Goal: Task Accomplishment & Management: Use online tool/utility

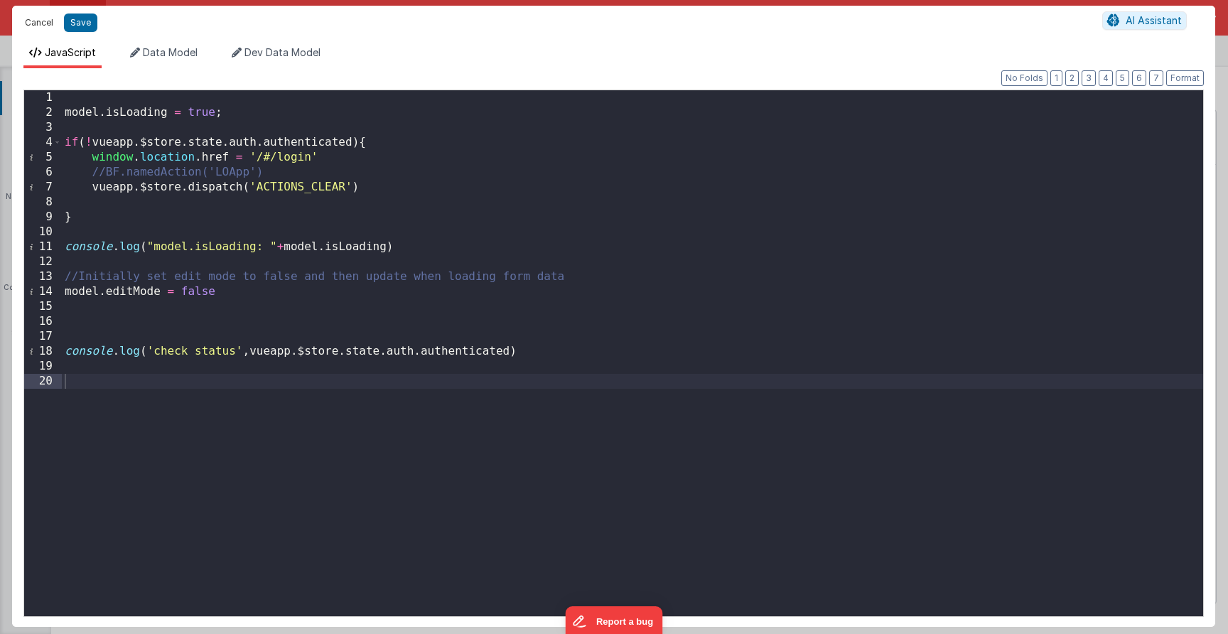
click at [31, 20] on button "Cancel" at bounding box center [39, 23] width 43 height 20
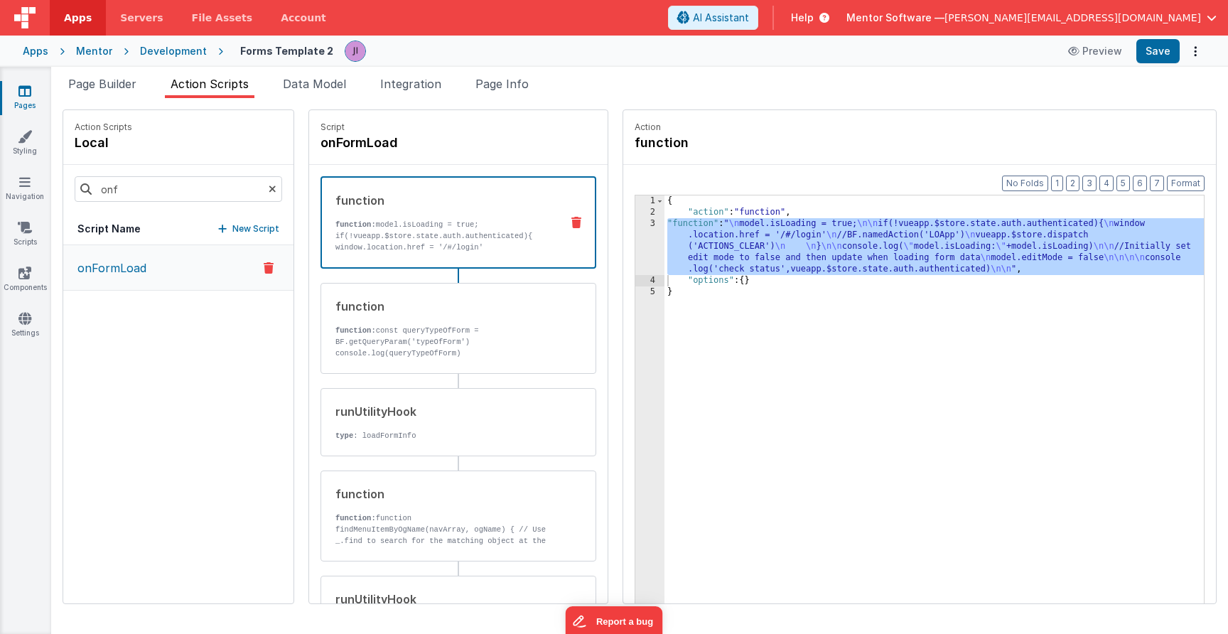
click at [25, 108] on link "Pages" at bounding box center [24, 98] width 51 height 28
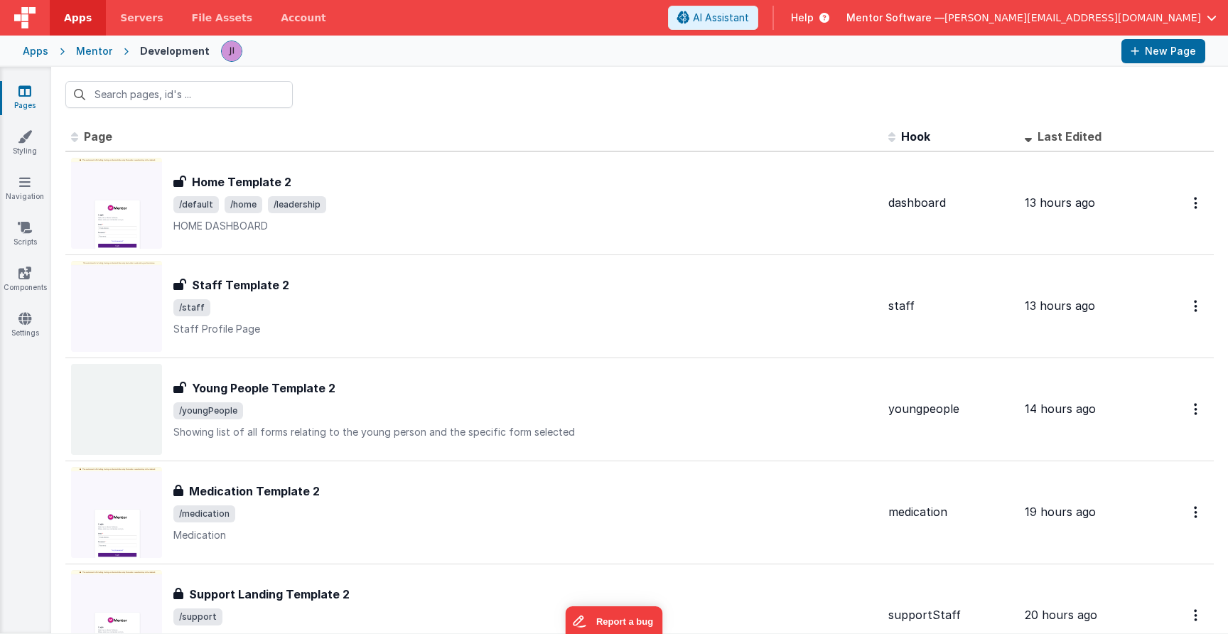
click at [181, 109] on div at bounding box center [639, 94] width 1177 height 55
click at [200, 100] on input "text" at bounding box center [178, 94] width 227 height 27
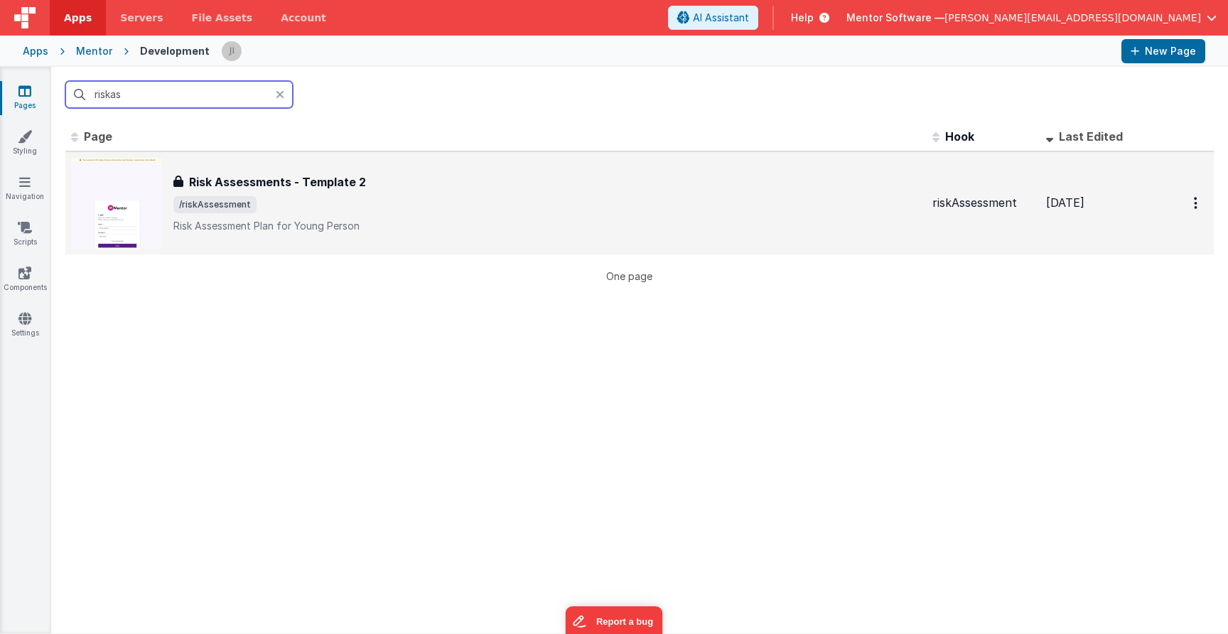
type input "riskas"
click at [377, 194] on div "Risk Assessments - Template 2 Risk Assessments - Template 2 /riskAssessment Ris…" at bounding box center [546, 203] width 747 height 60
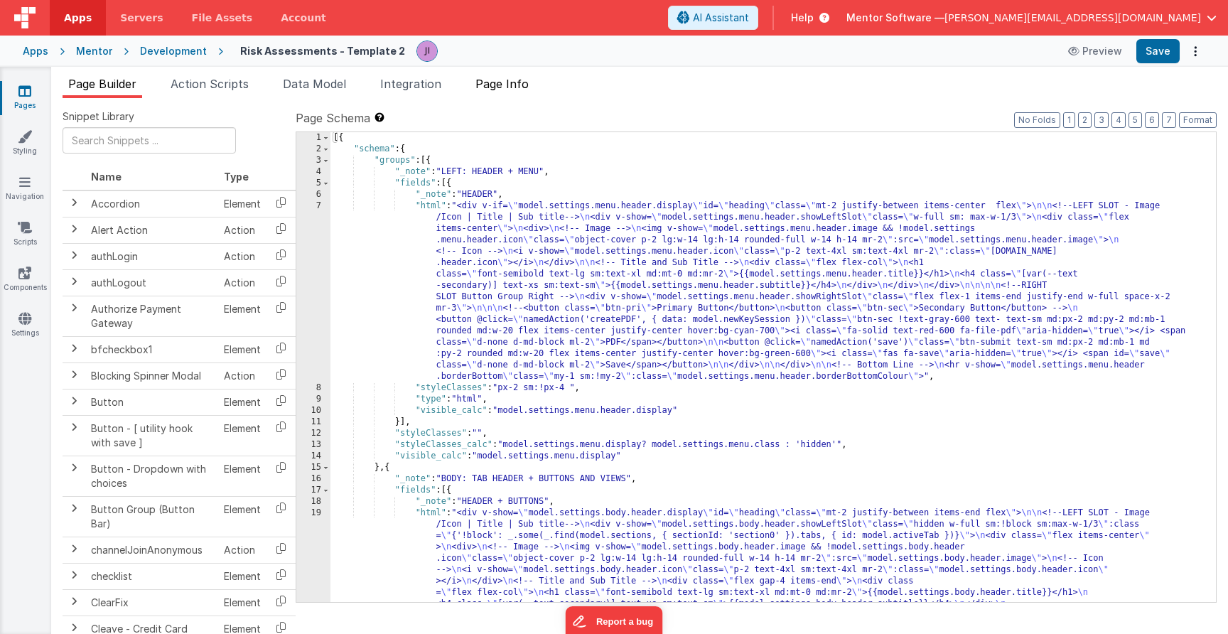
click at [497, 89] on span "Page Info" at bounding box center [501, 84] width 53 height 14
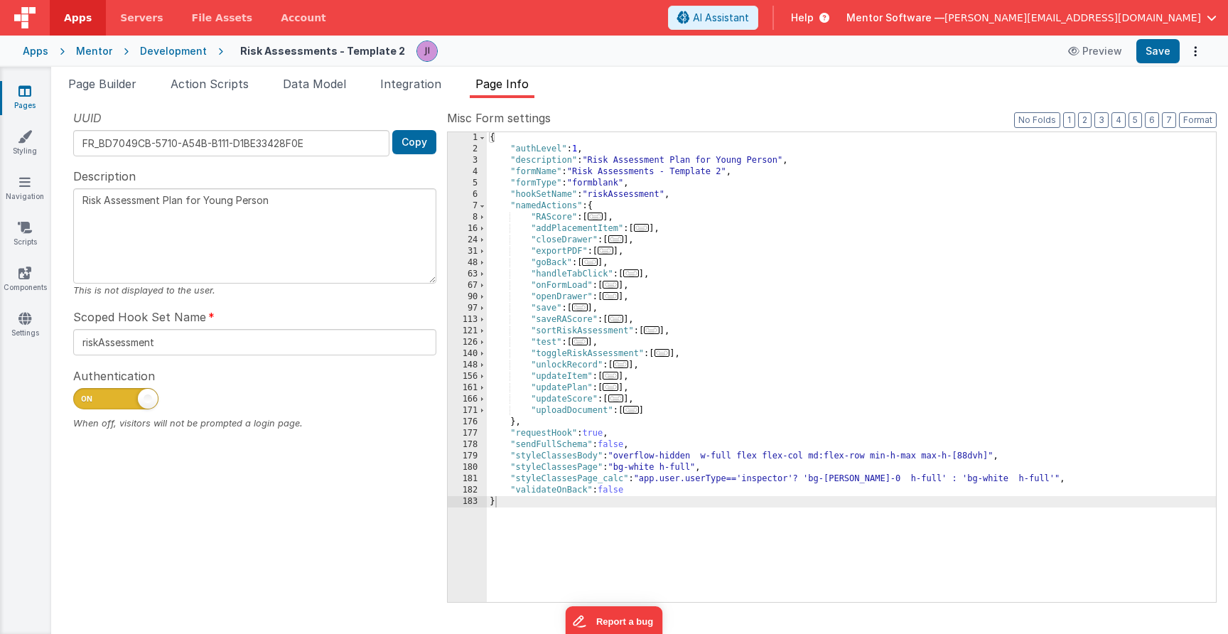
click at [99, 396] on span at bounding box center [115, 398] width 85 height 21
click at [85, 396] on input "checkbox" at bounding box center [78, 396] width 11 height 11
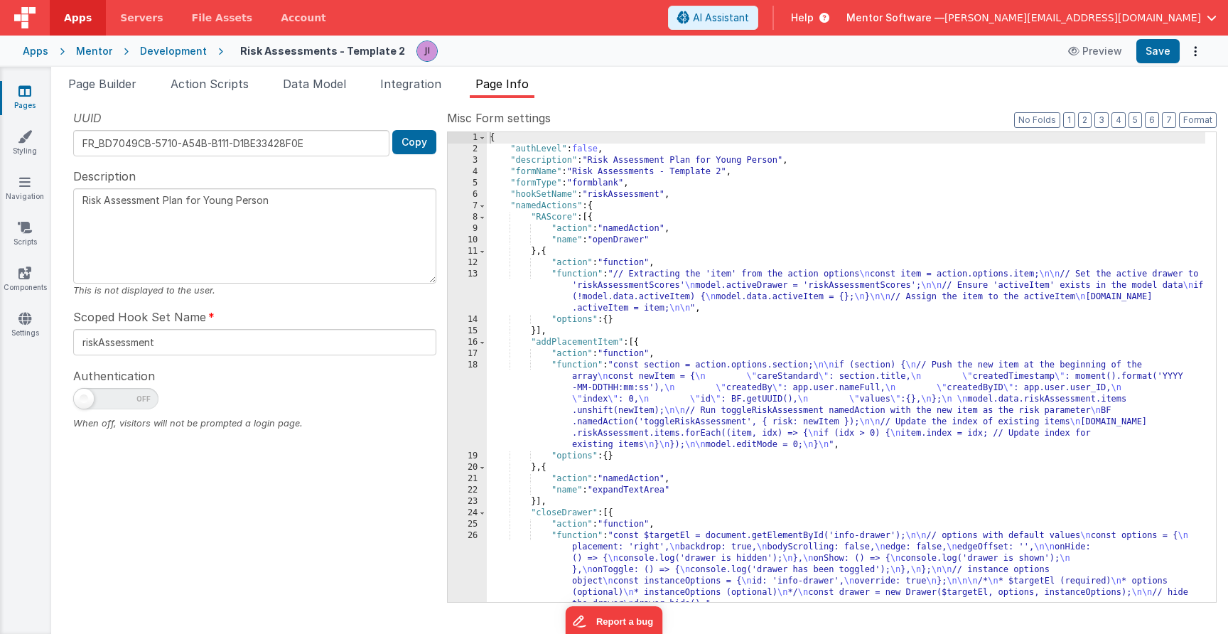
click at [1145, 69] on div "Page Builder Action Scripts Data Model Integration Page Info Snippet Library Na…" at bounding box center [639, 350] width 1177 height 567
click at [1147, 63] on div "Apps Mentor Development Risk Assessments - Template 2 Preview Save" at bounding box center [614, 51] width 1228 height 31
click at [1150, 55] on button "Save" at bounding box center [1157, 51] width 43 height 24
click at [129, 396] on span at bounding box center [115, 398] width 85 height 21
click at [85, 396] on input "checkbox" at bounding box center [78, 396] width 11 height 11
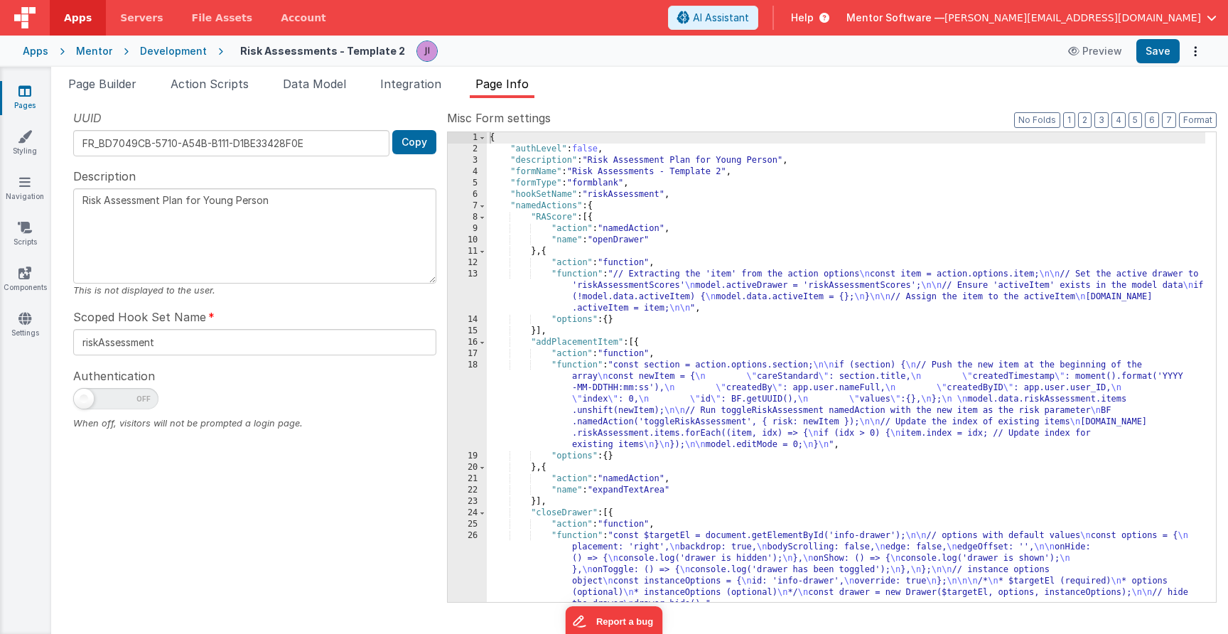
checkbox input "true"
click at [1152, 40] on button "Save" at bounding box center [1157, 51] width 43 height 24
click at [125, 90] on span "Page Builder" at bounding box center [102, 84] width 68 height 14
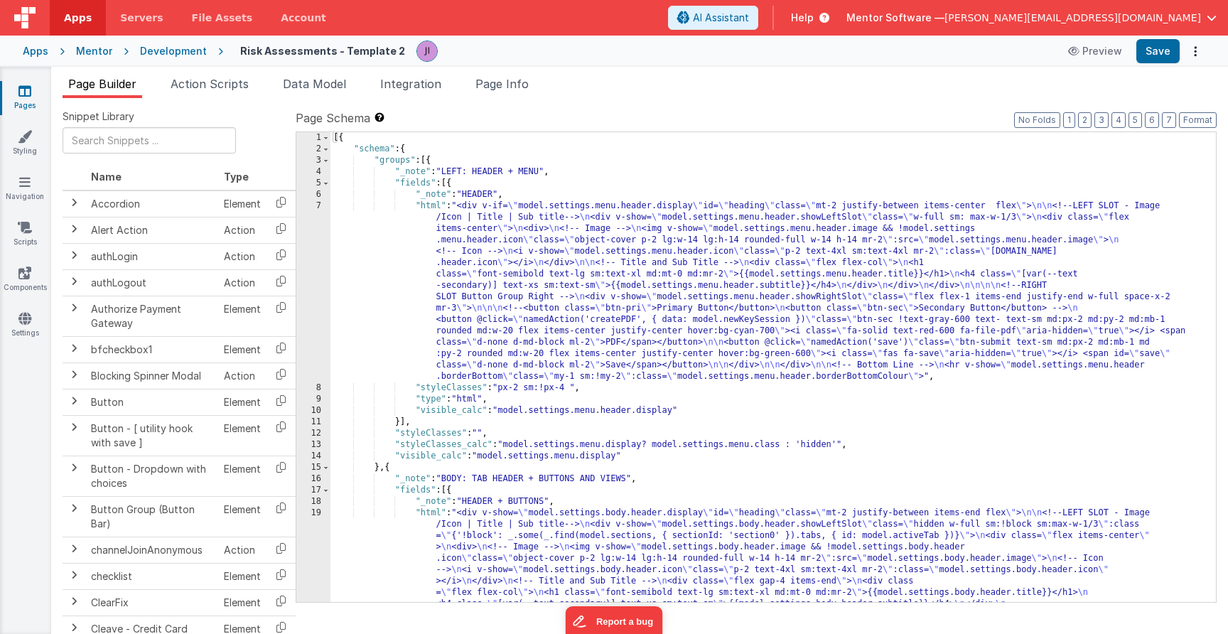
click at [61, 97] on ul "Page Builder Action Scripts Data Model Integration Page Info" at bounding box center [639, 86] width 1177 height 23
click at [25, 90] on icon at bounding box center [24, 91] width 13 height 14
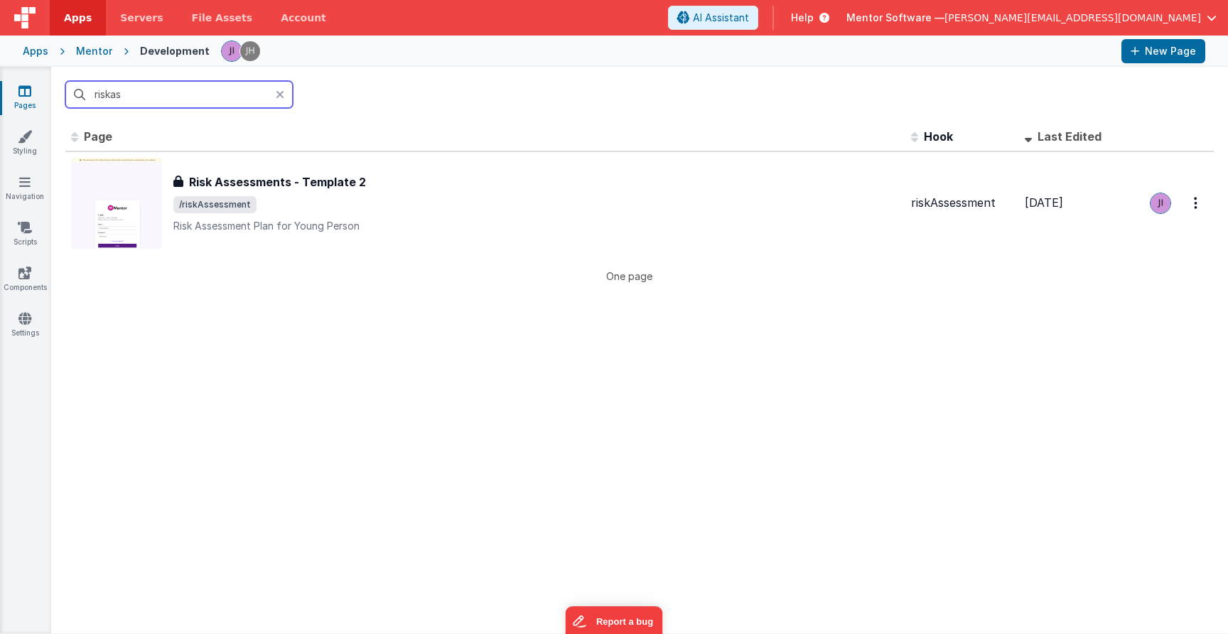
click at [145, 96] on input "riskas" at bounding box center [178, 94] width 227 height 27
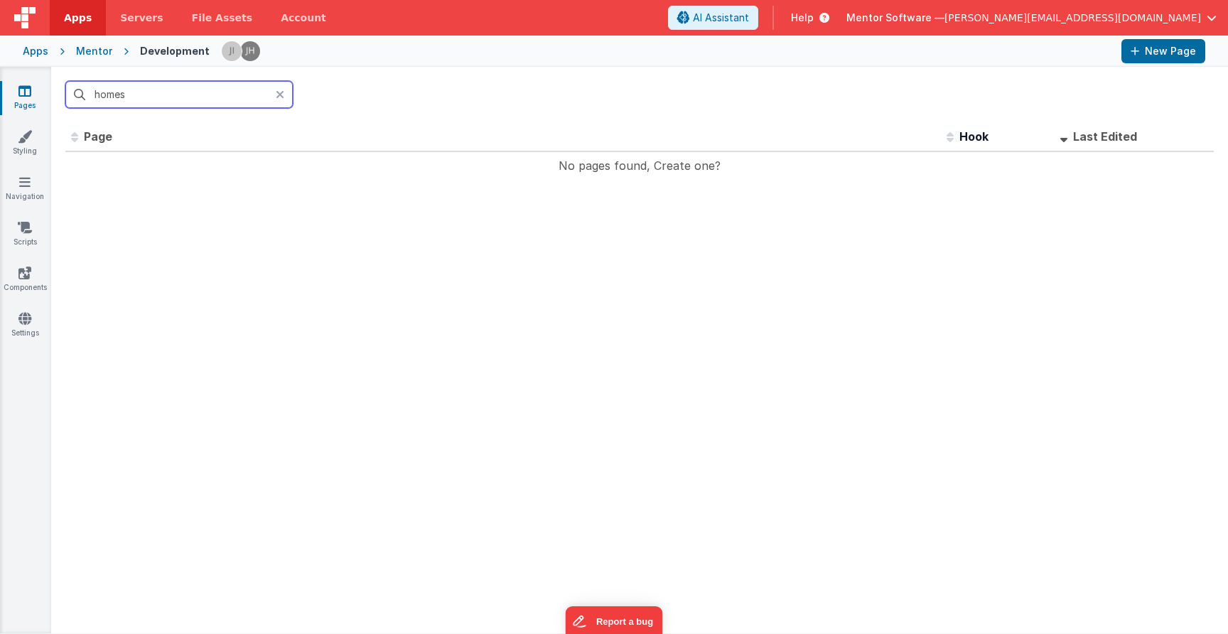
type input "home"
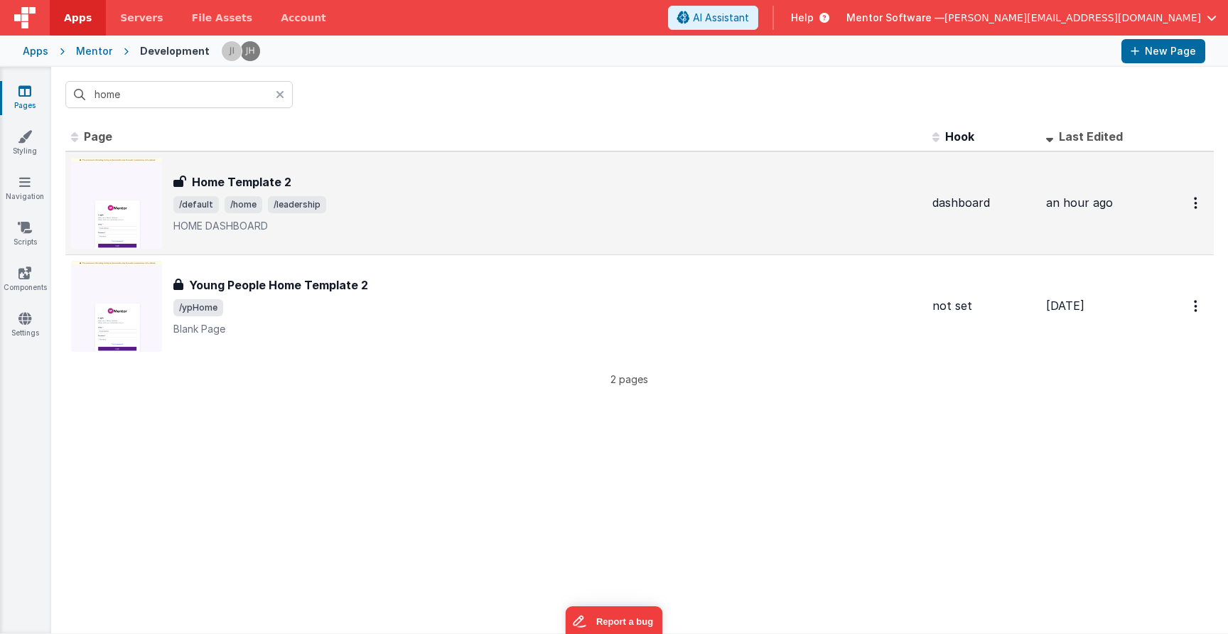
click at [466, 229] on p "HOME DASHBOARD" at bounding box center [546, 226] width 747 height 14
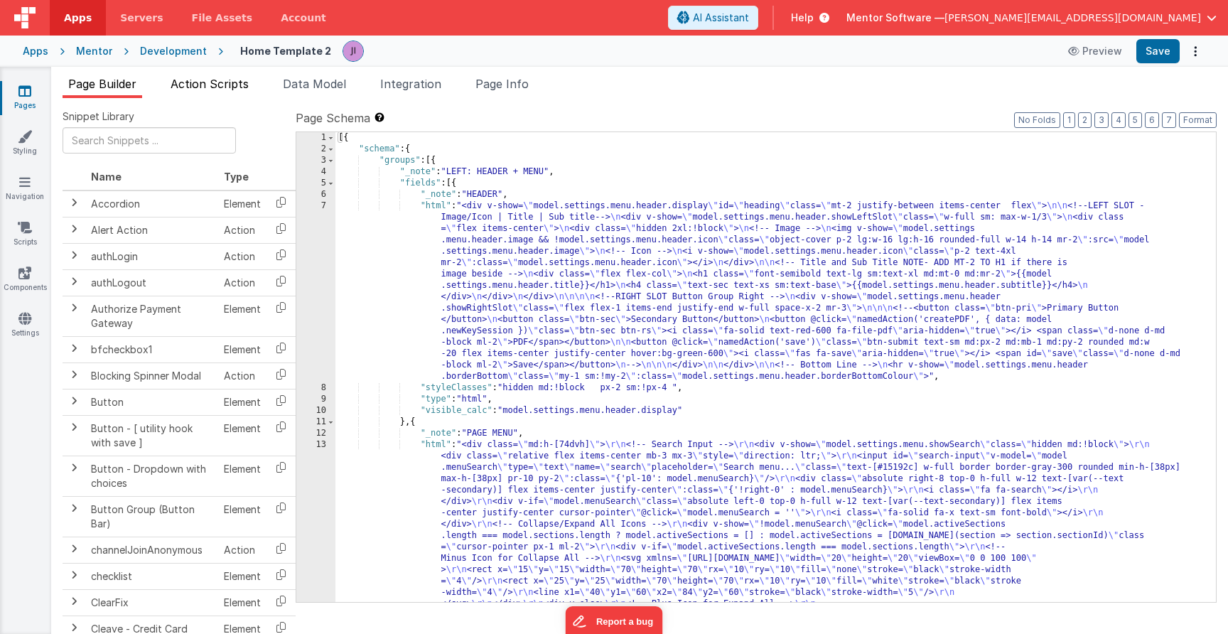
click at [228, 90] on span "Action Scripts" at bounding box center [210, 84] width 78 height 14
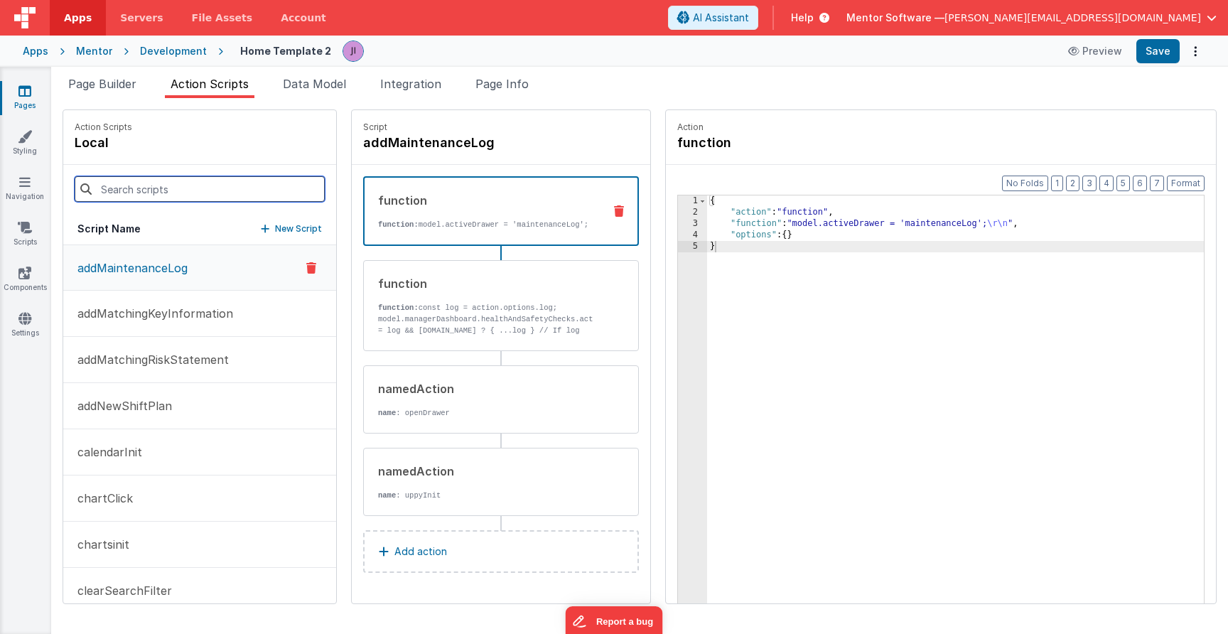
click at [210, 196] on input at bounding box center [200, 189] width 250 height 26
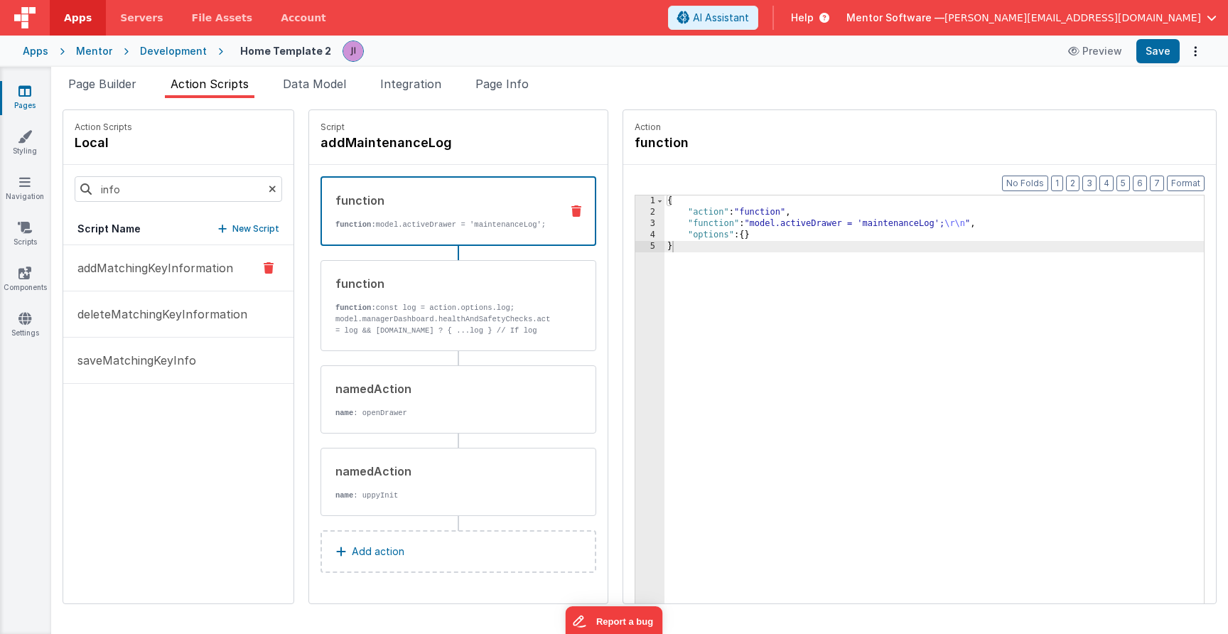
drag, startPoint x: 213, startPoint y: 195, endPoint x: 225, endPoint y: 272, distance: 77.6
click at [227, 271] on p "addMatchingKeyInformation" at bounding box center [151, 267] width 164 height 17
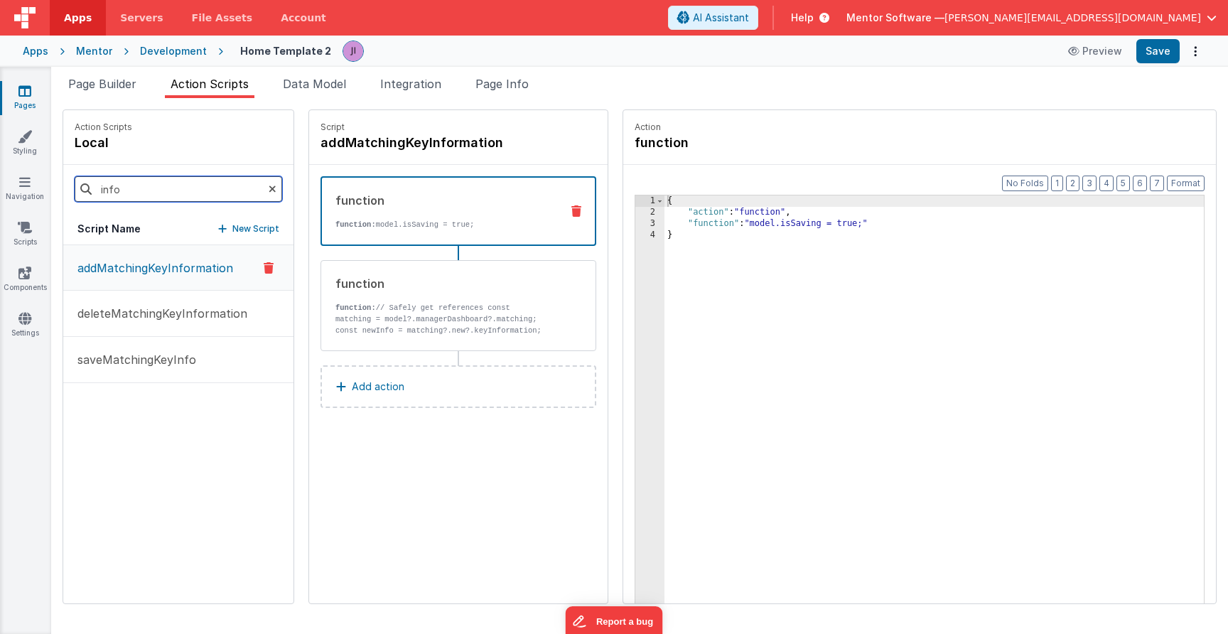
click at [166, 195] on input "info" at bounding box center [178, 189] width 207 height 26
type input "onfo"
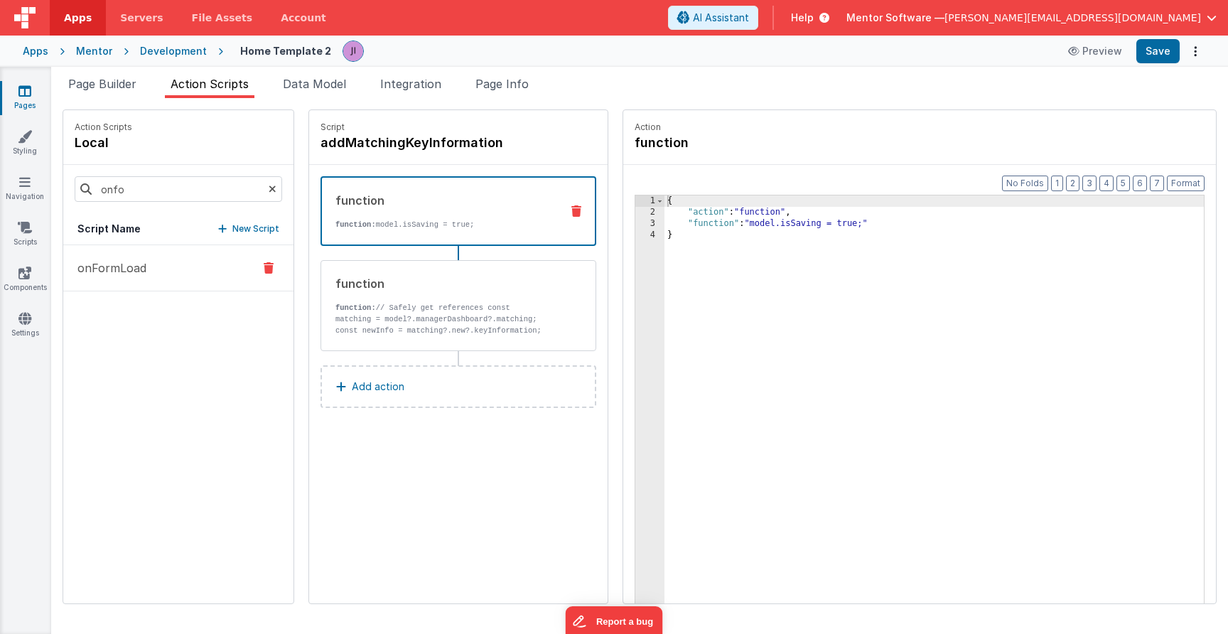
click at [161, 271] on button "onFormLoad" at bounding box center [178, 268] width 230 height 46
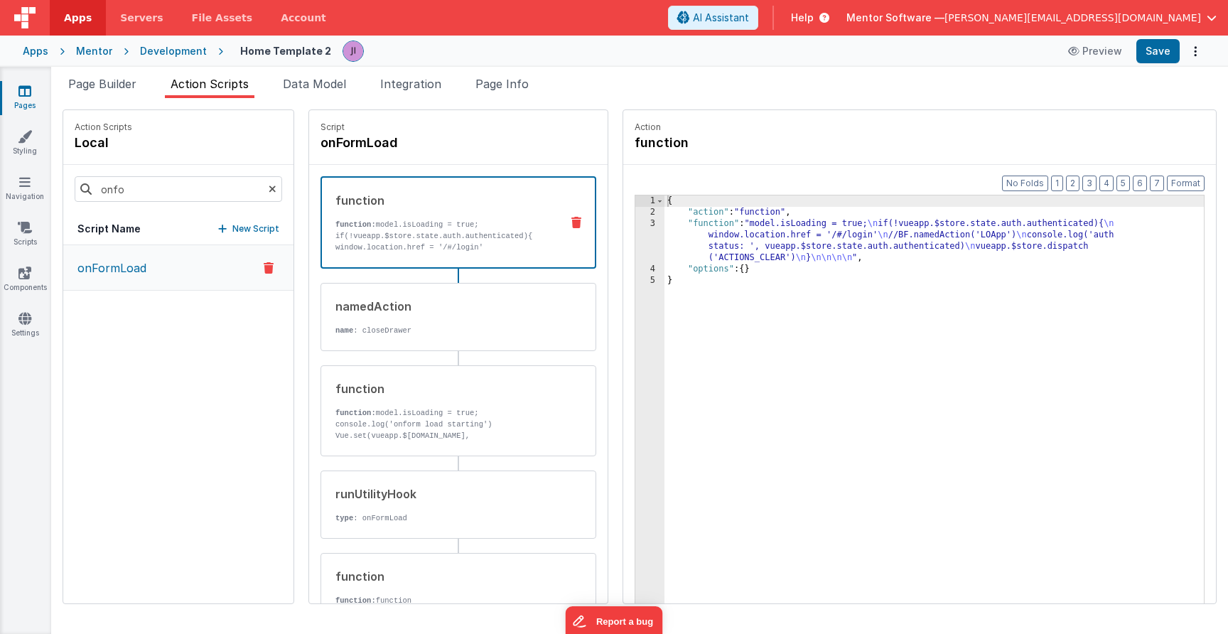
click at [734, 215] on div "{ "action" : "function" , "function" : "model.isLoading = true; \n if(!vueapp.$…" at bounding box center [933, 432] width 539 height 475
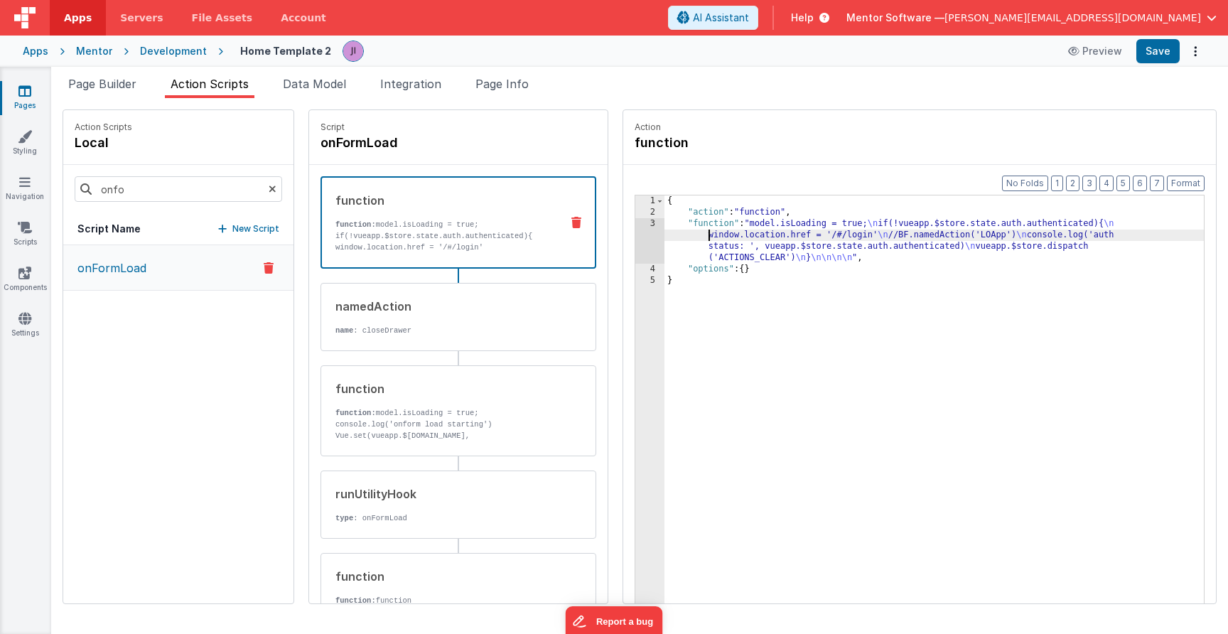
click at [704, 235] on div "{ "action" : "function" , "function" : "model.isLoading = true; \n if(!vueapp.$…" at bounding box center [933, 432] width 539 height 475
click at [647, 239] on div "3" at bounding box center [649, 240] width 29 height 45
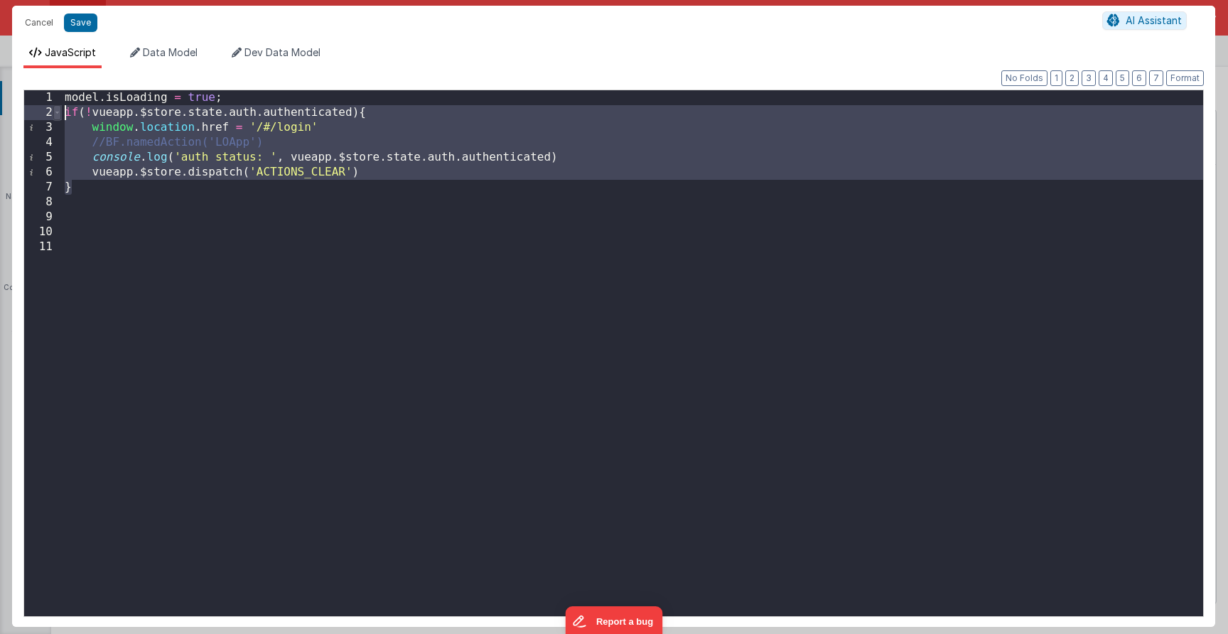
drag, startPoint x: 131, startPoint y: 189, endPoint x: 54, endPoint y: 116, distance: 106.5
click at [54, 116] on div "1 2 3 4 5 6 7 8 9 10 11 model . isLoading = true ; if ( ! vueapp . $store . sta…" at bounding box center [613, 353] width 1180 height 527
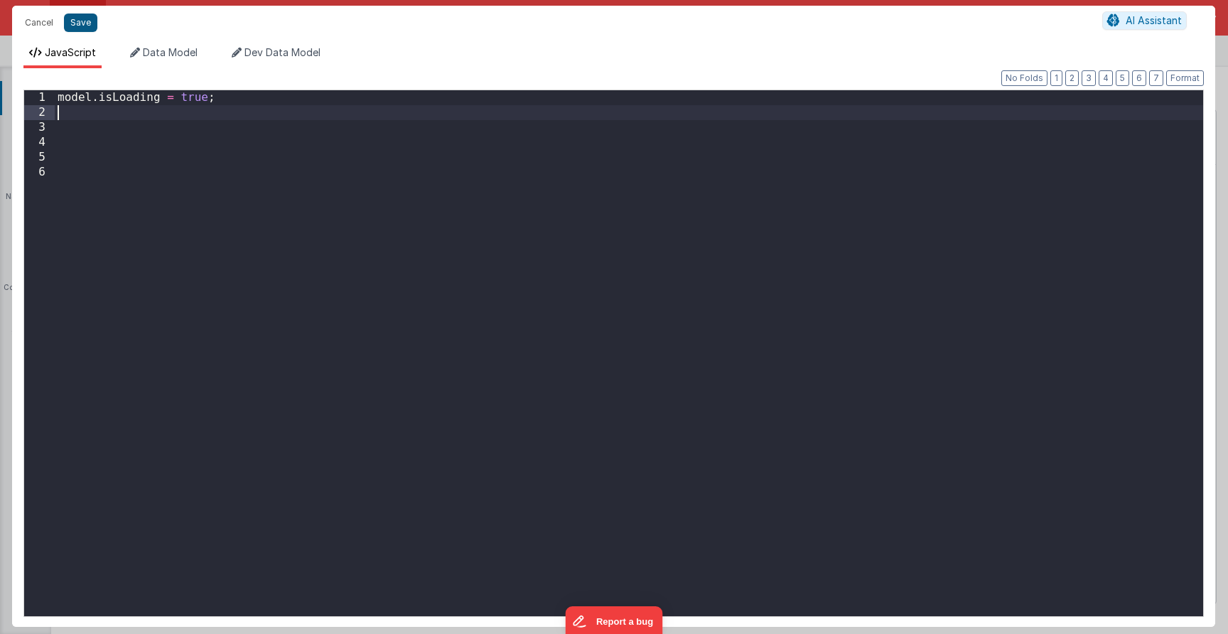
click at [80, 16] on button "Save" at bounding box center [80, 22] width 33 height 18
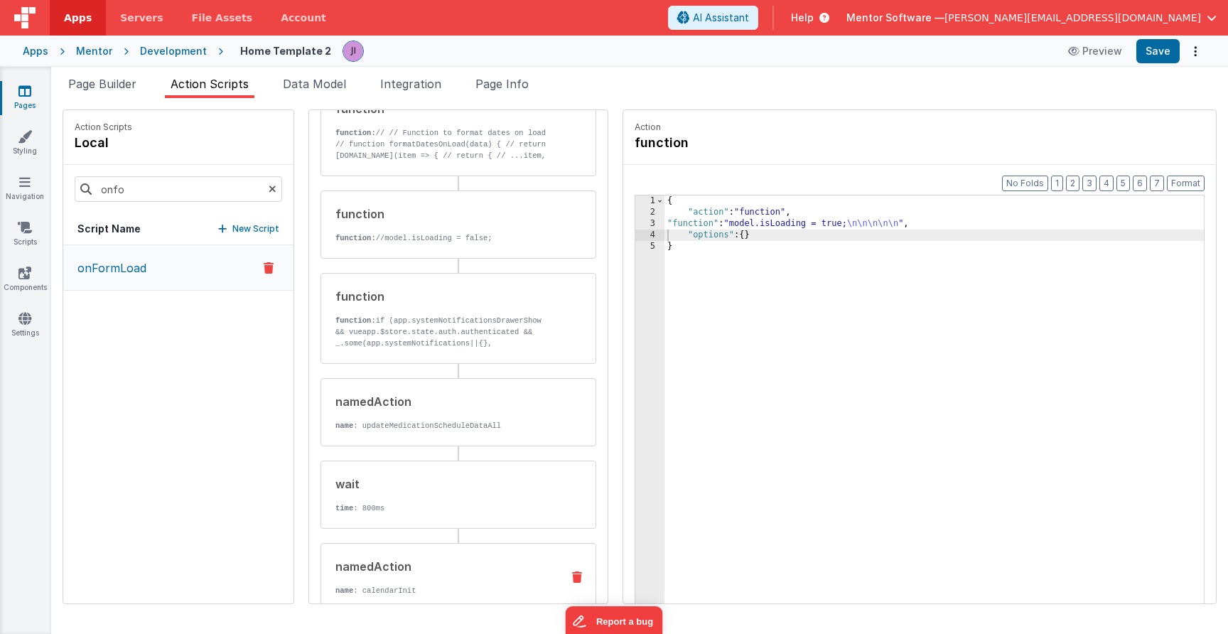
scroll to position [1052, 0]
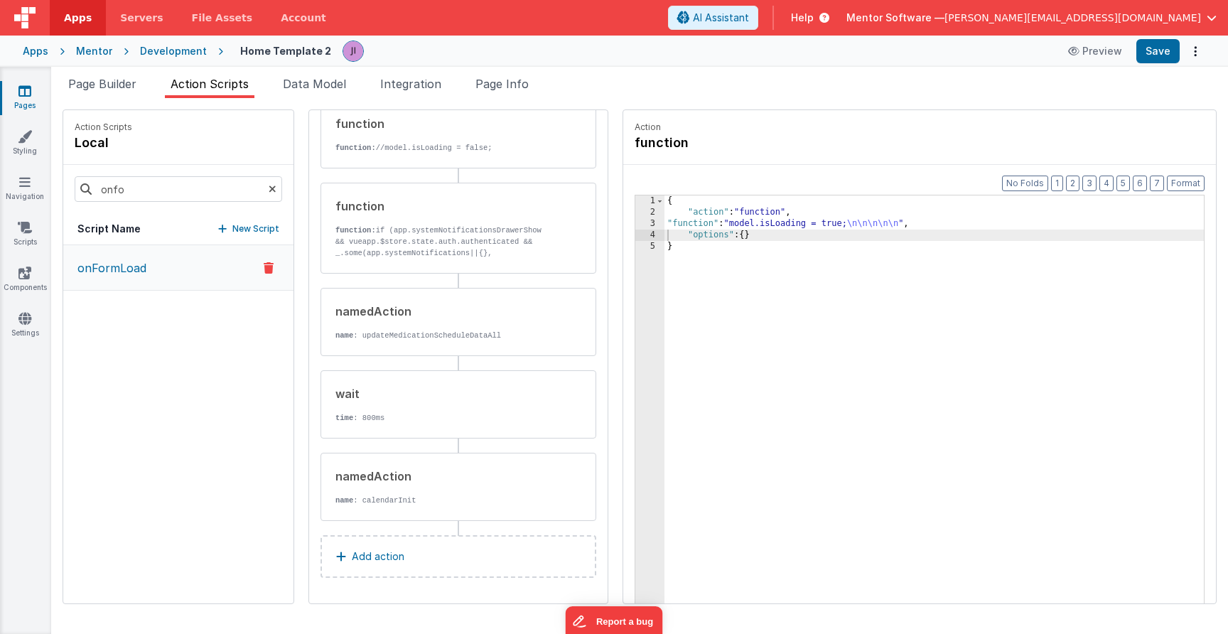
click at [390, 563] on p "Add action" at bounding box center [378, 556] width 53 height 17
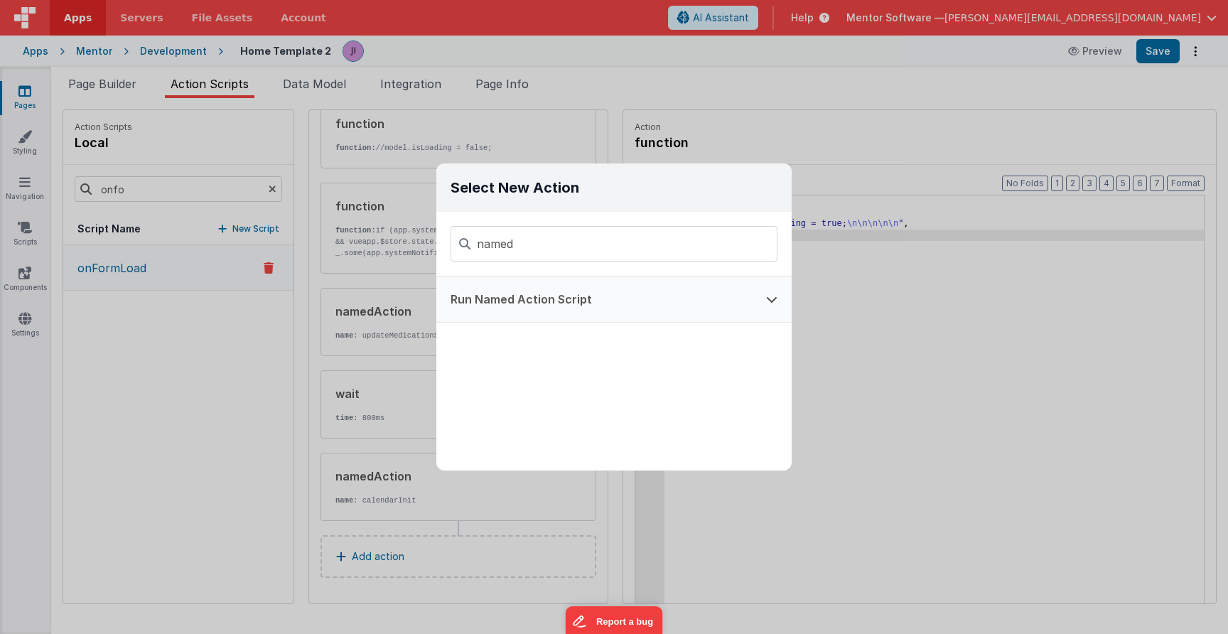
type input "named"
click at [588, 296] on button "Run Named Action Script" at bounding box center [593, 298] width 315 height 45
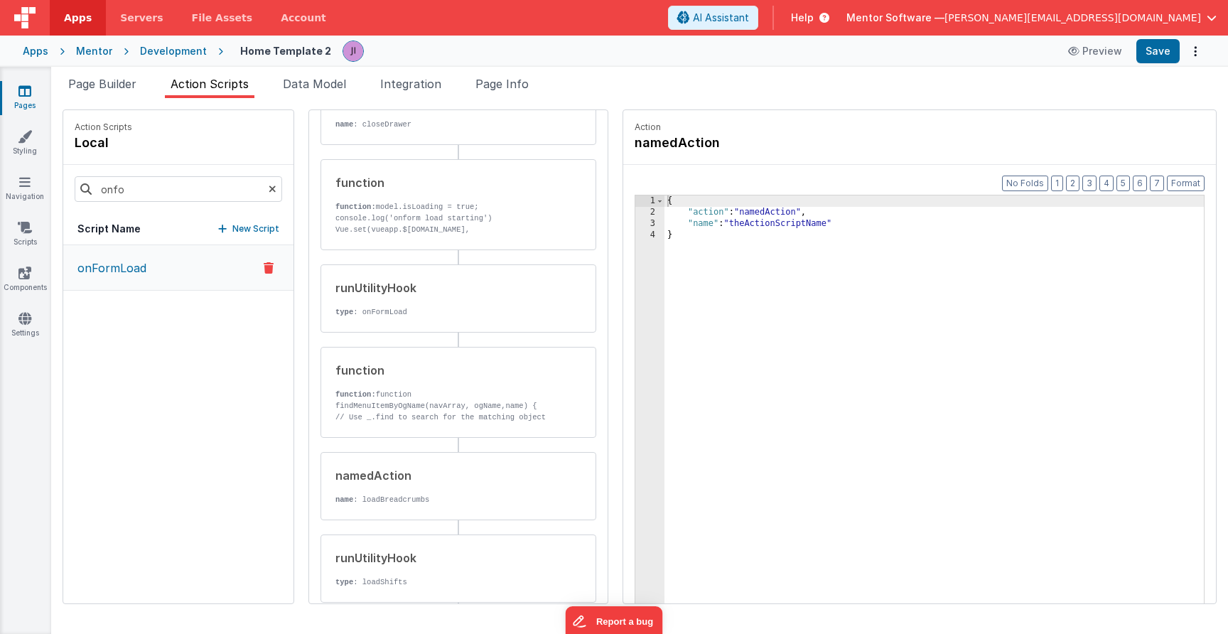
scroll to position [0, 0]
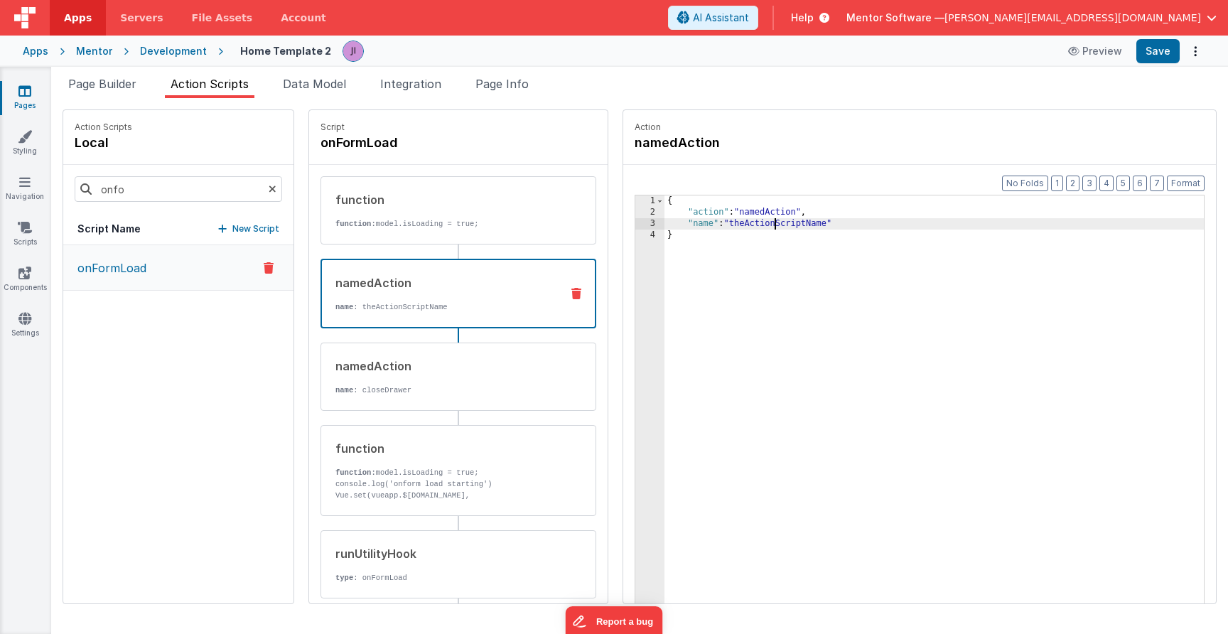
click at [778, 223] on div "{ "action" : "namedAction" , "name" : "theActionScriptName" }" at bounding box center [933, 432] width 539 height 475
click at [799, 222] on div "{ "action" : "namedAction" , "name" : "checkAuthentication" }" at bounding box center [933, 432] width 539 height 475
click at [1157, 50] on button "Save" at bounding box center [1157, 51] width 43 height 24
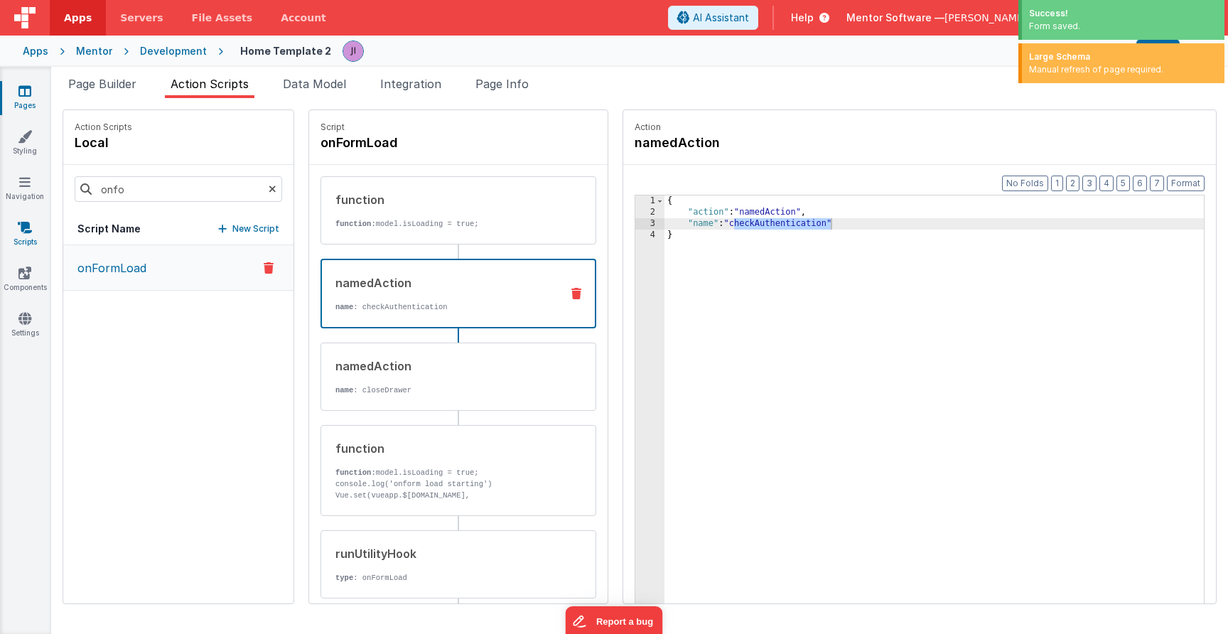
click at [35, 232] on link "Scripts" at bounding box center [24, 234] width 51 height 28
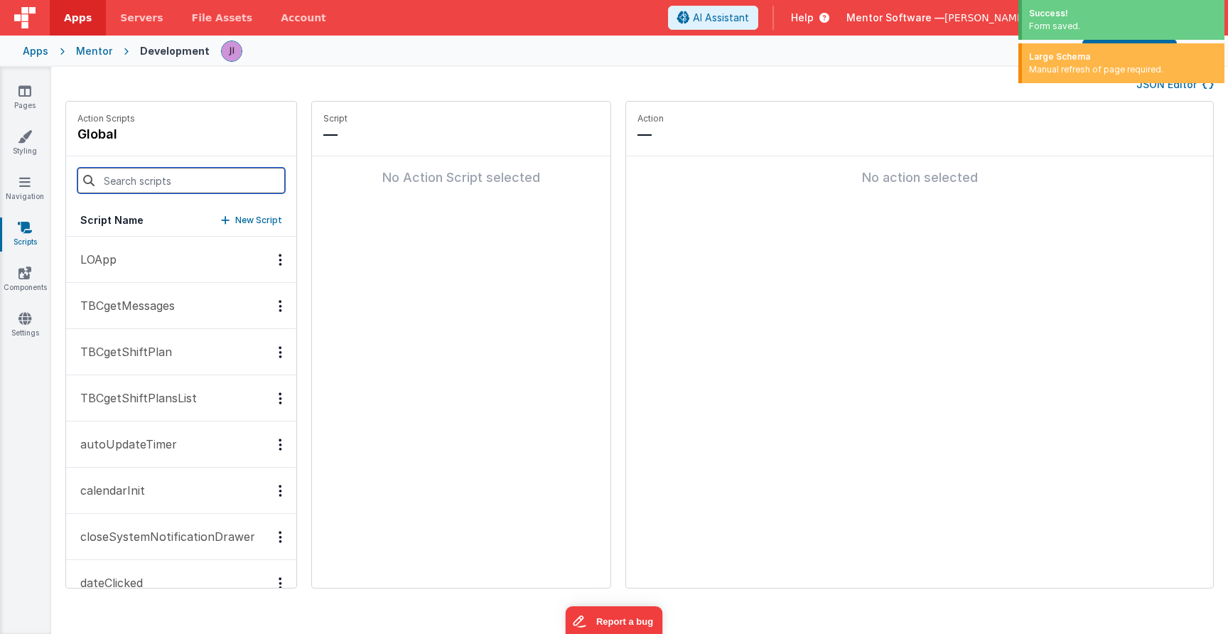
click at [157, 184] on input at bounding box center [180, 181] width 207 height 26
click at [245, 217] on p "New Script" at bounding box center [258, 220] width 47 height 14
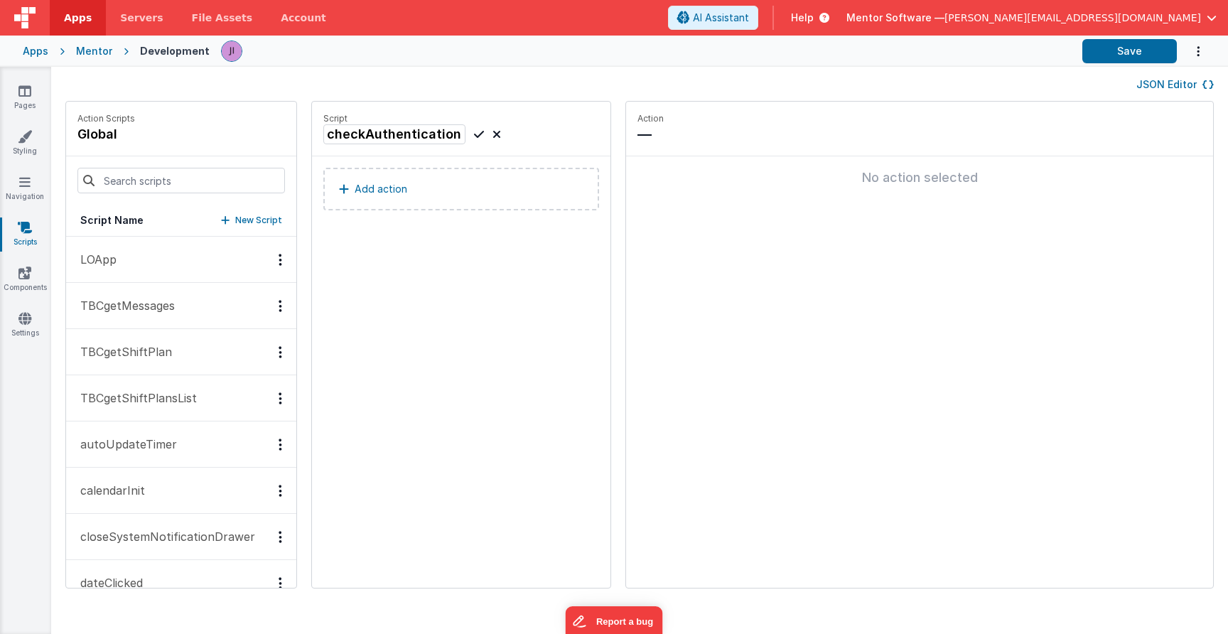
type input "checkAuthentication"
click at [485, 134] on div "checkAuthentication" at bounding box center [412, 134] width 178 height 20
click at [482, 134] on icon at bounding box center [479, 134] width 10 height 17
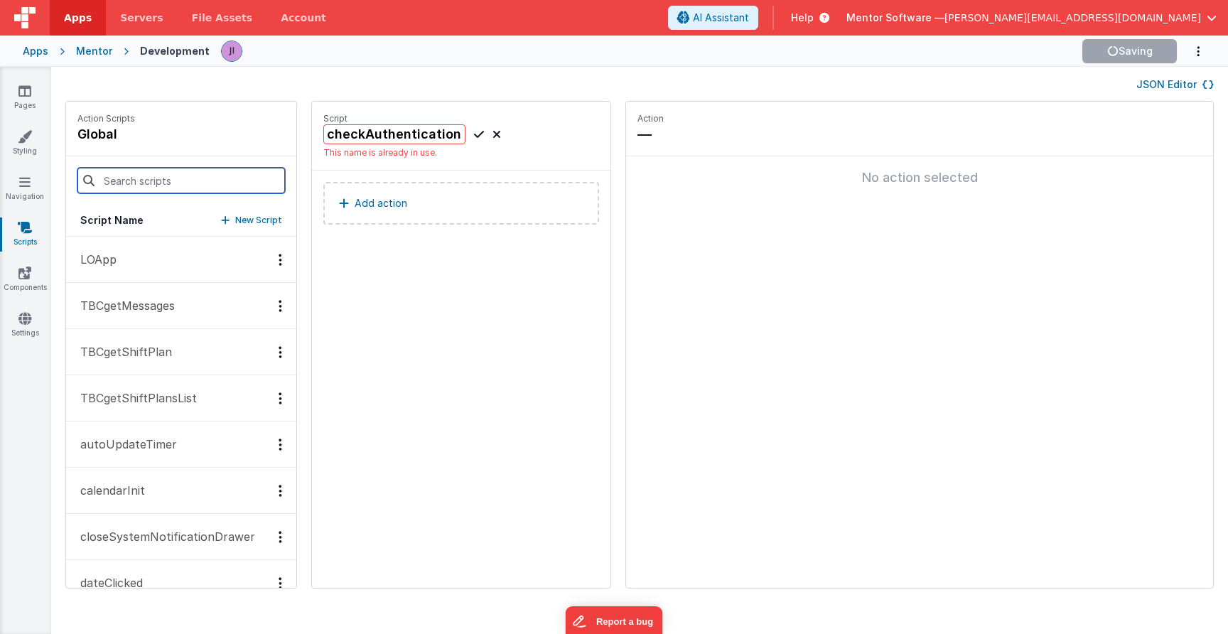
click at [211, 182] on input at bounding box center [180, 181] width 207 height 26
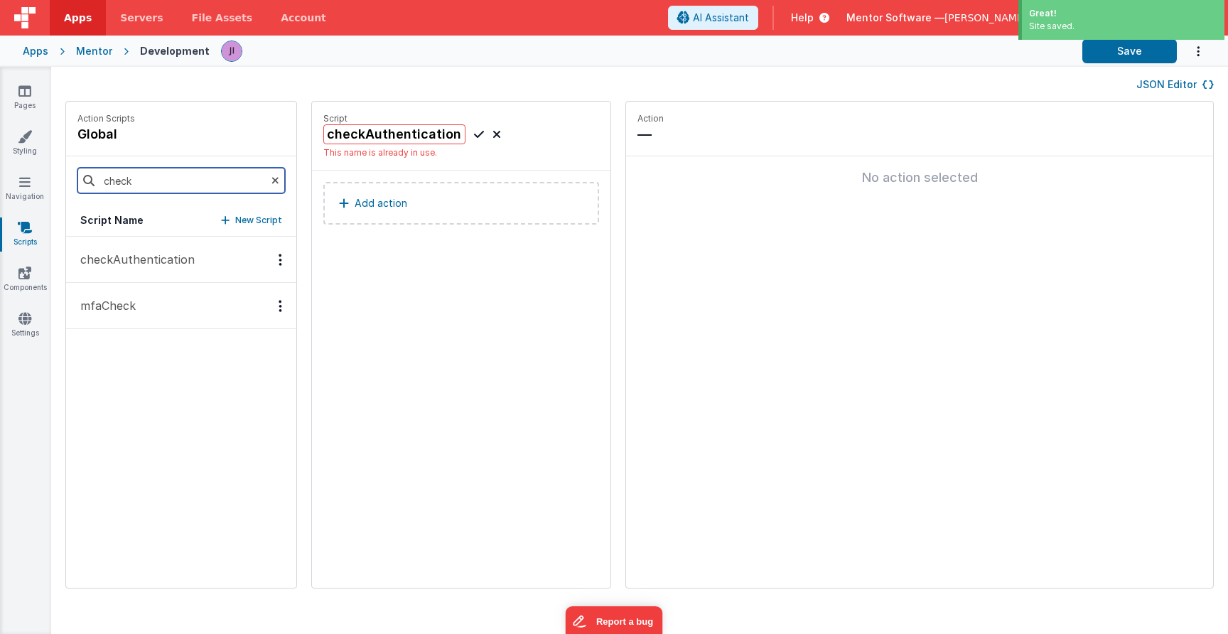
type input "check"
click at [210, 260] on button "checkAuthentication" at bounding box center [181, 260] width 230 height 46
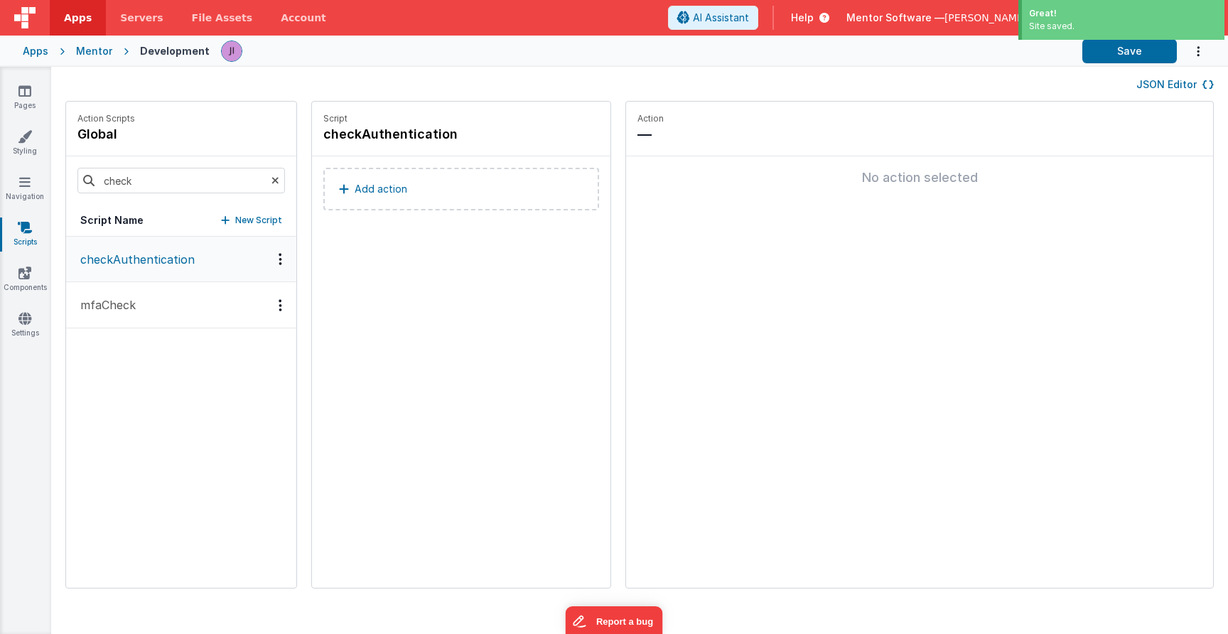
click at [400, 197] on p "Add action" at bounding box center [381, 188] width 53 height 17
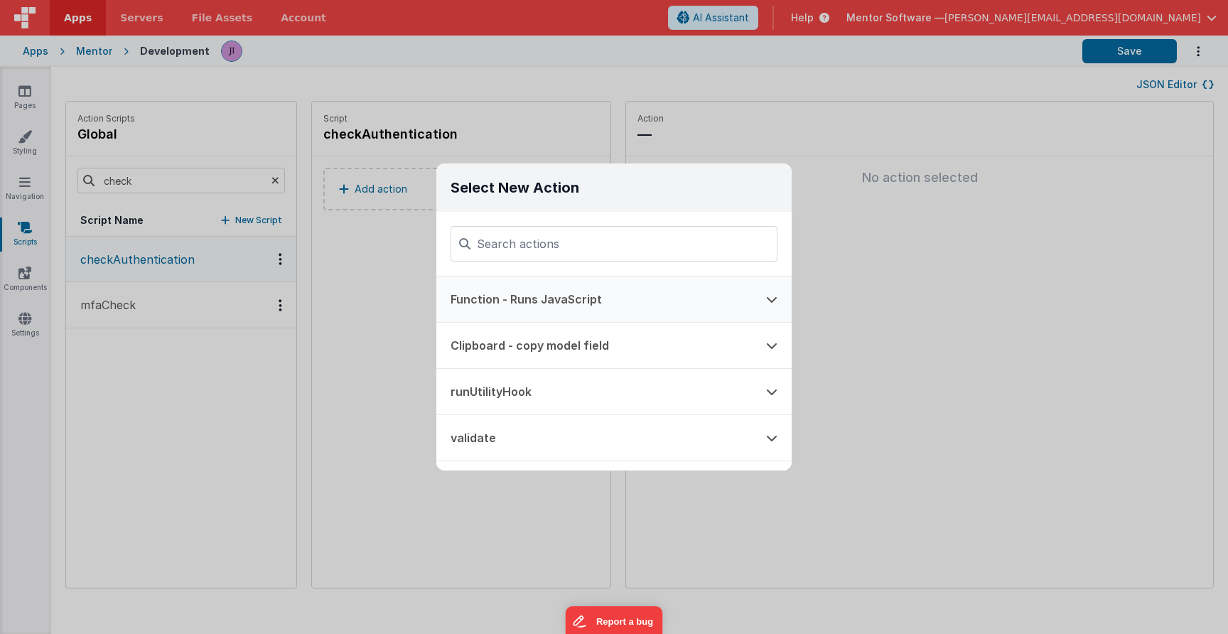
click at [560, 283] on button "Function - Runs JavaScript" at bounding box center [593, 298] width 315 height 45
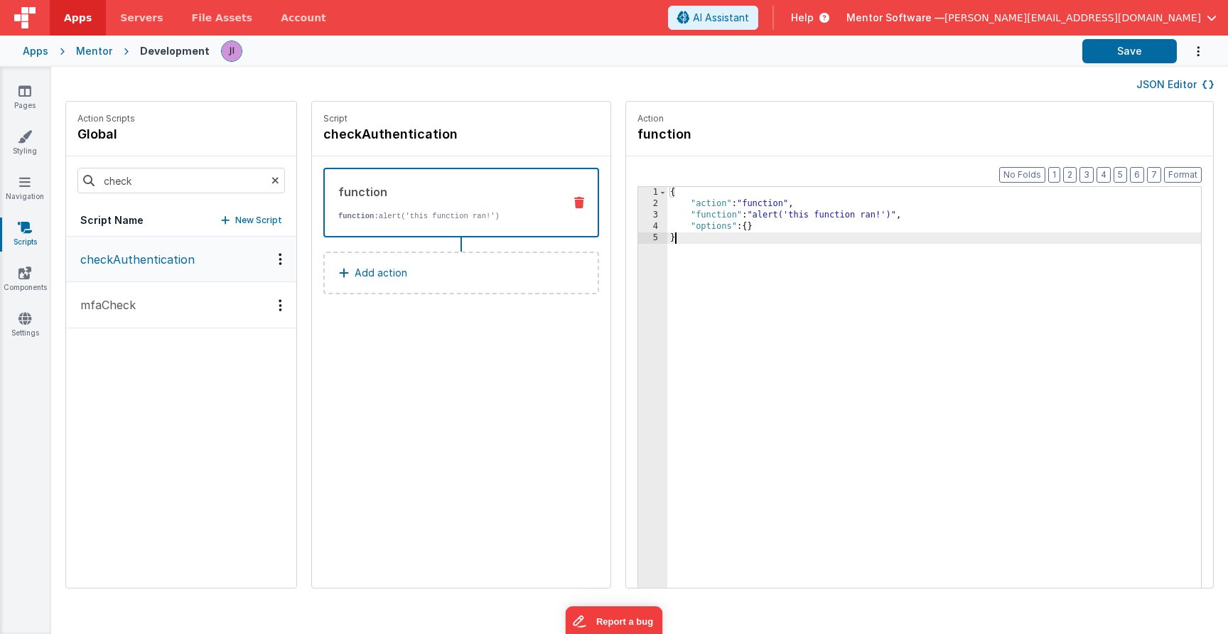
drag, startPoint x: 780, startPoint y: 306, endPoint x: 664, endPoint y: 166, distance: 182.1
click at [664, 166] on div "Format 7 6 5 4 3 2 1 No Folds 1 2 3 4 5 { "action" : "function" , "function" : …" at bounding box center [919, 399] width 587 height 486
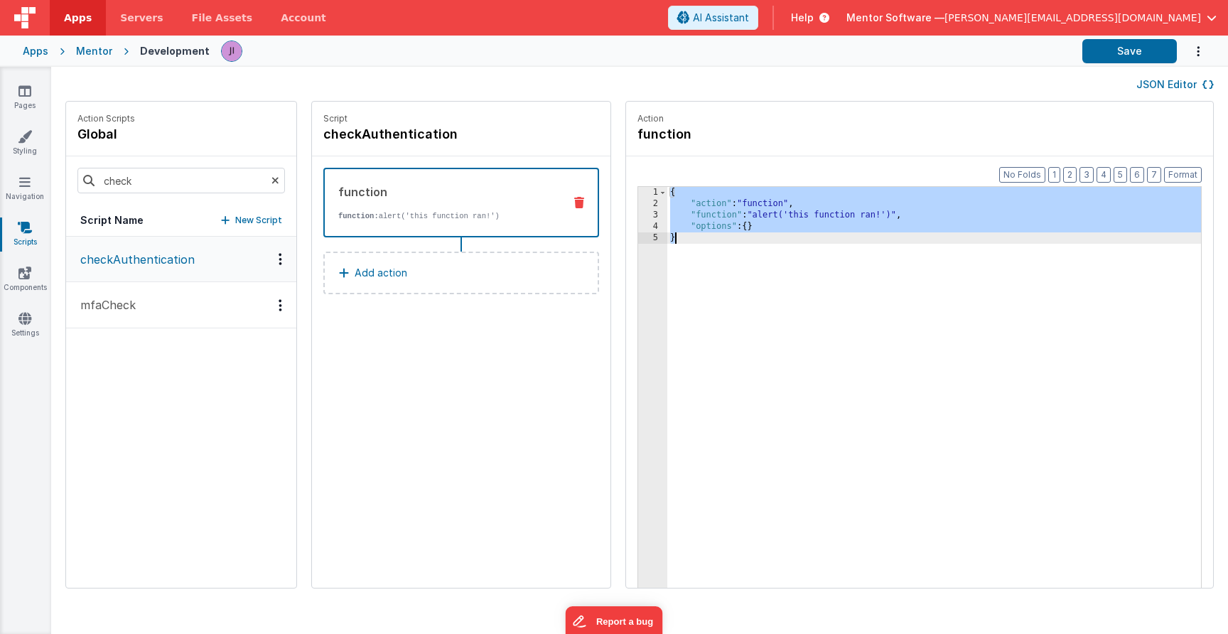
click at [691, 210] on div "{ "action" : "function" , "function" : "alert('this function ran!')" , "options…" at bounding box center [934, 420] width 534 height 467
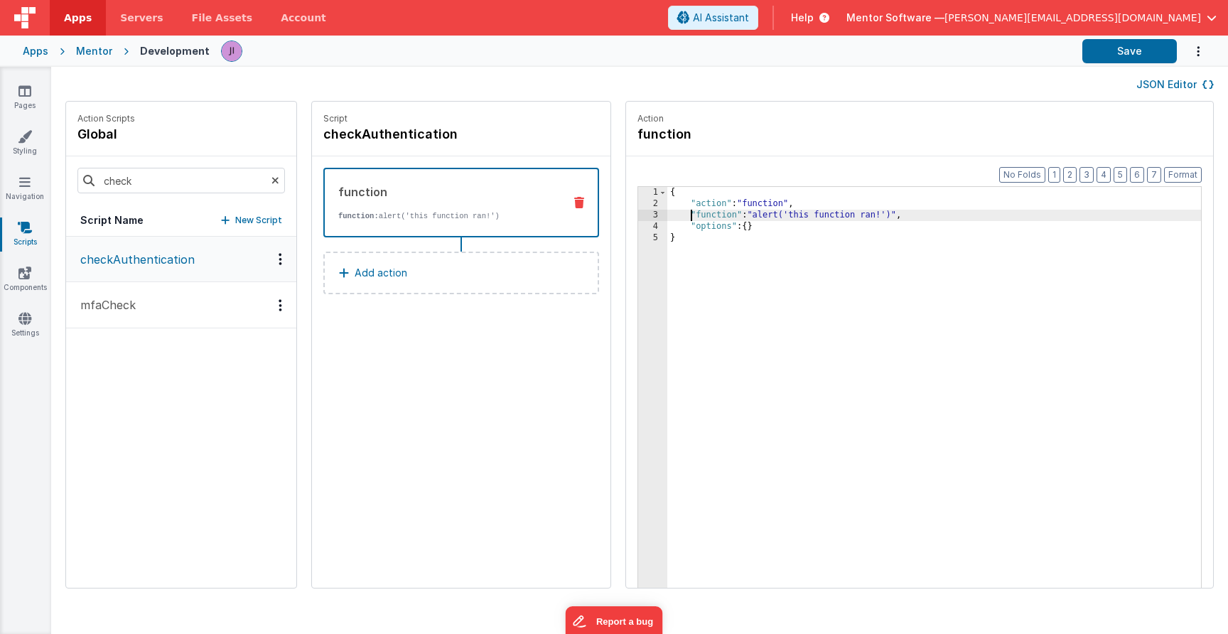
click at [654, 210] on div "3" at bounding box center [652, 215] width 29 height 11
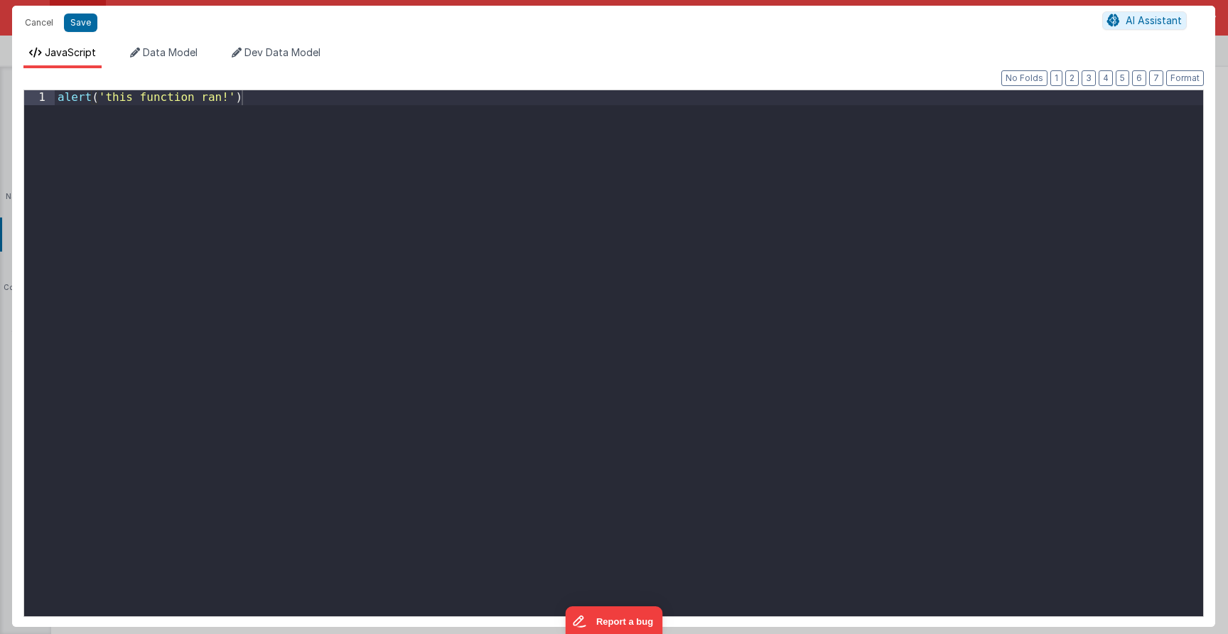
click at [593, 218] on div "alert ( 'this function ran!' )" at bounding box center [629, 368] width 1148 height 556
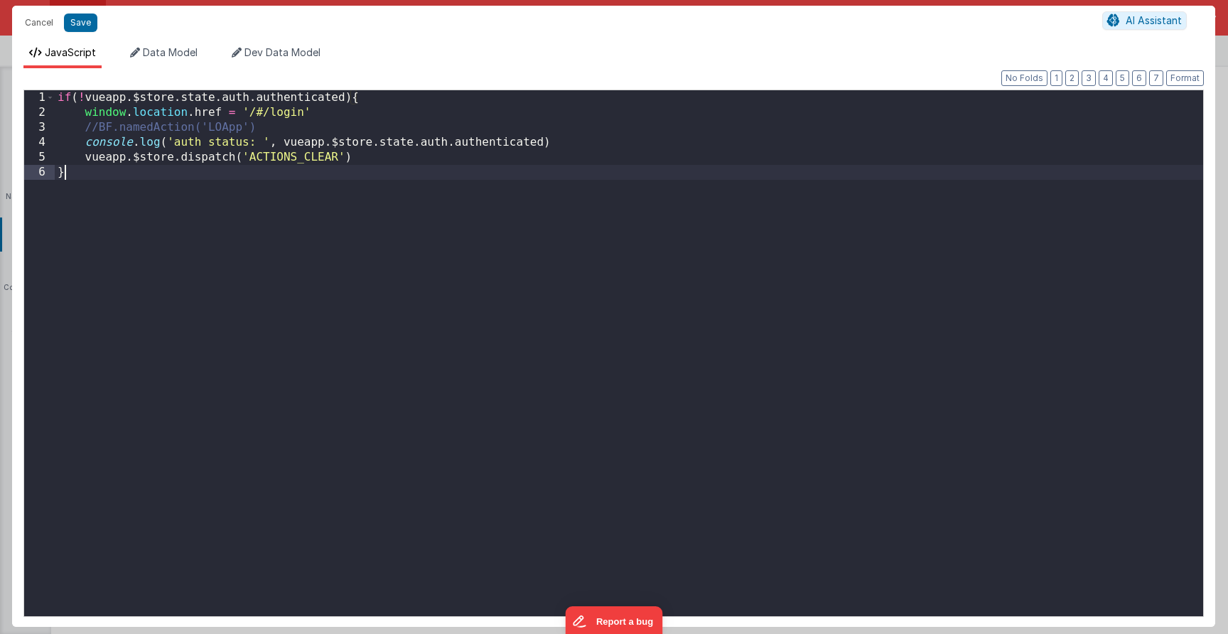
drag, startPoint x: 492, startPoint y: 248, endPoint x: 472, endPoint y: 260, distance: 22.7
click at [492, 248] on div "if ( ! vueapp . $store . state . auth . authenticated ) { window . location . h…" at bounding box center [629, 368] width 1148 height 556
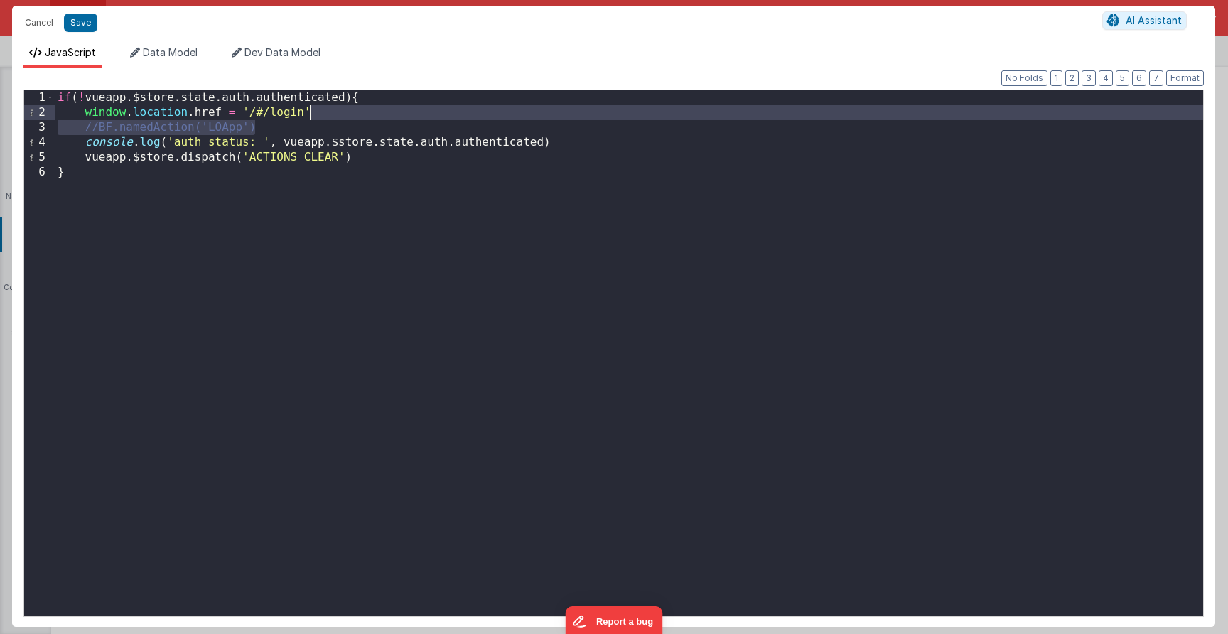
drag, startPoint x: 293, startPoint y: 130, endPoint x: 380, endPoint y: 112, distance: 89.2
click at [380, 112] on div "if ( ! vueapp . $store . state . auth . authenticated ) { window . location . h…" at bounding box center [629, 368] width 1148 height 556
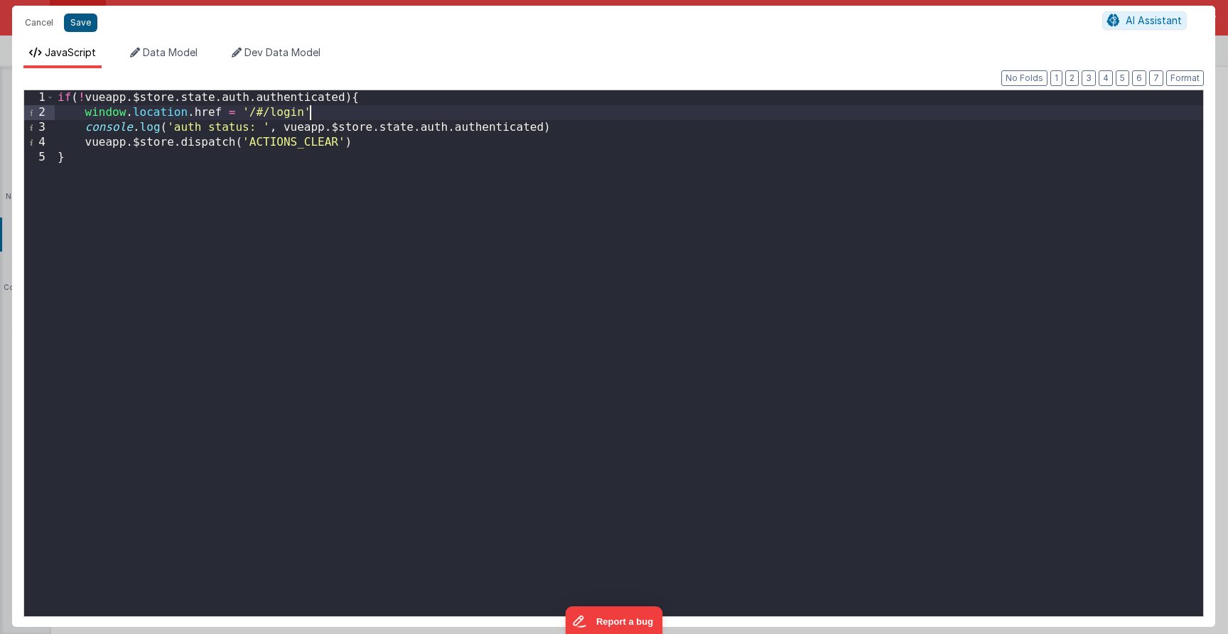
click at [86, 30] on button "Save" at bounding box center [80, 22] width 33 height 18
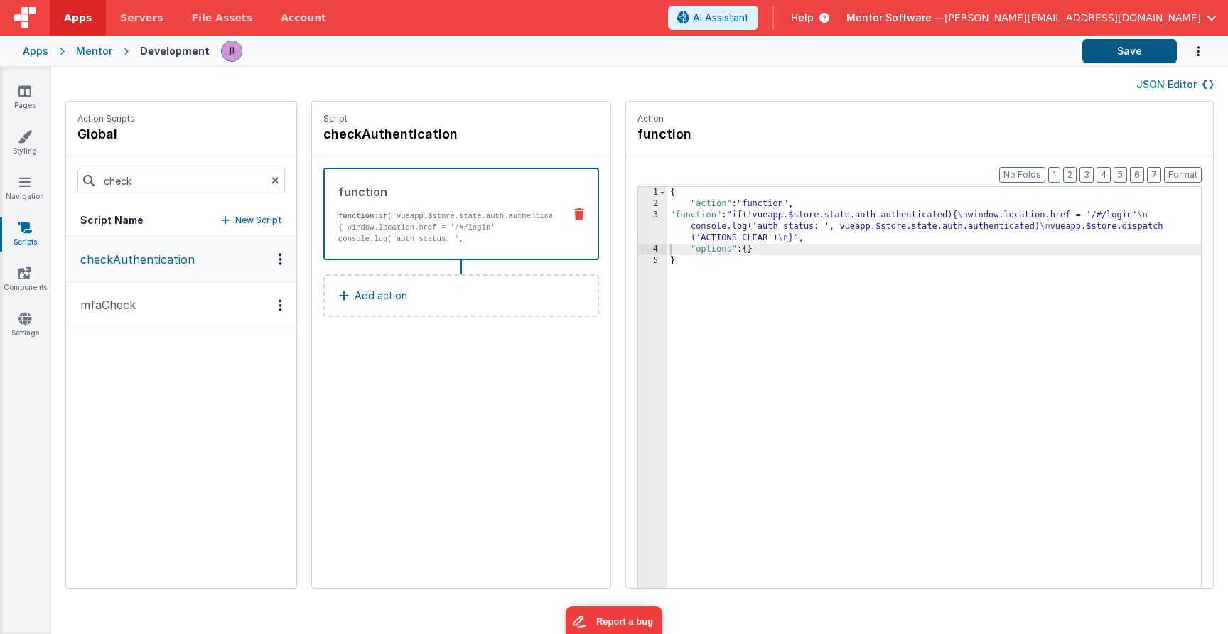
click at [1121, 48] on button "Save" at bounding box center [1129, 51] width 94 height 24
click at [35, 93] on link "Pages" at bounding box center [24, 98] width 51 height 28
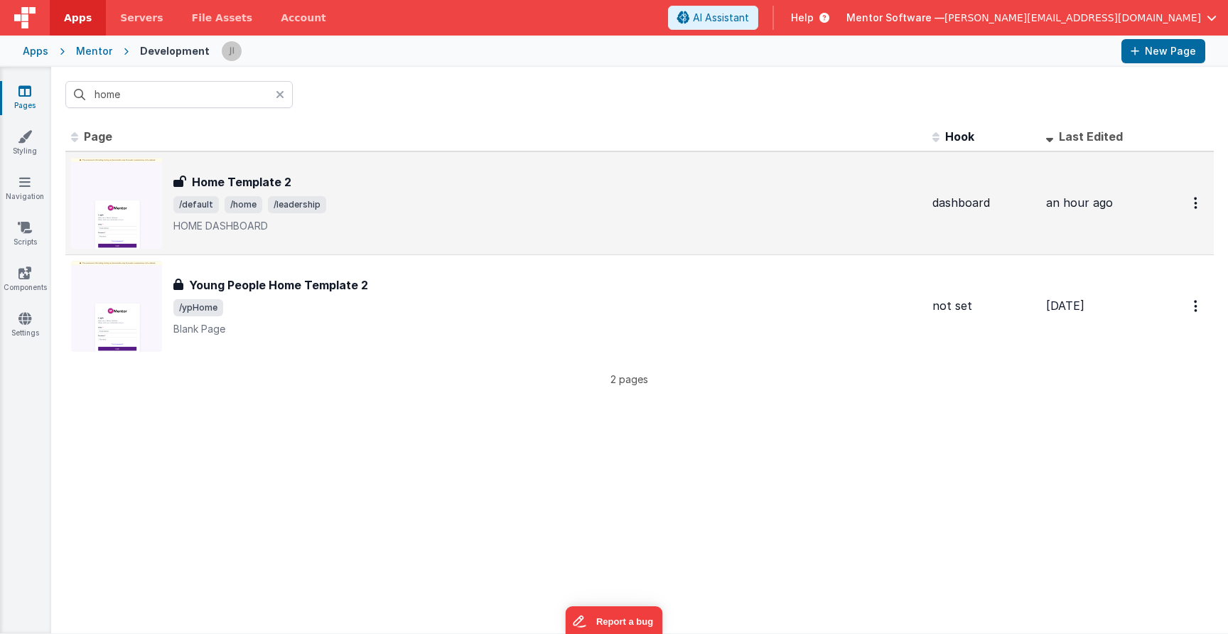
click at [445, 202] on span "/default /home /leadership" at bounding box center [546, 204] width 747 height 17
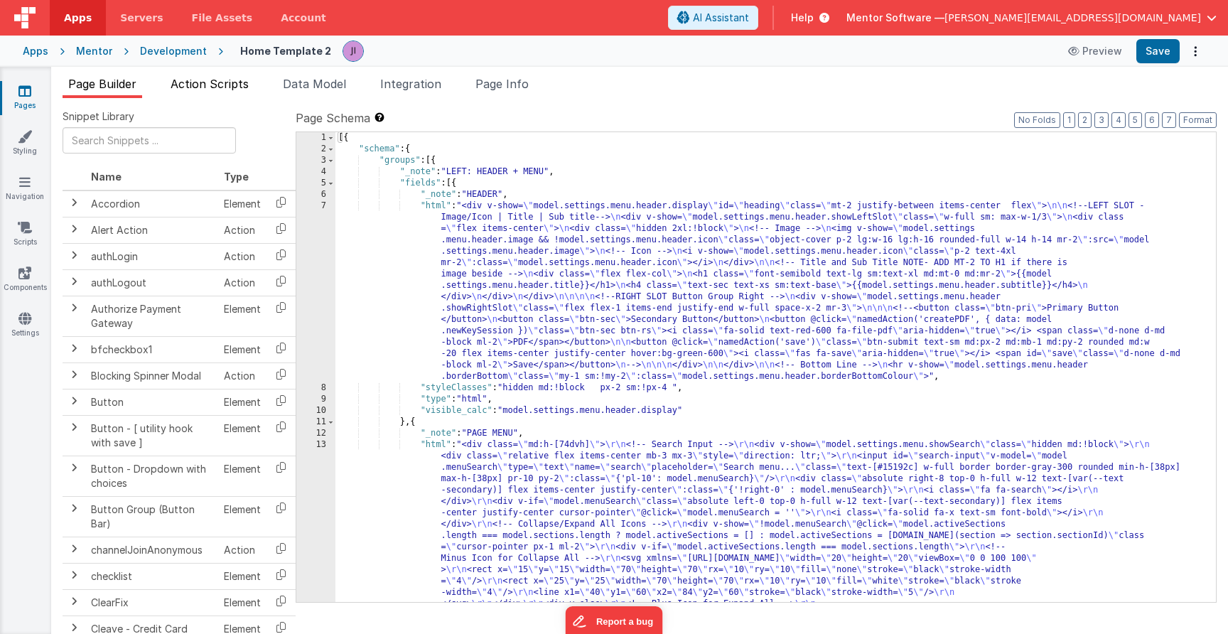
click at [237, 95] on li "Action Scripts" at bounding box center [210, 86] width 90 height 23
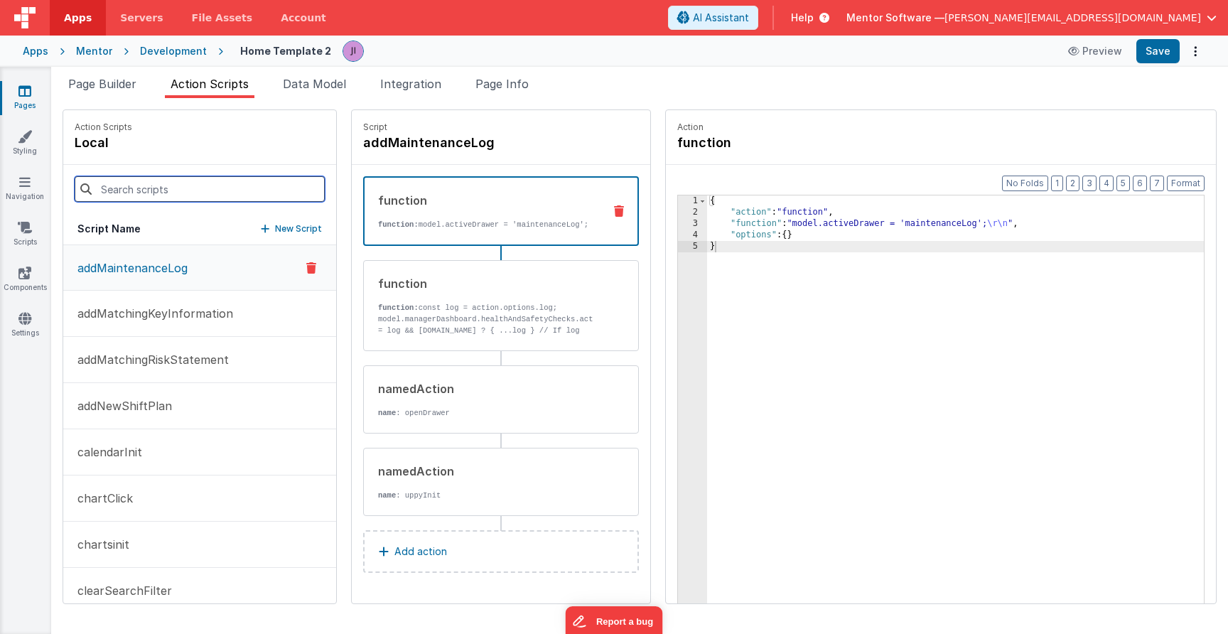
drag, startPoint x: 198, startPoint y: 187, endPoint x: 205, endPoint y: 180, distance: 9.6
click at [198, 187] on input at bounding box center [200, 189] width 250 height 26
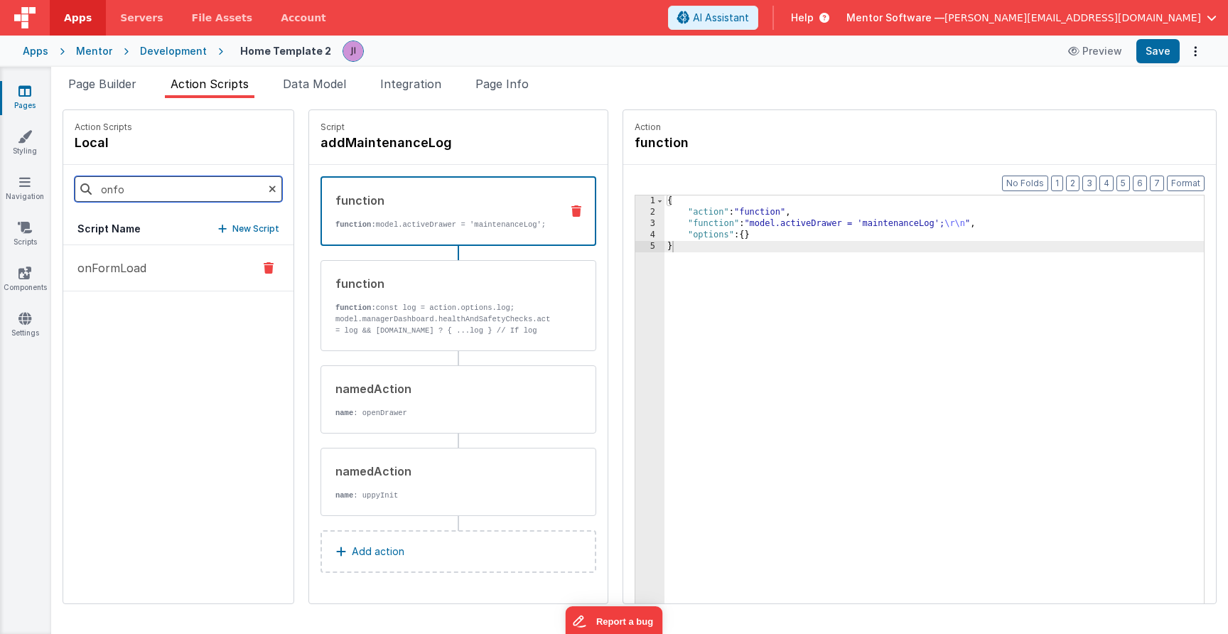
type input "onfo"
click at [205, 274] on button "onFormLoad" at bounding box center [178, 268] width 230 height 46
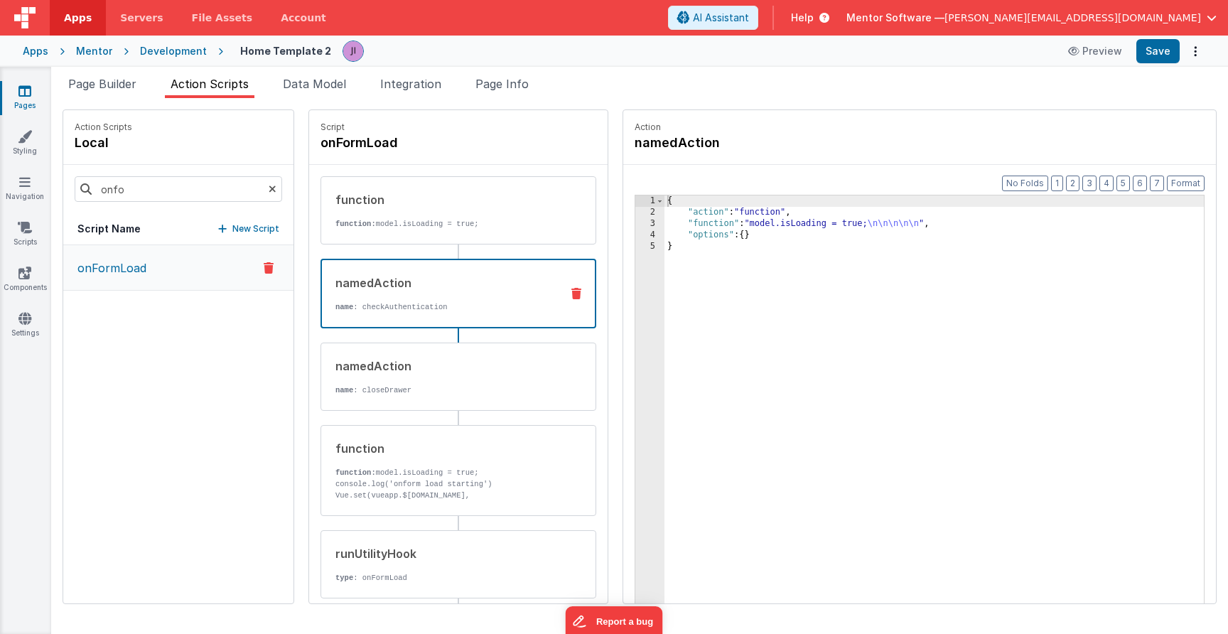
click at [505, 307] on p "name : checkAuthentication" at bounding box center [442, 306] width 214 height 11
drag, startPoint x: 702, startPoint y: 229, endPoint x: 646, endPoint y: 167, distance: 83.5
click at [646, 167] on div "Format 7 6 5 4 3 2 1 No Folds 1 2 3 4 { "action" : "namedAction" , "name" : "ch…" at bounding box center [919, 411] width 593 height 493
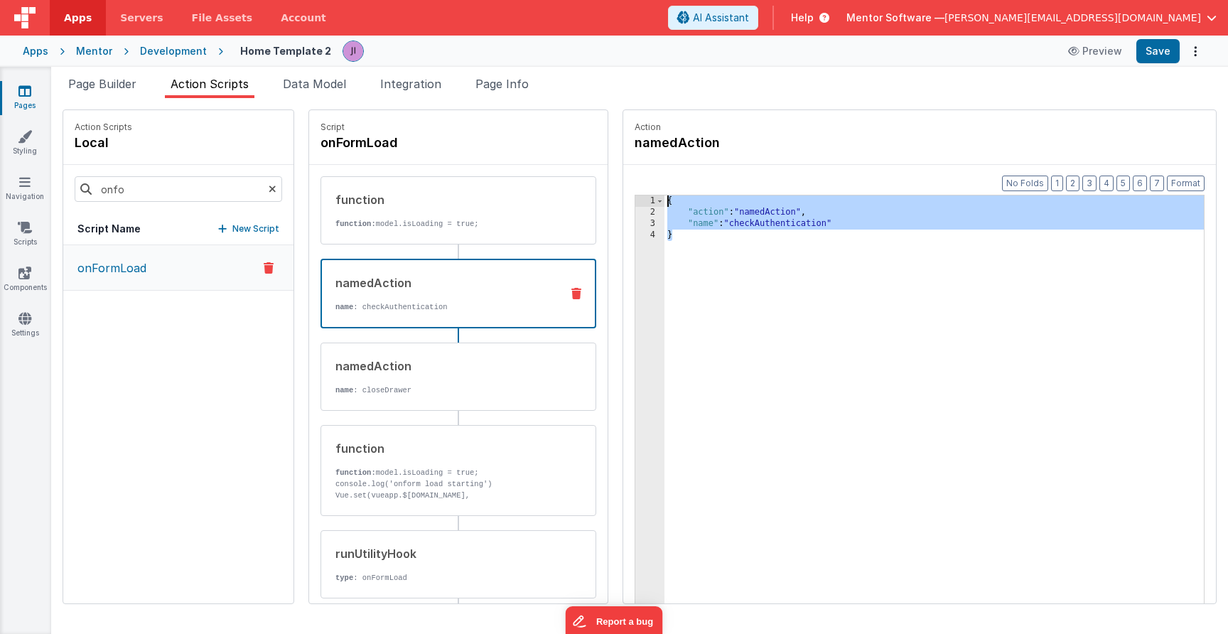
click at [41, 100] on link "Pages" at bounding box center [24, 98] width 51 height 28
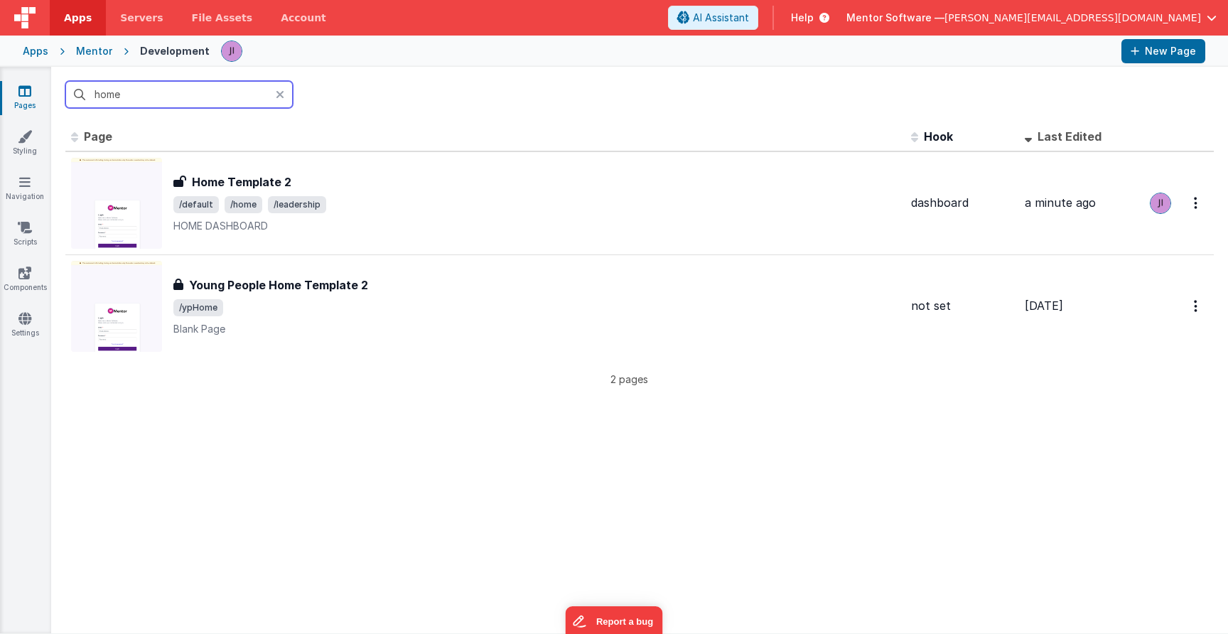
click at [136, 98] on input "home" at bounding box center [178, 94] width 227 height 27
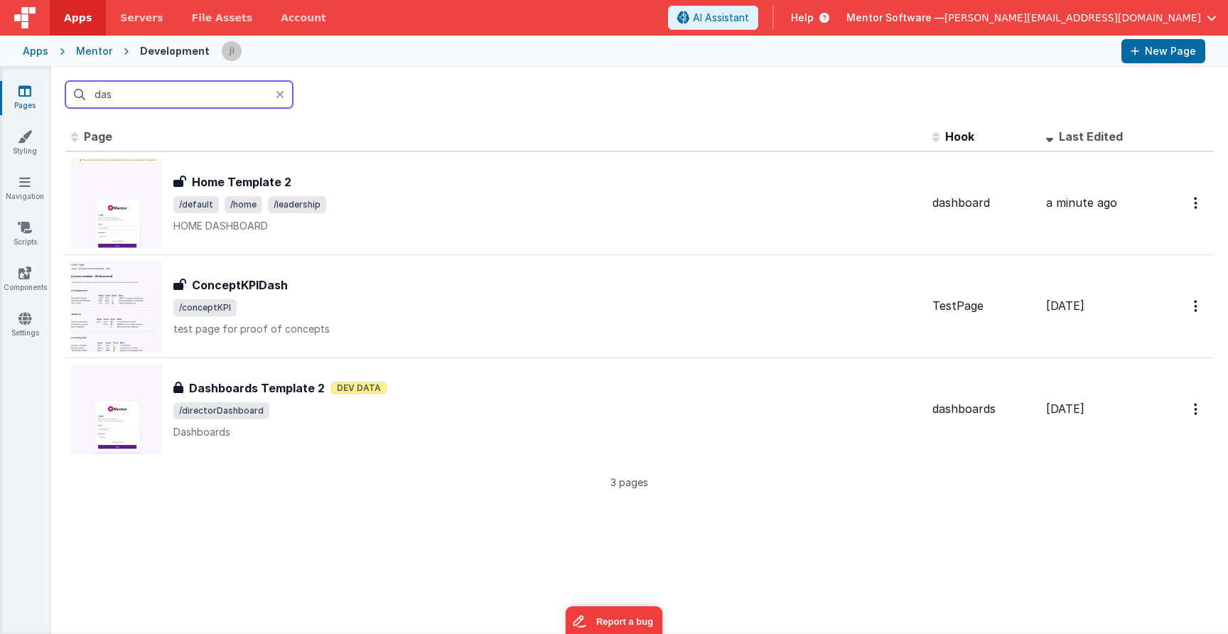
click at [214, 97] on input "das" at bounding box center [178, 94] width 227 height 27
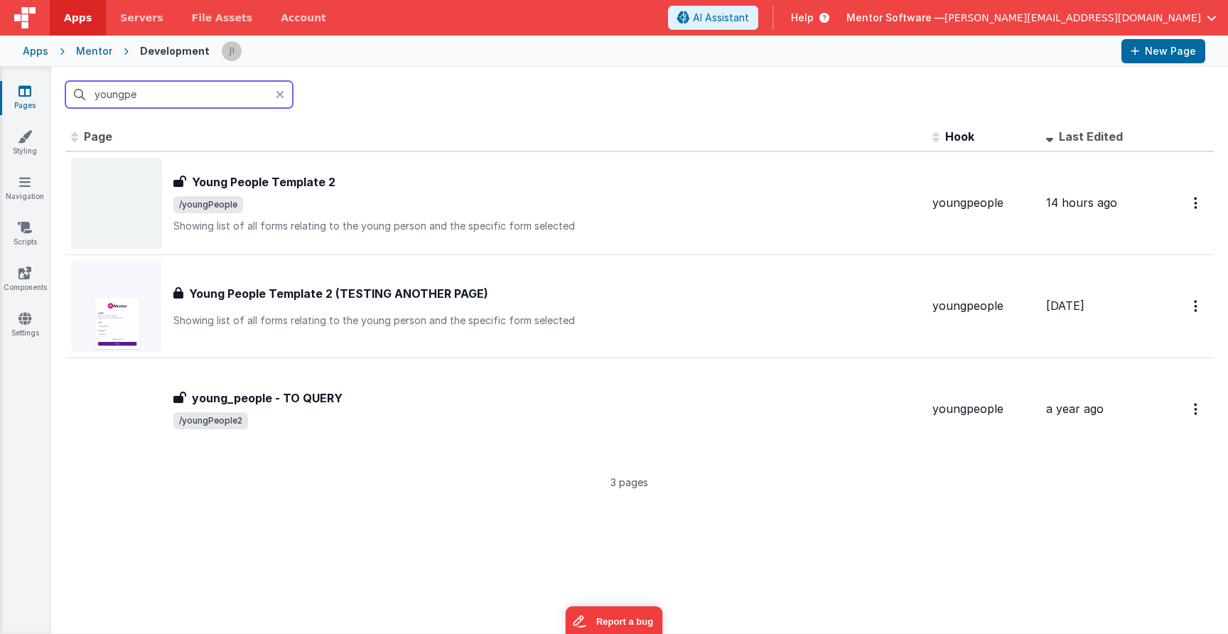
type input "young"
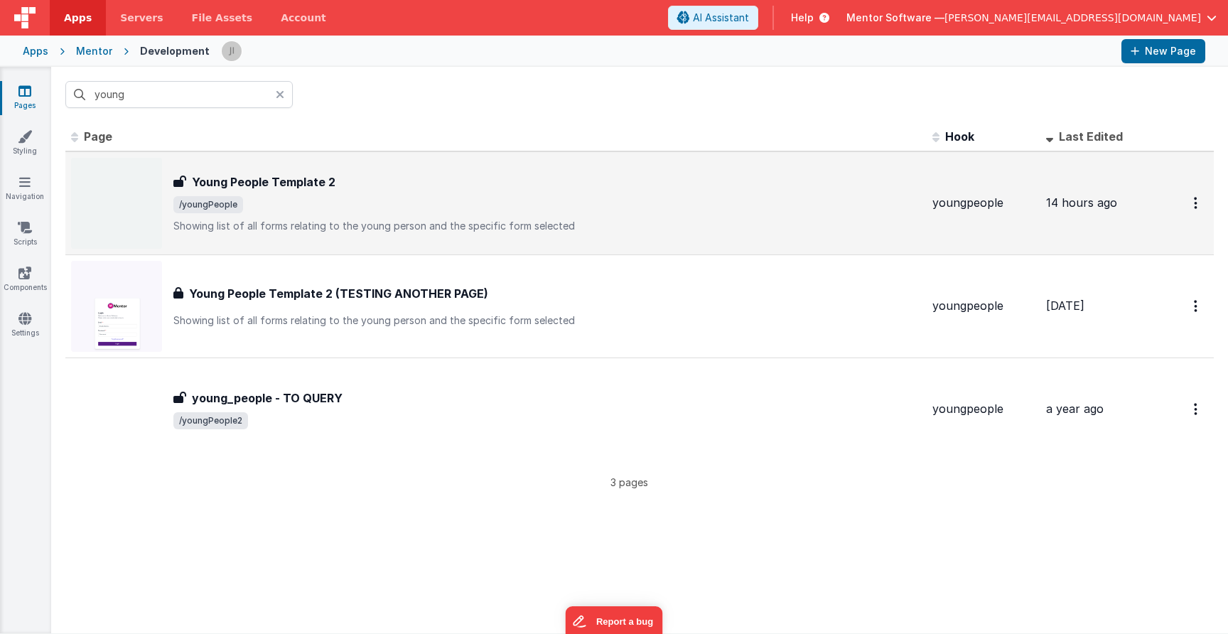
drag, startPoint x: 220, startPoint y: 91, endPoint x: 399, endPoint y: 180, distance: 199.2
click at [399, 180] on div "Young People Template 2" at bounding box center [546, 181] width 747 height 17
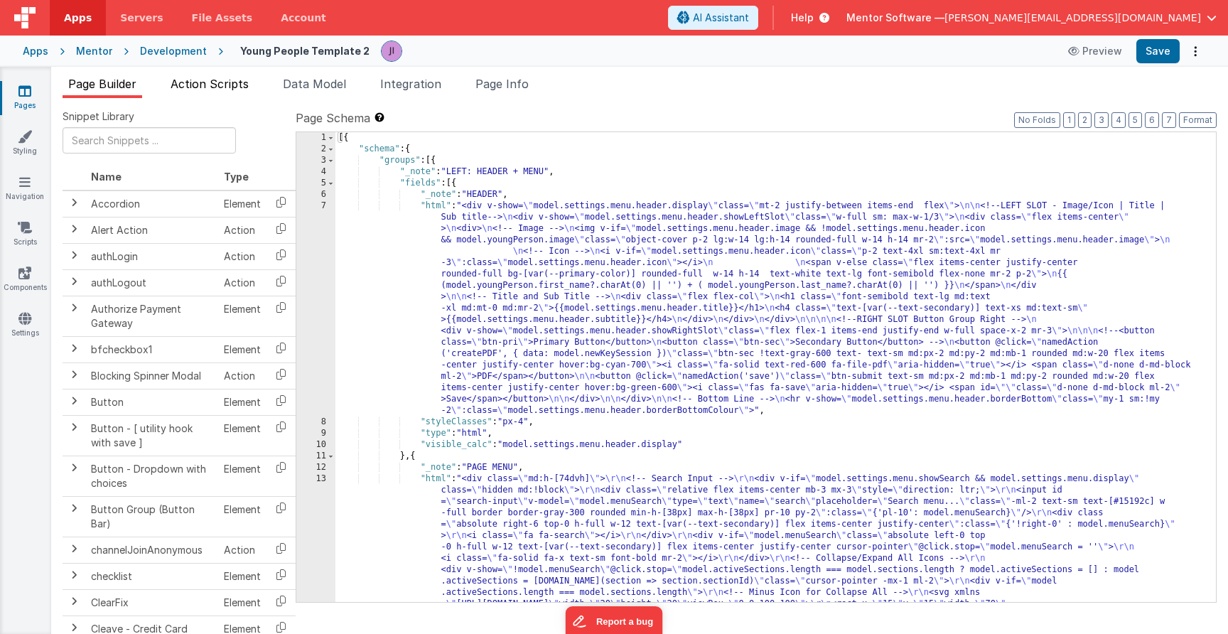
click at [212, 80] on span "Action Scripts" at bounding box center [210, 84] width 78 height 14
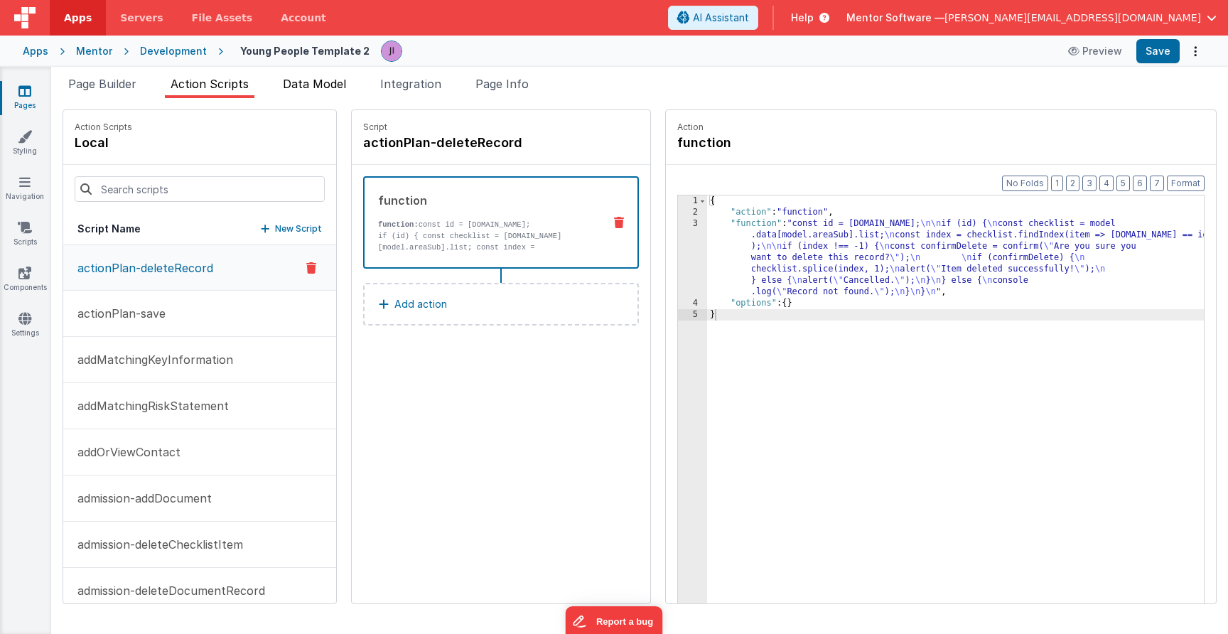
click at [340, 97] on li "Data Model" at bounding box center [314, 86] width 75 height 23
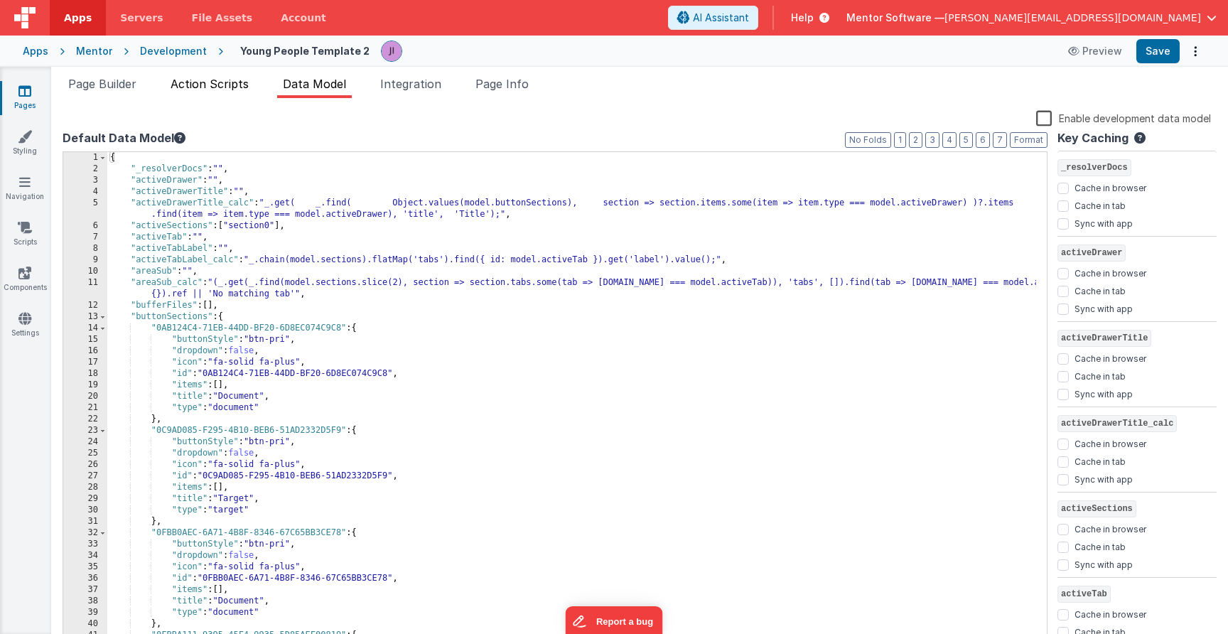
click at [254, 88] on li "Action Scripts" at bounding box center [210, 86] width 90 height 23
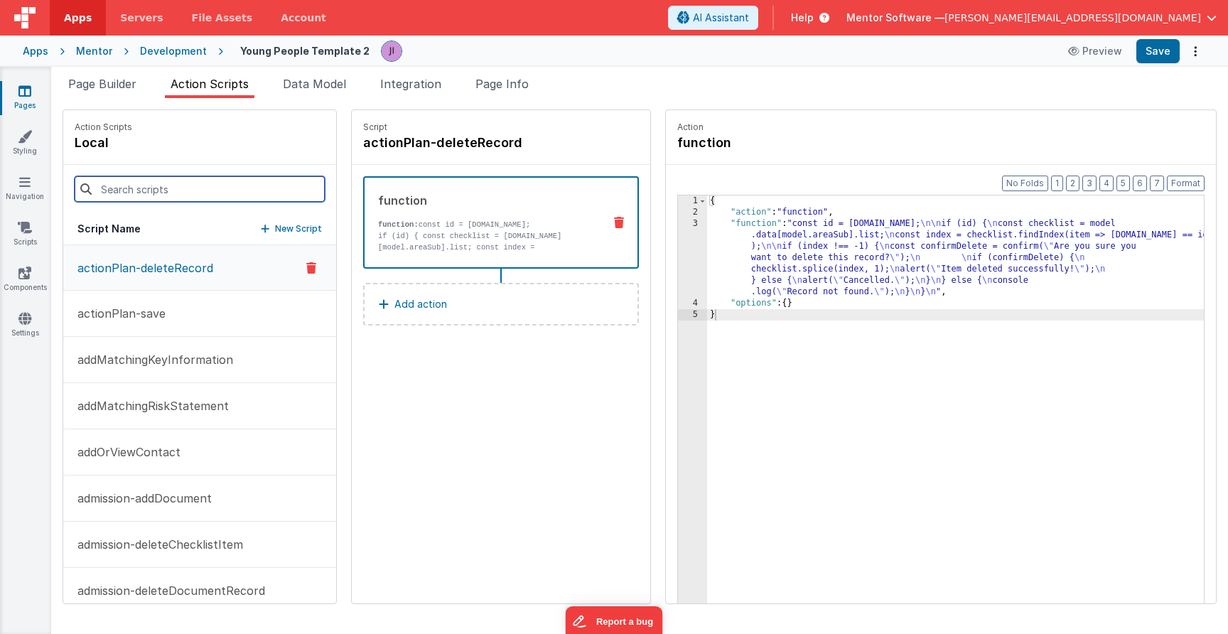
click at [228, 186] on input at bounding box center [200, 189] width 250 height 26
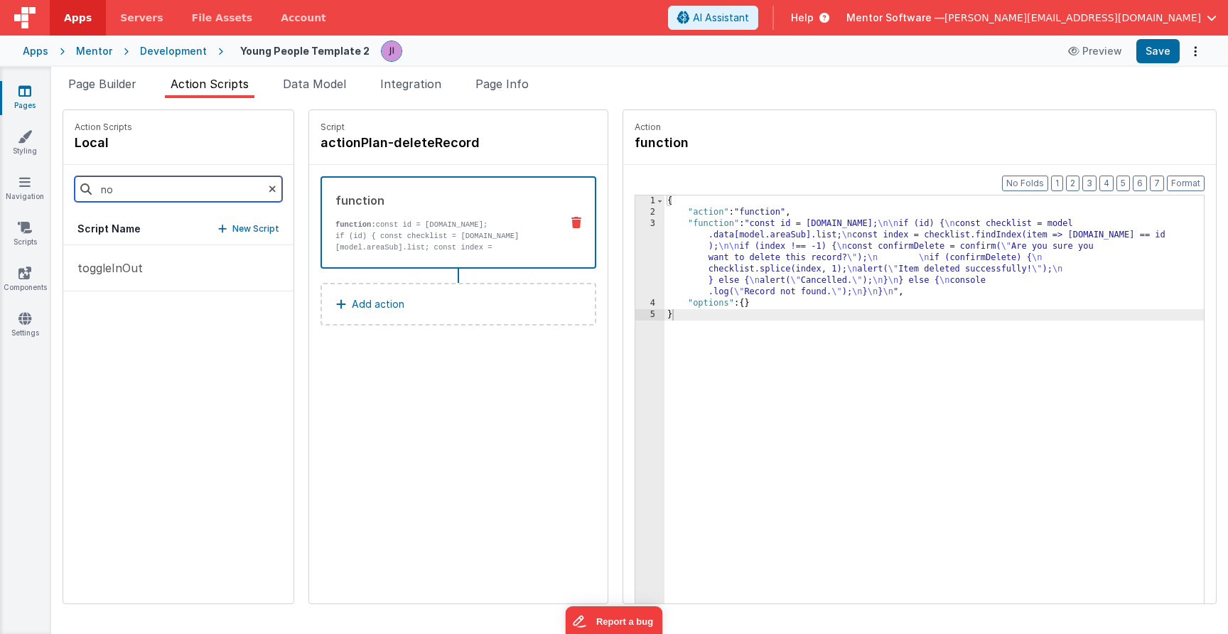
type input "n"
type input "onfo"
click at [209, 265] on button "onFormLoad" at bounding box center [178, 268] width 230 height 46
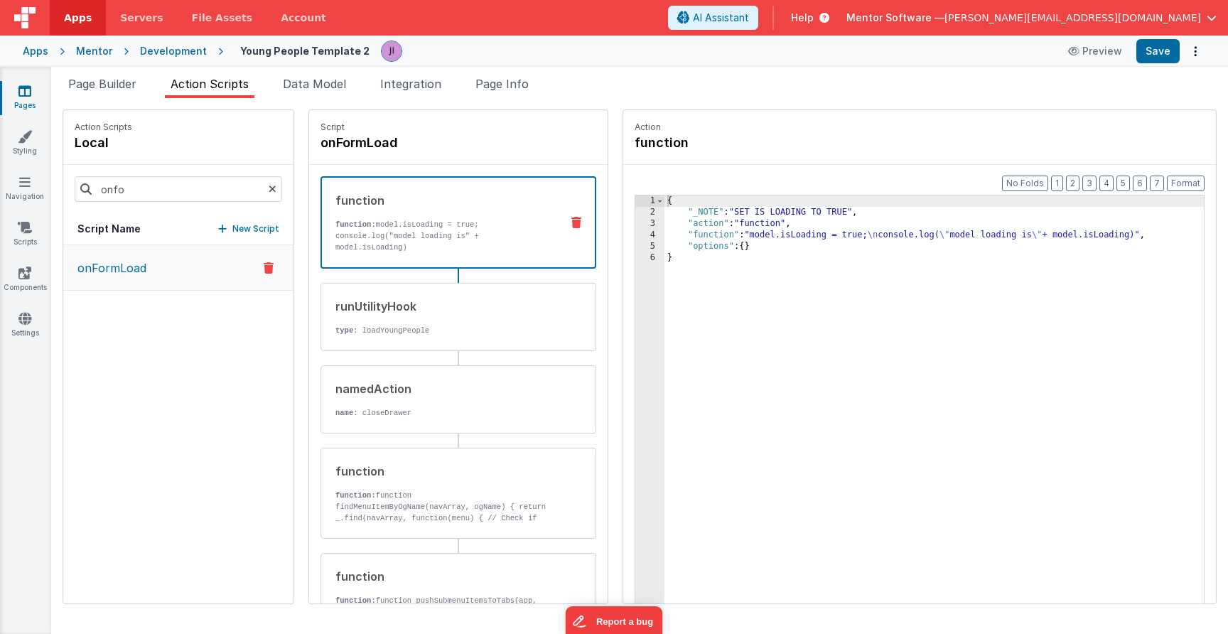
scroll to position [592, 0]
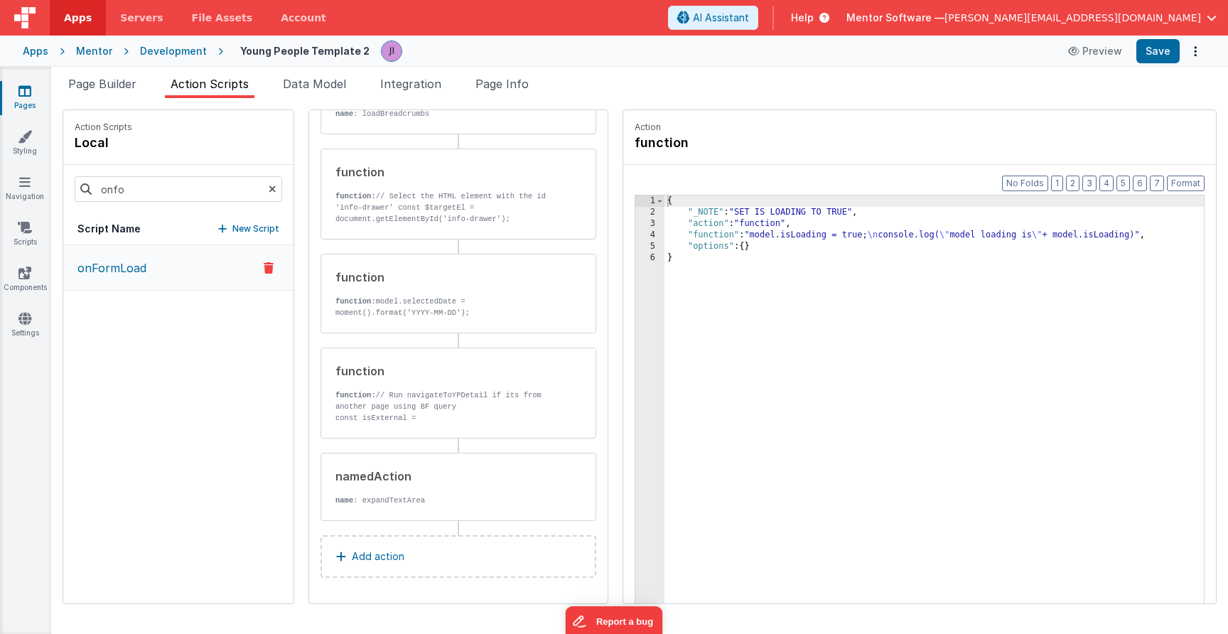
click at [400, 578] on div "function function: model.isLoading = true; console.log("model loading is" + mod…" at bounding box center [458, 88] width 298 height 1030
click at [406, 558] on button "Add action" at bounding box center [458, 556] width 276 height 43
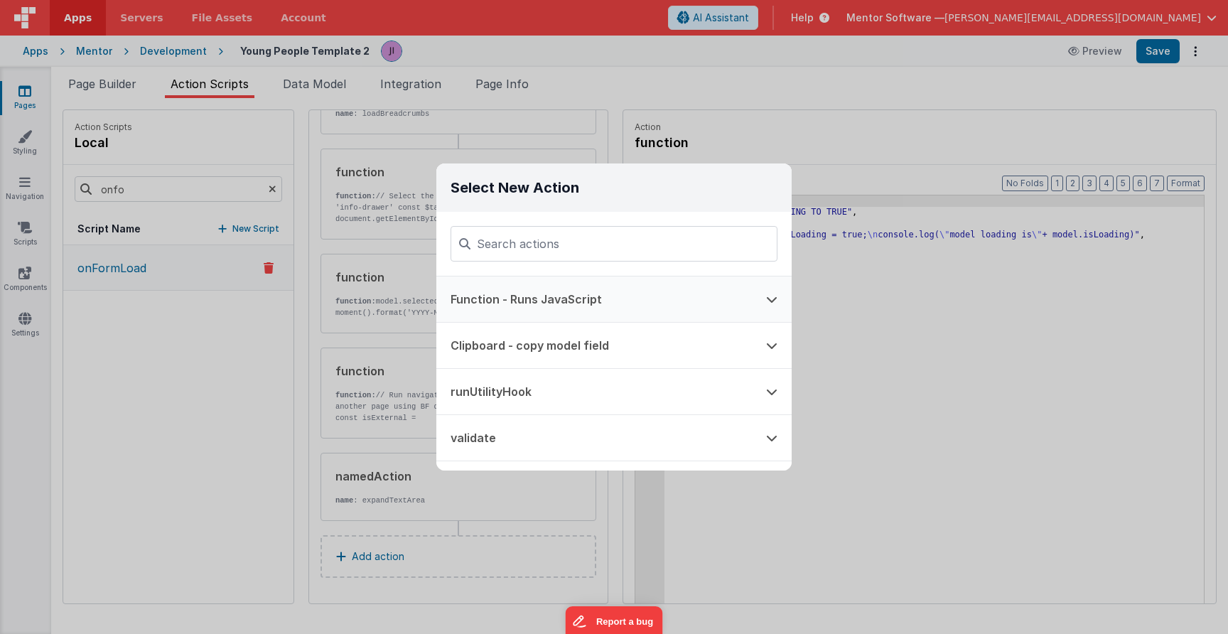
click at [598, 297] on button "Function - Runs JavaScript" at bounding box center [593, 298] width 315 height 45
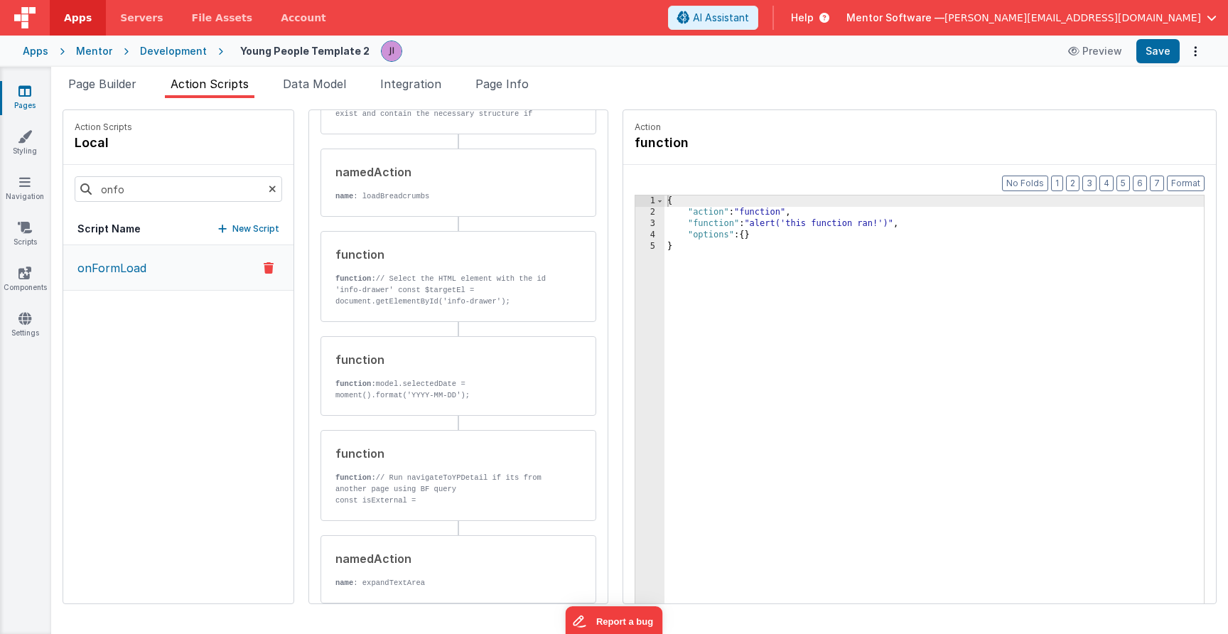
scroll to position [0, 0]
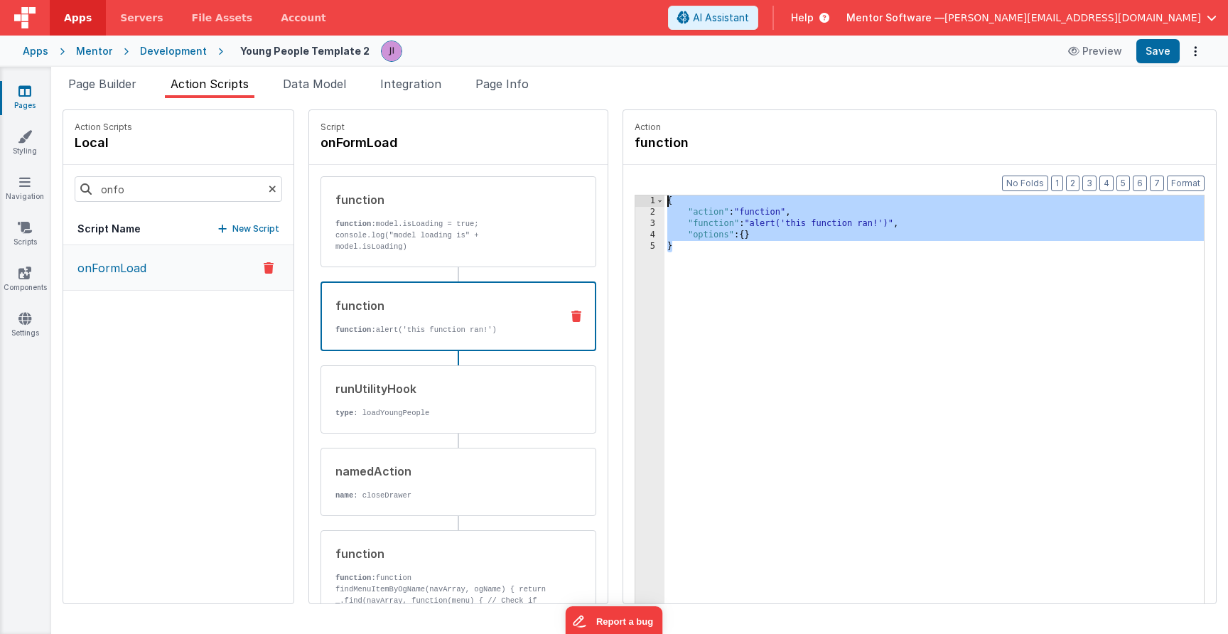
drag, startPoint x: 698, startPoint y: 256, endPoint x: 647, endPoint y: 168, distance: 102.5
click at [642, 160] on fieldset "Action function Format 7 6 5 4 3 2 1 No Folds 1 2 3 4 5 { "action" : "function"…" at bounding box center [919, 356] width 593 height 493
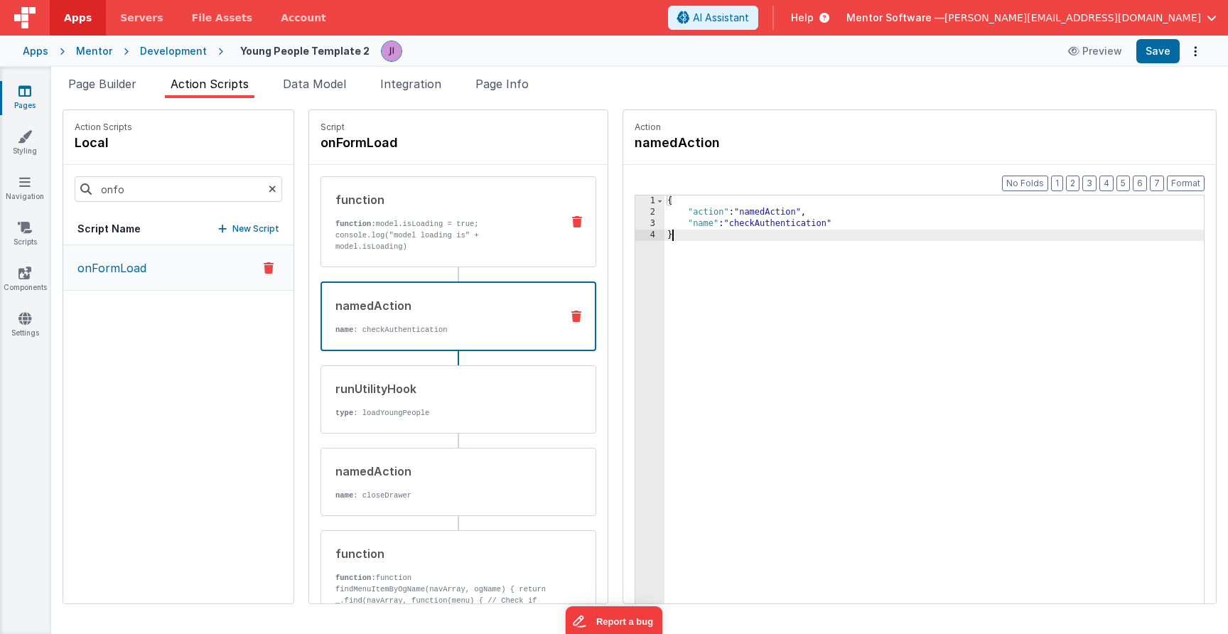
click at [478, 237] on p "function: model.isLoading = true; console.log("model loading is" + model.isLoad…" at bounding box center [442, 235] width 215 height 34
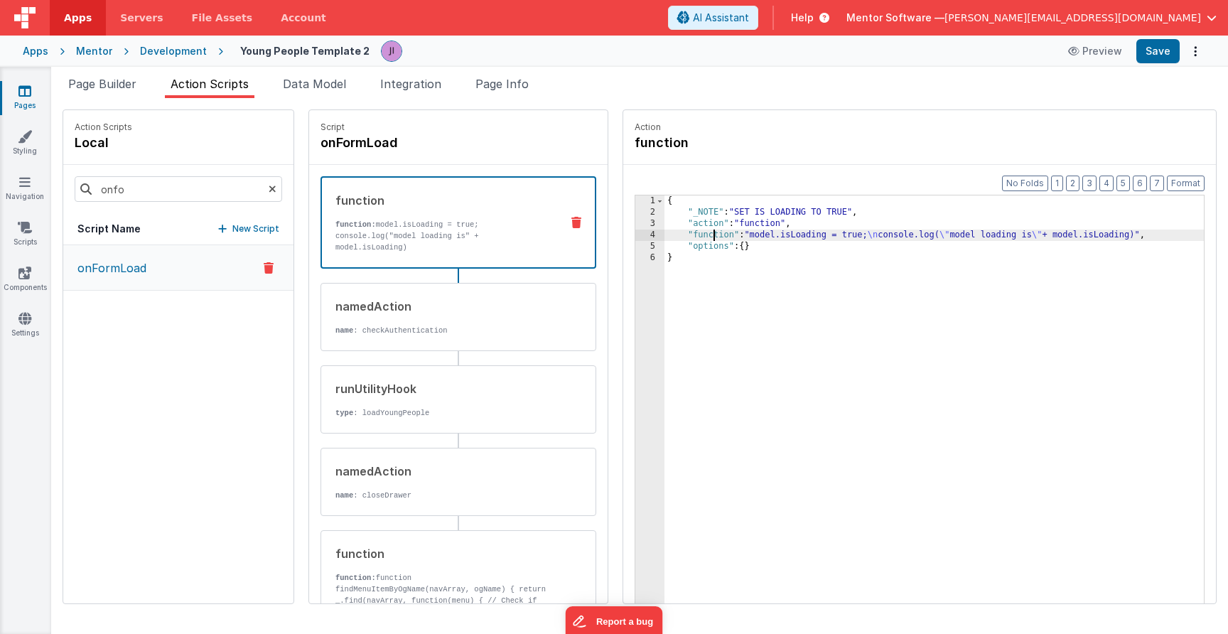
click at [713, 237] on div "{ "_NOTE" : "SET IS LOADING TO TRUE" , "action" : "function" , "function" : "mo…" at bounding box center [933, 432] width 539 height 475
click at [637, 237] on div "4" at bounding box center [649, 234] width 29 height 11
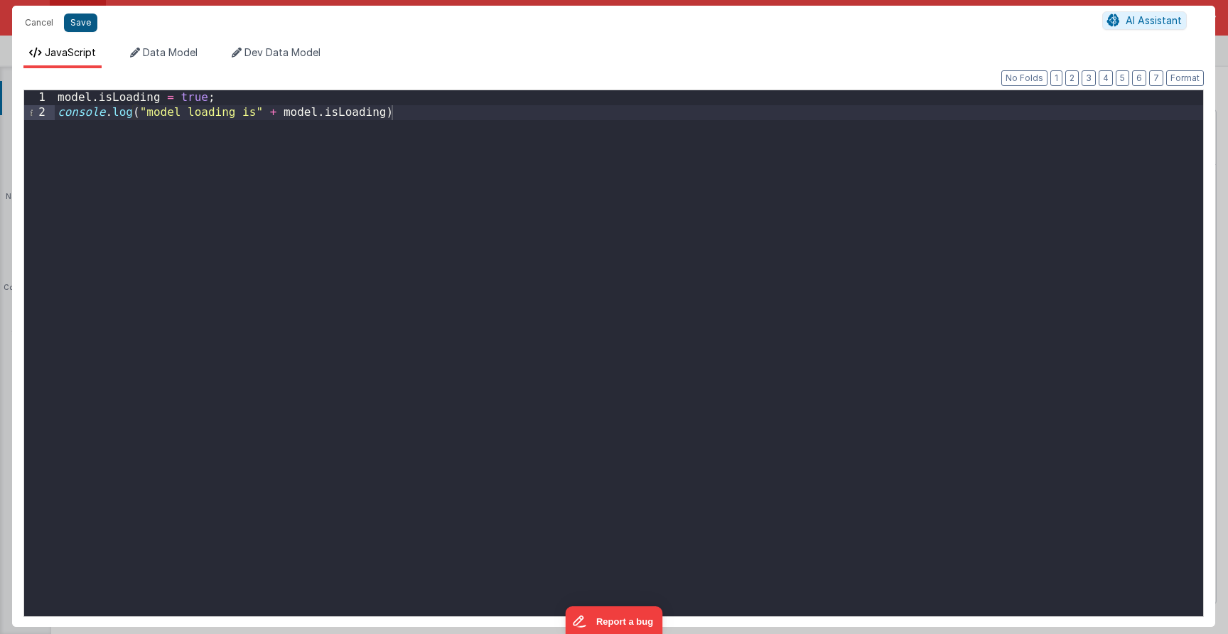
click at [80, 15] on button "Save" at bounding box center [80, 22] width 33 height 18
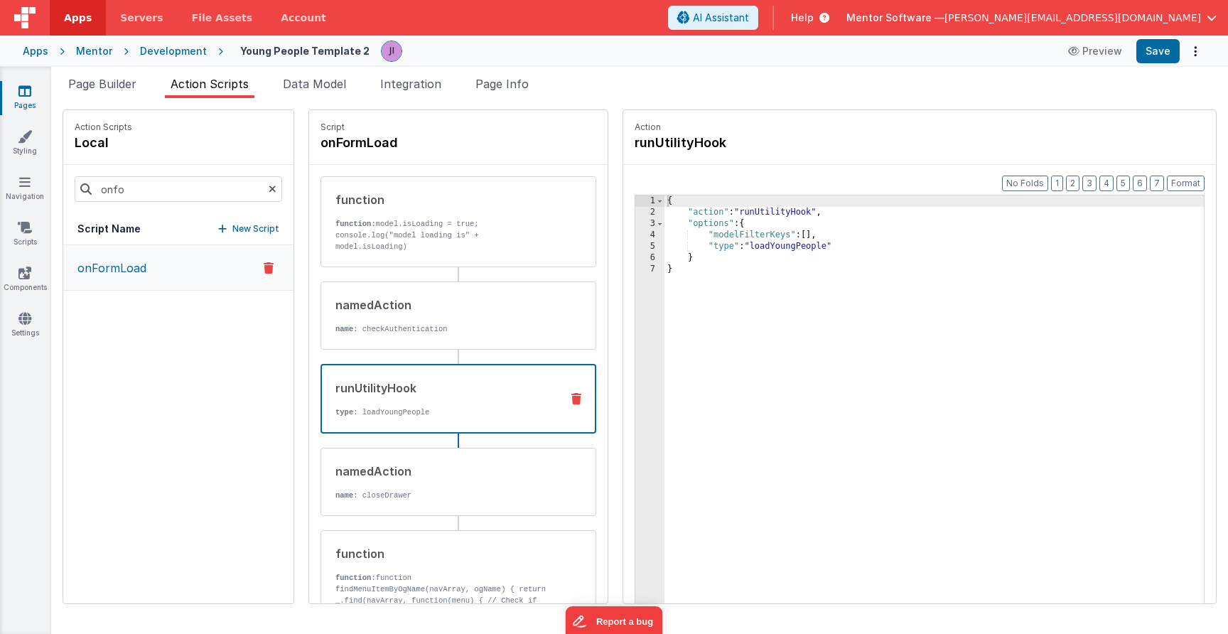
click at [499, 389] on div "runUtilityHook" at bounding box center [442, 387] width 214 height 17
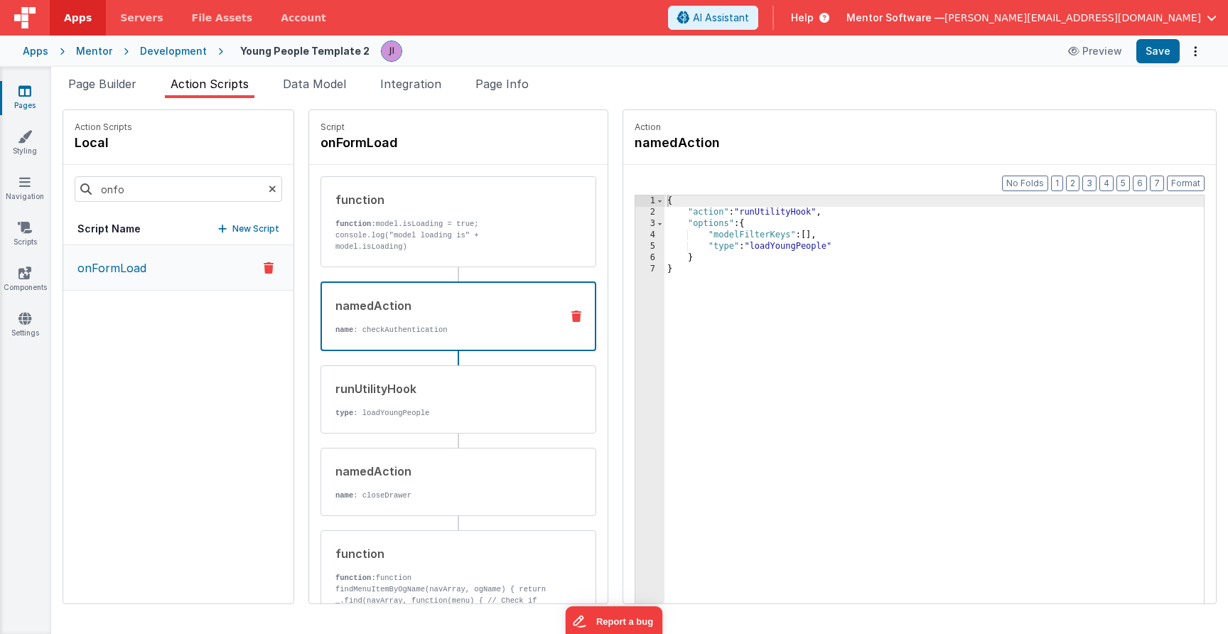
click at [469, 310] on div "namedAction" at bounding box center [442, 305] width 214 height 17
click at [452, 282] on div "namedAction name : checkAuthentication" at bounding box center [458, 316] width 276 height 70
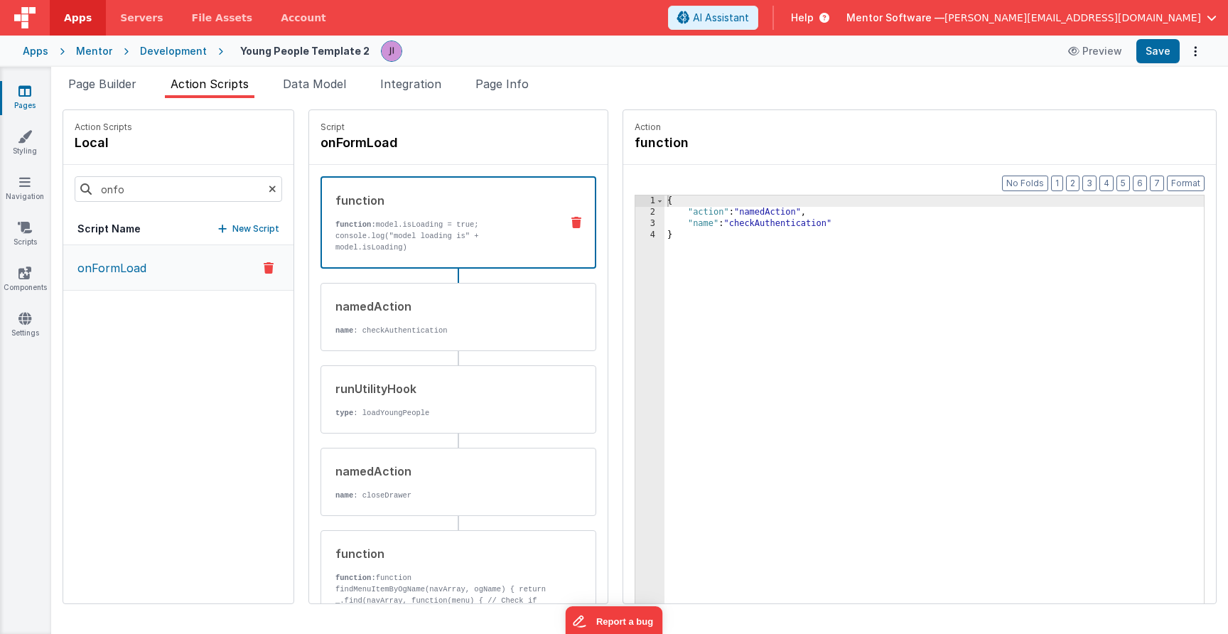
click at [460, 244] on p "function: model.isLoading = true; console.log("model loading is" + model.isLoad…" at bounding box center [442, 236] width 214 height 34
click at [1174, 55] on button "Save" at bounding box center [1157, 51] width 43 height 24
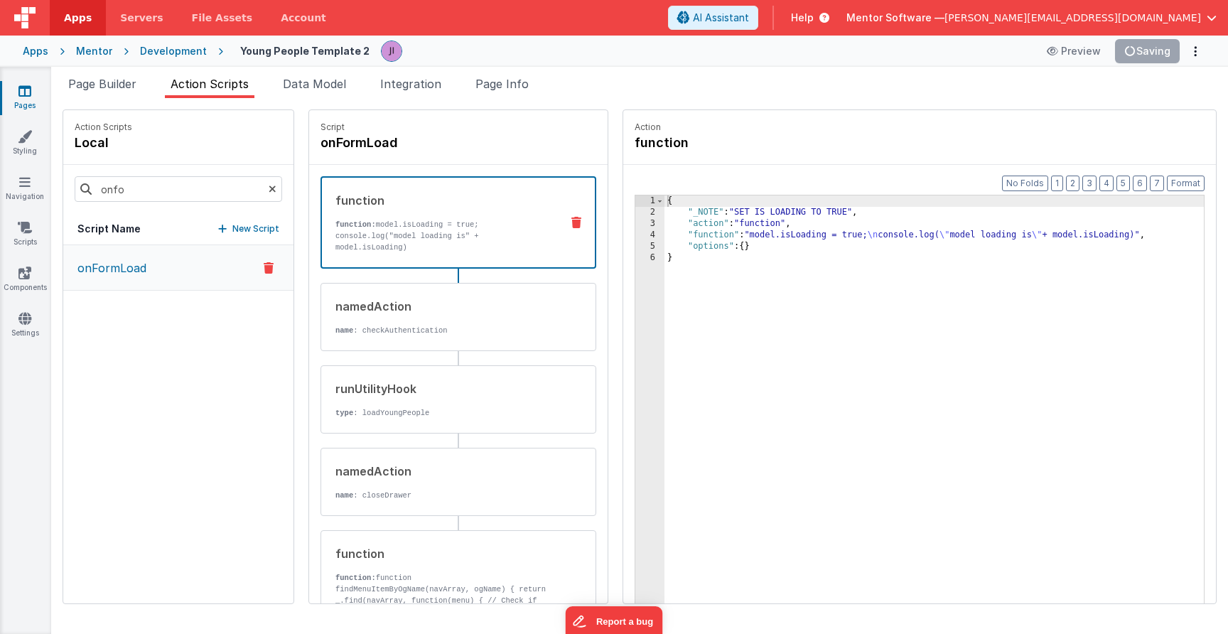
click at [35, 91] on link "Pages" at bounding box center [24, 98] width 51 height 28
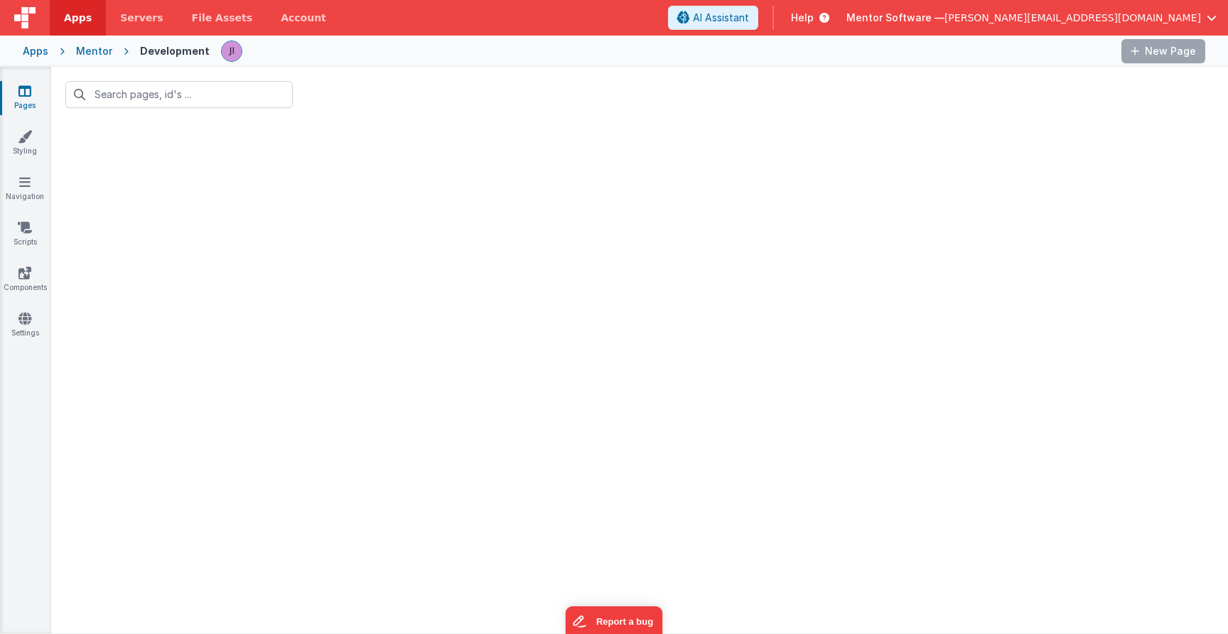
type input "young"
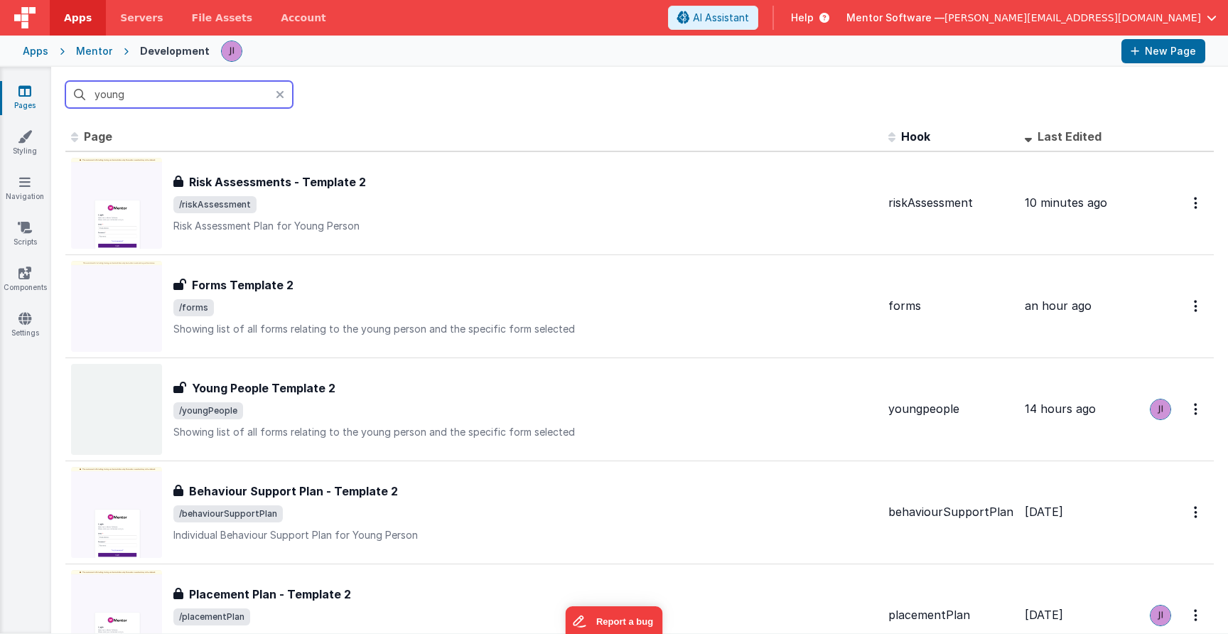
click at [161, 98] on input "young" at bounding box center [178, 94] width 227 height 27
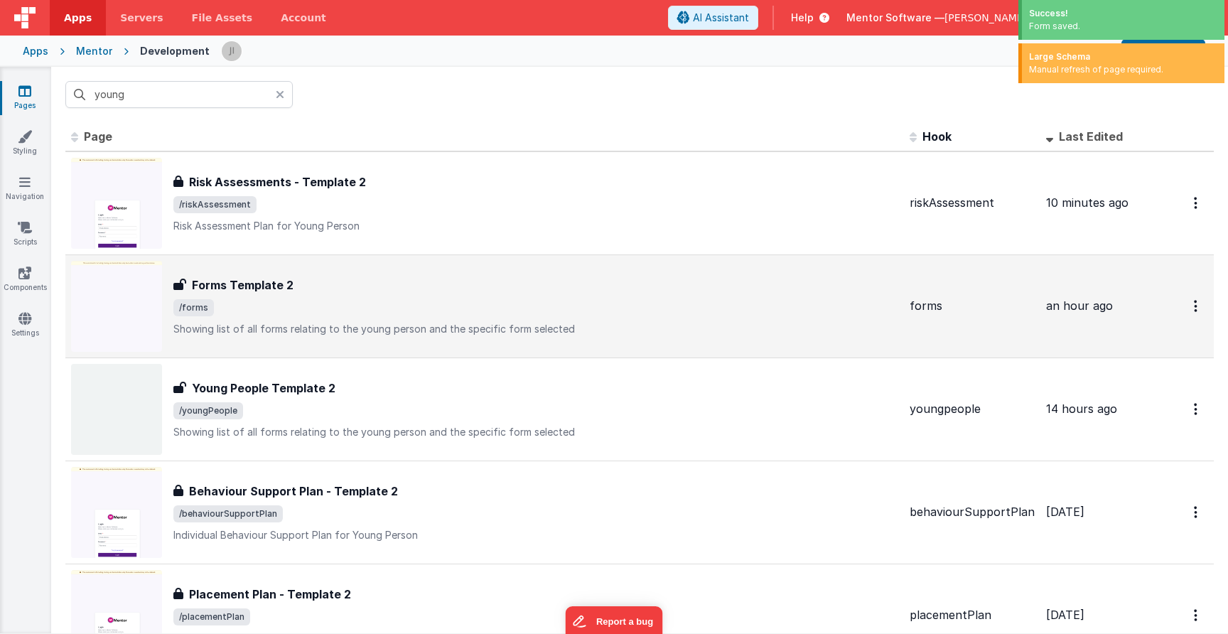
click at [381, 306] on span "/forms" at bounding box center [535, 307] width 725 height 17
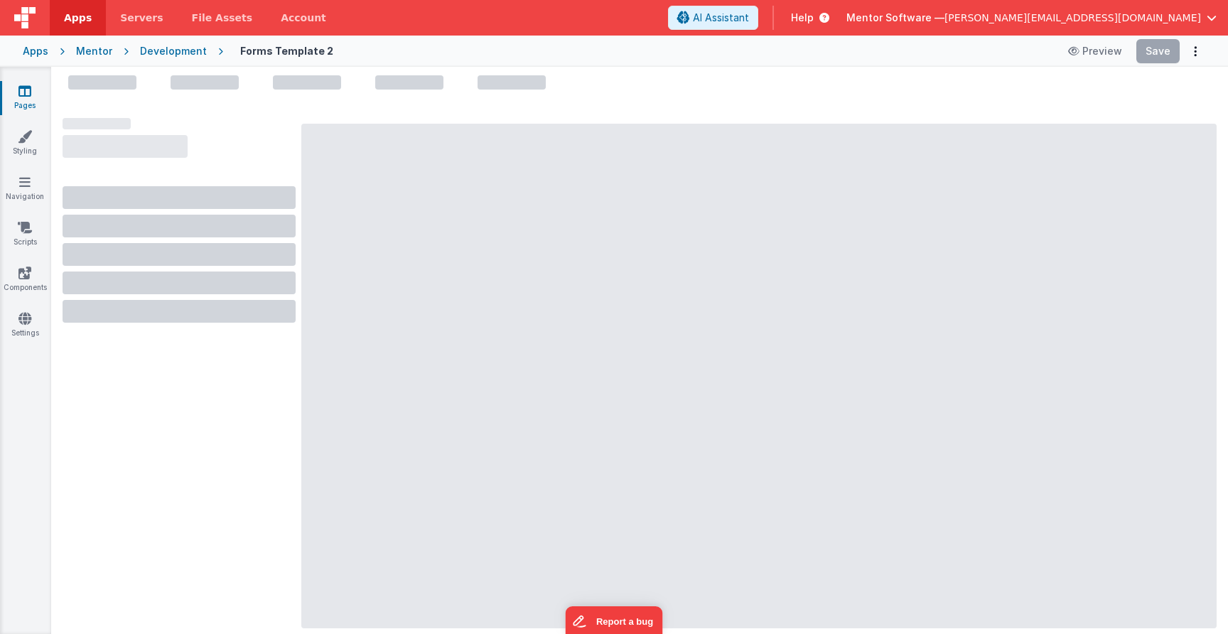
click at [25, 106] on link "Pages" at bounding box center [24, 98] width 51 height 28
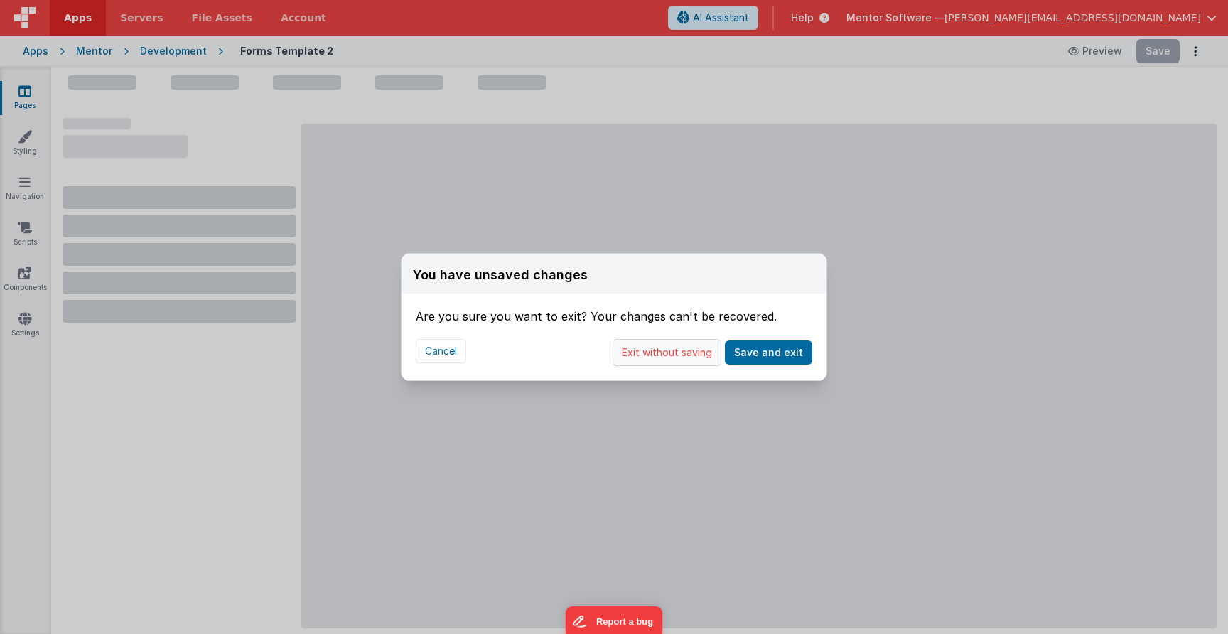
click at [706, 362] on button "Exit without saving" at bounding box center [666, 352] width 109 height 27
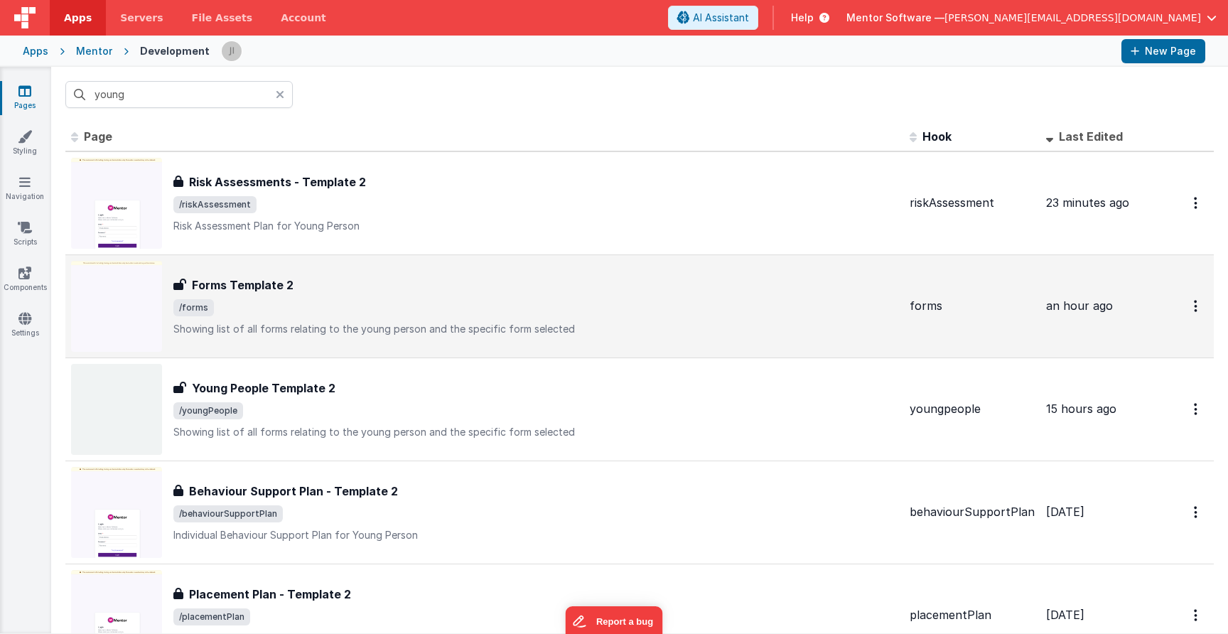
click at [301, 303] on span "/forms" at bounding box center [535, 307] width 725 height 17
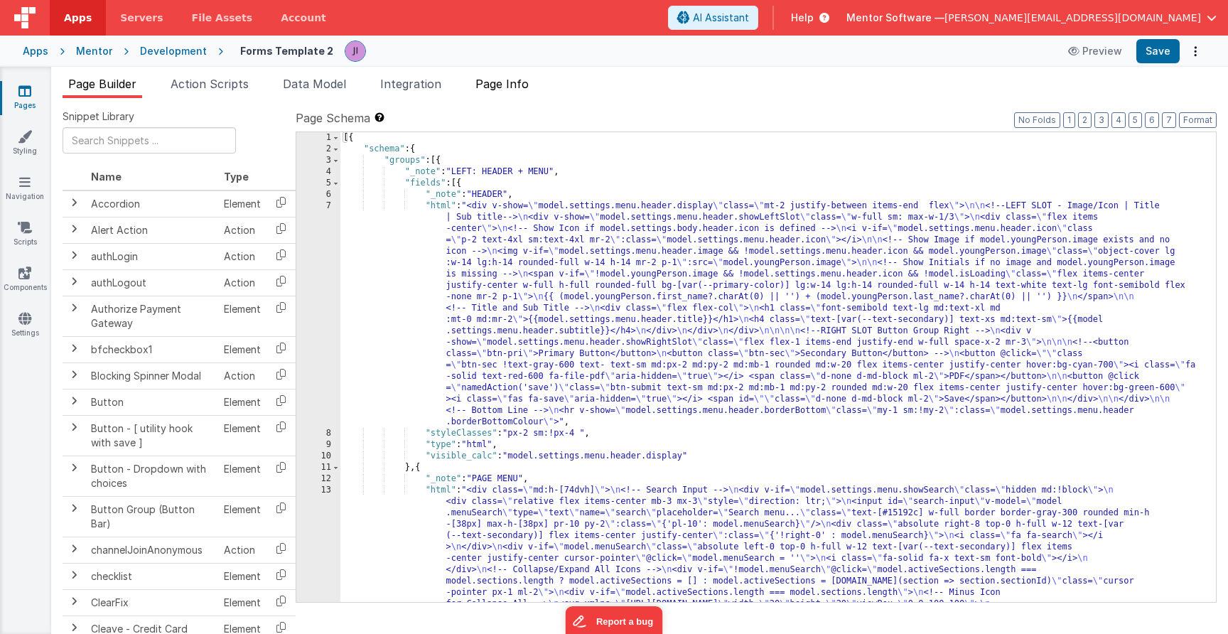
click at [474, 95] on li "Page Info" at bounding box center [502, 86] width 65 height 23
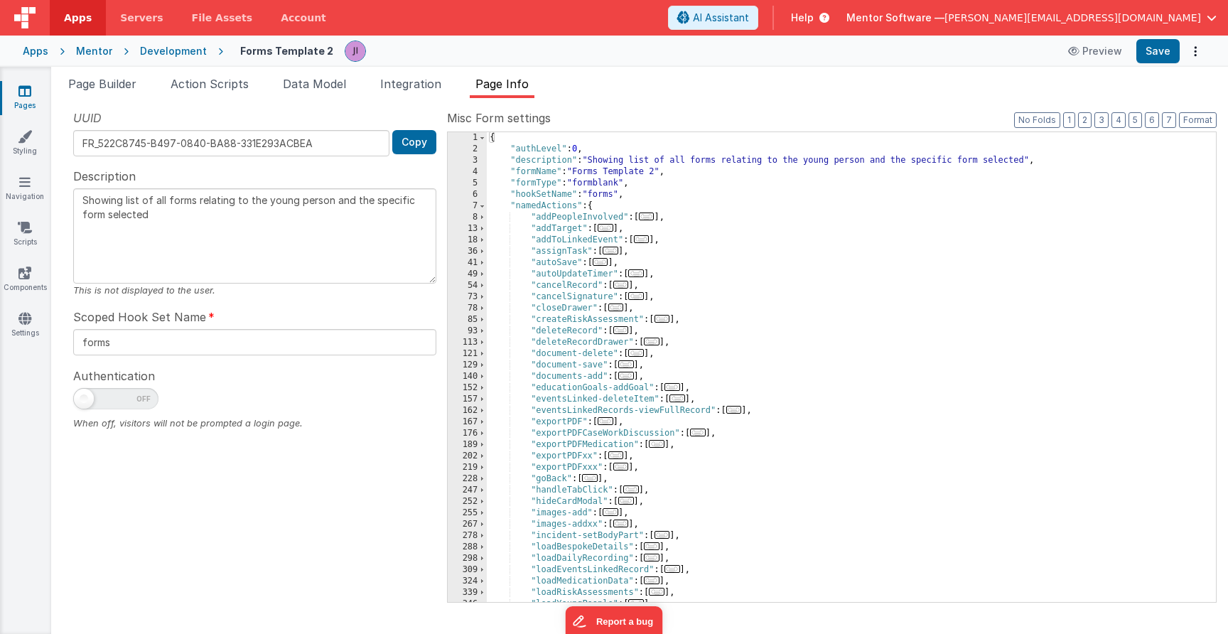
click at [146, 395] on span at bounding box center [115, 398] width 85 height 21
click at [85, 395] on input "checkbox" at bounding box center [78, 396] width 11 height 11
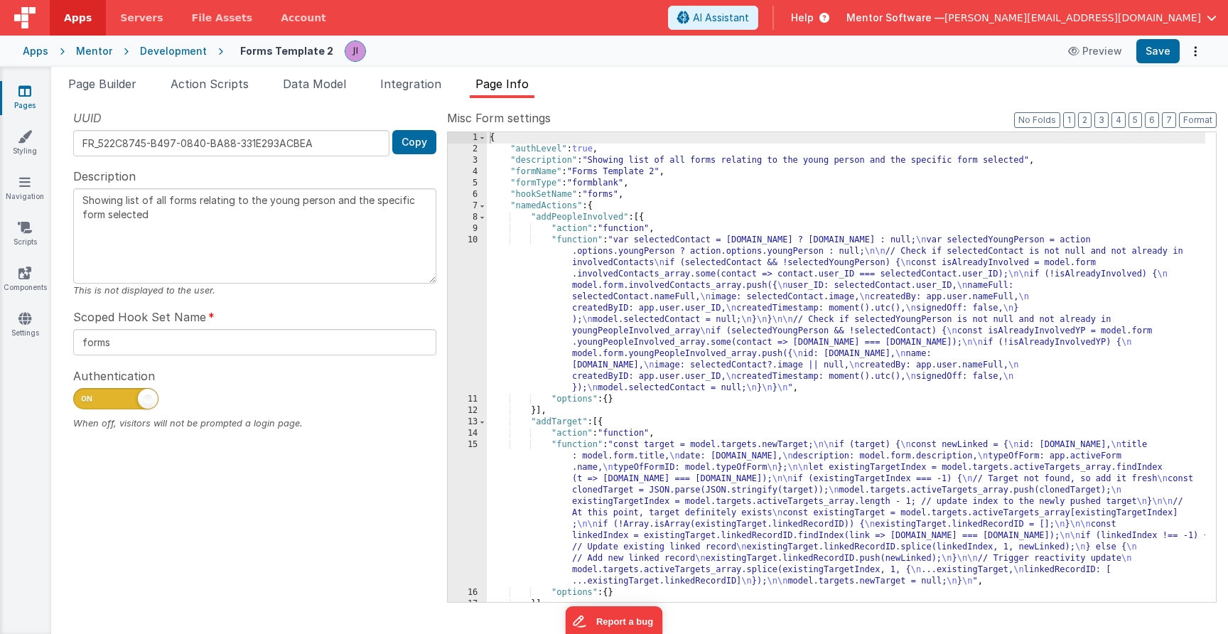
click at [146, 395] on span at bounding box center [148, 399] width 20 height 20
click at [85, 395] on input "checkbox" at bounding box center [78, 396] width 11 height 11
click at [146, 395] on span at bounding box center [115, 398] width 85 height 21
click at [85, 395] on input "checkbox" at bounding box center [78, 396] width 11 height 11
click at [146, 395] on span at bounding box center [148, 399] width 20 height 20
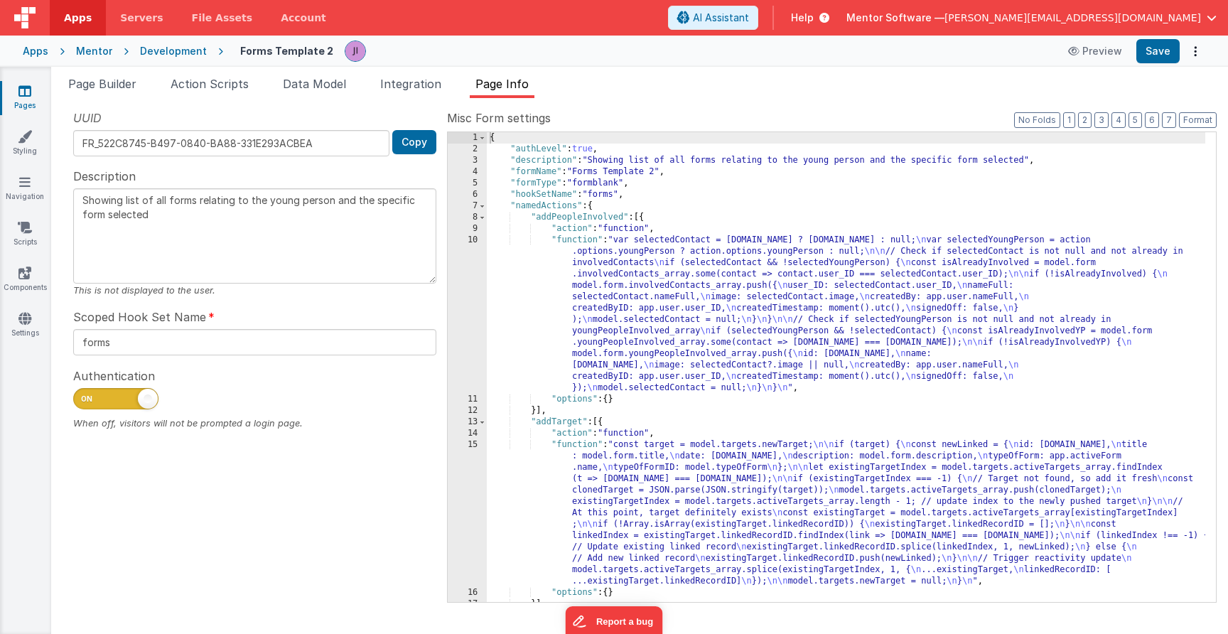
click at [85, 395] on input "checkbox" at bounding box center [78, 396] width 11 height 11
click at [146, 395] on span at bounding box center [115, 398] width 85 height 21
click at [85, 395] on input "checkbox" at bounding box center [78, 396] width 11 height 11
click at [146, 395] on span at bounding box center [148, 399] width 20 height 20
click at [85, 395] on input "checkbox" at bounding box center [78, 396] width 11 height 11
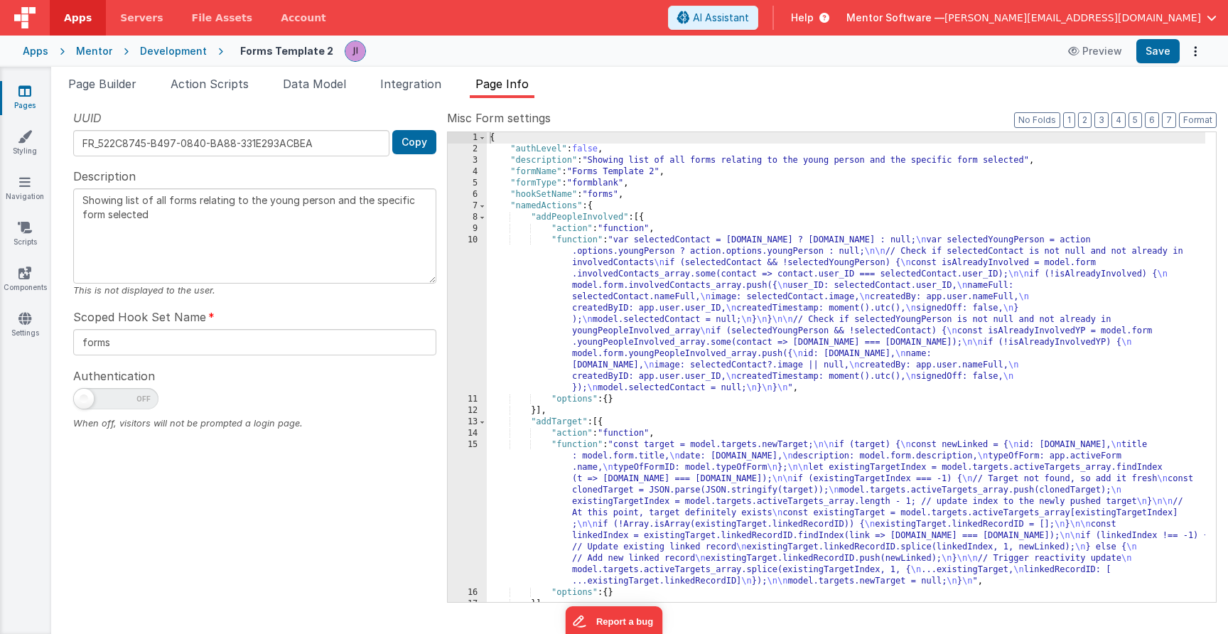
click at [146, 395] on span at bounding box center [115, 398] width 85 height 21
click at [85, 395] on input "checkbox" at bounding box center [78, 396] width 11 height 11
checkbox input "true"
click at [132, 94] on li "Page Builder" at bounding box center [103, 86] width 80 height 23
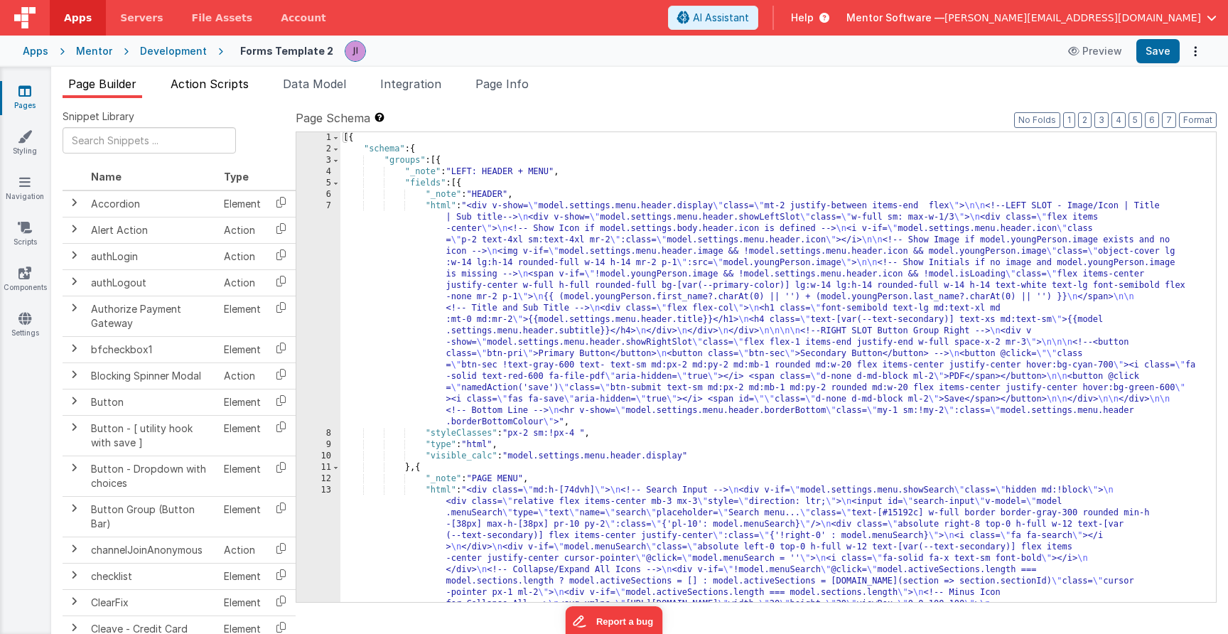
click at [216, 75] on li "Action Scripts" at bounding box center [210, 86] width 90 height 23
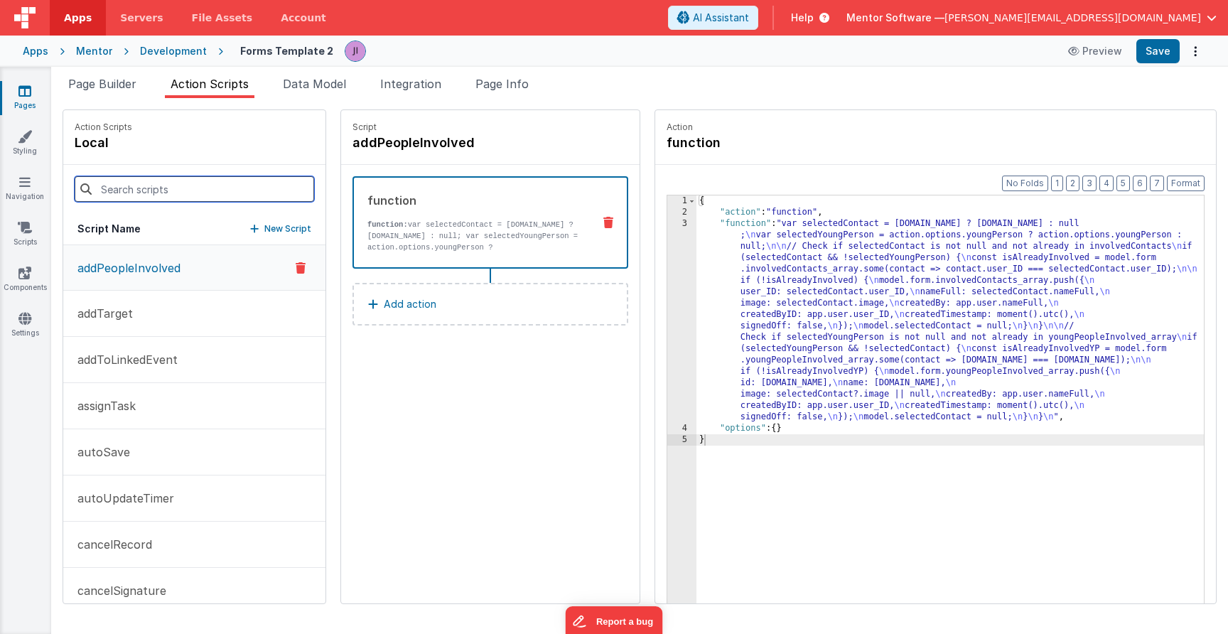
click at [211, 180] on input at bounding box center [194, 189] width 239 height 26
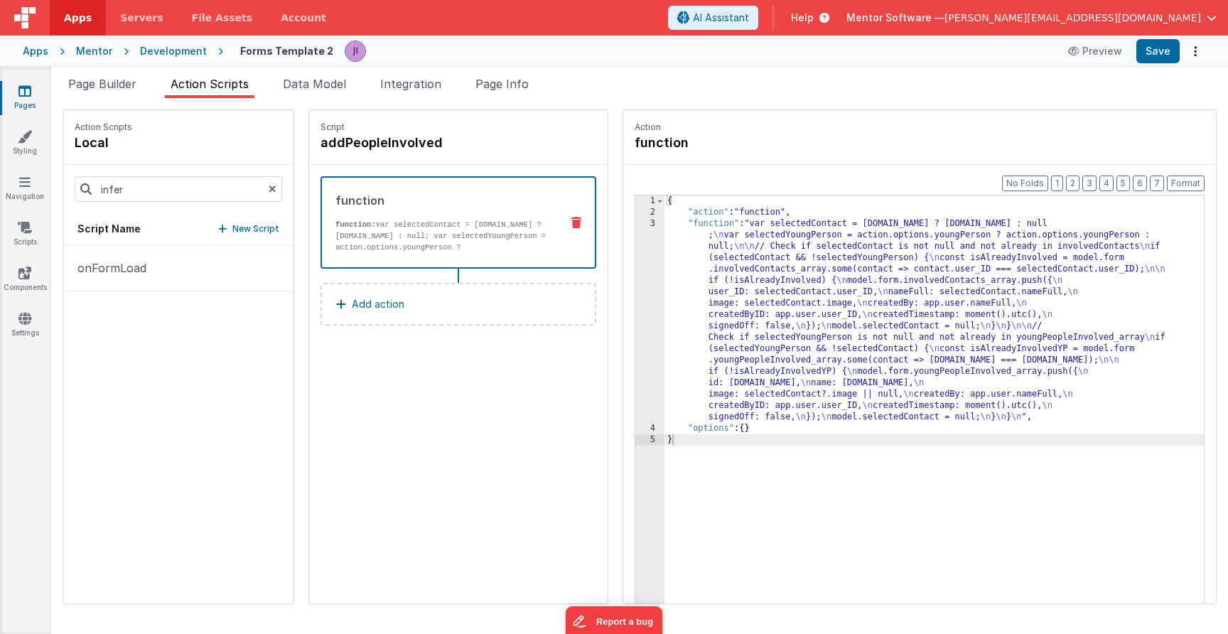
drag, startPoint x: 212, startPoint y: 180, endPoint x: 173, endPoint y: 260, distance: 89.3
click at [173, 260] on div "onFormLoad" at bounding box center [178, 424] width 230 height 358
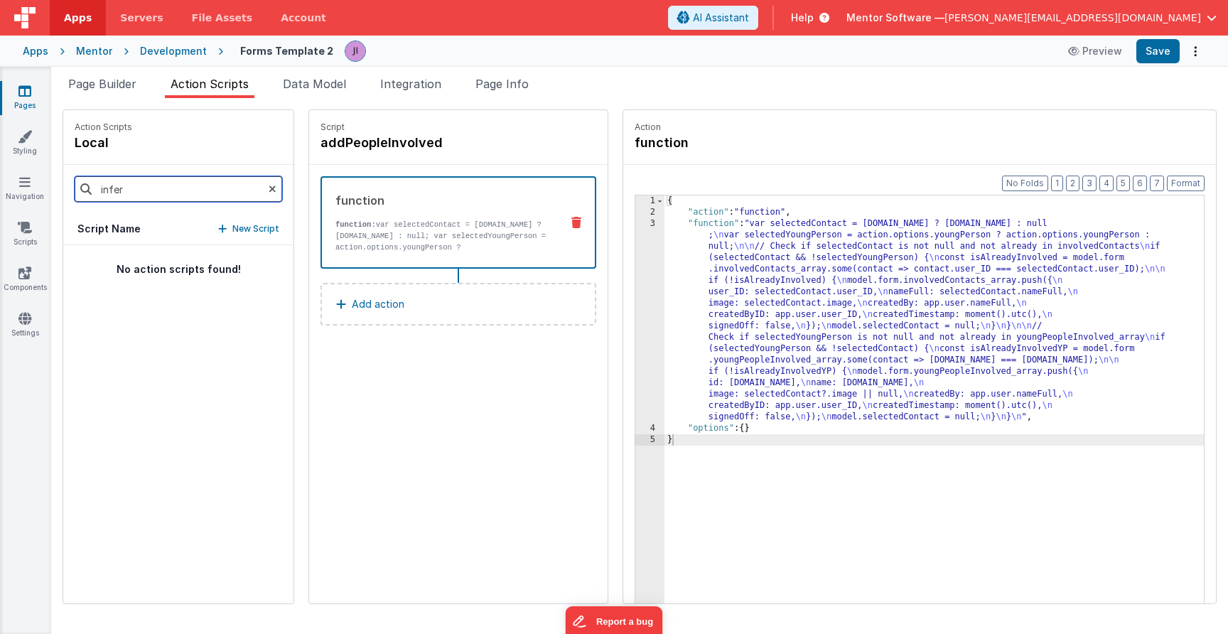
click at [179, 183] on input "infer" at bounding box center [178, 189] width 207 height 26
click at [179, 188] on input "infer" at bounding box center [178, 189] width 207 height 26
click at [159, 202] on div "one" at bounding box center [178, 189] width 230 height 48
click at [161, 195] on input "one" at bounding box center [178, 189] width 207 height 26
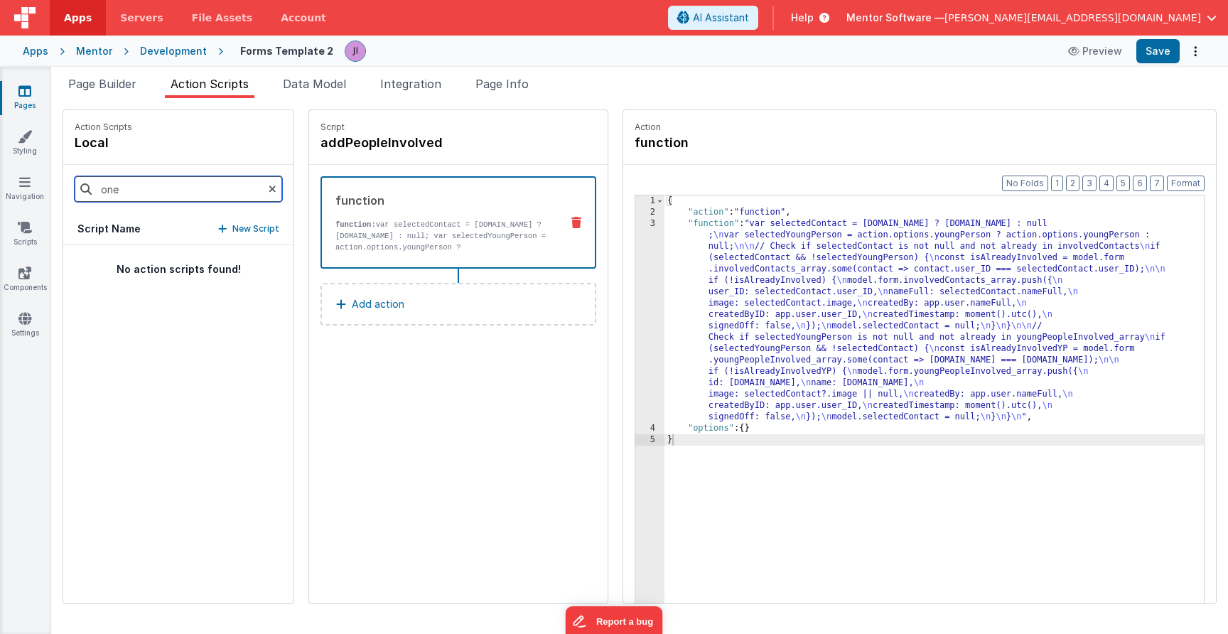
click at [161, 195] on input "one" at bounding box center [178, 189] width 207 height 26
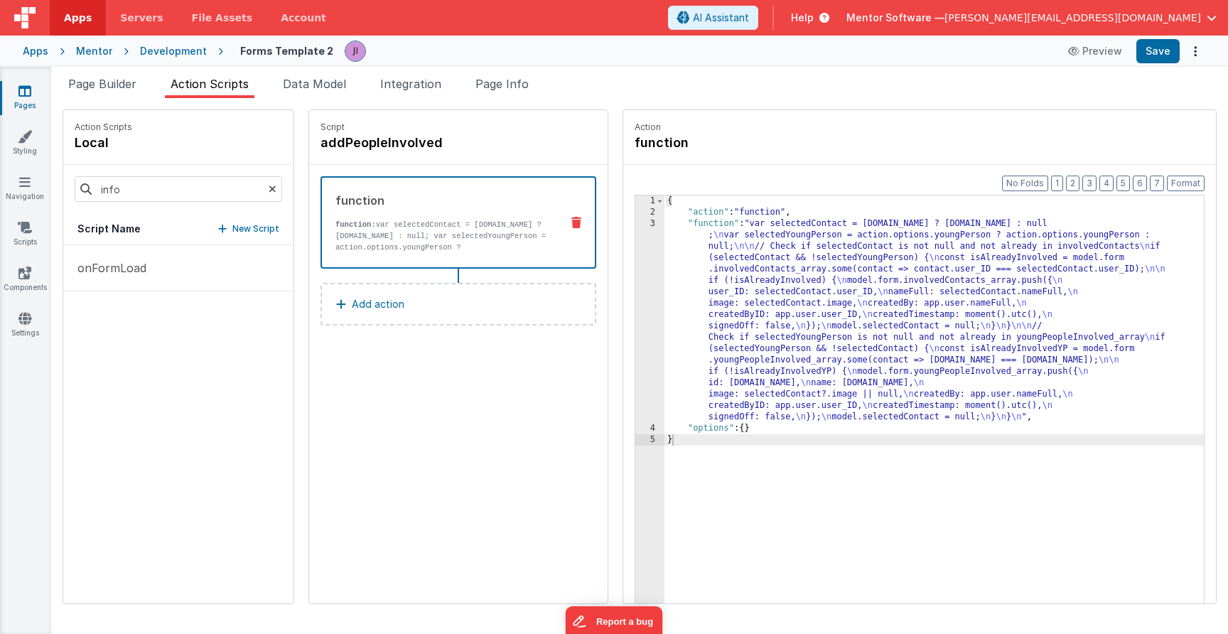
drag, startPoint x: 191, startPoint y: 190, endPoint x: 155, endPoint y: 384, distance: 196.6
click at [148, 423] on div "onFormLoad" at bounding box center [178, 424] width 230 height 358
click at [154, 202] on div "info" at bounding box center [178, 189] width 230 height 48
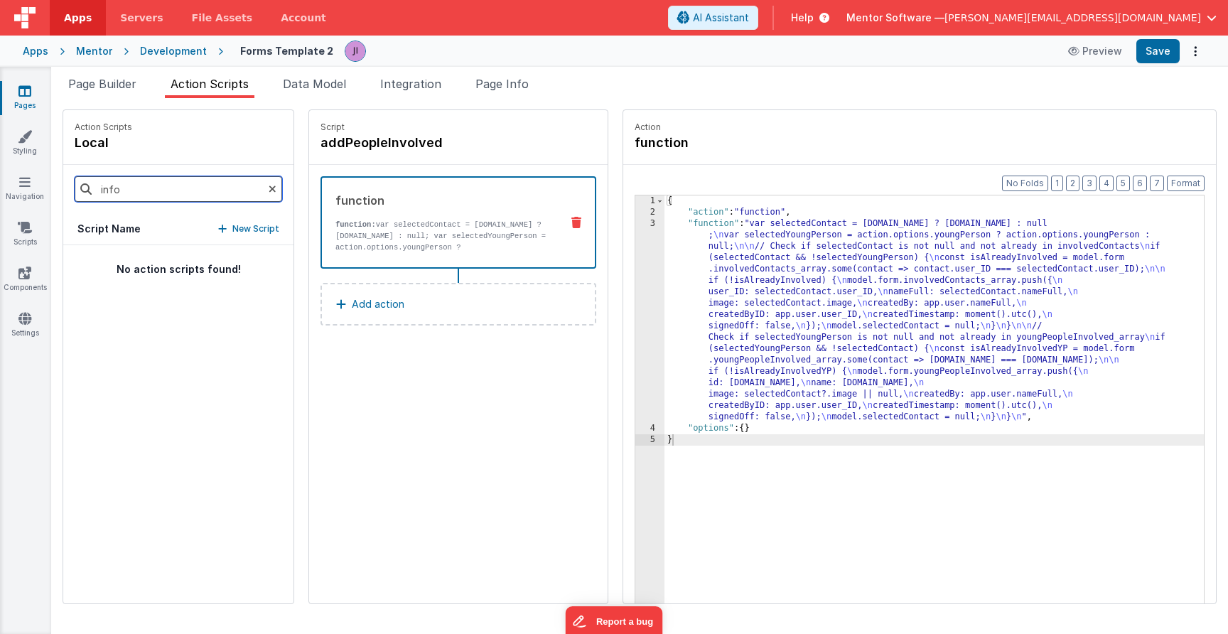
click at [155, 195] on input "info" at bounding box center [178, 189] width 207 height 26
type input "onformload"
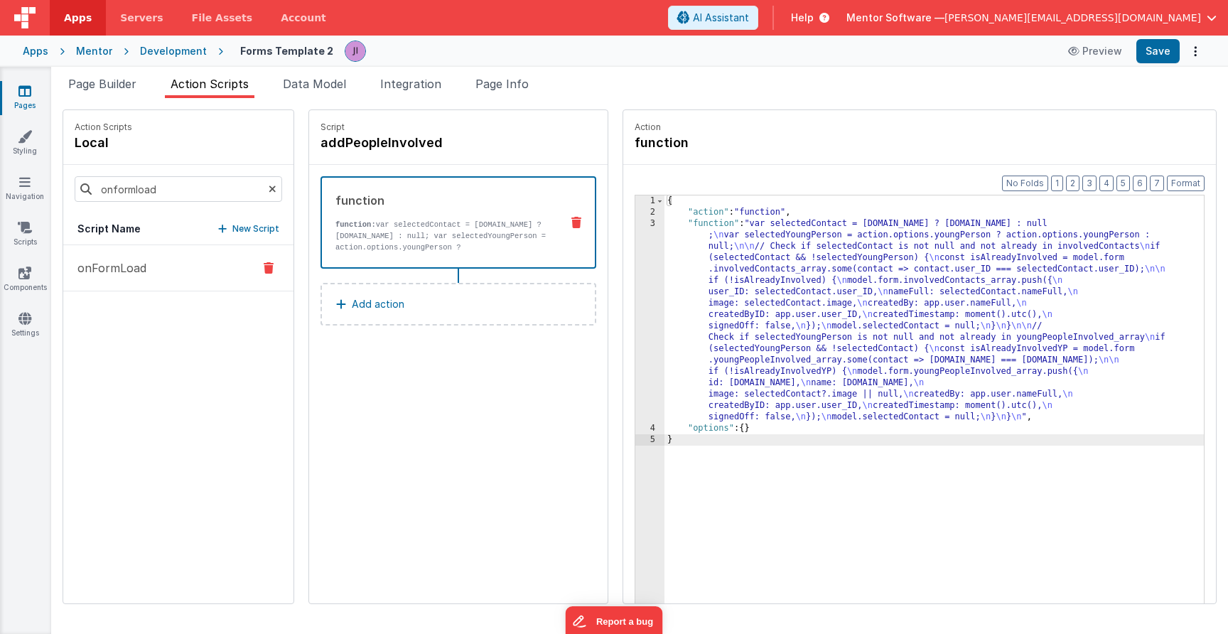
click at [139, 258] on button "onFormLoad" at bounding box center [178, 268] width 230 height 46
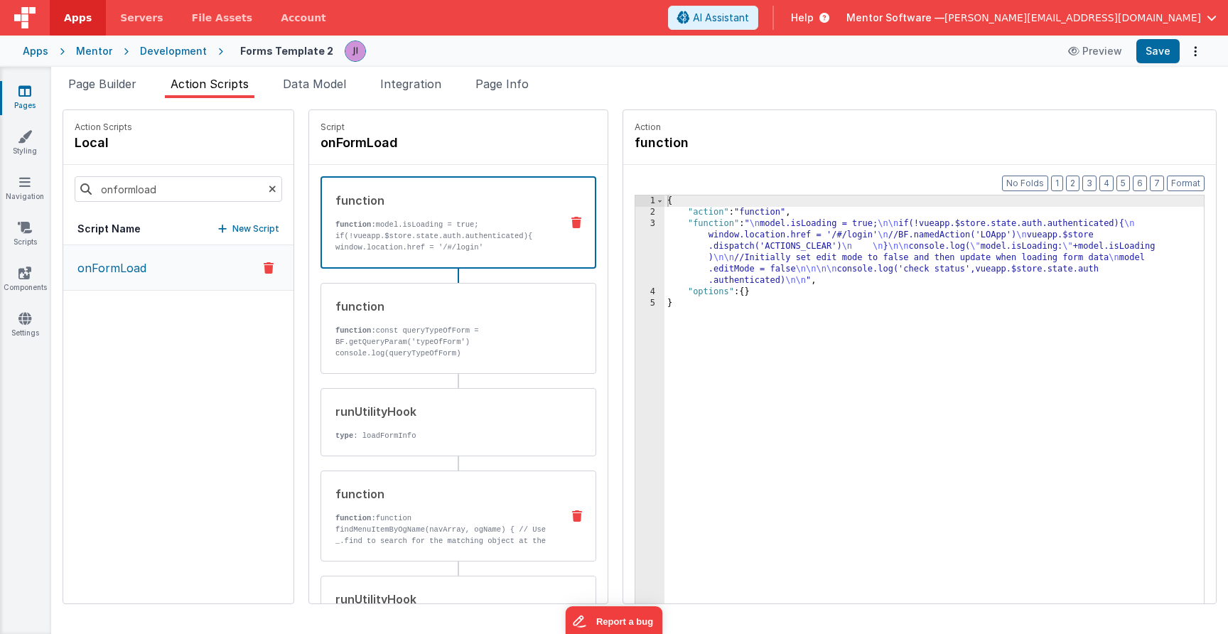
scroll to position [3, 0]
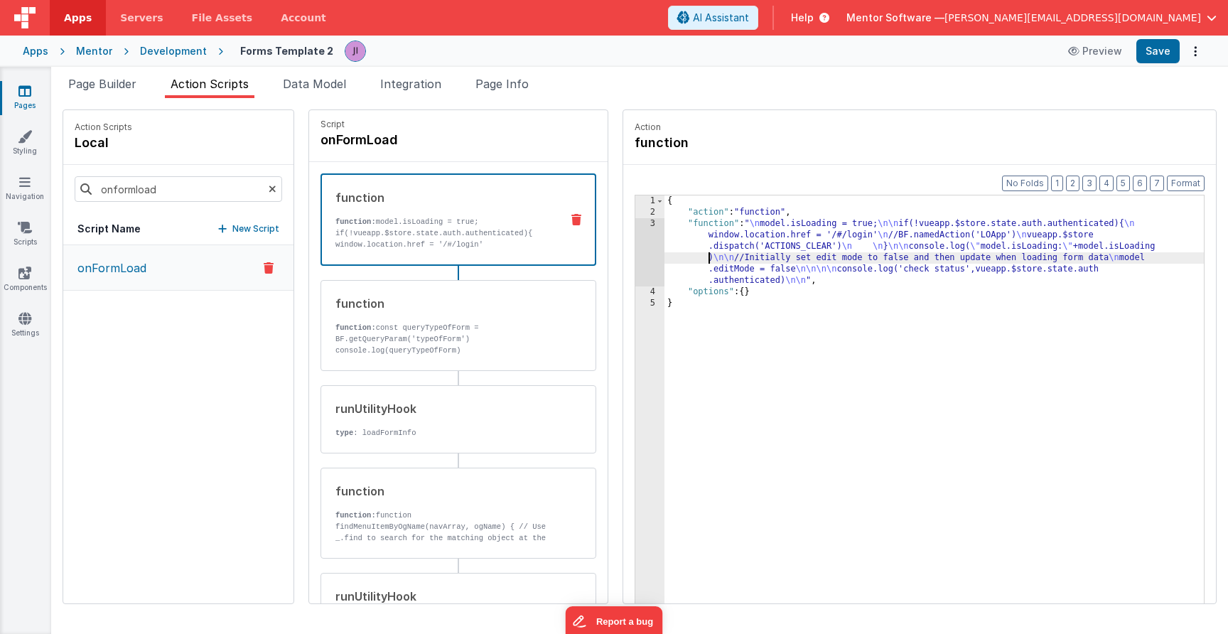
click at [697, 262] on div "{ "action" : "function" , "function" : " \n model.isLoading = true; \n\n if(!vu…" at bounding box center [933, 432] width 539 height 475
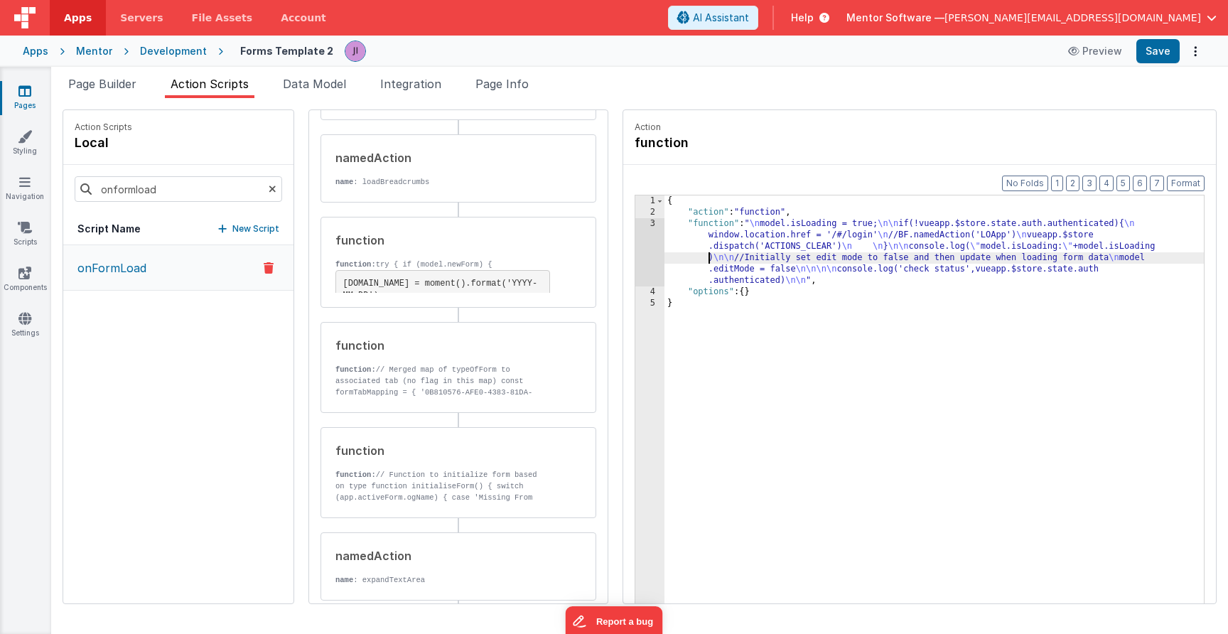
scroll to position [1001, 0]
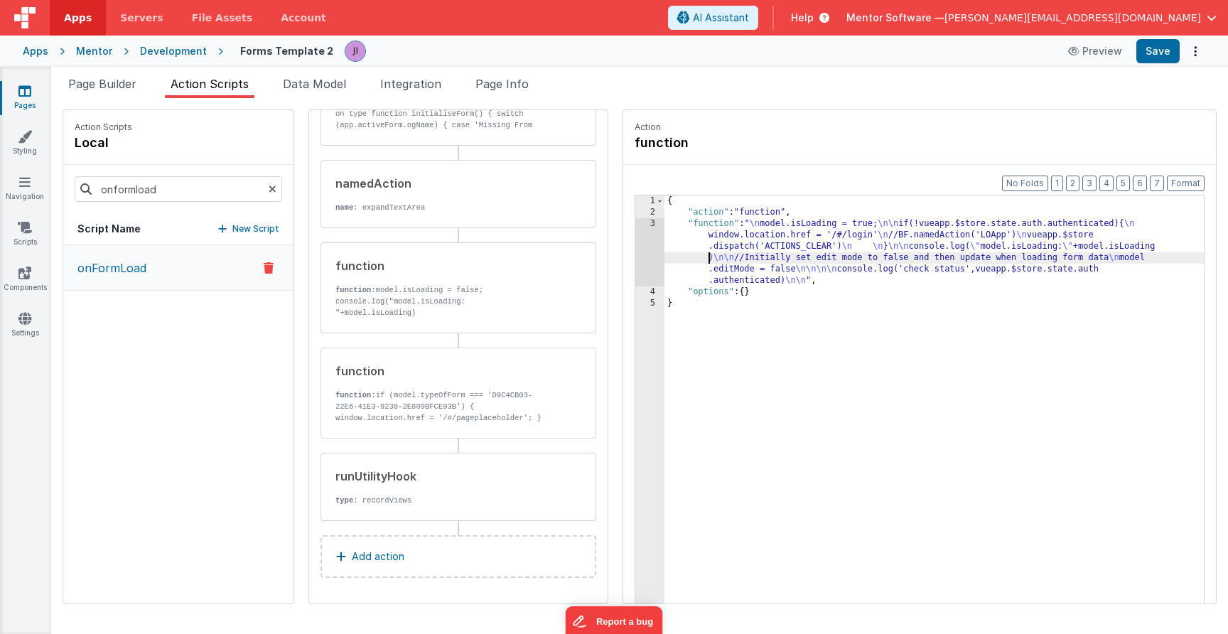
click at [427, 566] on button "Add action" at bounding box center [458, 556] width 276 height 43
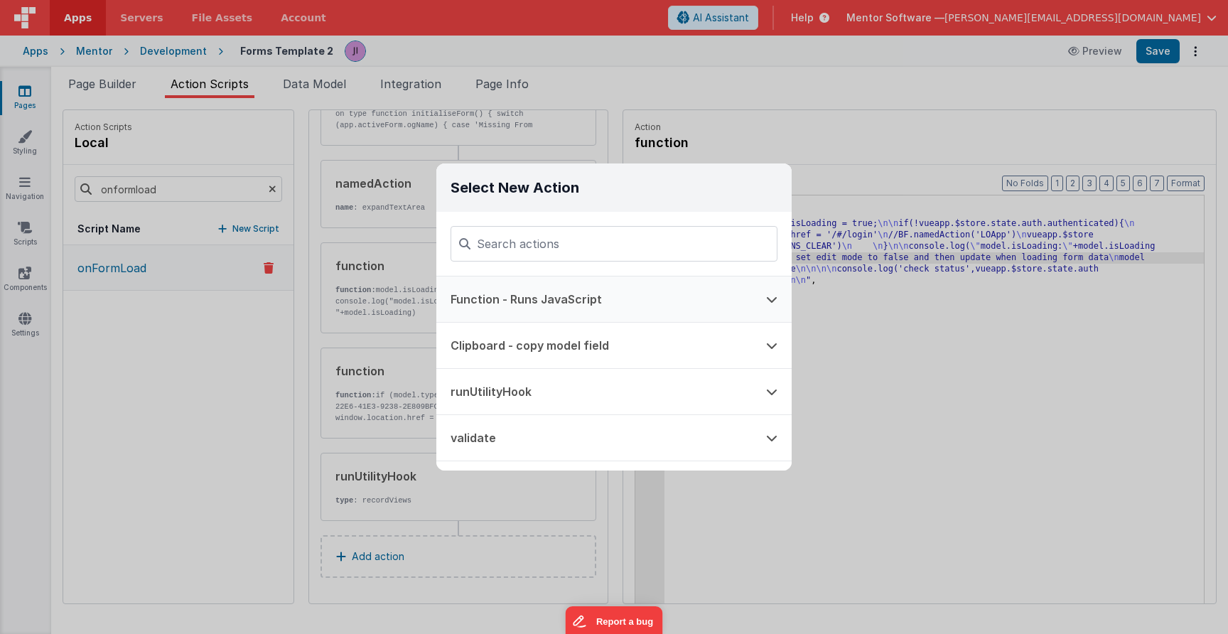
click at [634, 286] on button "Function - Runs JavaScript" at bounding box center [593, 298] width 315 height 45
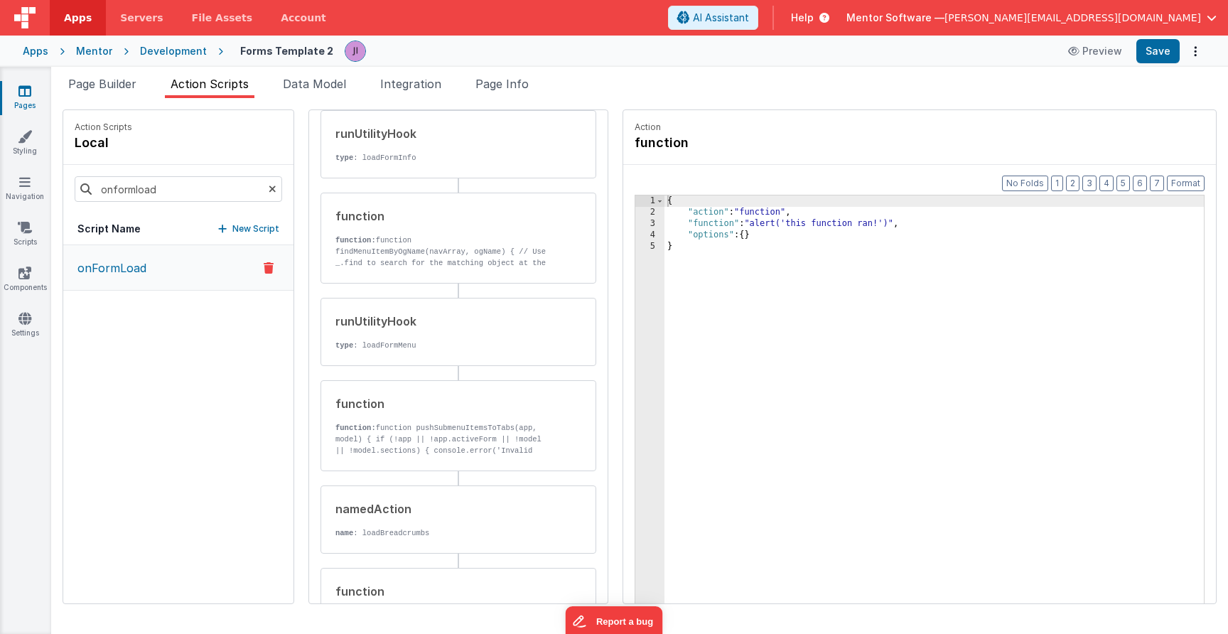
scroll to position [0, 0]
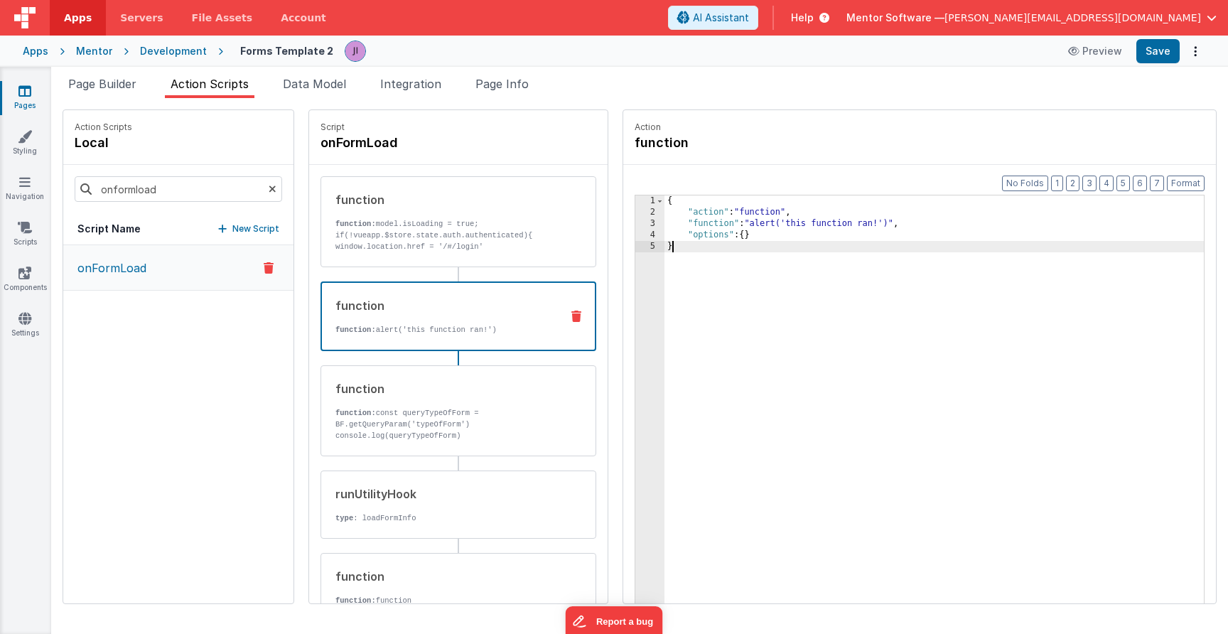
drag, startPoint x: 714, startPoint y: 283, endPoint x: 644, endPoint y: 150, distance: 150.6
click at [644, 150] on fieldset "Action function Format 7 6 5 4 3 2 1 No Folds 1 2 3 4 5 { "action" : "function"…" at bounding box center [919, 356] width 593 height 493
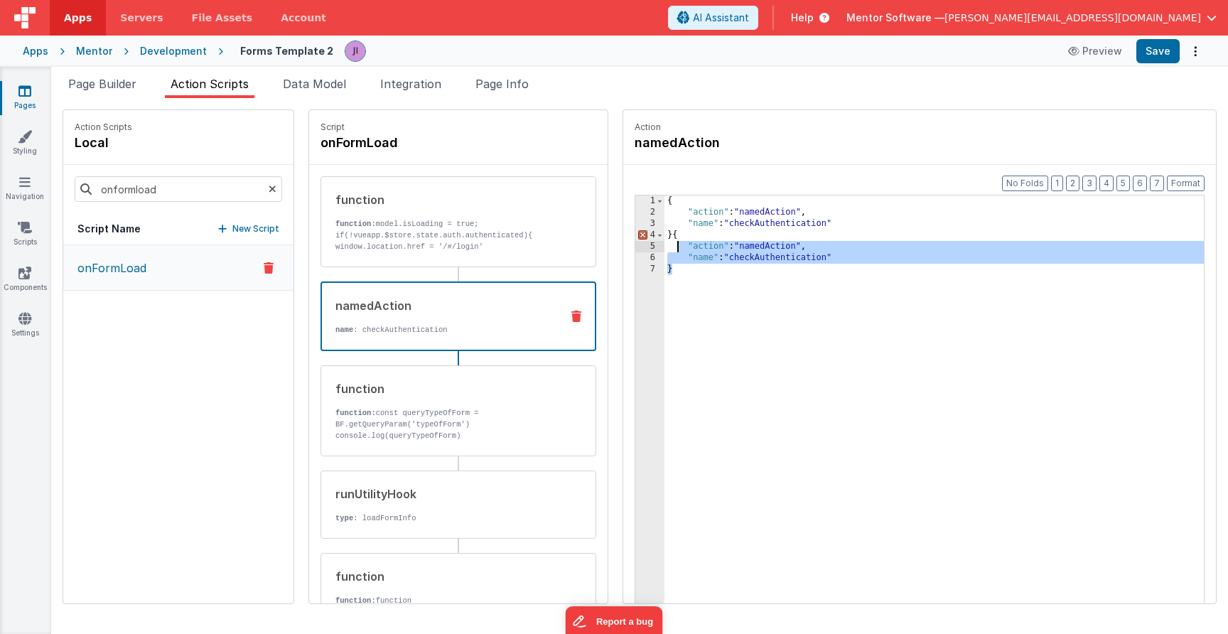
drag, startPoint x: 690, startPoint y: 282, endPoint x: 679, endPoint y: 234, distance: 49.6
click at [679, 234] on div "{ "action" : "namedAction" , "name" : "checkAuthentication" } { "action" : "nam…" at bounding box center [933, 432] width 539 height 475
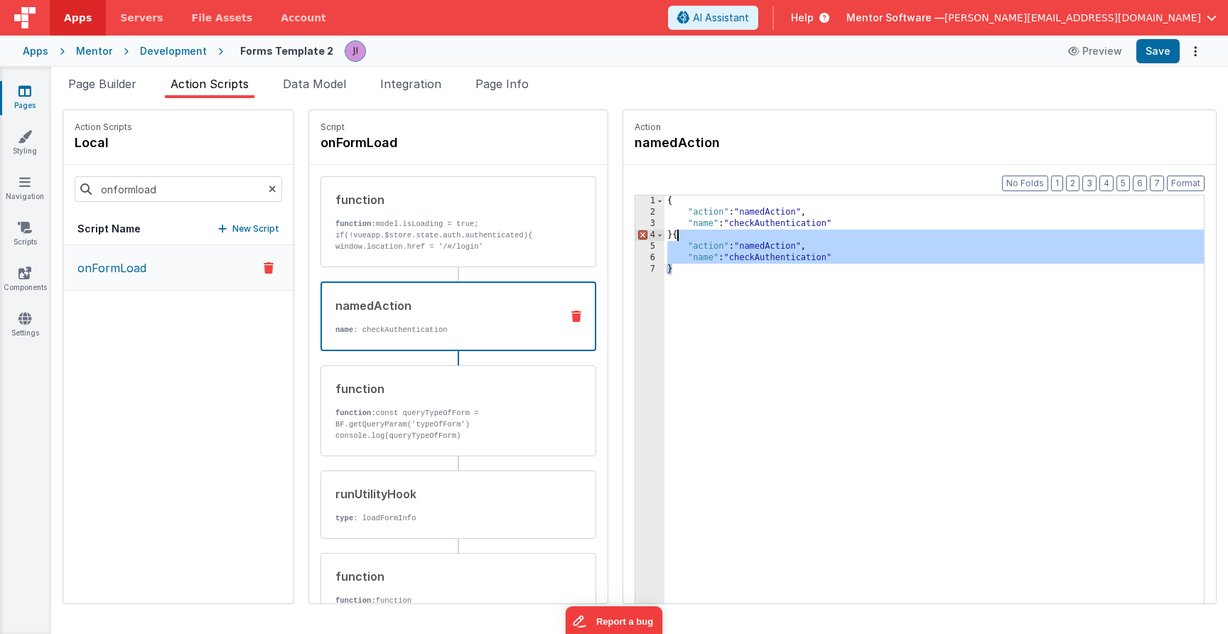
click at [679, 234] on div "{ "action" : "namedAction" , "name" : "checkAuthentication" } { "action" : "nam…" at bounding box center [933, 432] width 539 height 475
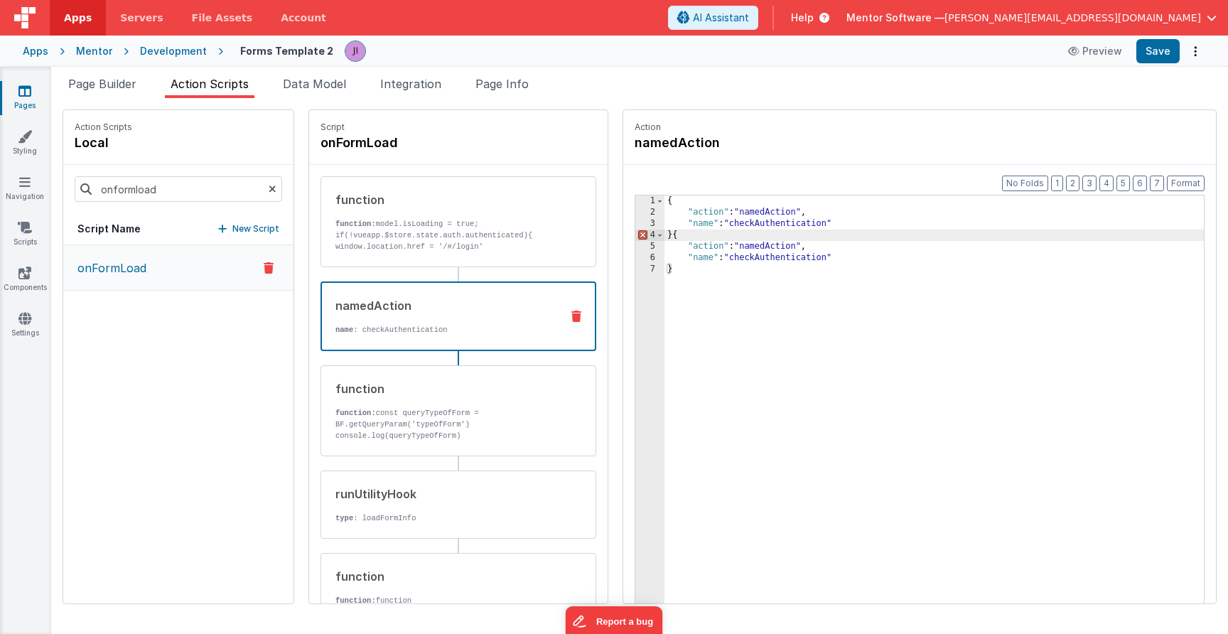
click at [674, 270] on div "{ "action" : "namedAction" , "name" : "checkAuthentication" } { "action" : "nam…" at bounding box center [933, 432] width 539 height 475
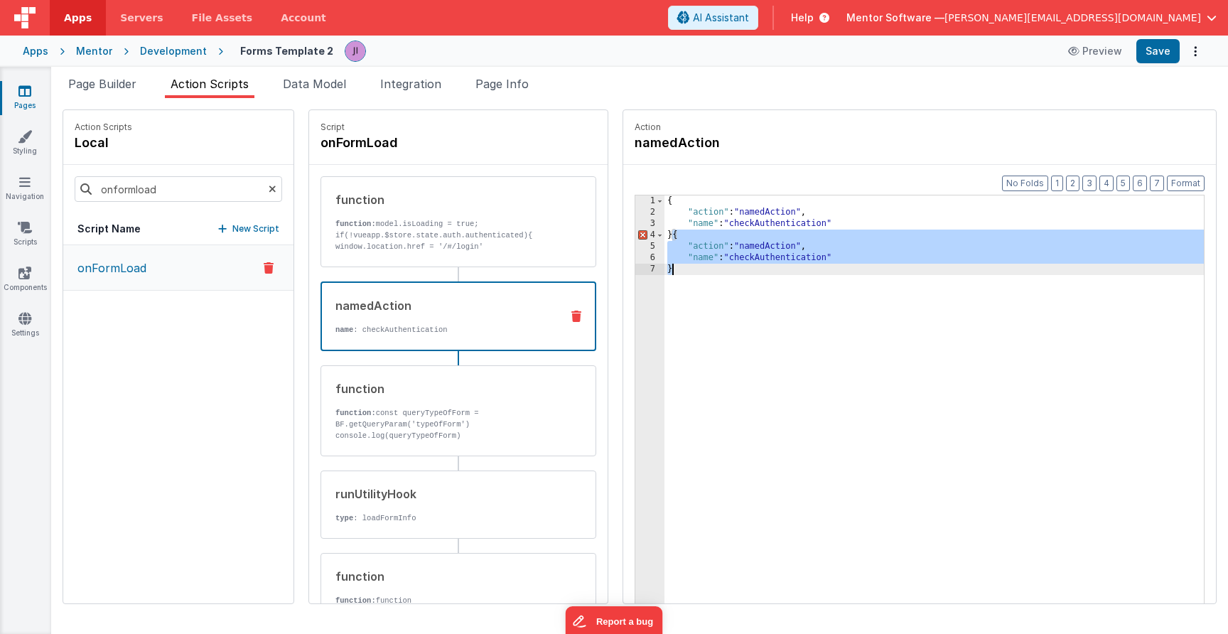
click at [674, 270] on div "{ "action" : "namedAction" , "name" : "checkAuthentication" } { "action" : "nam…" at bounding box center [933, 432] width 539 height 475
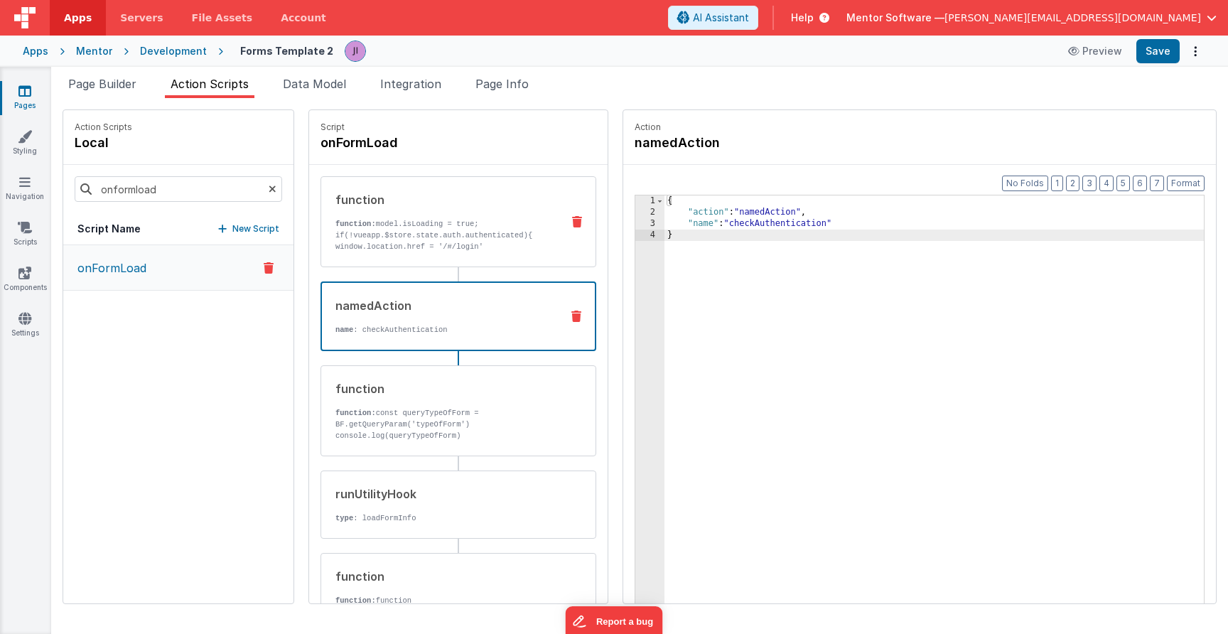
click at [509, 253] on div "function function: model.isLoading = true; if(!vueapp.$store.state.auth.authent…" at bounding box center [458, 221] width 276 height 91
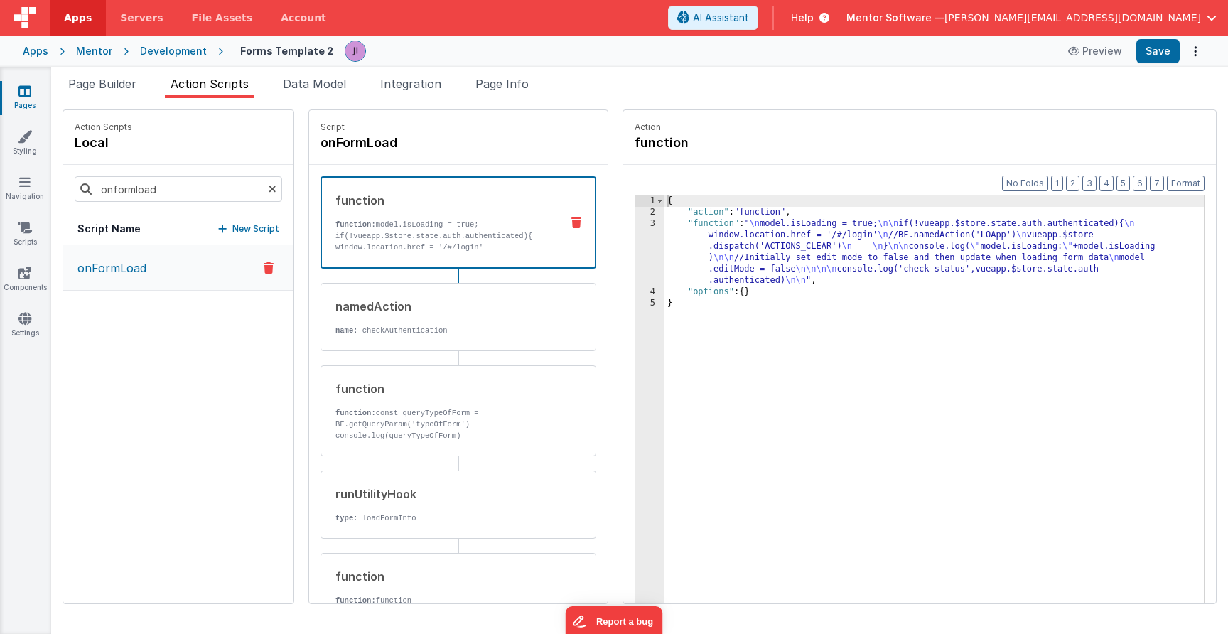
click at [725, 264] on div "{ "action" : "function" , "function" : " \n model.isLoading = true; \n\n if(!vu…" at bounding box center [933, 432] width 539 height 475
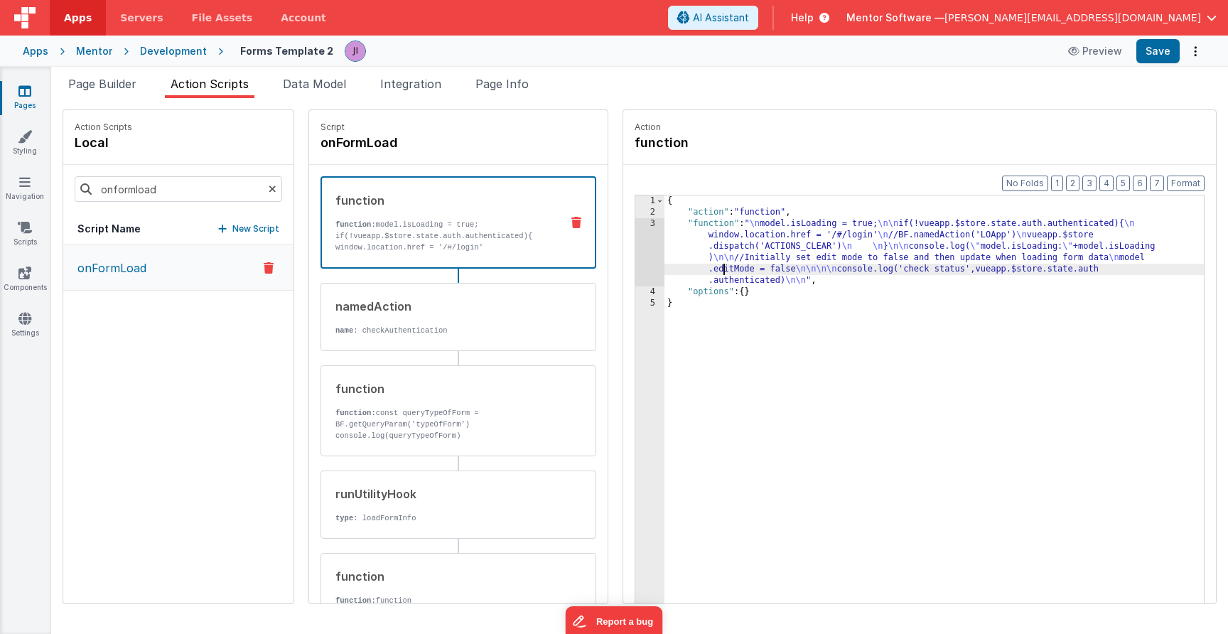
click at [640, 261] on div "3" at bounding box center [649, 252] width 29 height 68
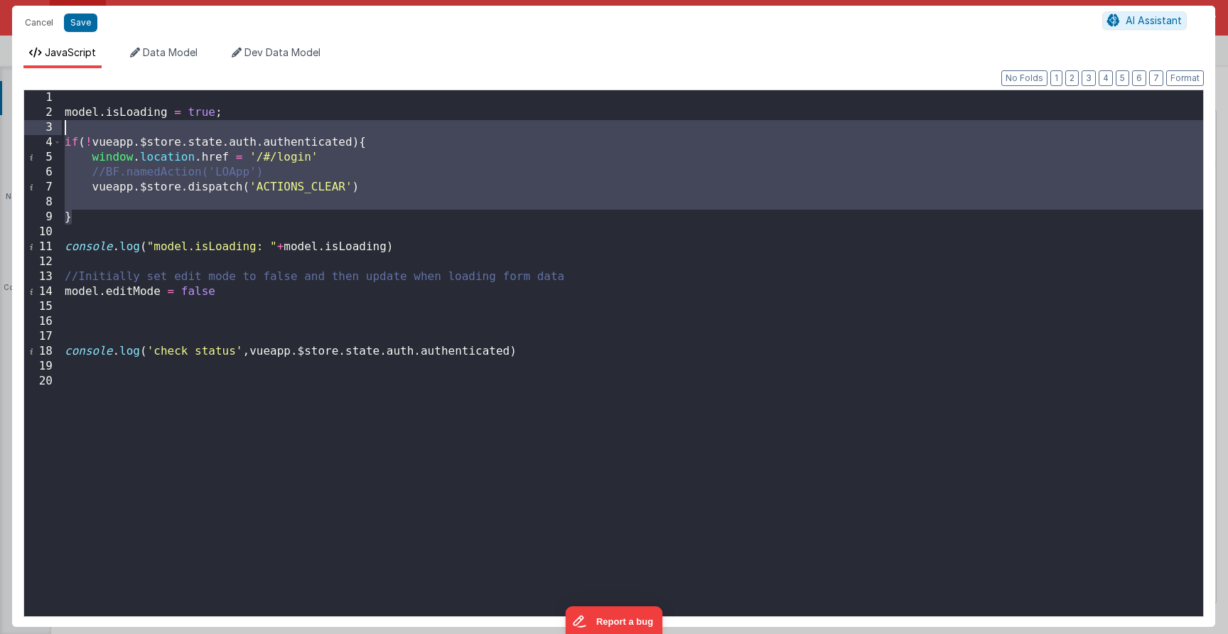
drag, startPoint x: 93, startPoint y: 217, endPoint x: 36, endPoint y: 128, distance: 106.0
click at [36, 128] on div "1 2 3 4 5 6 7 8 9 10 11 12 13 14 15 16 17 18 19 20 model . isLoading = true ; i…" at bounding box center [613, 353] width 1180 height 527
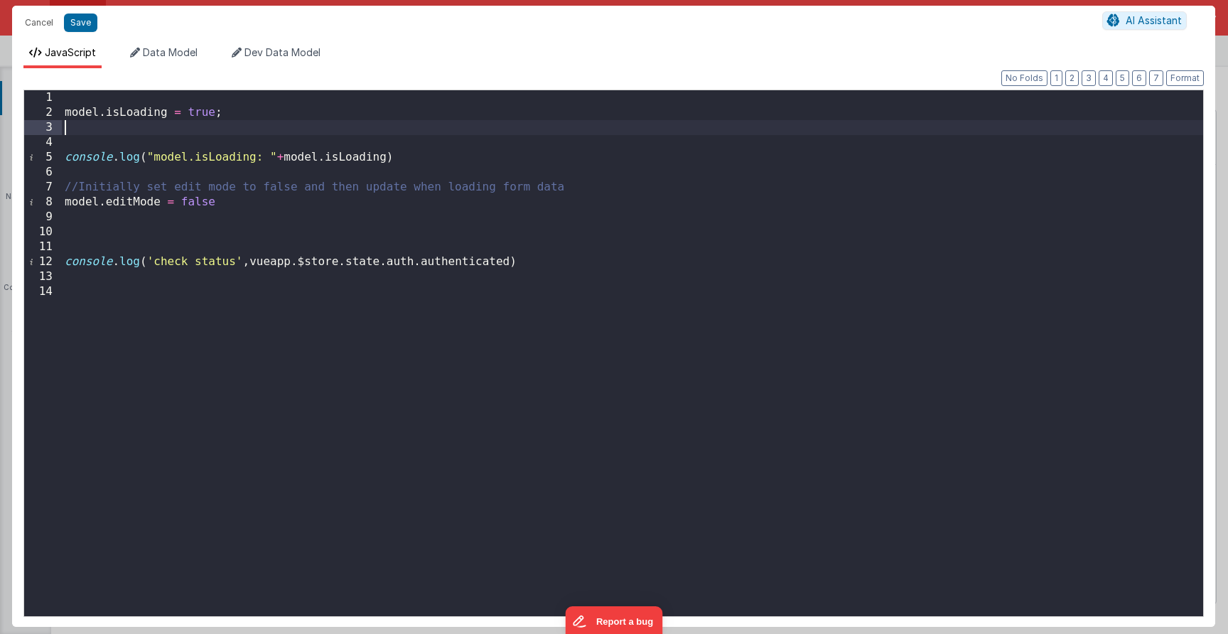
click at [86, 92] on div "model . isLoading = true ; console . log ( "model.isLoading: " + model . isLoad…" at bounding box center [632, 368] width 1141 height 556
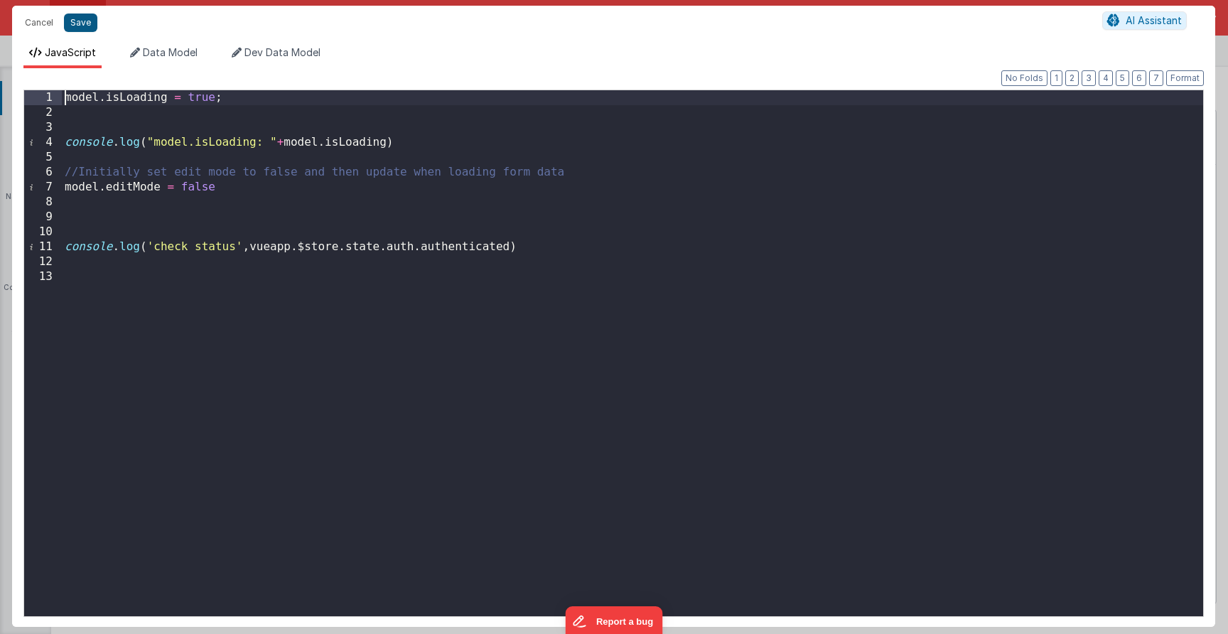
click at [73, 18] on button "Save" at bounding box center [80, 22] width 33 height 18
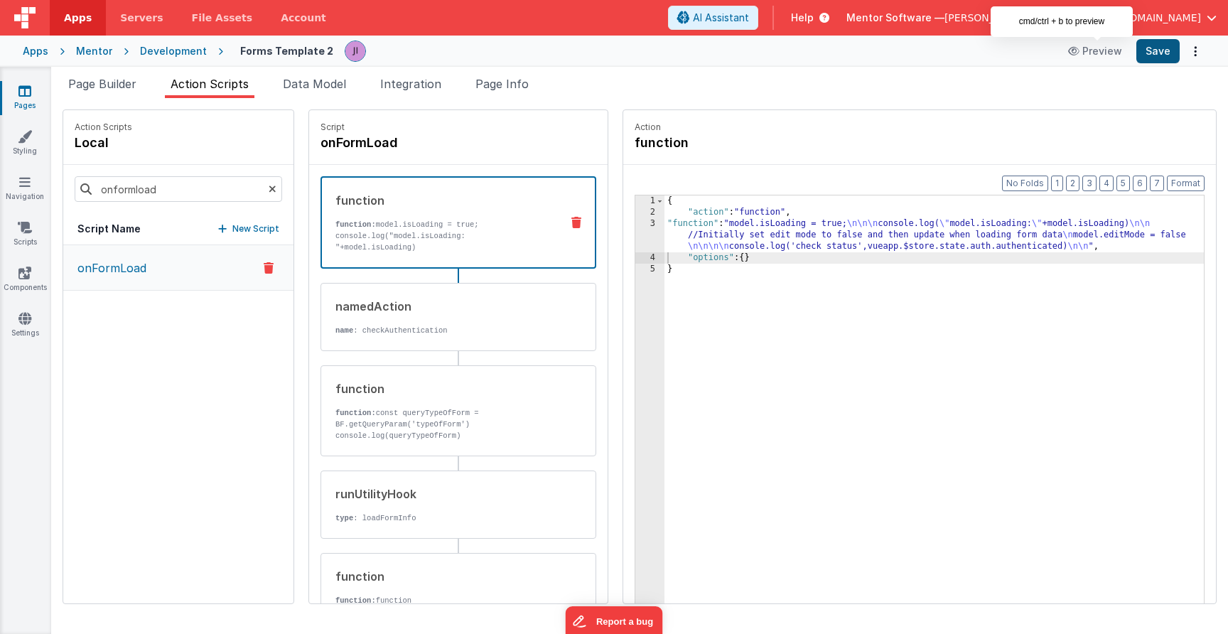
click at [1152, 51] on button "Save" at bounding box center [1157, 51] width 43 height 24
click at [497, 348] on div "namedAction name : checkAuthentication" at bounding box center [458, 317] width 276 height 68
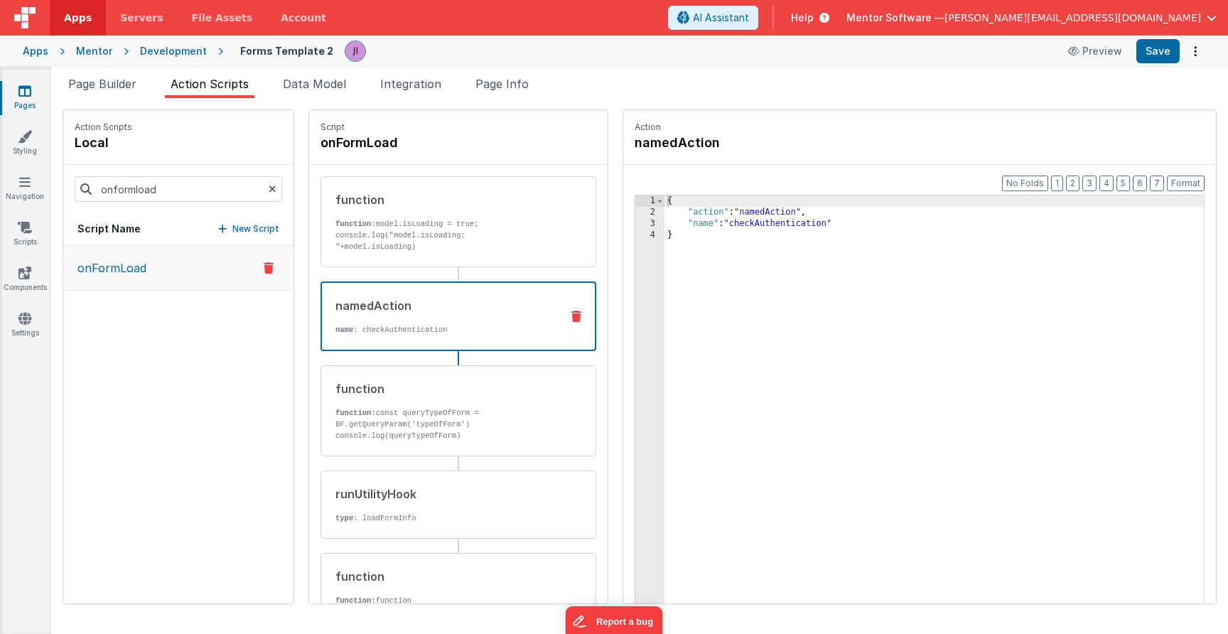
click at [709, 232] on div "{ "action" : "namedAction" , "name" : "checkAuthentication" }" at bounding box center [933, 432] width 539 height 475
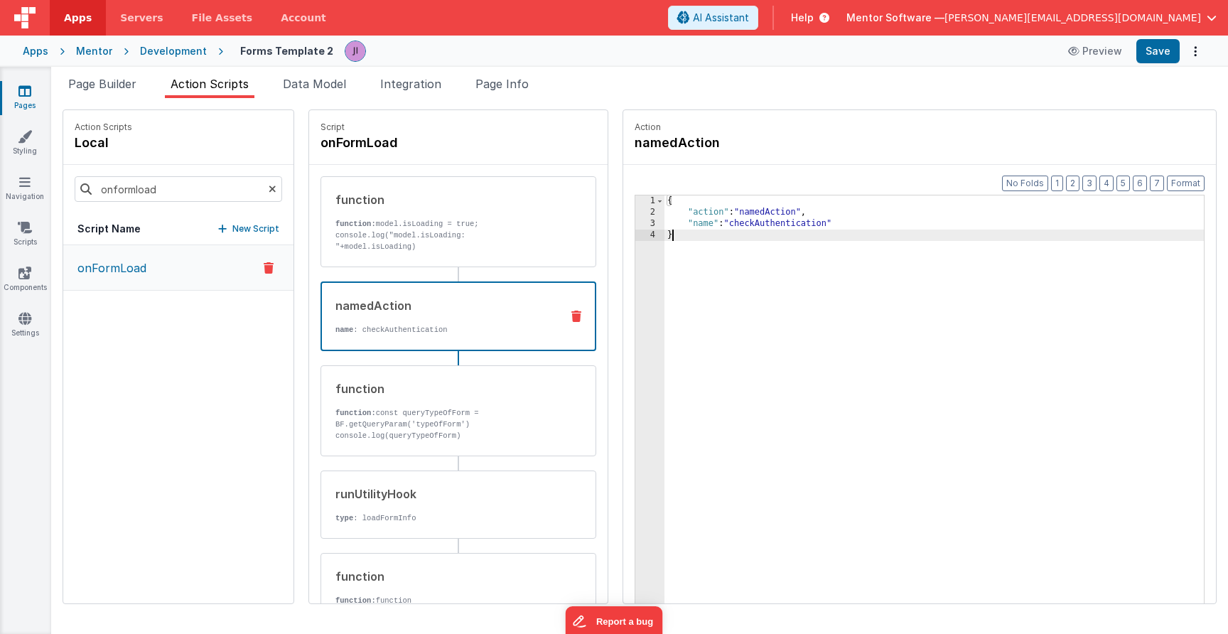
click at [701, 222] on div "{ "action" : "namedAction" , "name" : "checkAuthentication" }" at bounding box center [933, 432] width 539 height 475
click at [25, 240] on link "Scripts" at bounding box center [24, 234] width 51 height 28
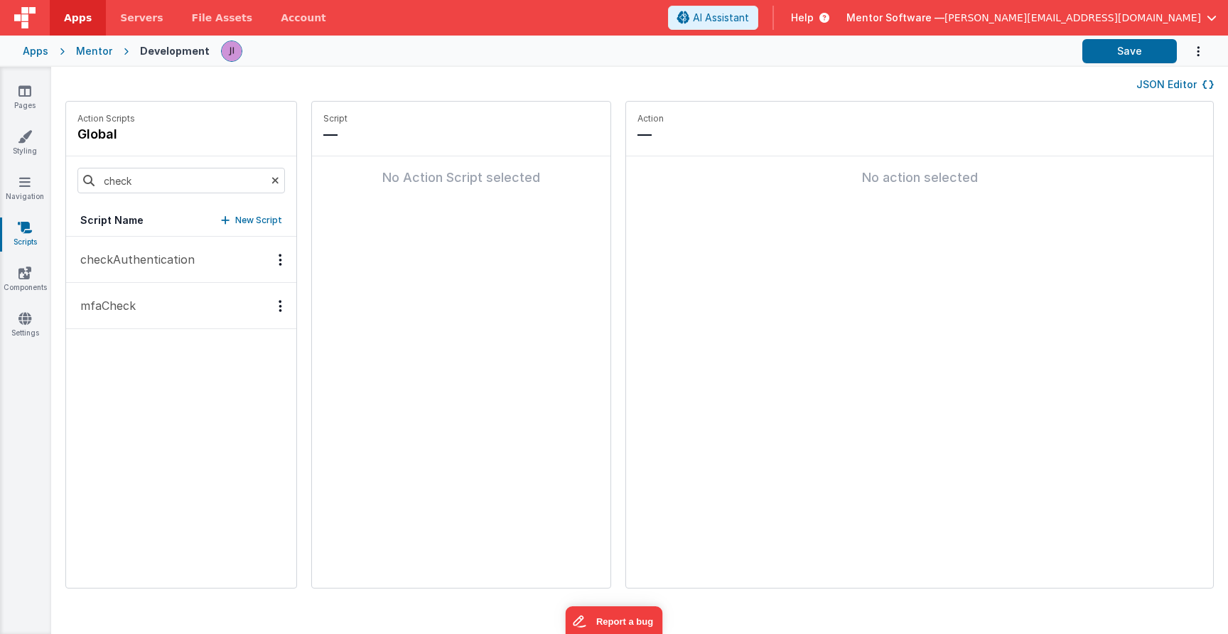
click at [194, 265] on button "checkAuthentication" at bounding box center [181, 260] width 230 height 46
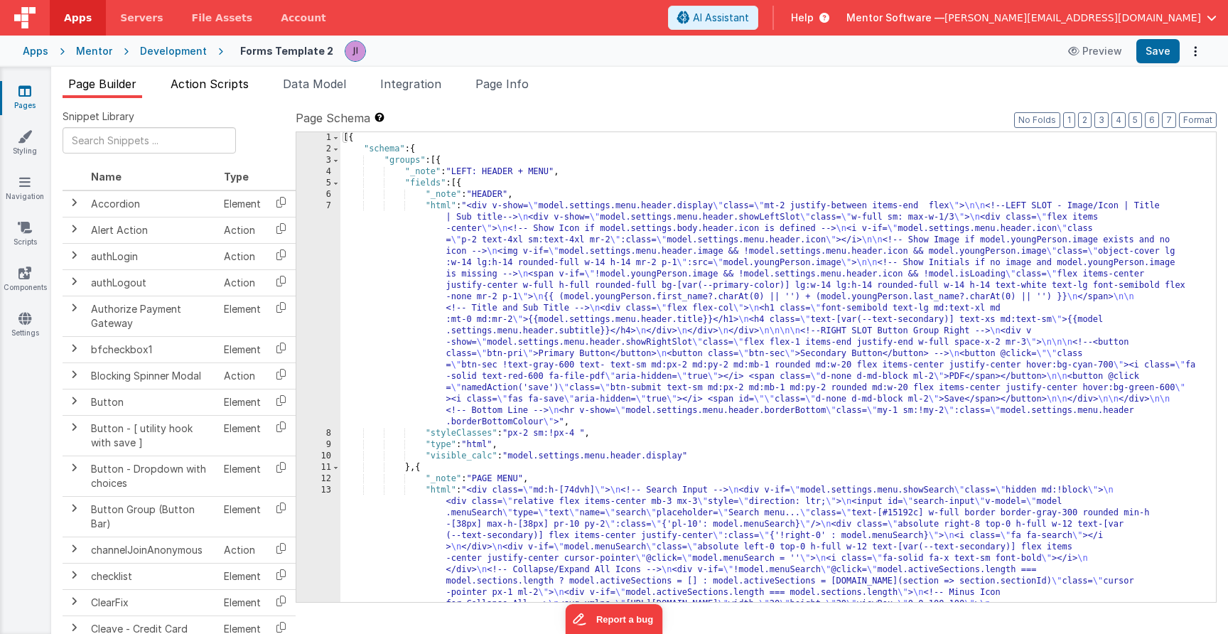
click at [226, 80] on span "Action Scripts" at bounding box center [210, 84] width 78 height 14
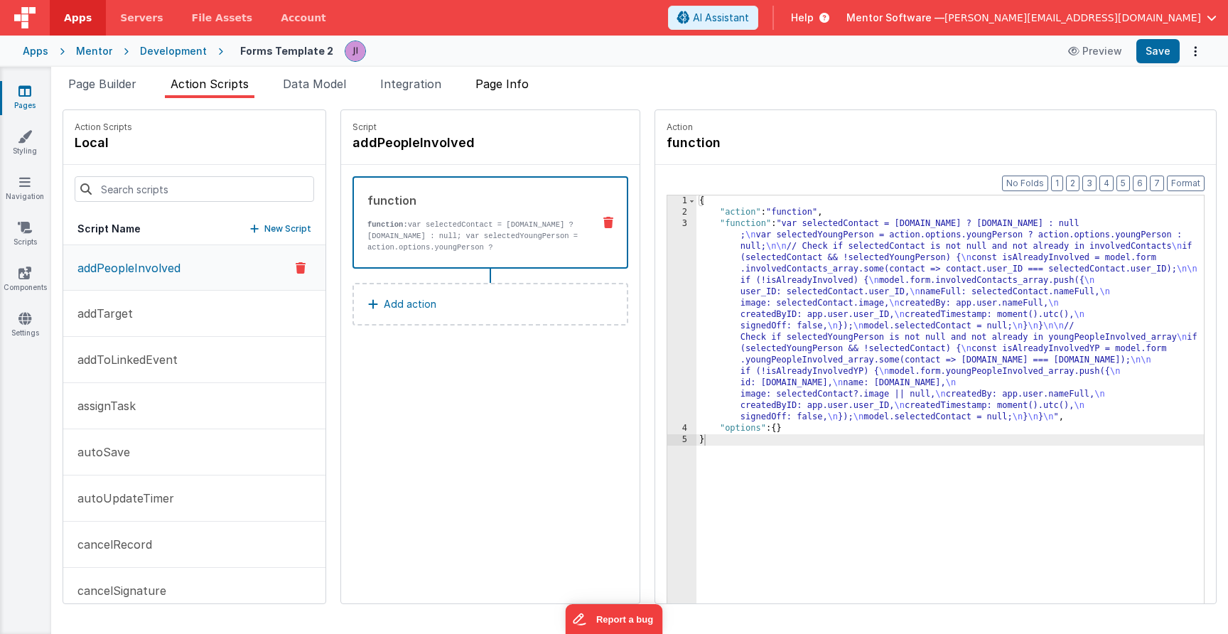
click at [494, 87] on span "Page Info" at bounding box center [501, 84] width 53 height 14
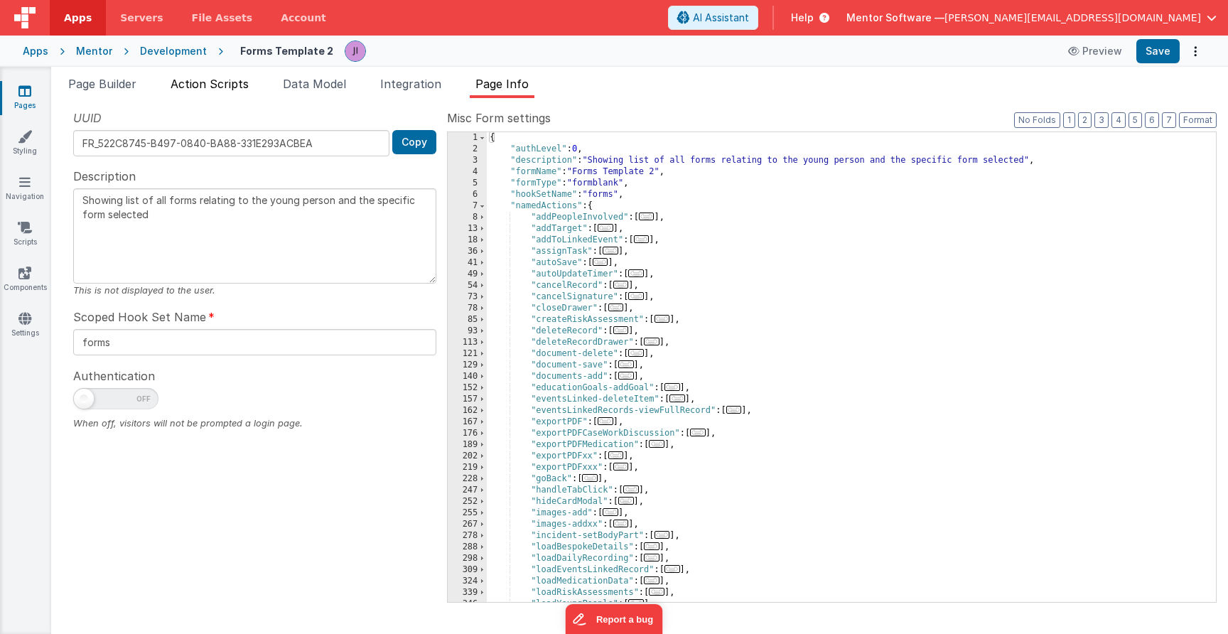
click at [256, 91] on ul "Page Builder Action Scripts Data Model Integration Page Info" at bounding box center [639, 86] width 1177 height 23
click at [249, 90] on span "Action Scripts" at bounding box center [210, 84] width 78 height 14
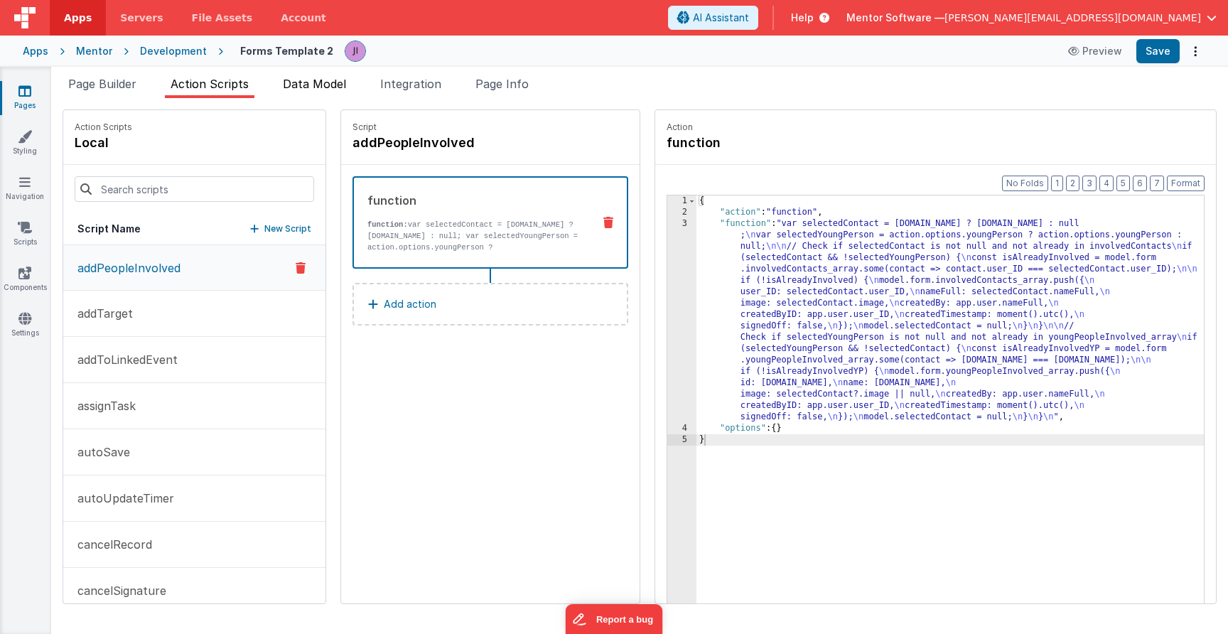
click at [306, 96] on li "Data Model" at bounding box center [314, 86] width 75 height 23
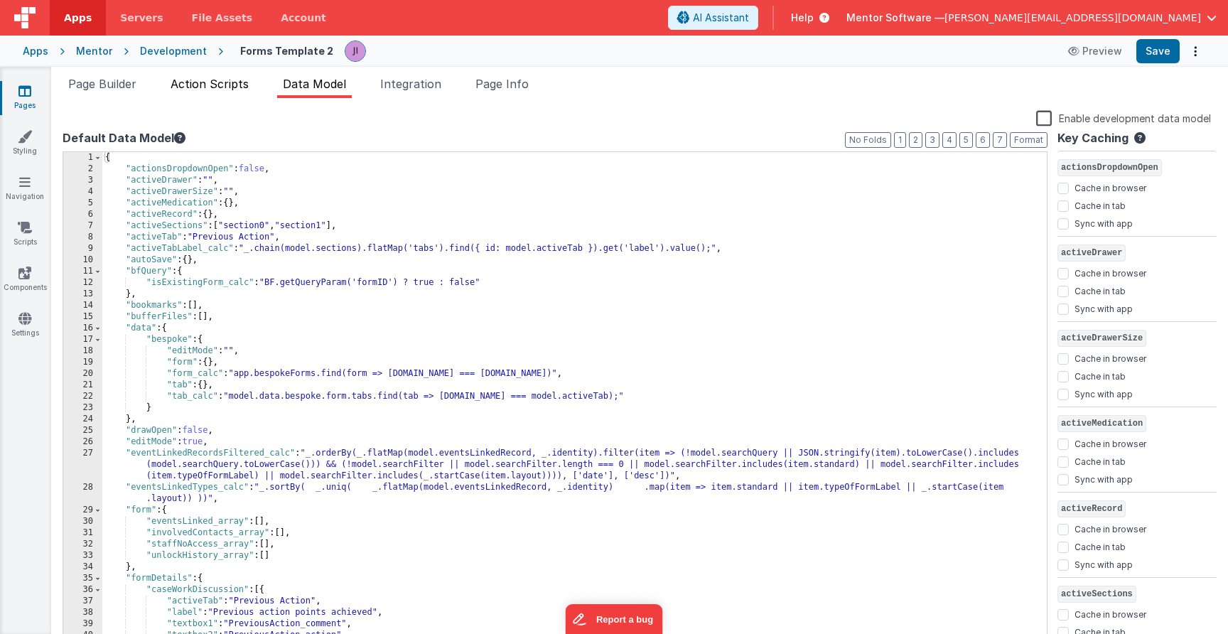
click at [216, 82] on span "Action Scripts" at bounding box center [210, 84] width 78 height 14
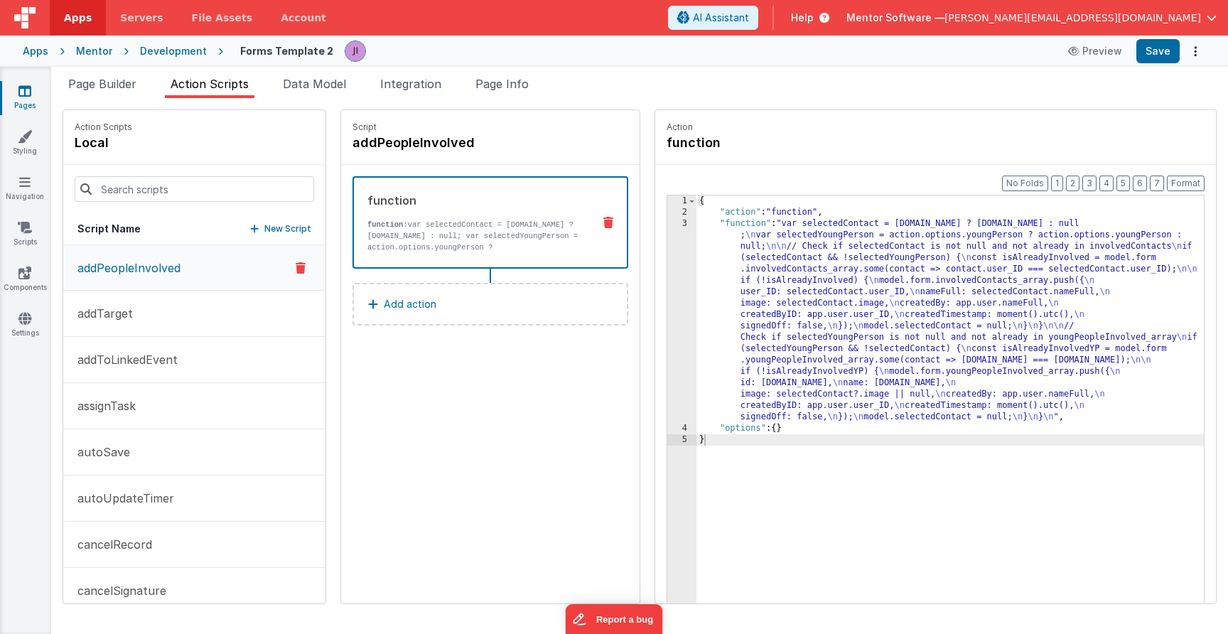
click at [226, 175] on div at bounding box center [194, 189] width 262 height 48
click at [227, 177] on input at bounding box center [194, 189] width 239 height 26
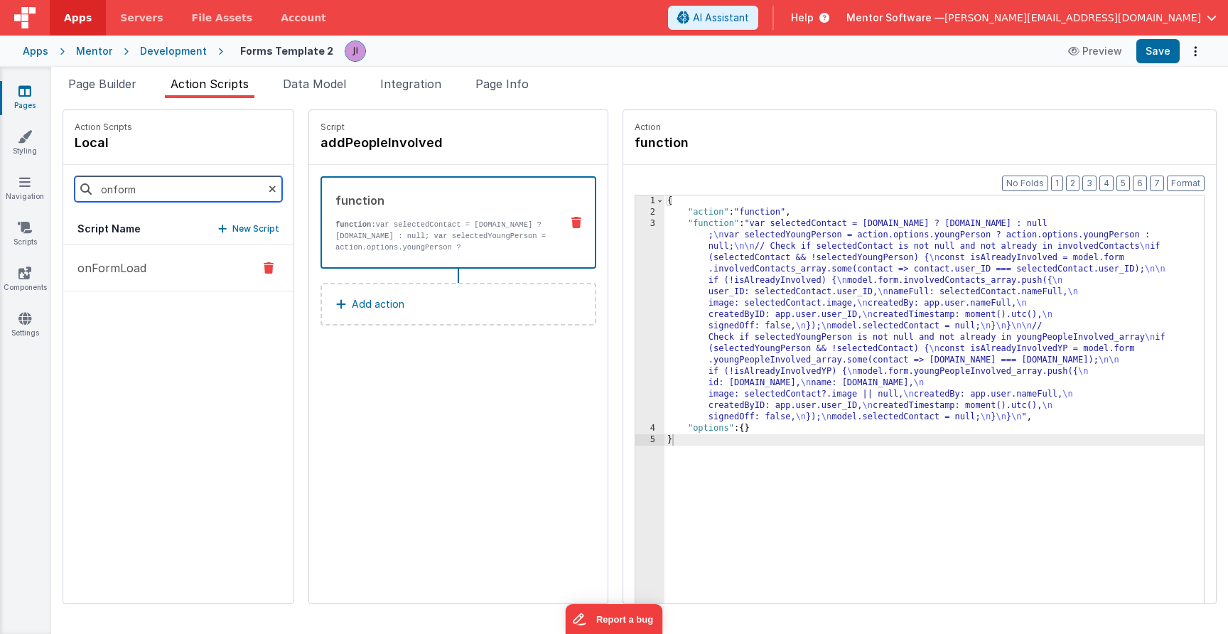
type input "onform"
click at [195, 276] on button "onFormLoad" at bounding box center [178, 268] width 230 height 46
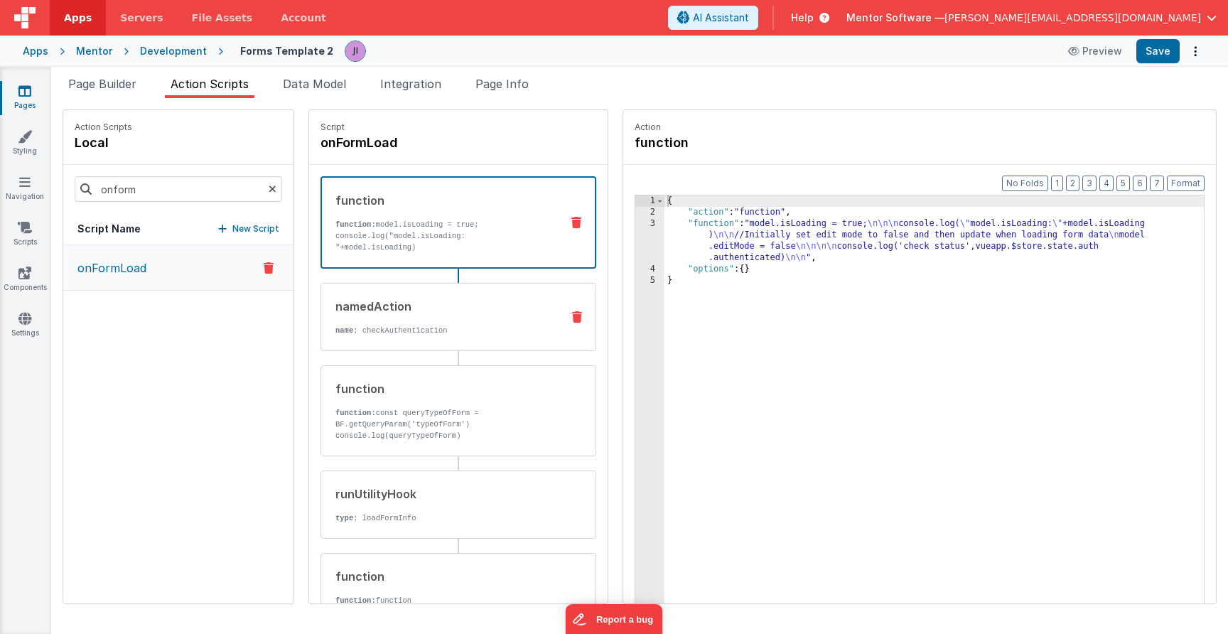
click at [512, 318] on div "namedAction name : checkAuthentication" at bounding box center [435, 317] width 229 height 38
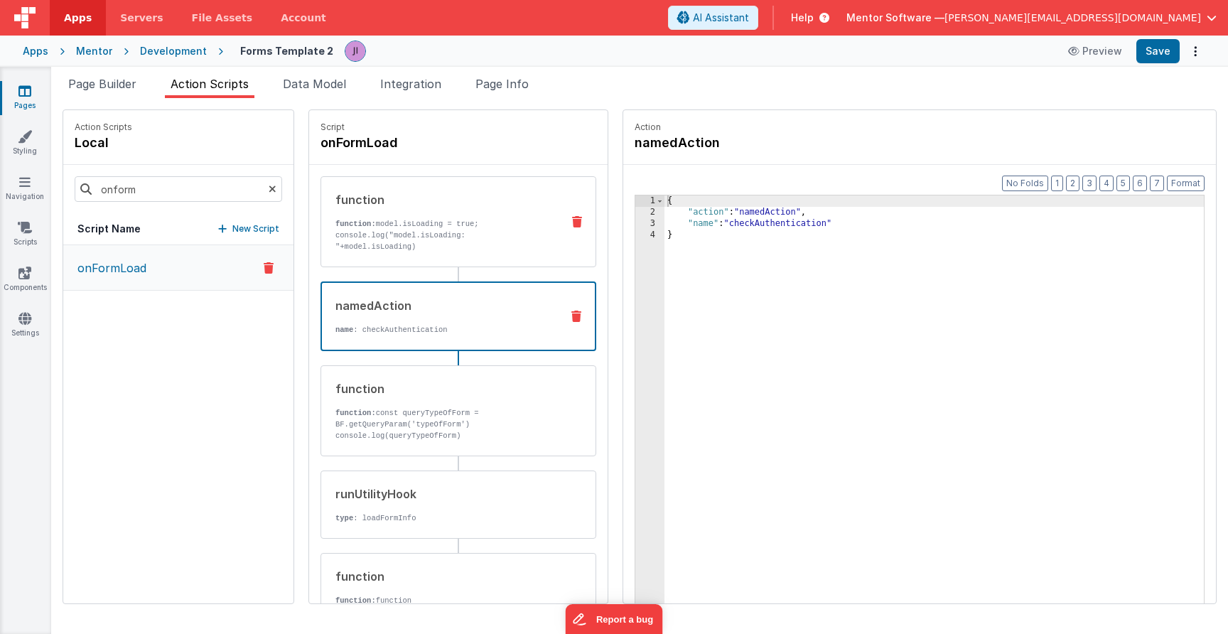
click at [507, 244] on p "console.log("model.isLoading: "+model.isLoading)" at bounding box center [442, 240] width 215 height 23
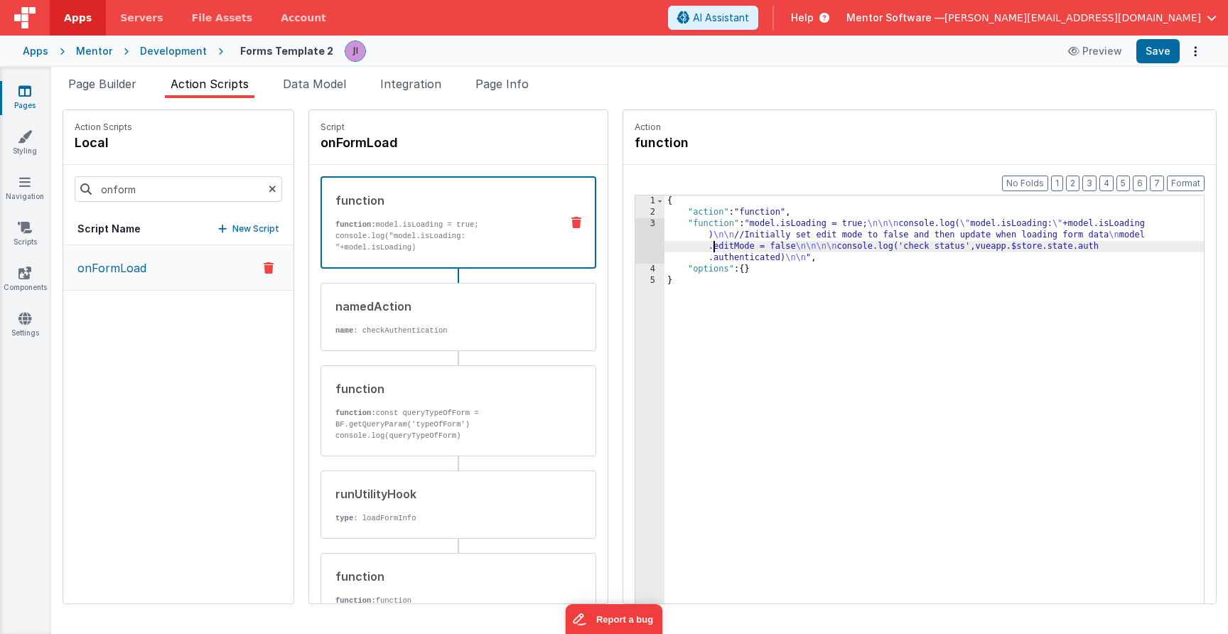
click at [717, 249] on div "{ "action" : "function" , "function" : "model.isLoading = true; \n\n\n console.…" at bounding box center [933, 432] width 539 height 475
click at [639, 248] on div "3" at bounding box center [649, 240] width 29 height 45
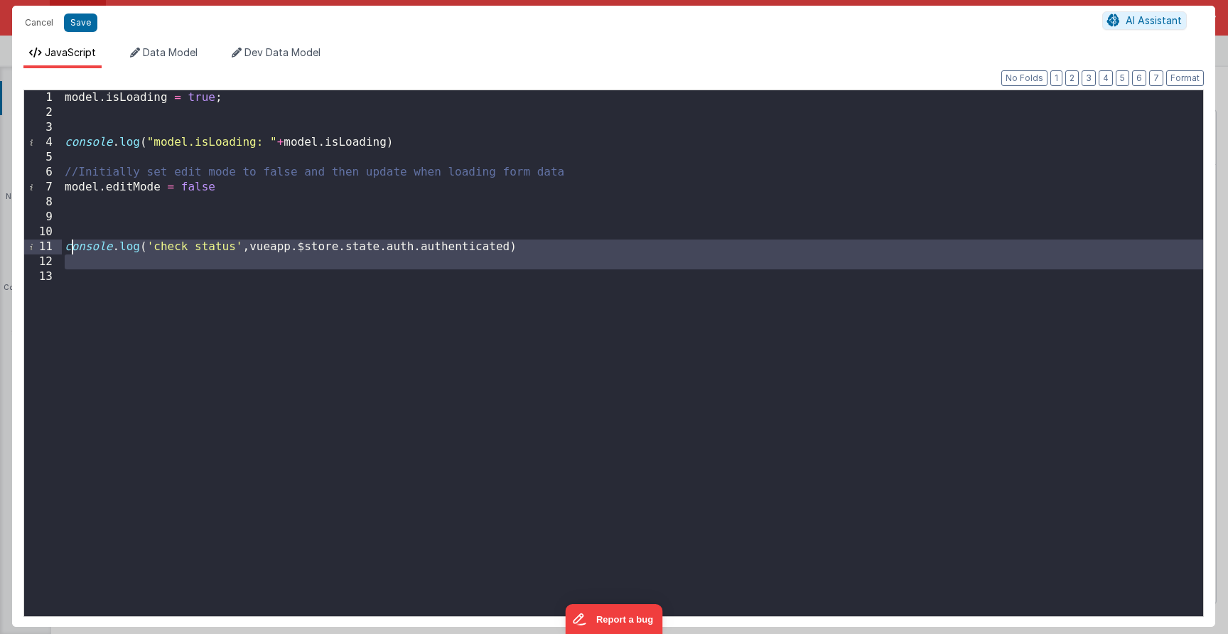
drag, startPoint x: 97, startPoint y: 283, endPoint x: 67, endPoint y: 240, distance: 52.2
click at [67, 240] on div "model . isLoading = true ; console . log ( "model.isLoading: " + model . isLoad…" at bounding box center [632, 368] width 1141 height 556
click at [77, 26] on button "Save" at bounding box center [80, 22] width 33 height 18
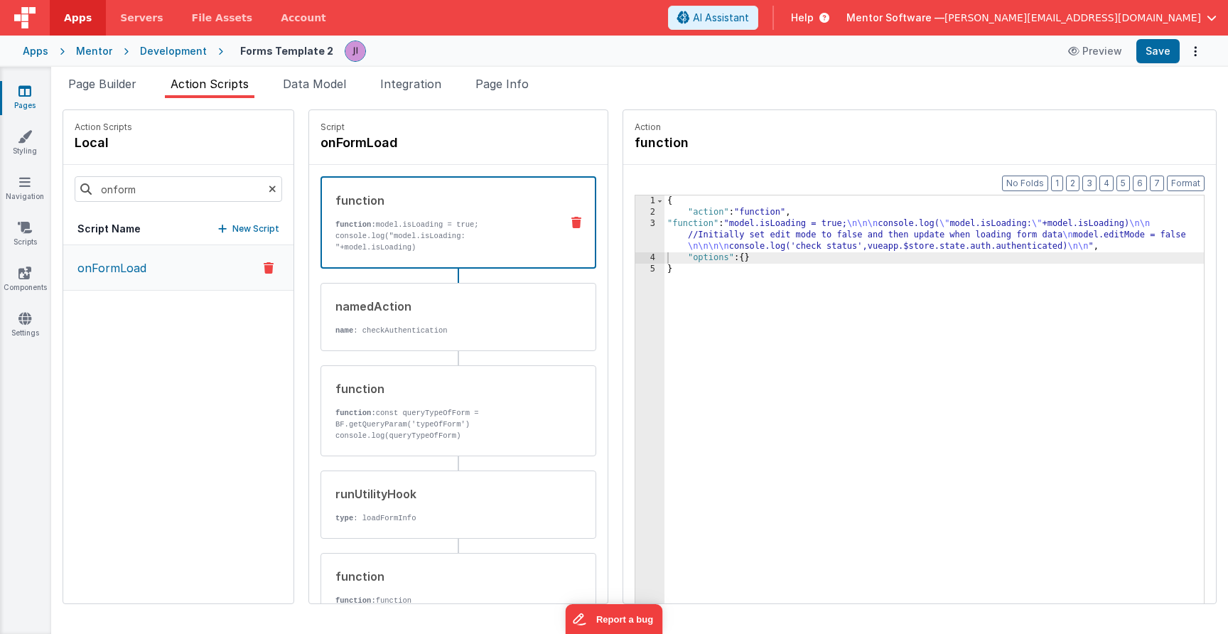
click at [21, 249] on div "Pages Styling Navigation Scripts Components Settings" at bounding box center [25, 350] width 51 height 567
click at [23, 243] on link "Scripts" at bounding box center [24, 234] width 51 height 28
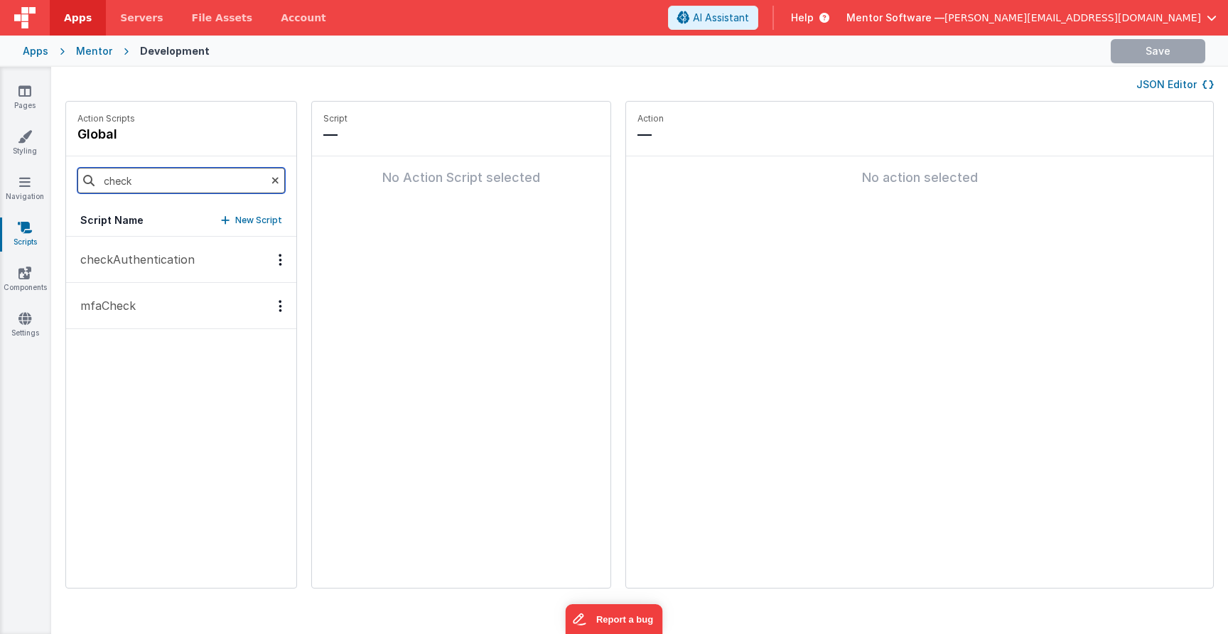
click at [109, 188] on input "check" at bounding box center [180, 181] width 207 height 26
click at [157, 257] on p "checkAuthentication" at bounding box center [133, 259] width 123 height 17
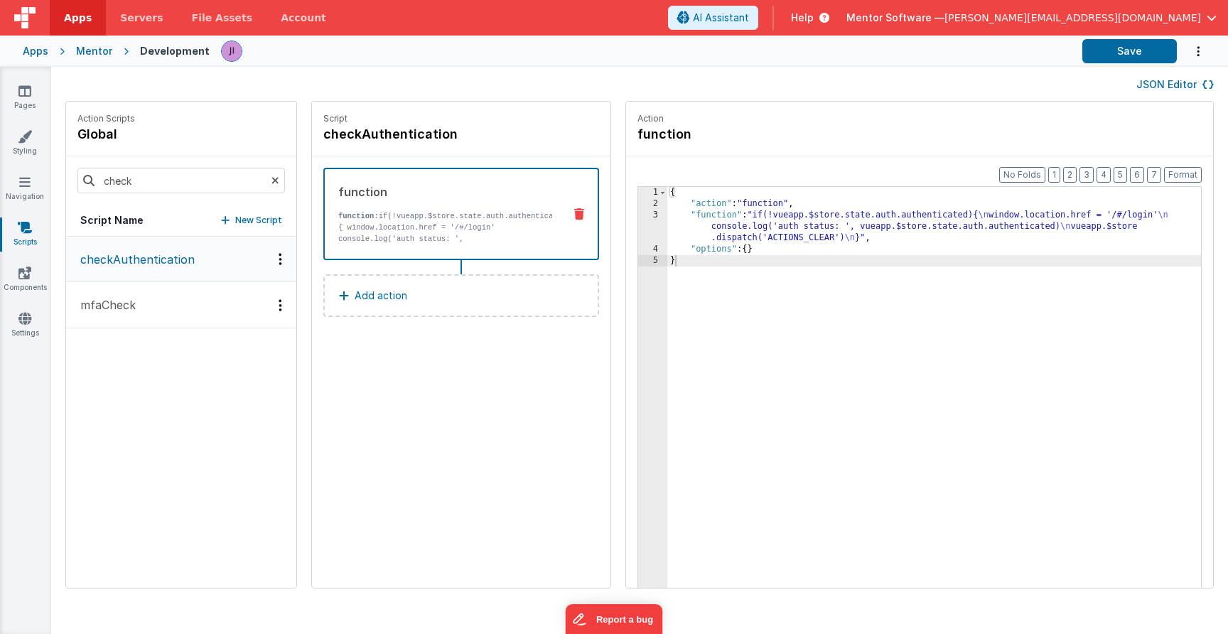
click at [810, 321] on div "{ "action" : "function" , "function" : "if(!vueapp.$store.state.auth.authentica…" at bounding box center [934, 420] width 534 height 467
click at [1128, 60] on button "Save" at bounding box center [1129, 51] width 94 height 24
click at [193, 303] on button "mfaCheck" at bounding box center [181, 305] width 230 height 46
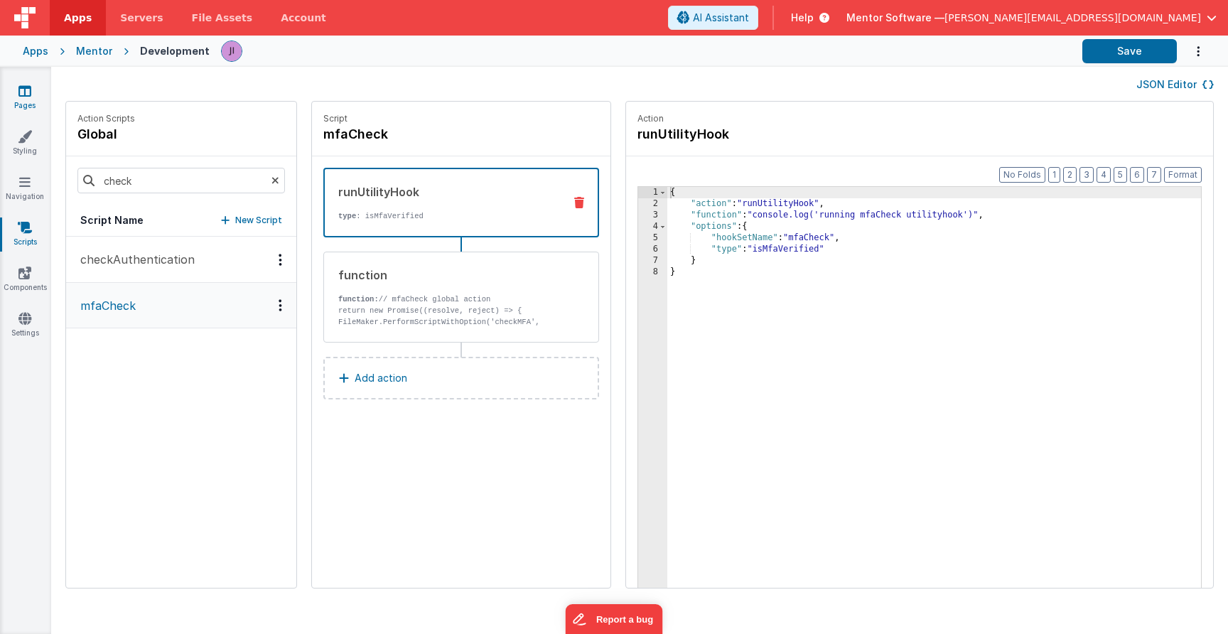
click at [29, 106] on link "Pages" at bounding box center [24, 98] width 51 height 28
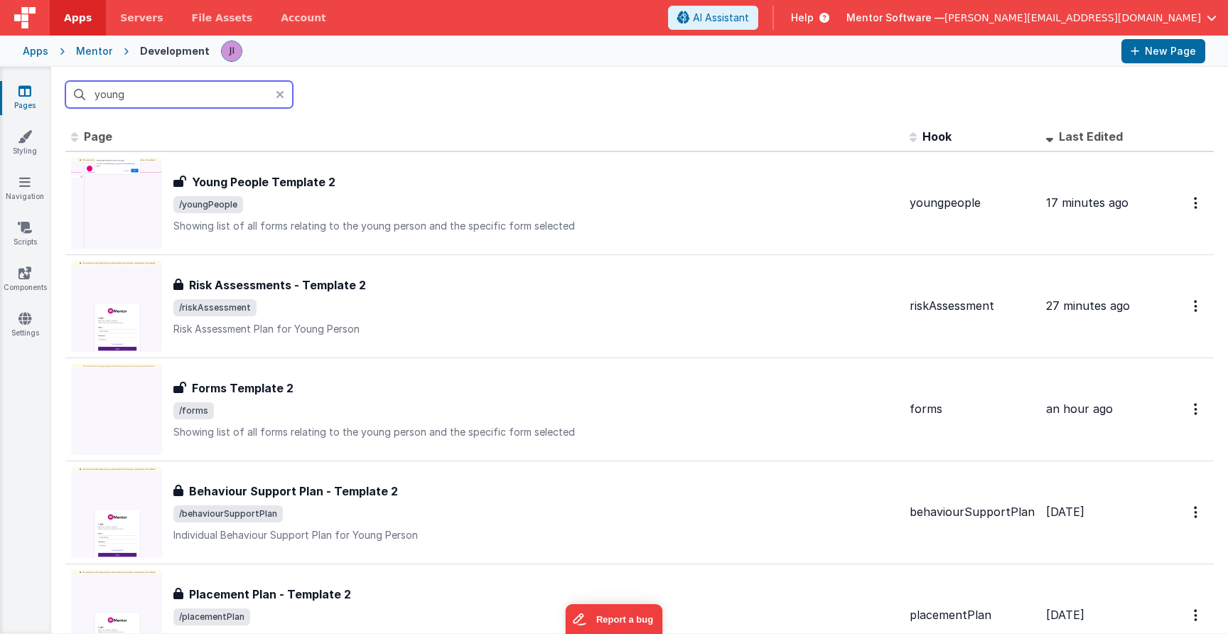
click at [133, 100] on input "young" at bounding box center [178, 94] width 227 height 27
click at [132, 100] on input "young" at bounding box center [178, 94] width 227 height 27
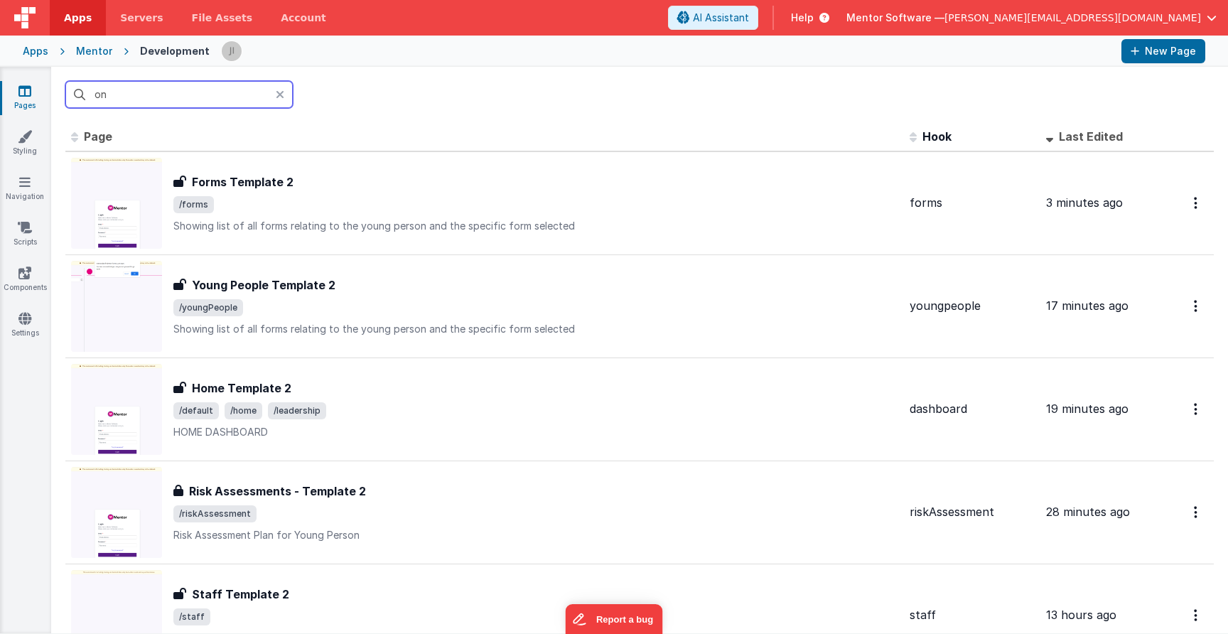
type input "o"
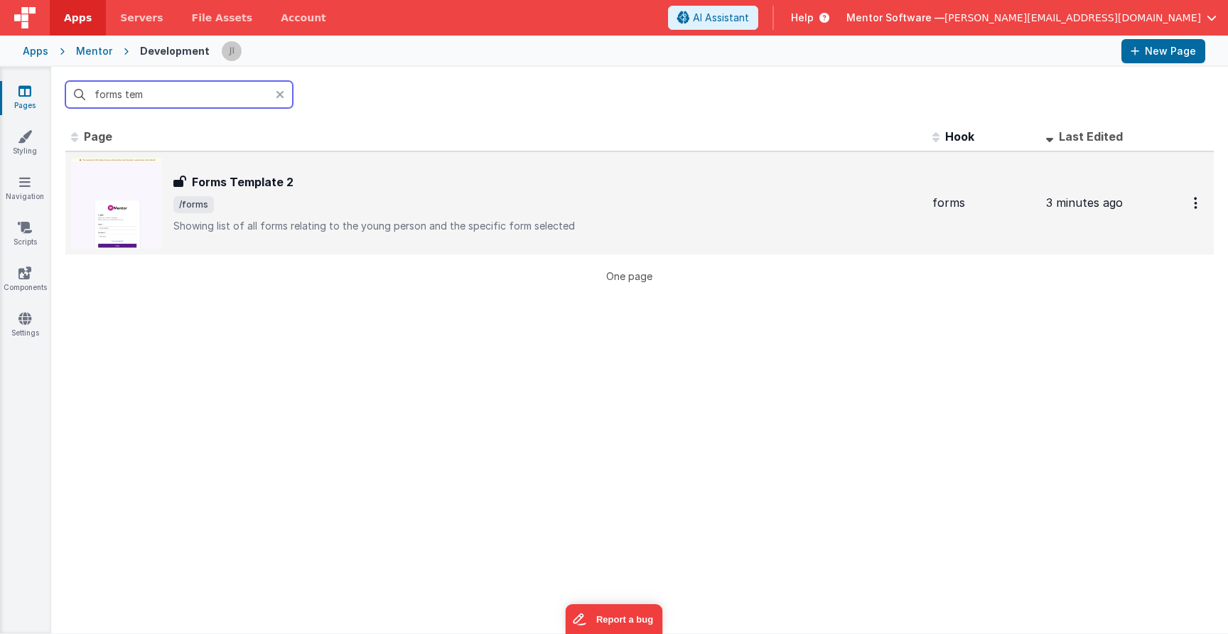
type input "forms tem"
click at [278, 202] on span "/forms" at bounding box center [546, 204] width 747 height 17
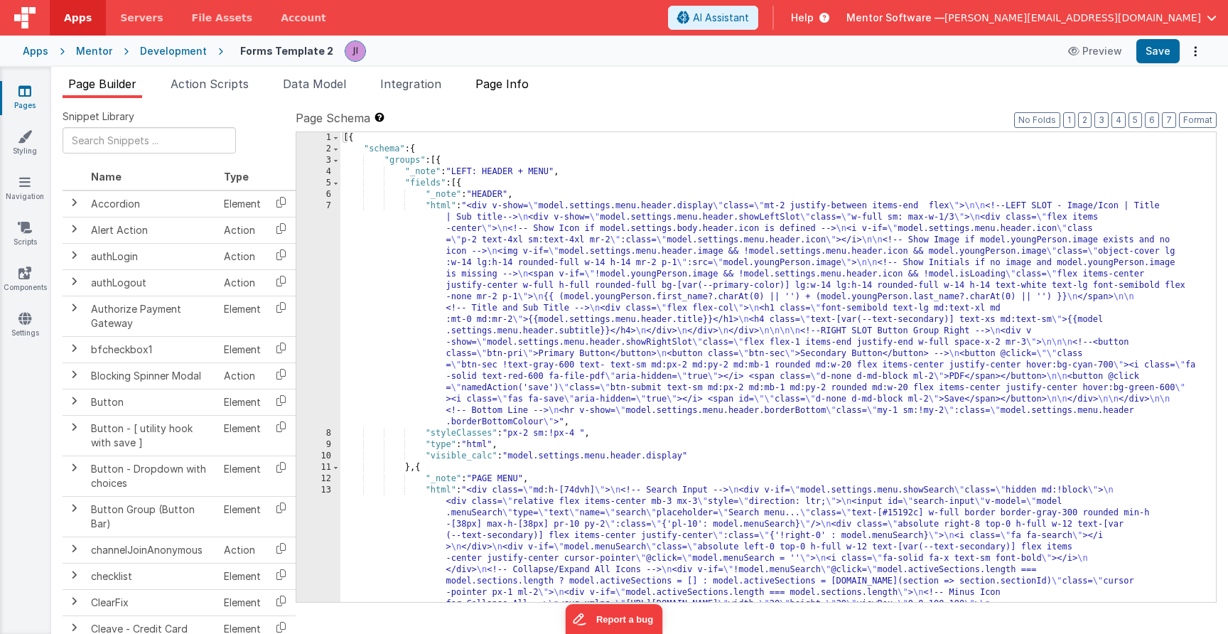
click at [508, 90] on span "Page Info" at bounding box center [501, 84] width 53 height 14
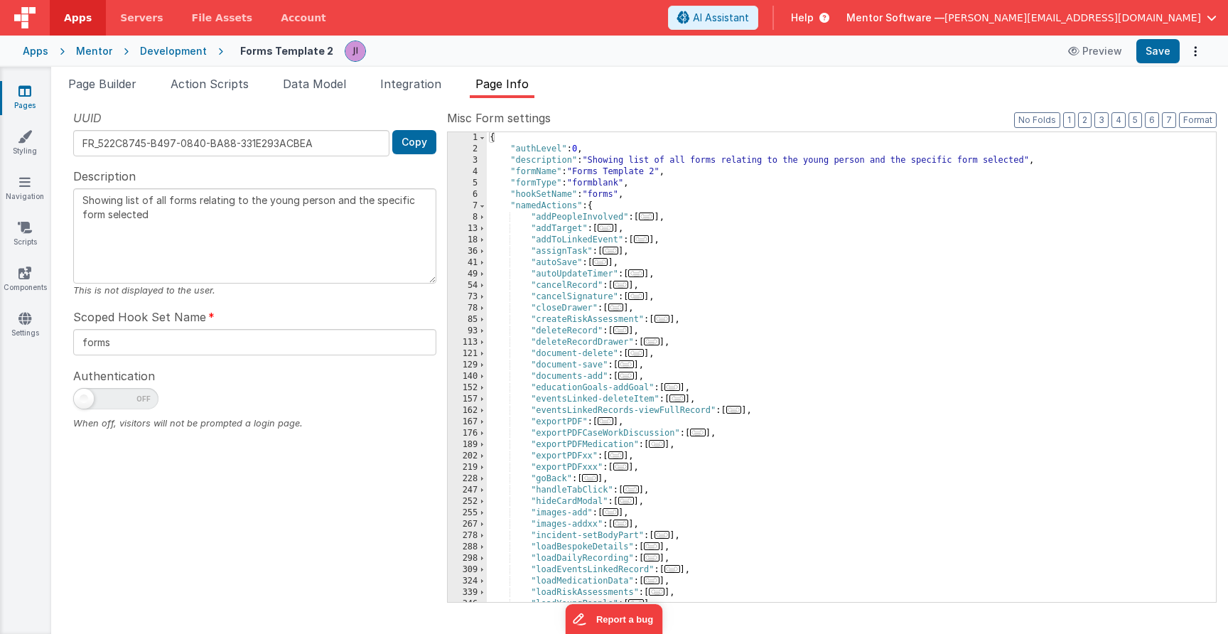
click at [248, 72] on div "Page Builder Action Scripts Data Model Integration Page Info Snippet Library Na…" at bounding box center [639, 350] width 1177 height 567
click at [242, 83] on span "Action Scripts" at bounding box center [210, 84] width 78 height 14
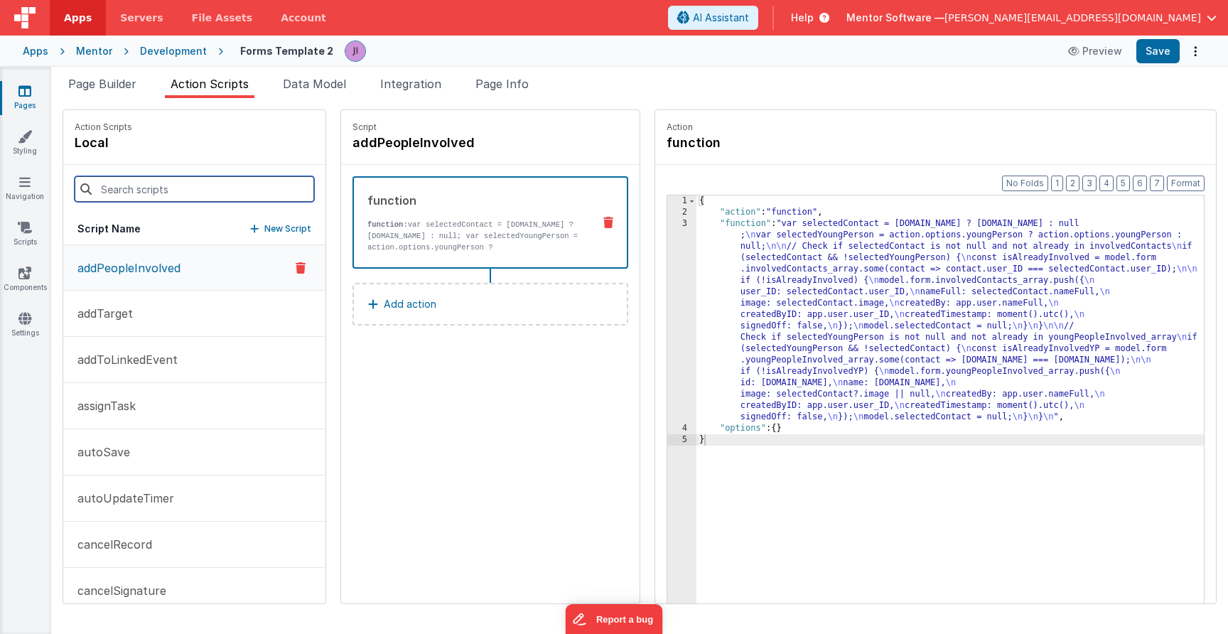
click at [190, 176] on input at bounding box center [194, 189] width 239 height 26
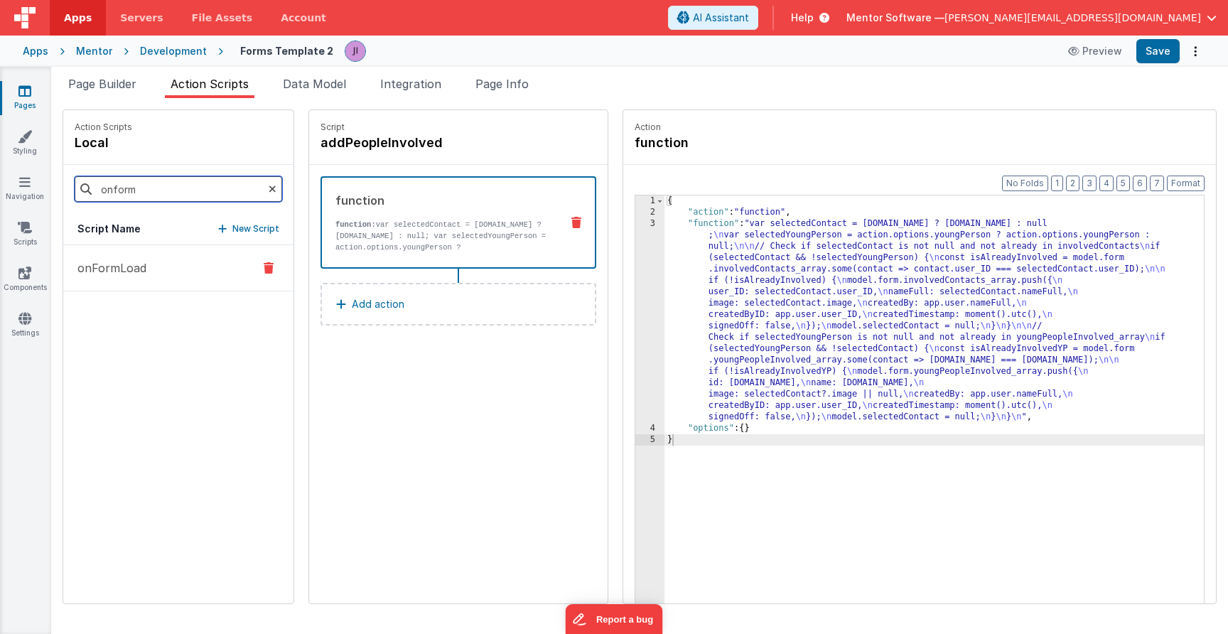
type input "onform"
click at [206, 285] on button "onFormLoad" at bounding box center [178, 268] width 230 height 46
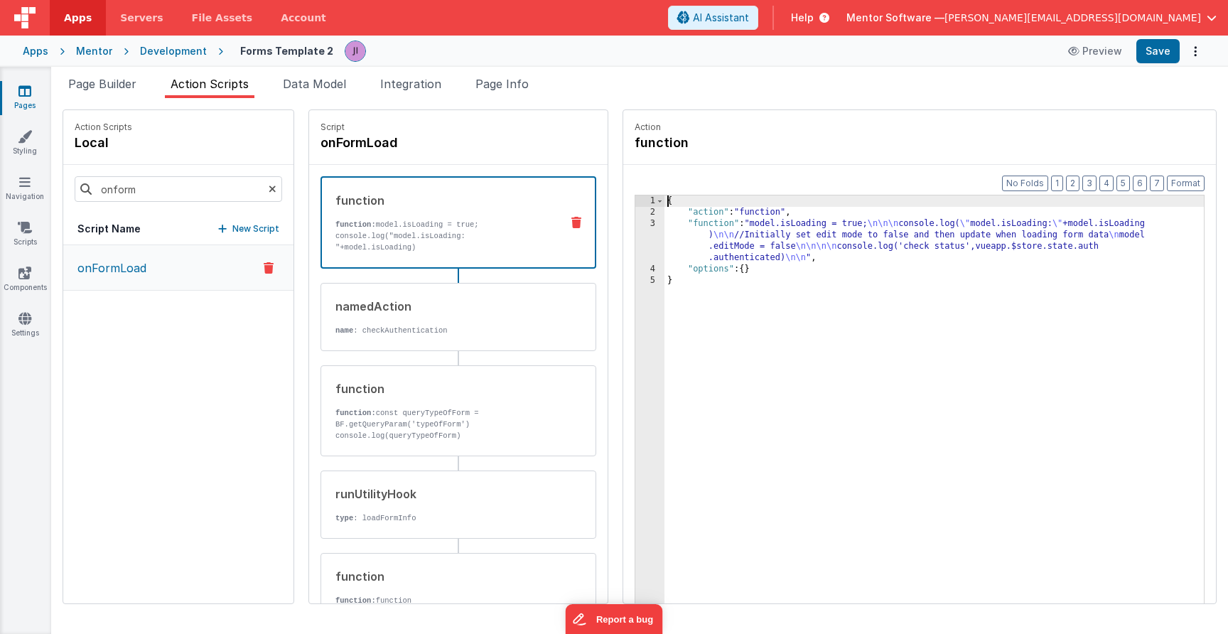
click at [725, 242] on div "{ "action" : "function" , "function" : "model.isLoading = true; \n\n\n console.…" at bounding box center [933, 432] width 539 height 475
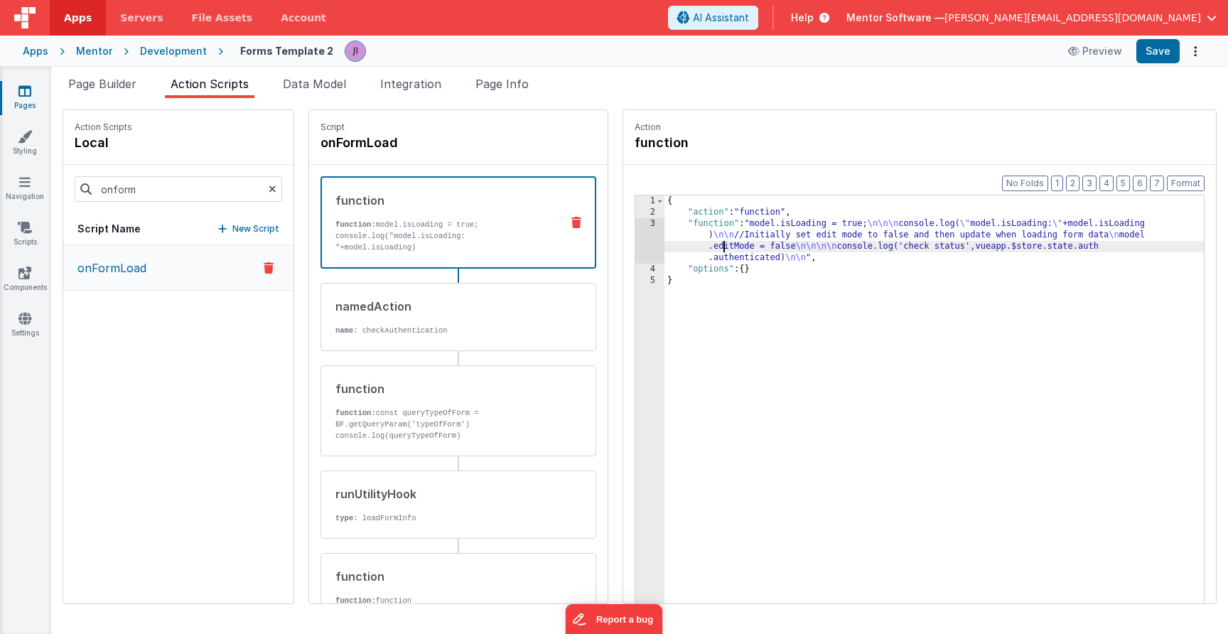
click at [662, 237] on div "3" at bounding box center [649, 240] width 29 height 45
click at [659, 237] on div "3" at bounding box center [649, 240] width 29 height 45
click at [639, 244] on div "3" at bounding box center [649, 240] width 29 height 45
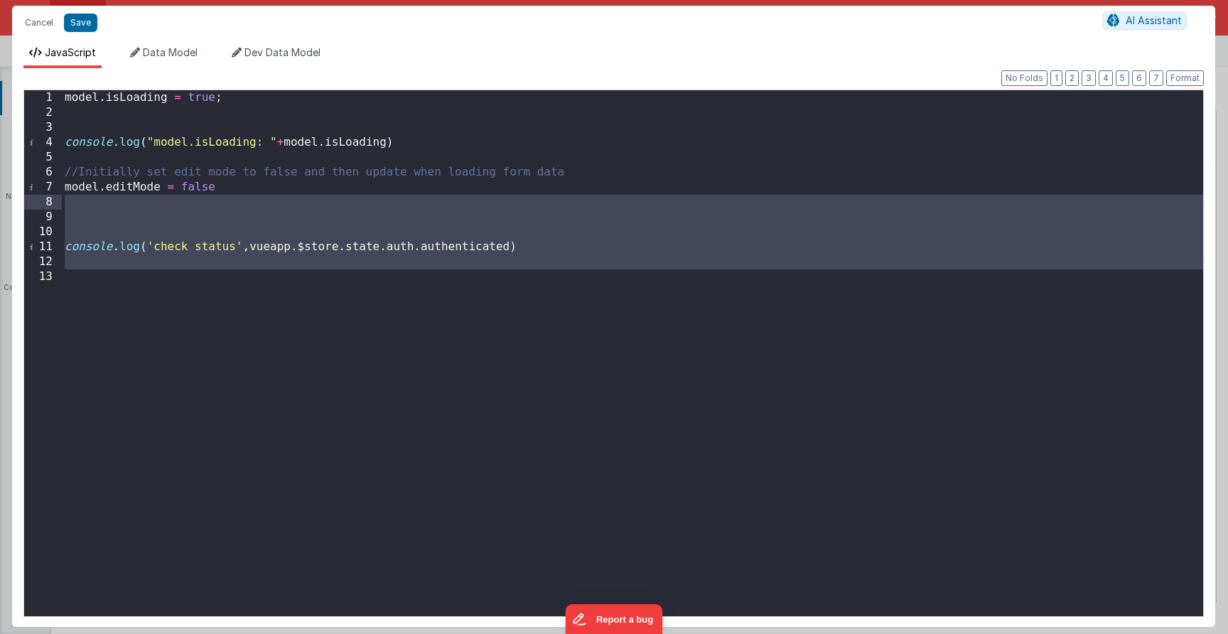
drag, startPoint x: 81, startPoint y: 229, endPoint x: 21, endPoint y: 205, distance: 65.0
click at [21, 205] on div "Format 7 6 5 4 3 2 1 No Folds 1 2 3 4 5 6 7 8 9 10 11 12 13 model . isLoading =…" at bounding box center [613, 347] width 1203 height 558
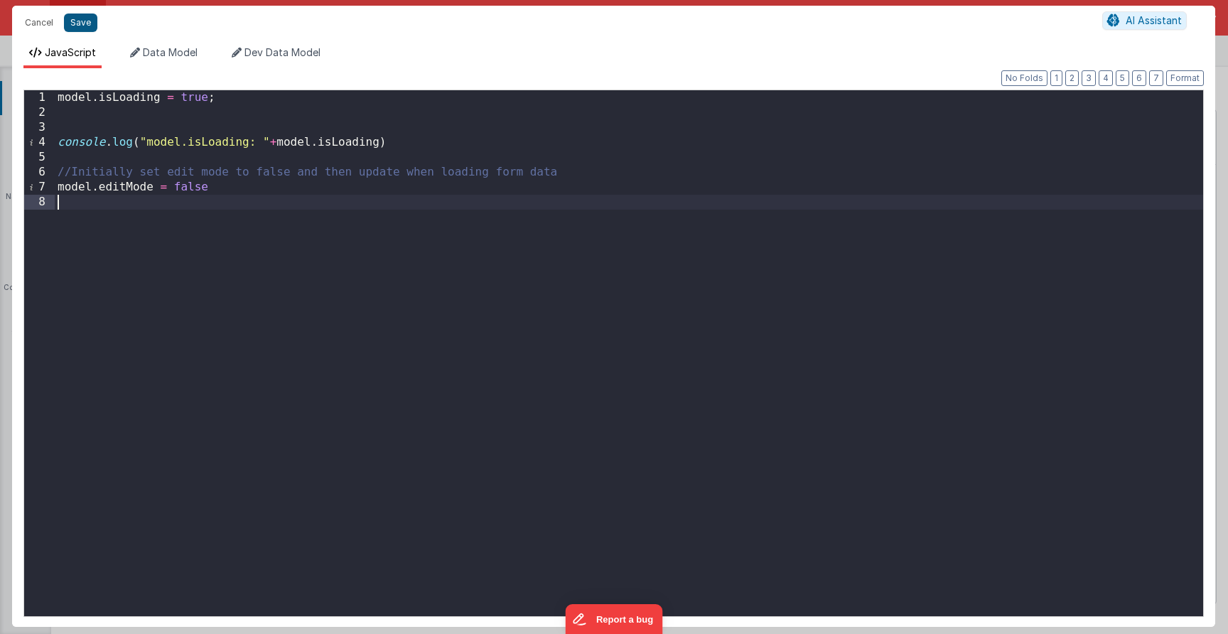
click at [79, 26] on button "Save" at bounding box center [80, 22] width 33 height 18
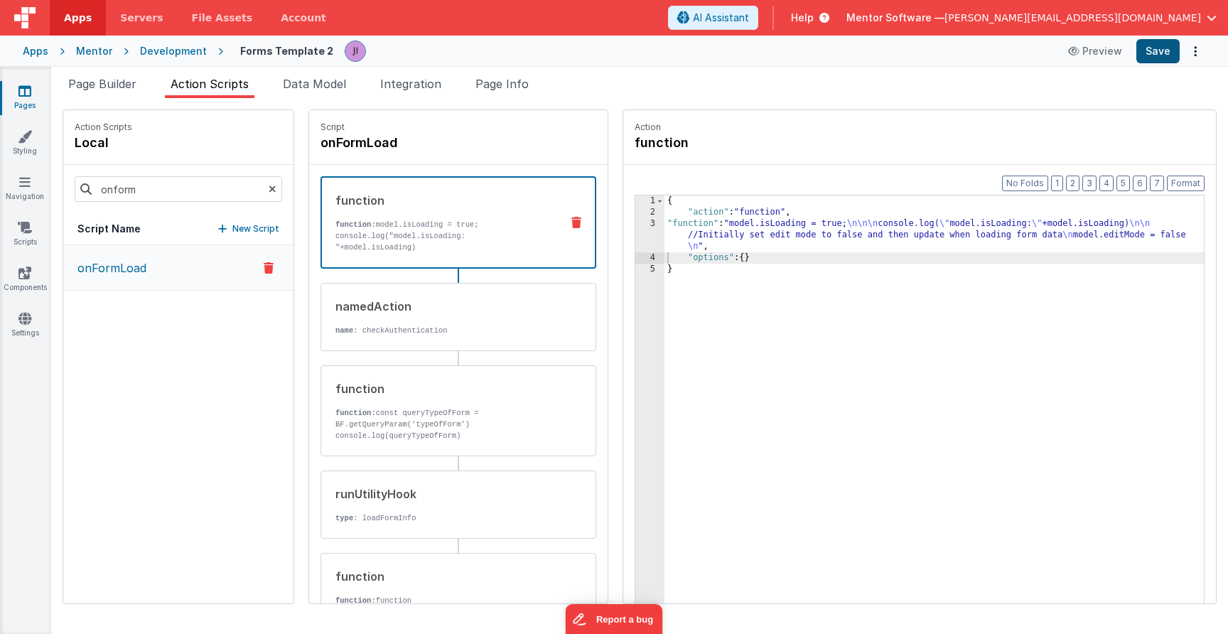
click at [1171, 57] on button "Save" at bounding box center [1157, 51] width 43 height 24
click at [15, 272] on link "Components" at bounding box center [24, 280] width 51 height 28
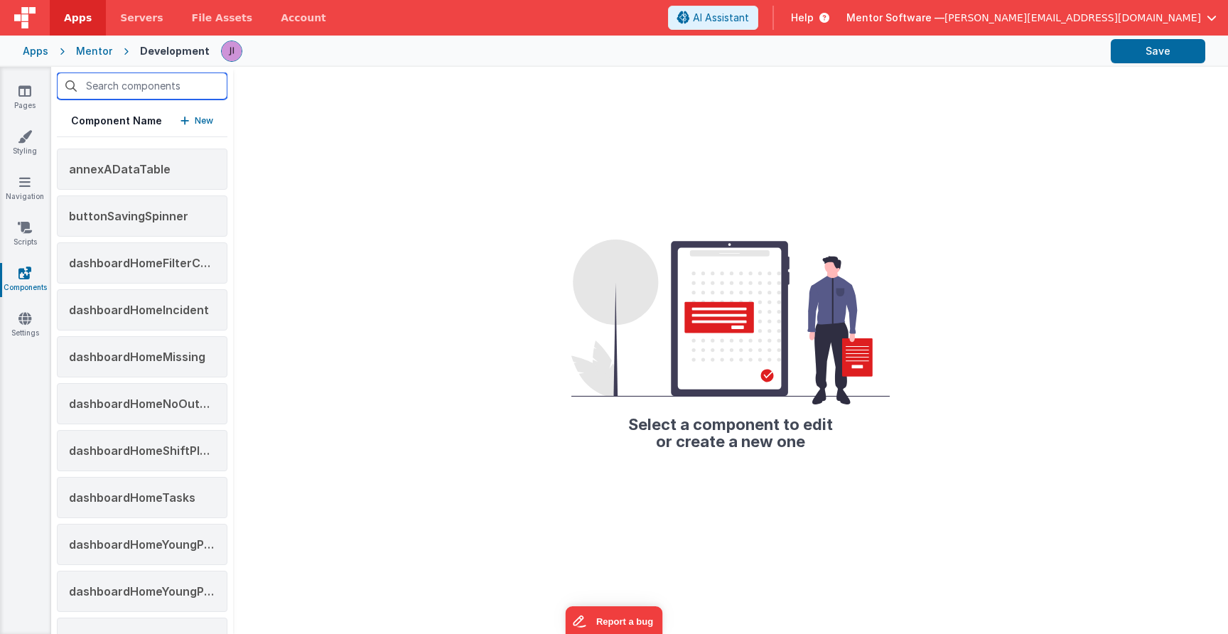
click at [156, 86] on input "text" at bounding box center [142, 85] width 171 height 27
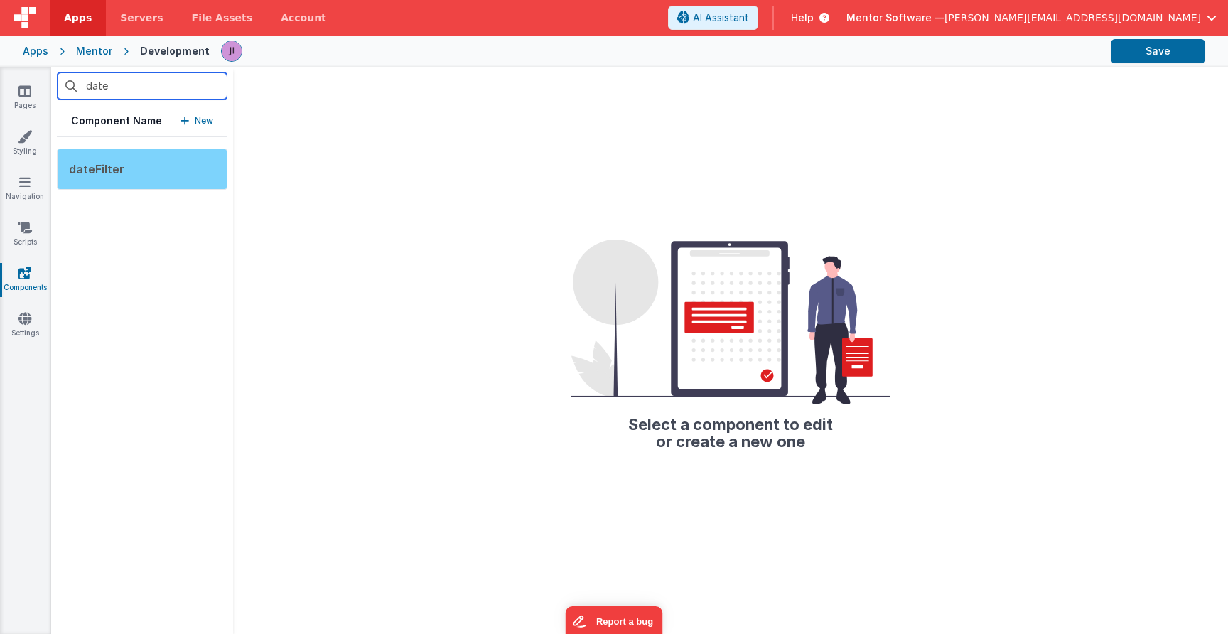
type input "date"
click at [146, 168] on div "dateFilter" at bounding box center [142, 168] width 171 height 41
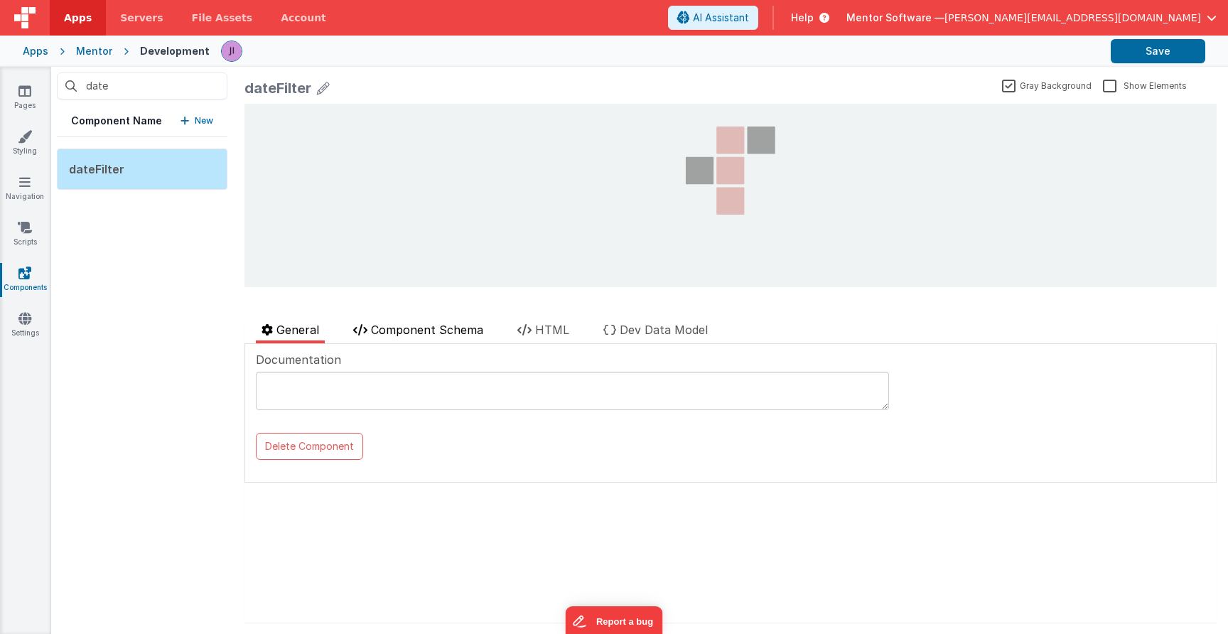
click at [462, 329] on span "Component Schema" at bounding box center [427, 330] width 112 height 14
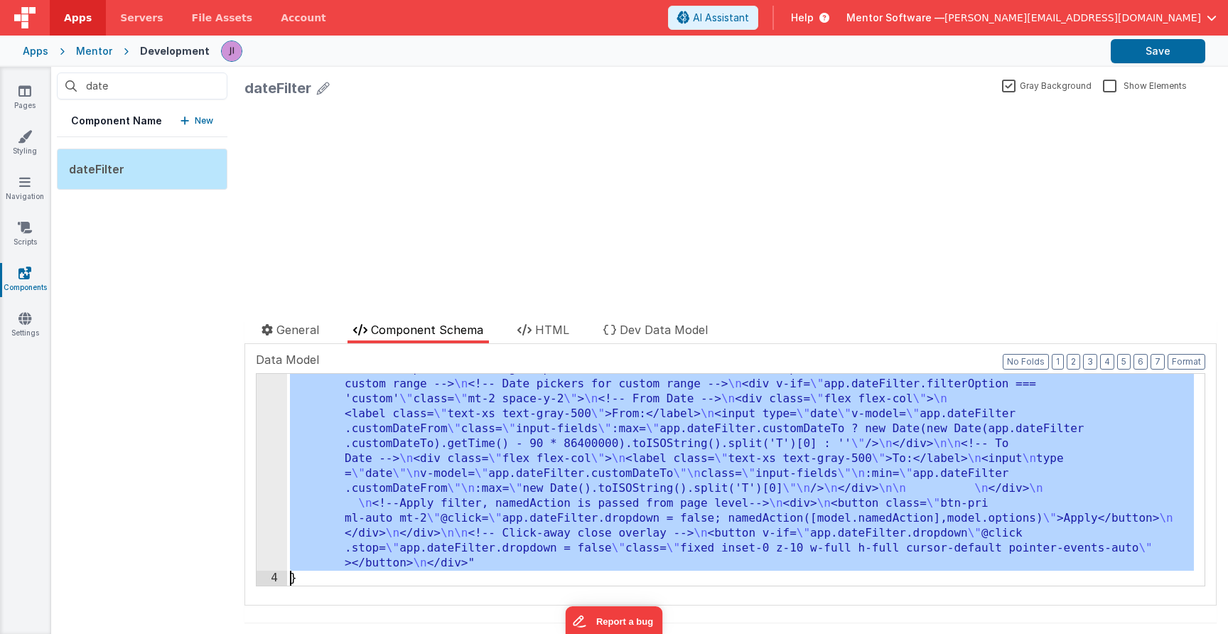
scroll to position [236, 0]
click at [268, 487] on div "3" at bounding box center [271, 369] width 31 height 403
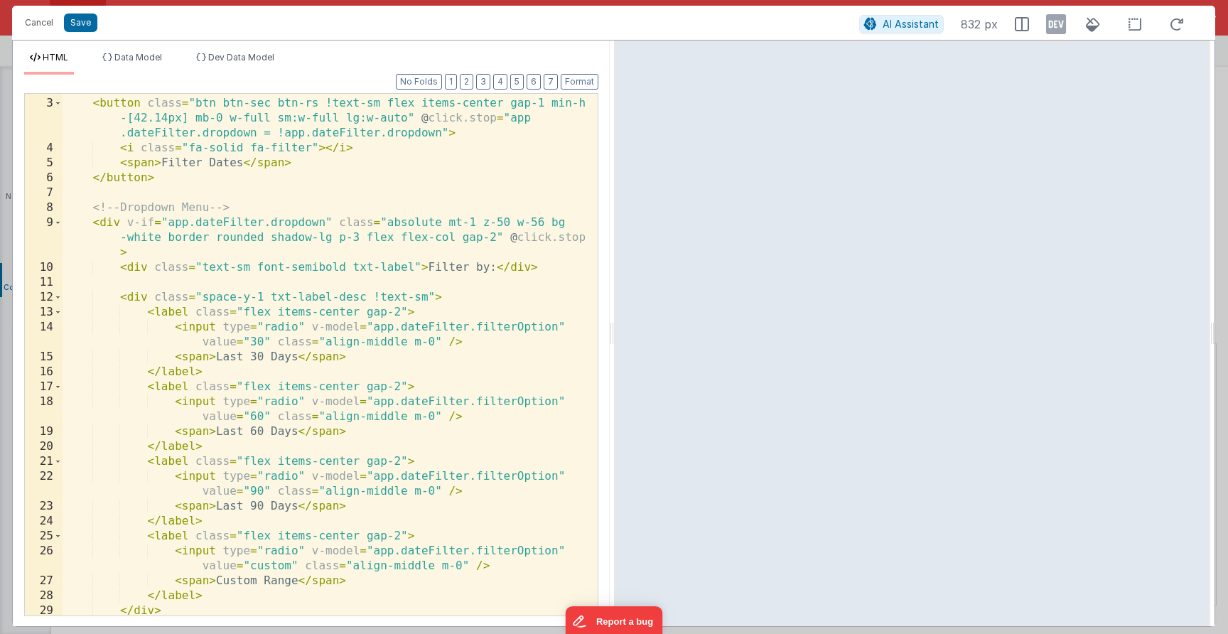
scroll to position [28, 0]
click at [38, 21] on button "Cancel" at bounding box center [39, 23] width 43 height 20
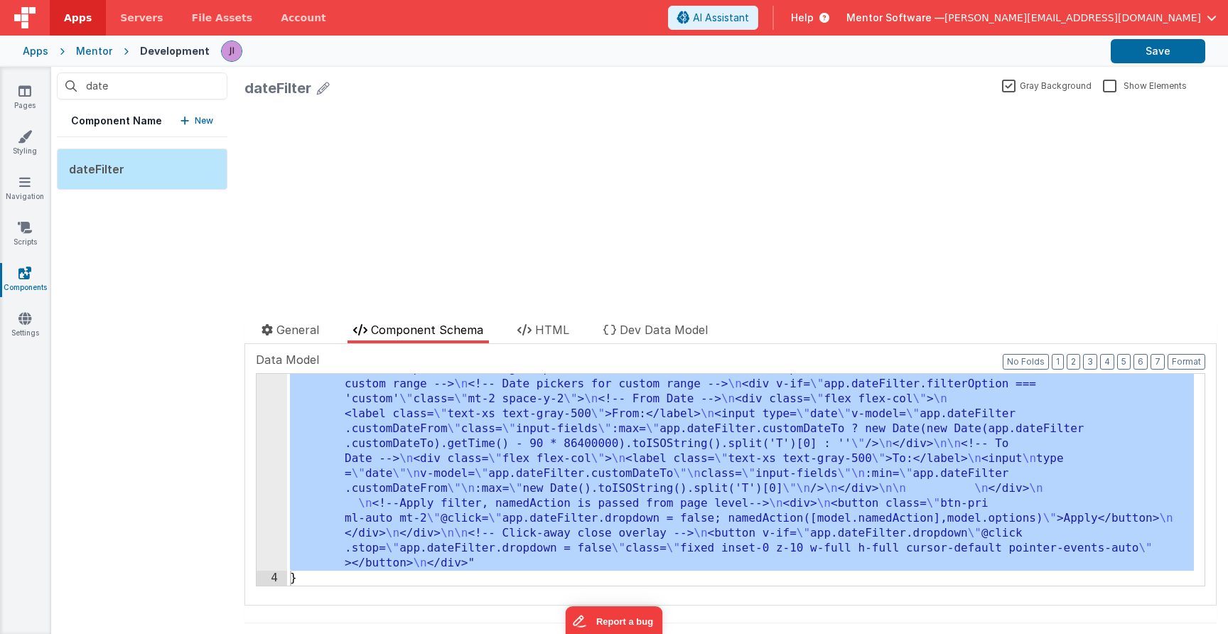
click at [696, 434] on div ""html" : "<div class= \" relative dropdown-container \" > \n <!-- Main Button -…" at bounding box center [740, 482] width 907 height 629
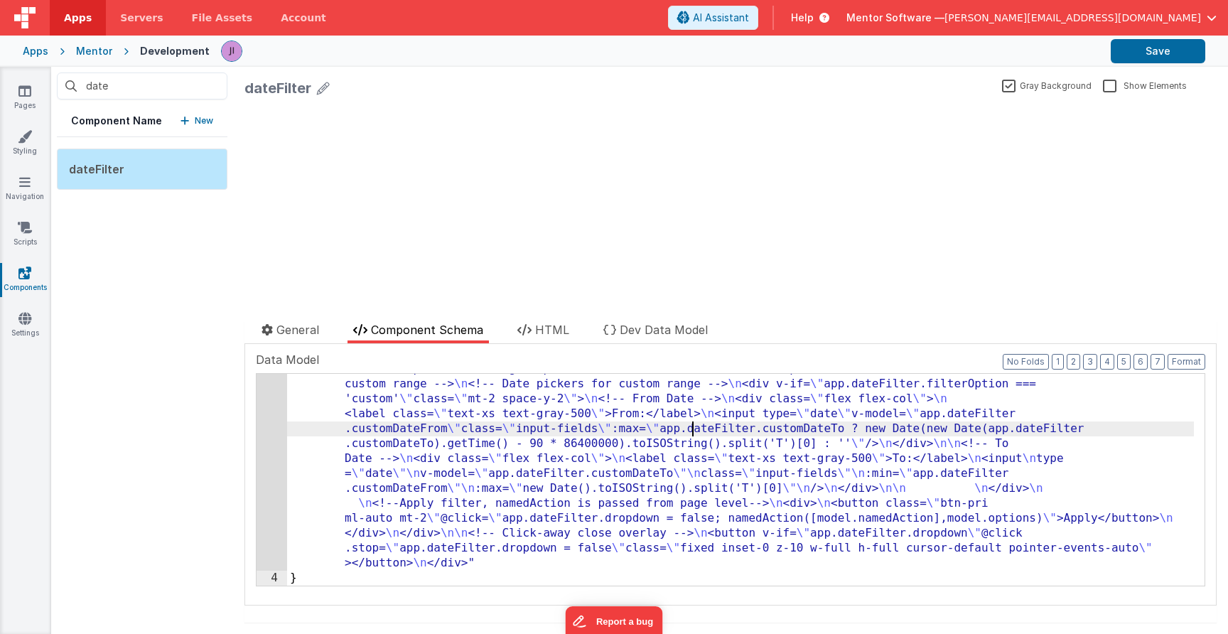
click at [352, 429] on div ""html" : "<div class= \" relative dropdown-container \" > \n <!-- Main Button -…" at bounding box center [740, 482] width 907 height 629
click at [26, 95] on icon at bounding box center [24, 91] width 13 height 14
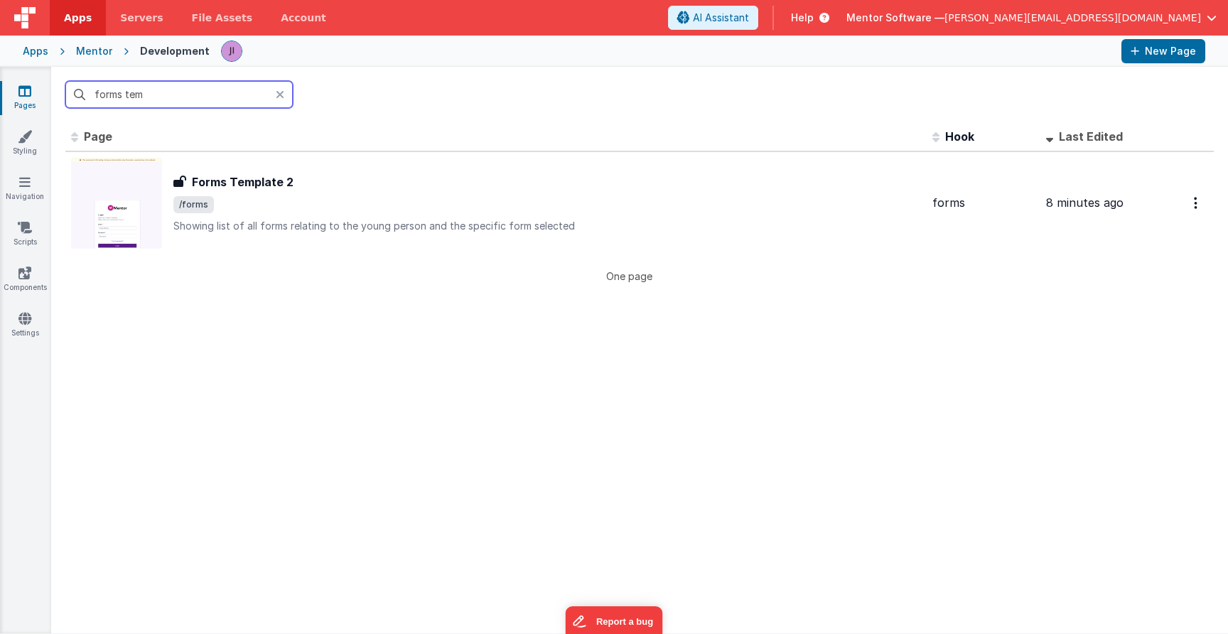
click at [156, 99] on input "forms tem" at bounding box center [178, 94] width 227 height 27
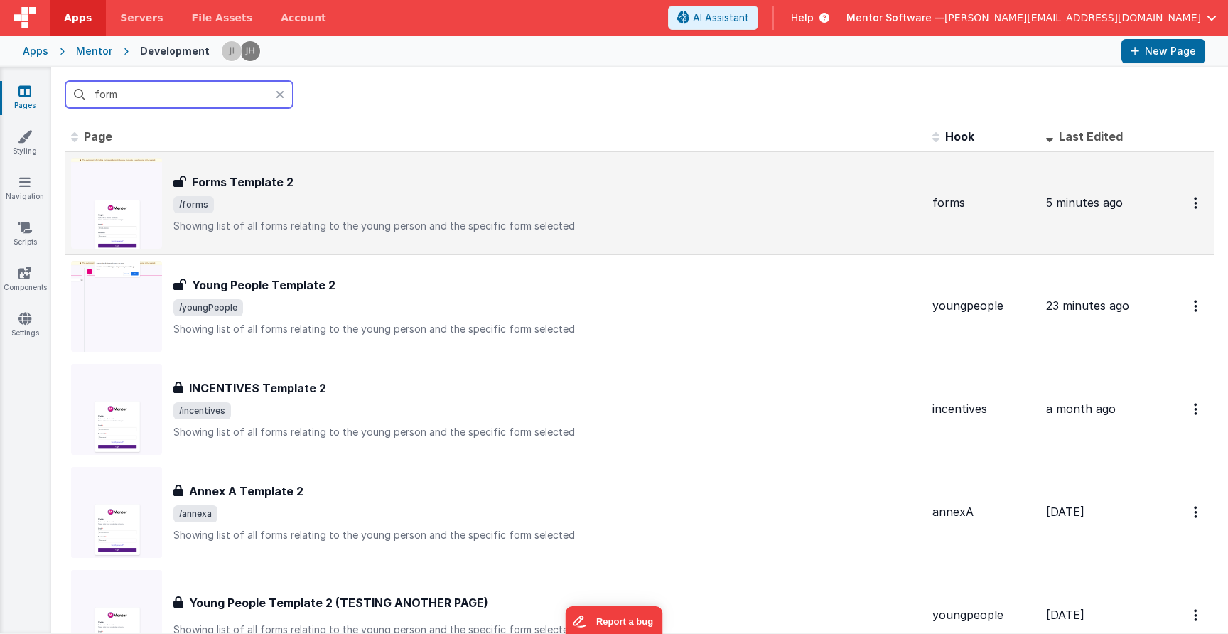
type input "form"
click at [278, 198] on span "/forms" at bounding box center [546, 204] width 747 height 17
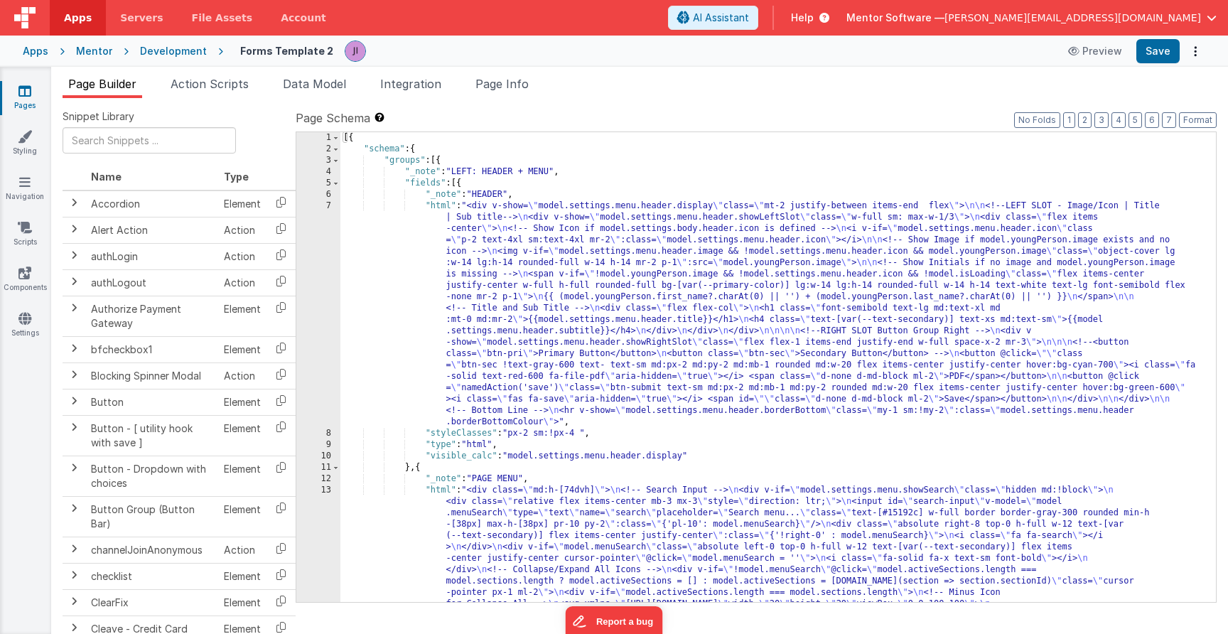
click at [217, 108] on div "Snippet Library Name Type Accordion Element Alert Action Action authLogin Actio…" at bounding box center [639, 377] width 1177 height 558
click at [218, 102] on div "Snippet Library Name Type Accordion Element Alert Action Action authLogin Actio…" at bounding box center [639, 377] width 1177 height 558
click at [218, 94] on li "Action Scripts" at bounding box center [210, 86] width 90 height 23
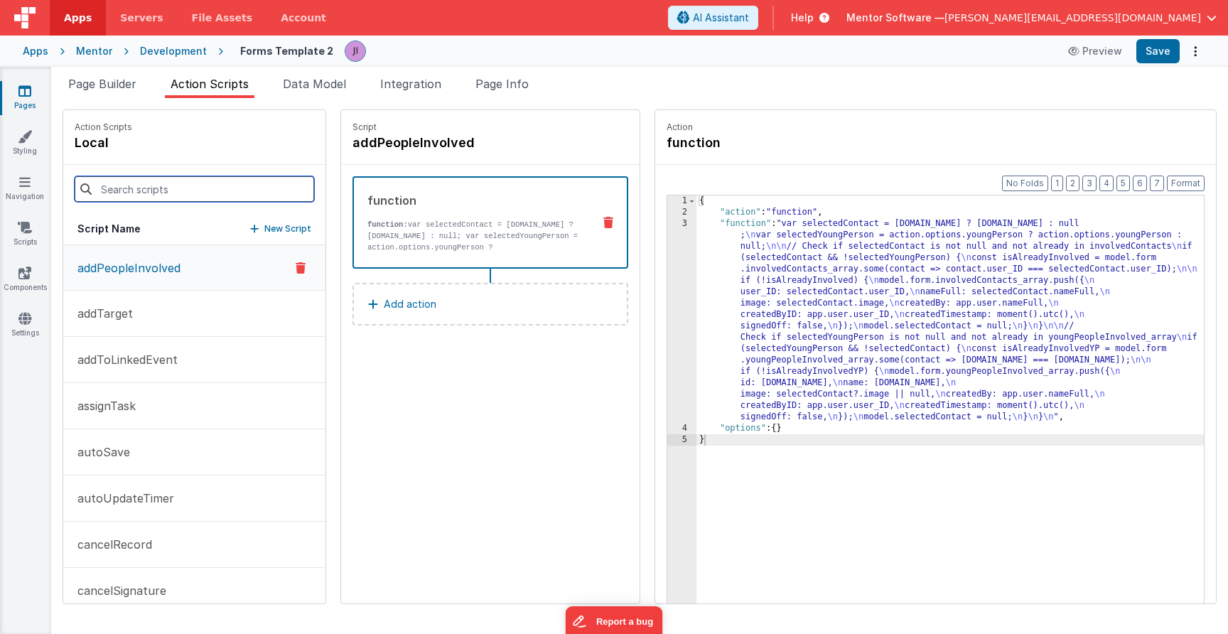
click at [229, 183] on input at bounding box center [194, 189] width 239 height 26
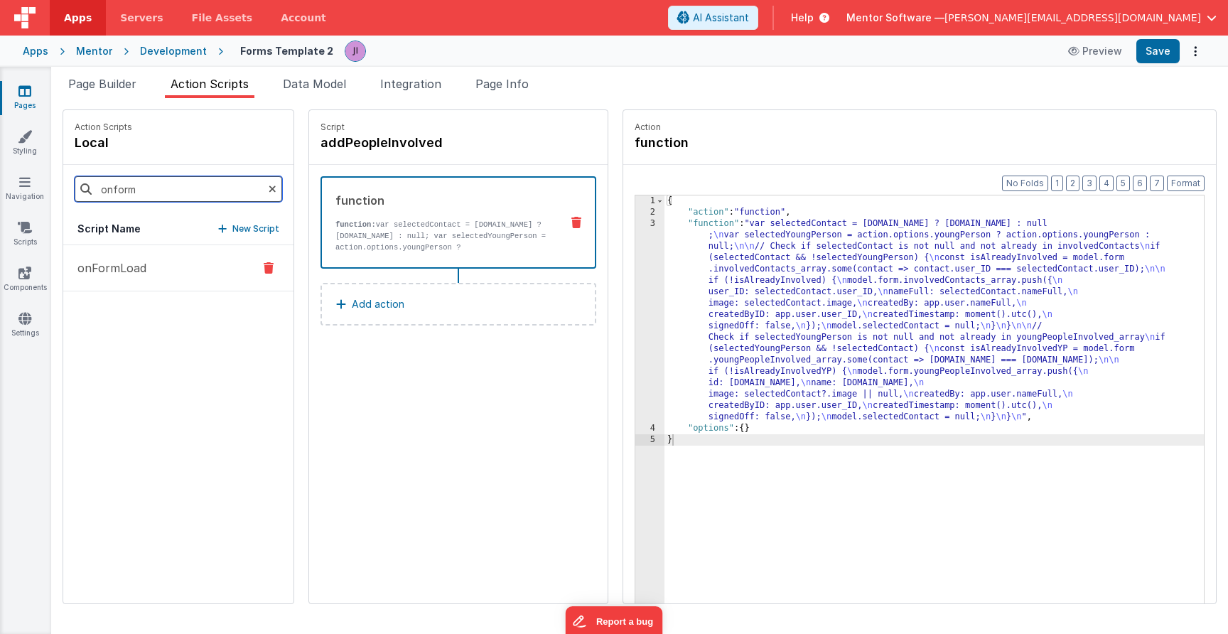
type input "onform"
click at [187, 266] on button "onFormLoad" at bounding box center [178, 268] width 230 height 46
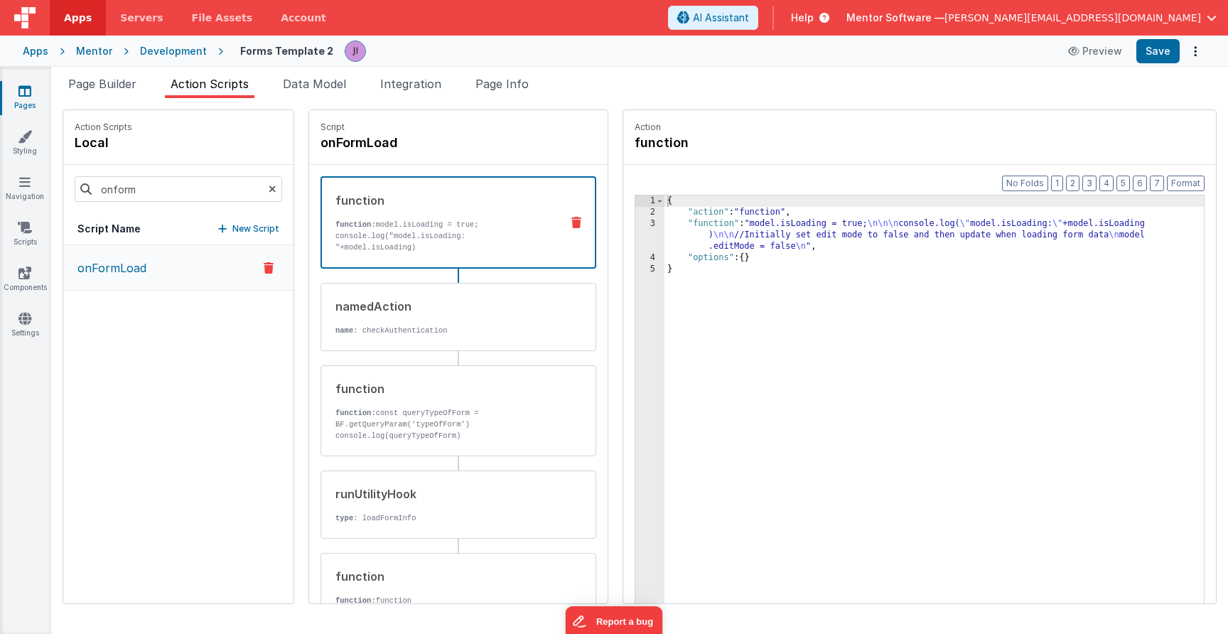
click at [701, 249] on div "{ "action" : "function" , "function" : "model.isLoading = true; \n\n\n console.…" at bounding box center [933, 432] width 539 height 475
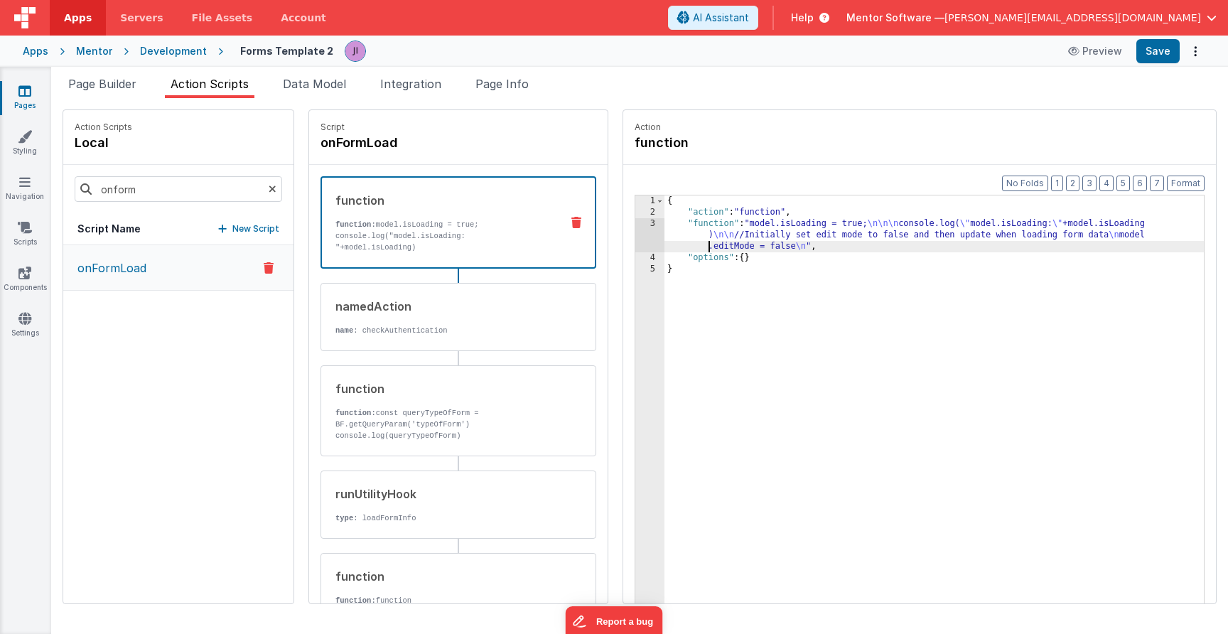
click at [656, 236] on div "3" at bounding box center [649, 235] width 29 height 34
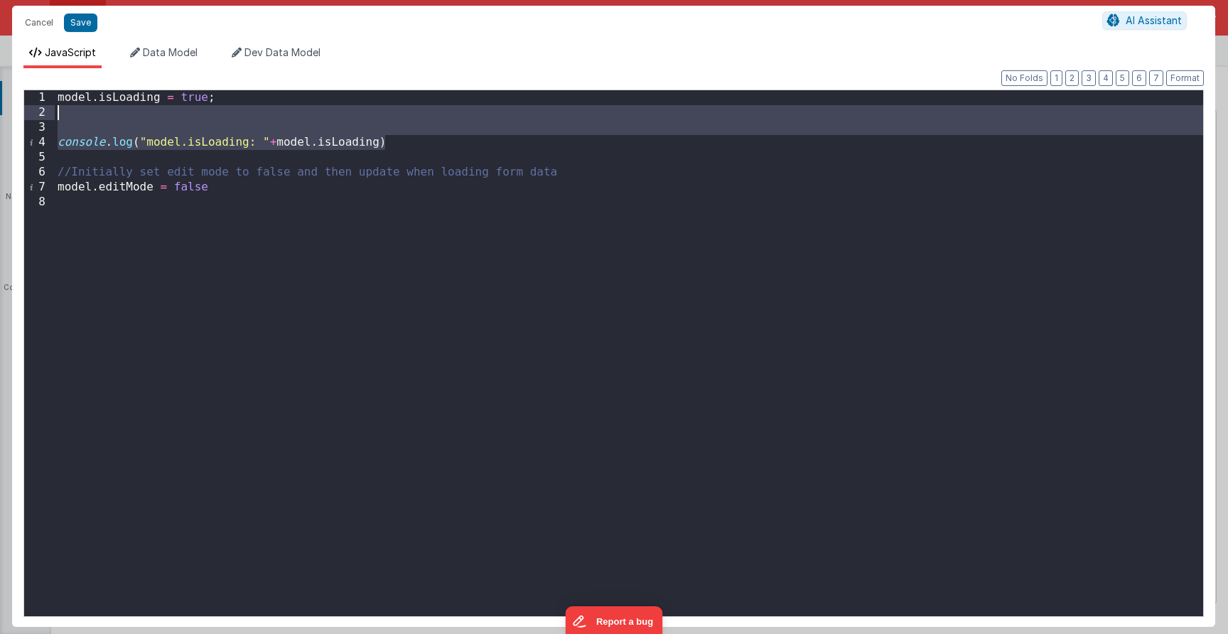
drag, startPoint x: 430, startPoint y: 148, endPoint x: 430, endPoint y: 107, distance: 40.5
click at [430, 107] on div "model . isLoading = true ; console . log ( "model.isLoading: " + model . isLoad…" at bounding box center [629, 368] width 1148 height 556
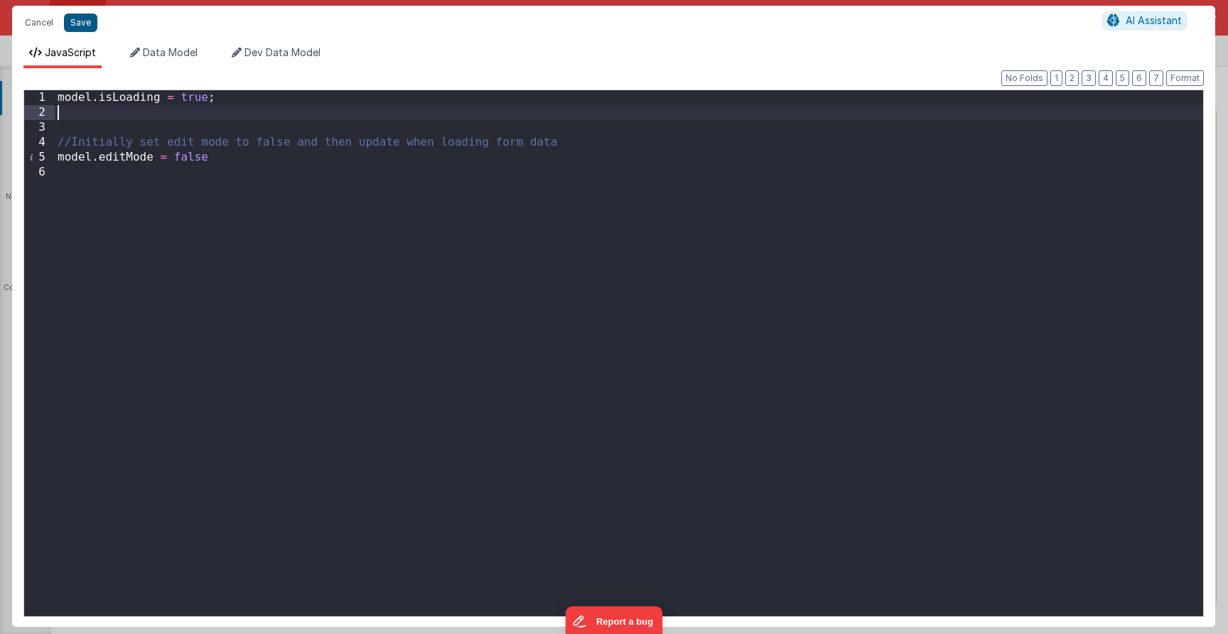
click at [75, 18] on button "Save" at bounding box center [80, 22] width 33 height 18
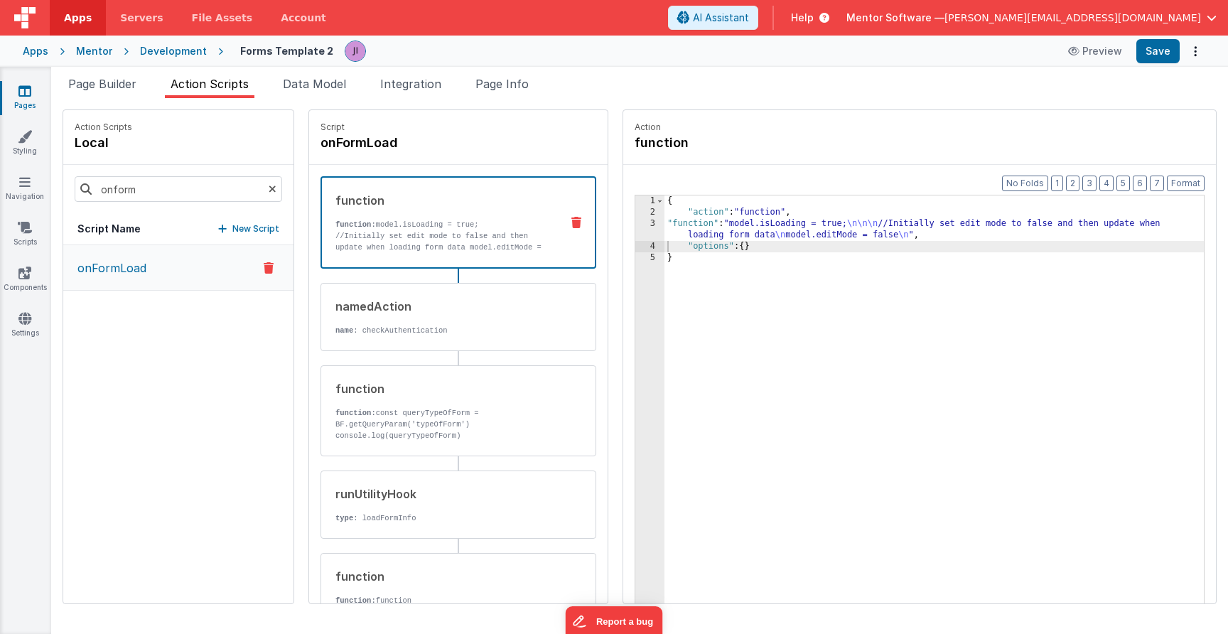
click at [1160, 67] on div "Page Builder Action Scripts Data Model Integration Page Info Snippet Library Na…" at bounding box center [639, 350] width 1177 height 567
click at [1159, 61] on button "Save" at bounding box center [1157, 51] width 43 height 24
click at [28, 100] on link "Pages" at bounding box center [24, 98] width 51 height 28
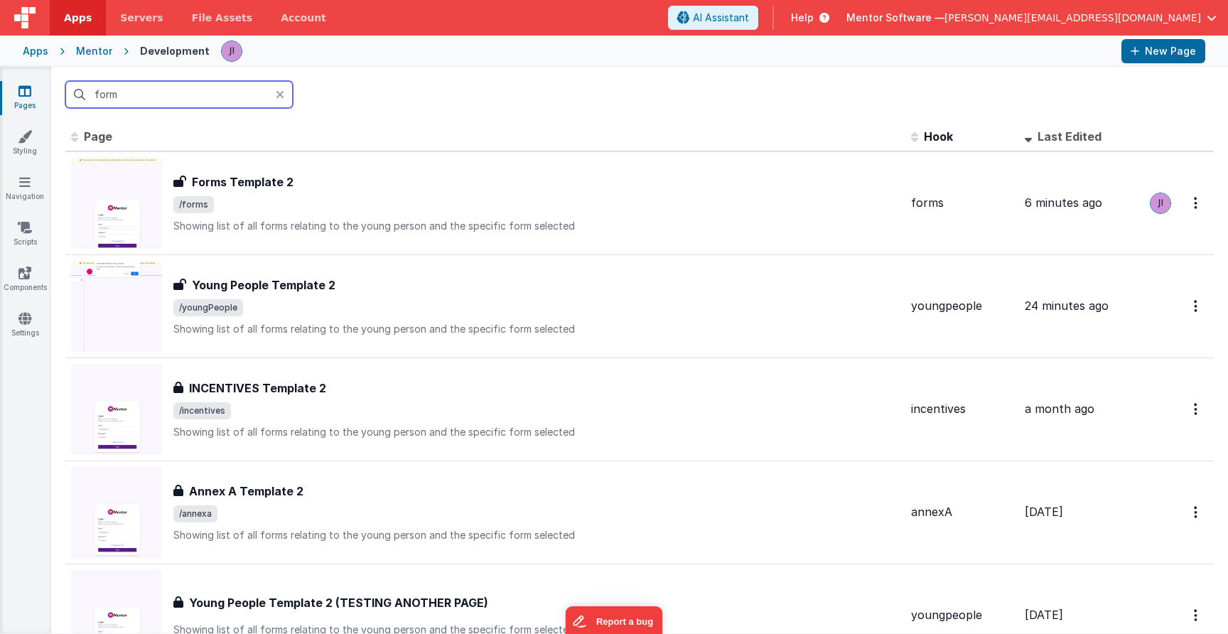
click at [109, 99] on input "form" at bounding box center [178, 94] width 227 height 27
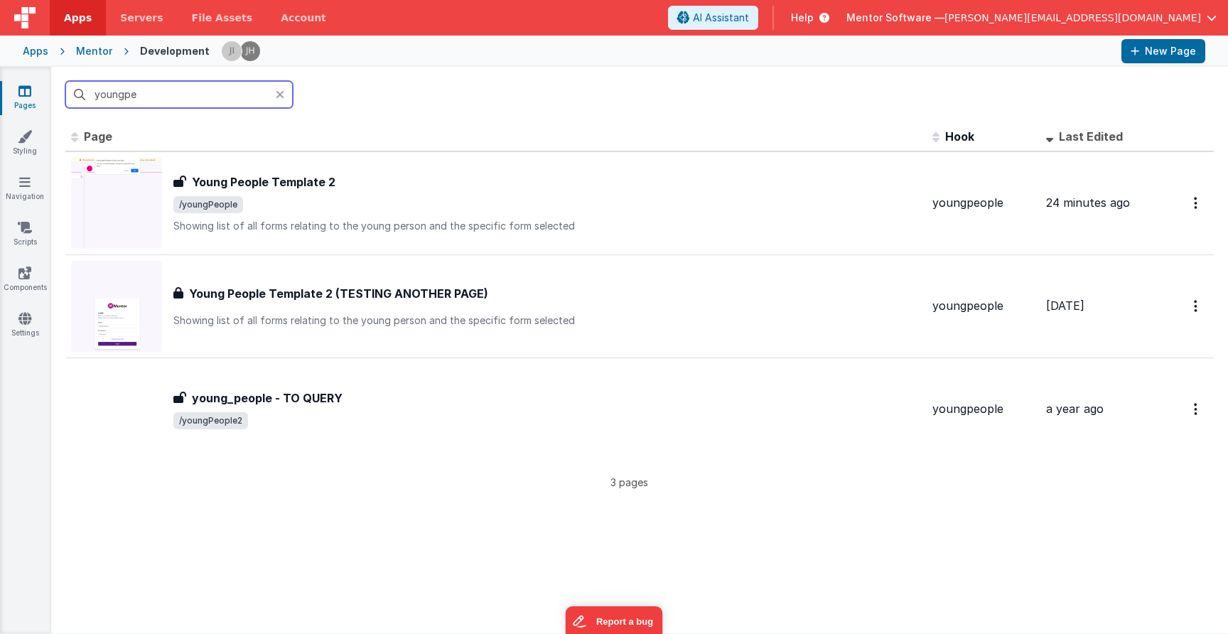
type input "young"
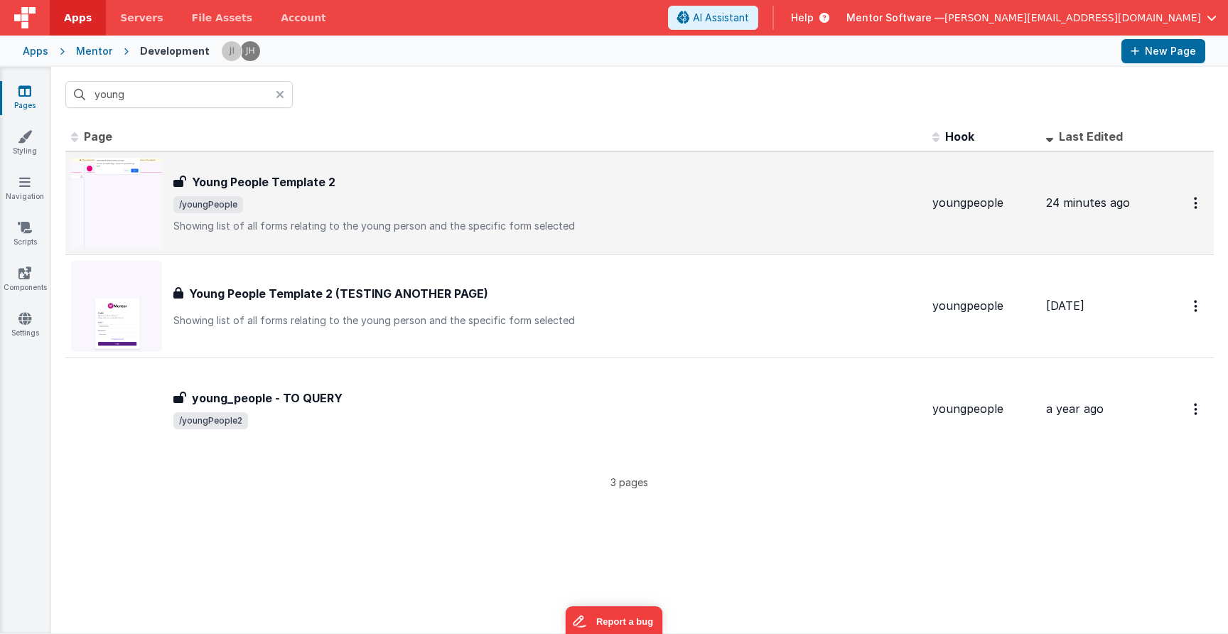
drag, startPoint x: 146, startPoint y: 107, endPoint x: 502, endPoint y: 234, distance: 377.3
click at [502, 234] on div "Young People Template 2 Young People Template 2 /youngPeople Showing list of al…" at bounding box center [496, 203] width 850 height 91
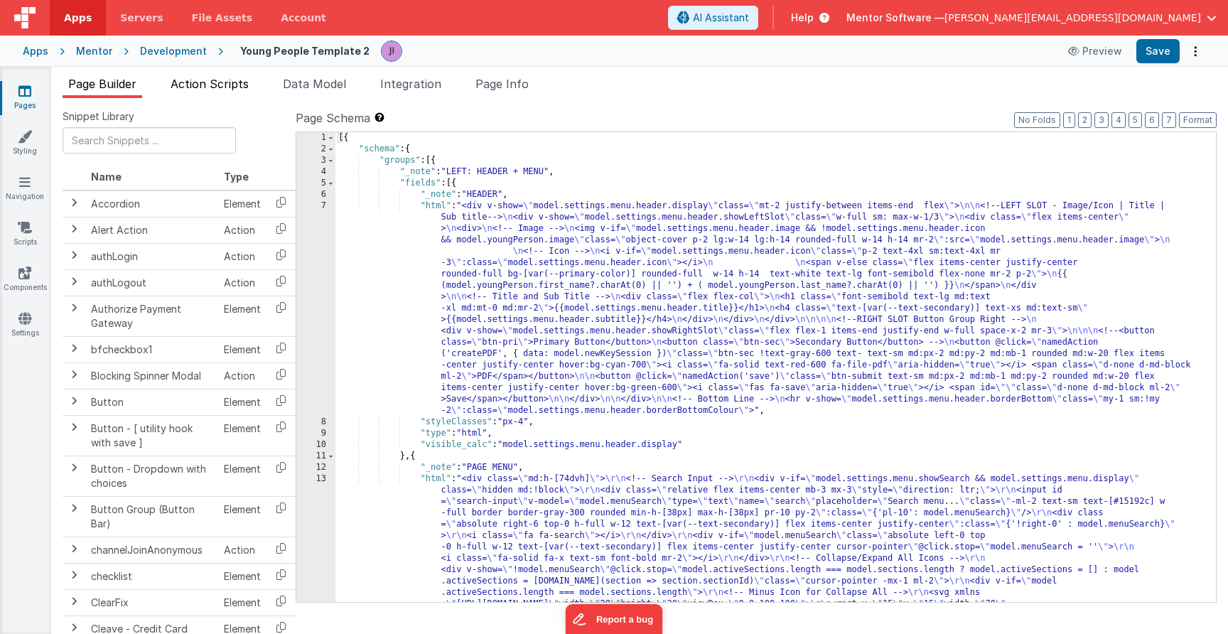
click at [220, 94] on li "Action Scripts" at bounding box center [210, 86] width 90 height 23
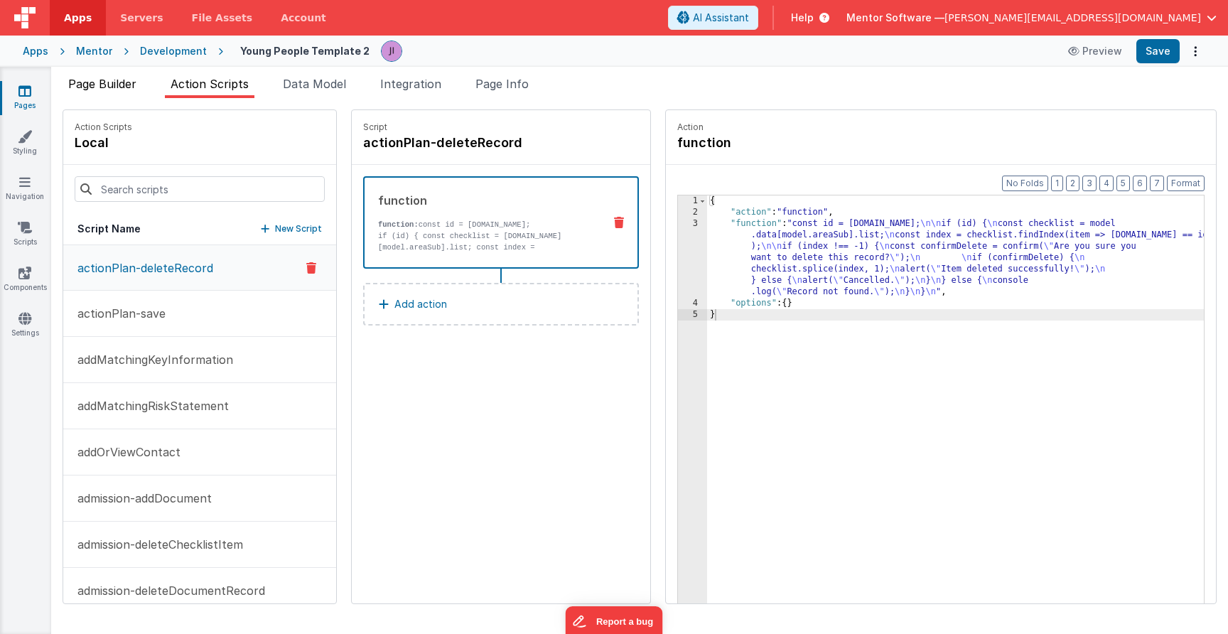
click at [130, 92] on li "Page Builder" at bounding box center [103, 86] width 80 height 23
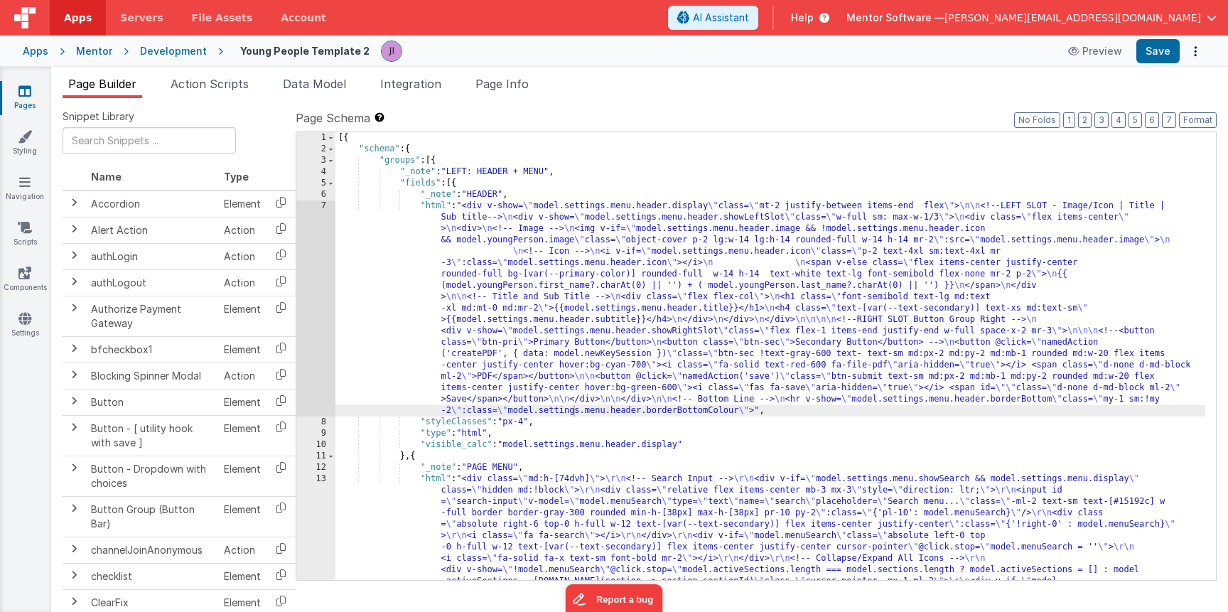
scroll to position [862, 0]
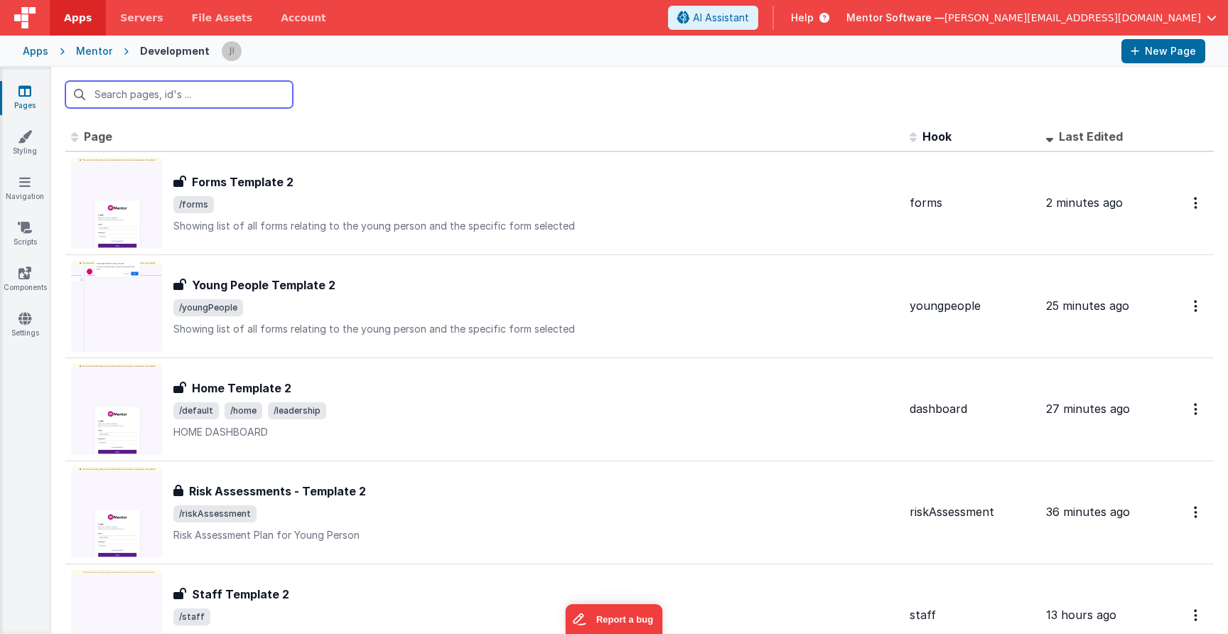
click at [245, 97] on input "text" at bounding box center [178, 94] width 227 height 27
type input "f"
type input "t"
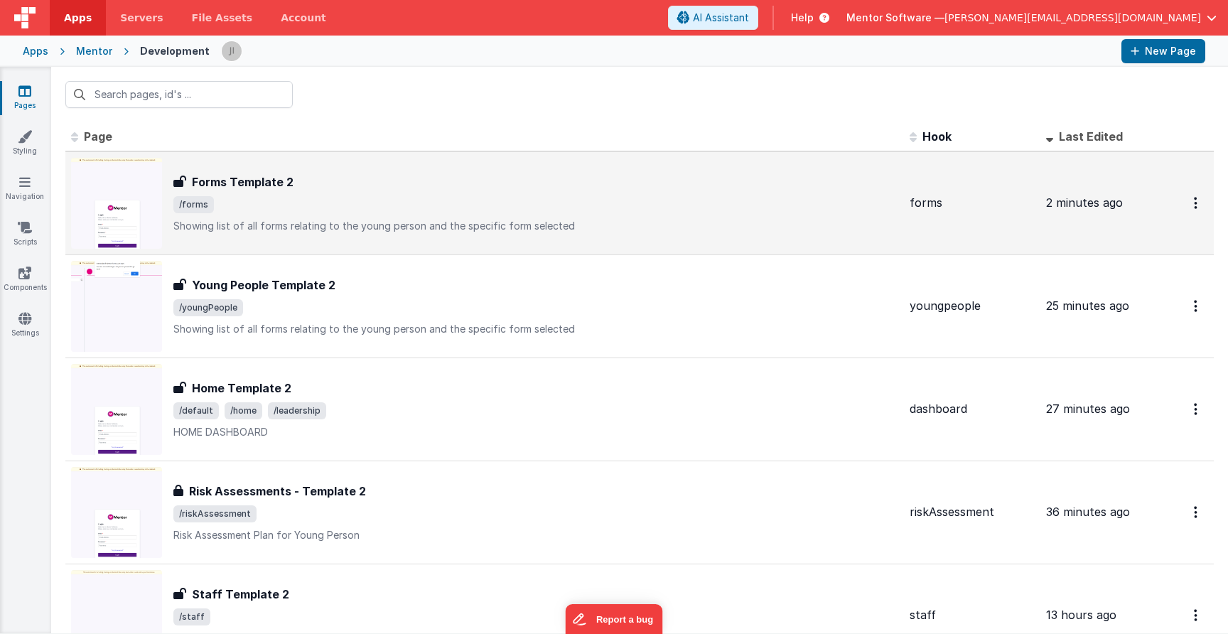
click at [373, 228] on p "Showing list of all forms relating to the young person and the specific form se…" at bounding box center [535, 226] width 725 height 14
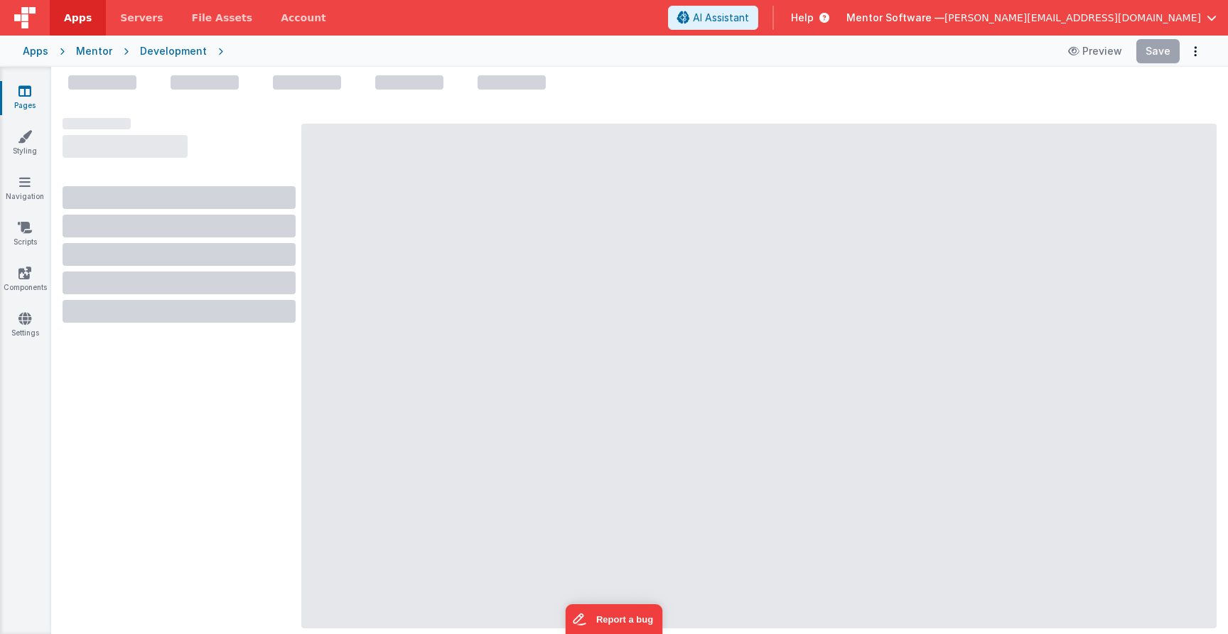
click at [14, 102] on link "Pages" at bounding box center [24, 98] width 51 height 28
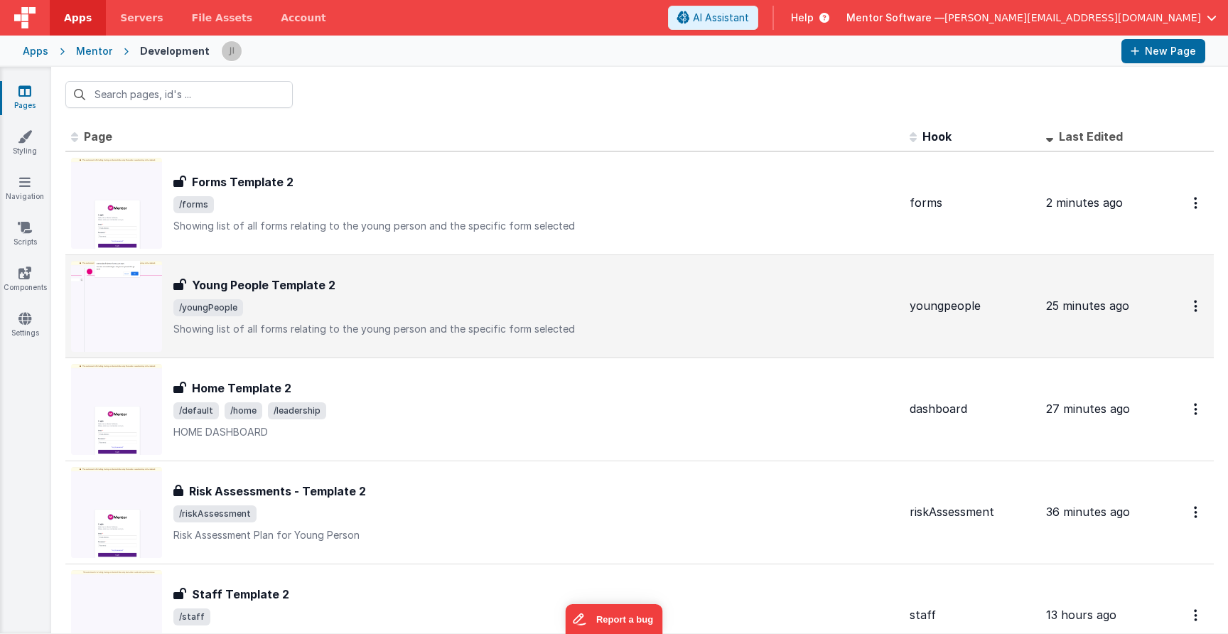
click at [372, 273] on div "Young People Template 2 Young People Template 2 /youngPeople Showing list of al…" at bounding box center [484, 306] width 827 height 91
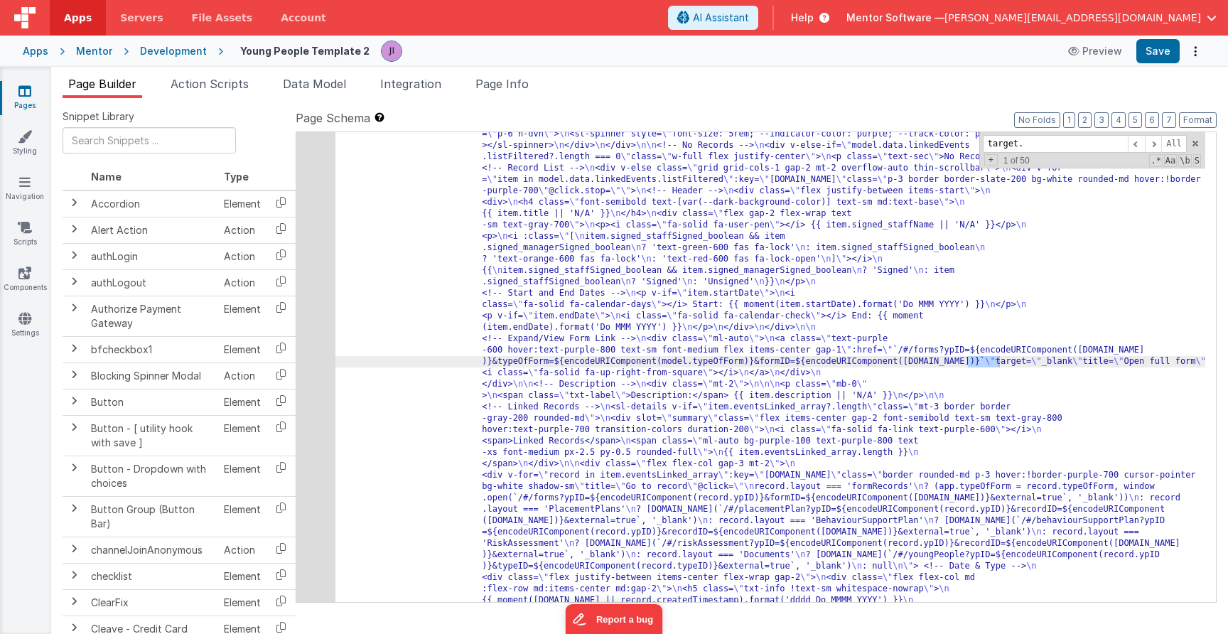
scroll to position [15526, 0]
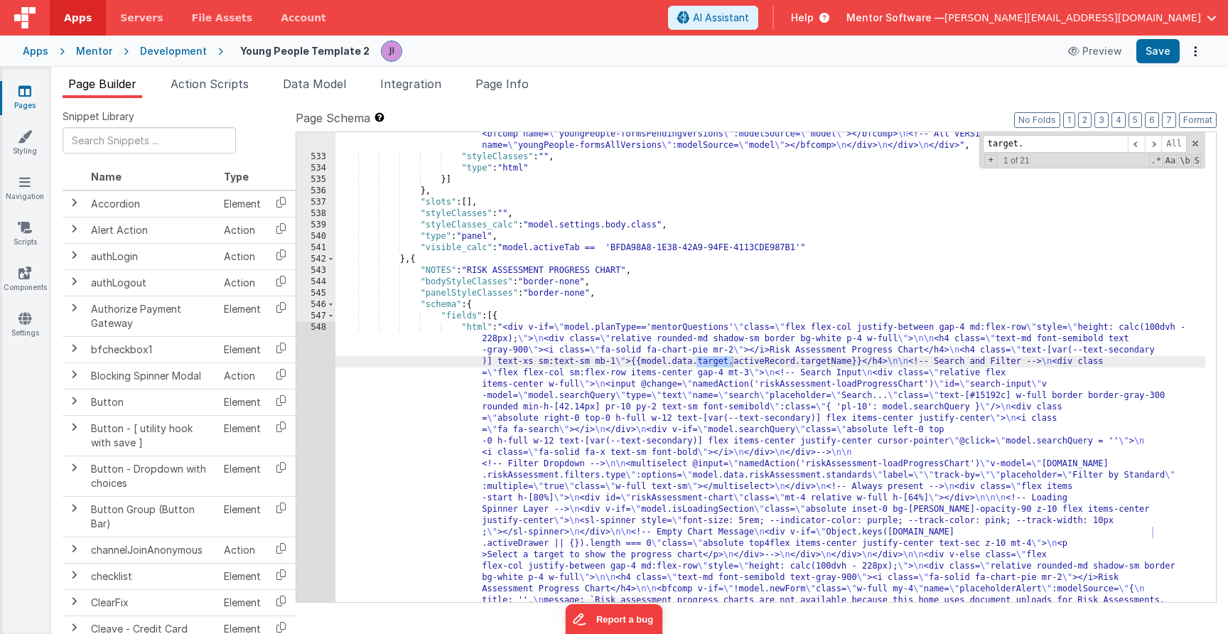
type input "target."
click at [732, 518] on div ""html" : " <!-- Loading Indicator --> \n <div v-if= \" model.isLoadingSection \…" at bounding box center [770, 397] width 870 height 1061
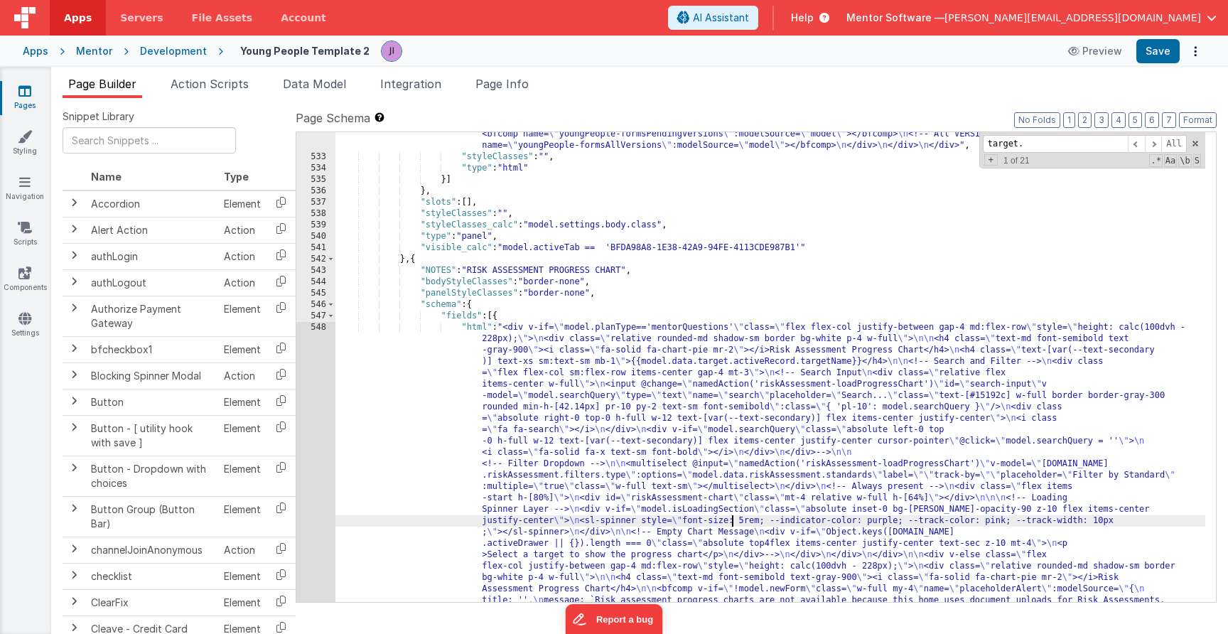
click at [1047, 385] on div ""html" : " <!-- Loading Indicator --> \n <div v-if= \" model.isLoadingSection \…" at bounding box center [770, 397] width 870 height 1061
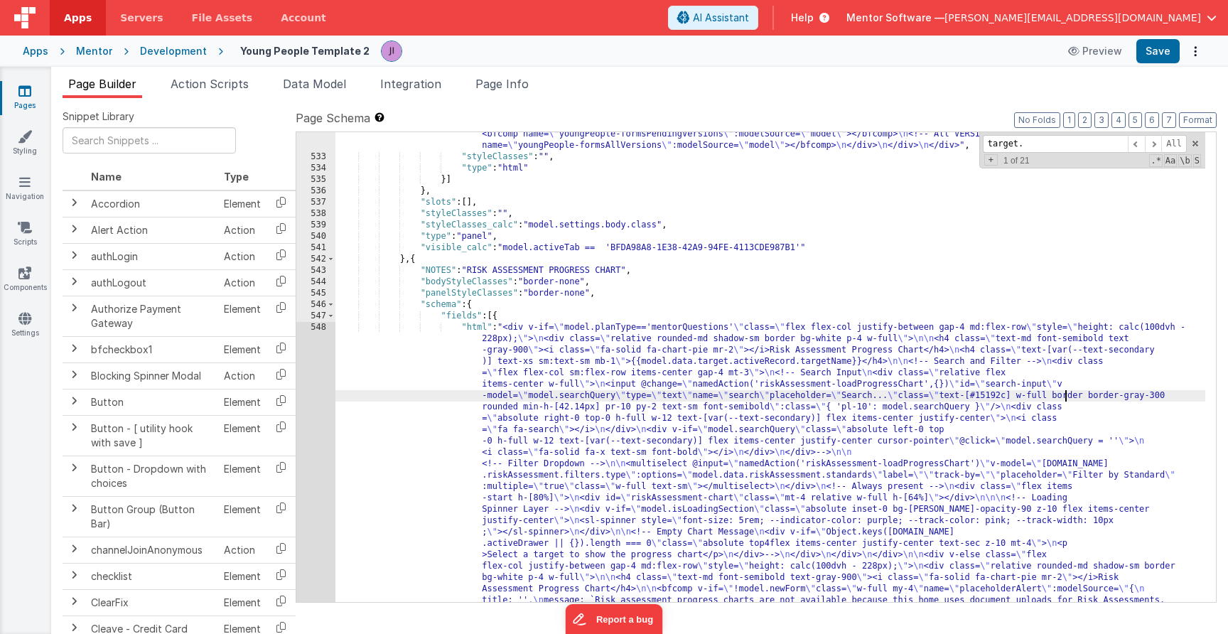
click at [1058, 385] on div ""html" : " <!-- Loading Indicator --> \n <div v-if= \" model.isLoadingSection \…" at bounding box center [770, 397] width 870 height 1061
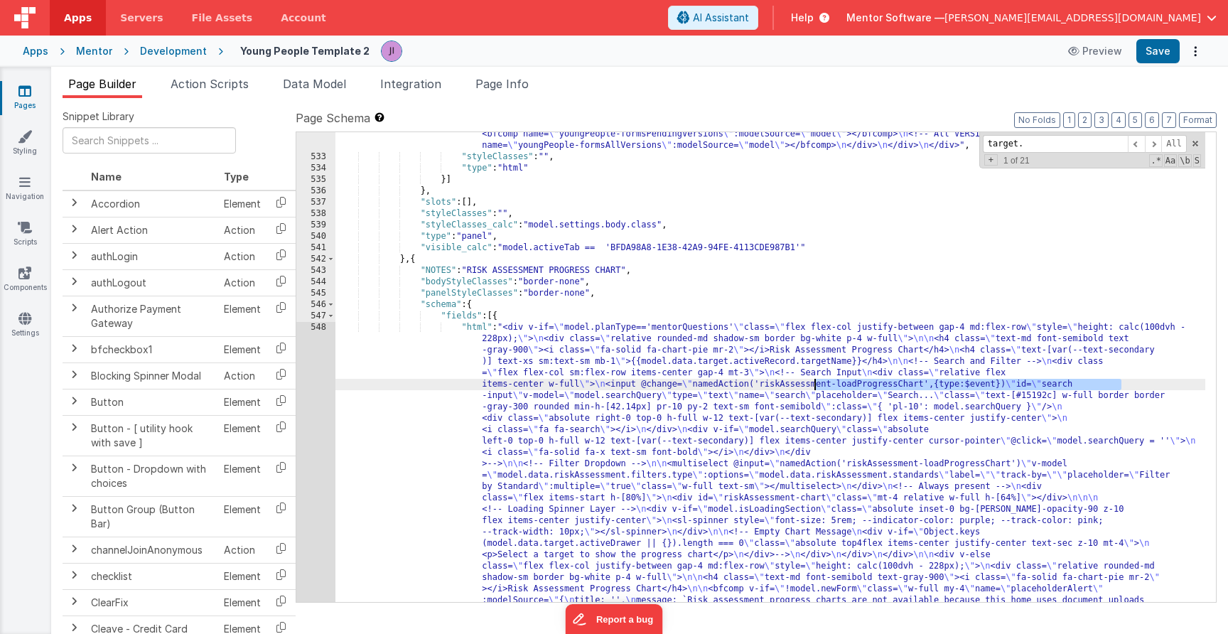
drag, startPoint x: 1123, startPoint y: 384, endPoint x: 815, endPoint y: 388, distance: 307.7
click at [814, 389] on div ""html" : " <!-- Loading Indicator --> \n <div v-if= \" model.isLoadingSection \…" at bounding box center [770, 397] width 870 height 1061
click at [1165, 53] on button "Save" at bounding box center [1157, 51] width 43 height 24
click at [557, 492] on div ""html" : " <!-- Loading Indicator --> \n <div v-if= \" model.isLoadingSection \…" at bounding box center [770, 397] width 870 height 1061
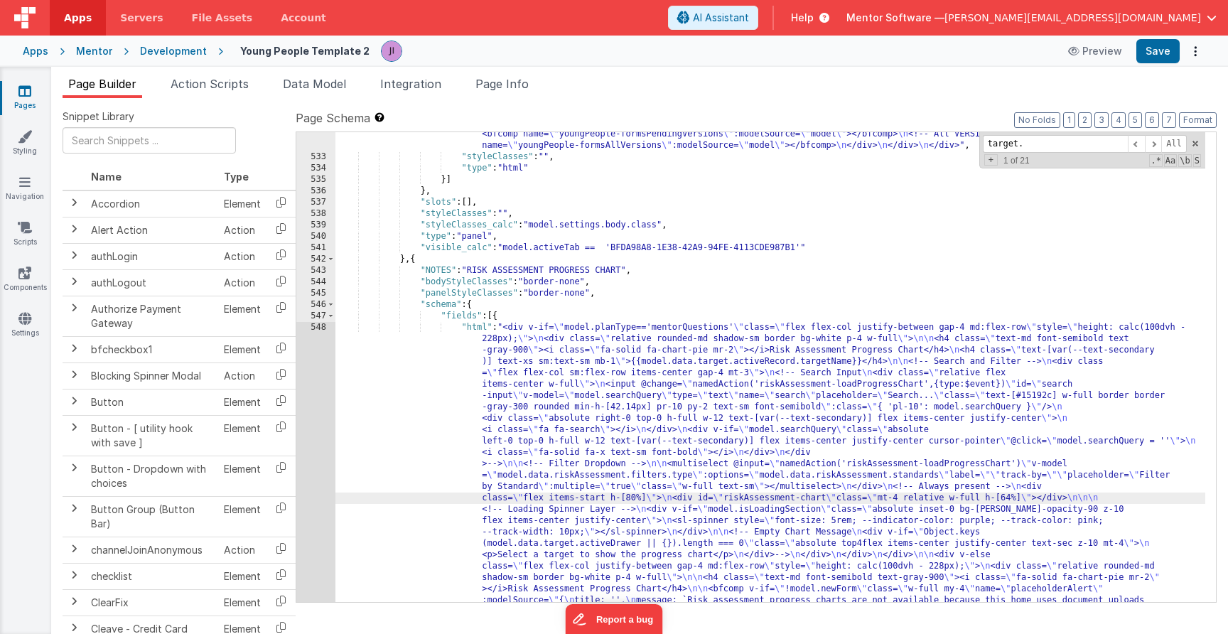
click at [313, 460] on div "532 533 534 535 536 537 538 539 540 541 542 543 544 545 546 547 548 549 550 551…" at bounding box center [315, 397] width 39 height 1061
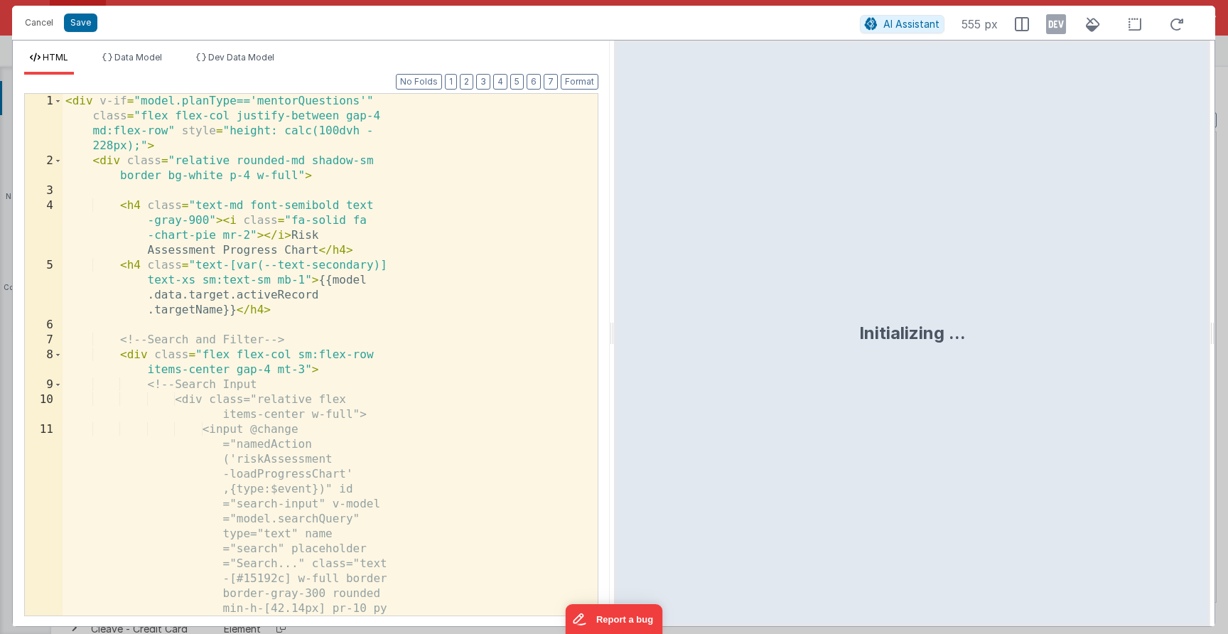
scroll to position [15557, 0]
click at [311, 366] on div "< div v-if = "model.planType=='mentorQuestions'" class = "flex flex-col justify…" at bounding box center [325, 520] width 524 height 852
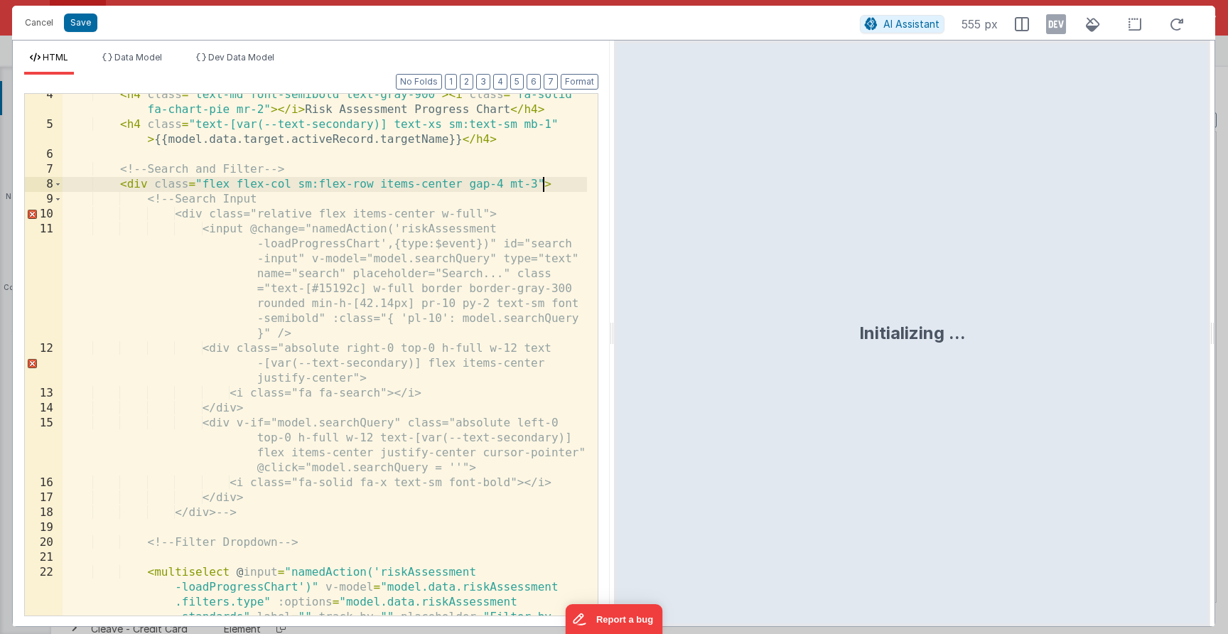
scroll to position [269, 0]
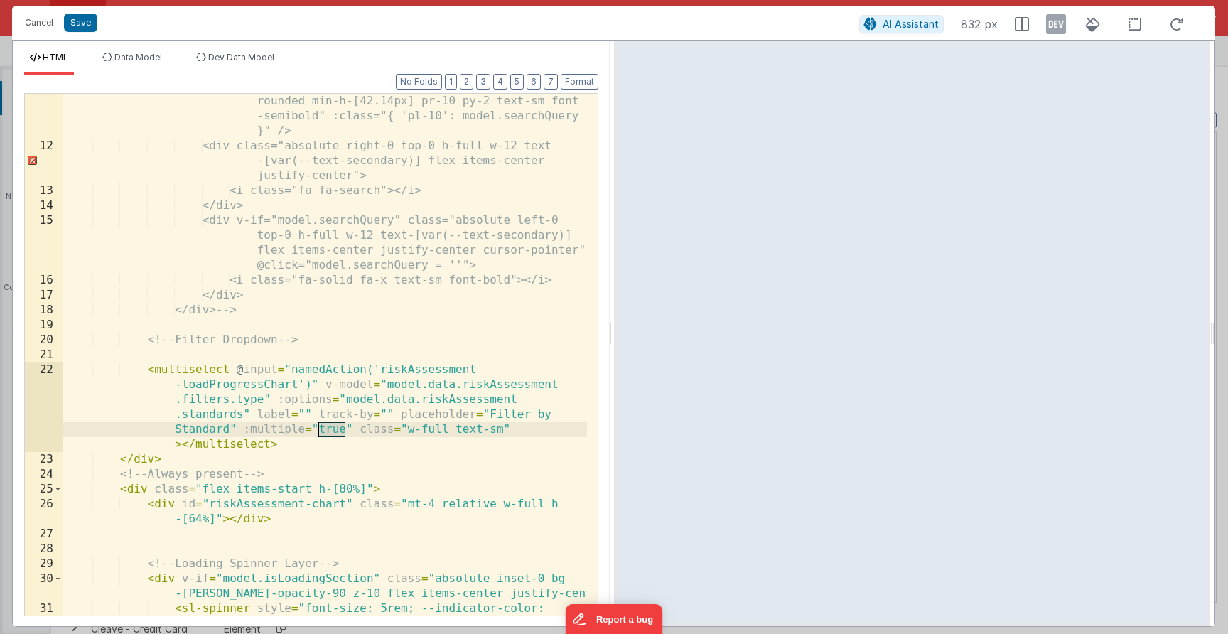
drag, startPoint x: 346, startPoint y: 430, endPoint x: 328, endPoint y: 429, distance: 17.8
click at [316, 431] on div "<input @change="namedAction('riskAssessment -loadProgressChart',{type:$event})"…" at bounding box center [325, 362] width 524 height 686
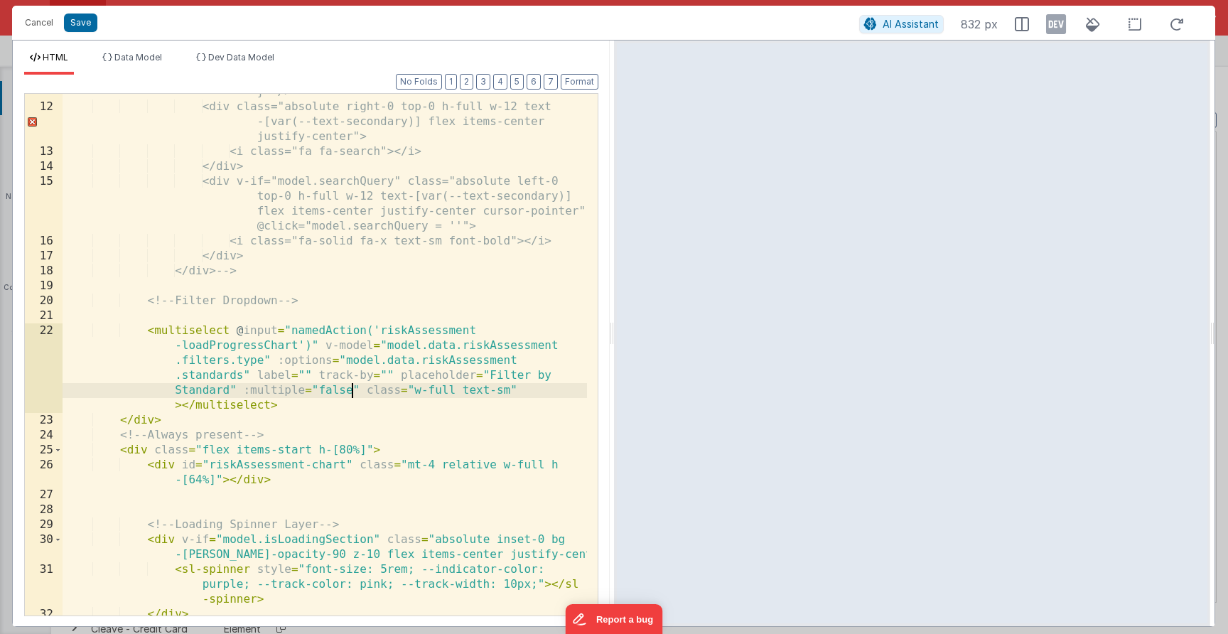
scroll to position [308, 0]
click at [305, 337] on div "<input @change="namedAction('riskAssessment -loadProgressChart',{type:$event})"…" at bounding box center [325, 308] width 524 height 656
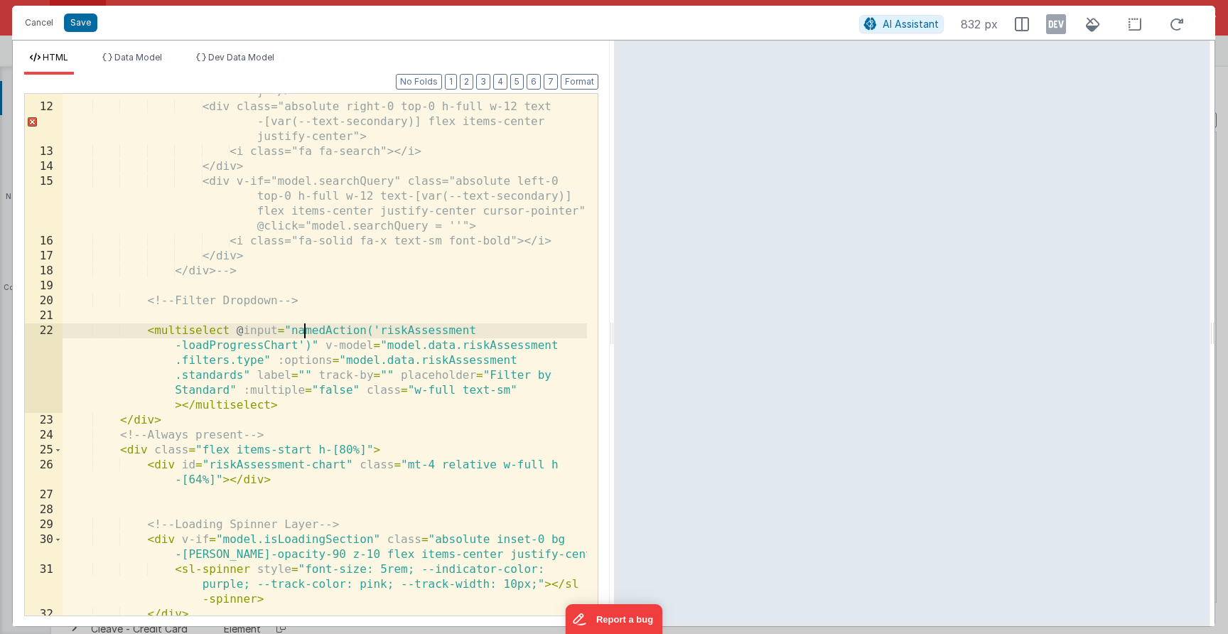
click at [304, 345] on div "<input @change="namedAction('riskAssessment -loadProgressChart',{type:$event})"…" at bounding box center [325, 308] width 524 height 656
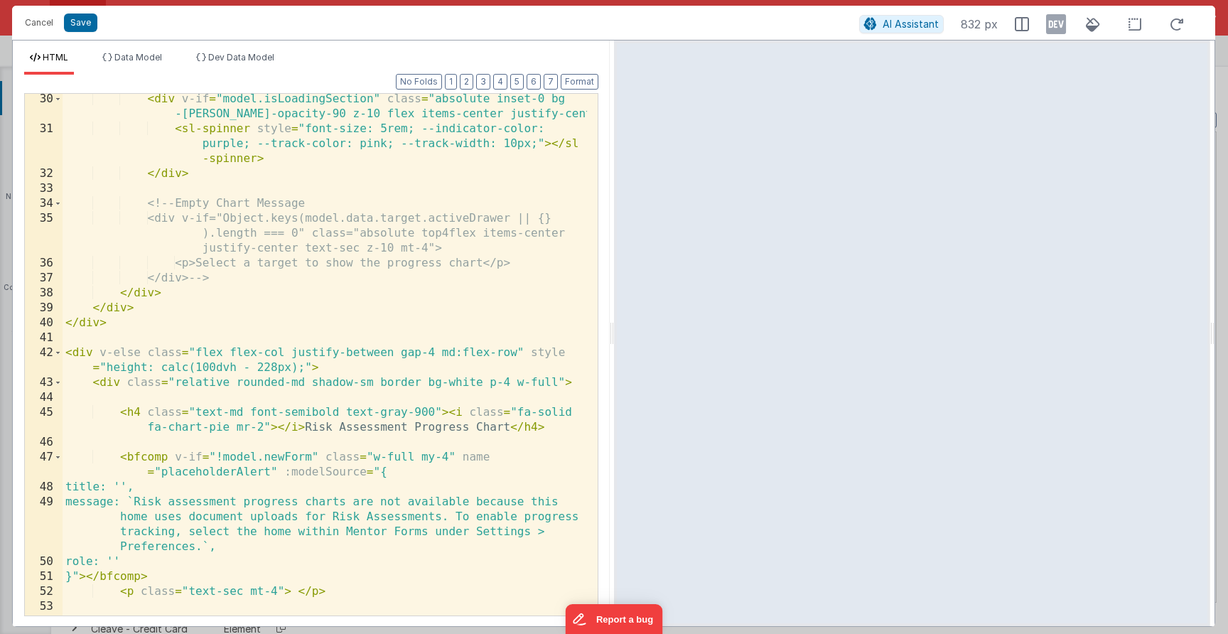
scroll to position [200, 0]
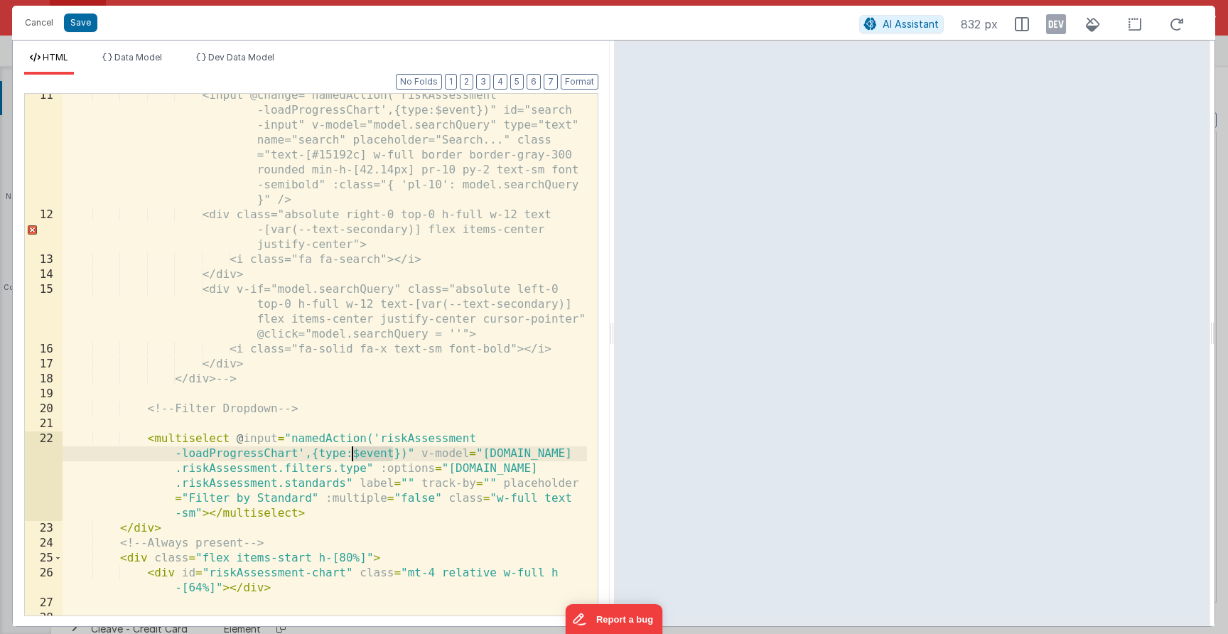
drag, startPoint x: 394, startPoint y: 453, endPoint x: 356, endPoint y: 457, distance: 37.8
click at [354, 458] on div "<input @change="namedAction('riskAssessment -loadProgressChart',{type:$event})"…" at bounding box center [325, 416] width 524 height 656
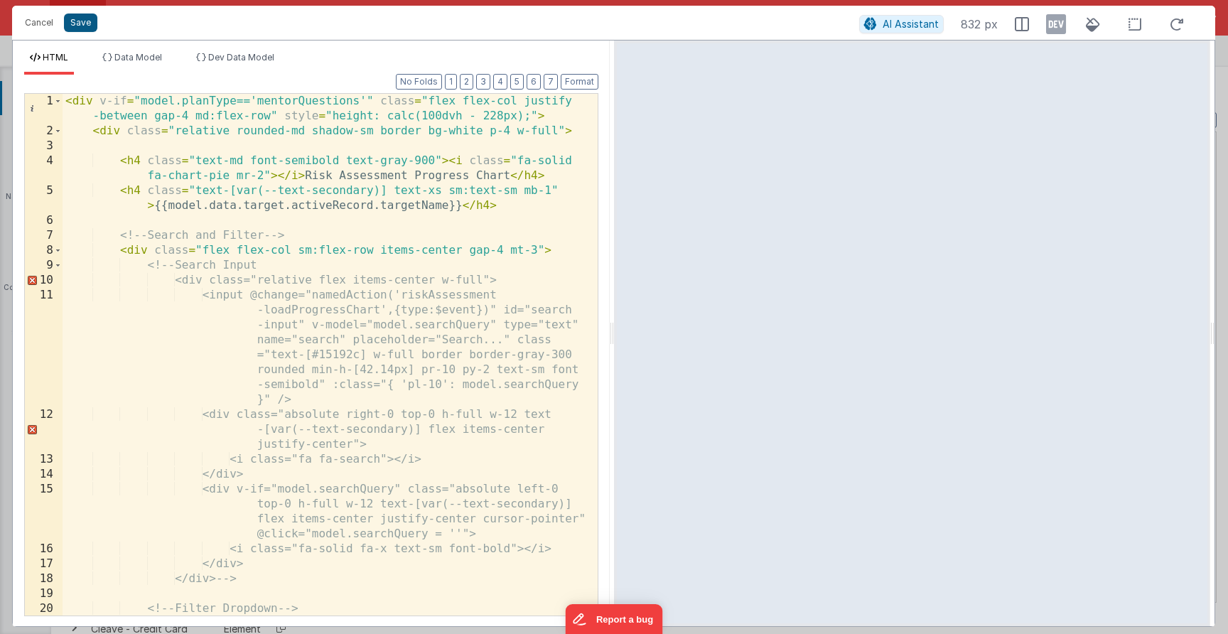
click at [86, 19] on button "Save" at bounding box center [80, 22] width 33 height 18
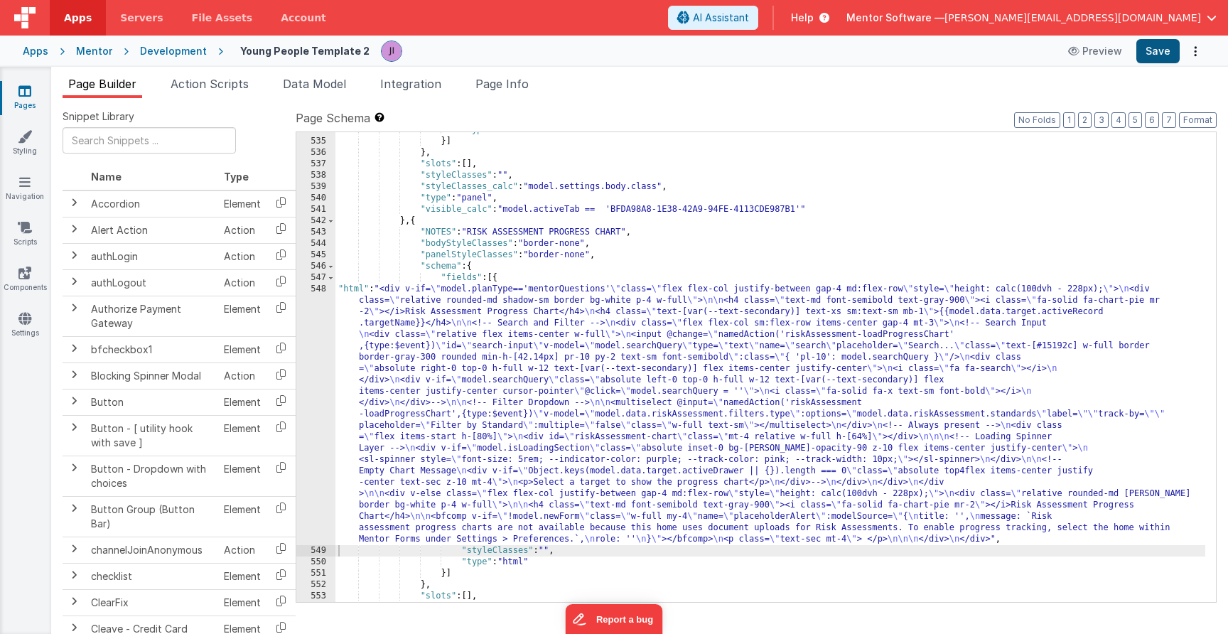
scroll to position [15581, 0]
click at [1164, 60] on button "Save" at bounding box center [1157, 51] width 43 height 24
click at [744, 433] on div ""type" : "html" }] } , "slots" : [ ] , "styleClasses" : "" , "styleClasses_calc…" at bounding box center [770, 370] width 870 height 492
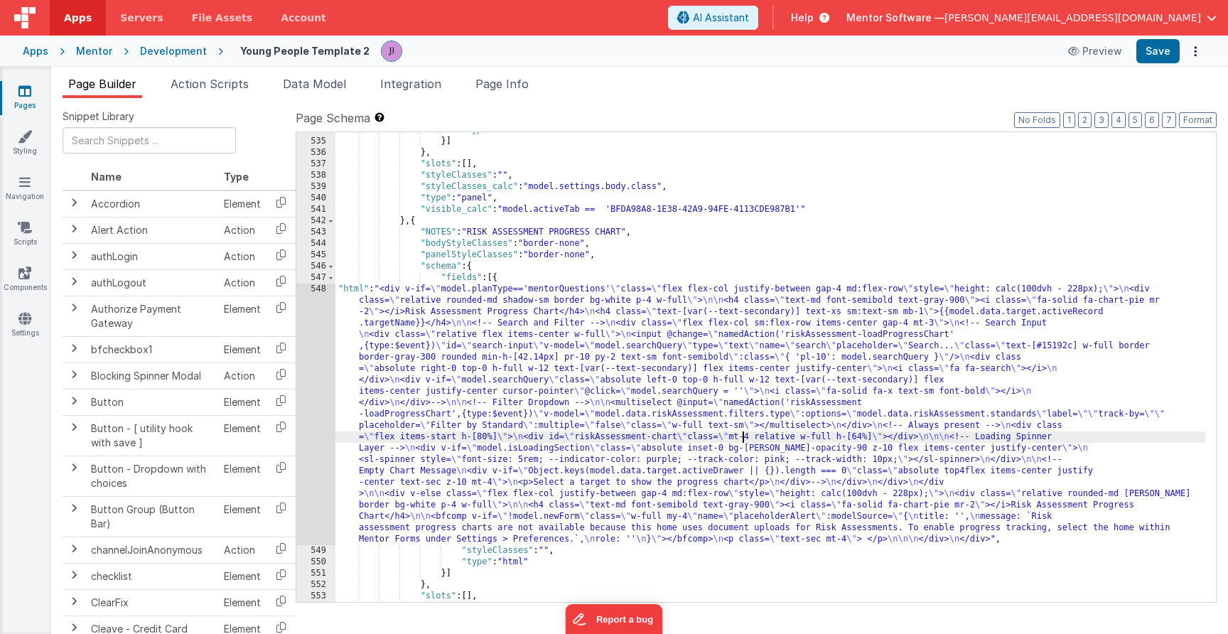
click at [429, 1] on header "Apps Servers File Assets Account Some FUTURE Slot AI Assistant Help Mentor Soft…" at bounding box center [614, 18] width 1228 height 36
click at [1145, 38] on div "Apps Mentor Development Young People Template 2 Preview Save" at bounding box center [614, 51] width 1228 height 31
click at [1147, 45] on button "Save" at bounding box center [1157, 51] width 43 height 24
click at [496, 82] on span "Page Info" at bounding box center [501, 84] width 53 height 14
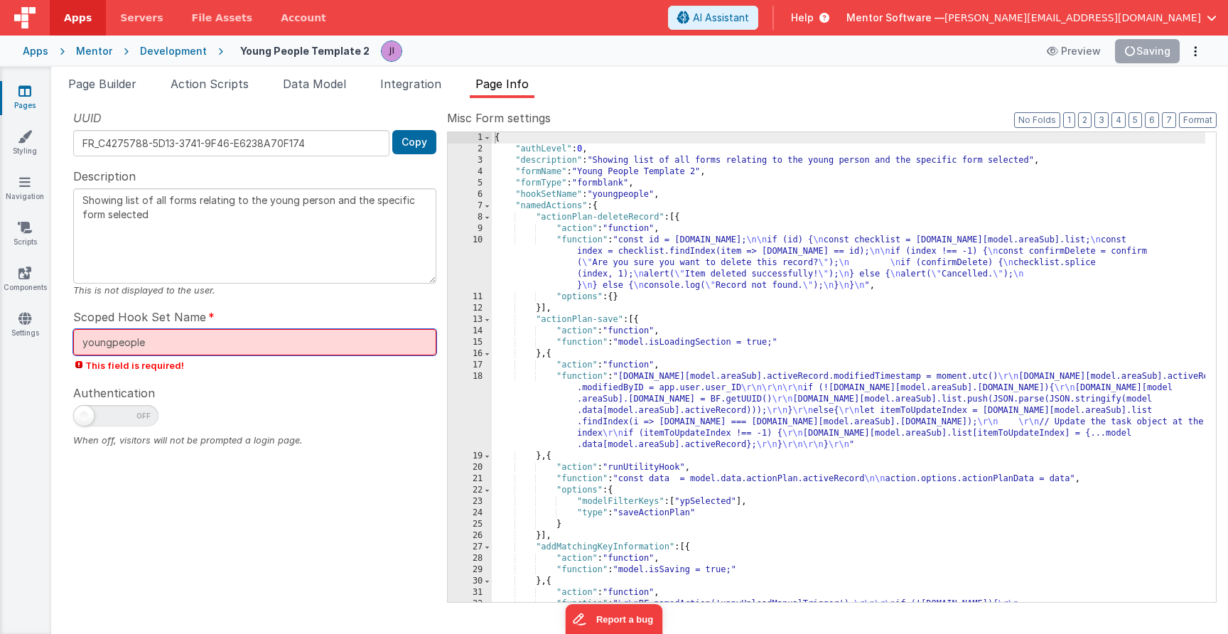
click at [330, 342] on input "youngpeople" at bounding box center [254, 342] width 363 height 26
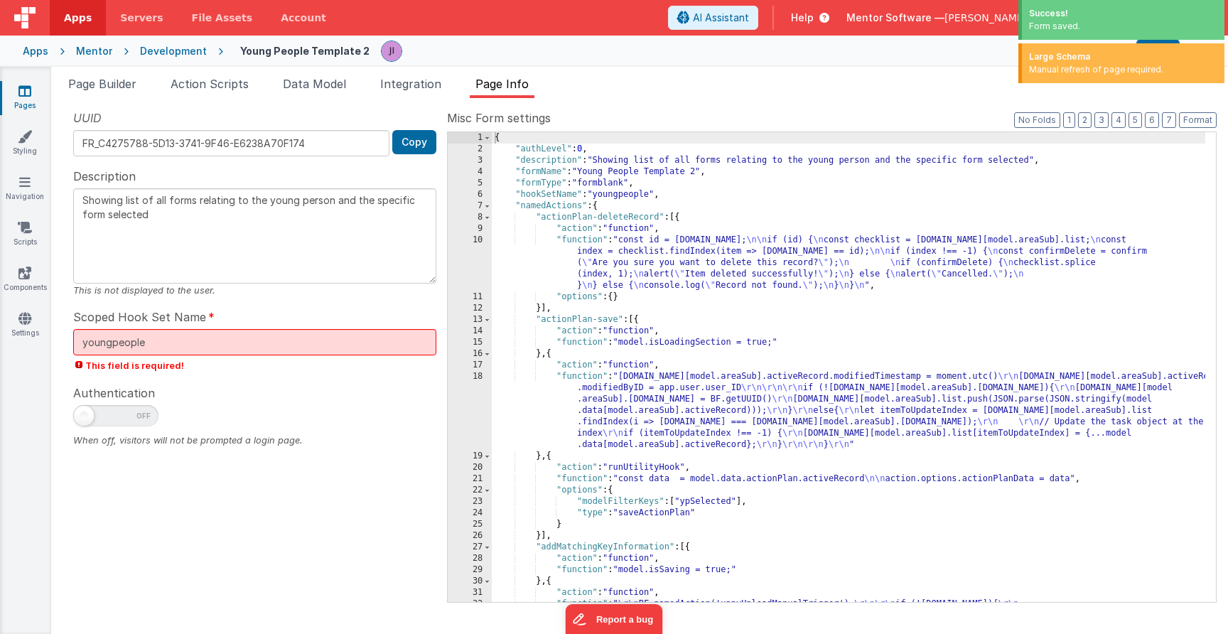
click at [324, 409] on div at bounding box center [254, 419] width 363 height 28
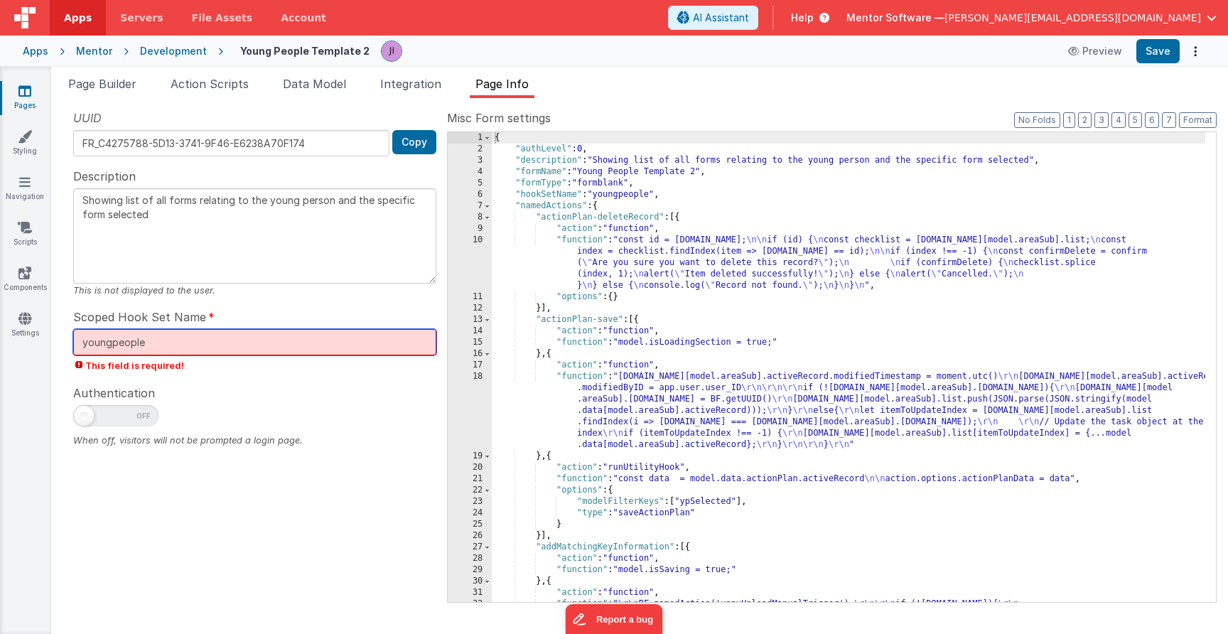
click at [239, 345] on input "youngpeople" at bounding box center [254, 342] width 363 height 26
drag, startPoint x: 240, startPoint y: 350, endPoint x: 259, endPoint y: 411, distance: 64.7
click at [259, 411] on div at bounding box center [254, 419] width 363 height 28
click at [479, 1] on header "Apps Servers File Assets Account Some FUTURE Slot AI Assistant Help Mentor Soft…" at bounding box center [614, 18] width 1228 height 36
click at [114, 102] on div "Snippet Library Name Type Accordion Element Alert Action Action authLogin Actio…" at bounding box center [639, 366] width 1177 height 536
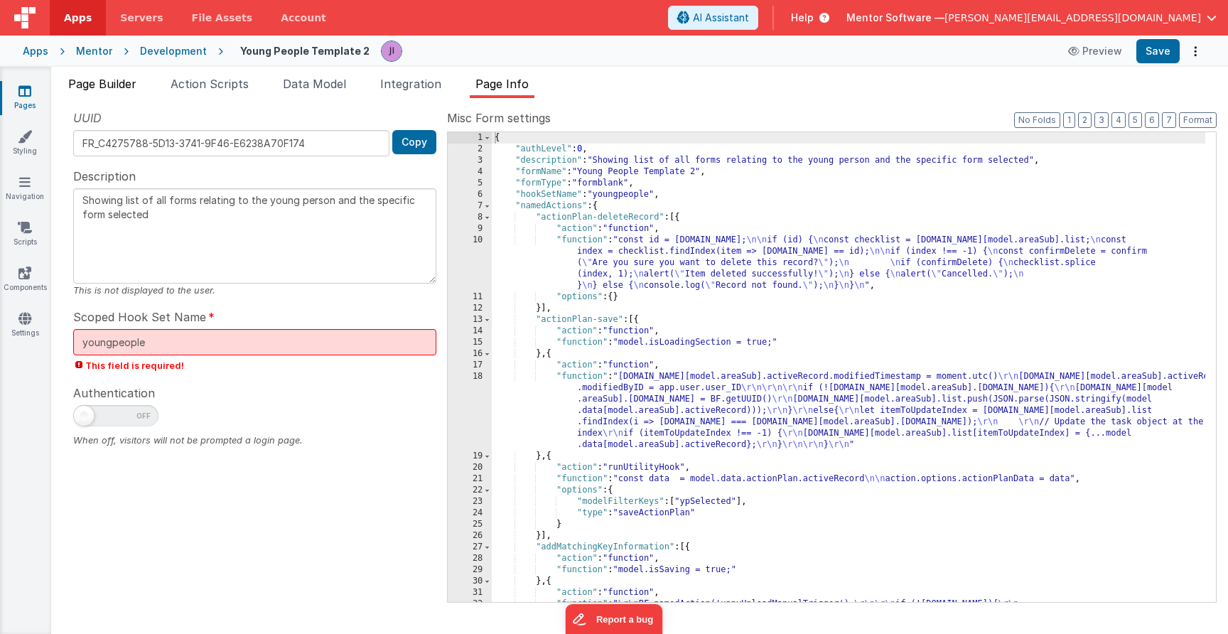
click at [119, 96] on li "Page Builder" at bounding box center [103, 86] width 80 height 23
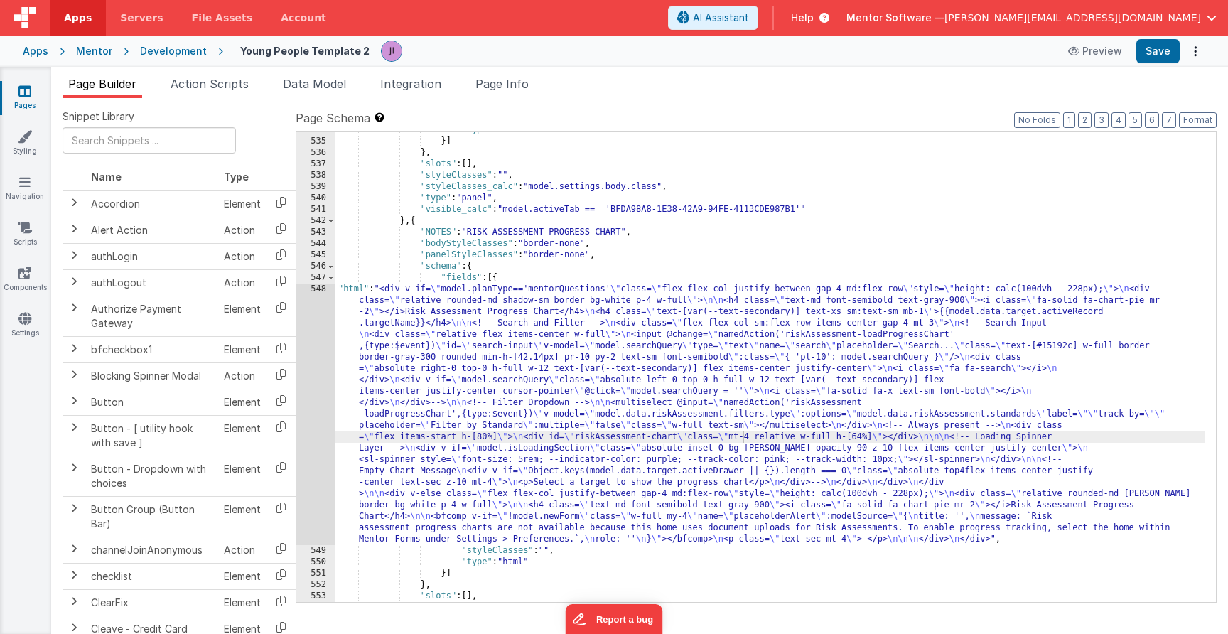
click at [405, 401] on div ""type" : "html" }] } , "slots" : [ ] , "styleClasses" : "" , "styleClasses_calc…" at bounding box center [770, 370] width 870 height 492
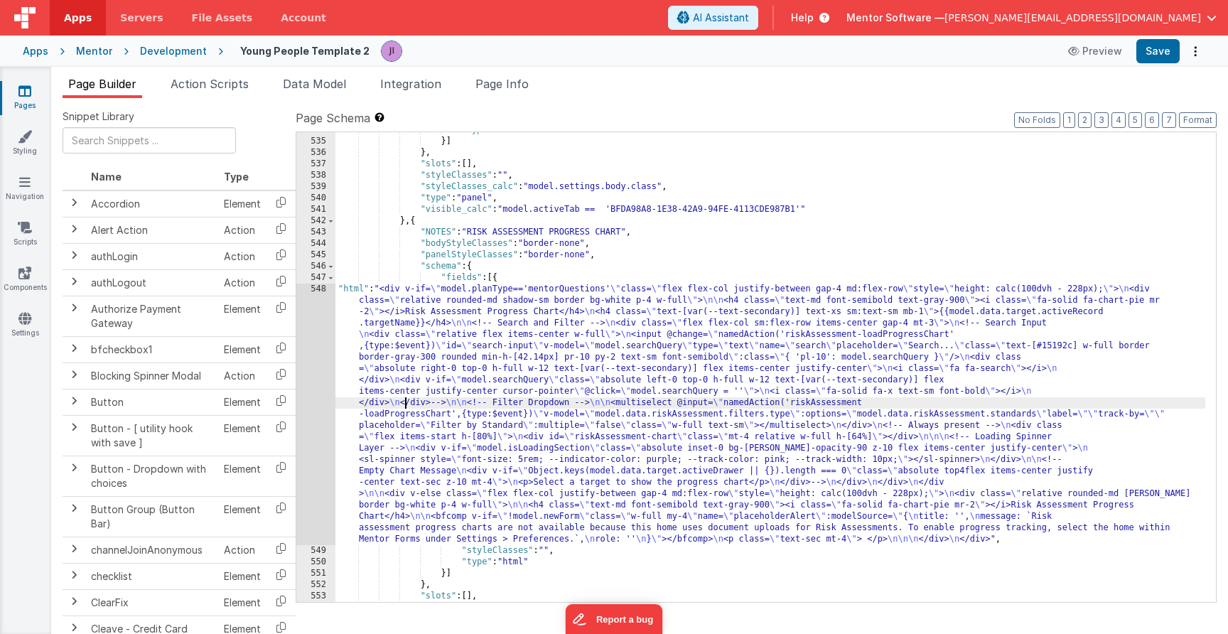
click at [310, 409] on div "548" at bounding box center [315, 413] width 39 height 261
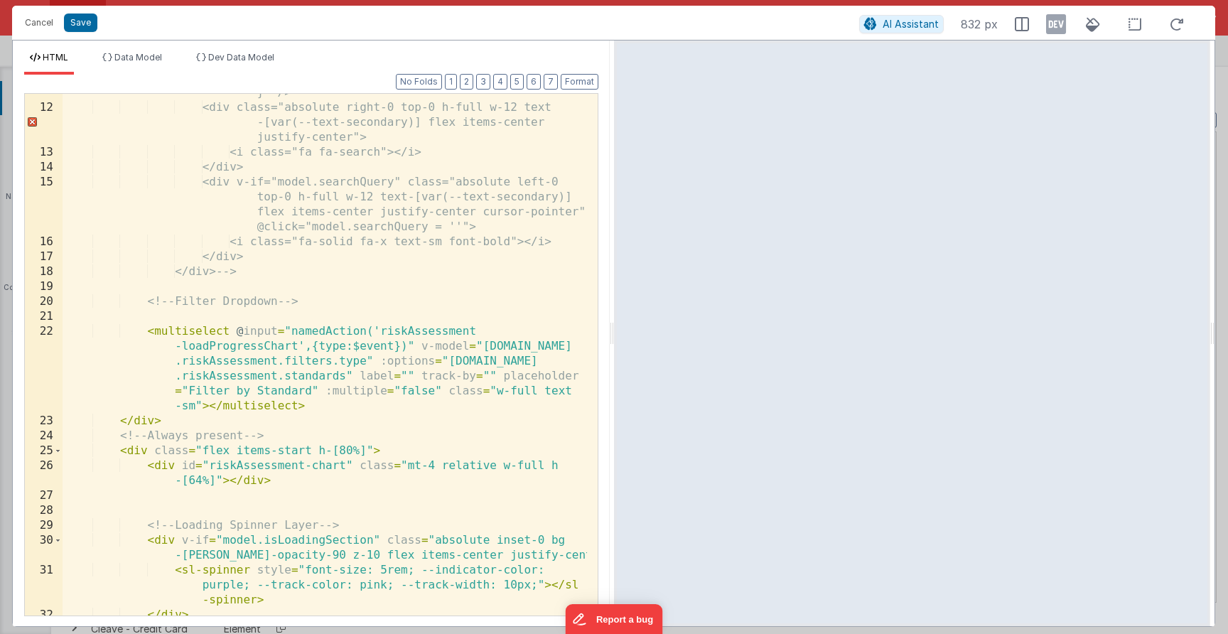
scroll to position [307, 0]
click at [90, 30] on button "Save" at bounding box center [80, 22] width 33 height 18
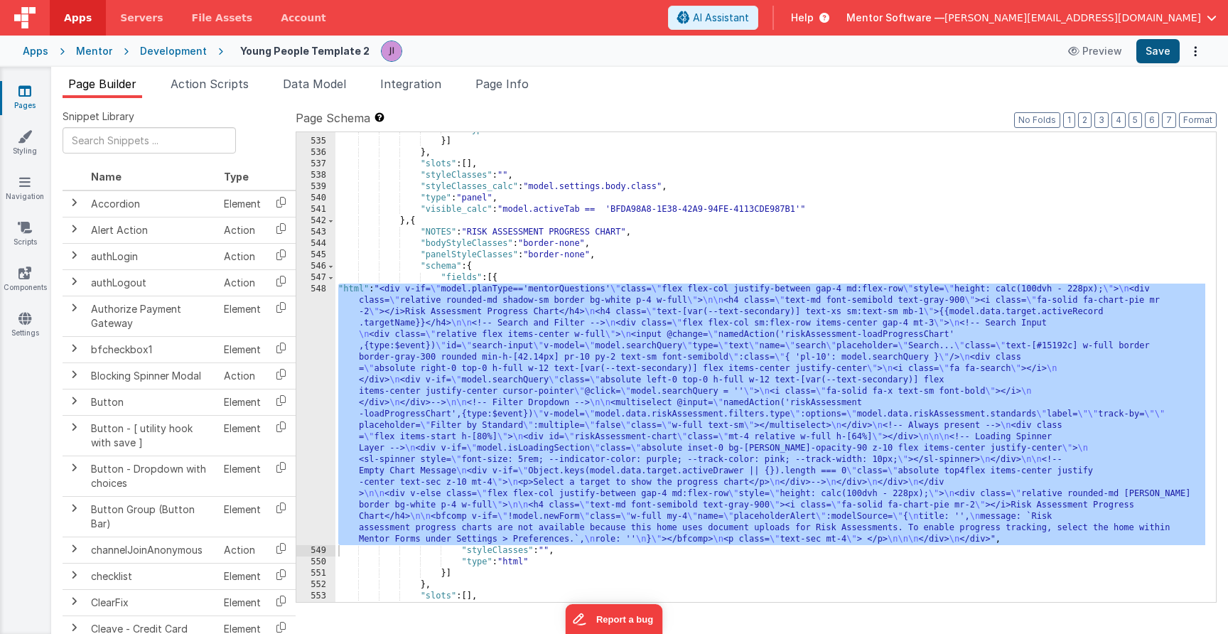
click at [1169, 56] on button "Save" at bounding box center [1157, 51] width 43 height 24
click at [465, 458] on div ""type" : "html" }] } , "slots" : [ ] , "styleClasses" : "" , "styleClasses_calc…" at bounding box center [770, 370] width 870 height 492
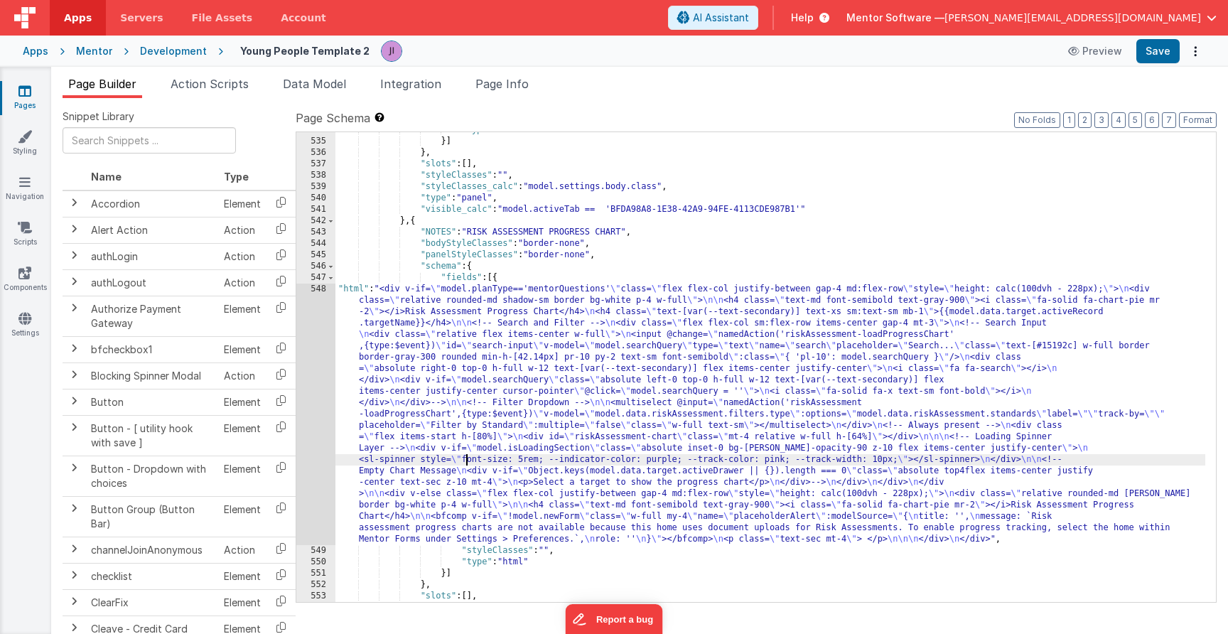
click at [318, 414] on div "548" at bounding box center [315, 413] width 39 height 261
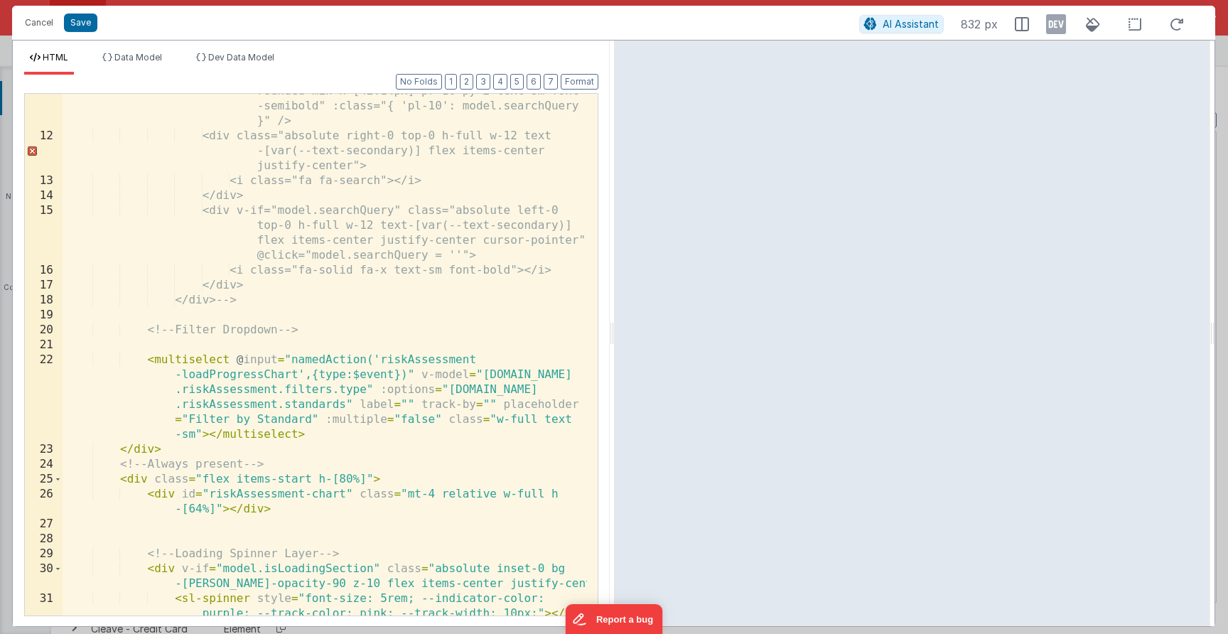
scroll to position [274, 0]
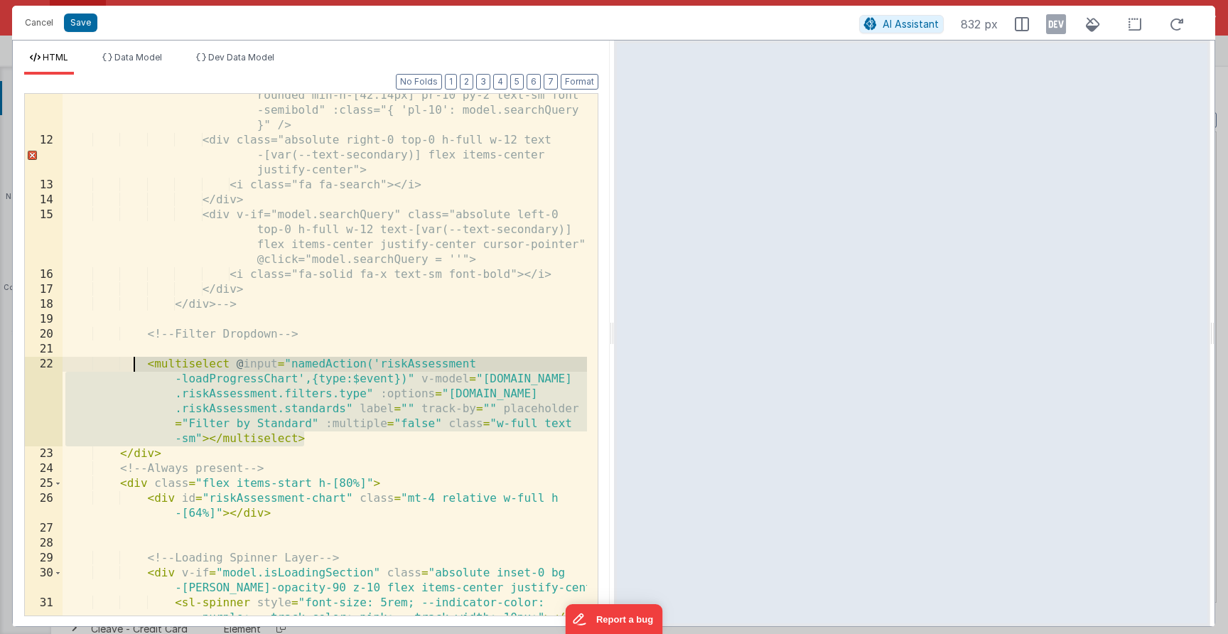
drag, startPoint x: 316, startPoint y: 433, endPoint x: 132, endPoint y: 360, distance: 198.0
click at [132, 361] on div "<input @change="namedAction('riskAssessment -loadProgressChart',{type:$event})"…" at bounding box center [325, 356] width 524 height 686
click at [90, 17] on button "Save" at bounding box center [80, 22] width 33 height 18
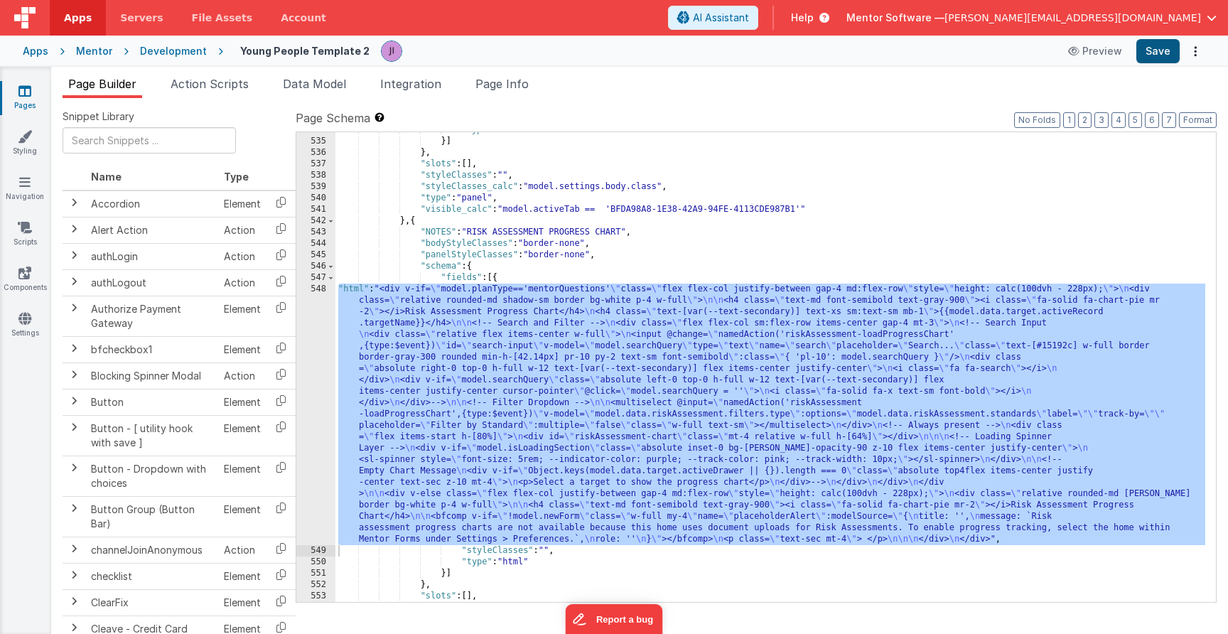
click at [1174, 48] on button "Save" at bounding box center [1157, 51] width 43 height 24
click at [565, 442] on div ""type" : "html" }] } , "slots" : [ ] , "styleClasses" : "" , "styleClasses_calc…" at bounding box center [770, 370] width 870 height 492
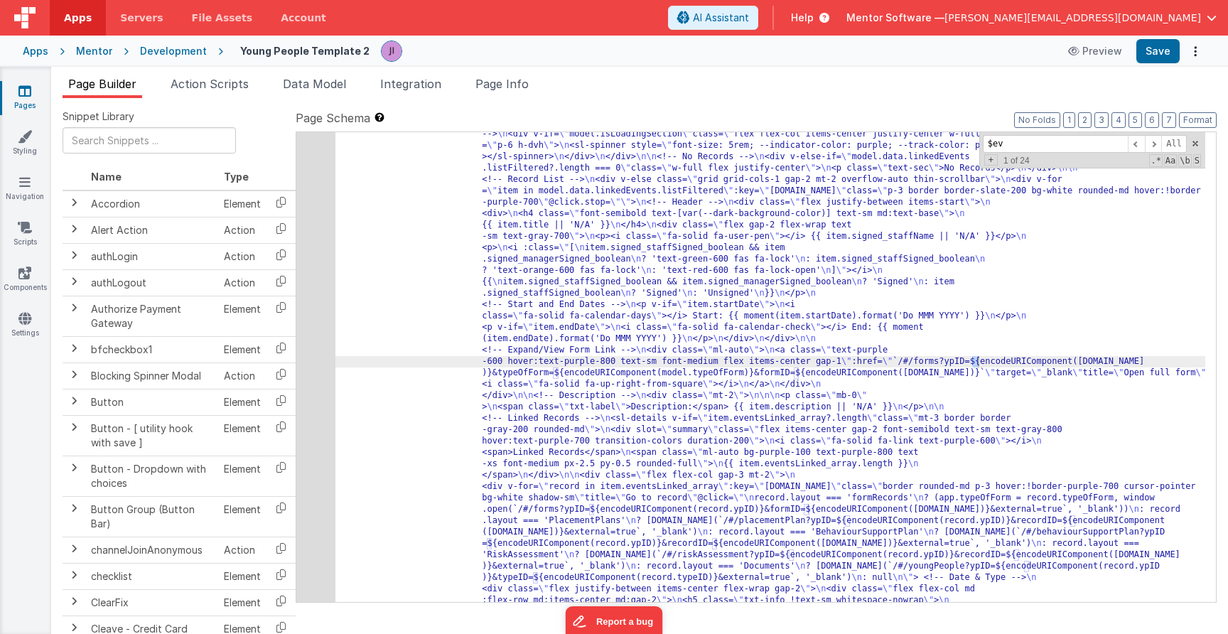
scroll to position [15545, 0]
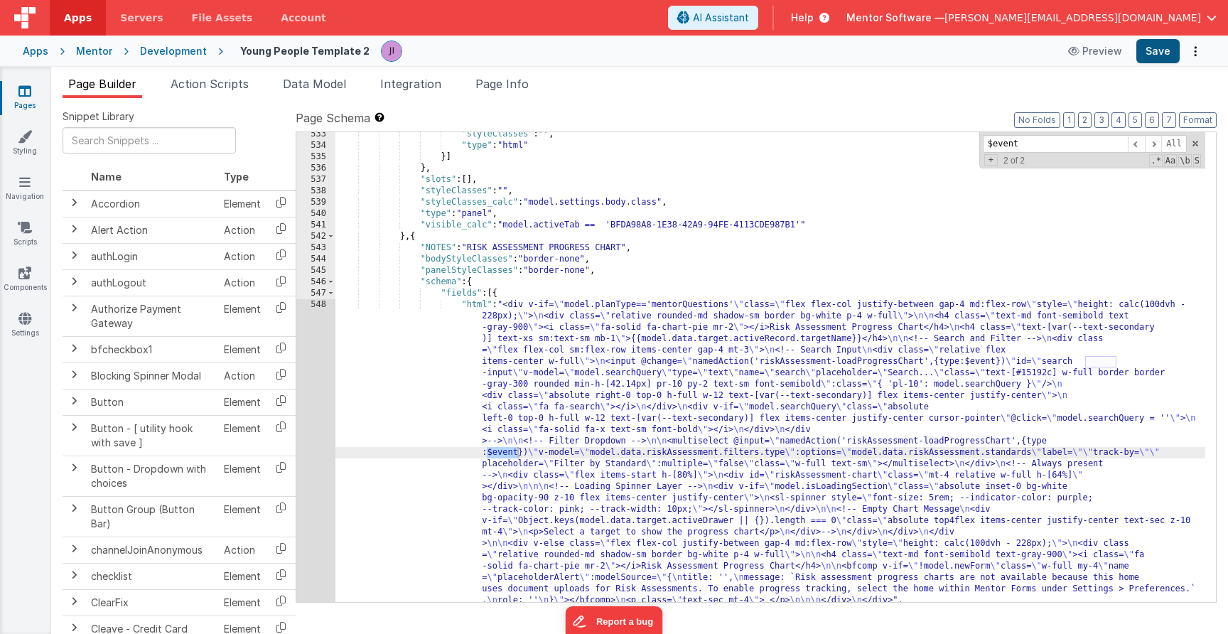
type input "$event"
click at [1168, 48] on button "Save" at bounding box center [1157, 51] width 43 height 24
click at [229, 93] on li "Action Scripts" at bounding box center [210, 86] width 90 height 23
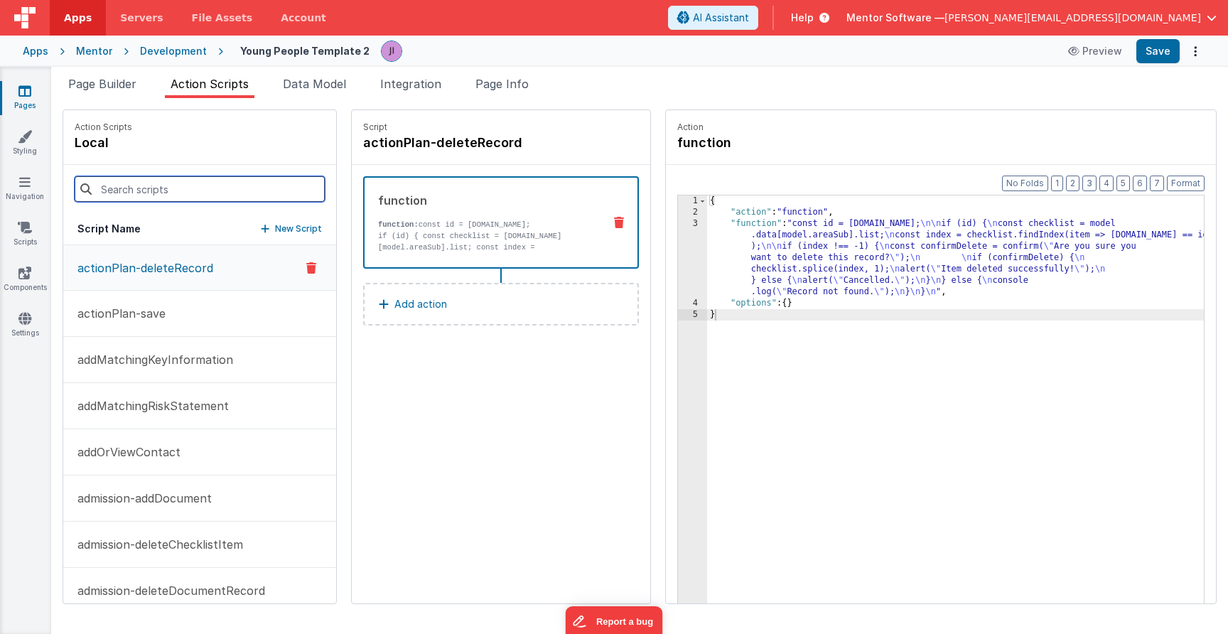
click at [177, 189] on input at bounding box center [200, 189] width 250 height 26
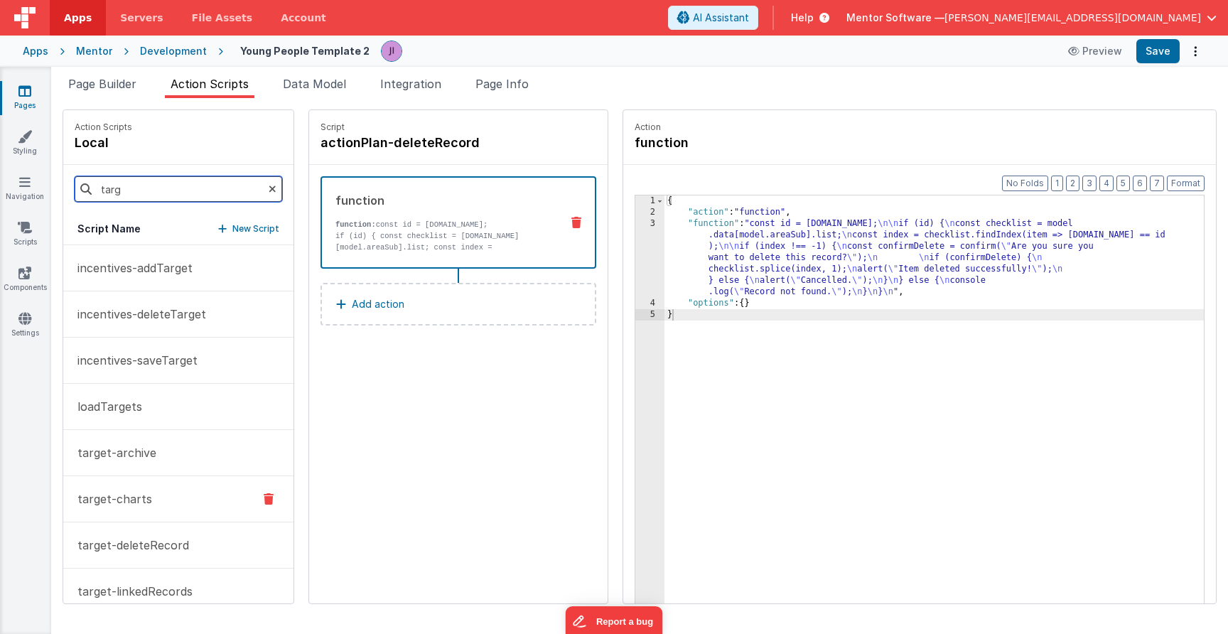
scroll to position [161, 0]
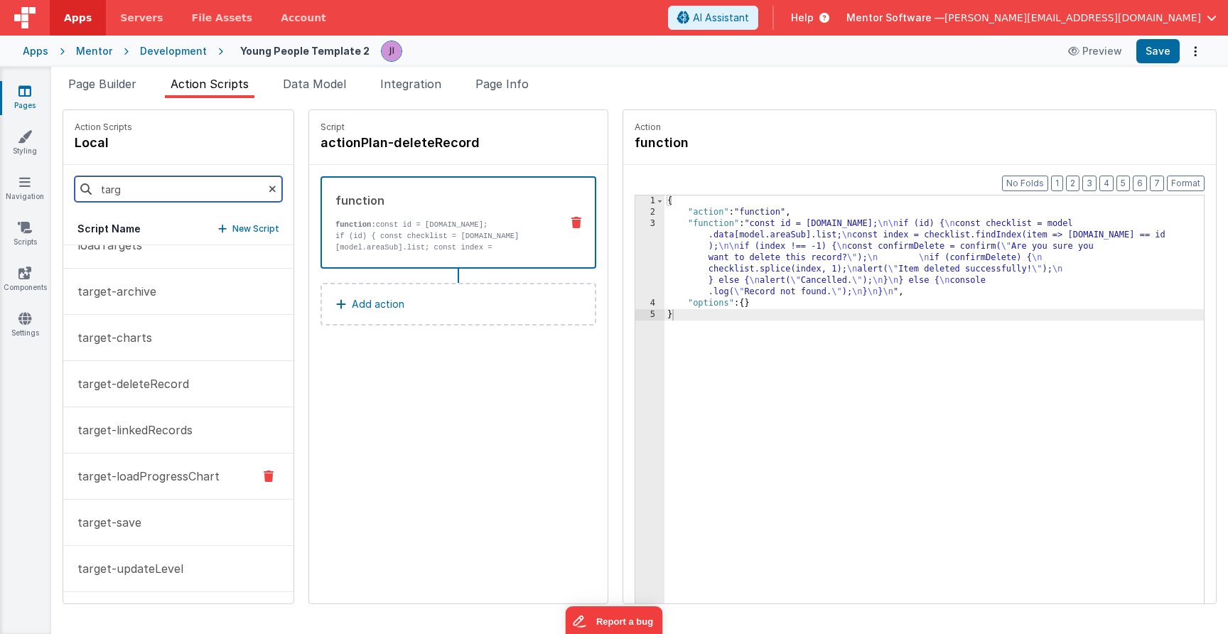
type input "targ"
click at [176, 481] on p "target-loadProgressChart" at bounding box center [144, 475] width 151 height 17
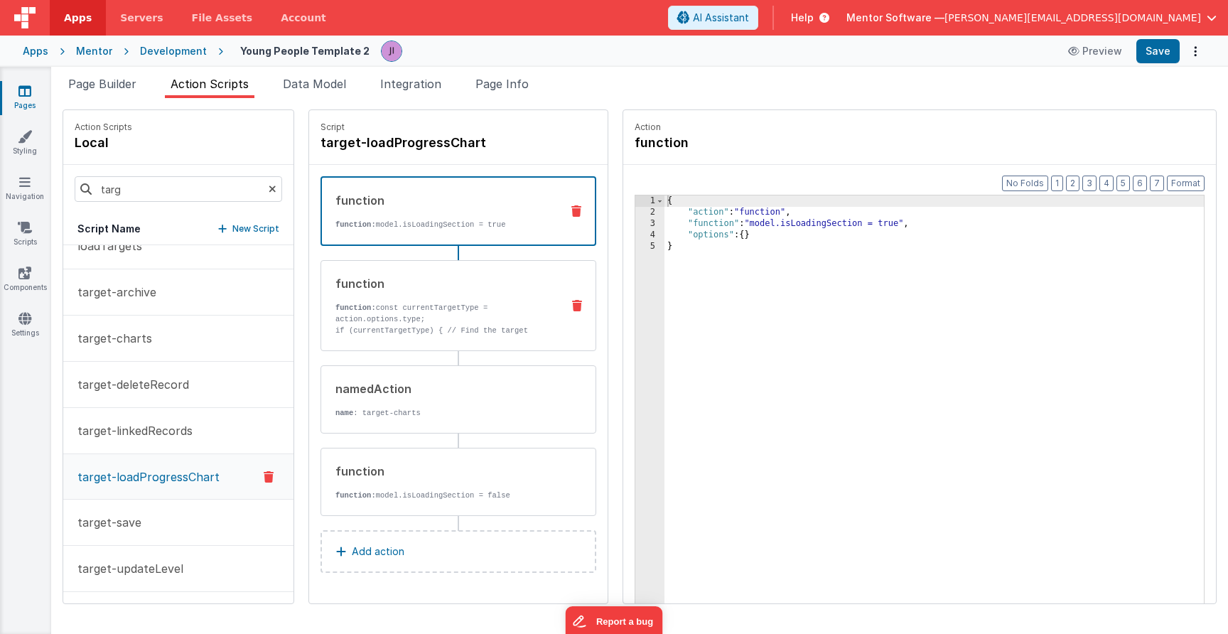
click at [436, 310] on p "function: const currentTargetType = action.options.type;" at bounding box center [442, 313] width 215 height 23
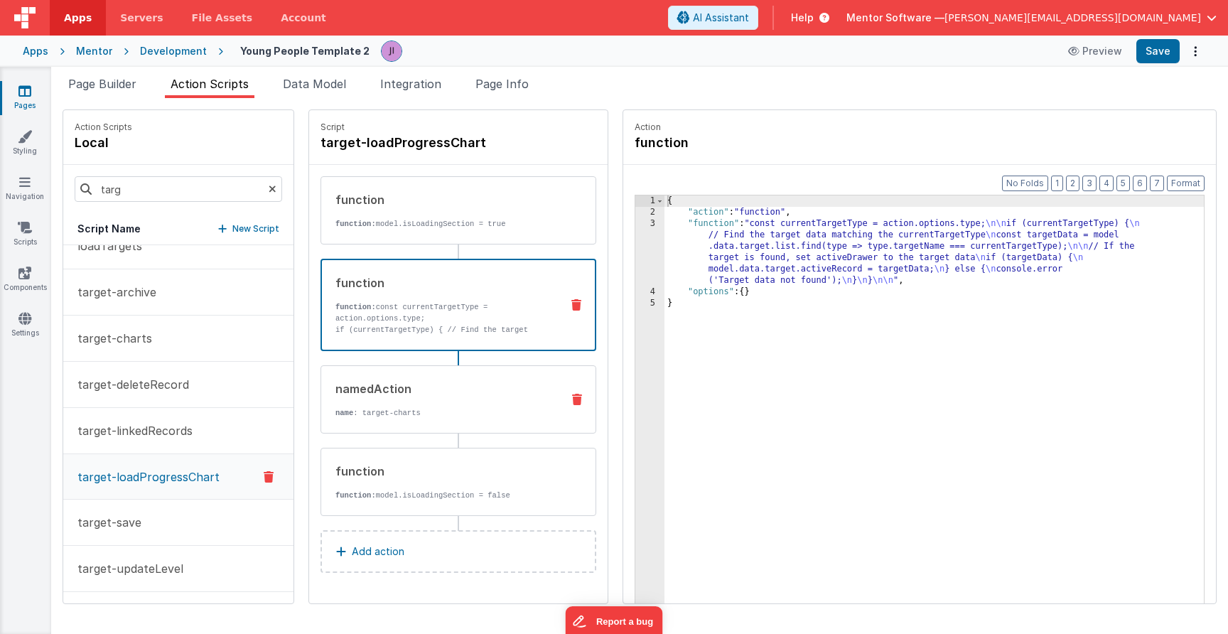
click at [463, 426] on div "namedAction name : target-charts" at bounding box center [458, 399] width 276 height 68
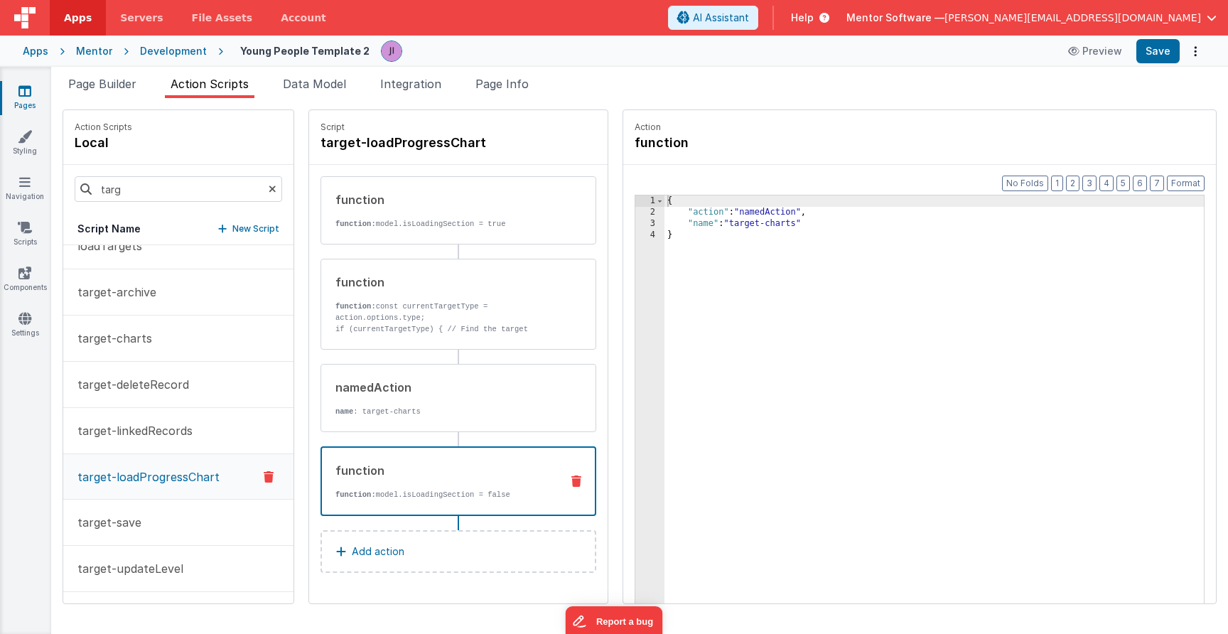
click at [465, 494] on p "function: model.isLoadingSection = false" at bounding box center [442, 494] width 214 height 11
click at [464, 406] on p "name : target-charts" at bounding box center [442, 411] width 215 height 11
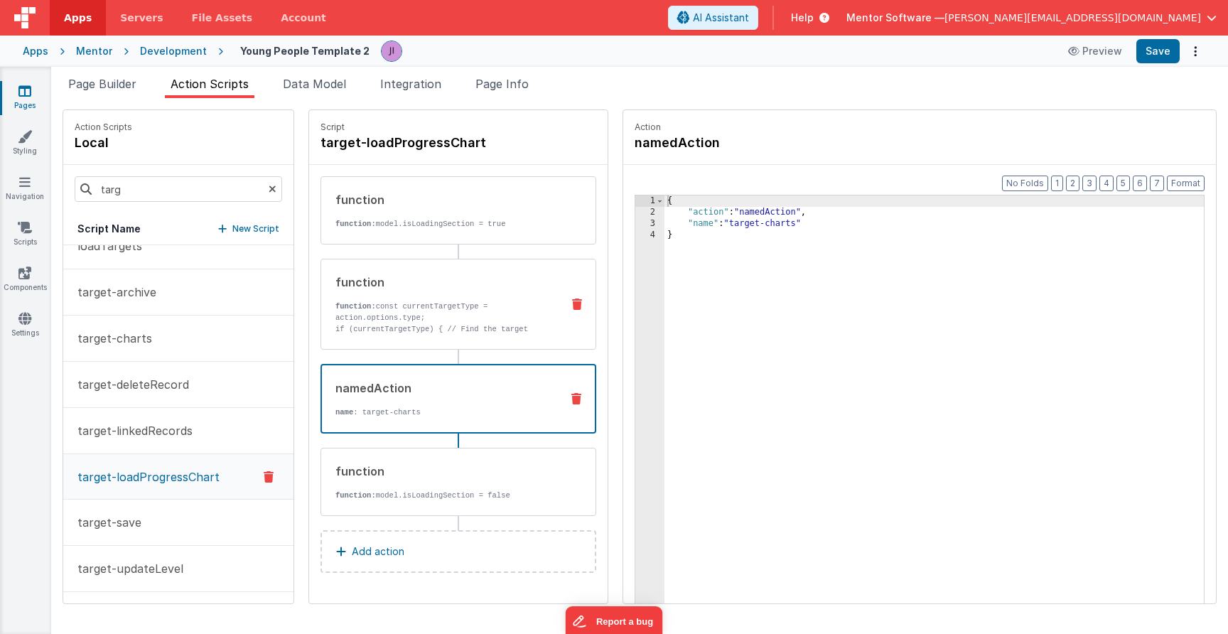
drag, startPoint x: 465, startPoint y: 314, endPoint x: 465, endPoint y: 307, distance: 7.1
click at [465, 313] on p "function: const currentTargetType = action.options.type;" at bounding box center [442, 312] width 215 height 23
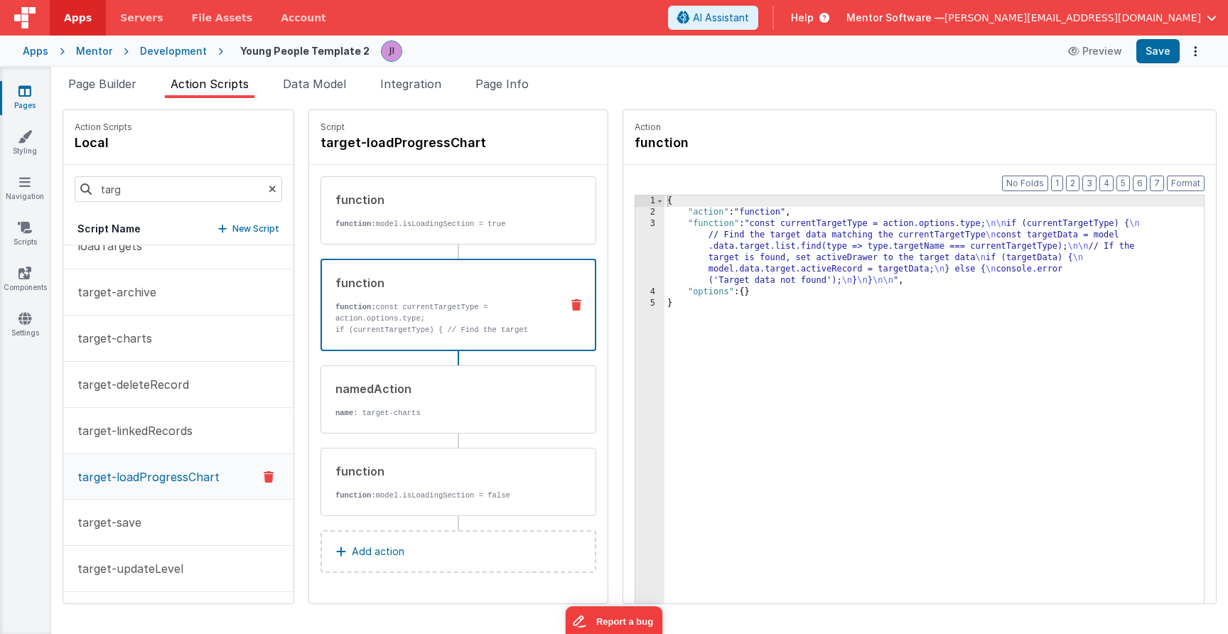
click at [652, 277] on div "3" at bounding box center [649, 252] width 29 height 68
click at [650, 255] on div "3" at bounding box center [649, 252] width 29 height 68
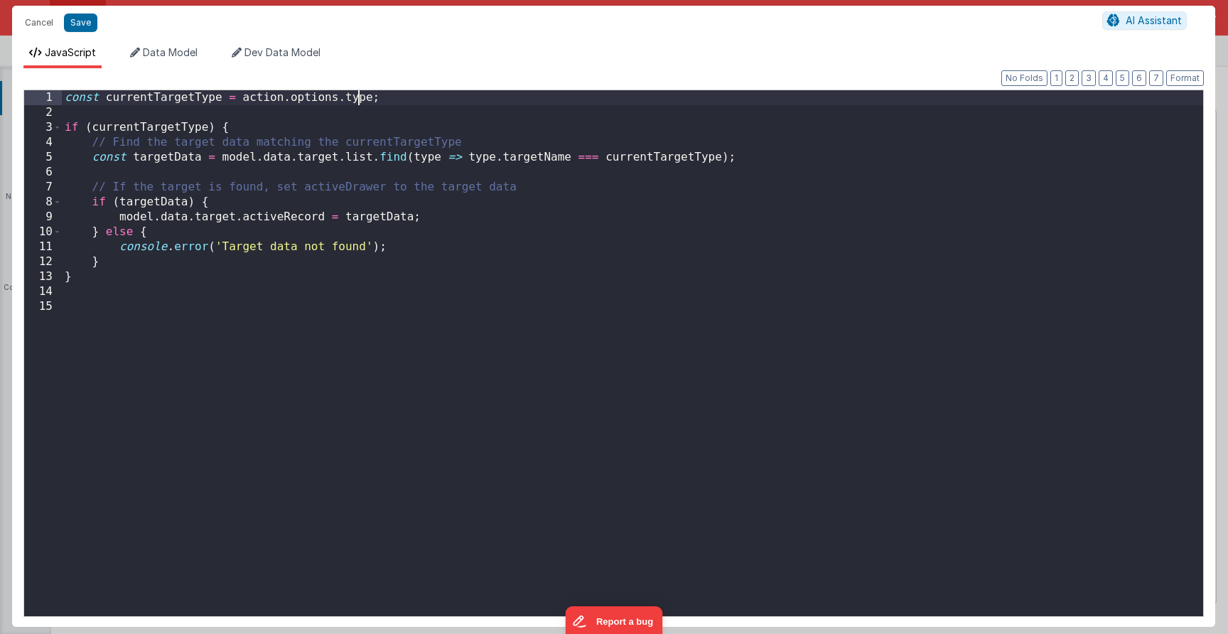
click at [355, 99] on div "const currentTargetType = action . options . type ; if ( currentTargetType ) { …" at bounding box center [632, 368] width 1141 height 556
click at [42, 23] on button "Cancel" at bounding box center [39, 23] width 43 height 20
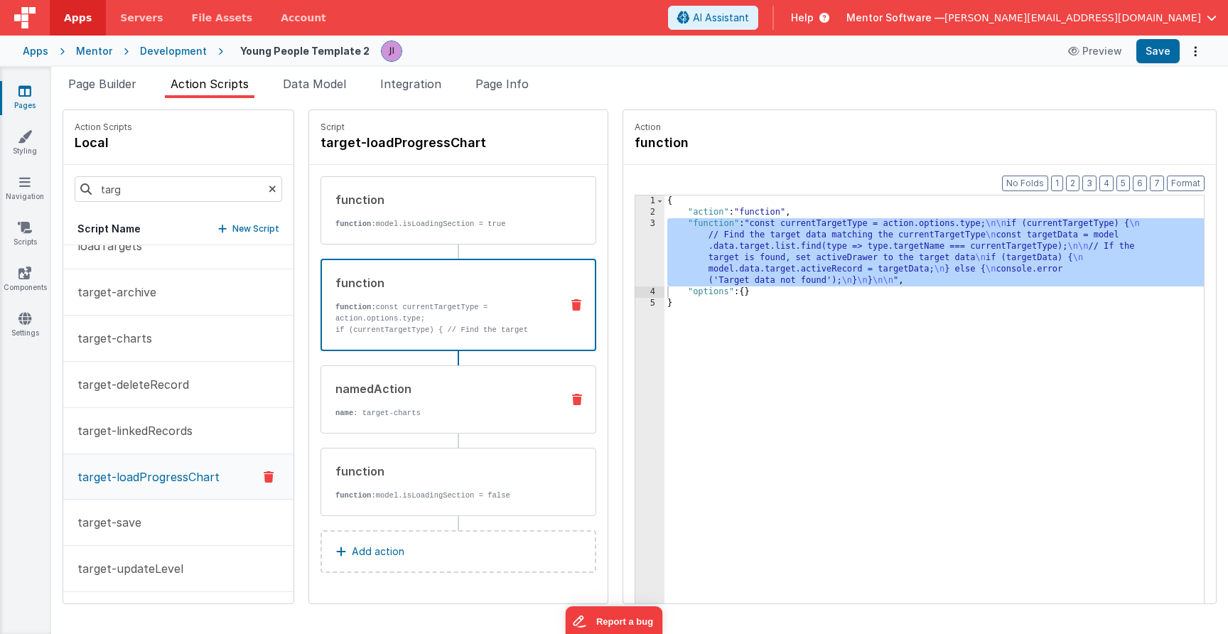
click at [440, 394] on div "namedAction" at bounding box center [442, 388] width 215 height 17
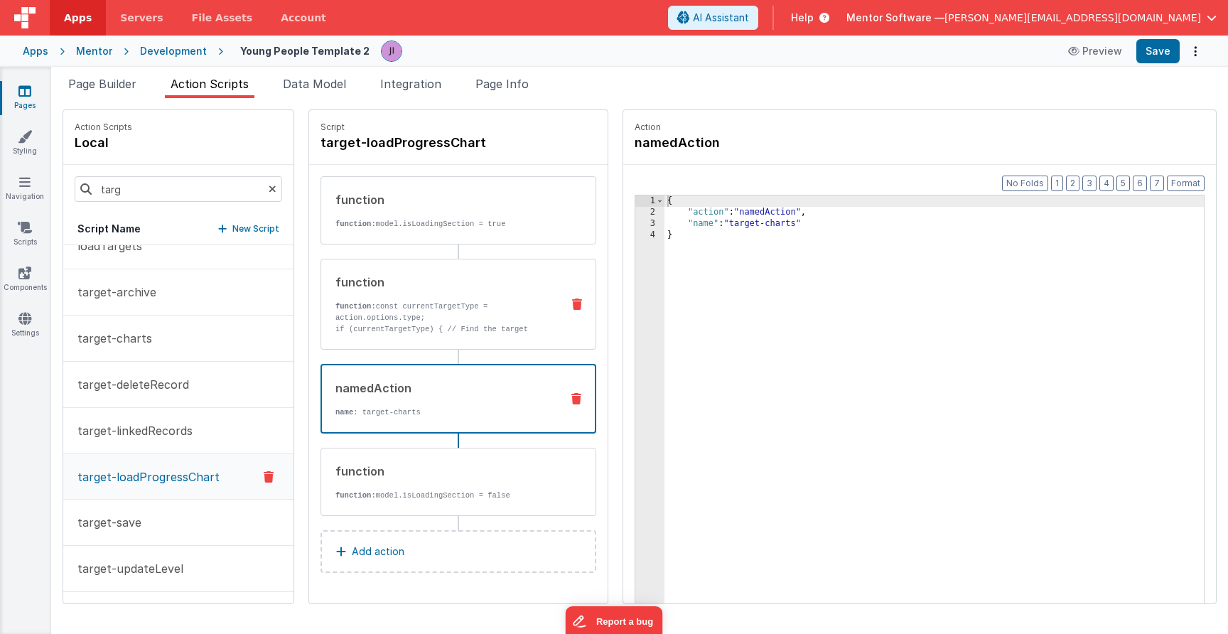
click at [513, 315] on p "function: const currentTargetType = action.options.type;" at bounding box center [442, 312] width 215 height 23
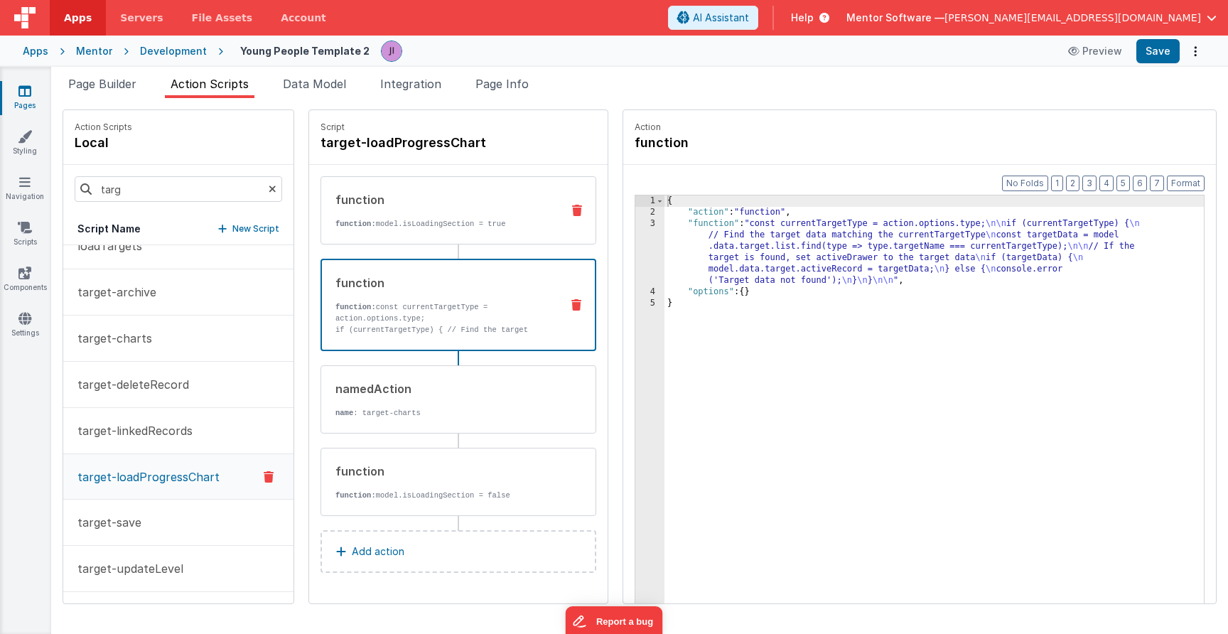
click at [478, 208] on div "function function: model.isLoadingSection = true" at bounding box center [435, 210] width 229 height 38
click at [463, 147] on h4 "target-loadProgressChart" at bounding box center [426, 143] width 213 height 20
click at [445, 148] on input "target-loadProgressChart" at bounding box center [391, 143] width 142 height 20
click at [717, 236] on div "{ "action" : "function" , "function" : "const currentTargetType = action.option…" at bounding box center [933, 432] width 539 height 475
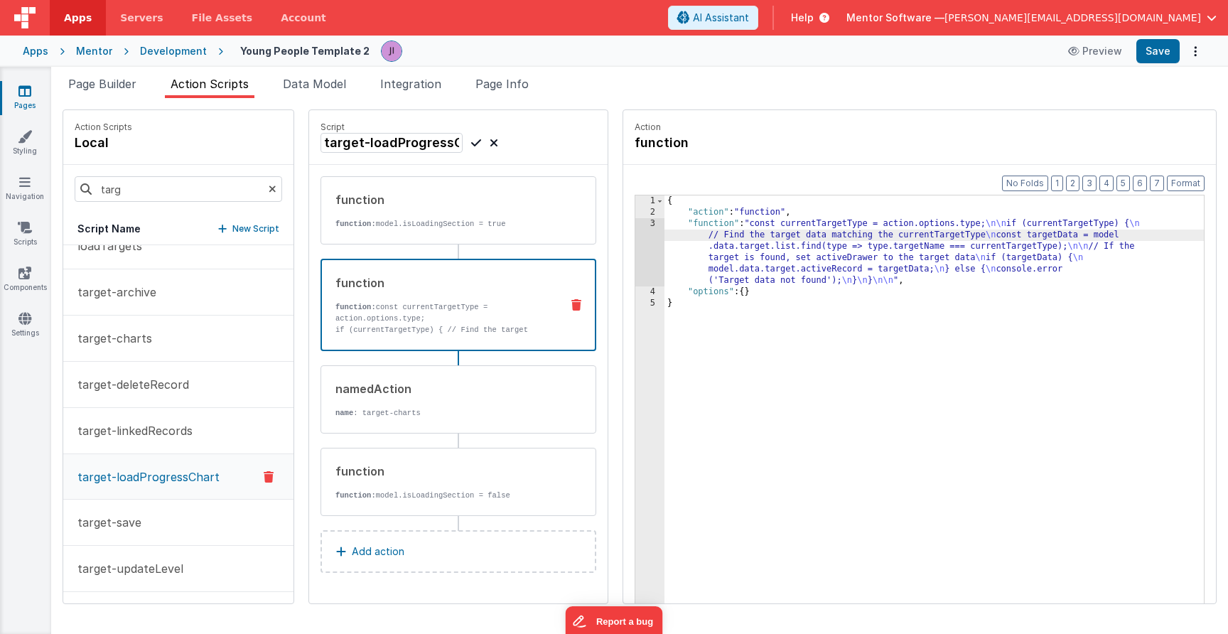
click at [655, 264] on div "3" at bounding box center [649, 252] width 29 height 68
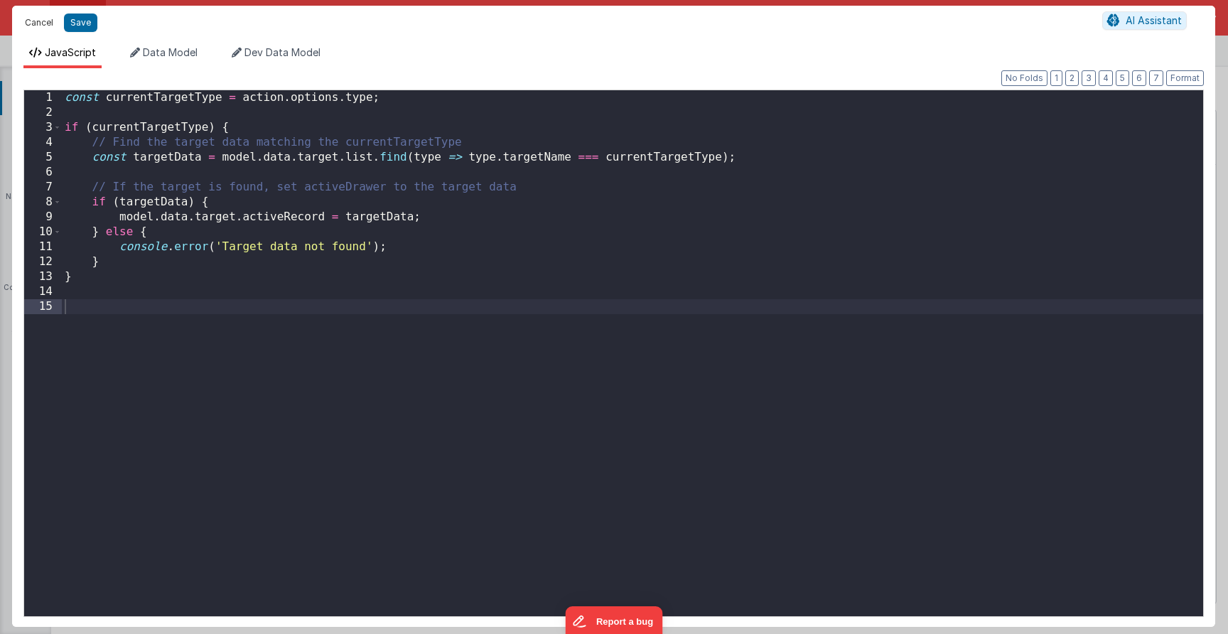
click at [29, 21] on button "Cancel" at bounding box center [39, 23] width 43 height 20
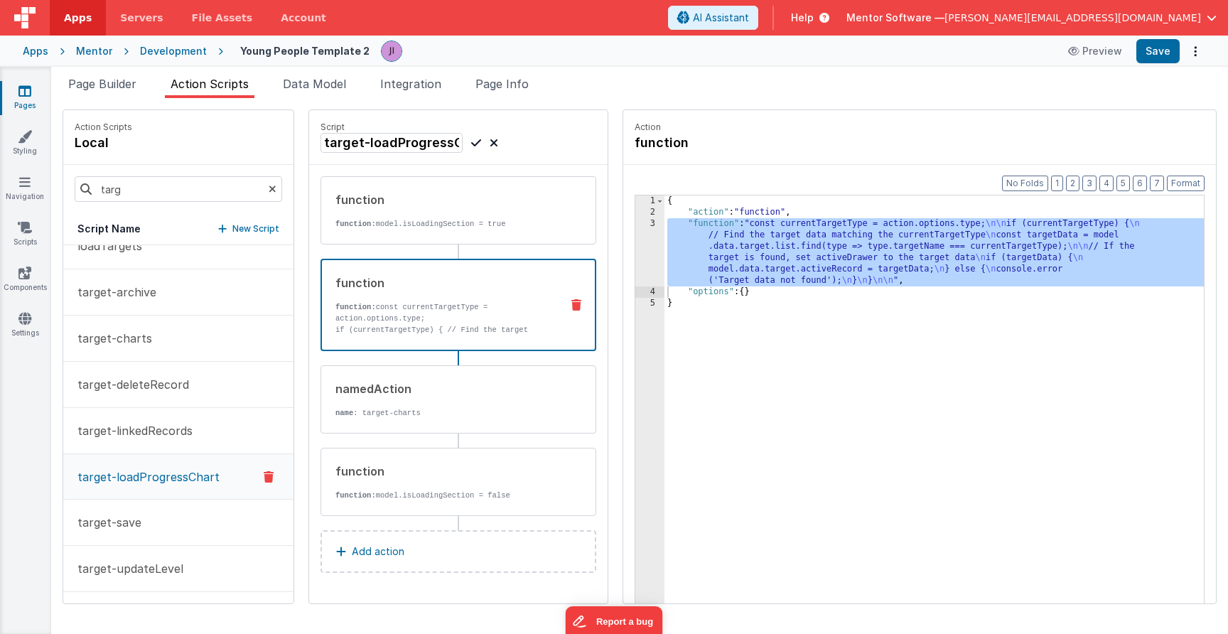
click at [477, 9] on header "Apps Servers File Assets Account Some FUTURE Slot AI Assistant Help Mentor Soft…" at bounding box center [614, 18] width 1228 height 36
click at [142, 97] on li "Page Builder" at bounding box center [103, 86] width 80 height 23
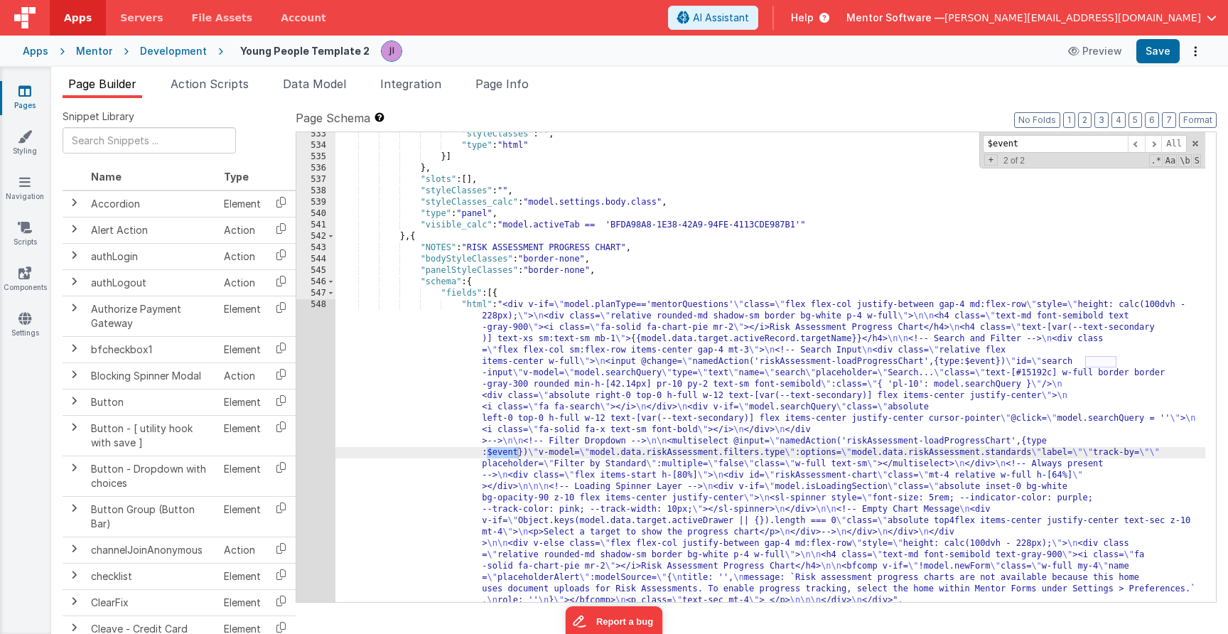
click at [604, 556] on div ""styleClasses" : "" , "type" : "html" }] } , "slots" : [ ] , "styleClasses" : "…" at bounding box center [770, 375] width 870 height 492
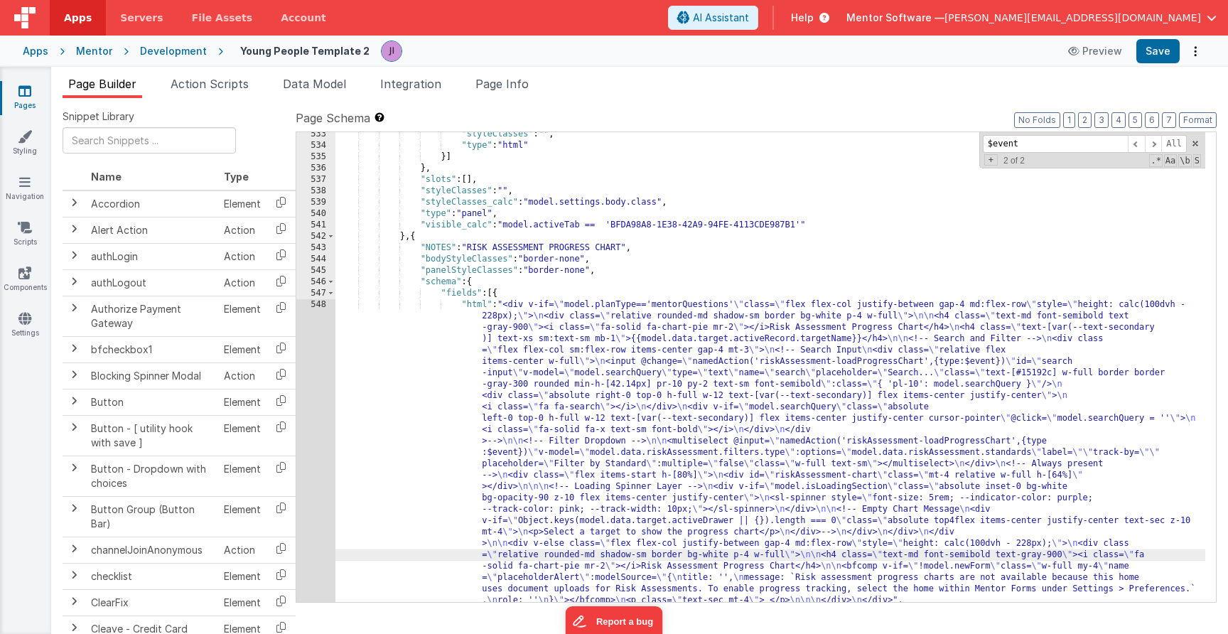
click at [307, 477] on div "533 534 535 536 537 538 539 540 541 542 543 544 545 546 547 548 549 550" at bounding box center [315, 375] width 39 height 492
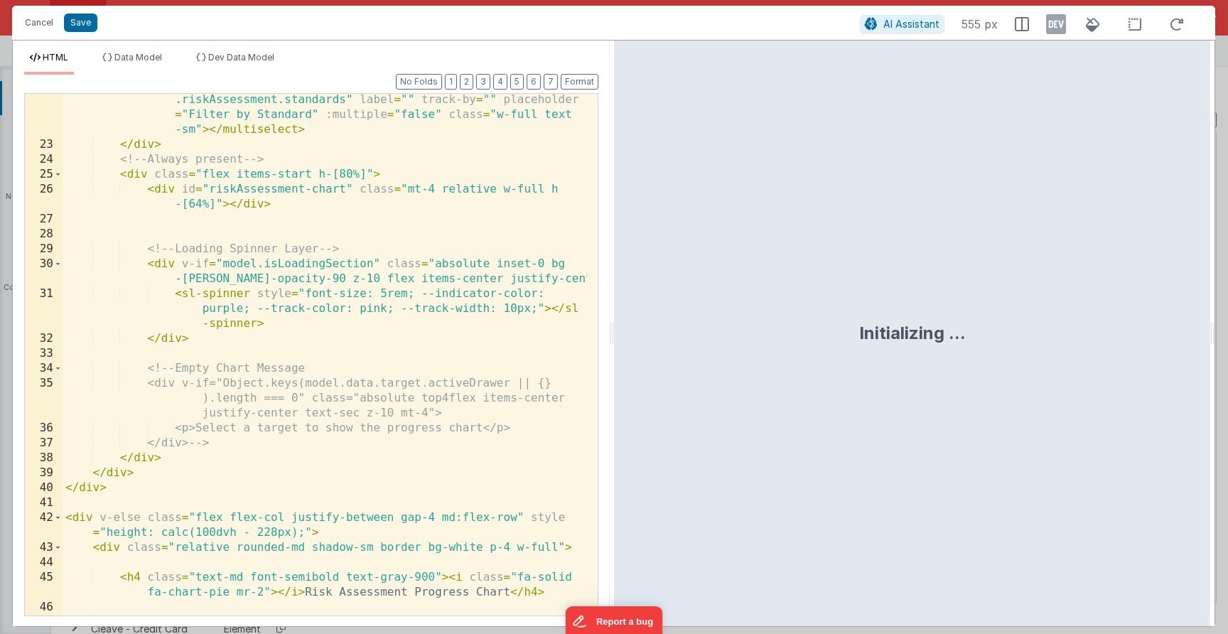
scroll to position [389, 0]
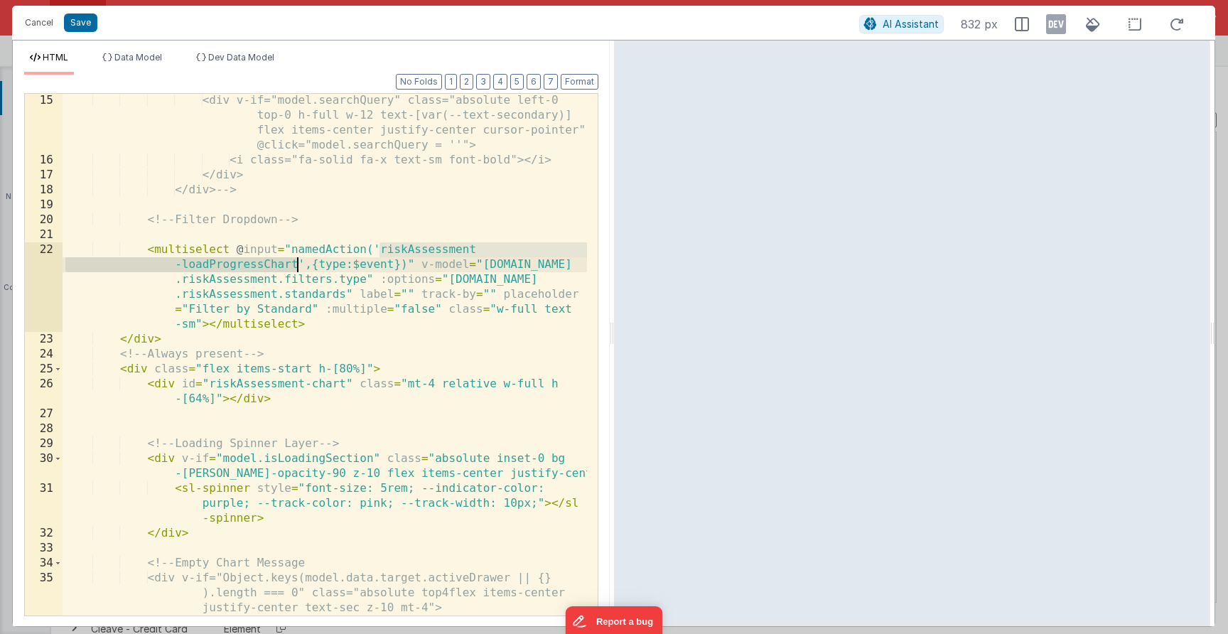
drag, startPoint x: 375, startPoint y: 252, endPoint x: 296, endPoint y: 266, distance: 80.1
click at [296, 266] on div "<div v-if="model.searchQuery" class="absolute left-0 top-0 h-full w-12 text-[va…" at bounding box center [325, 391] width 524 height 596
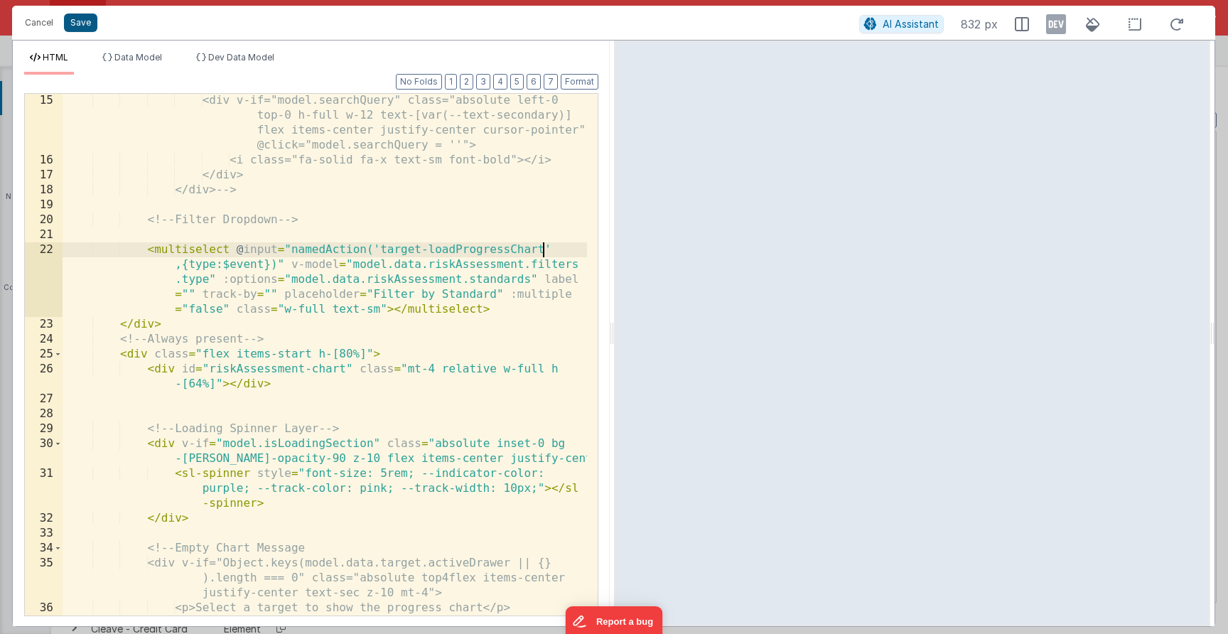
click at [80, 24] on button "Save" at bounding box center [80, 22] width 33 height 18
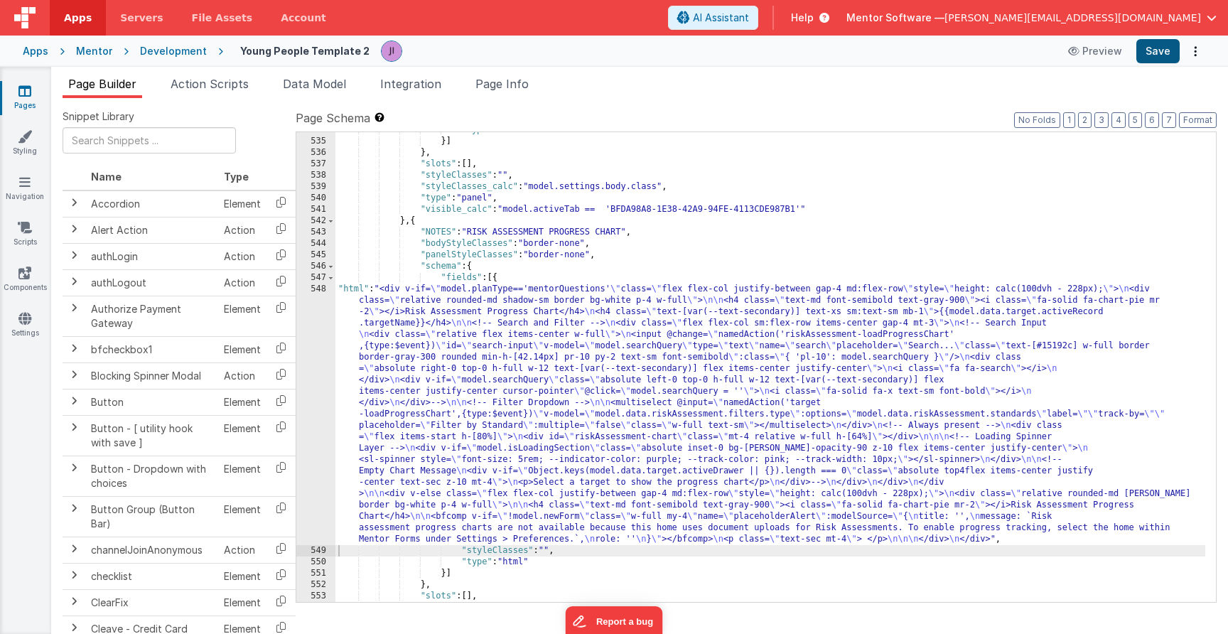
scroll to position [15581, 0]
click at [1152, 50] on button "Save" at bounding box center [1157, 51] width 43 height 24
click at [523, 445] on div ""type" : "html" }] } , "slots" : [ ] , "styleClasses" : "" , "styleClasses_calc…" at bounding box center [770, 370] width 870 height 492
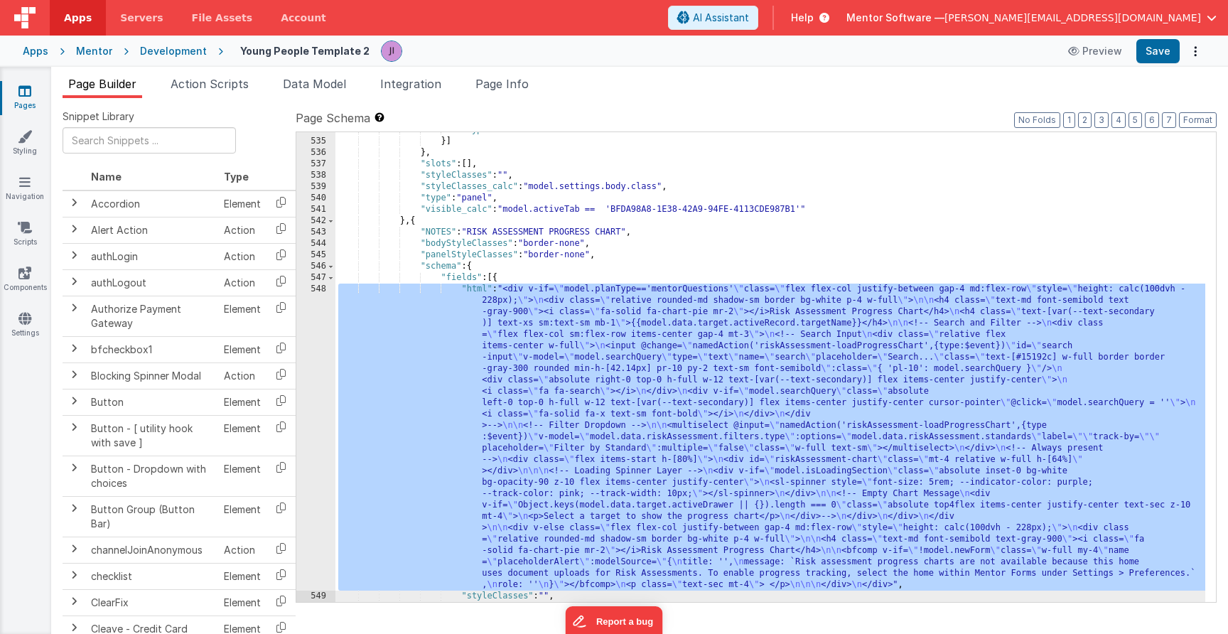
click at [521, 443] on div ""type" : "html" }] } , "slots" : [ ] , "styleClasses" : "" , "styleClasses_calc…" at bounding box center [770, 370] width 870 height 492
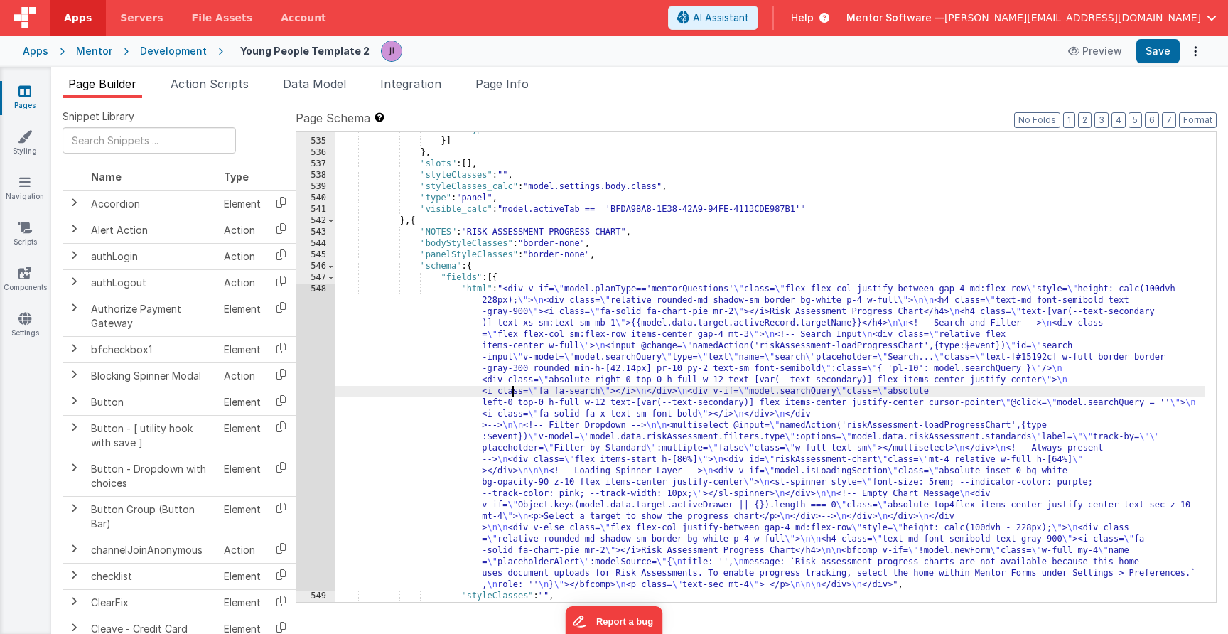
click at [513, 391] on div ""type" : "html" }] } , "slots" : [ ] , "styleClasses" : "" , "styleClasses_calc…" at bounding box center [770, 370] width 870 height 492
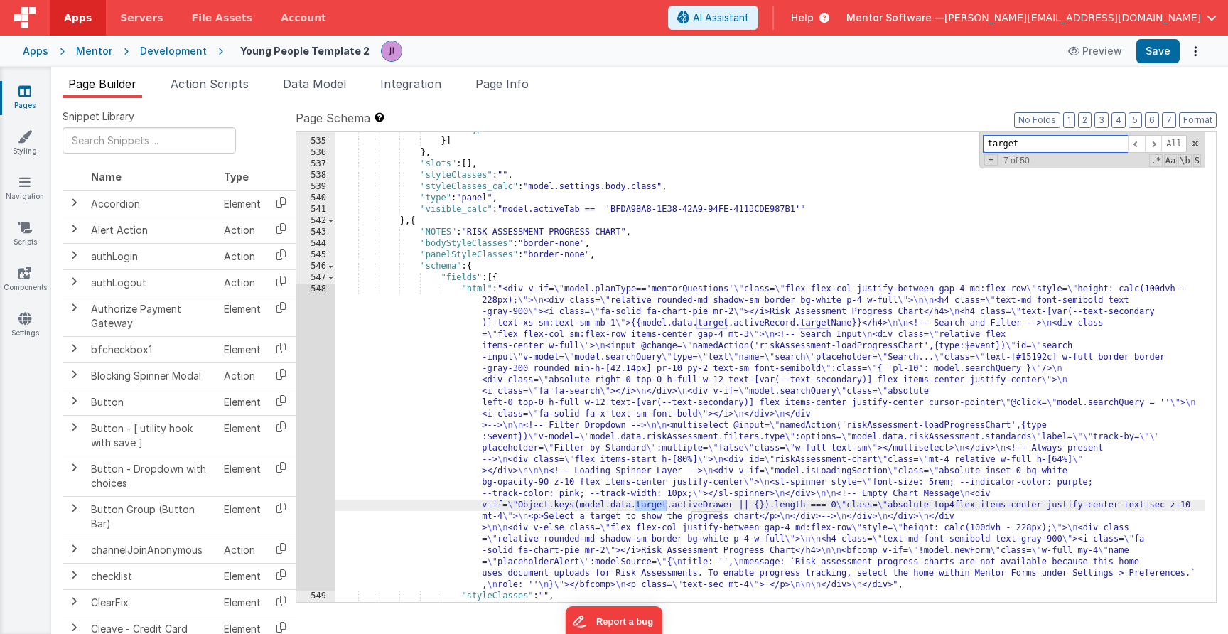
drag, startPoint x: 1027, startPoint y: 148, endPoint x: 941, endPoint y: 137, distance: 87.3
click at [941, 137] on div ""type" : "html" }] } , "slots" : [ ] , "styleClasses" : "" , "styleClasses_calc…" at bounding box center [770, 367] width 870 height 470
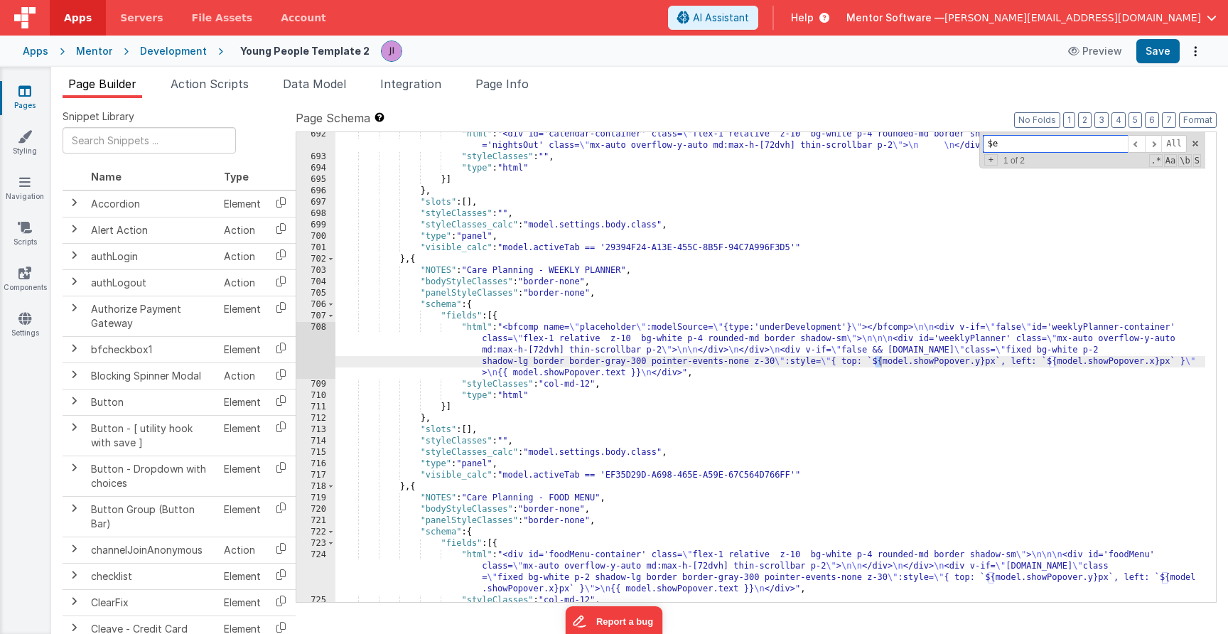
scroll to position [15535, 0]
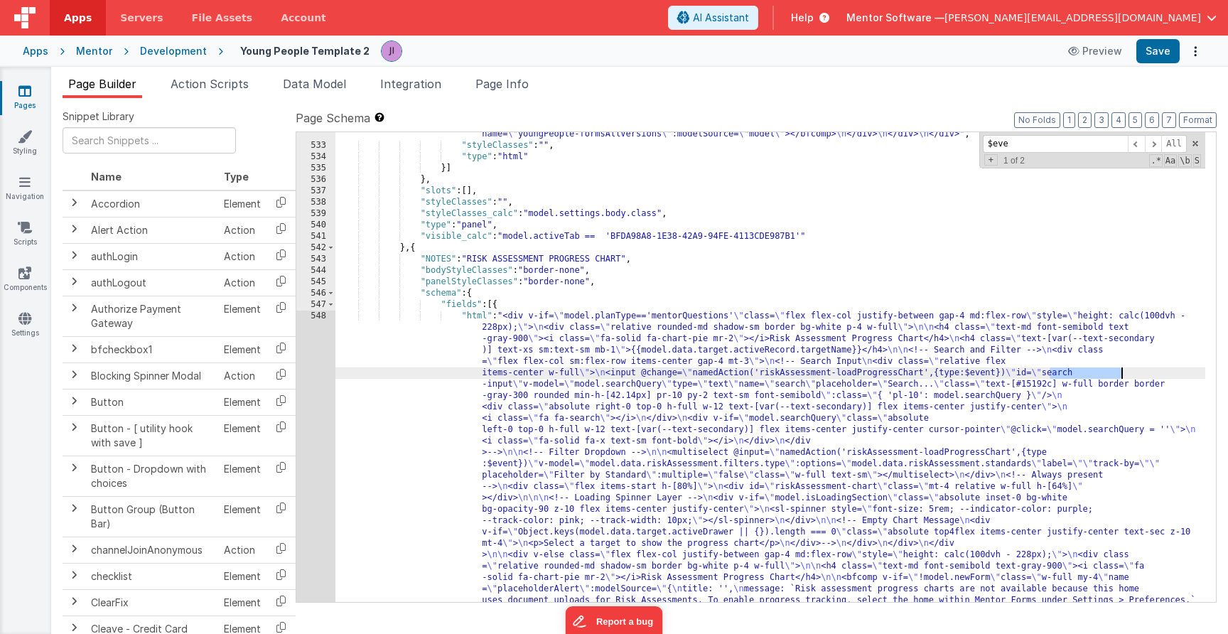
drag, startPoint x: 1061, startPoint y: 374, endPoint x: 1120, endPoint y: 372, distance: 59.0
click at [1120, 372] on div ""html" : " <!-- Loading Indicator --> \n <div v-if= \" model.isLoadingSection \…" at bounding box center [770, 386] width 870 height 1061
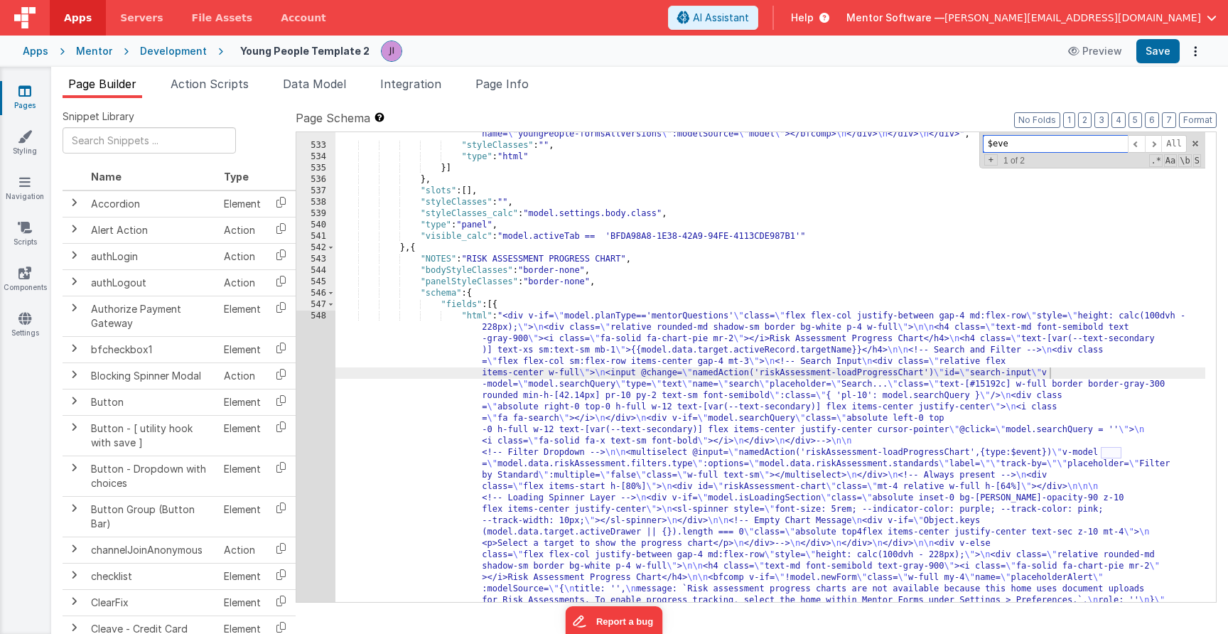
click at [1007, 151] on input "$eve" at bounding box center [1055, 144] width 145 height 18
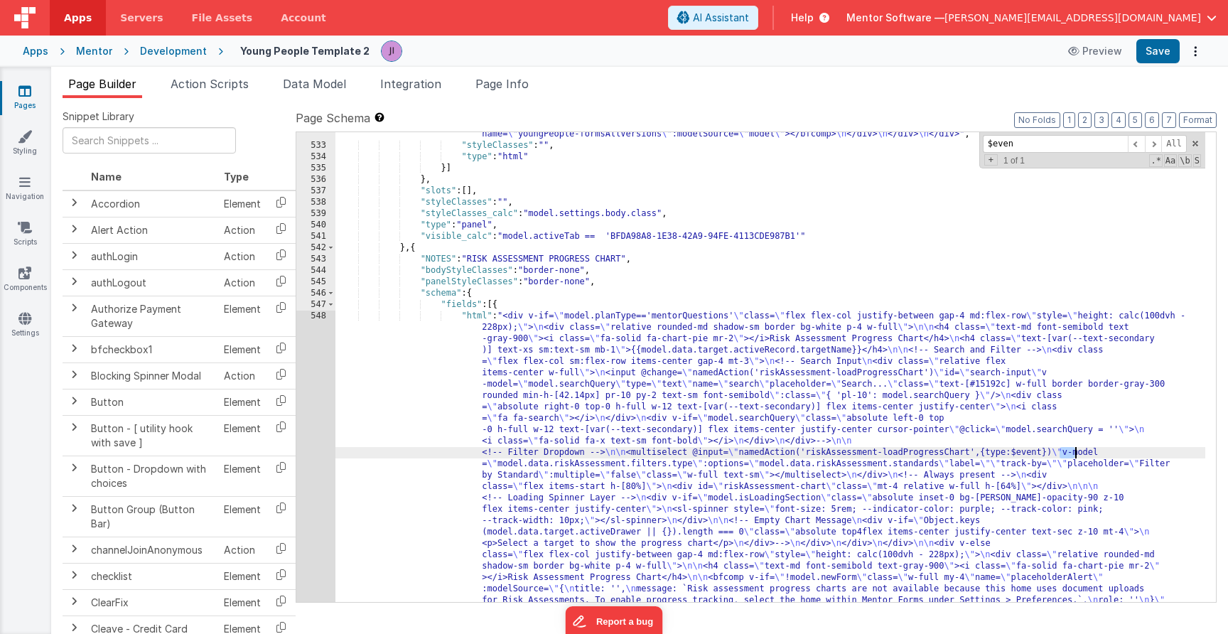
drag, startPoint x: 1062, startPoint y: 451, endPoint x: 1077, endPoint y: 450, distance: 15.0
click at [1074, 451] on div ""html" : " <!-- Loading Indicator --> \n <div v-if= \" model.isLoadingSection \…" at bounding box center [770, 386] width 870 height 1061
click at [1078, 449] on div ""html" : " <!-- Loading Indicator --> \n <div v-if= \" model.isLoadingSection \…" at bounding box center [770, 386] width 870 height 1061
drag, startPoint x: 1133, startPoint y: 451, endPoint x: 1065, endPoint y: 455, distance: 68.3
click at [1066, 455] on div ""html" : " <!-- Loading Indicator --> \n <div v-if= \" model.isLoadingSection \…" at bounding box center [770, 386] width 870 height 1061
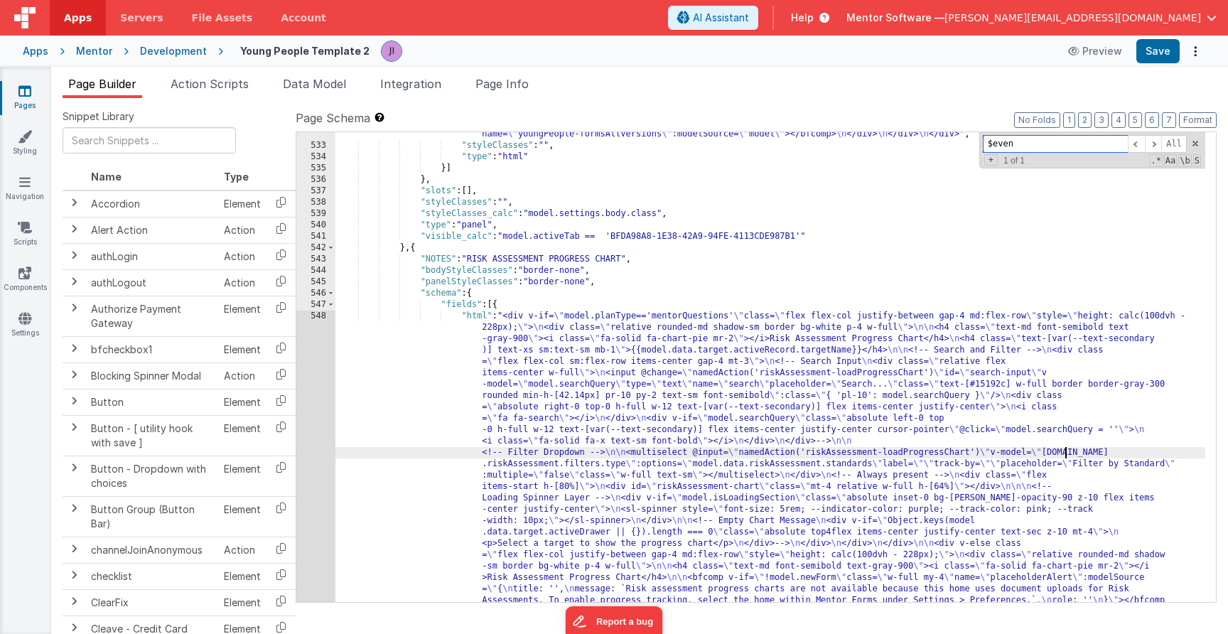
click at [1029, 140] on input "$even" at bounding box center [1055, 144] width 145 height 18
drag, startPoint x: 993, startPoint y: 141, endPoint x: 919, endPoint y: 135, distance: 74.1
click at [919, 135] on div ""html" : " <!-- Loading Indicator --> \n <div v-if= \" model.isLoadingSection \…" at bounding box center [770, 367] width 870 height 470
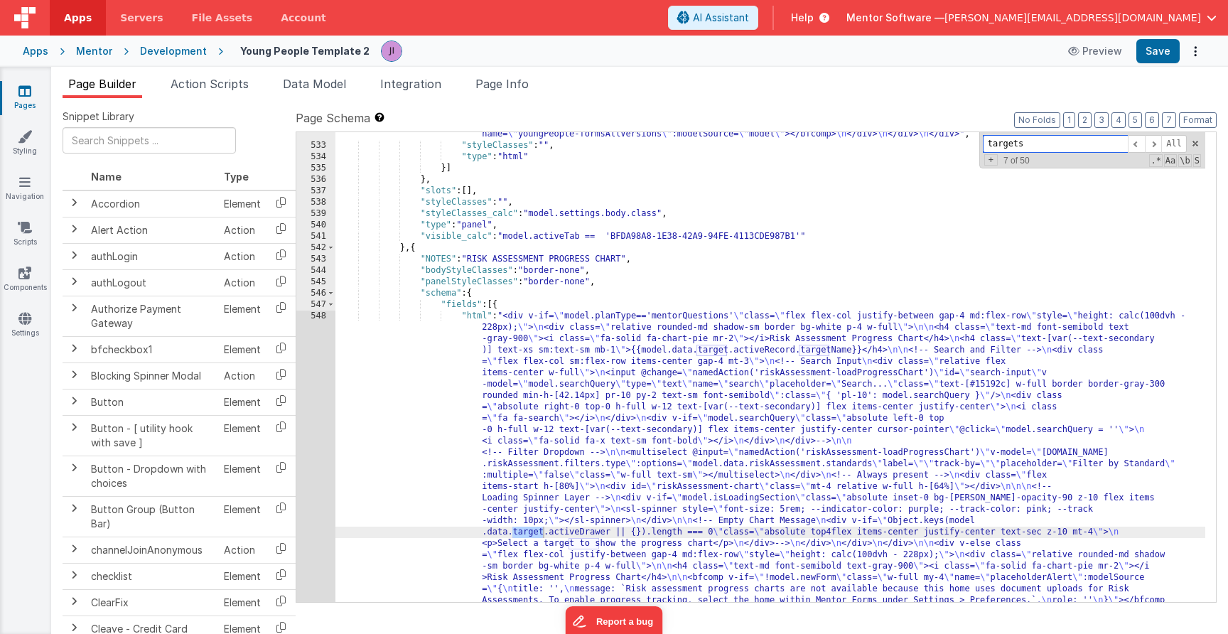
scroll to position [16663, 0]
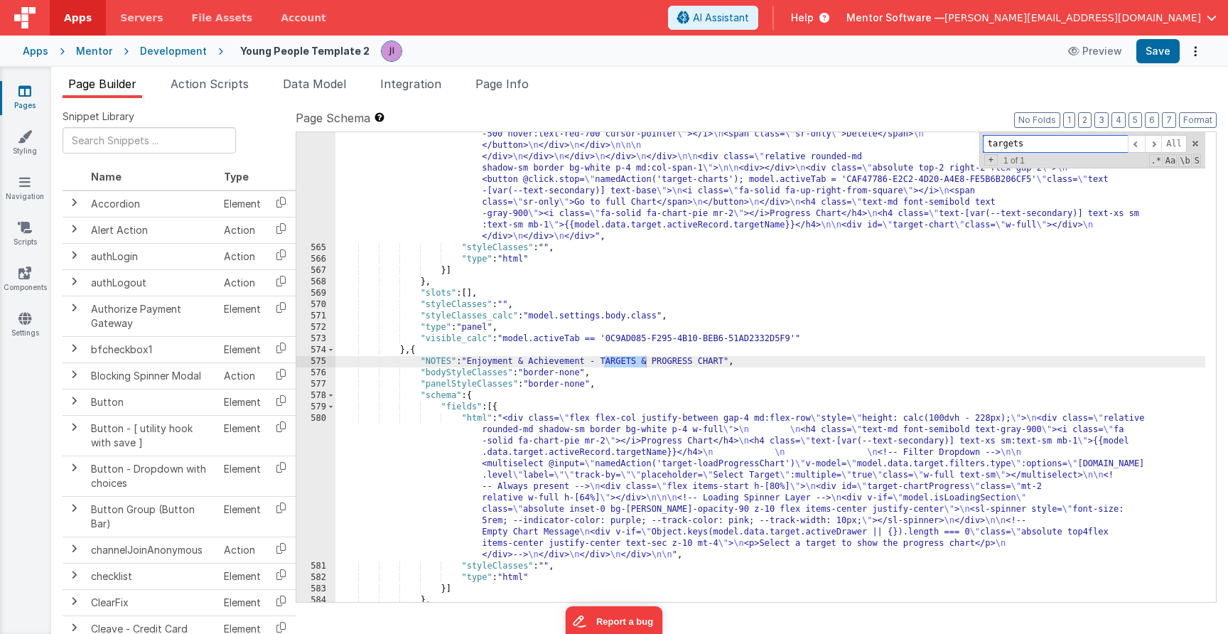
type input "targets"
click at [771, 498] on div ""html" : "<div class= \" flex flex-col justify-between gap-4 md:flex-row \" sty…" at bounding box center [770, 45] width 870 height 1356
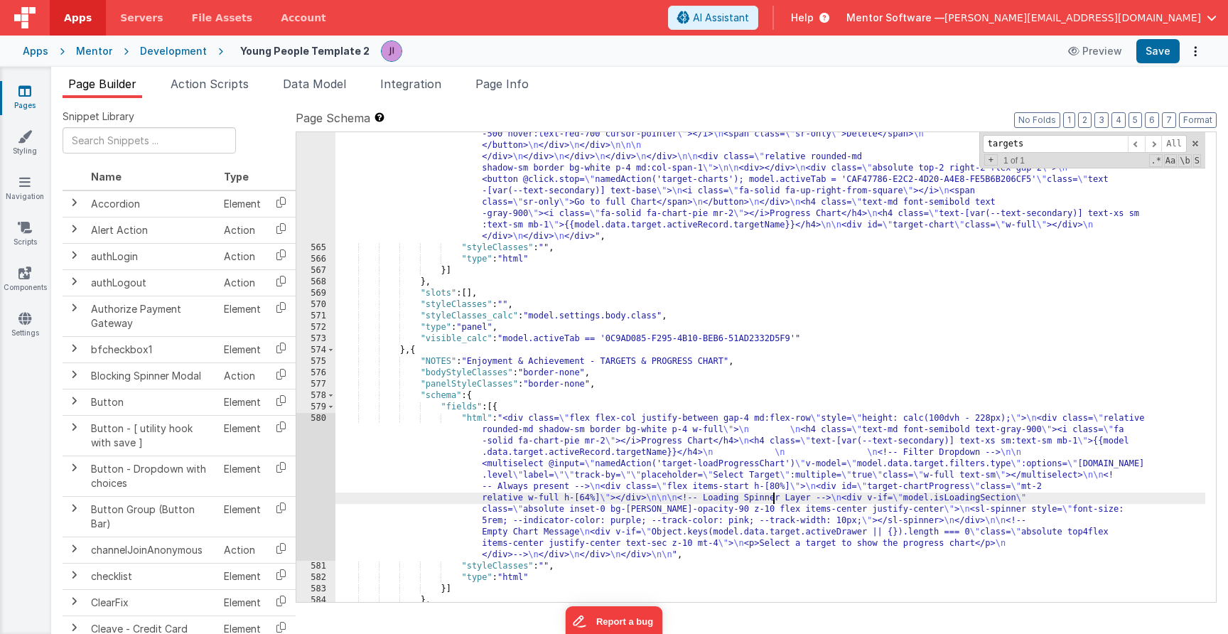
click at [606, 497] on div ""html" : "<div class= \" flex flex-col justify-between gap-4 md:flex-row \" sty…" at bounding box center [770, 45] width 870 height 1356
click at [788, 462] on div ""html" : "<div class= \" flex flex-col justify-between gap-4 md:flex-row \" sty…" at bounding box center [770, 45] width 870 height 1356
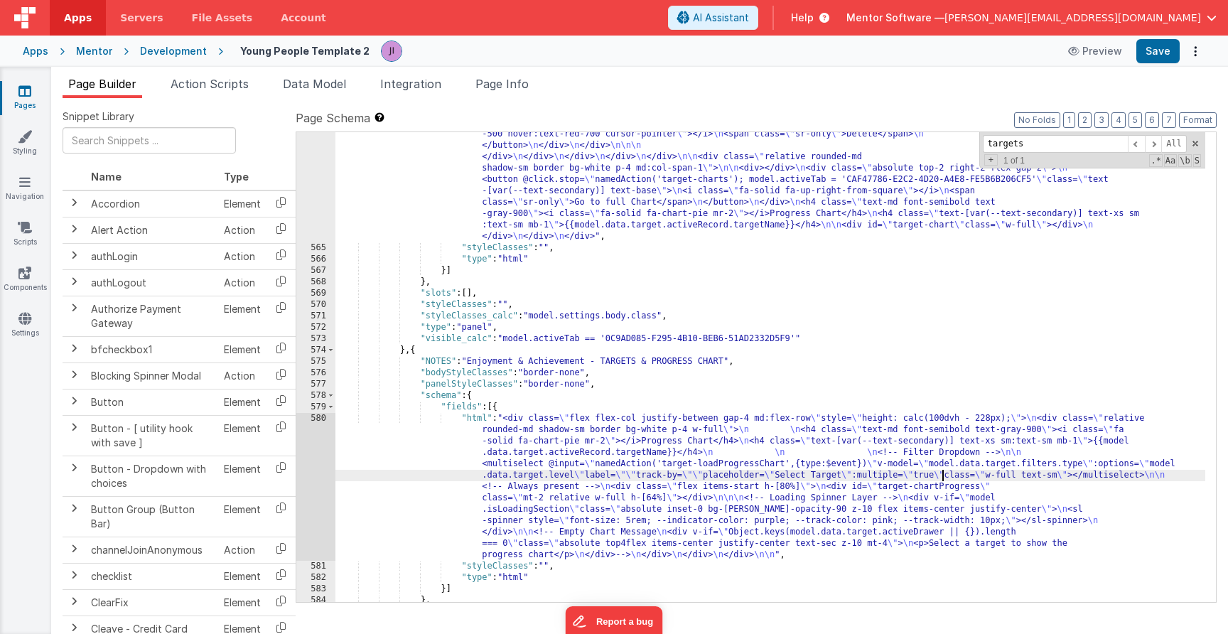
click at [943, 474] on div ""html" : "<div class= \" flex flex-col justify-between gap-4 md:flex-row \" sty…" at bounding box center [770, 45] width 870 height 1356
click at [1157, 59] on button "Save" at bounding box center [1157, 51] width 43 height 24
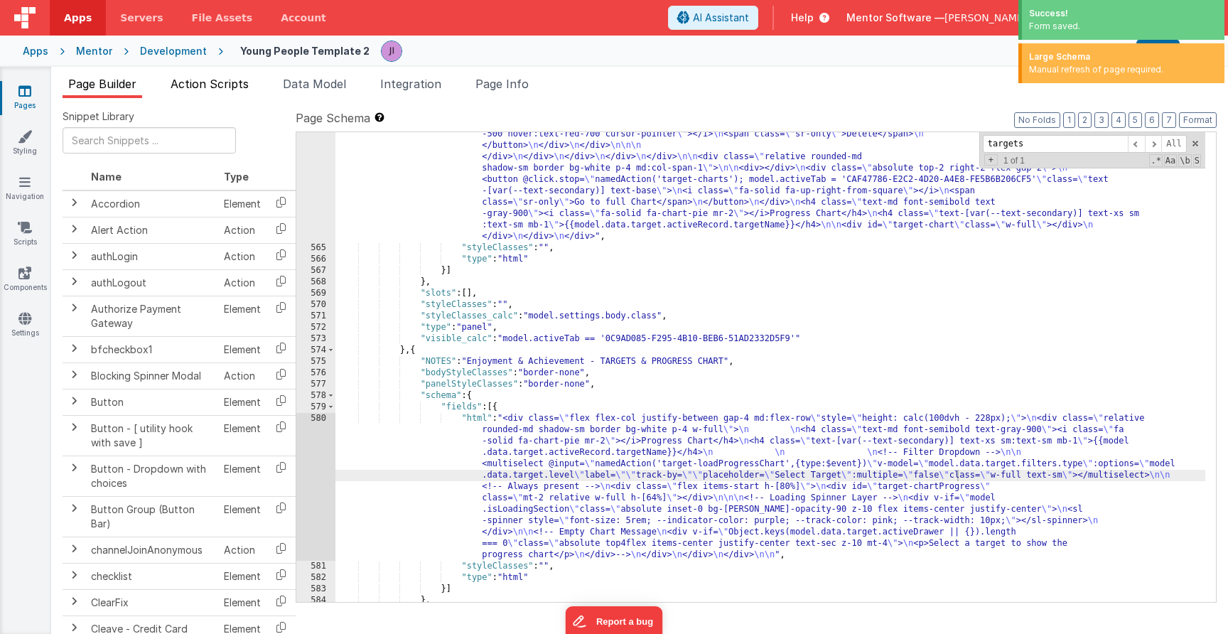
click at [237, 77] on span "Action Scripts" at bounding box center [210, 84] width 78 height 14
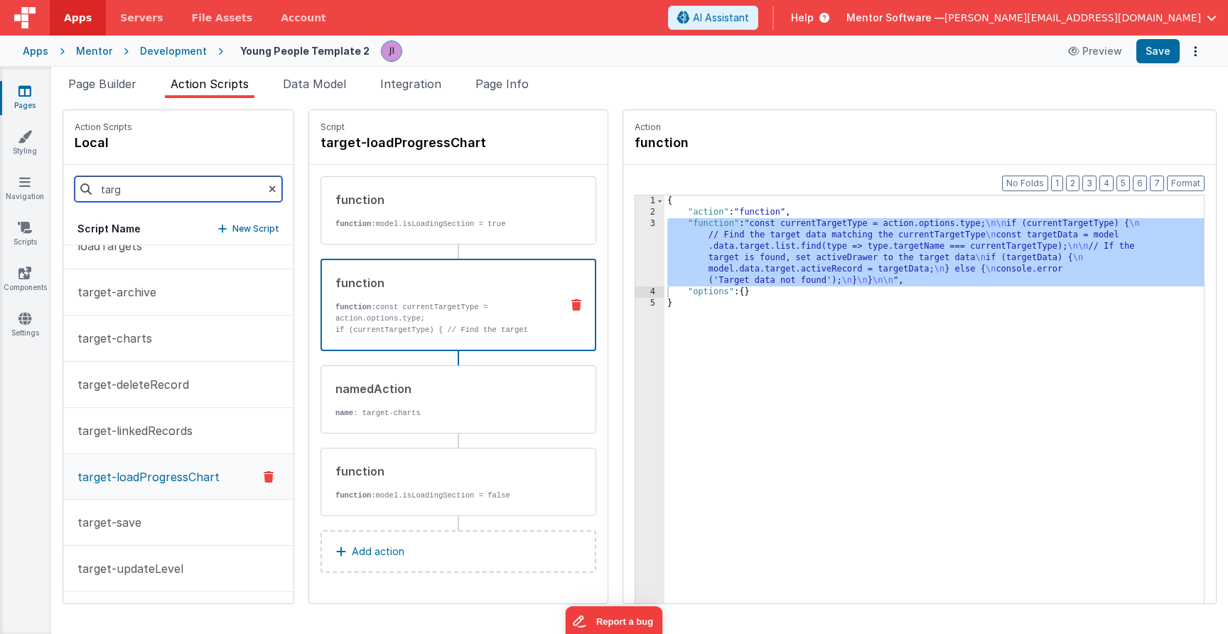
click at [202, 192] on input "targ" at bounding box center [178, 189] width 207 height 26
click at [291, 94] on li "Data Model" at bounding box center [314, 86] width 75 height 23
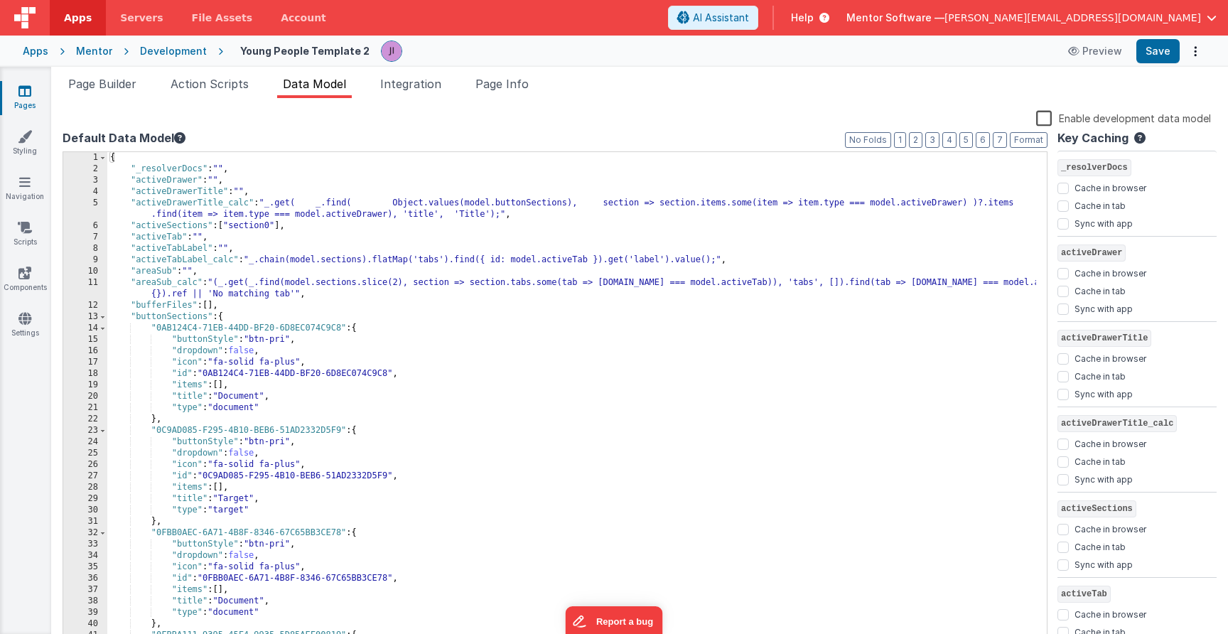
click at [183, 102] on div "Snippet Library Name Type Accordion Element Alert Action Action authLogin Actio…" at bounding box center [639, 377] width 1177 height 558
click at [196, 96] on li "Action Scripts" at bounding box center [210, 86] width 90 height 23
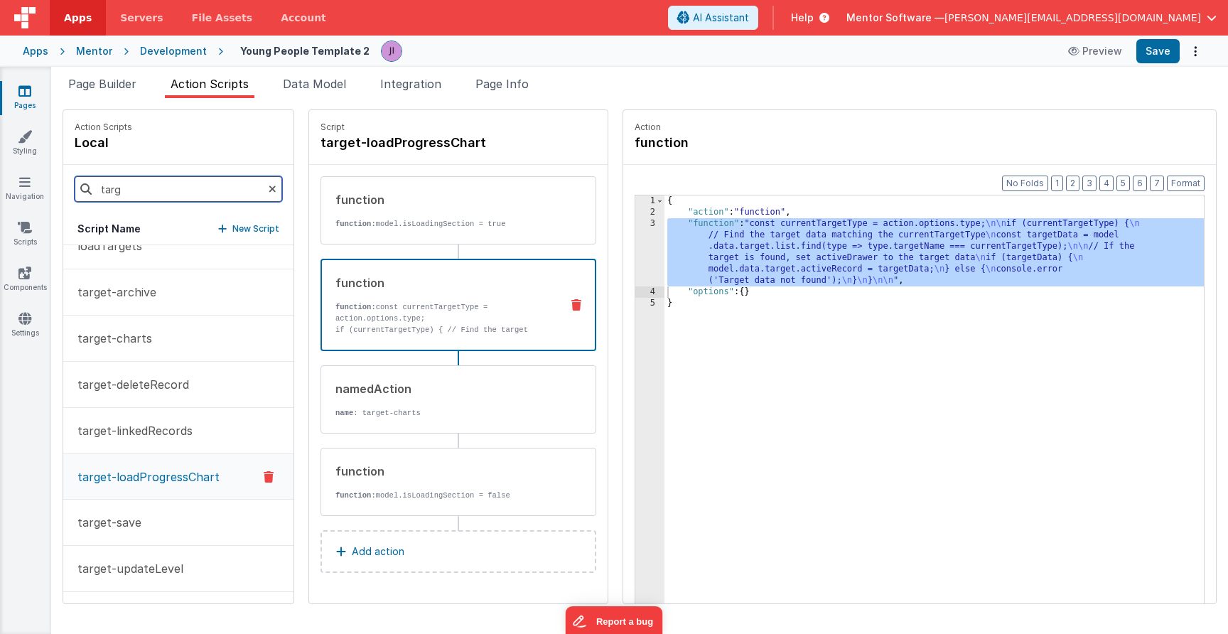
click at [182, 183] on input "targ" at bounding box center [178, 189] width 207 height 26
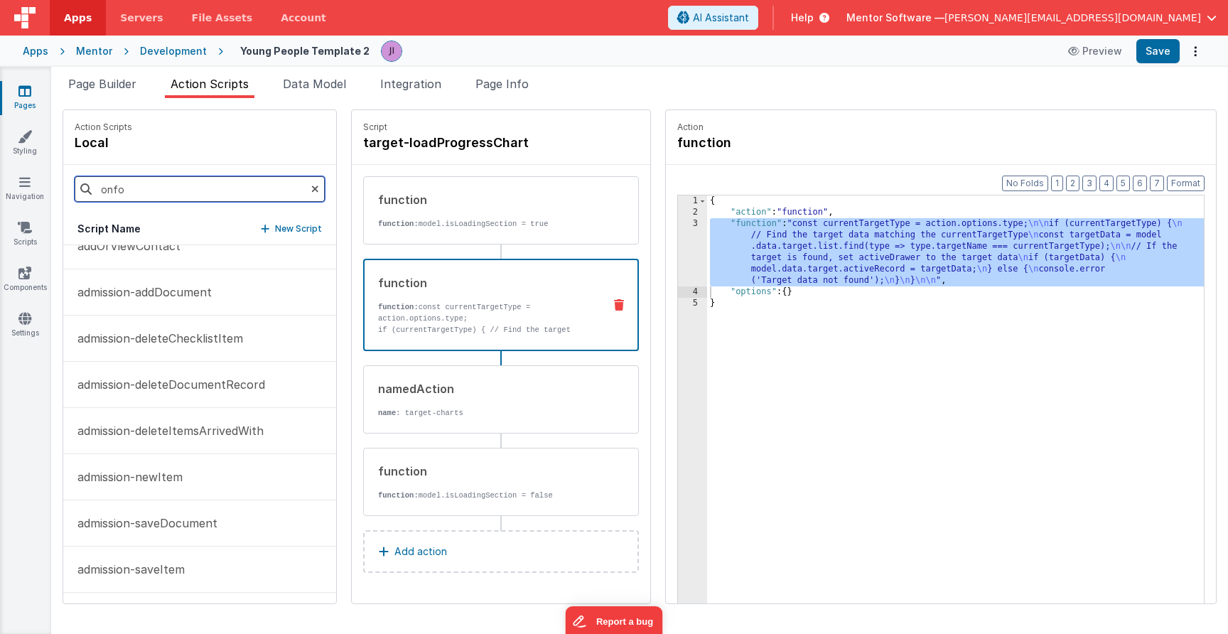
scroll to position [0, 0]
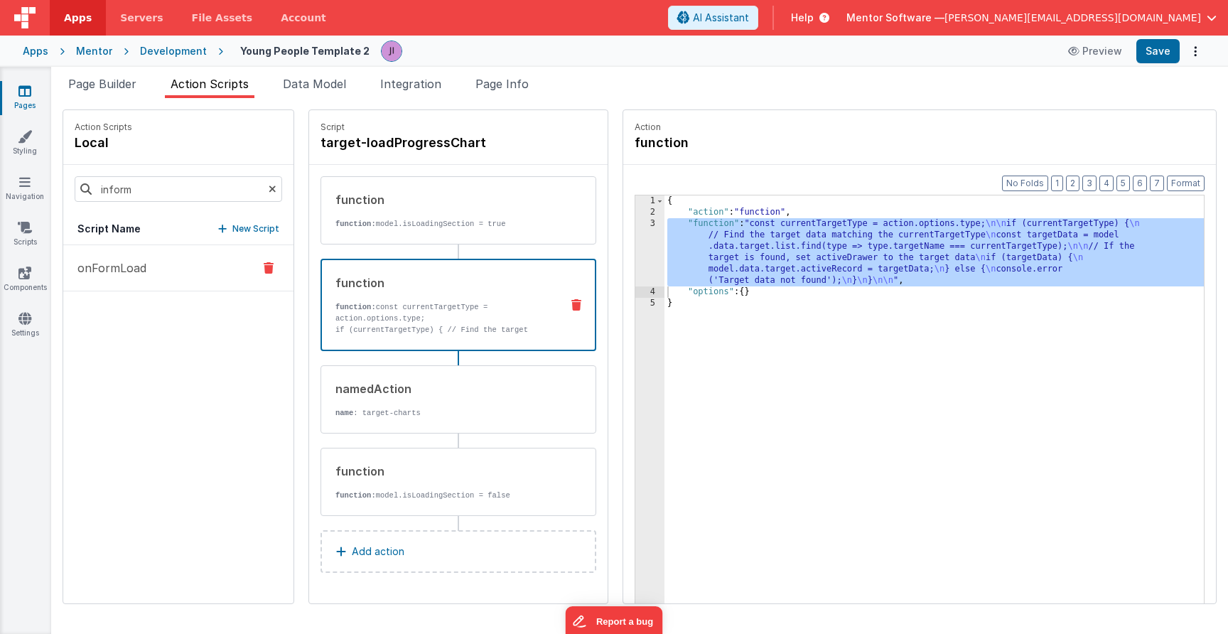
drag, startPoint x: 202, startPoint y: 174, endPoint x: 155, endPoint y: 254, distance: 93.0
click at [155, 254] on button "onFormLoad" at bounding box center [178, 268] width 230 height 46
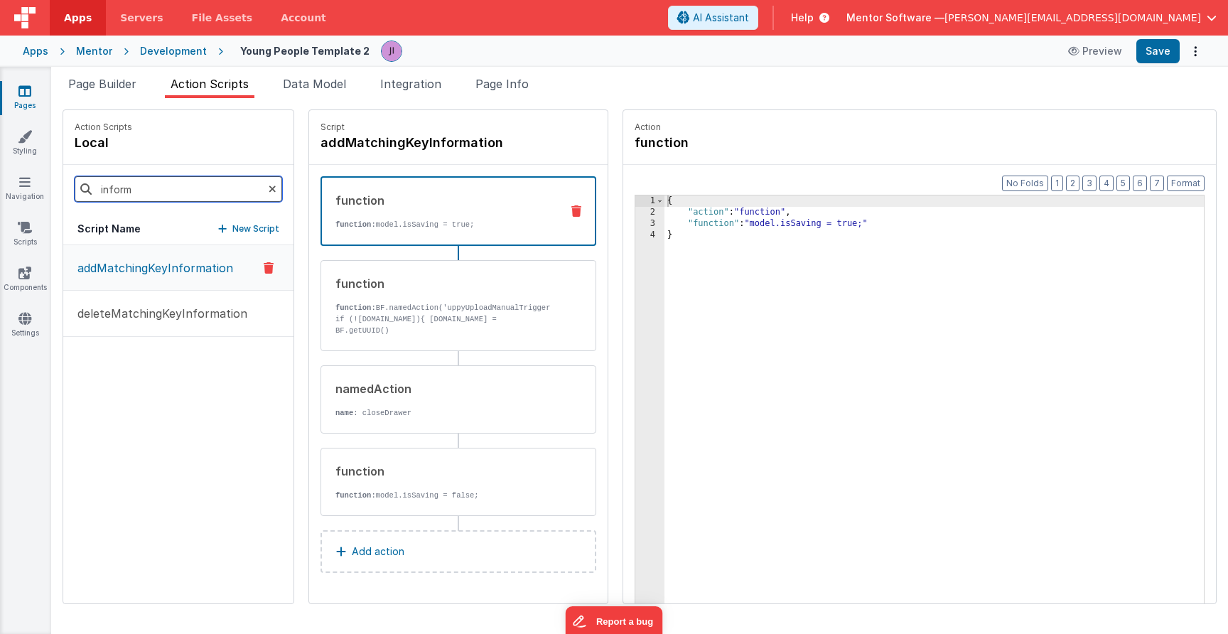
click at [144, 199] on input "inform" at bounding box center [178, 189] width 207 height 26
click at [144, 198] on input "inform" at bounding box center [178, 189] width 207 height 26
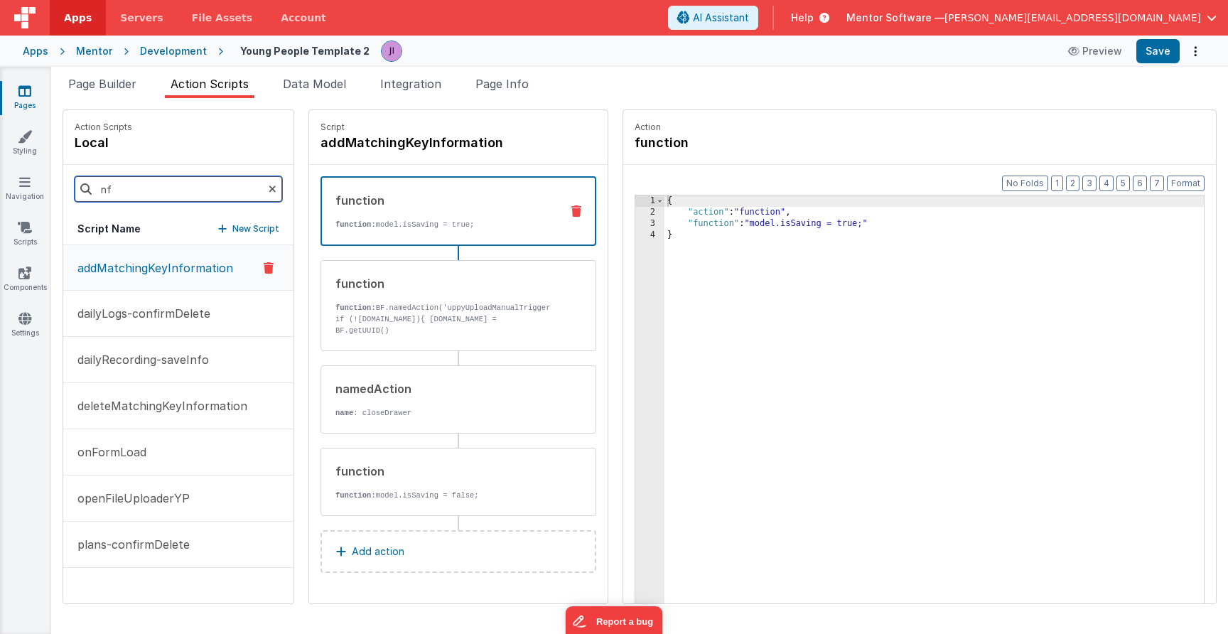
type input "n"
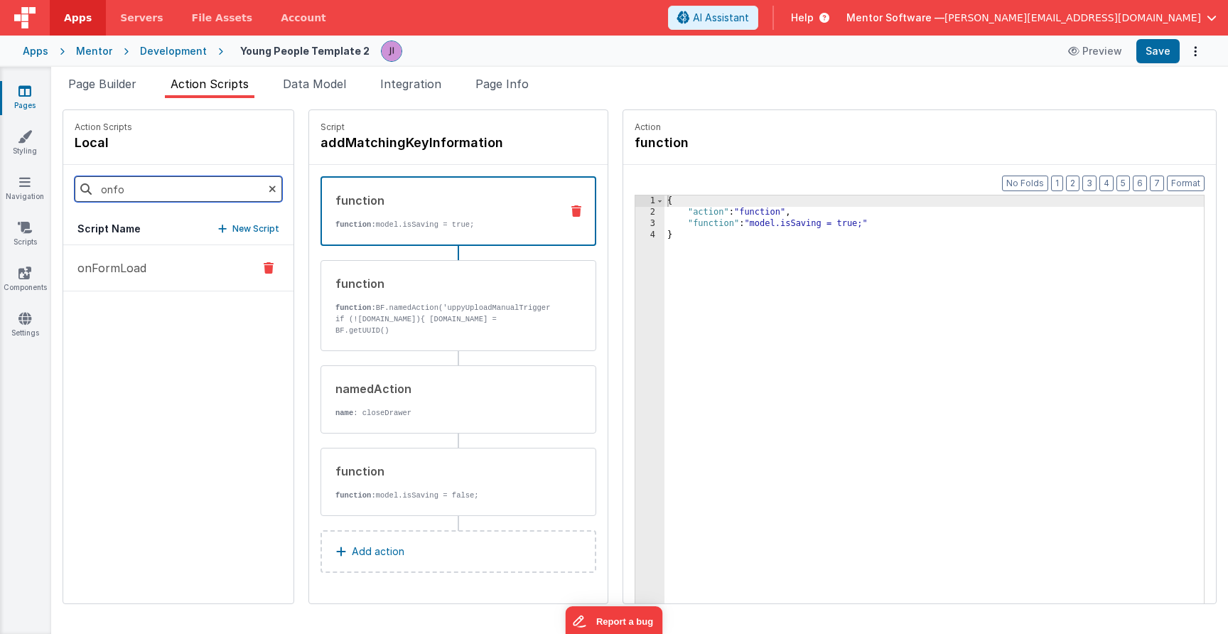
type input "onfo"
click at [117, 251] on button "onFormLoad" at bounding box center [178, 268] width 230 height 46
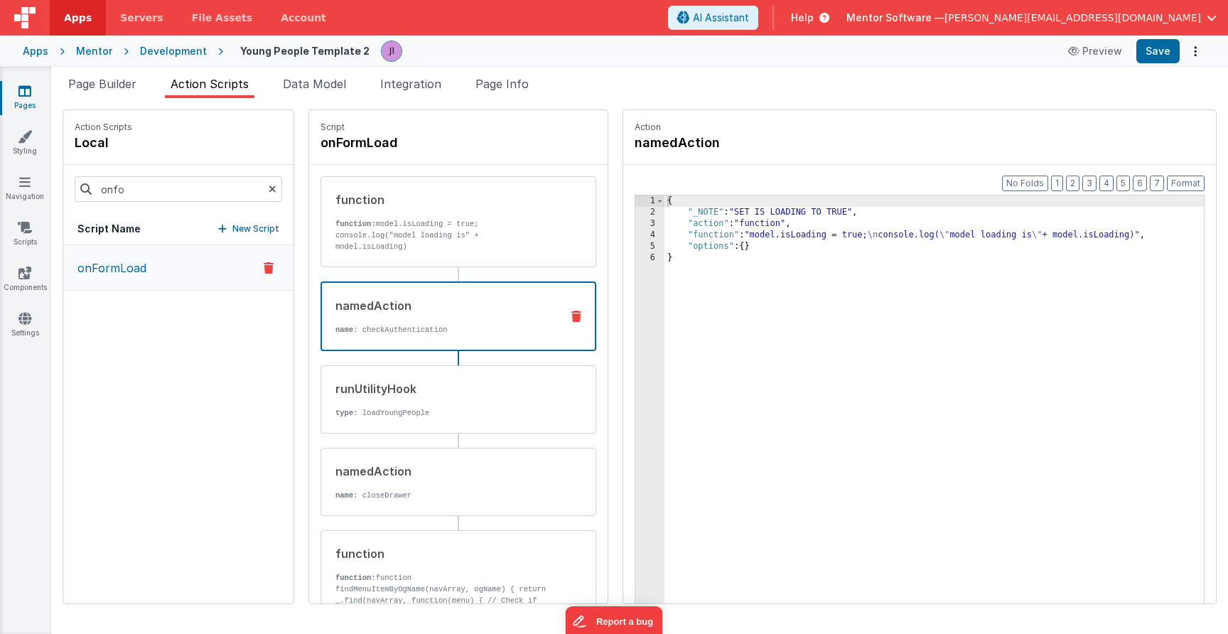
click at [356, 323] on div "namedAction name : checkAuthentication" at bounding box center [435, 316] width 227 height 38
click at [766, 224] on div "{ "action" : "namedAction" , "name" : "checkAuthentication" }" at bounding box center [933, 432] width 539 height 475
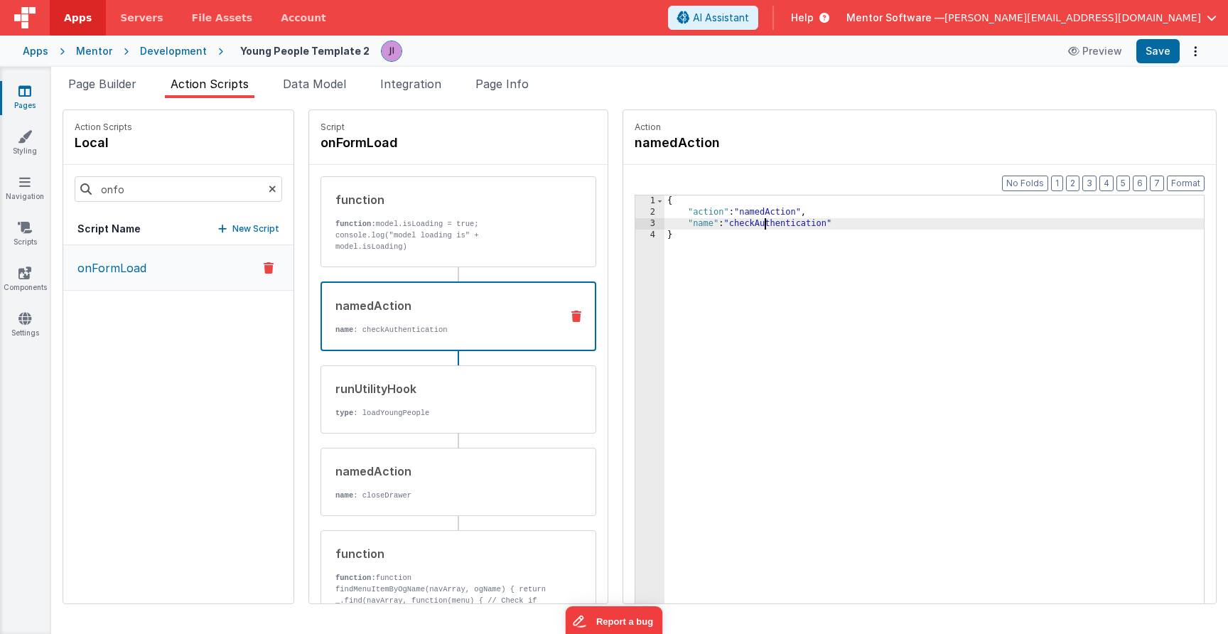
click at [766, 224] on div "{ "action" : "namedAction" , "name" : "checkAuthentication" }" at bounding box center [933, 432] width 539 height 475
click at [710, 256] on div "{ "action" : "namedAction" , "name" : "checkAuthentication" }" at bounding box center [933, 432] width 539 height 475
click at [119, 81] on span "Page Builder" at bounding box center [102, 84] width 68 height 14
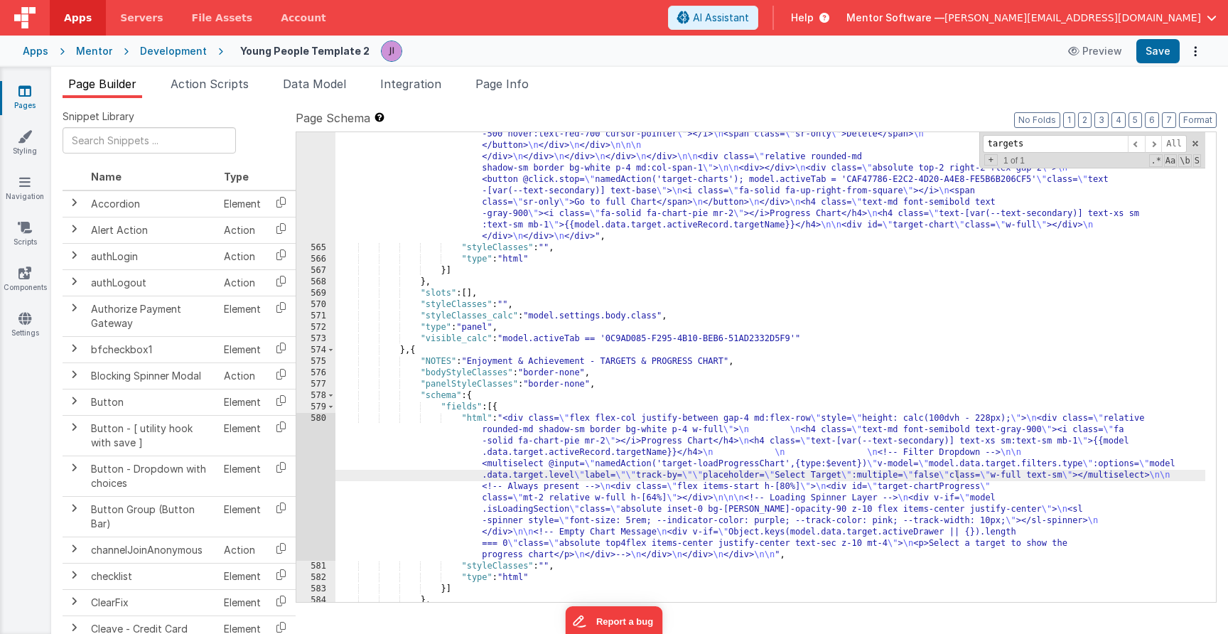
click at [18, 100] on link "Pages" at bounding box center [24, 98] width 51 height 28
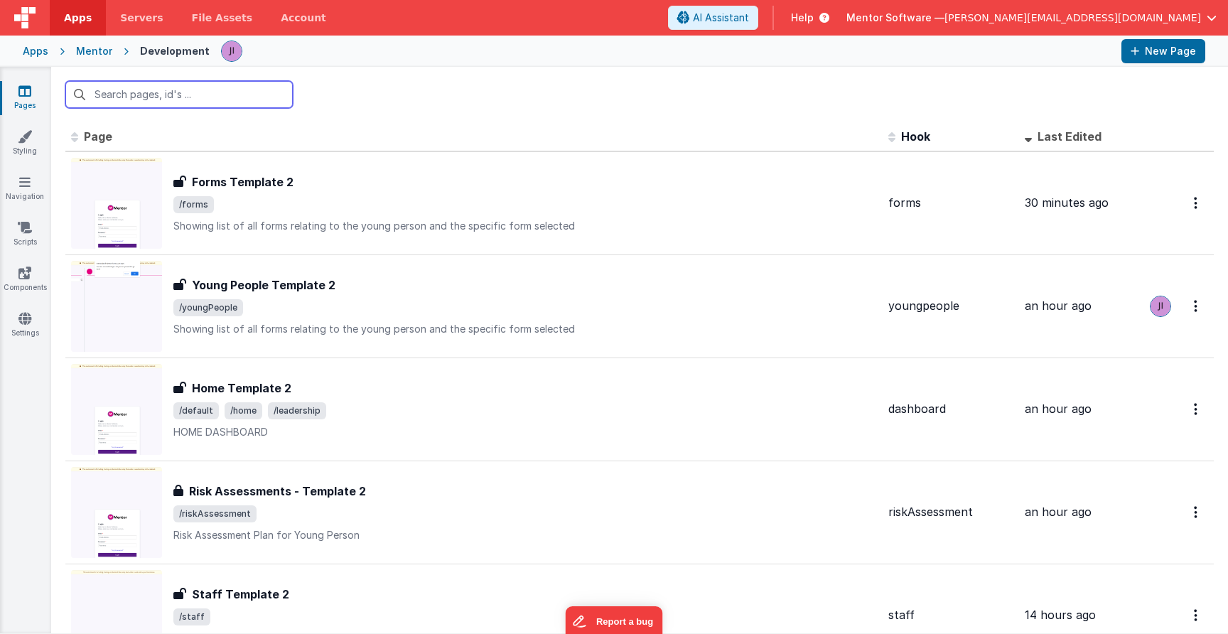
click at [168, 104] on input "text" at bounding box center [178, 94] width 227 height 27
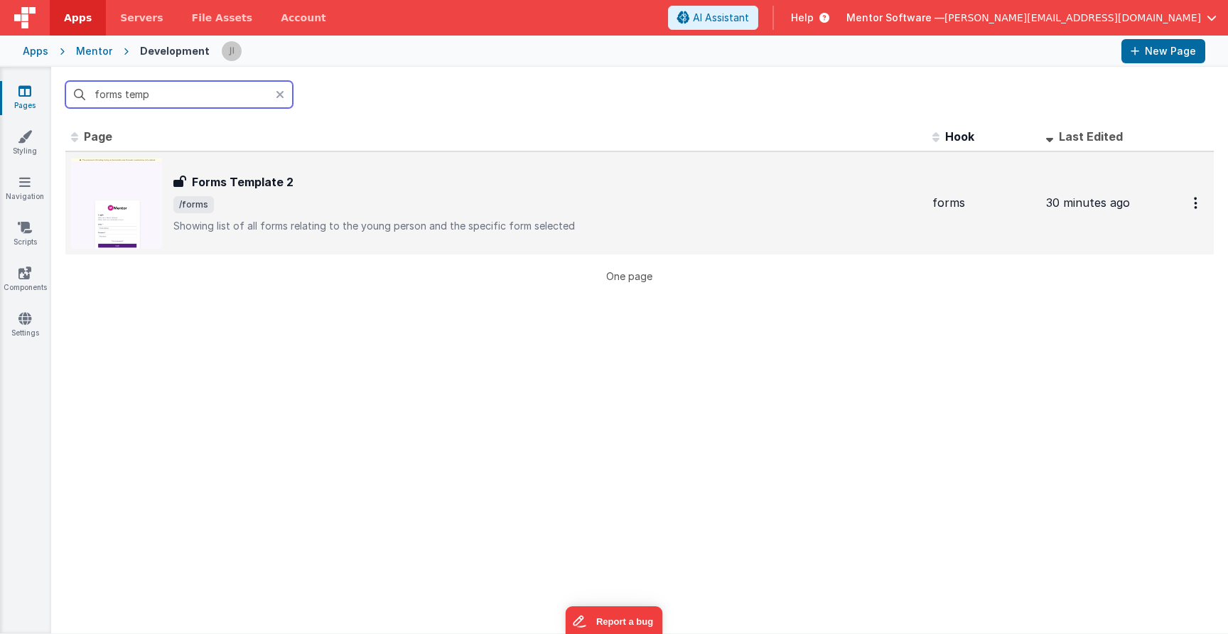
type input "forms temp"
click at [298, 216] on div "Forms Template 2 Forms Template 2 /forms Showing list of all forms relating to …" at bounding box center [546, 203] width 747 height 60
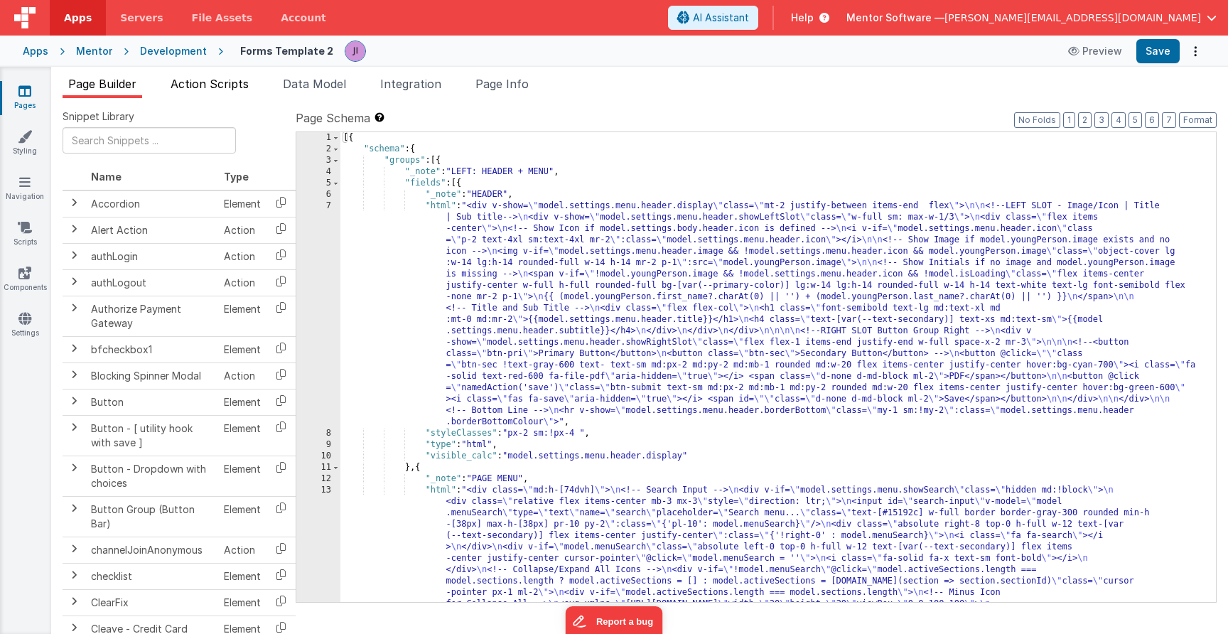
click at [200, 86] on span "Action Scripts" at bounding box center [210, 84] width 78 height 14
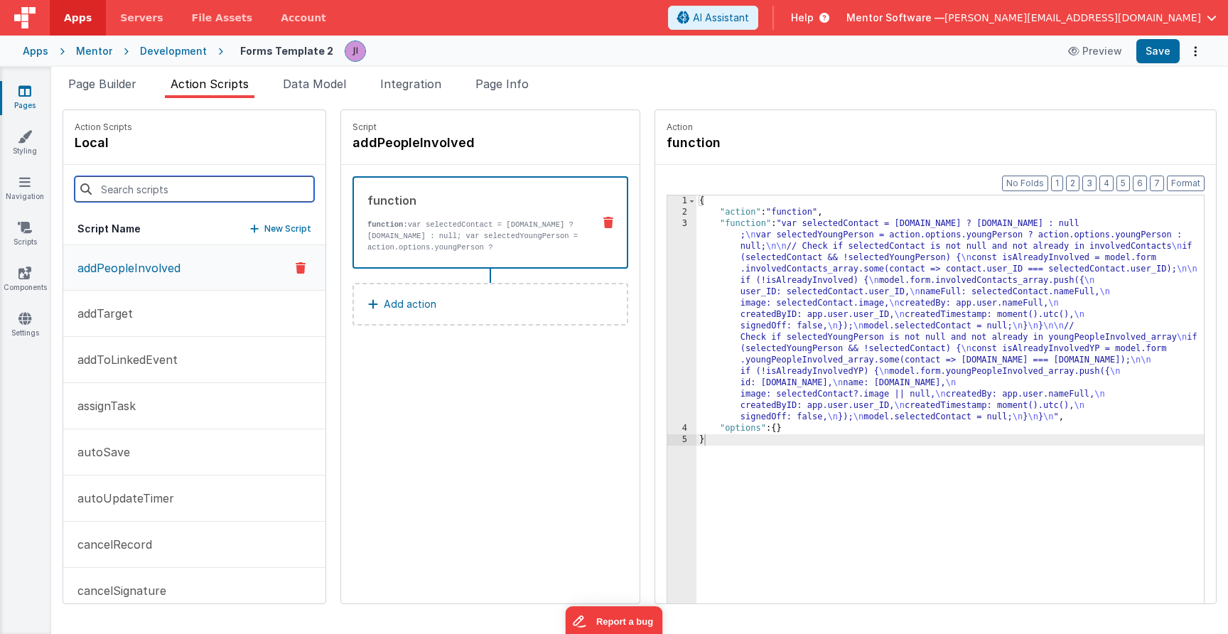
click at [184, 195] on input at bounding box center [194, 189] width 239 height 26
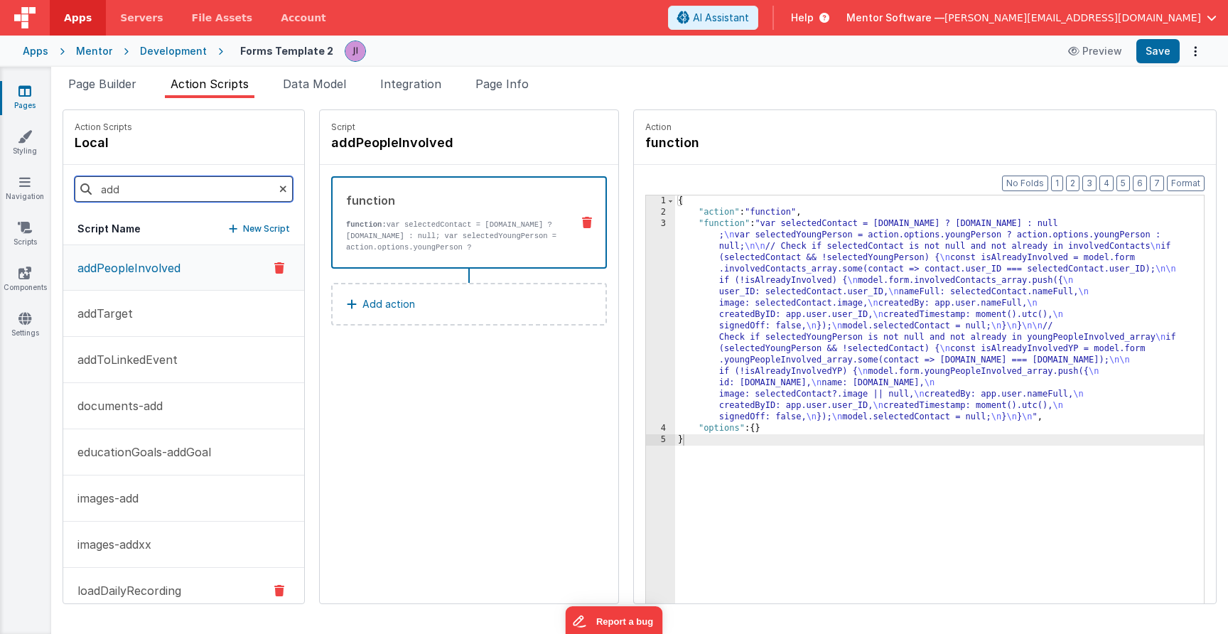
scroll to position [114, 0]
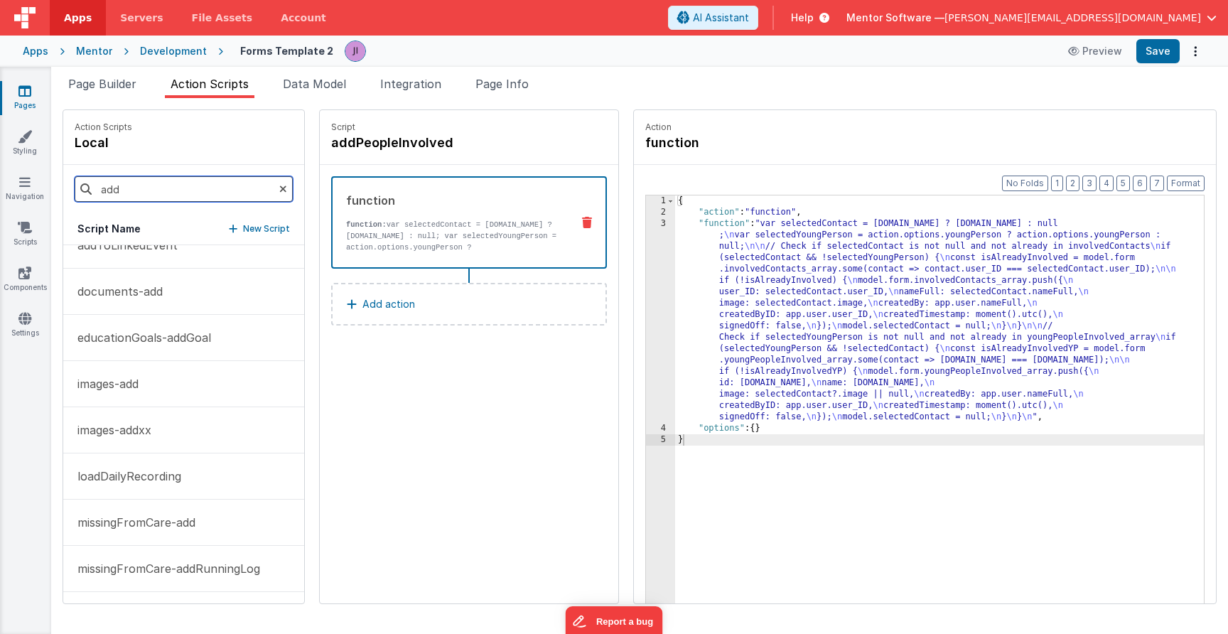
click at [114, 190] on input "add" at bounding box center [184, 189] width 218 height 26
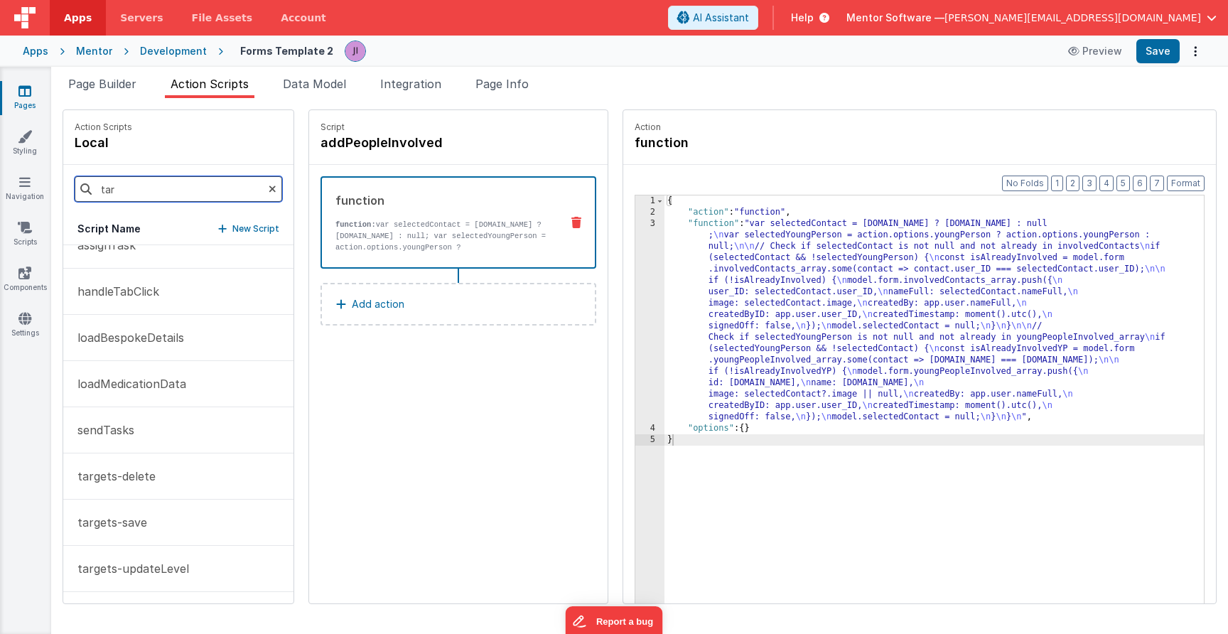
scroll to position [0, 0]
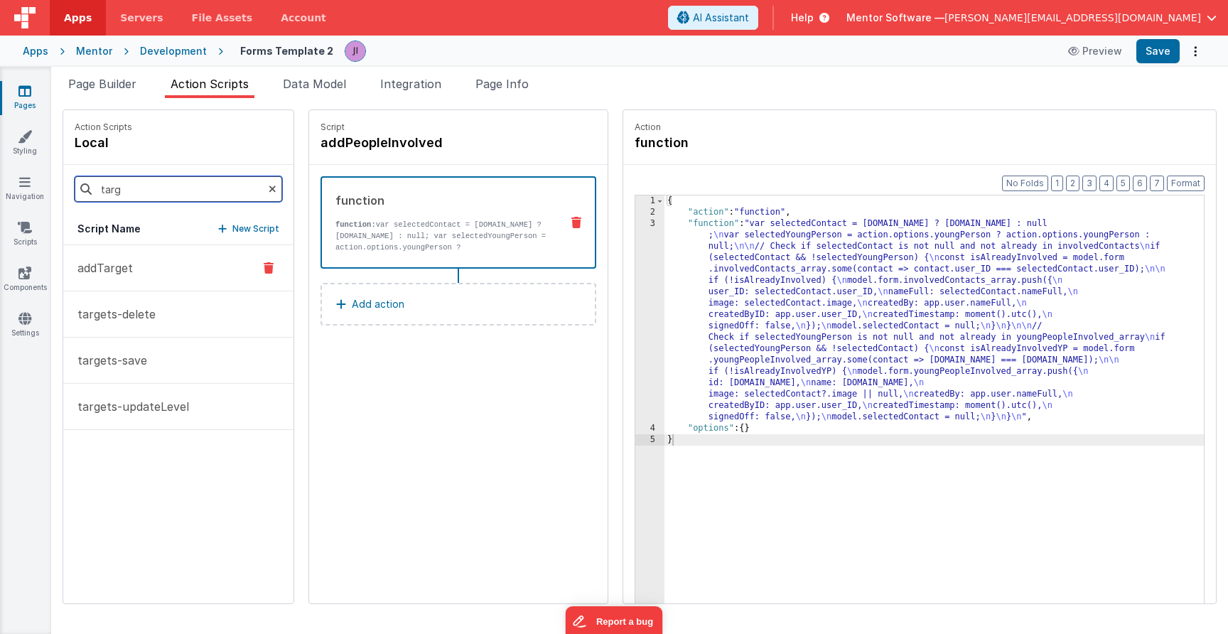
type input "targ"
click at [140, 277] on button "addTarget" at bounding box center [178, 268] width 230 height 46
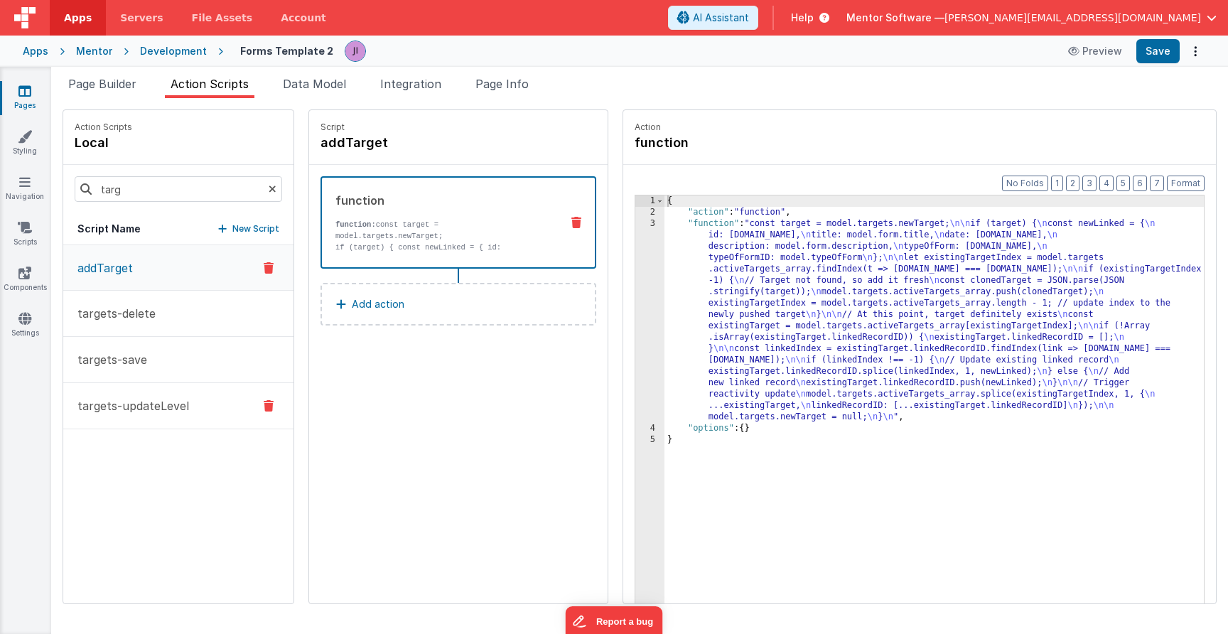
click at [152, 402] on p "targets-updateLevel" at bounding box center [129, 405] width 120 height 17
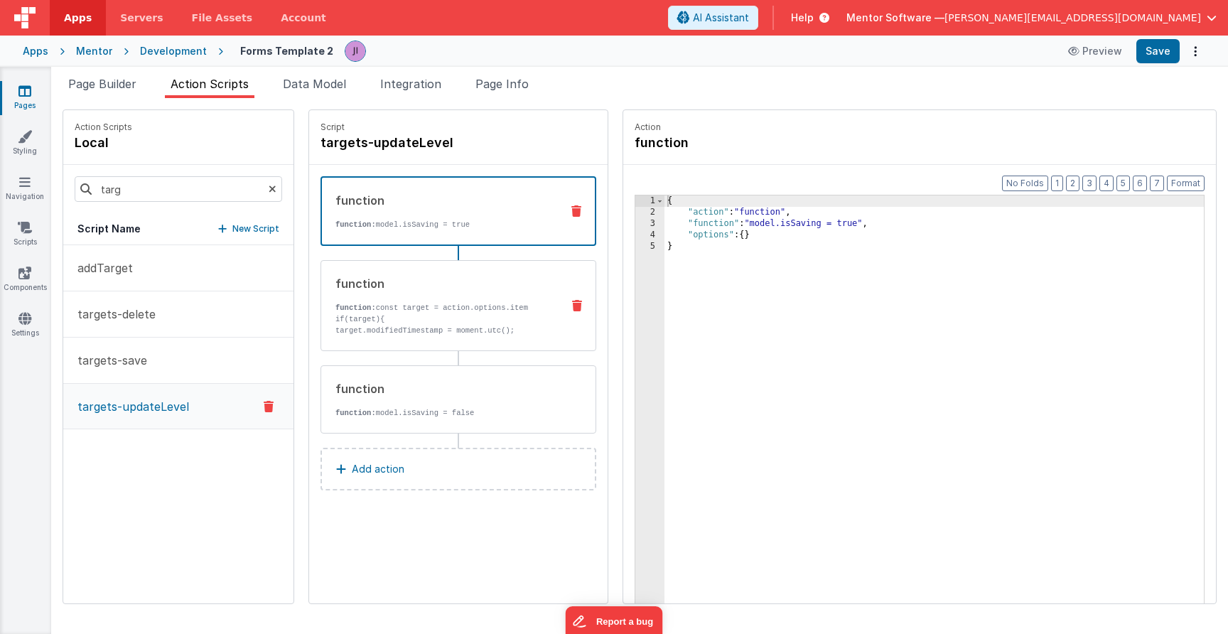
click at [379, 301] on div "function function: const target = action.options.item if(target){ target.modifi…" at bounding box center [435, 305] width 229 height 61
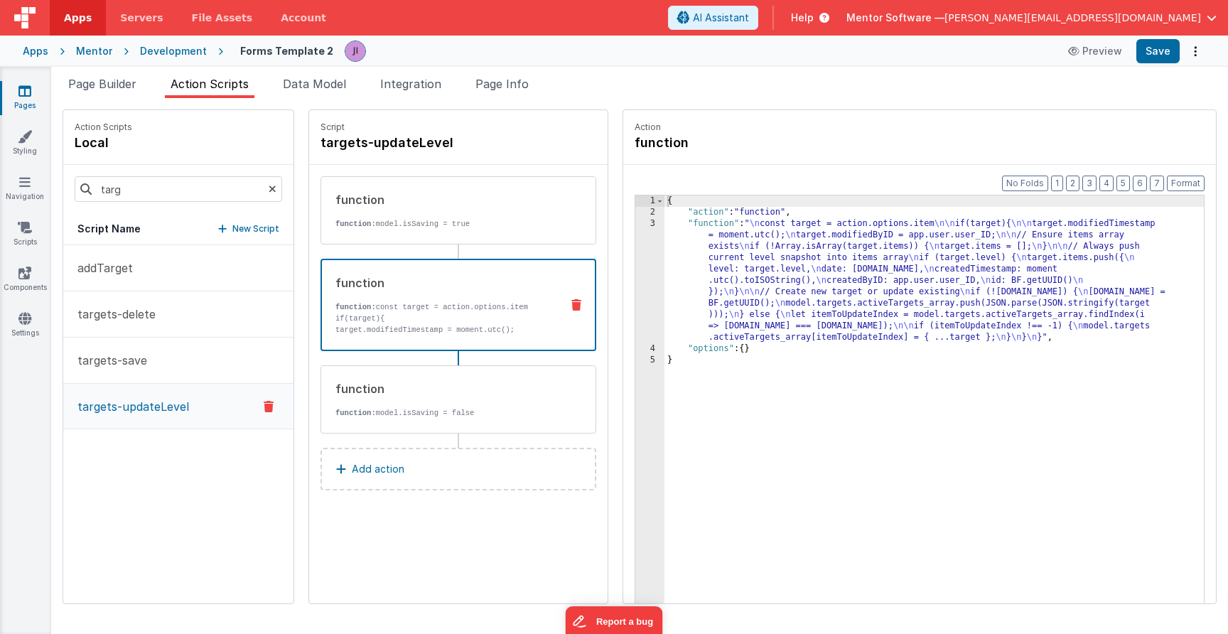
click at [688, 281] on div "{ "action" : "function" , "function" : " \n const target = action.options.item …" at bounding box center [933, 432] width 539 height 475
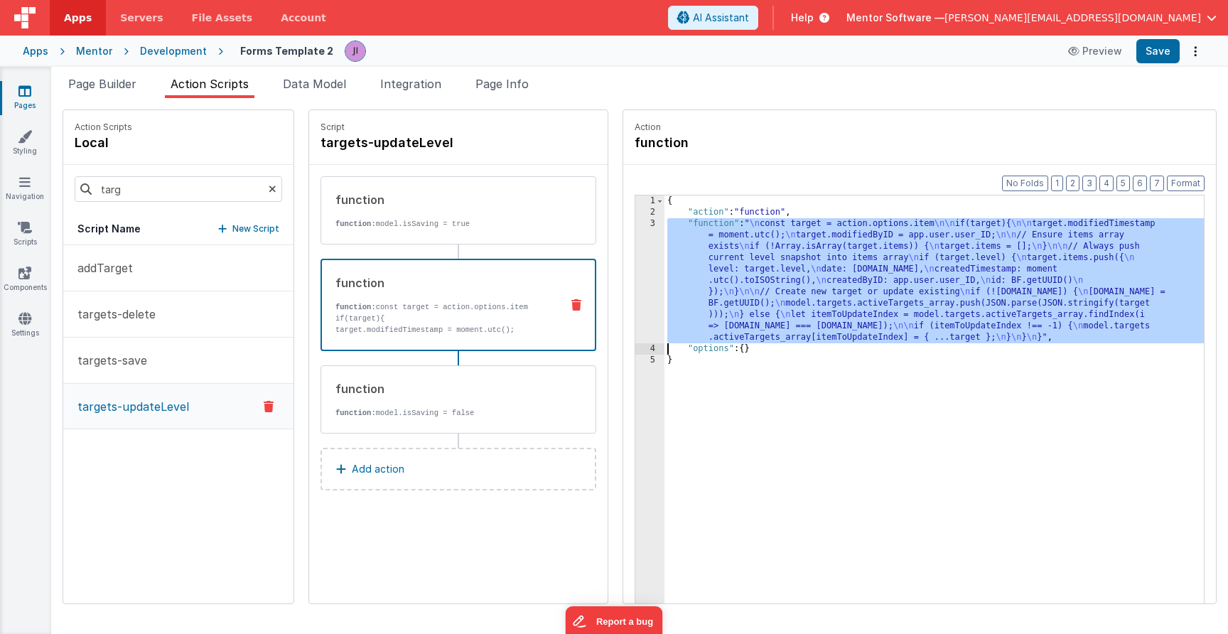
click at [641, 281] on div "3" at bounding box center [649, 280] width 29 height 125
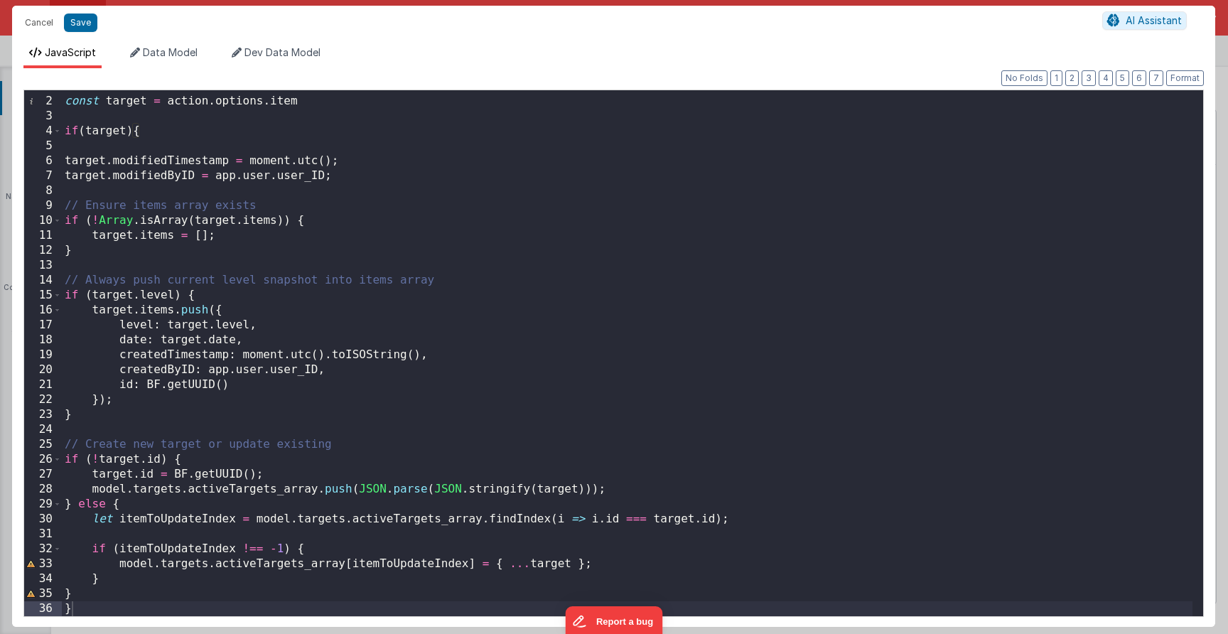
scroll to position [11, 0]
click at [144, 341] on div "const target = action . options . item if ( target ) { target . modifiedTimesta…" at bounding box center [627, 357] width 1130 height 556
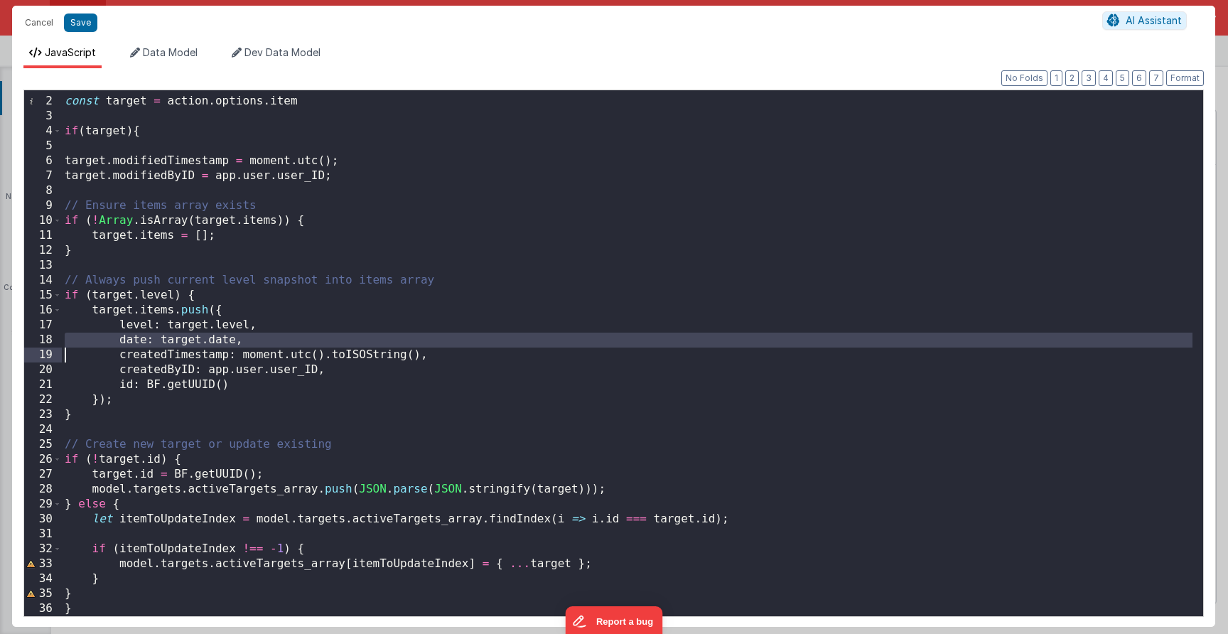
click at [207, 340] on div "const target = action . options . item if ( target ) { target . modifiedTimesta…" at bounding box center [627, 357] width 1130 height 556
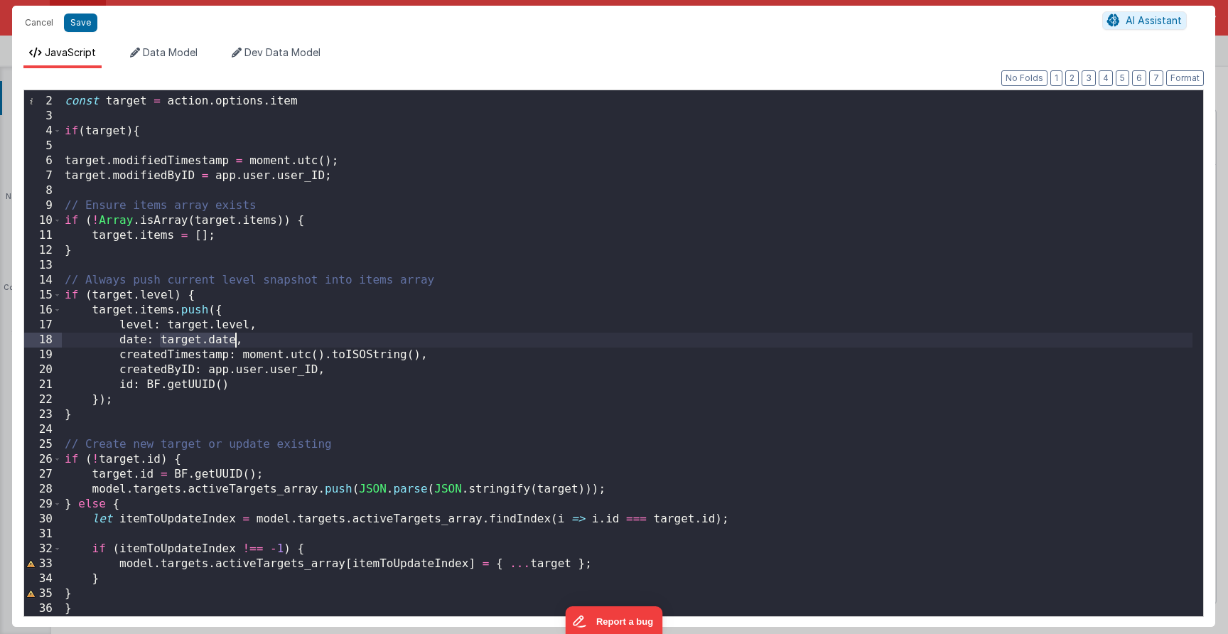
drag, startPoint x: 161, startPoint y: 340, endPoint x: 235, endPoint y: 338, distance: 74.6
click at [235, 338] on div "const target = action . options . item if ( target ) { target . modifiedTimesta…" at bounding box center [627, 357] width 1130 height 556
click at [73, 23] on button "Save" at bounding box center [80, 22] width 33 height 18
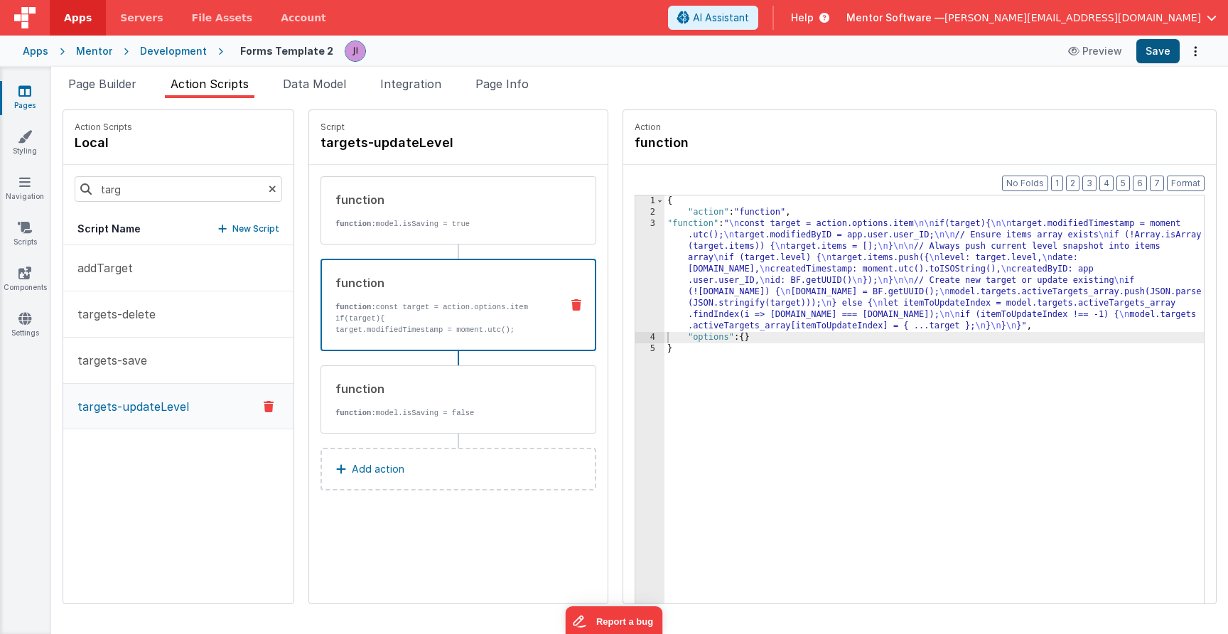
click at [1153, 43] on button "Save" at bounding box center [1157, 51] width 43 height 24
click at [603, 2] on header "Apps Servers File Assets Account Some FUTURE Slot AI Assistant Help Mentor Soft…" at bounding box center [614, 18] width 1228 height 36
click at [34, 280] on link "Components" at bounding box center [24, 280] width 51 height 28
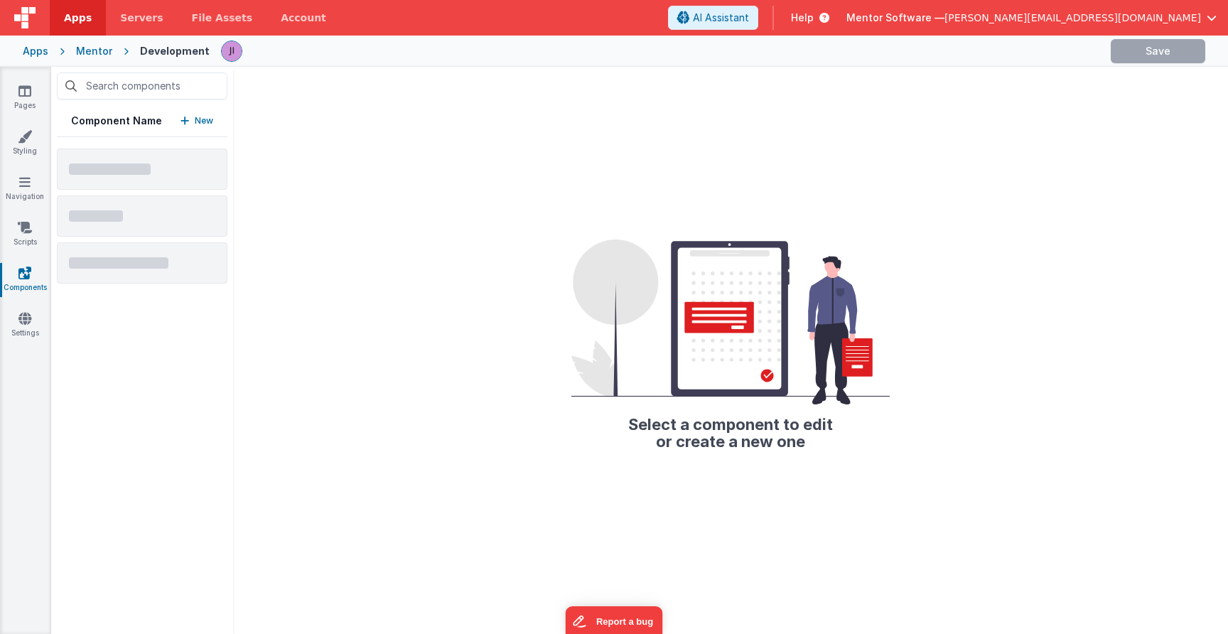
click at [31, 212] on div "Pages Styling Navigation Scripts Components Settings" at bounding box center [25, 350] width 51 height 567
click at [26, 235] on link "Scripts" at bounding box center [24, 234] width 51 height 28
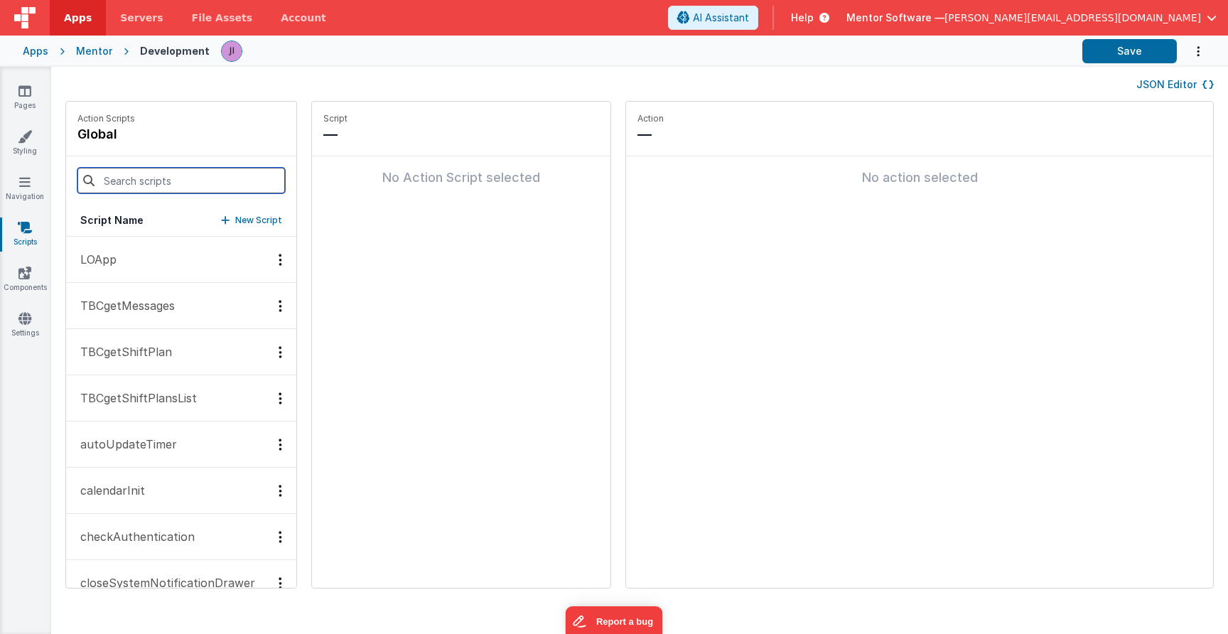
click at [145, 187] on input at bounding box center [180, 181] width 207 height 26
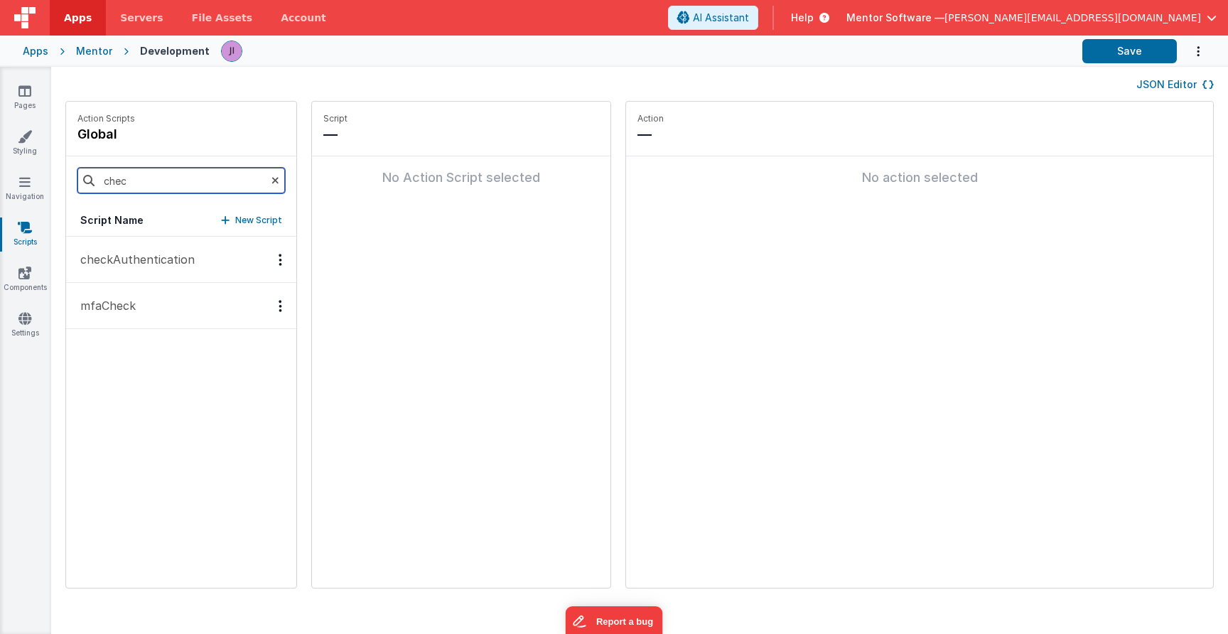
type input "chec"
click at [120, 251] on p "checkAuthentication" at bounding box center [133, 259] width 123 height 17
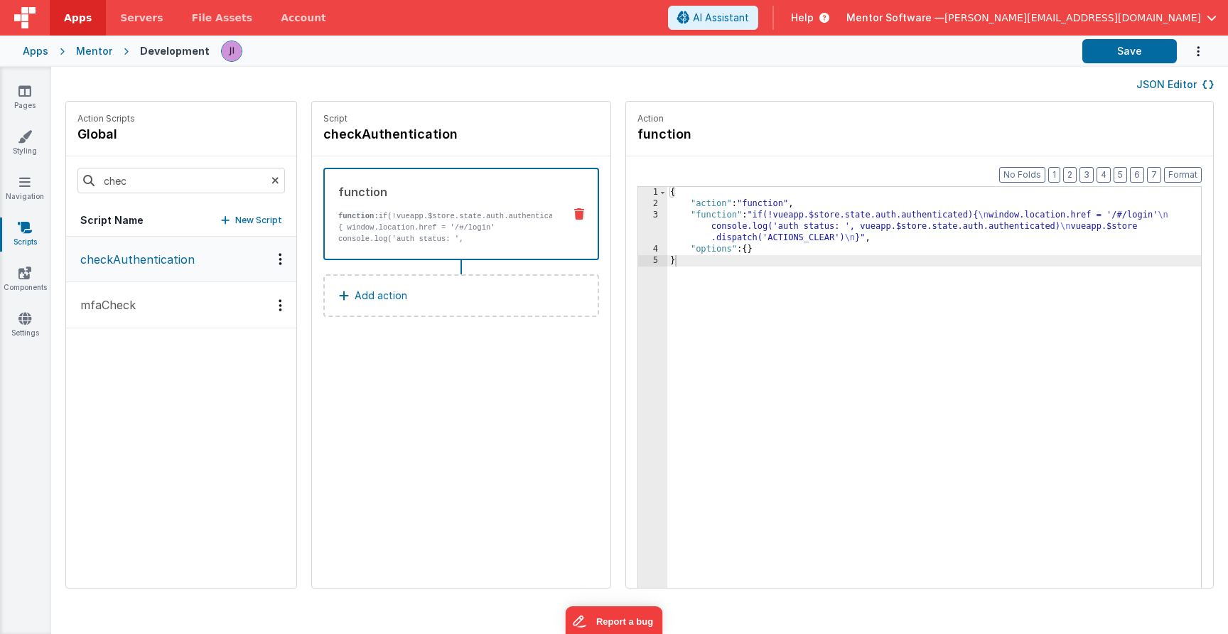
click at [717, 214] on div "{ "action" : "function" , "function" : "if(!vueapp.$store.state.auth.authentica…" at bounding box center [934, 420] width 534 height 467
click at [659, 224] on div "3" at bounding box center [652, 227] width 29 height 34
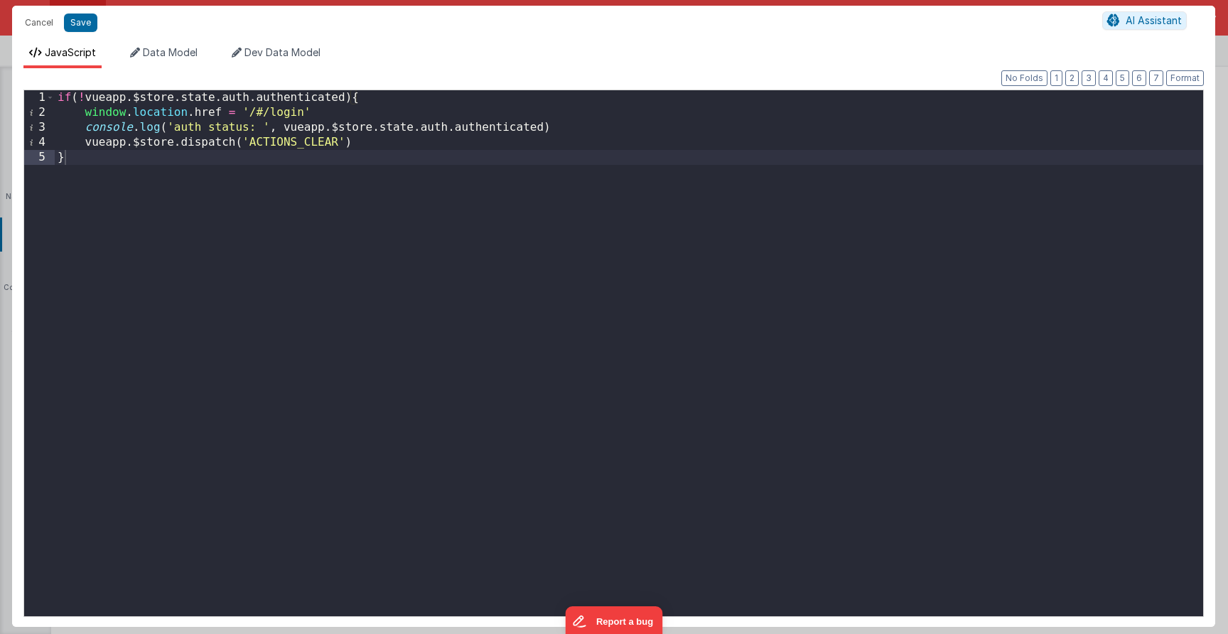
click at [431, 227] on div "if ( ! vueapp . $store . state . auth . authenticated ) { window . location . h…" at bounding box center [629, 368] width 1148 height 556
click at [380, 136] on div "if ( ! vueapp . $store . state . auth . authenticated ) { window . location . h…" at bounding box center [629, 368] width 1148 height 556
drag, startPoint x: -3, startPoint y: 41, endPoint x: -77, endPoint y: 8, distance: 81.1
click at [0, 8] on html "Cancel Save AI Assistant JavaScript Data Model Dev Data Model Format 7 6 5 4 3 …" at bounding box center [614, 317] width 1228 height 634
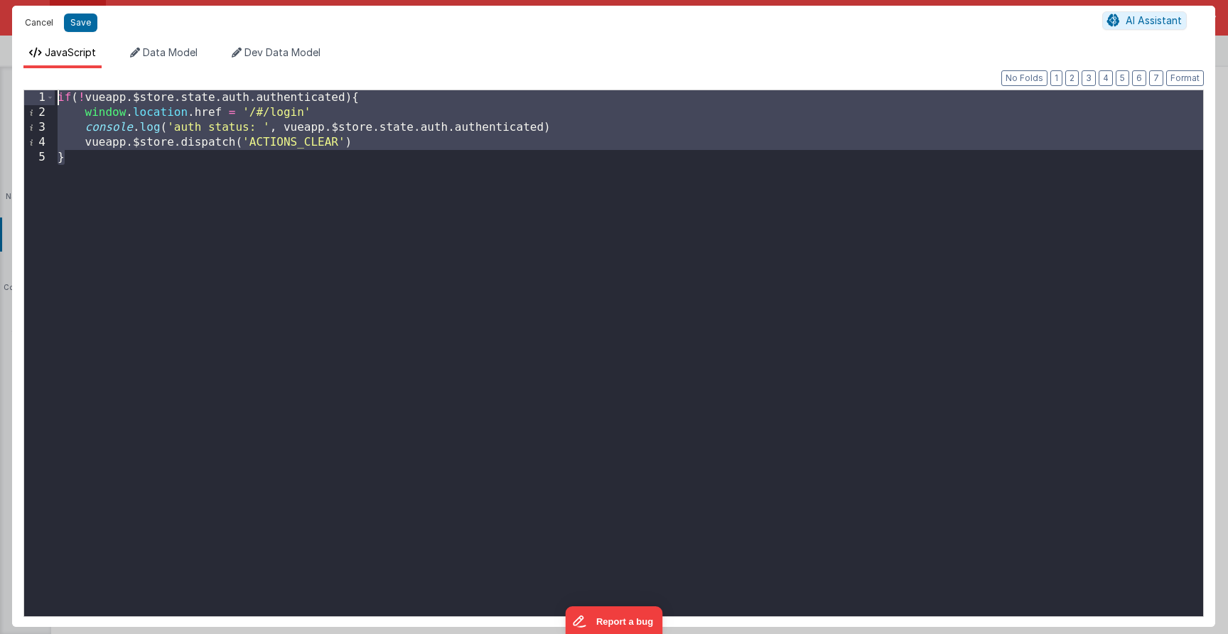
click at [29, 21] on button "Cancel" at bounding box center [39, 23] width 43 height 20
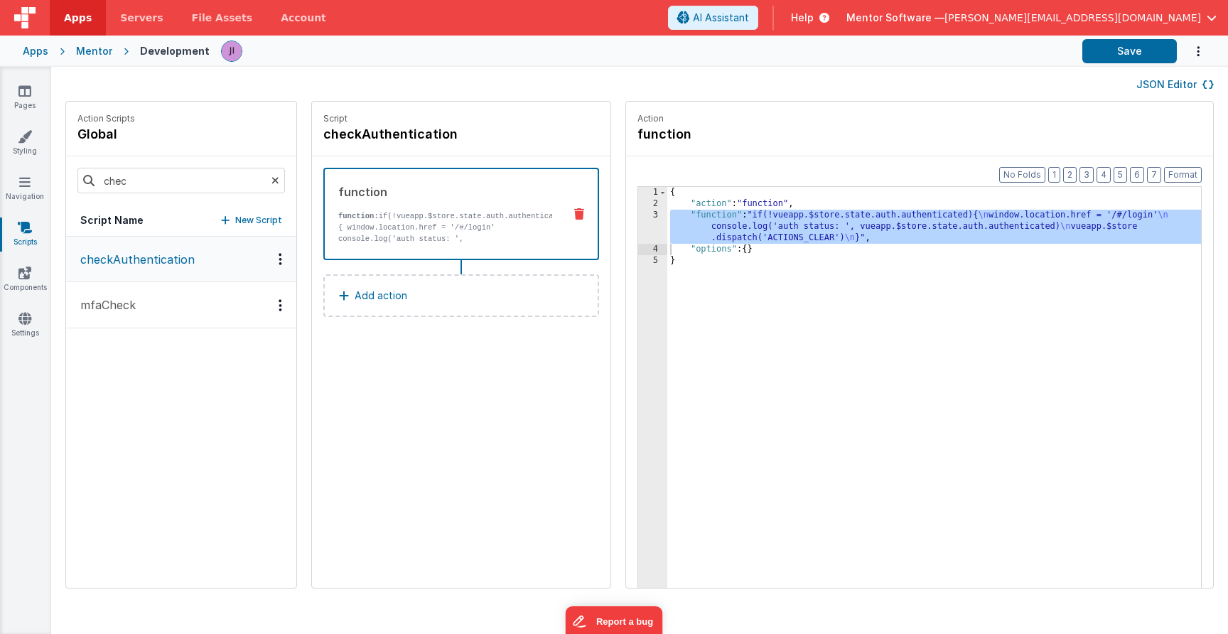
click at [257, 217] on p "New Script" at bounding box center [258, 220] width 47 height 14
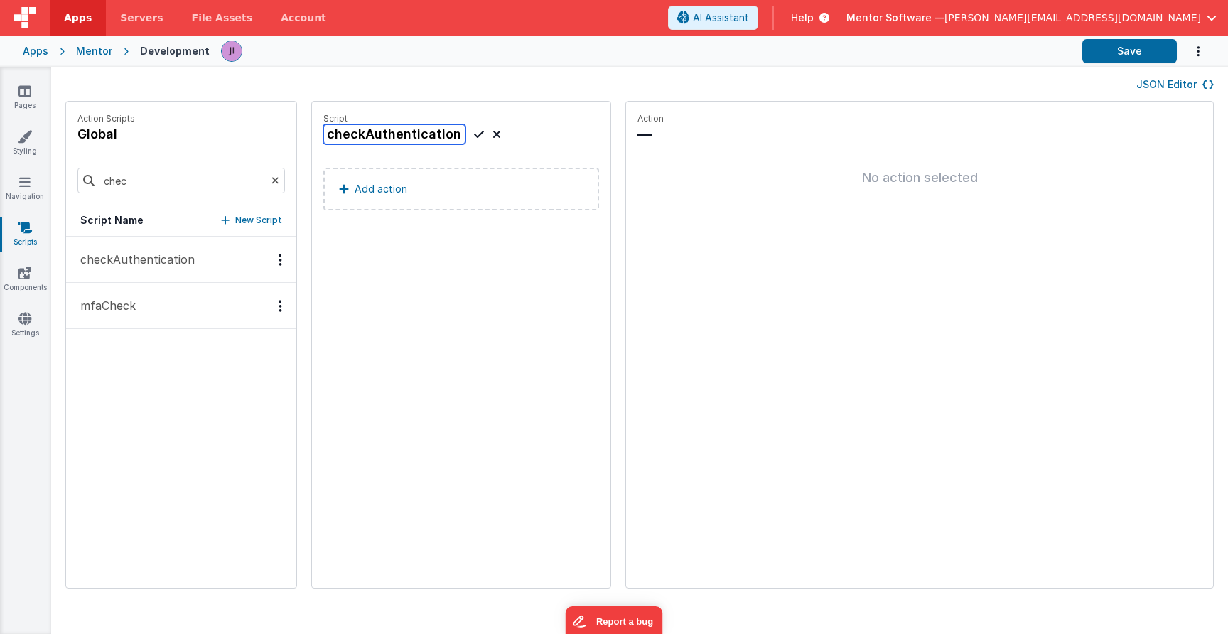
type input "checkAuthenticationBackend"
click at [481, 129] on icon at bounding box center [479, 134] width 10 height 17
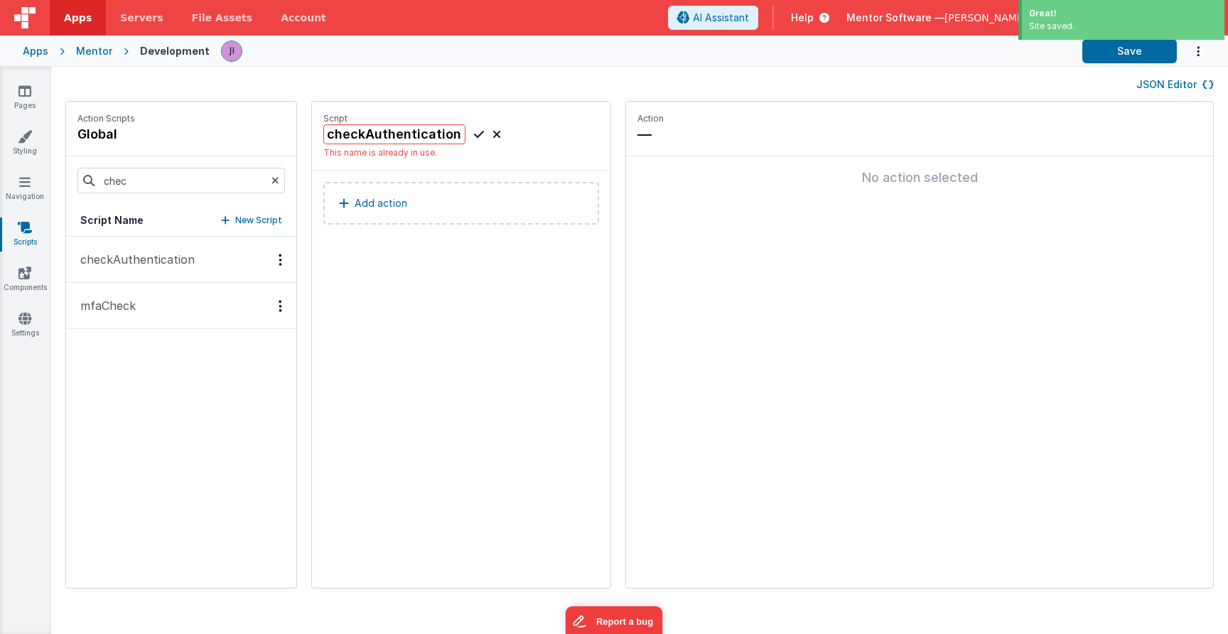
click at [388, 213] on button "Add action" at bounding box center [461, 203] width 276 height 43
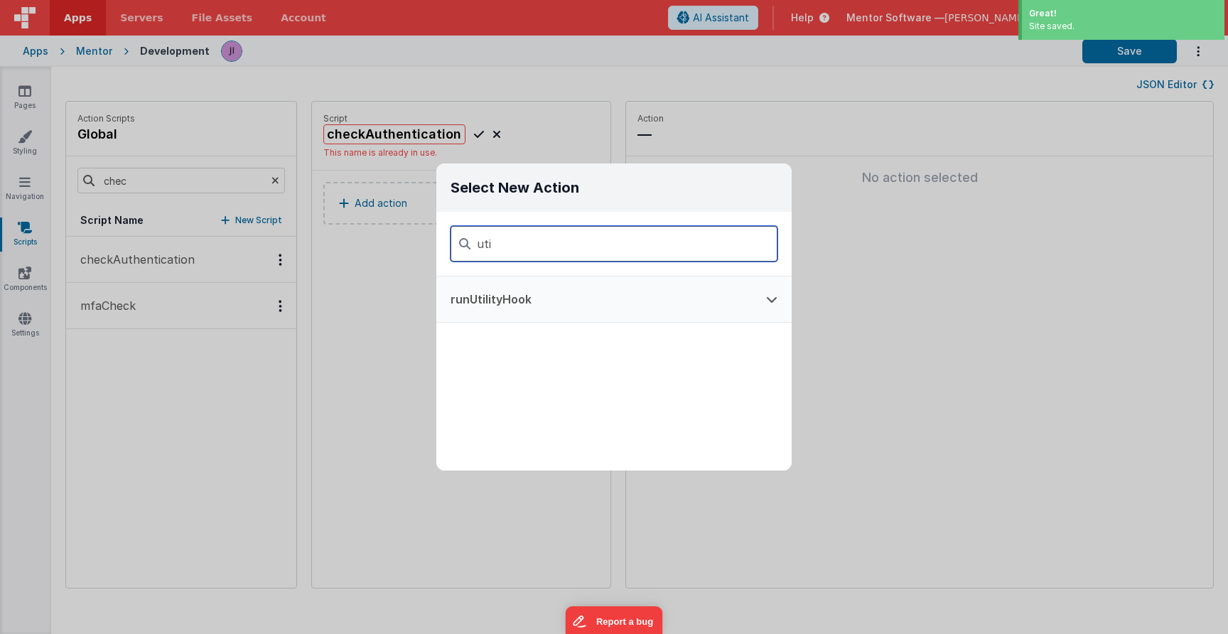
type input "uti"
click at [644, 318] on button "runUtilityHook" at bounding box center [593, 298] width 315 height 45
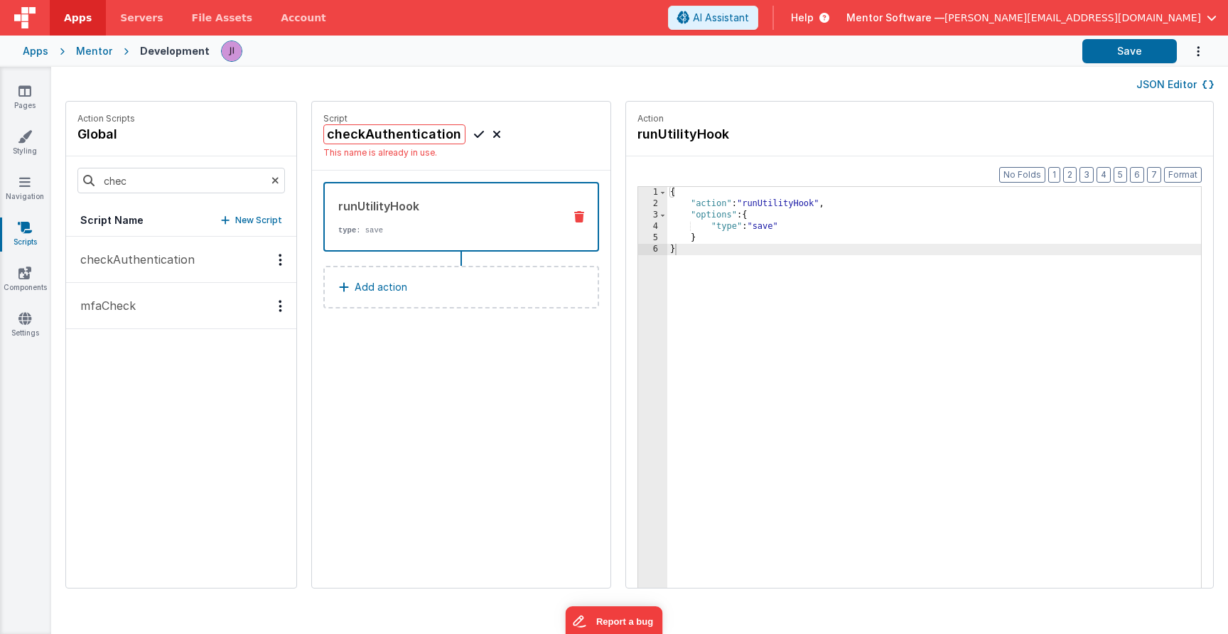
click at [772, 230] on div "{ "action" : "runUtilityHook" , "options" : { "type" : "save" } }" at bounding box center [934, 420] width 534 height 467
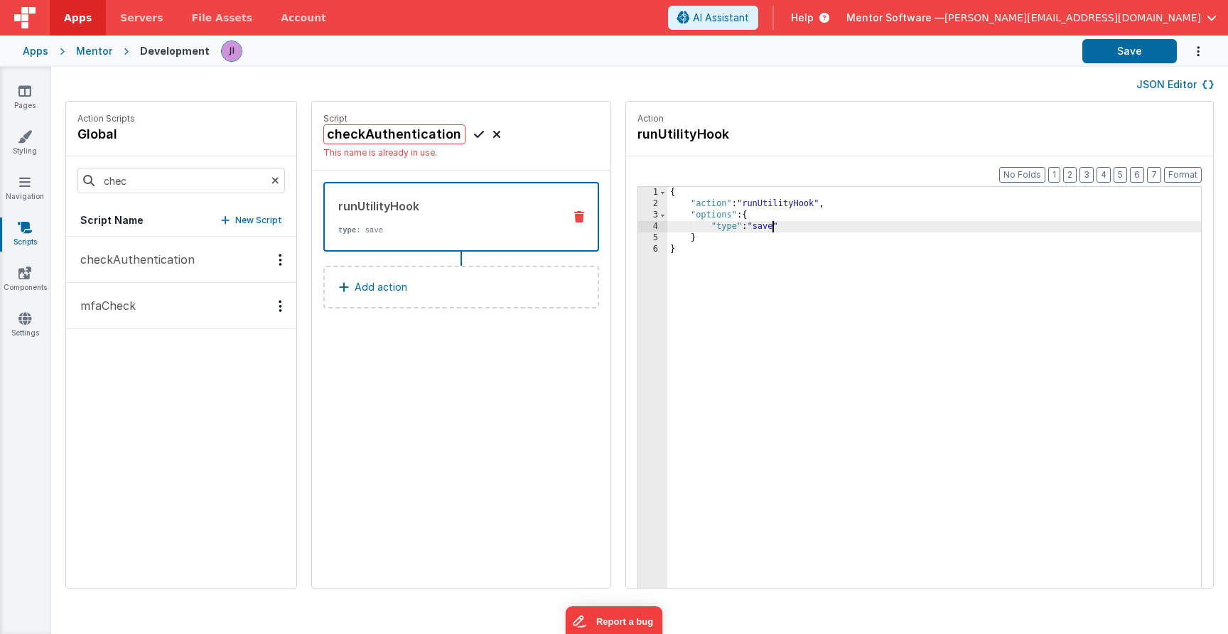
click at [772, 230] on div "{ "action" : "runUtilityHook" , "options" : { "type" : "save" } }" at bounding box center [934, 420] width 534 height 467
click at [771, 216] on div "{ "action" : "runUtilityHook" , "options" : { "type" : "save" } }" at bounding box center [934, 420] width 534 height 467
click at [790, 220] on div "{ "action" : "runUtilityHook" , "options" : { "hookSetName" : "" , "type" : "sa…" at bounding box center [934, 420] width 534 height 467
click at [789, 227] on div "{ "action" : "runUtilityHook" , "options" : { "hookSetName" : "" , "type" : "sa…" at bounding box center [934, 420] width 534 height 467
click at [766, 240] on div "{ "action" : "runUtilityHook" , "options" : { "hookSetName" : "globalHooks" , "…" at bounding box center [934, 420] width 534 height 467
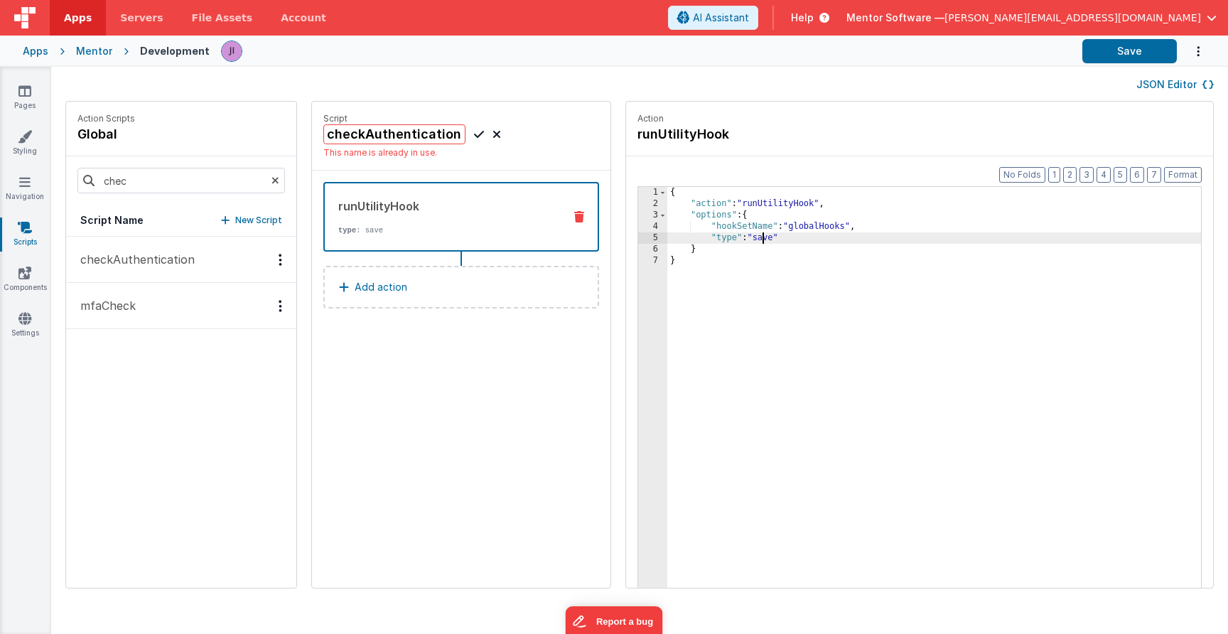
click at [766, 240] on div "{ "action" : "runUtilityHook" , "options" : { "hookSetName" : "globalHooks" , "…" at bounding box center [934, 420] width 534 height 467
click at [782, 291] on div "{ "action" : "runUtilityHook" , "options" : { "hookSetName" : "globalHooks" , "…" at bounding box center [934, 420] width 534 height 467
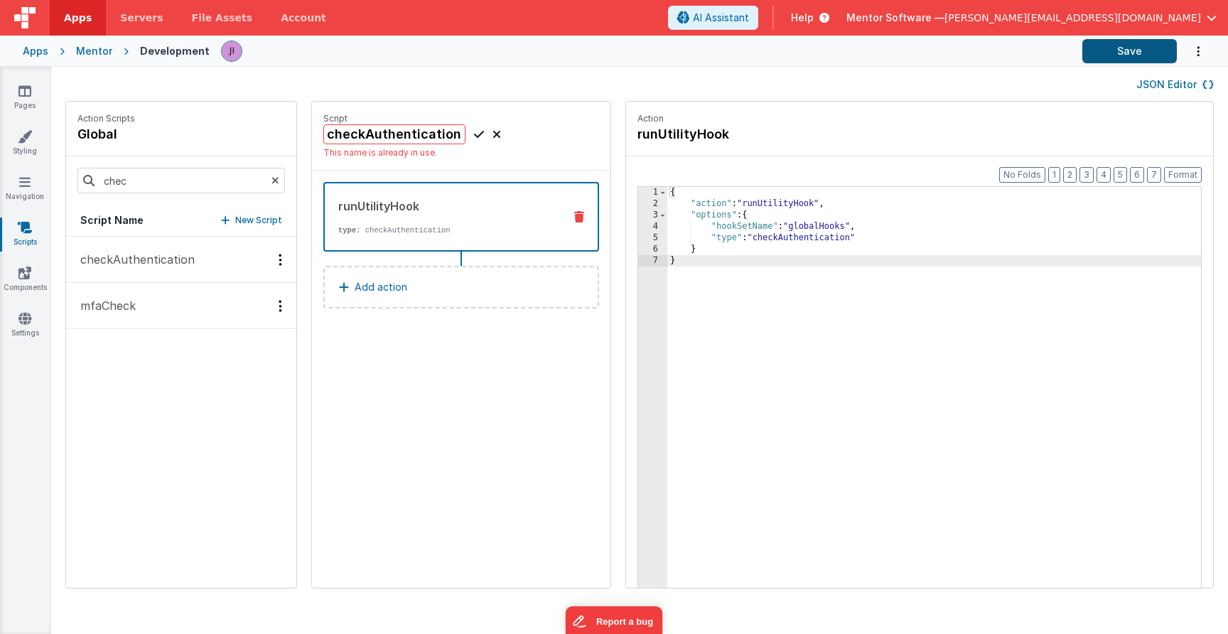
click at [1141, 56] on button "Save" at bounding box center [1129, 51] width 94 height 24
click at [169, 183] on input "chec" at bounding box center [180, 181] width 207 height 26
click at [174, 261] on p "showToastCustom" at bounding box center [127, 259] width 111 height 17
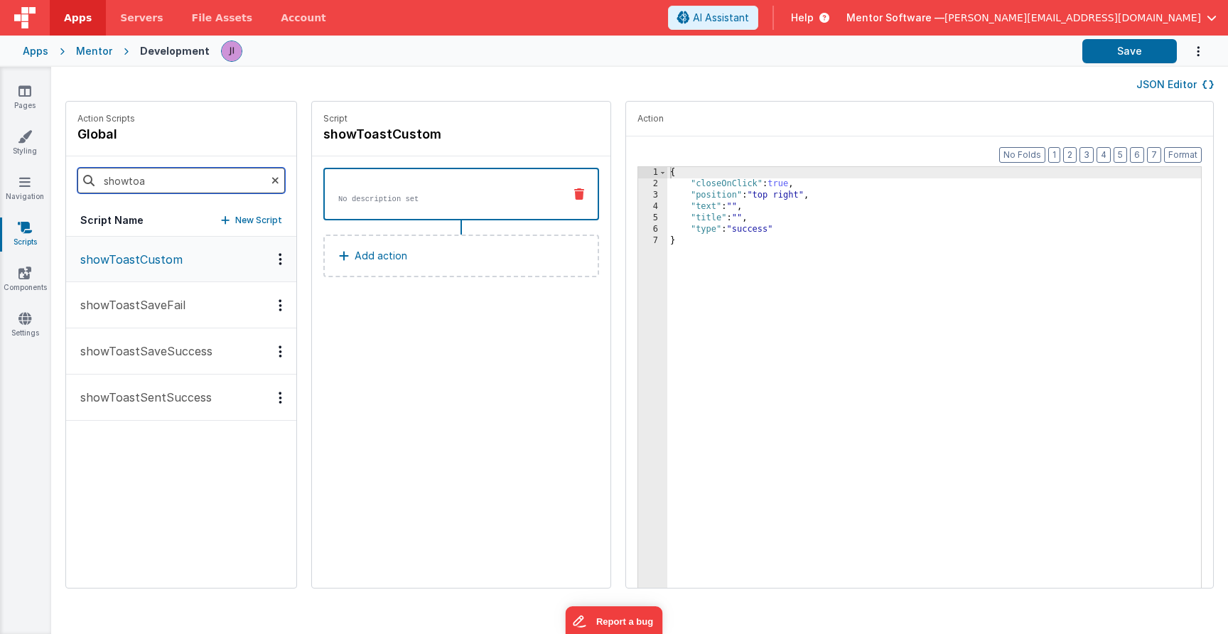
click at [195, 178] on input "showtoa" at bounding box center [180, 181] width 207 height 26
type input "check"
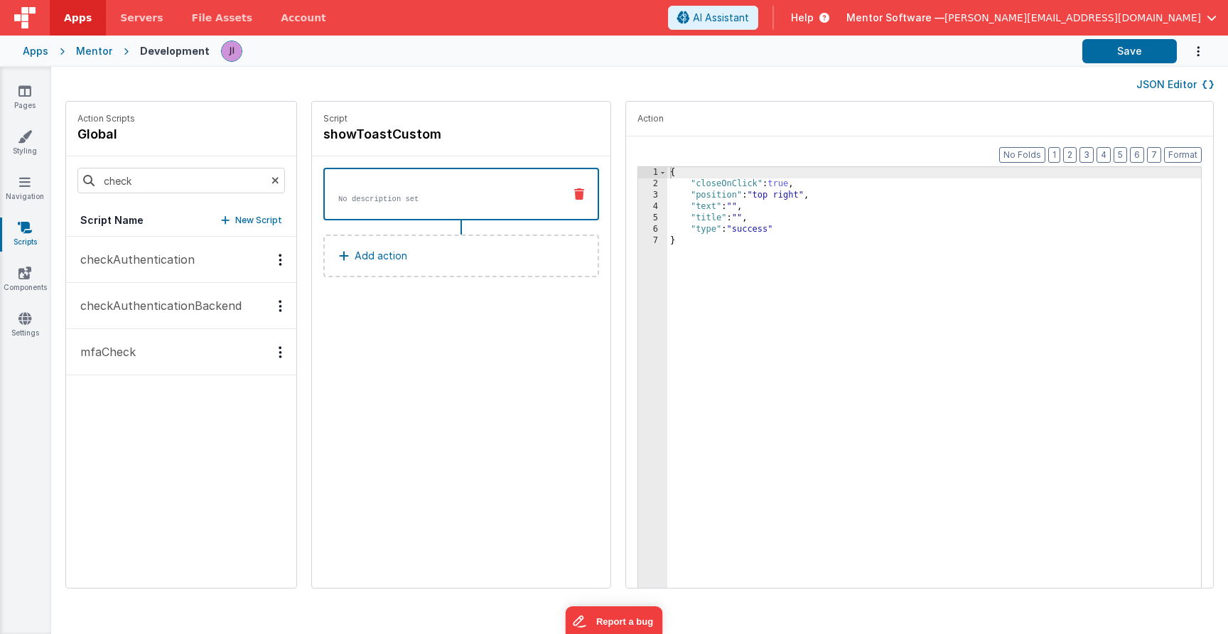
click at [141, 316] on button "checkAuthenticationBackend" at bounding box center [181, 306] width 230 height 46
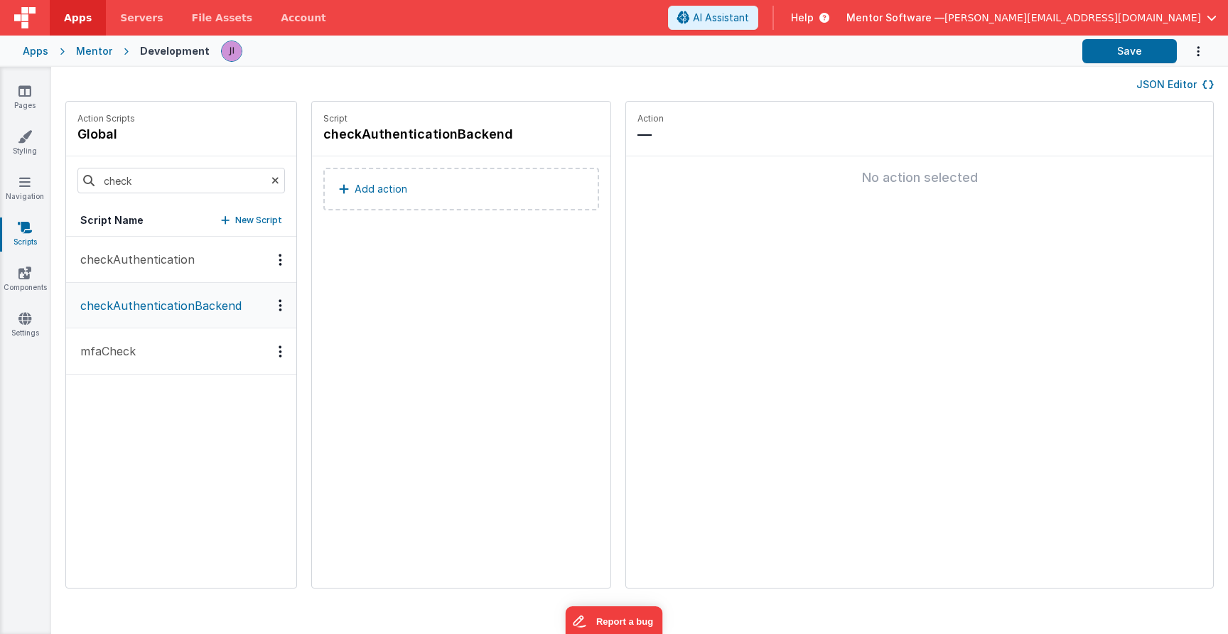
click at [169, 244] on button "checkAuthentication" at bounding box center [181, 260] width 230 height 46
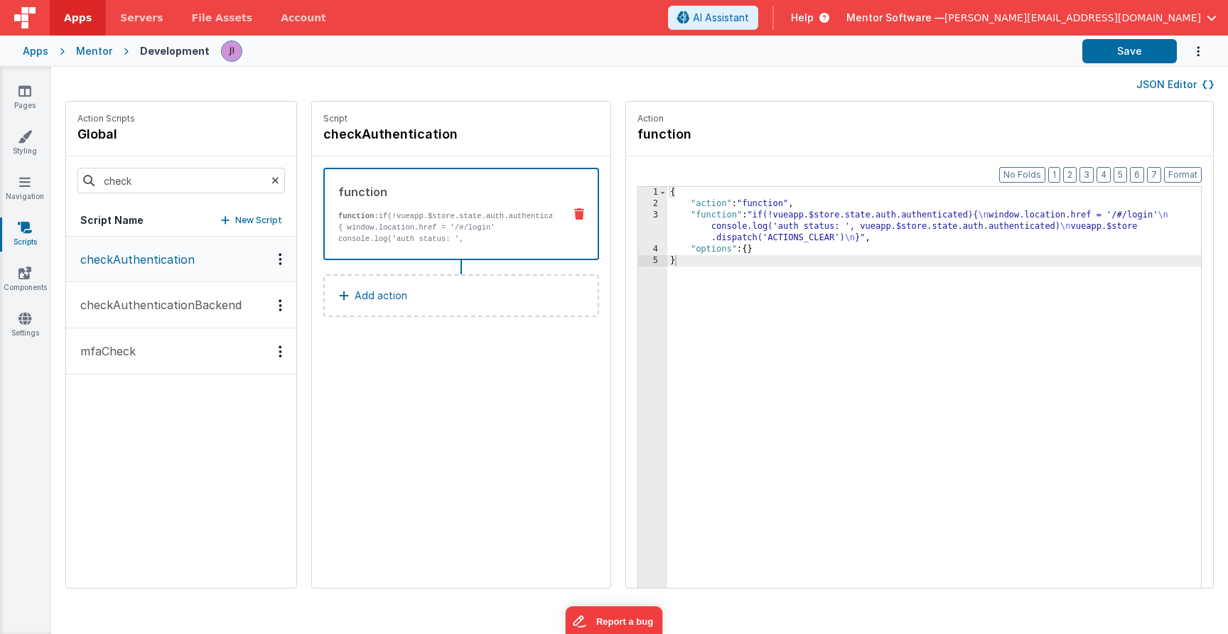
click at [182, 293] on button "checkAuthenticationBackend" at bounding box center [181, 305] width 230 height 46
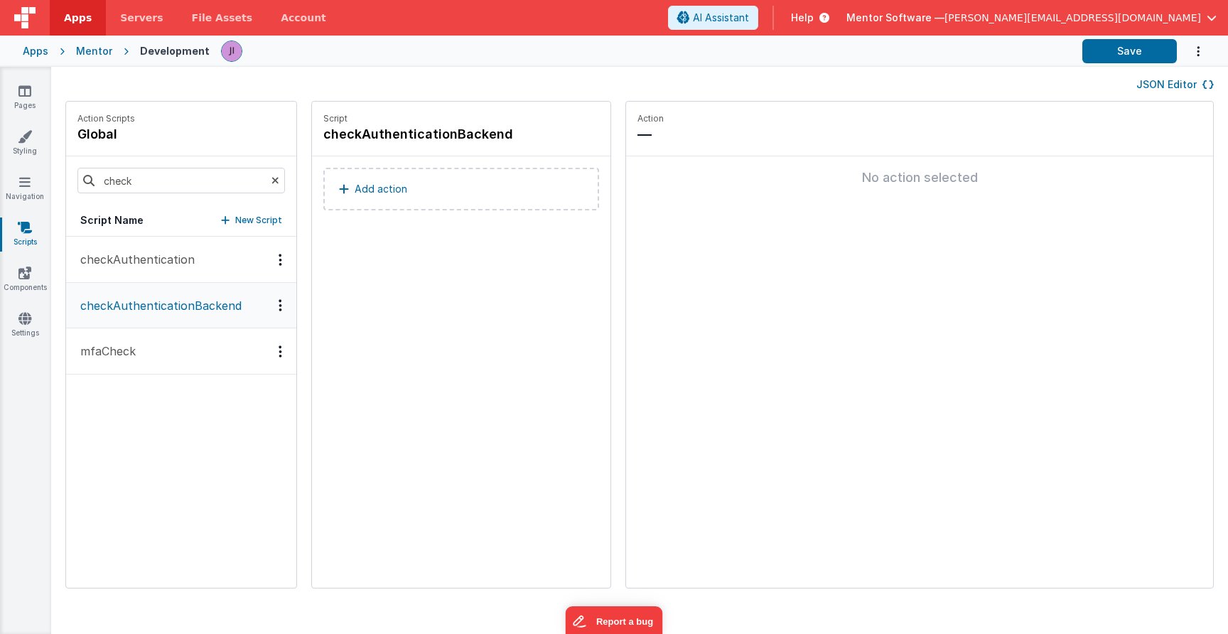
click at [391, 202] on button "Add action" at bounding box center [461, 189] width 276 height 43
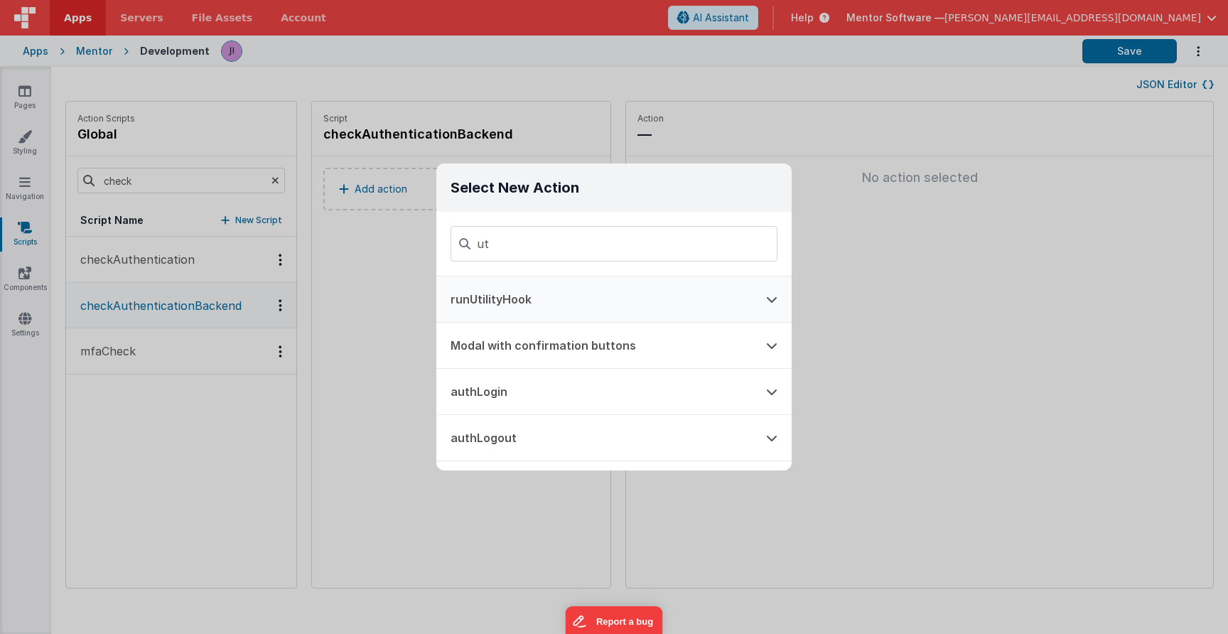
type input "ut"
click at [620, 310] on button "runUtilityHook" at bounding box center [593, 298] width 315 height 45
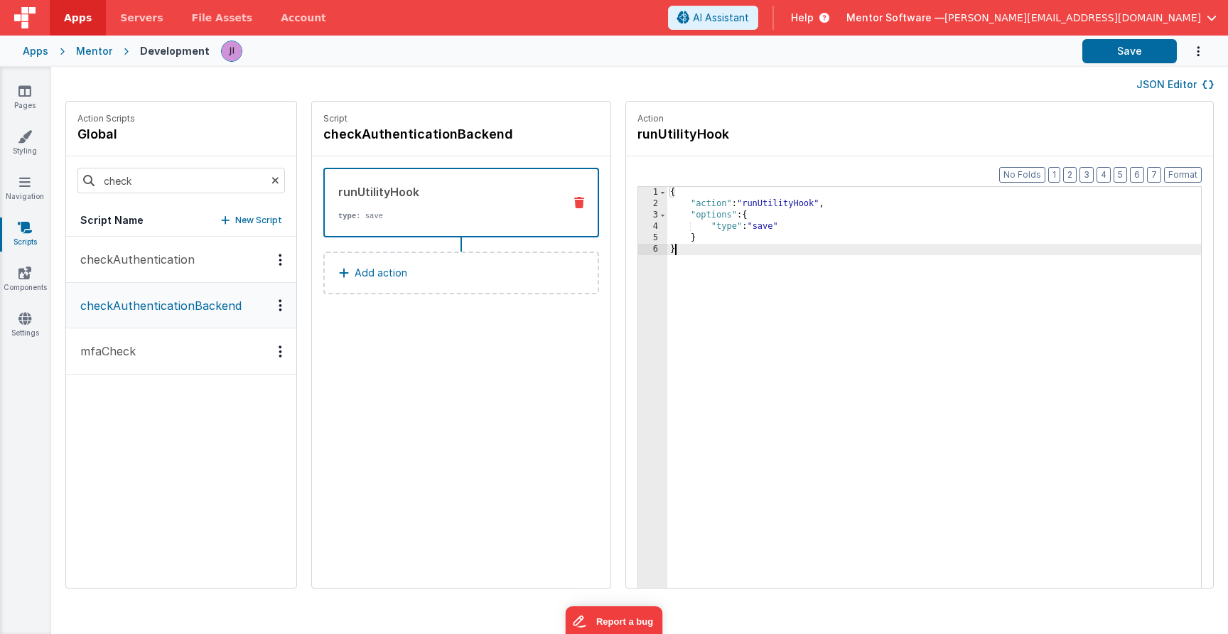
drag, startPoint x: 770, startPoint y: 256, endPoint x: 644, endPoint y: 155, distance: 161.8
click at [639, 155] on fieldset "Action runUtilityHook Format 7 6 5 4 3 2 1 No Folds 1 2 3 4 5 6 { "action" : "r…" at bounding box center [919, 345] width 587 height 486
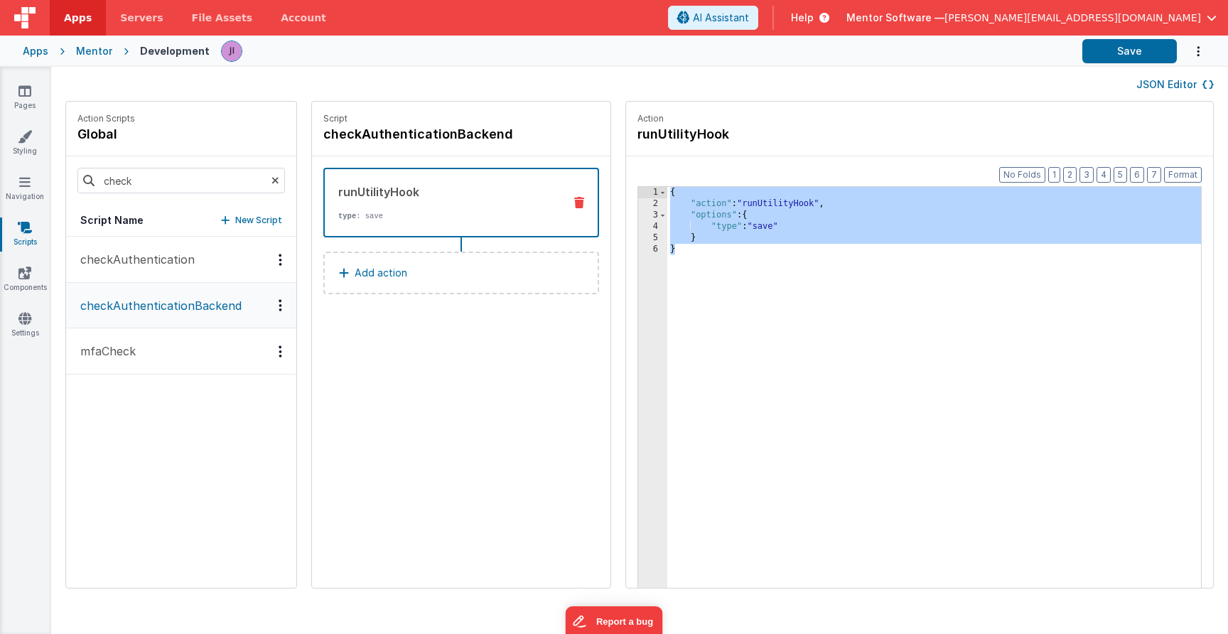
click at [767, 217] on div "{ "action" : "runUtilityHook" , "options" : { "type" : "save" } }" at bounding box center [934, 420] width 534 height 467
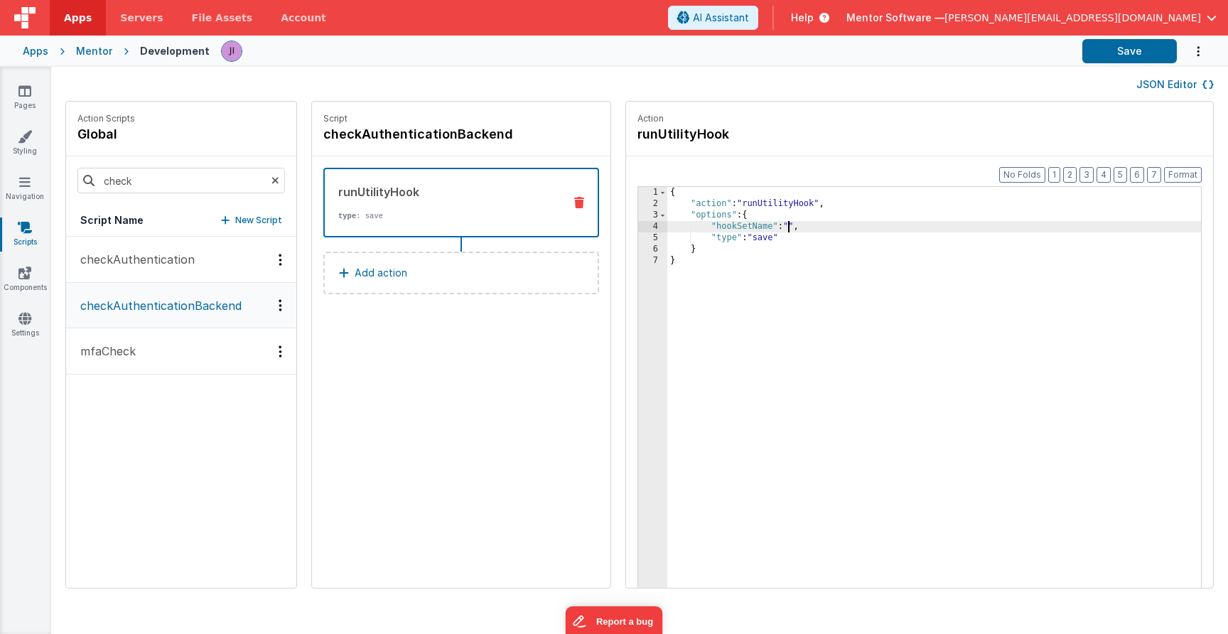
click at [788, 225] on div "{ "action" : "runUtilityHook" , "options" : { "hookSetName" : "" , "type" : "sa…" at bounding box center [934, 420] width 534 height 467
click at [773, 239] on div "{ "action" : "runUtilityHook" , "options" : { "hookSetName" : "globalHooks" , "…" at bounding box center [934, 420] width 534 height 467
click at [1117, 42] on button "Save" at bounding box center [1129, 51] width 94 height 24
click at [168, 268] on button "checkAuthentication" at bounding box center [181, 260] width 230 height 46
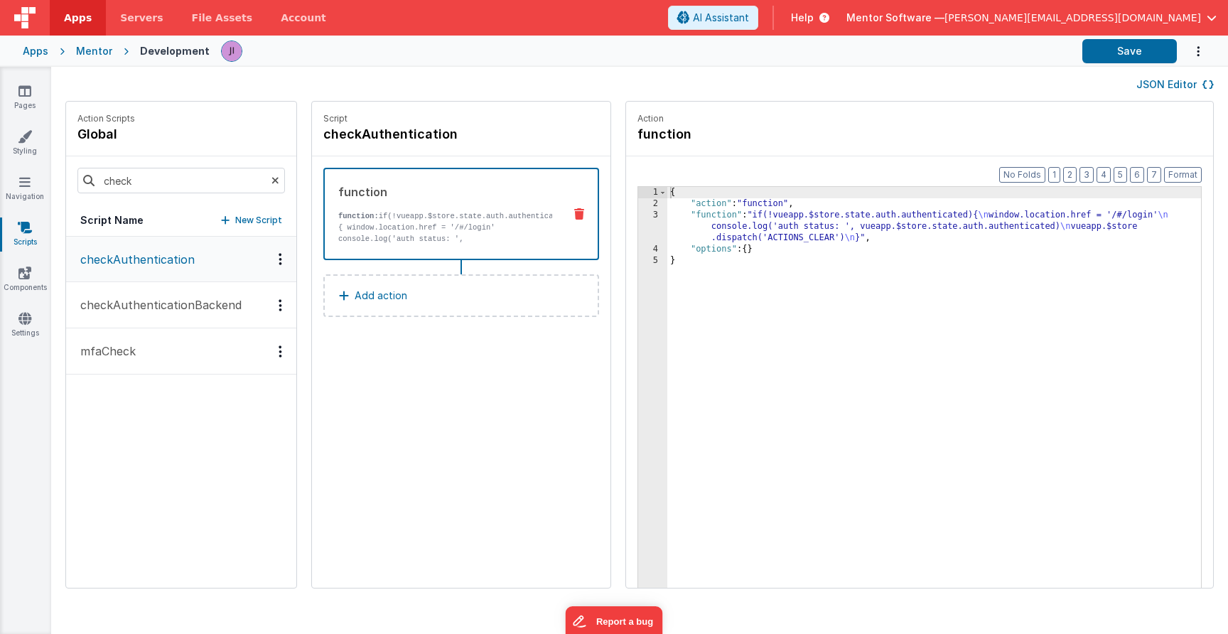
click at [708, 231] on div "{ "action" : "function" , "function" : "if(!vueapp.$store.state.auth.authentica…" at bounding box center [934, 420] width 534 height 467
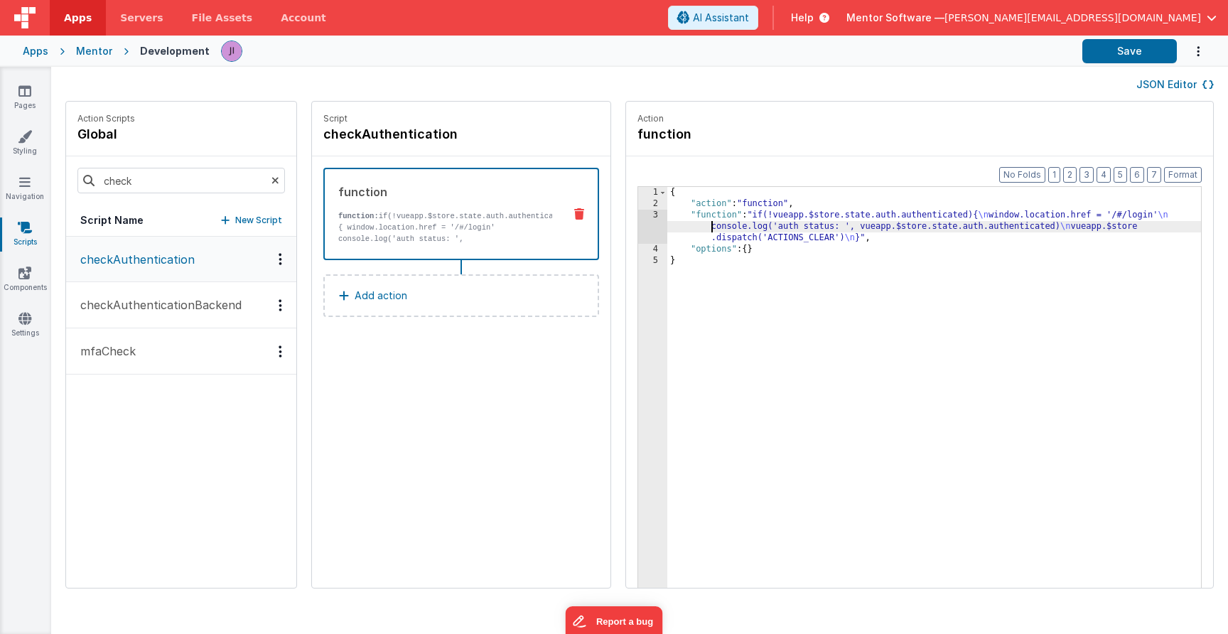
click at [657, 234] on div "3" at bounding box center [652, 227] width 29 height 34
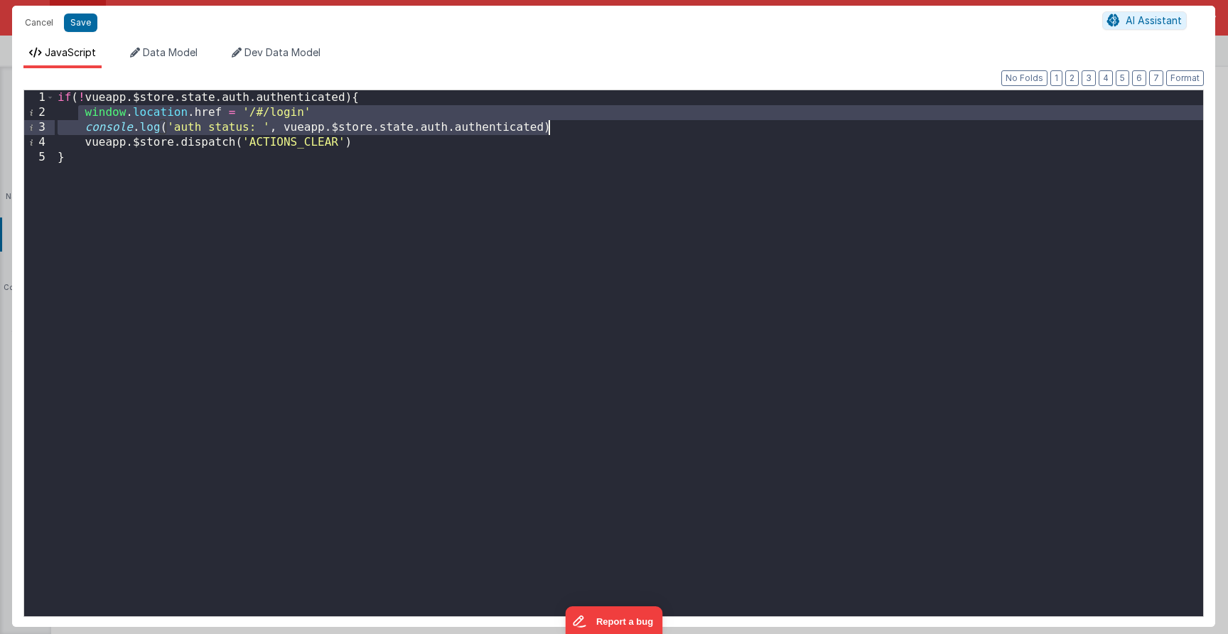
drag, startPoint x: 80, startPoint y: 116, endPoint x: 582, endPoint y: 124, distance: 501.7
click at [588, 124] on div "if ( ! vueapp . $store . state . auth . authenticated ) { window . location . h…" at bounding box center [629, 368] width 1148 height 556
click at [573, 118] on div "if ( ! vueapp . $store . state . auth . authenticated ) { window . location . h…" at bounding box center [629, 368] width 1148 height 556
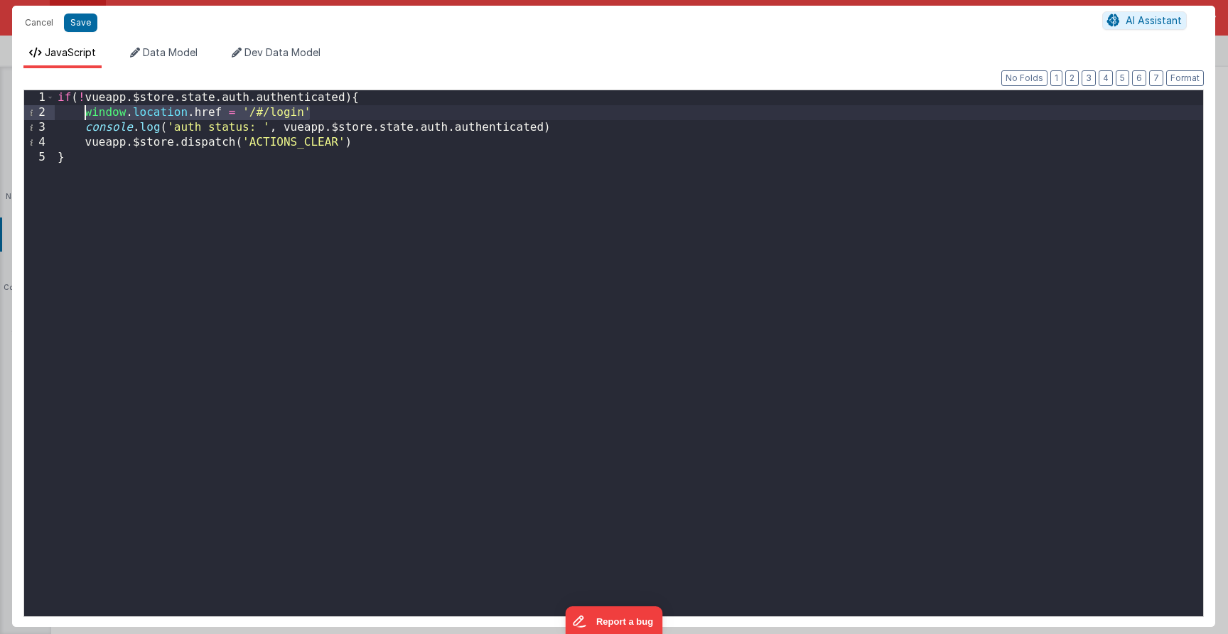
drag, startPoint x: 328, startPoint y: 110, endPoint x: 82, endPoint y: 108, distance: 245.8
click at [82, 108] on div "if ( ! vueapp . $store . state . auth . authenticated ) { window . location . h…" at bounding box center [629, 368] width 1148 height 556
drag, startPoint x: 60, startPoint y: 99, endPoint x: 90, endPoint y: 100, distance: 30.6
click at [59, 99] on div "if ( ! vueapp . $store . state . auth . authenticated ) { BF . console . log ( …" at bounding box center [629, 368] width 1148 height 556
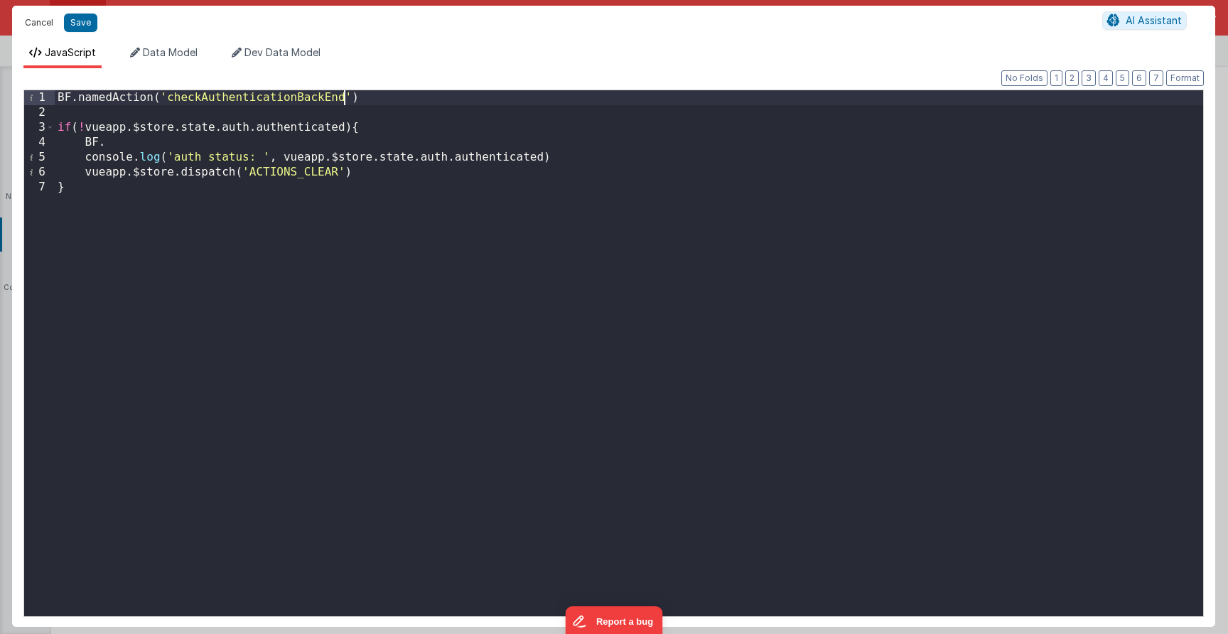
click at [35, 23] on button "Cancel" at bounding box center [39, 23] width 43 height 20
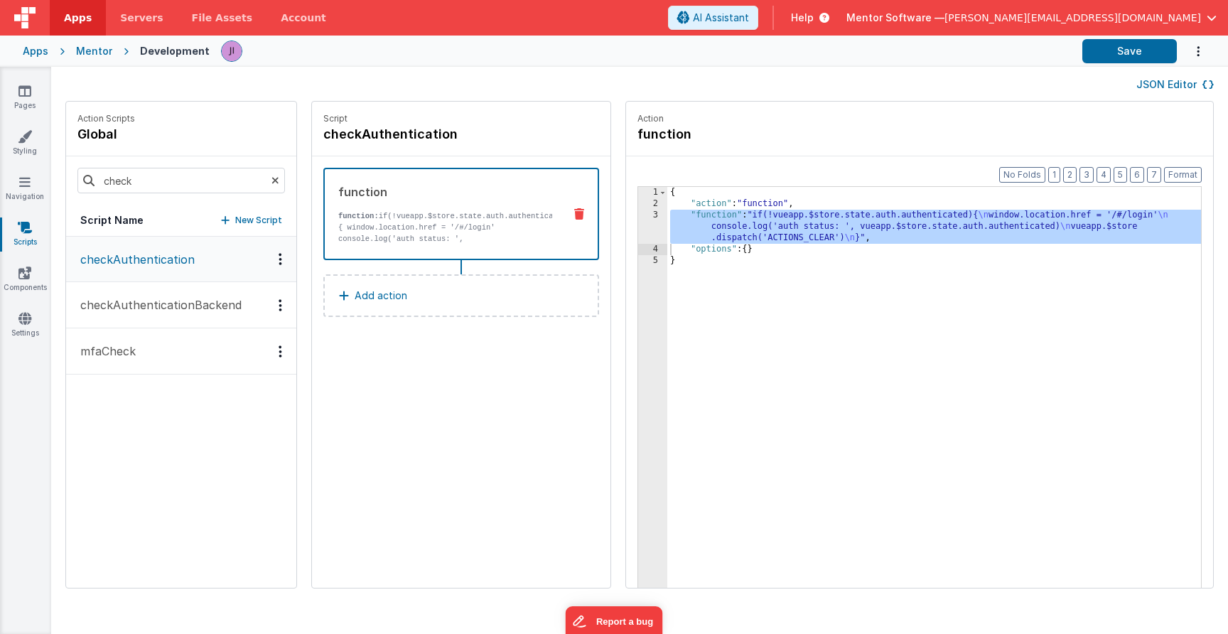
click at [225, 307] on p "checkAuthenticationBackend" at bounding box center [157, 304] width 170 height 17
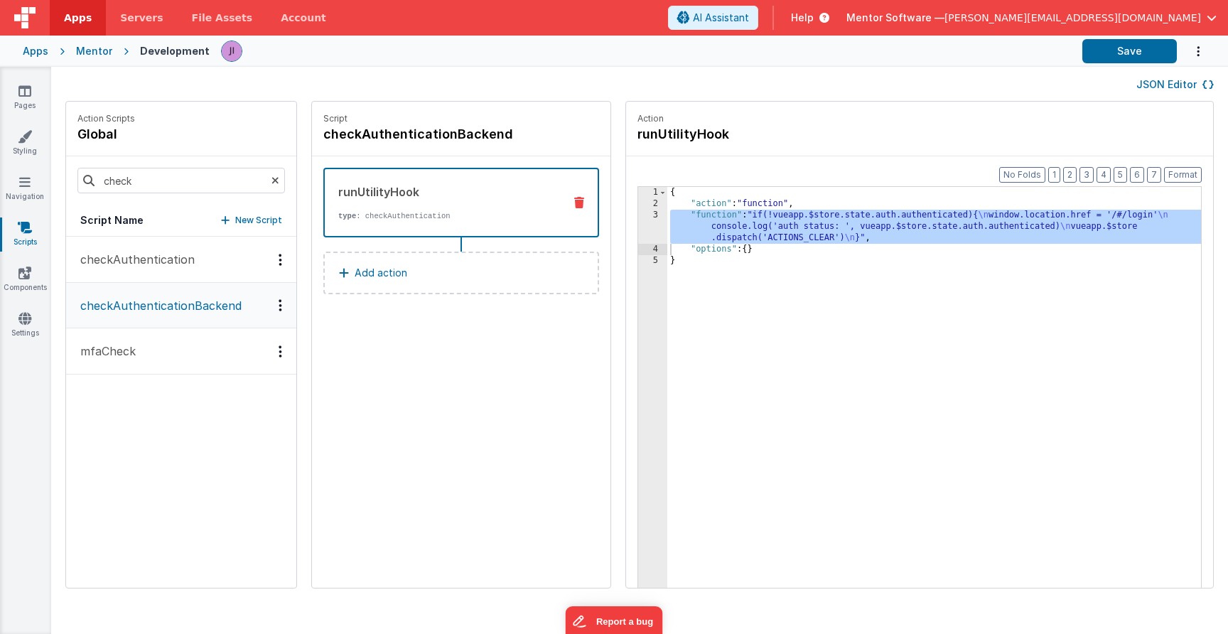
click at [225, 307] on p "checkAuthenticationBackend" at bounding box center [157, 305] width 170 height 17
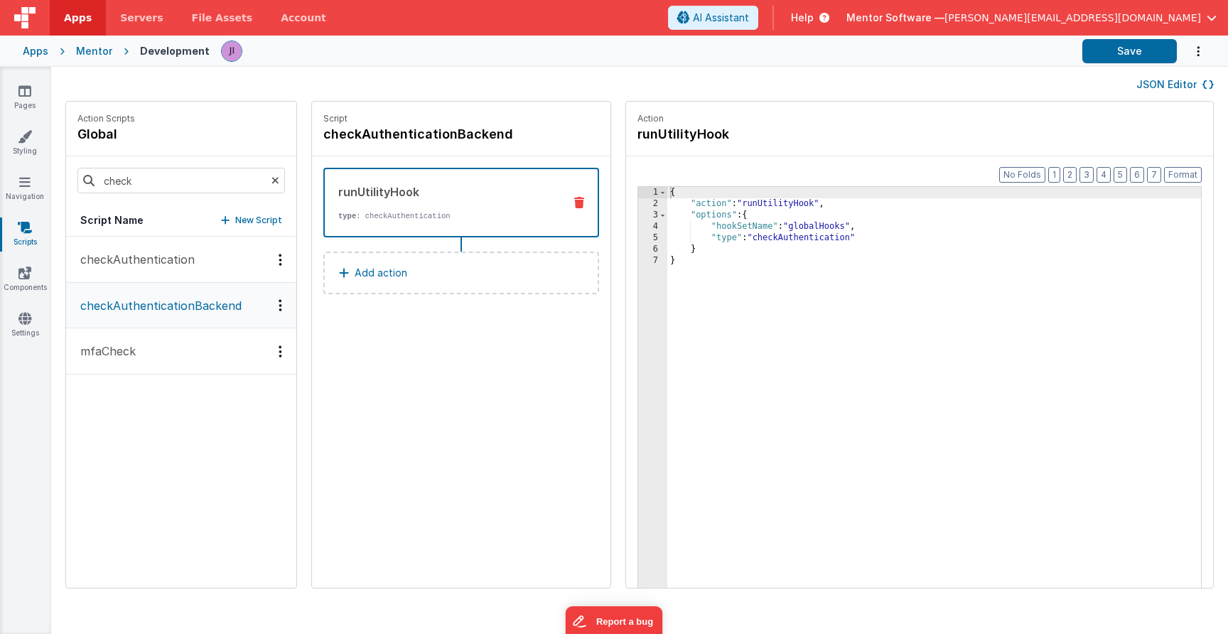
click at [212, 261] on button "checkAuthentication" at bounding box center [181, 260] width 230 height 46
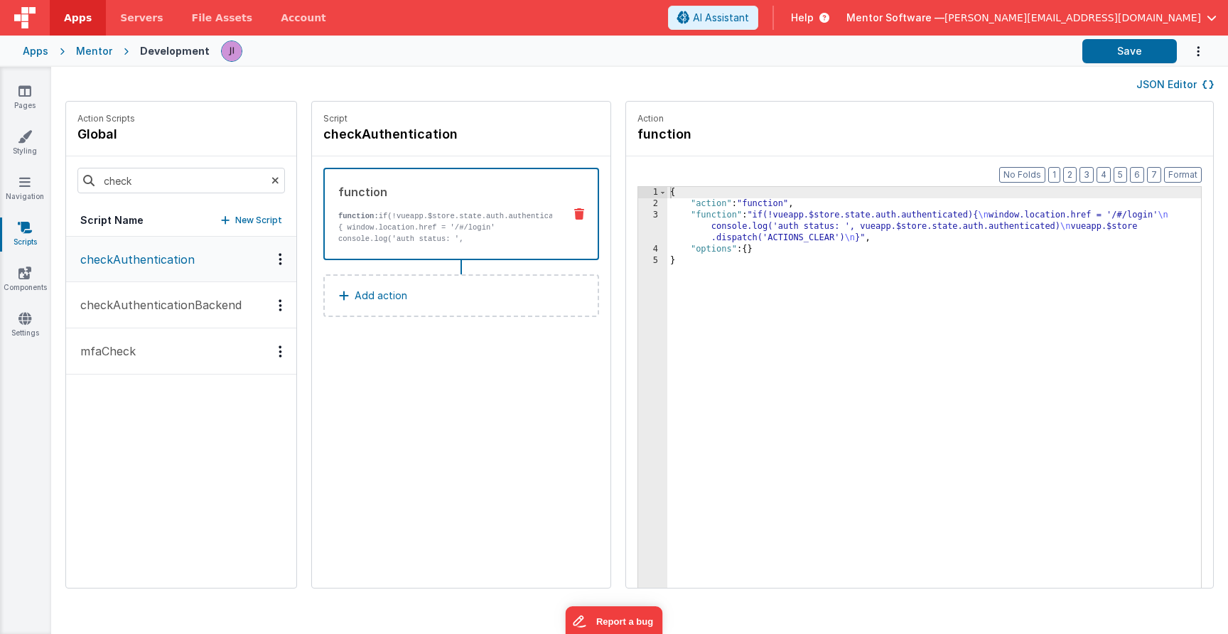
click at [449, 286] on button "Add action" at bounding box center [461, 295] width 276 height 43
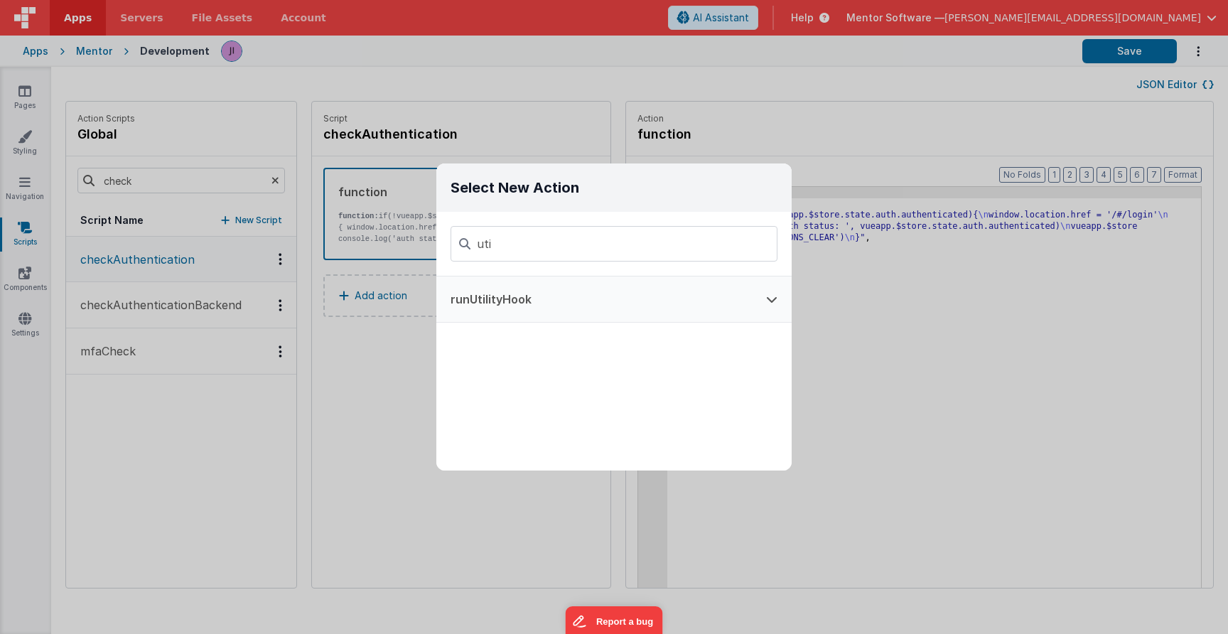
type input "uti"
click at [735, 310] on button "runUtilityHook" at bounding box center [593, 298] width 315 height 45
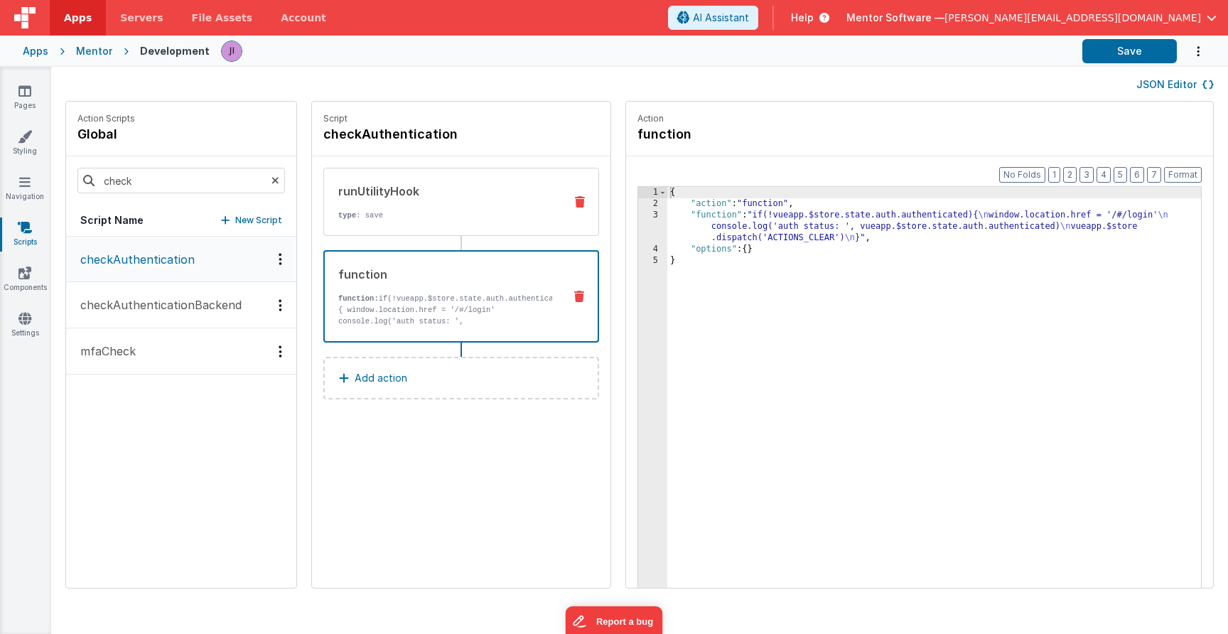
click at [494, 217] on p "type : save" at bounding box center [445, 215] width 215 height 11
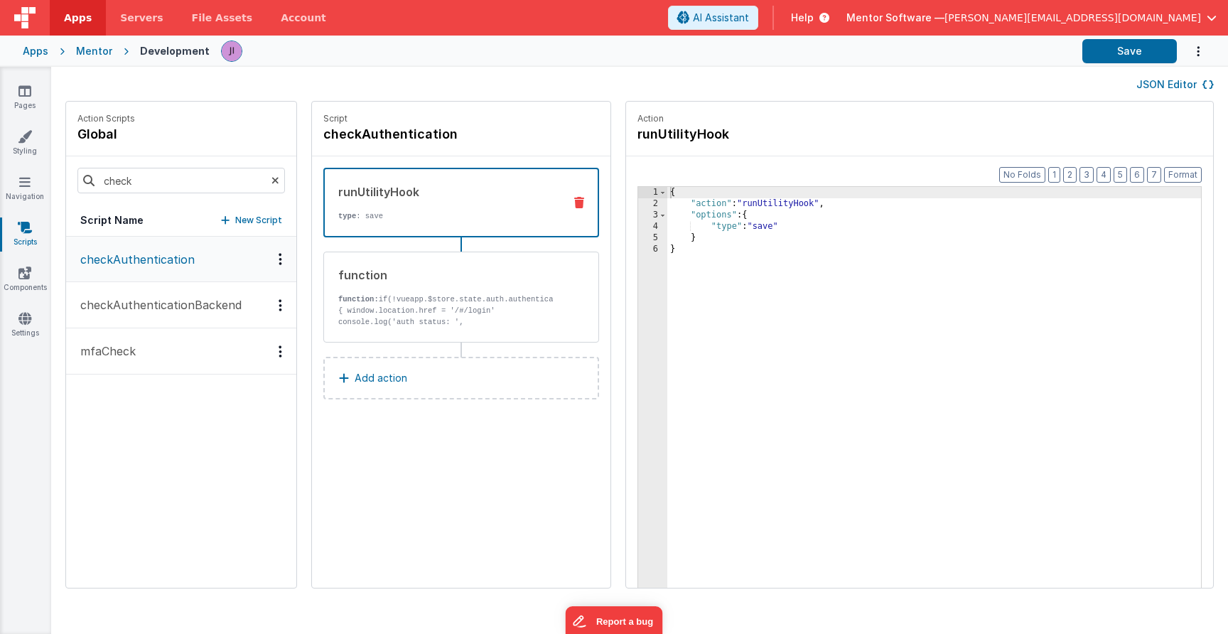
click at [211, 317] on button "checkAuthenticationBackend" at bounding box center [181, 305] width 230 height 46
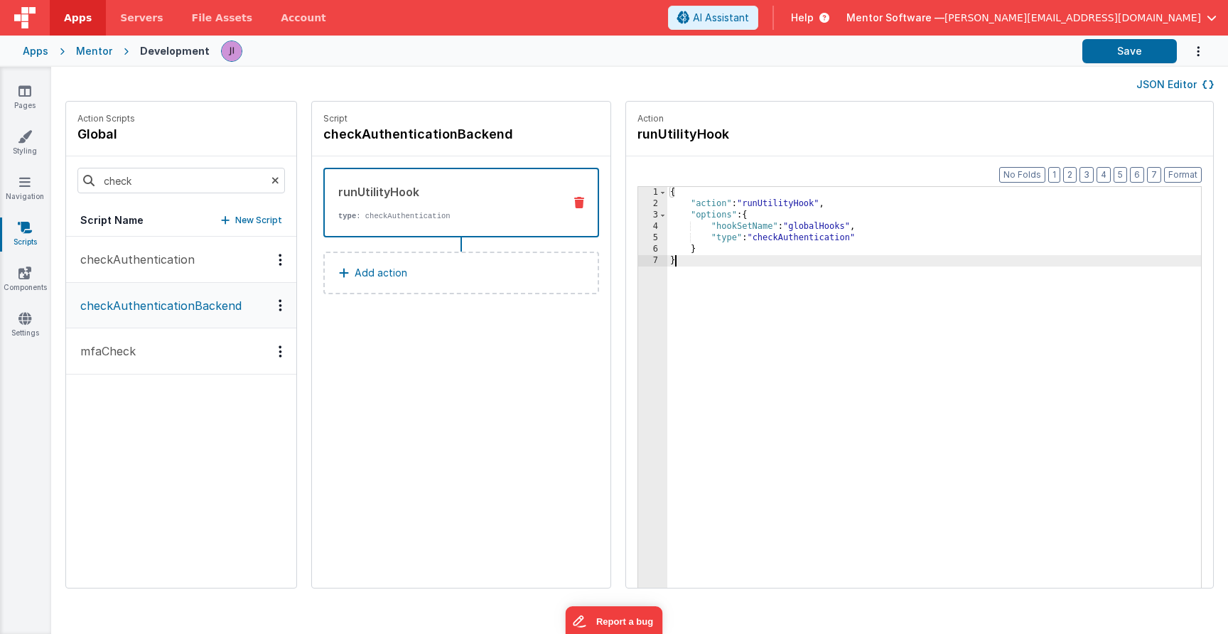
drag, startPoint x: 735, startPoint y: 267, endPoint x: 627, endPoint y: 183, distance: 136.6
click at [627, 183] on div "Format 7 6 5 4 3 2 1 No Folds 1 2 3 4 5 6 7 { "action" : "runUtilityHook" , "op…" at bounding box center [919, 399] width 587 height 486
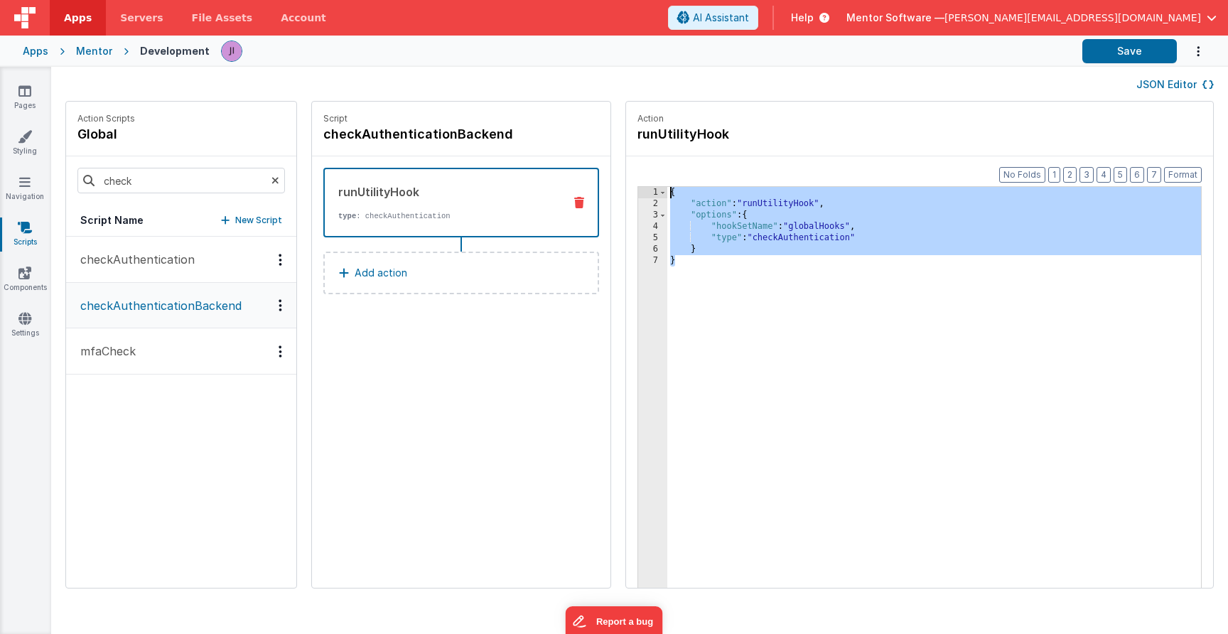
click at [157, 258] on p "checkAuthentication" at bounding box center [133, 259] width 123 height 17
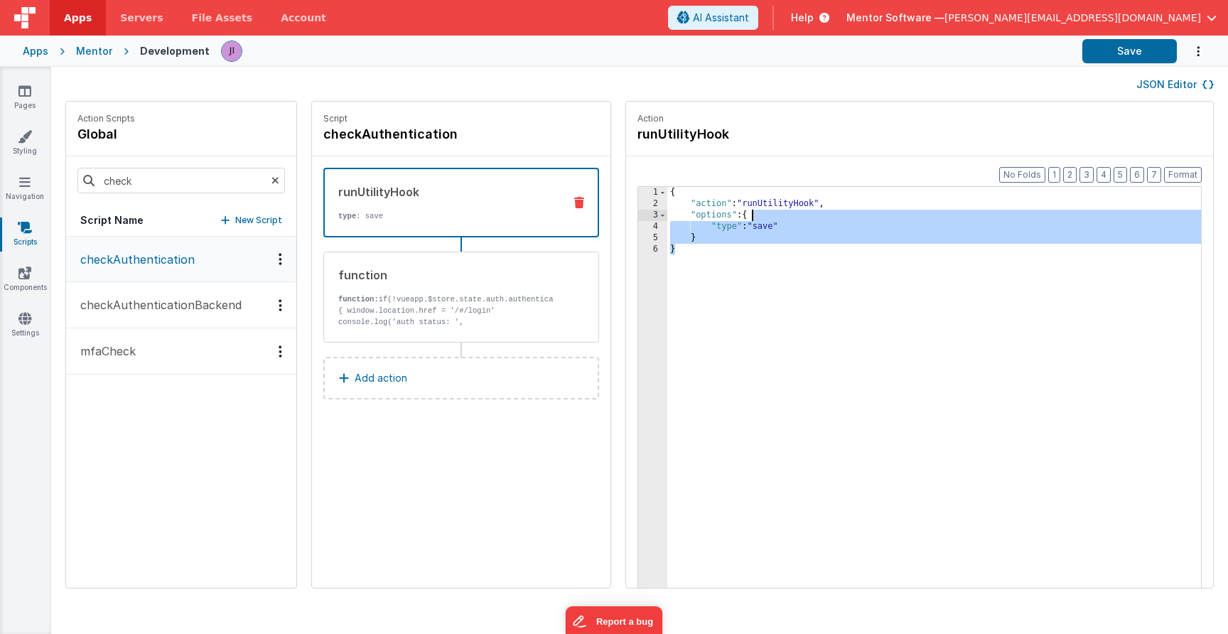
drag, startPoint x: 838, startPoint y: 266, endPoint x: 609, endPoint y: 133, distance: 264.6
click at [608, 134] on div "Action Scripts global check Script Name New Script checkAuthentication checkAut…" at bounding box center [639, 352] width 1177 height 502
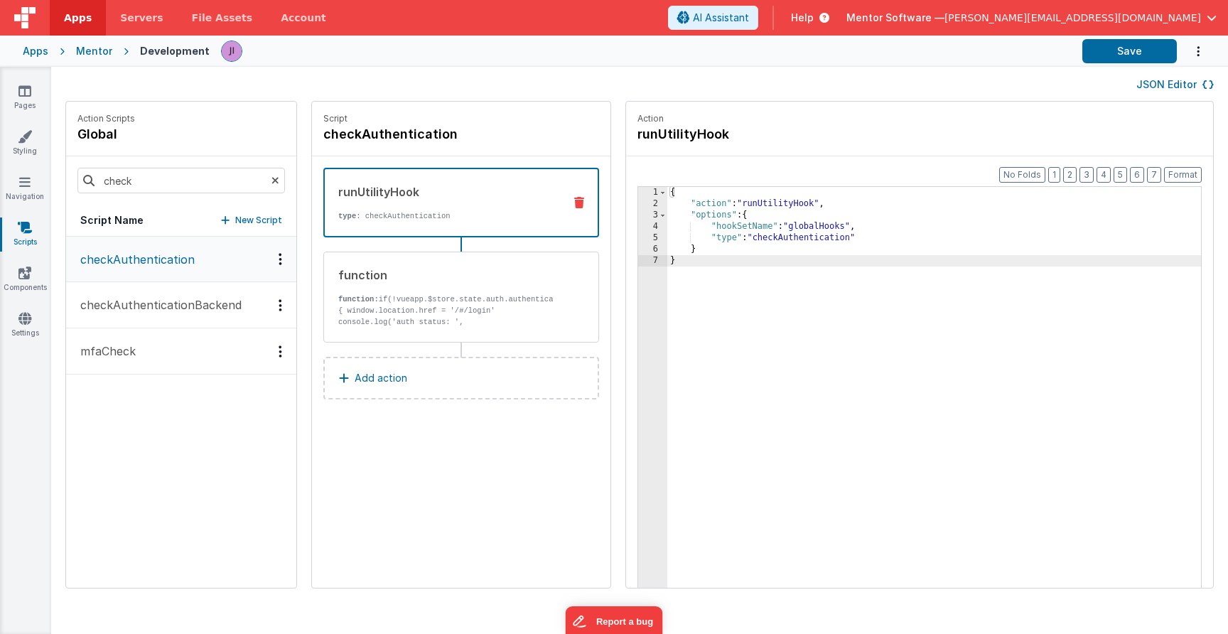
click at [148, 301] on p "checkAuthenticationBackend" at bounding box center [157, 304] width 170 height 17
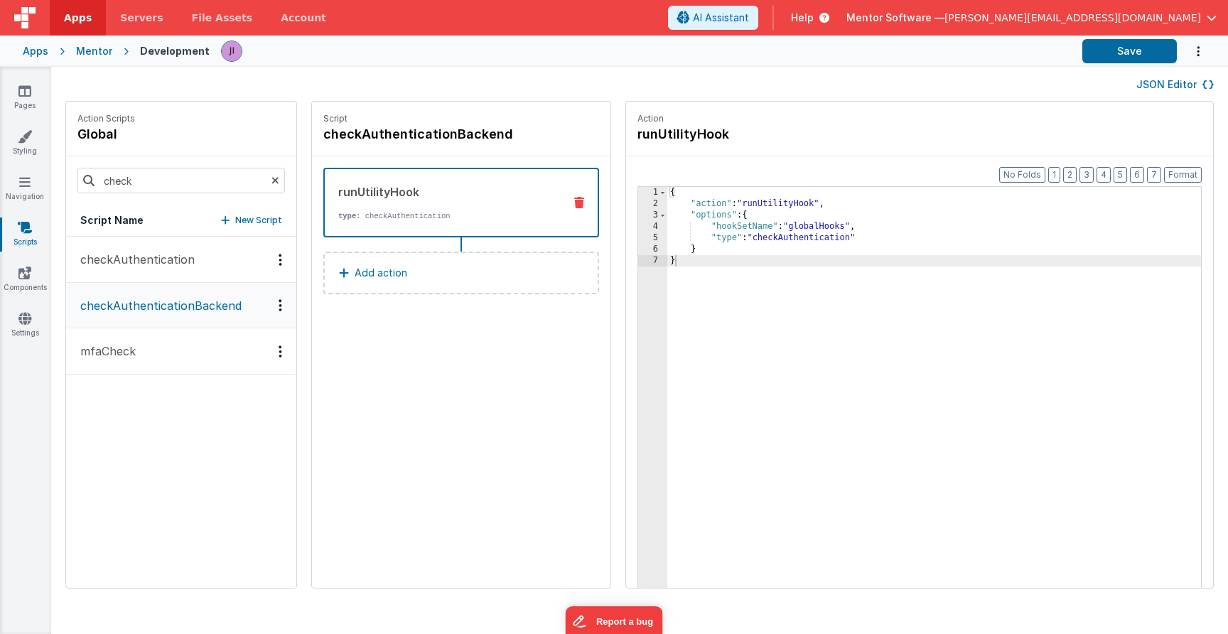
click at [279, 308] on div "Options" at bounding box center [280, 305] width 21 height 12
click at [254, 356] on div "Delete" at bounding box center [228, 356] width 125 height 26
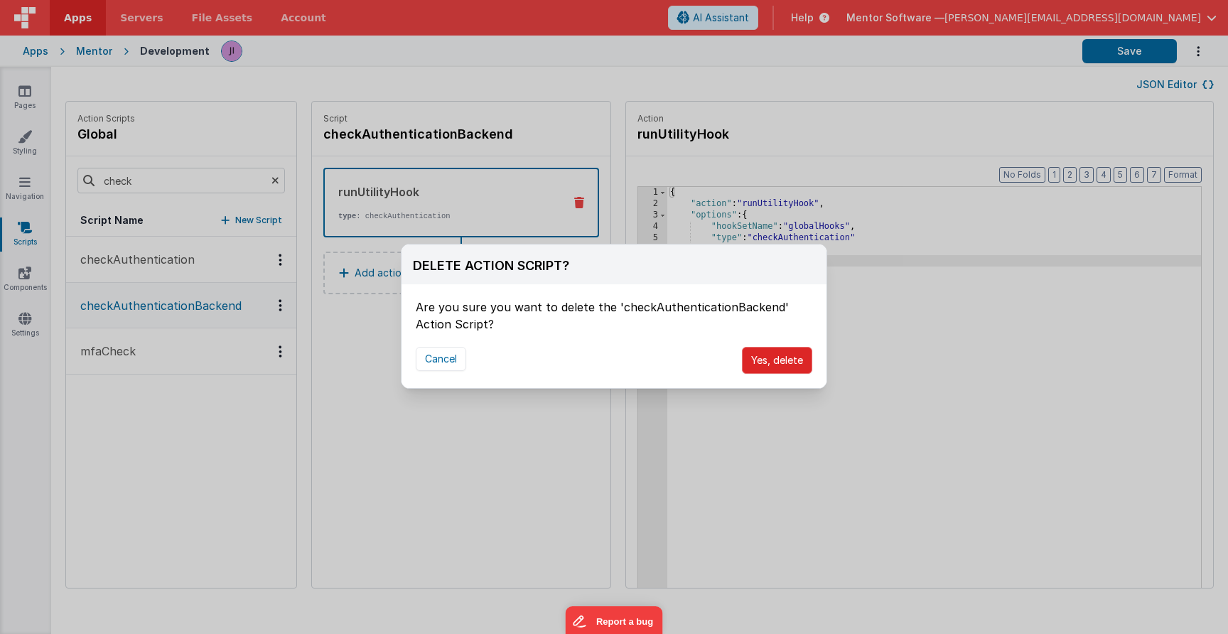
click at [801, 350] on button "Yes, delete" at bounding box center [777, 360] width 70 height 27
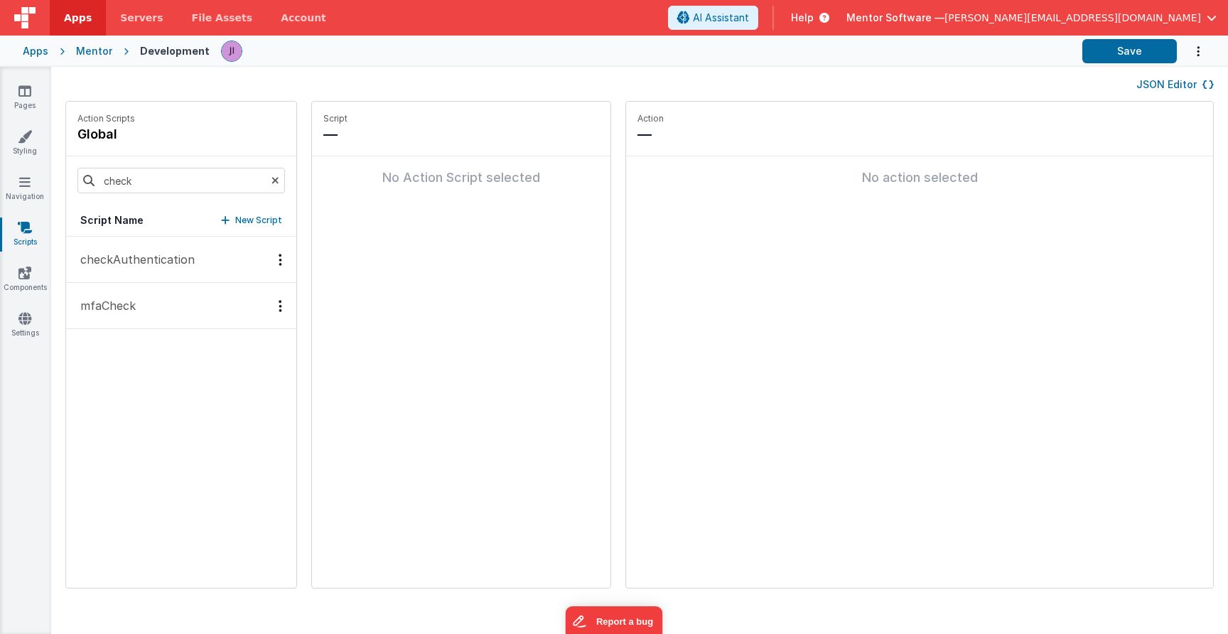
click at [158, 244] on button "checkAuthentication" at bounding box center [181, 260] width 230 height 46
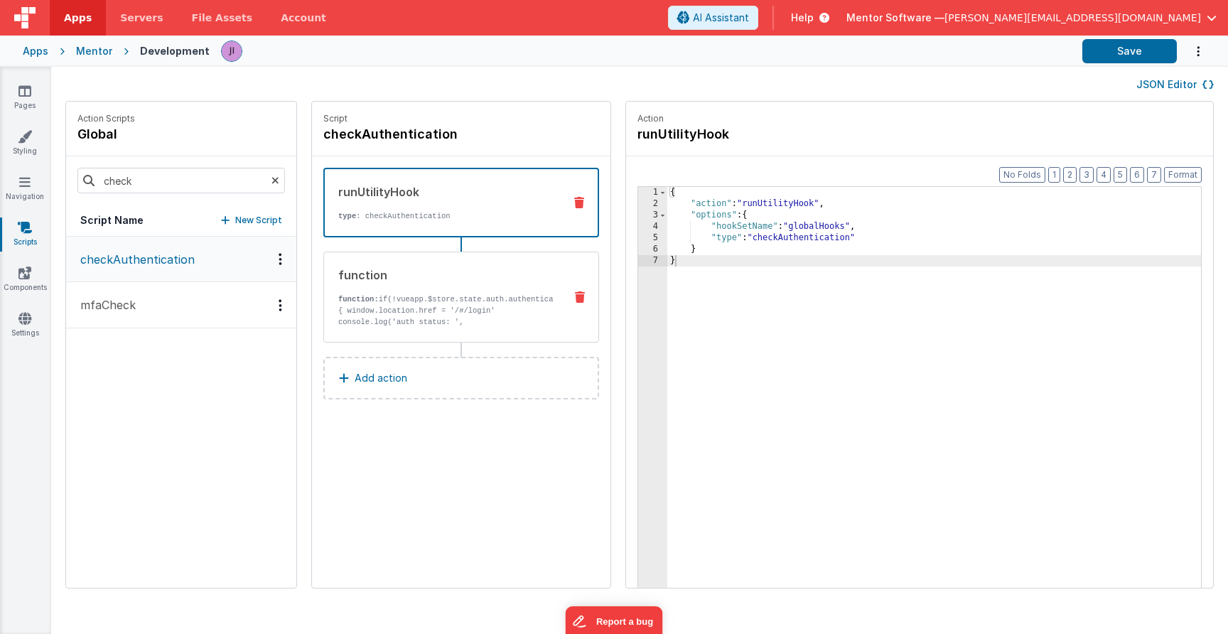
click at [551, 290] on div "function function: if(!vueapp.$store.state.auth.authenticated){ window.location…" at bounding box center [438, 296] width 229 height 61
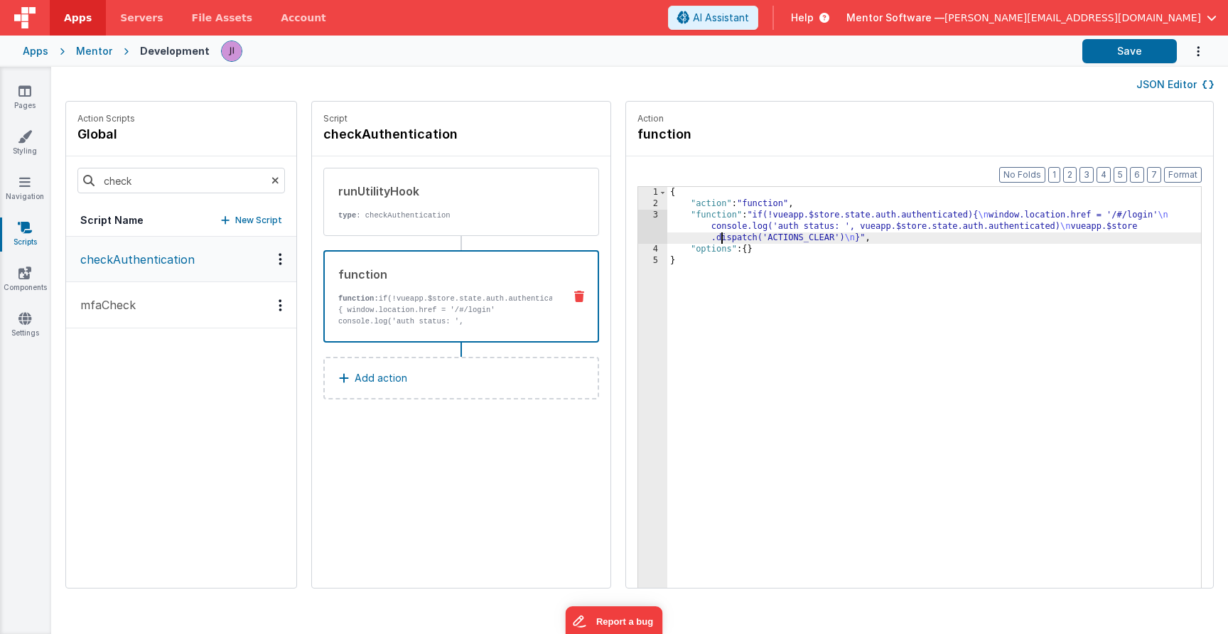
click at [720, 234] on div "{ "action" : "function" , "function" : "if(!vueapp.$store.state.auth.authentica…" at bounding box center [934, 420] width 534 height 467
click at [634, 241] on div "Format 7 6 5 4 3 2 1 No Folds 1 2 3 4 5 { "action" : "function" , "function" : …" at bounding box center [919, 399] width 587 height 486
click at [644, 236] on div "3" at bounding box center [652, 227] width 29 height 34
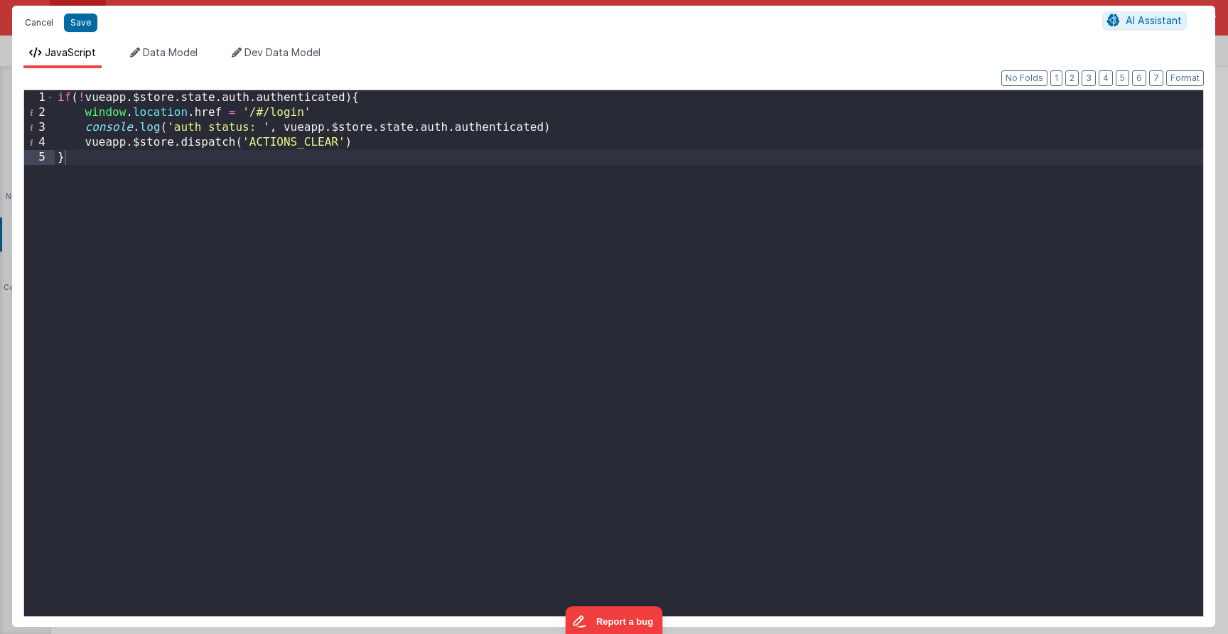
click at [28, 26] on button "Cancel" at bounding box center [39, 23] width 43 height 20
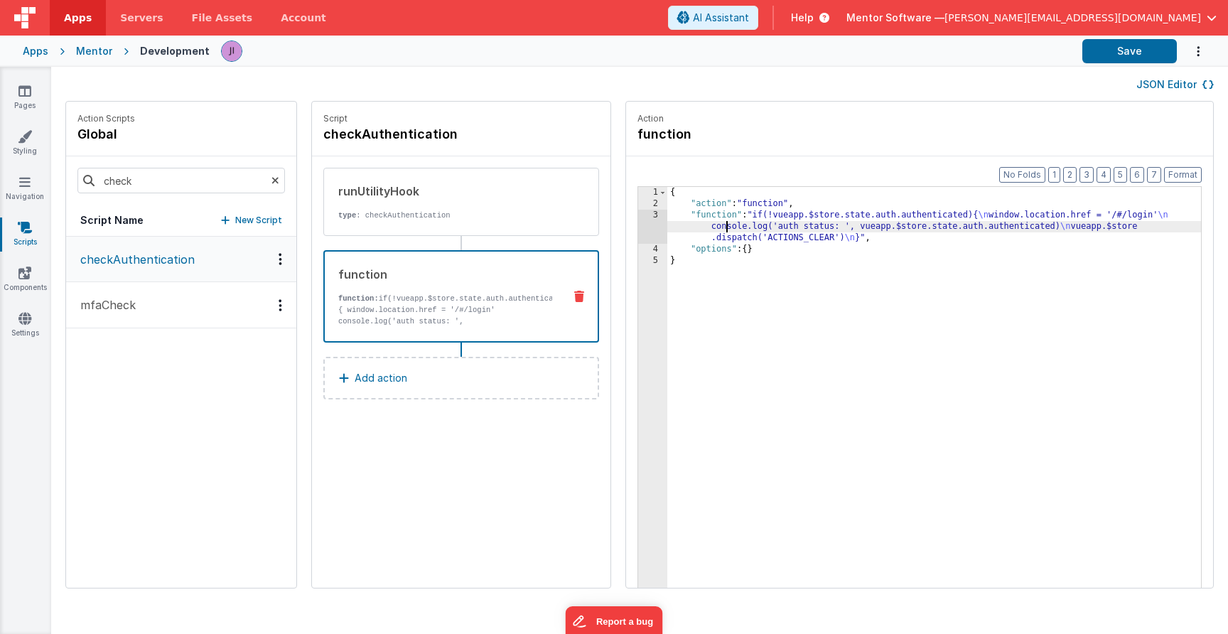
click at [728, 229] on div "{ "action" : "function" , "function" : "if(!vueapp.$store.state.auth.authentica…" at bounding box center [934, 420] width 534 height 467
click at [652, 225] on div "3" at bounding box center [652, 227] width 29 height 34
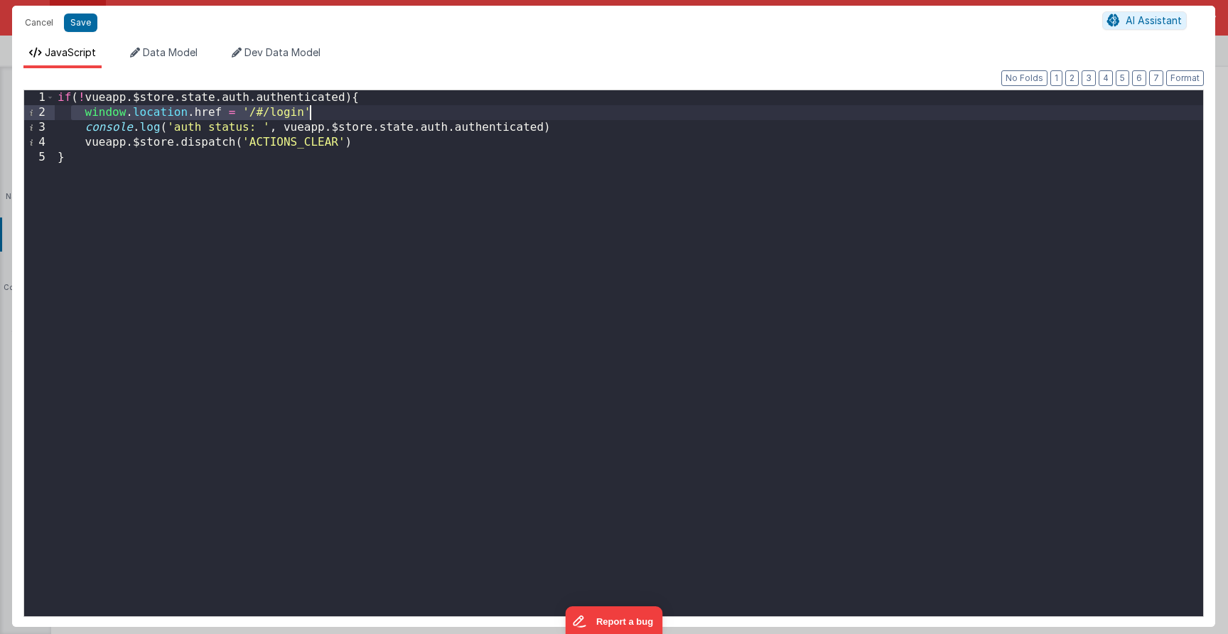
drag, startPoint x: 82, startPoint y: 114, endPoint x: 358, endPoint y: 109, distance: 275.7
click at [358, 109] on div "if ( ! vueapp . $store . state . auth . authenticated ) { window . location . h…" at bounding box center [629, 368] width 1148 height 556
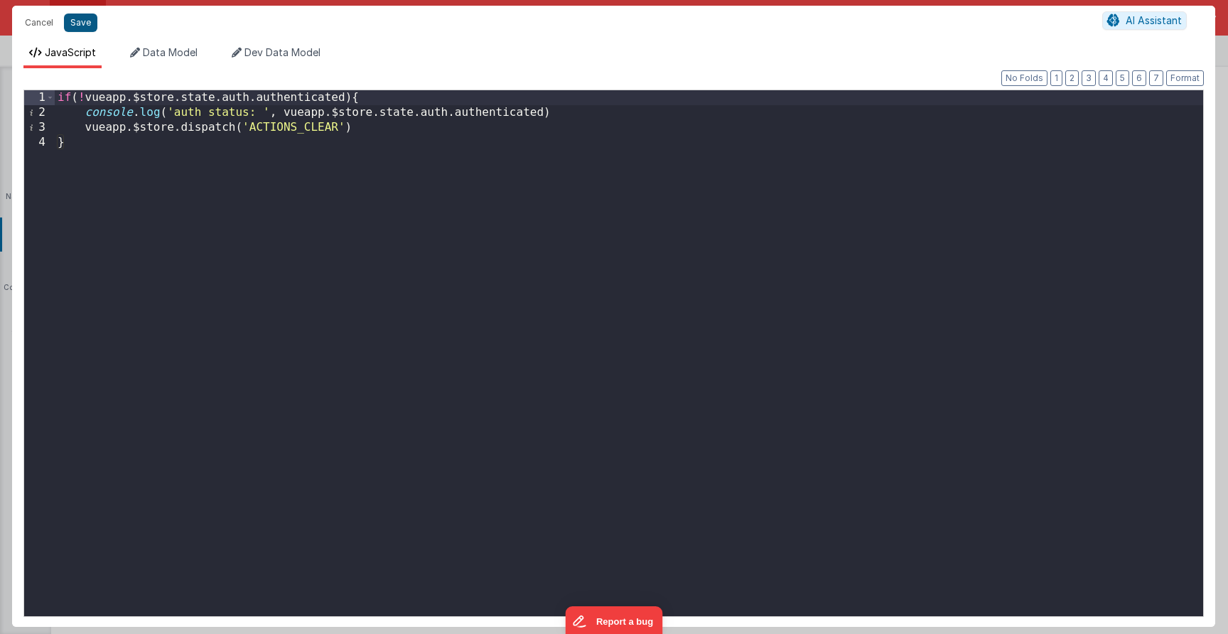
click at [75, 26] on button "Save" at bounding box center [80, 22] width 33 height 18
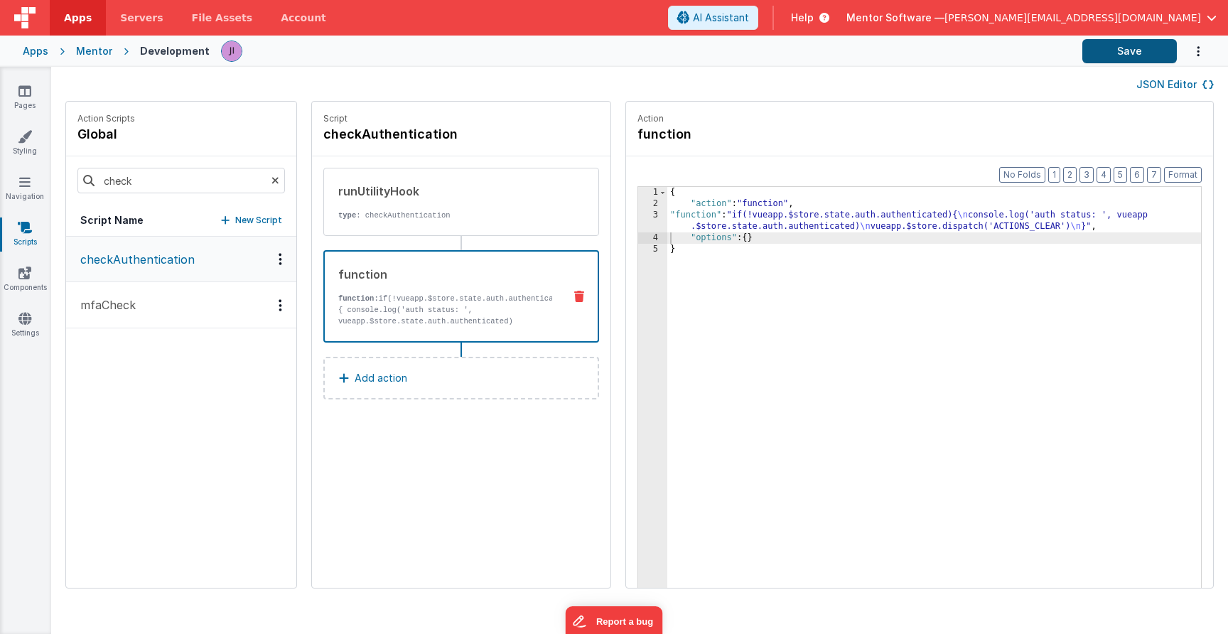
click at [1110, 59] on button "Save" at bounding box center [1129, 51] width 94 height 24
click at [208, 191] on input "check" at bounding box center [180, 181] width 207 height 26
click at [179, 342] on button "logoutOfApp" at bounding box center [181, 352] width 230 height 46
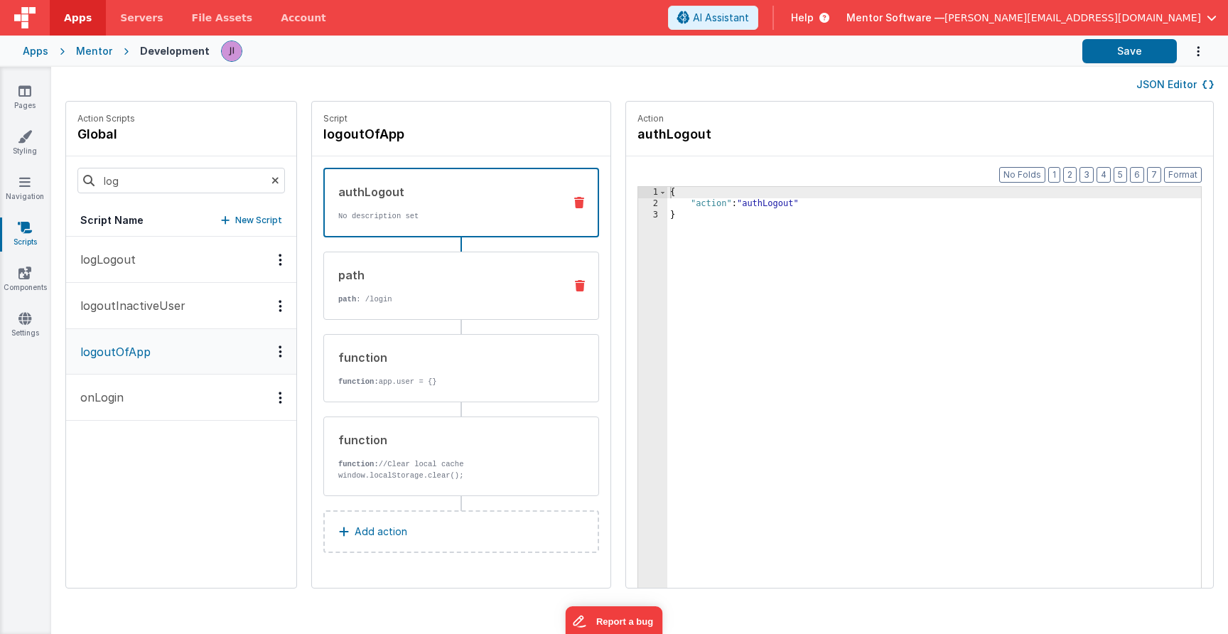
click at [389, 288] on div "path path : /login" at bounding box center [438, 285] width 229 height 38
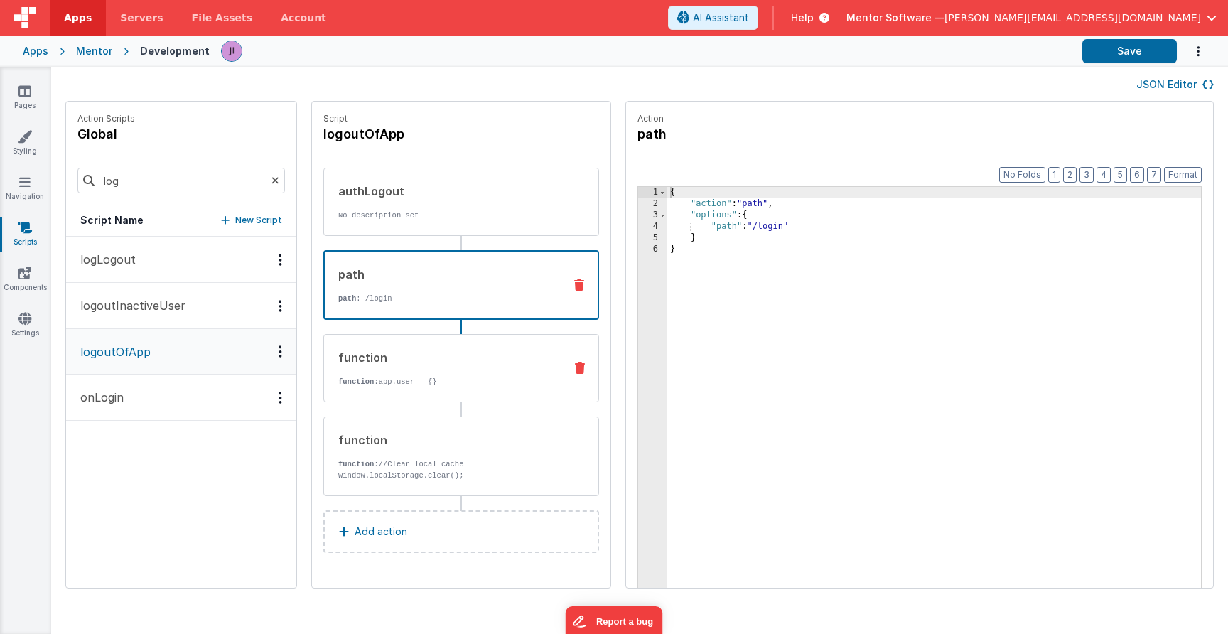
click at [406, 359] on div "function" at bounding box center [445, 357] width 215 height 17
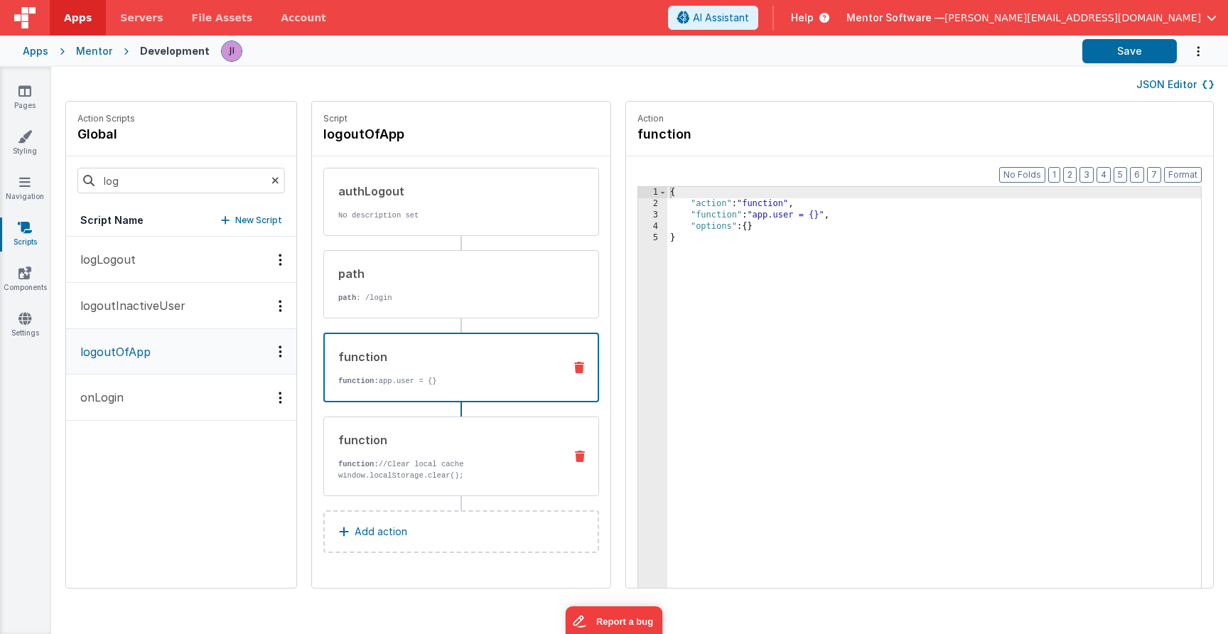
click at [435, 448] on div "function function: //Clear local cache window.localStorage.clear();" at bounding box center [438, 456] width 229 height 50
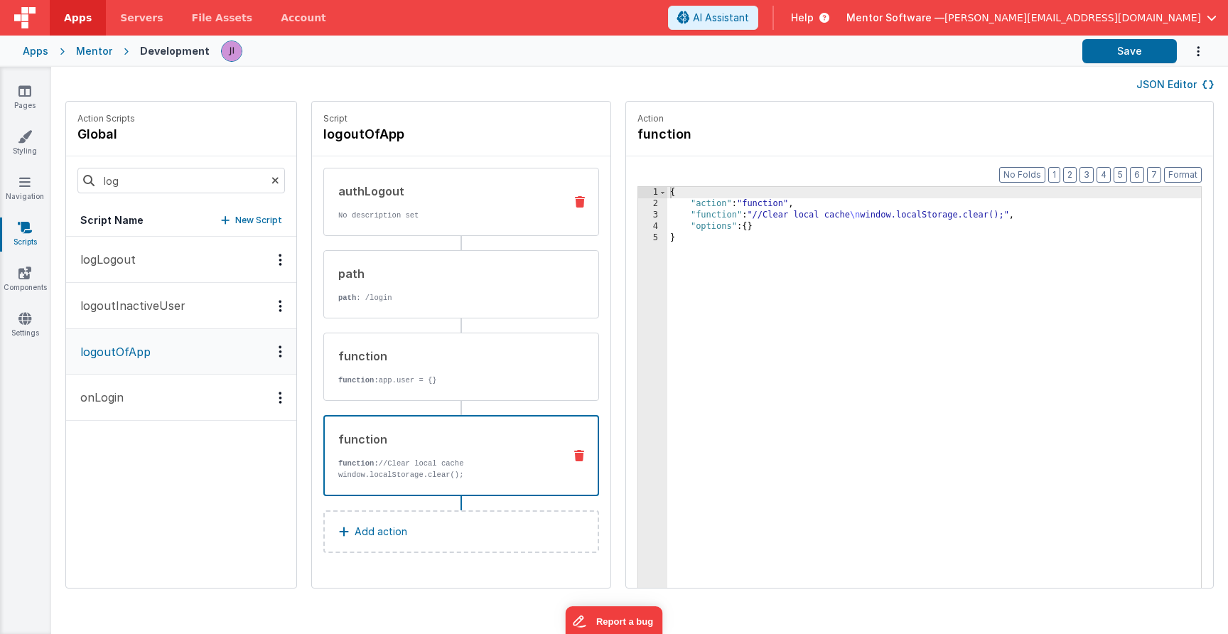
click at [424, 217] on p "No description set" at bounding box center [445, 215] width 215 height 11
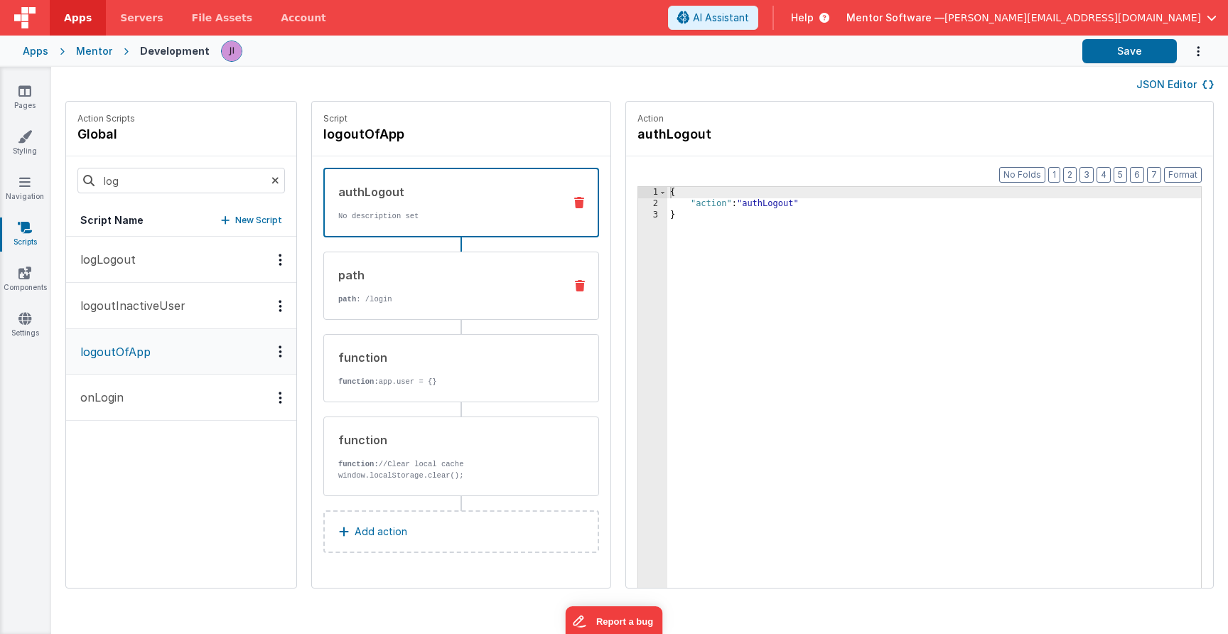
click at [425, 279] on div "path" at bounding box center [445, 274] width 215 height 17
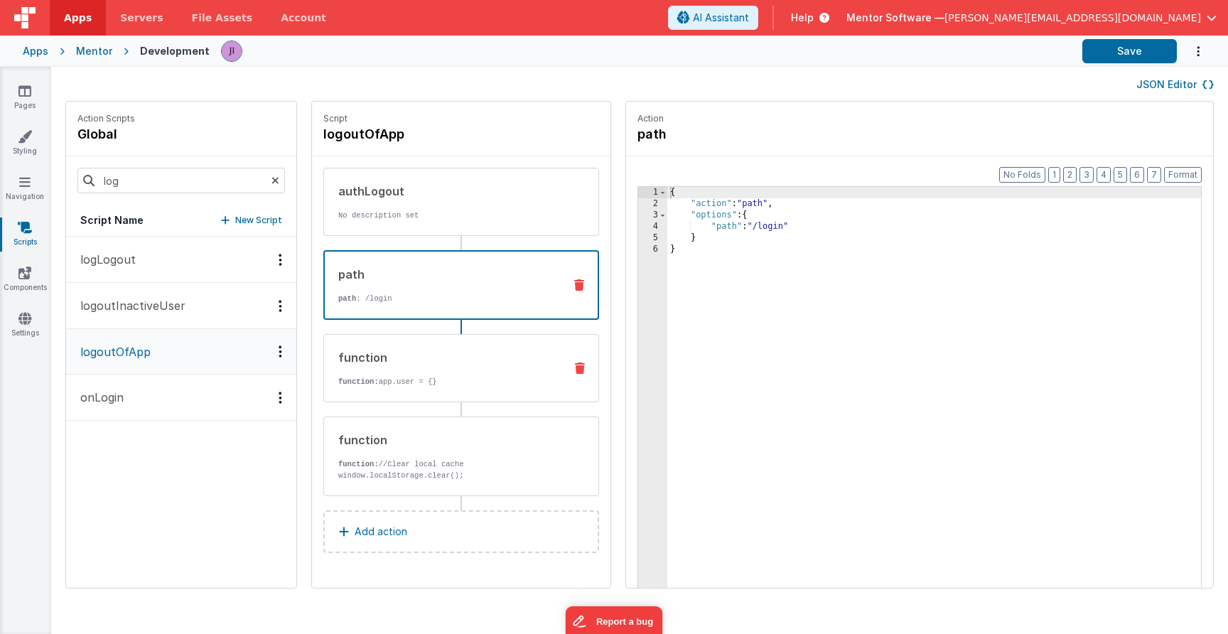
click at [446, 362] on div "function" at bounding box center [445, 357] width 215 height 17
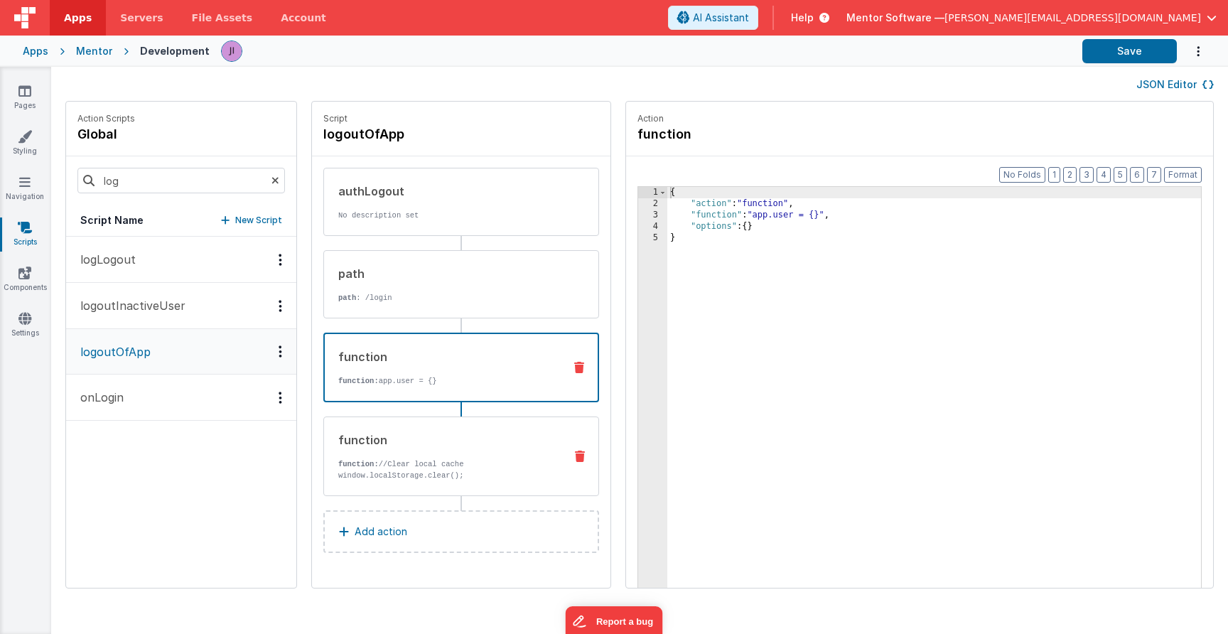
click at [467, 445] on div "function" at bounding box center [445, 439] width 215 height 17
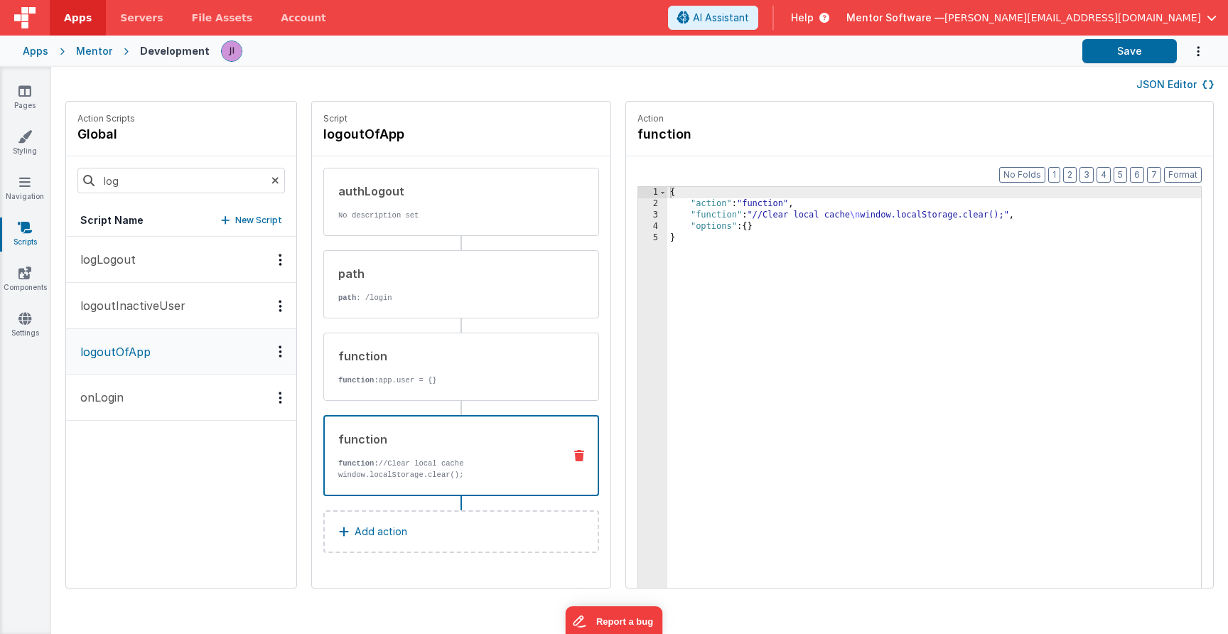
click at [153, 262] on button "logLogout" at bounding box center [181, 260] width 230 height 46
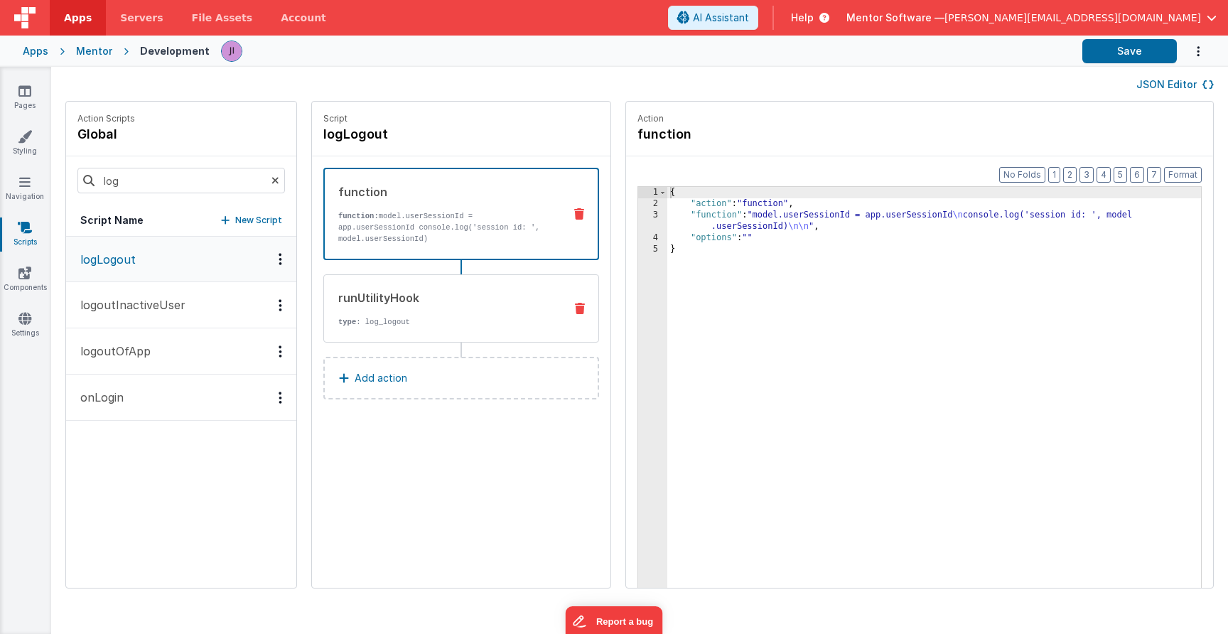
click at [438, 305] on div "runUtilityHook" at bounding box center [445, 297] width 215 height 17
click at [437, 206] on div "function function: model.userSessionId = app.userSessionId console.log('session…" at bounding box center [438, 213] width 227 height 61
click at [178, 357] on button "logoutOfApp" at bounding box center [181, 351] width 230 height 46
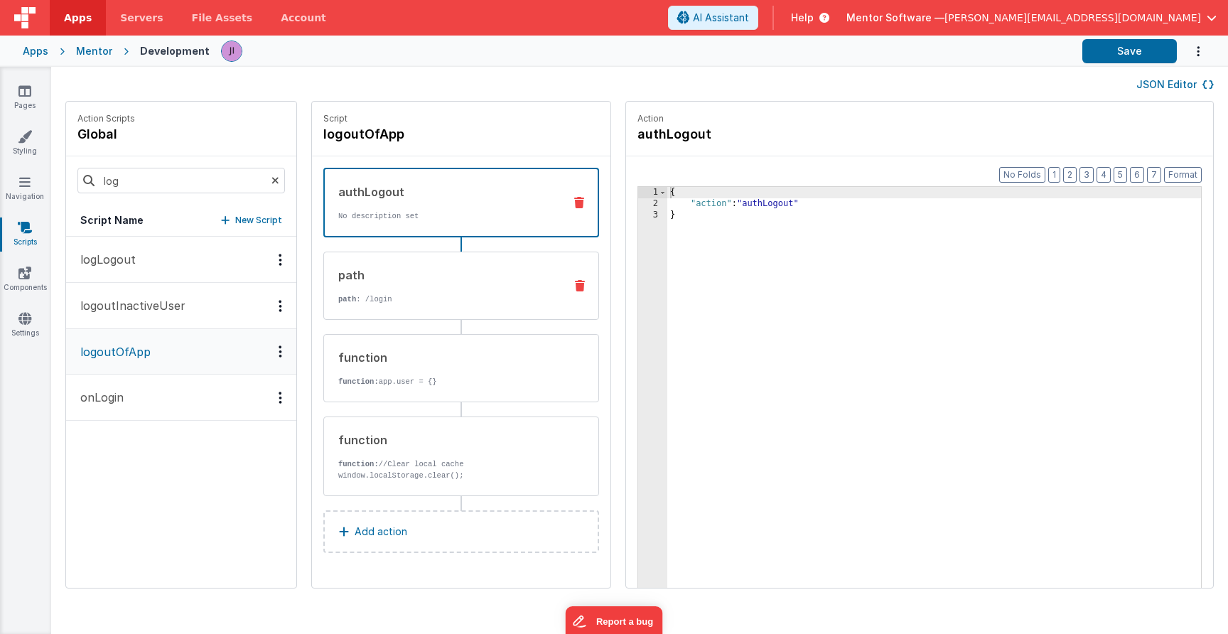
click at [443, 285] on div "path path : /login" at bounding box center [438, 285] width 229 height 38
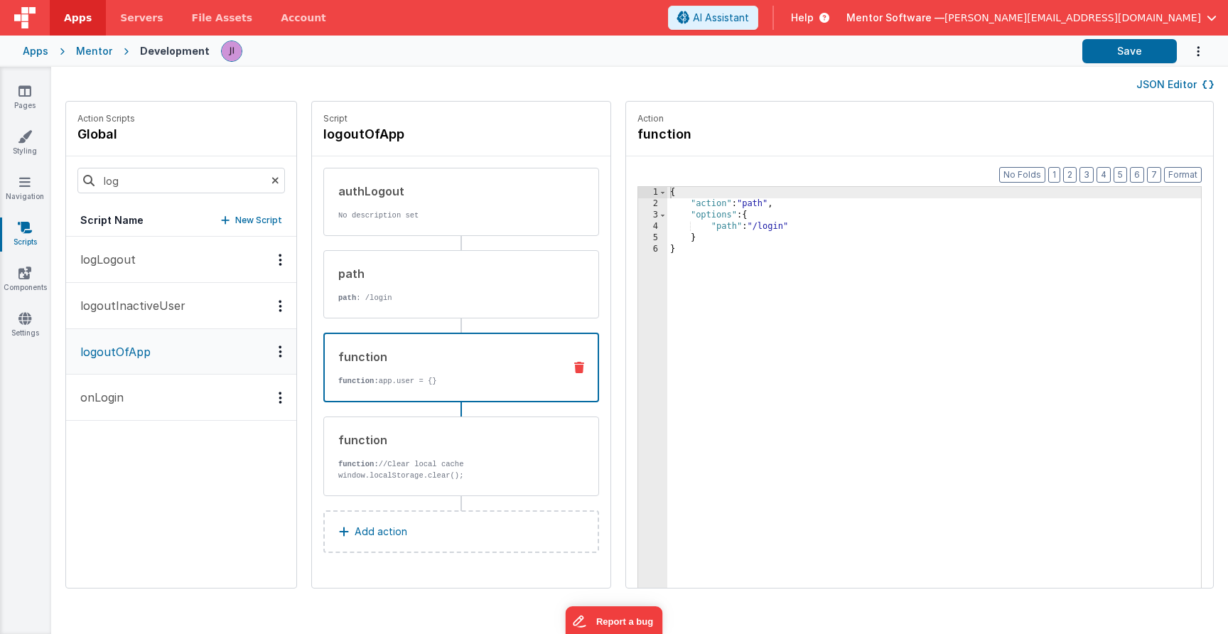
click at [450, 353] on div "function" at bounding box center [445, 356] width 214 height 17
click at [488, 488] on div "function function: //Clear local cache window.localStorage.clear();" at bounding box center [461, 456] width 276 height 80
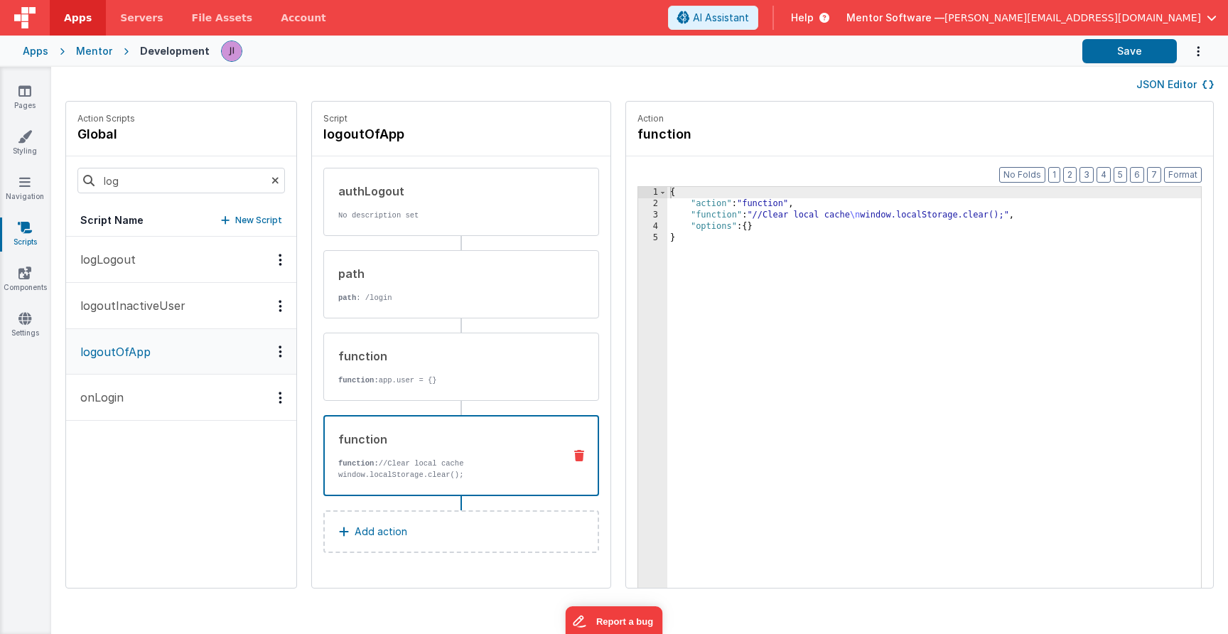
click at [173, 261] on button "logLogout" at bounding box center [181, 260] width 230 height 46
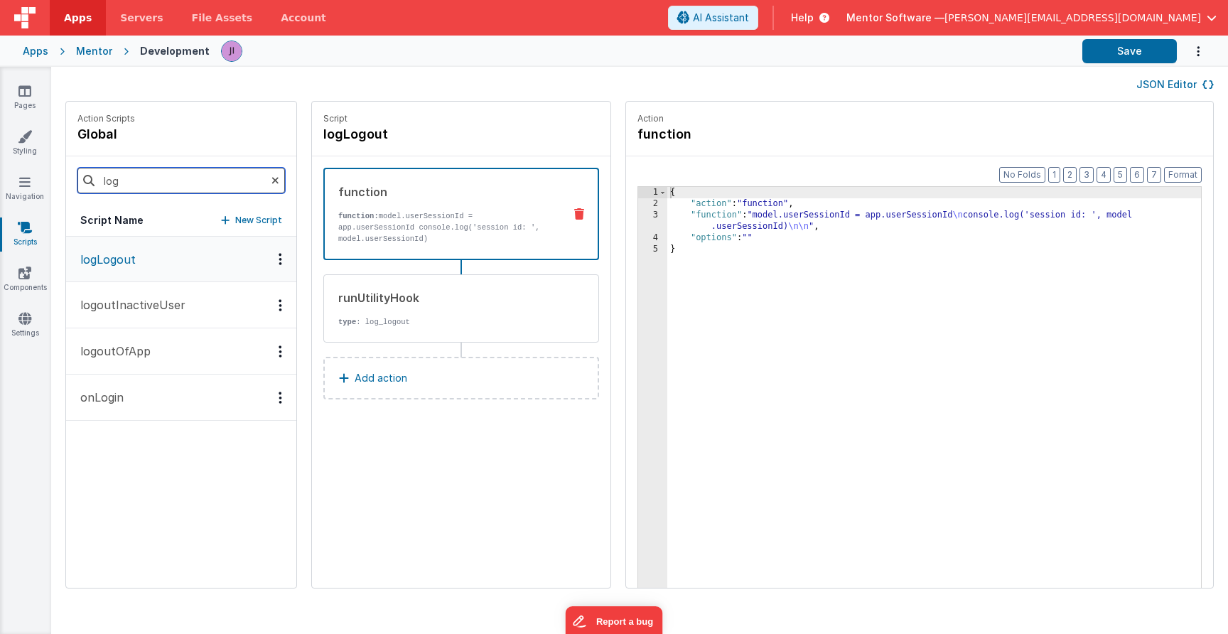
click at [169, 189] on input "log" at bounding box center [180, 181] width 207 height 26
type input "check"
click at [160, 242] on button "checkAuthentication" at bounding box center [181, 260] width 230 height 46
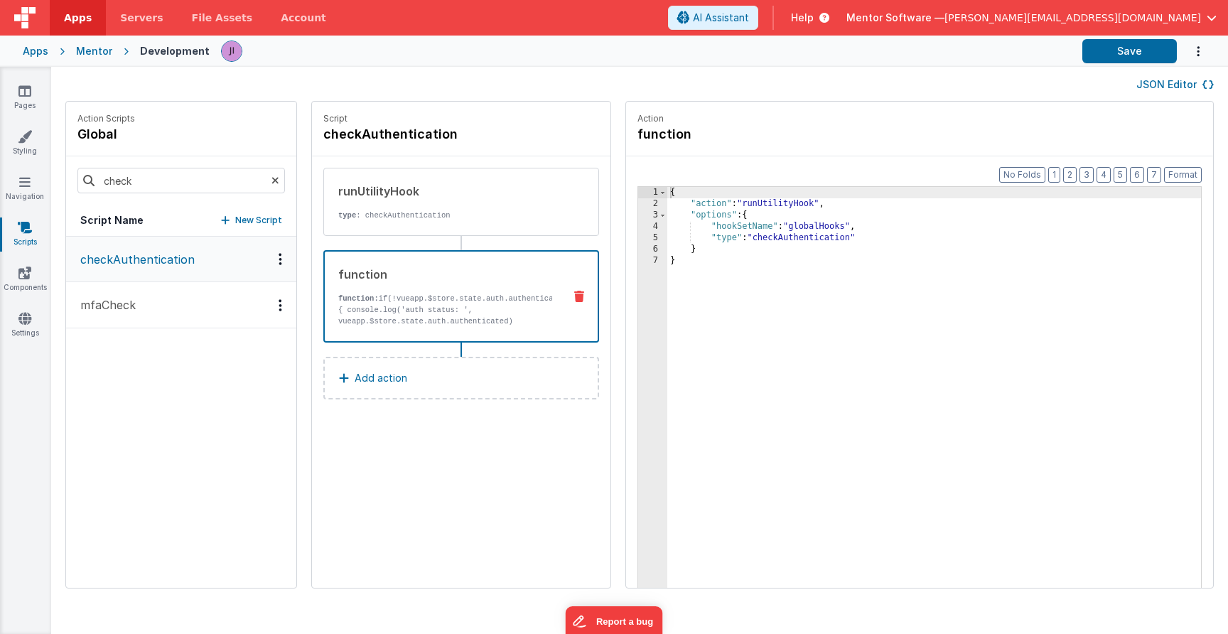
click at [349, 287] on div "function function: if(!vueapp.$store.state.auth.authenticated){ console.log('au…" at bounding box center [438, 296] width 227 height 61
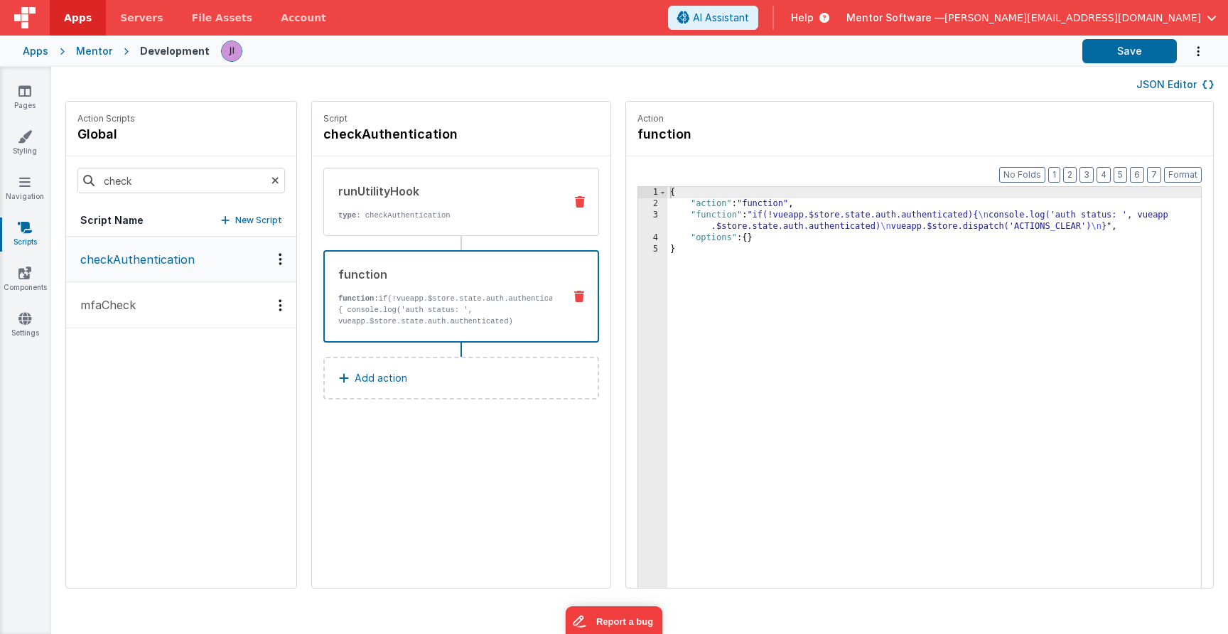
click at [479, 187] on div "runUtilityHook" at bounding box center [445, 191] width 215 height 17
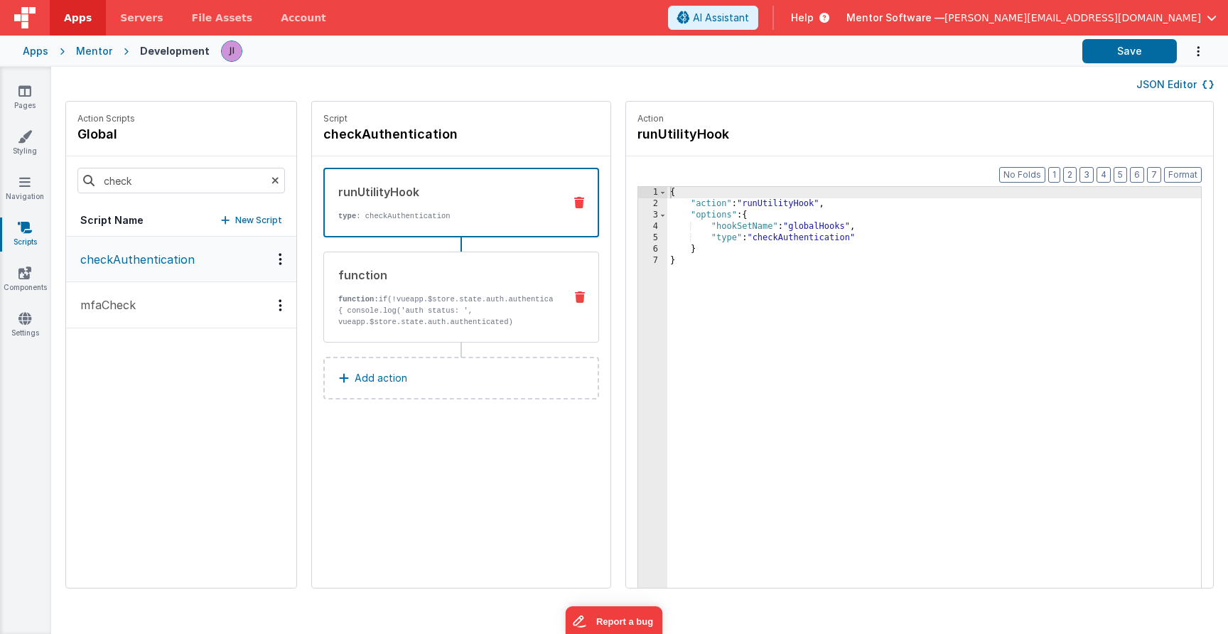
click at [406, 293] on div "function function: if(!vueapp.$store.state.auth.authenticated){ console.log('au…" at bounding box center [438, 296] width 229 height 61
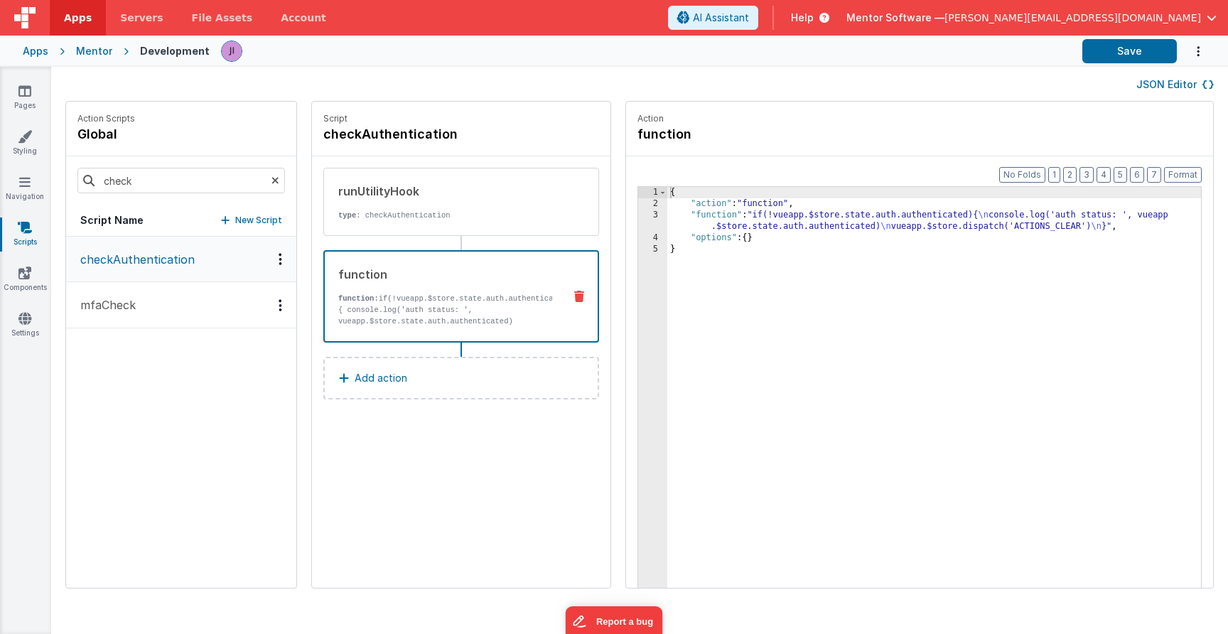
click at [718, 212] on div "{ "action" : "function" , "function" : "if(!vueapp.$store.state.auth.authentica…" at bounding box center [934, 420] width 534 height 467
click at [165, 257] on p "checkAuthentication" at bounding box center [133, 259] width 123 height 17
click at [33, 87] on link "Pages" at bounding box center [24, 98] width 51 height 28
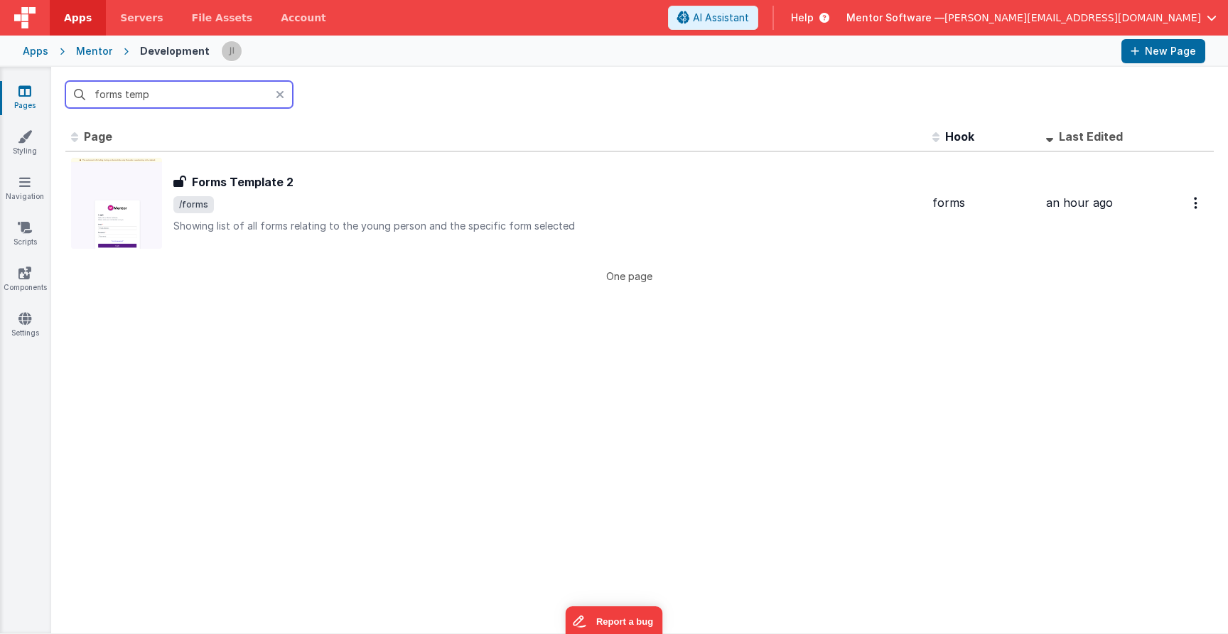
click at [188, 100] on input "forms temp" at bounding box center [178, 94] width 227 height 27
type input "f"
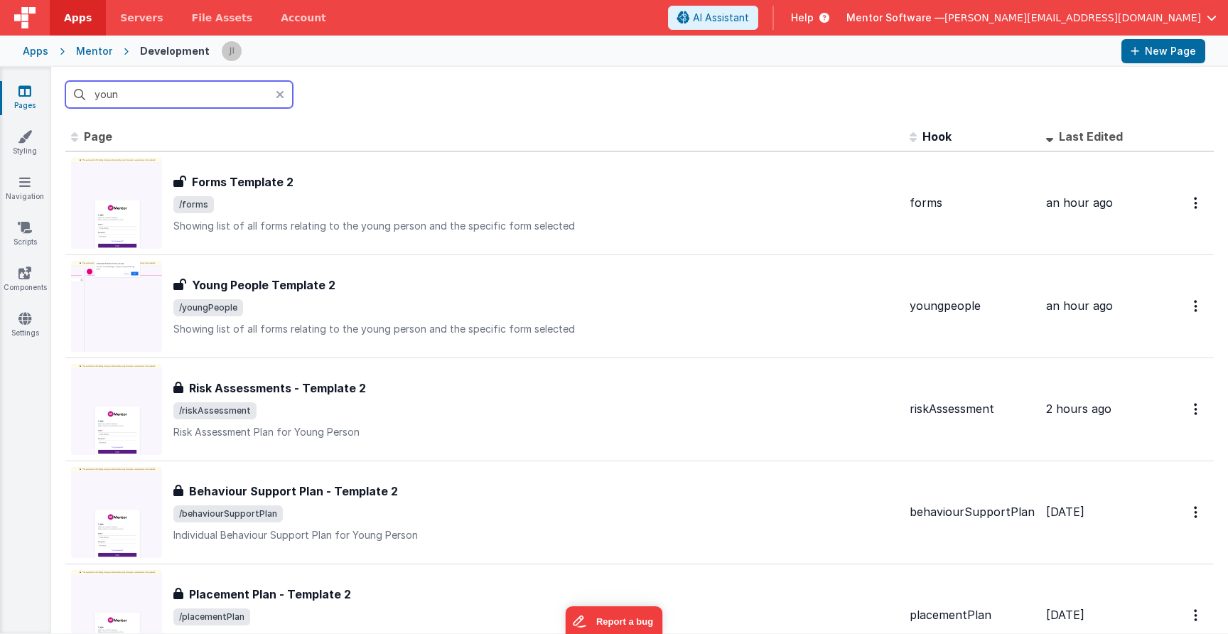
type input "young"
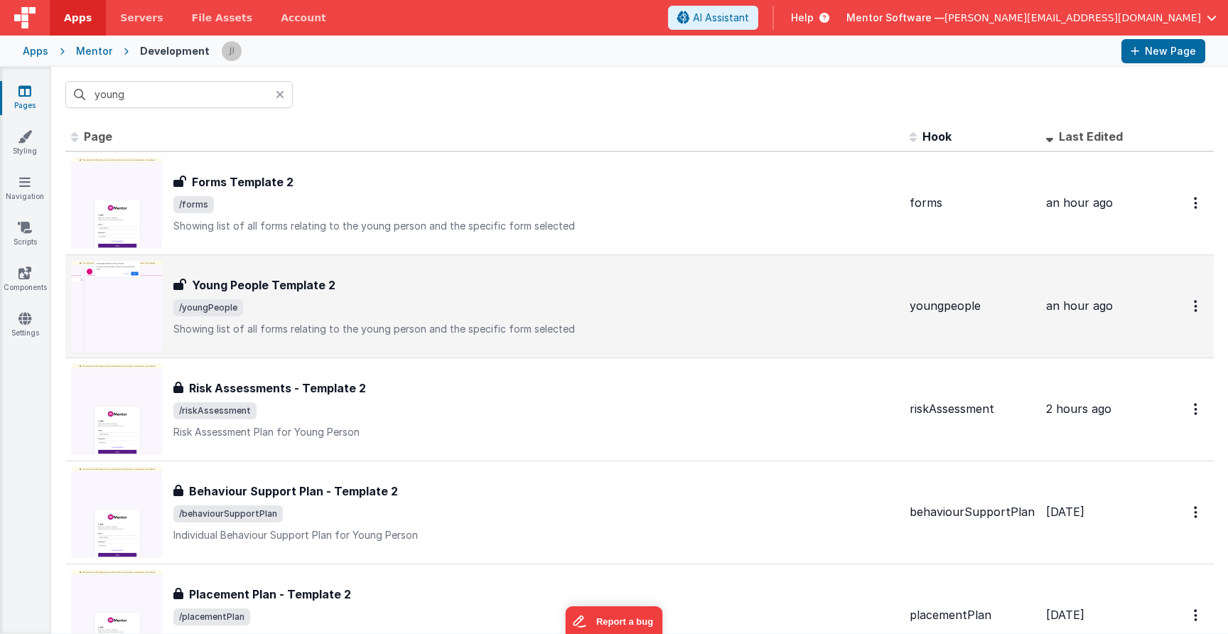
click at [338, 315] on div "Young People Template 2 Young People Template 2 /youngPeople Showing list of al…" at bounding box center [535, 306] width 725 height 60
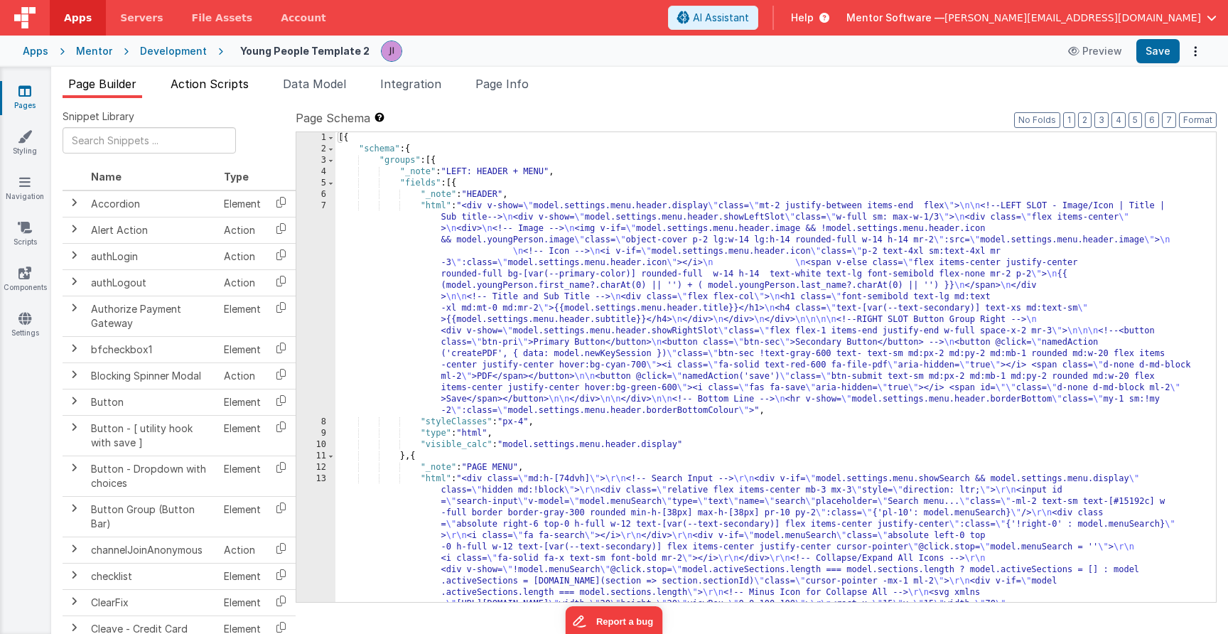
click at [201, 89] on span "Action Scripts" at bounding box center [210, 84] width 78 height 14
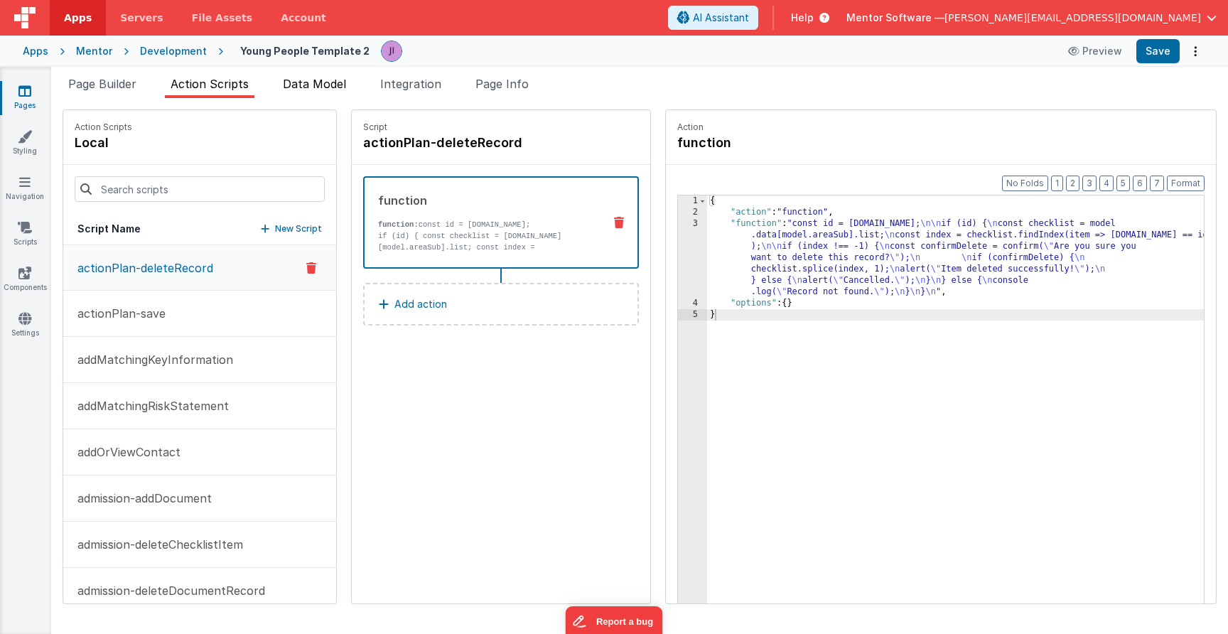
click at [288, 83] on span "Data Model" at bounding box center [314, 84] width 63 height 14
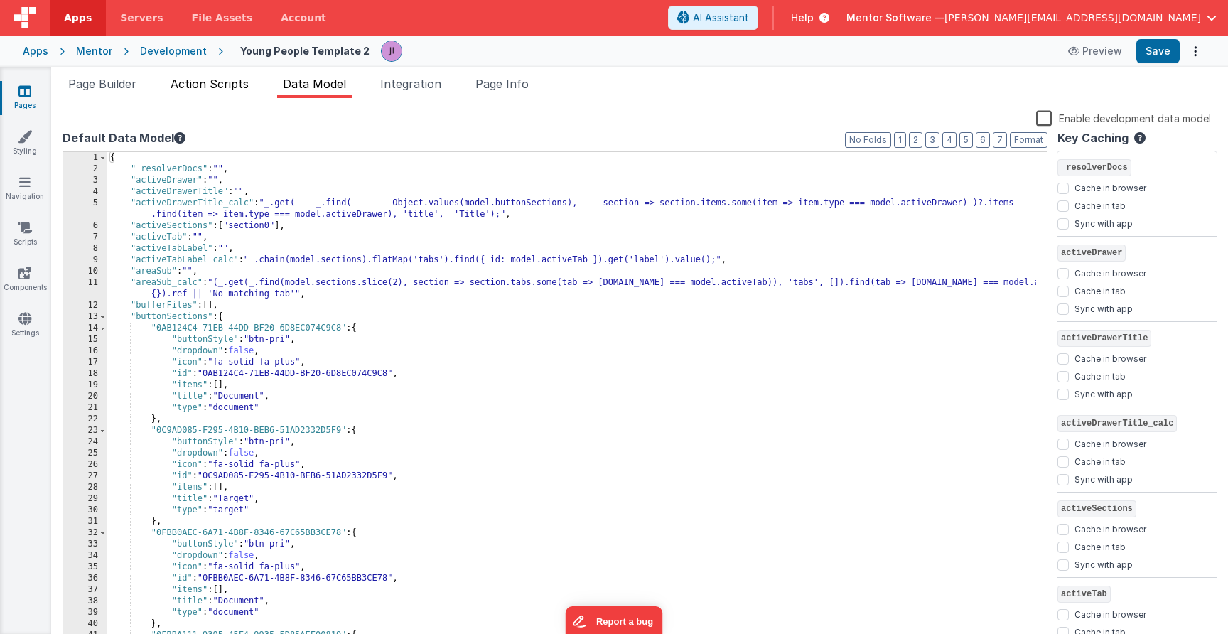
click at [202, 97] on li "Action Scripts" at bounding box center [210, 86] width 90 height 23
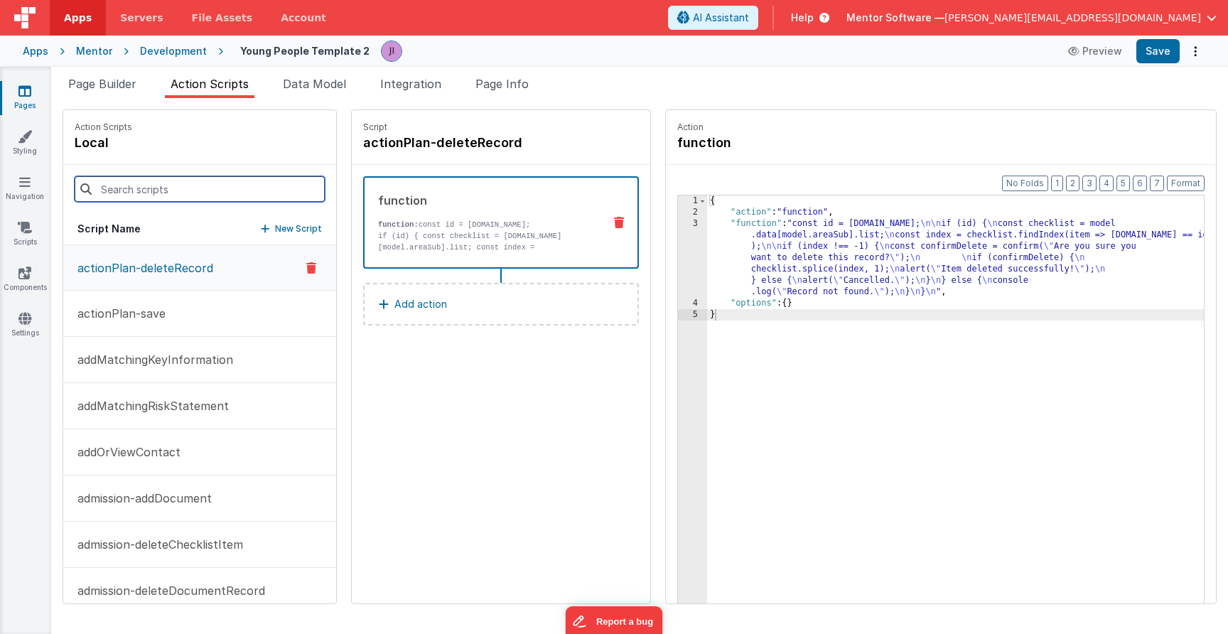
click at [190, 184] on input at bounding box center [200, 189] width 250 height 26
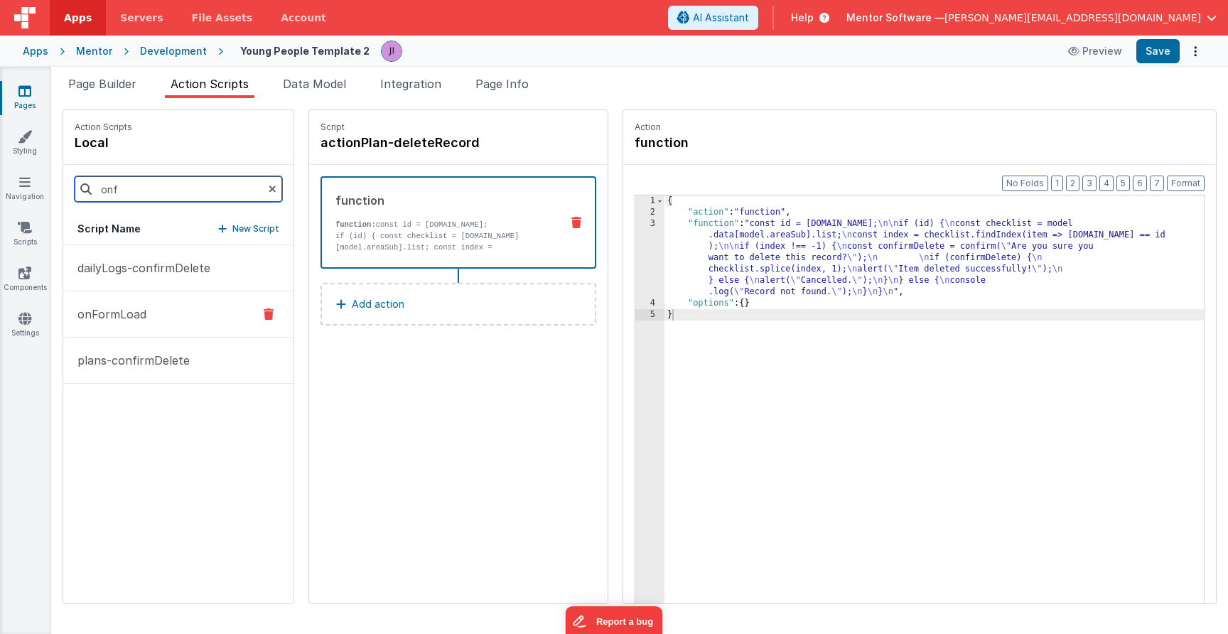
type input "onf"
click at [188, 297] on button "onFormLoad" at bounding box center [178, 314] width 230 height 46
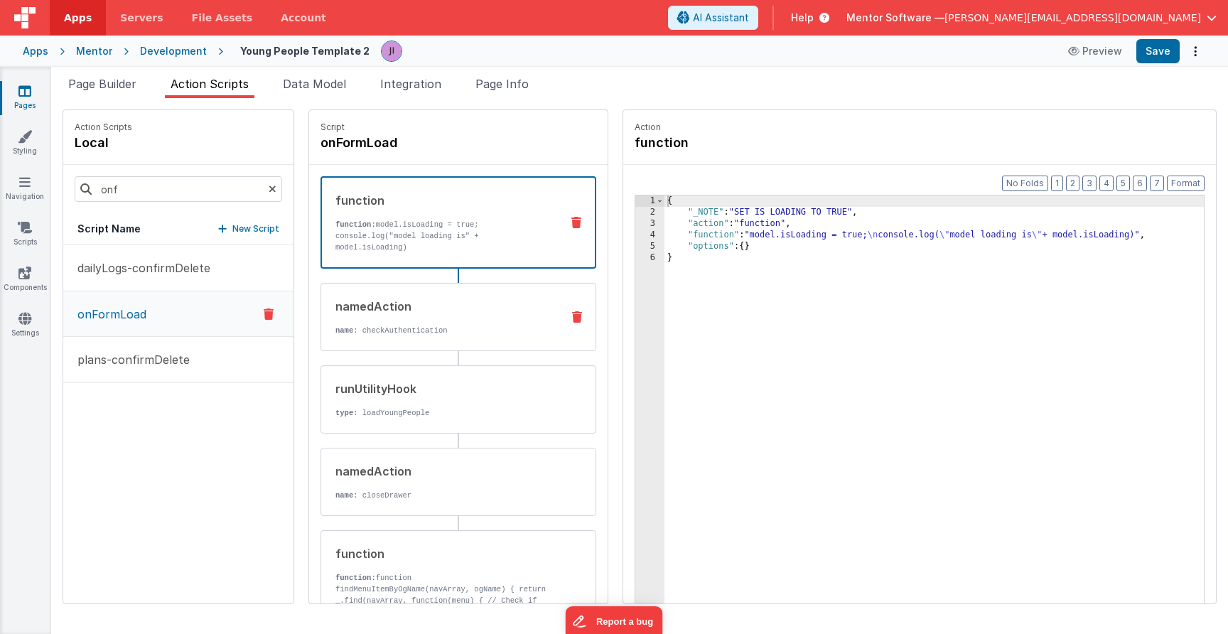
click at [416, 325] on p "name : checkAuthentication" at bounding box center [442, 330] width 215 height 11
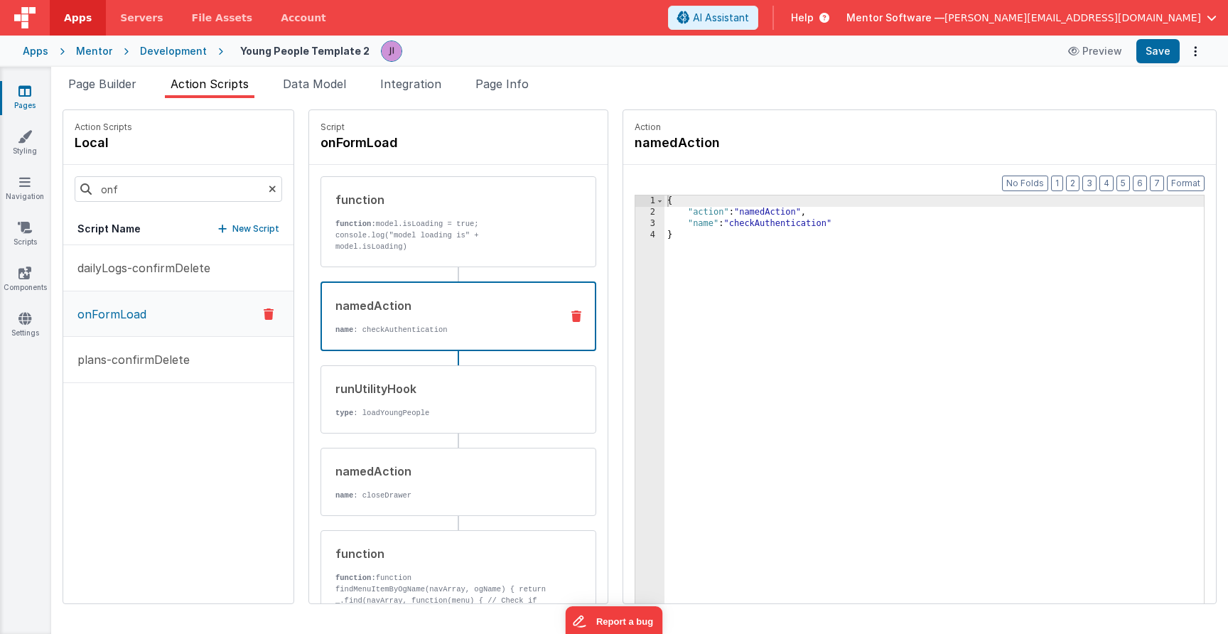
click at [21, 111] on link "Pages" at bounding box center [24, 98] width 51 height 28
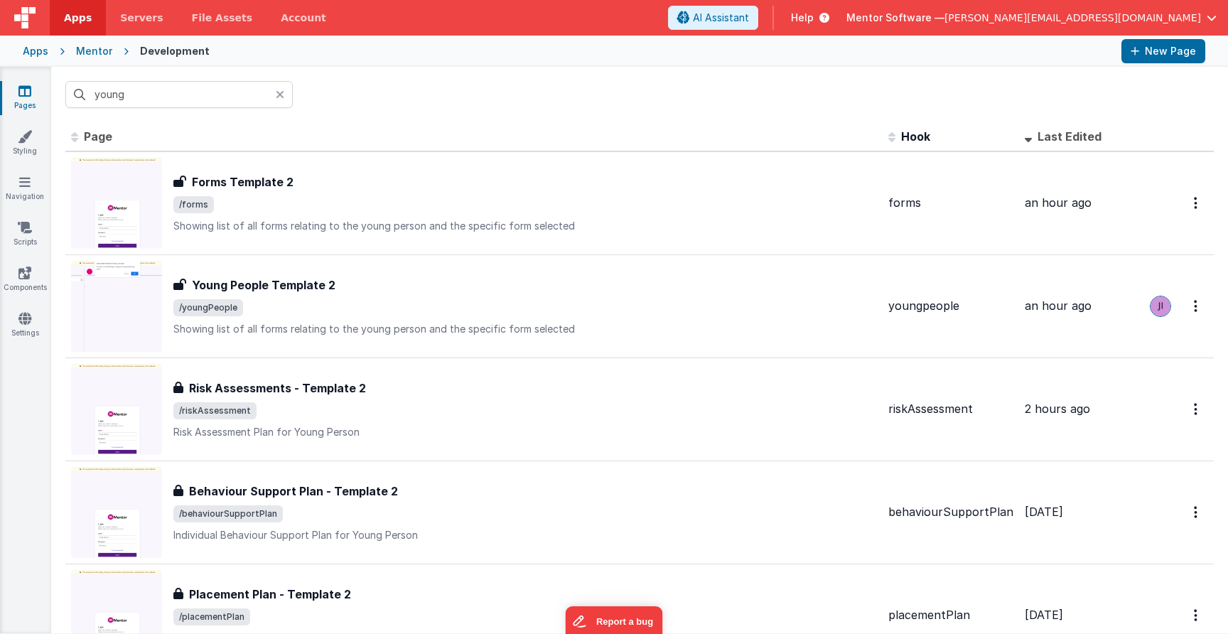
click at [162, 112] on div "young" at bounding box center [639, 94] width 1177 height 55
click at [161, 99] on input "young" at bounding box center [178, 94] width 227 height 27
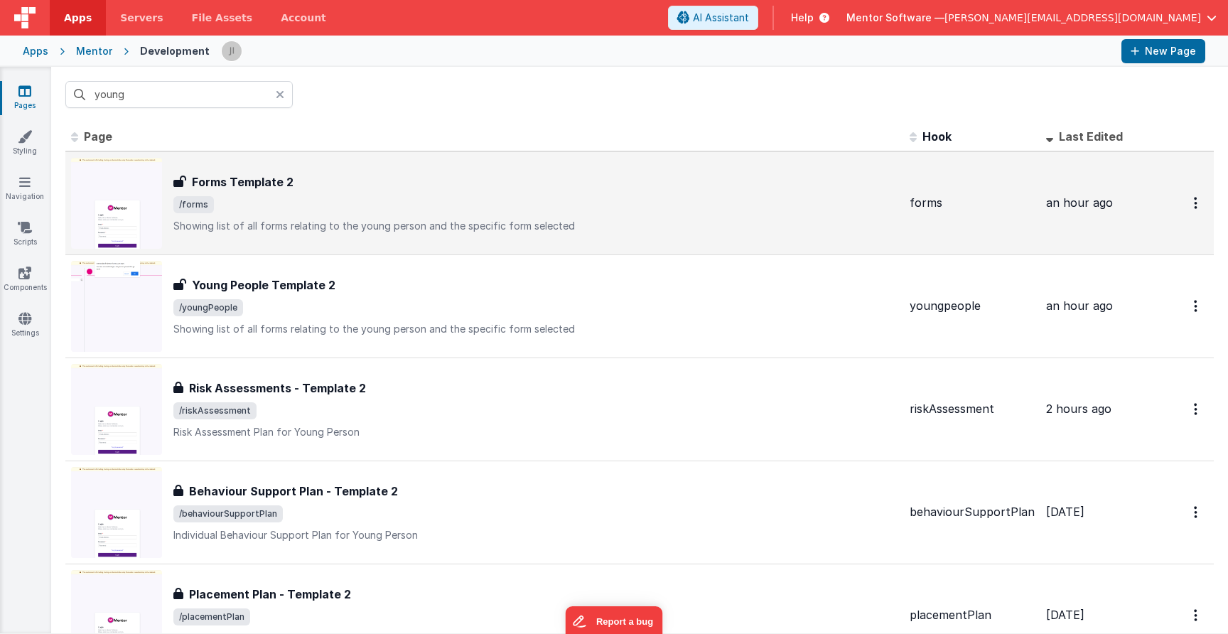
click at [342, 200] on span "/forms" at bounding box center [535, 204] width 725 height 17
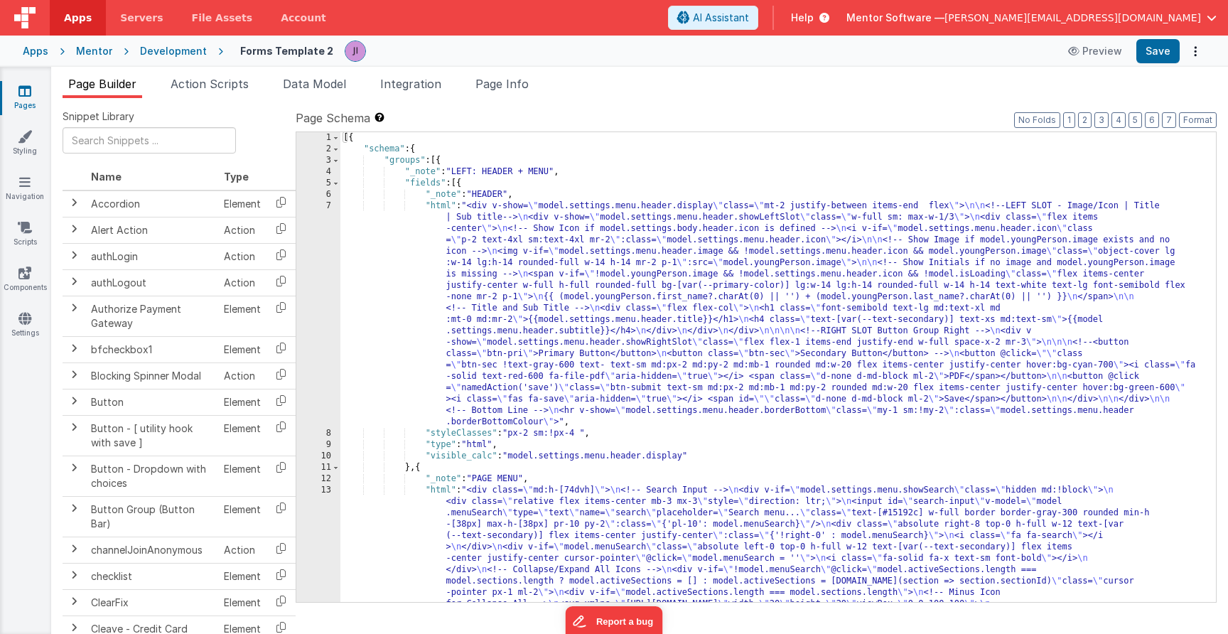
click at [203, 102] on div "Snippet Library Name Type Accordion Element Alert Action Action authLogin Actio…" at bounding box center [639, 377] width 1177 height 558
click at [205, 88] on span "Action Scripts" at bounding box center [210, 84] width 78 height 14
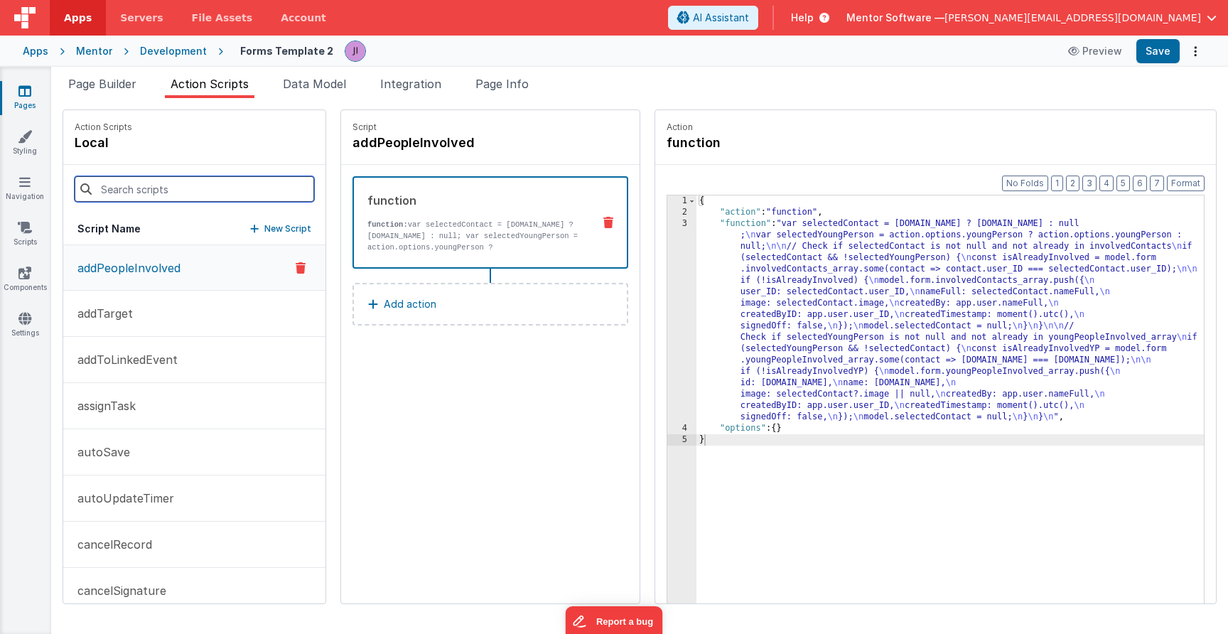
click at [234, 185] on input at bounding box center [194, 189] width 239 height 26
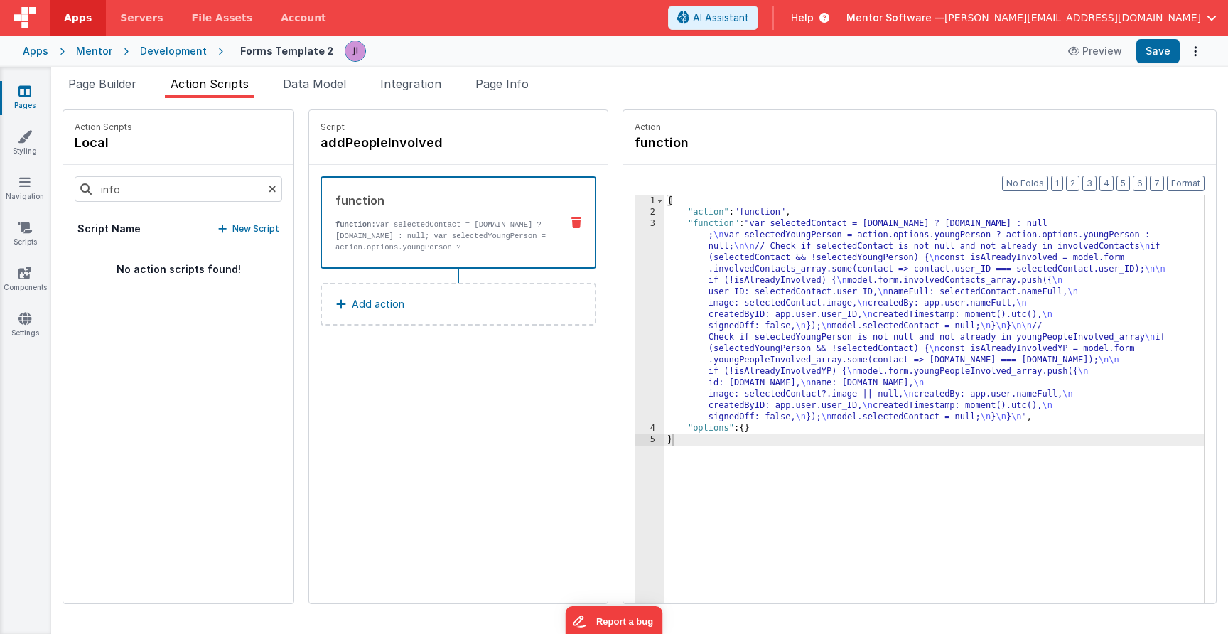
drag, startPoint x: 234, startPoint y: 185, endPoint x: 222, endPoint y: 279, distance: 93.9
click at [223, 279] on div "No action scripts found!" at bounding box center [178, 424] width 230 height 358
click at [180, 199] on input "info" at bounding box center [178, 189] width 207 height 26
click at [180, 195] on input "info" at bounding box center [178, 189] width 207 height 26
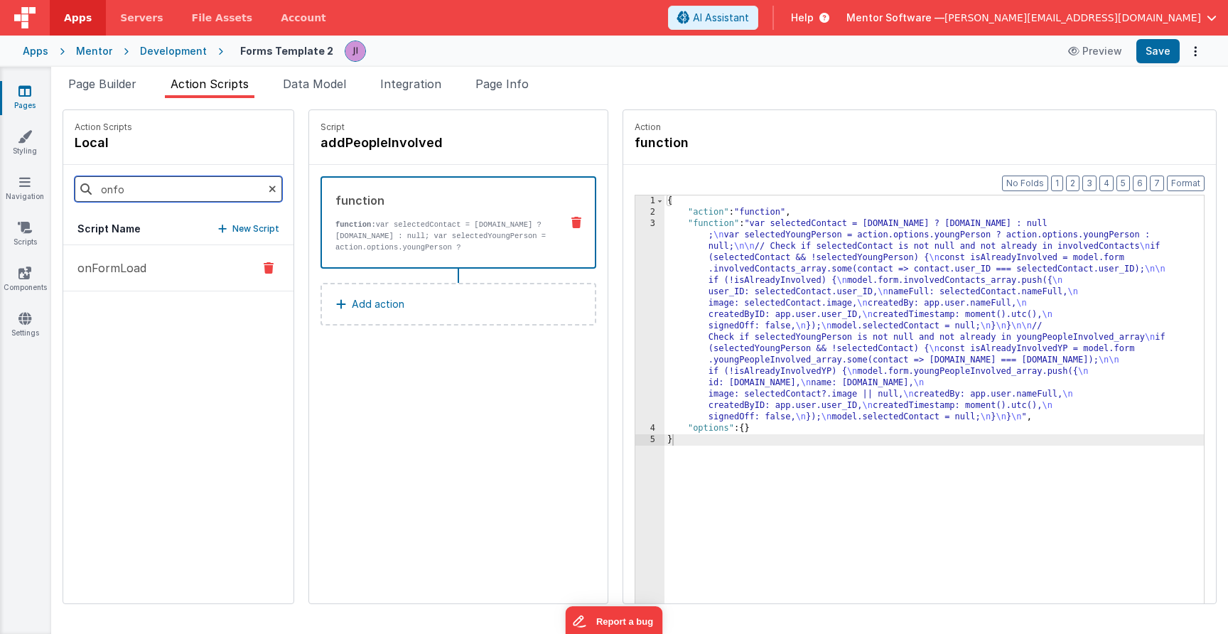
type input "onfo"
click at [150, 272] on button "onFormLoad" at bounding box center [178, 268] width 230 height 46
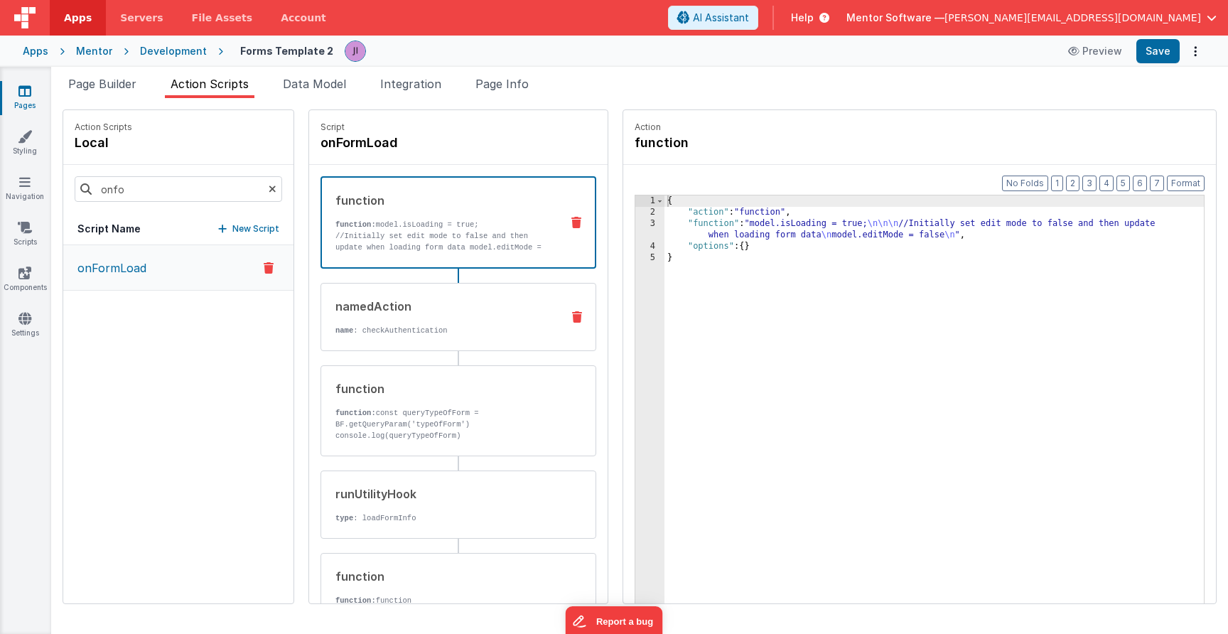
click at [421, 322] on div "namedAction name : checkAuthentication" at bounding box center [435, 317] width 229 height 38
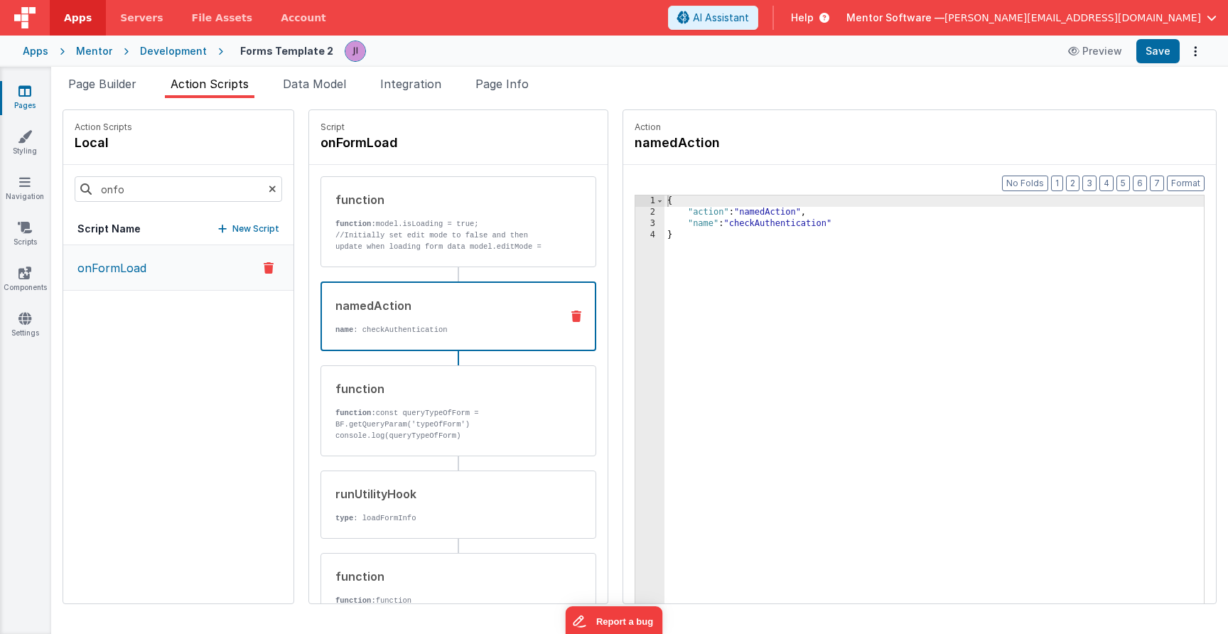
click at [542, 82] on ul "Page Builder Action Scripts Data Model Integration Page Info" at bounding box center [639, 86] width 1177 height 23
click at [526, 83] on span "Page Info" at bounding box center [501, 84] width 53 height 14
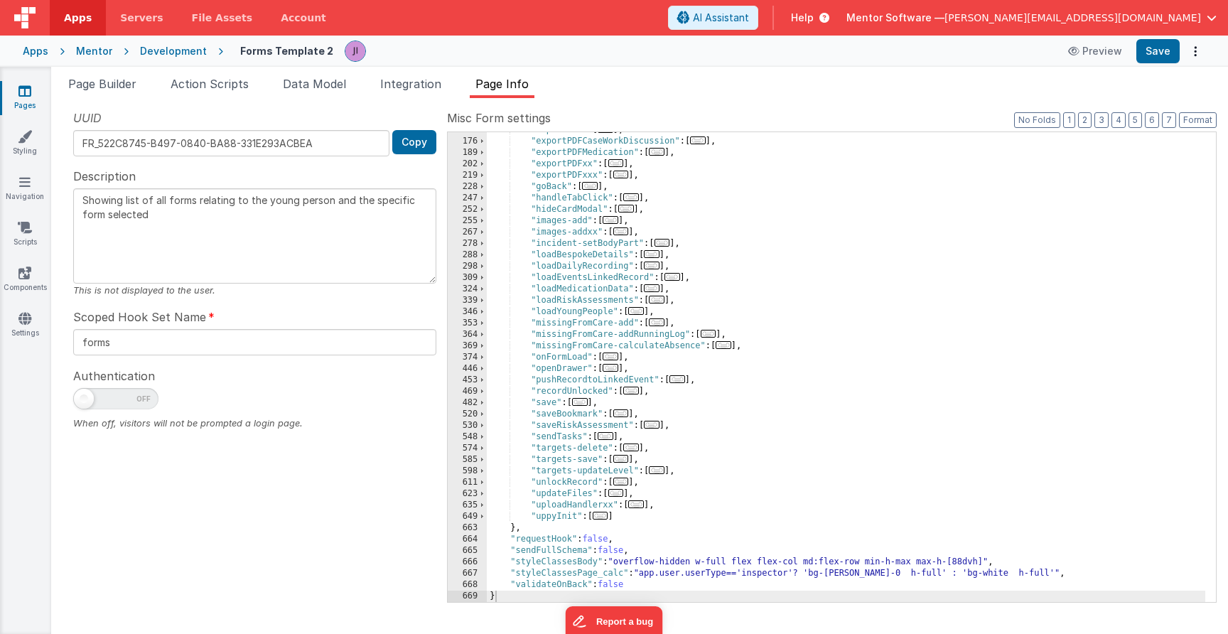
scroll to position [292, 0]
click at [618, 360] on span "..." at bounding box center [610, 356] width 16 height 8
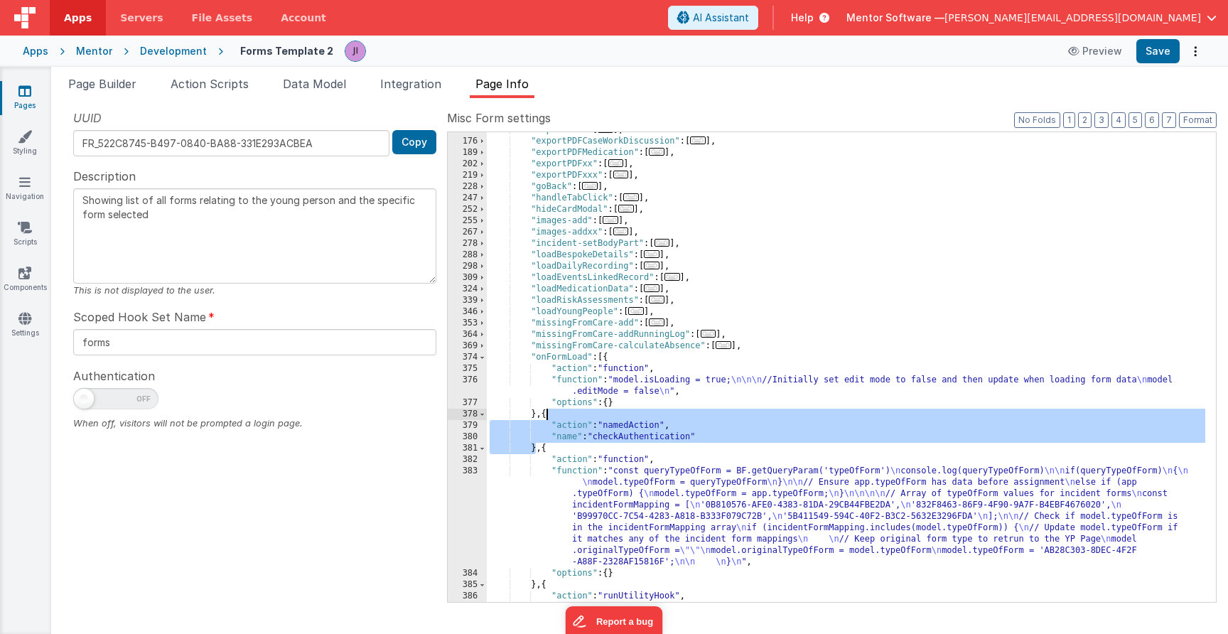
drag, startPoint x: 536, startPoint y: 450, endPoint x: 546, endPoint y: 411, distance: 39.6
click at [546, 411] on div ""exportPDF" : [ ... ] , "exportPDFCaseWorkDiscussion" : [ ... ] , "exportPDFMed…" at bounding box center [846, 370] width 718 height 492
click at [18, 90] on icon at bounding box center [24, 91] width 13 height 14
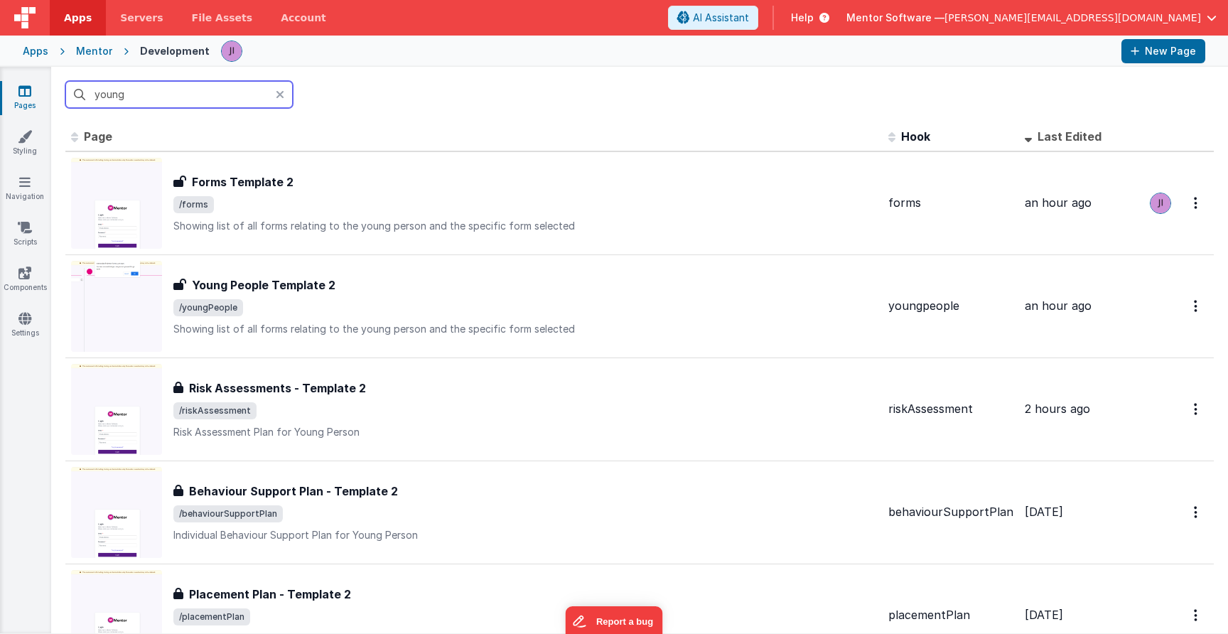
click at [112, 95] on input "young" at bounding box center [178, 94] width 227 height 27
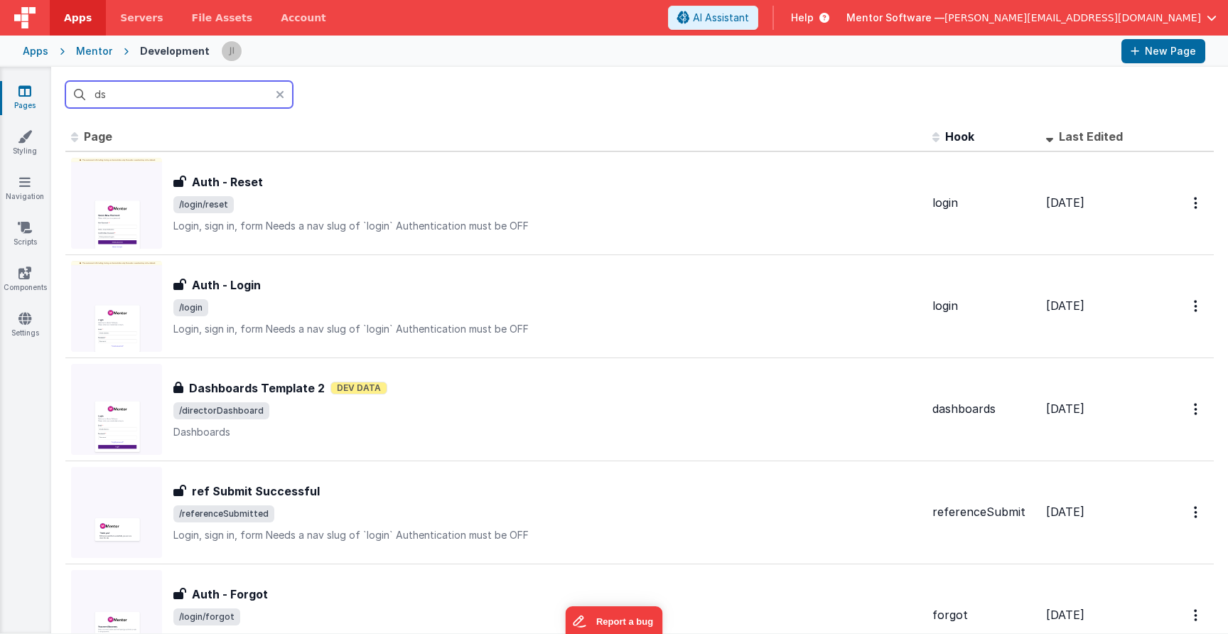
type input "d"
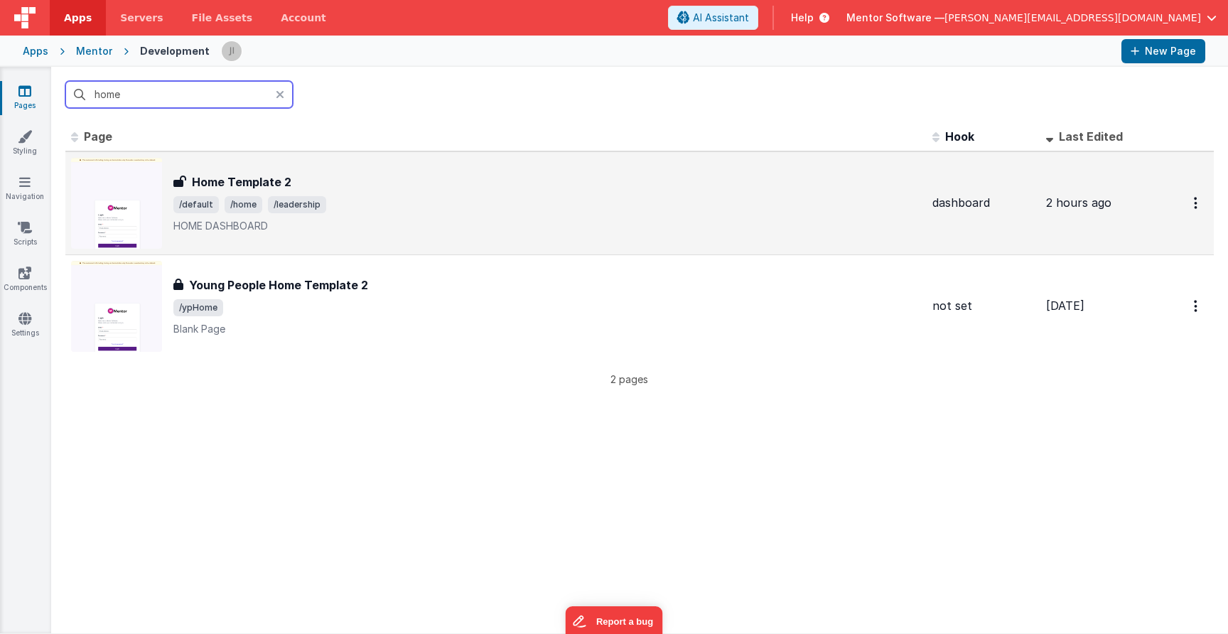
type input "home"
click at [458, 195] on div "Home Template 2 Home Template 2 /default /home /leadership HOME DASHBOARD" at bounding box center [546, 203] width 747 height 60
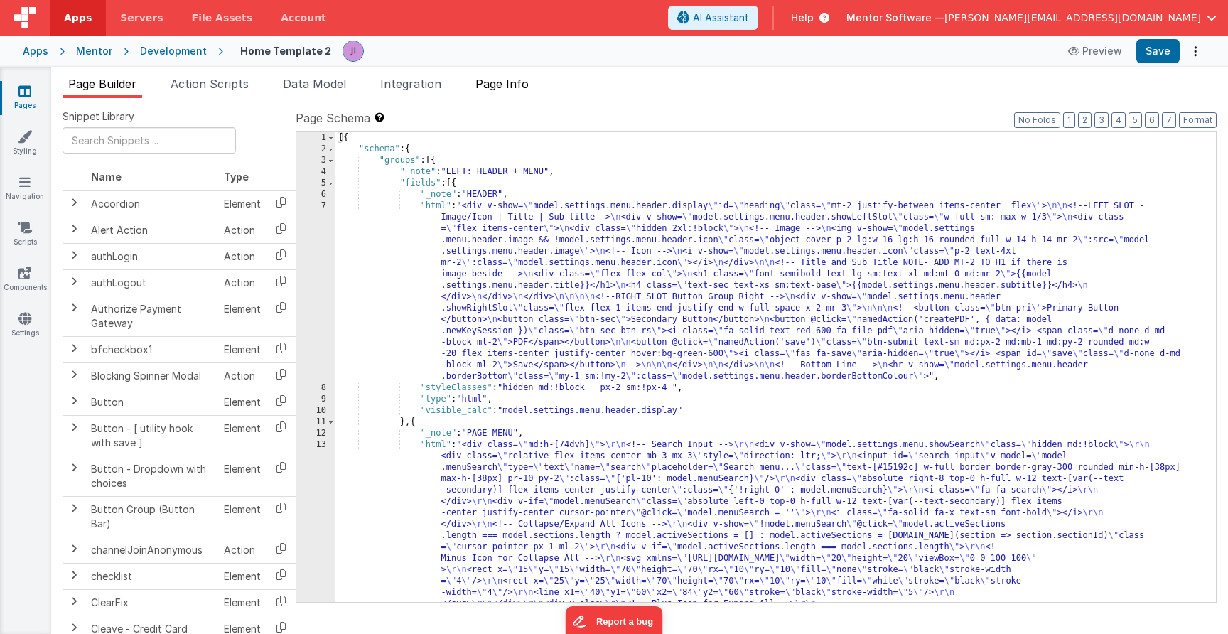
click at [517, 87] on span "Page Info" at bounding box center [501, 84] width 53 height 14
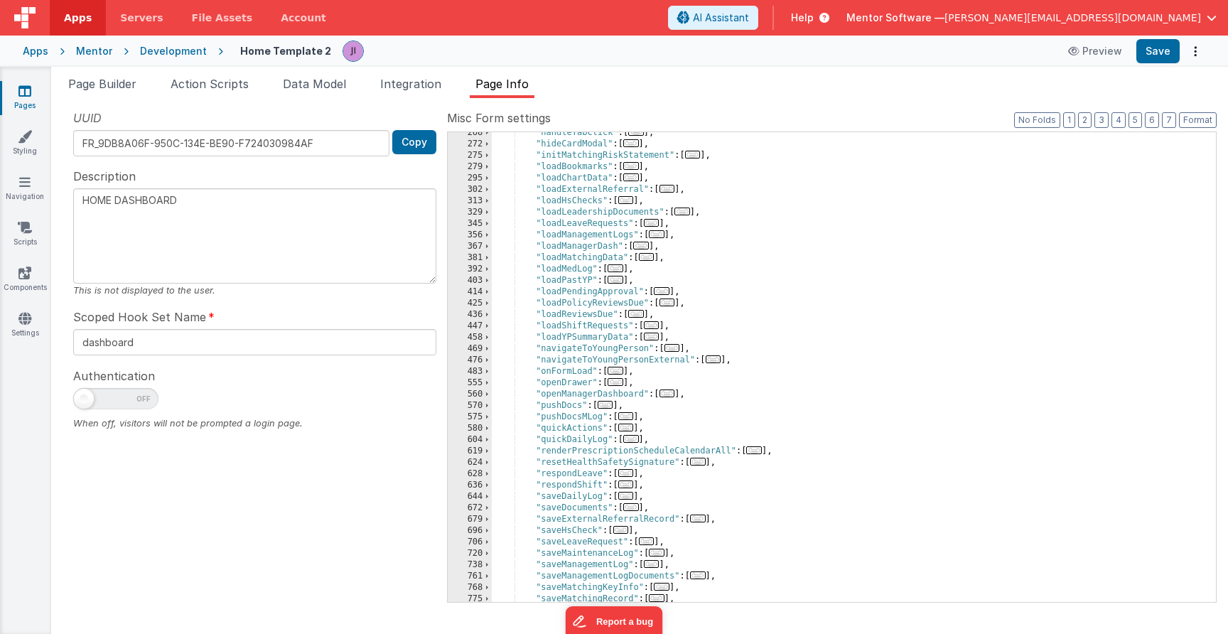
scroll to position [437, 0]
click at [619, 374] on span "..." at bounding box center [615, 371] width 16 height 8
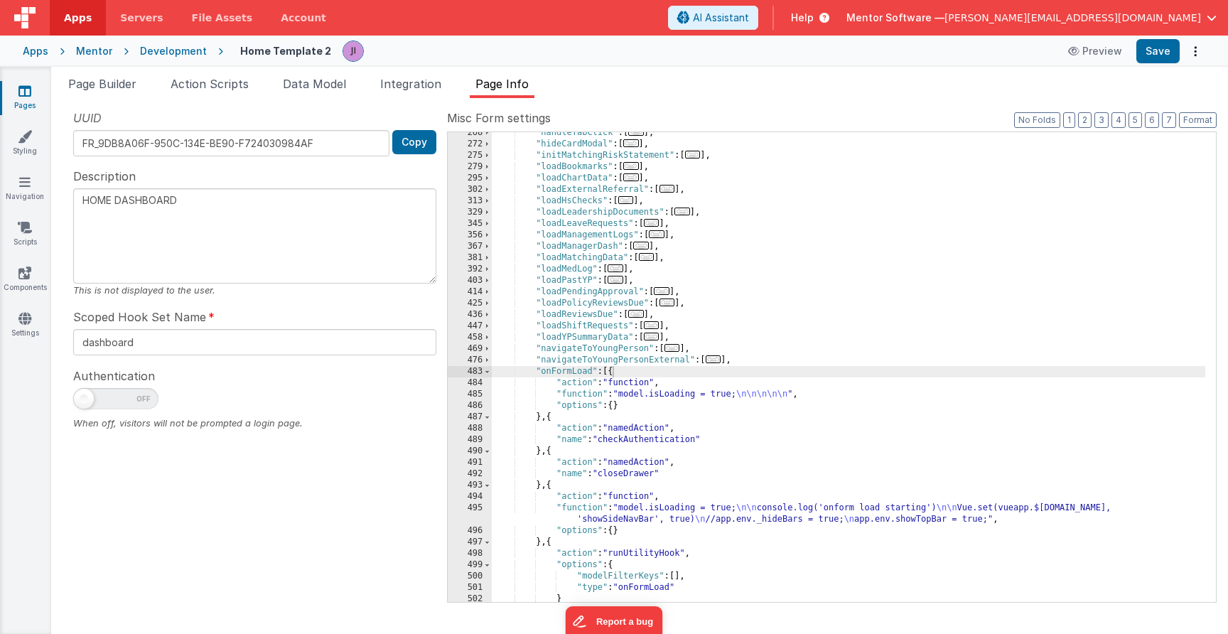
click at [28, 94] on icon at bounding box center [24, 91] width 13 height 14
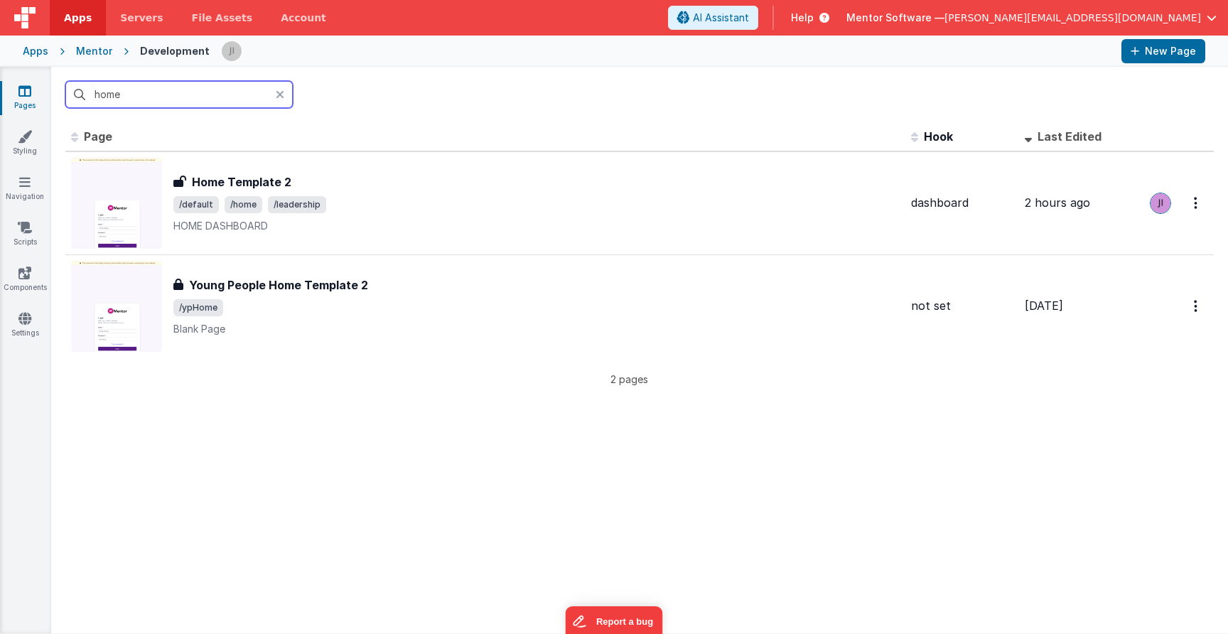
click at [99, 91] on input "home" at bounding box center [178, 94] width 227 height 27
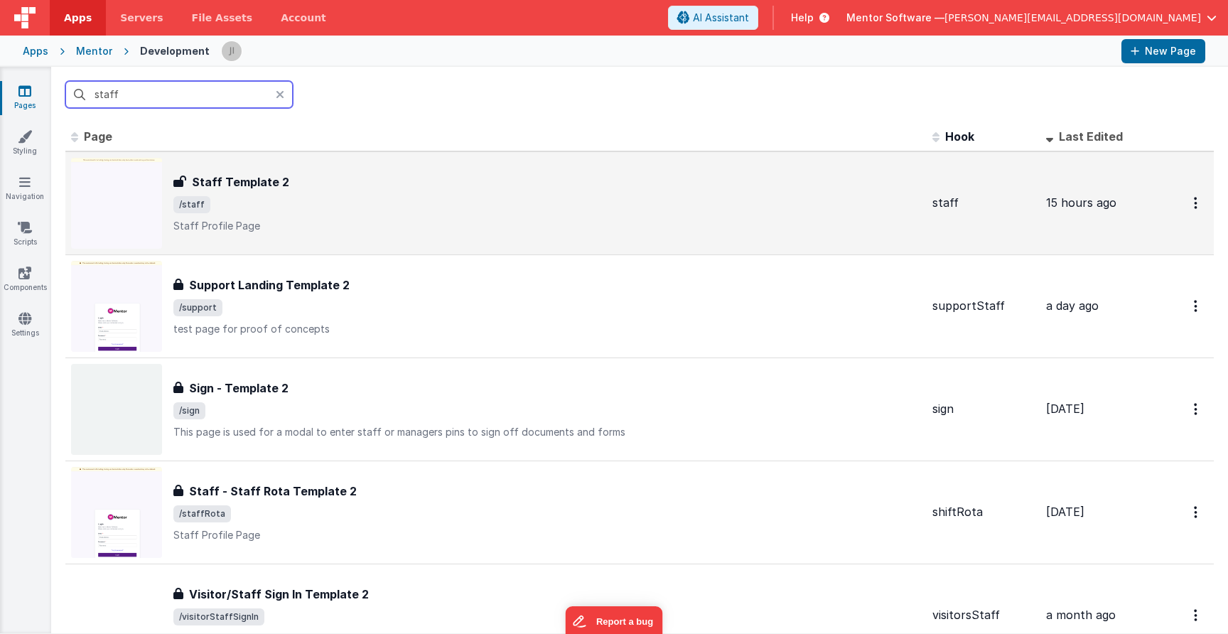
type input "staff"
click at [370, 204] on span "/staff" at bounding box center [546, 204] width 747 height 17
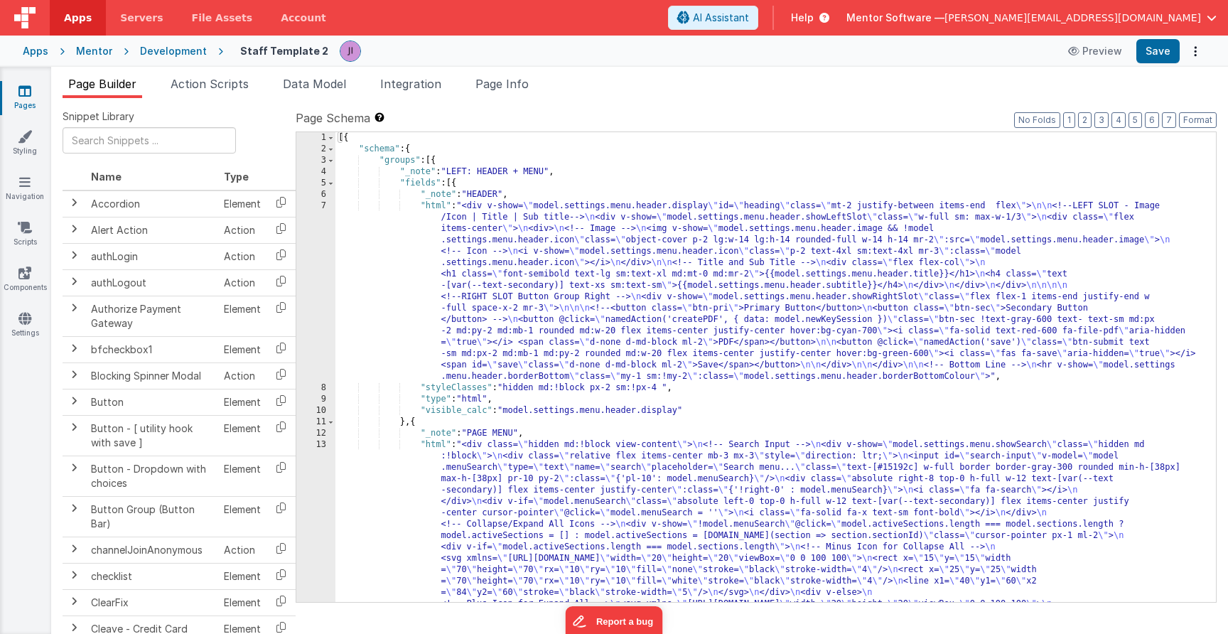
click at [493, 107] on div "Snippet Library Name Type Accordion Element Alert Action Action authLogin Actio…" at bounding box center [639, 377] width 1177 height 558
click at [502, 83] on span "Page Info" at bounding box center [501, 84] width 53 height 14
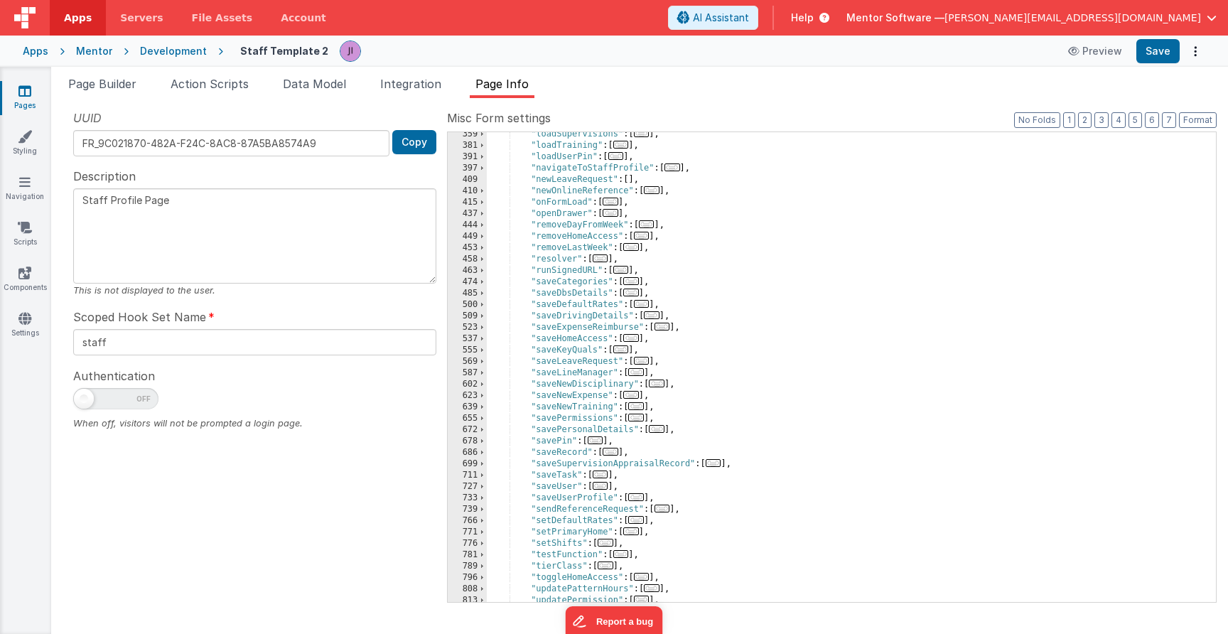
scroll to position [477, 0]
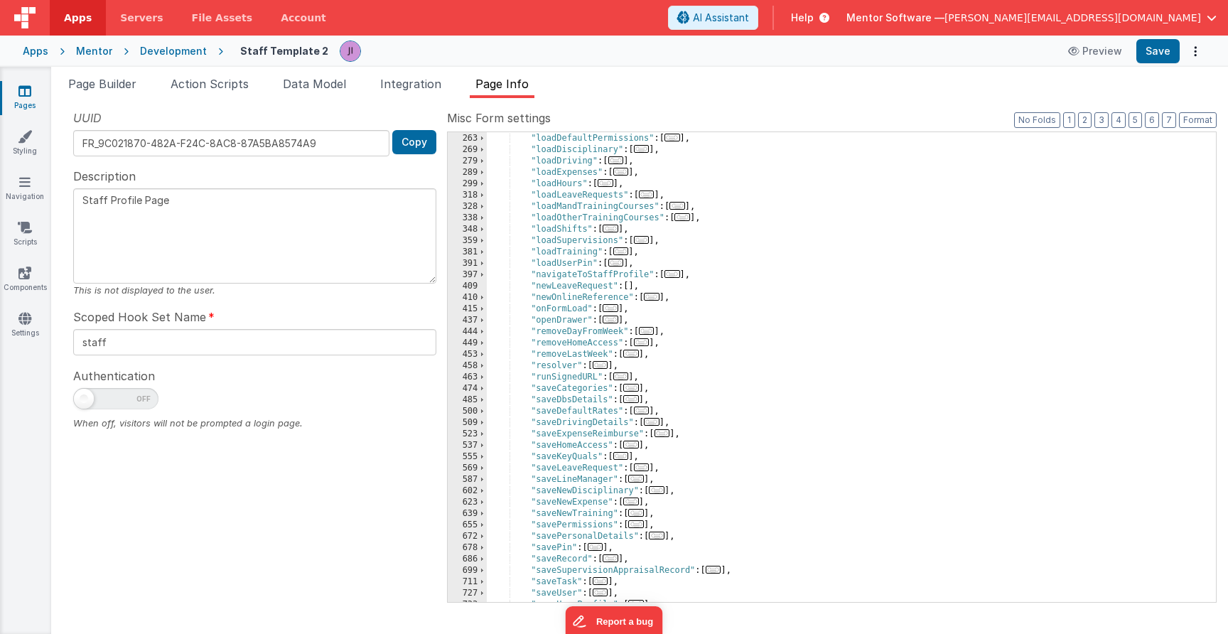
click at [610, 310] on span "..." at bounding box center [610, 308] width 16 height 8
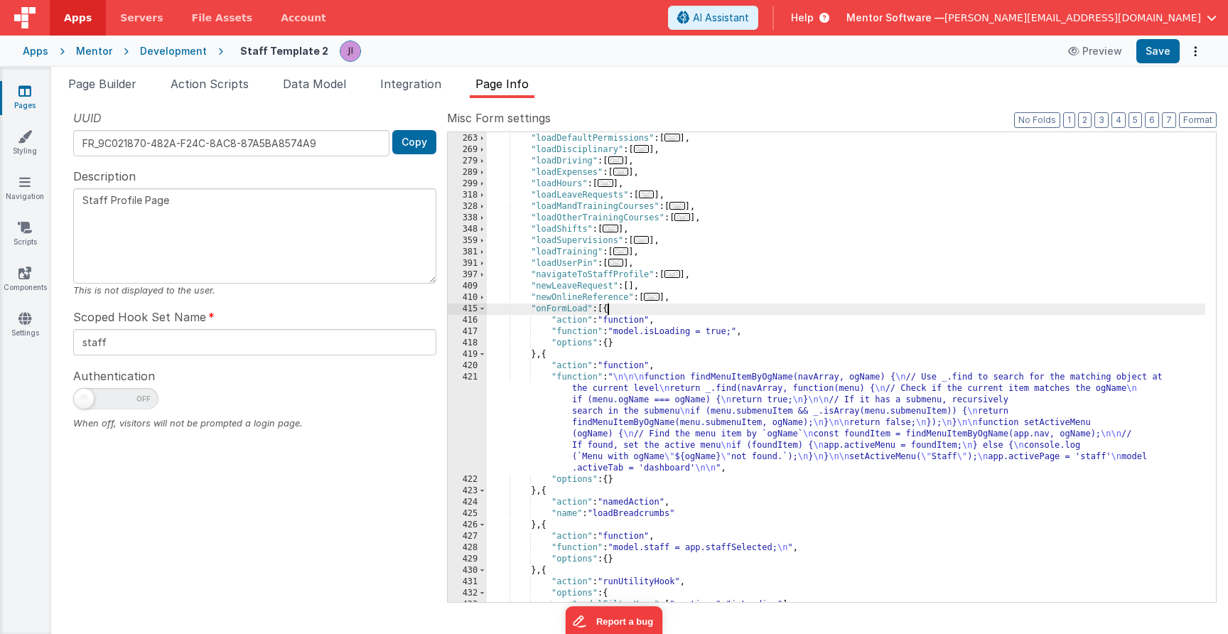
click at [542, 354] on div ""loadAreaFiles" : [ ... ] , "loadDefaultPermissions" : [ ... ] , "loadDisciplin…" at bounding box center [846, 367] width 718 height 492
paste textarea
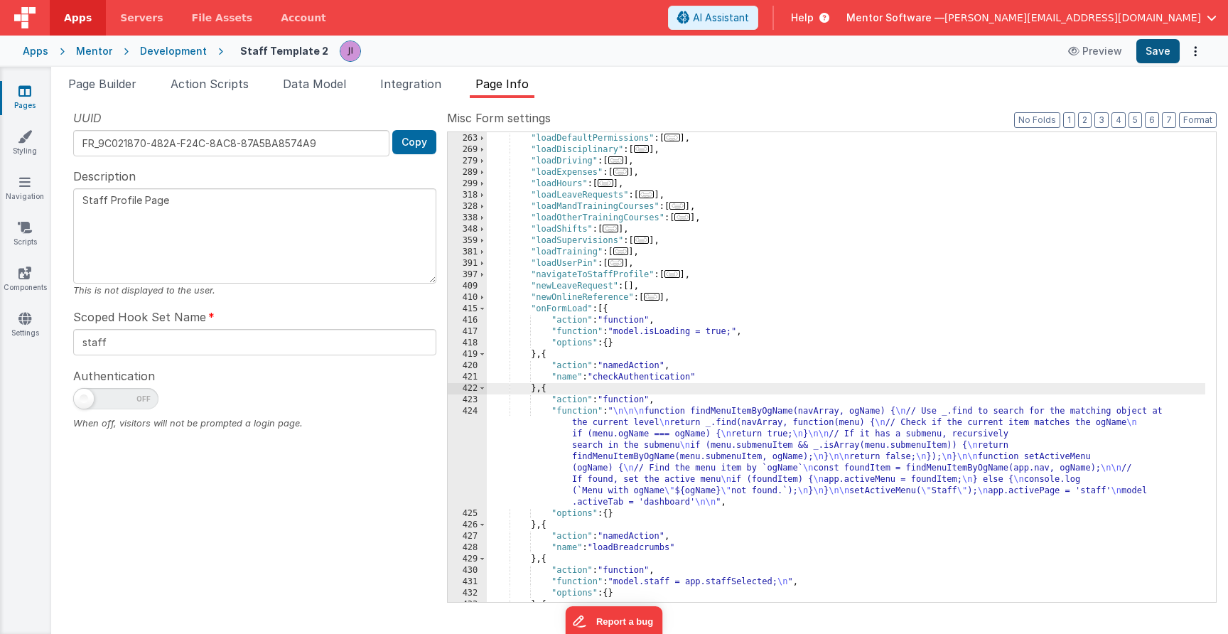
click at [1162, 48] on button "Save" at bounding box center [1157, 51] width 43 height 24
click at [13, 102] on link "Pages" at bounding box center [24, 98] width 51 height 28
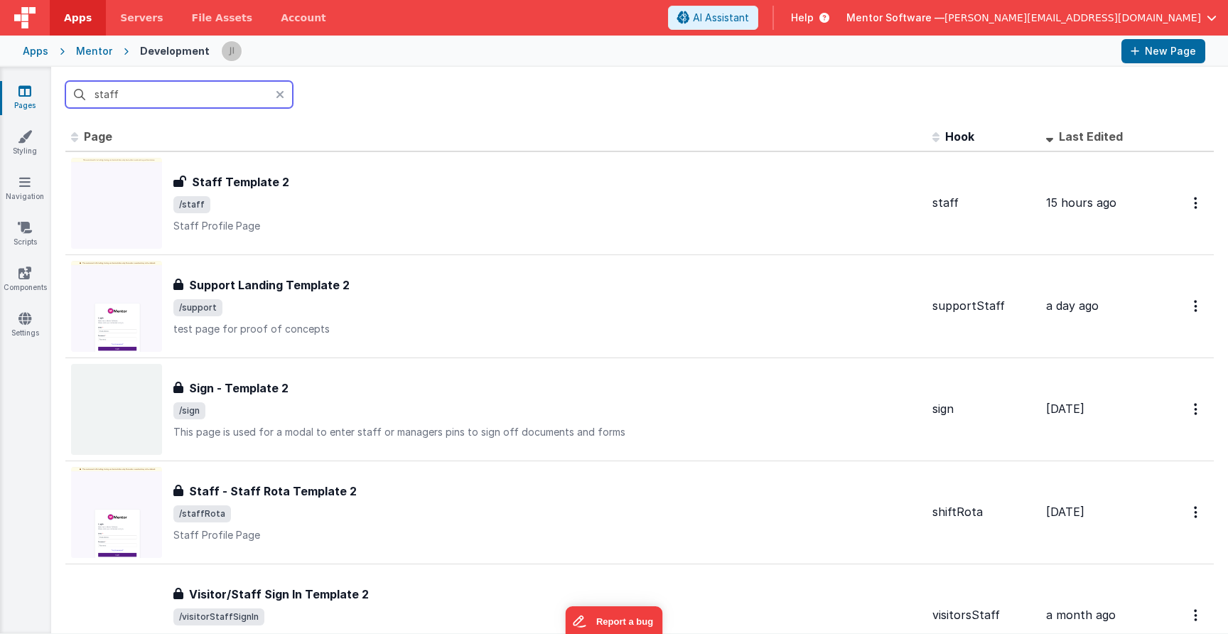
click at [210, 103] on input "staff" at bounding box center [178, 94] width 227 height 27
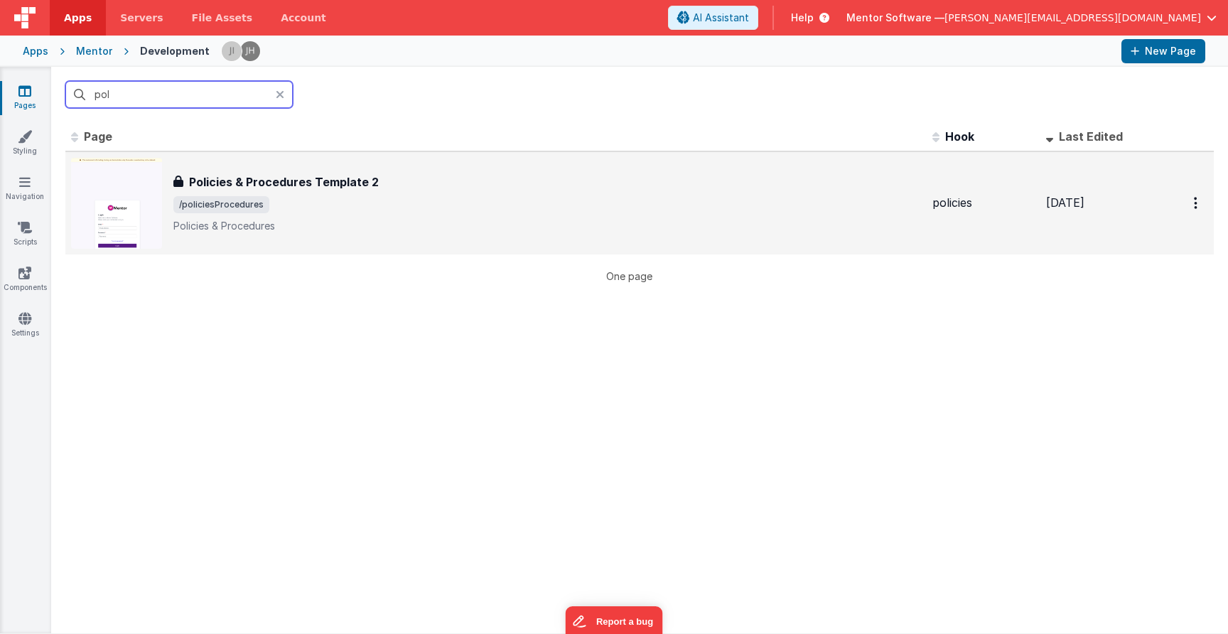
type input "pol"
click at [340, 175] on h3 "Policies & Procedures Template 2" at bounding box center [284, 181] width 190 height 17
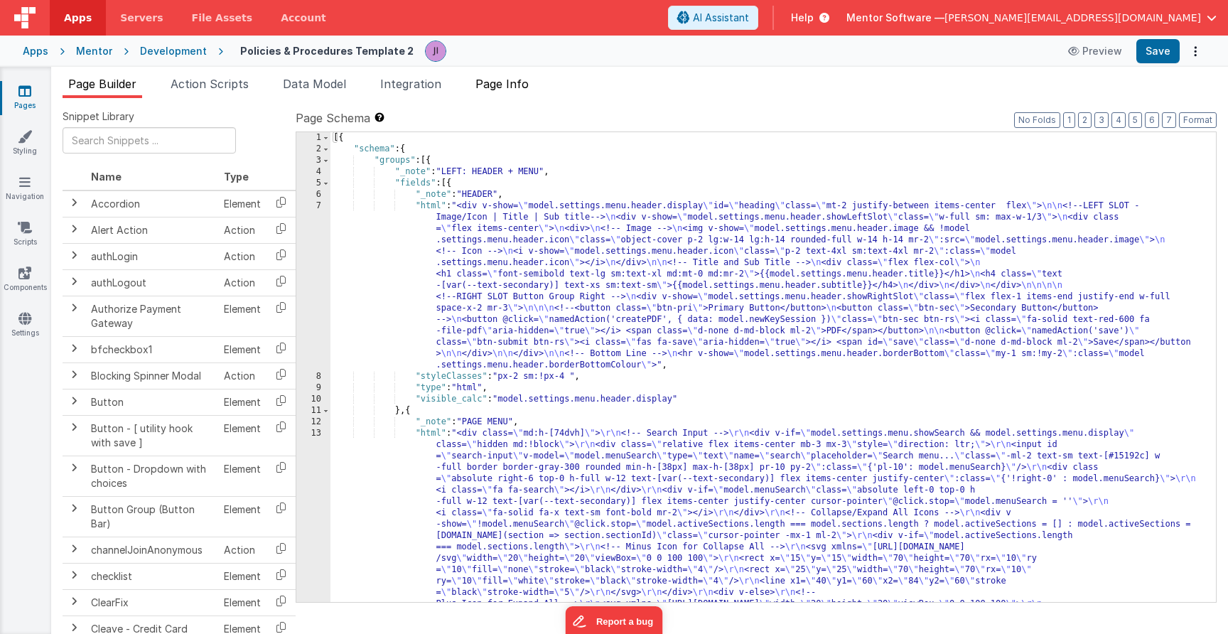
click at [524, 92] on li "Page Info" at bounding box center [502, 86] width 65 height 23
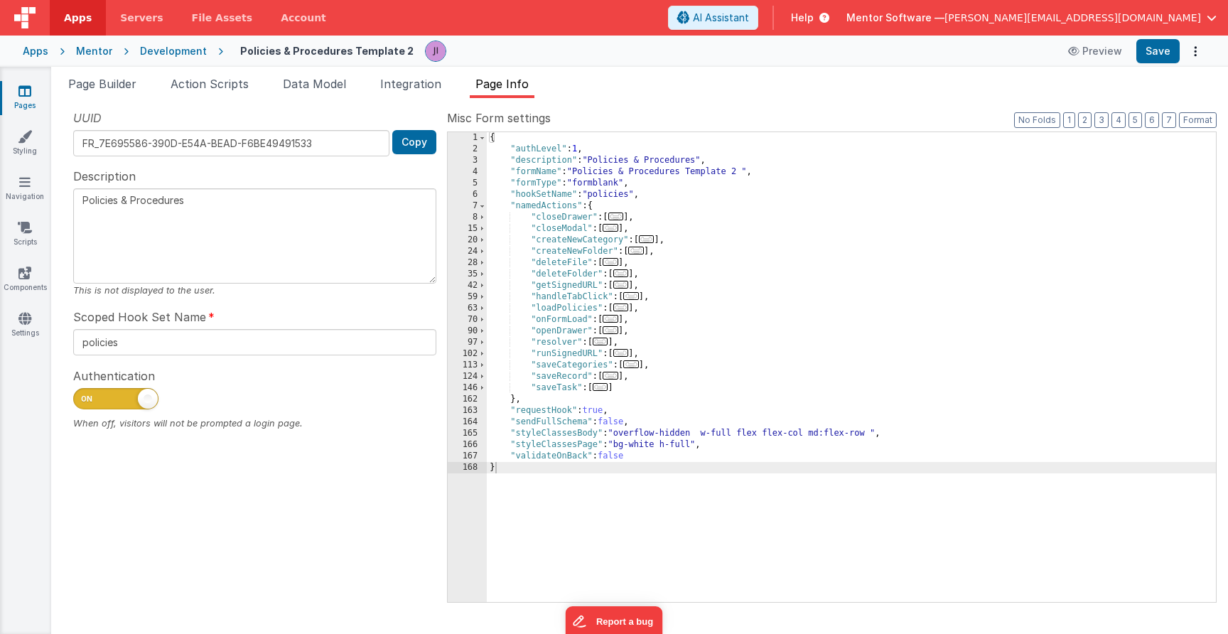
click at [612, 322] on span "..." at bounding box center [610, 319] width 16 height 8
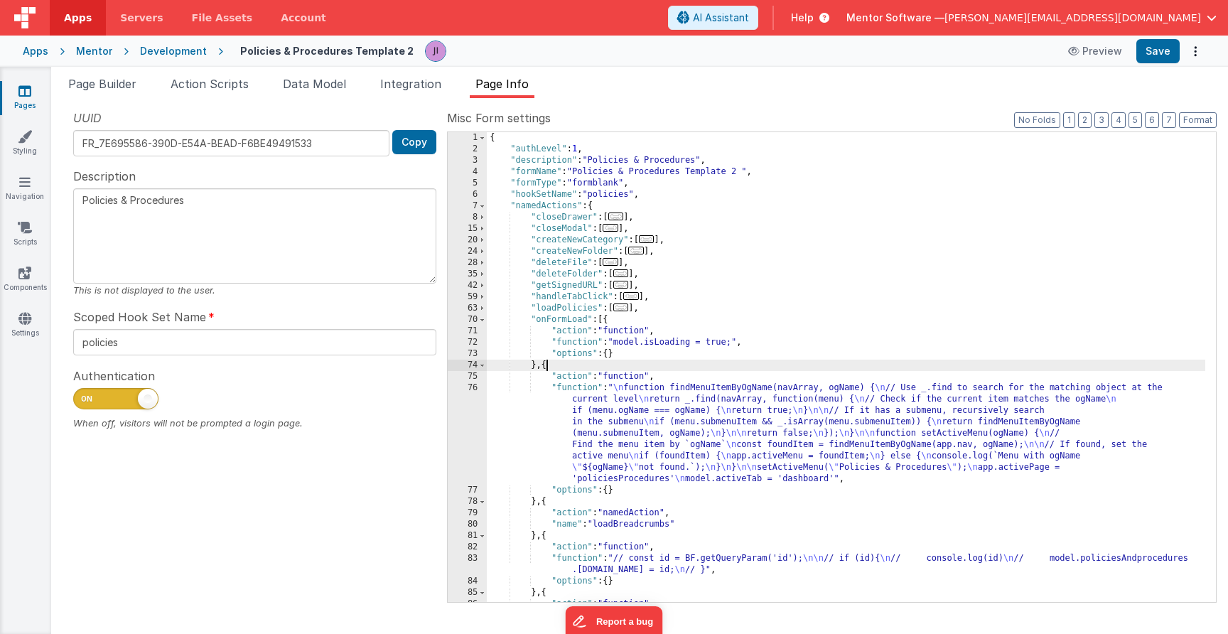
click at [546, 362] on div "{ "authLevel" : 1 , "description" : "Policies & Procedures" , "formName" : "Pol…" at bounding box center [846, 378] width 718 height 492
paste textarea
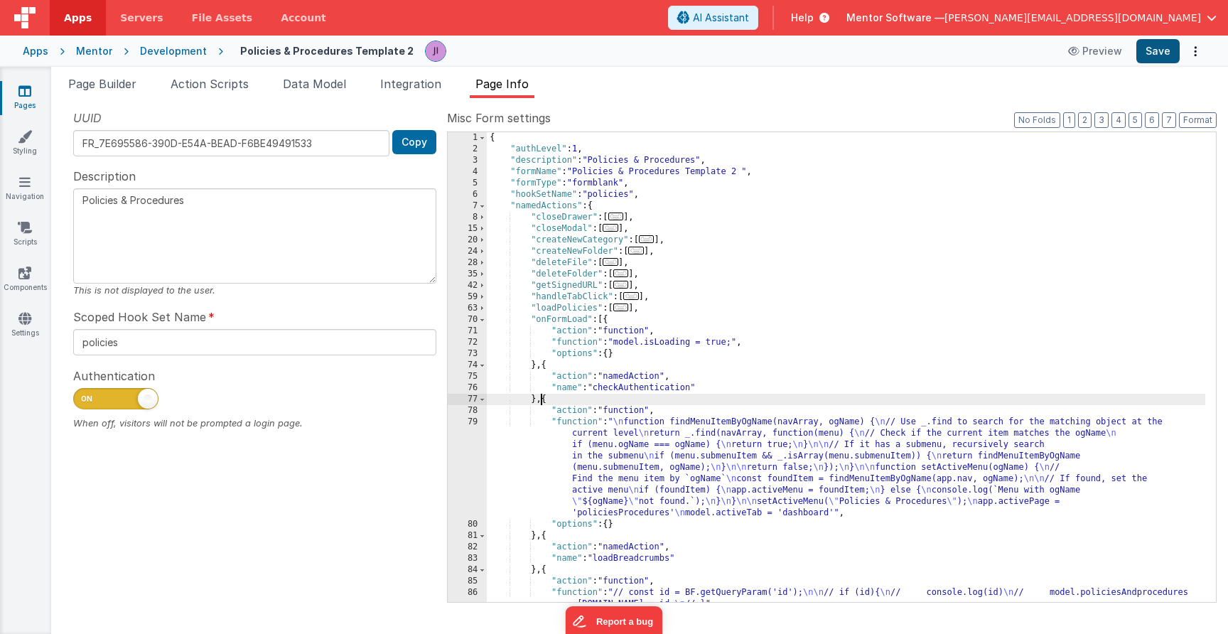
click at [1169, 60] on button "Save" at bounding box center [1157, 51] width 43 height 24
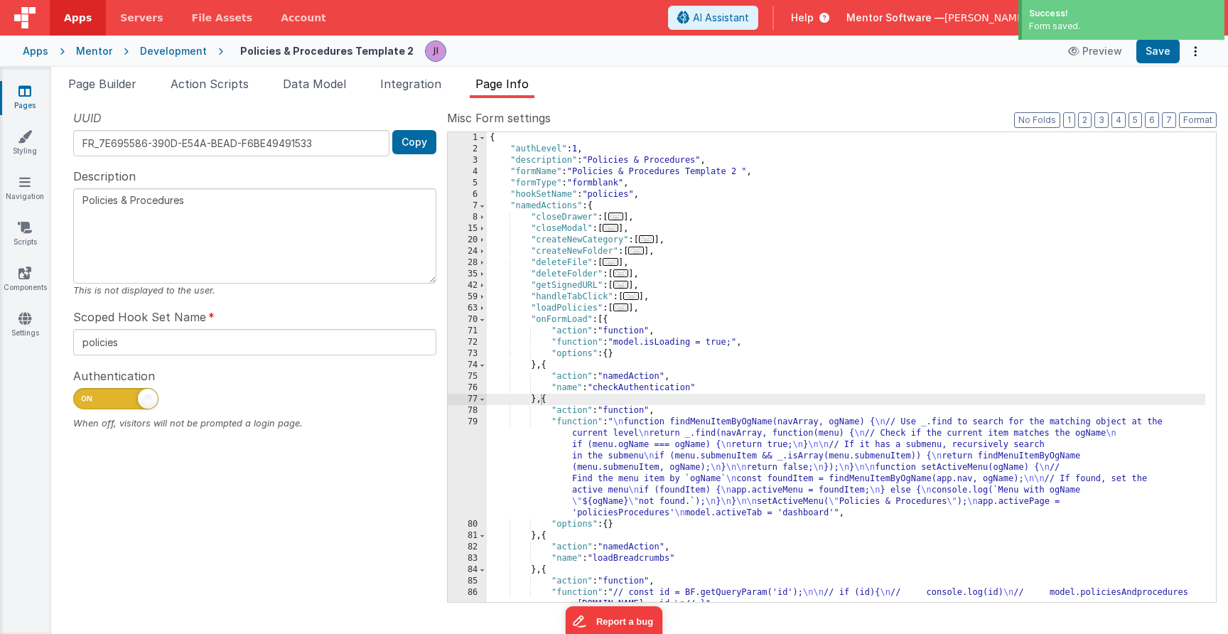
click at [14, 95] on link "Pages" at bounding box center [24, 98] width 51 height 28
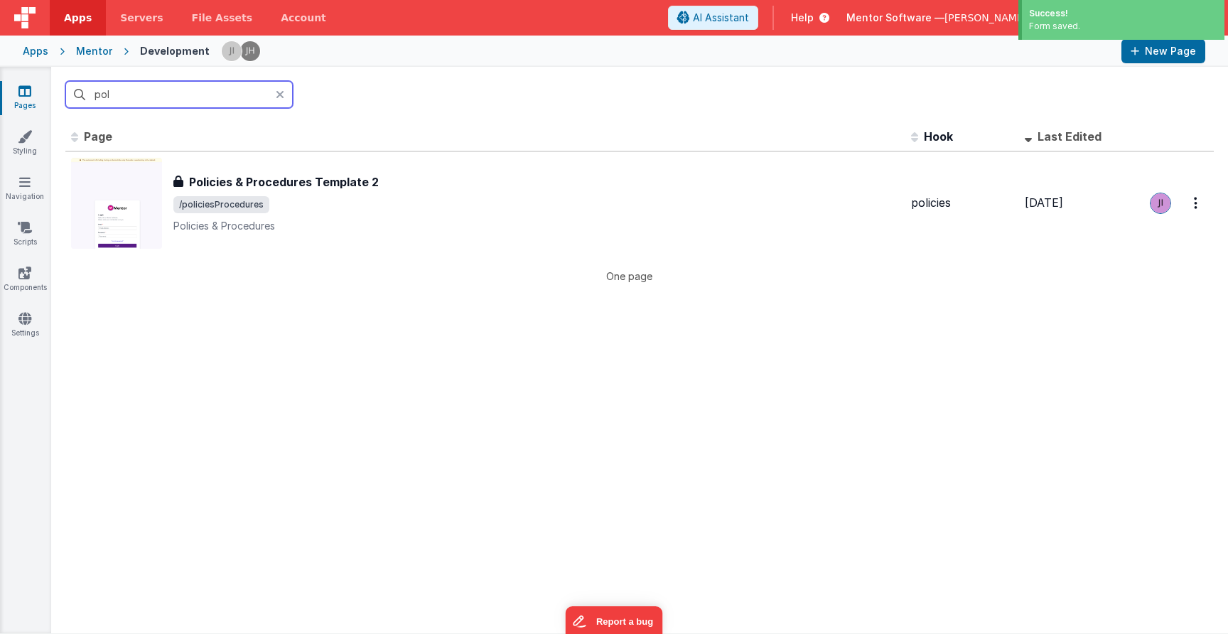
click at [198, 92] on input "pol" at bounding box center [178, 94] width 227 height 27
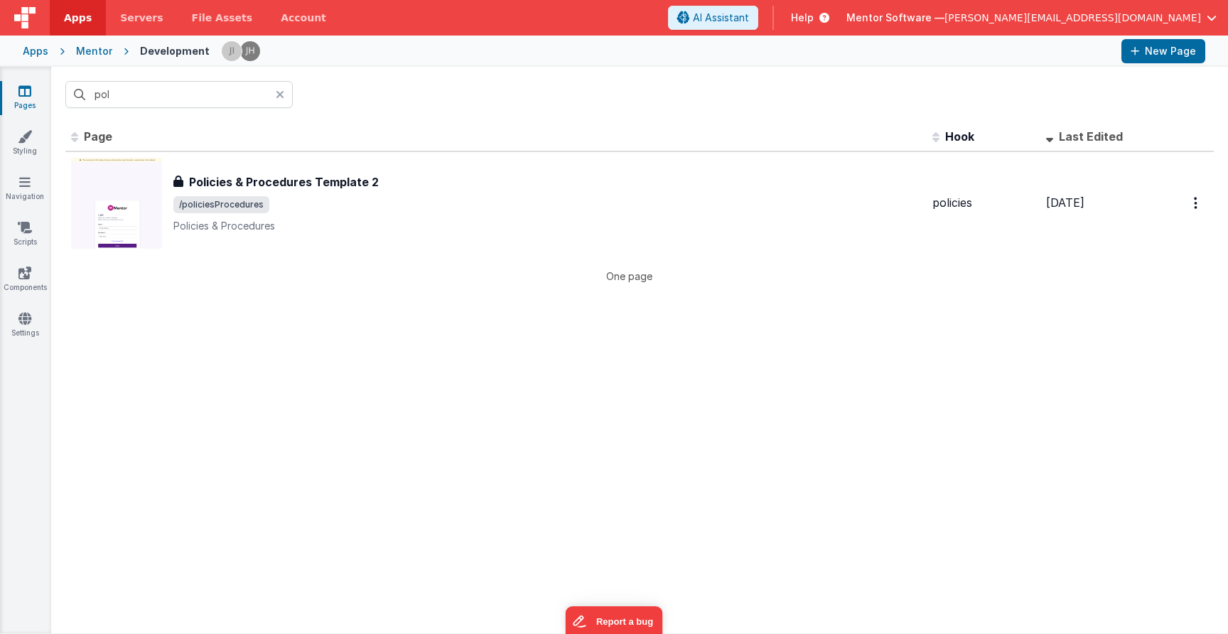
click at [286, 93] on div at bounding box center [284, 94] width 17 height 27
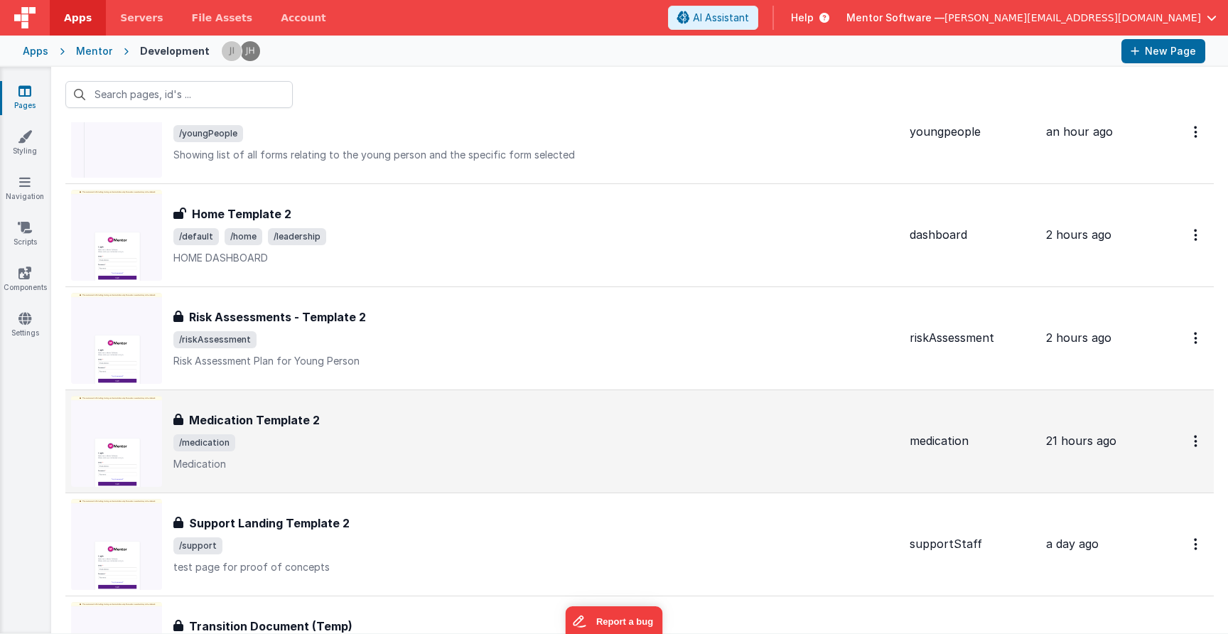
scroll to position [413, 0]
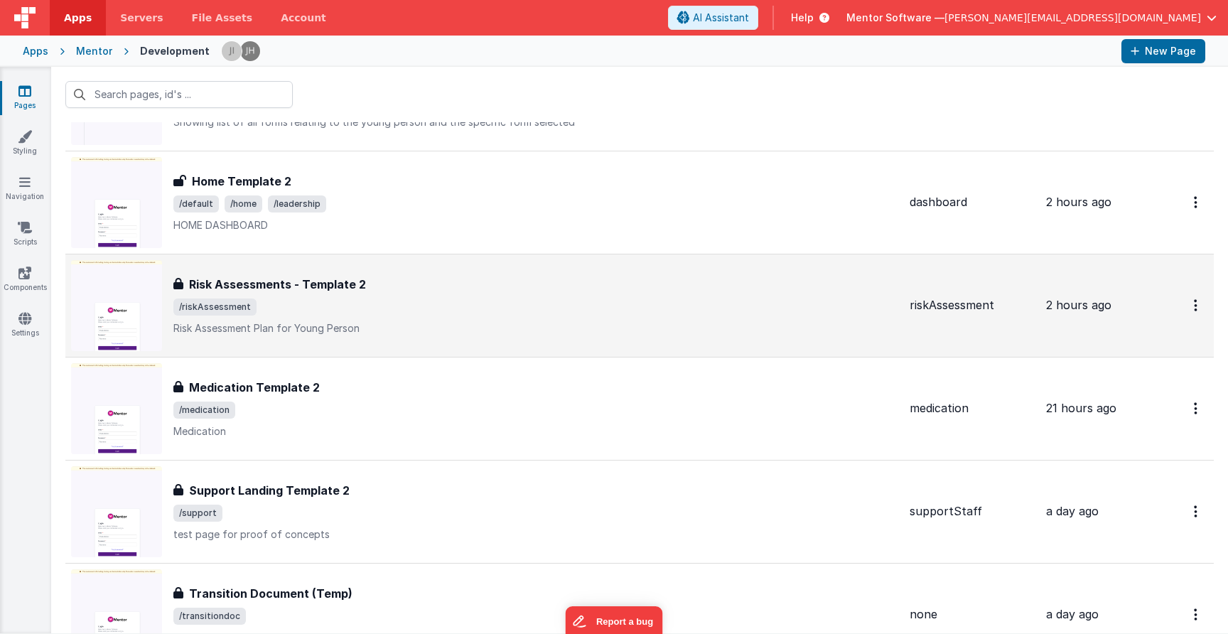
click at [373, 319] on div "Risk Assessments - Template 2 Risk Assessments - Template 2 /riskAssessment Ris…" at bounding box center [535, 306] width 725 height 60
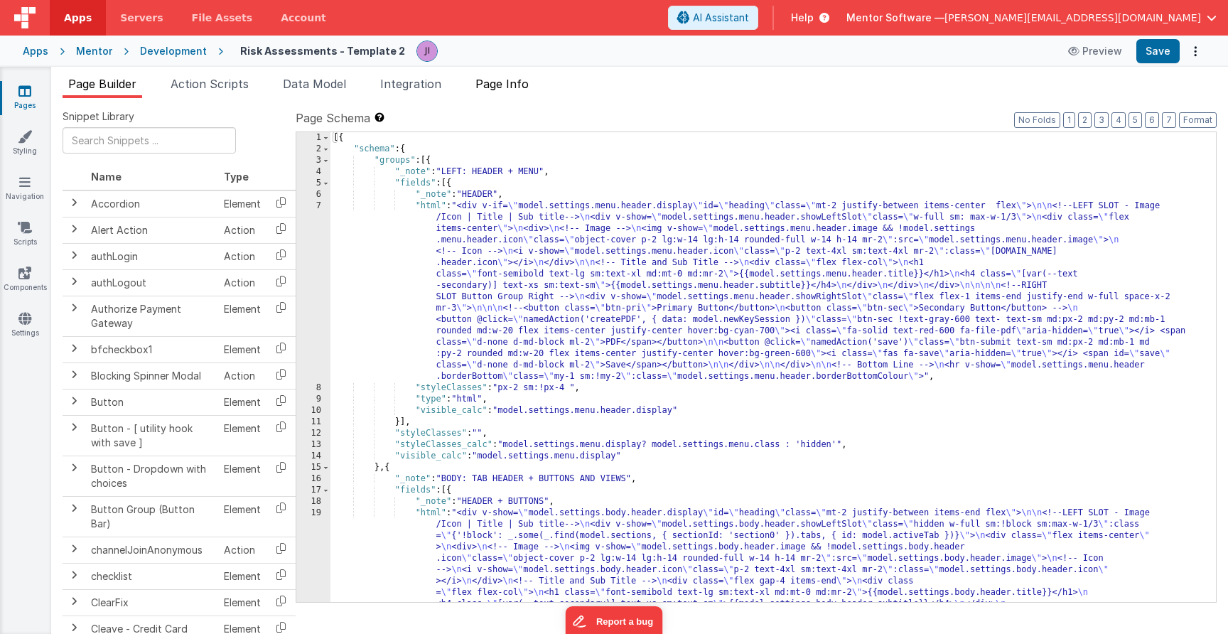
click at [509, 87] on span "Page Info" at bounding box center [501, 84] width 53 height 14
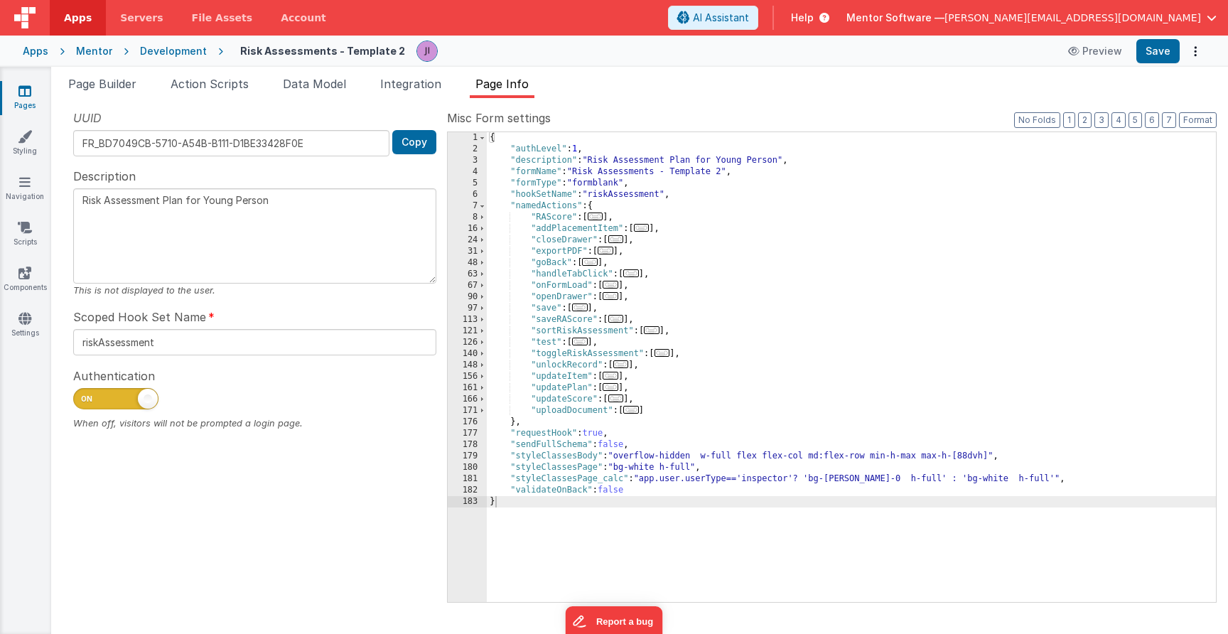
click at [615, 288] on span "..." at bounding box center [610, 285] width 16 height 8
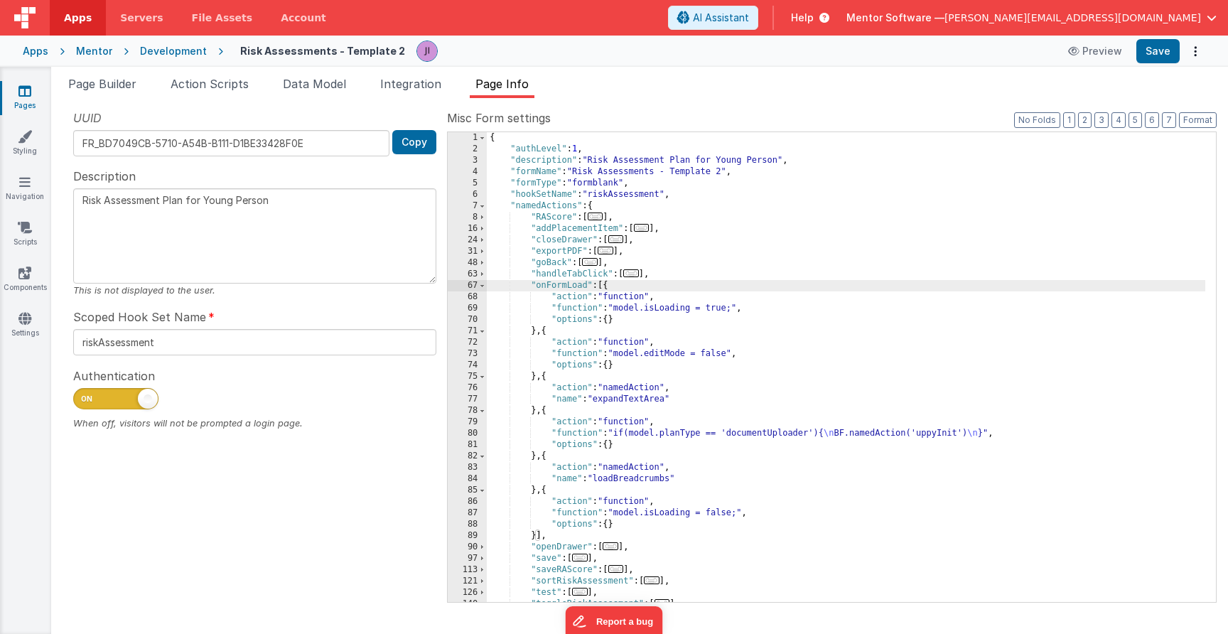
click at [546, 330] on div "{ "authLevel" : 1 , "description" : "Risk Assessment Plan for Young Person" , "…" at bounding box center [846, 378] width 718 height 492
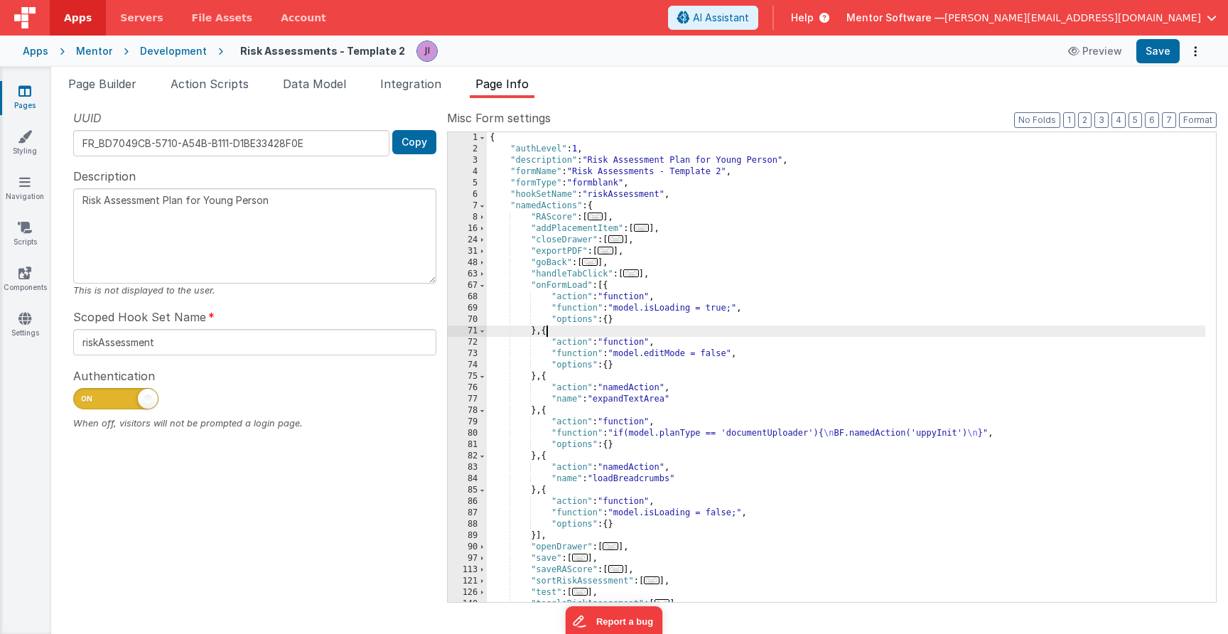
paste textarea
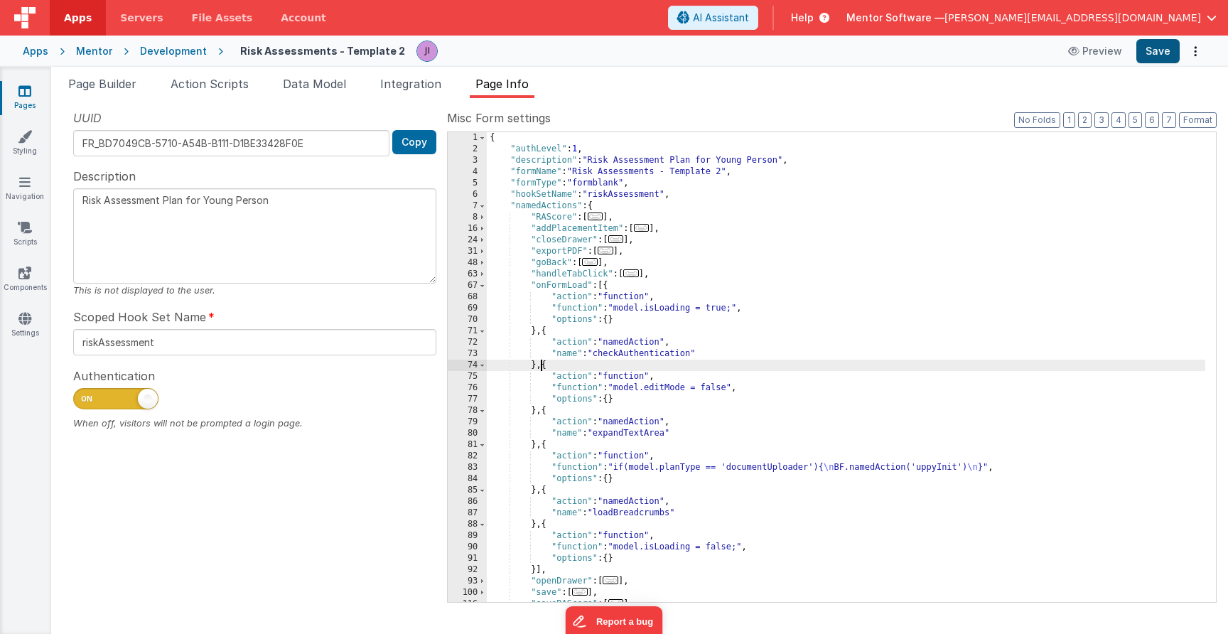
click at [1151, 45] on button "Save" at bounding box center [1157, 51] width 43 height 24
click at [28, 97] on icon at bounding box center [24, 91] width 13 height 14
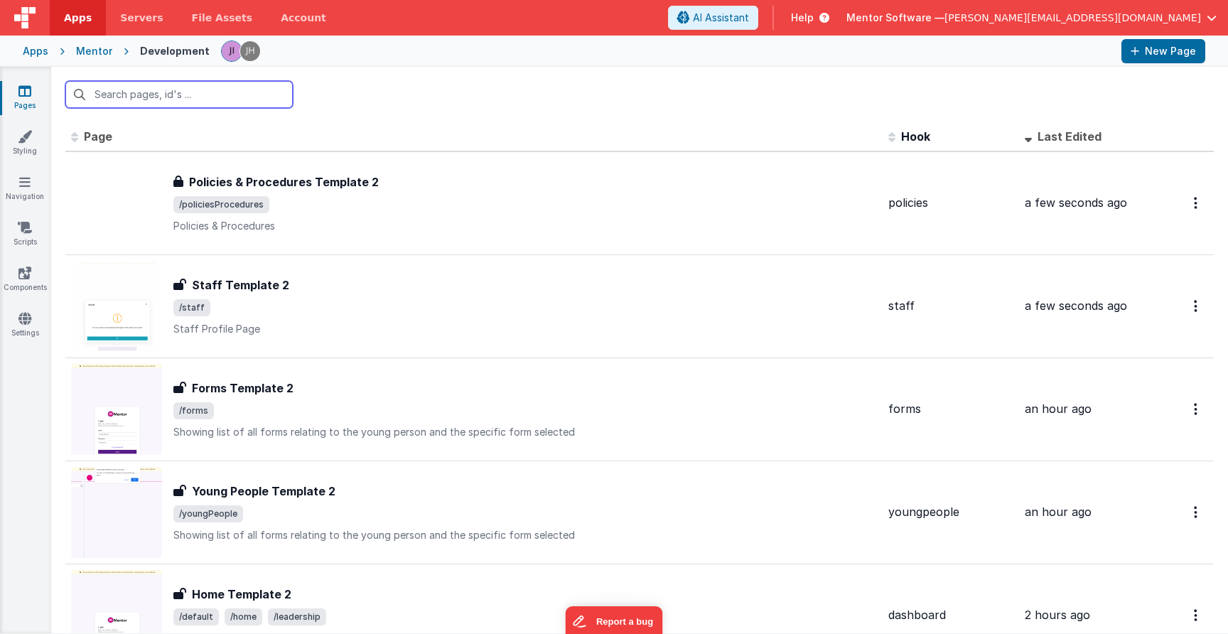
click at [161, 97] on input "text" at bounding box center [178, 94] width 227 height 27
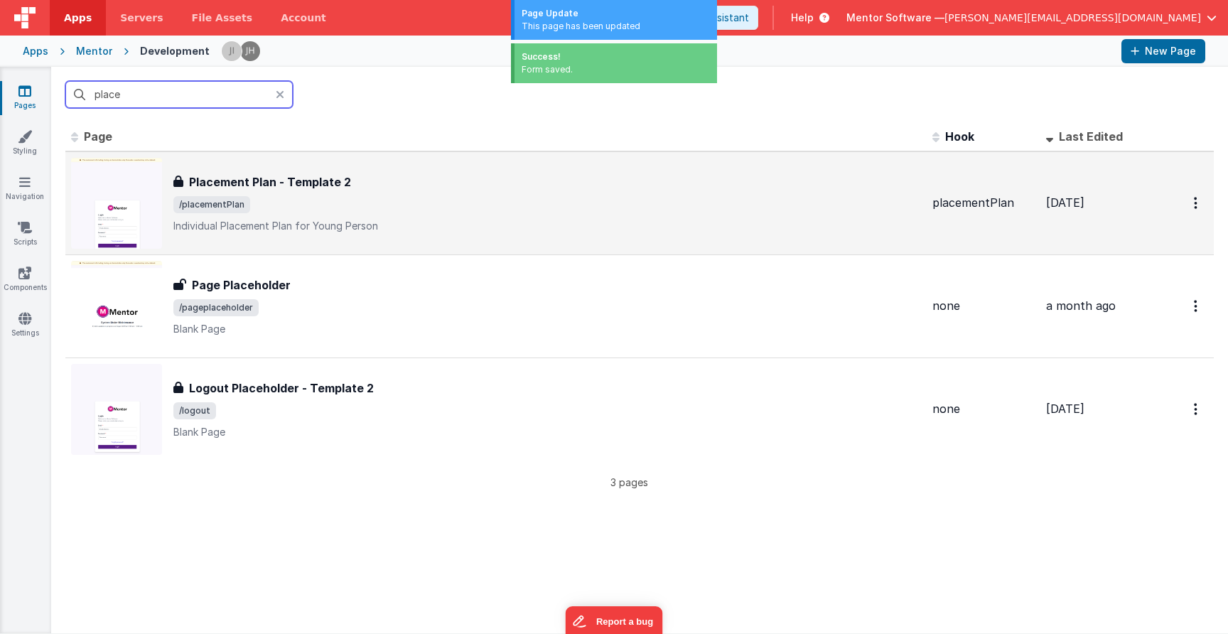
type input "place"
click at [318, 204] on span "/placementPlan" at bounding box center [546, 204] width 747 height 17
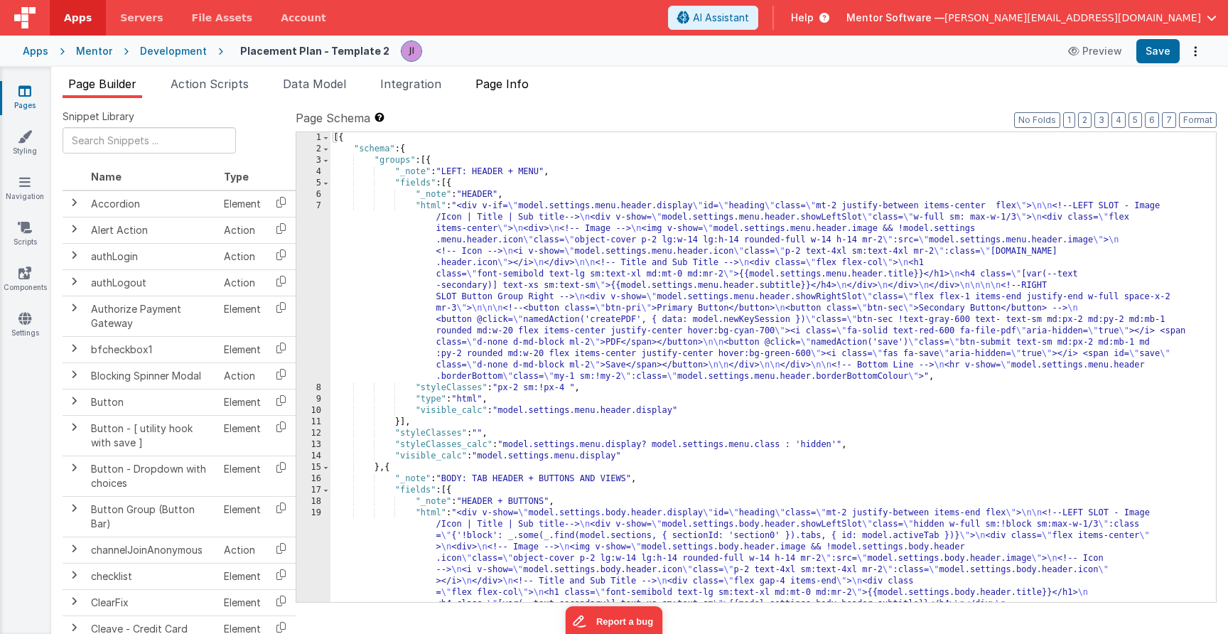
click at [497, 94] on li "Page Info" at bounding box center [502, 86] width 65 height 23
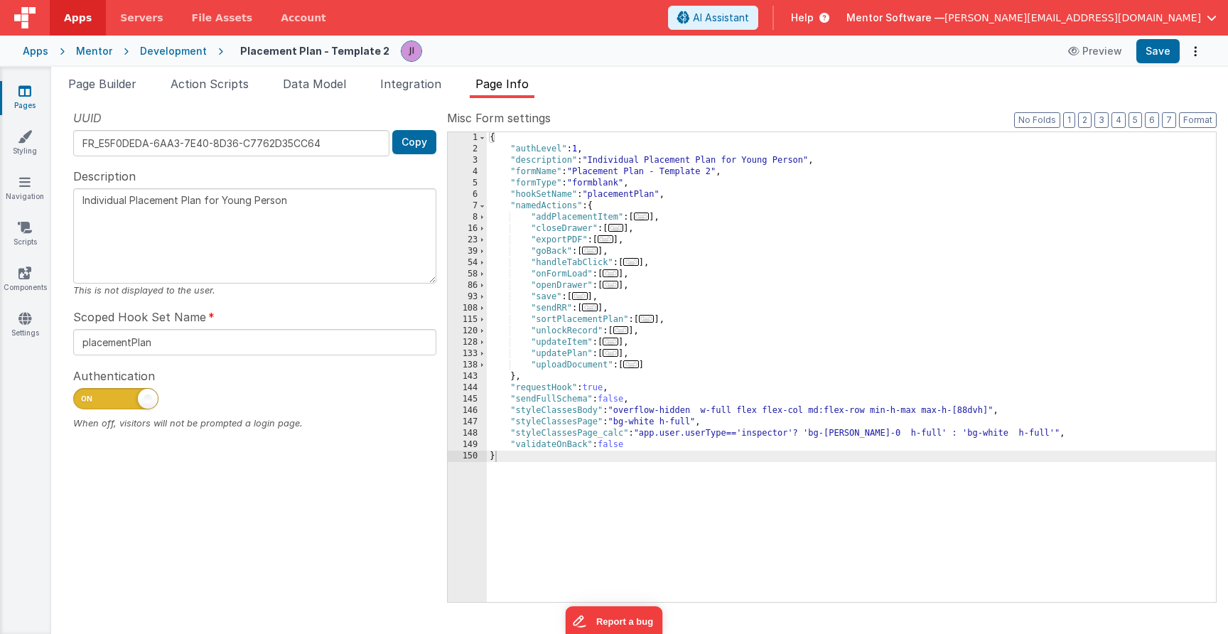
click at [614, 272] on span "..." at bounding box center [610, 273] width 16 height 8
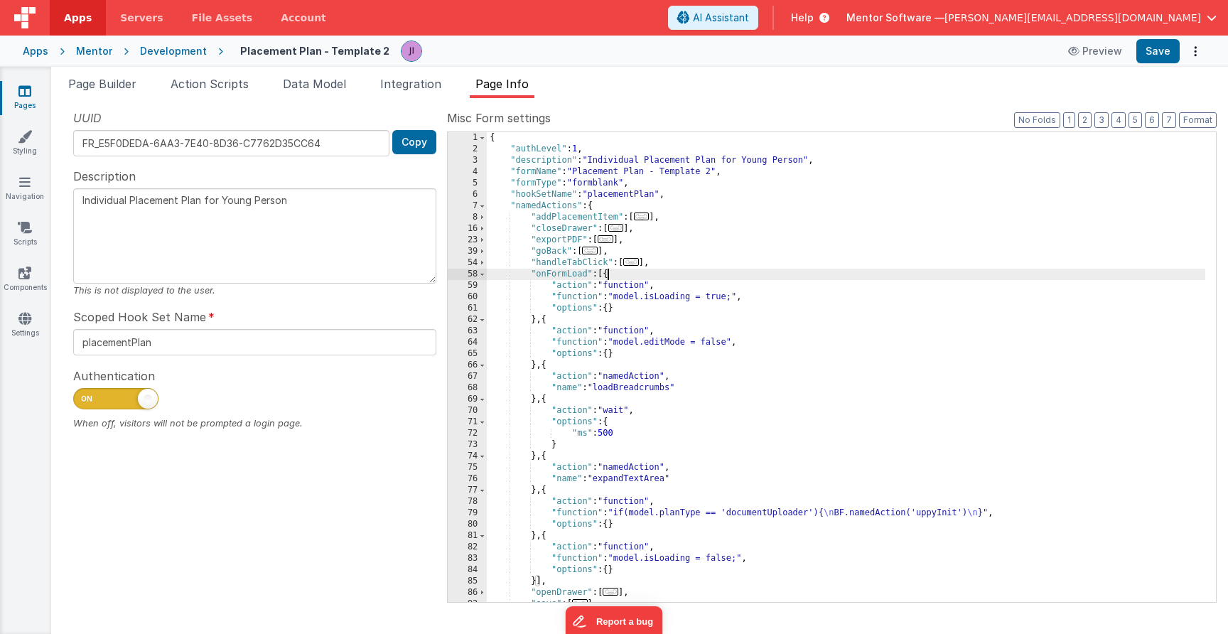
click at [547, 318] on div "{ "authLevel" : 1 , "description" : "Individual Placement Plan for Young Person…" at bounding box center [846, 378] width 718 height 492
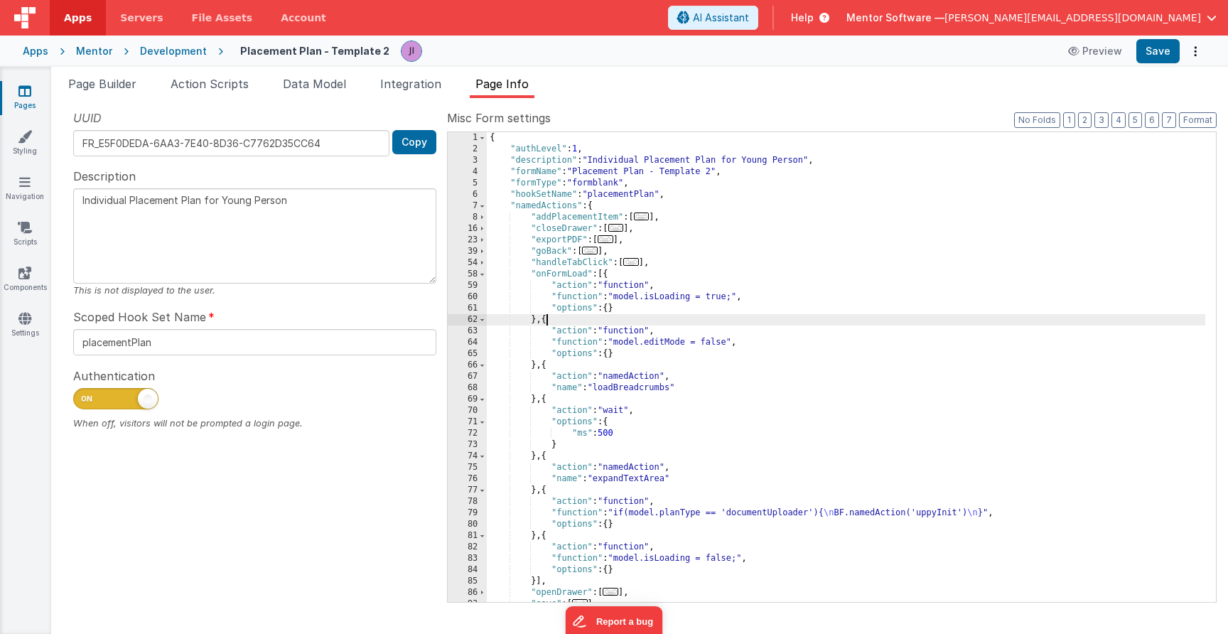
paste textarea
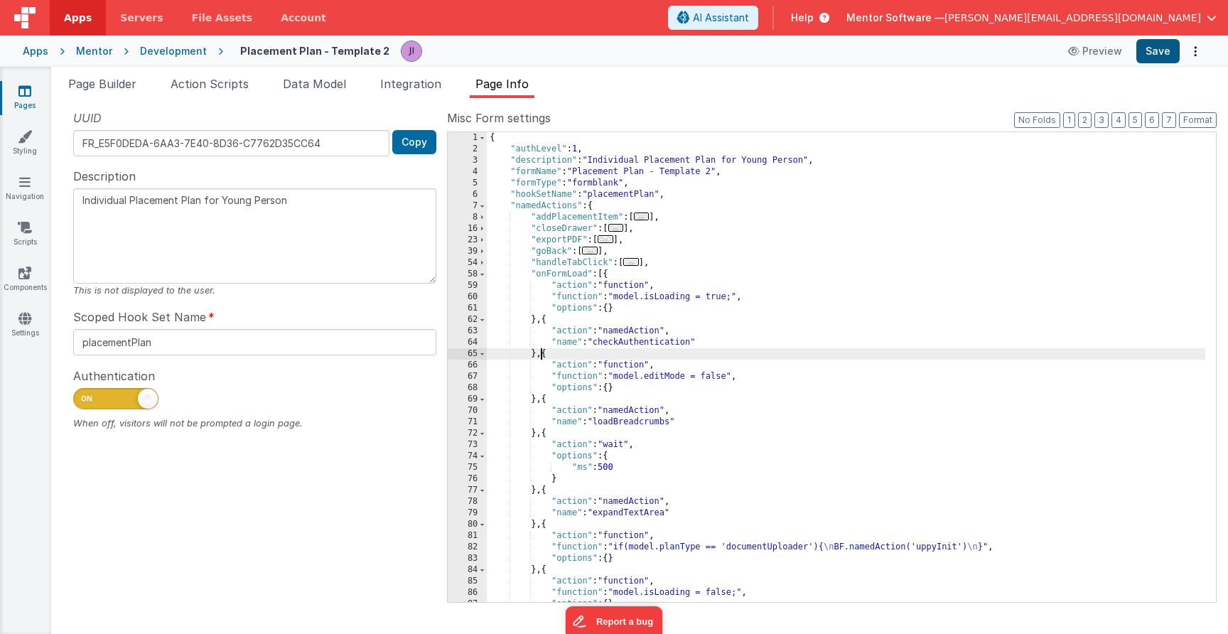
click at [1159, 53] on button "Save" at bounding box center [1157, 51] width 43 height 24
click at [113, 85] on span "Page Builder" at bounding box center [102, 84] width 68 height 14
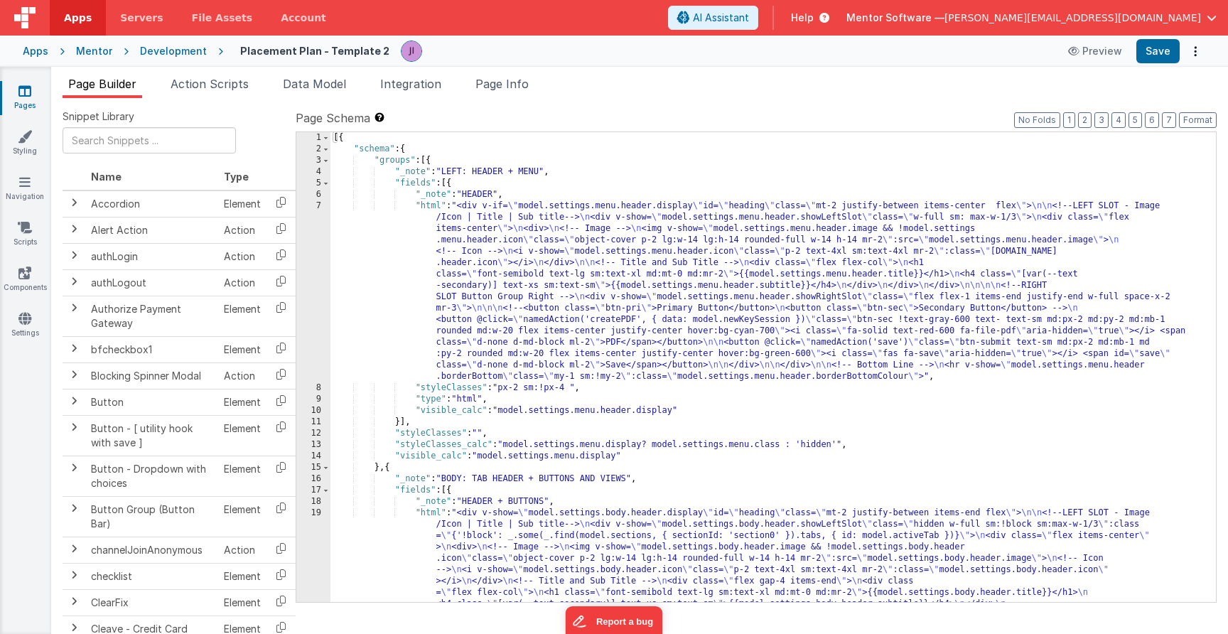
click at [35, 97] on link "Pages" at bounding box center [24, 98] width 51 height 28
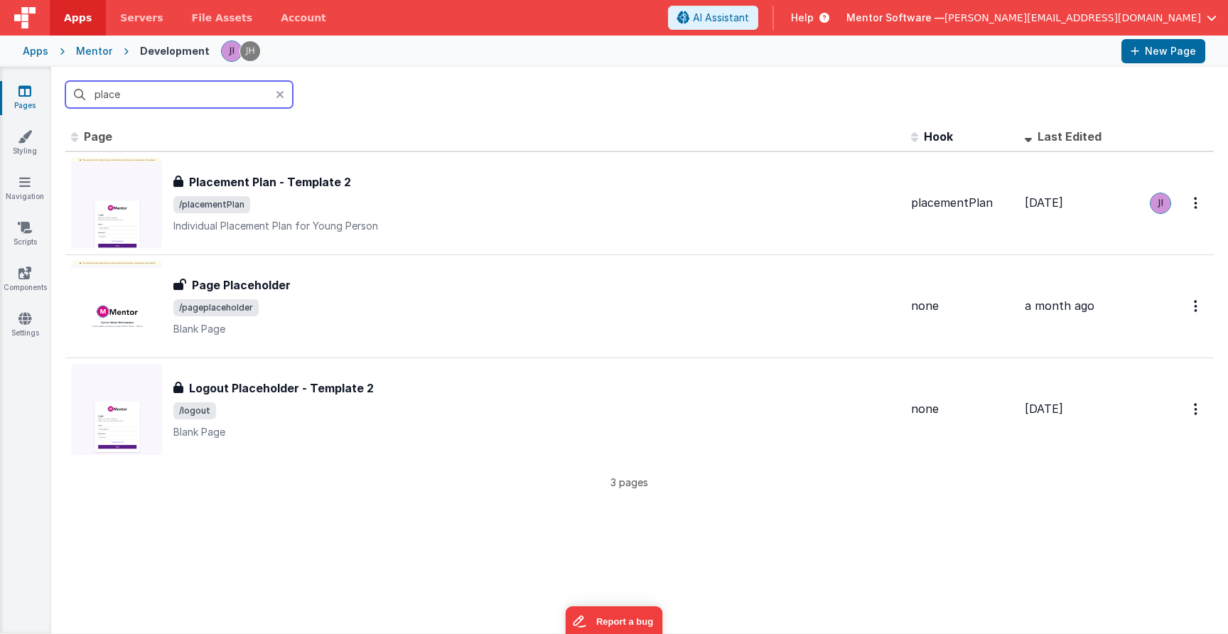
click at [166, 100] on input "place" at bounding box center [178, 94] width 227 height 27
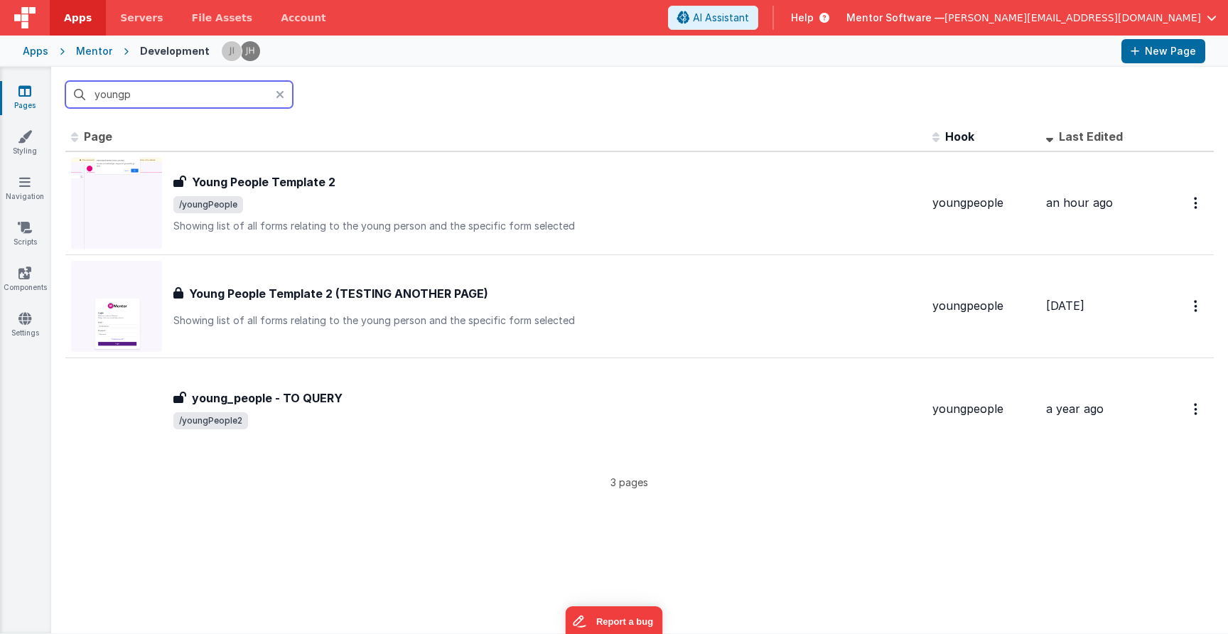
type input "young"
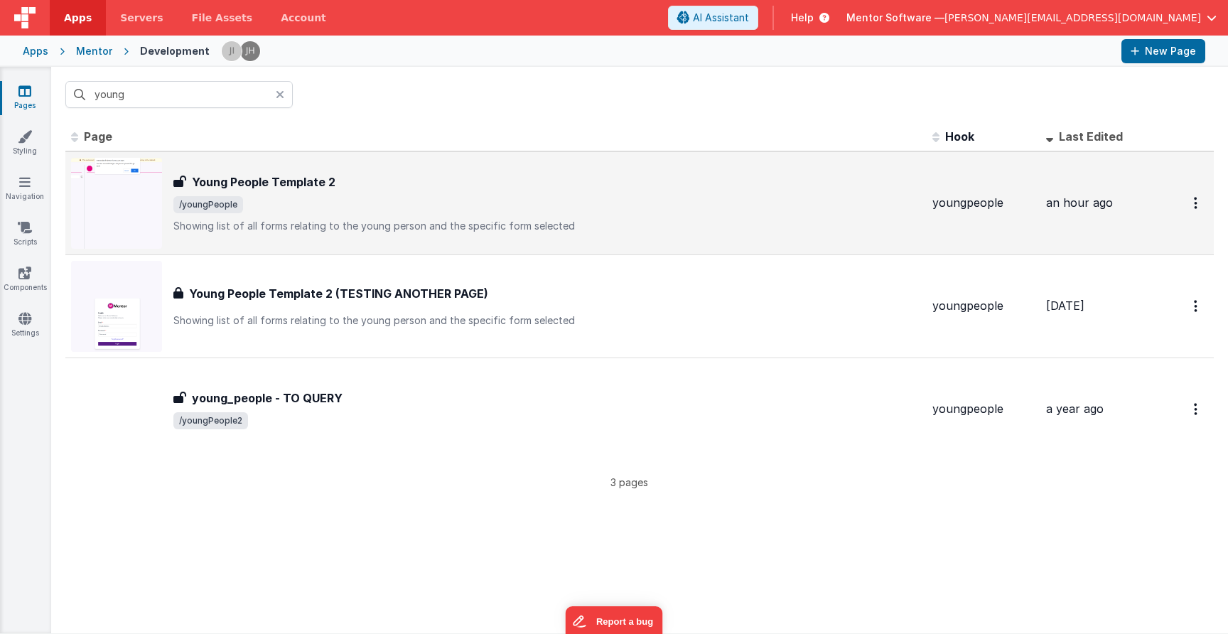
drag, startPoint x: 168, startPoint y: 101, endPoint x: 413, endPoint y: 205, distance: 266.4
click at [413, 205] on span "/youngPeople" at bounding box center [546, 204] width 747 height 17
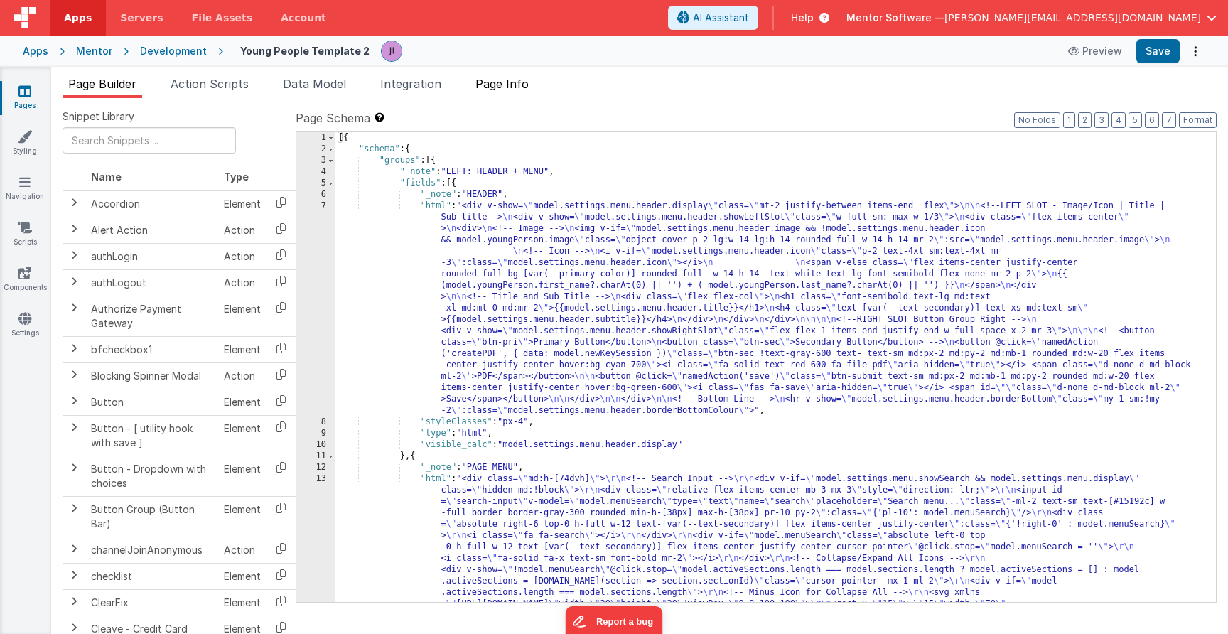
click at [515, 94] on li "Page Info" at bounding box center [502, 86] width 65 height 23
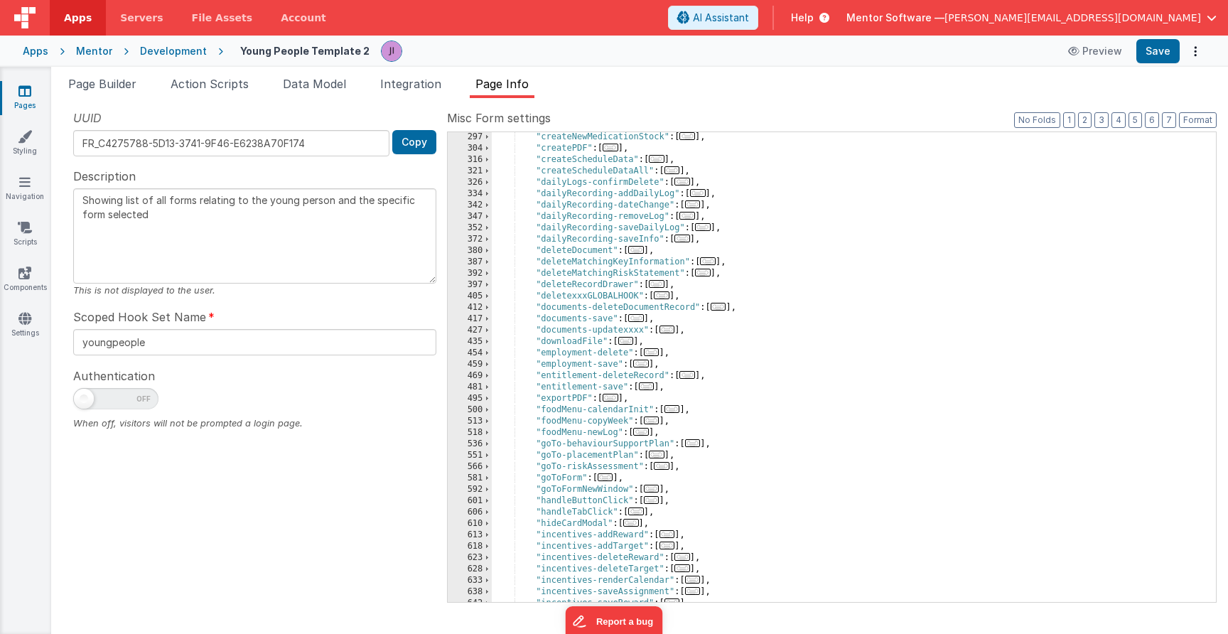
scroll to position [1040, 0]
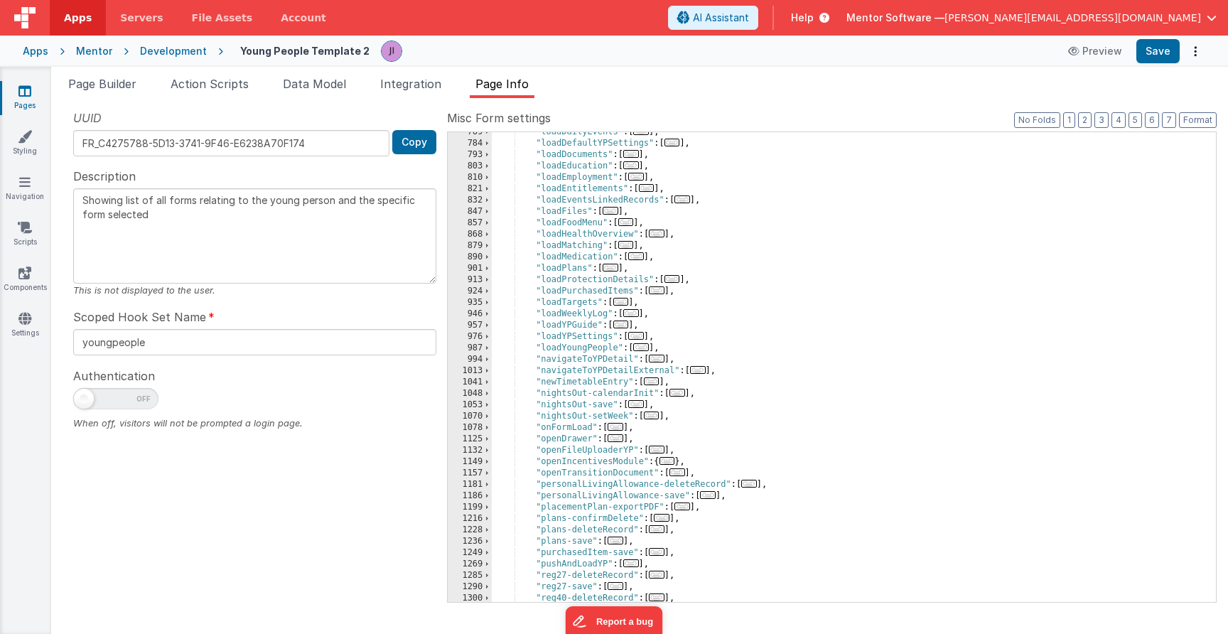
click at [614, 430] on span "..." at bounding box center [615, 427] width 16 height 8
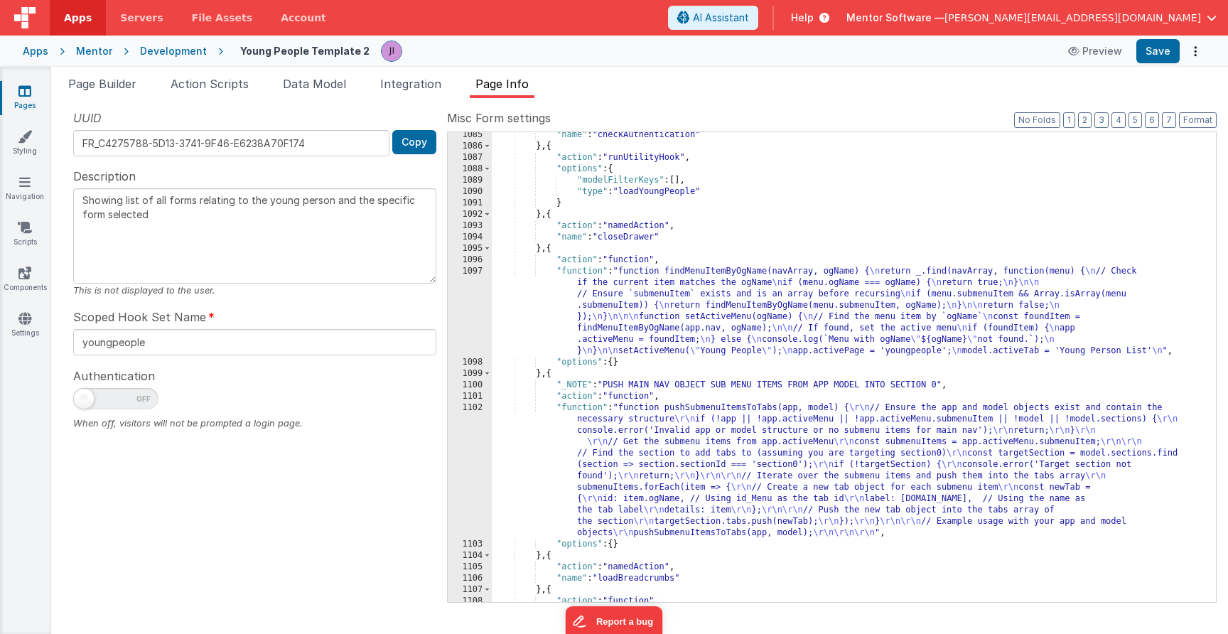
scroll to position [1456, 0]
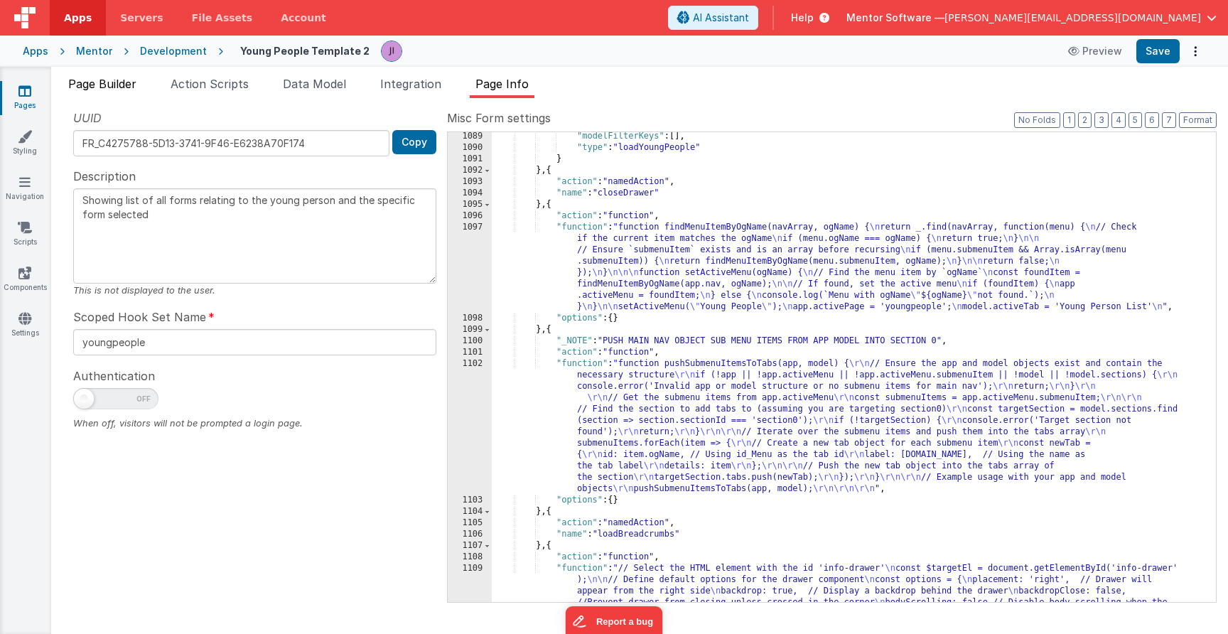
click at [109, 92] on li "Page Builder" at bounding box center [103, 86] width 80 height 23
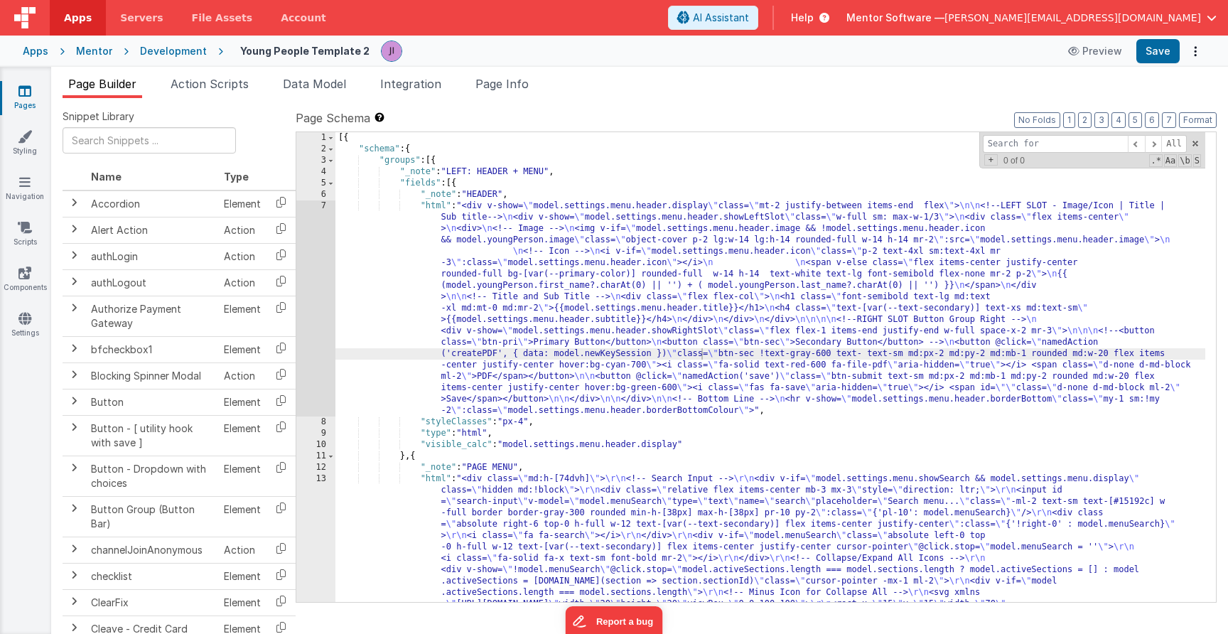
type input "t"
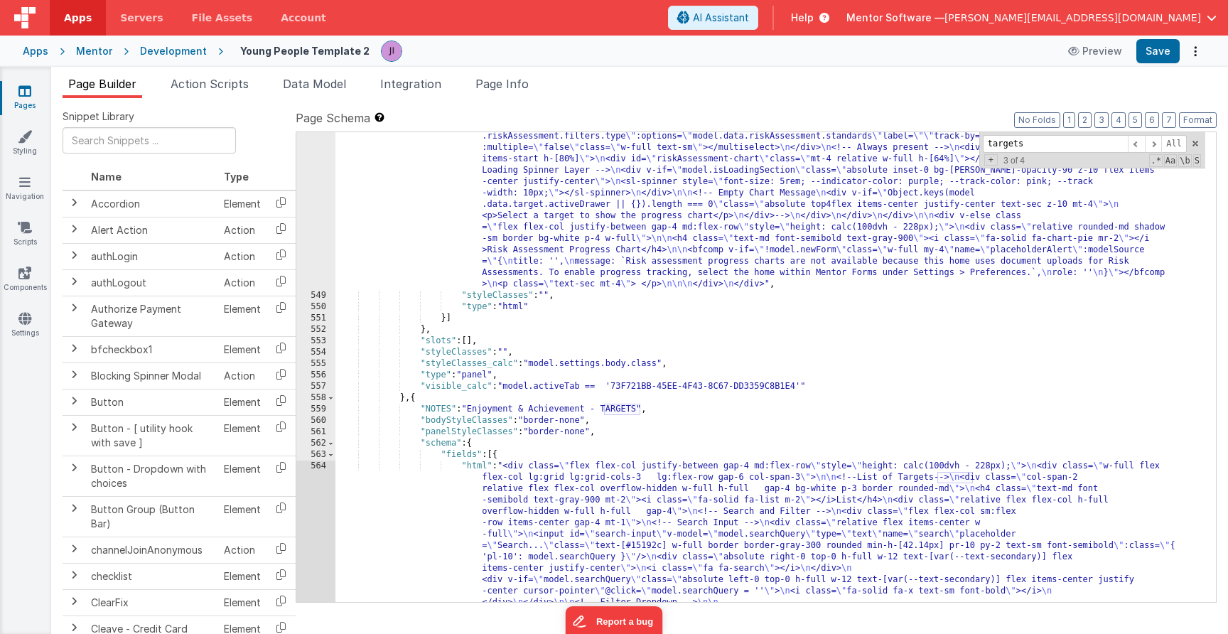
scroll to position [15834, 0]
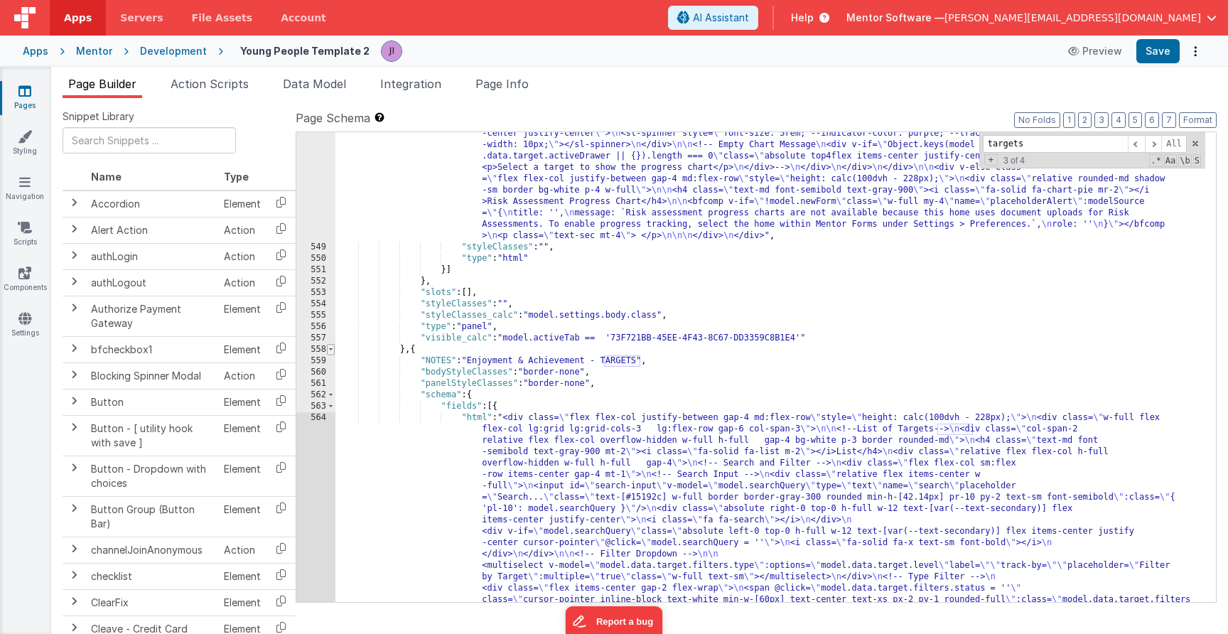
type input "targets"
click at [329, 351] on span at bounding box center [331, 349] width 8 height 11
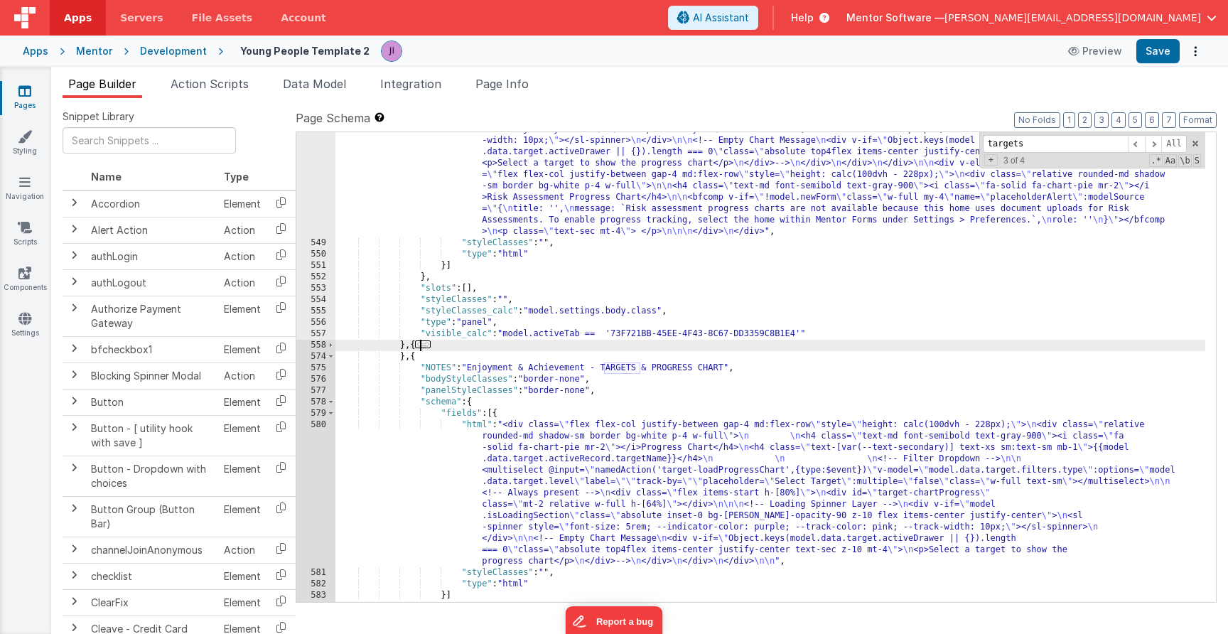
scroll to position [16453, 0]
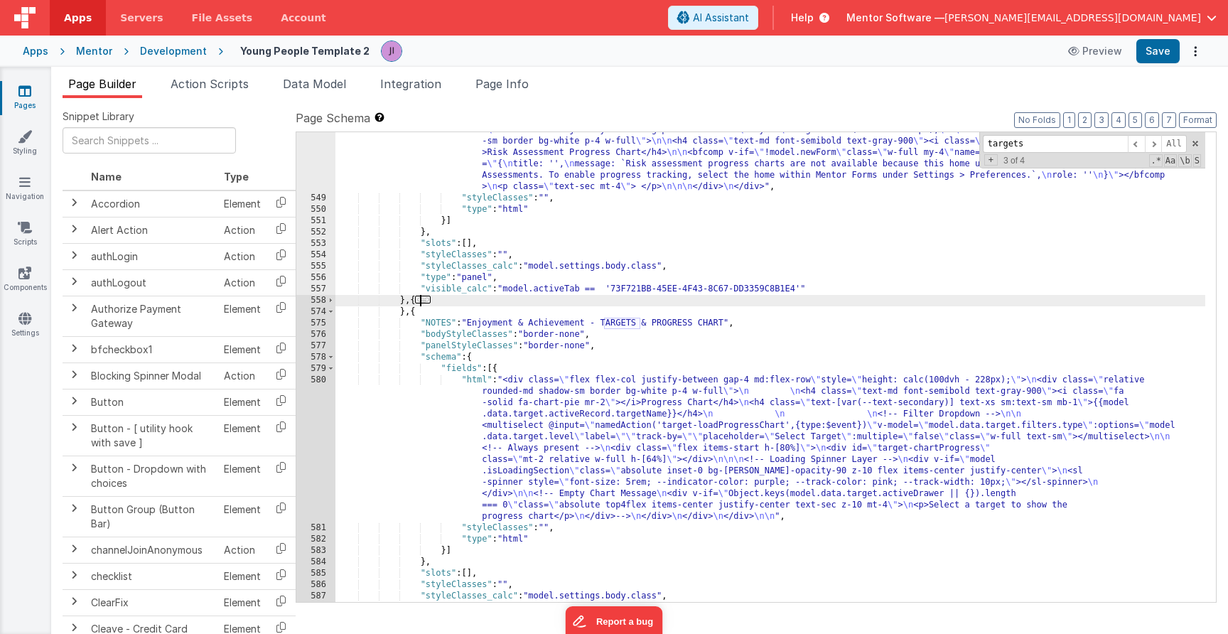
click at [553, 443] on div ""html" : "<div v-if= \" model.planType=='mentorQuestions' \" class= \" flex fle…" at bounding box center [770, 280] width 870 height 788
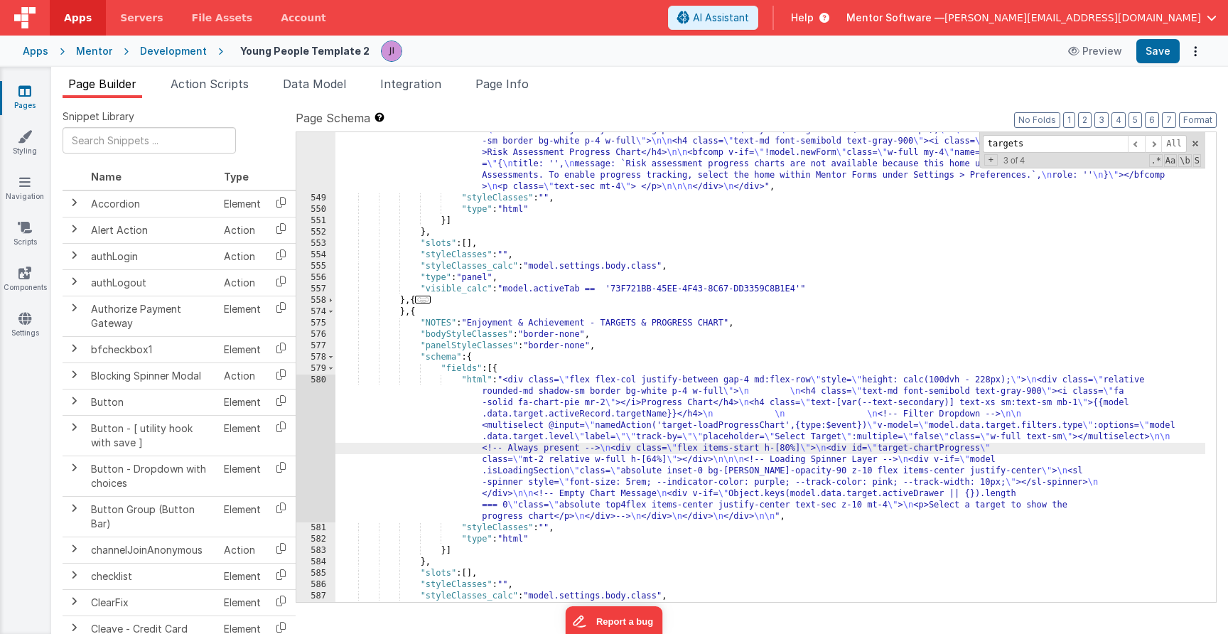
click at [495, 369] on div ""html" : "<div v-if= \" model.planType=='mentorQuestions' \" class= \" flex fle…" at bounding box center [770, 280] width 870 height 788
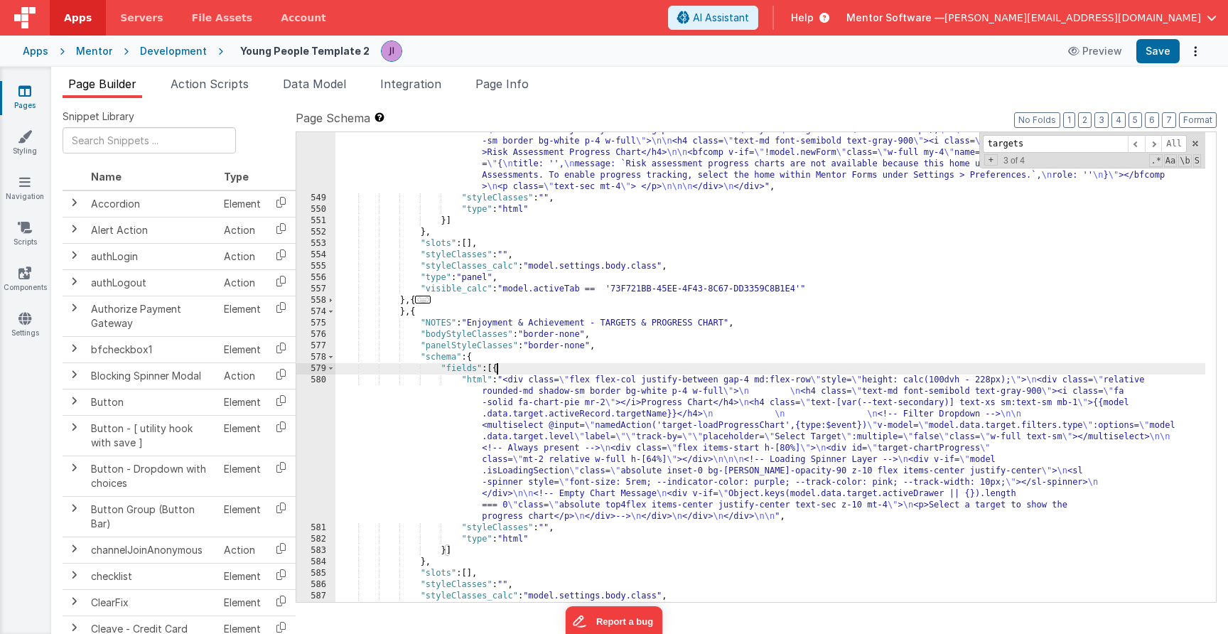
click at [495, 369] on div ""html" : "<div v-if= \" model.planType=='mentorQuestions' \" class= \" flex fle…" at bounding box center [770, 280] width 870 height 788
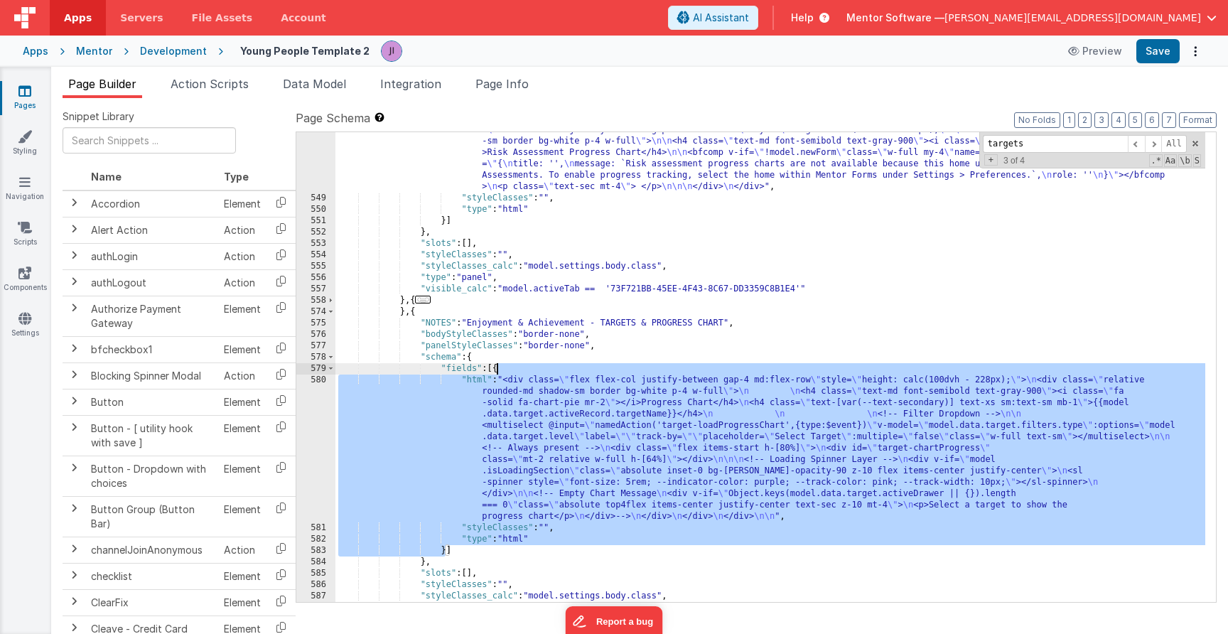
click at [17, 92] on link "Pages" at bounding box center [24, 98] width 51 height 28
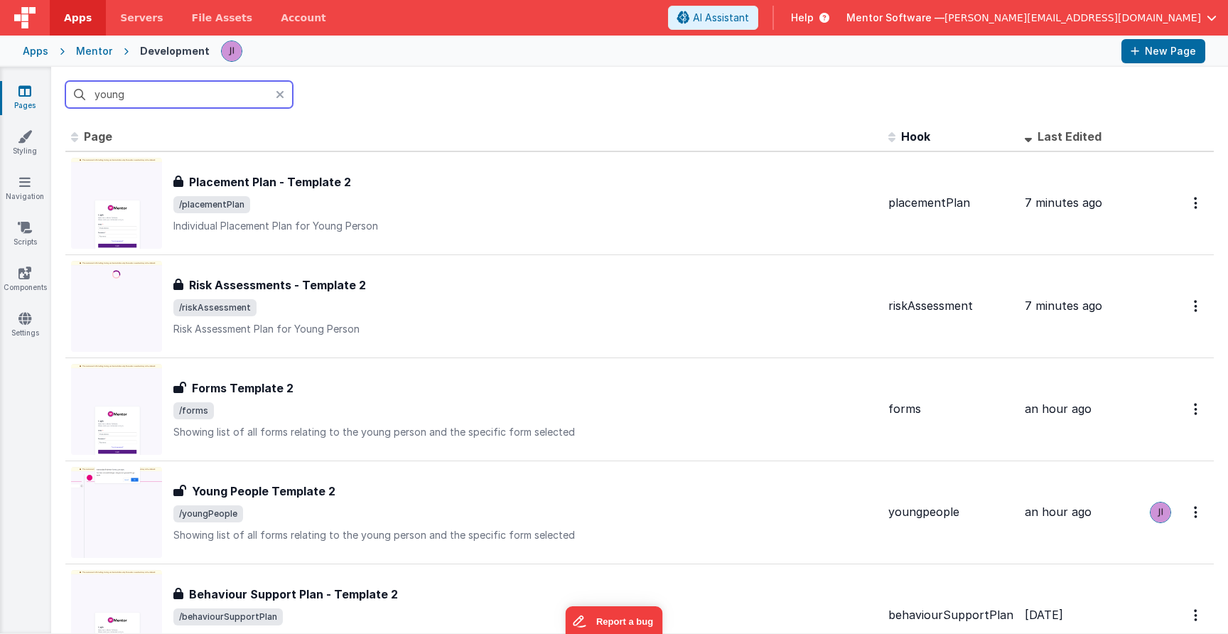
click at [119, 94] on input "young" at bounding box center [178, 94] width 227 height 27
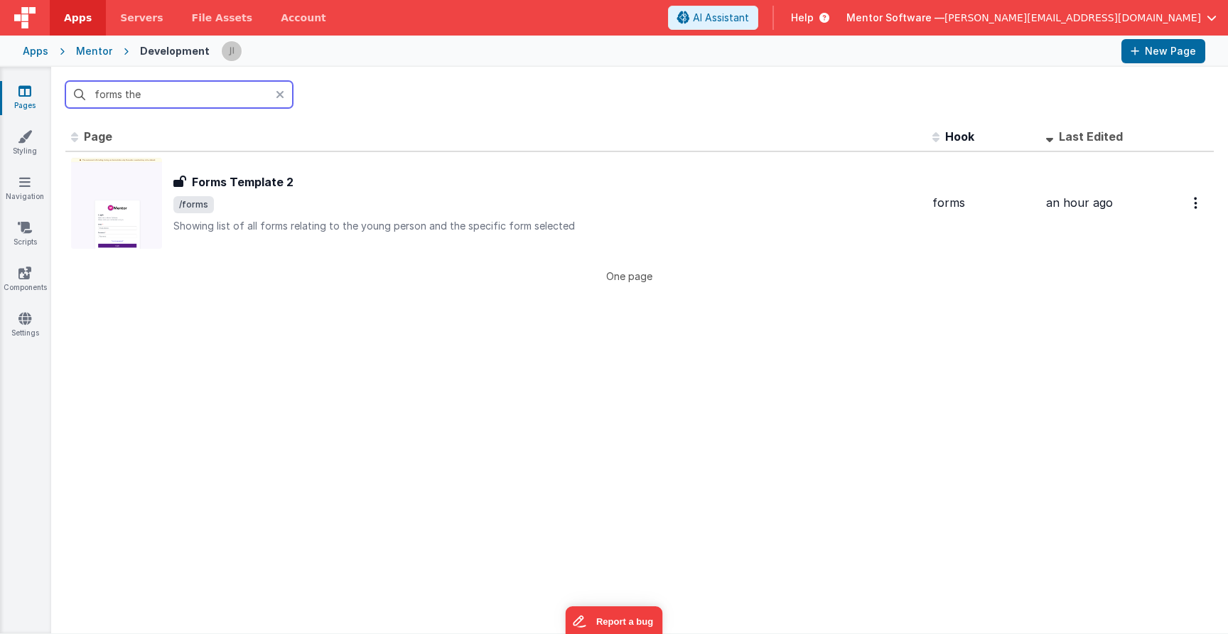
type input "forms the"
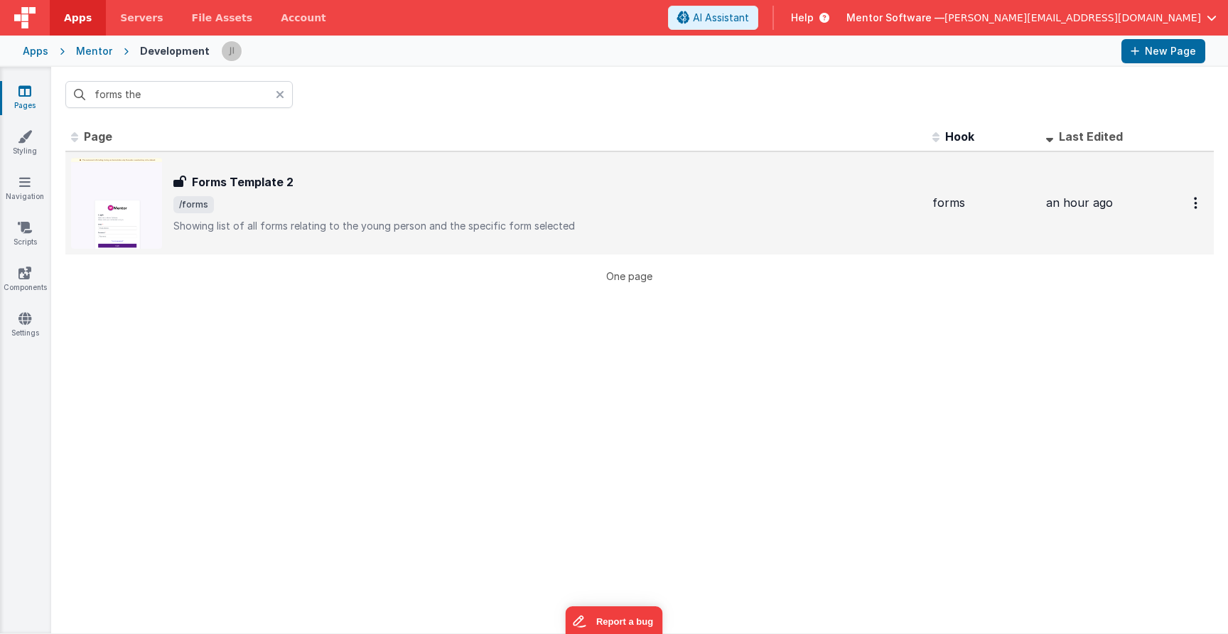
drag, startPoint x: 146, startPoint y: 120, endPoint x: 275, endPoint y: 201, distance: 152.6
click at [275, 201] on span "/forms" at bounding box center [546, 204] width 747 height 17
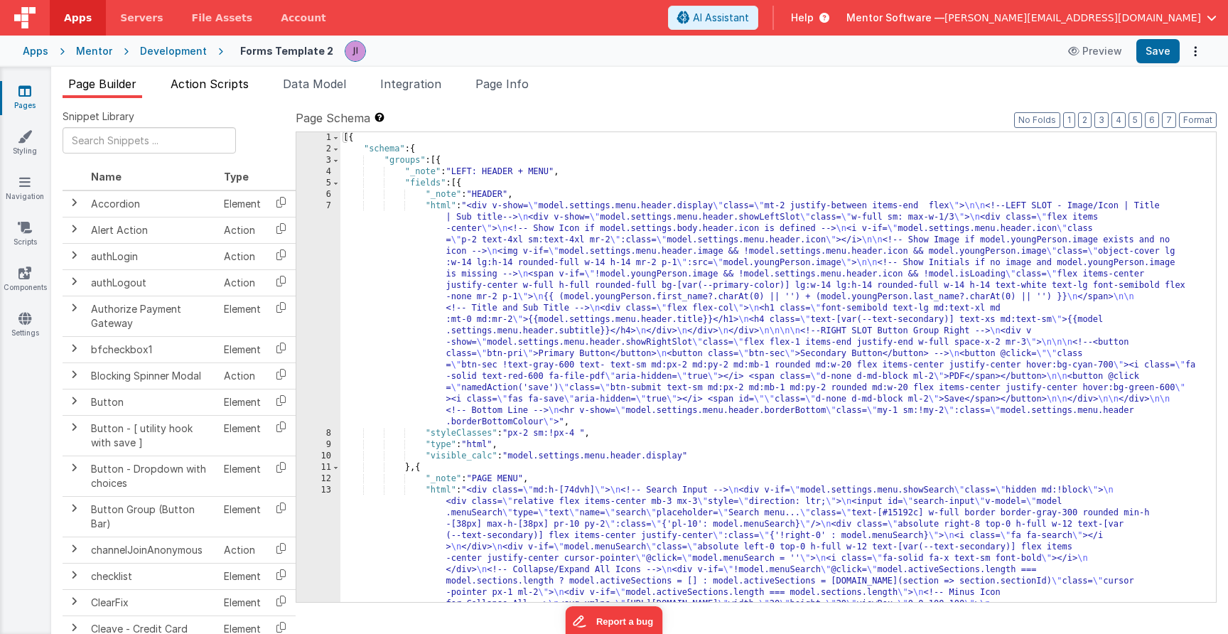
click at [186, 77] on span "Action Scripts" at bounding box center [210, 84] width 78 height 14
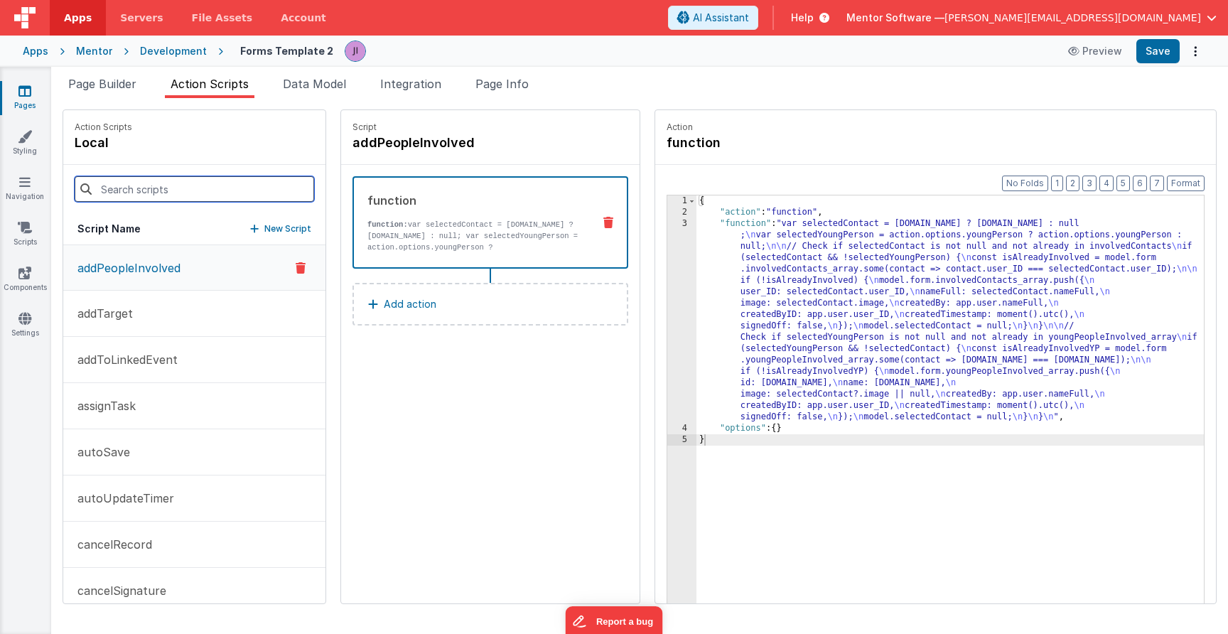
click at [201, 186] on input at bounding box center [194, 189] width 239 height 26
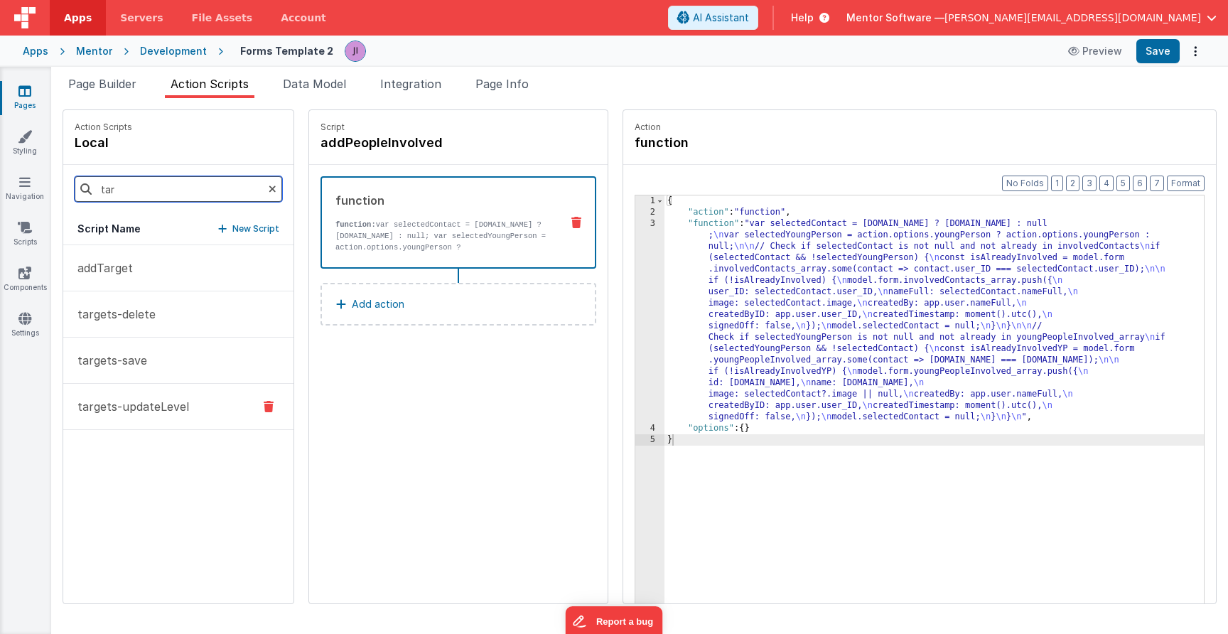
type input "tar"
click at [189, 402] on button "targets-updateLevel" at bounding box center [178, 407] width 230 height 46
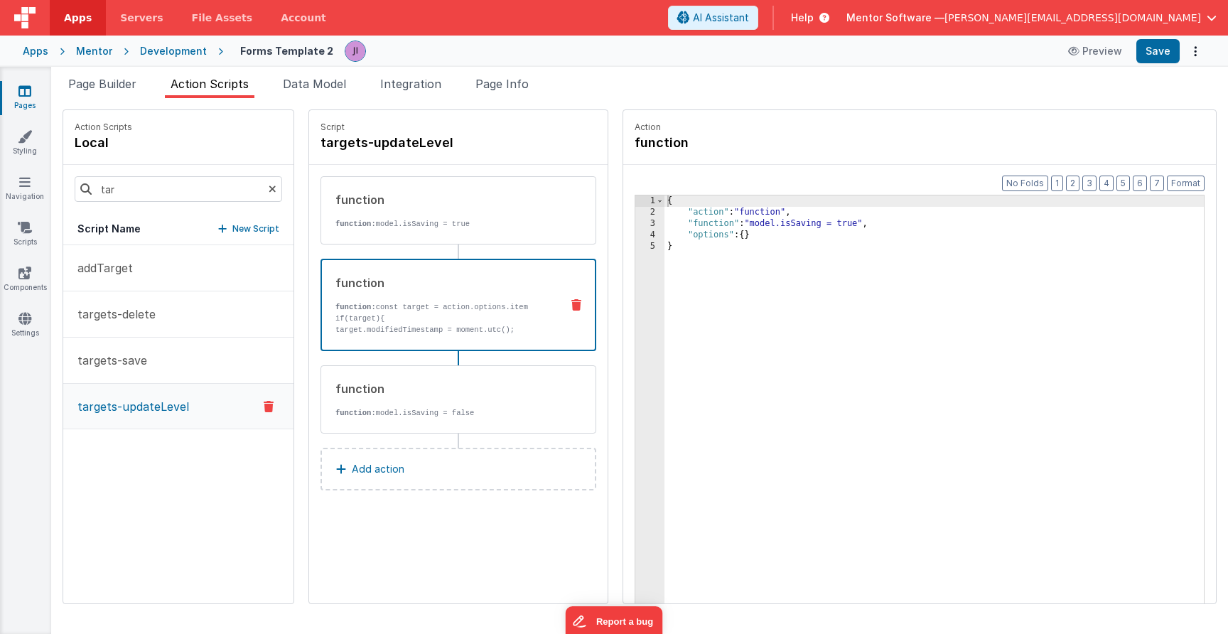
click at [519, 305] on p "function: const target = action.options.item" at bounding box center [442, 306] width 214 height 11
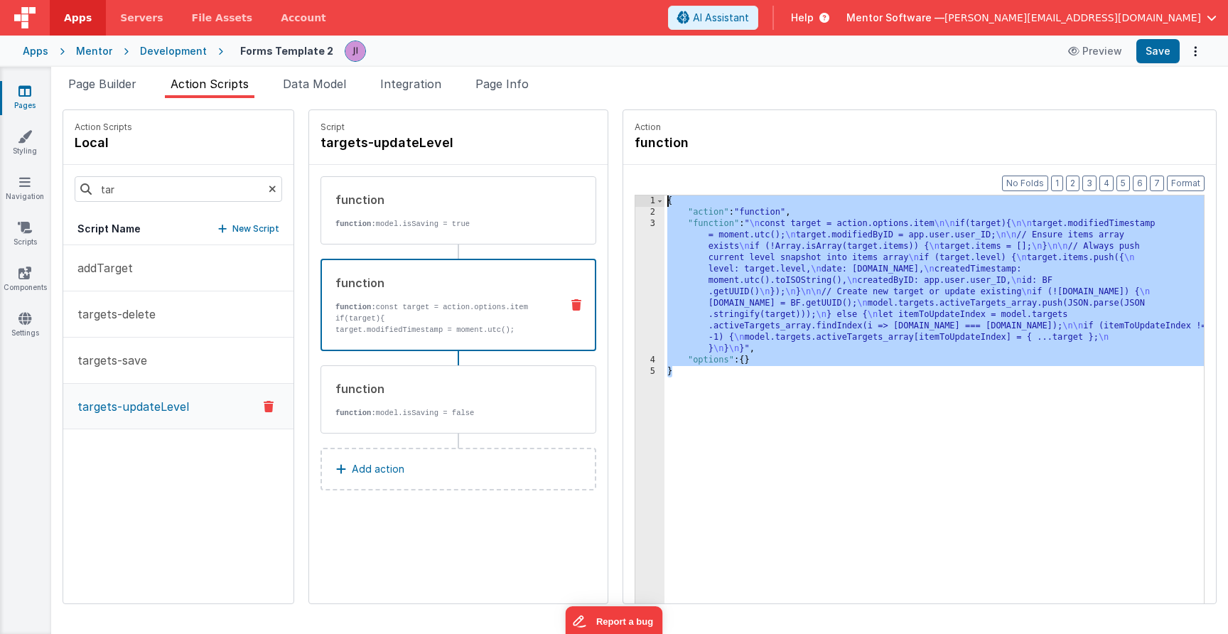
drag, startPoint x: 801, startPoint y: 384, endPoint x: 579, endPoint y: 126, distance: 340.1
click at [579, 126] on div "Action Scripts local tar Script Name New Script addTarget targets-delete target…" at bounding box center [640, 356] width 1154 height 494
click at [101, 55] on div "Mentor" at bounding box center [94, 51] width 36 height 14
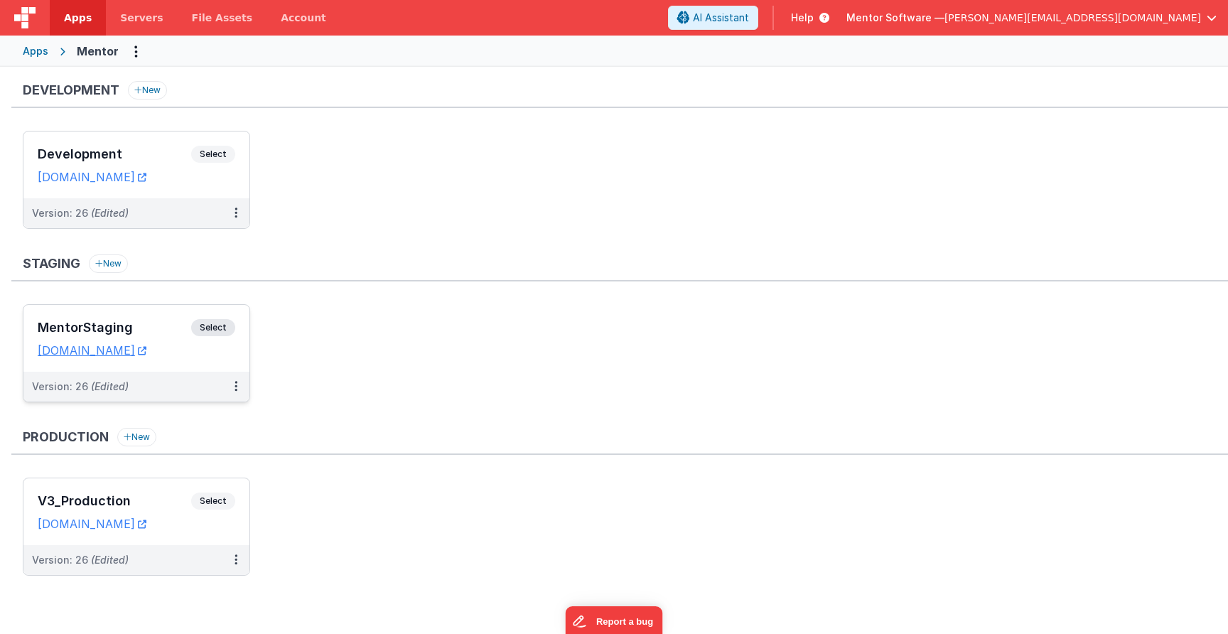
click at [225, 318] on div "MentorStaging Select URLs mentorstaging.fmbetterforms.com" at bounding box center [136, 338] width 226 height 67
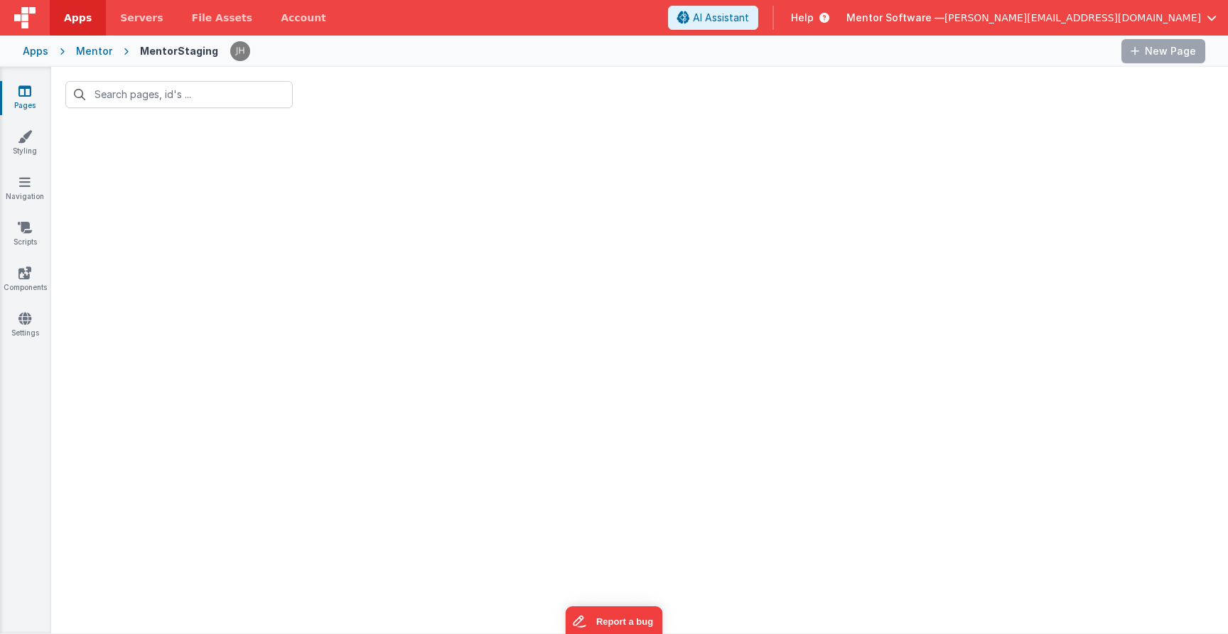
type input "forms the"
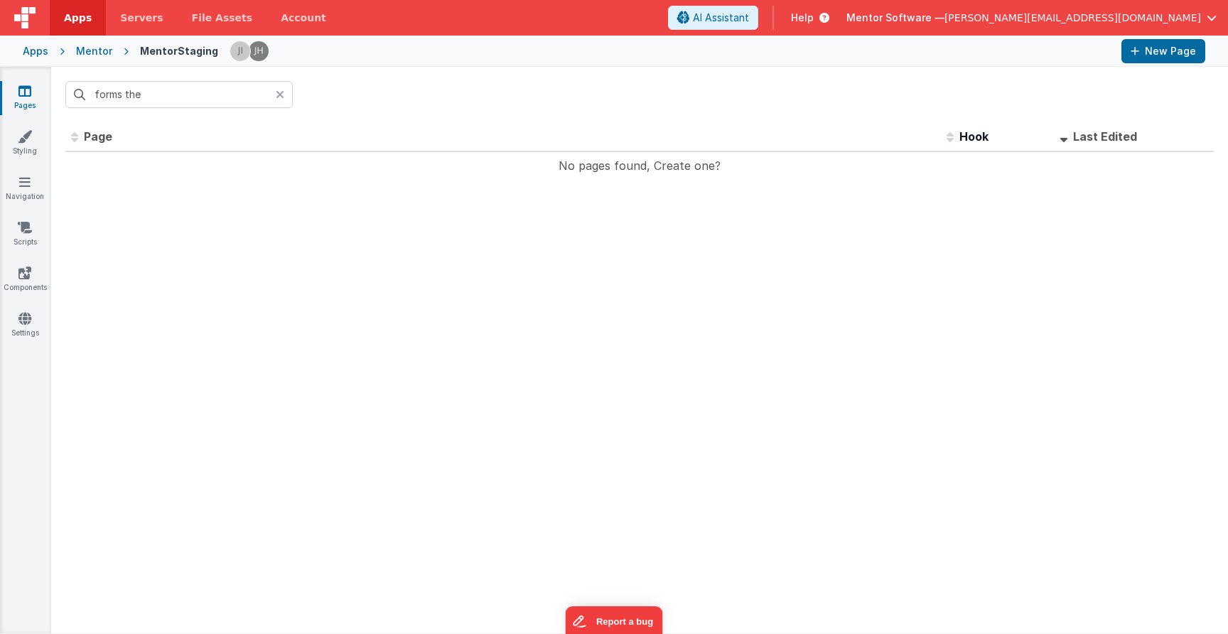
click at [309, 101] on div "forms the" at bounding box center [639, 94] width 1177 height 55
click at [281, 97] on icon at bounding box center [280, 94] width 9 height 11
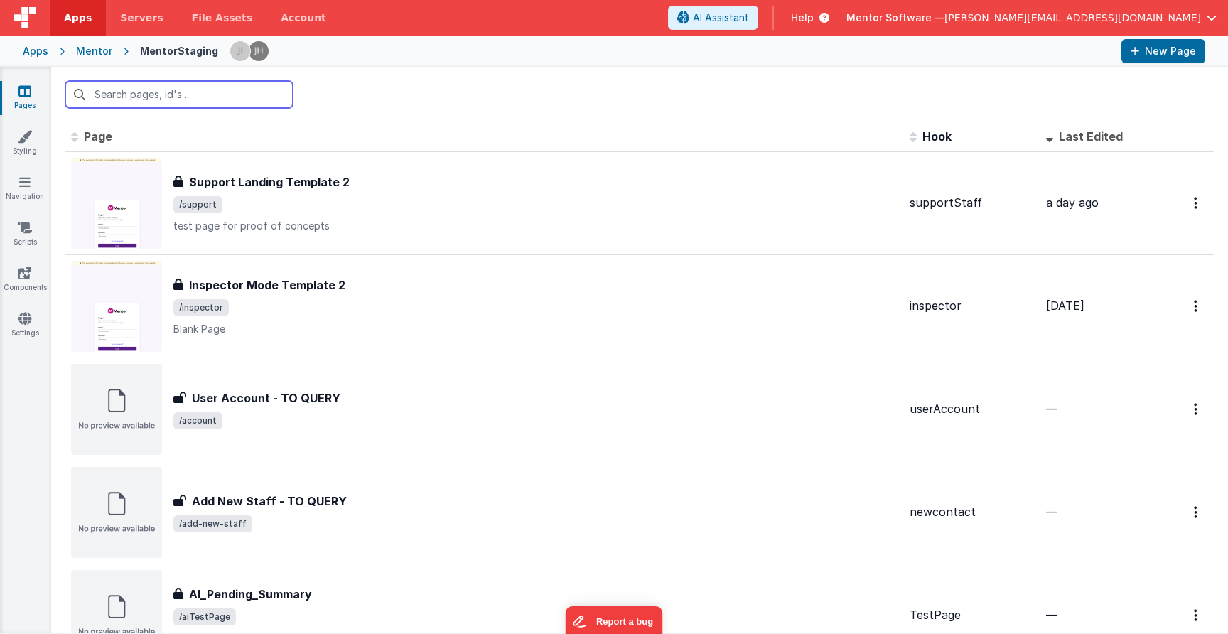
click at [225, 91] on input "text" at bounding box center [178, 94] width 227 height 27
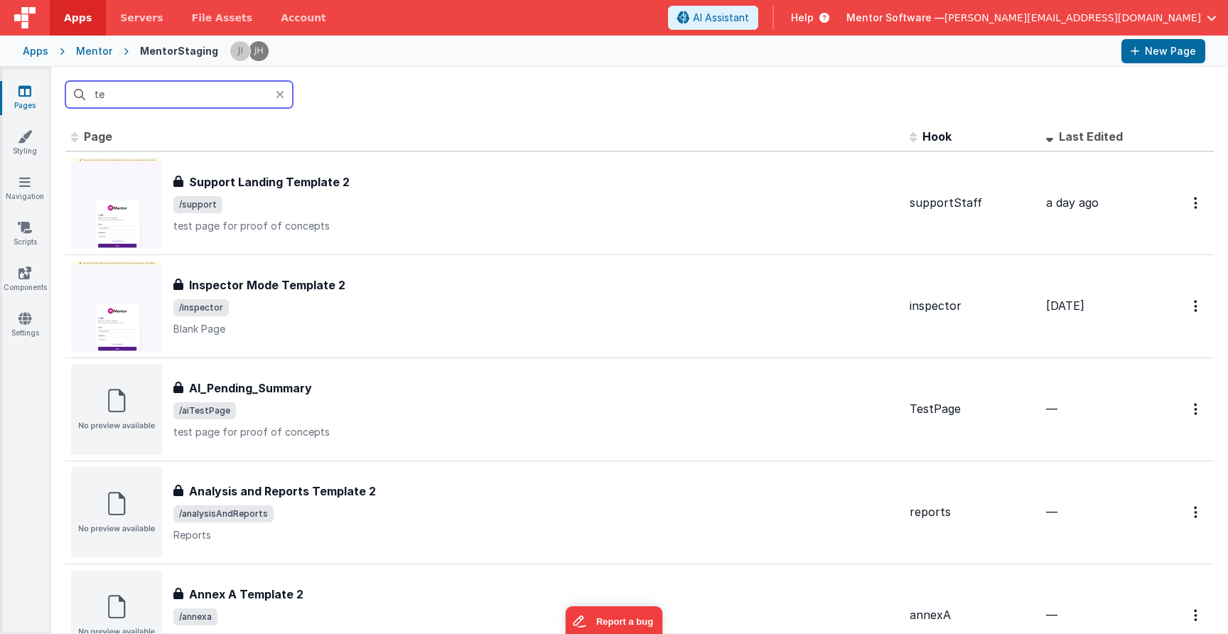
click at [225, 91] on input "te" at bounding box center [178, 94] width 227 height 27
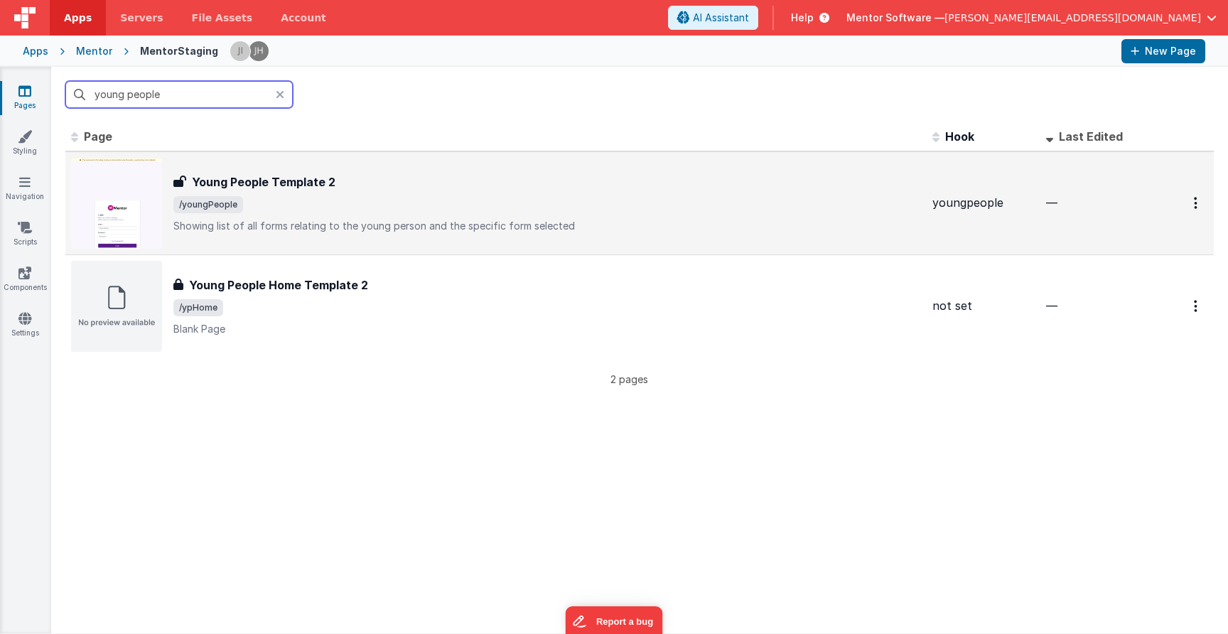
type input "young people"
click at [350, 219] on p "Showing list of all forms relating to the young person and the specific form se…" at bounding box center [546, 226] width 747 height 14
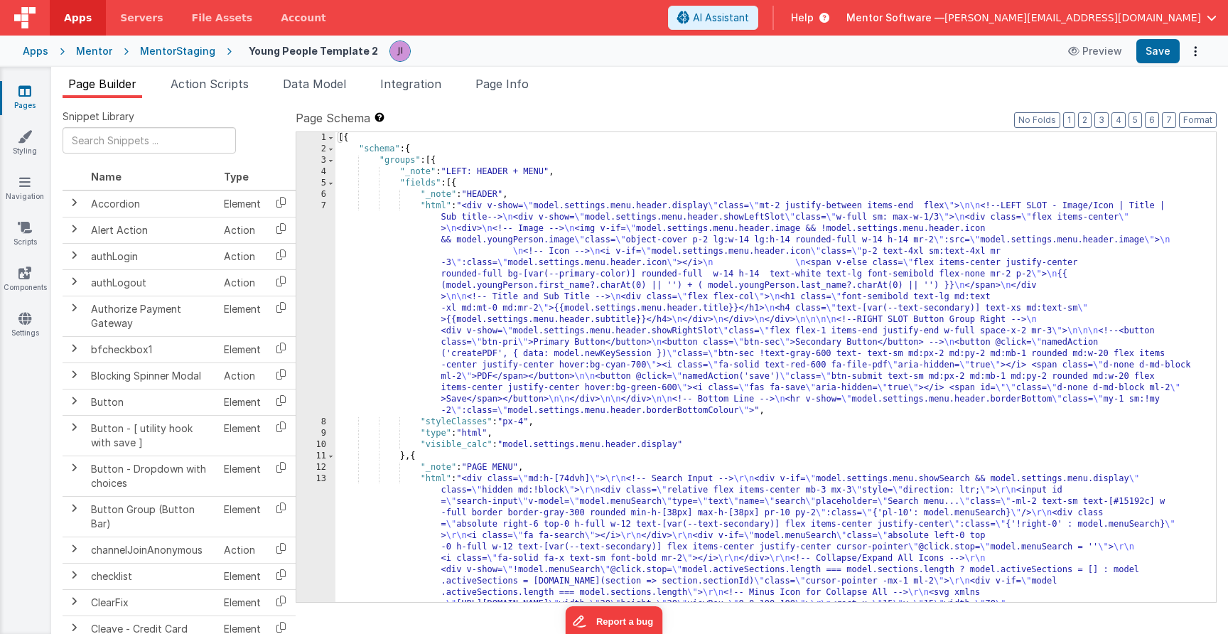
click at [517, 100] on div "Snippet Library Name Type Accordion Element Alert Action Action authLogin Actio…" at bounding box center [639, 377] width 1177 height 558
click at [517, 95] on li "Page Info" at bounding box center [502, 86] width 65 height 23
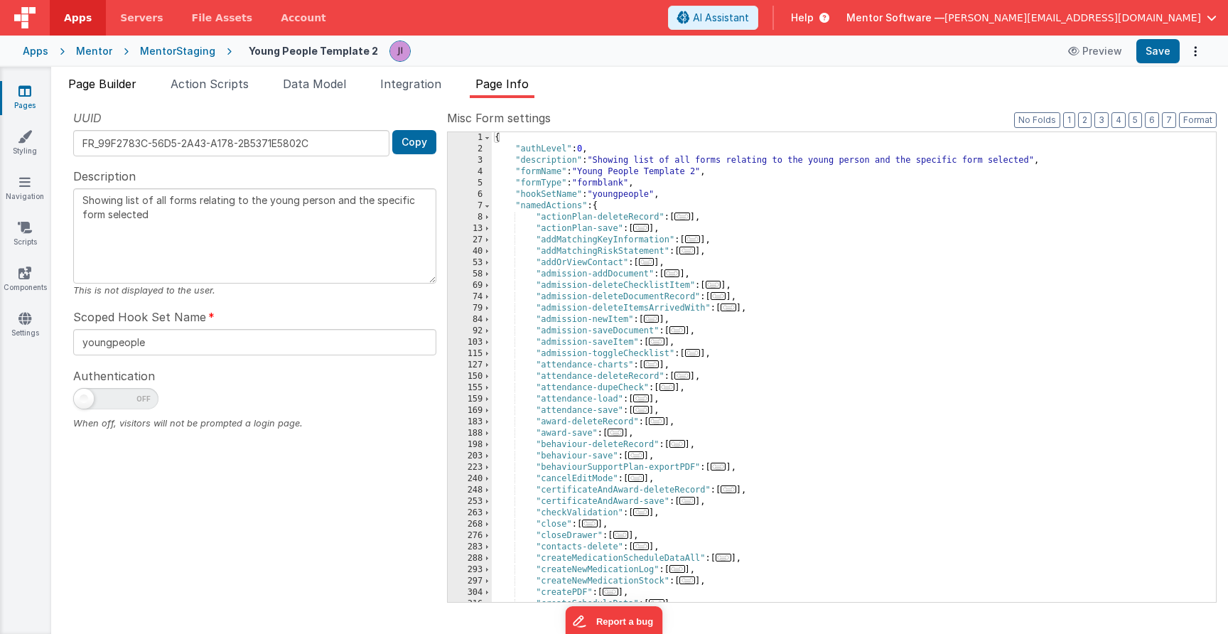
click at [129, 90] on span "Page Builder" at bounding box center [102, 84] width 68 height 14
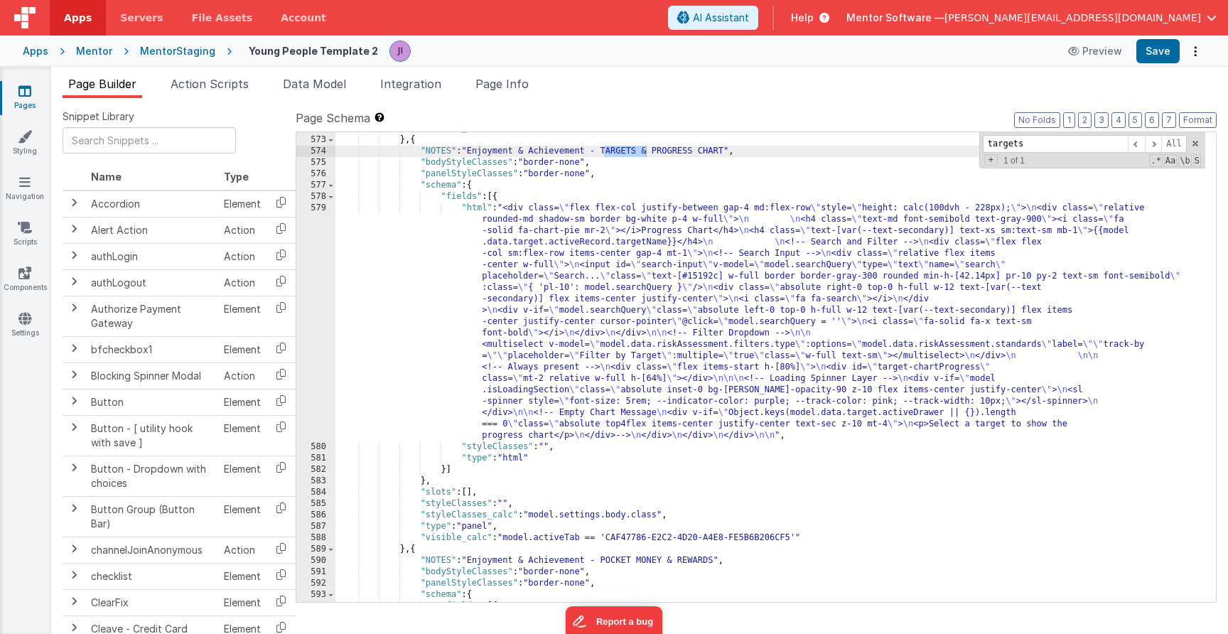
scroll to position [16767, 0]
type input "targets"
click at [443, 470] on div ""visible_calc" : "model.activeTab == '0C9AD085-F295-4B10-BEB6-51AD2332D5F9'" } …" at bounding box center [770, 369] width 870 height 492
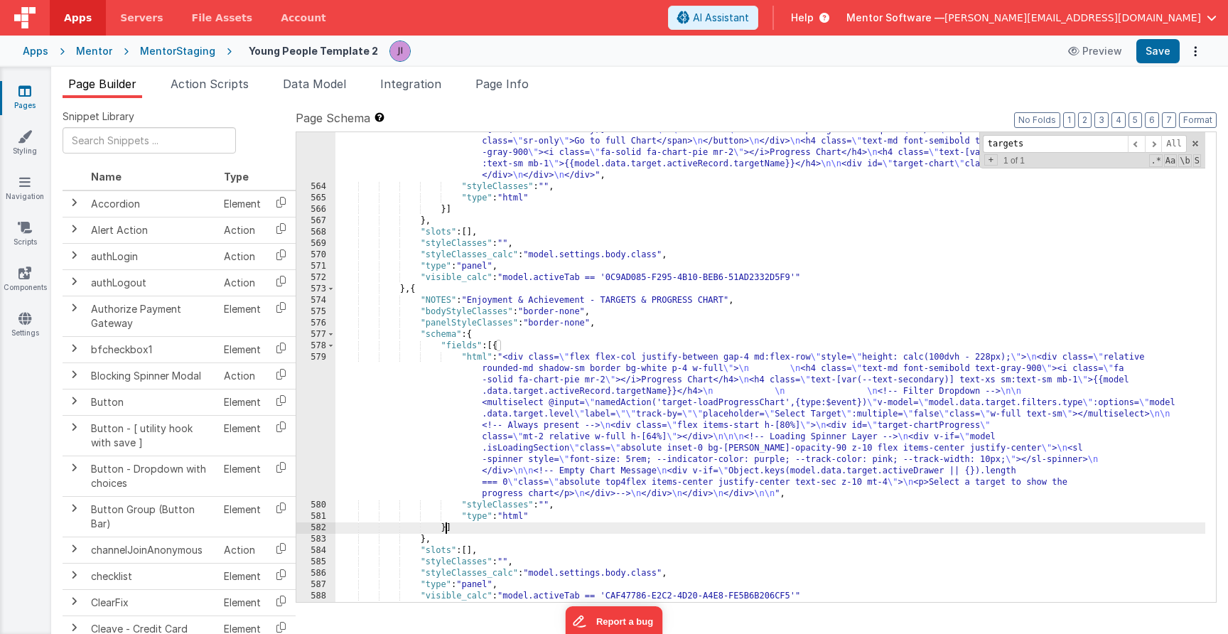
scroll to position [16701, 0]
click at [1159, 60] on button "Save" at bounding box center [1157, 51] width 43 height 24
click at [30, 104] on link "Pages" at bounding box center [24, 98] width 51 height 28
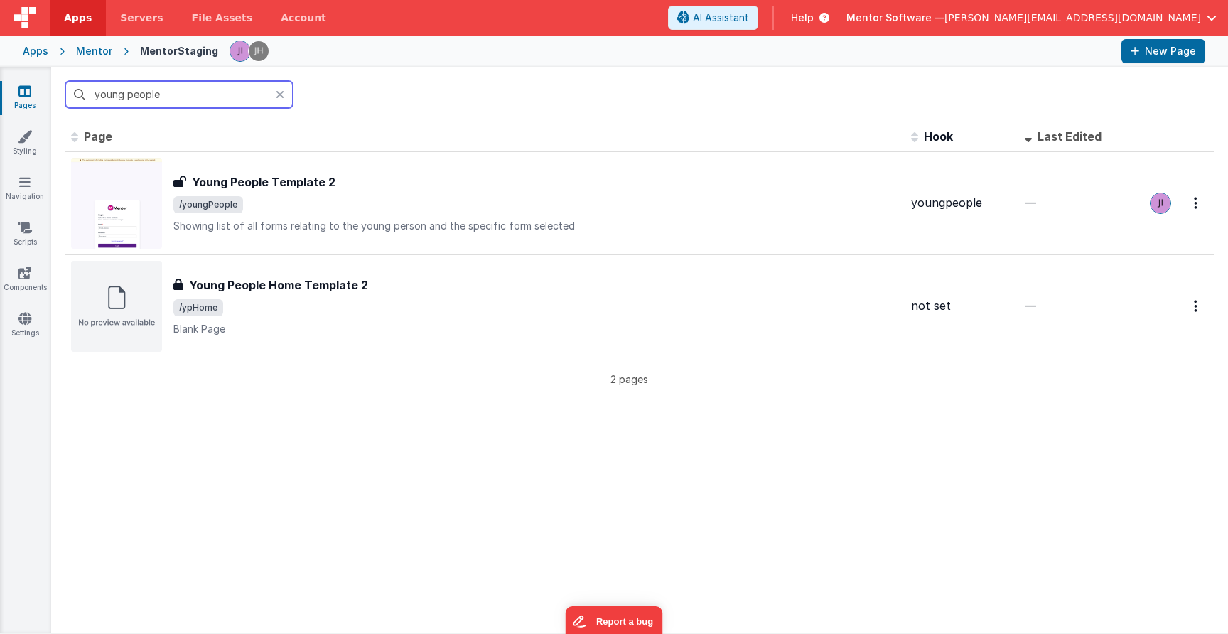
click at [102, 96] on input "young people" at bounding box center [178, 94] width 227 height 27
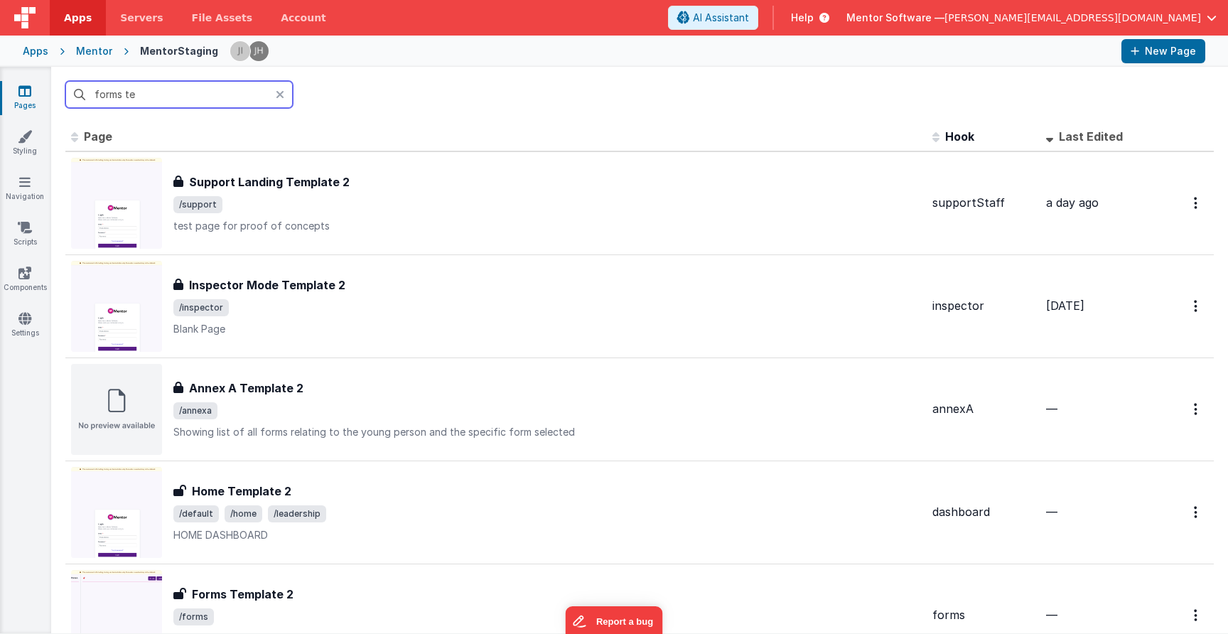
type input "forms tem"
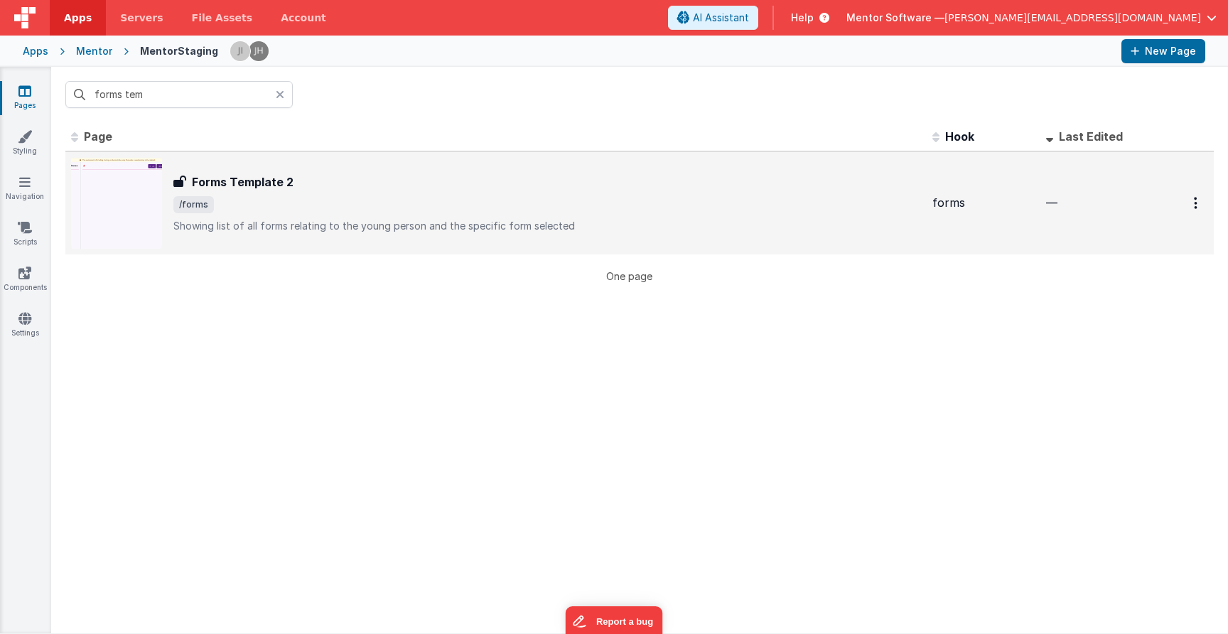
click at [325, 188] on div "Forms Template 2" at bounding box center [546, 181] width 747 height 17
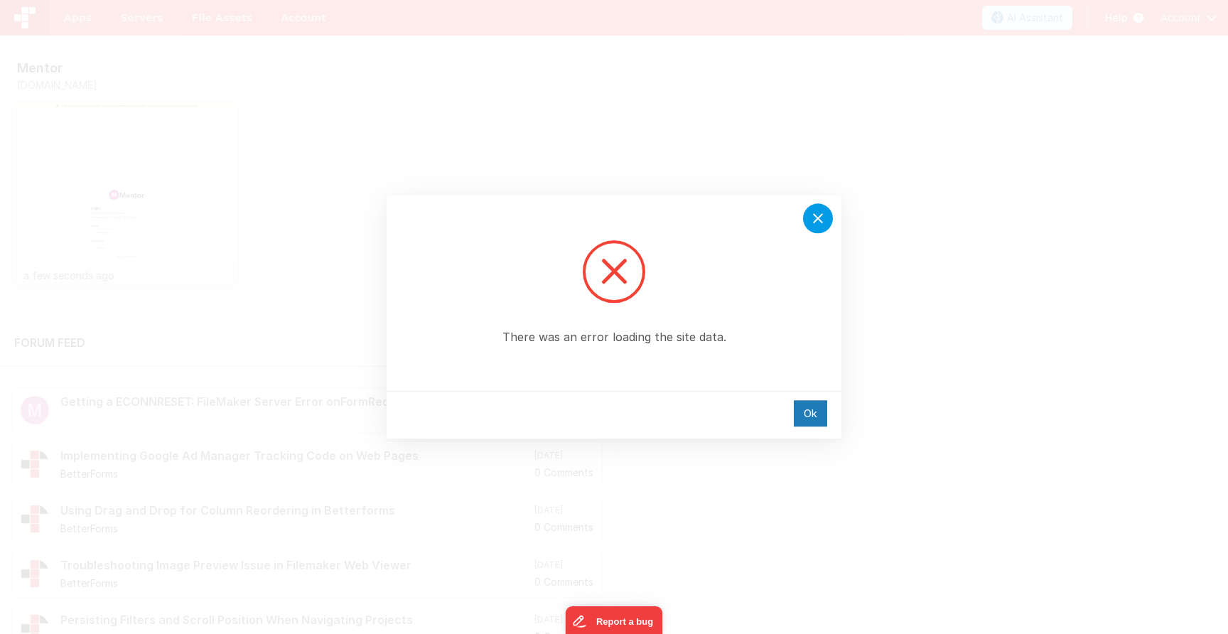
click at [816, 213] on icon at bounding box center [817, 218] width 17 height 17
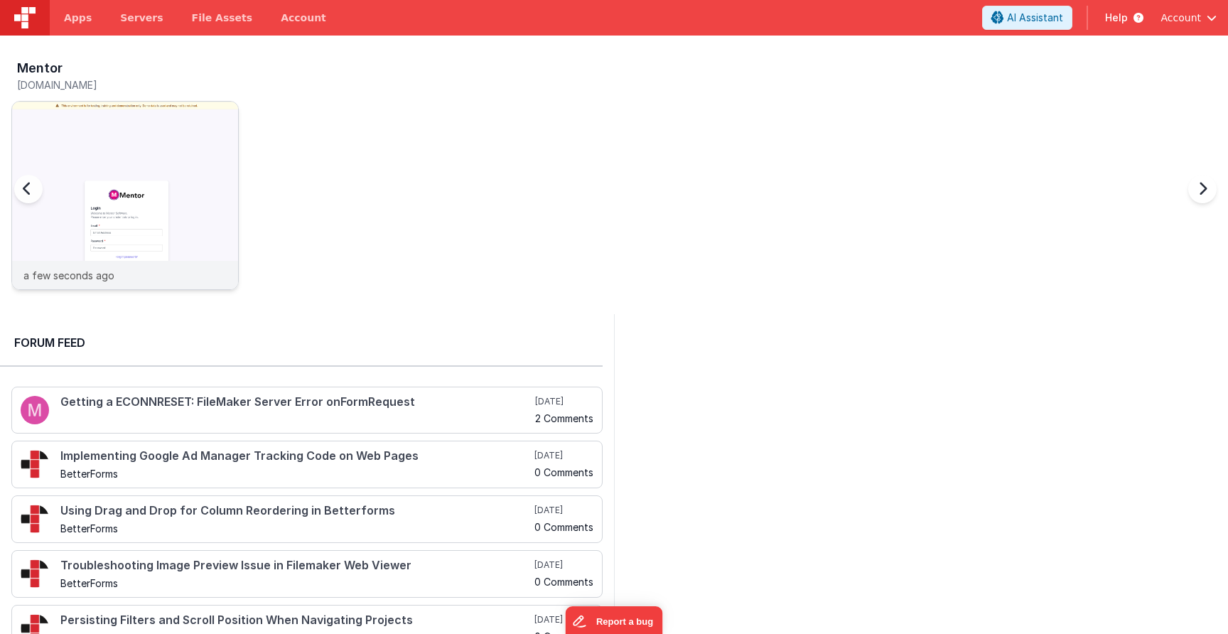
click at [163, 212] on img at bounding box center [125, 215] width 226 height 226
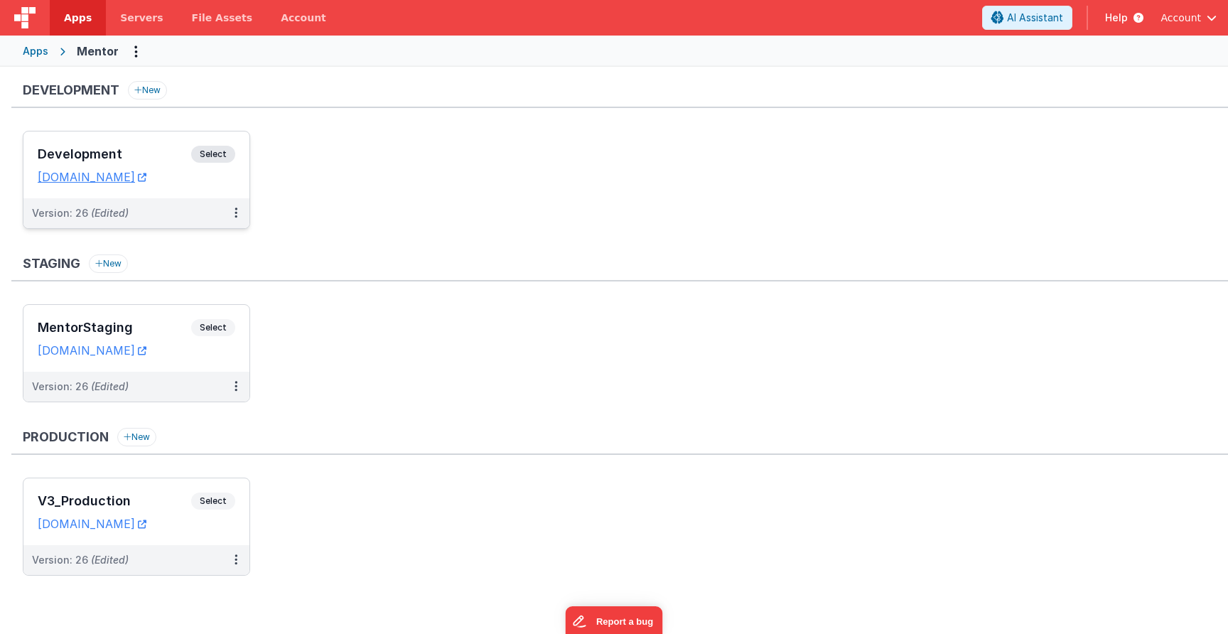
click at [144, 159] on h3 "Development" at bounding box center [114, 154] width 153 height 14
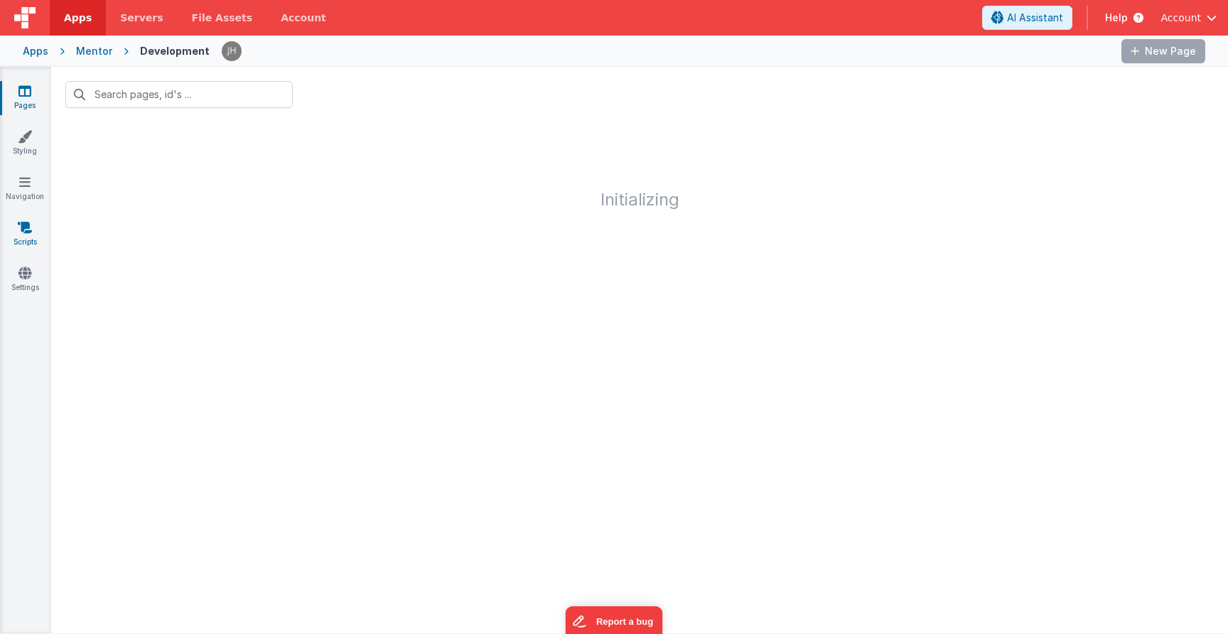
click at [29, 229] on icon at bounding box center [25, 227] width 14 height 14
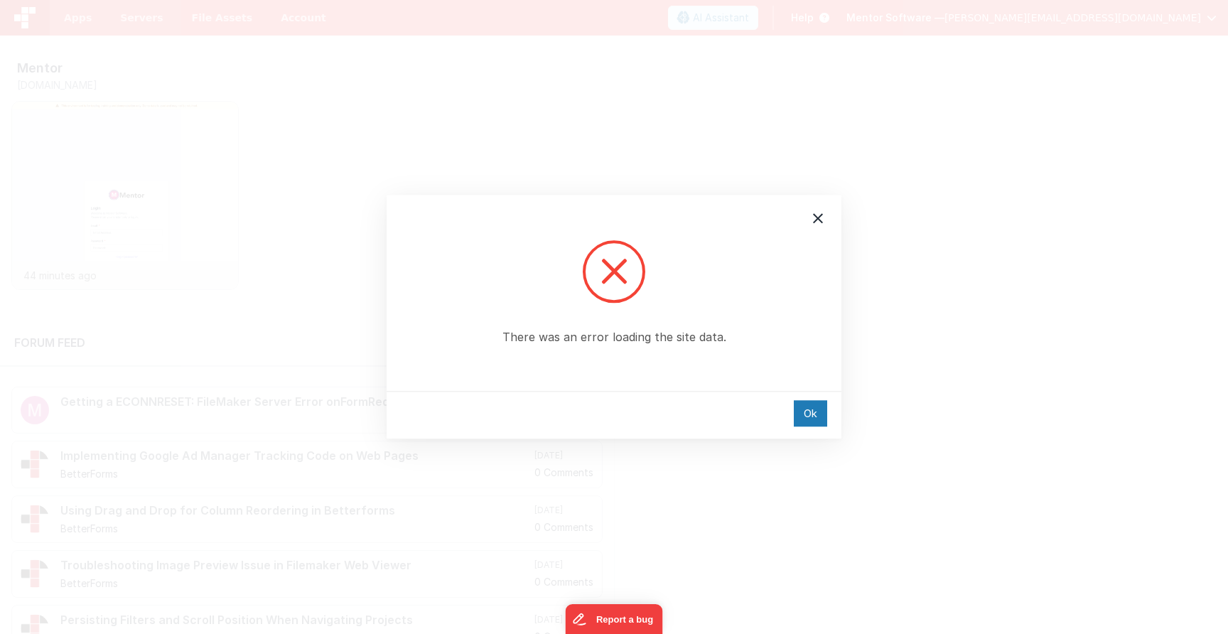
click at [825, 209] on div at bounding box center [818, 218] width 30 height 30
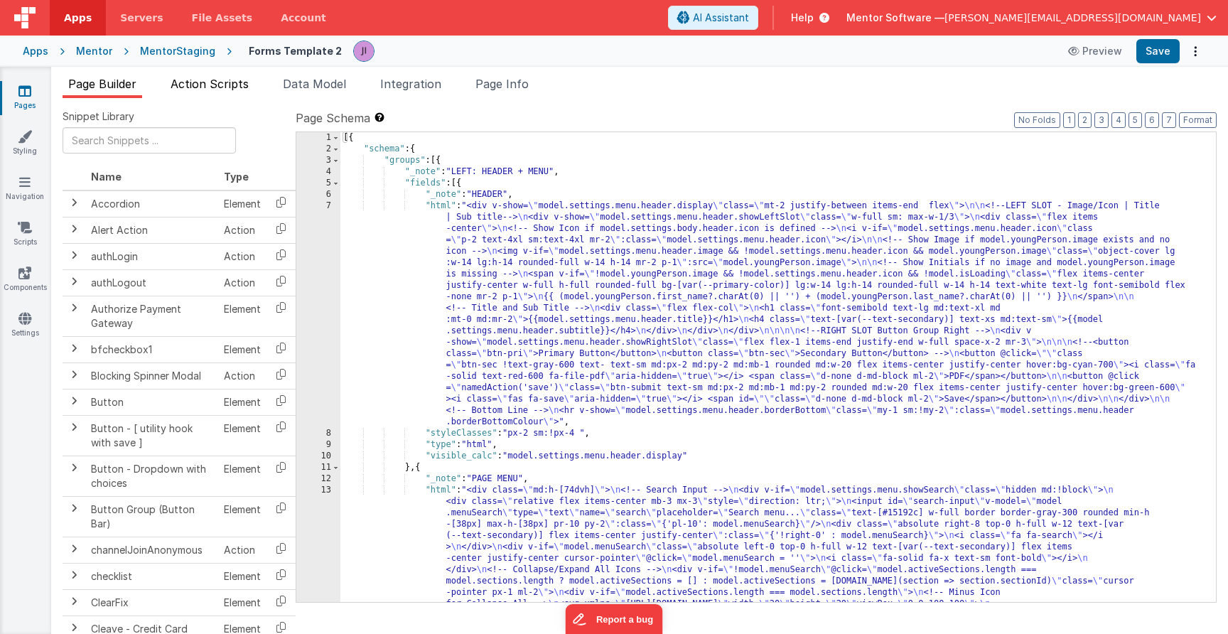
click at [228, 93] on li "Action Scripts" at bounding box center [210, 86] width 90 height 23
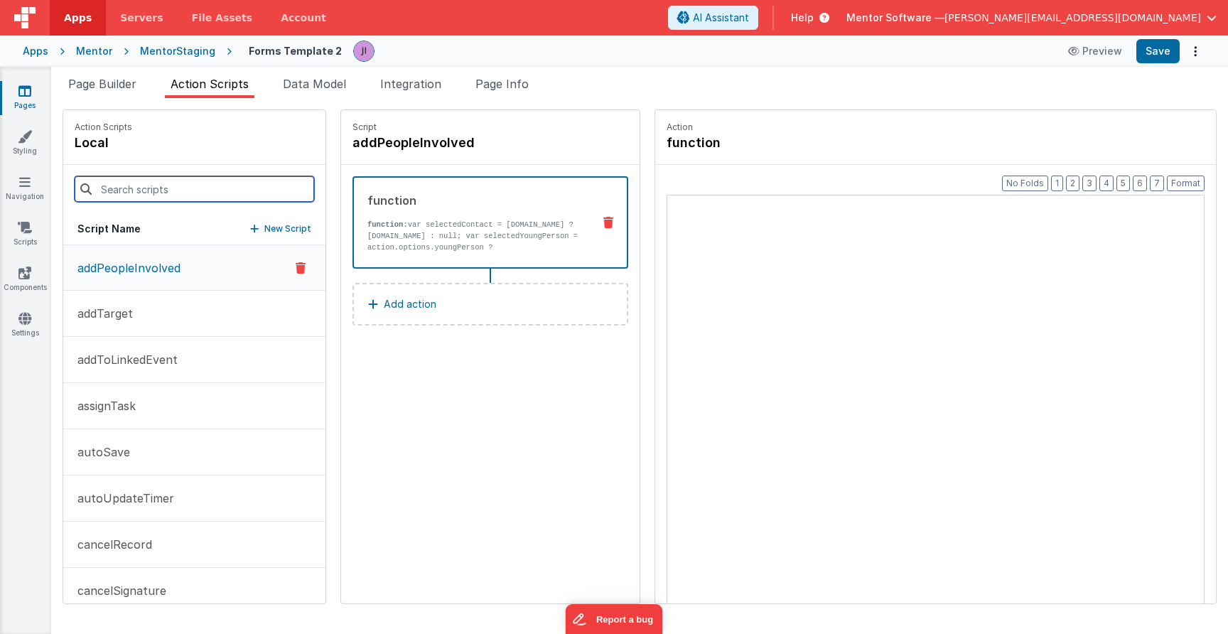
click at [166, 184] on input at bounding box center [194, 189] width 239 height 26
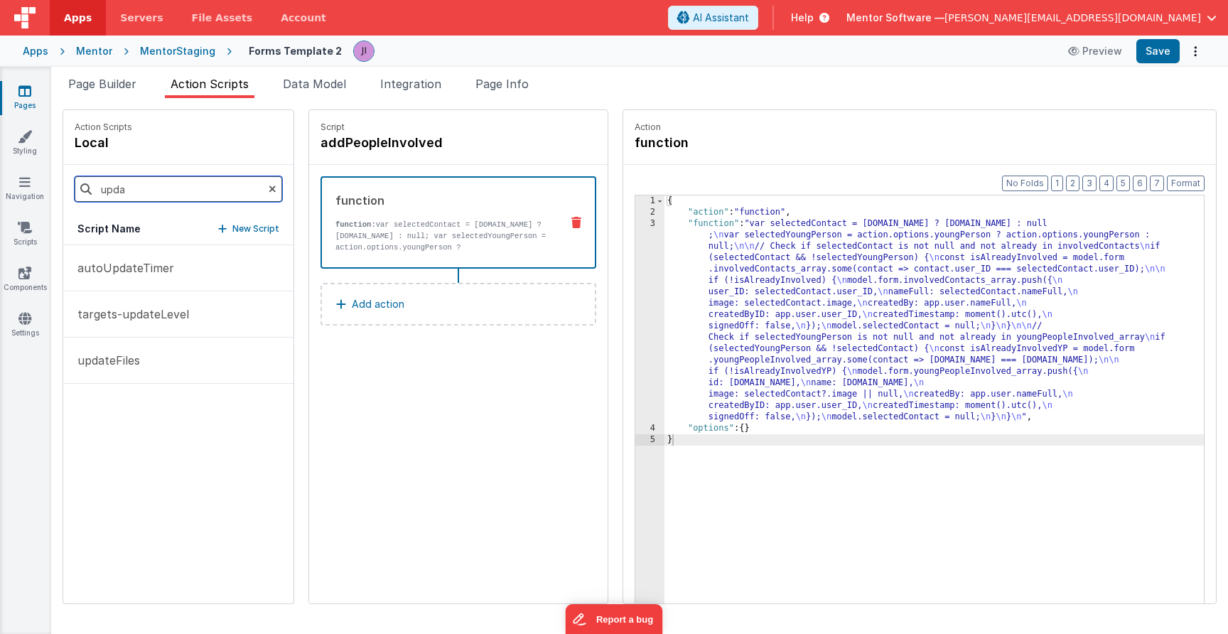
type input "update"
drag, startPoint x: 168, startPoint y: 184, endPoint x: 182, endPoint y: 271, distance: 88.5
click at [183, 272] on button "autoUpdateTimer" at bounding box center [178, 268] width 230 height 46
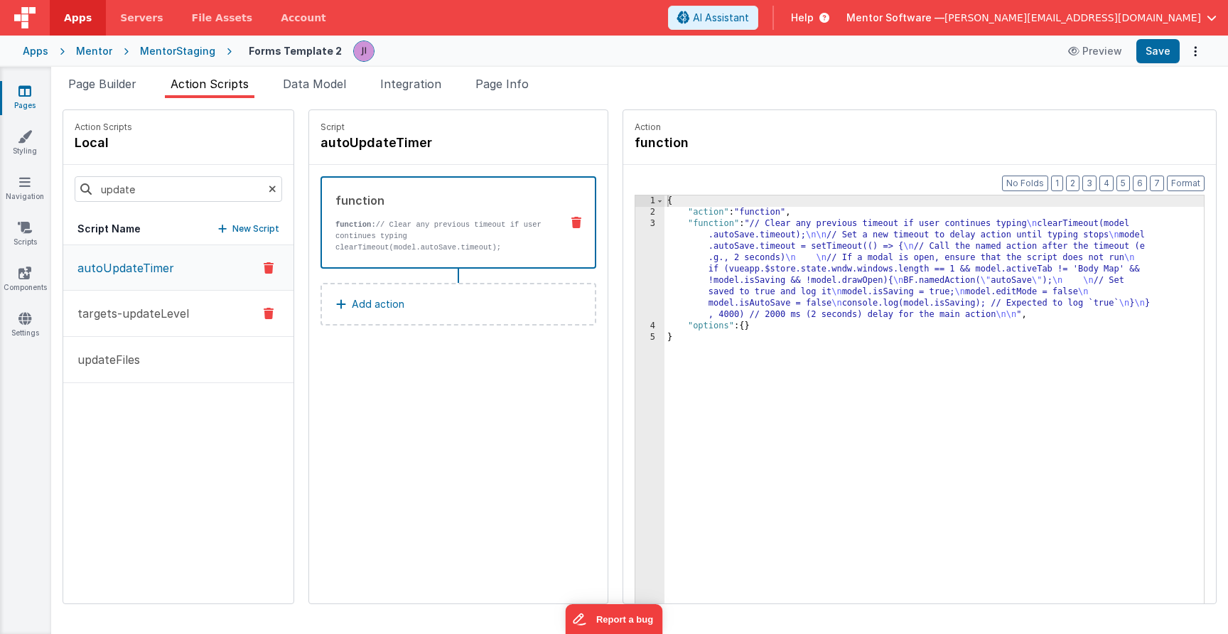
click at [180, 292] on button "targets-updateLevel" at bounding box center [178, 314] width 230 height 46
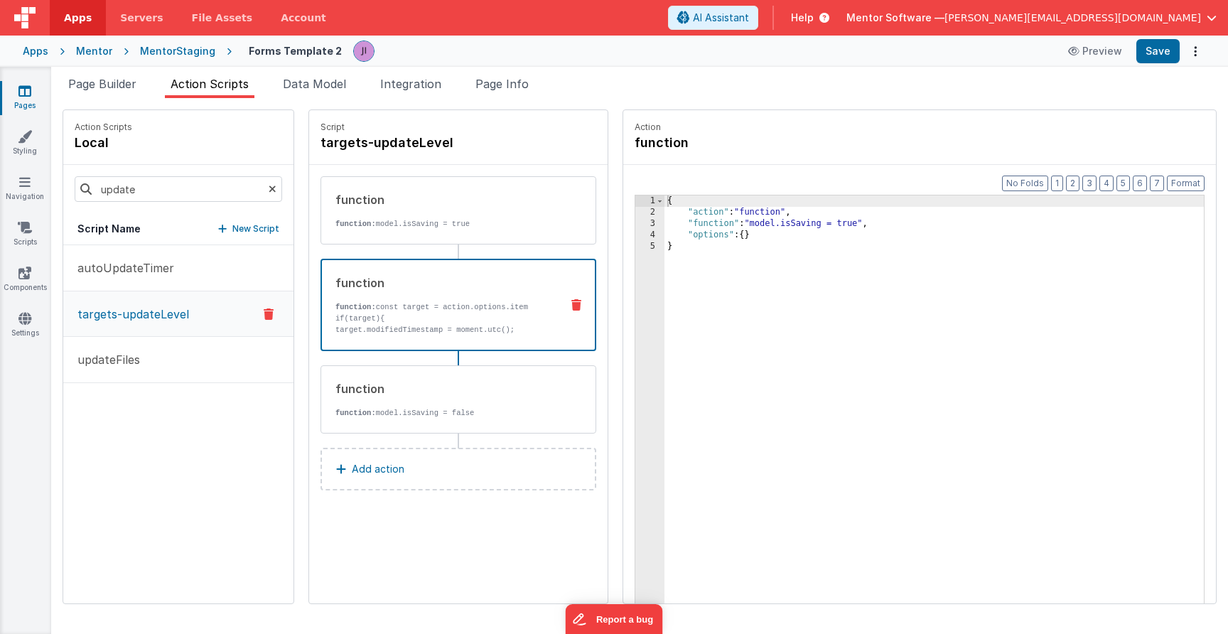
click at [386, 291] on div "function function: const target = action.options.item if(target){ target.modifi…" at bounding box center [435, 304] width 227 height 61
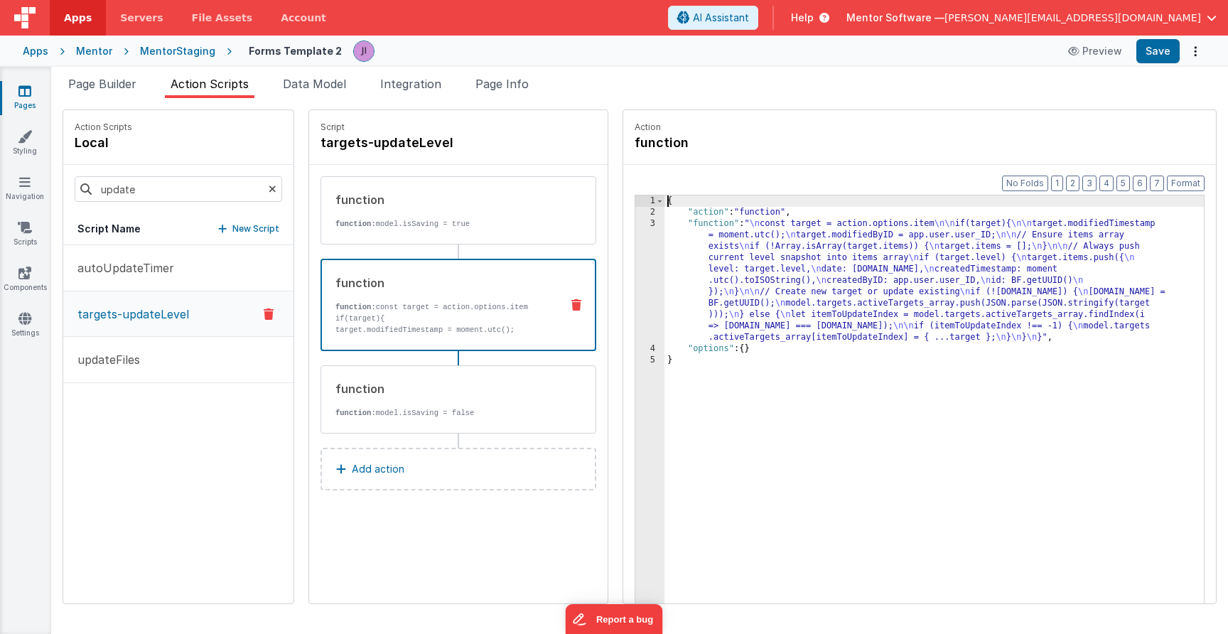
drag, startPoint x: 779, startPoint y: 399, endPoint x: 590, endPoint y: 65, distance: 382.7
click at [577, 87] on div "Page Builder Action Scripts Data Model Integration Page Info Snippet Library Na…" at bounding box center [639, 354] width 1177 height 558
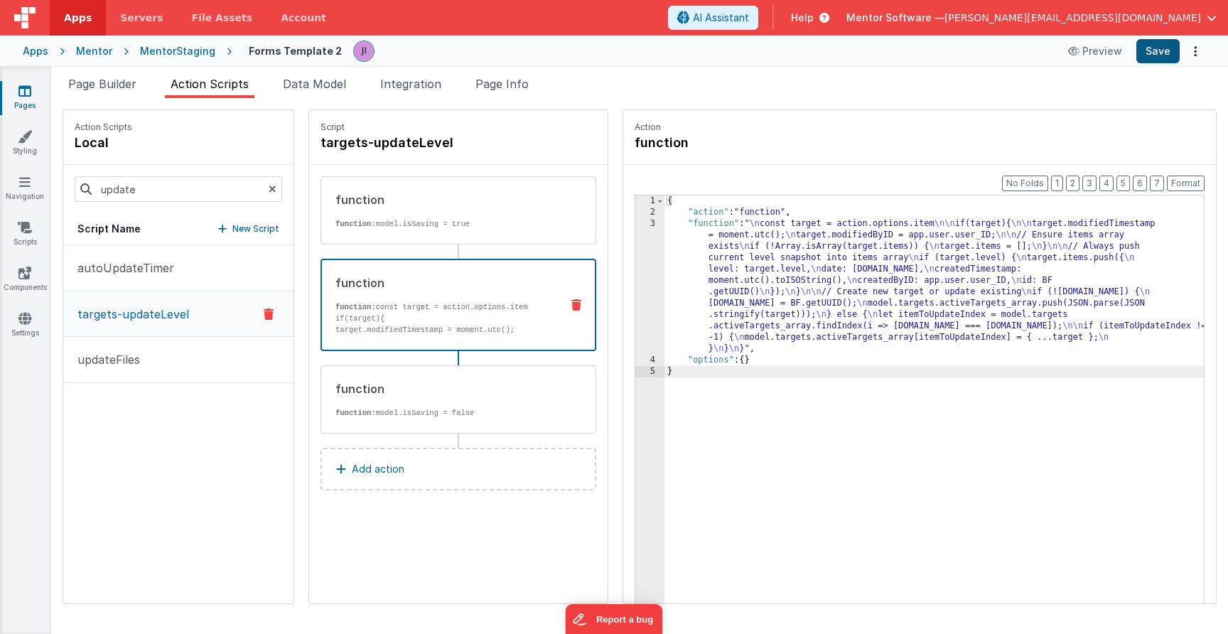
click at [1165, 53] on button "Save" at bounding box center [1157, 51] width 43 height 24
click at [28, 226] on icon at bounding box center [25, 227] width 14 height 14
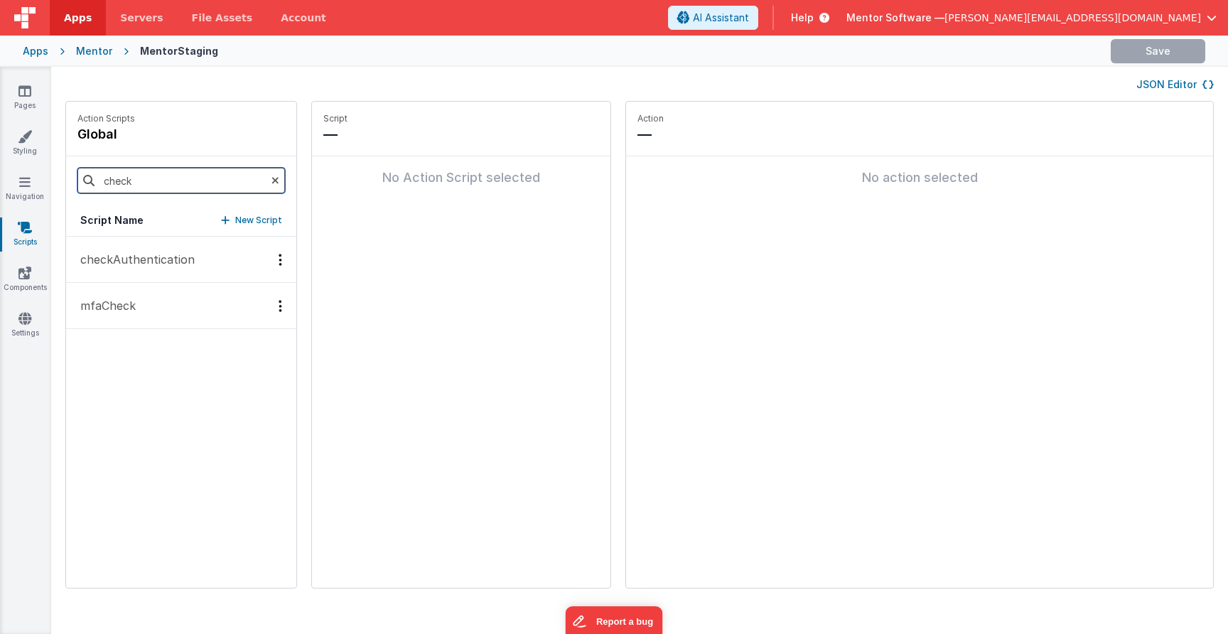
click at [190, 183] on input "check" at bounding box center [180, 181] width 207 height 26
click at [201, 264] on button "checkAuthentication" at bounding box center [181, 260] width 230 height 46
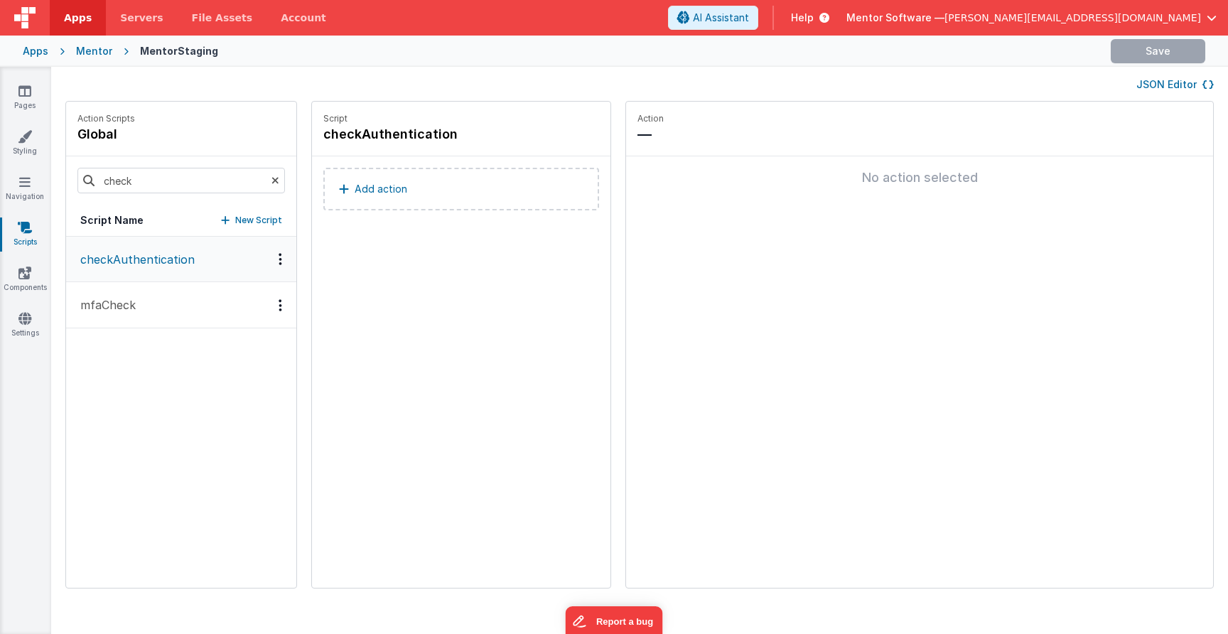
click at [168, 247] on button "checkAuthentication" at bounding box center [181, 259] width 230 height 45
click at [1186, 87] on button "JSON Editor" at bounding box center [1174, 84] width 77 height 14
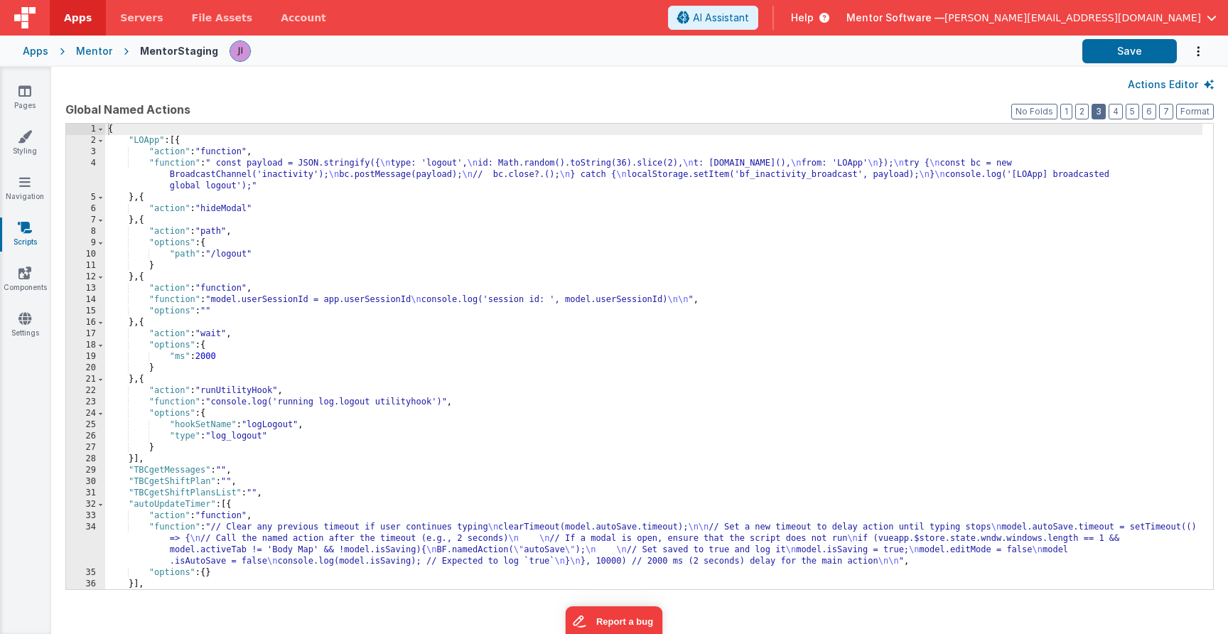
click at [1095, 104] on button "3" at bounding box center [1098, 112] width 14 height 16
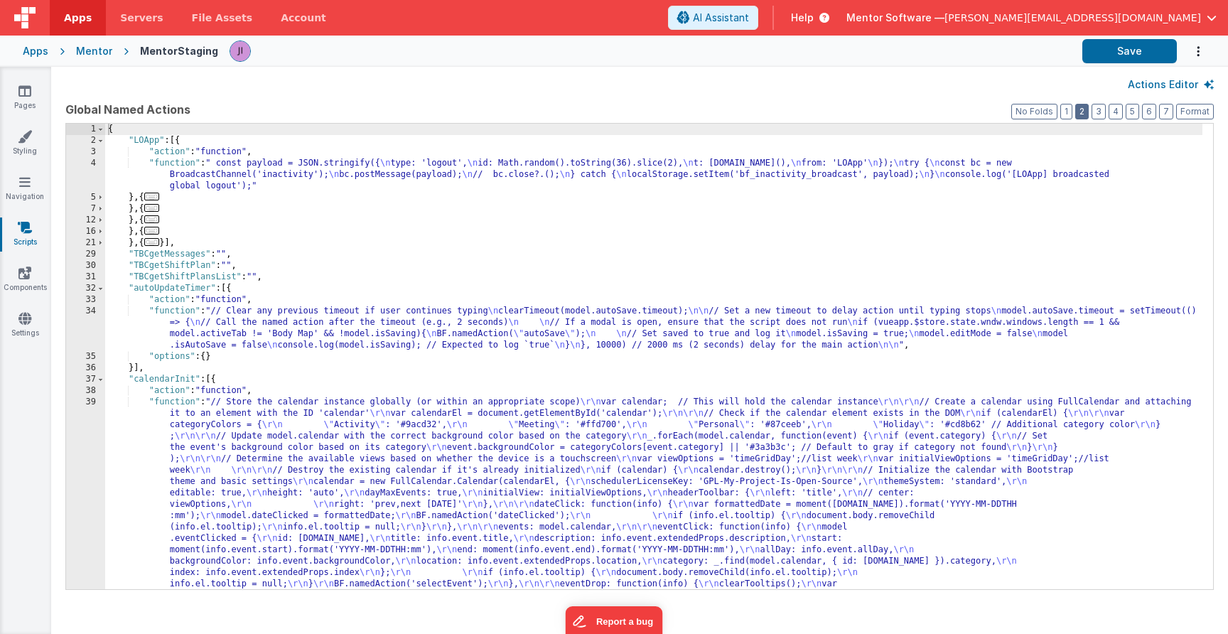
click at [1085, 112] on button "2" at bounding box center [1081, 112] width 13 height 16
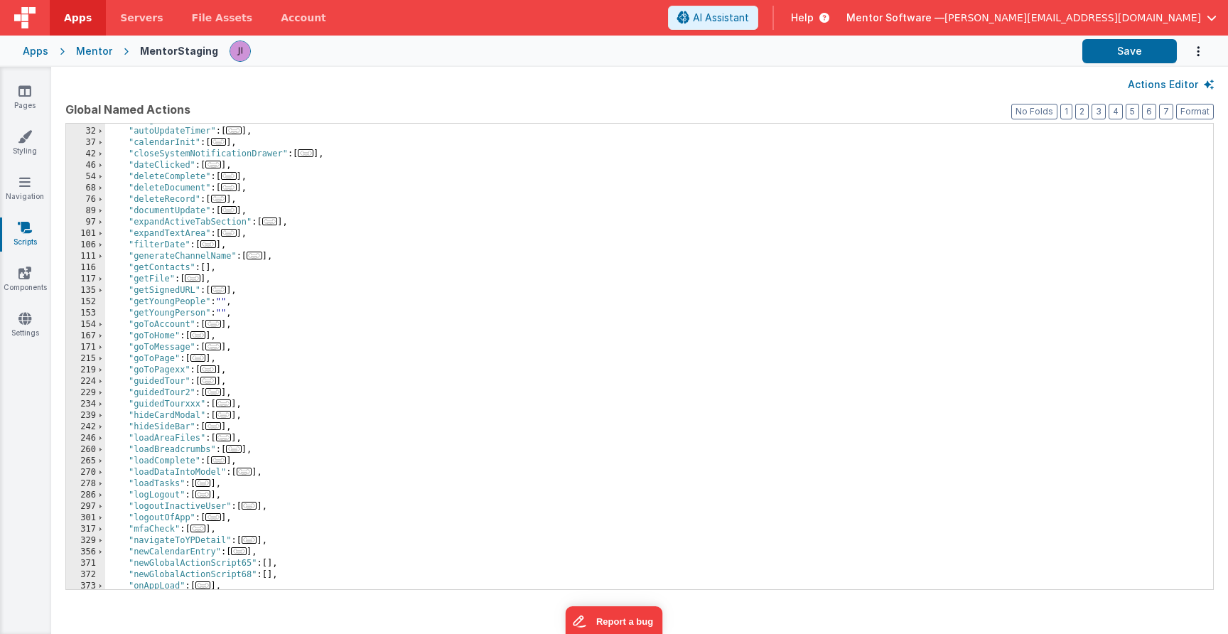
scroll to position [478, 0]
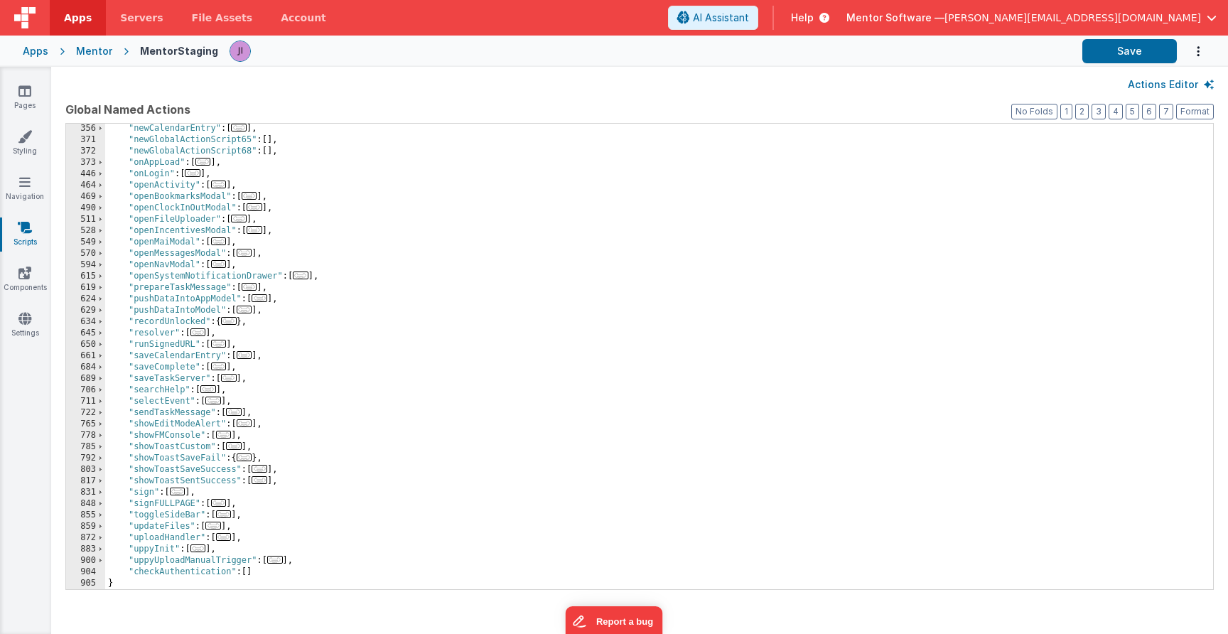
click at [86, 49] on div "Mentor" at bounding box center [94, 51] width 36 height 14
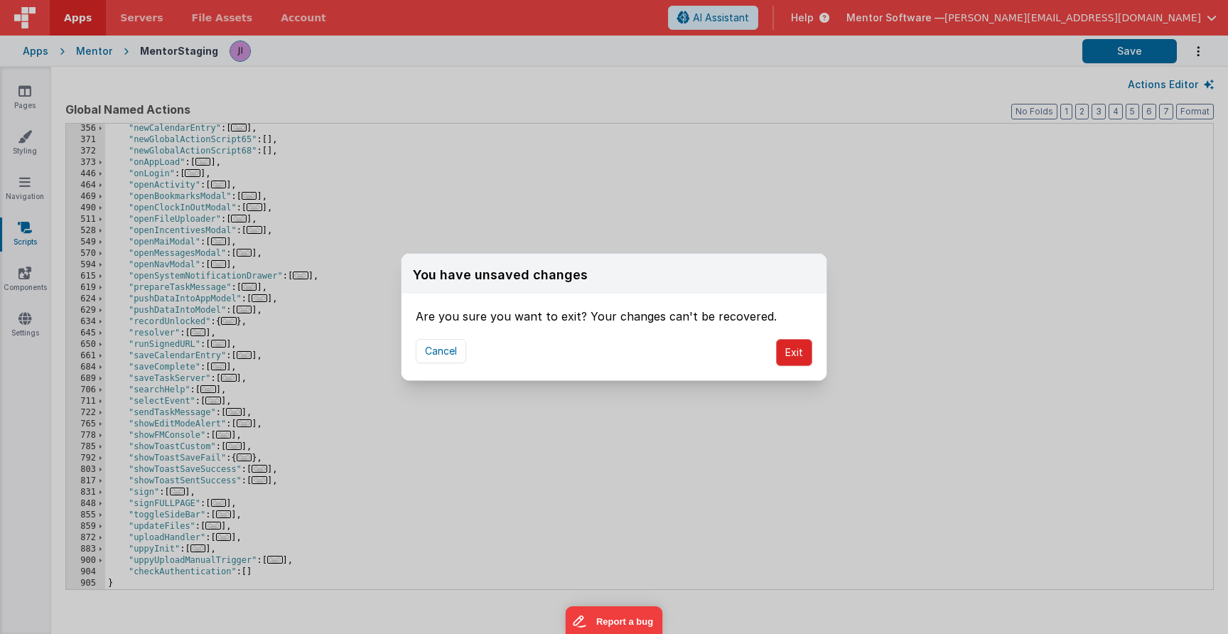
click at [809, 359] on button "Exit" at bounding box center [794, 352] width 36 height 27
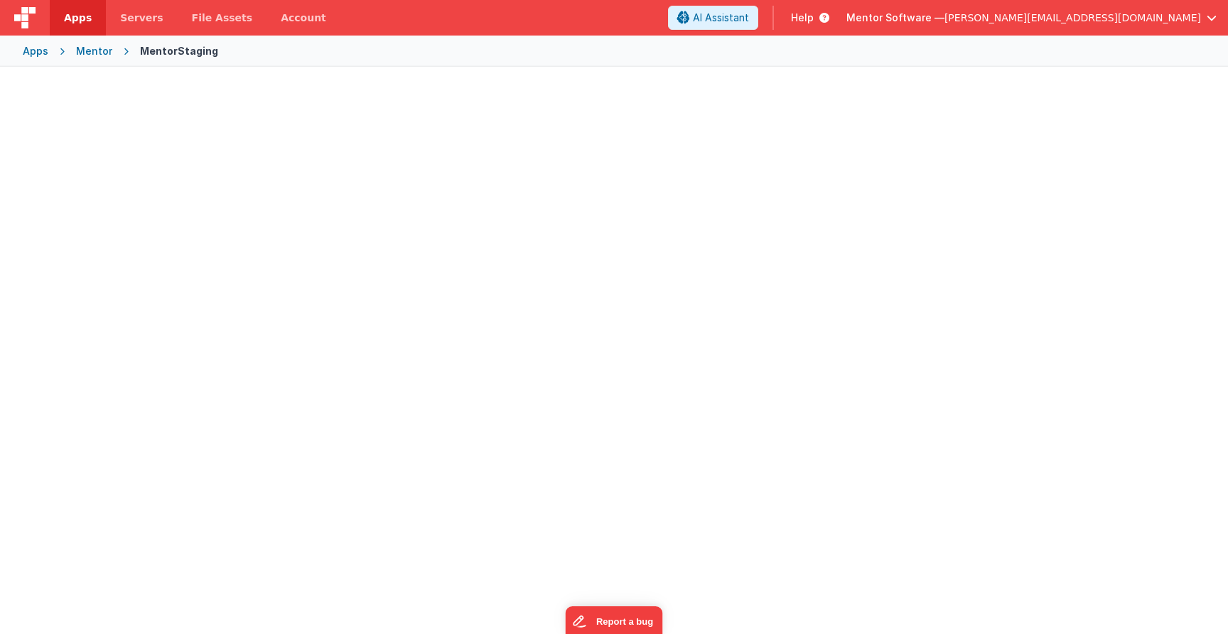
click at [92, 58] on div "Apps Mentor MentorStaging" at bounding box center [614, 51] width 1228 height 31
click at [37, 41] on div "Apps Mentor MentorStaging" at bounding box center [614, 51] width 1228 height 31
click at [37, 46] on div "Apps" at bounding box center [36, 51] width 26 height 14
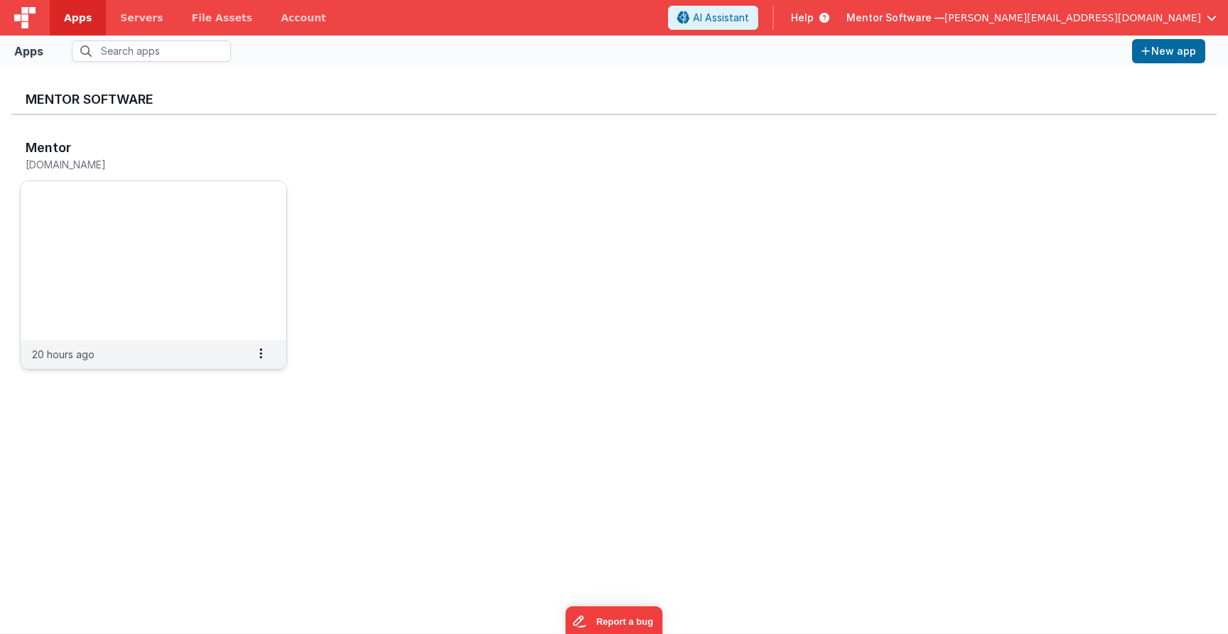
click at [136, 153] on div "Mentor" at bounding box center [139, 150] width 226 height 18
click at [1110, 23] on span "[PERSON_NAME][EMAIL_ADDRESS][DOMAIN_NAME]" at bounding box center [1072, 18] width 256 height 14
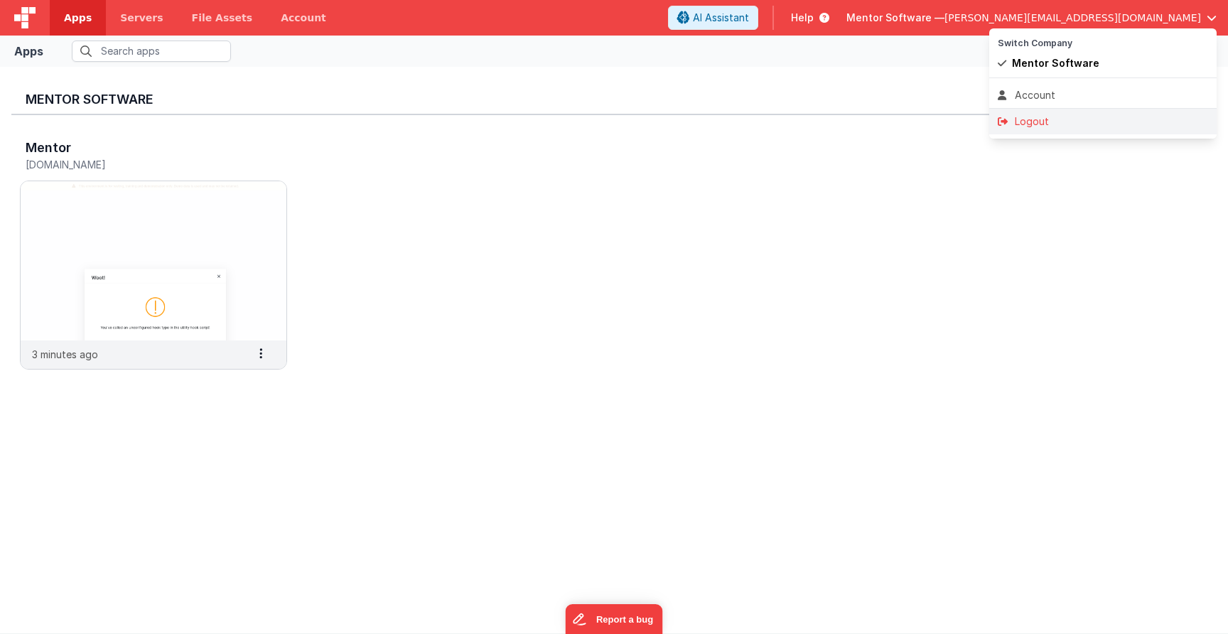
click at [1052, 121] on div "Logout" at bounding box center [1103, 121] width 210 height 14
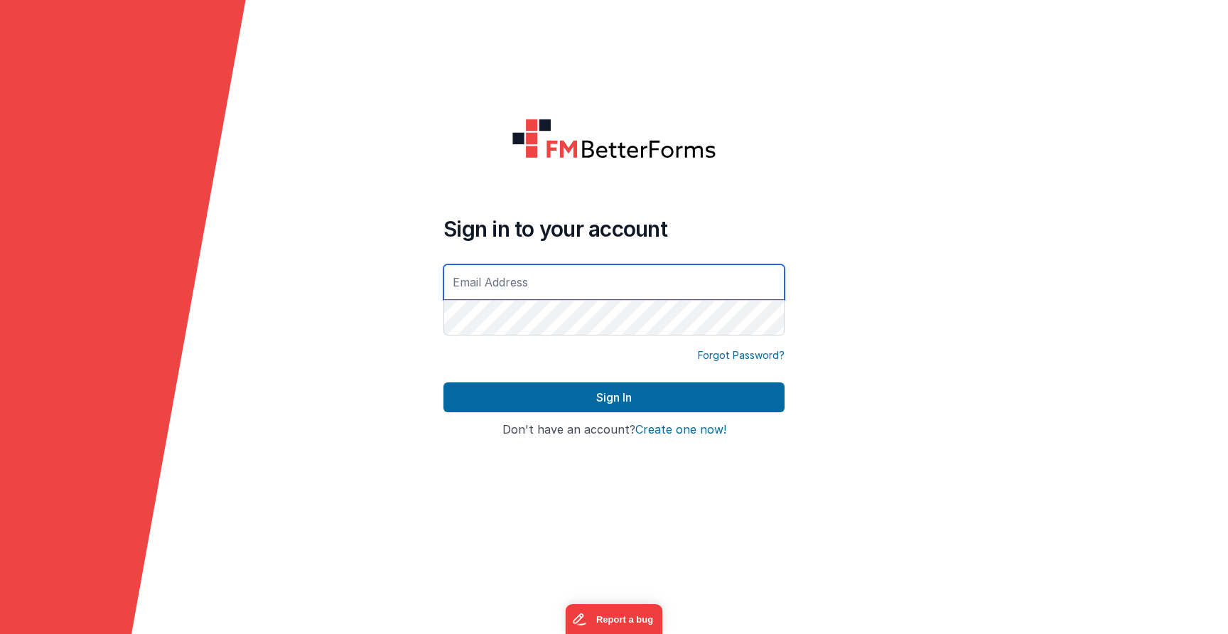
type input "[PERSON_NAME][EMAIL_ADDRESS][DOMAIN_NAME]"
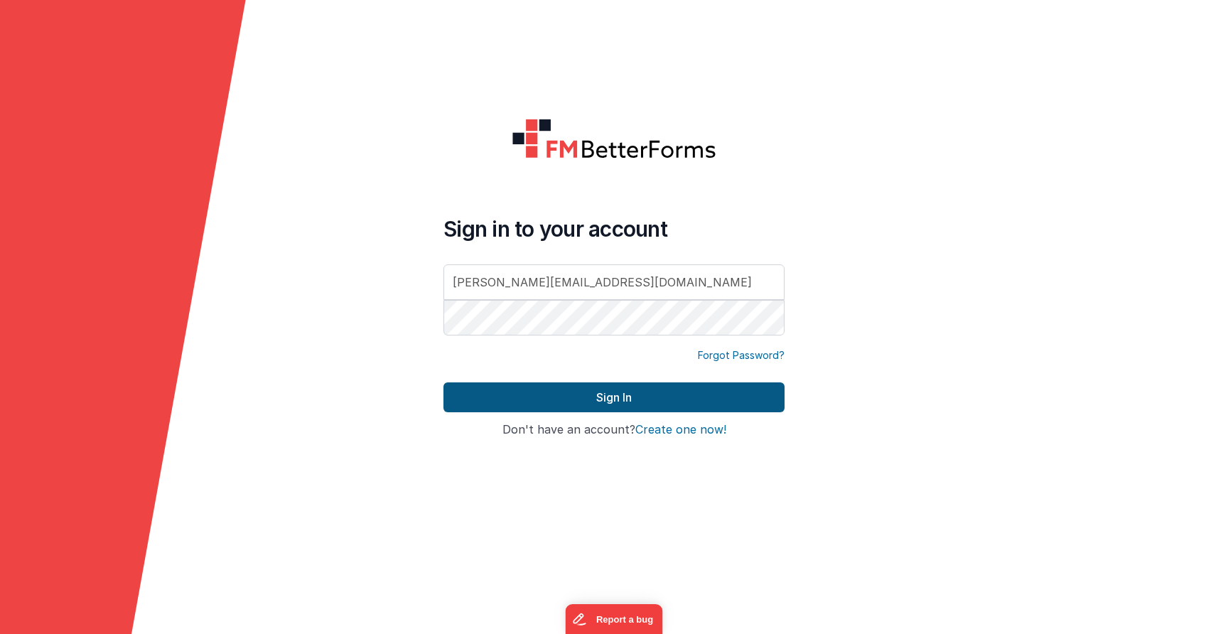
click at [550, 405] on button "Sign In" at bounding box center [613, 397] width 341 height 30
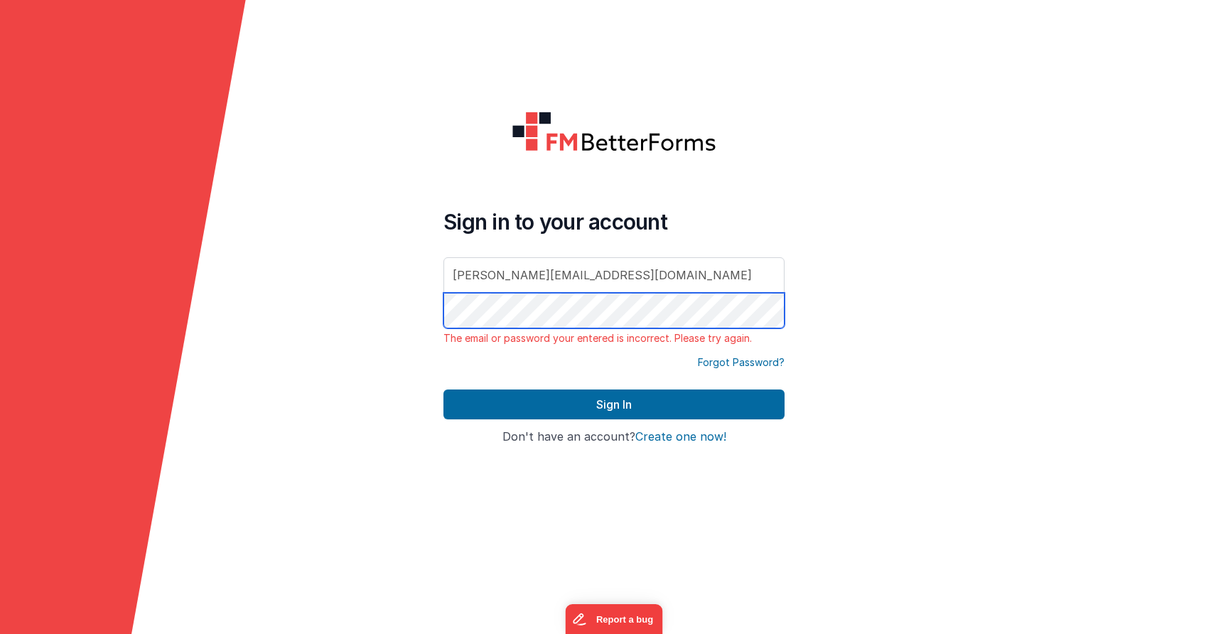
click at [614, 404] on button "Sign In" at bounding box center [613, 404] width 341 height 30
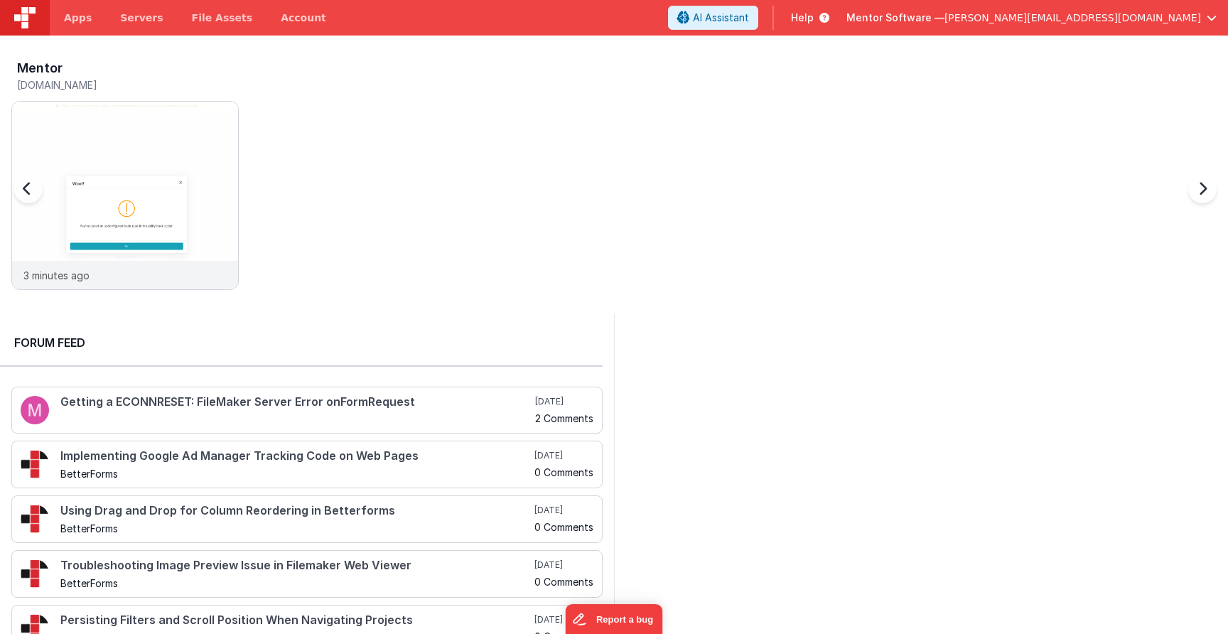
click at [112, 82] on h5 "[DOMAIN_NAME]" at bounding box center [128, 85] width 222 height 11
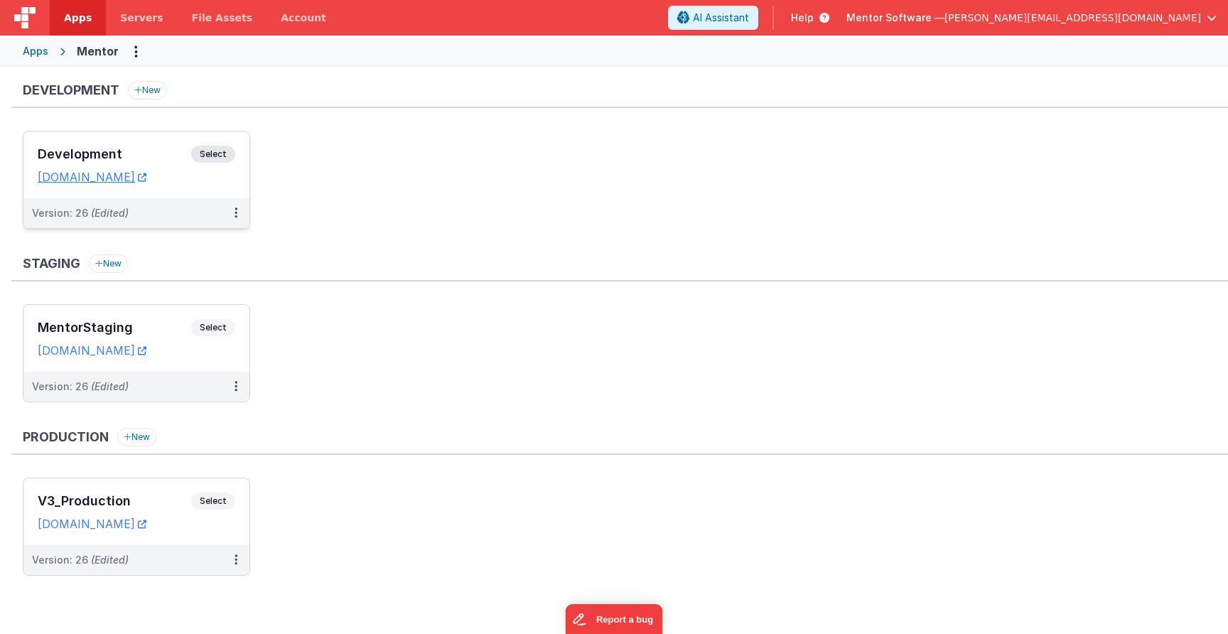
click at [219, 153] on span "Select" at bounding box center [213, 154] width 44 height 17
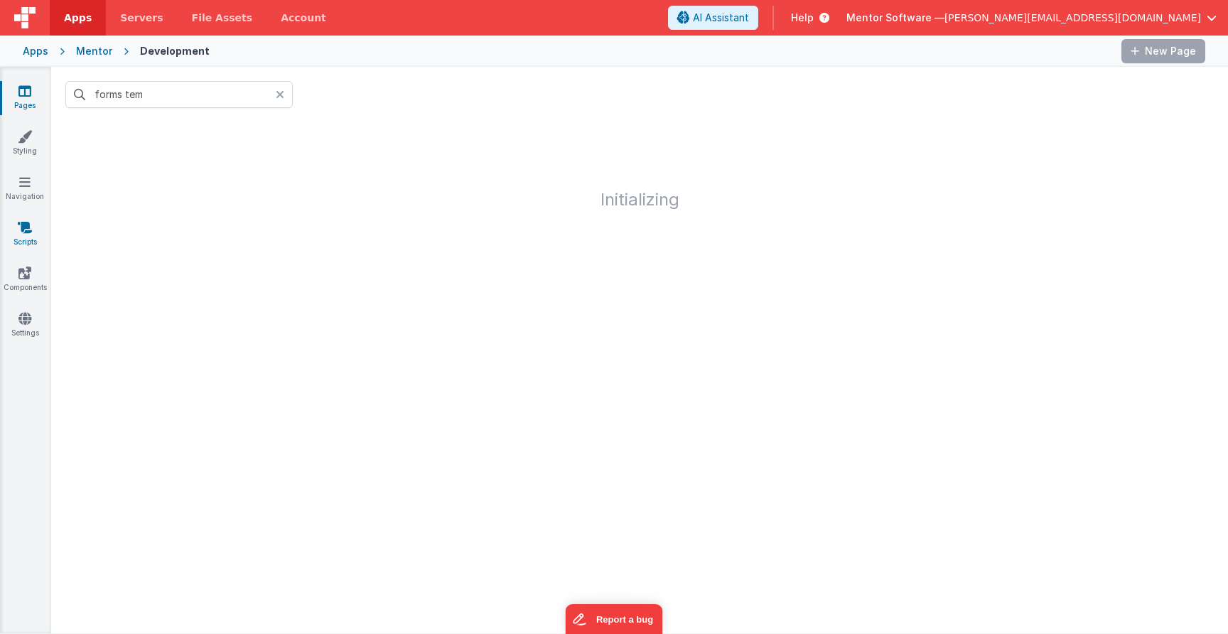
click at [31, 237] on link "Scripts" at bounding box center [24, 234] width 51 height 28
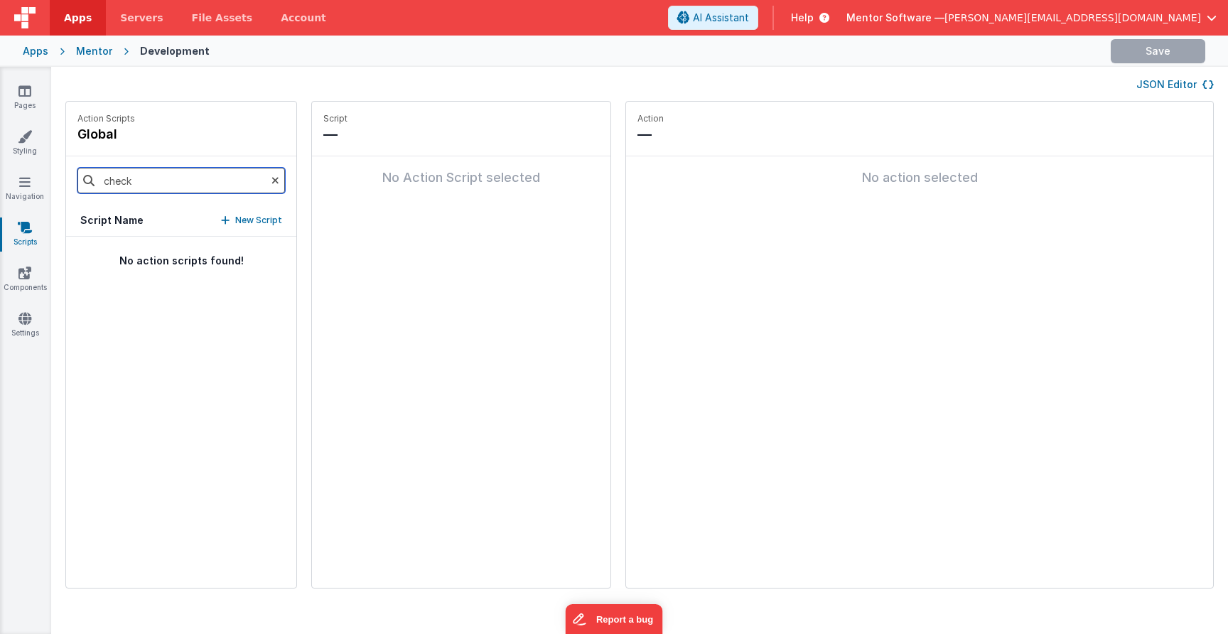
click at [134, 185] on input "check" at bounding box center [180, 181] width 207 height 26
type input "chec"
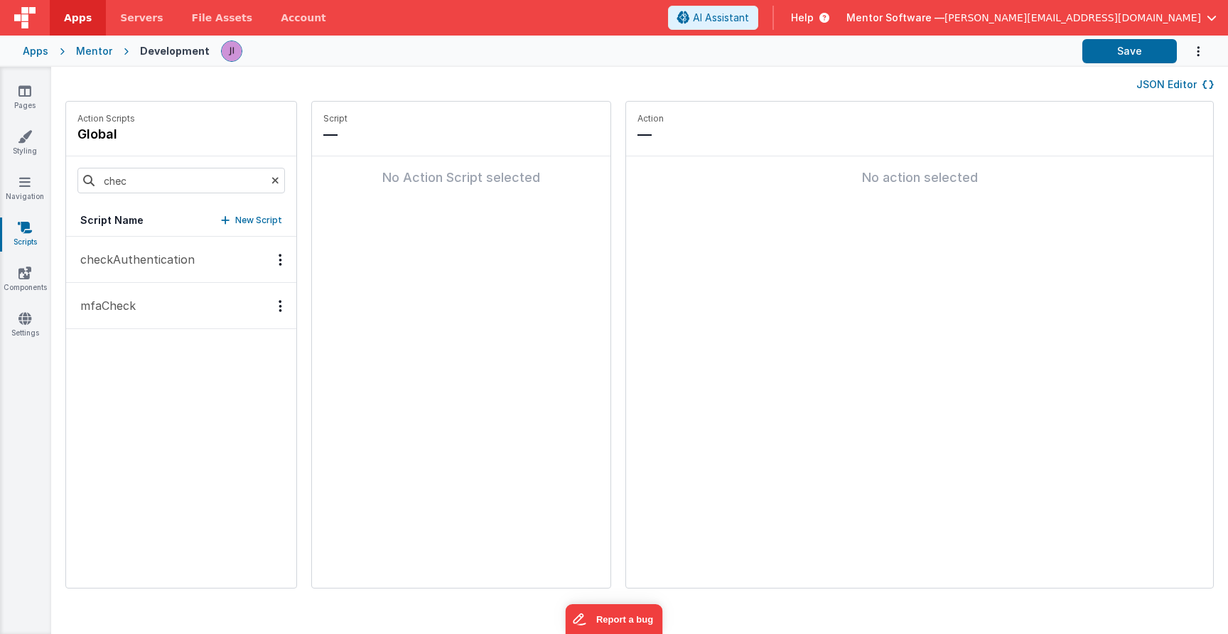
click at [185, 260] on p "checkAuthentication" at bounding box center [133, 259] width 123 height 17
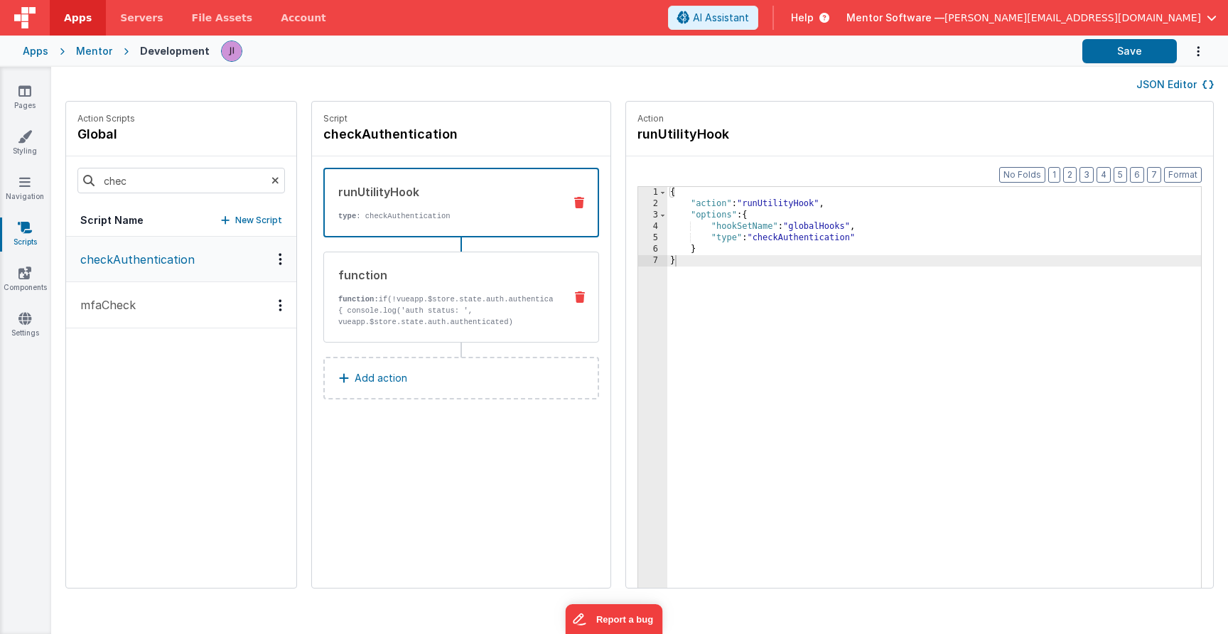
click at [502, 287] on div "function function: if(!vueapp.$store.state.auth.authenticated){ console.log('au…" at bounding box center [438, 296] width 229 height 61
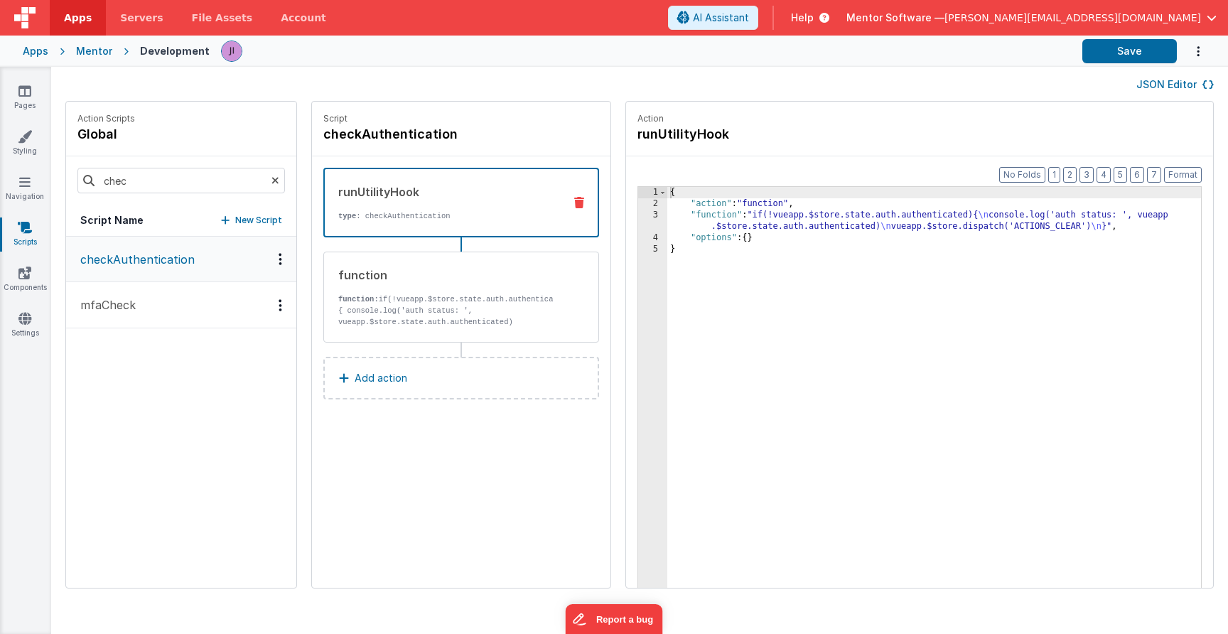
click at [488, 200] on div "runUtilityHook type : checkAuthentication" at bounding box center [438, 202] width 227 height 38
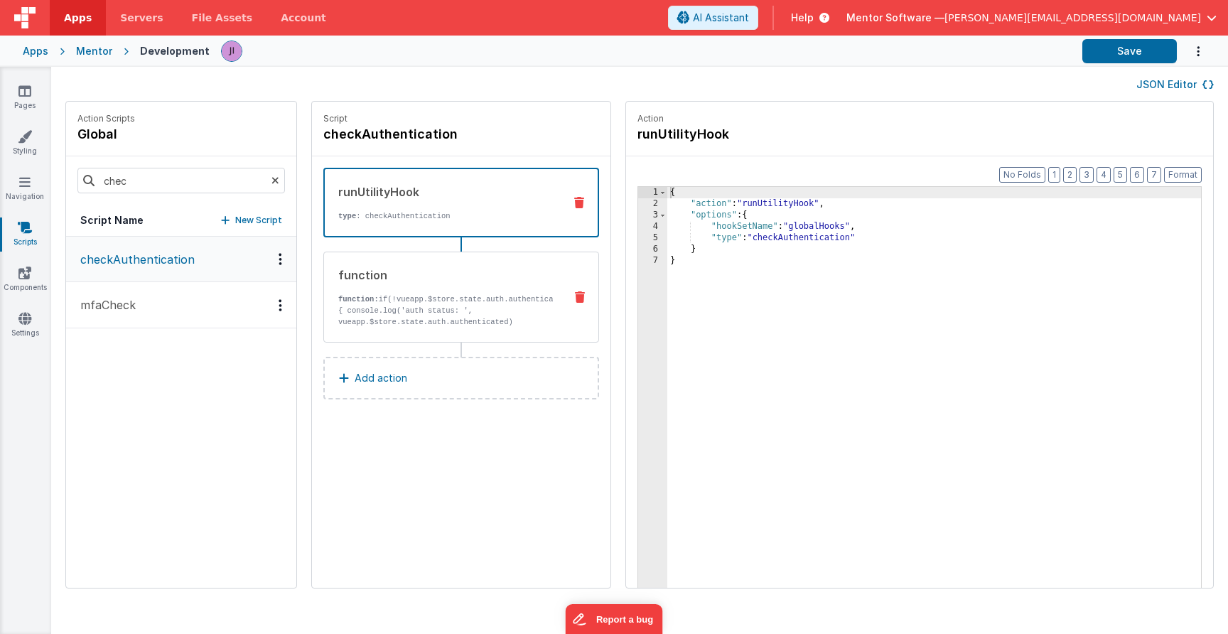
click at [482, 293] on div "function function: if(!vueapp.$store.state.auth.authenticated){ console.log('au…" at bounding box center [438, 296] width 229 height 61
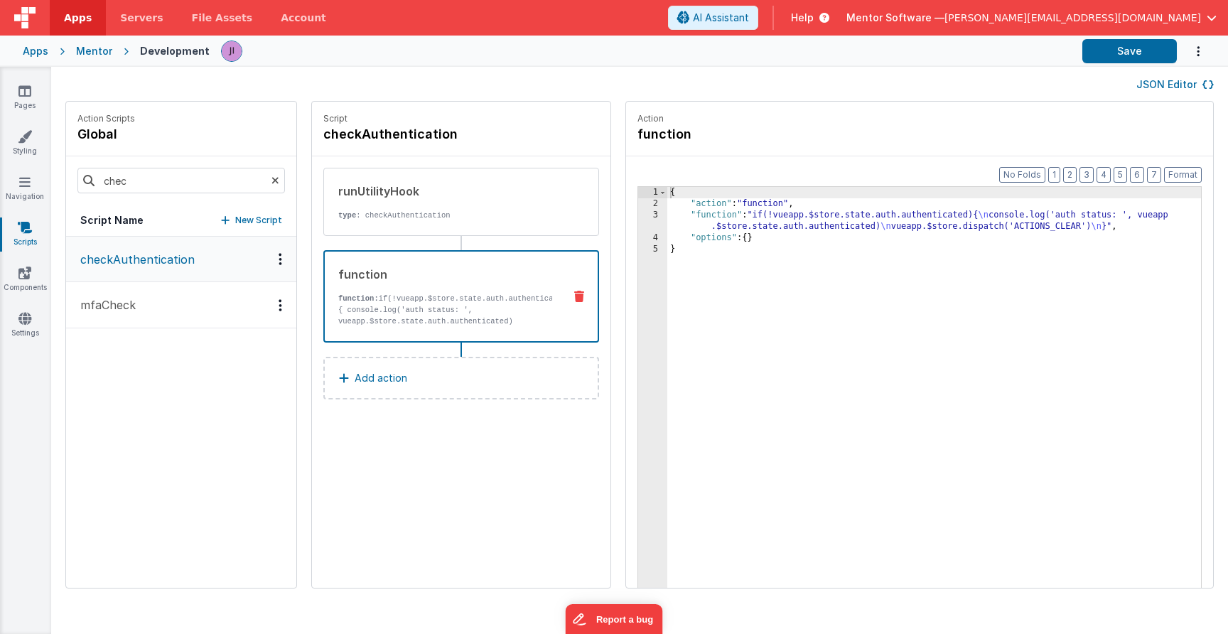
click at [720, 234] on div "{ "action" : "function" , "function" : "if(!vueapp.$store.state.auth.authentica…" at bounding box center [934, 420] width 534 height 467
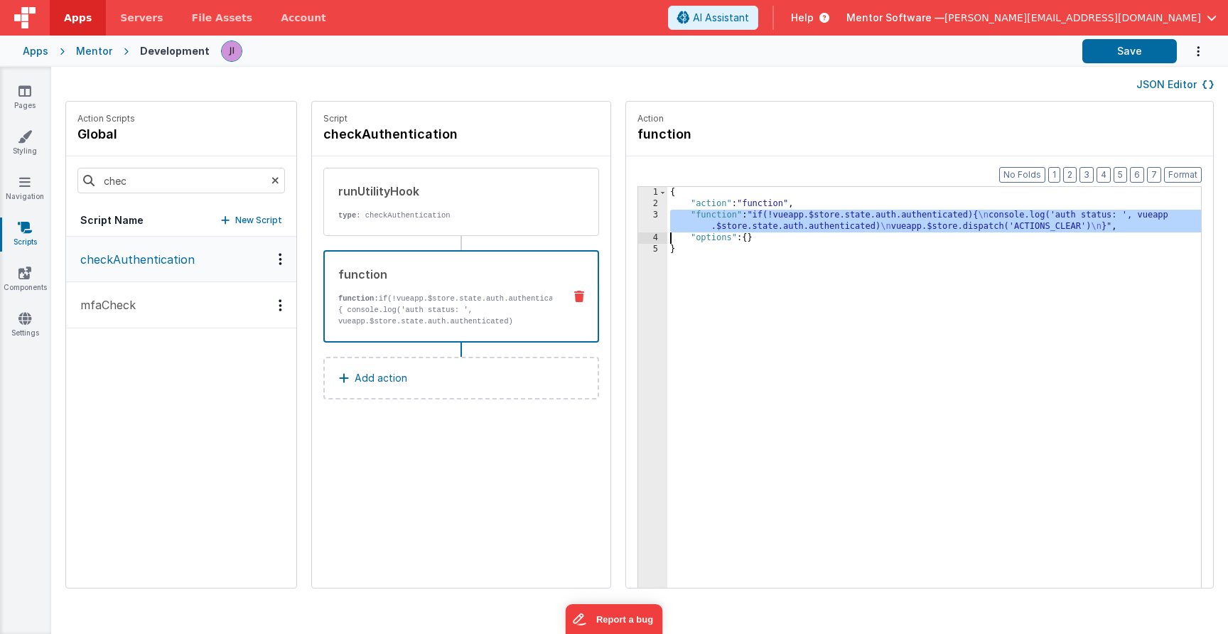
click at [641, 225] on div "3" at bounding box center [652, 221] width 29 height 23
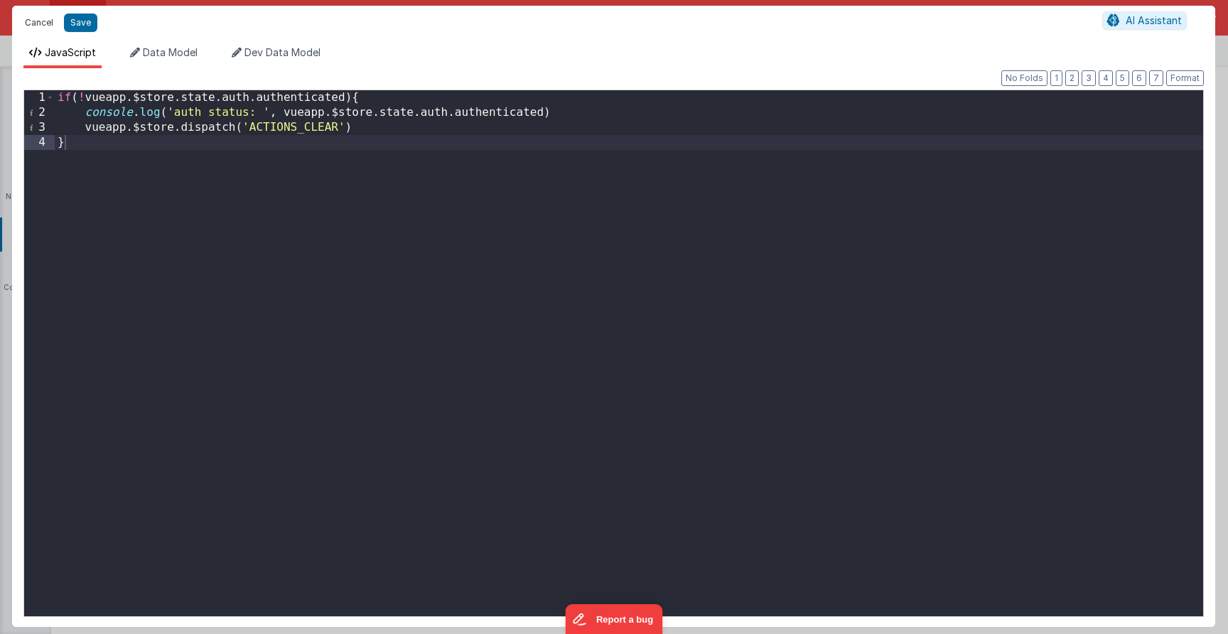
click at [29, 25] on button "Cancel" at bounding box center [39, 23] width 43 height 20
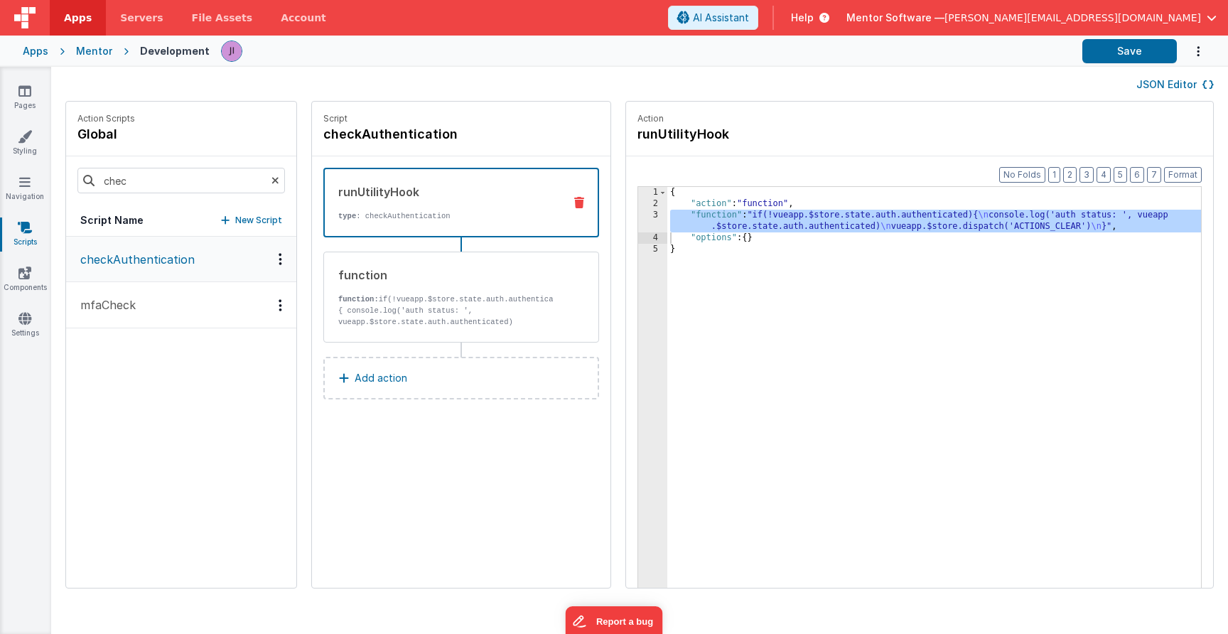
click at [405, 213] on p "type : checkAuthentication" at bounding box center [445, 215] width 214 height 11
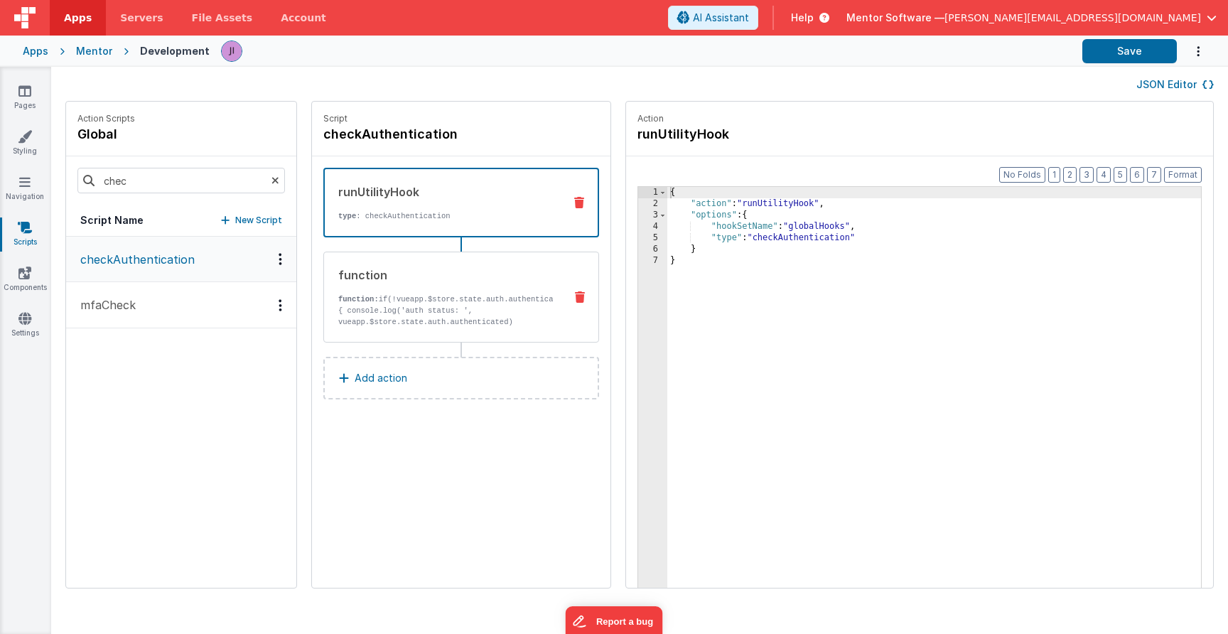
click at [425, 301] on p "function: if(!vueapp.$store.state.auth.authenticated){ console.log('auth status…" at bounding box center [445, 315] width 215 height 45
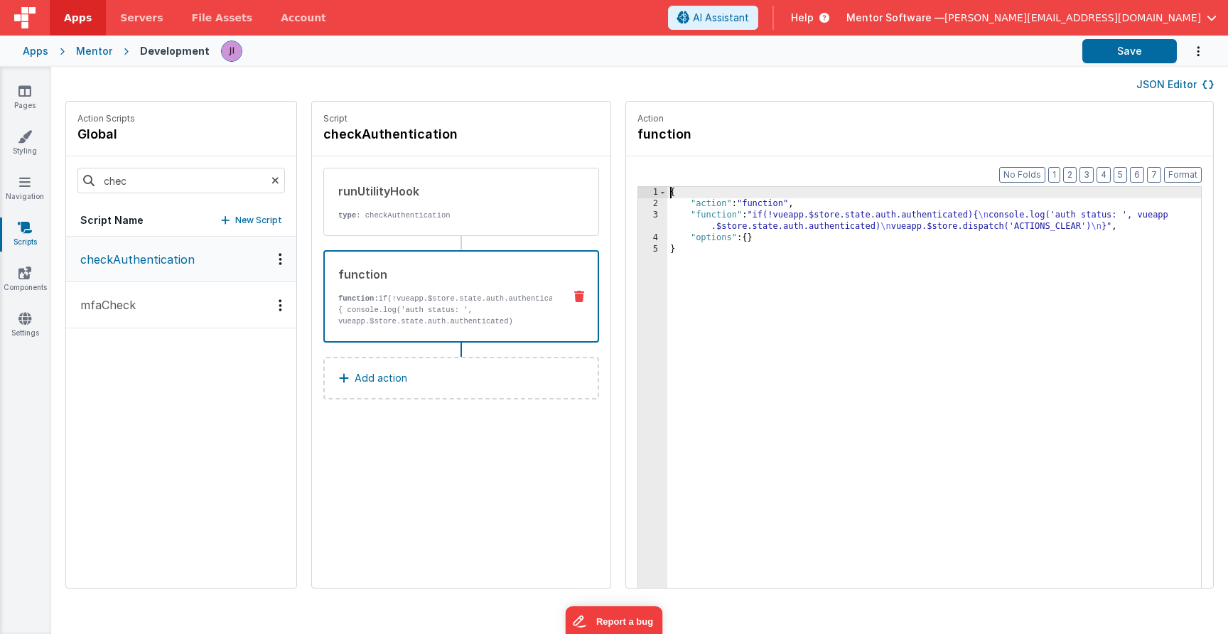
click at [733, 227] on div "{ "action" : "function" , "function" : "if(!vueapp.$store.state.auth.authentica…" at bounding box center [934, 420] width 534 height 467
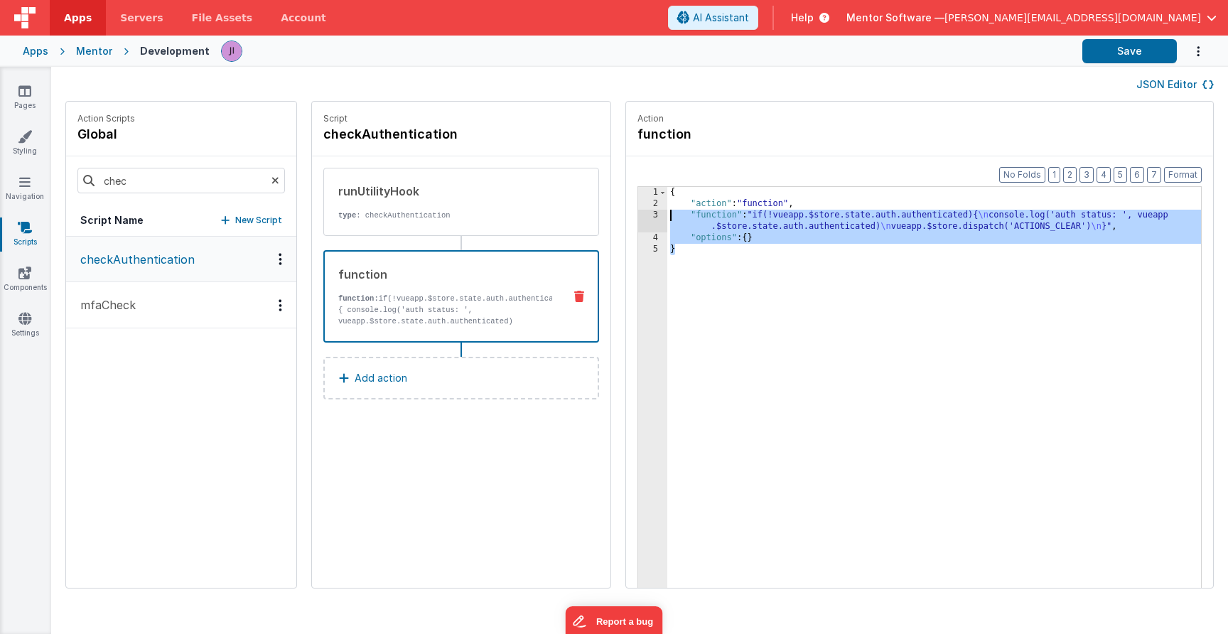
drag, startPoint x: 685, startPoint y: 266, endPoint x: 647, endPoint y: 192, distance: 82.9
click at [647, 192] on div "1 2 3 4 5 { "action" : "function" , "function" : "if(!vueapp.$store.state.auth.…" at bounding box center [919, 409] width 564 height 446
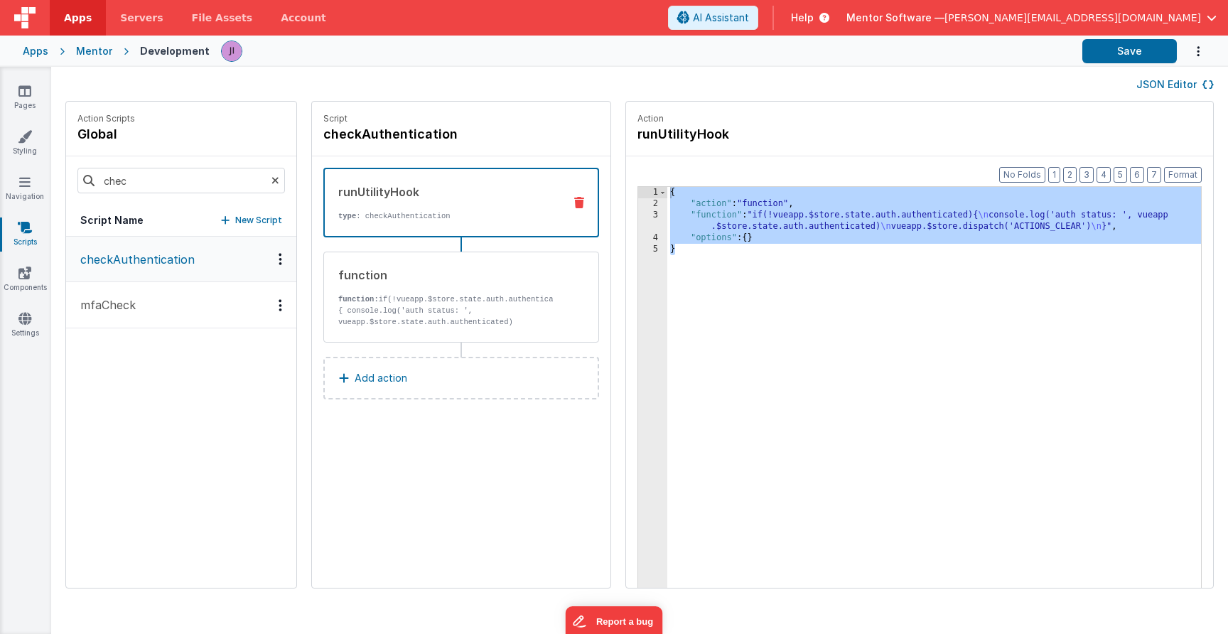
click at [547, 217] on p "type : checkAuthentication" at bounding box center [445, 215] width 214 height 11
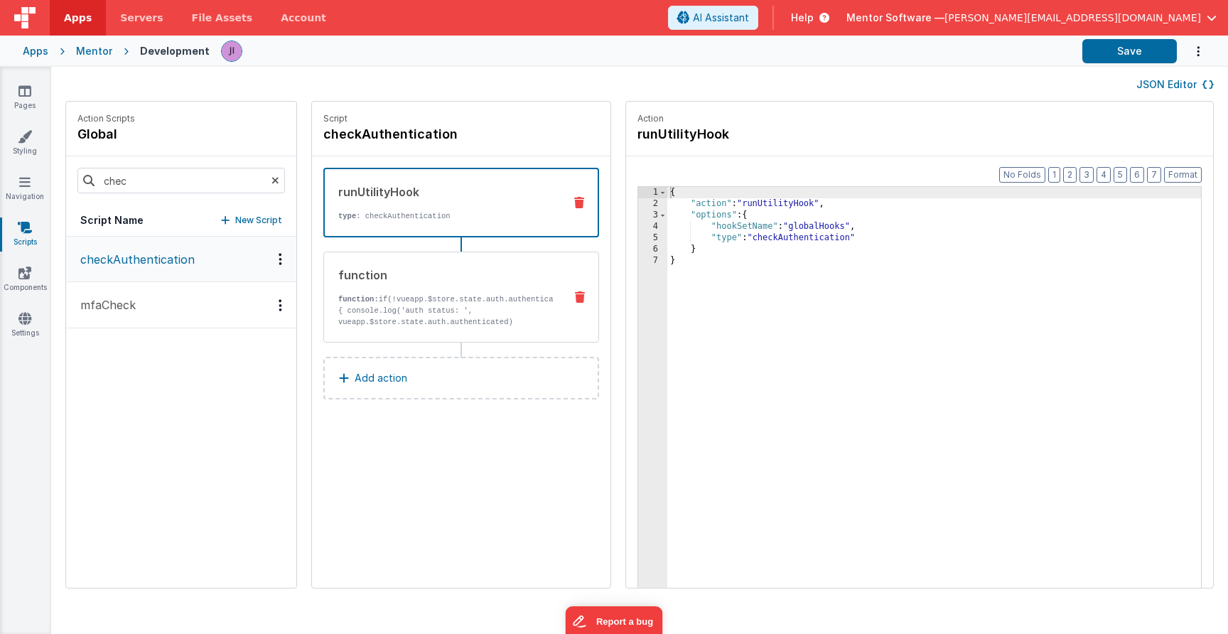
click at [521, 298] on p "function: if(!vueapp.$store.state.auth.authenticated){ console.log('auth status…" at bounding box center [445, 315] width 215 height 45
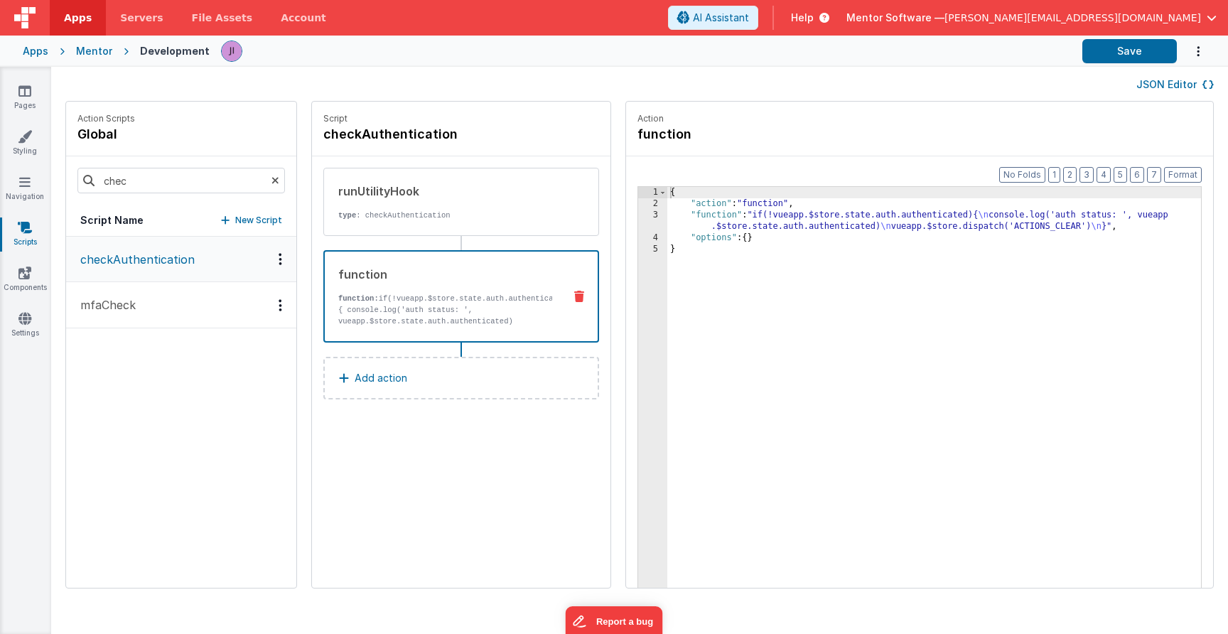
click at [730, 227] on div "{ "action" : "function" , "function" : "if(!vueapp.$store.state.auth.authentica…" at bounding box center [934, 420] width 534 height 467
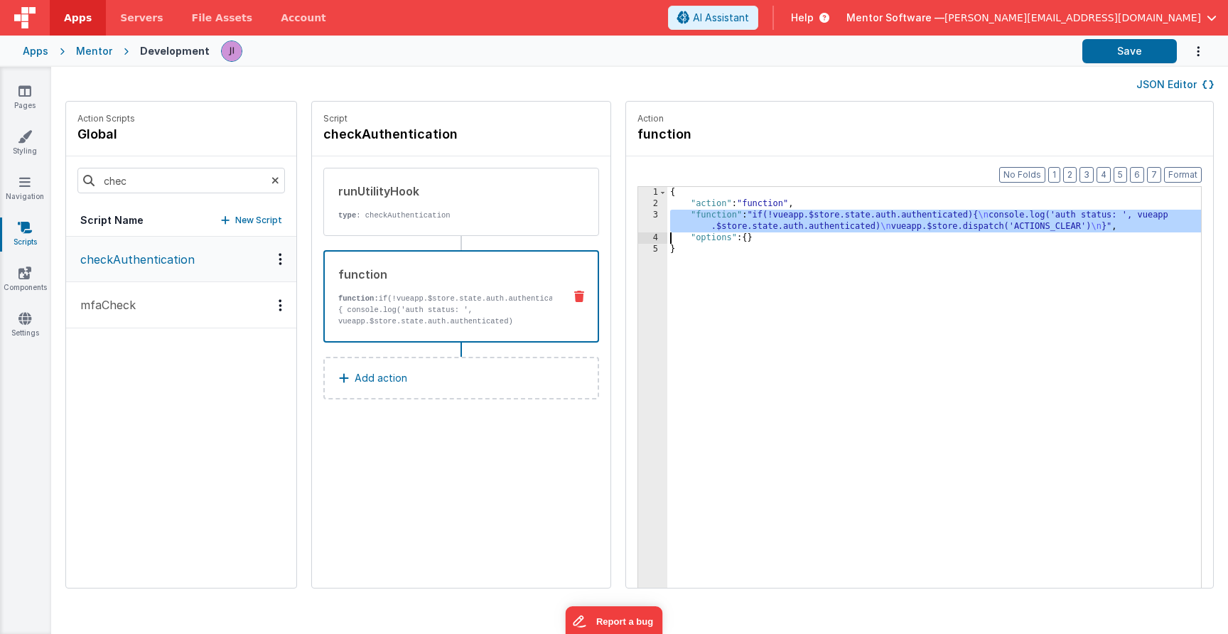
click at [644, 223] on div "3" at bounding box center [652, 221] width 29 height 23
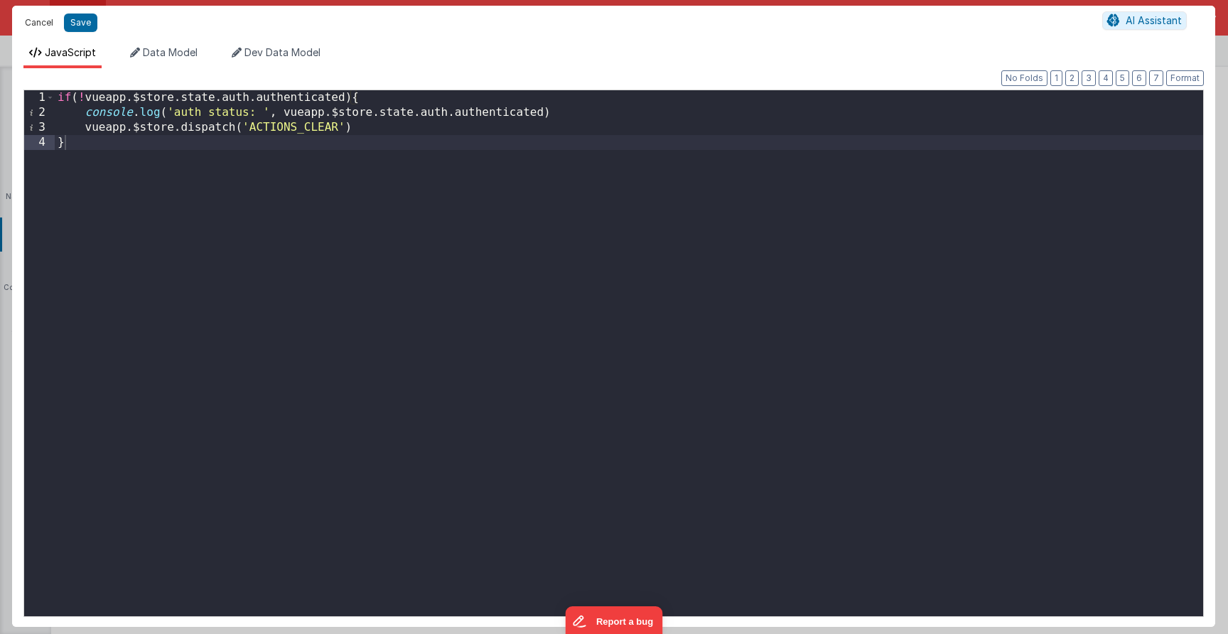
click at [30, 16] on button "Cancel" at bounding box center [39, 23] width 43 height 20
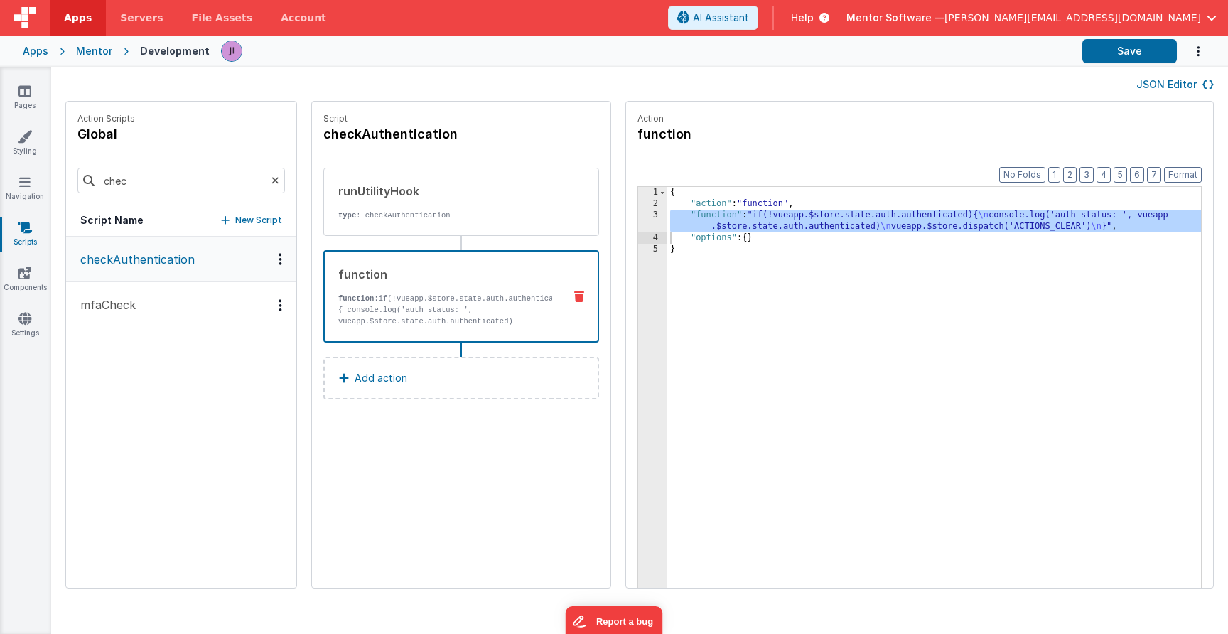
click at [725, 219] on div "{ "action" : "function" , "function" : "if(!vueapp.$store.state.auth.authentica…" at bounding box center [934, 420] width 534 height 467
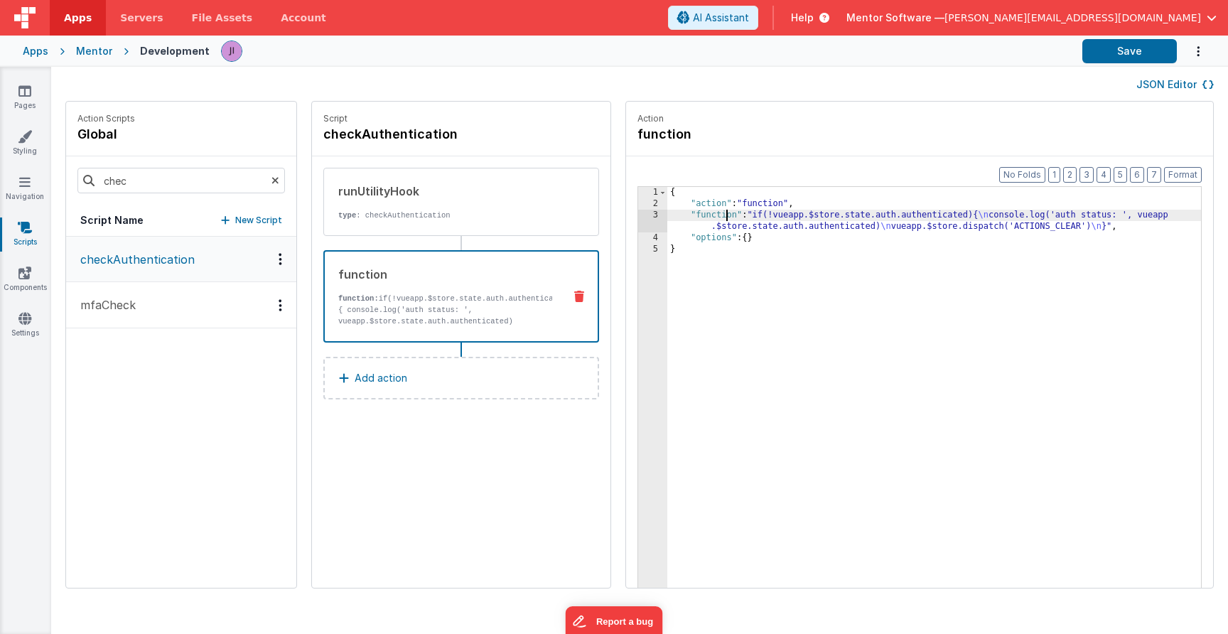
click at [662, 220] on div "3" at bounding box center [652, 221] width 29 height 23
click at [647, 217] on div "3" at bounding box center [652, 221] width 29 height 23
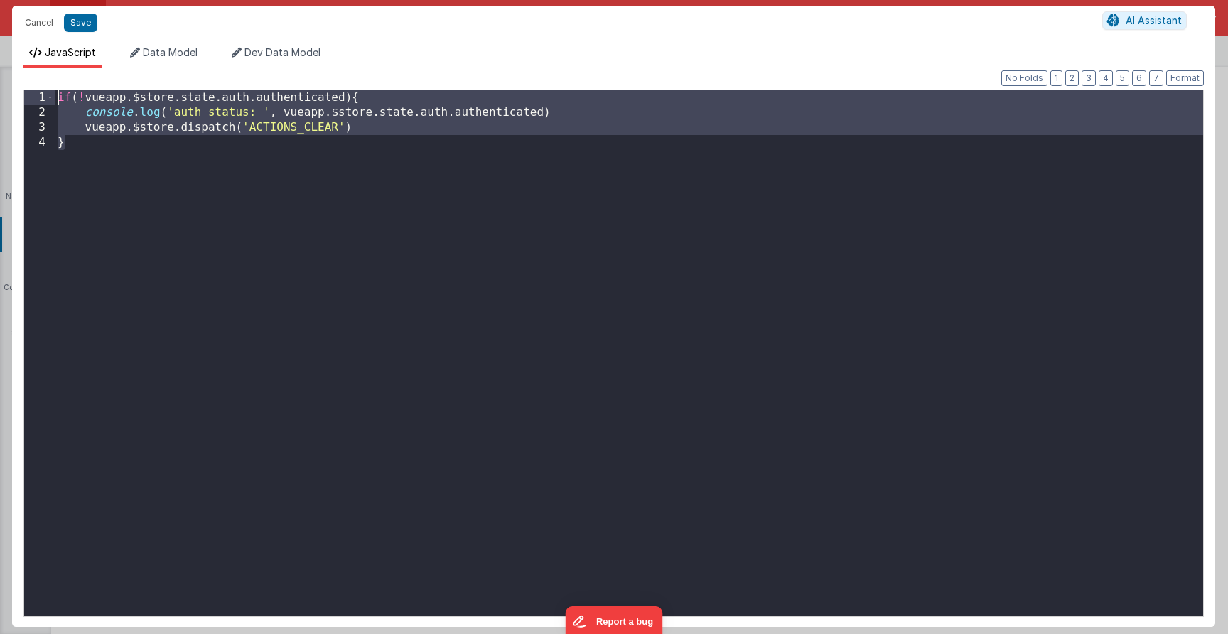
drag, startPoint x: 444, startPoint y: 216, endPoint x: -282, endPoint y: -118, distance: 799.2
click at [0, 0] on html "Cancel Save AI Assistant JavaScript Data Model Dev Data Model Format 7 6 5 4 3 …" at bounding box center [614, 317] width 1228 height 634
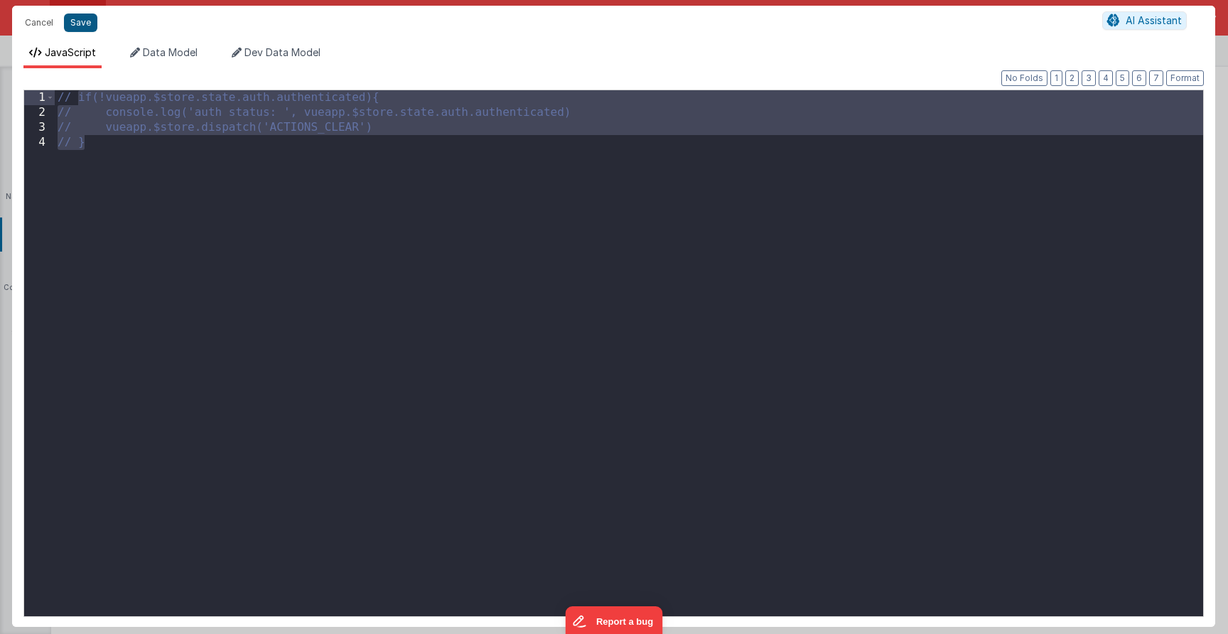
click at [92, 16] on button "Save" at bounding box center [80, 22] width 33 height 18
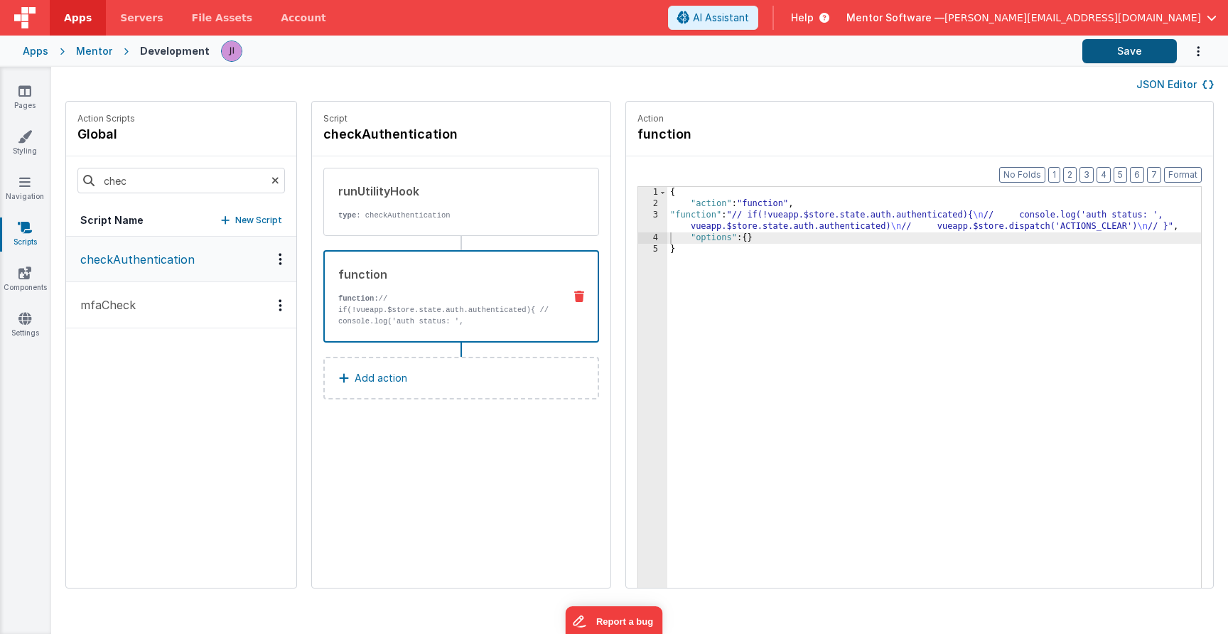
click at [1147, 60] on button "Save" at bounding box center [1129, 51] width 94 height 24
click at [693, 216] on div "{ "action" : "function" , "function" : "// if(!vueapp.$store.state.auth.authent…" at bounding box center [934, 420] width 534 height 467
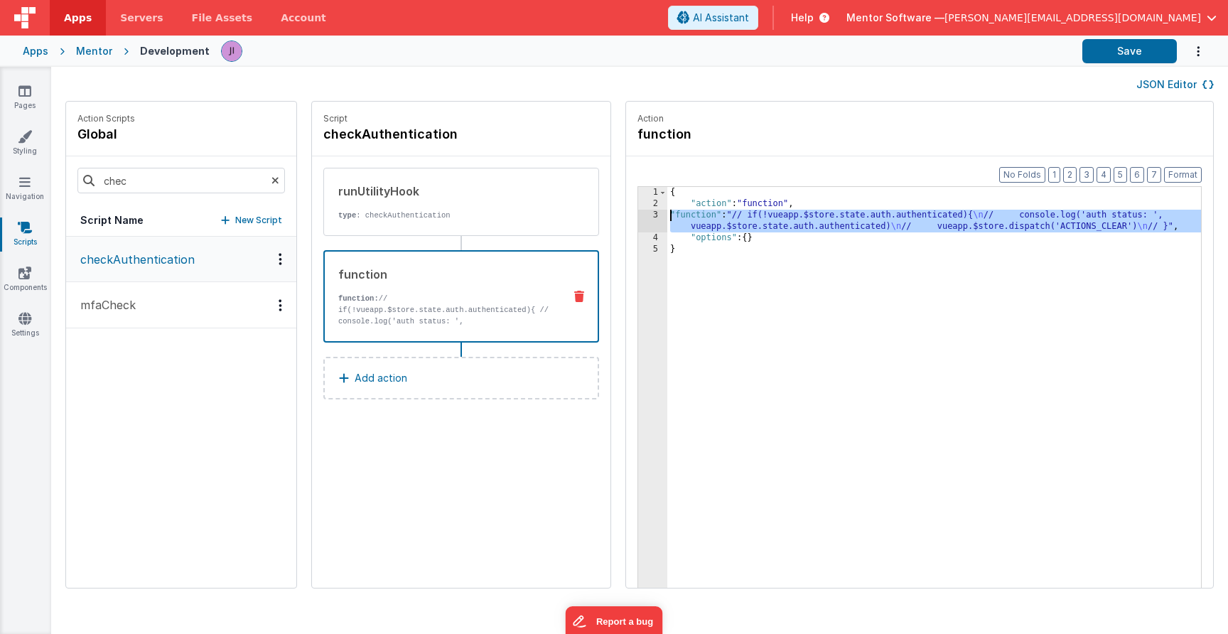
click at [644, 214] on div "3" at bounding box center [652, 221] width 29 height 23
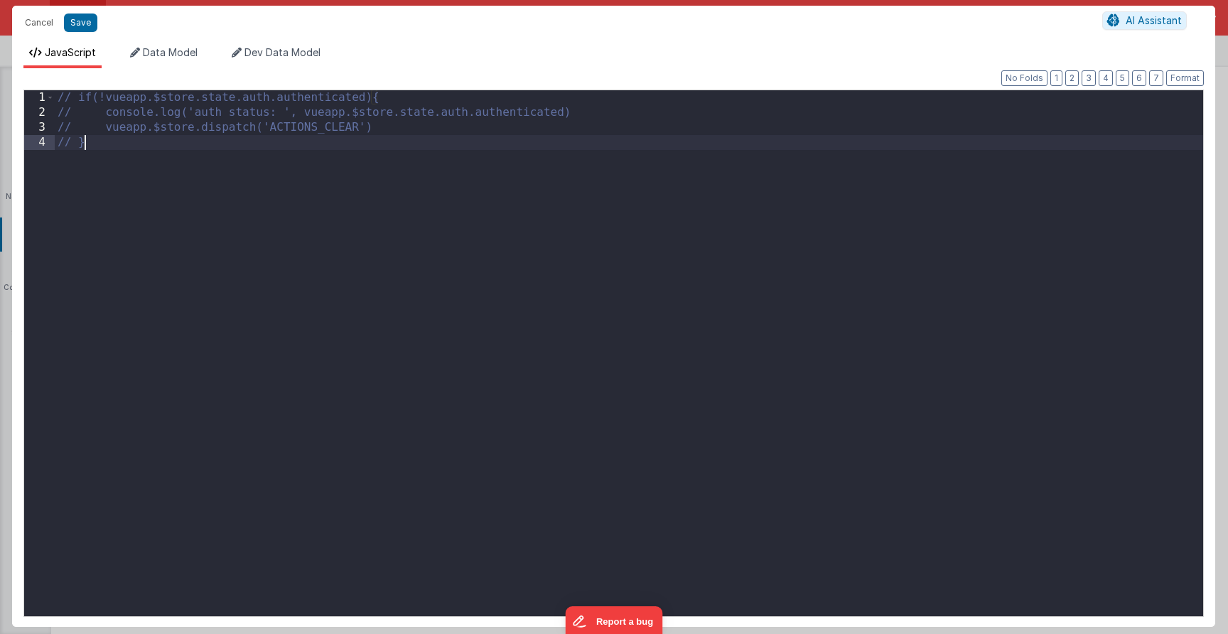
click at [539, 234] on div "// if(!vueapp.$store.state.auth.authenticated){ // console.log('auth status: ',…" at bounding box center [629, 368] width 1148 height 556
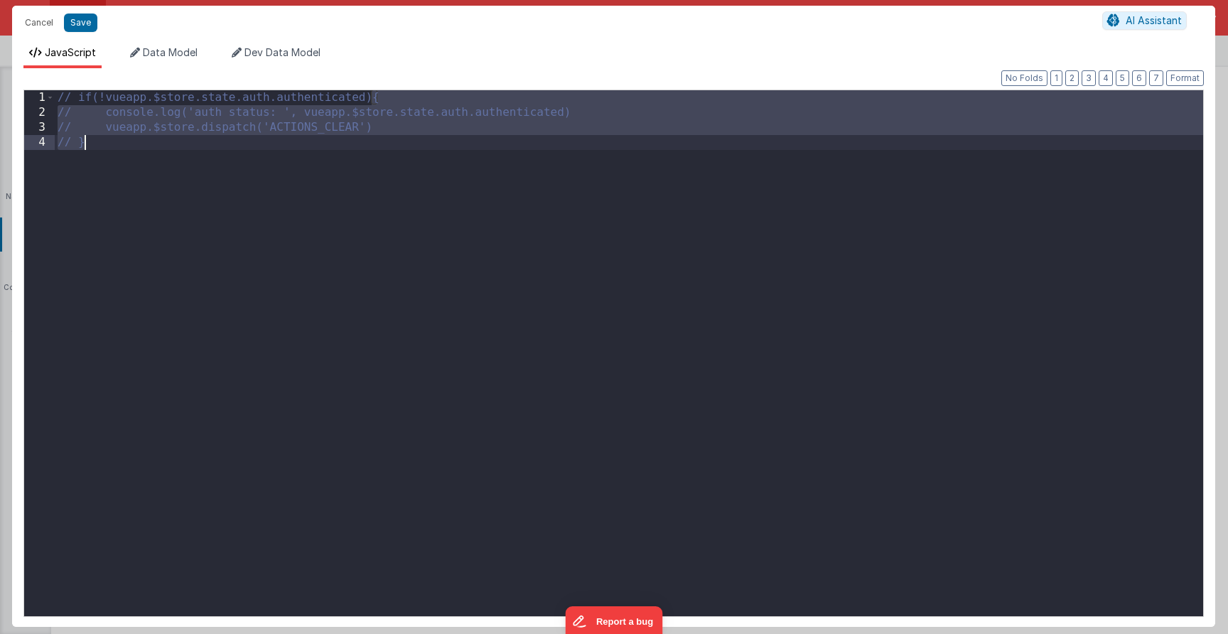
click at [539, 234] on div "// if(!vueapp.$store.state.auth.authenticated){ // console.log('auth status: ',…" at bounding box center [629, 368] width 1148 height 556
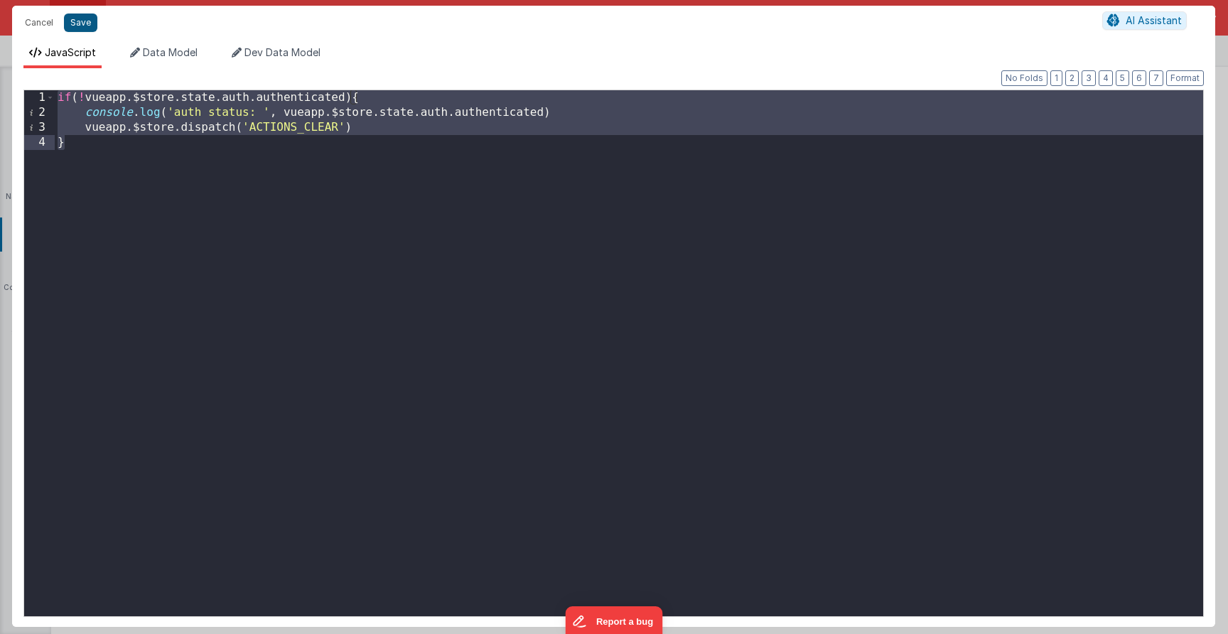
click at [92, 27] on button "Save" at bounding box center [80, 22] width 33 height 18
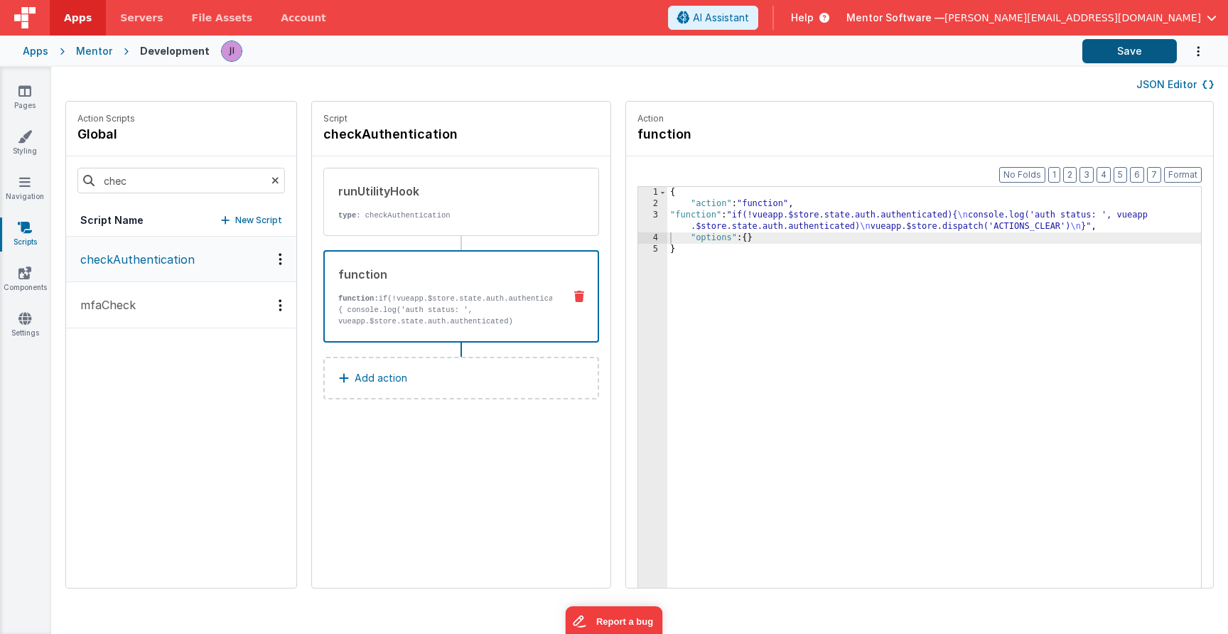
click at [1137, 50] on button "Save" at bounding box center [1129, 51] width 94 height 24
click at [414, 213] on p "type : checkAuthentication" at bounding box center [445, 215] width 215 height 11
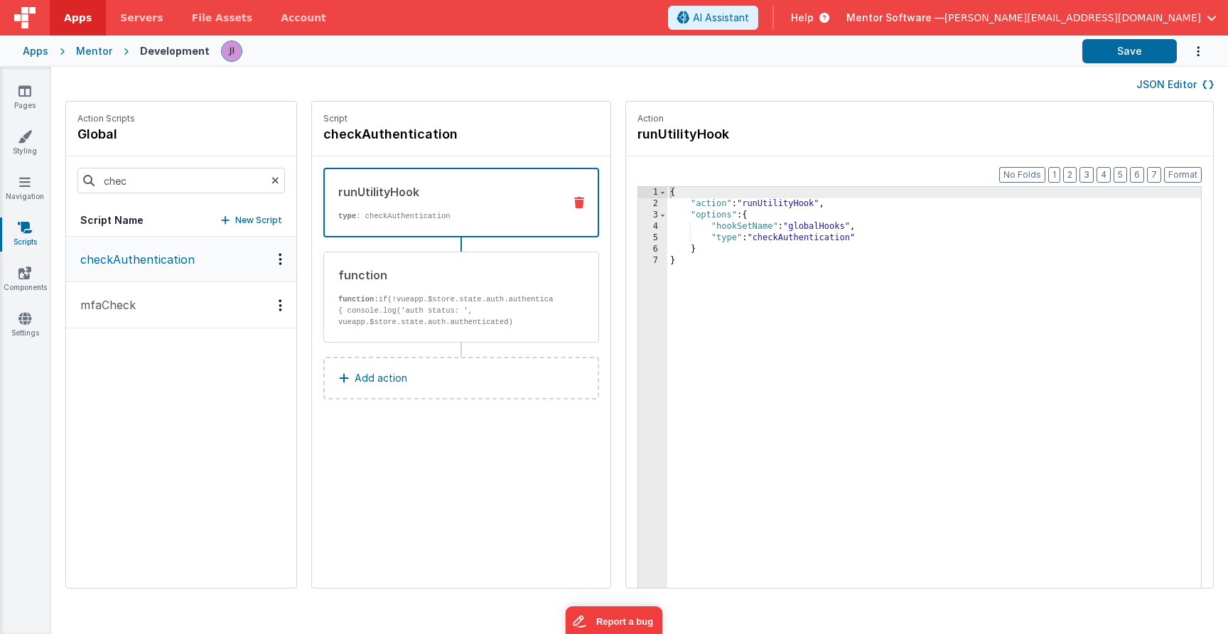
click at [450, 389] on button "Add action" at bounding box center [461, 378] width 276 height 43
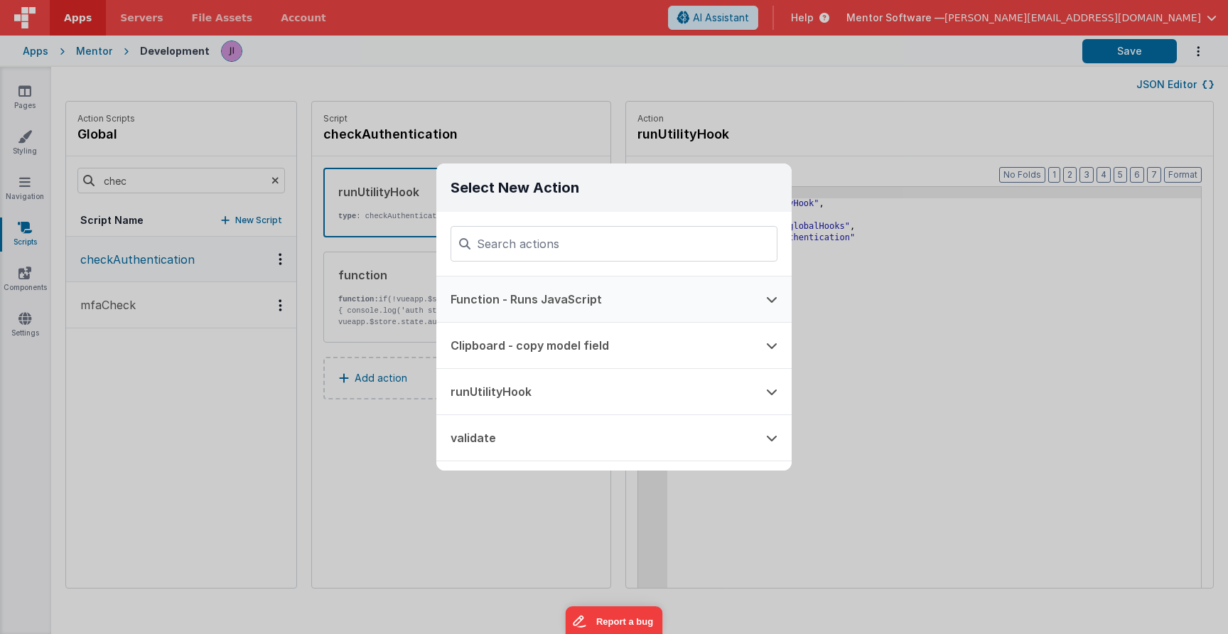
click at [563, 289] on button "Function - Runs JavaScript" at bounding box center [593, 298] width 315 height 45
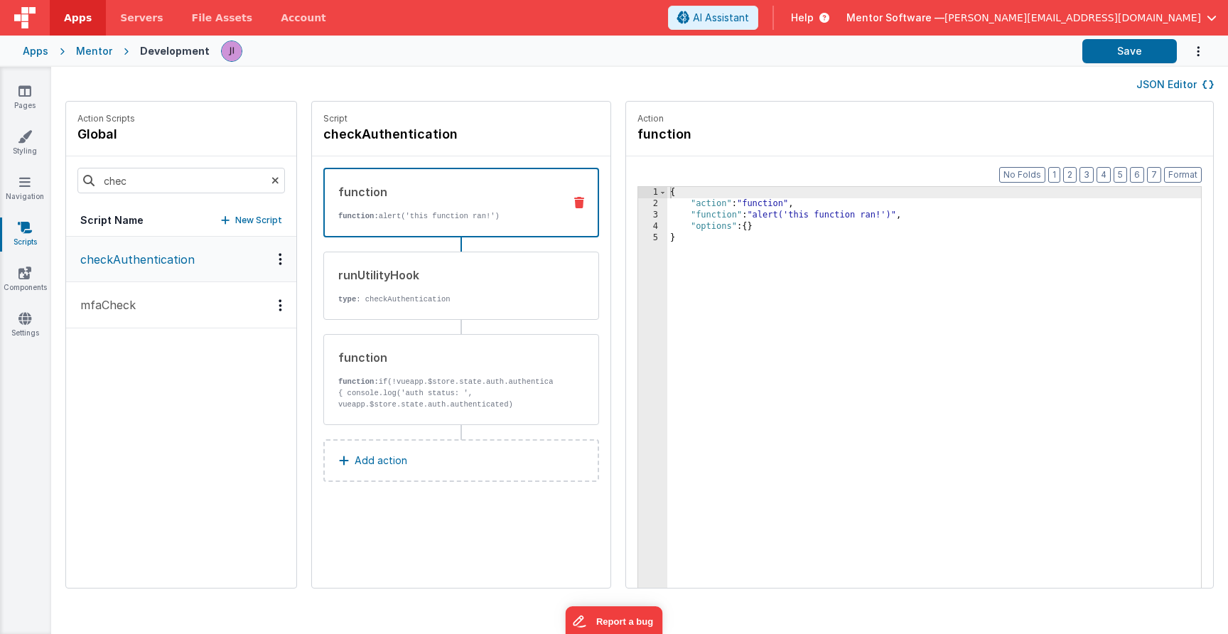
click at [731, 210] on div "{ "action" : "function" , "function" : "alert('this function ran!')" , "options…" at bounding box center [934, 420] width 534 height 467
click at [673, 215] on div "{ "action" : "function" , "function" : "alert('this function ran!')" , "options…" at bounding box center [934, 420] width 534 height 467
click at [650, 210] on div "3" at bounding box center [652, 215] width 29 height 11
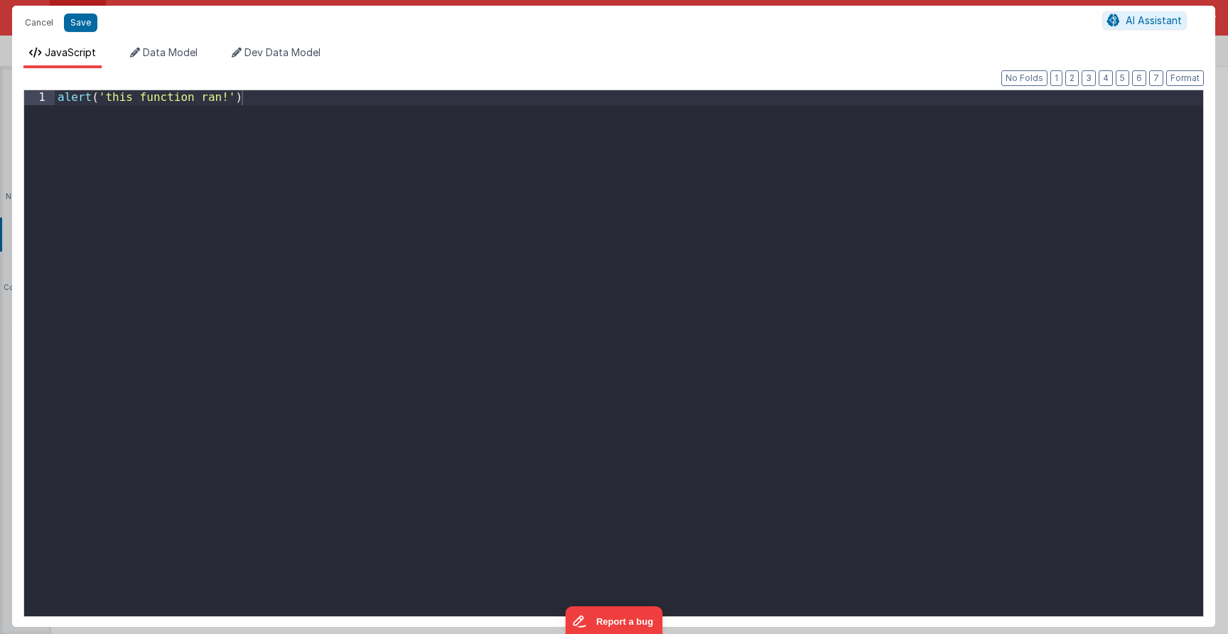
click at [577, 229] on div "alert ( 'this function ran!' )" at bounding box center [629, 368] width 1148 height 556
click at [576, 229] on div "alert ( 'this function ran!' )" at bounding box center [629, 368] width 1148 height 556
click at [70, 23] on button "Save" at bounding box center [80, 22] width 33 height 18
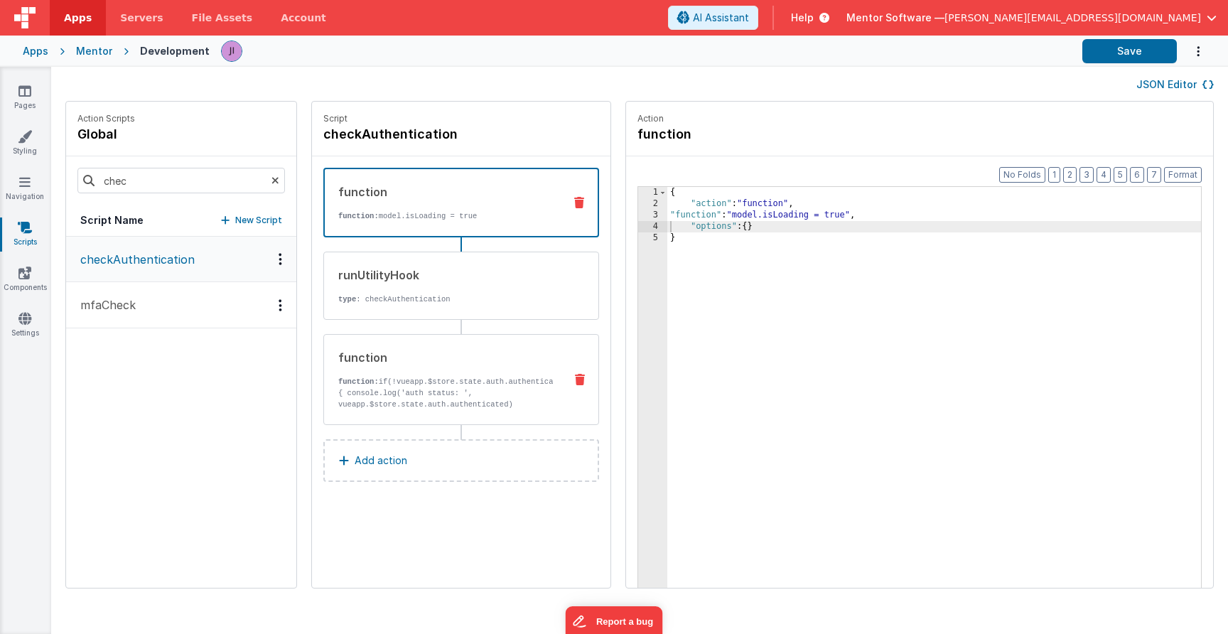
click at [458, 362] on div "function" at bounding box center [445, 357] width 215 height 17
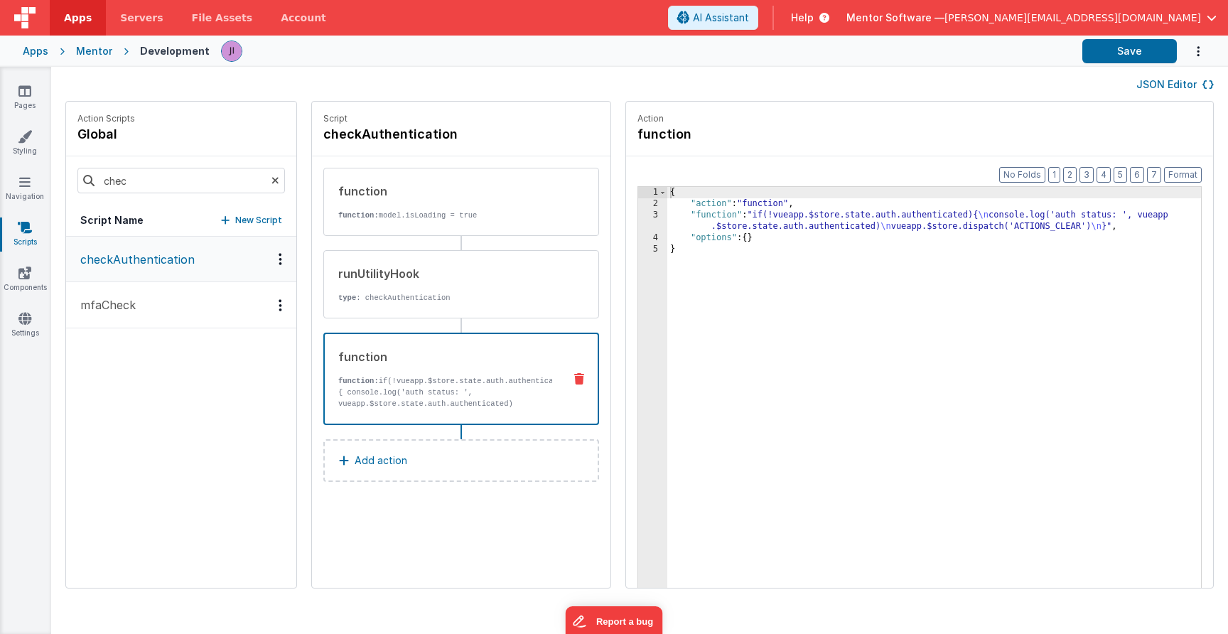
click at [735, 219] on div "{ "action" : "function" , "function" : "if(!vueapp.$store.state.auth.authentica…" at bounding box center [934, 420] width 534 height 467
click at [643, 220] on div "3" at bounding box center [652, 221] width 29 height 23
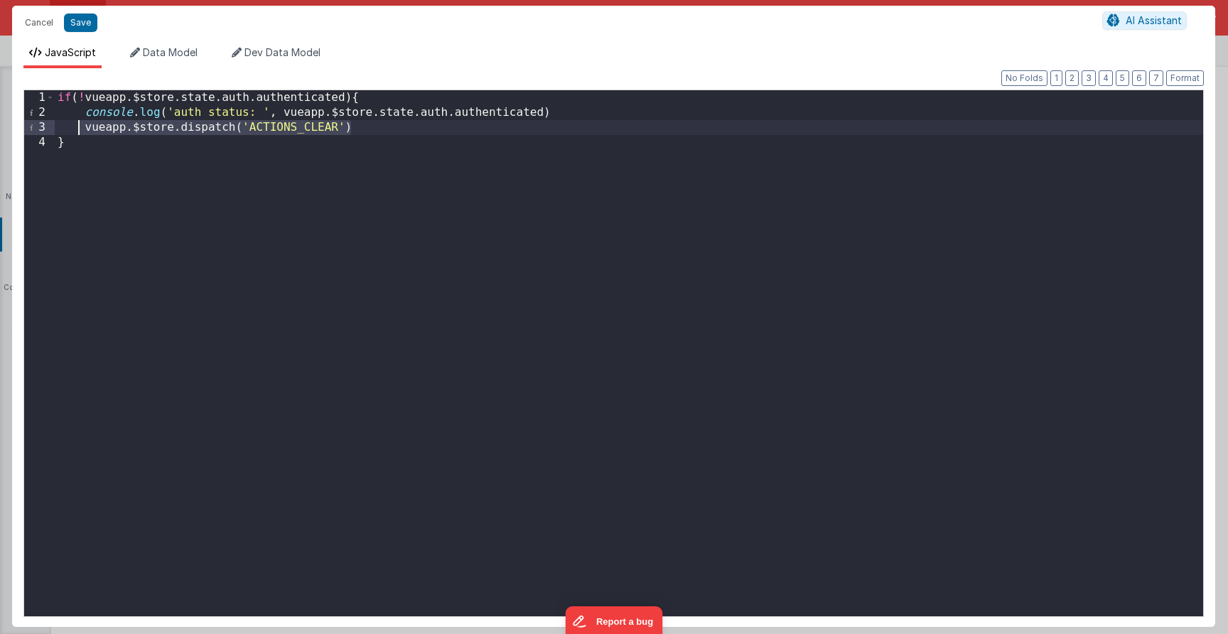
drag, startPoint x: 362, startPoint y: 132, endPoint x: 79, endPoint y: 129, distance: 283.5
click at [79, 129] on div "if ( ! vueapp . $store . state . auth . authenticated ) { console . log ( 'auth…" at bounding box center [629, 368] width 1148 height 556
click at [40, 26] on button "Cancel" at bounding box center [39, 23] width 43 height 20
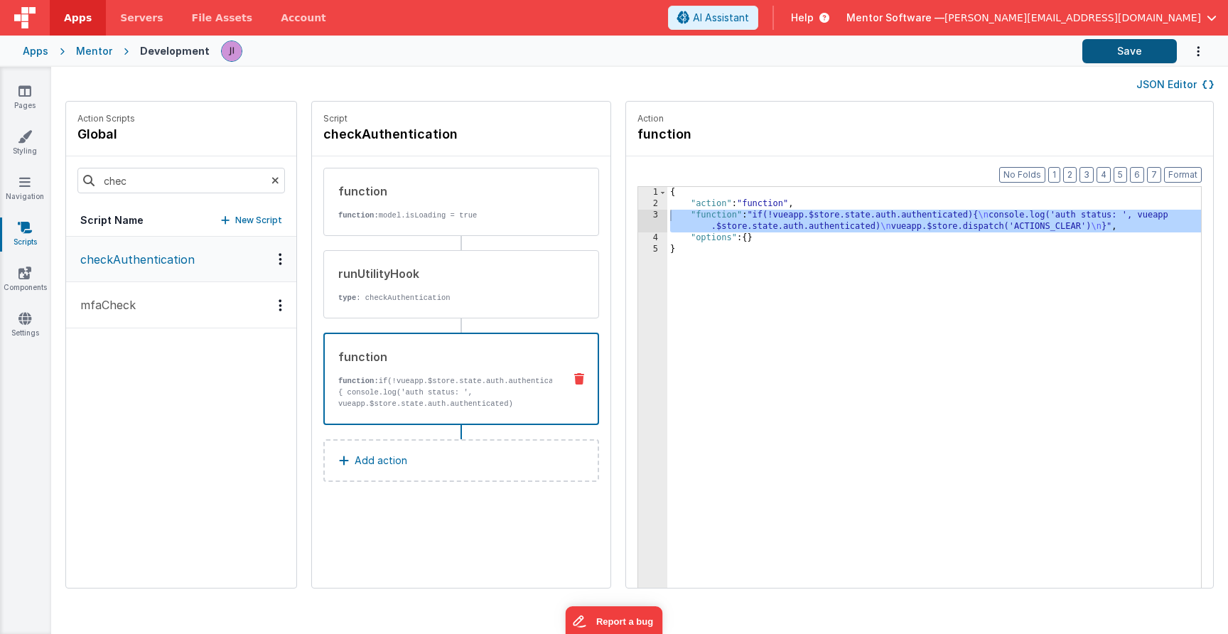
click at [1142, 47] on button "Save" at bounding box center [1129, 51] width 94 height 24
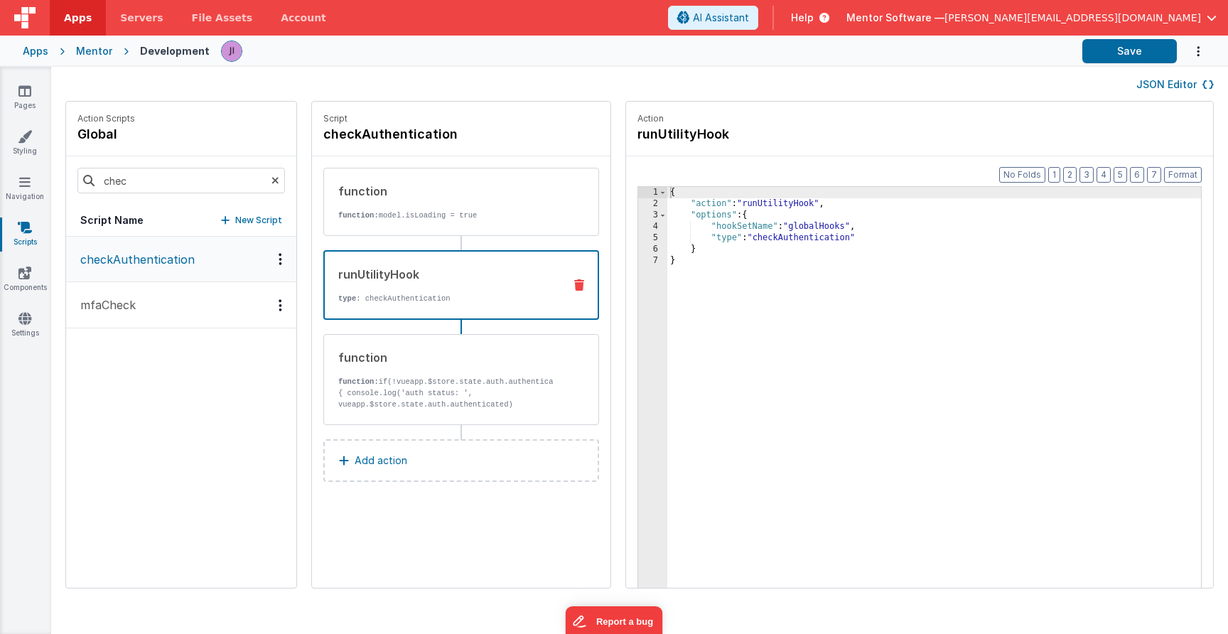
click at [454, 279] on div "runUtilityHook" at bounding box center [445, 274] width 214 height 17
click at [494, 360] on div "function" at bounding box center [445, 357] width 215 height 17
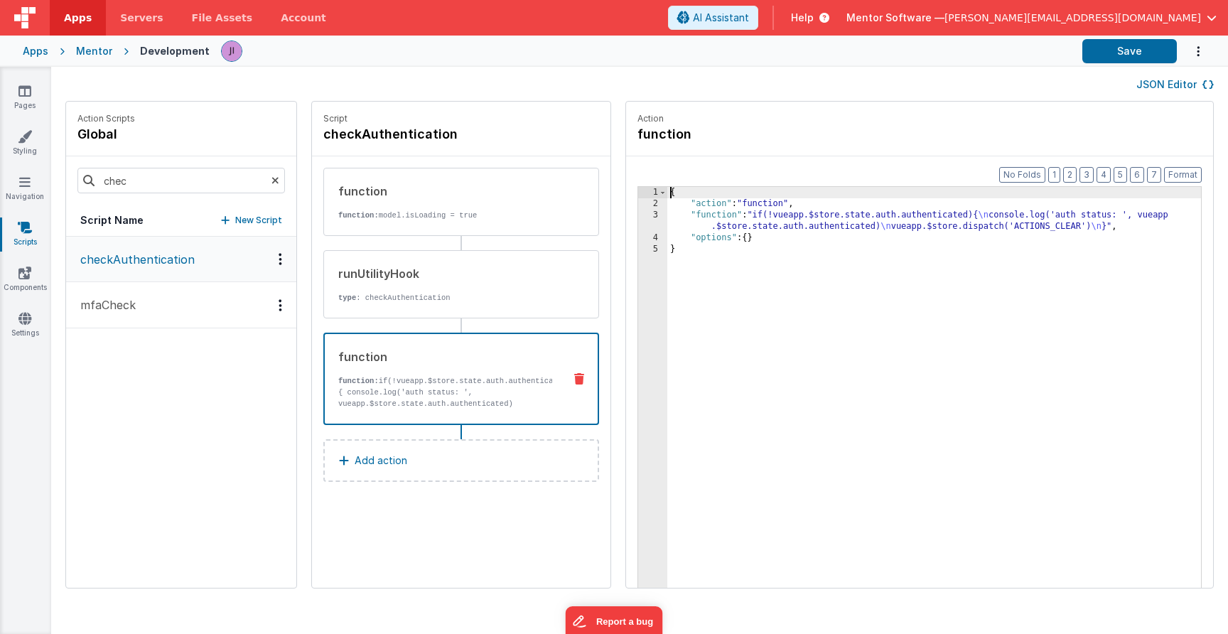
click at [738, 220] on div "{ "action" : "function" , "function" : "if(!vueapp.$store.state.auth.authentica…" at bounding box center [934, 420] width 534 height 467
click at [661, 226] on div "3" at bounding box center [652, 221] width 29 height 23
click at [650, 222] on div "3" at bounding box center [652, 221] width 29 height 23
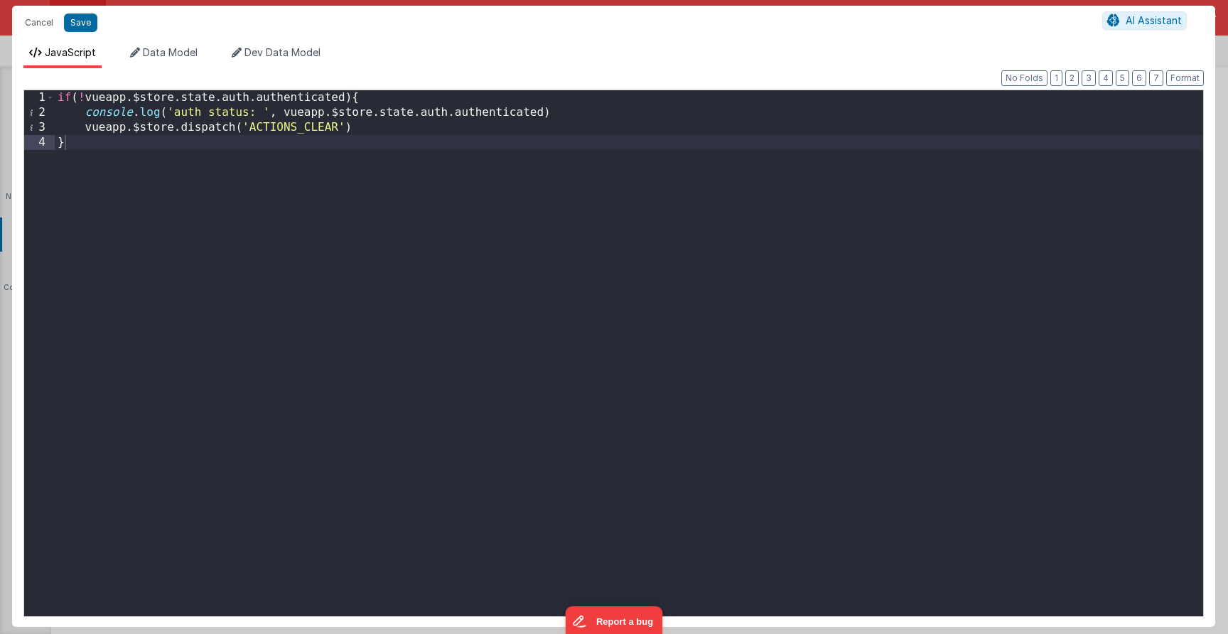
click at [568, 151] on div "if ( ! vueapp . $store . state . auth . authenticated ) { console . log ( 'auth…" at bounding box center [629, 368] width 1148 height 556
click at [502, 134] on div "if ( ! vueapp . $store . state . auth . authenticated ) { console . log ( 'auth…" at bounding box center [629, 368] width 1148 height 556
click at [429, 129] on div "if ( ! vueapp . $store . state . auth . authenticated ) { console . log ( 'auth…" at bounding box center [629, 368] width 1148 height 556
click at [361, 180] on div "if ( ! vueapp . $store . state . auth . authenticated ) { console . log ( 'auth…" at bounding box center [629, 368] width 1148 height 556
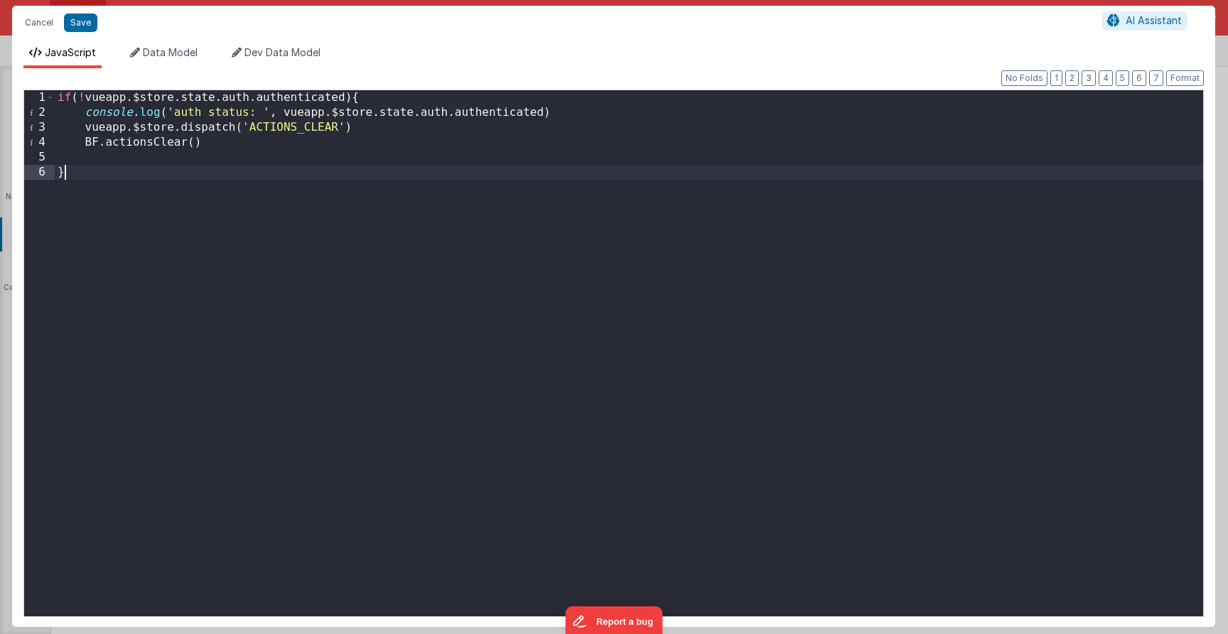
click at [356, 160] on div "if ( ! vueapp . $store . state . auth . authenticated ) { console . log ( 'auth…" at bounding box center [629, 368] width 1148 height 556
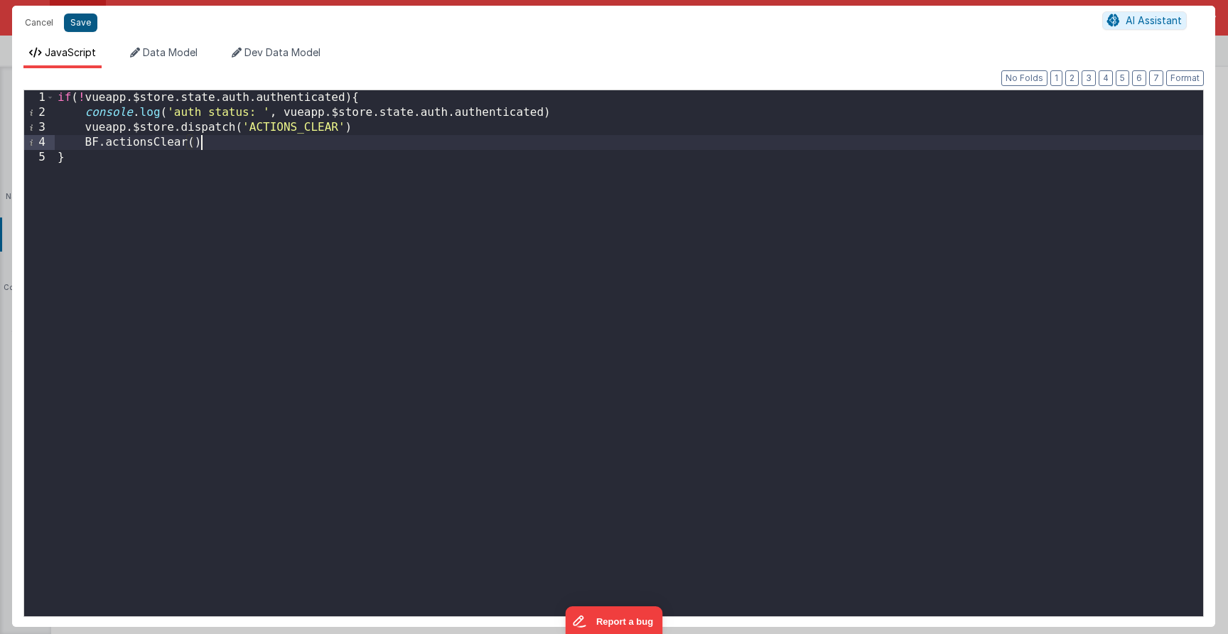
click at [84, 21] on button "Save" at bounding box center [80, 22] width 33 height 18
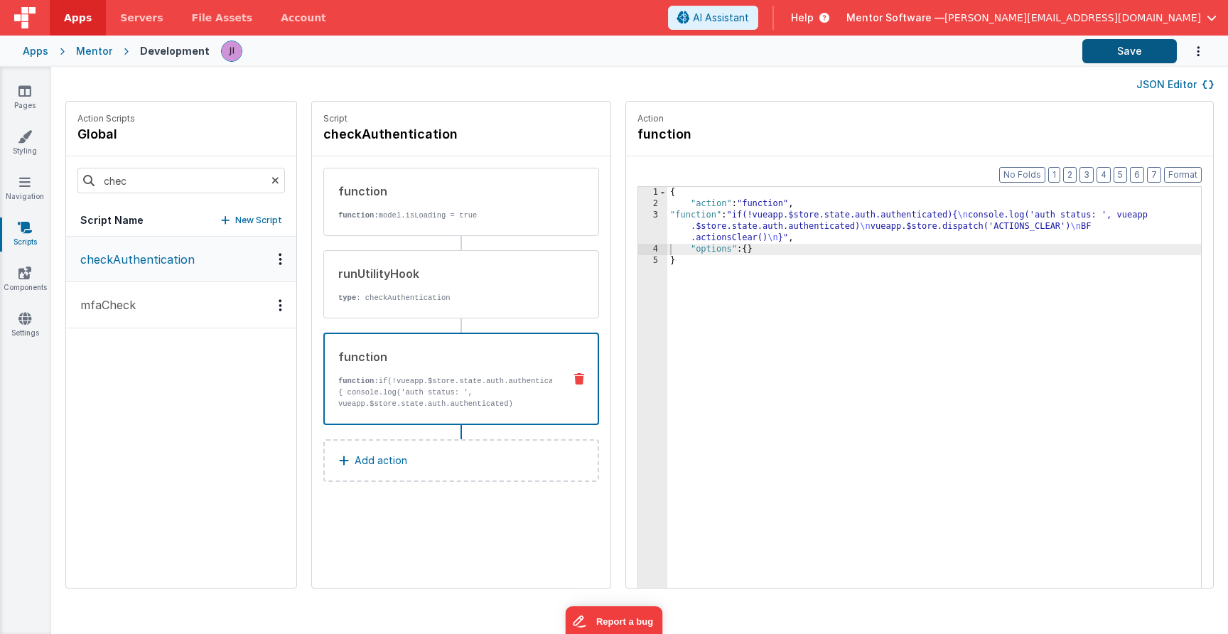
click at [1136, 50] on button "Save" at bounding box center [1129, 51] width 94 height 24
click at [732, 220] on div "{ "action" : "function" , "function" : "if(!vueapp.$store.state.auth.authentica…" at bounding box center [934, 420] width 534 height 467
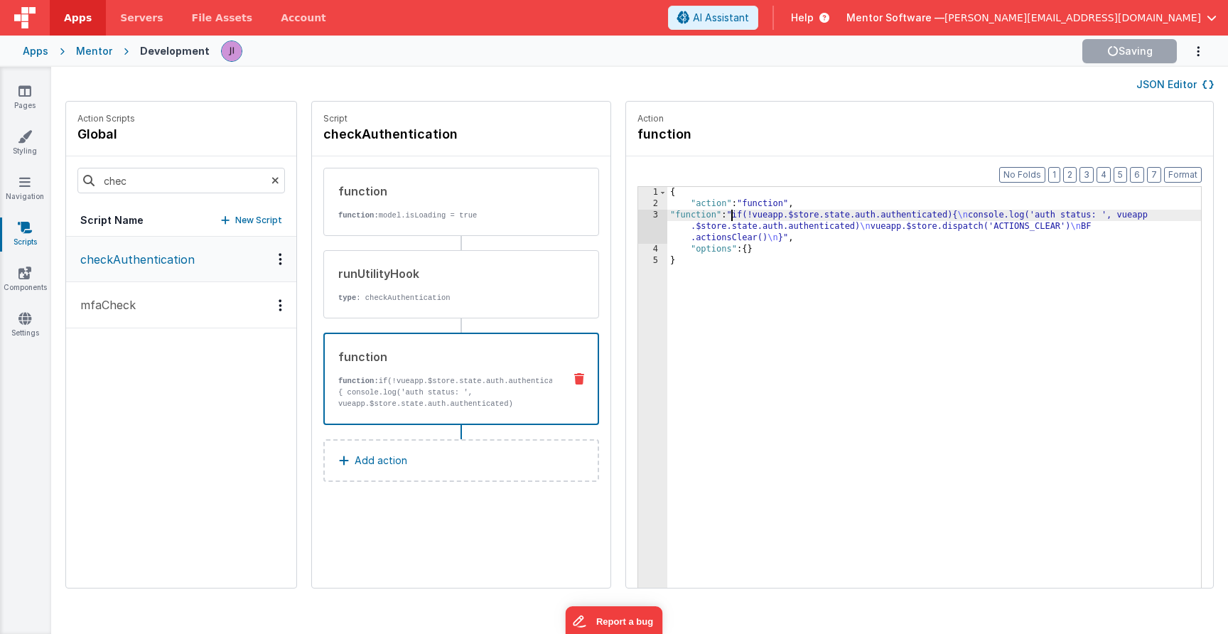
click at [649, 232] on div "3" at bounding box center [652, 227] width 29 height 34
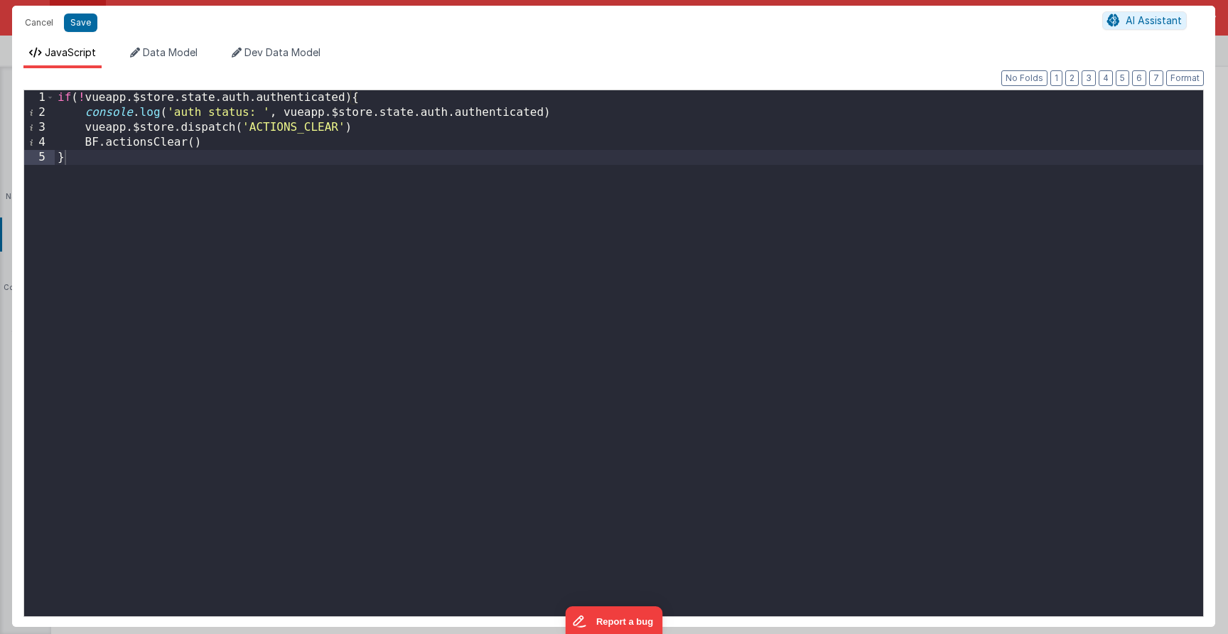
click at [26, 11] on div "Cancel Save AI Assistant" at bounding box center [613, 23] width 1203 height 34
click at [29, 17] on button "Cancel" at bounding box center [39, 23] width 43 height 20
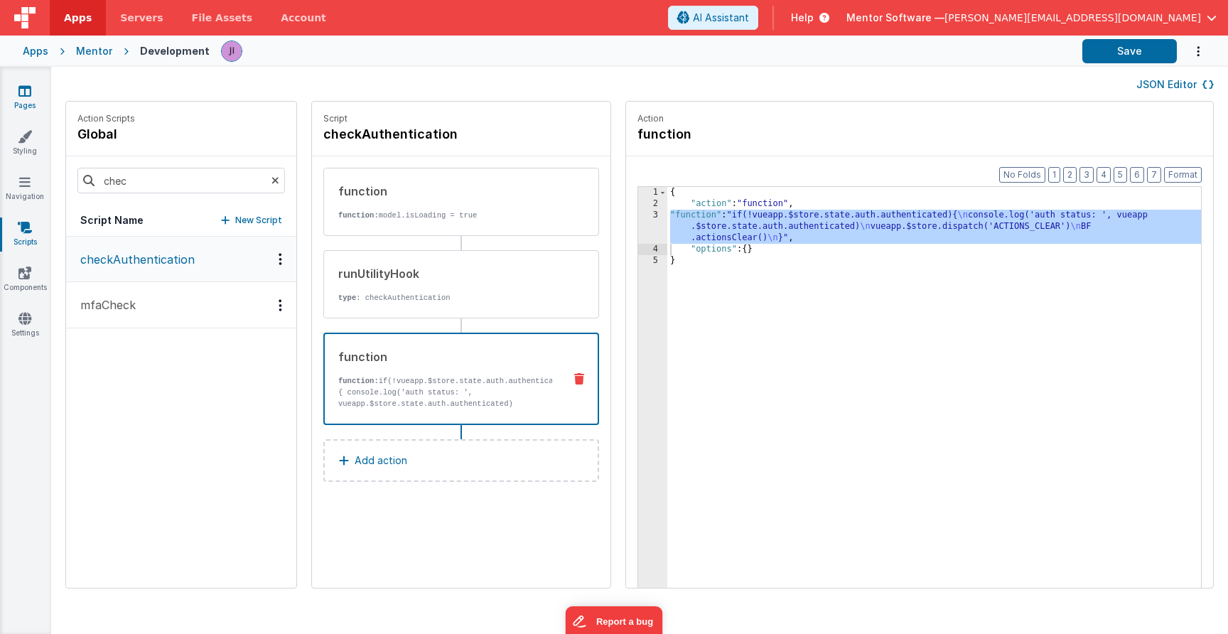
click at [30, 107] on link "Pages" at bounding box center [24, 98] width 51 height 28
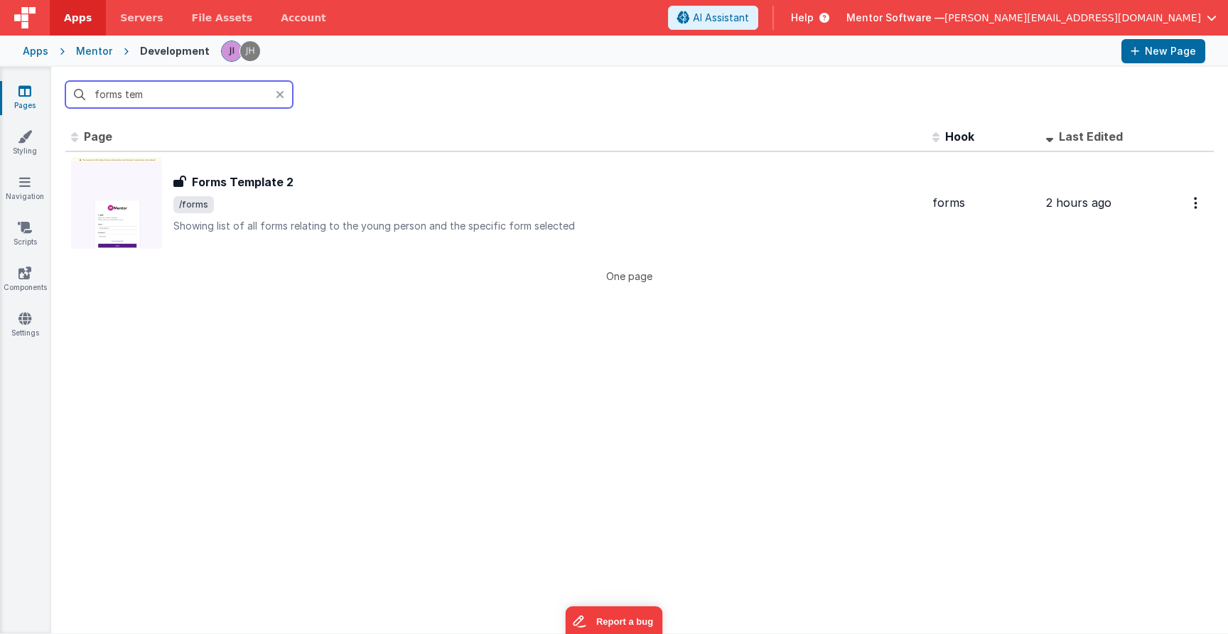
click at [174, 103] on input "forms tem" at bounding box center [178, 94] width 227 height 27
click at [36, 102] on link "Pages" at bounding box center [24, 98] width 51 height 28
click at [123, 103] on input "forms tem" at bounding box center [178, 94] width 227 height 27
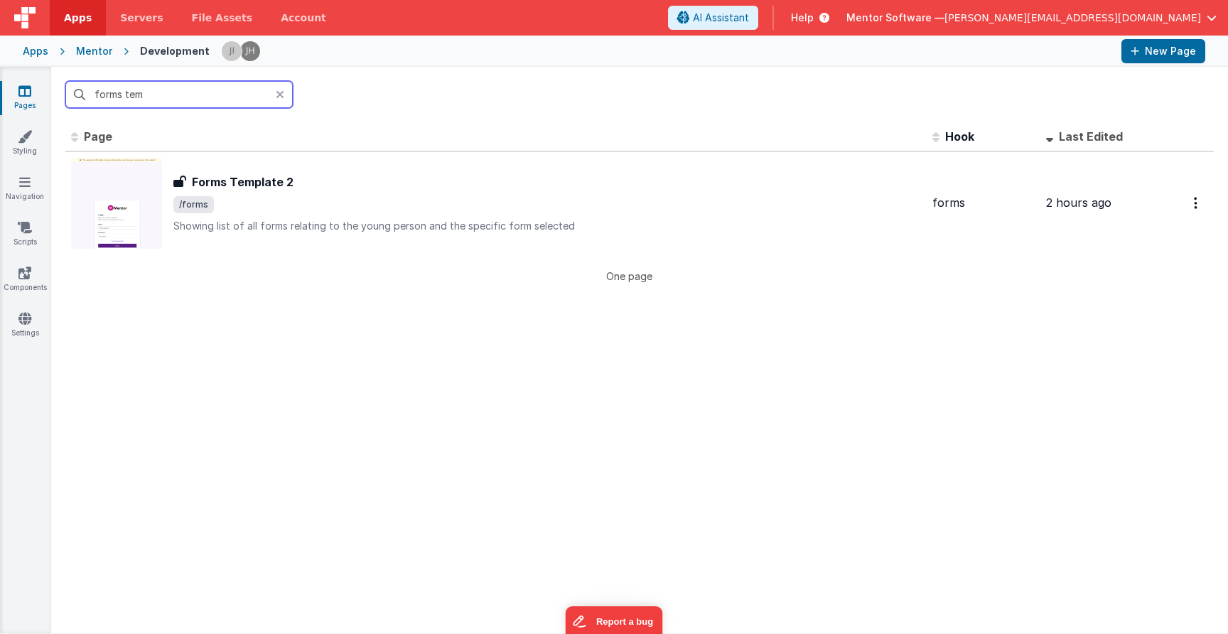
click at [123, 103] on input "forms tem" at bounding box center [178, 94] width 227 height 27
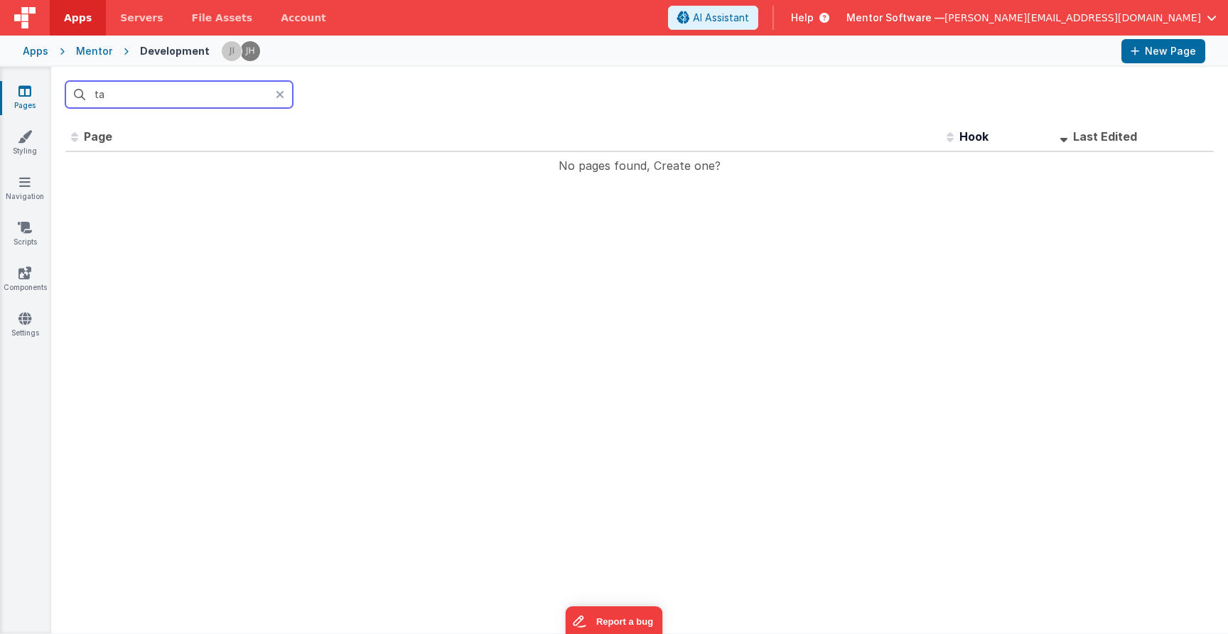
type input "t"
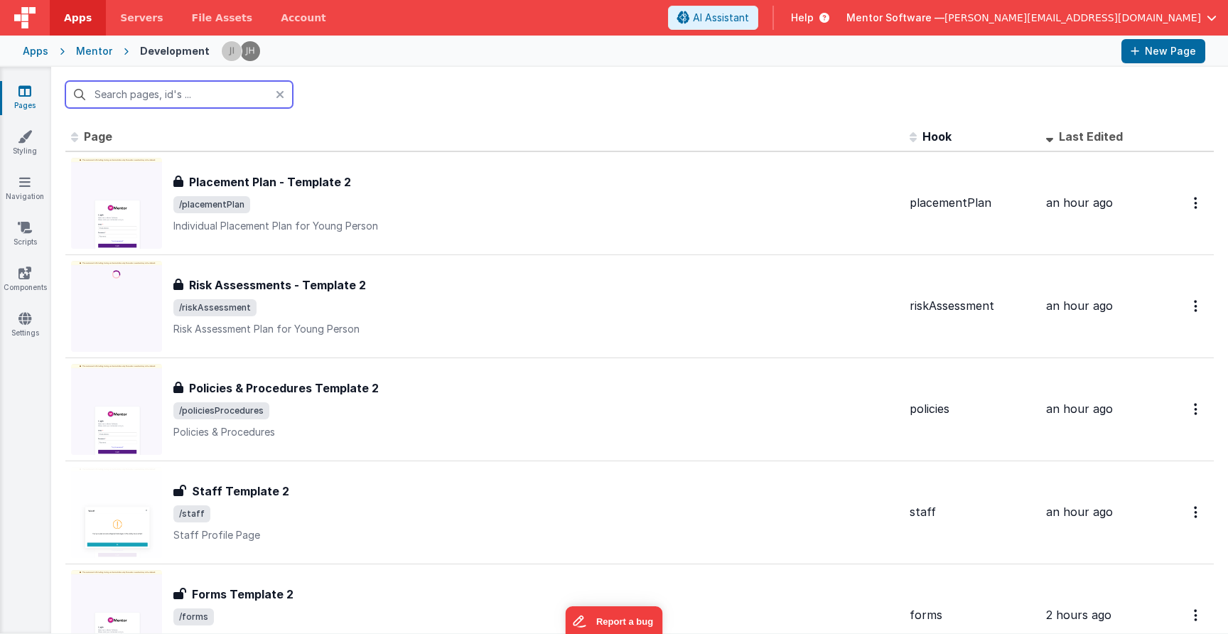
type input "f"
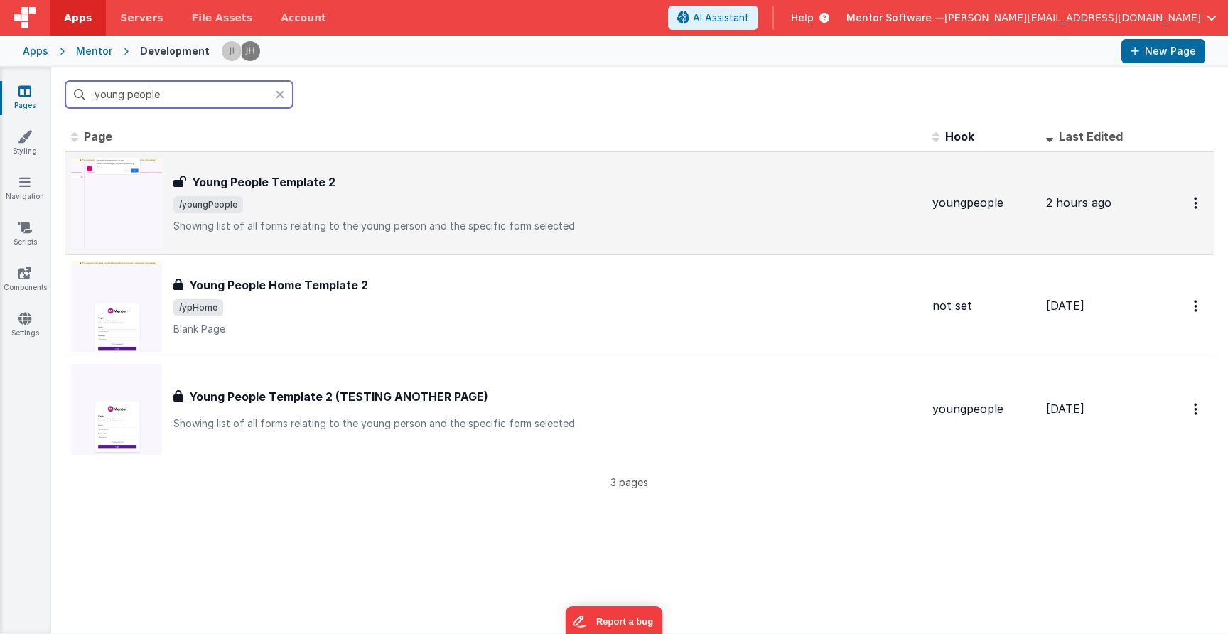
type input "young people"
click at [393, 235] on div "Young People Template 2 Young People Template 2 /youngPeople Showing list of al…" at bounding box center [496, 203] width 850 height 91
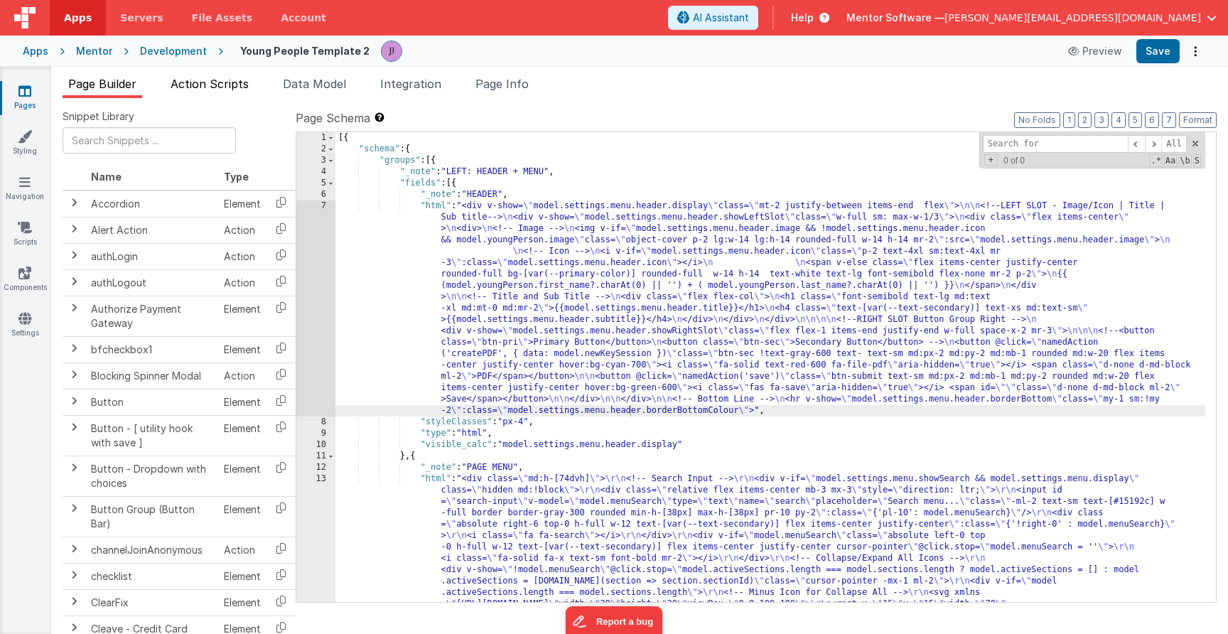
click at [190, 80] on span "Action Scripts" at bounding box center [210, 84] width 78 height 14
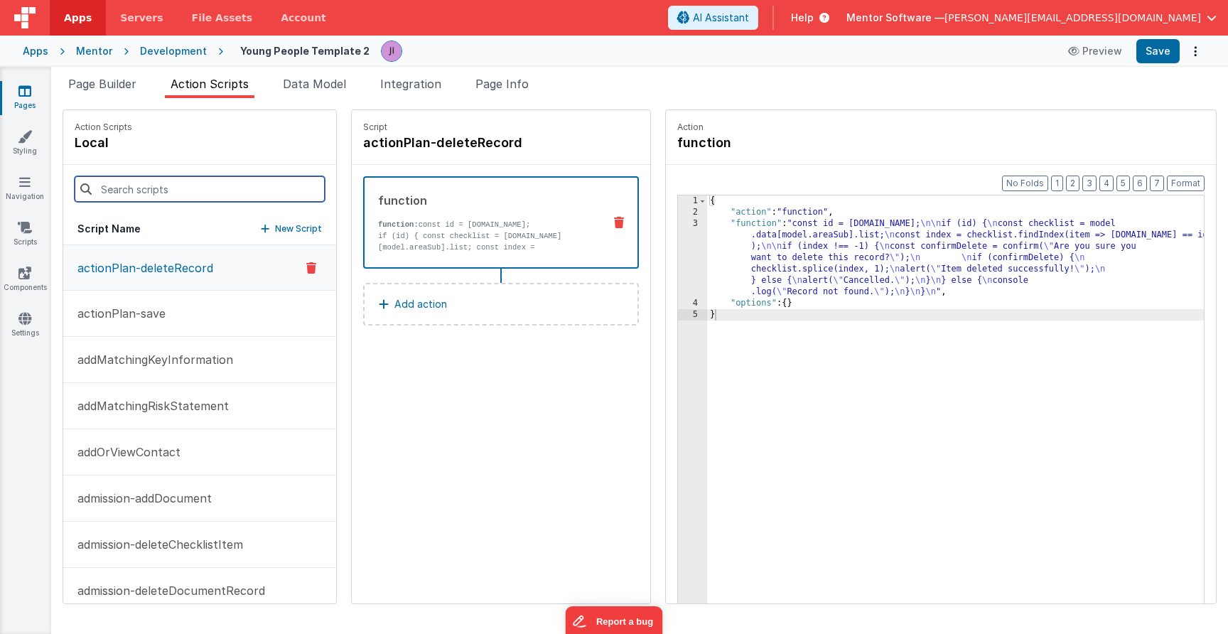
click at [193, 187] on input at bounding box center [200, 189] width 250 height 26
type input "u"
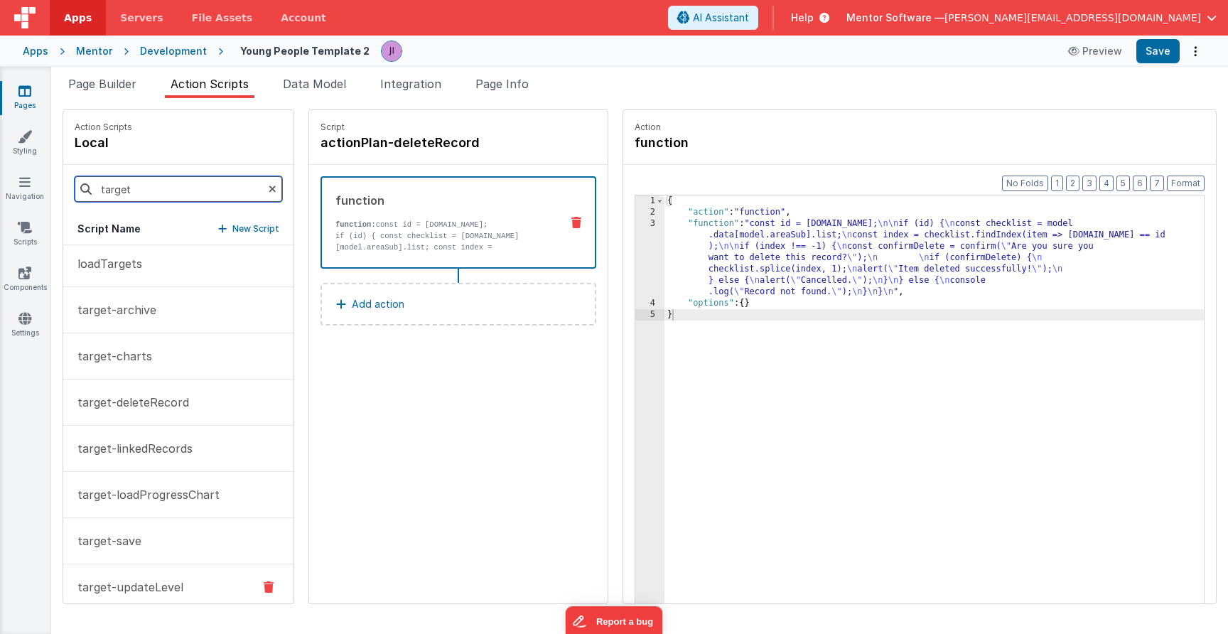
scroll to position [161, 0]
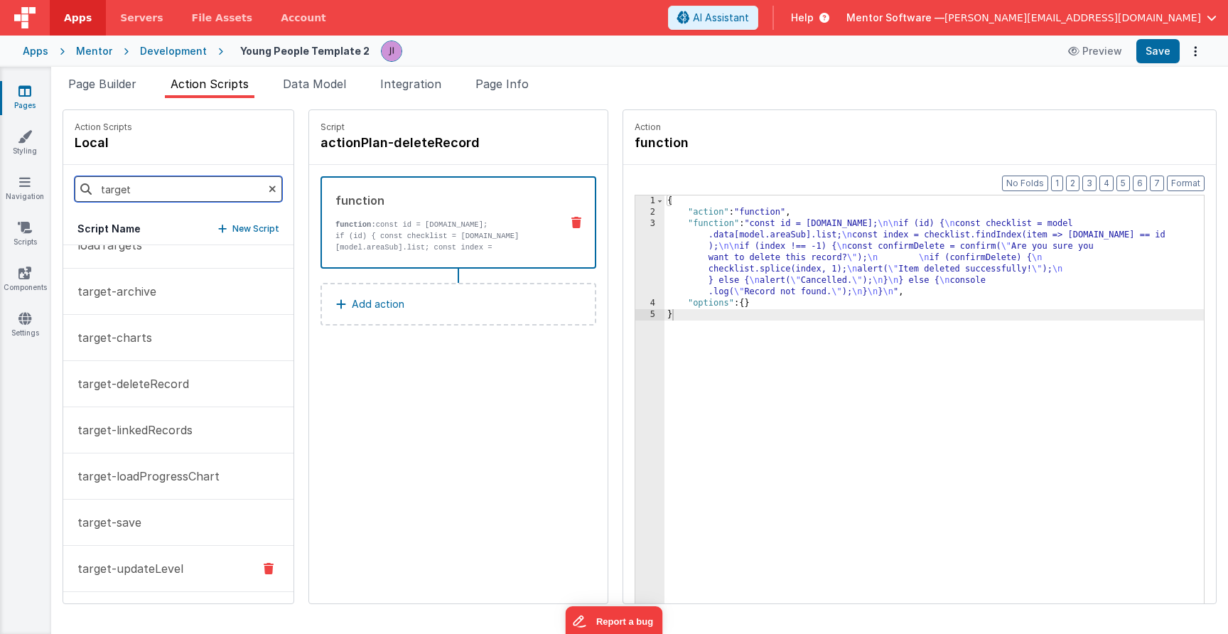
type input "target"
click at [168, 573] on p "target-updateLevel" at bounding box center [126, 568] width 114 height 17
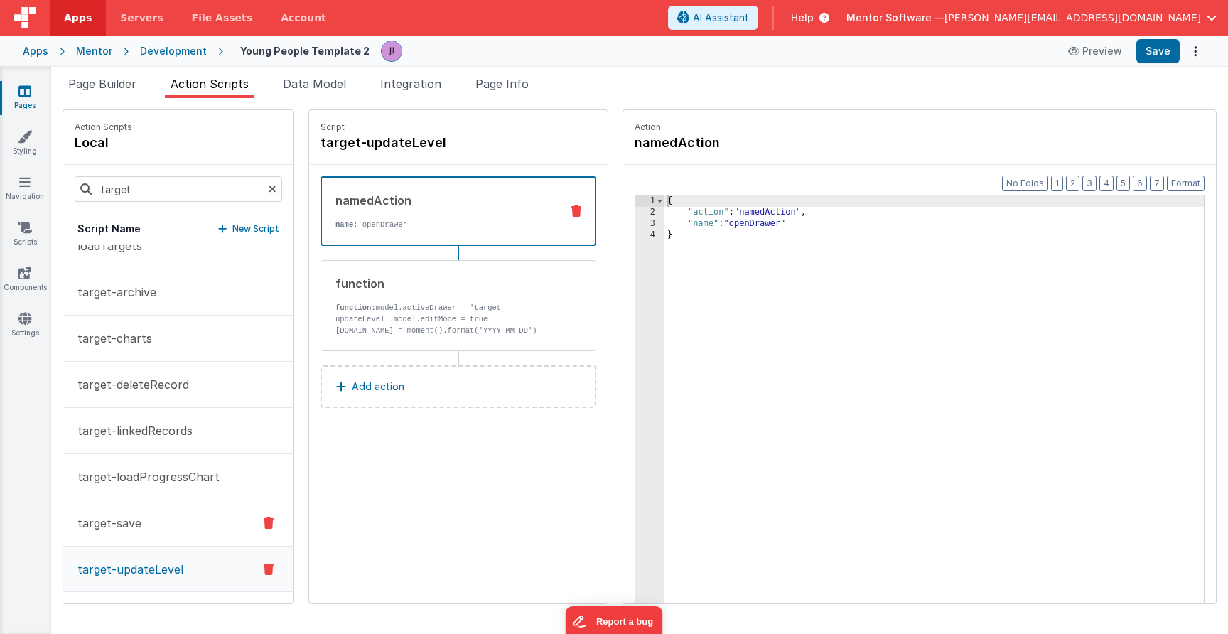
scroll to position [161, 0]
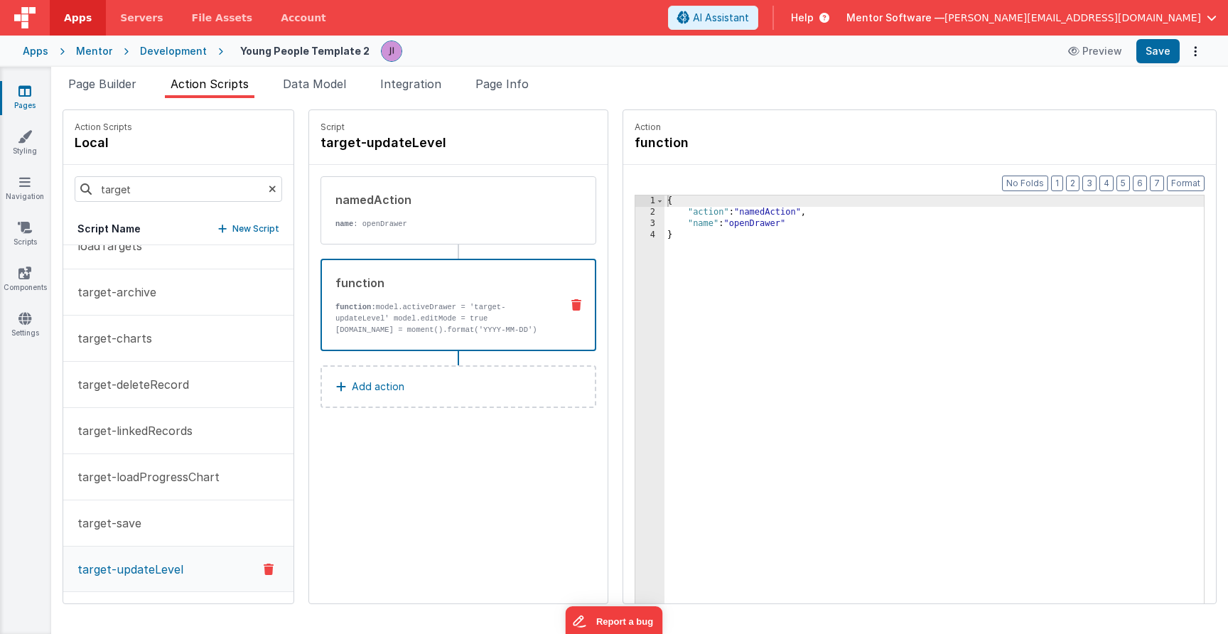
click at [498, 298] on div "function function: model.activeDrawer = 'target-updateLevel' model.editMode = t…" at bounding box center [435, 304] width 227 height 61
click at [702, 275] on div "{ "action" : "function" , "function" : "model.activeDrawer = 'target-updateLeve…" at bounding box center [933, 432] width 539 height 475
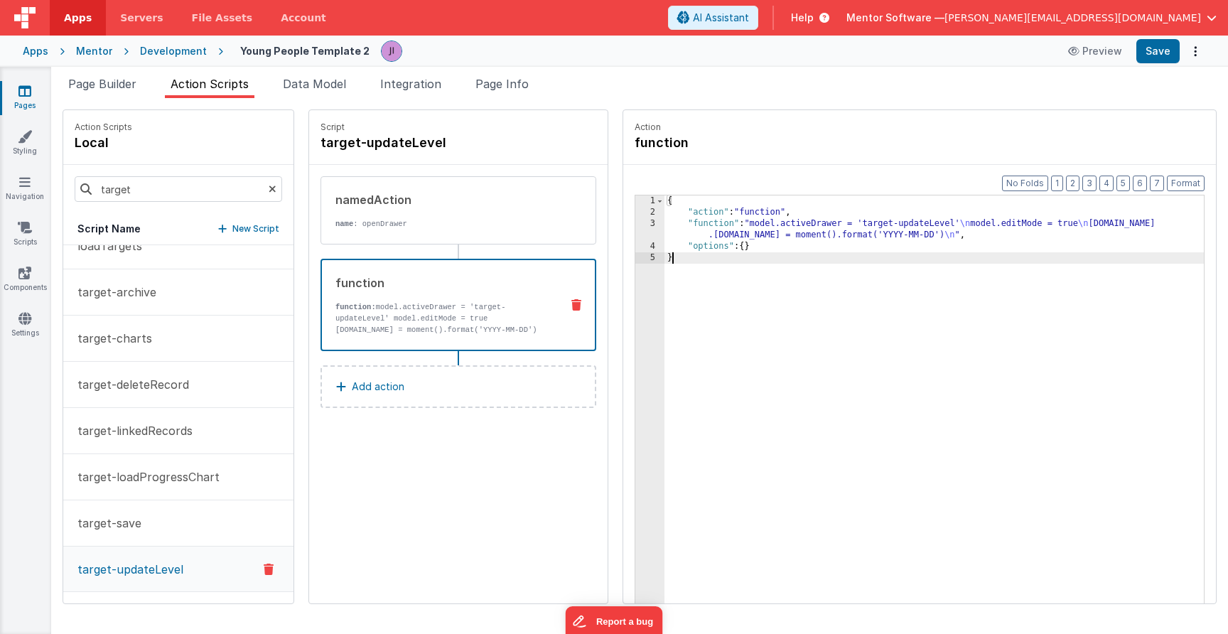
click at [526, 271] on div "function function: model.activeDrawer = 'target-updateLevel' model.editMode = t…" at bounding box center [458, 305] width 276 height 92
click at [703, 226] on div "{ "action" : "function" , "function" : "model.activeDrawer = 'target-updateLeve…" at bounding box center [933, 432] width 539 height 475
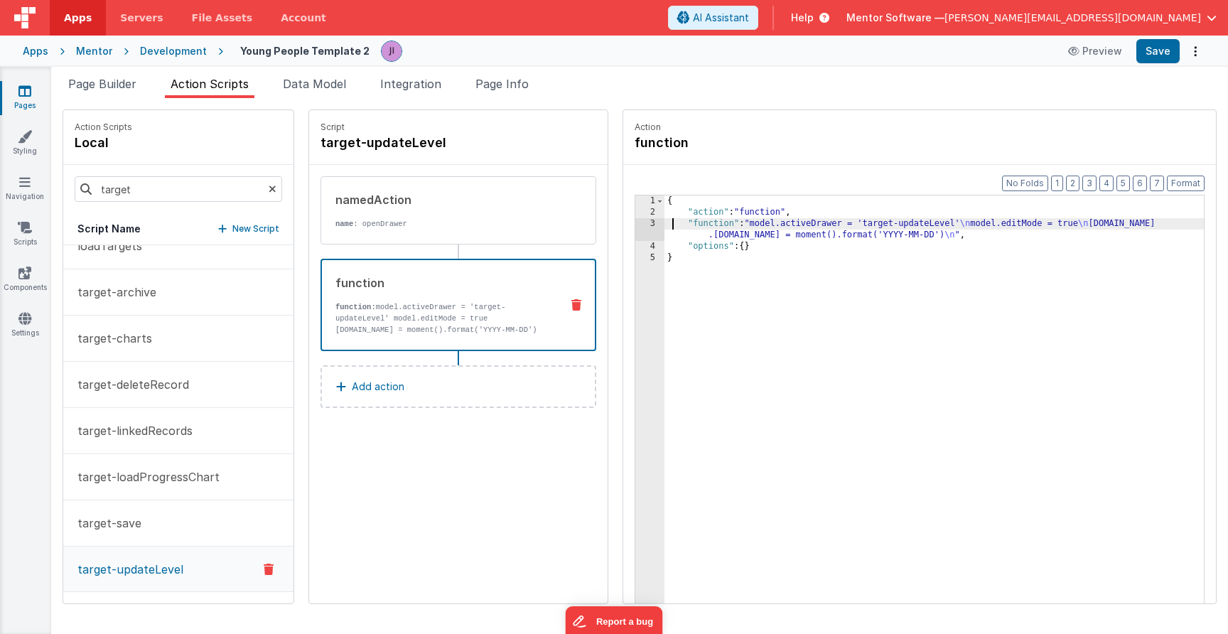
click at [672, 225] on div "{ "action" : "function" , "function" : "model.activeDrawer = 'target-updateLeve…" at bounding box center [933, 432] width 539 height 475
click at [473, 90] on ul "Page Builder Action Scripts Data Model Integration Page Info" at bounding box center [639, 86] width 1177 height 23
click at [534, 85] on li "Page Info" at bounding box center [502, 86] width 65 height 23
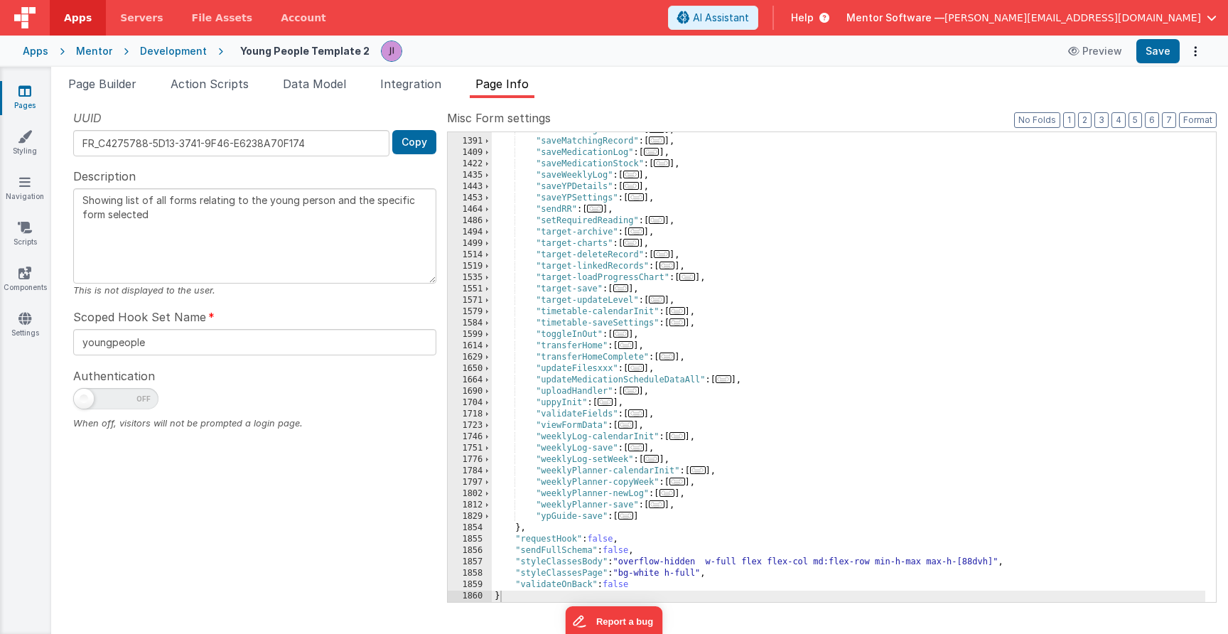
scroll to position [1550, 0]
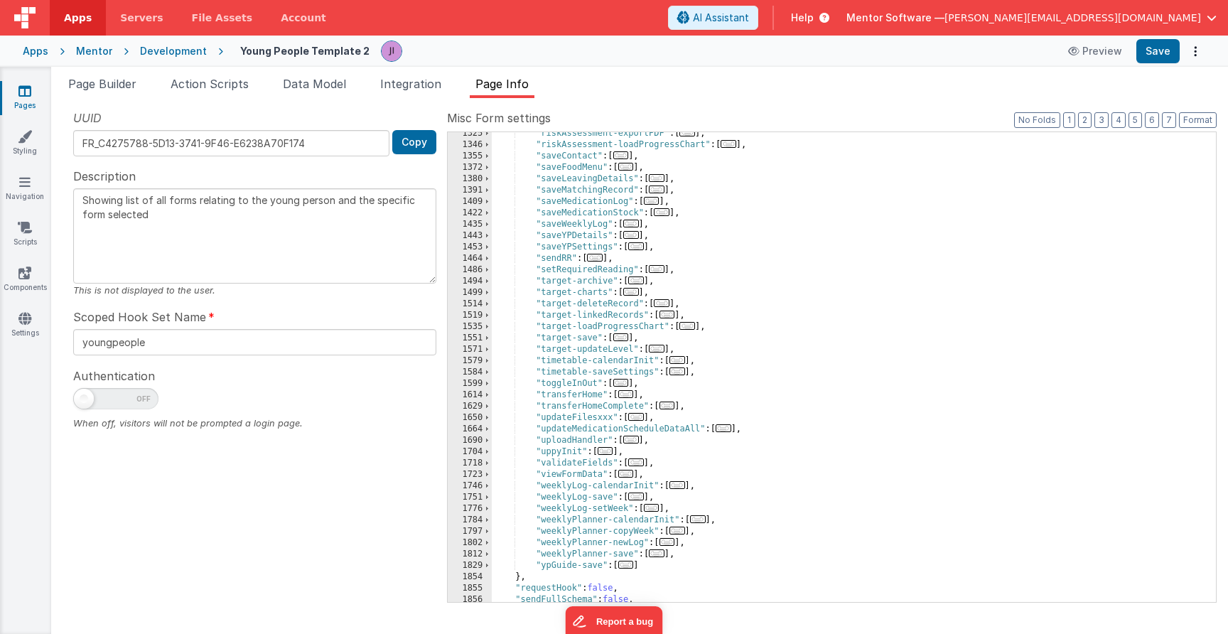
click at [664, 350] on span "..." at bounding box center [657, 349] width 16 height 8
click at [663, 352] on span "..." at bounding box center [657, 349] width 16 height 8
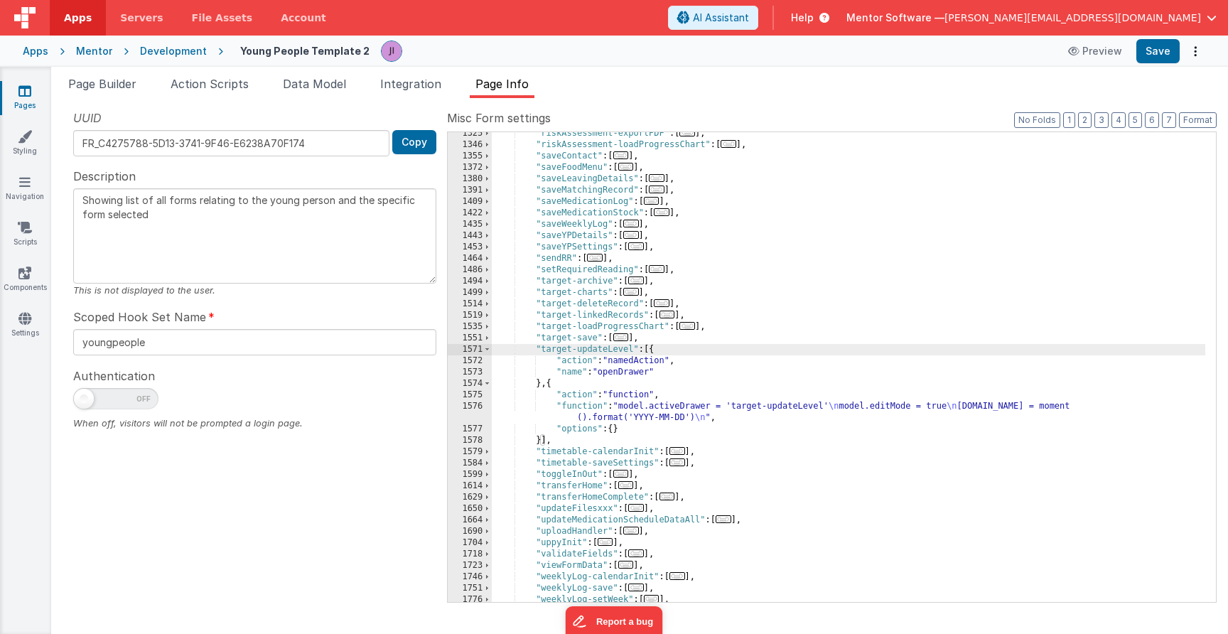
click at [652, 413] on div ""riskAssessment-exportPDF" : [ ... ] , "riskAssessment-loadProgressChart" : [ .…" at bounding box center [848, 374] width 713 height 492
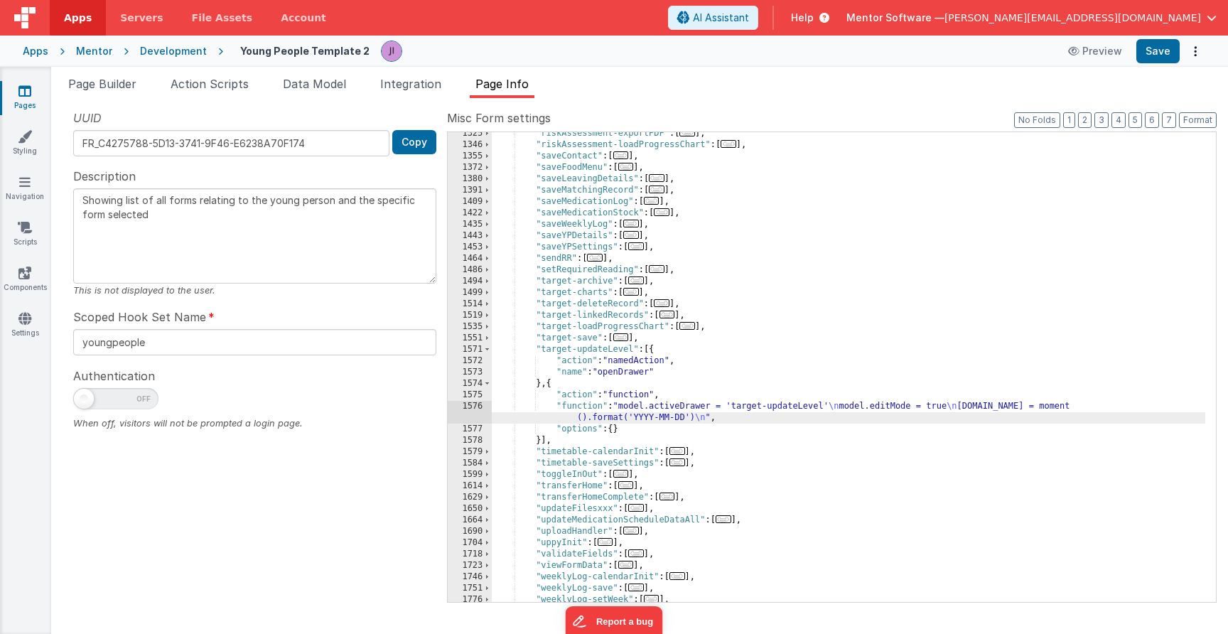
click at [444, 414] on div "UUID FR_C4275788-5D13-3741-9F46-E6238A70F174 Copy Description Showing list of a…" at bounding box center [255, 355] width 384 height 492
click at [462, 413] on div "1576" at bounding box center [470, 412] width 44 height 23
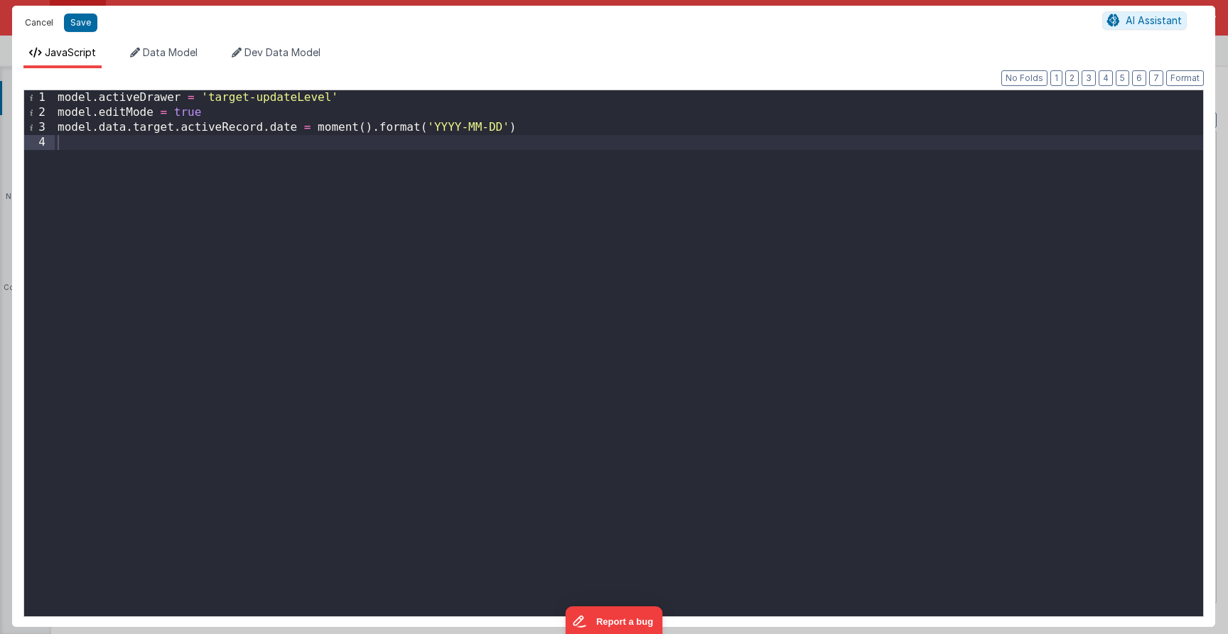
click at [24, 31] on button "Cancel" at bounding box center [39, 23] width 43 height 20
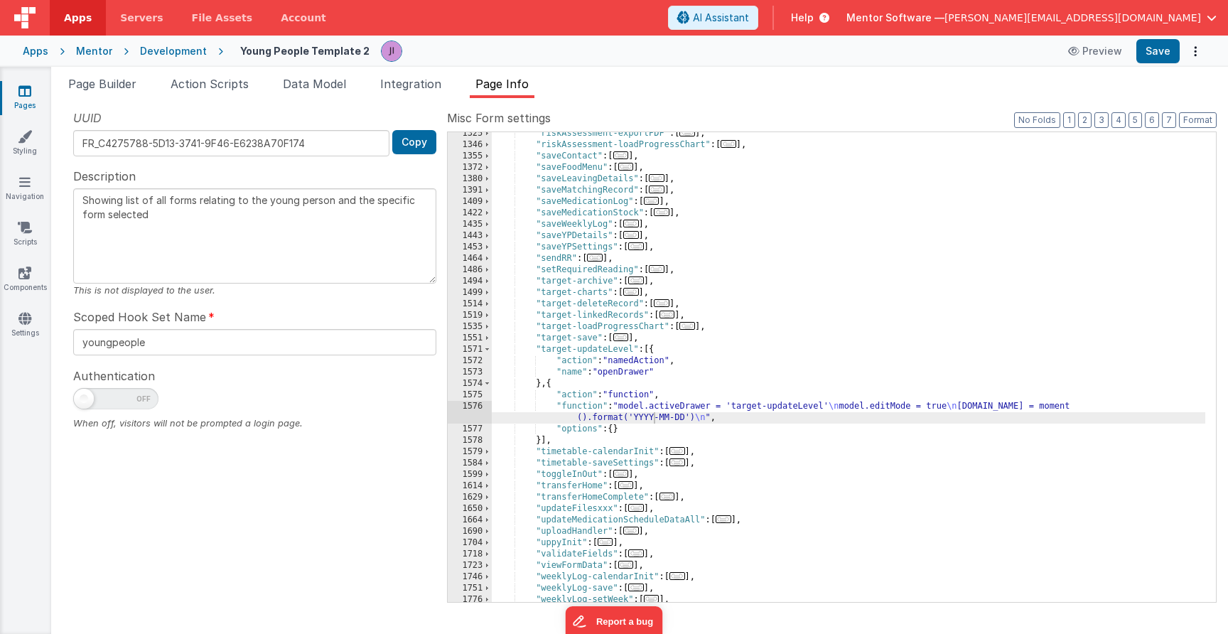
click at [610, 394] on div ""riskAssessment-exportPDF" : [ ... ] , "riskAssessment-loadProgressChart" : [ .…" at bounding box center [848, 374] width 713 height 492
click at [605, 404] on div ""riskAssessment-exportPDF" : [ ... ] , "riskAssessment-loadProgressChart" : [ .…" at bounding box center [848, 374] width 713 height 492
click at [479, 413] on div "1576" at bounding box center [470, 412] width 44 height 23
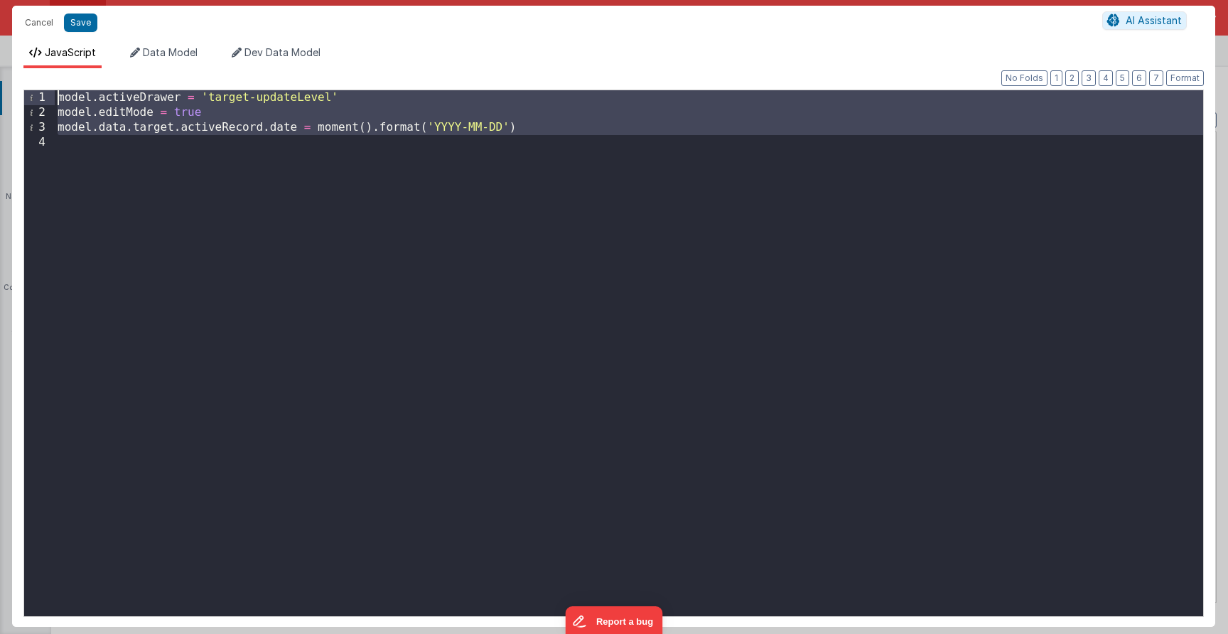
drag, startPoint x: 236, startPoint y: 165, endPoint x: -4, endPoint y: 65, distance: 260.2
click at [0, 65] on html "Cancel Save AI Assistant JavaScript Data Model Dev Data Model Format 7 6 5 4 3 …" at bounding box center [614, 317] width 1228 height 634
click at [247, 162] on div "model . activeDrawer = 'target-updateLevel' model . editMode = true model . dat…" at bounding box center [629, 368] width 1148 height 556
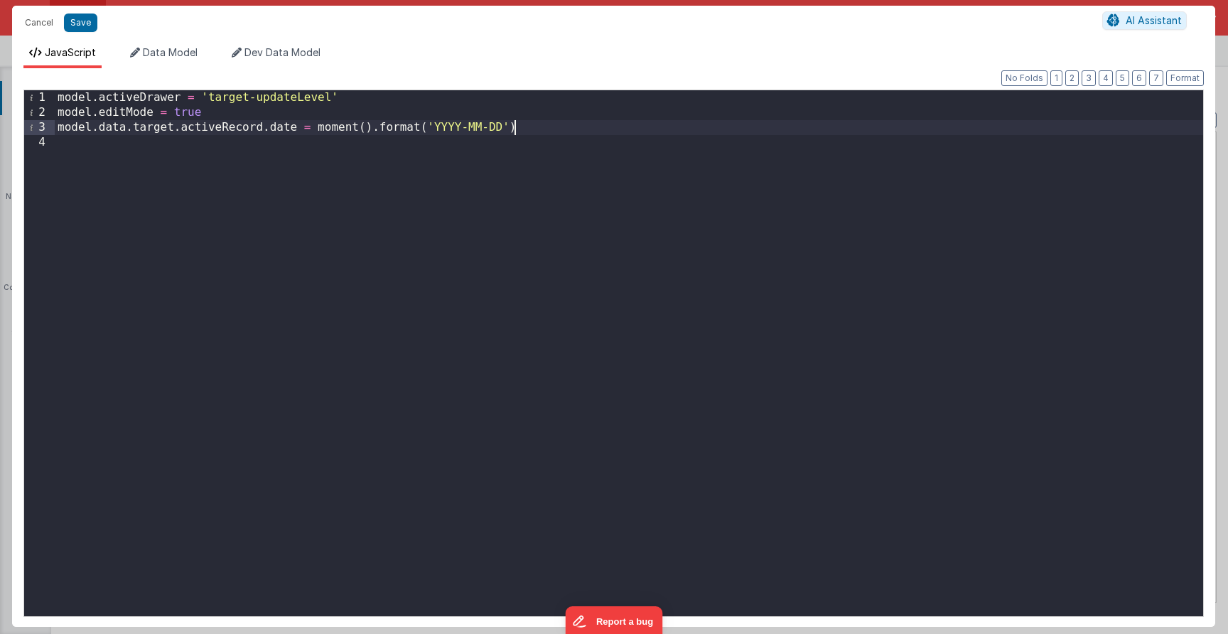
click at [551, 129] on div "model . activeDrawer = 'target-updateLevel' model . editMode = true model . dat…" at bounding box center [629, 368] width 1148 height 556
drag, startPoint x: 386, startPoint y: 131, endPoint x: 27, endPoint y: 130, distance: 358.8
click at [27, 130] on div "1 2 3 4 model . activeDrawer = 'target-updateLevel' model . editMode = true mod…" at bounding box center [613, 353] width 1180 height 527
click at [108, 148] on div "model . activeDrawer = 'target-updateLevel' model . editMode = true model . dat…" at bounding box center [629, 368] width 1148 height 556
drag, startPoint x: 270, startPoint y: 146, endPoint x: 90, endPoint y: 148, distance: 179.8
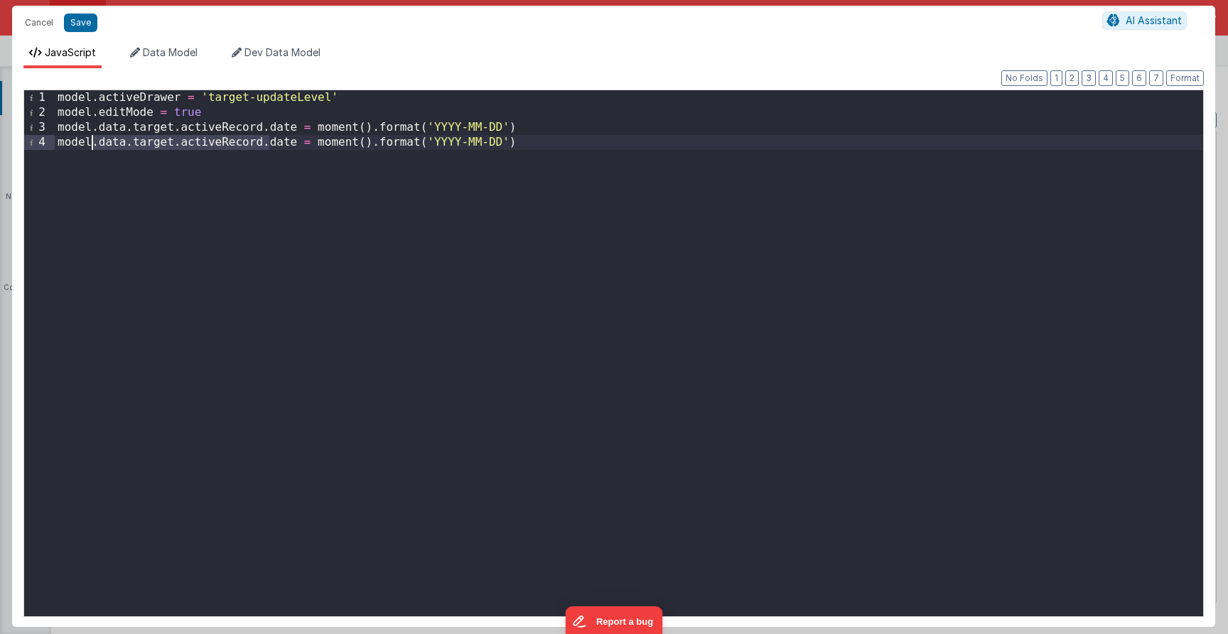
click at [90, 148] on div "model . activeDrawer = 'target-updateLevel' model . editMode = true model . dat…" at bounding box center [629, 368] width 1148 height 556
click at [73, 25] on button "Save" at bounding box center [80, 22] width 33 height 18
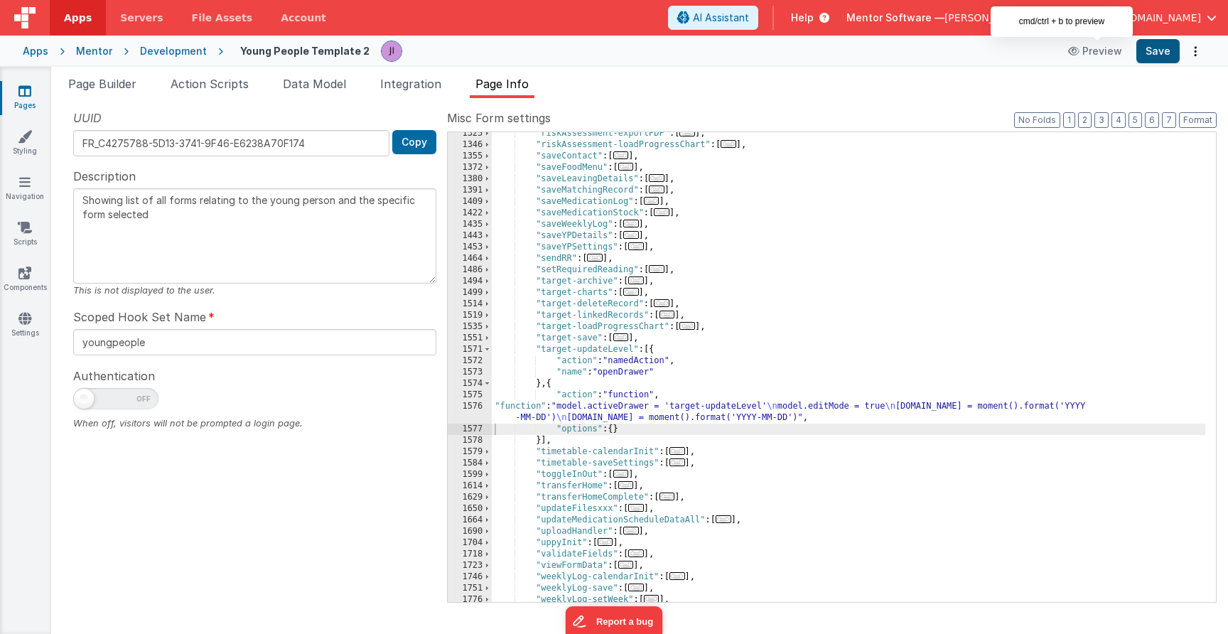
click at [1161, 44] on button "Save" at bounding box center [1157, 51] width 43 height 24
click at [608, 440] on div ""riskAssessment-exportPDF" : [ ... ] , "riskAssessment-loadProgressChart" : [ .…" at bounding box center [848, 374] width 713 height 492
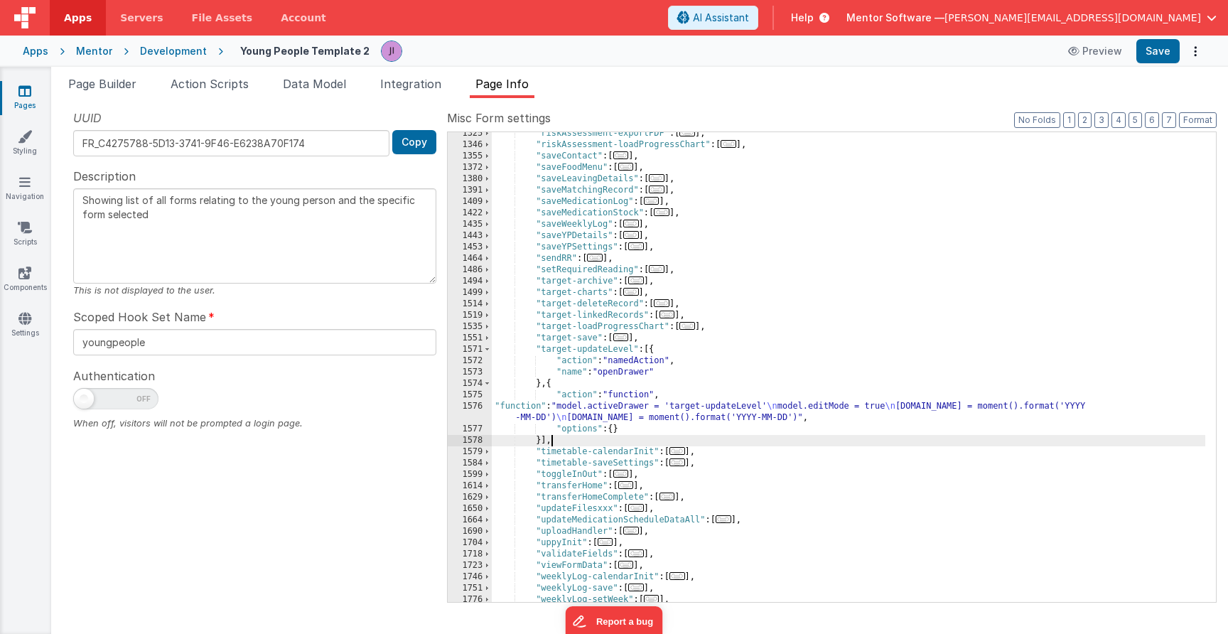
click at [603, 414] on div ""riskAssessment-exportPDF" : [ ... ] , "riskAssessment-loadProgressChart" : [ .…" at bounding box center [848, 374] width 713 height 492
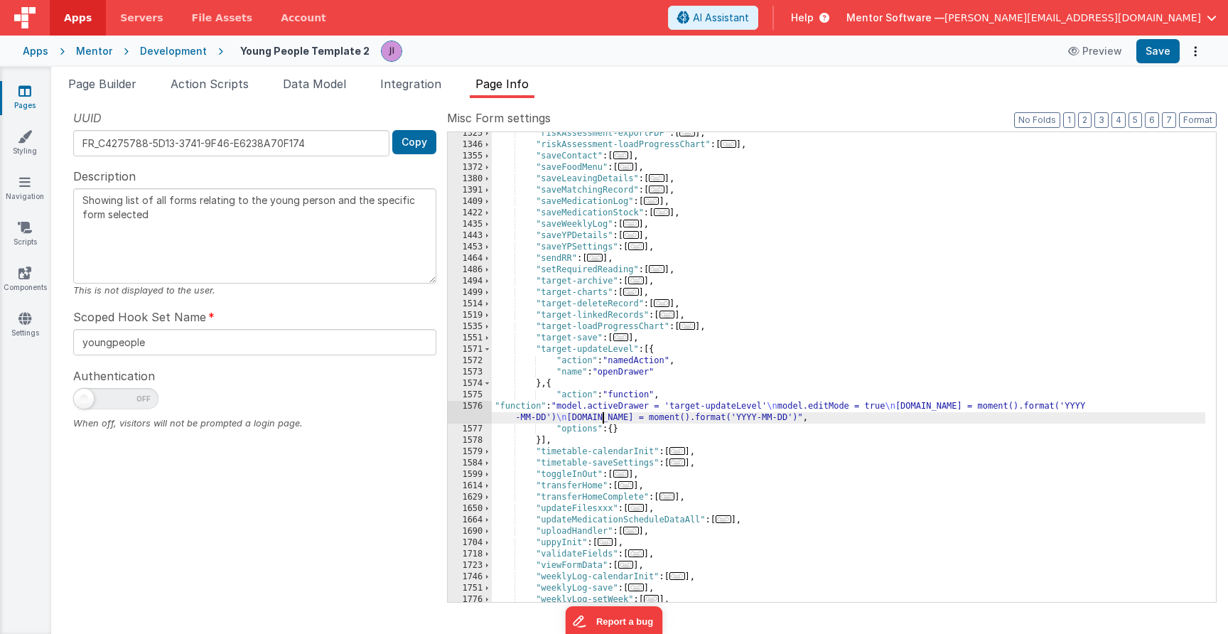
click at [428, 414] on div at bounding box center [254, 402] width 363 height 28
click at [455, 408] on div "1576" at bounding box center [470, 412] width 44 height 23
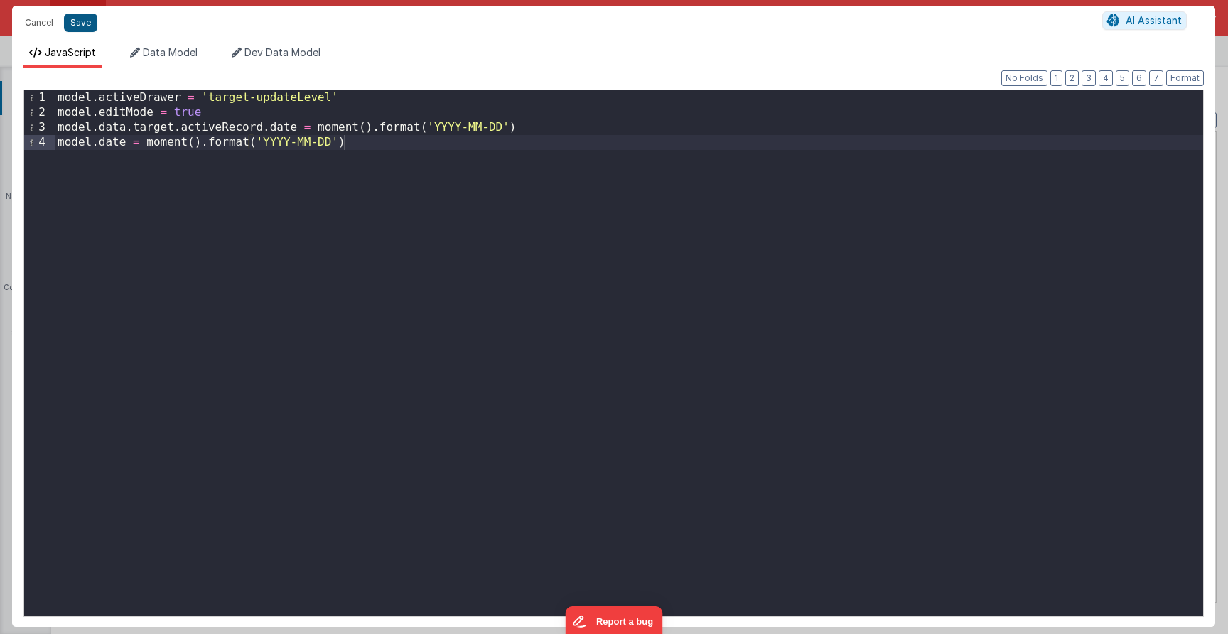
click at [70, 21] on button "Save" at bounding box center [80, 22] width 33 height 18
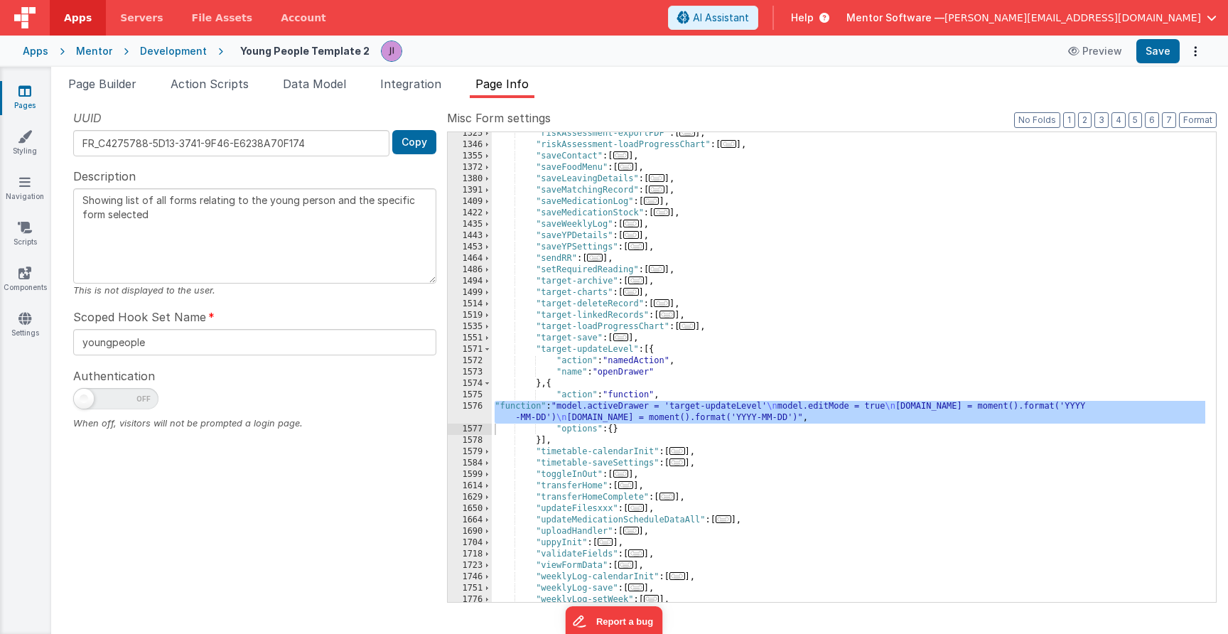
click at [587, 353] on div ""riskAssessment-exportPDF" : [ ... ] , "riskAssessment-loadProgressChart" : [ .…" at bounding box center [848, 374] width 713 height 492
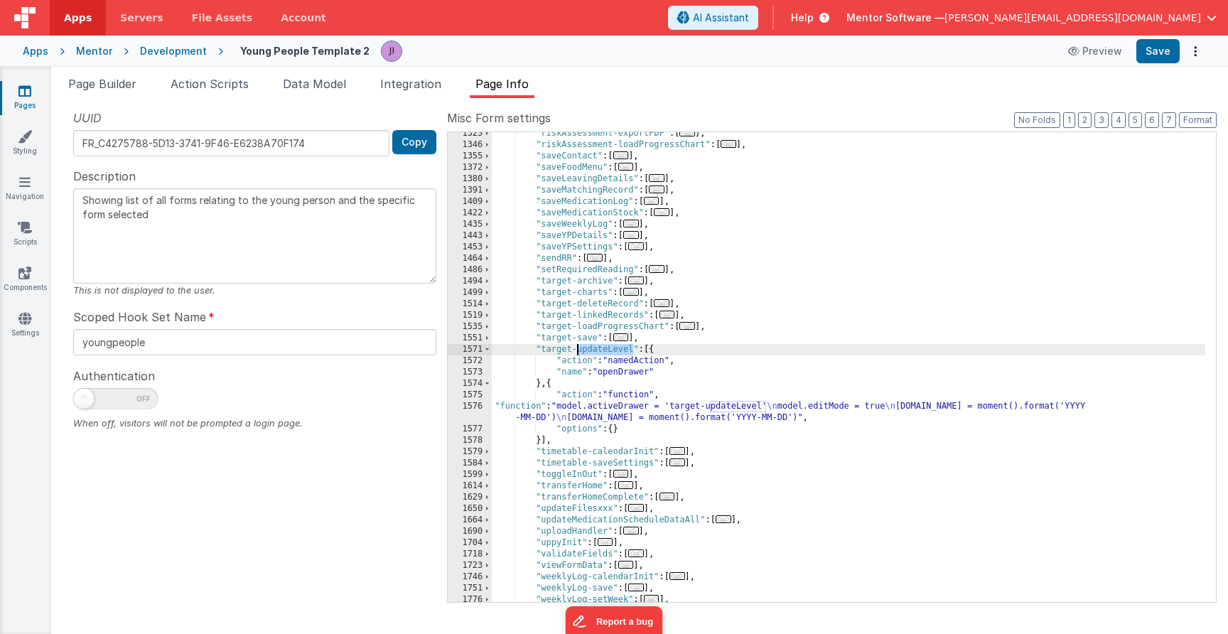
click at [587, 352] on div ""riskAssessment-exportPDF" : [ ... ] , "riskAssessment-loadProgressChart" : [ .…" at bounding box center [848, 374] width 713 height 492
drag, startPoint x: 541, startPoint y: 350, endPoint x: 631, endPoint y: 350, distance: 90.2
click at [631, 350] on div ""riskAssessment-exportPDF" : [ ... ] , "riskAssessment-loadProgressChart" : [ .…" at bounding box center [848, 374] width 713 height 492
click at [134, 85] on span "Page Builder" at bounding box center [102, 84] width 68 height 14
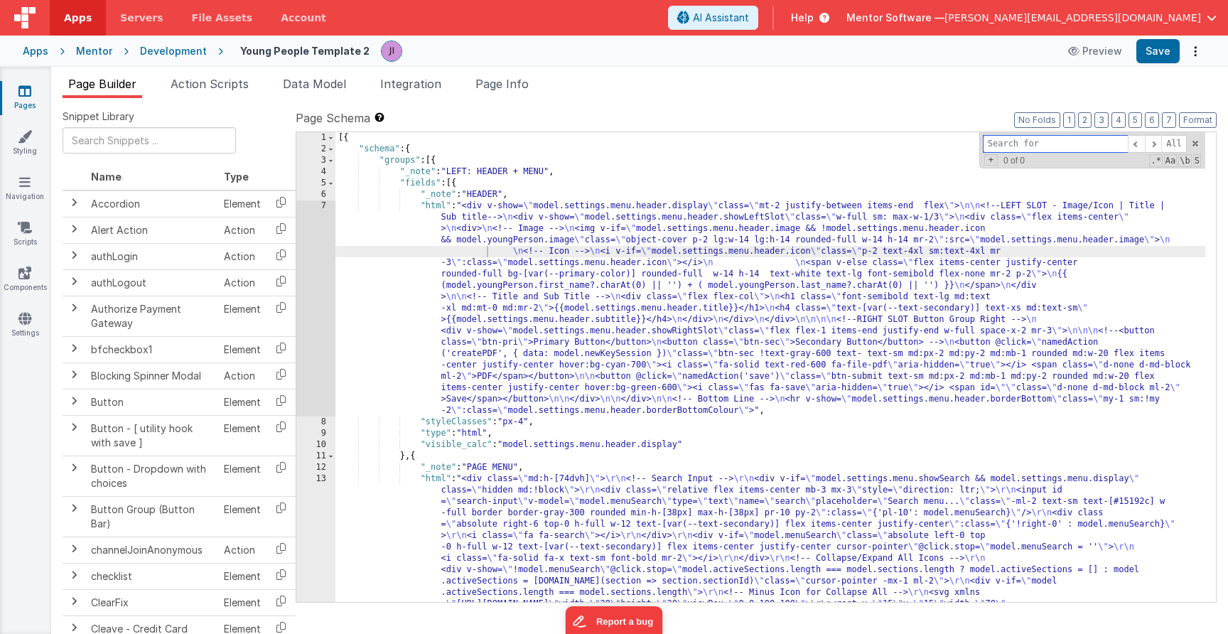
paste input "target-updateLevel"
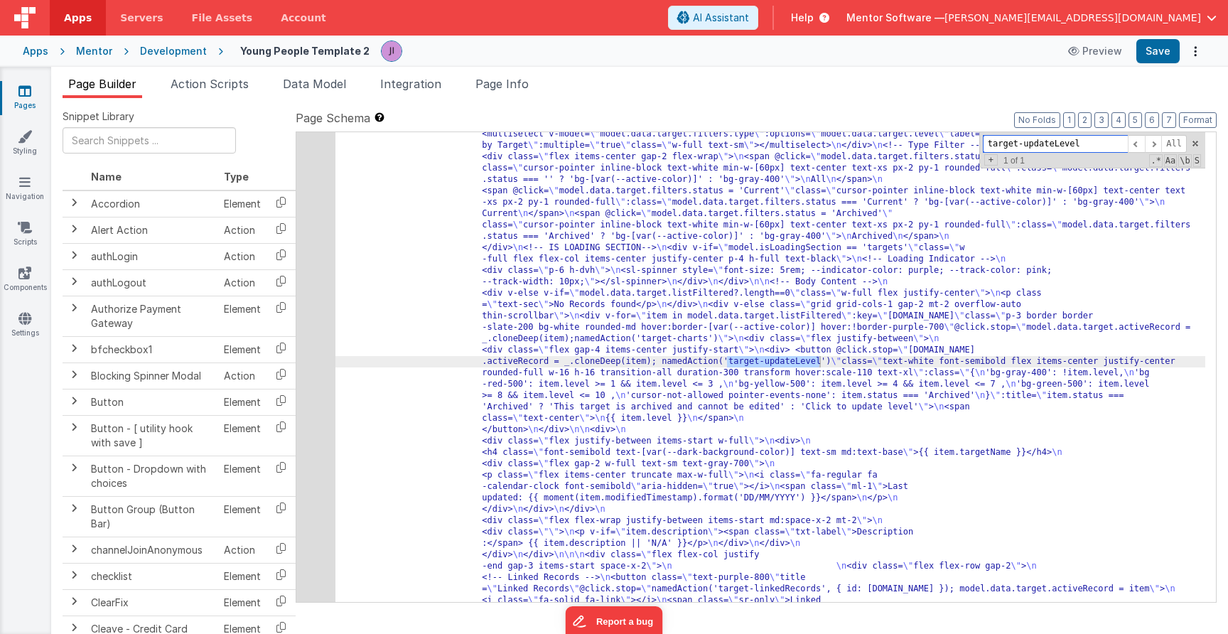
type input "target-updateLevel"
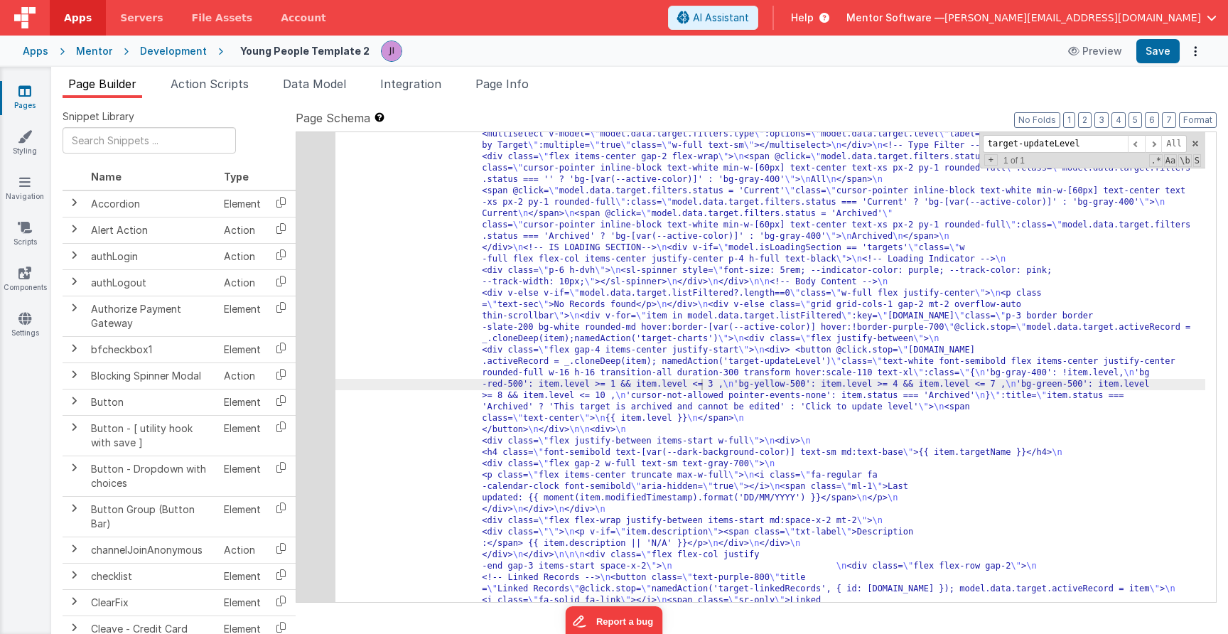
click at [330, 378] on div "564" at bounding box center [315, 418] width 39 height 875
click at [308, 374] on div "564" at bounding box center [315, 418] width 39 height 875
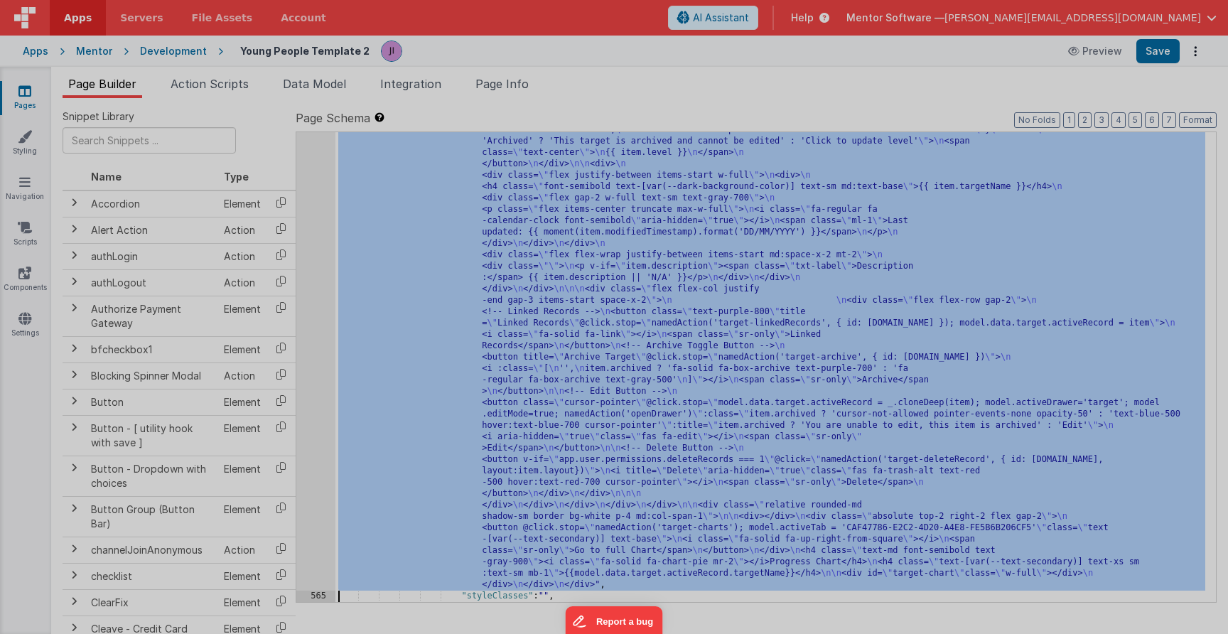
scroll to position [16387, 0]
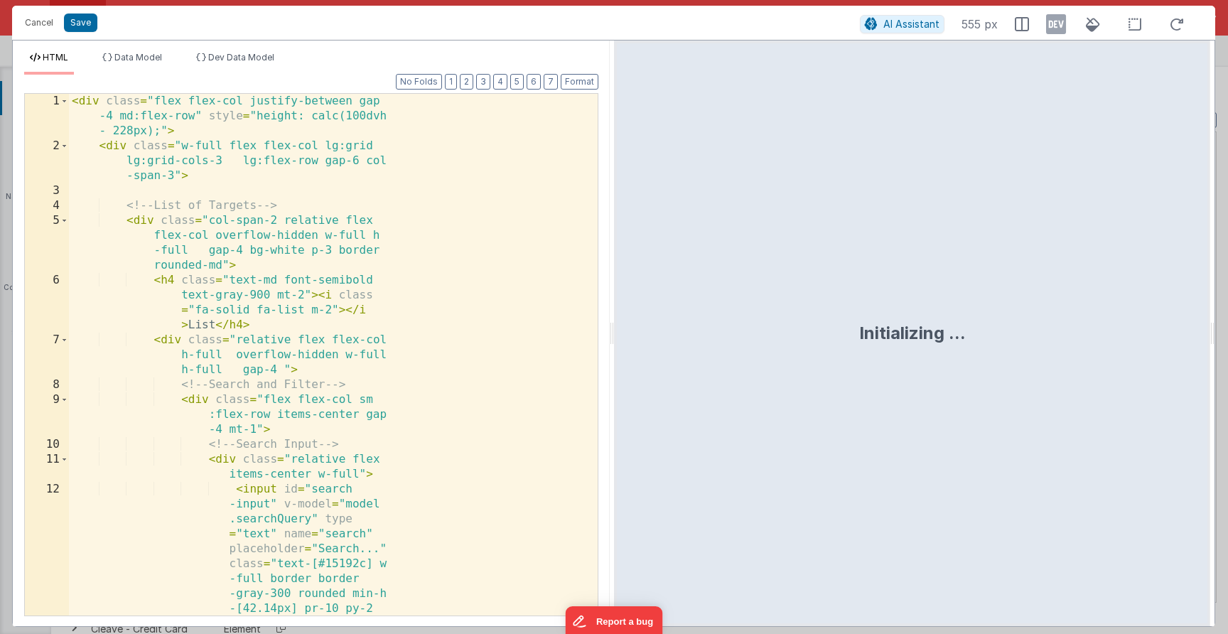
click at [332, 364] on div "< div class = "flex flex-col justify-between gap -4 md:flex-row" style = "heigh…" at bounding box center [328, 475] width 518 height 762
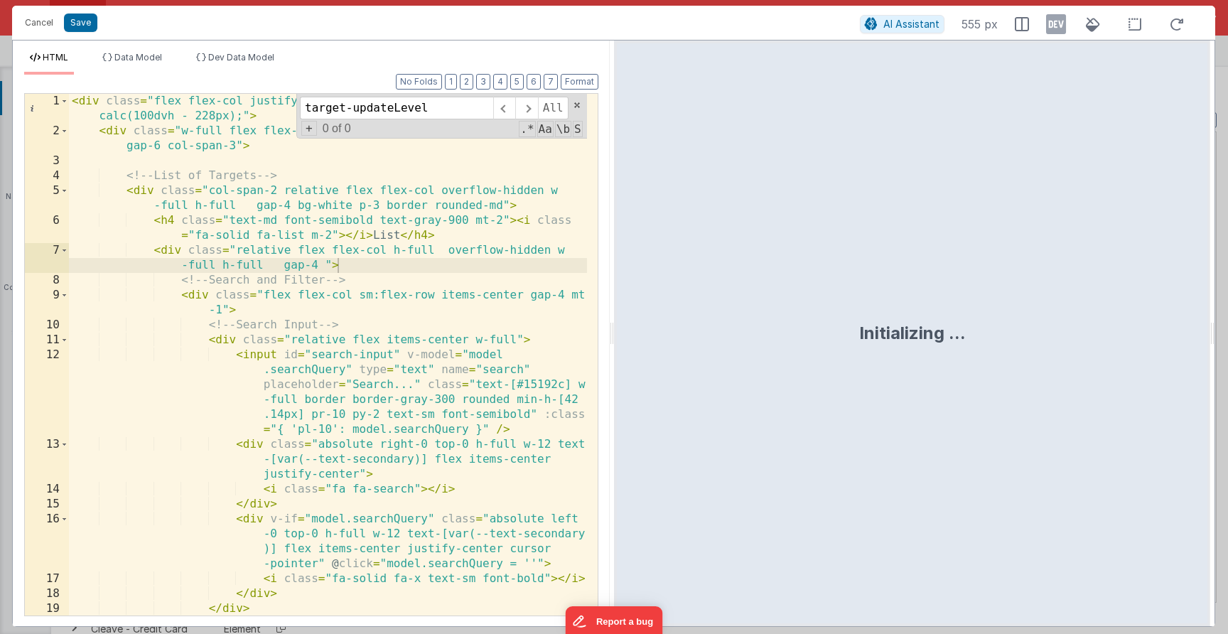
scroll to position [1231, 0]
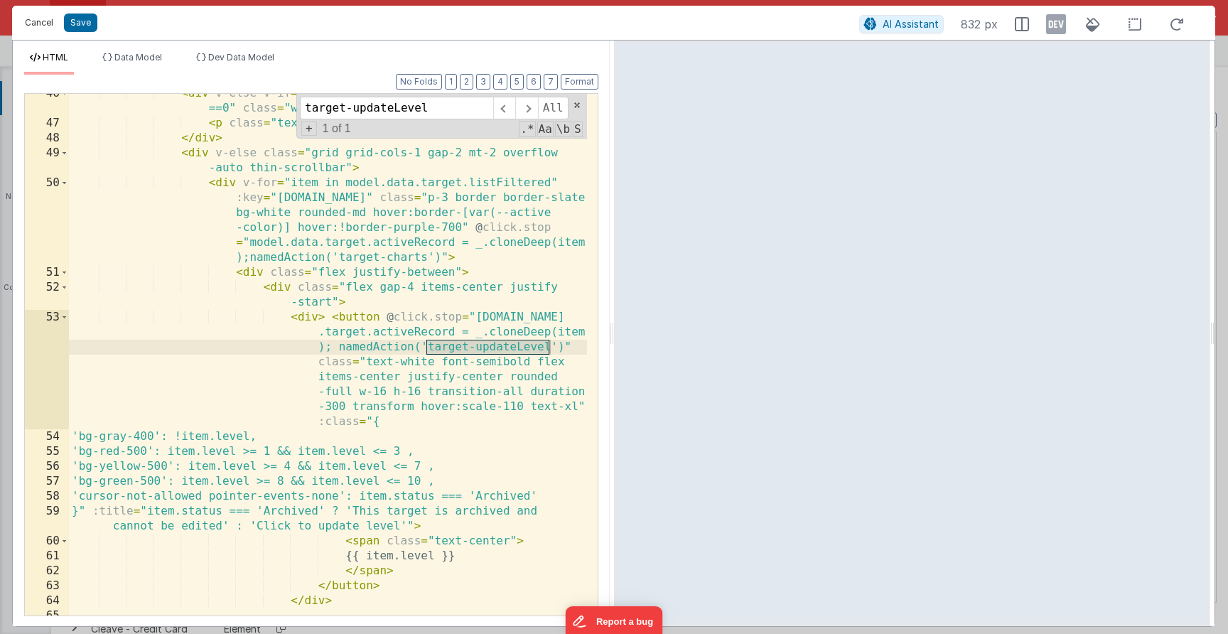
type input "target-updateLevel"
click at [29, 18] on button "Cancel" at bounding box center [39, 23] width 43 height 20
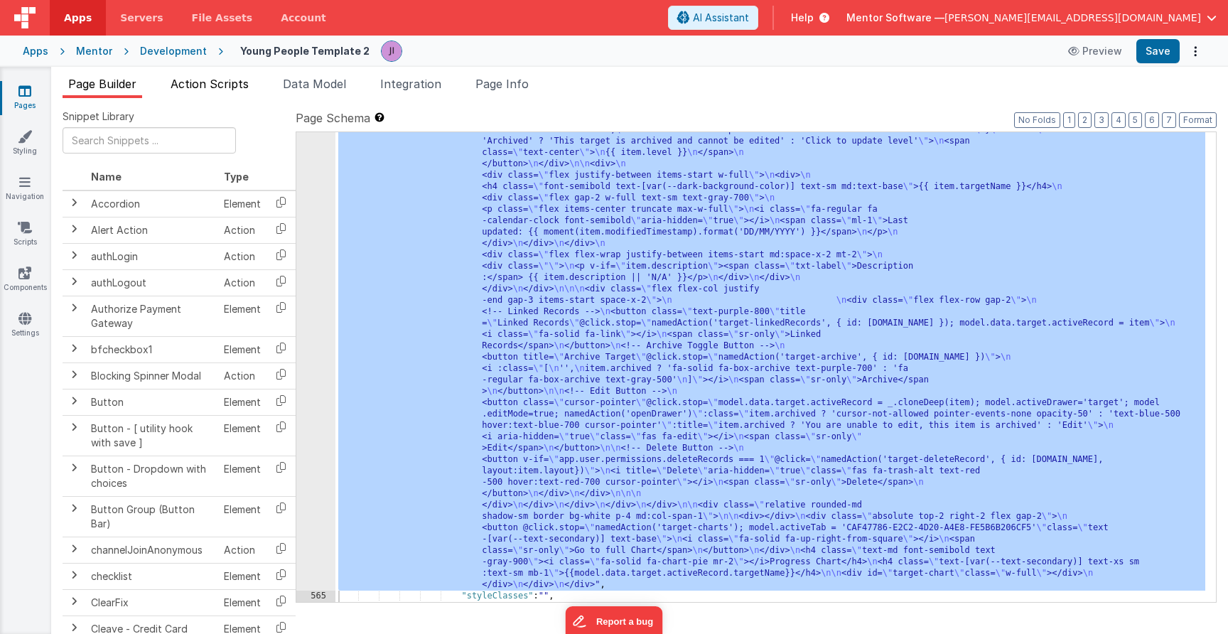
click at [194, 97] on li "Action Scripts" at bounding box center [210, 86] width 90 height 23
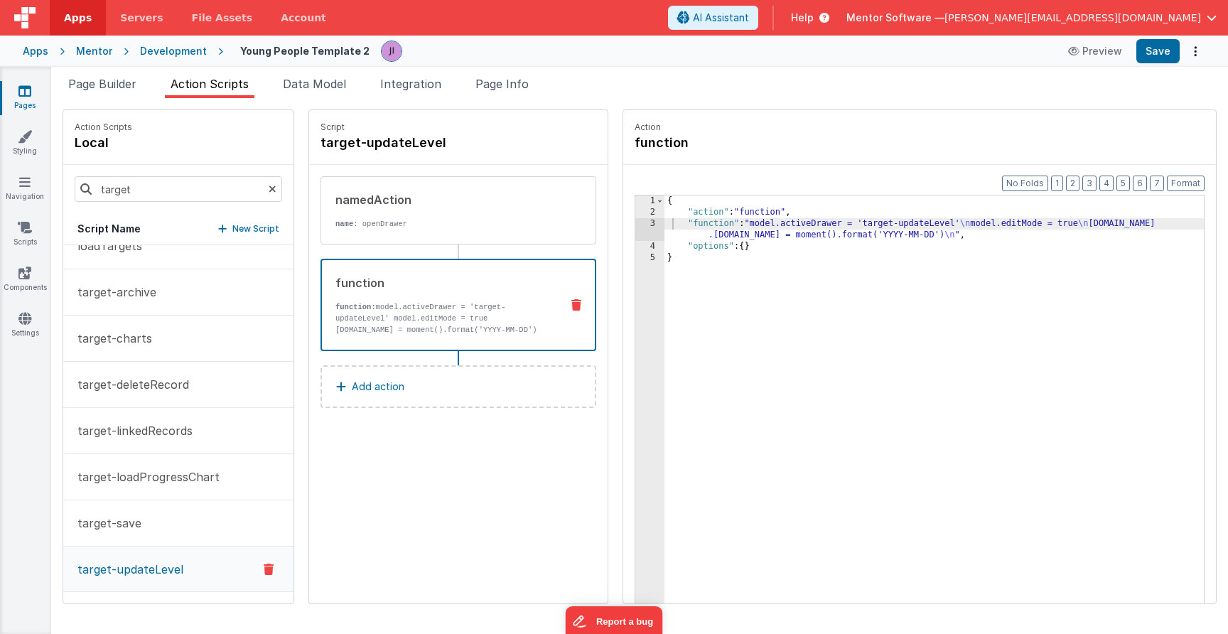
click at [723, 220] on div "{ "action" : "function" , "function" : "model.activeDrawer = 'target-updateLeve…" at bounding box center [933, 432] width 539 height 475
click at [649, 229] on div "3" at bounding box center [649, 229] width 29 height 23
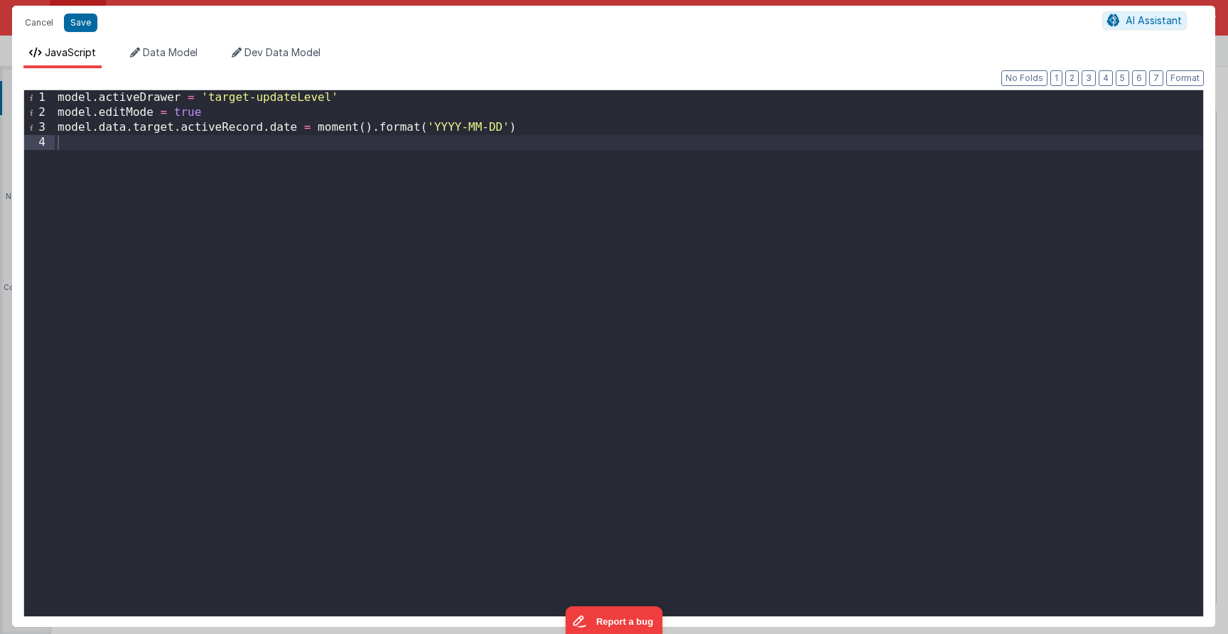
click at [358, 257] on div "model . activeDrawer = 'target-updateLevel' model . editMode = true model . dat…" at bounding box center [629, 368] width 1148 height 556
click at [207, 150] on div "model . activeDrawer = 'target-updateLevel' model . editMode = true model . dat…" at bounding box center [629, 368] width 1148 height 556
click at [33, 27] on button "Cancel" at bounding box center [39, 23] width 43 height 20
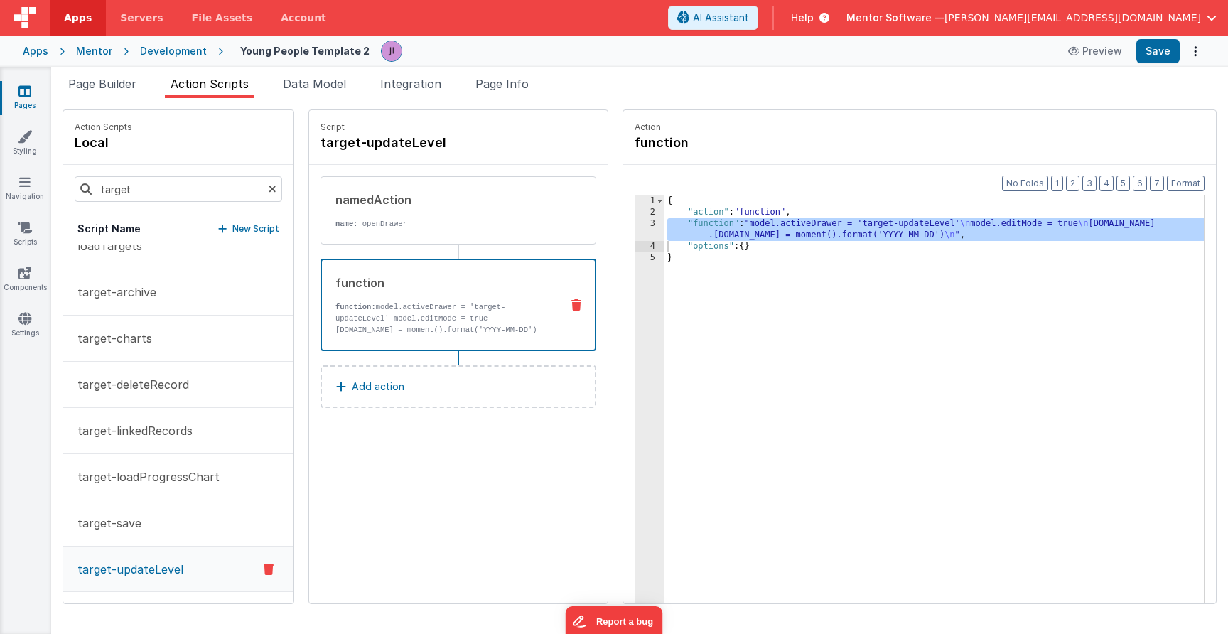
click at [680, 234] on div "{ "action" : "function" , "function" : "model.activeDrawer = 'target-updateLeve…" at bounding box center [933, 432] width 539 height 475
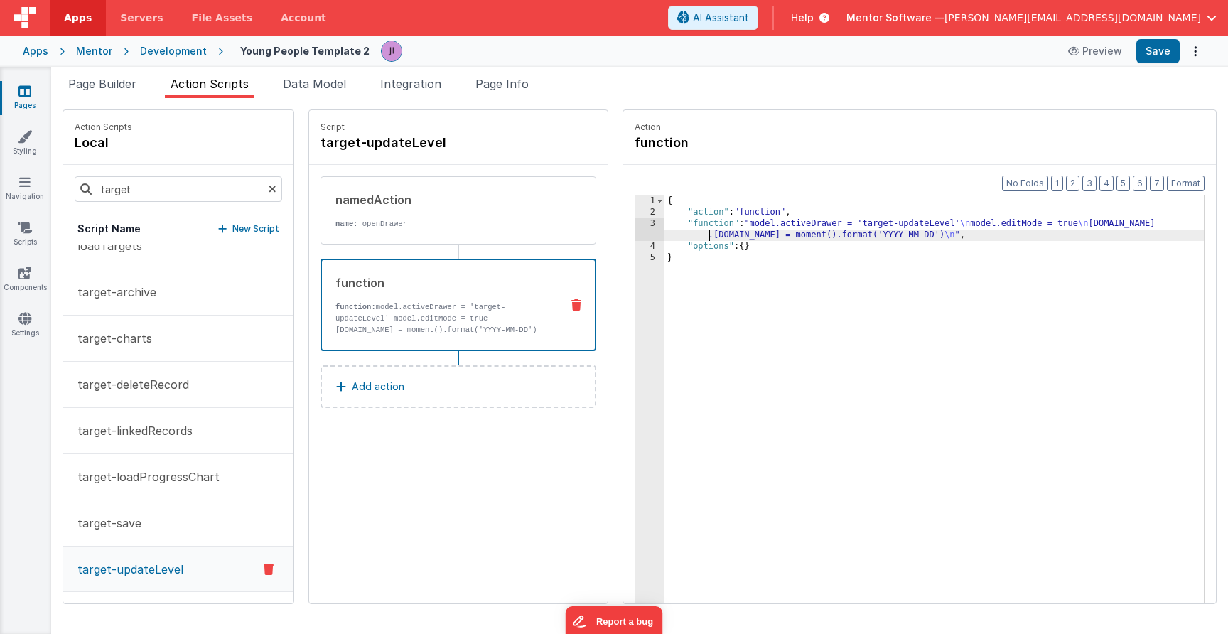
click at [642, 233] on div "3" at bounding box center [649, 229] width 29 height 23
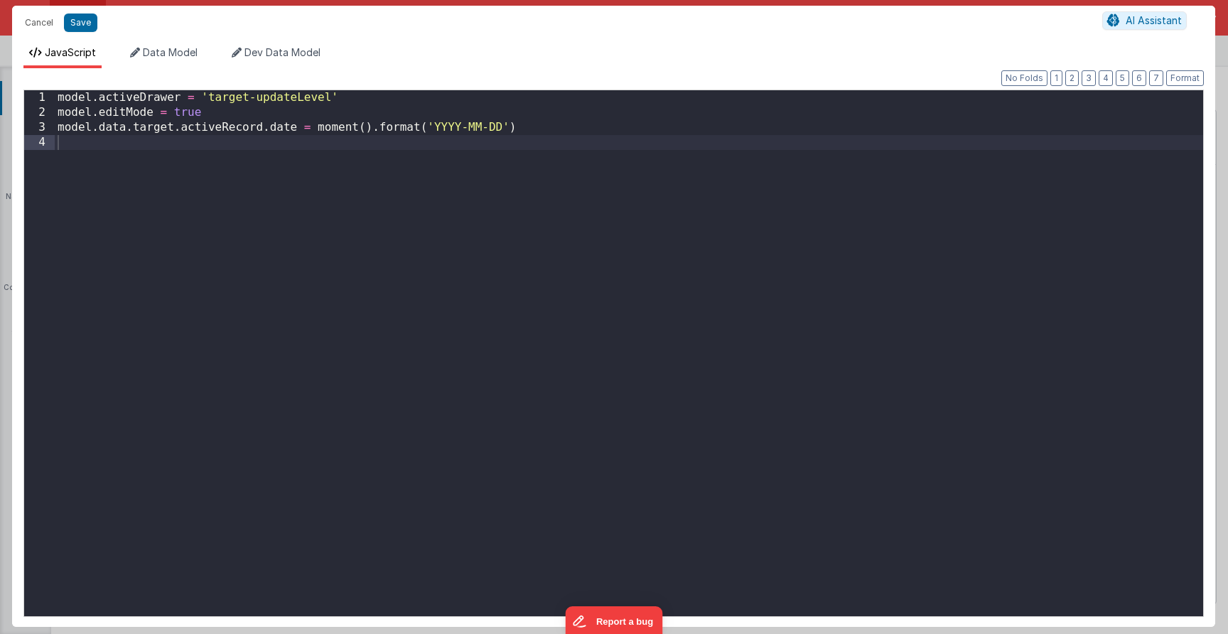
click at [559, 128] on div "model . activeDrawer = 'target-updateLevel' model . editMode = true model . dat…" at bounding box center [629, 368] width 1148 height 556
drag, startPoint x: 315, startPoint y: 133, endPoint x: 567, endPoint y: 131, distance: 251.5
click at [568, 131] on div "model . activeDrawer = 'target-updateLevel' model . editMode = true model . dat…" at bounding box center [629, 368] width 1148 height 556
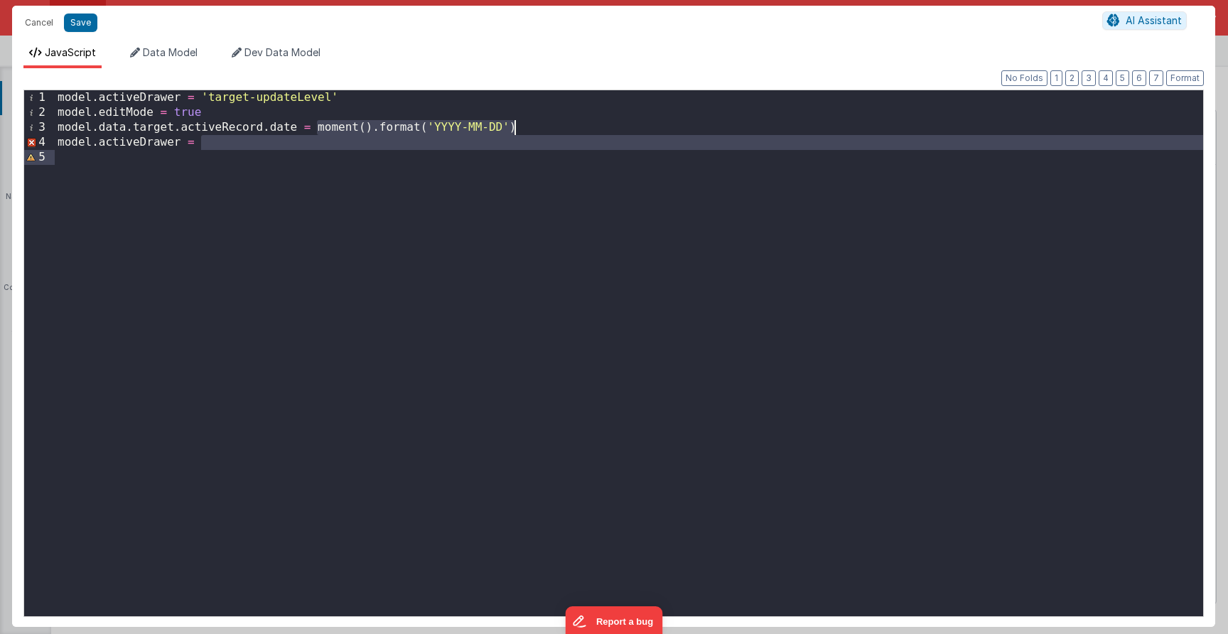
click at [516, 151] on div "model . activeDrawer = 'target-updateLevel' model . editMode = true model . dat…" at bounding box center [629, 368] width 1148 height 556
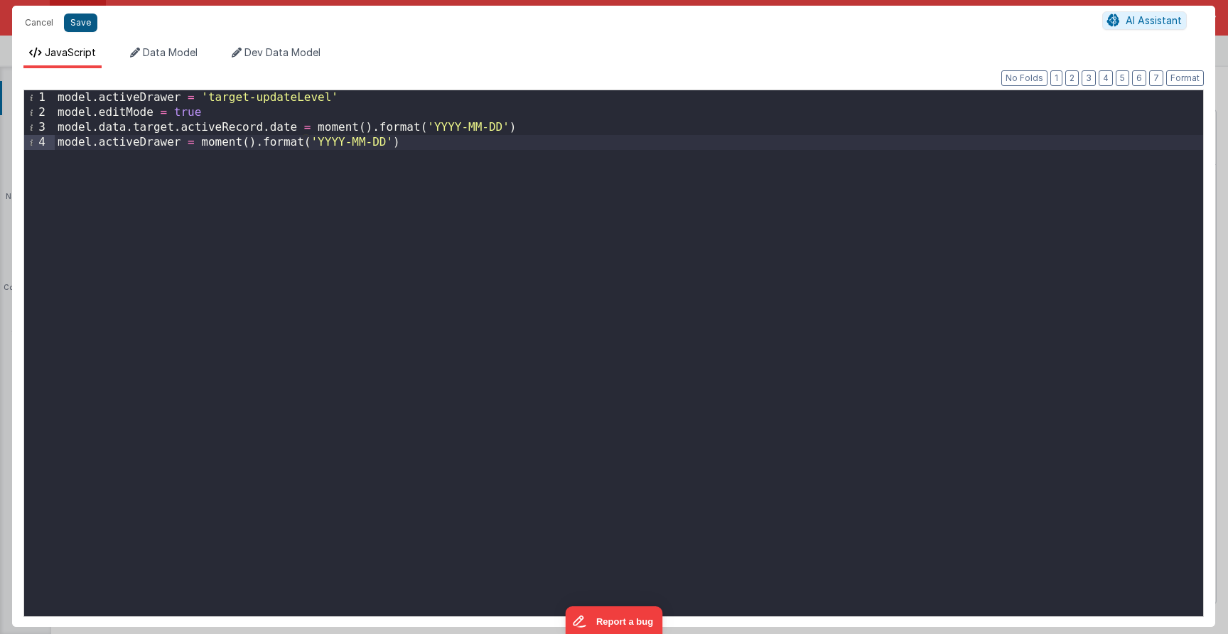
click at [89, 28] on button "Save" at bounding box center [80, 22] width 33 height 18
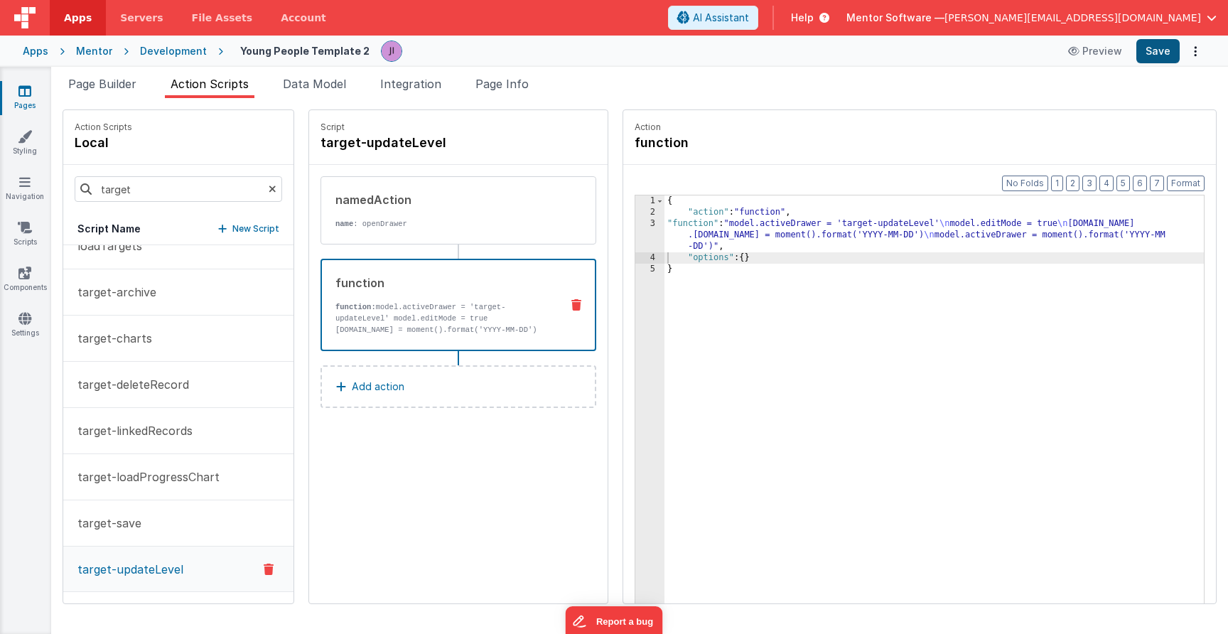
click at [1169, 56] on button "Save" at bounding box center [1157, 51] width 43 height 24
click at [460, 232] on div "namedAction name : openDrawer" at bounding box center [458, 210] width 276 height 68
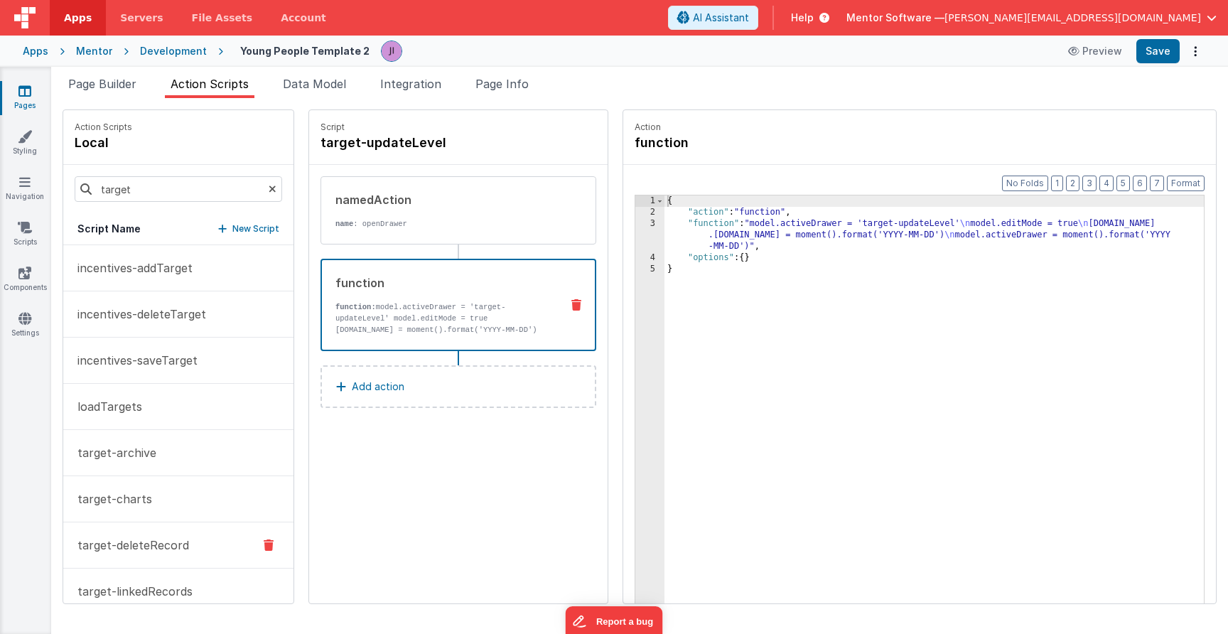
scroll to position [161, 0]
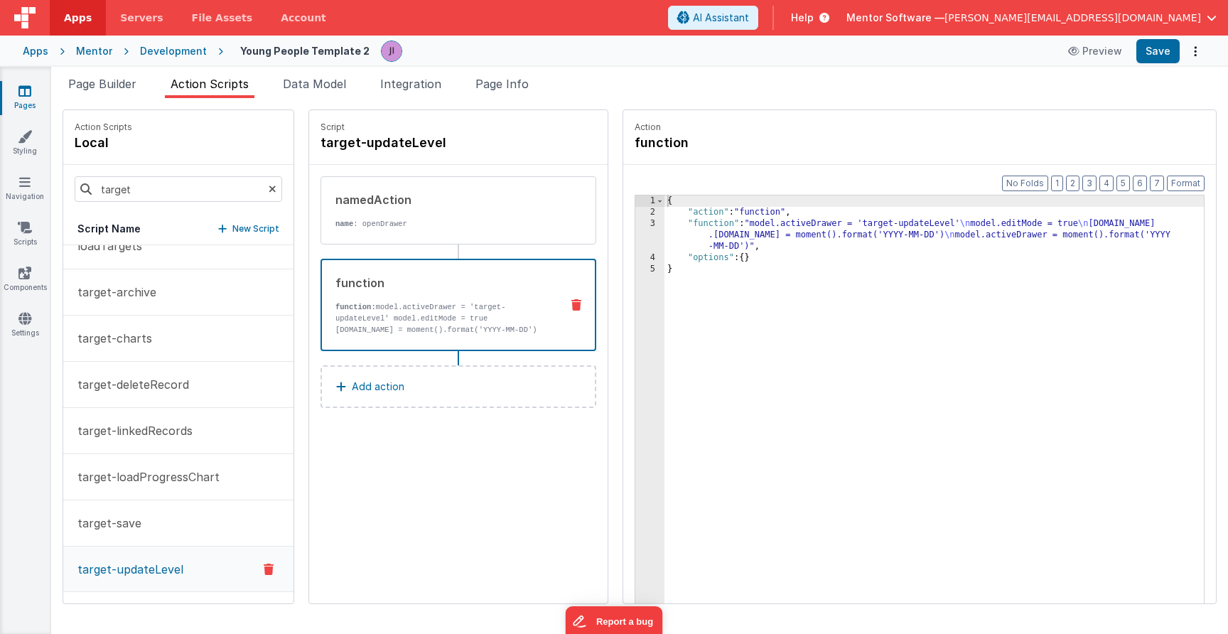
click at [178, 562] on p "target-updateLevel" at bounding box center [126, 569] width 114 height 17
click at [125, 87] on span "Page Builder" at bounding box center [102, 84] width 68 height 14
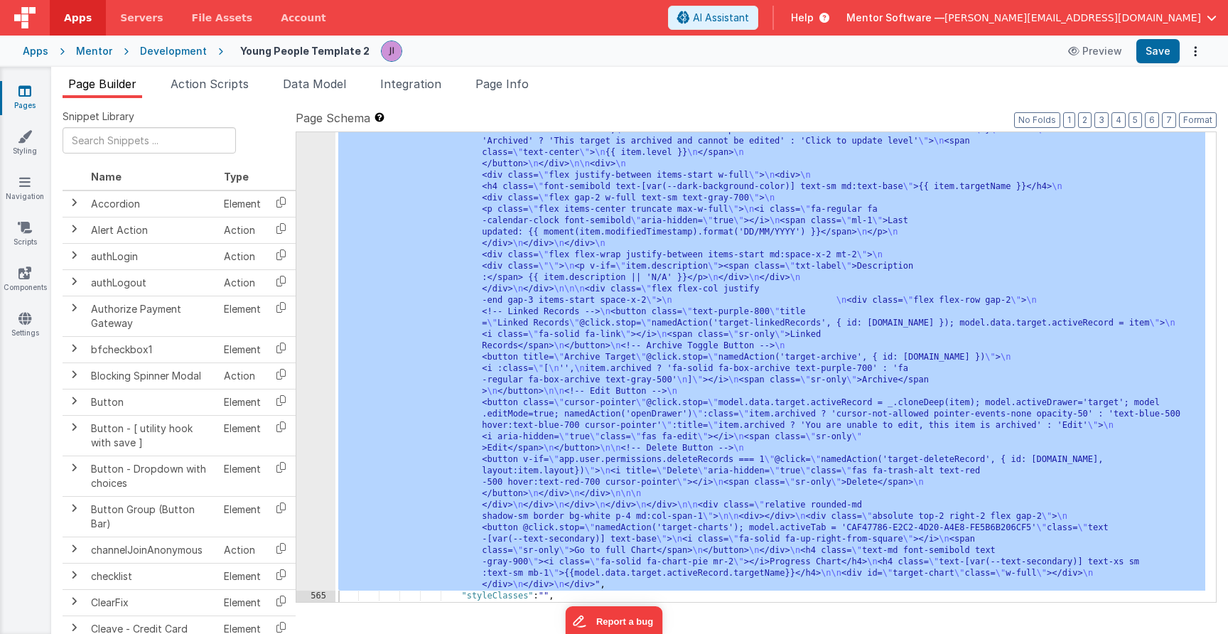
click at [394, 377] on div ""html" : "<div class= \" flex flex-col justify-between gap-4 md:flex-row \" sty…" at bounding box center [770, 393] width 870 height 1356
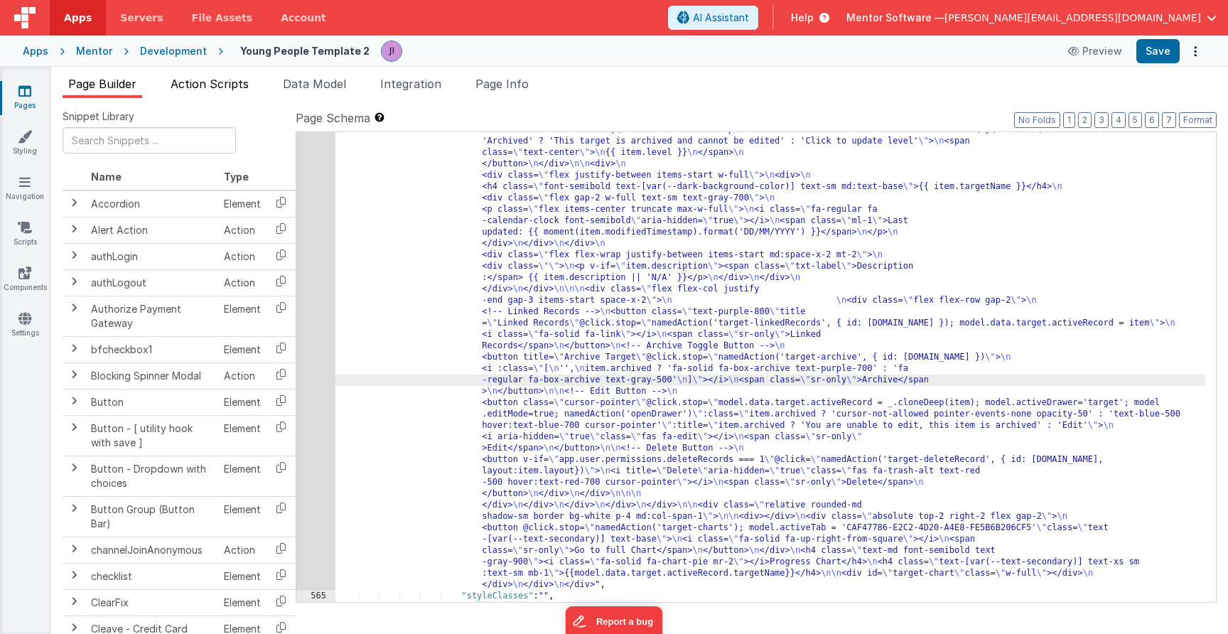
click at [235, 89] on span "Action Scripts" at bounding box center [210, 84] width 78 height 14
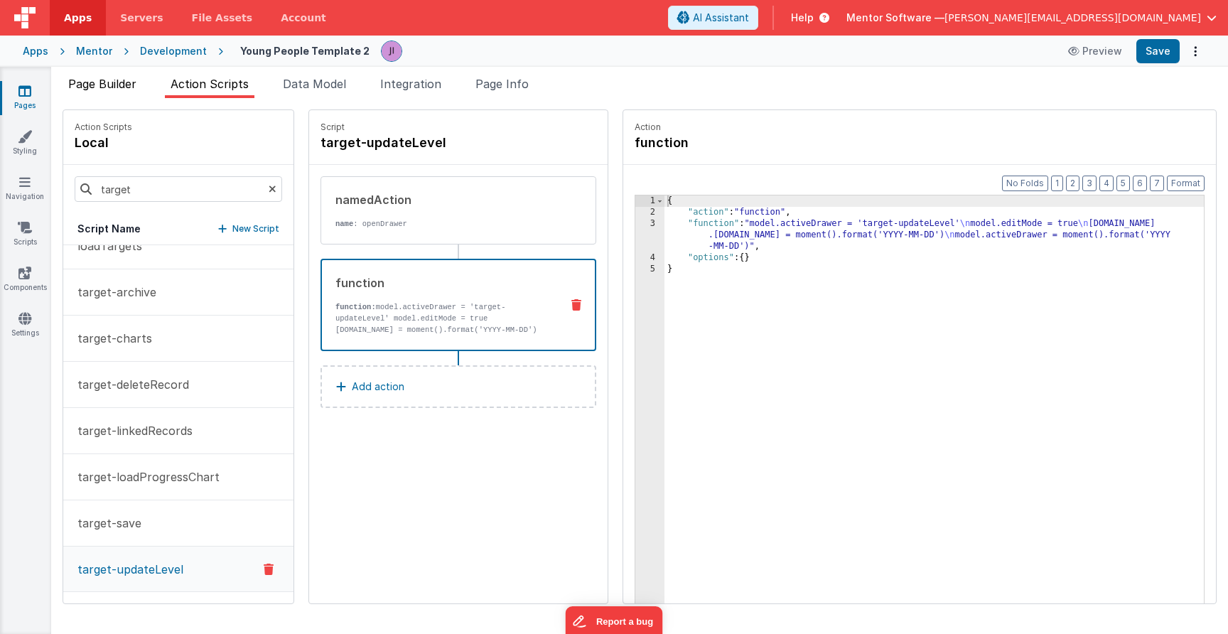
click at [126, 80] on span "Page Builder" at bounding box center [102, 84] width 68 height 14
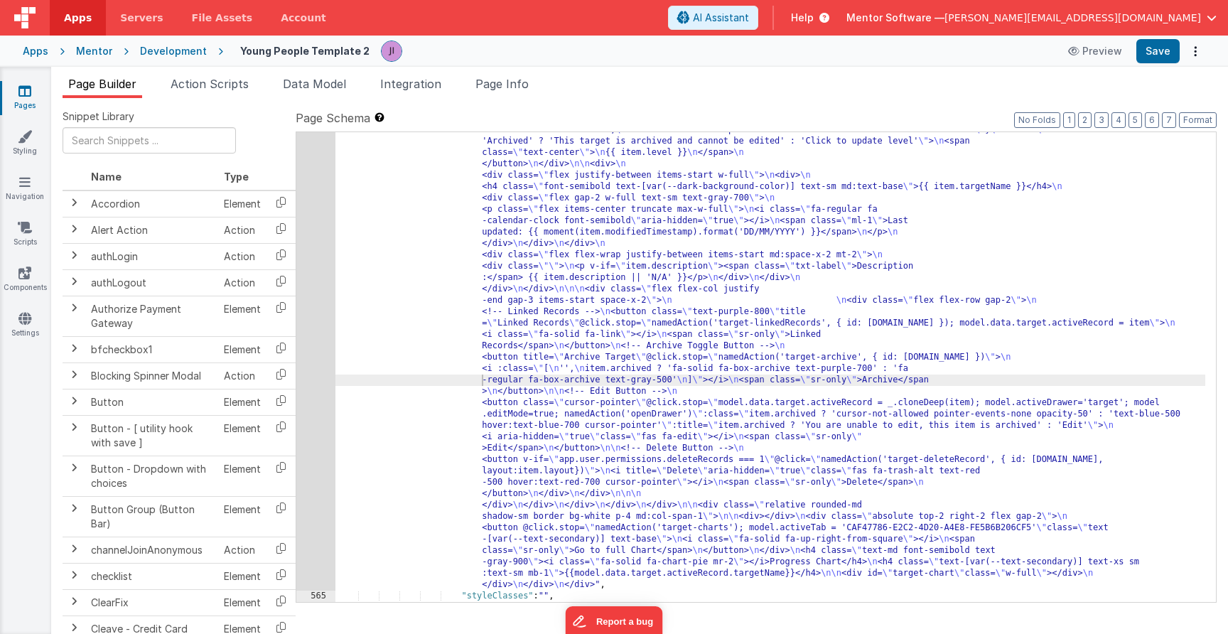
click at [758, 416] on div ""html" : "<div class= \" flex flex-col justify-between gap-4 md:flex-row \" sty…" at bounding box center [770, 393] width 870 height 1356
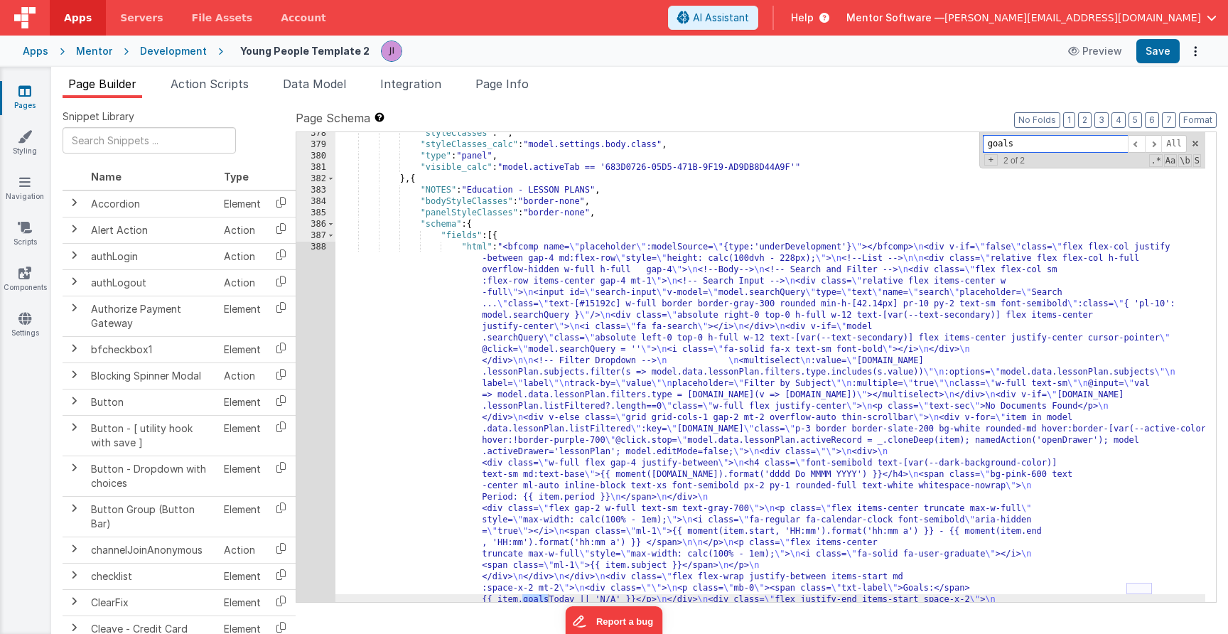
scroll to position [9346, 0]
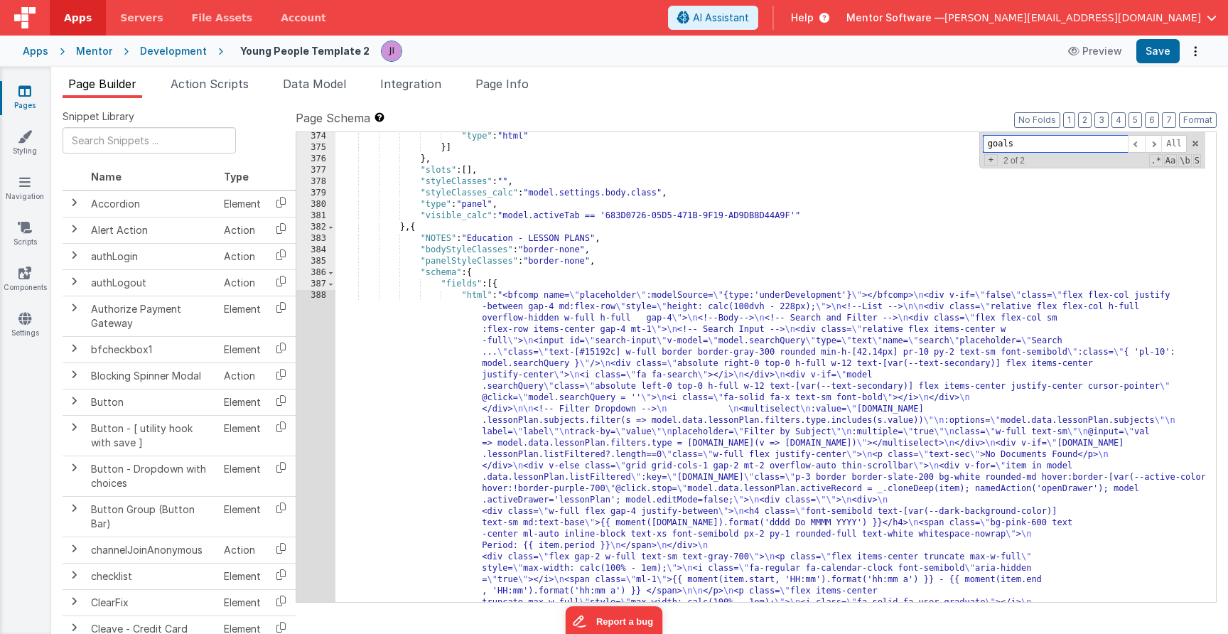
type input "goals"
click at [543, 426] on div ""type" : "html" }] } , "slots" : [ ] , "styleClasses" : "" , "styleClasses_calc…" at bounding box center [770, 593] width 870 height 924
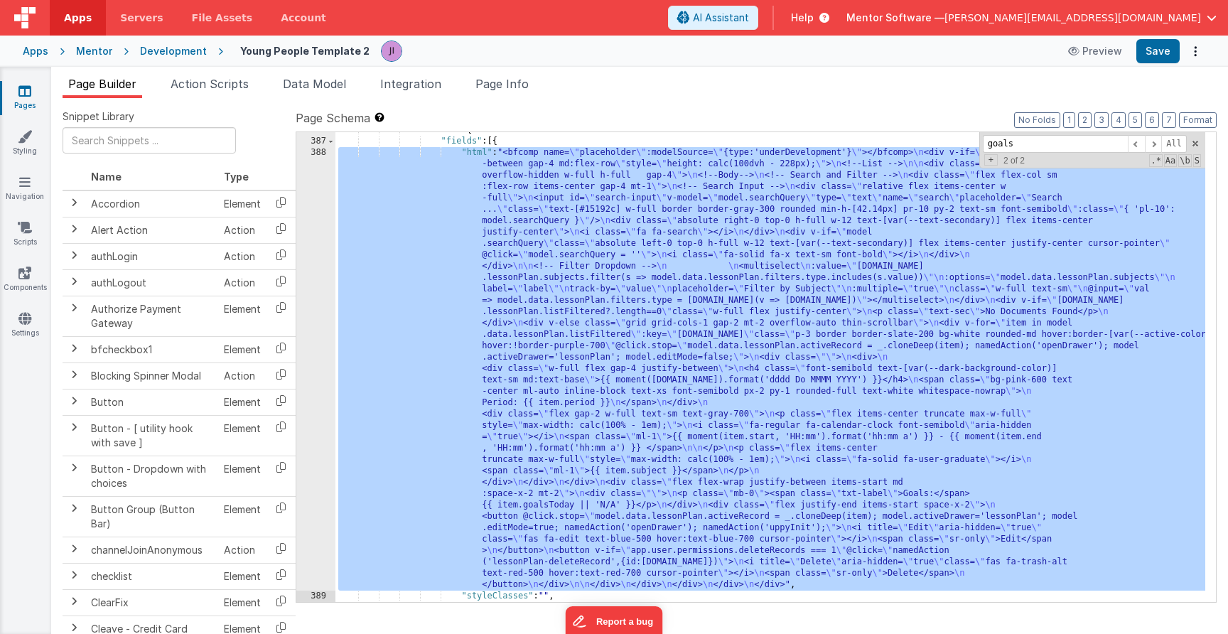
click at [314, 308] on div "388" at bounding box center [315, 368] width 39 height 443
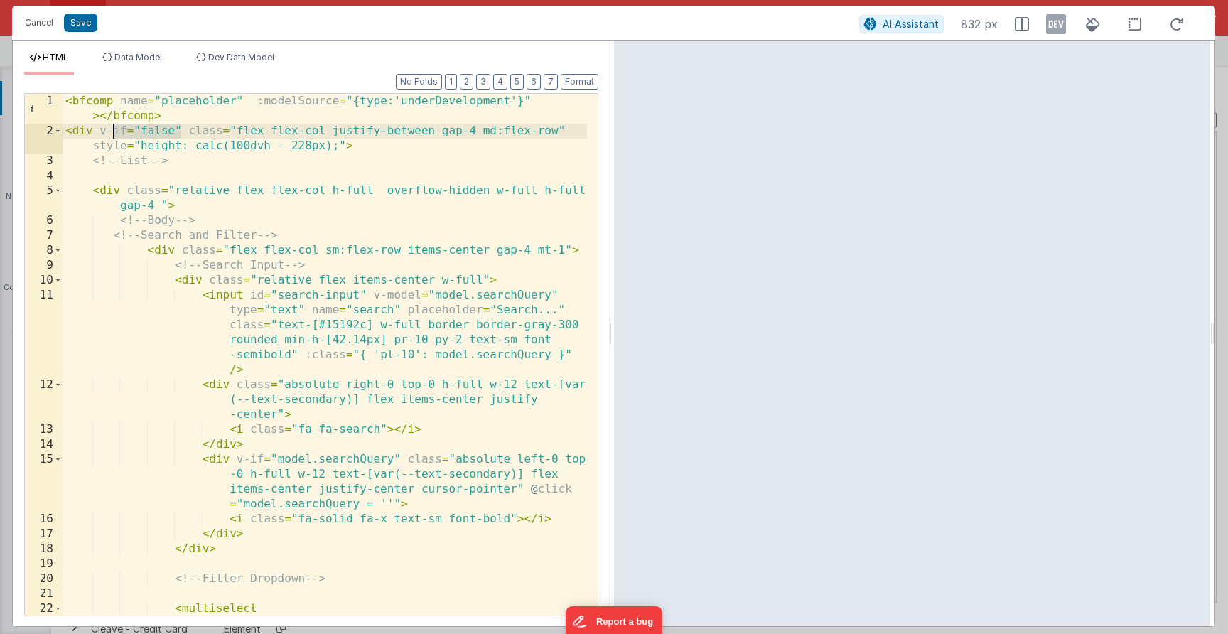
drag, startPoint x: 178, startPoint y: 130, endPoint x: 114, endPoint y: 131, distance: 64.0
click at [114, 131] on div "< bfcomp name = "placeholder" :modelSource = "{type:'underDevelopment'}" > </ b…" at bounding box center [325, 384] width 524 height 581
click at [119, 102] on div "< bfcomp name = "placeholder" :modelSource = "{type:'underDevelopment'}" > </ b…" at bounding box center [325, 384] width 524 height 581
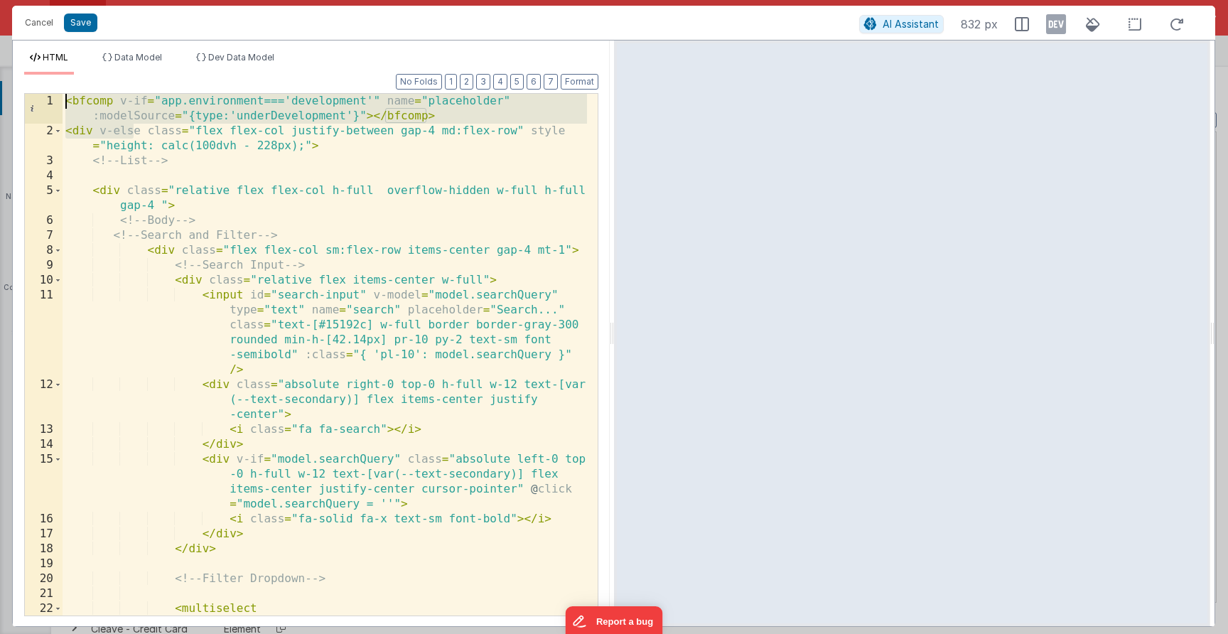
drag, startPoint x: 136, startPoint y: 131, endPoint x: -6, endPoint y: 87, distance: 149.0
click at [0, 87] on html "Cancel Save AI Assistant 832 px HTML Data Model Dev Data Model Format 7 6 5 4 3…" at bounding box center [614, 317] width 1228 height 634
drag, startPoint x: 146, startPoint y: 133, endPoint x: 35, endPoint y: 97, distance: 117.3
click at [35, 97] on div "1 2 3 4 5 6 7 8 9 10 11 12 13 14 15 16 17 18 19 20 21 22 23 < bfcomp v-if = "ap…" at bounding box center [311, 354] width 574 height 523
click at [72, 25] on button "Save" at bounding box center [80, 22] width 33 height 18
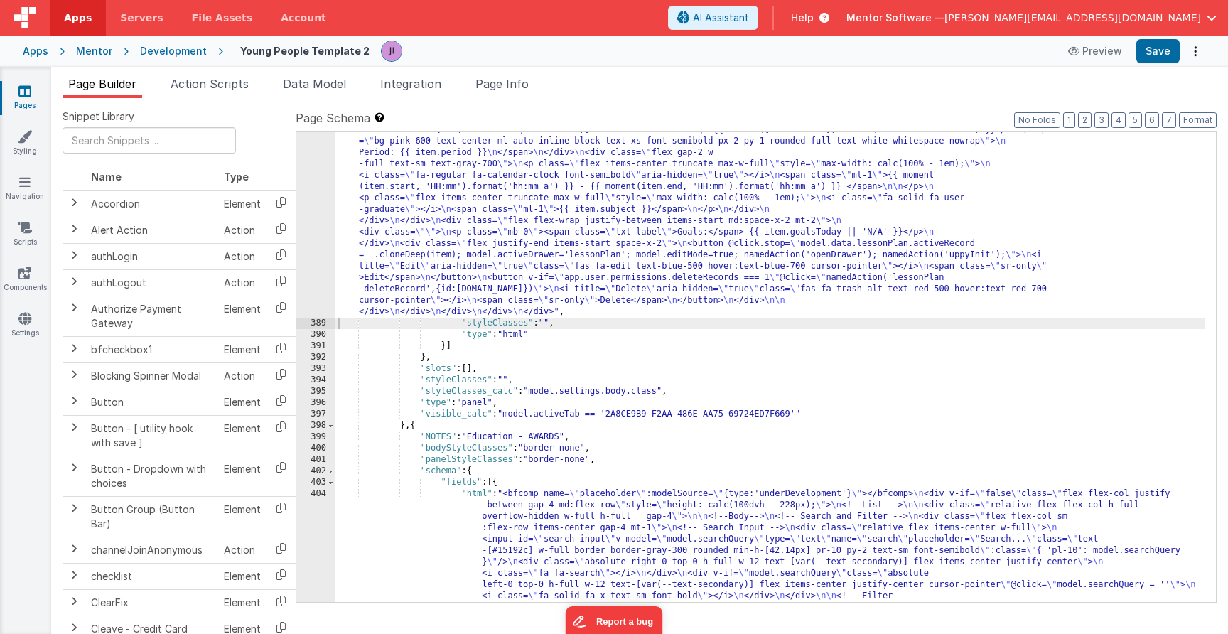
scroll to position [9688, 0]
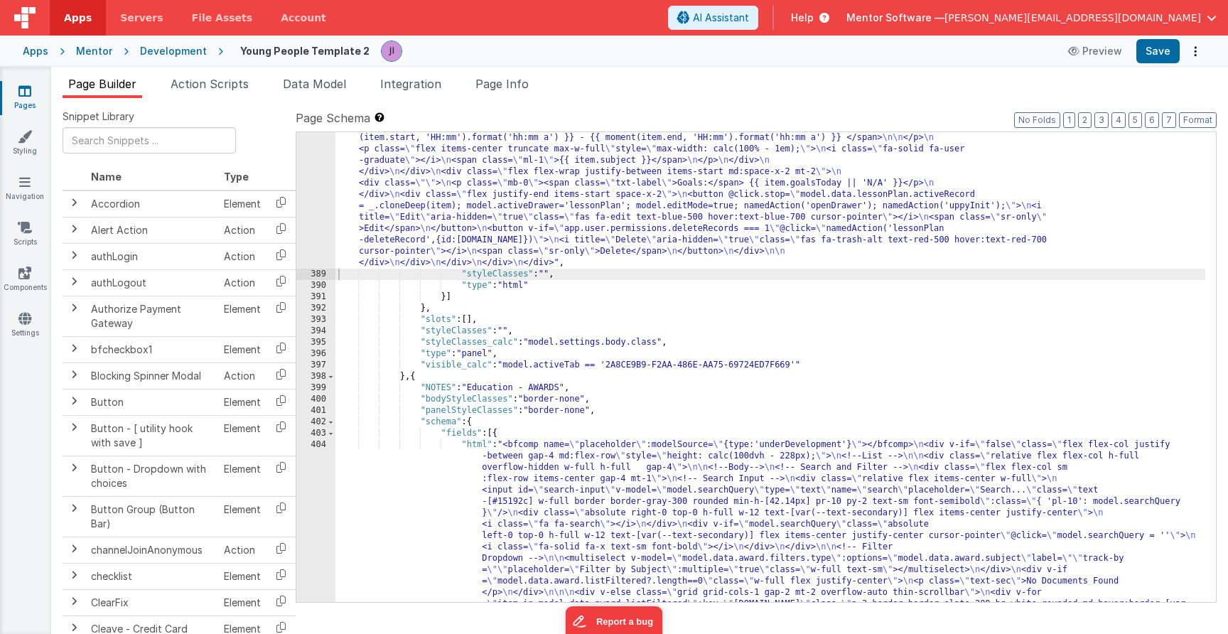
click at [581, 512] on div ""html" : "<bfcomp v-if= \" app.environment==='development' \" name= \" placehol…" at bounding box center [770, 571] width 870 height 1379
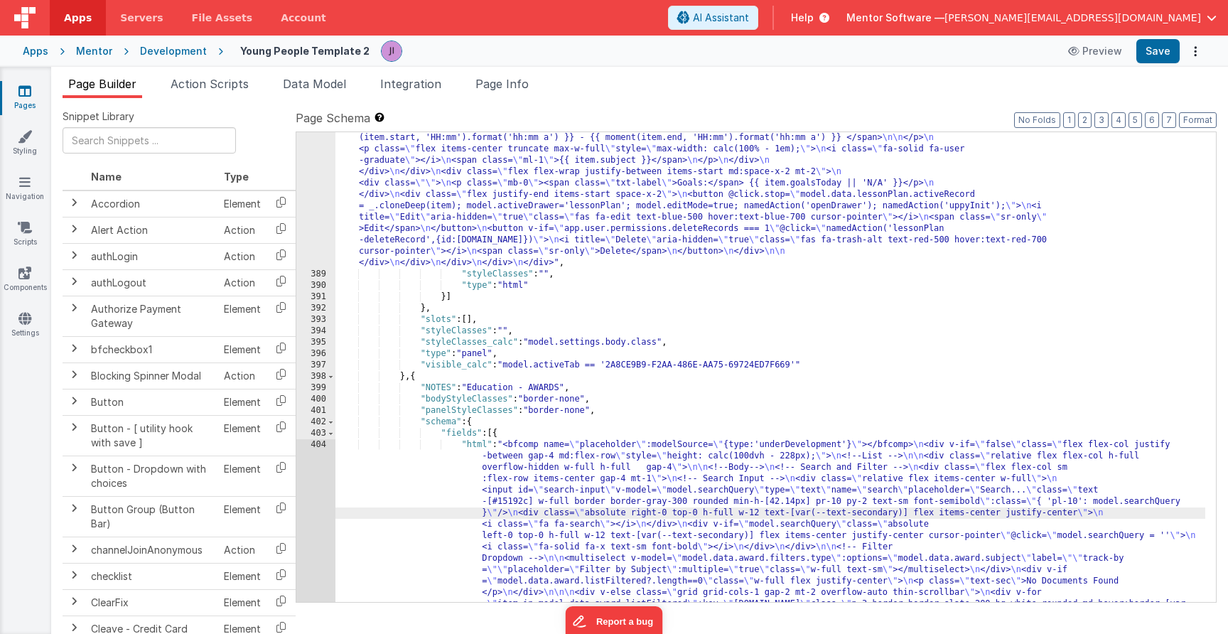
scroll to position [9984, 0]
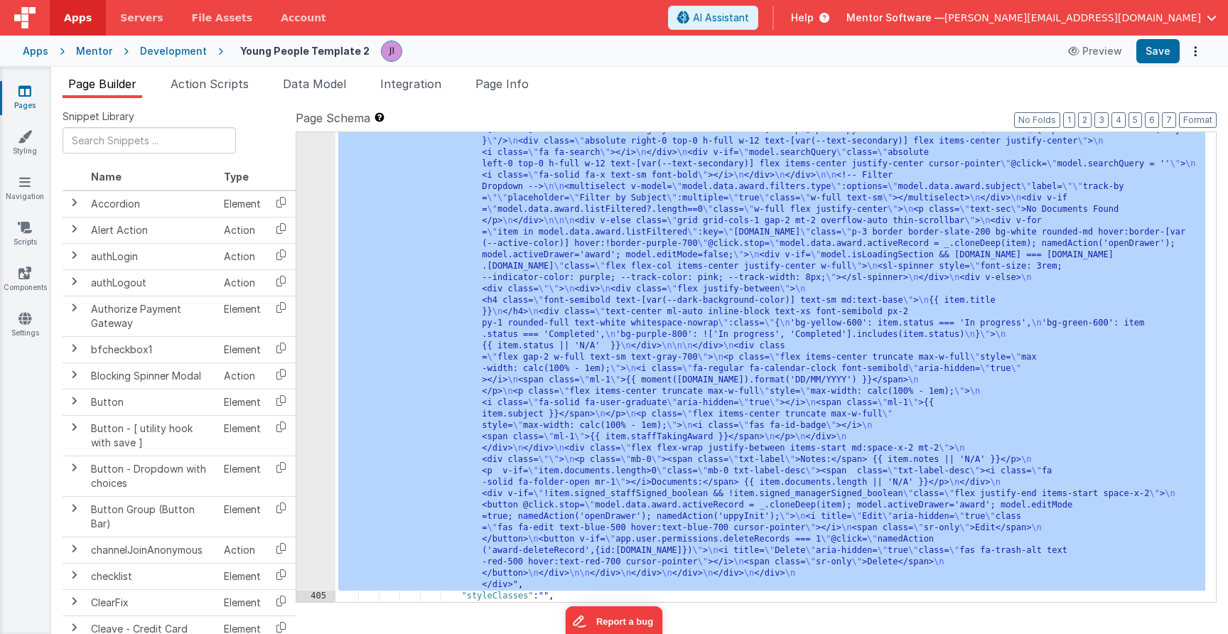
click at [323, 323] on div "404" at bounding box center [315, 328] width 39 height 523
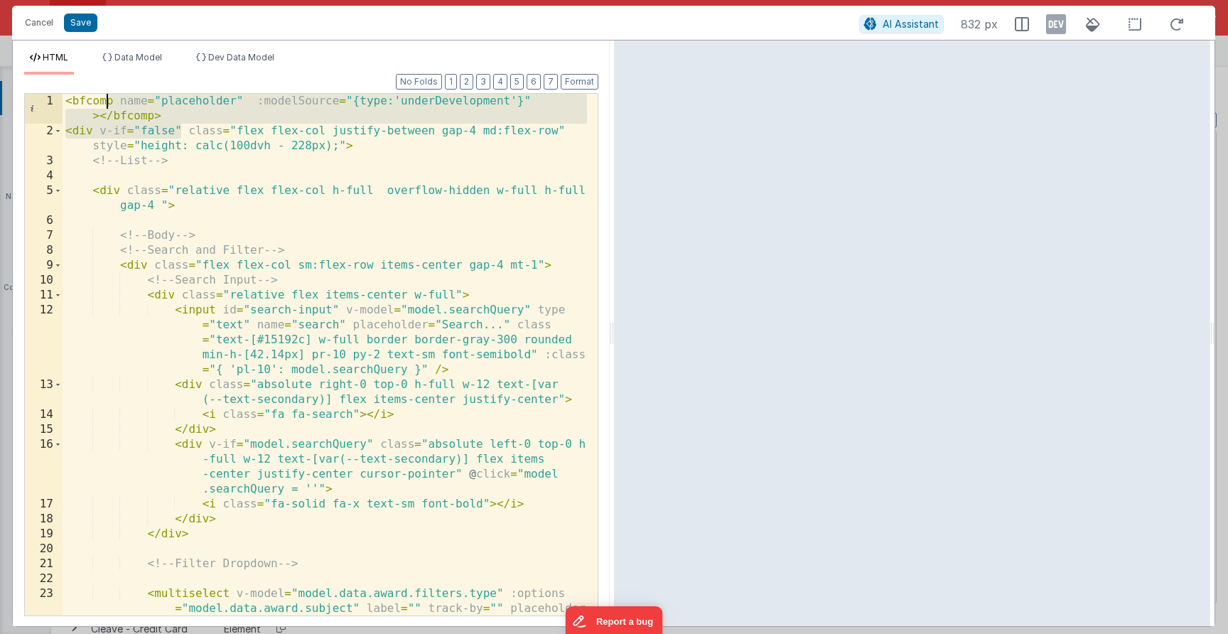
drag, startPoint x: 179, startPoint y: 130, endPoint x: 45, endPoint y: 55, distance: 154.0
click at [45, 55] on div "HTML Data Model Dev Data Model Format 7 6 5 4 3 2 1 No Folds 1 2 3 4 5 6 7 8 9 …" at bounding box center [311, 339] width 597 height 574
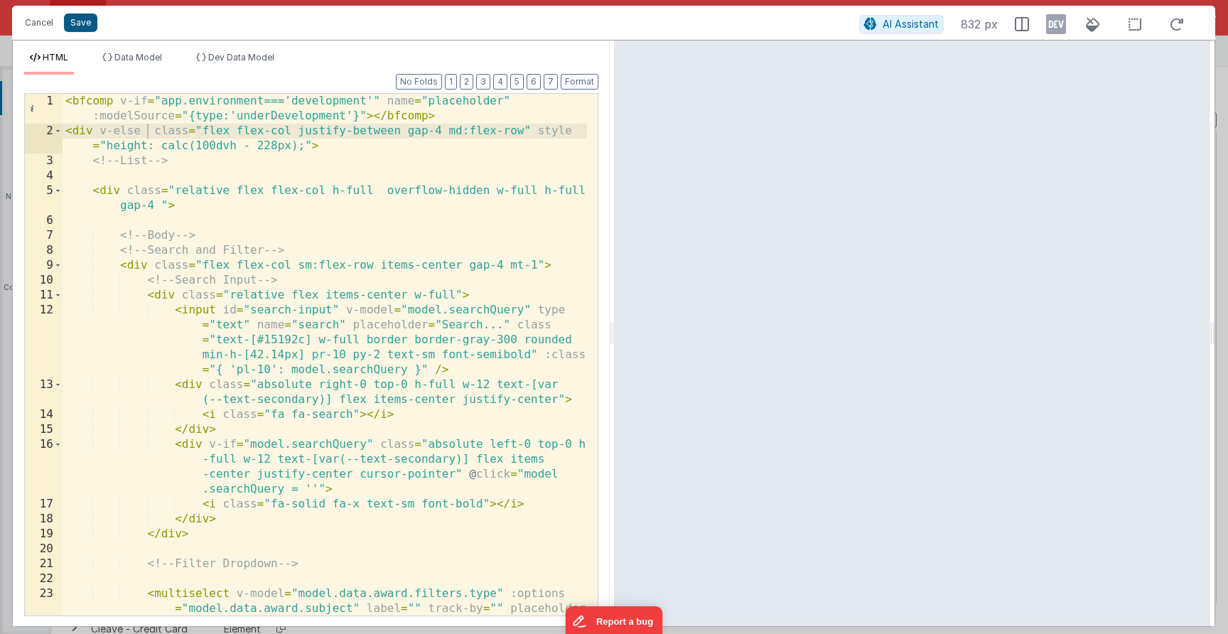
click at [87, 23] on button "Save" at bounding box center [80, 22] width 33 height 18
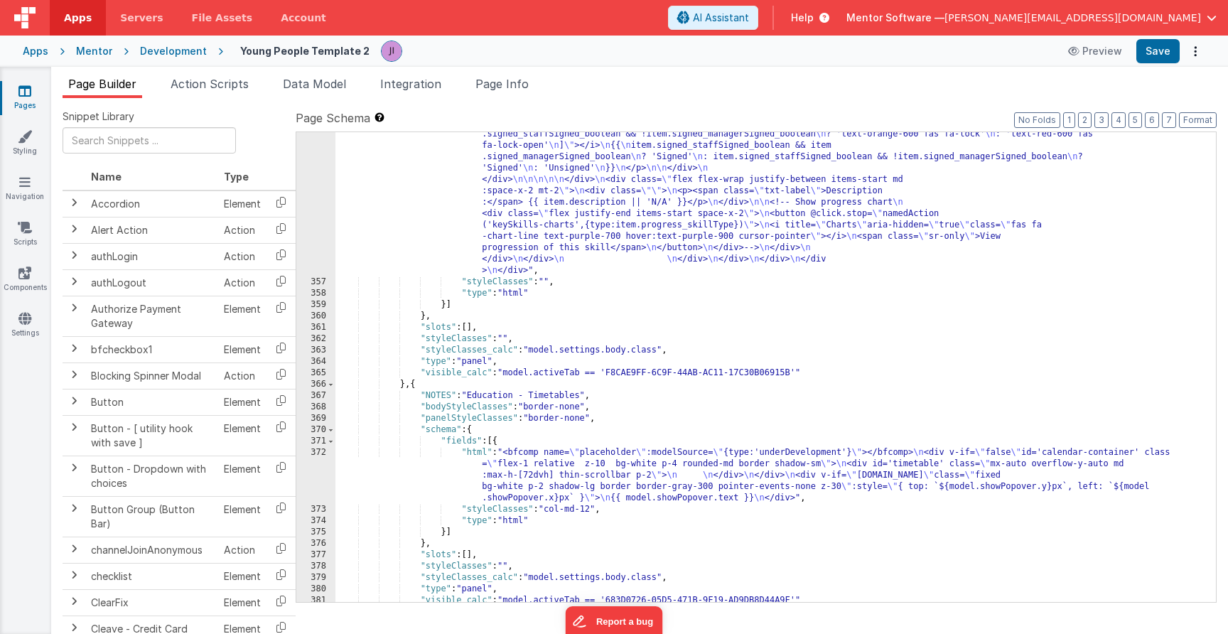
scroll to position [9237, 0]
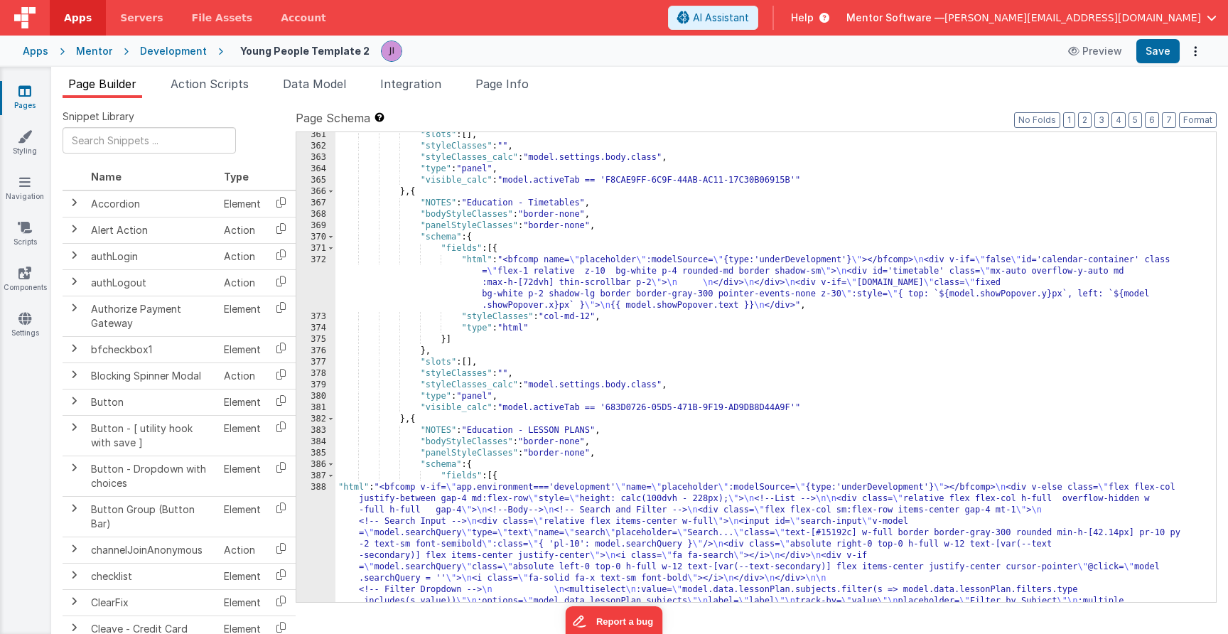
click at [514, 301] on div ""slots" : [ ] , "styleClasses" : "" , "styleClasses_calc" : "model.settings.bod…" at bounding box center [770, 562] width 870 height 867
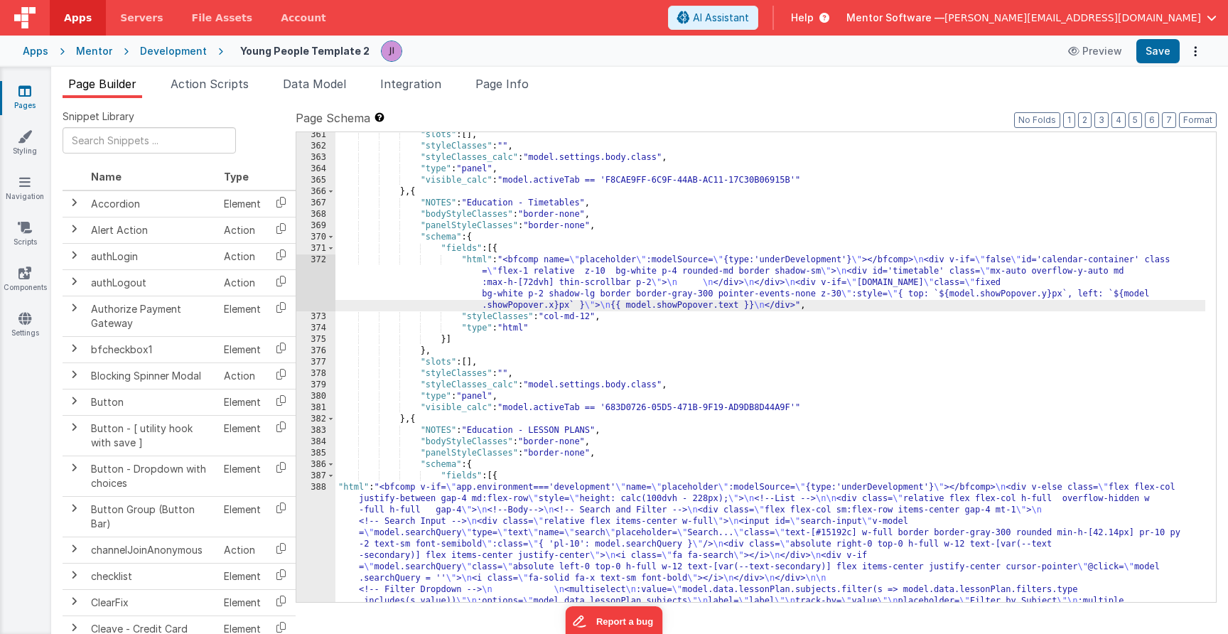
click at [317, 306] on div "372" at bounding box center [315, 282] width 39 height 57
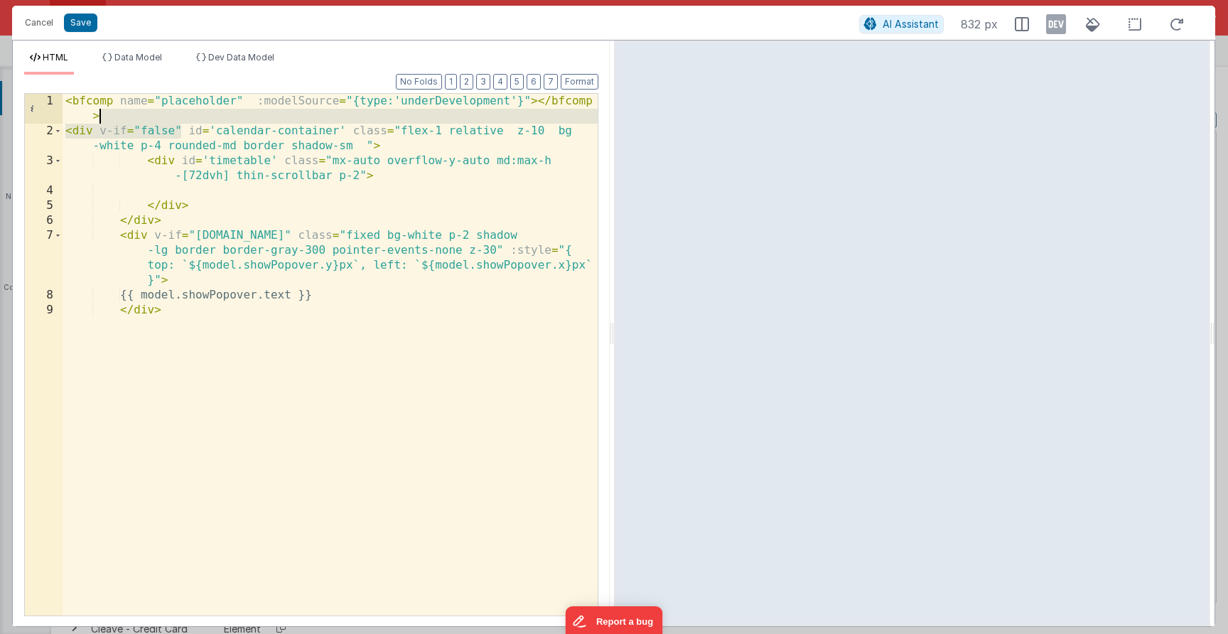
drag, startPoint x: 183, startPoint y: 129, endPoint x: 55, endPoint y: 76, distance: 137.9
click at [48, 74] on div "HTML Data Model Dev Data Model Format 7 6 5 4 3 2 1 No Folds 1 2 3 4 5 6 7 8 9 …" at bounding box center [311, 339] width 597 height 574
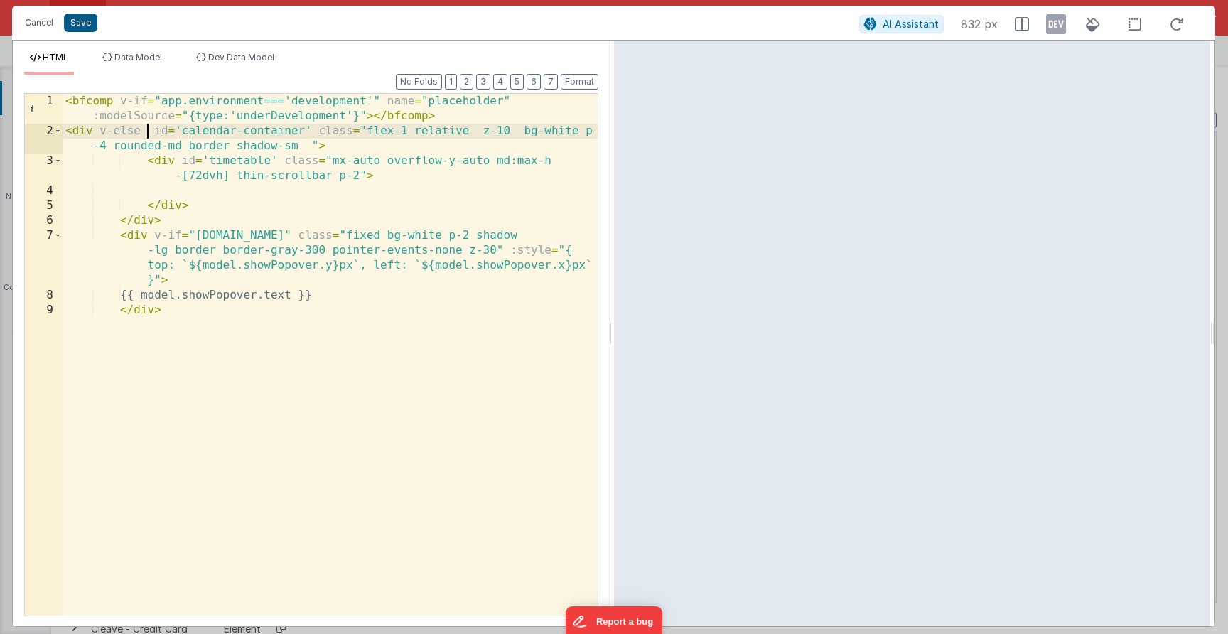
click at [85, 24] on button "Save" at bounding box center [80, 22] width 33 height 18
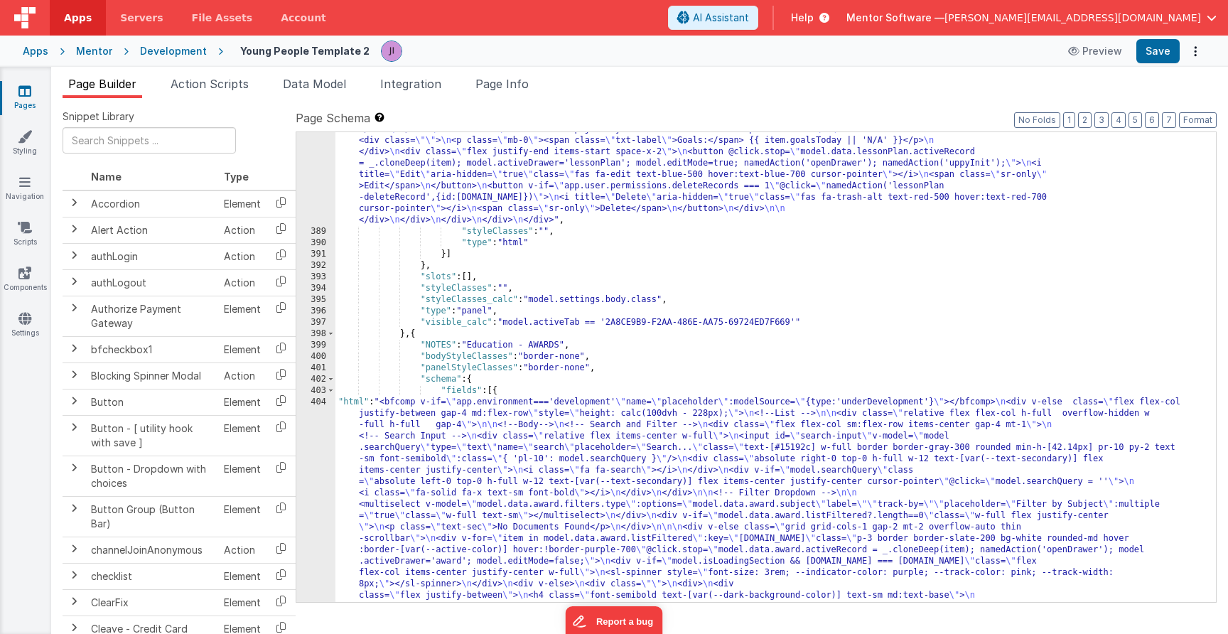
scroll to position [9791, 0]
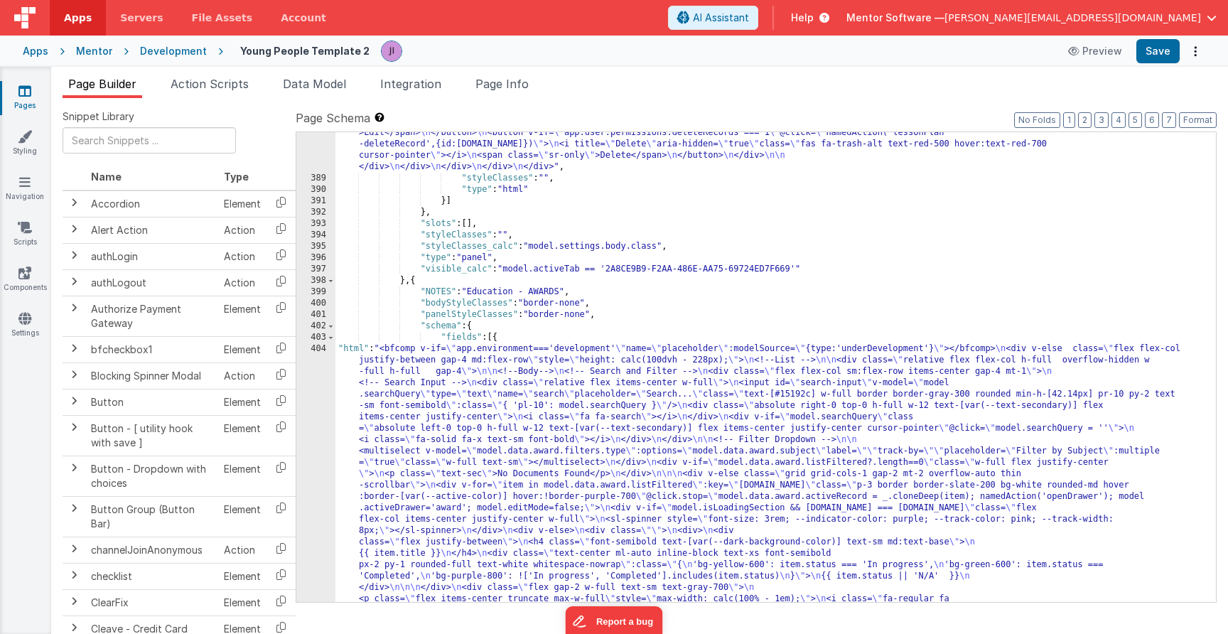
click at [510, 391] on div ""html" : "<bfcomp v-if= \" app.environment==='development' \" name= \" placehol…" at bounding box center [770, 435] width 870 height 1299
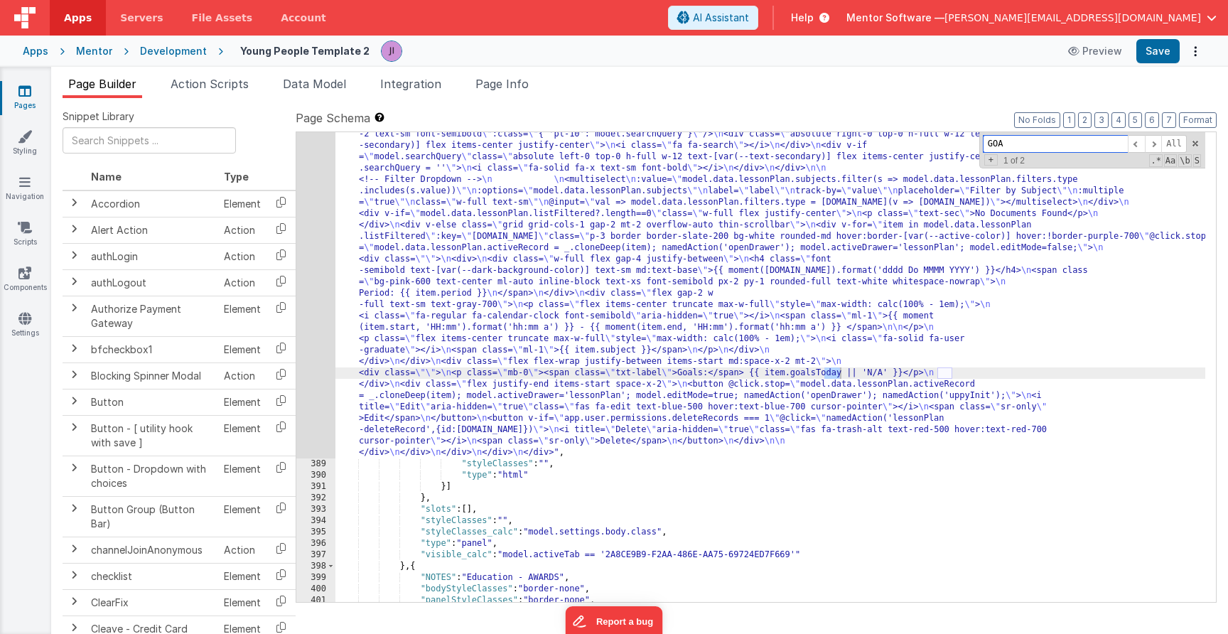
scroll to position [9564, 0]
click at [1167, 159] on span "Aa" at bounding box center [1170, 160] width 13 height 13
click at [1115, 145] on input "GOALS" at bounding box center [1055, 144] width 145 height 18
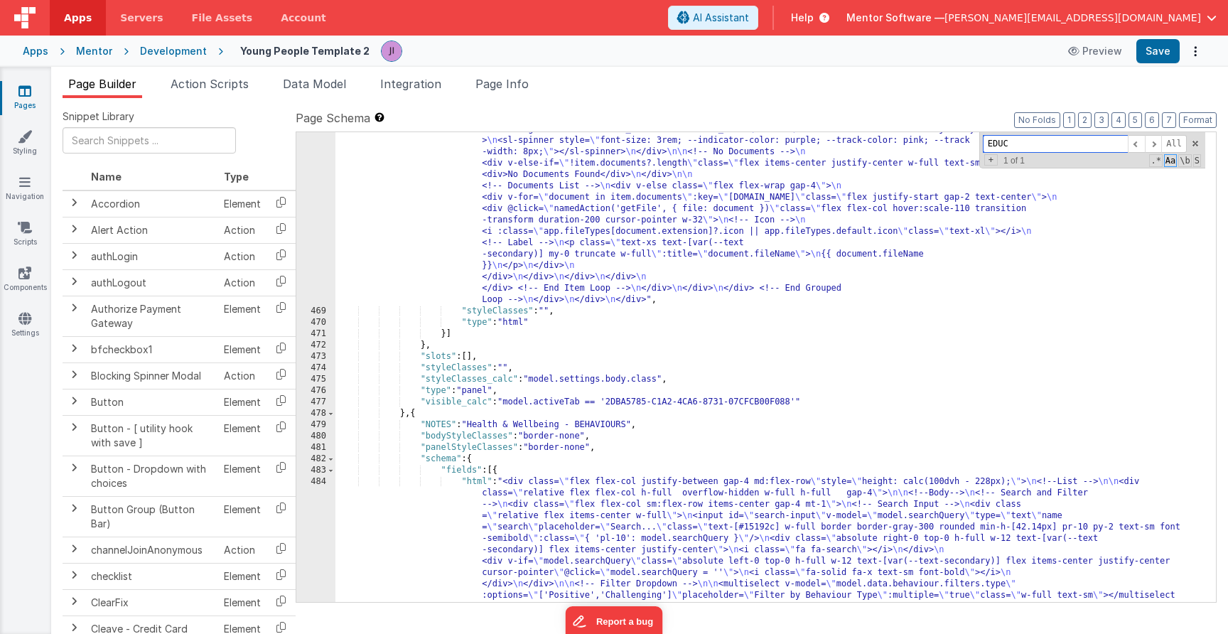
scroll to position [13246, 0]
click at [1061, 151] on input "EDUC" at bounding box center [1055, 144] width 145 height 18
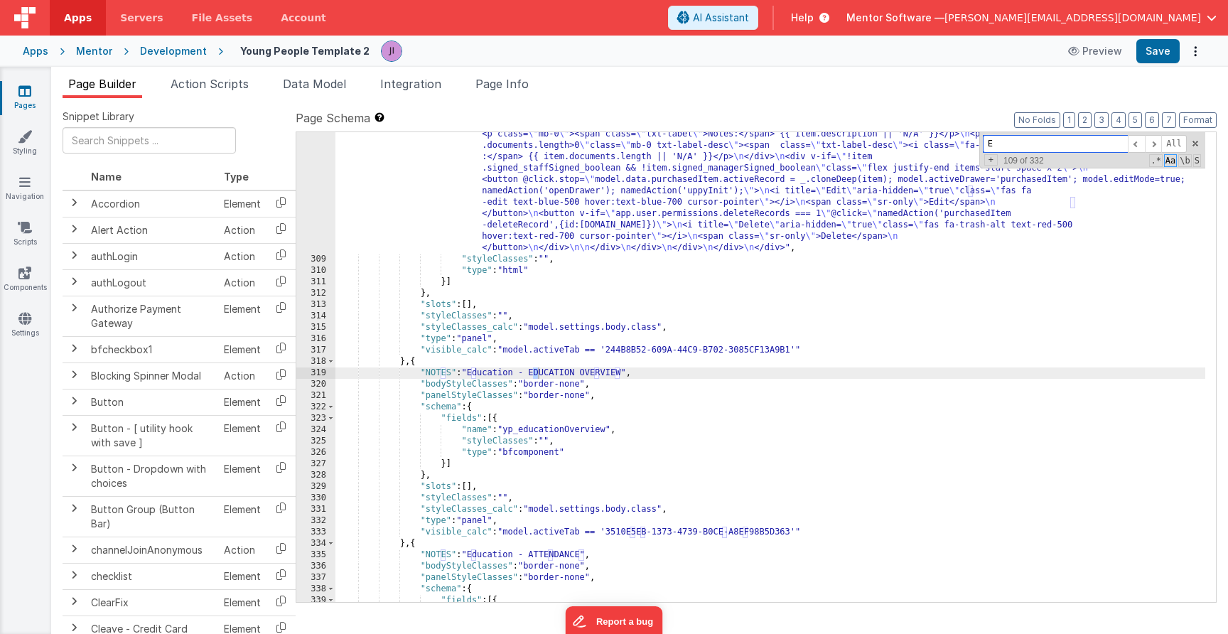
scroll to position [7933, 0]
click at [1059, 138] on input "EDUCA" at bounding box center [1055, 144] width 145 height 18
type input "EDUCA"
click at [1169, 166] on span "Aa" at bounding box center [1170, 160] width 13 height 13
click at [1157, 144] on span at bounding box center [1153, 144] width 17 height 18
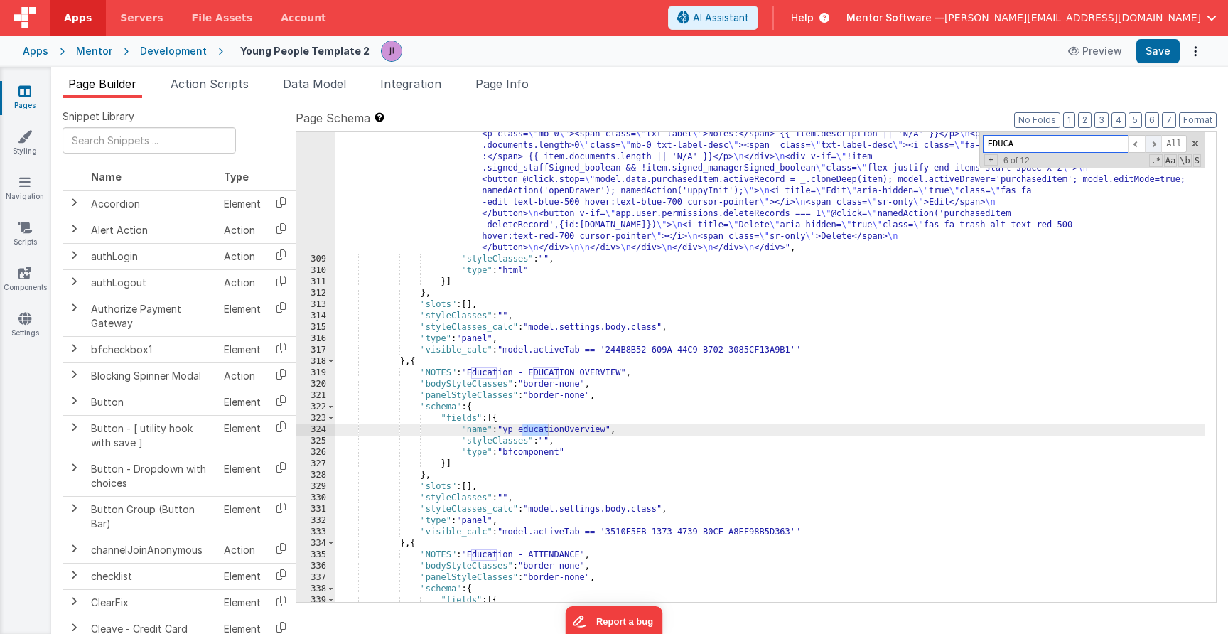
click at [1155, 141] on span at bounding box center [1153, 144] width 17 height 18
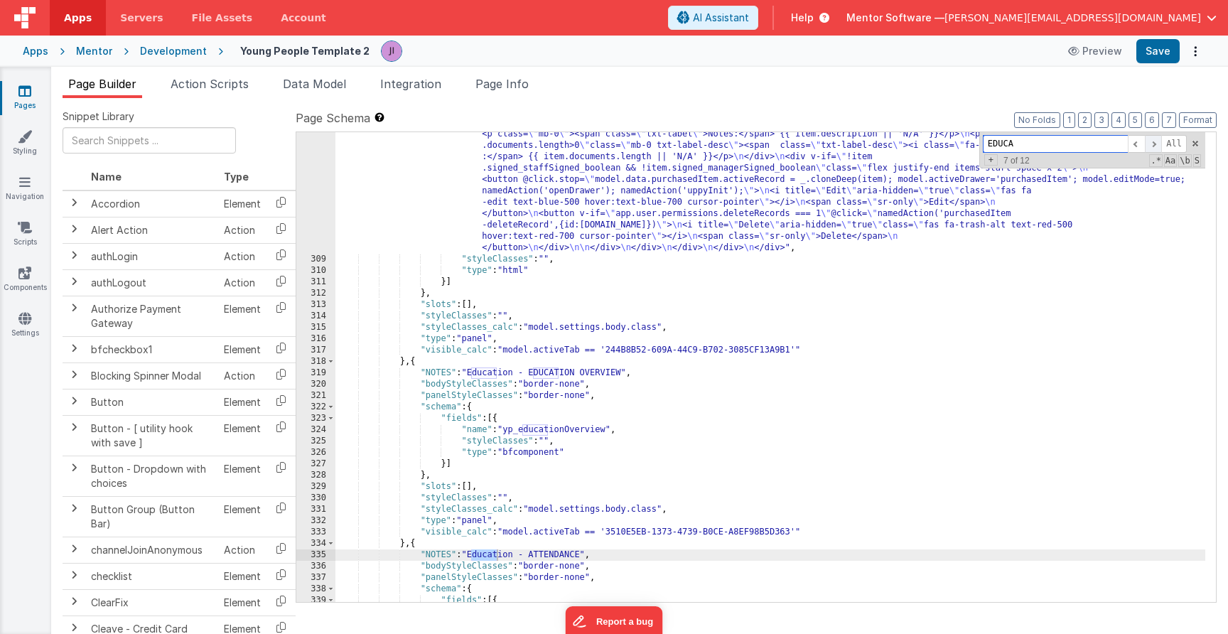
click at [1155, 141] on span at bounding box center [1153, 144] width 17 height 18
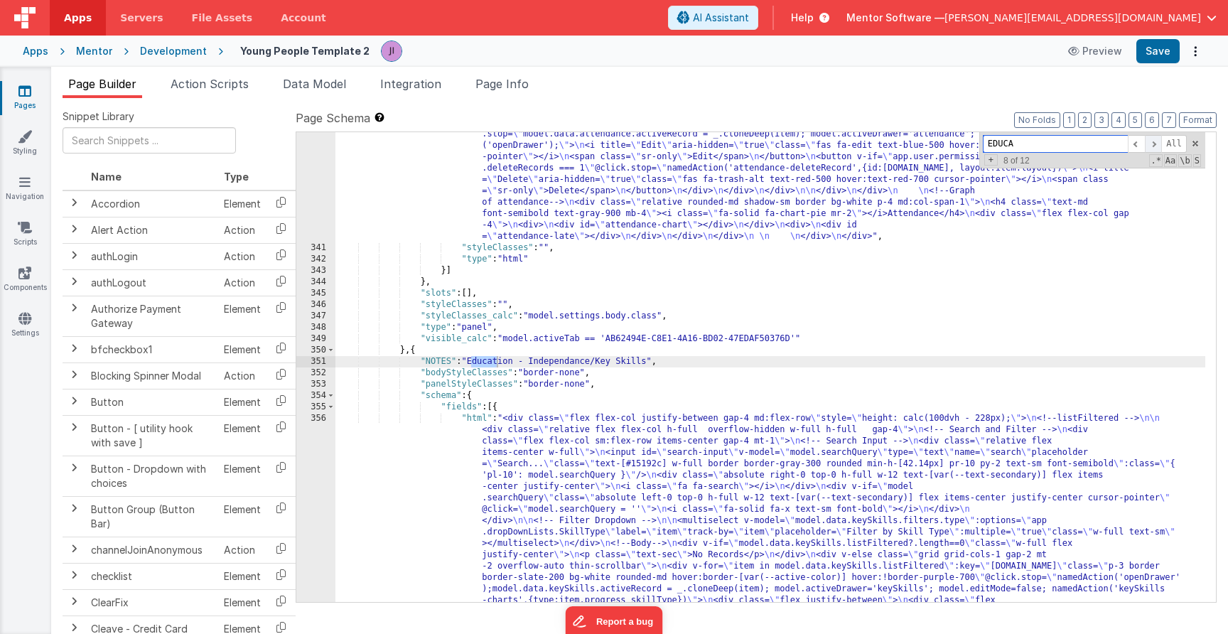
click at [1155, 141] on span at bounding box center [1153, 144] width 17 height 18
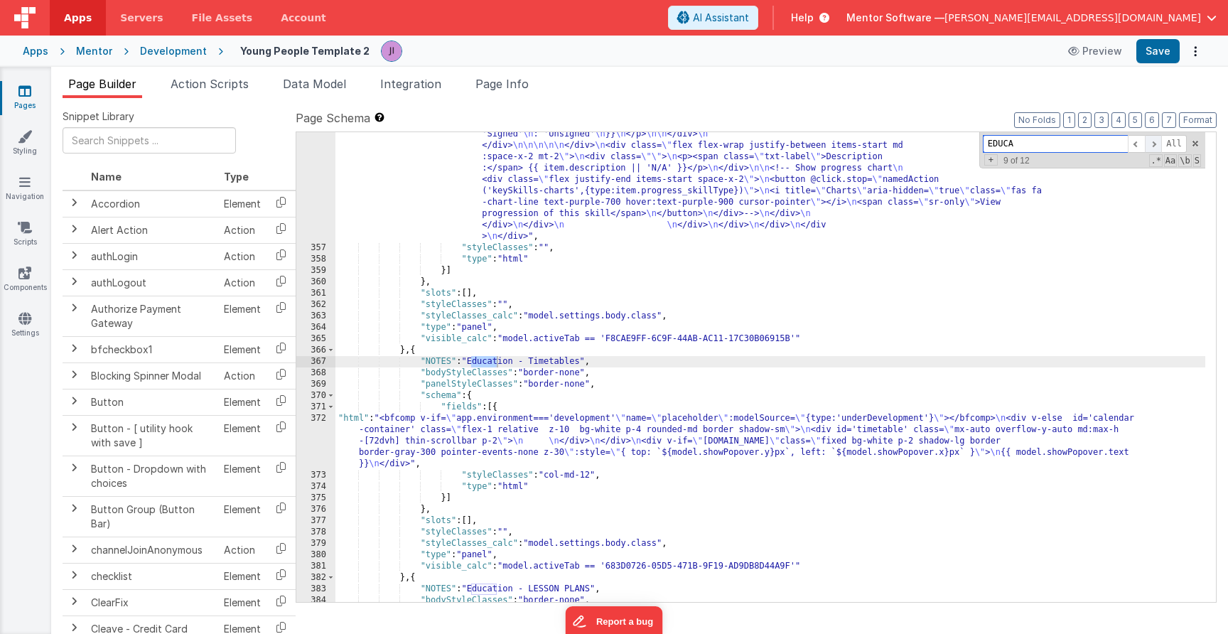
click at [1155, 141] on span at bounding box center [1153, 144] width 17 height 18
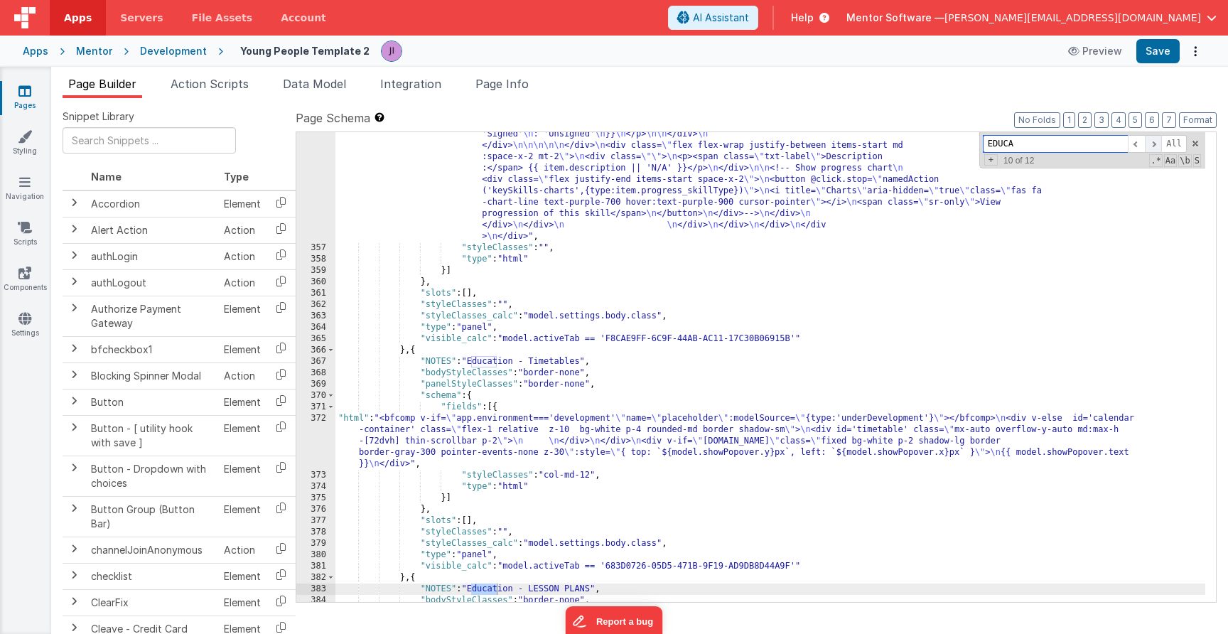
click at [1155, 141] on span at bounding box center [1153, 144] width 17 height 18
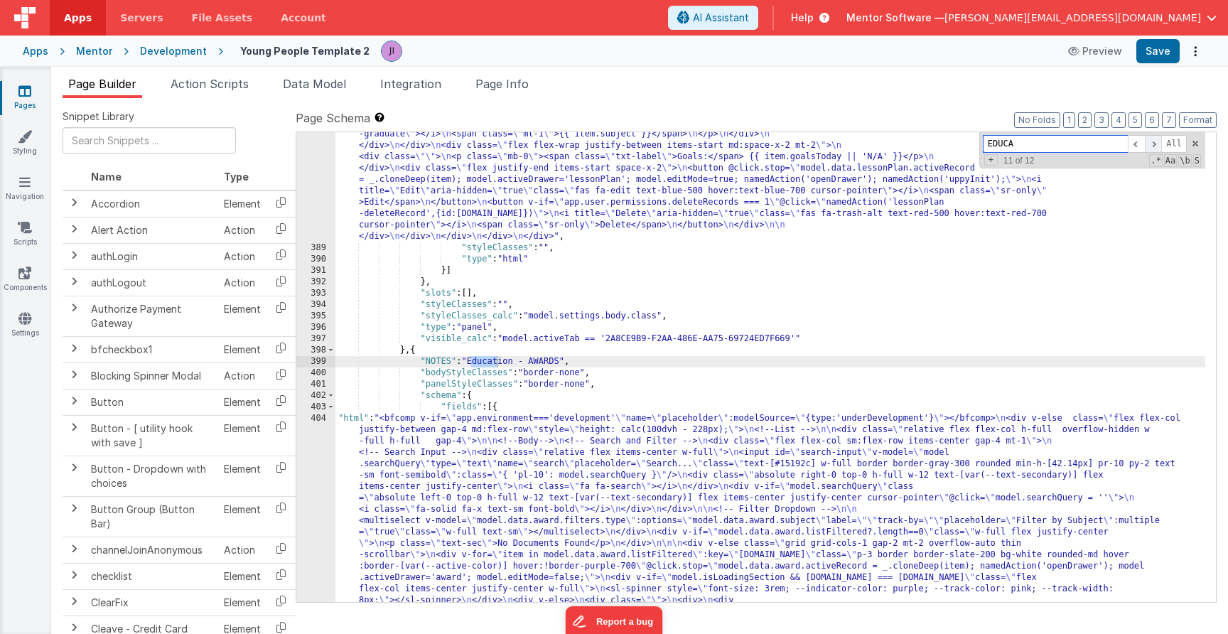
click at [1155, 141] on span at bounding box center [1153, 144] width 17 height 18
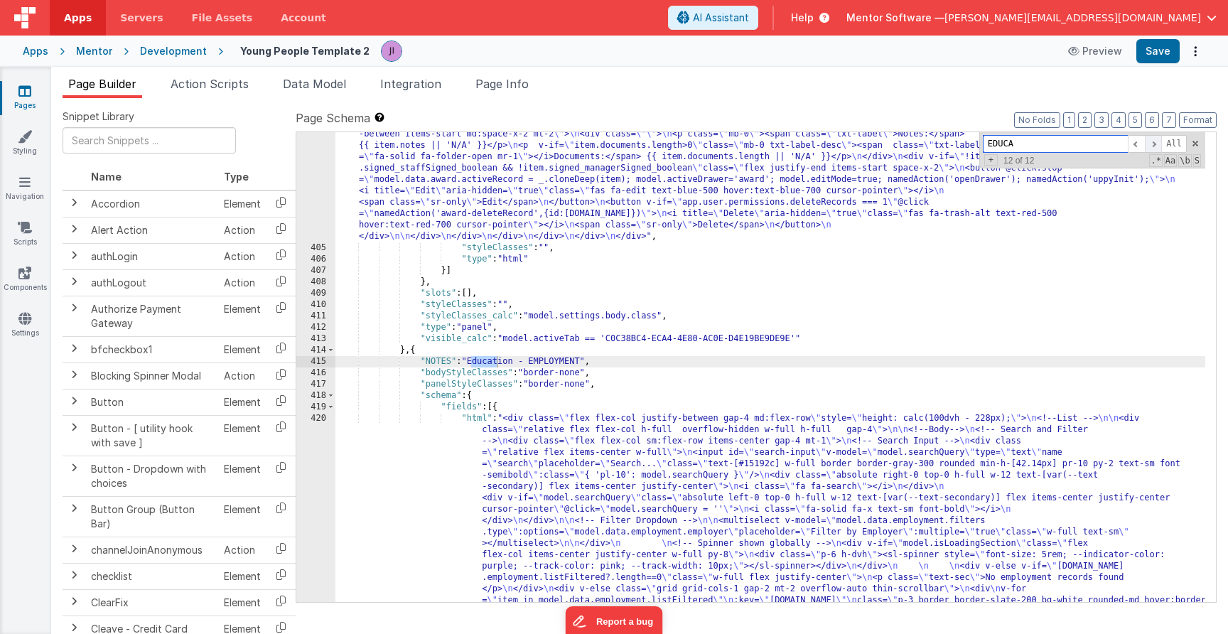
click at [1155, 141] on span at bounding box center [1153, 144] width 17 height 18
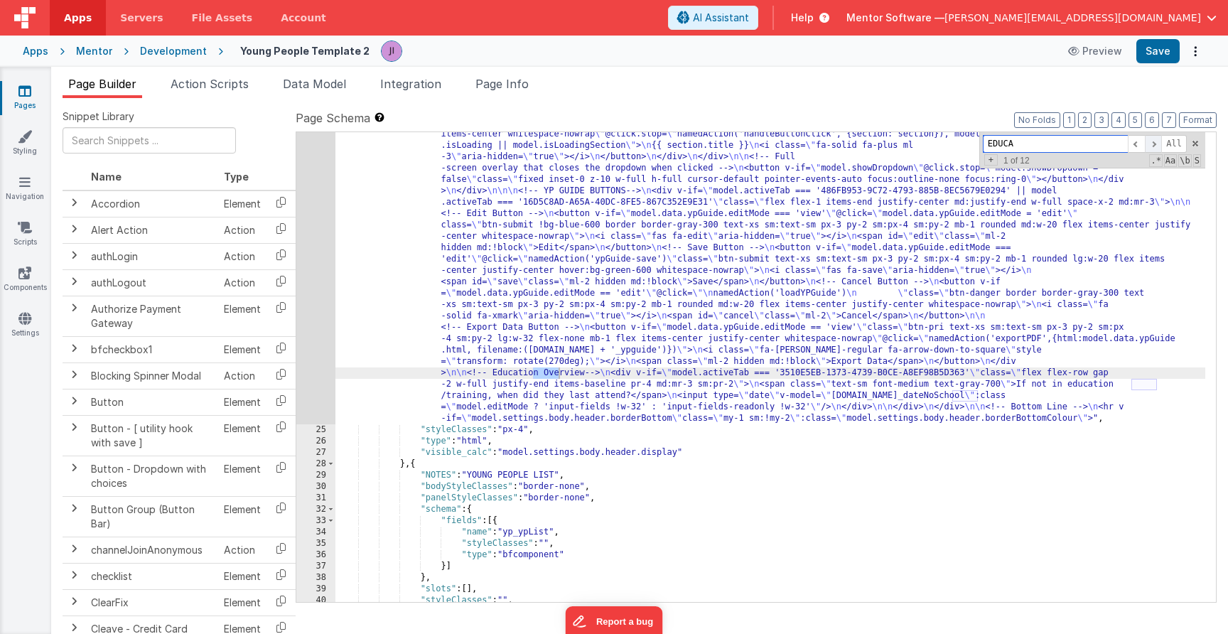
click at [1155, 141] on span at bounding box center [1153, 144] width 17 height 18
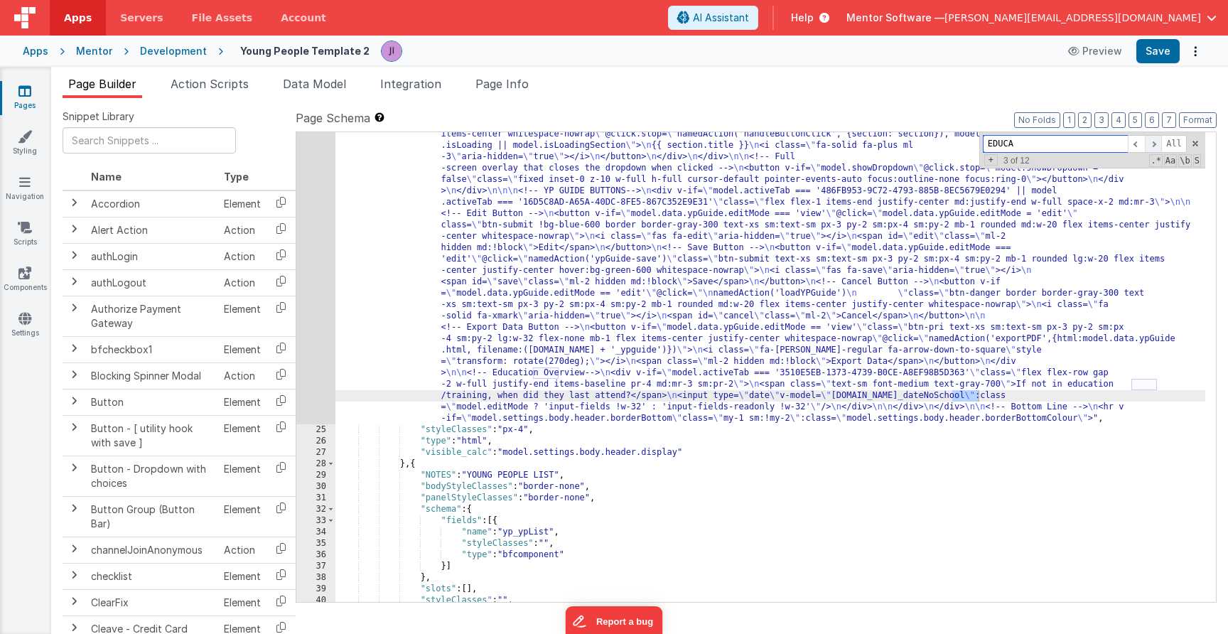
click at [1155, 141] on span at bounding box center [1153, 144] width 17 height 18
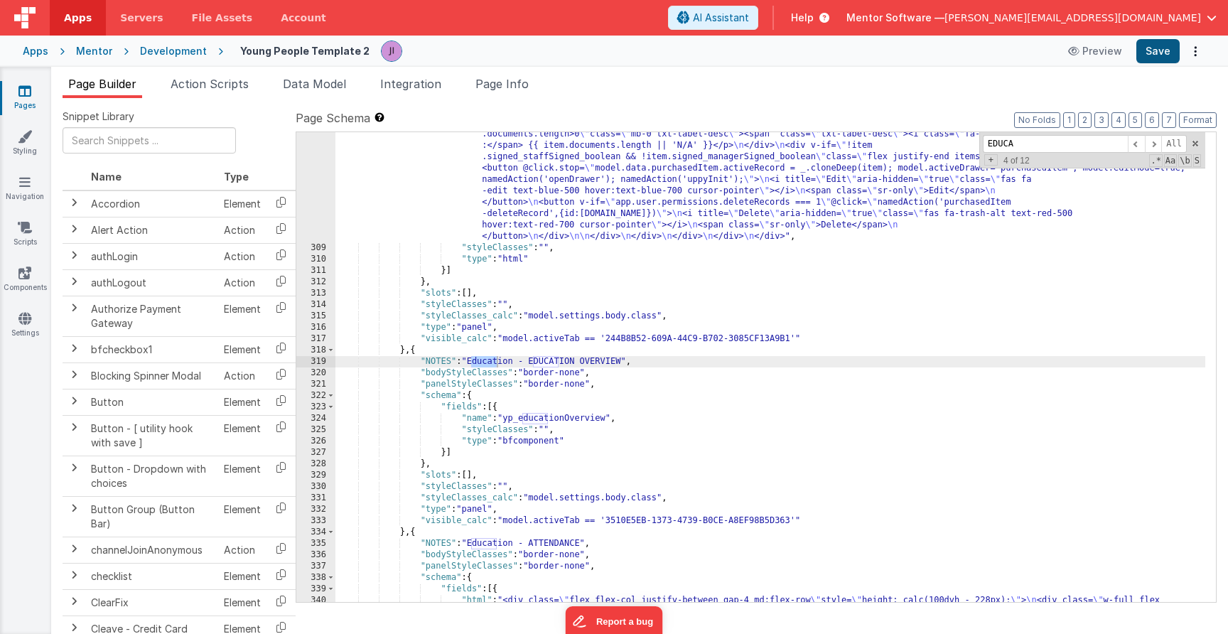
click at [1157, 48] on button "Save" at bounding box center [1157, 51] width 43 height 24
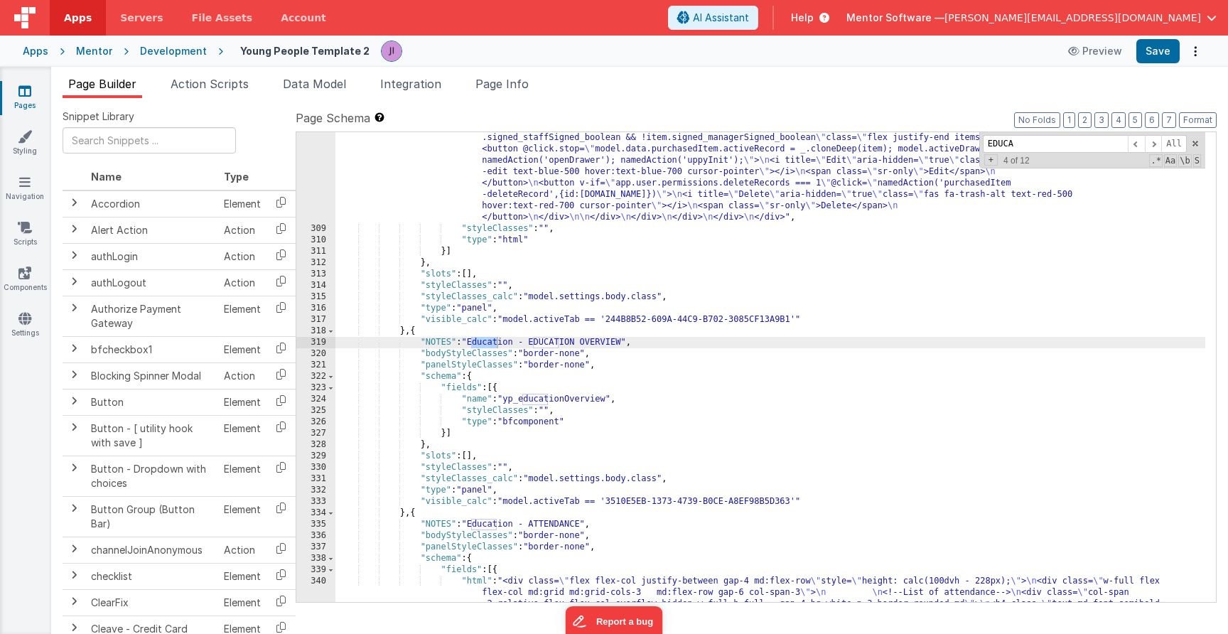
scroll to position [7957, 0]
click at [1156, 145] on span at bounding box center [1153, 144] width 17 height 18
click at [1153, 144] on span at bounding box center [1153, 144] width 17 height 18
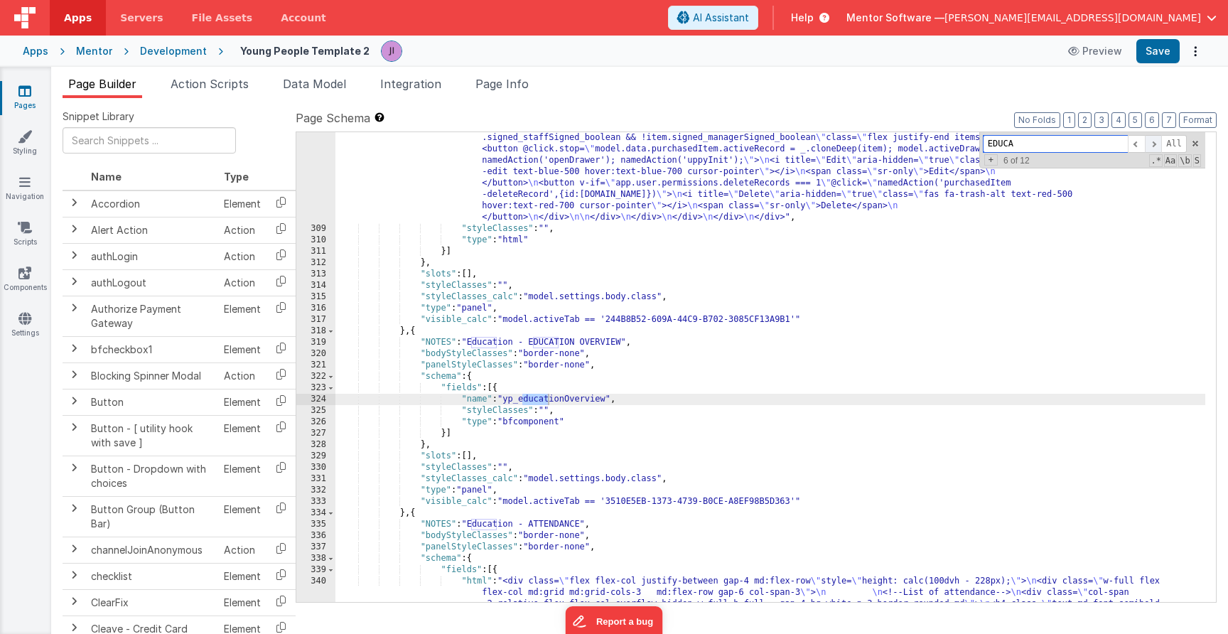
click at [1153, 144] on span at bounding box center [1153, 144] width 17 height 18
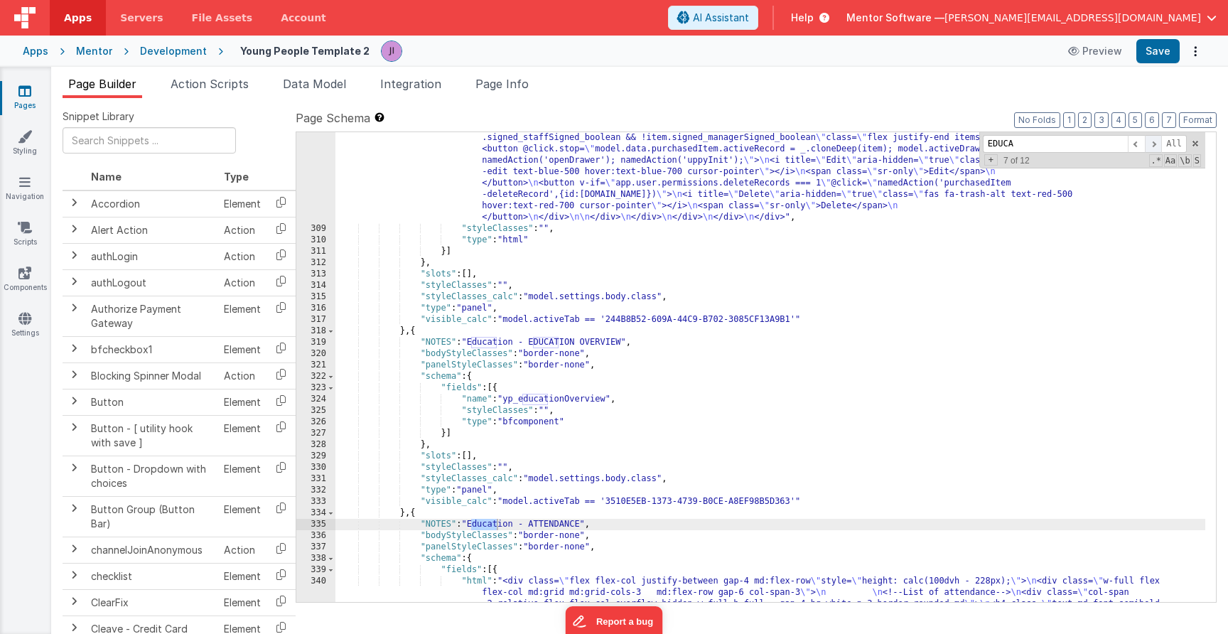
click at [1153, 144] on span at bounding box center [1153, 144] width 17 height 18
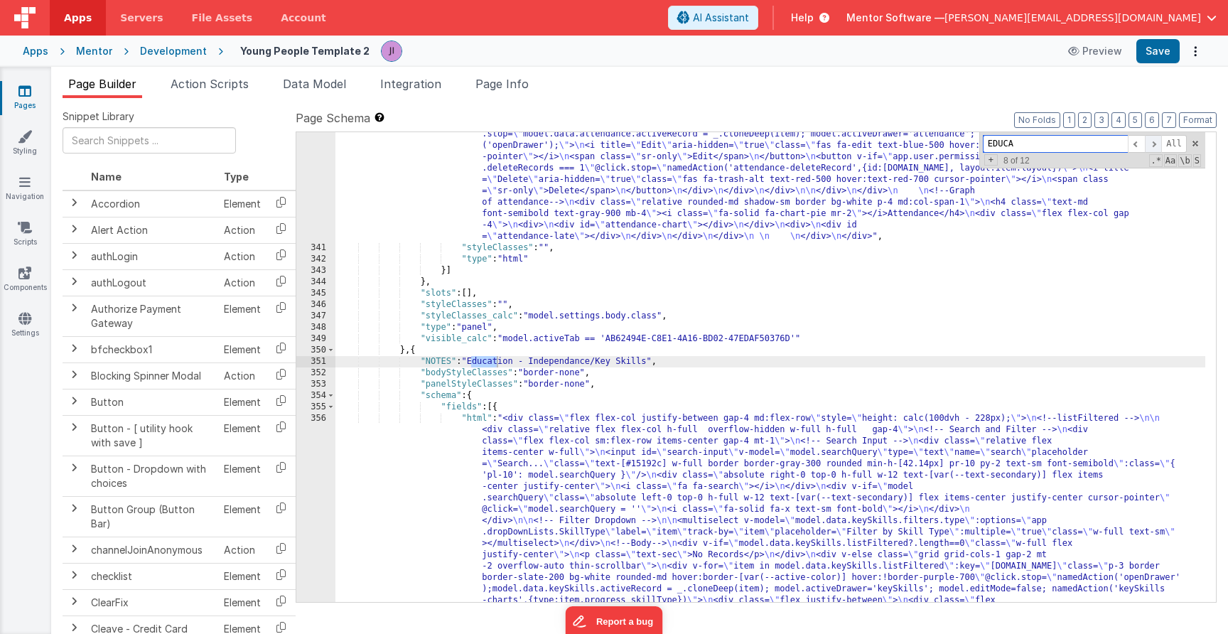
click at [1153, 144] on span at bounding box center [1153, 144] width 17 height 18
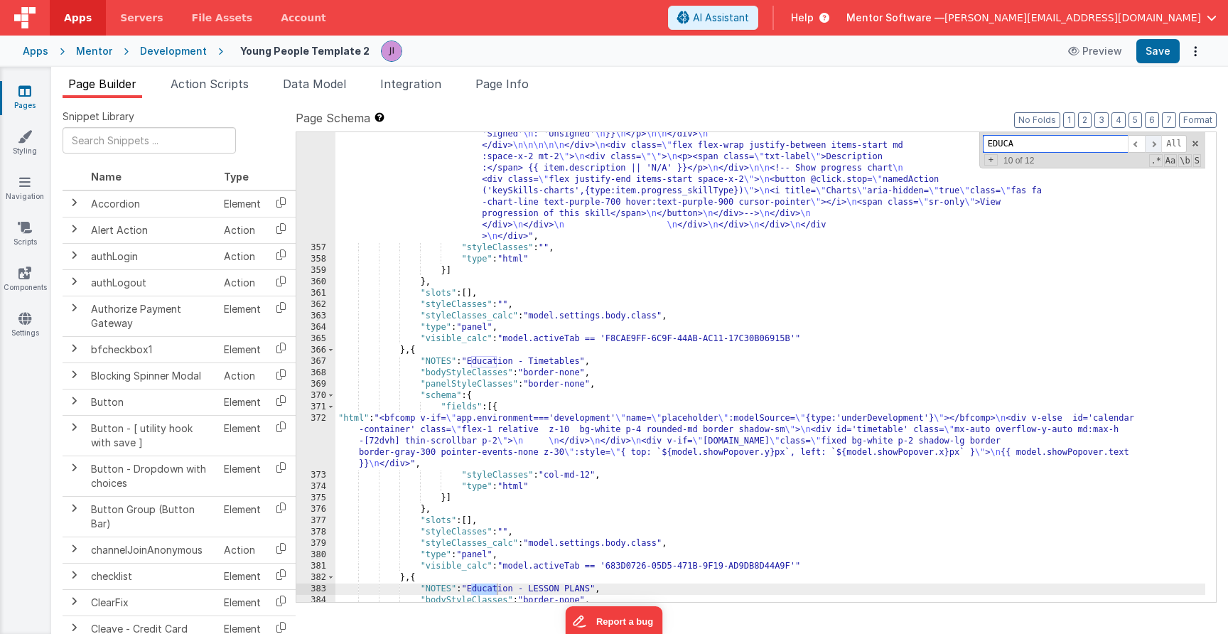
click at [1153, 144] on span at bounding box center [1153, 144] width 17 height 18
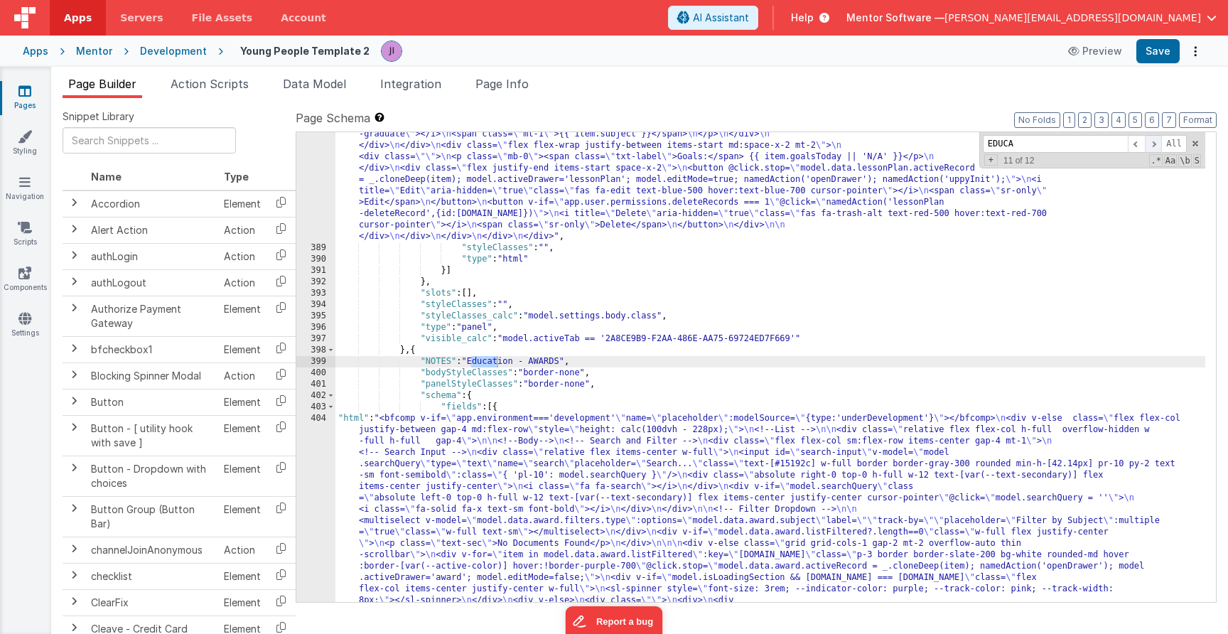
click at [1153, 144] on span at bounding box center [1153, 144] width 17 height 18
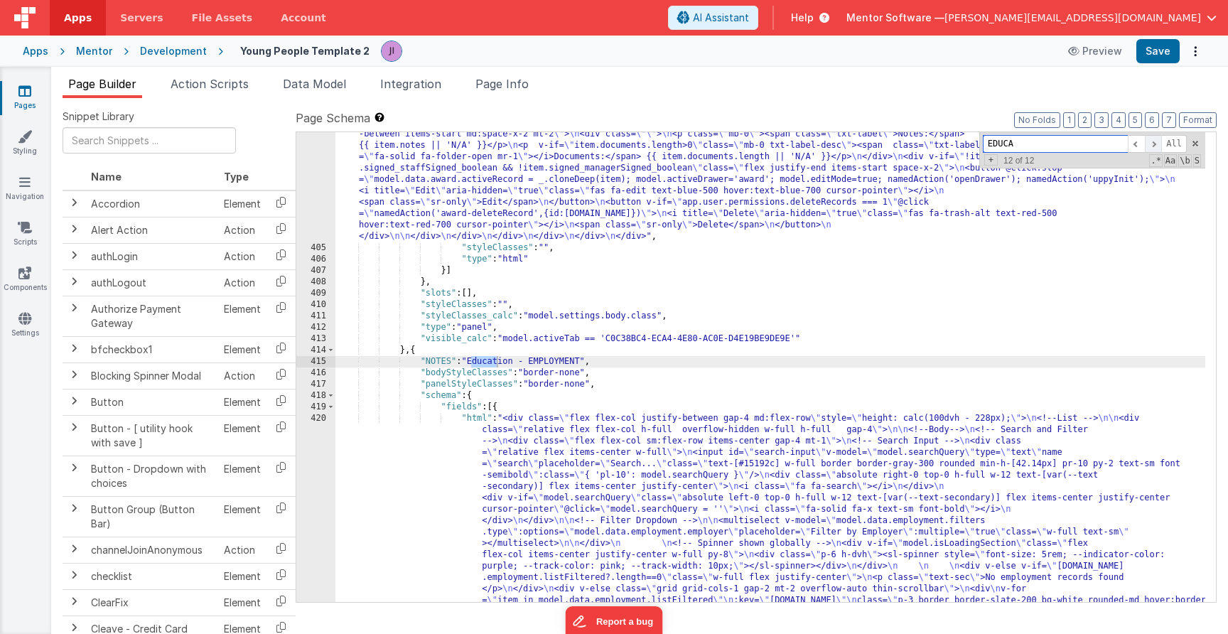
click at [1153, 144] on span at bounding box center [1153, 144] width 17 height 18
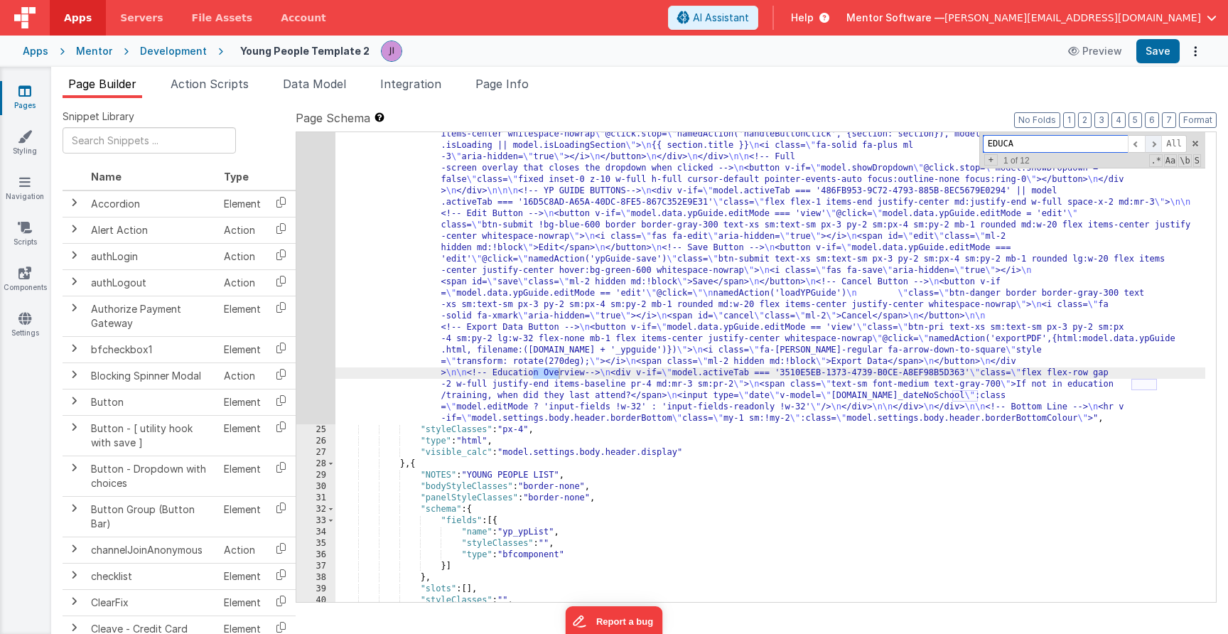
click at [1153, 144] on span at bounding box center [1153, 144] width 17 height 18
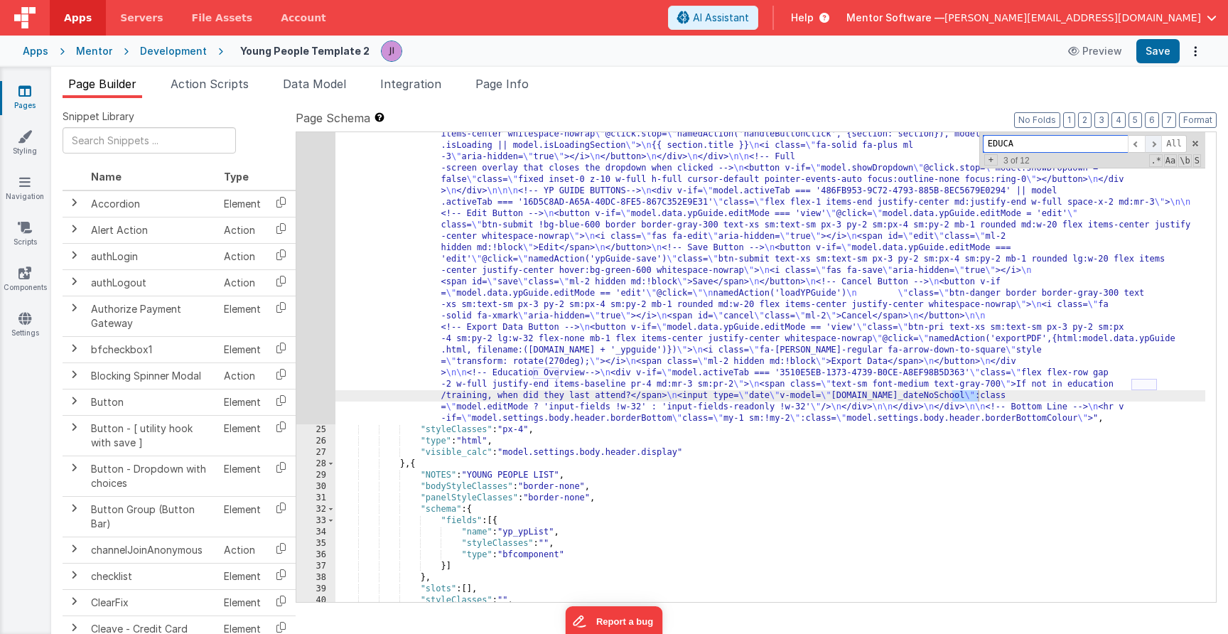
click at [1153, 144] on span at bounding box center [1153, 144] width 17 height 18
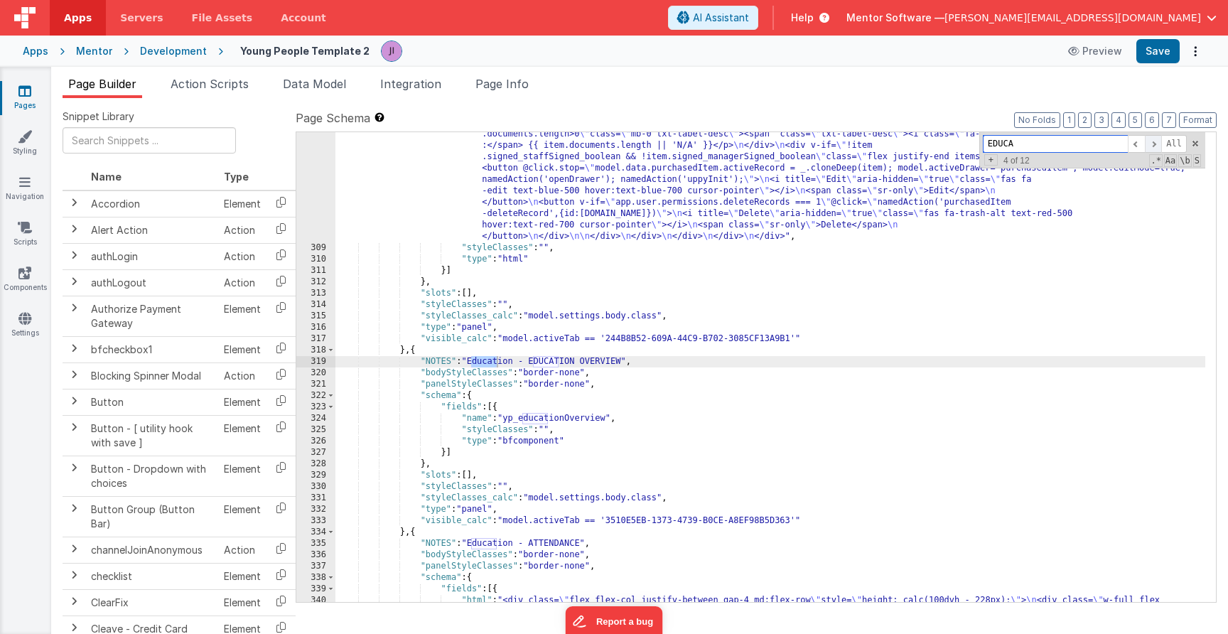
click at [1153, 144] on span at bounding box center [1153, 144] width 17 height 18
click at [22, 104] on link "Pages" at bounding box center [24, 98] width 51 height 28
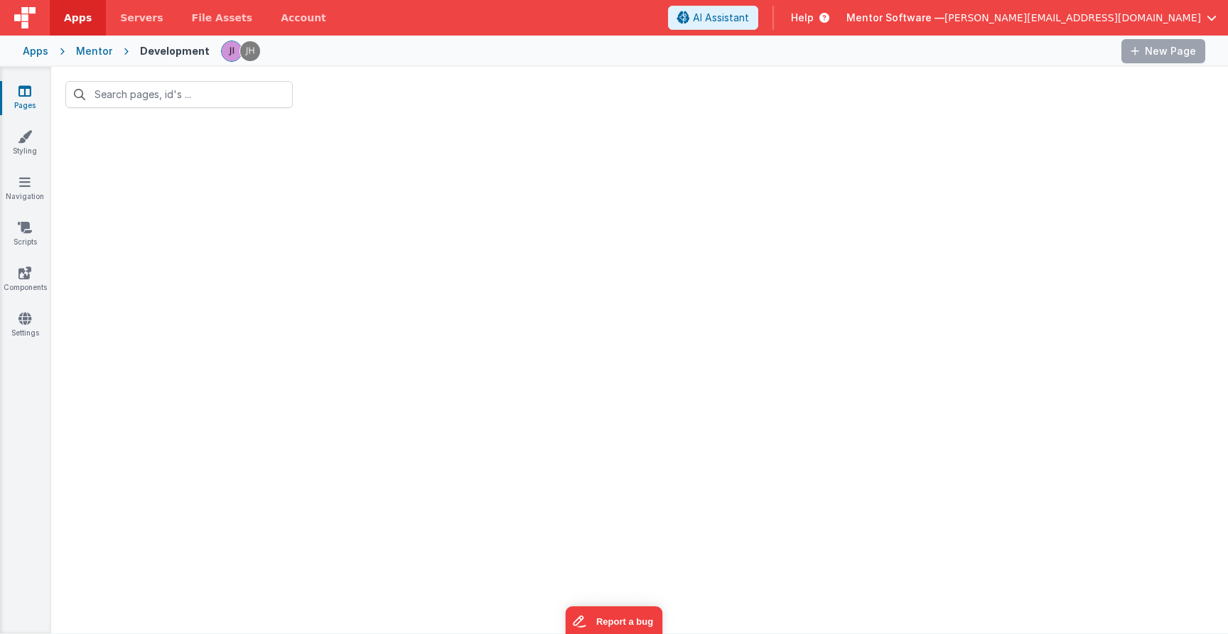
type input "young people"
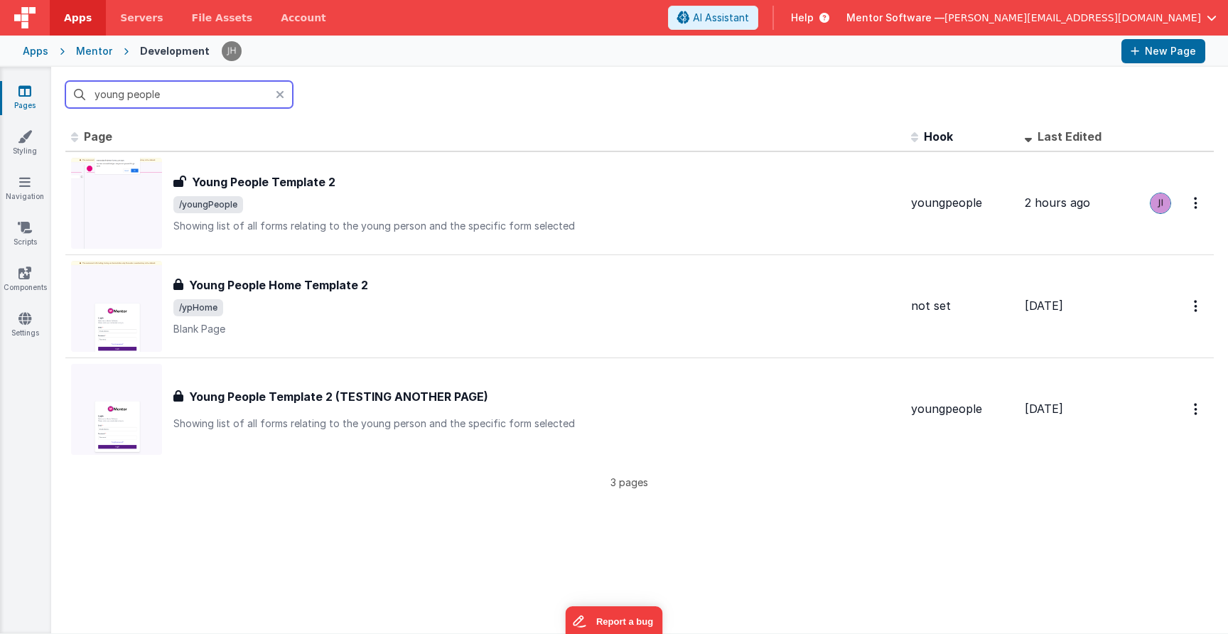
click at [179, 99] on input "young people" at bounding box center [178, 94] width 227 height 27
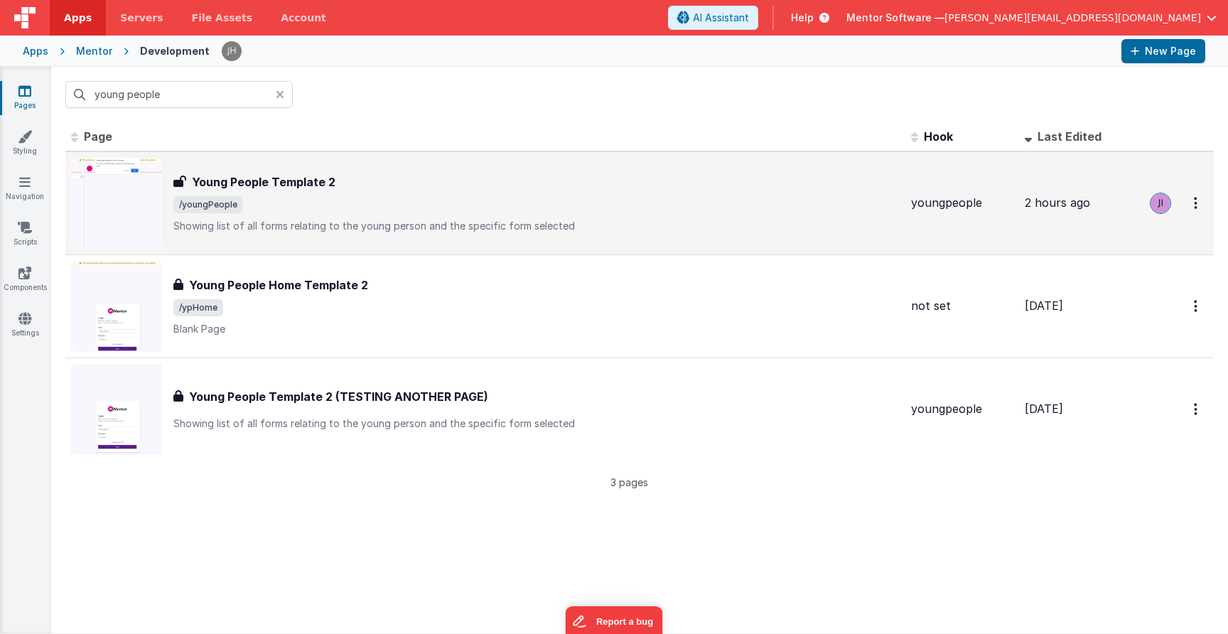
click at [282, 182] on h3 "Young People Template 2" at bounding box center [264, 181] width 144 height 17
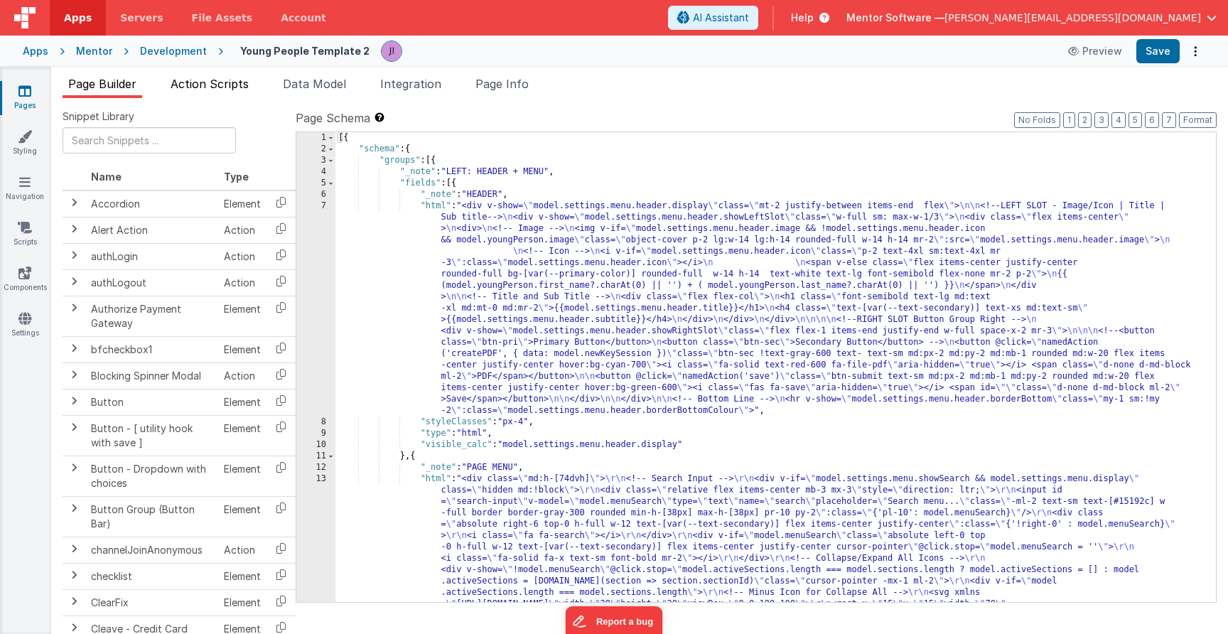
click at [217, 78] on span "Action Scripts" at bounding box center [210, 84] width 78 height 14
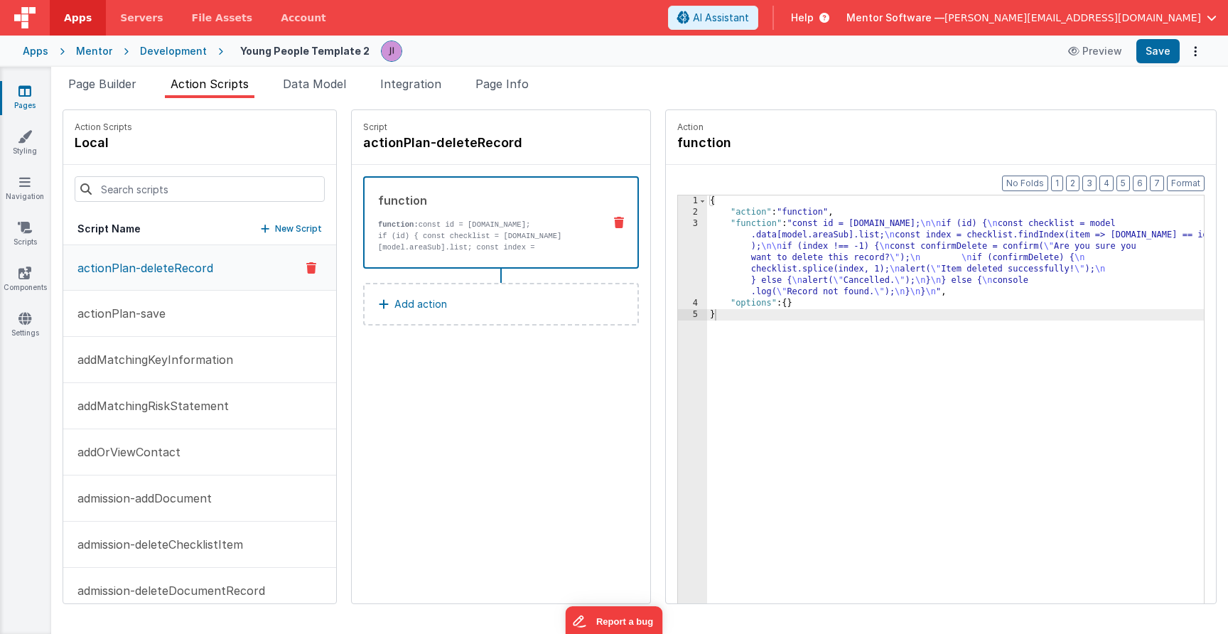
click at [190, 170] on div at bounding box center [199, 189] width 273 height 48
click at [190, 177] on div at bounding box center [199, 189] width 273 height 48
click at [193, 177] on input at bounding box center [200, 189] width 250 height 26
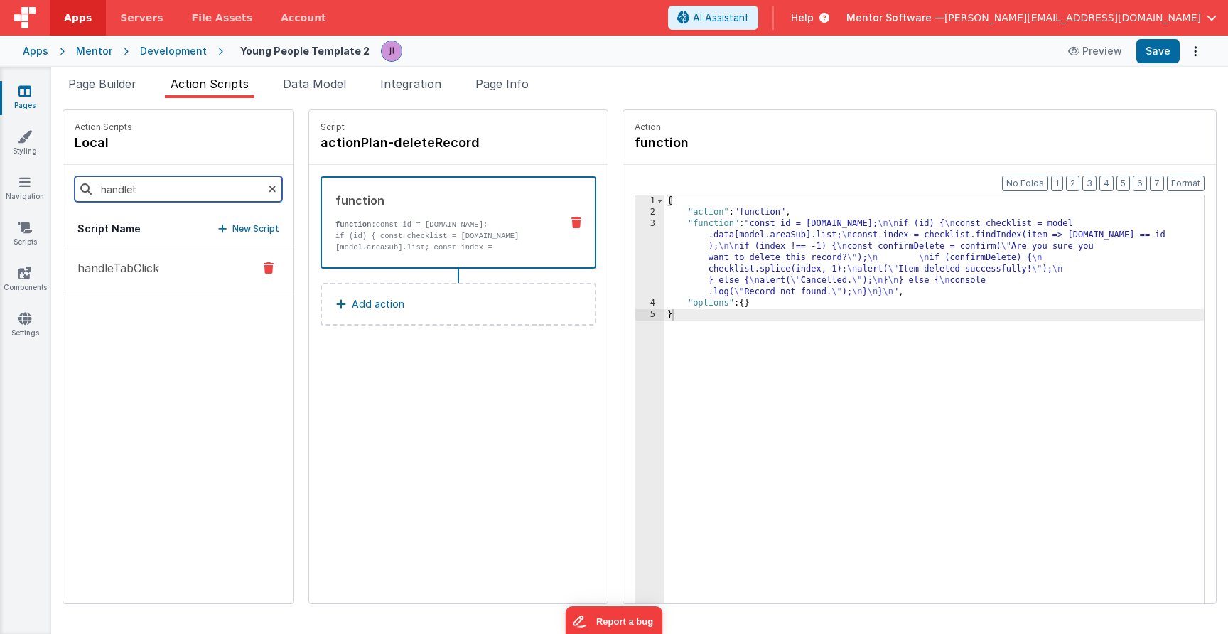
type input "handlet"
click at [178, 261] on button "handleTabClick" at bounding box center [178, 268] width 230 height 46
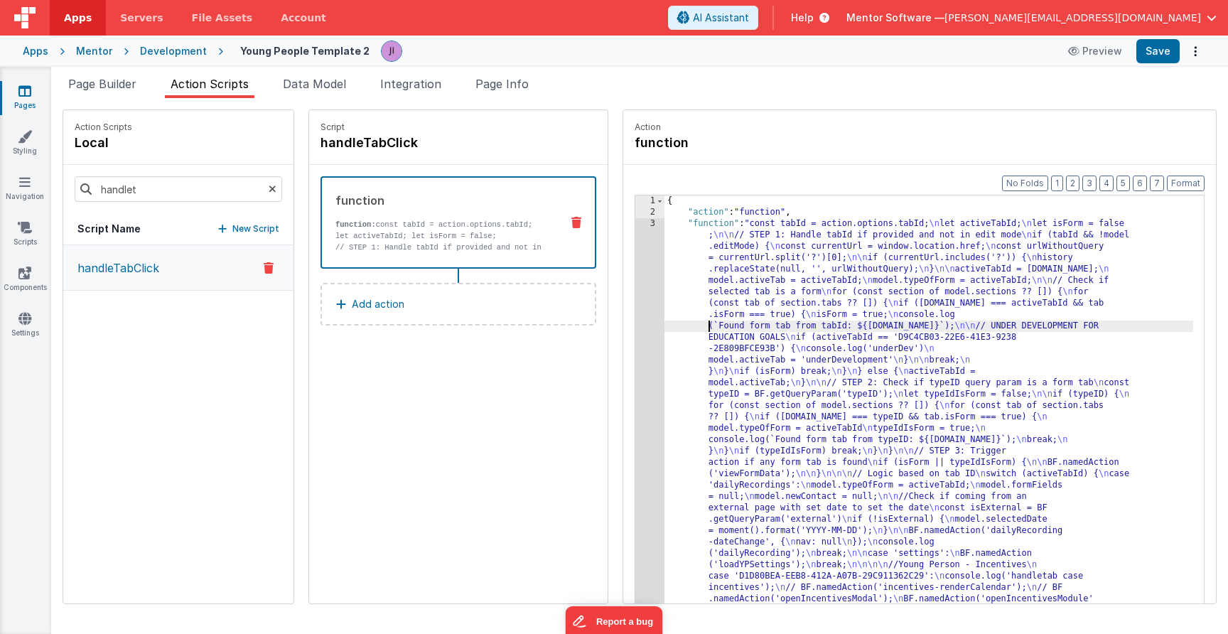
scroll to position [924, 0]
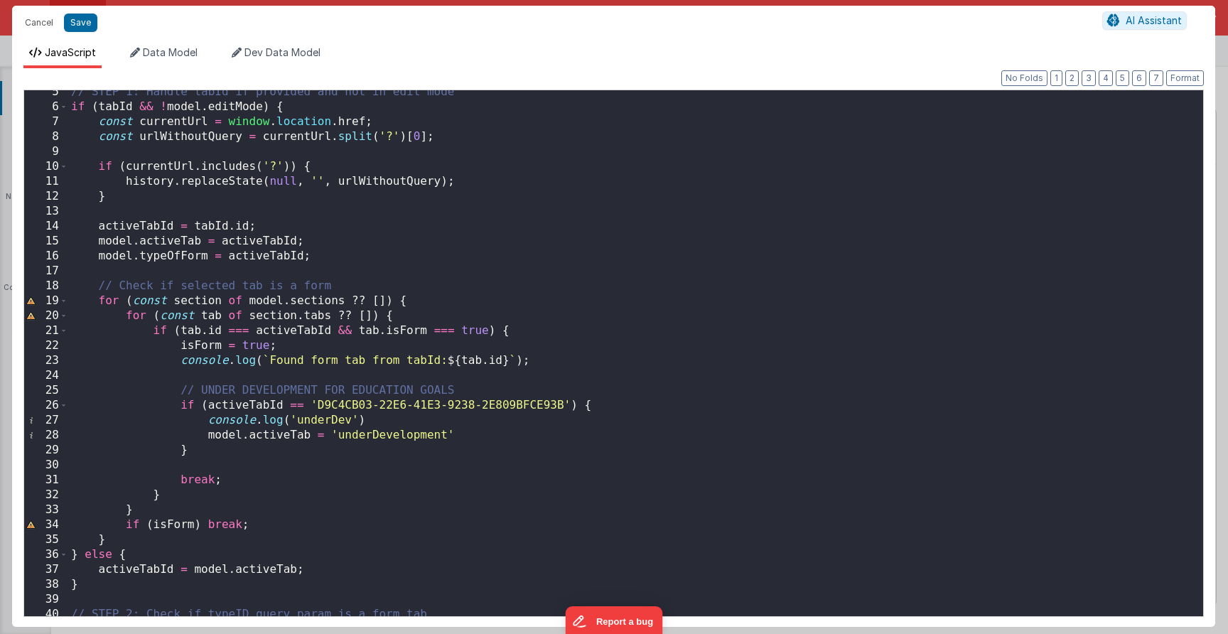
scroll to position [70, 0]
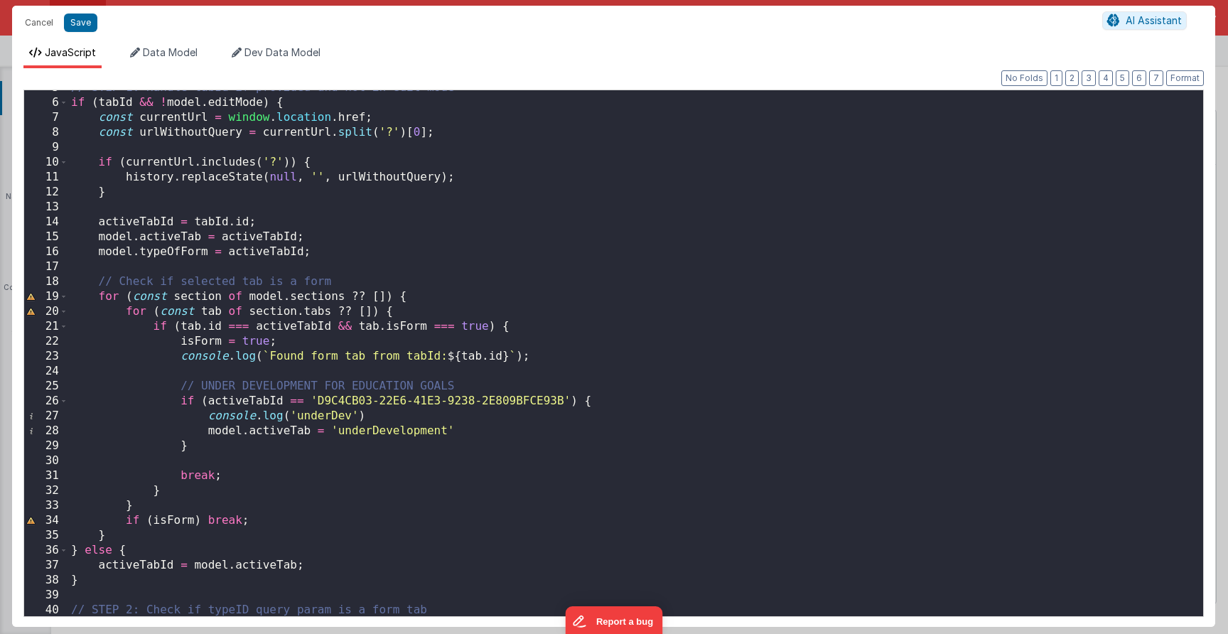
click at [572, 403] on div "// STEP 1: Handle tabId if provided and not in edit mode if ( tabId && ! model …" at bounding box center [630, 358] width 1124 height 556
click at [200, 477] on div "// STEP 1: Handle tabId if provided and not in edit mode if ( tabId && ! model …" at bounding box center [630, 358] width 1124 height 556
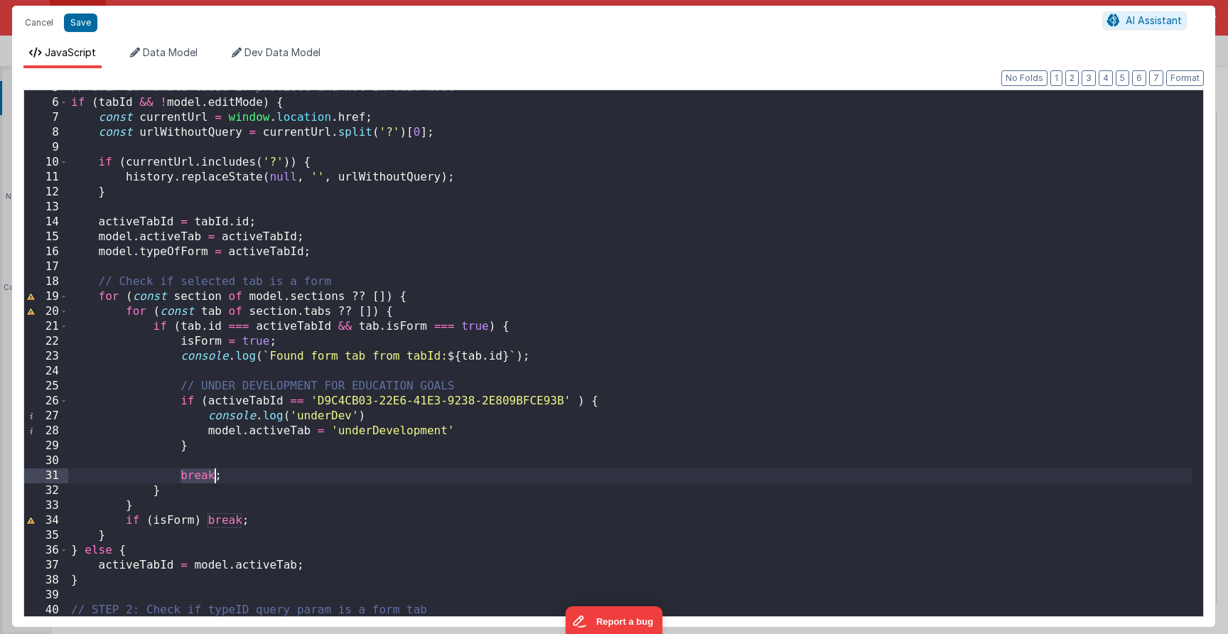
click at [200, 477] on div "// STEP 1: Handle tabId if provided and not in edit mode if ( tabId && ! model …" at bounding box center [630, 358] width 1124 height 556
click at [202, 475] on div "// STEP 1: Handle tabId if provided and not in edit mode if ( tabId && ! model …" at bounding box center [630, 358] width 1124 height 556
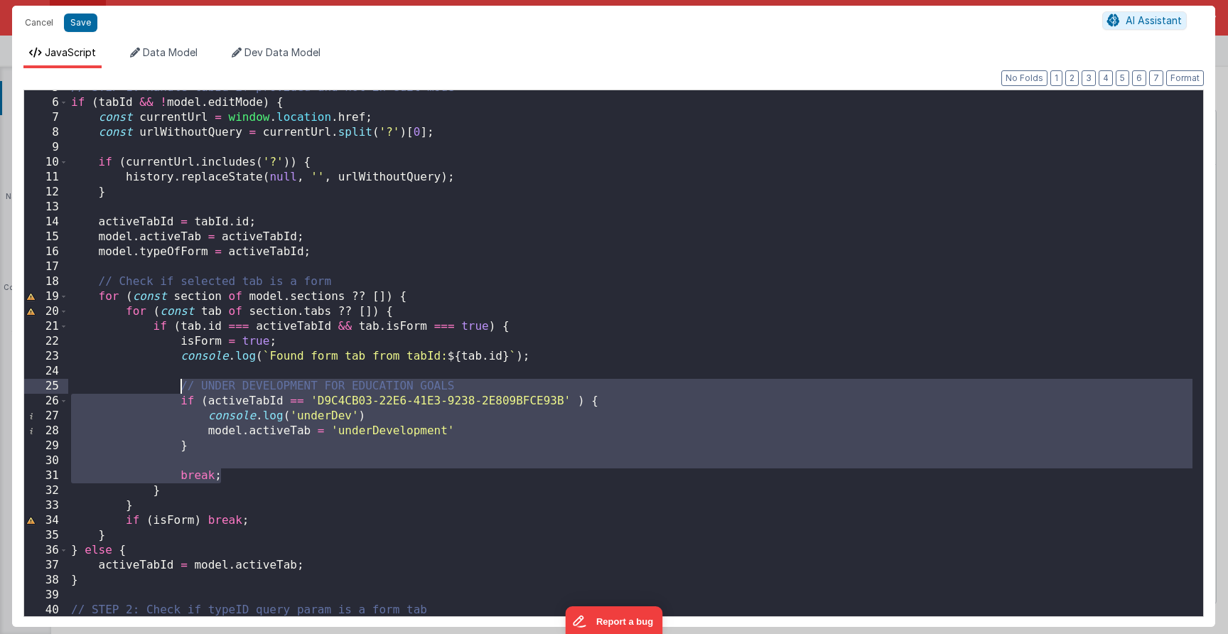
drag, startPoint x: 234, startPoint y: 476, endPoint x: 180, endPoint y: 381, distance: 109.5
click at [180, 381] on div "// STEP 1: Handle tabId if provided and not in edit mode if ( tabId && ! model …" at bounding box center [630, 358] width 1124 height 556
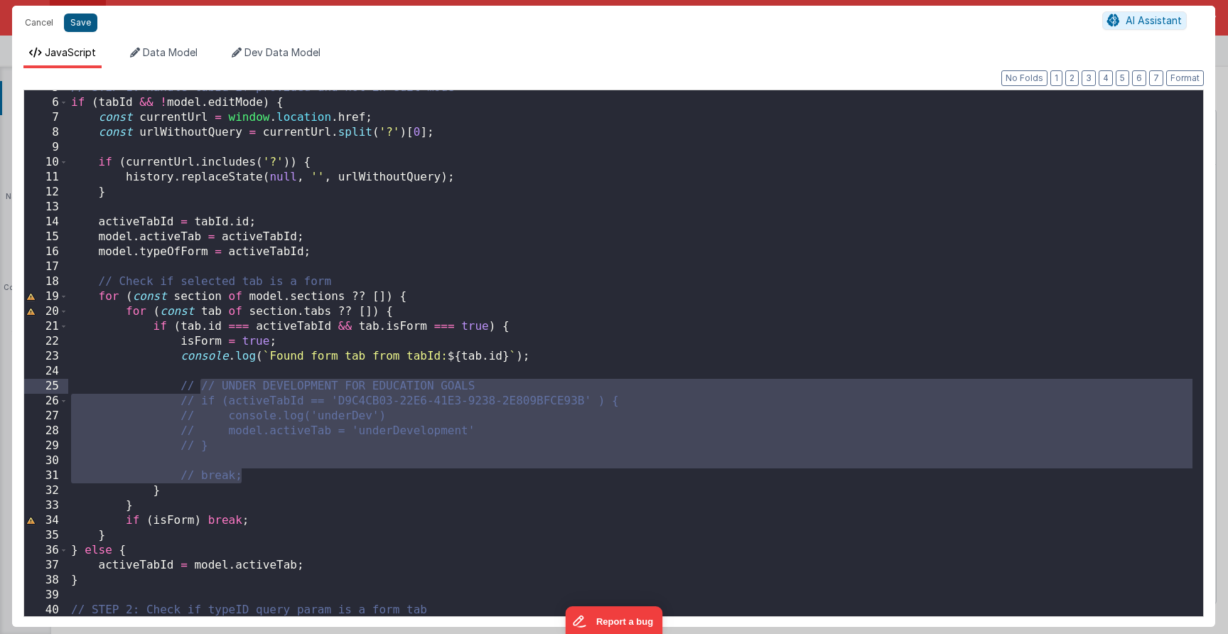
click at [87, 17] on button "Save" at bounding box center [80, 22] width 33 height 18
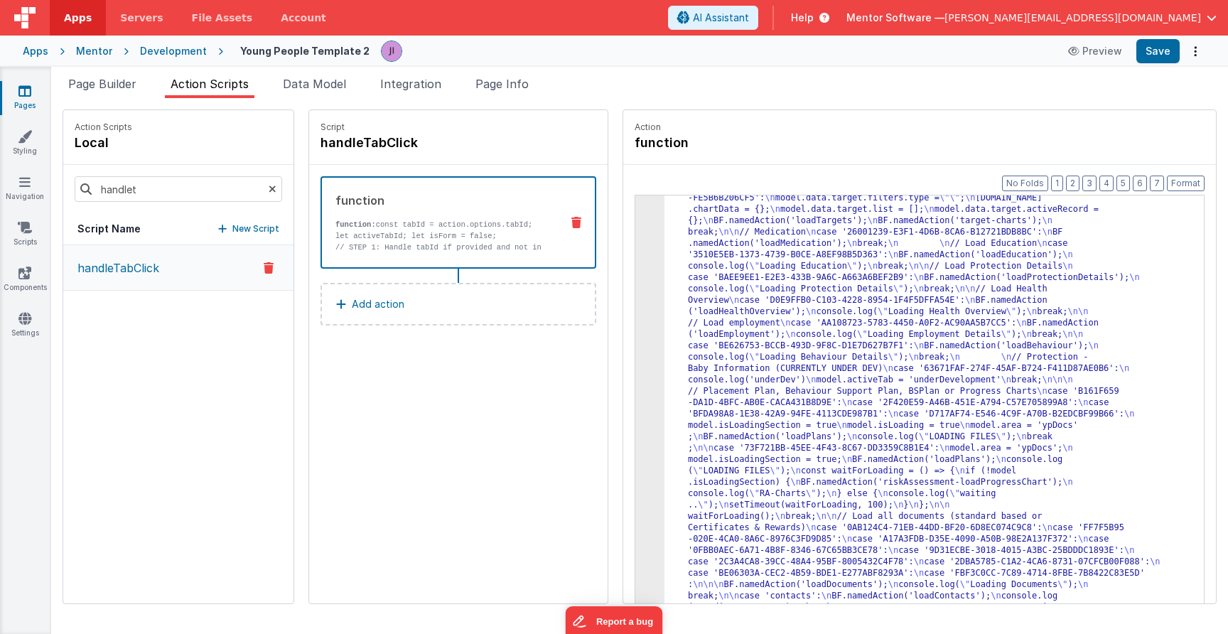
scroll to position [776, 0]
click at [1136, 50] on div "Preview Save" at bounding box center [1132, 51] width 146 height 24
click at [1140, 50] on button "Save" at bounding box center [1157, 51] width 43 height 24
click at [746, 433] on div ""function" : "const tabId = action.options.tabId; \n let activeTabId; \n let is…" at bounding box center [928, 270] width 529 height 1657
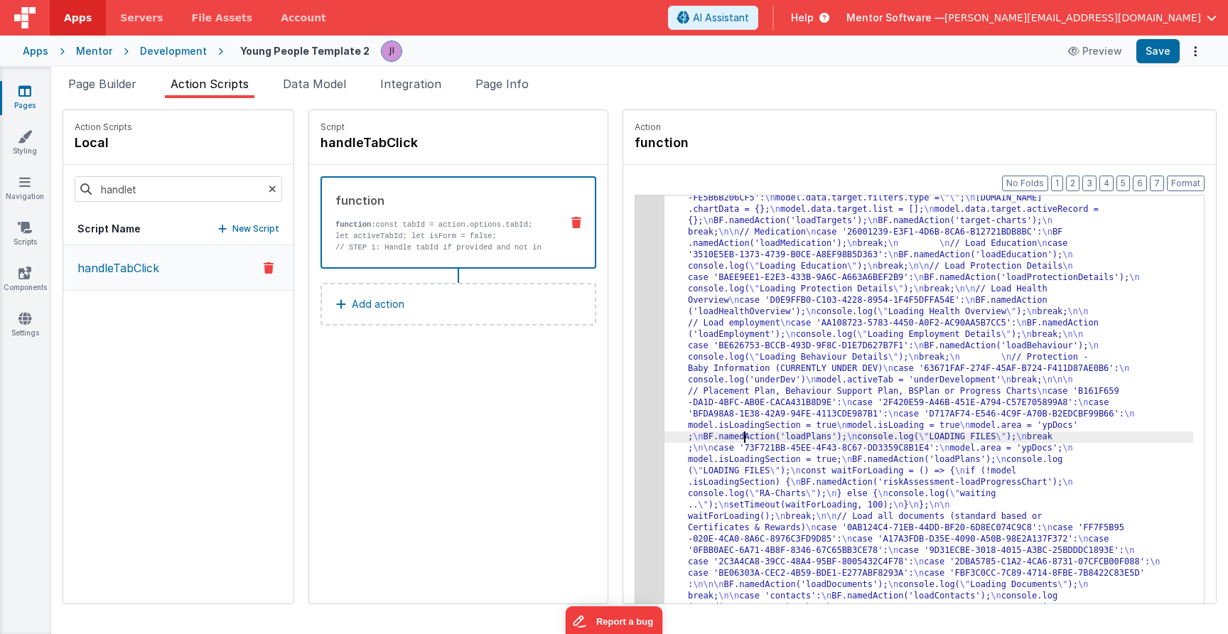
click at [635, 409] on div "Format 7 6 5 4 3 2 1 No Folds 3 4 "function" : "const tabId = action.options.ta…" at bounding box center [919, 411] width 593 height 493
click at [637, 409] on div "3" at bounding box center [649, 39] width 29 height 1194
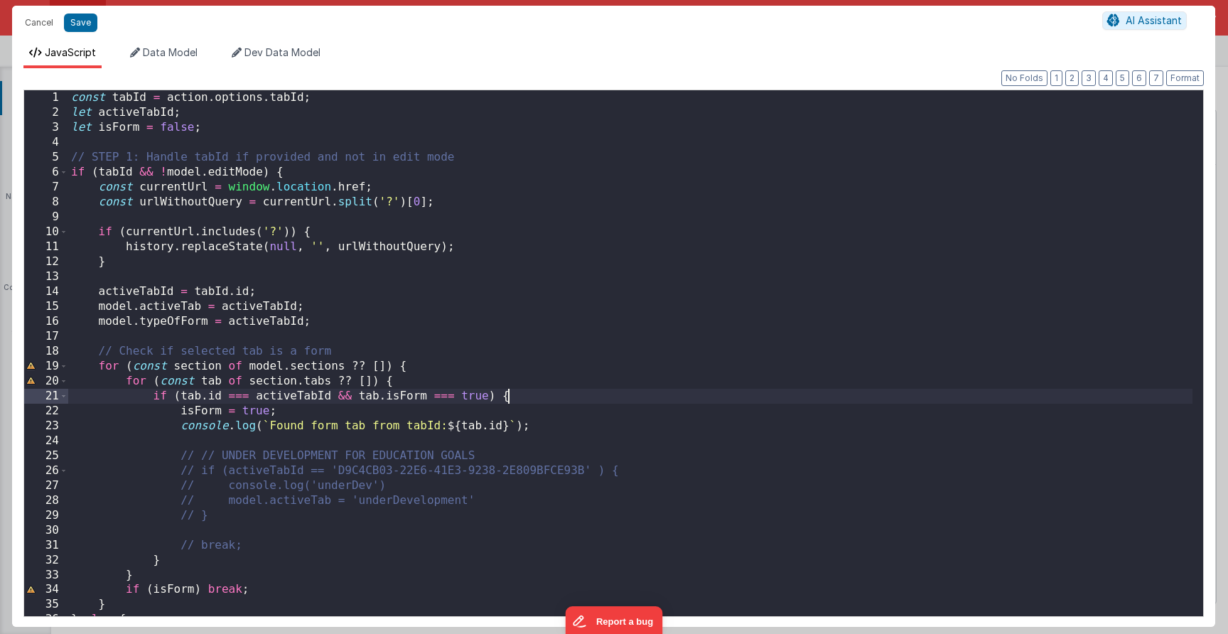
click at [634, 401] on div "const tabId = action . options . tabId ; let activeTabId ; let isForm = false ;…" at bounding box center [630, 368] width 1124 height 556
click at [212, 58] on ul "JavaScript Data Model Dev Data Model" at bounding box center [613, 56] width 1203 height 23
click at [181, 57] on span "Data Model" at bounding box center [170, 52] width 55 height 12
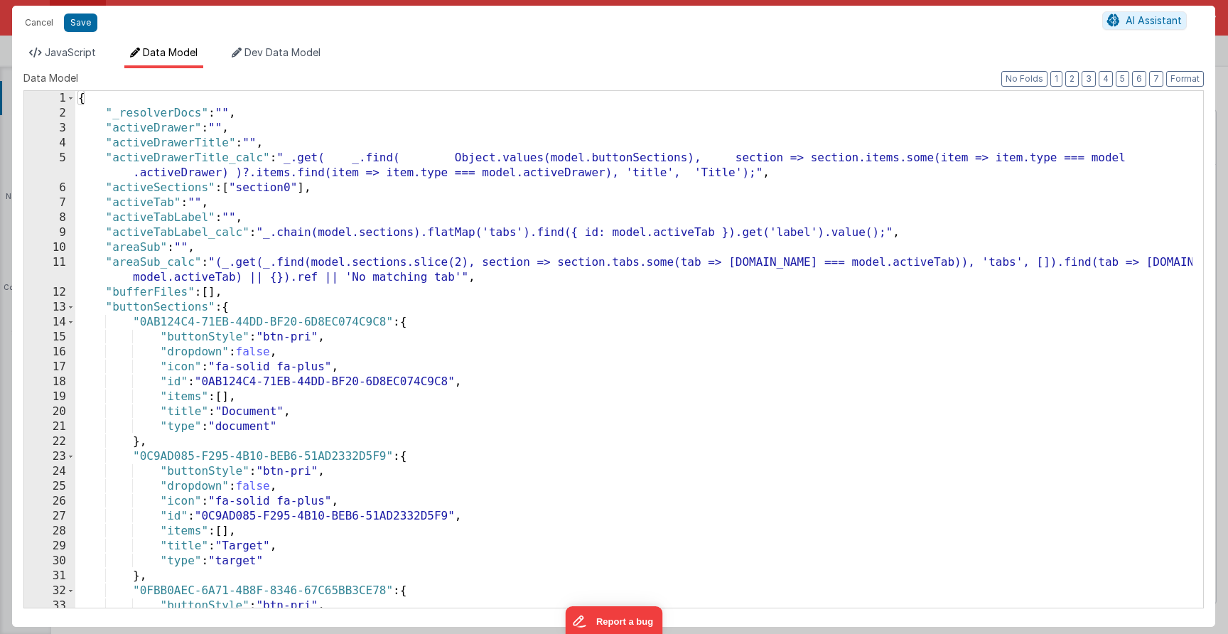
click at [490, 294] on div "{ "_resolverDocs" : "" , "activeDrawer" : "" , "activeDrawerTitle" : "" , "acti…" at bounding box center [633, 364] width 1117 height 546
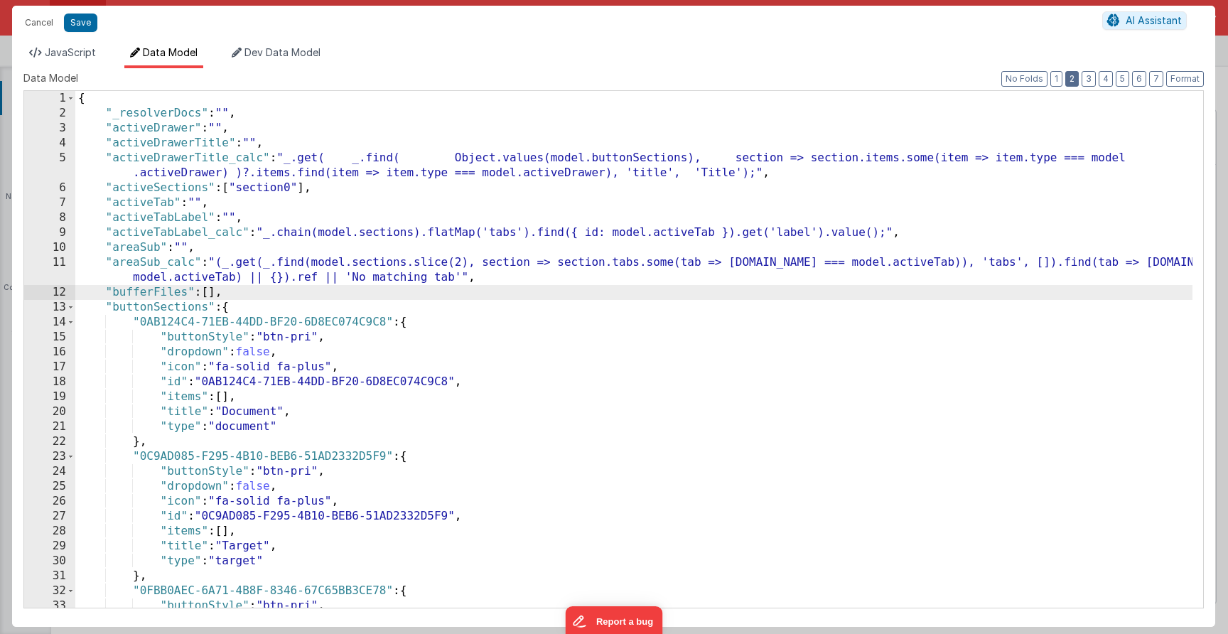
click at [1077, 83] on button "2" at bounding box center [1071, 79] width 13 height 16
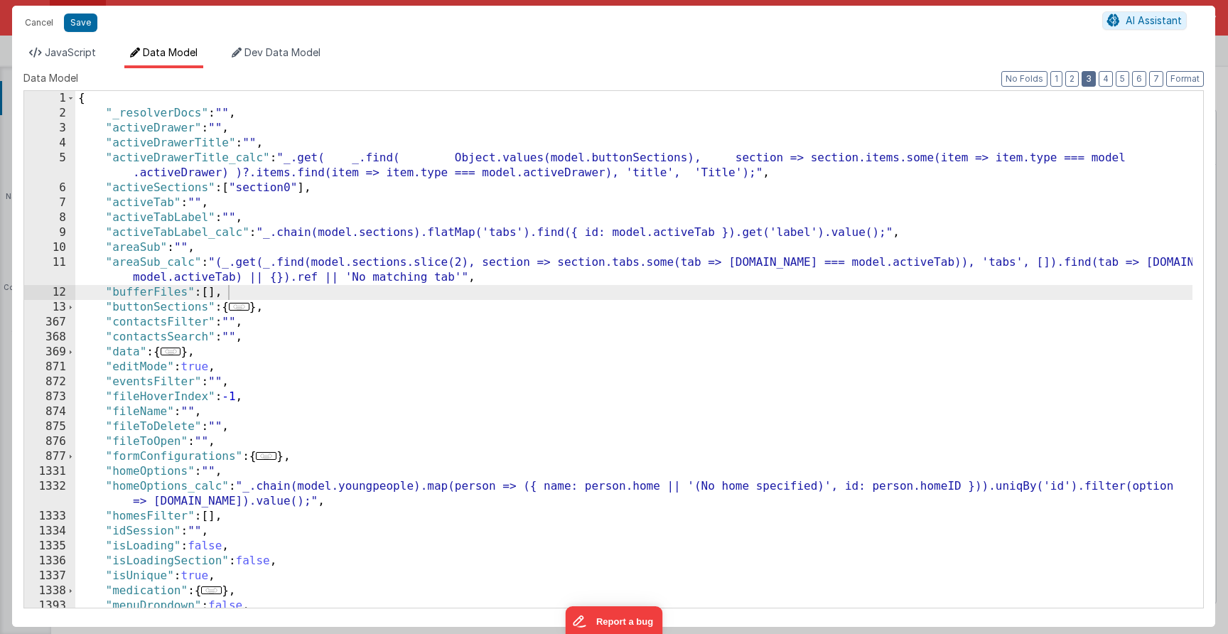
click at [1096, 82] on button "3" at bounding box center [1088, 79] width 14 height 16
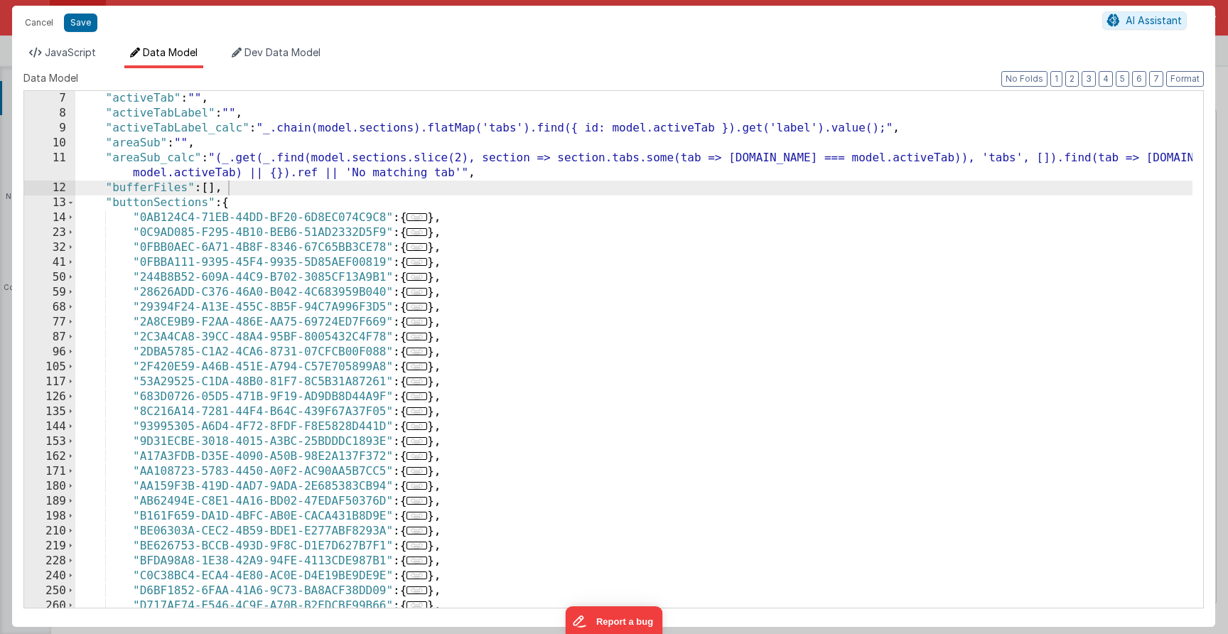
scroll to position [104, 0]
click at [325, 253] on div ""activeTab" : "" , "activeTabLabel" : "" , "activeTabLabel_calc" : "_.chain(mod…" at bounding box center [633, 364] width 1117 height 546
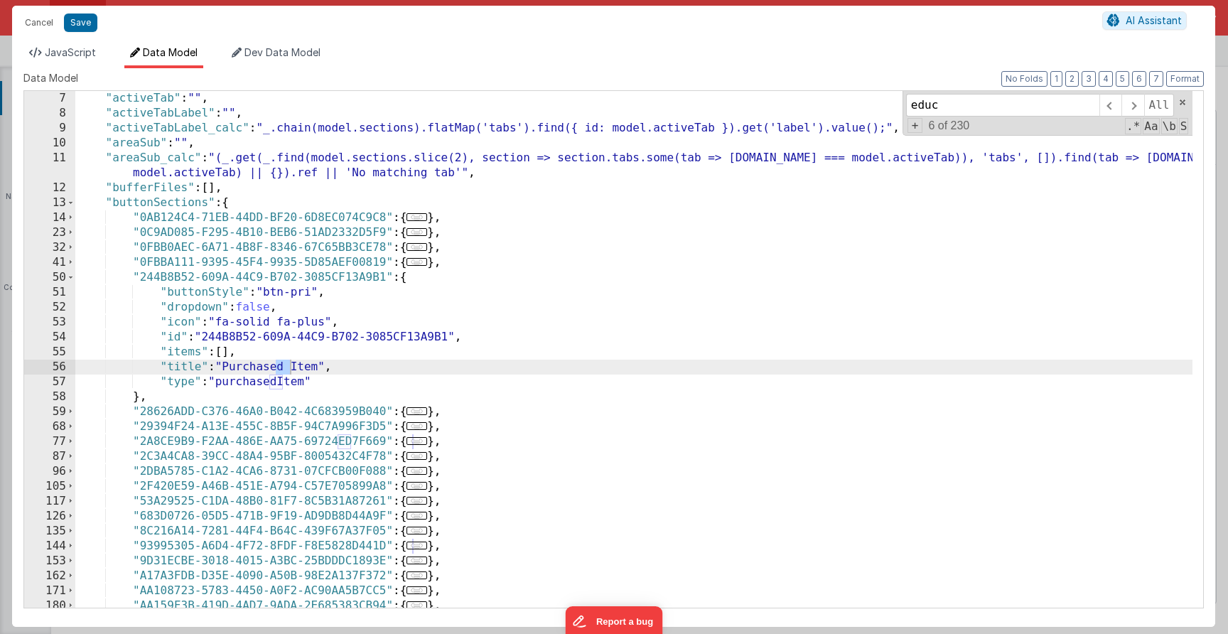
scroll to position [726, 0]
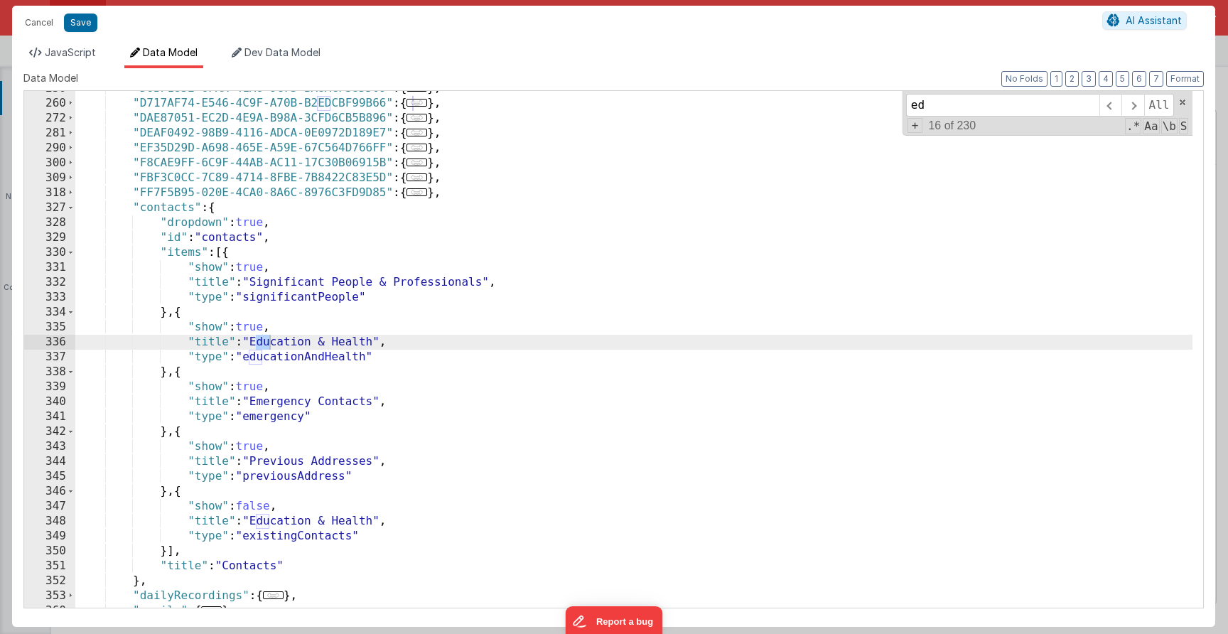
type input "e"
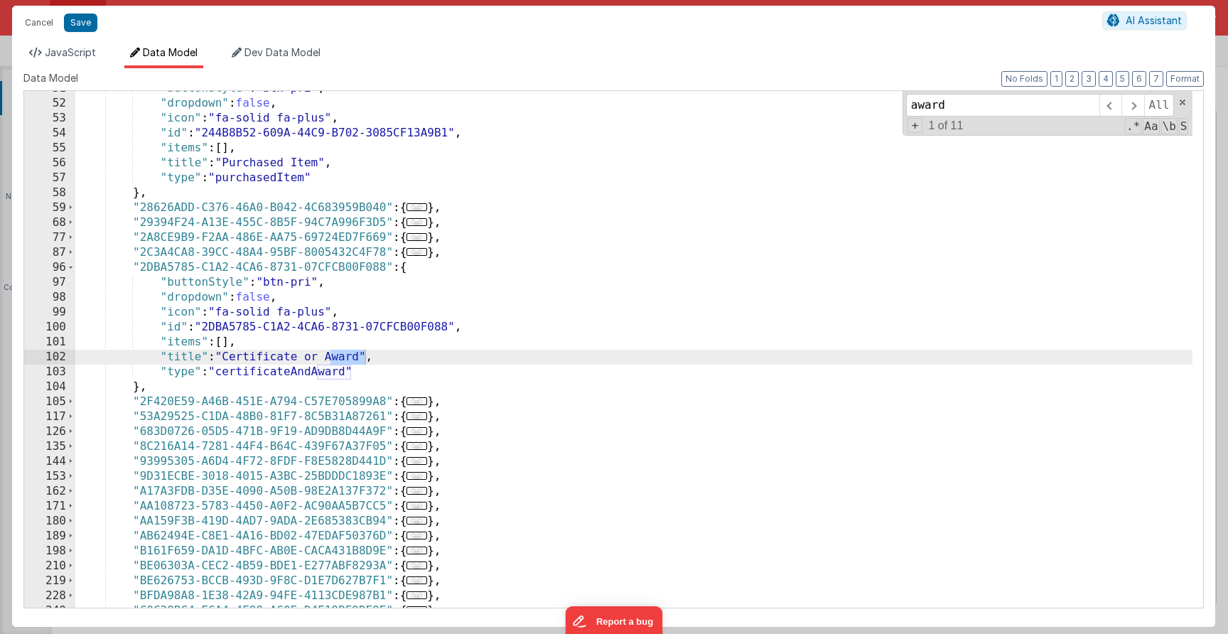
scroll to position [308, 0]
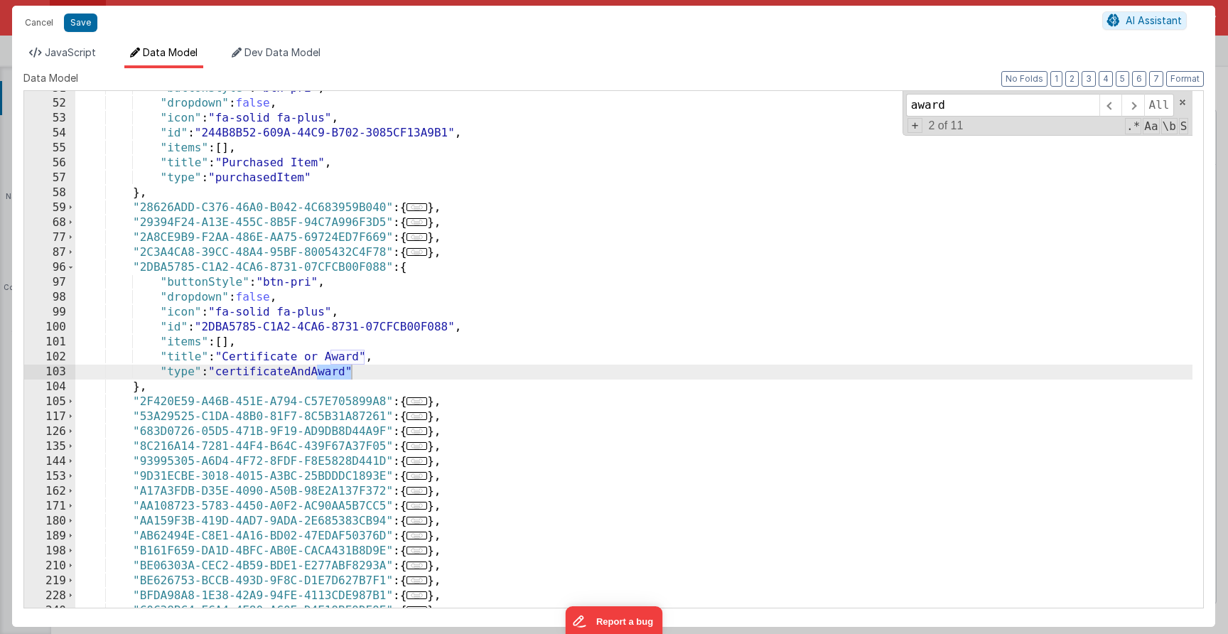
click at [428, 290] on div ""buttonStyle" : "btn-pri" , "dropdown" : false , "icon" : "fa-solid fa-plus" , …" at bounding box center [633, 354] width 1117 height 546
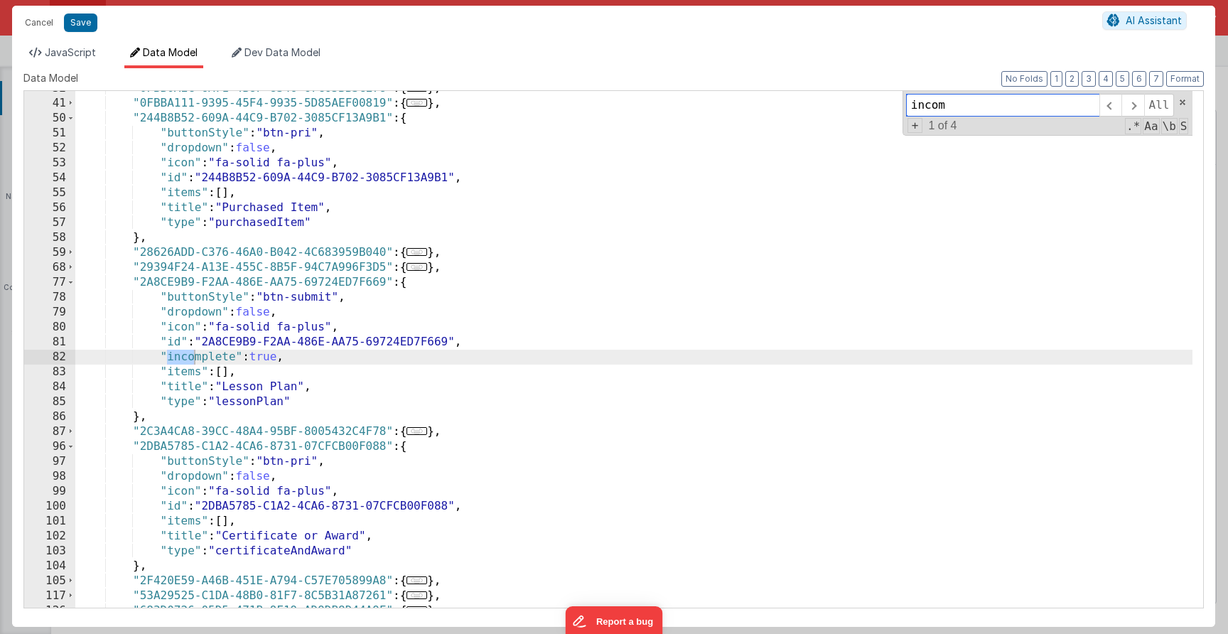
scroll to position [264, 0]
type input "incomplete"
click at [274, 359] on div ""0FBB0AEC-6A71-4B8F-8346-67C65BB3CE78" : { ... } , "0FBBA111-9395-45F4-9935-5D8…" at bounding box center [633, 354] width 1117 height 546
click at [273, 360] on div ""0FBB0AEC-6A71-4B8F-8346-67C65BB3CE78" : { ... } , "0FBBA111-9395-45F4-9935-5D8…" at bounding box center [633, 354] width 1117 height 546
click at [1133, 106] on span at bounding box center [1132, 105] width 22 height 23
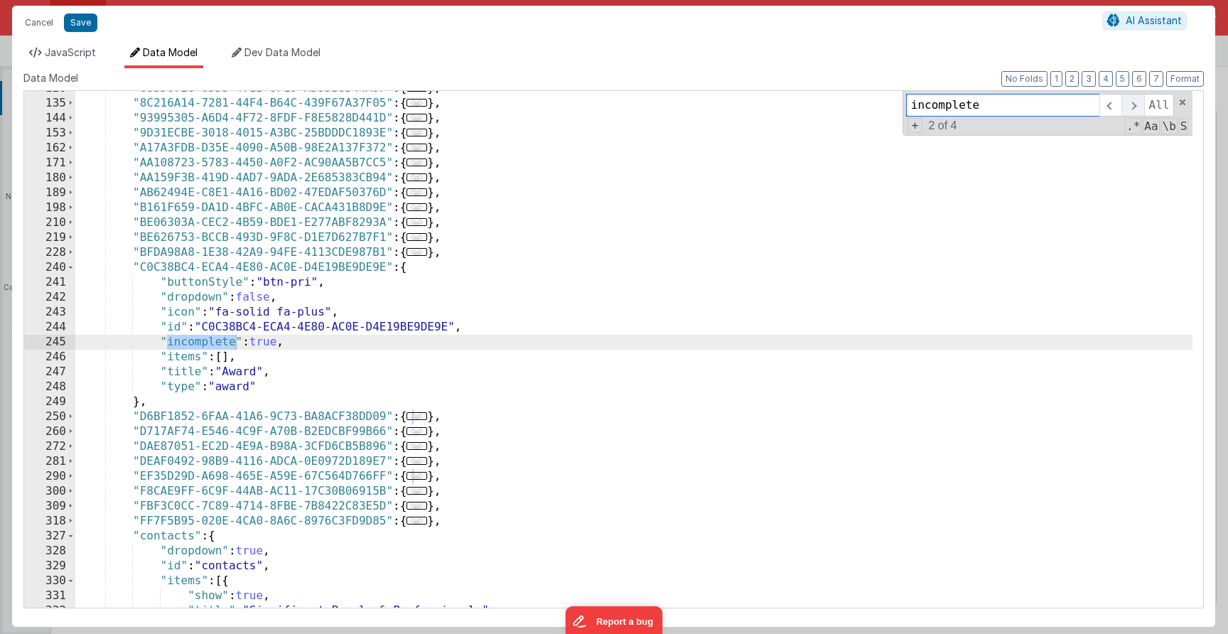
scroll to position [786, 0]
click at [271, 336] on div ""683D0726-05D5-471B-9F19-AD9DB8D44A9F" : { ... } , "8C216A14-7281-44F4-B64C-439…" at bounding box center [633, 354] width 1117 height 546
click at [1136, 106] on span at bounding box center [1132, 105] width 22 height 23
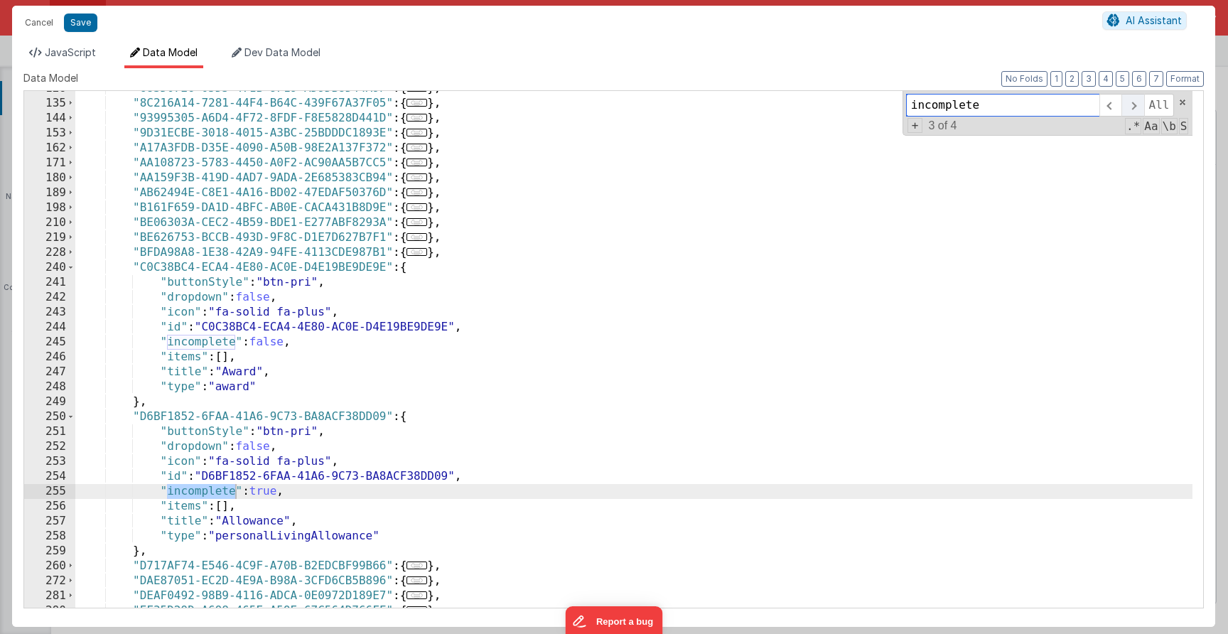
click at [1125, 110] on span at bounding box center [1132, 105] width 22 height 23
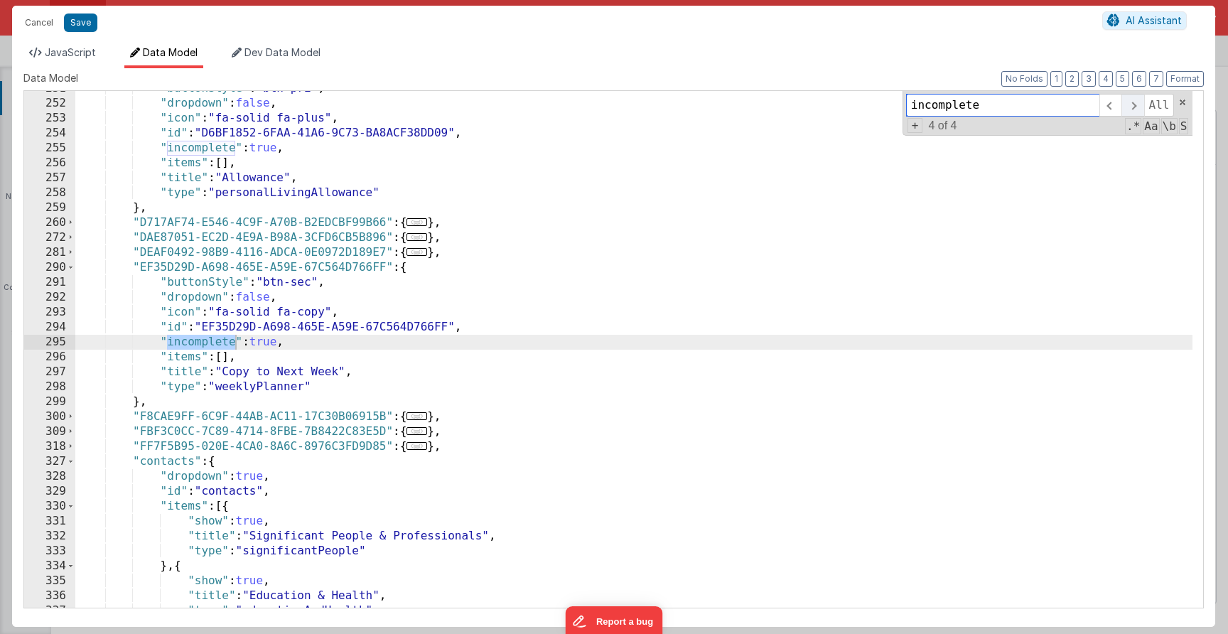
click at [1130, 107] on span at bounding box center [1132, 105] width 22 height 23
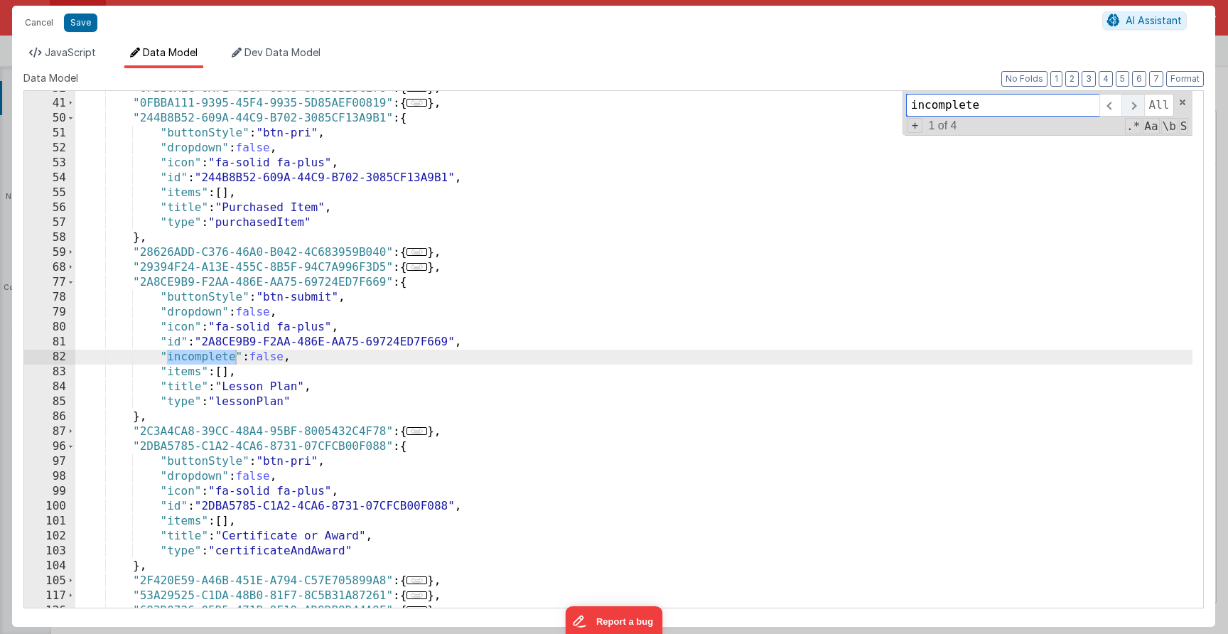
click at [1130, 107] on span at bounding box center [1132, 105] width 22 height 23
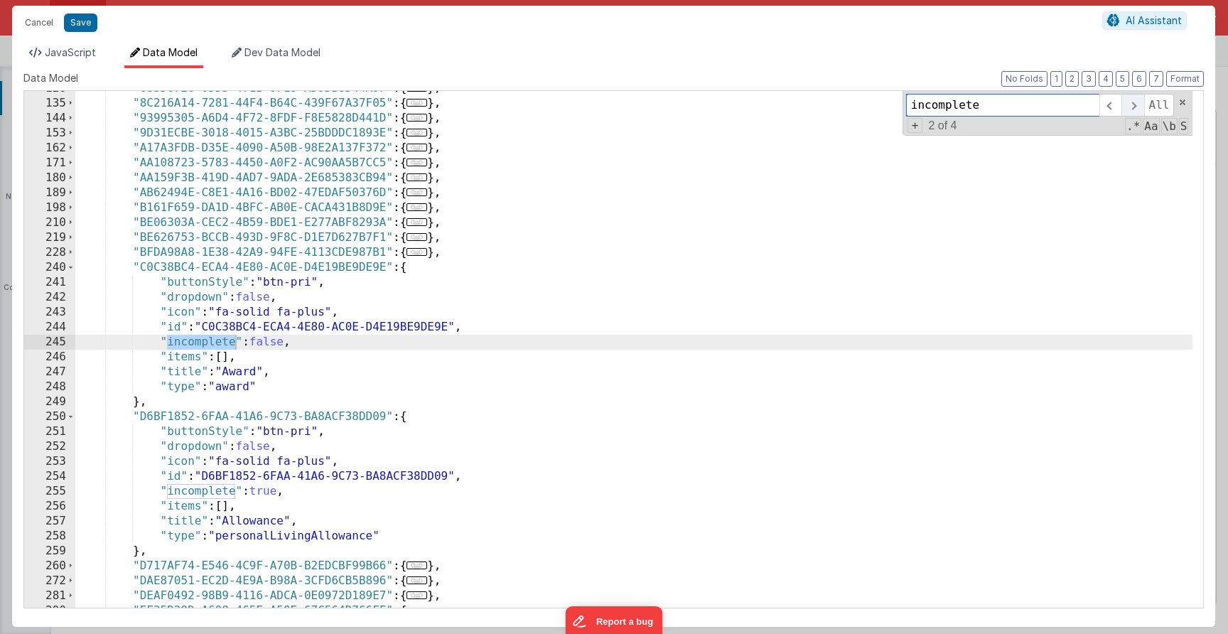
scroll to position [786, 0]
click at [1130, 107] on span at bounding box center [1132, 105] width 22 height 23
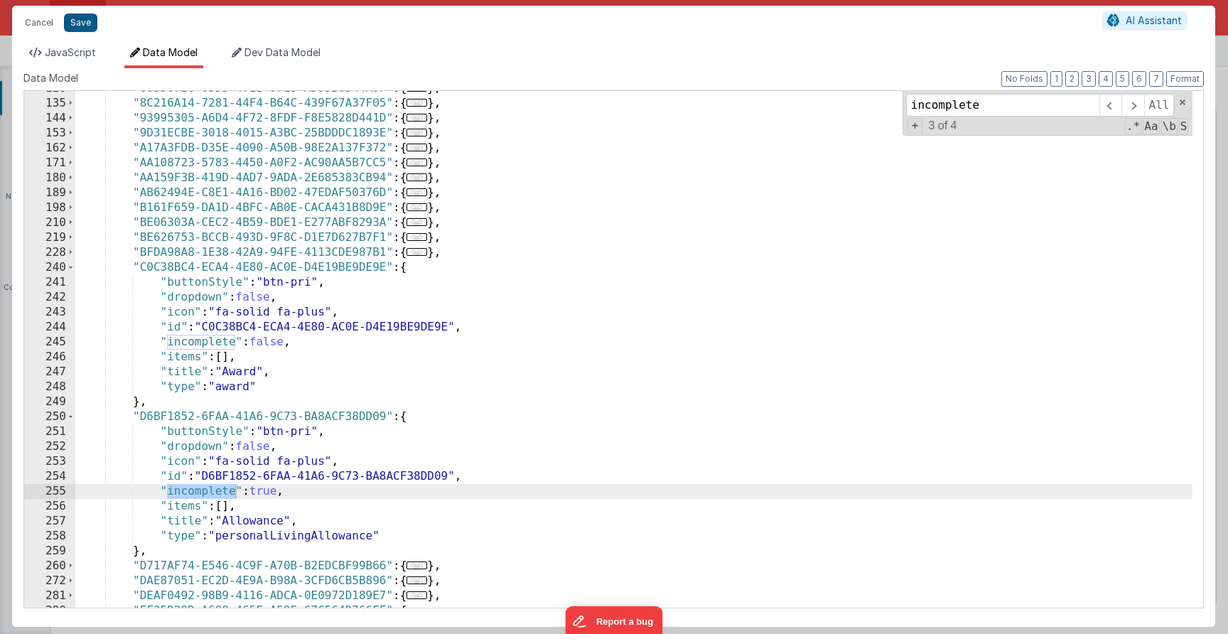
click at [85, 31] on button "Save" at bounding box center [80, 22] width 33 height 18
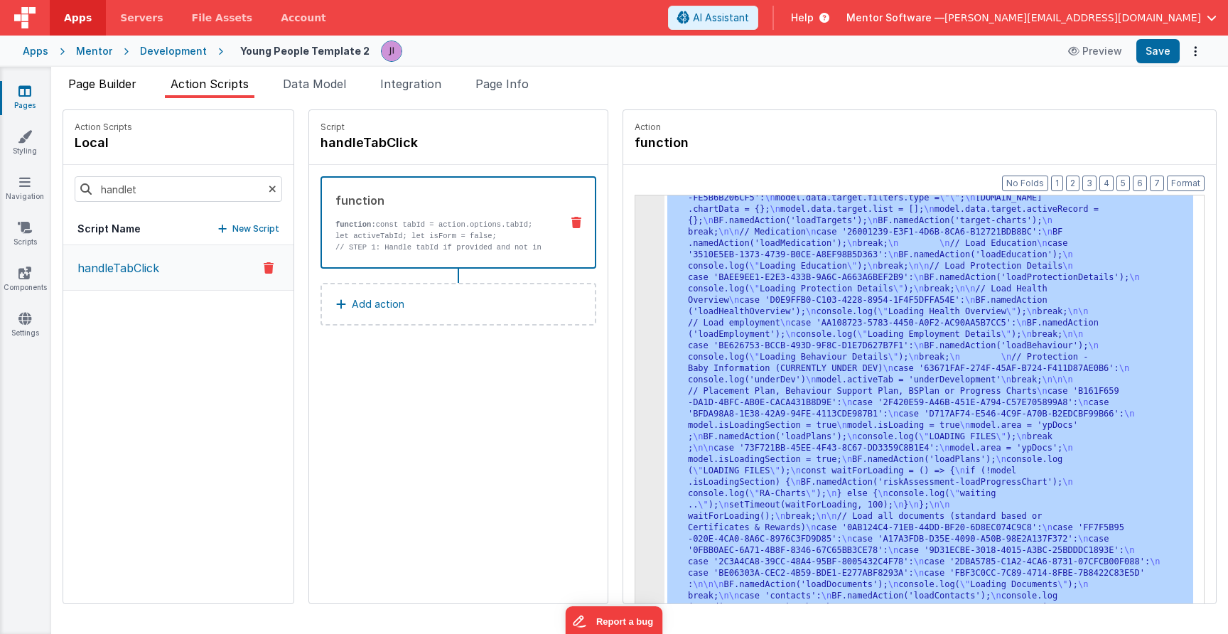
click at [110, 77] on span "Page Builder" at bounding box center [102, 84] width 68 height 14
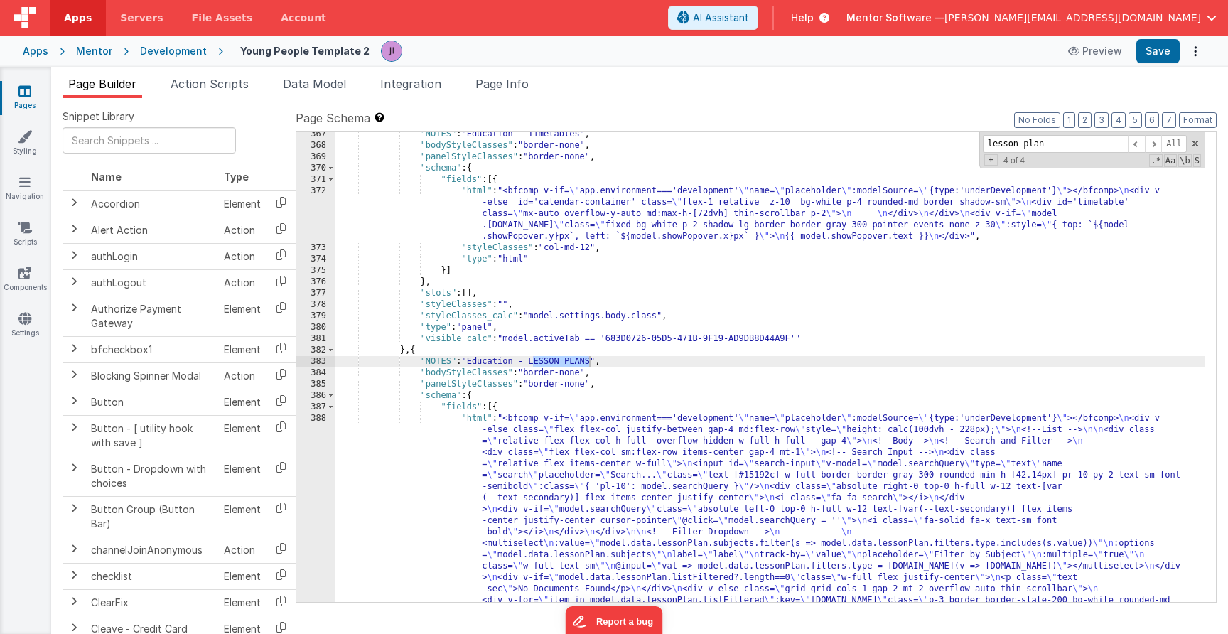
scroll to position [9263, 0]
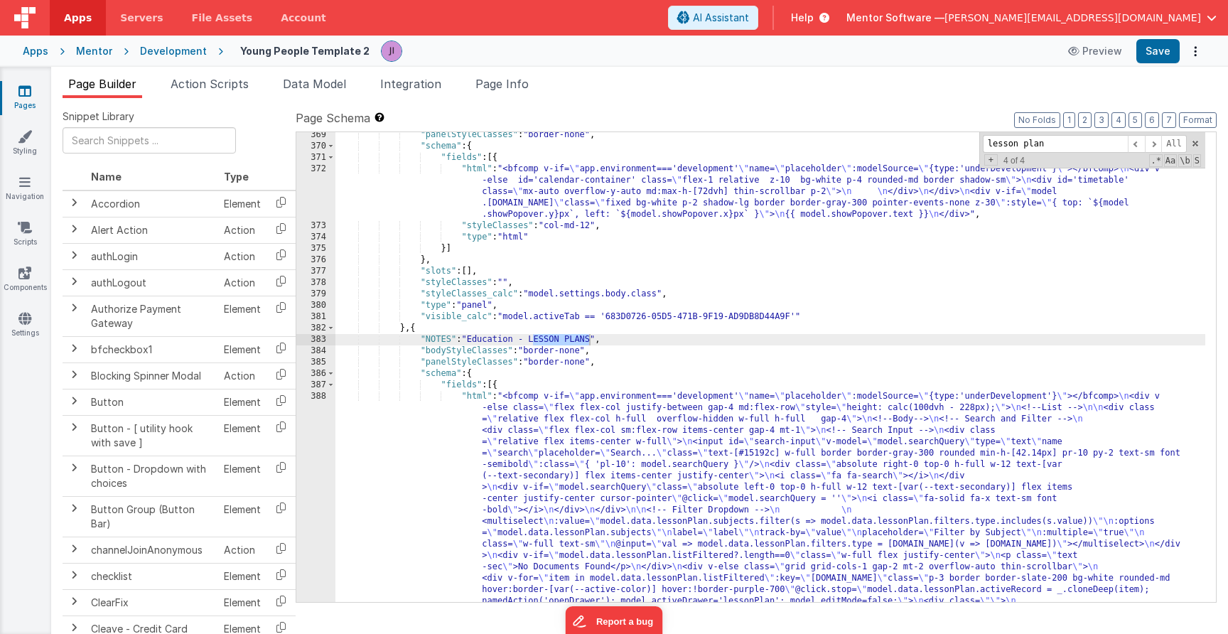
type input "lesson plan"
click at [583, 517] on div ""panelStyleClasses" : "border-none" , "schema" : { "fields" : [{ "html" : "<bfc…" at bounding box center [770, 597] width 870 height 936
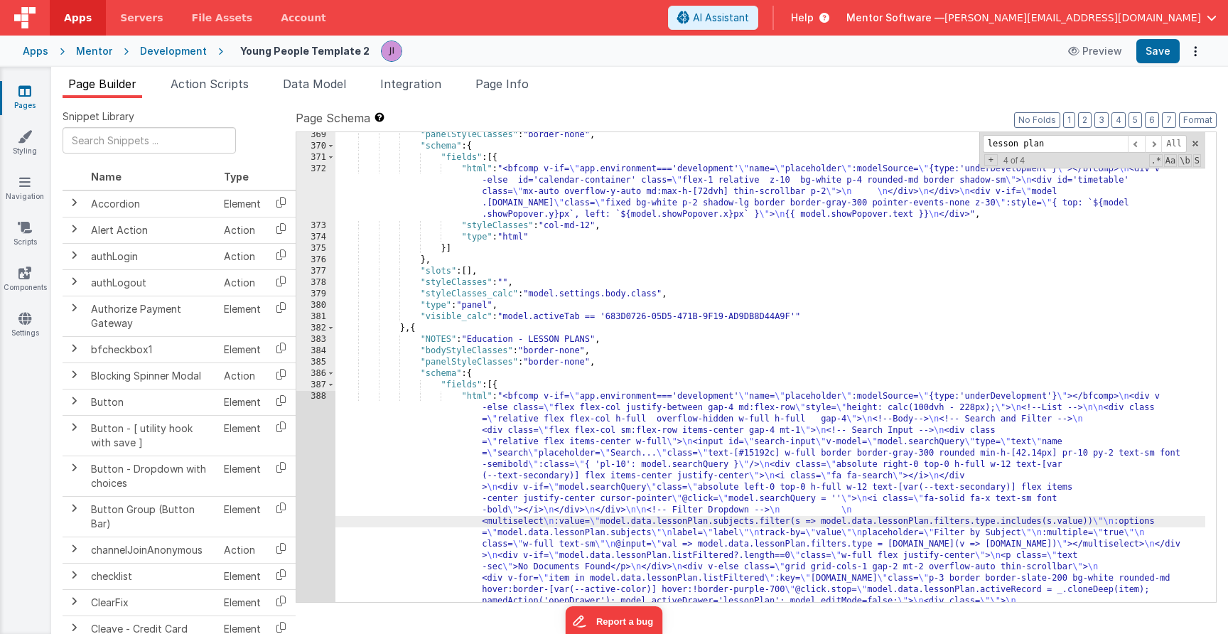
scroll to position [9464, 0]
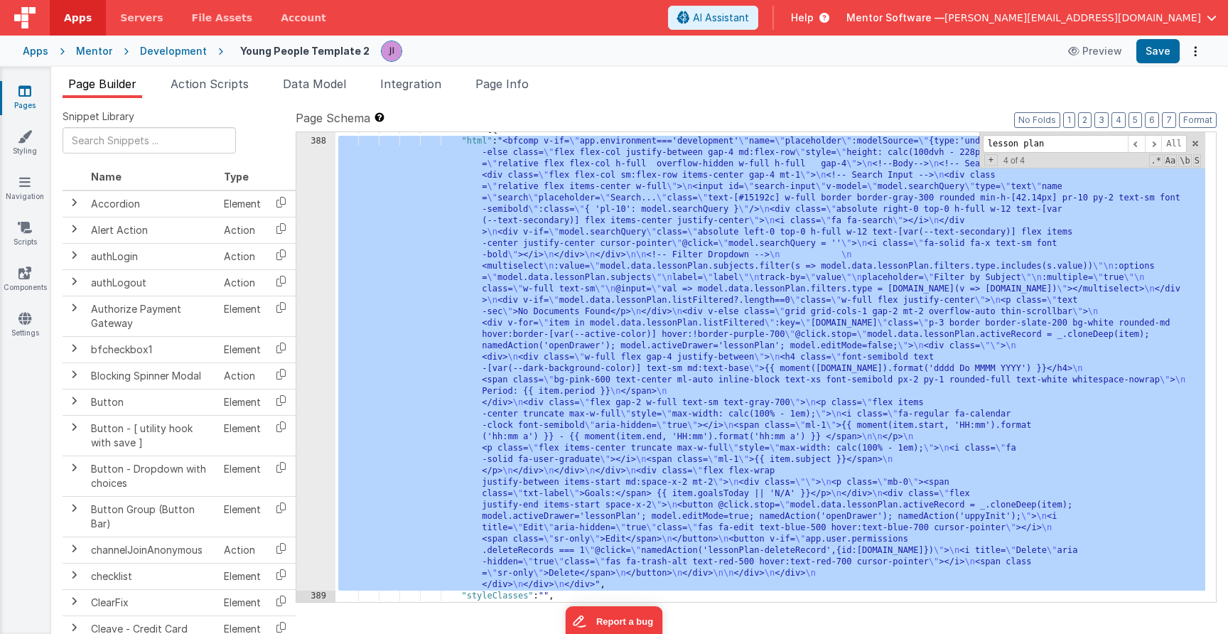
click at [330, 259] on div "388" at bounding box center [315, 363] width 39 height 455
click at [322, 258] on div "388" at bounding box center [315, 363] width 39 height 455
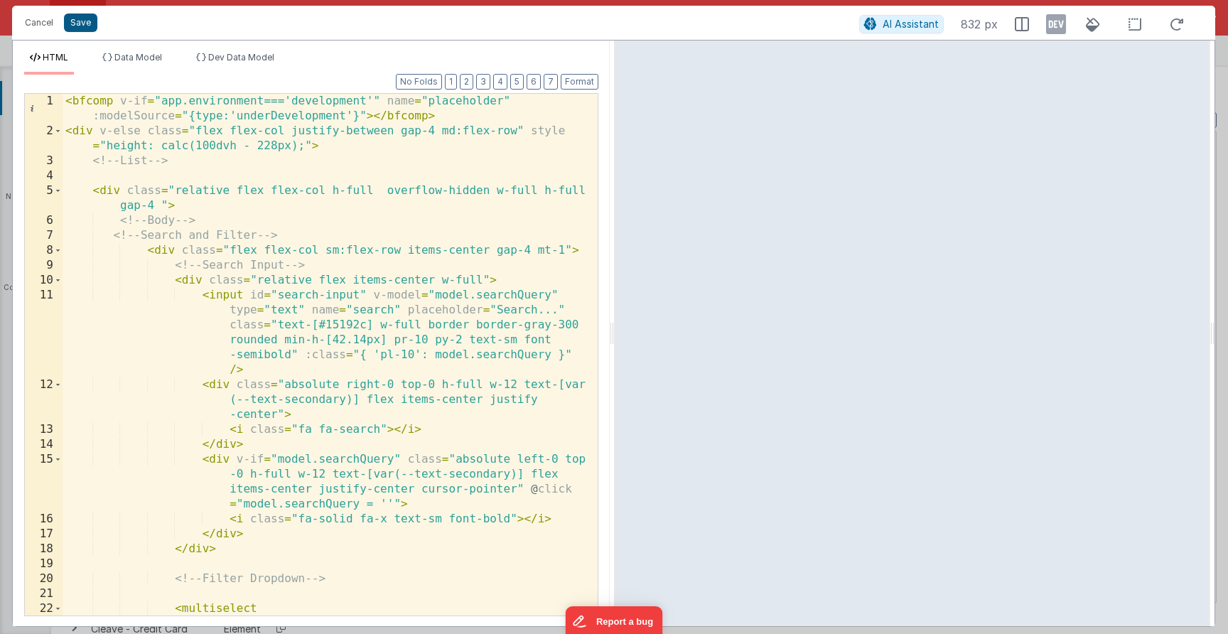
click at [87, 30] on button "Save" at bounding box center [80, 22] width 33 height 18
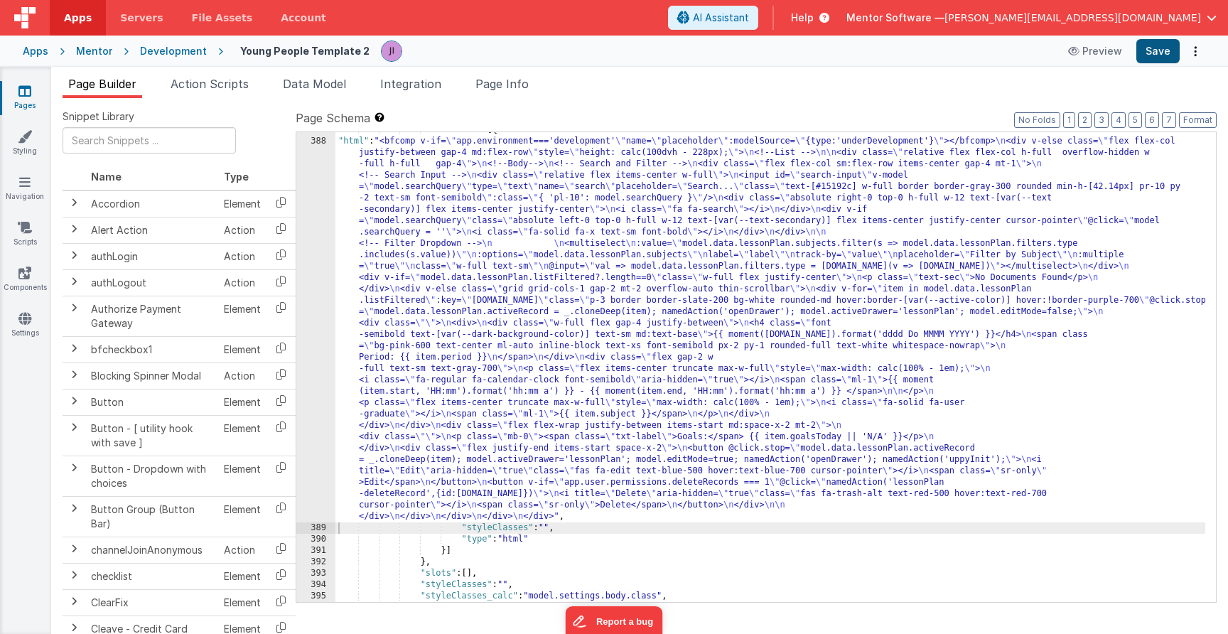
click at [1140, 60] on button "Save" at bounding box center [1157, 51] width 43 height 24
click at [229, 94] on li "Action Scripts" at bounding box center [210, 86] width 90 height 23
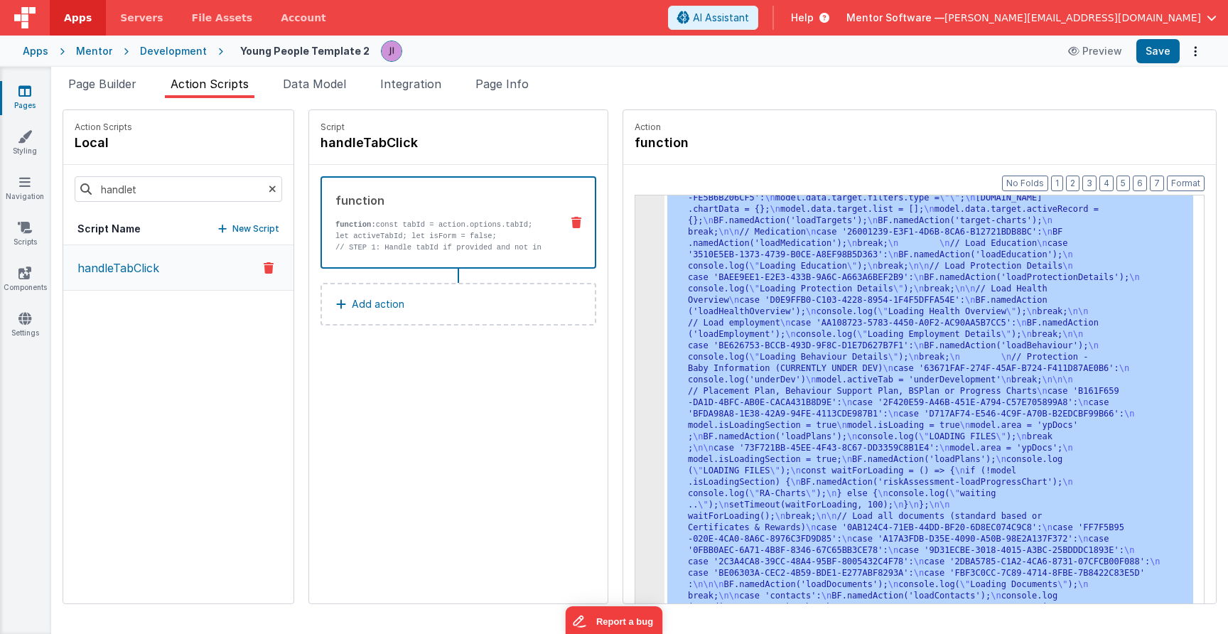
drag, startPoint x: 818, startPoint y: 391, endPoint x: 800, endPoint y: 390, distance: 17.8
click at [818, 392] on div ""function" : "const tabId = action.options.tabId; \n let activeTabId; \n let is…" at bounding box center [928, 270] width 529 height 1657
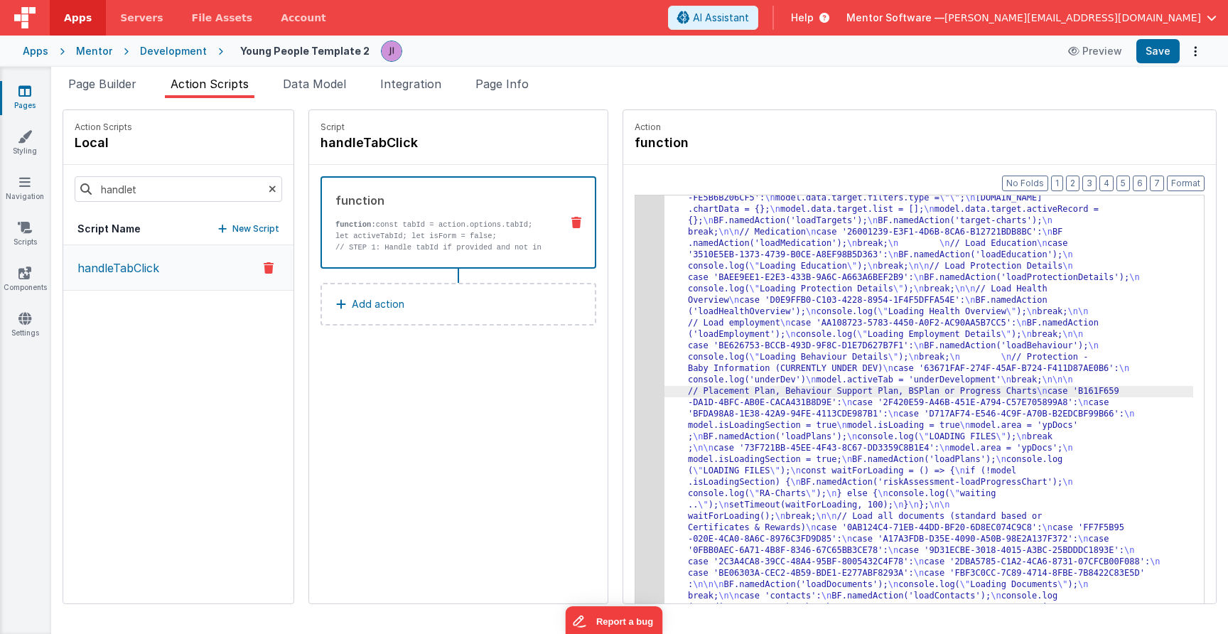
click at [651, 357] on div "3" at bounding box center [649, 39] width 29 height 1194
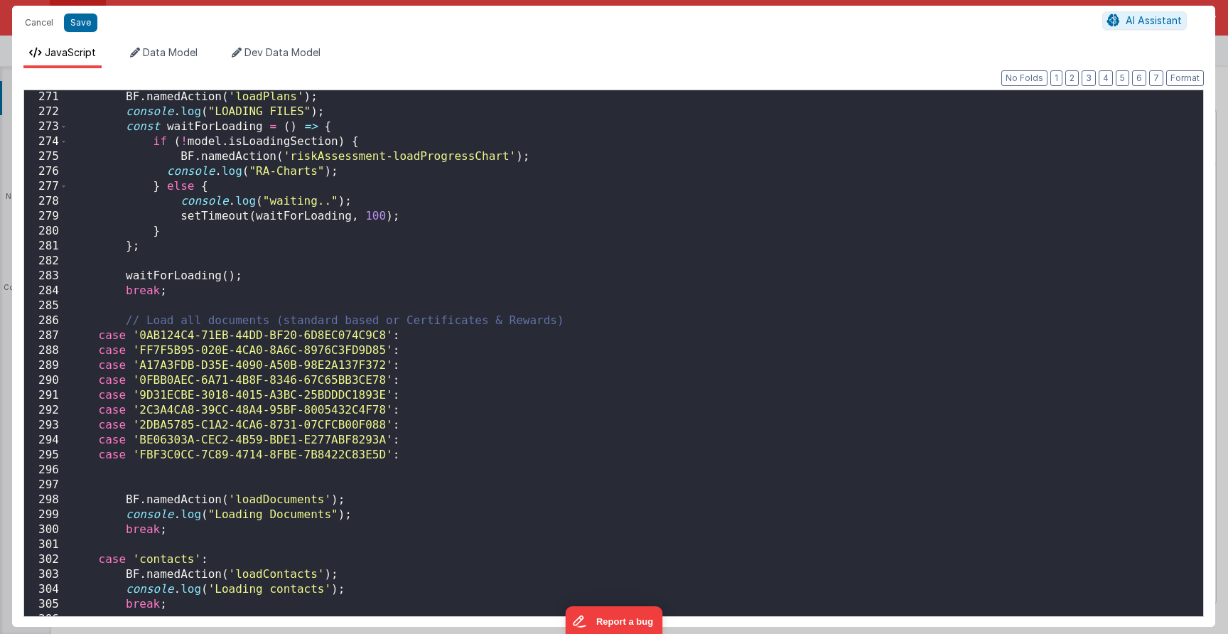
scroll to position [4189, 0]
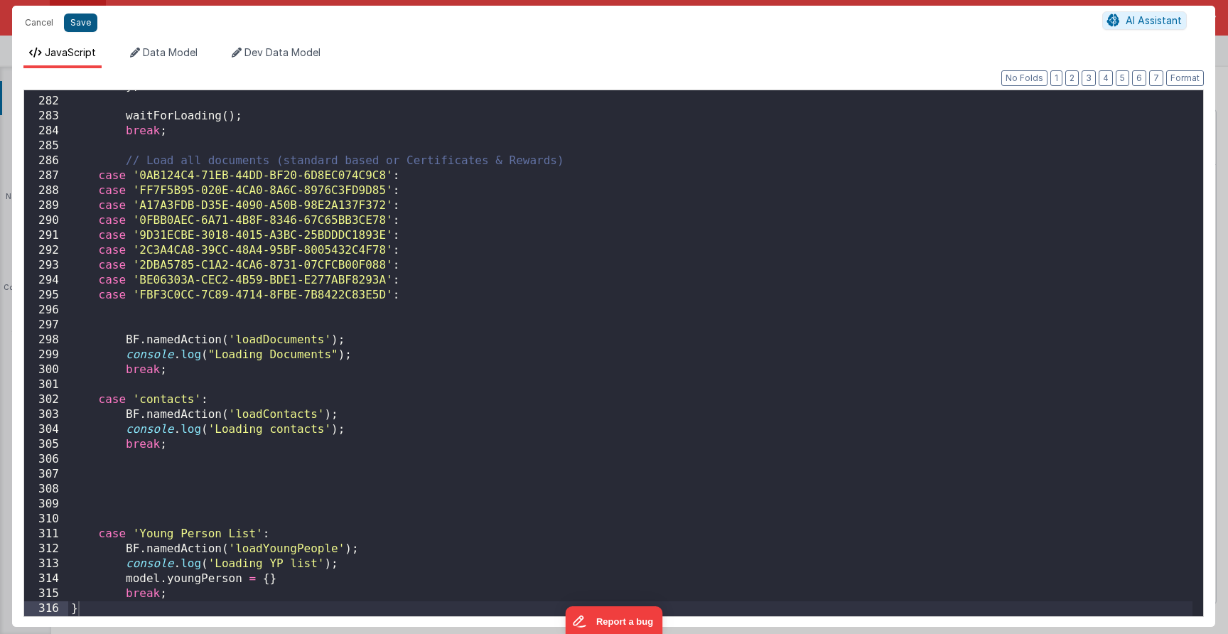
click at [68, 23] on button "Save" at bounding box center [80, 22] width 33 height 18
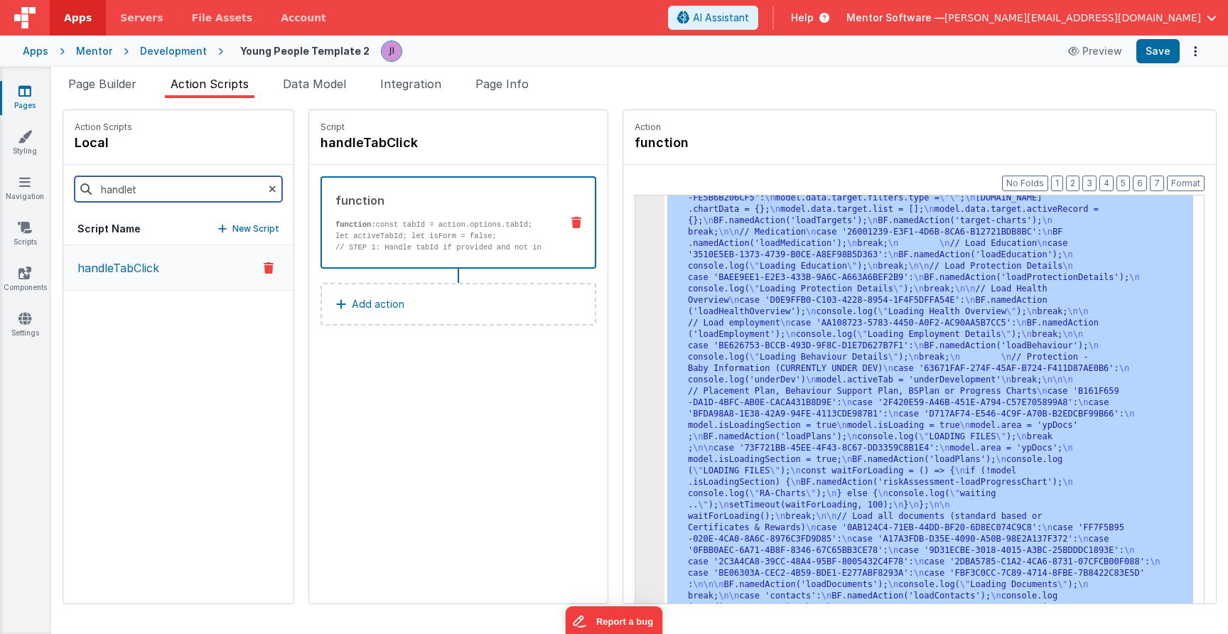
click at [171, 193] on input "handlet" at bounding box center [178, 189] width 207 height 26
click at [23, 276] on icon at bounding box center [24, 273] width 13 height 14
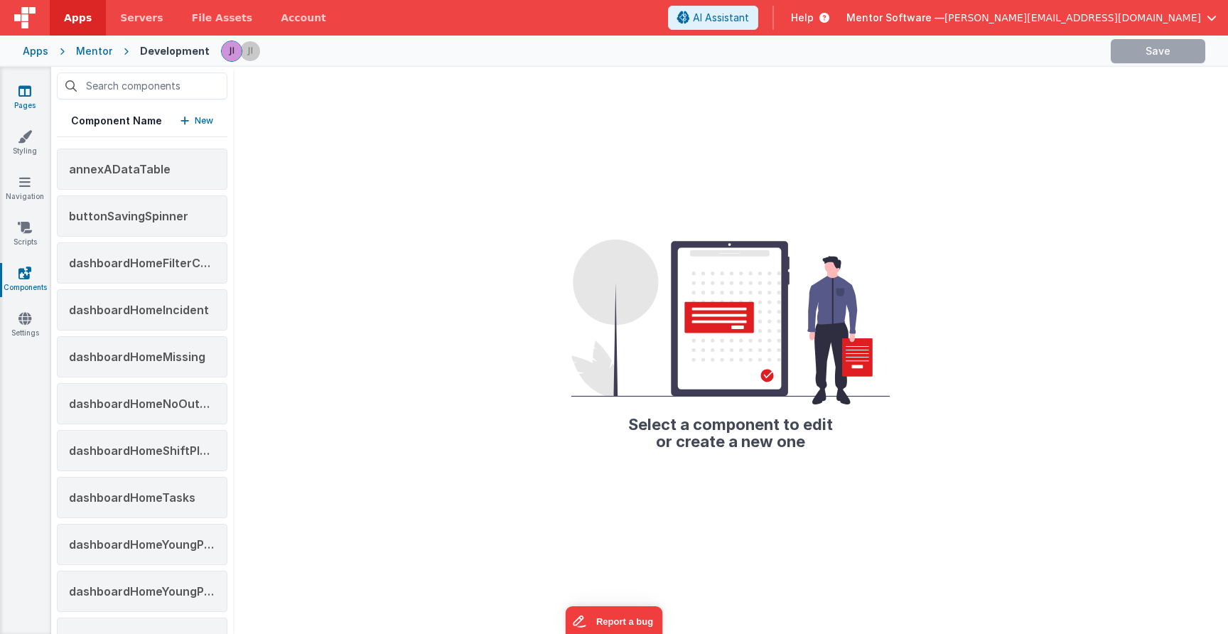
click at [16, 93] on link "Pages" at bounding box center [24, 98] width 51 height 28
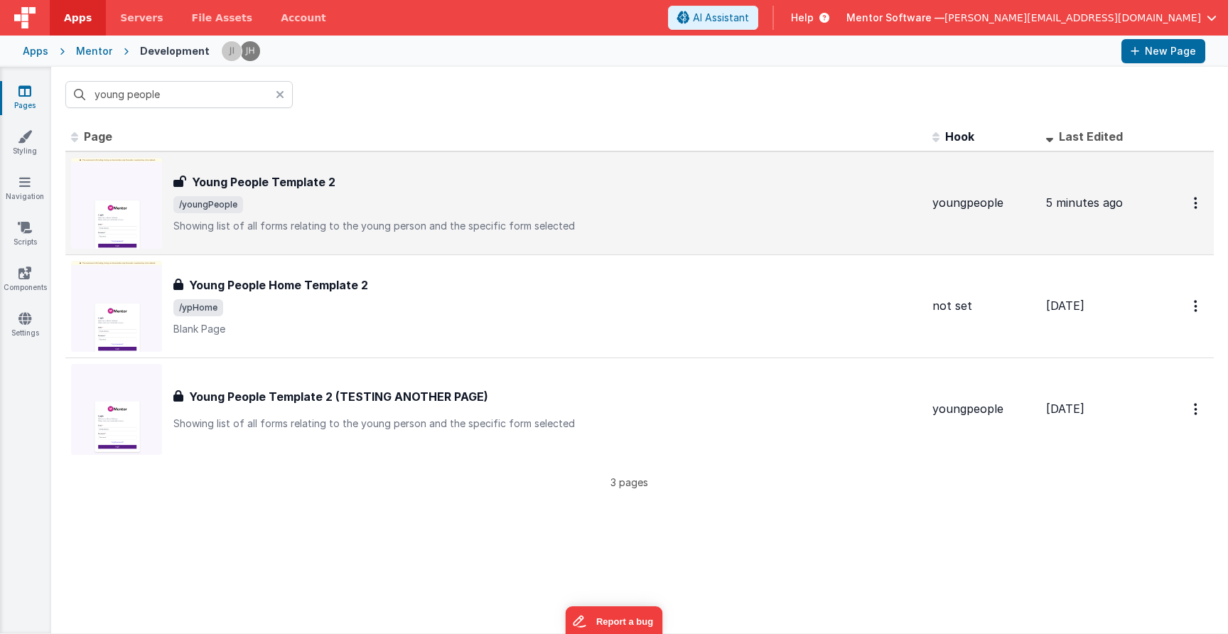
click at [249, 193] on div "Young People Template 2 Young People Template 2 /youngPeople Showing list of al…" at bounding box center [546, 203] width 747 height 60
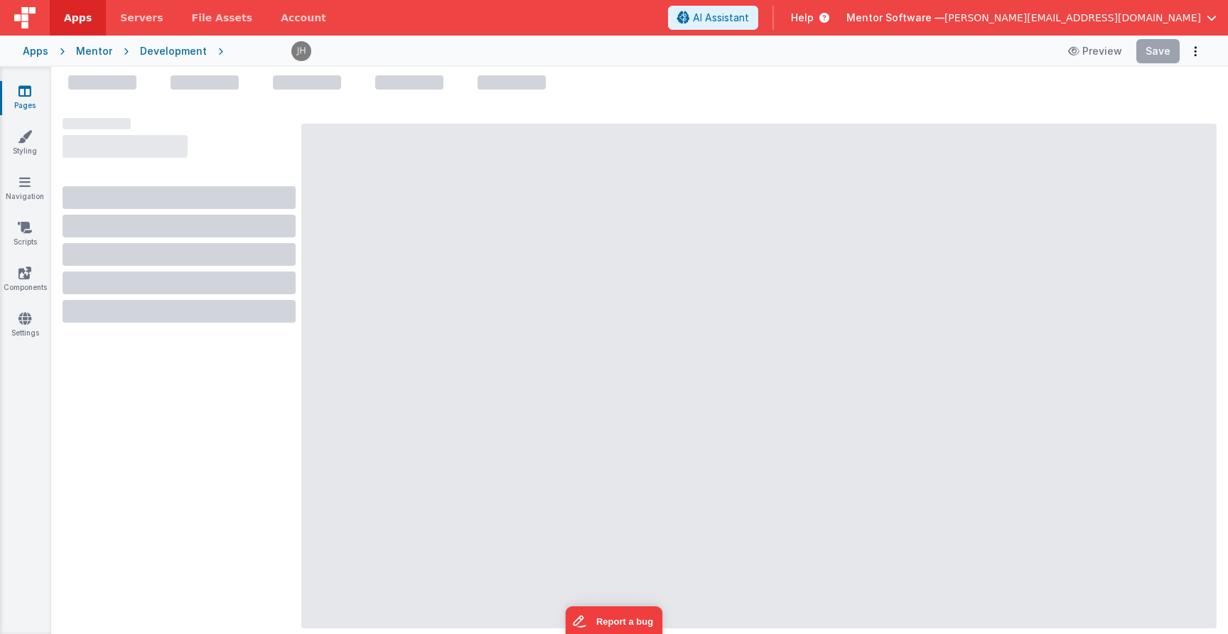
click at [399, 6] on header "Apps Servers File Assets Account Some FUTURE Slot AI Assistant Help Mentor Soft…" at bounding box center [614, 18] width 1228 height 36
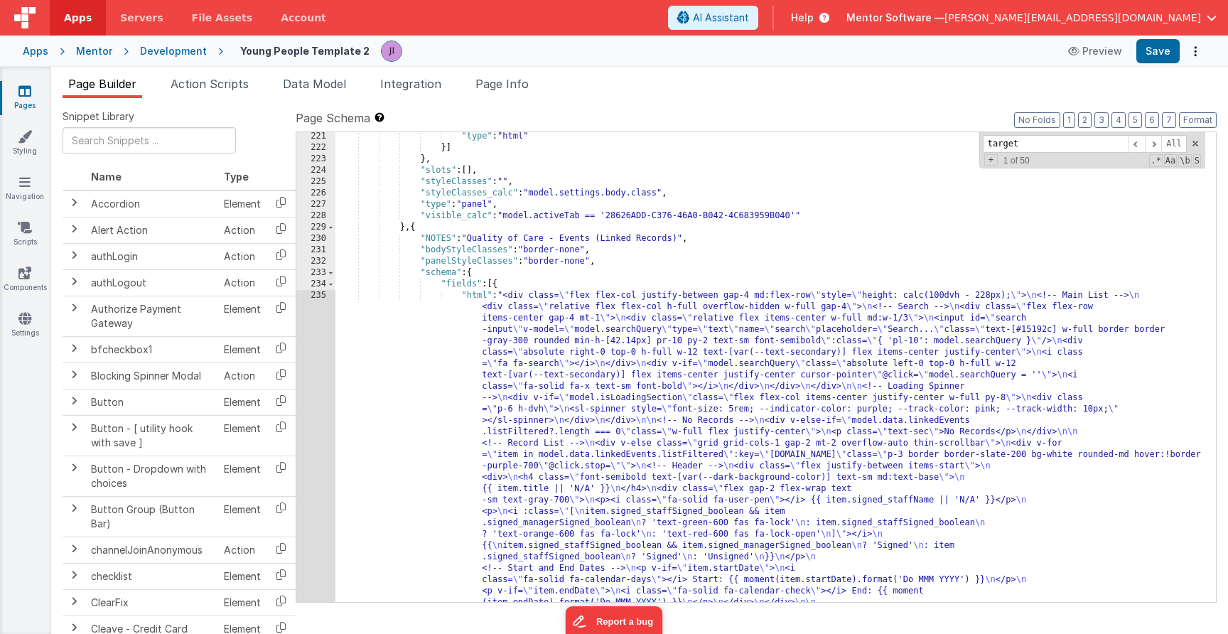
scroll to position [5294, 0]
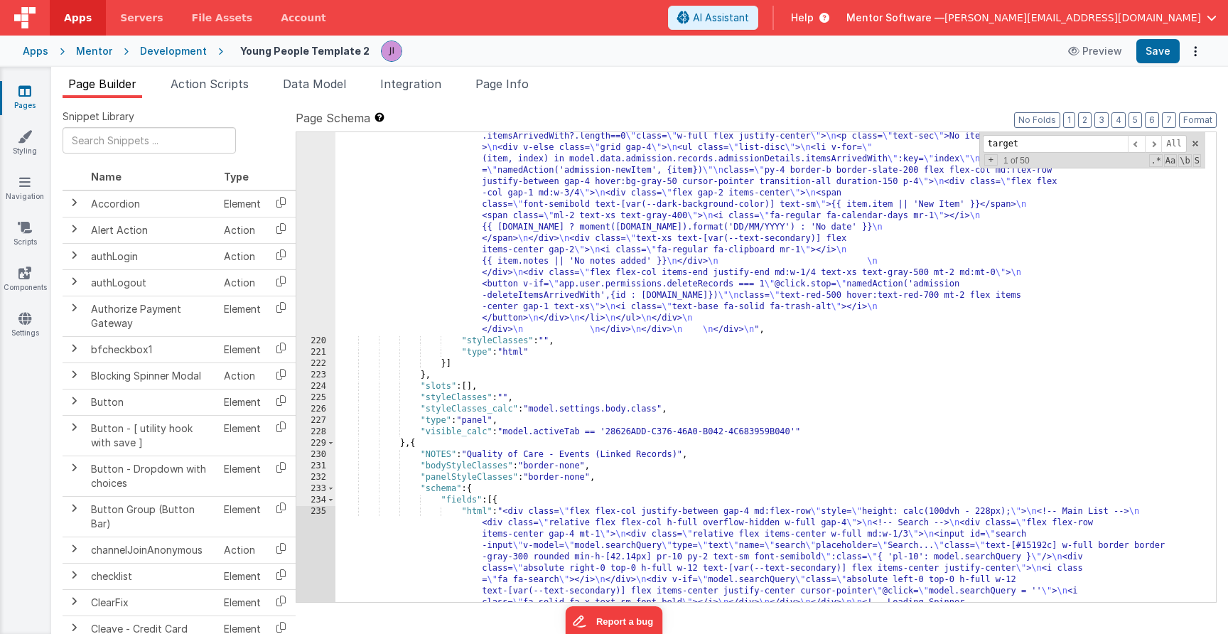
drag, startPoint x: 1027, startPoint y: 143, endPoint x: 947, endPoint y: 144, distance: 79.6
click at [947, 144] on div ""html" : "<div class= \" space-y-6 md:space-y-0 md:grid md:grid-cols-3 md:gap-6…" at bounding box center [770, 367] width 870 height 470
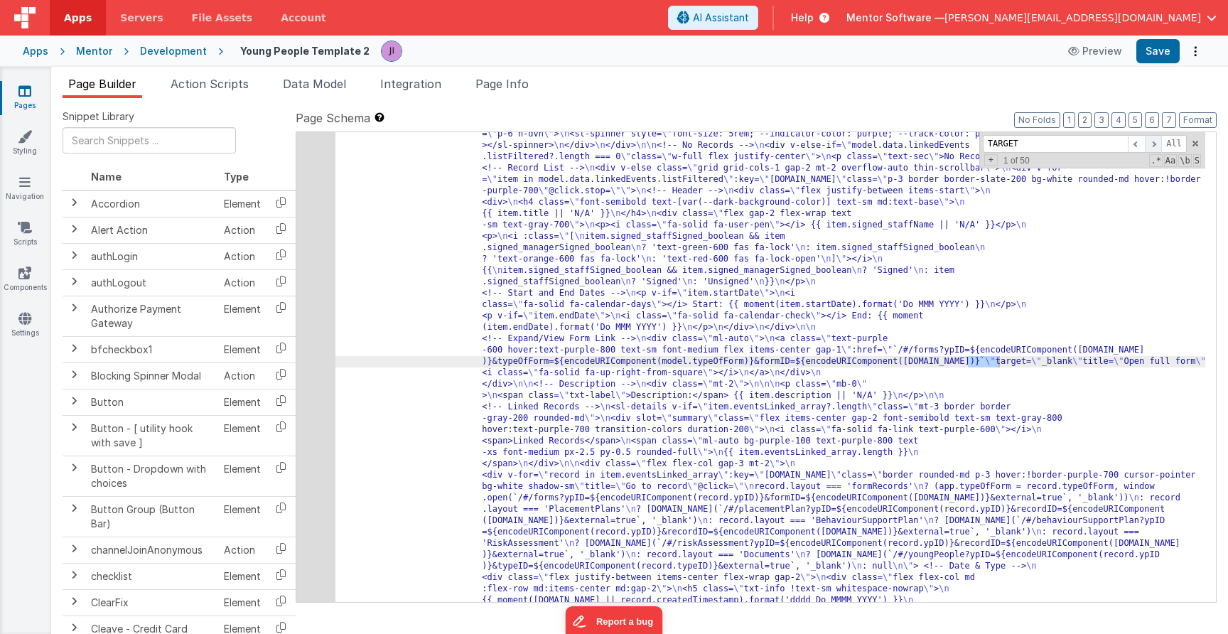
type input "TARGET"
click at [1146, 140] on span at bounding box center [1153, 144] width 17 height 18
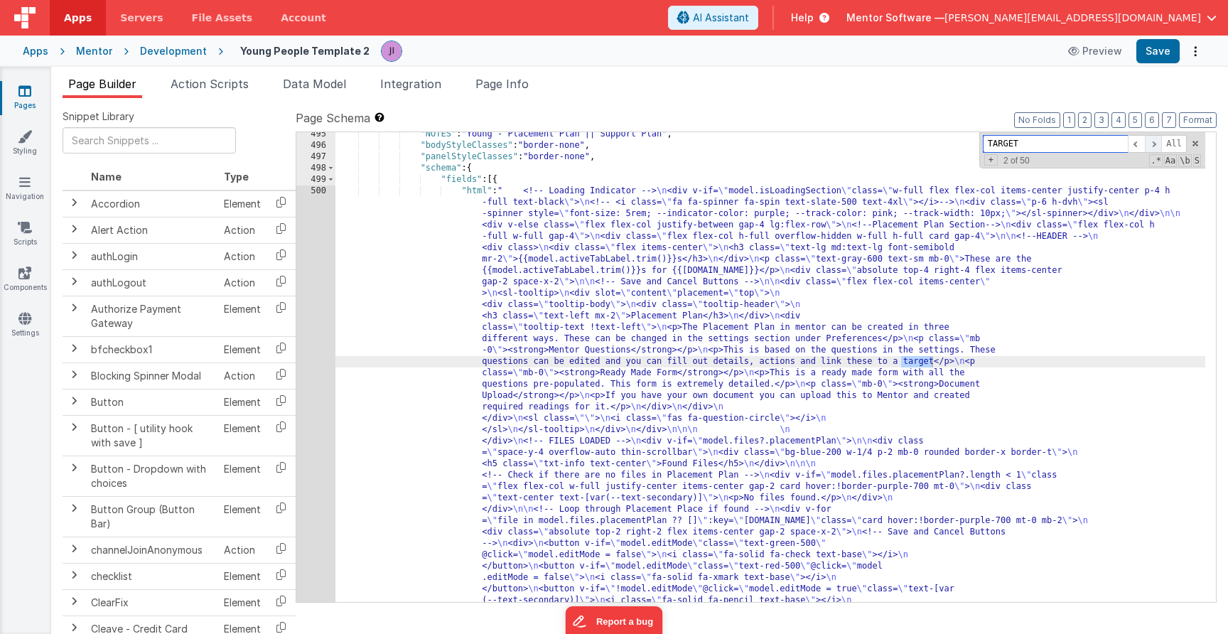
click at [1147, 142] on span at bounding box center [1153, 144] width 17 height 18
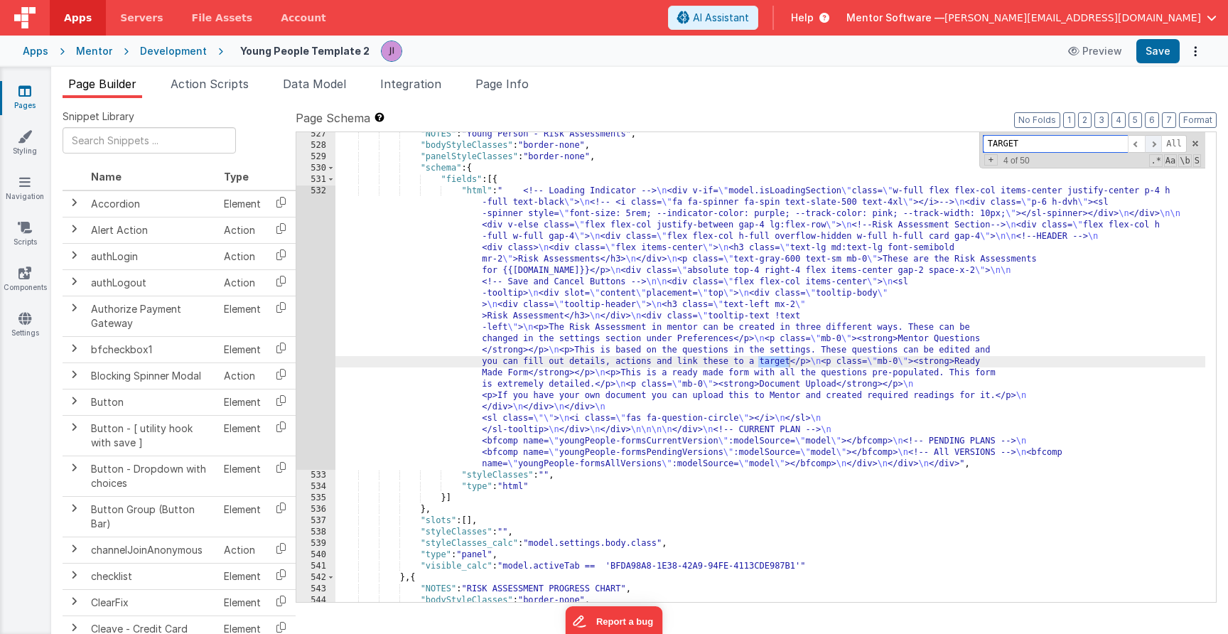
click at [1147, 142] on span at bounding box center [1153, 144] width 17 height 18
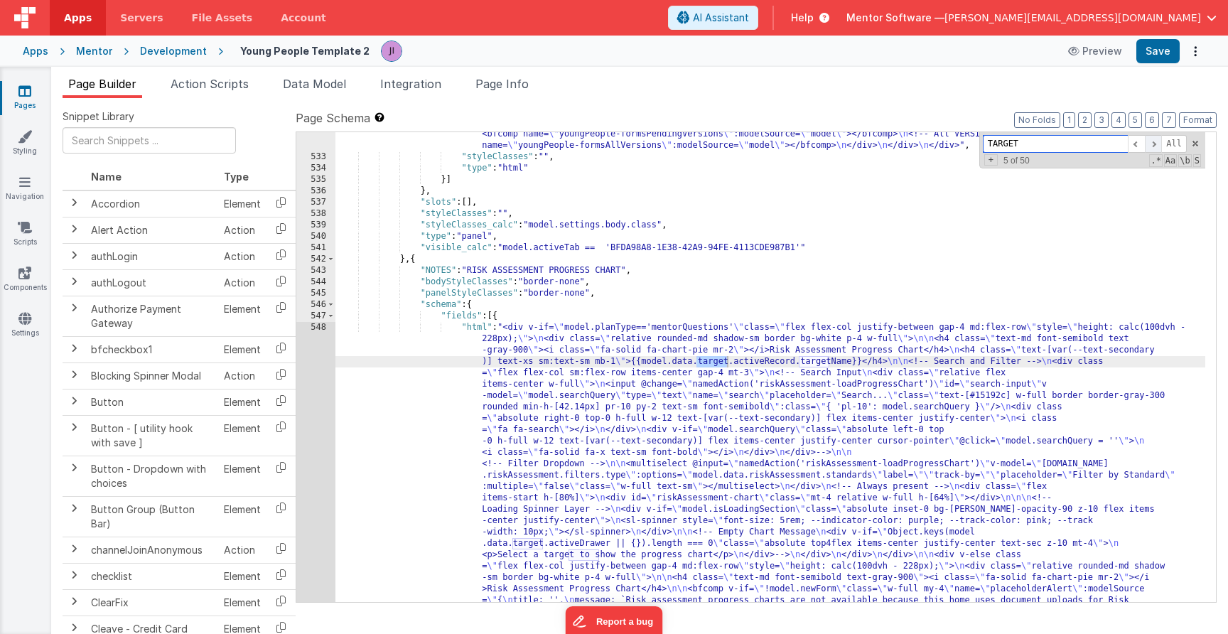
click at [1146, 141] on span at bounding box center [1153, 144] width 17 height 18
click at [1147, 141] on span at bounding box center [1153, 144] width 17 height 18
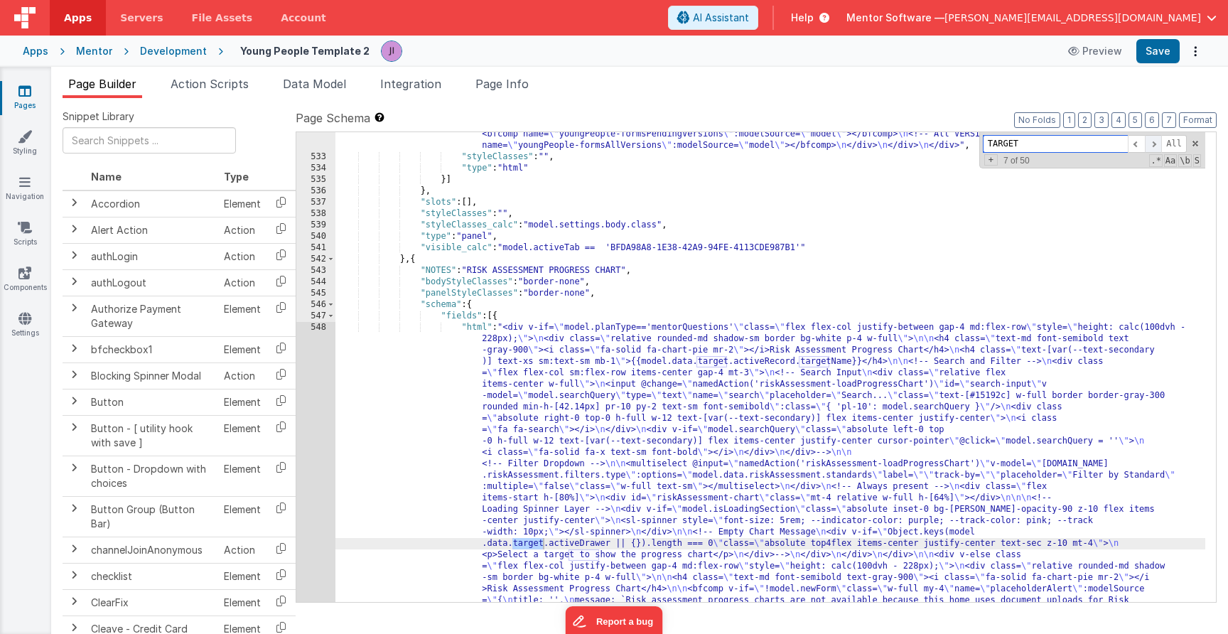
click at [1147, 141] on span at bounding box center [1153, 144] width 17 height 18
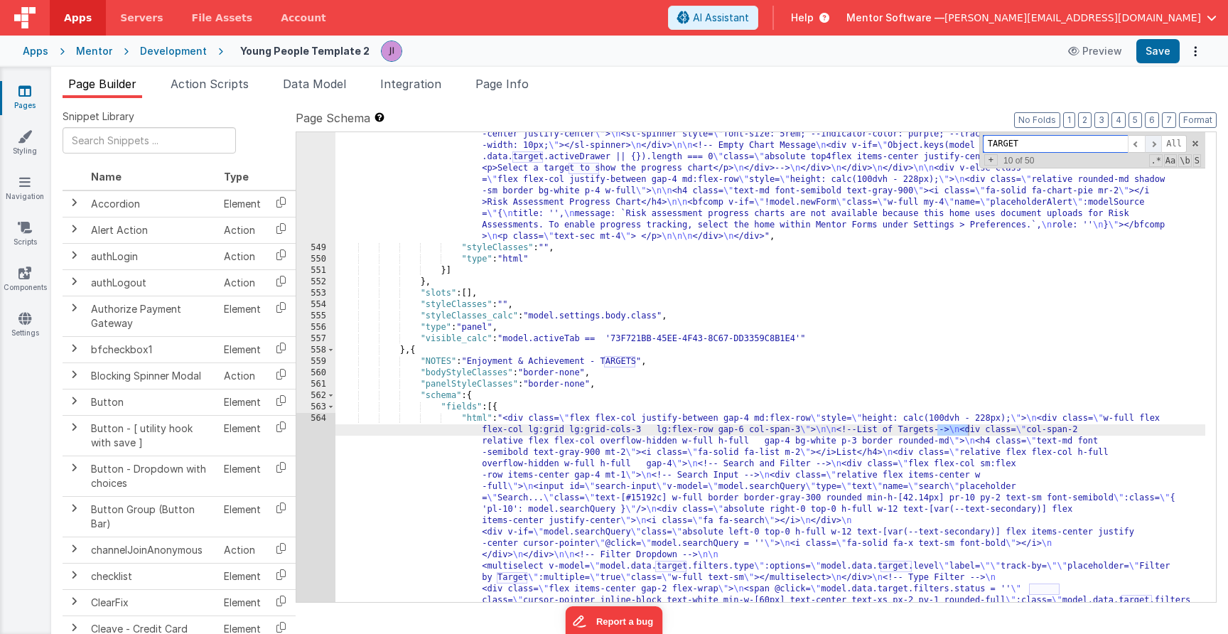
click at [1147, 141] on span at bounding box center [1153, 144] width 17 height 18
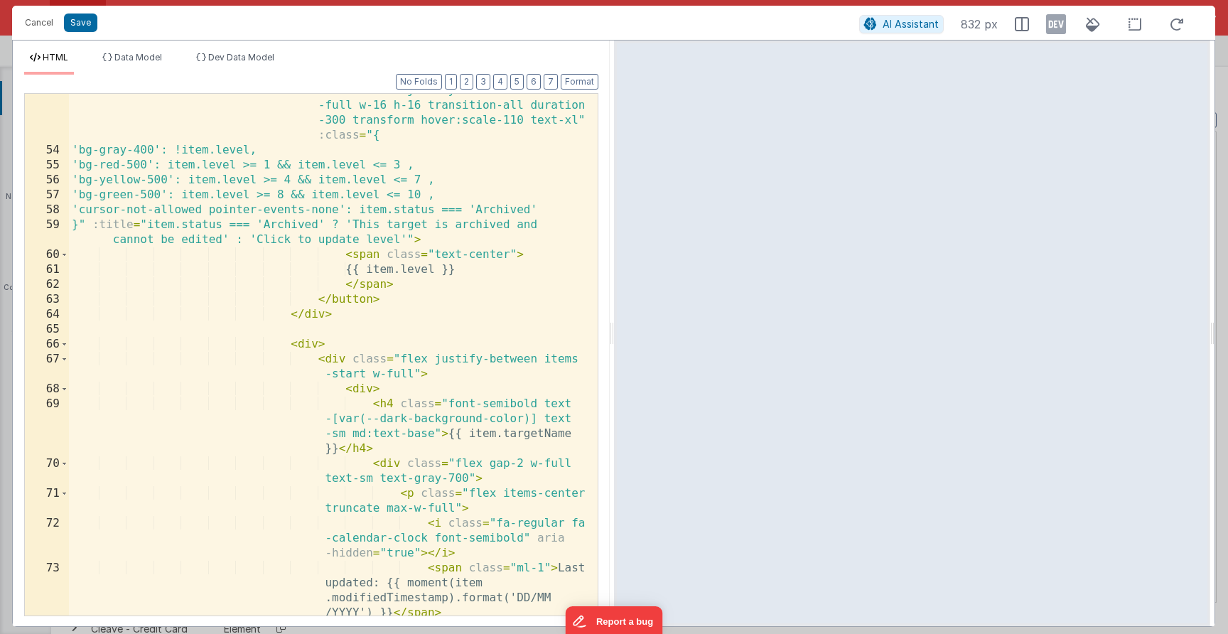
scroll to position [1518, 0]
click at [301, 379] on div "< div > < button @ click.stop = "model.data .target.activeRecord = _.cloneDeep(…" at bounding box center [328, 373] width 518 height 701
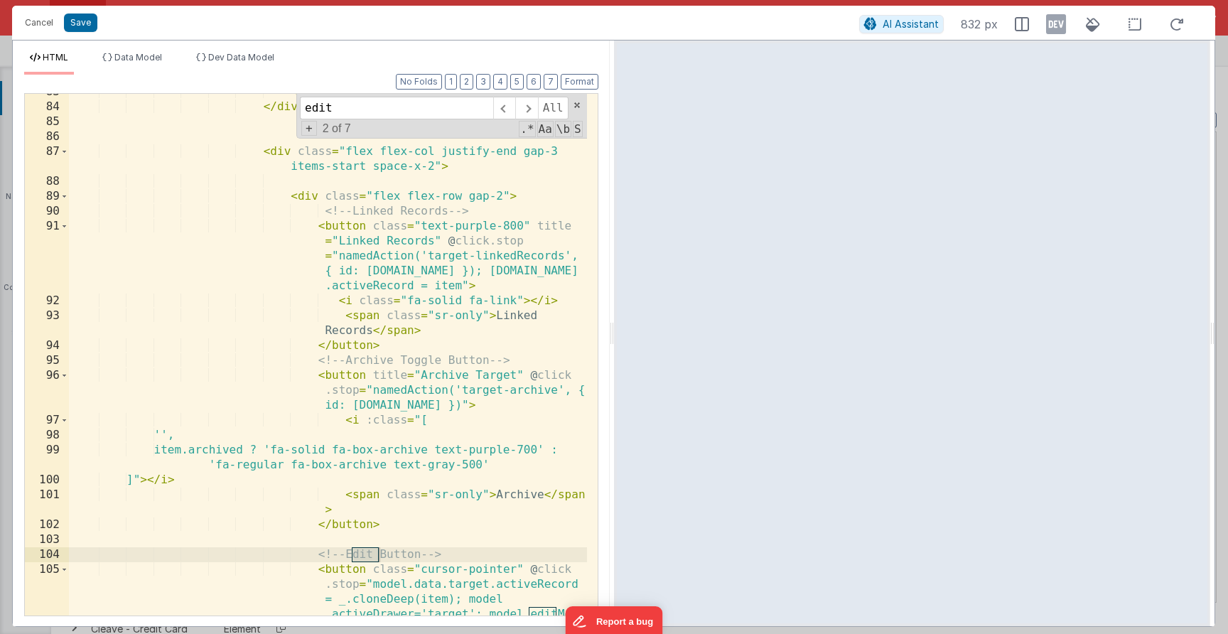
scroll to position [2445, 0]
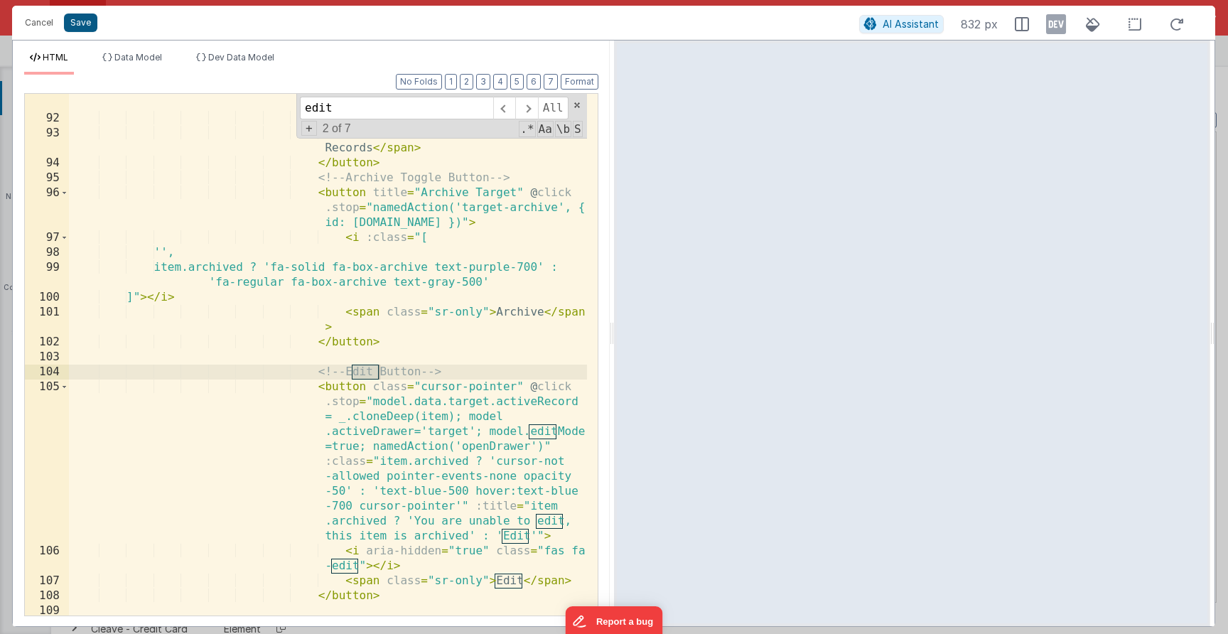
type input "edit"
click at [90, 31] on button "Save" at bounding box center [80, 22] width 33 height 18
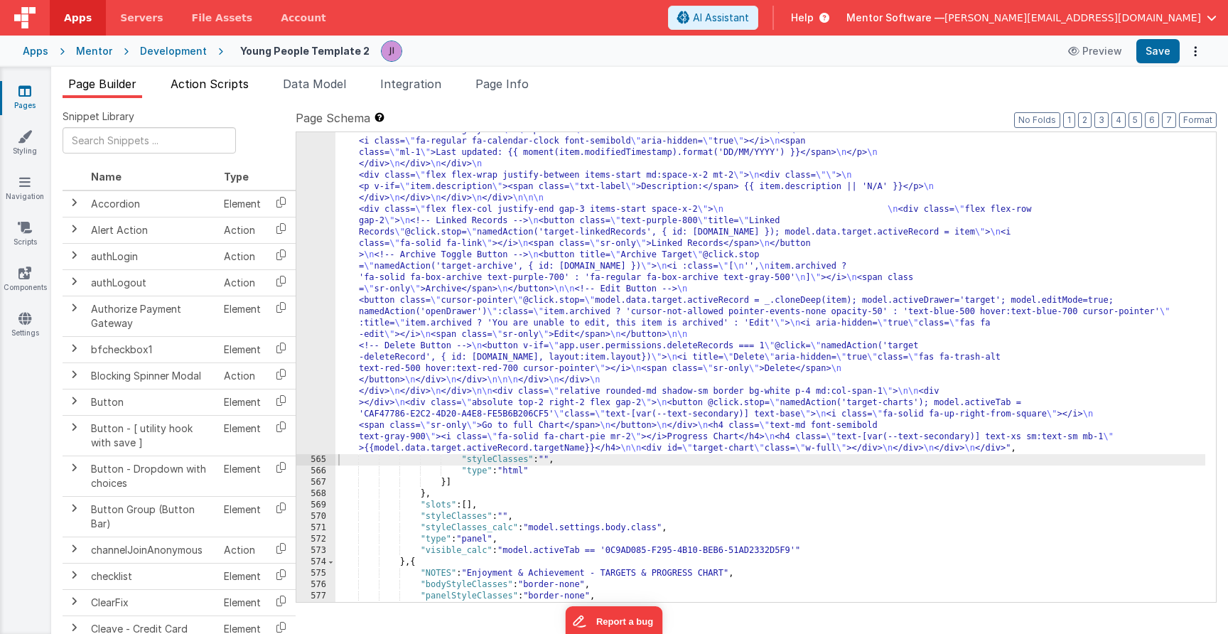
click at [186, 86] on span "Action Scripts" at bounding box center [210, 84] width 78 height 14
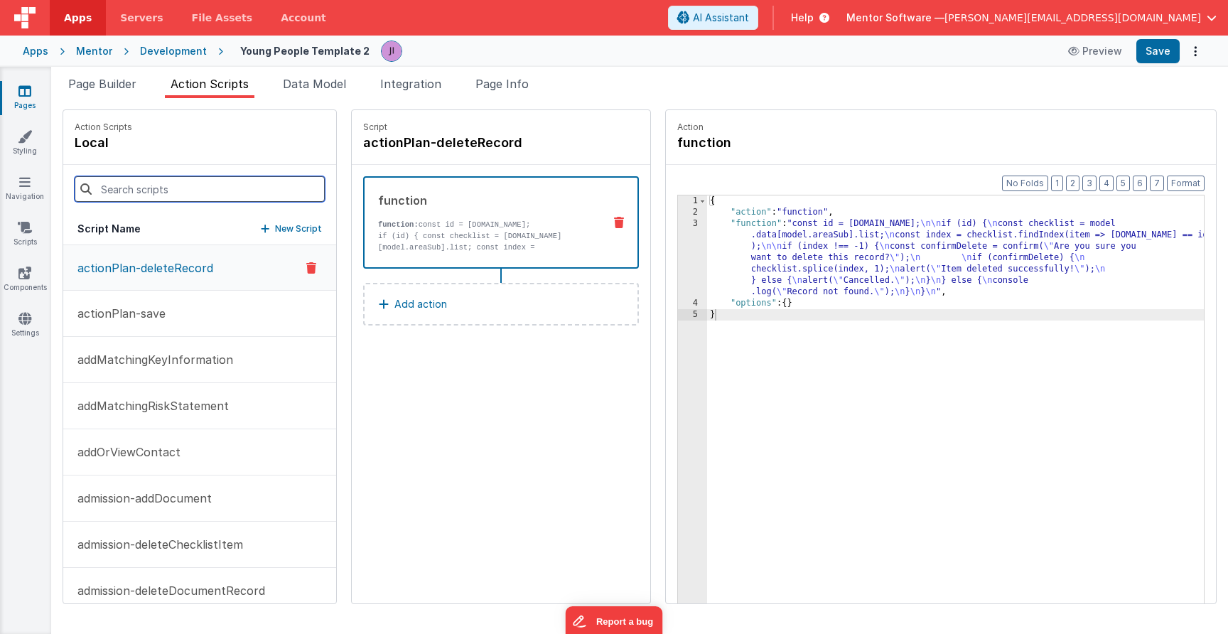
click at [169, 195] on input at bounding box center [200, 189] width 250 height 26
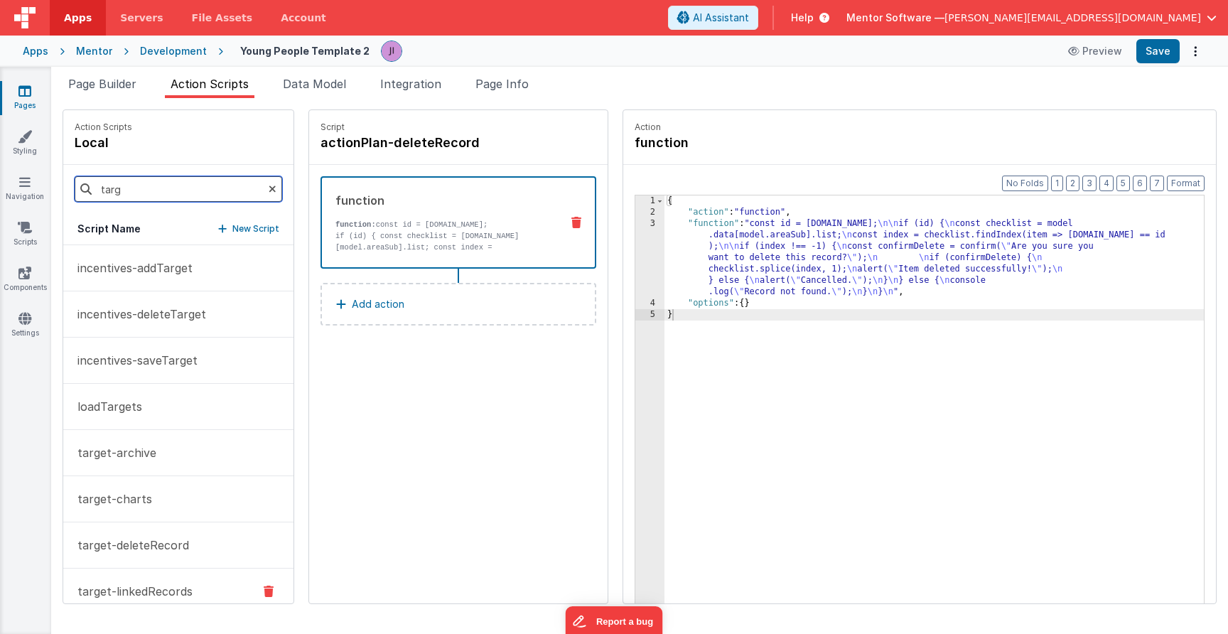
scroll to position [161, 0]
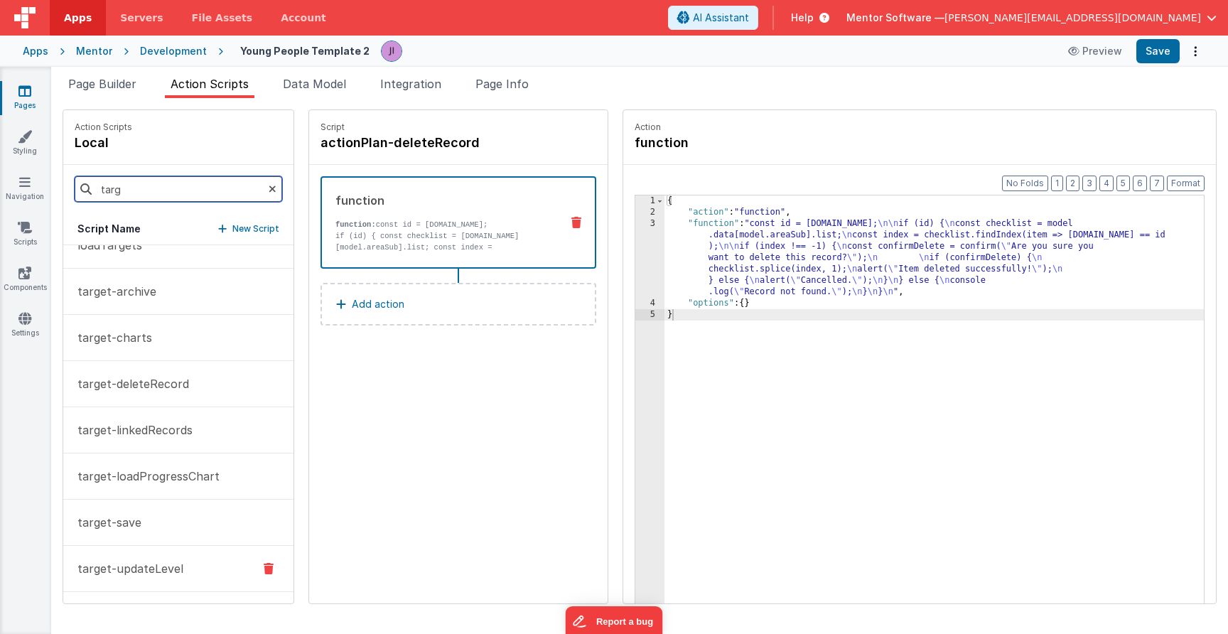
type input "targ"
click at [155, 571] on p "target-updateLevel" at bounding box center [126, 568] width 114 height 17
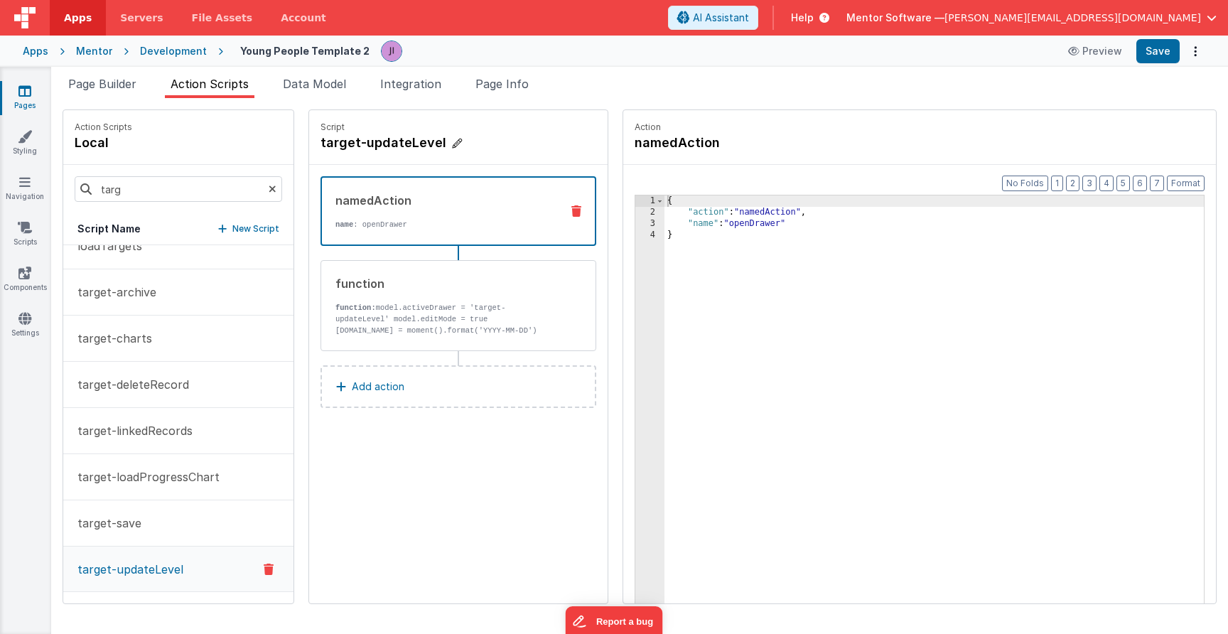
click at [440, 150] on h4 "target-updateLevel" at bounding box center [426, 143] width 213 height 20
click at [433, 143] on input "target-updateLevel" at bounding box center [391, 143] width 142 height 20
click at [431, 142] on input "target-updateLevel" at bounding box center [391, 143] width 142 height 20
click at [463, 144] on input "target-updateLevel" at bounding box center [391, 143] width 142 height 20
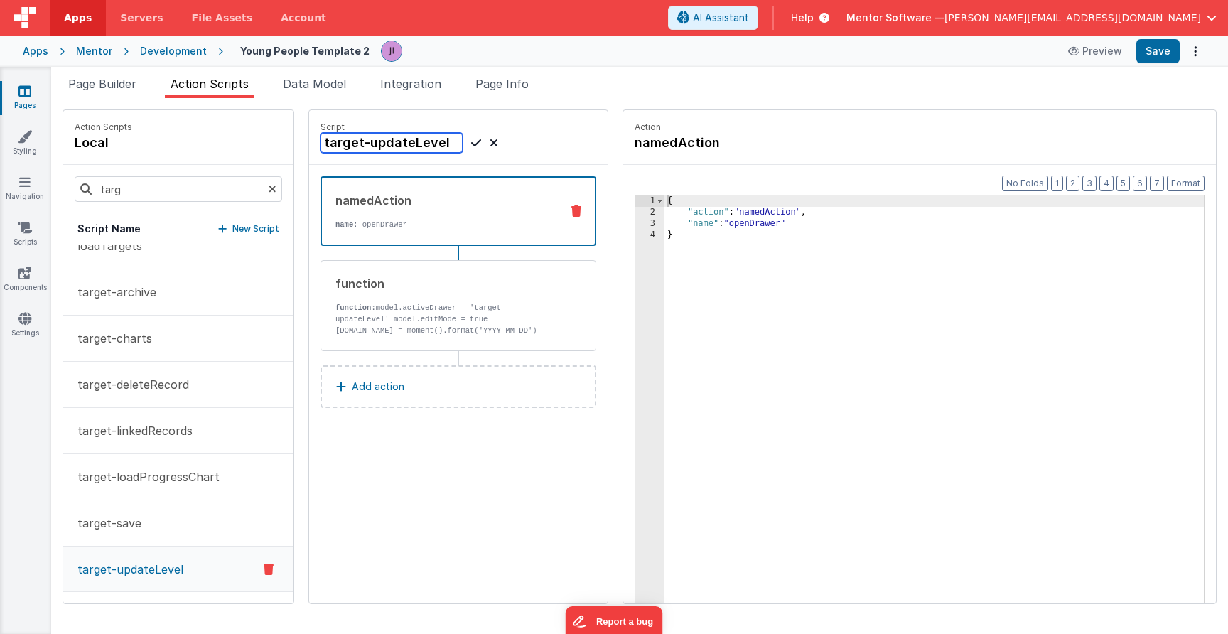
drag, startPoint x: 457, startPoint y: 144, endPoint x: 278, endPoint y: 125, distance: 180.1
click at [312, 136] on div "Script target-updateLevel" at bounding box center [458, 137] width 298 height 55
click at [114, 87] on span "Page Builder" at bounding box center [102, 84] width 68 height 14
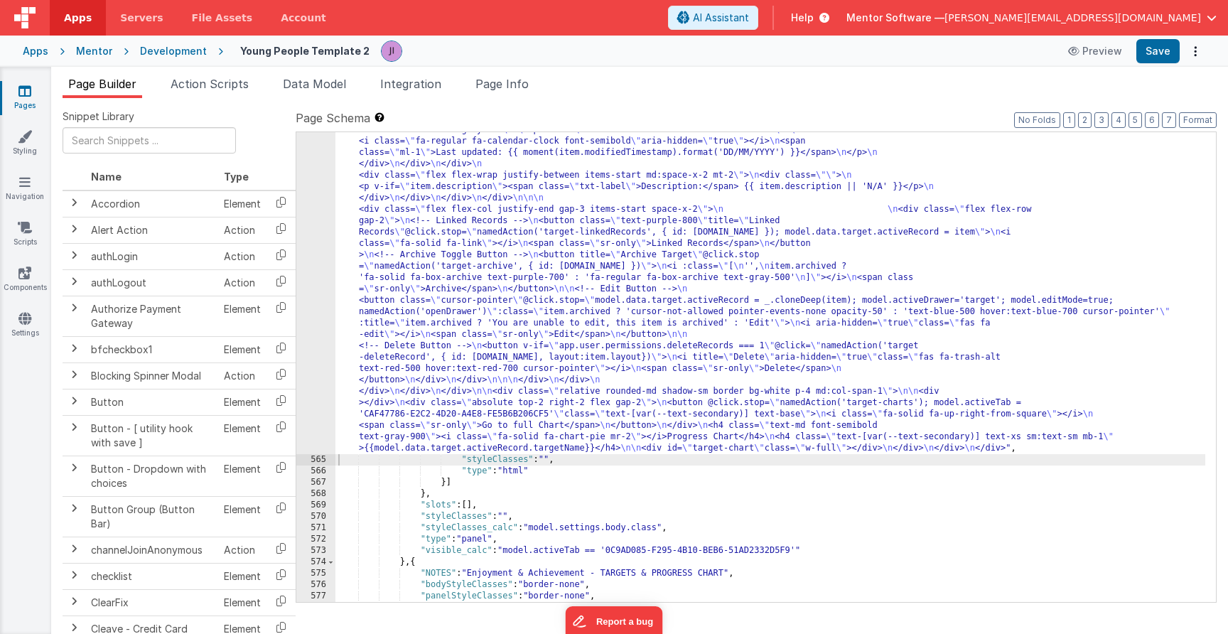
scroll to position [16465, 0]
click at [463, 369] on div ""html" : "<div class= \" flex flex-col justify-between gap-4 md:flex-row \" sty…" at bounding box center [770, 325] width 870 height 1220
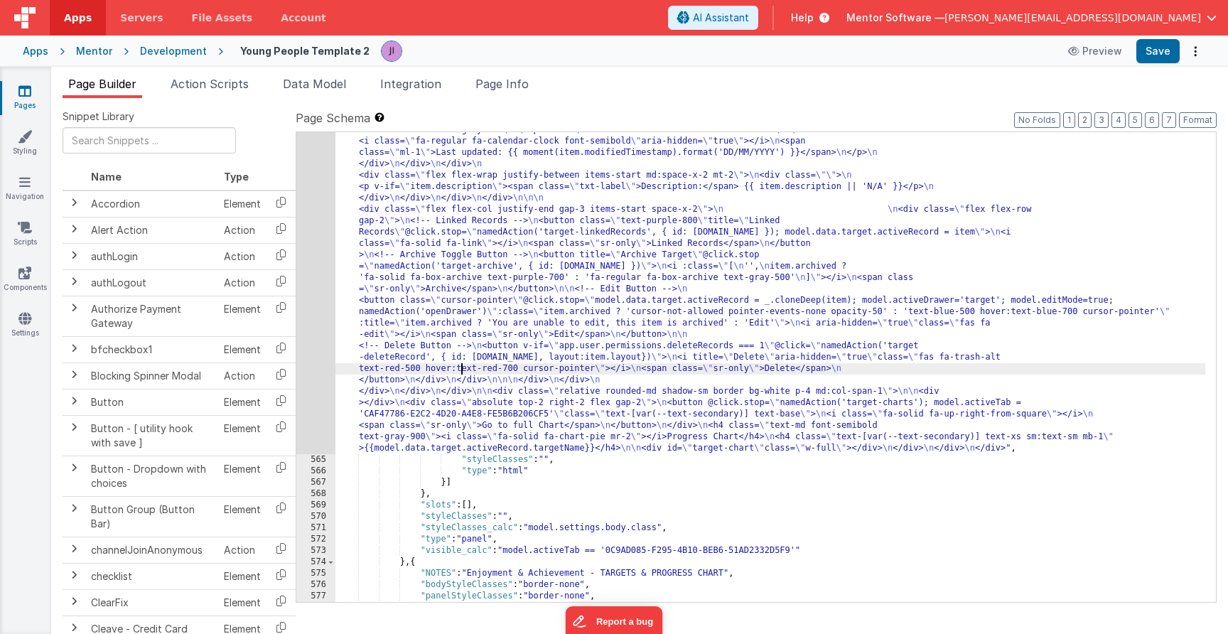
click at [330, 343] on div "564" at bounding box center [315, 84] width 39 height 739
click at [313, 339] on div "564" at bounding box center [315, 84] width 39 height 739
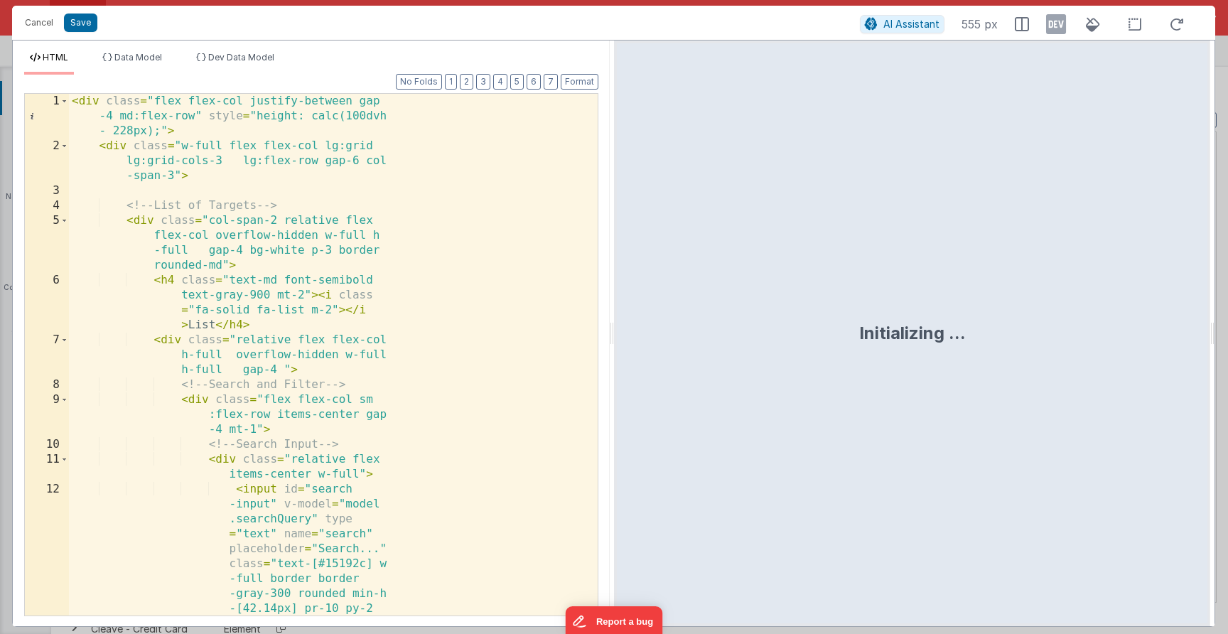
click at [349, 340] on div "< div class = "flex flex-col justify-between gap -4 md:flex-row" style = "heigh…" at bounding box center [328, 466] width 518 height 745
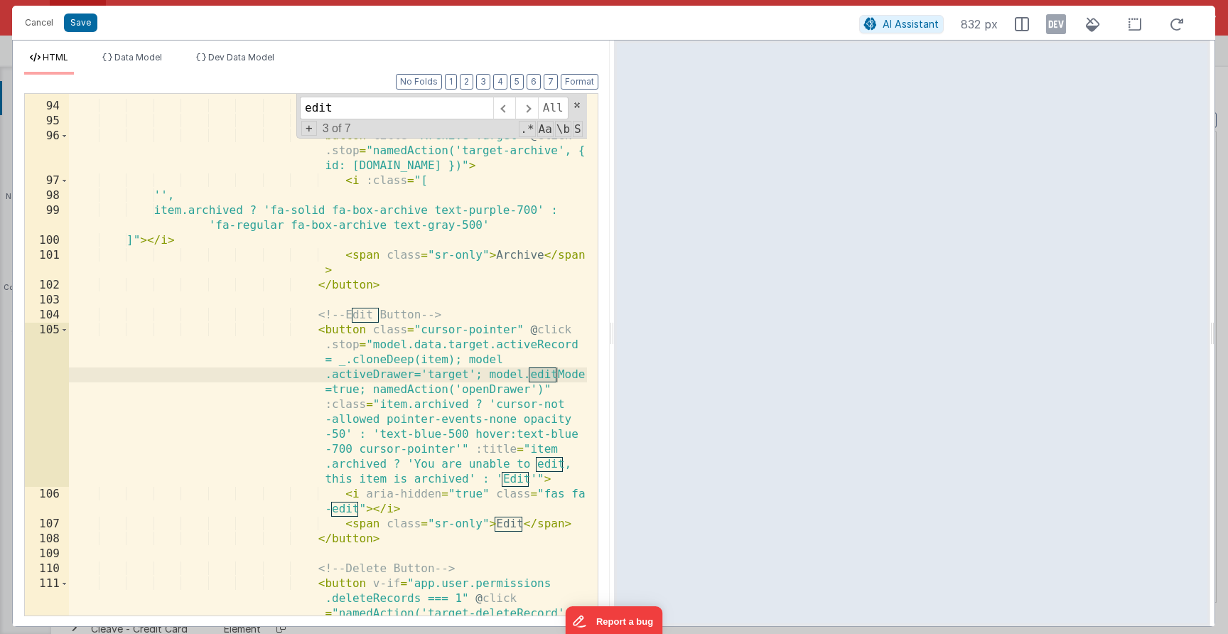
scroll to position [2534, 0]
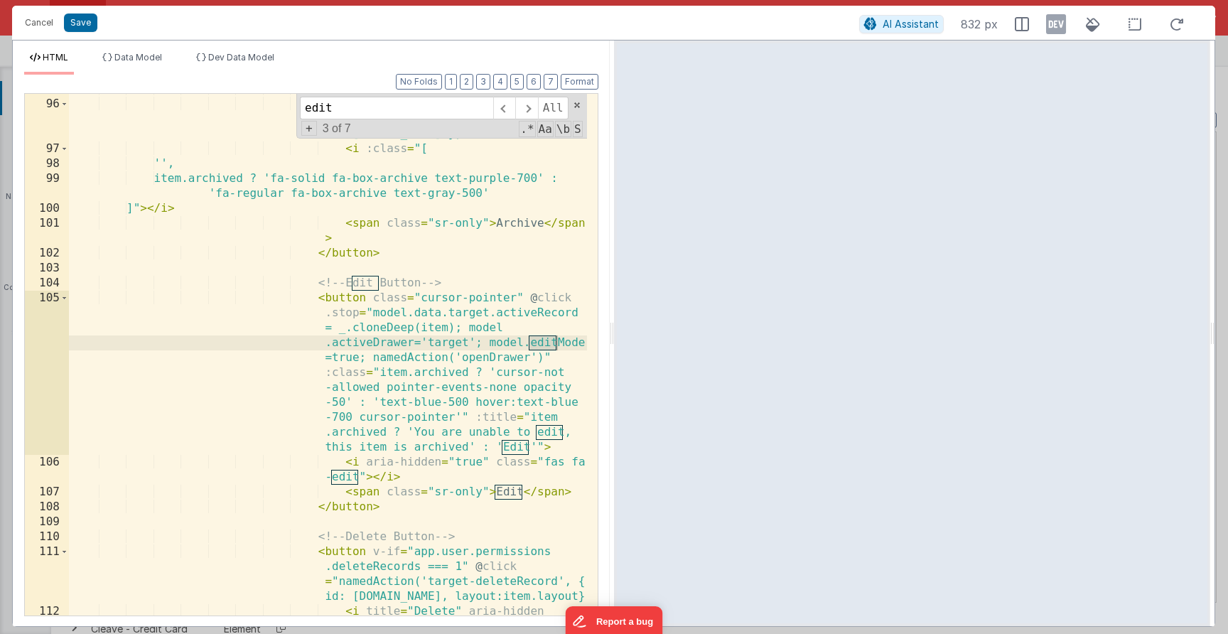
type input "edit"
click at [423, 357] on div "<!-- Archive Toggle Button --> < button title = "Archive Target" @ click .stop …" at bounding box center [328, 380] width 518 height 596
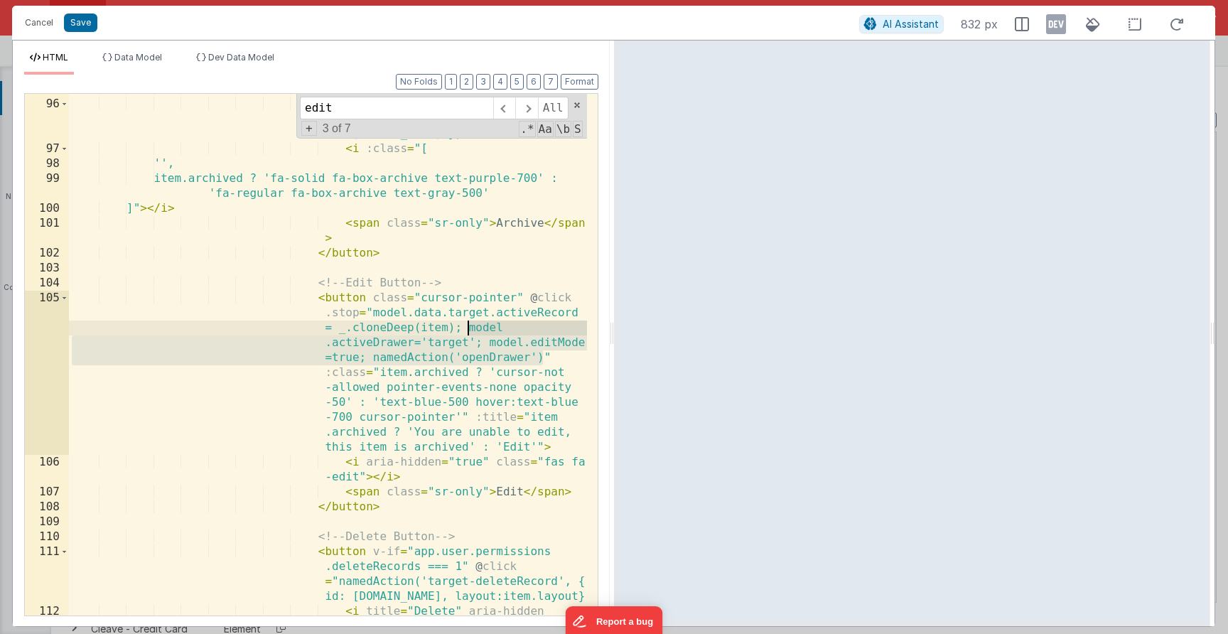
drag, startPoint x: 544, startPoint y: 360, endPoint x: 467, endPoint y: 334, distance: 81.8
click at [467, 334] on div "<!-- Archive Toggle Button --> < button title = "Archive Target" @ click .stop …" at bounding box center [328, 380] width 518 height 596
click at [464, 355] on div "<!-- Archive Toggle Button --> < button title = "Archive Target" @ click .stop …" at bounding box center [328, 380] width 518 height 596
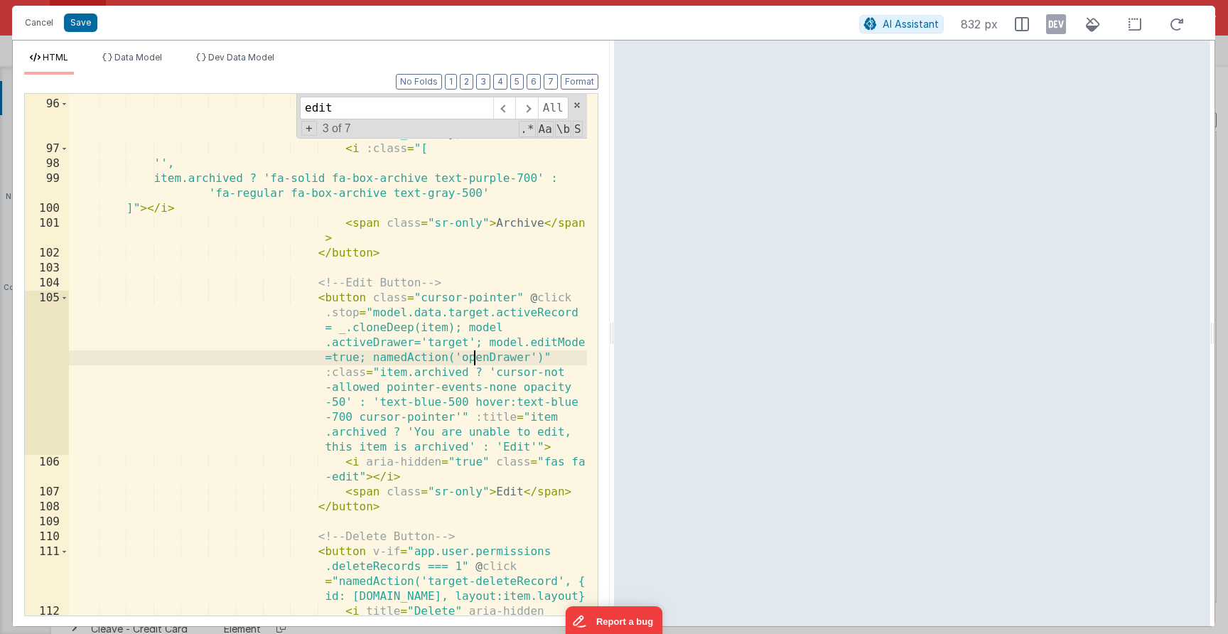
click at [471, 356] on div "<!-- Archive Toggle Button --> < button title = "Archive Target" @ click .stop …" at bounding box center [328, 380] width 518 height 596
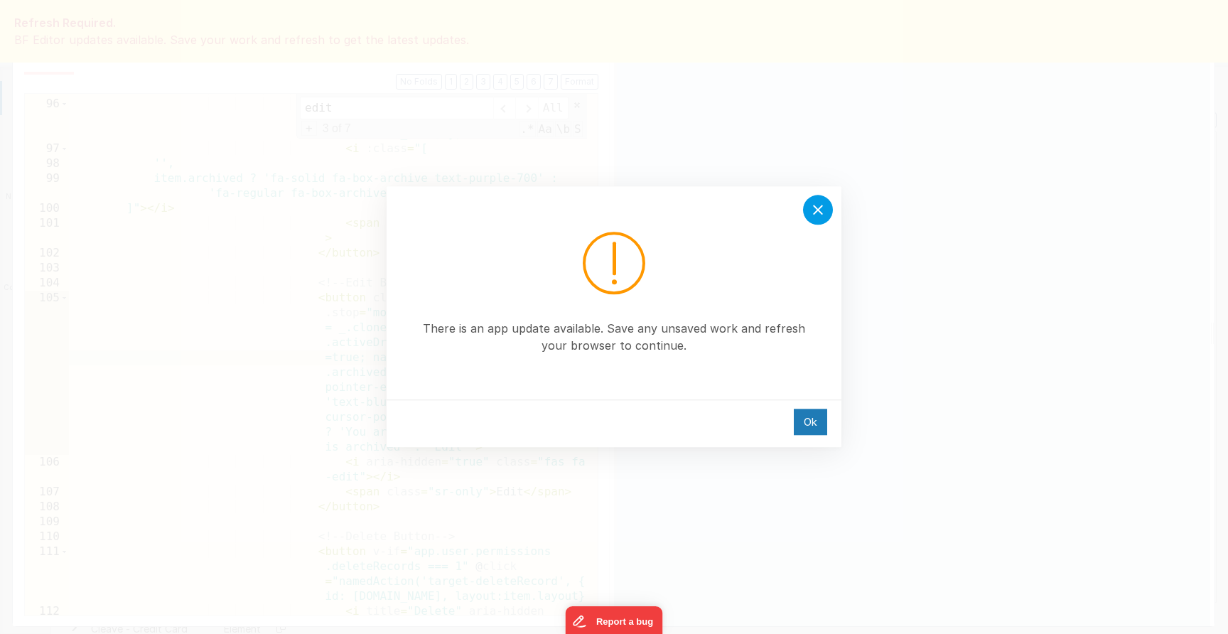
click at [806, 212] on div at bounding box center [818, 210] width 30 height 30
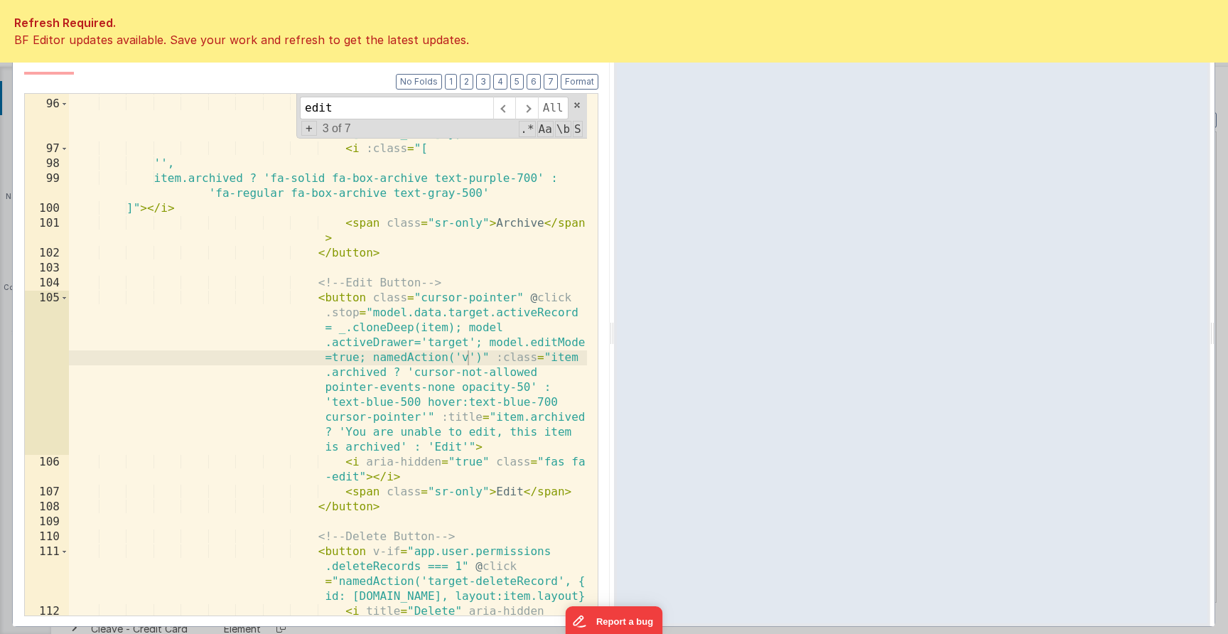
click at [468, 356] on div "<!-- Archive Toggle Button --> < button title = "Archive Target" @ click .stop …" at bounding box center [328, 380] width 518 height 596
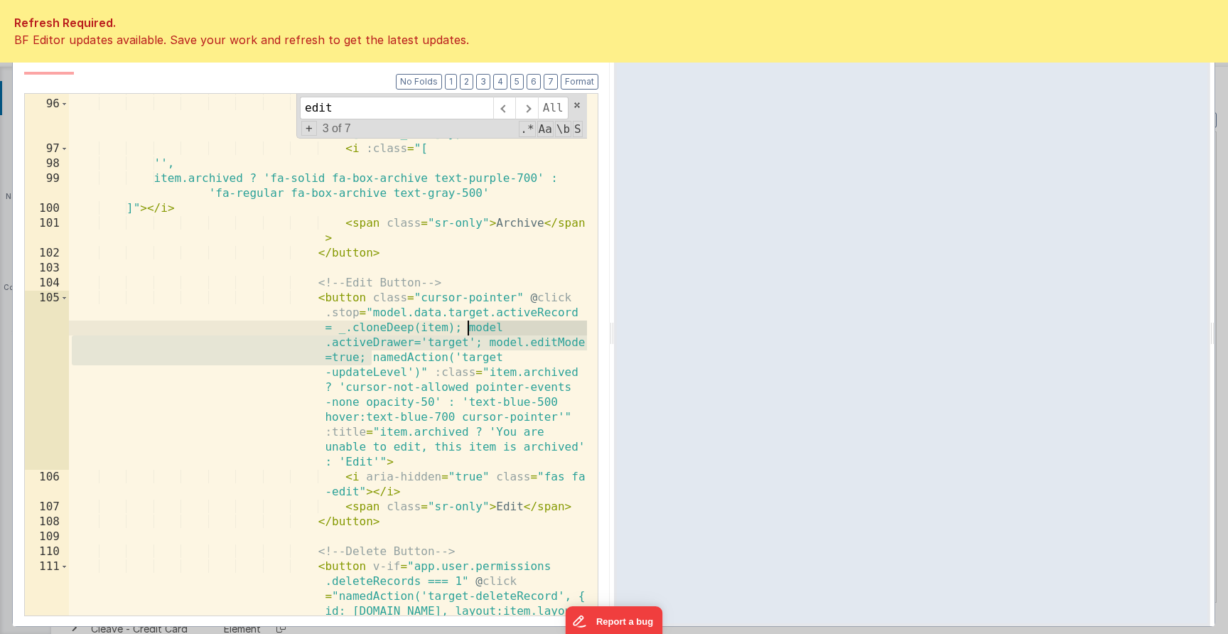
drag, startPoint x: 369, startPoint y: 359, endPoint x: 466, endPoint y: 328, distance: 102.0
click at [466, 328] on div "<!-- Archive Toggle Button --> < button title = "Archive Target" @ click .stop …" at bounding box center [328, 380] width 518 height 596
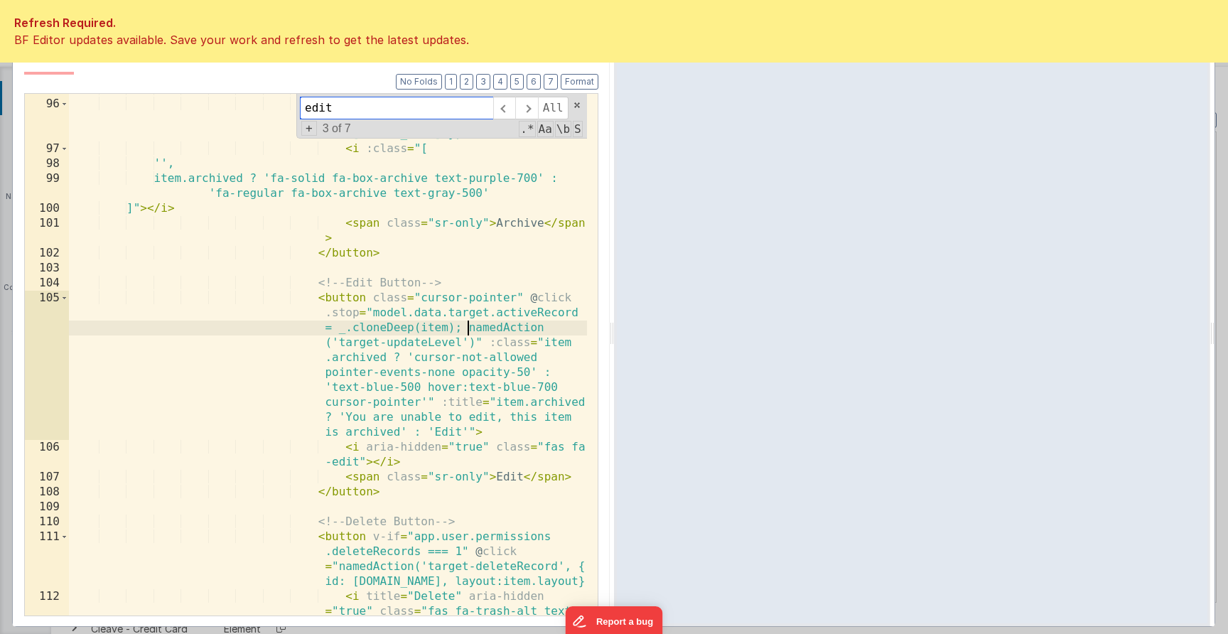
click at [578, 99] on div "edit All Replace All + 3 of 7 .* Aa \b S" at bounding box center [441, 116] width 291 height 45
click at [581, 112] on div "edit All Replace All + 3 of 7 .* Aa \b S" at bounding box center [441, 116] width 291 height 45
click at [579, 107] on span at bounding box center [577, 105] width 10 height 10
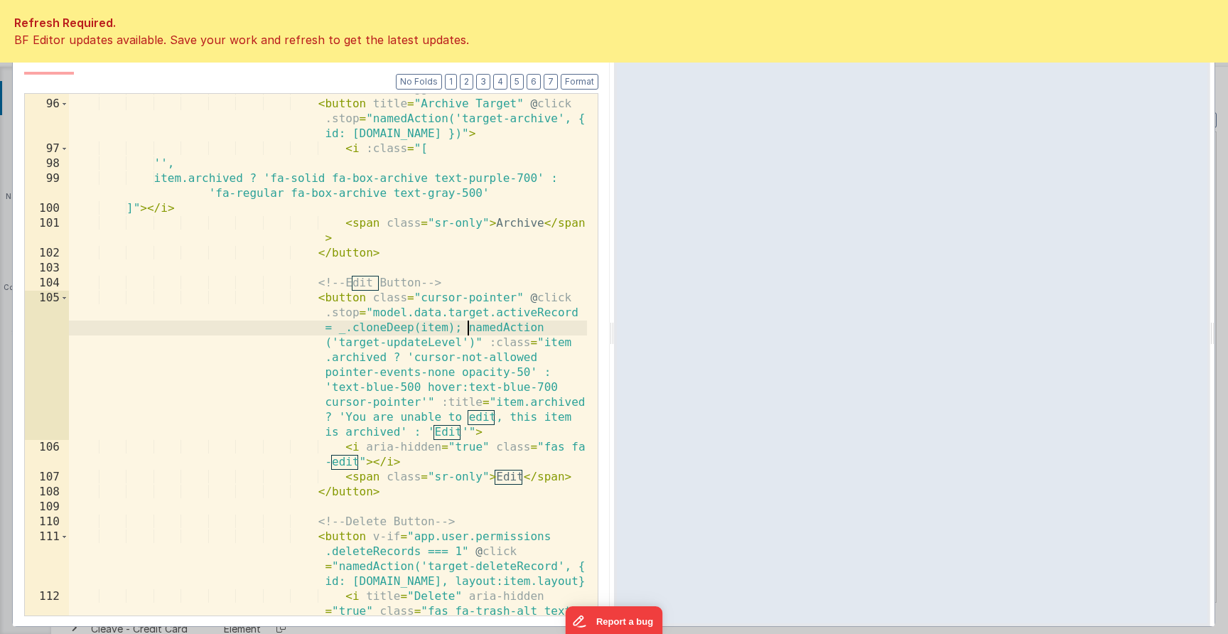
click at [1130, 47] on div "BF Editor updates available. Save your work and refresh to get the latest updat…" at bounding box center [613, 39] width 1199 height 17
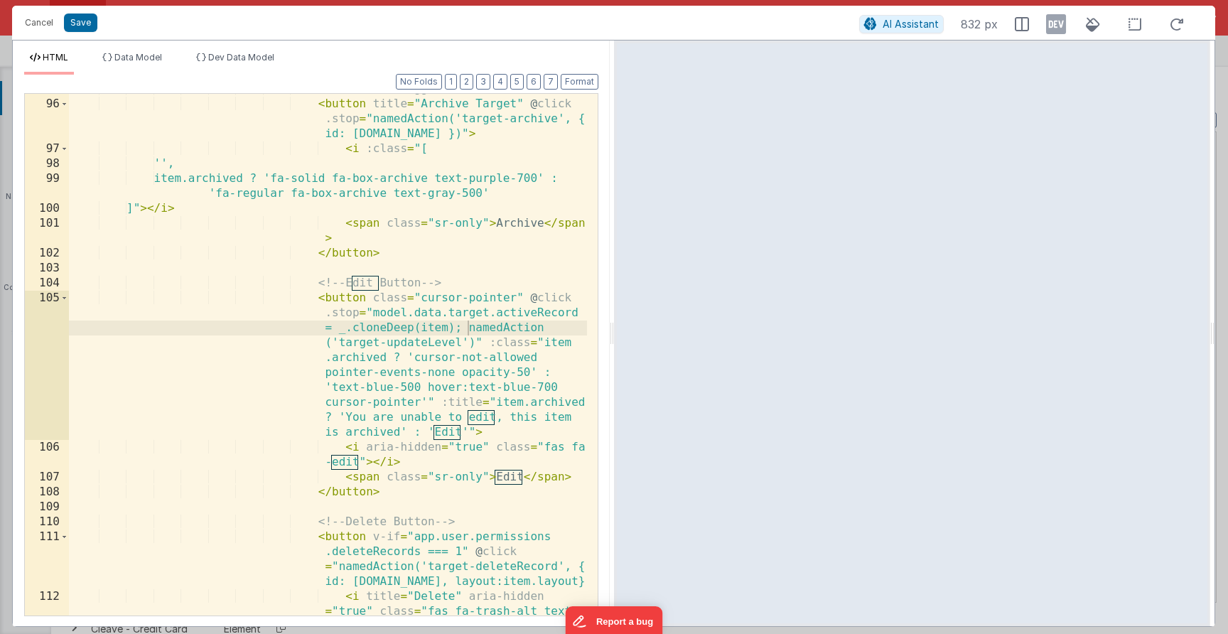
click at [492, 357] on div "<!-- Archive Toggle Button --> < button title = "Archive Target" @ click .stop …" at bounding box center [328, 380] width 518 height 596
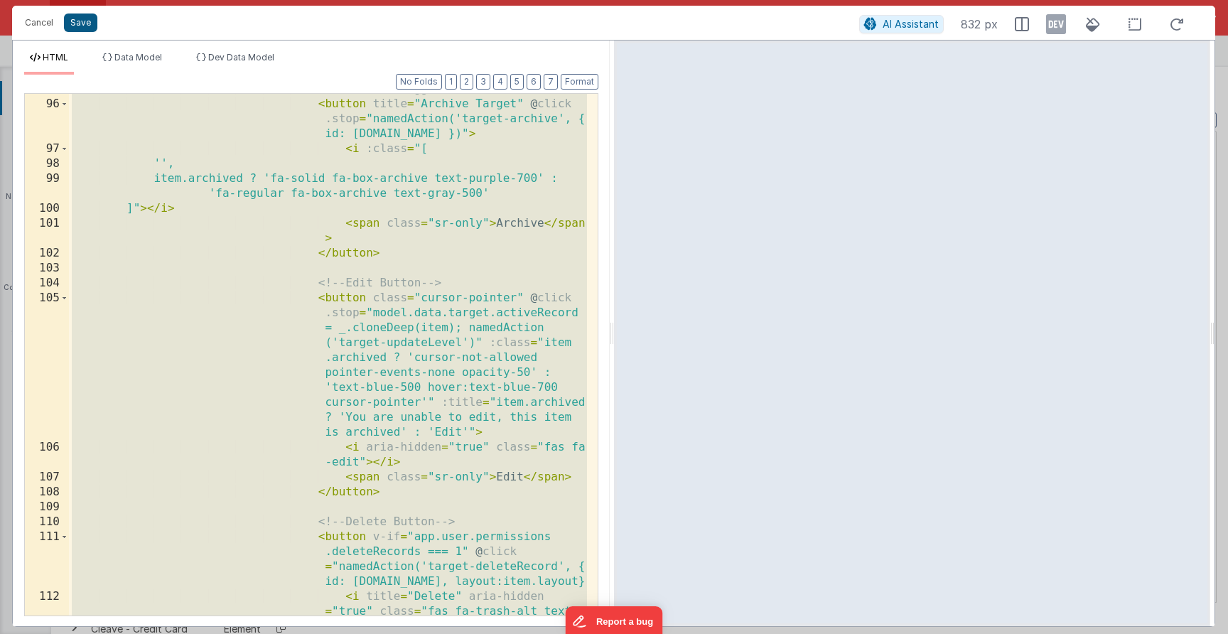
click at [85, 20] on button "Save" at bounding box center [80, 22] width 33 height 18
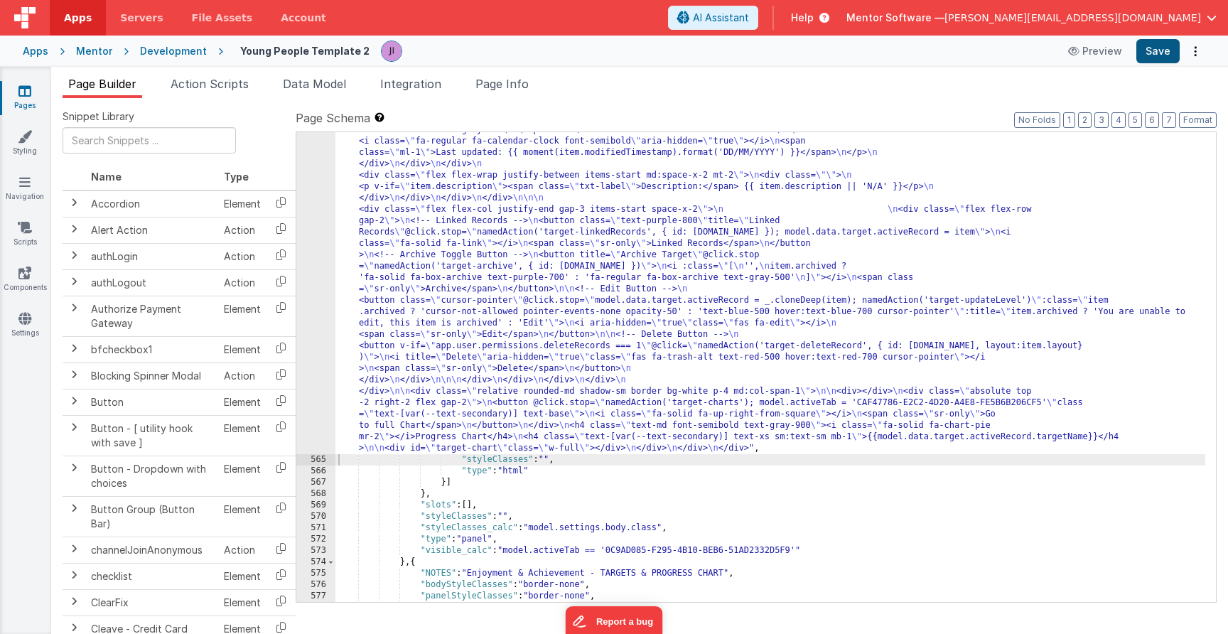
click at [1161, 63] on div "Apps Mentor Development Young People Template 2 Preview Save" at bounding box center [614, 51] width 1228 height 31
click at [1159, 54] on button "Save" at bounding box center [1157, 51] width 43 height 24
click at [1162, 55] on button "Save" at bounding box center [1157, 51] width 43 height 24
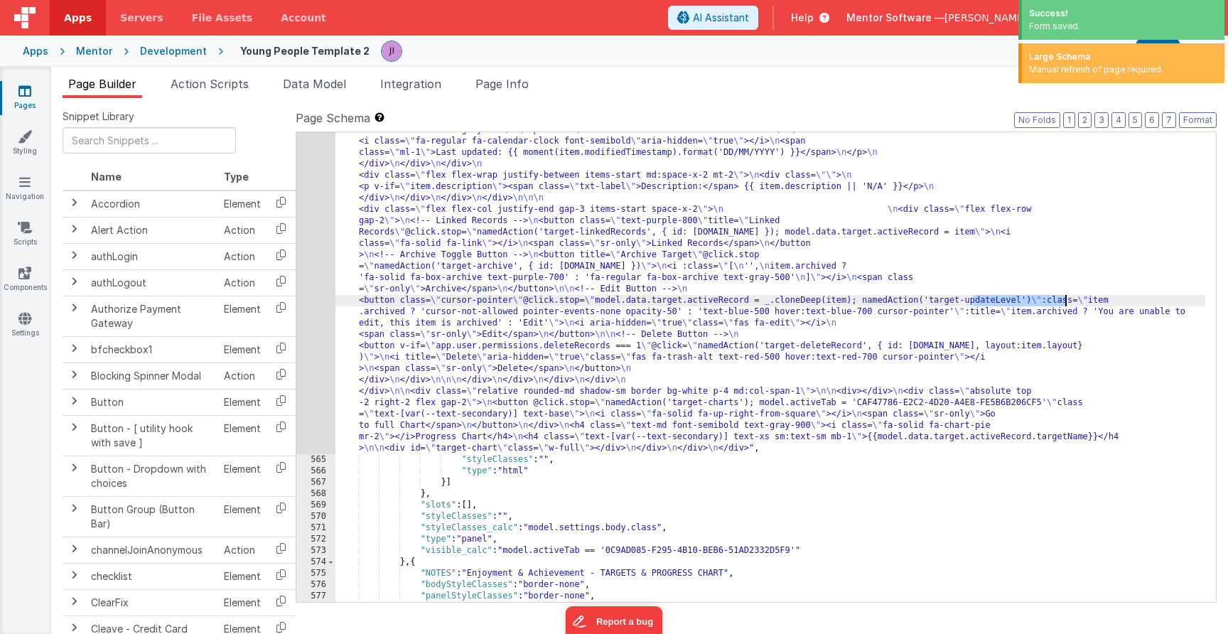
drag, startPoint x: 972, startPoint y: 297, endPoint x: 1062, endPoint y: 298, distance: 90.2
click at [1062, 298] on div ""html" : "<div class= \" flex flex-col justify-between gap-4 md:flex-row \" sty…" at bounding box center [770, 325] width 870 height 1220
type input "target-updateLevel"
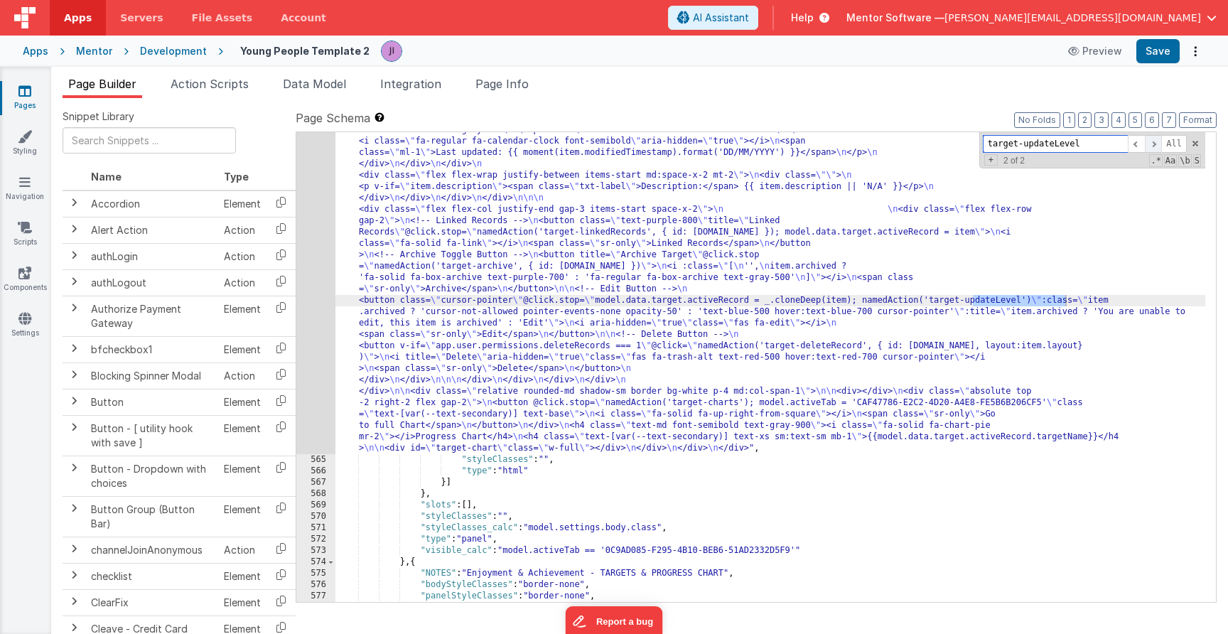
click at [1156, 146] on span at bounding box center [1153, 144] width 17 height 18
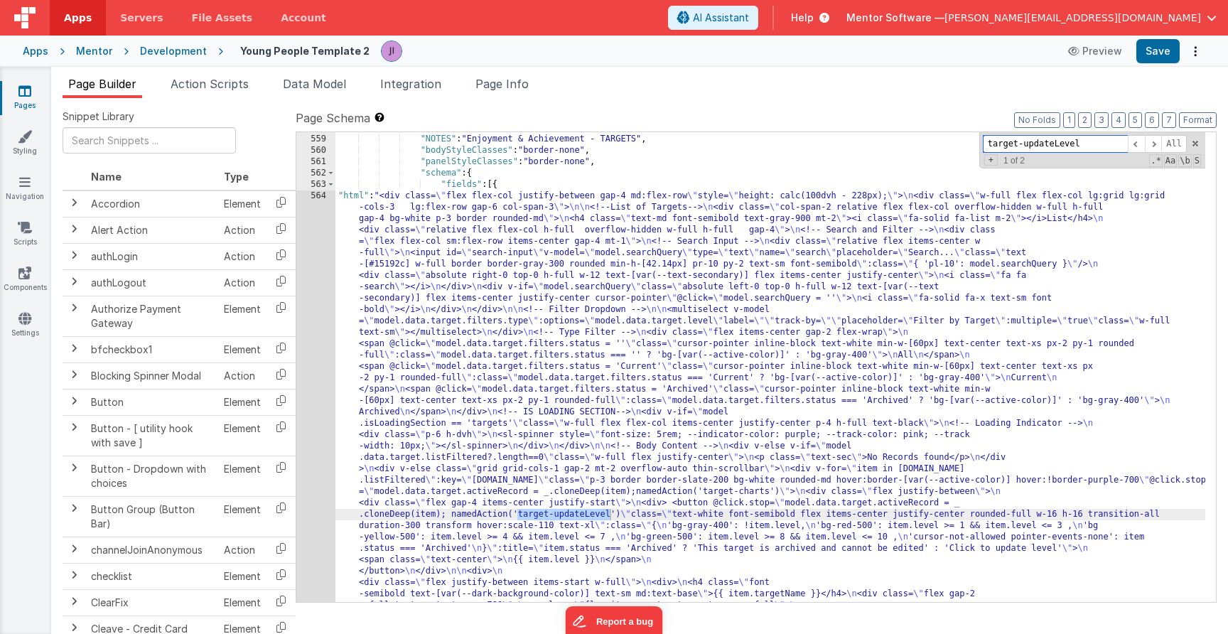
scroll to position [16087, 0]
click at [311, 426] on div "564" at bounding box center [315, 559] width 39 height 739
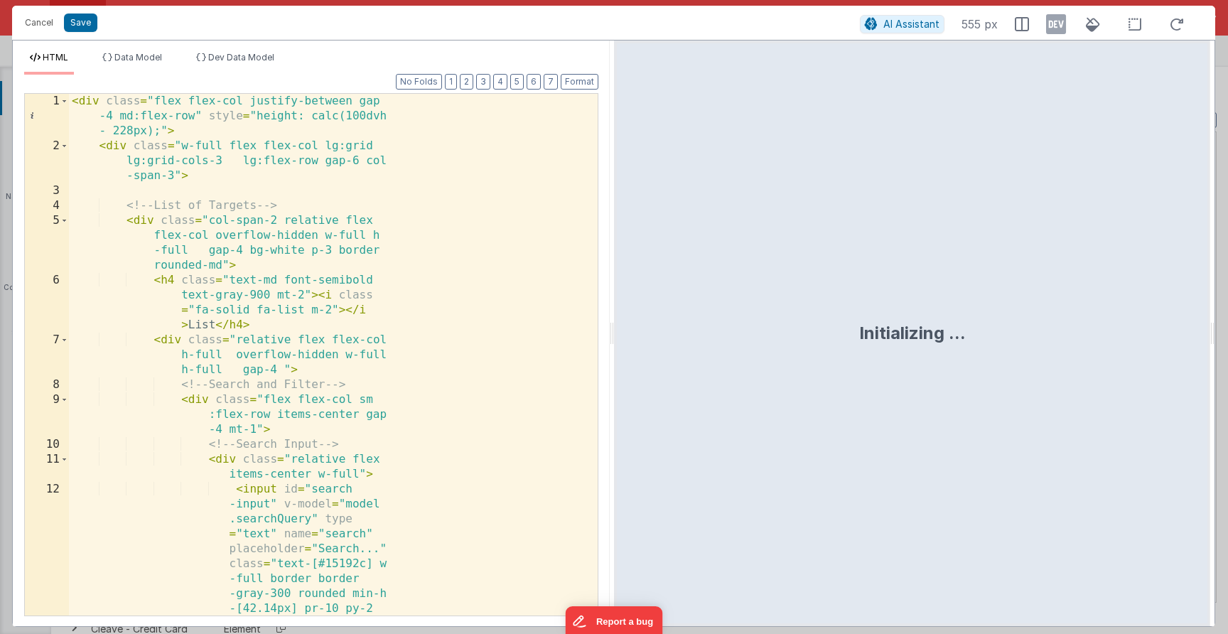
click at [345, 340] on div "< div class = "flex flex-col justify-between gap -4 md:flex-row" style = "heigh…" at bounding box center [328, 466] width 518 height 745
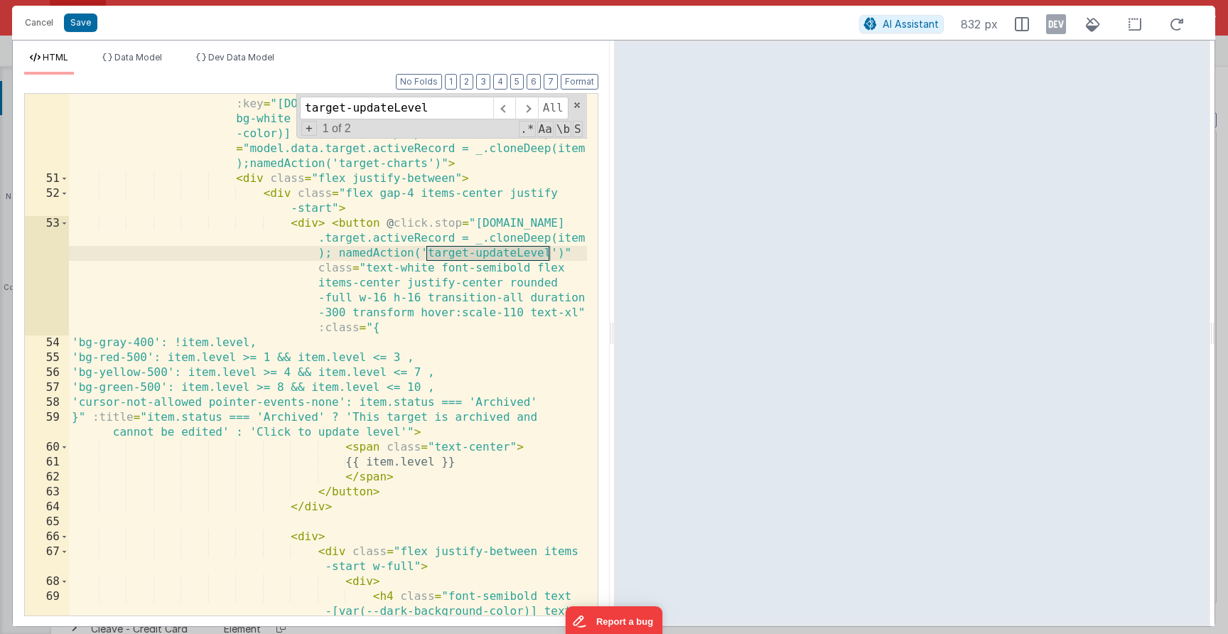
scroll to position [1325, 0]
type input "target-updateLevel"
click at [525, 107] on span at bounding box center [526, 108] width 22 height 23
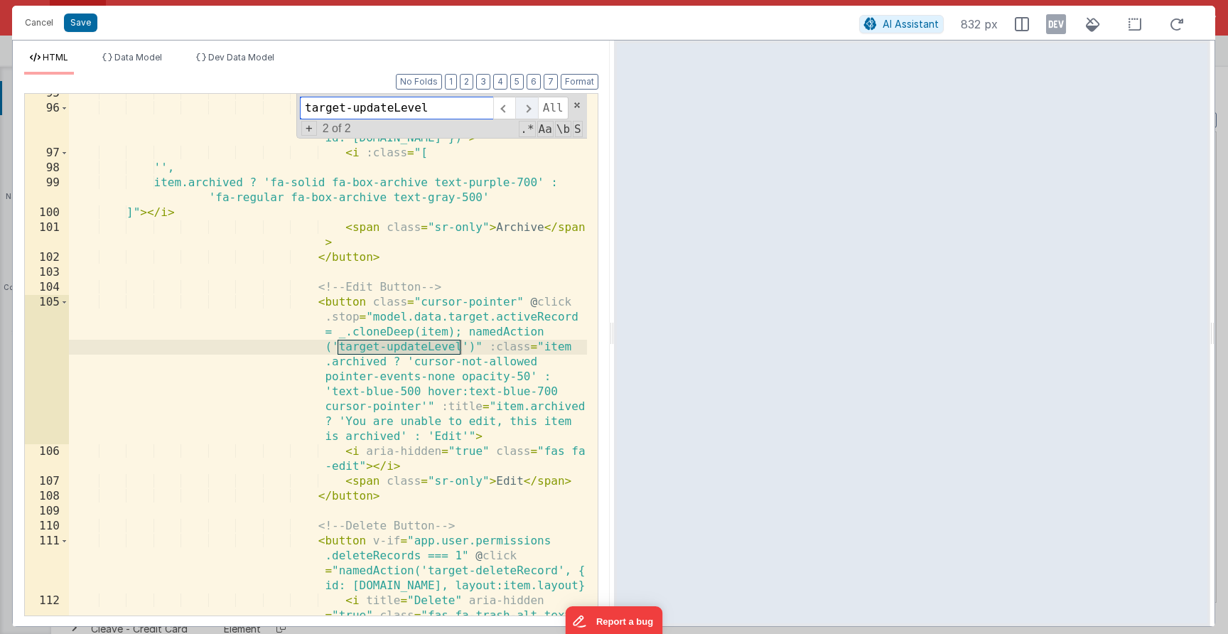
scroll to position [2529, 0]
click at [513, 114] on span at bounding box center [504, 108] width 22 height 23
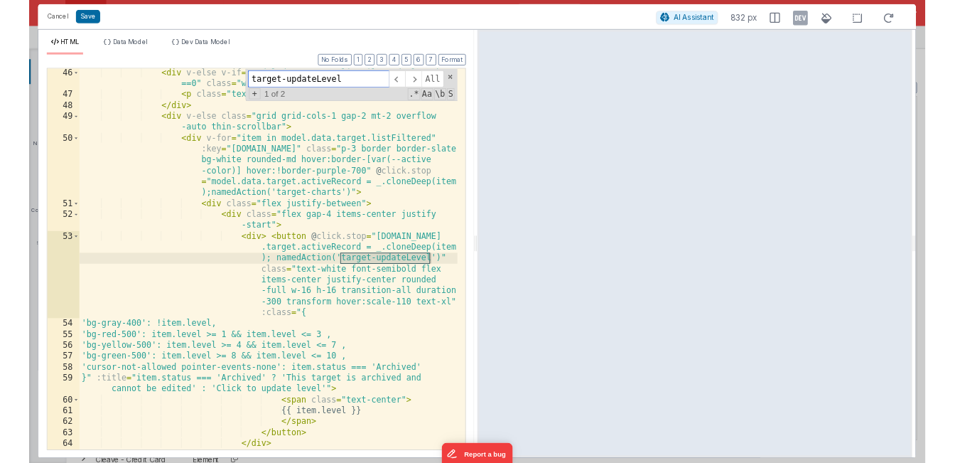
scroll to position [1225, 0]
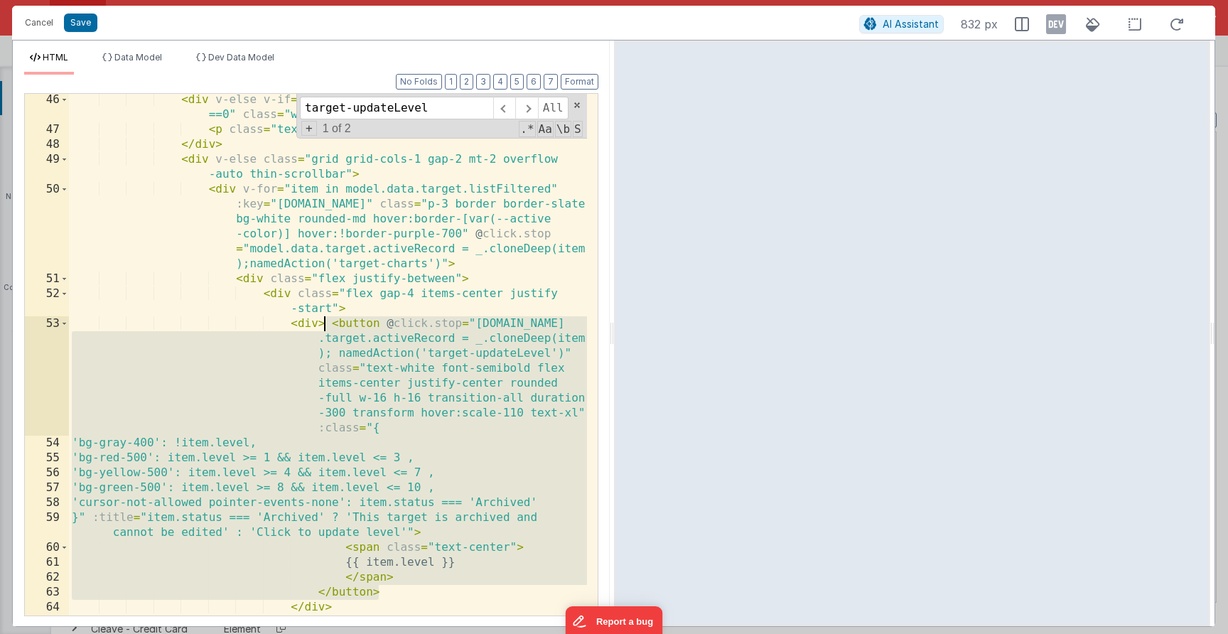
drag, startPoint x: 407, startPoint y: 597, endPoint x: 320, endPoint y: 320, distance: 290.5
click at [320, 320] on div "< div v-else v-if = "model.data.target.listFiltered?.length ==0" class = "w-ful…" at bounding box center [328, 375] width 518 height 566
click at [84, 18] on button "Save" at bounding box center [80, 22] width 33 height 18
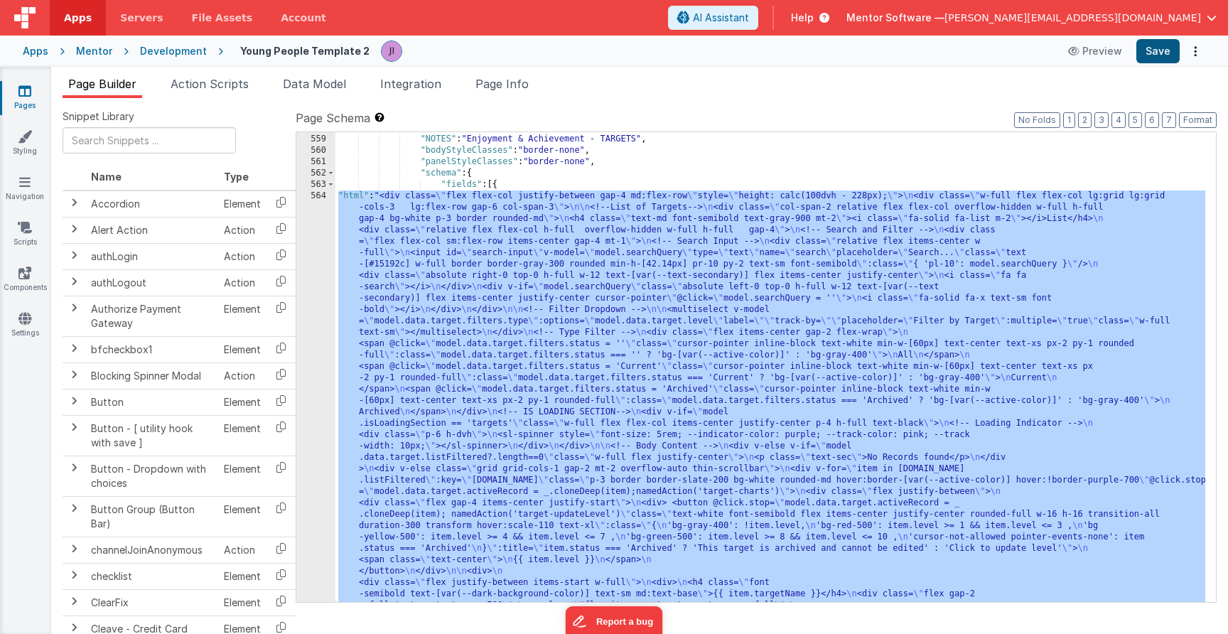
click at [1154, 53] on button "Save" at bounding box center [1157, 51] width 43 height 24
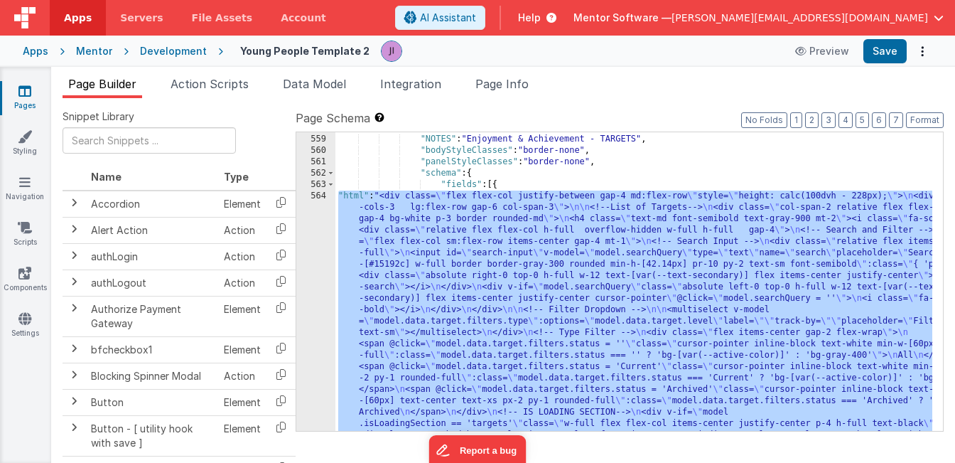
scroll to position [11352, 0]
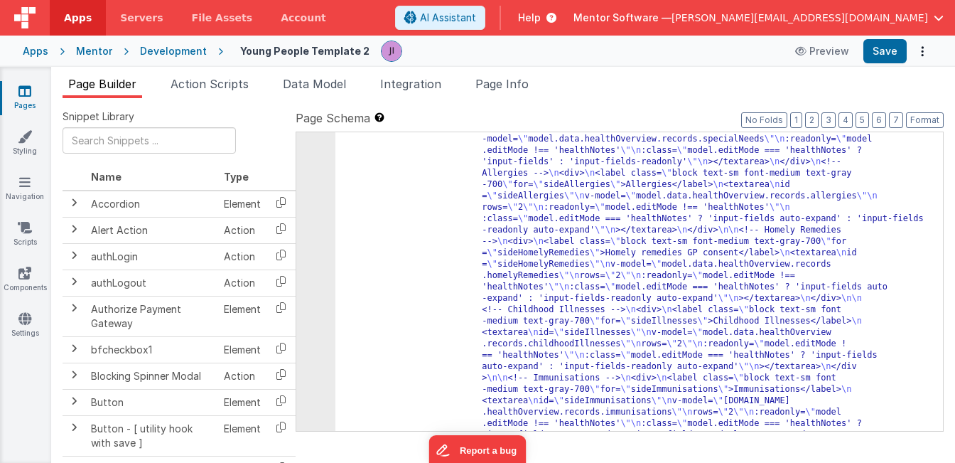
click at [215, 85] on span "Action Scripts" at bounding box center [210, 84] width 78 height 14
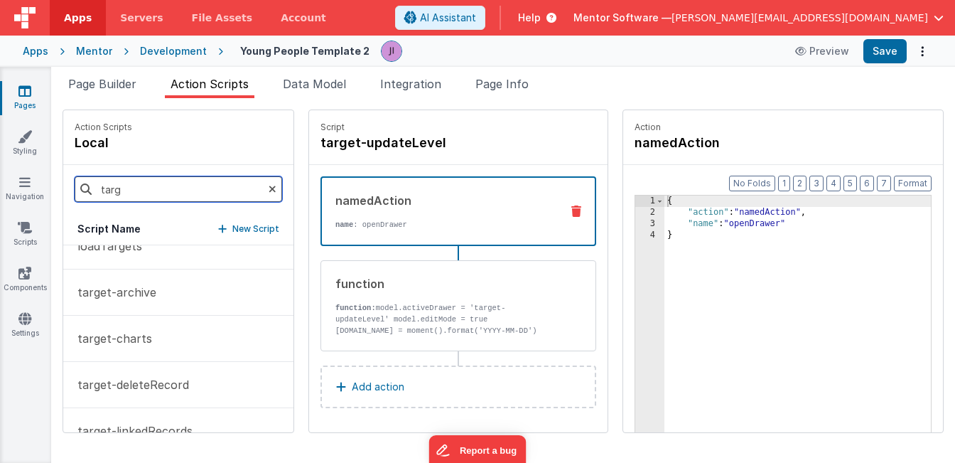
click at [154, 186] on input "targ" at bounding box center [178, 189] width 207 height 26
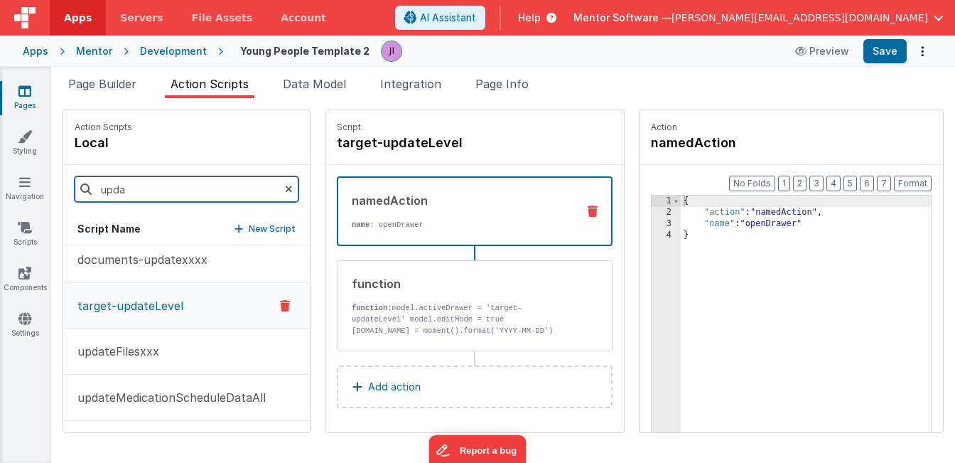
scroll to position [9, 0]
type input "upda"
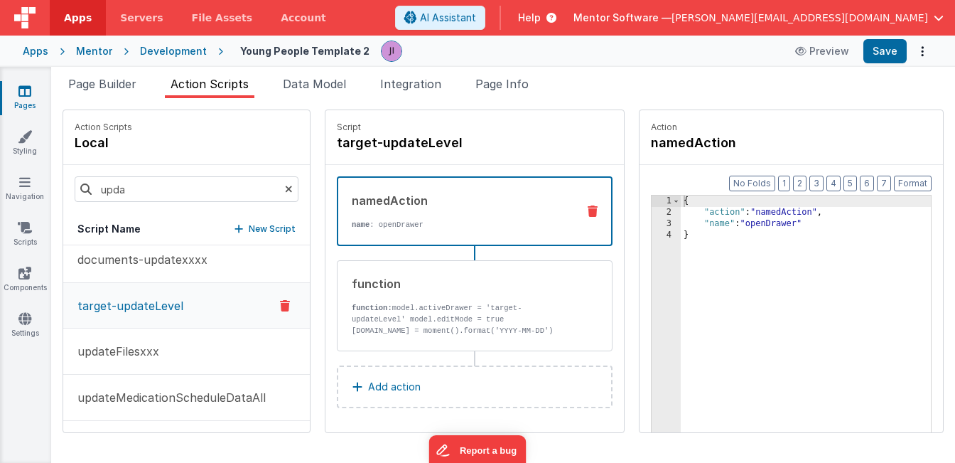
click at [150, 311] on p "target-updateLevel" at bounding box center [126, 305] width 114 height 17
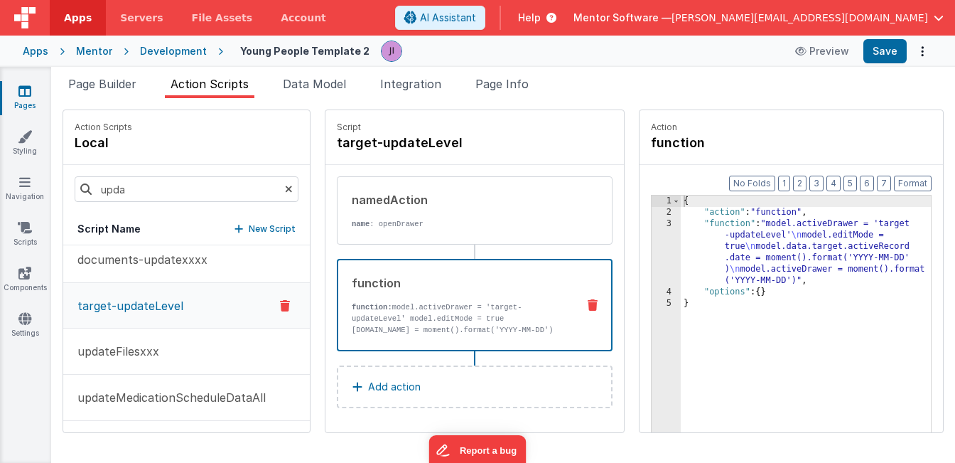
click at [445, 294] on div "function function: model.activeDrawer = 'target-updateLevel' model.editMode = t…" at bounding box center [451, 304] width 227 height 61
click at [782, 263] on div "{ "action" : "function" , "function" : "model.activeDrawer = 'target -updateLev…" at bounding box center [807, 346] width 253 height 303
click at [659, 248] on div "3" at bounding box center [666, 252] width 29 height 68
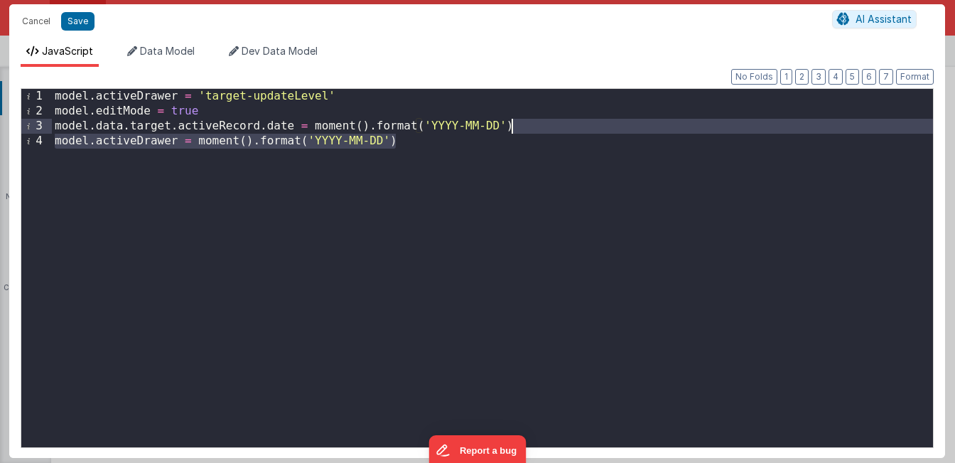
drag, startPoint x: 465, startPoint y: 145, endPoint x: 565, endPoint y: 122, distance: 102.7
click at [565, 122] on div "model . activeDrawer = 'target-updateLevel' model . editMode = true model . dat…" at bounding box center [492, 283] width 881 height 388
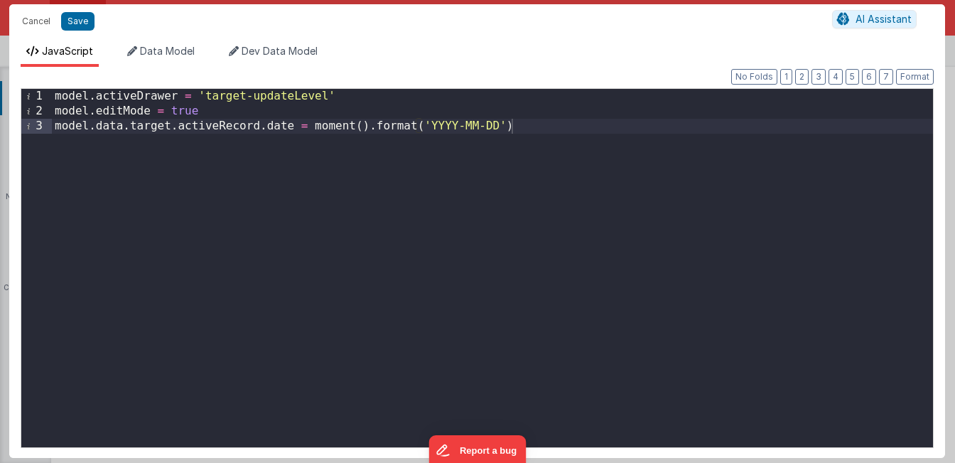
click at [94, 27] on div "Cancel Save" at bounding box center [423, 21] width 817 height 20
click at [92, 27] on button "Save" at bounding box center [77, 21] width 33 height 18
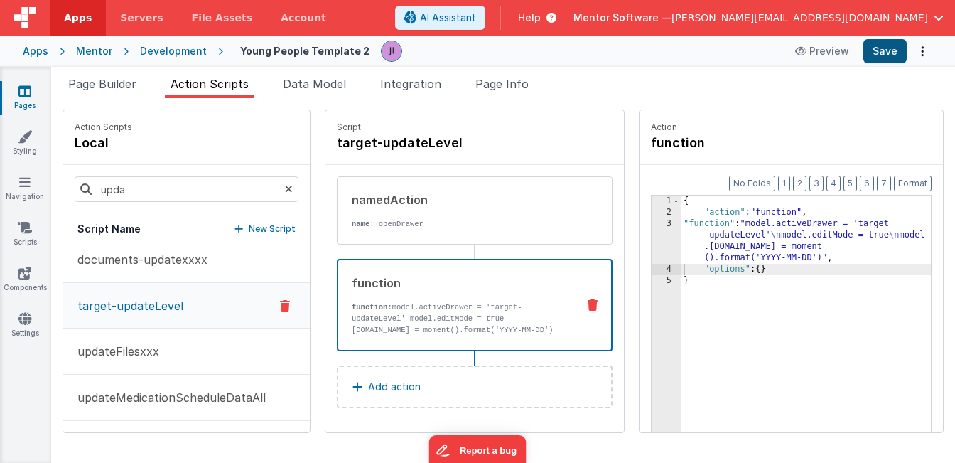
click at [890, 56] on button "Save" at bounding box center [884, 51] width 43 height 24
click at [131, 77] on span "Page Builder" at bounding box center [102, 84] width 68 height 14
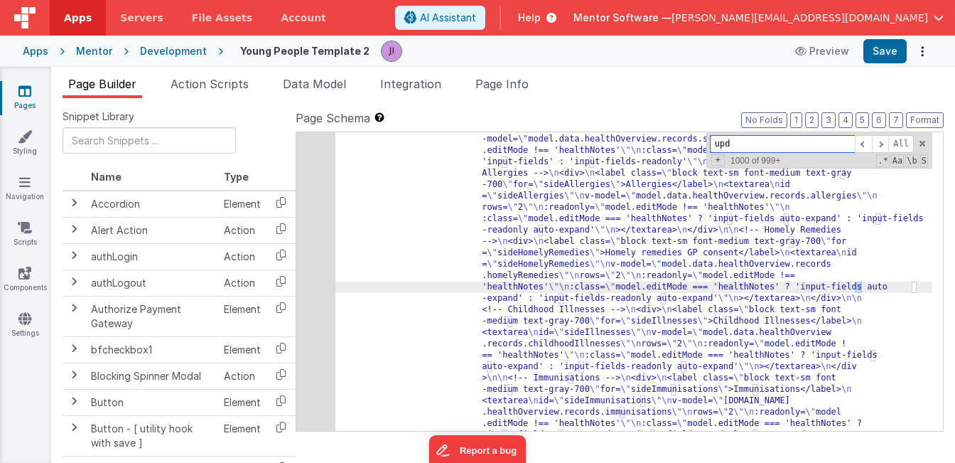
scroll to position [11620, 0]
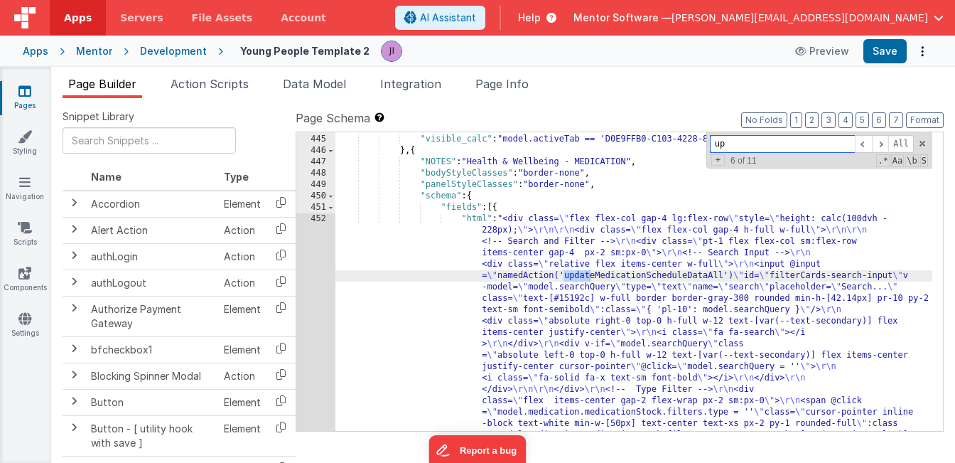
type input "u"
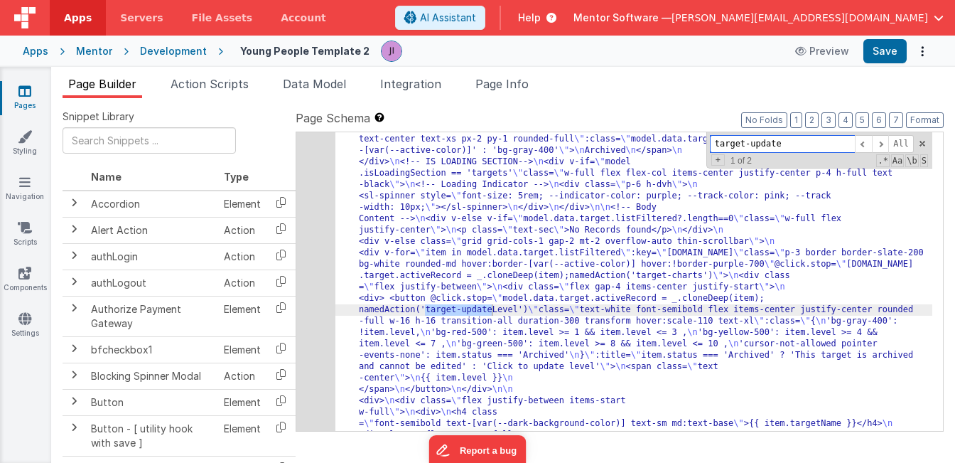
scroll to position [16632, 0]
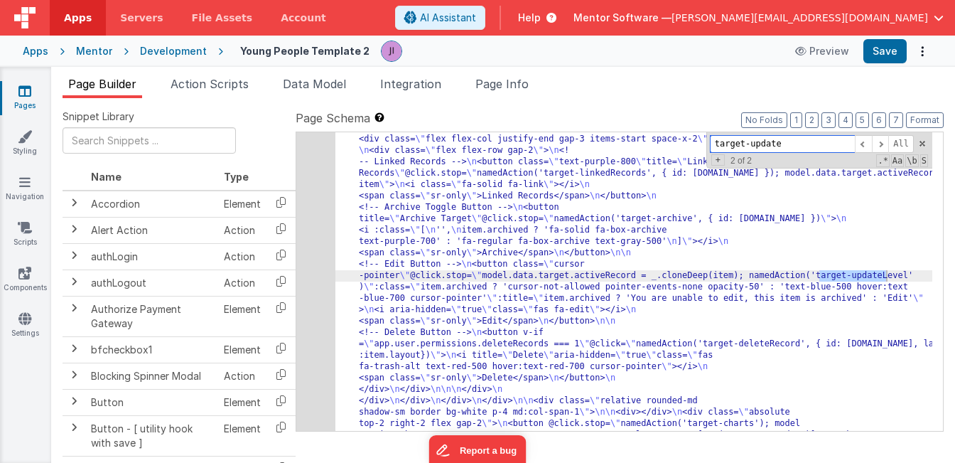
type input "target-update"
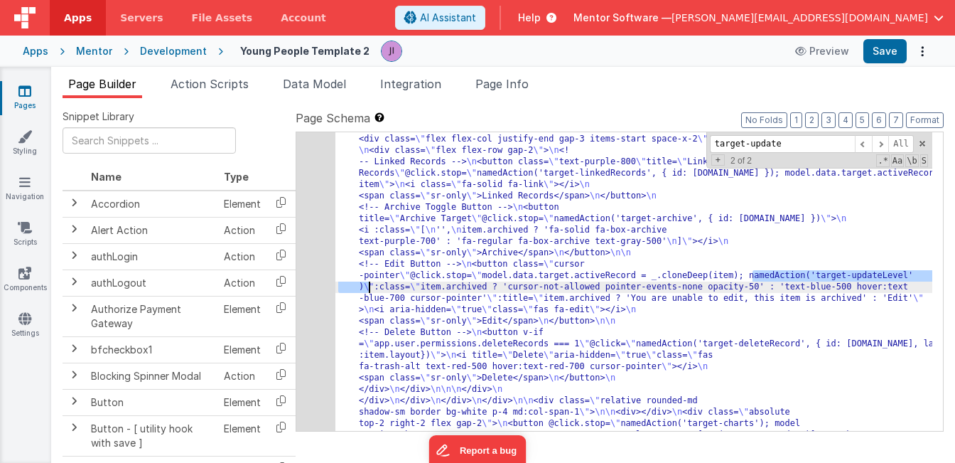
drag, startPoint x: 750, startPoint y: 274, endPoint x: 371, endPoint y: 286, distance: 379.6
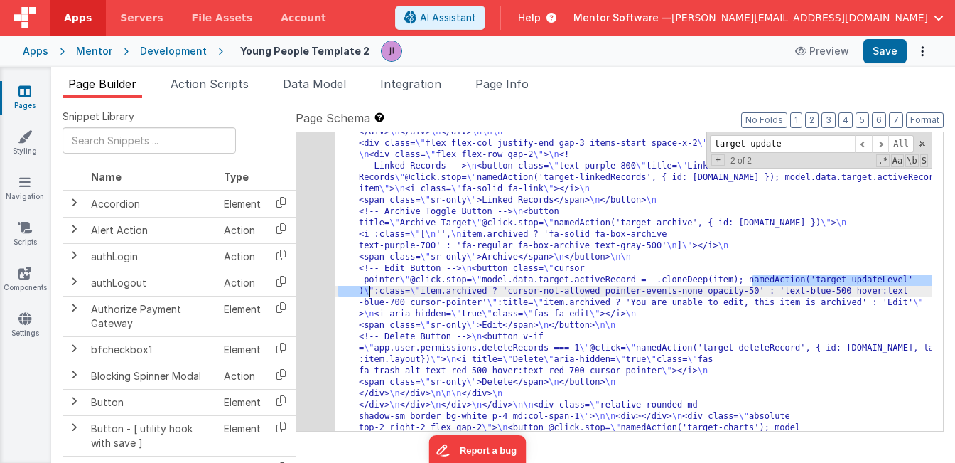
scroll to position [16614, 0]
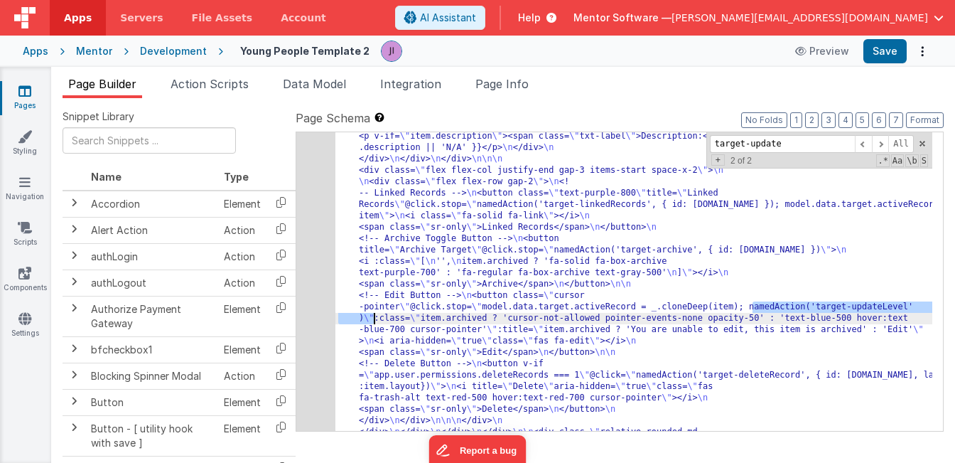
drag, startPoint x: 752, startPoint y: 309, endPoint x: 374, endPoint y: 315, distance: 378.7
click at [22, 92] on icon at bounding box center [24, 91] width 13 height 14
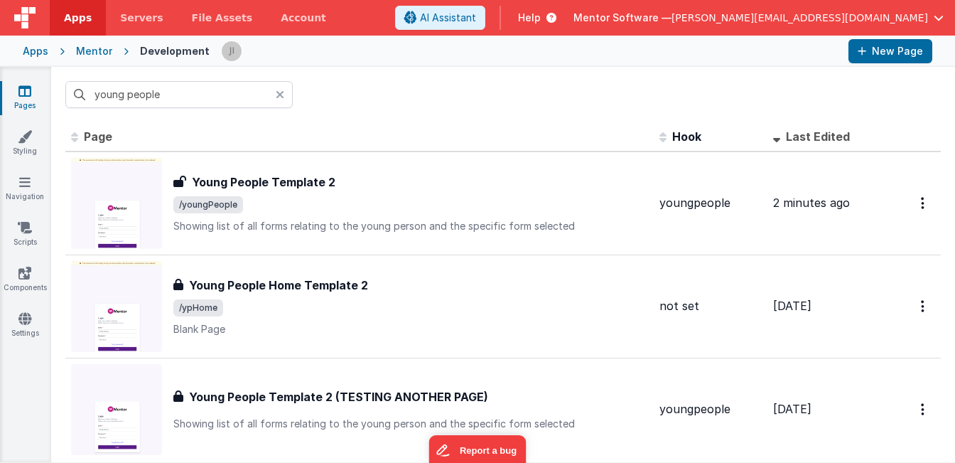
click at [91, 50] on div "Mentor" at bounding box center [94, 51] width 36 height 14
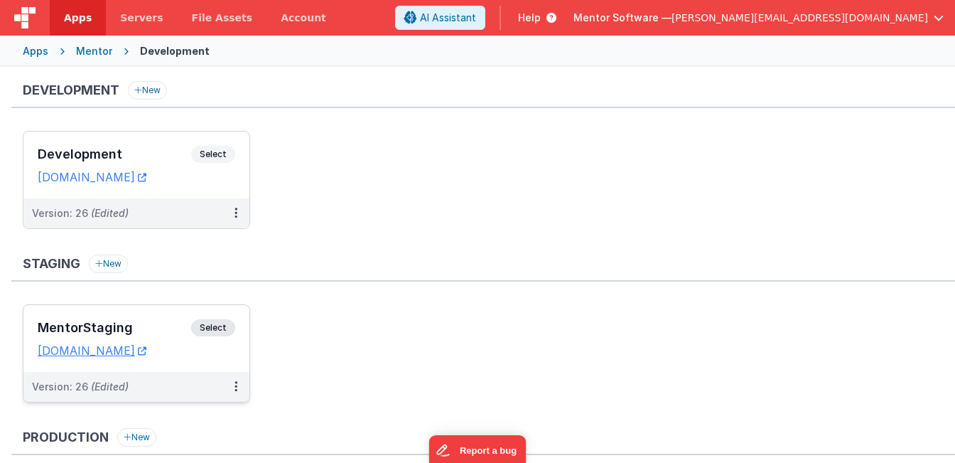
click at [222, 330] on span "Select" at bounding box center [213, 327] width 44 height 17
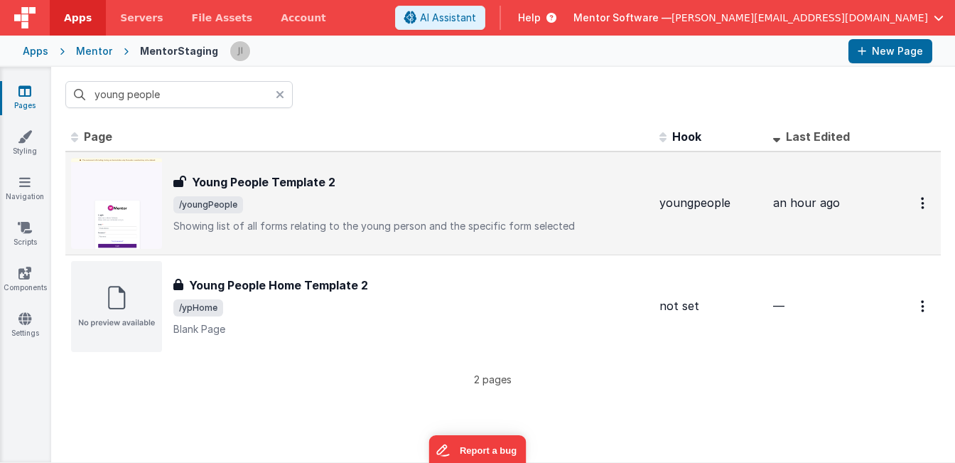
click at [249, 207] on span "/youngPeople" at bounding box center [410, 204] width 475 height 17
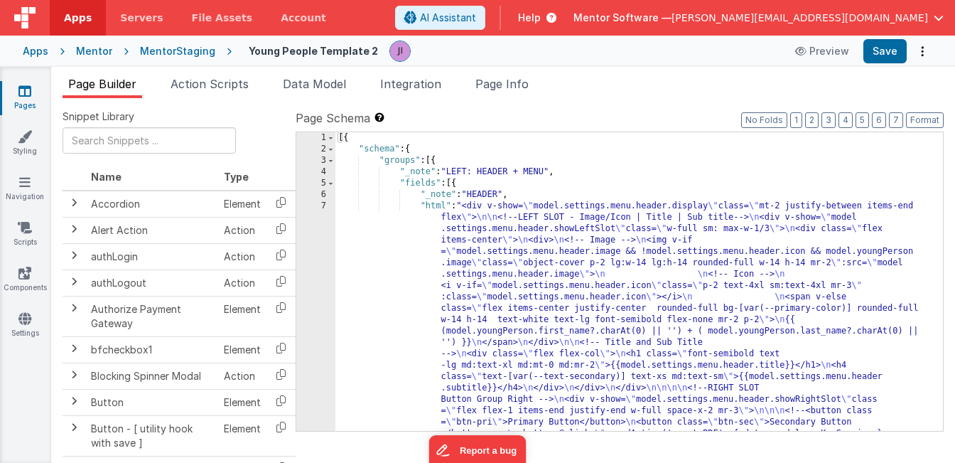
click at [479, 249] on div "[{ "schema" : { "groups" : [{ "_note" : "LEFT: HEADER + MENU" , "fields" : [{ "…" at bounding box center [633, 457] width 597 height 651
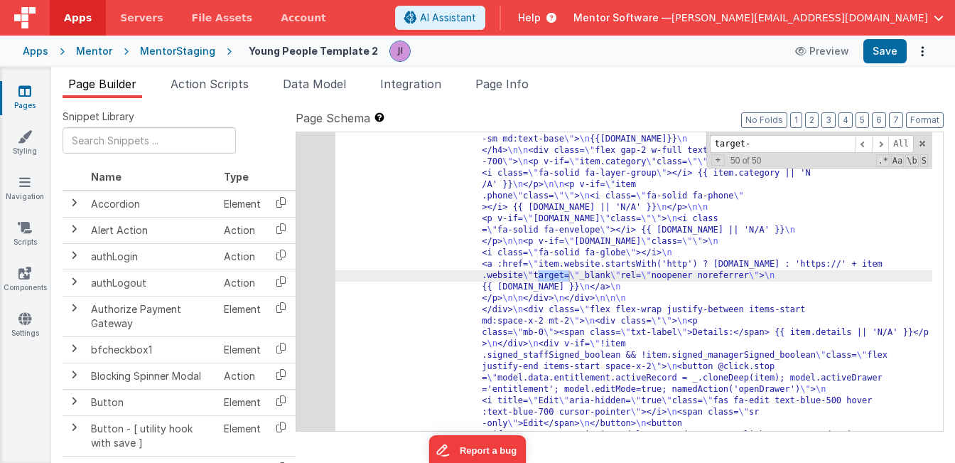
scroll to position [16323, 0]
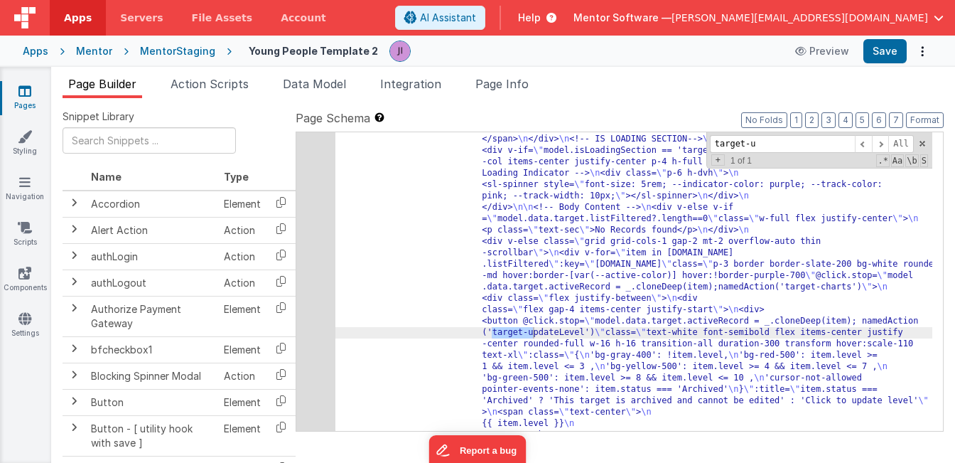
type input "target-up"
click at [315, 330] on div "563" at bounding box center [315, 418] width 39 height 1410
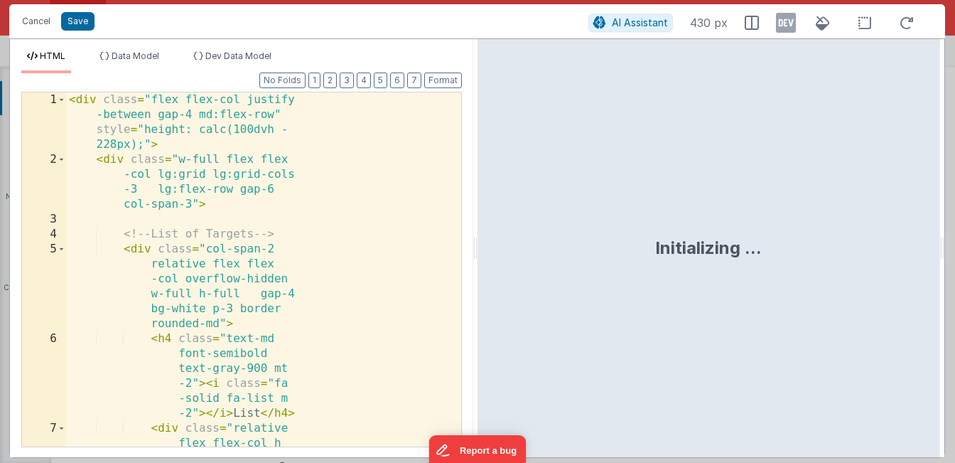
click at [315, 299] on div "< div class = "flex flex-col justify -between gap-4 md:flex-row" style = "heigh…" at bounding box center [258, 336] width 384 height 488
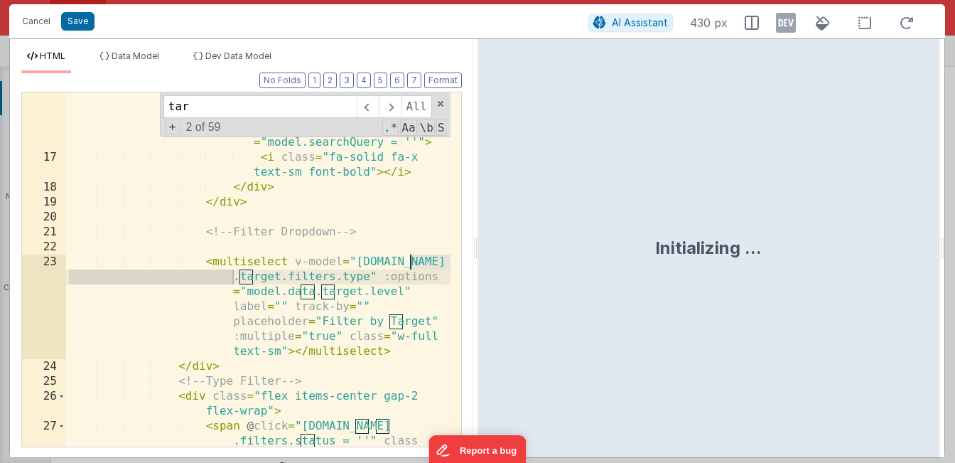
scroll to position [629, 0]
click at [231, 114] on input "tar" at bounding box center [259, 106] width 193 height 23
click at [230, 114] on input "tar" at bounding box center [259, 106] width 193 height 23
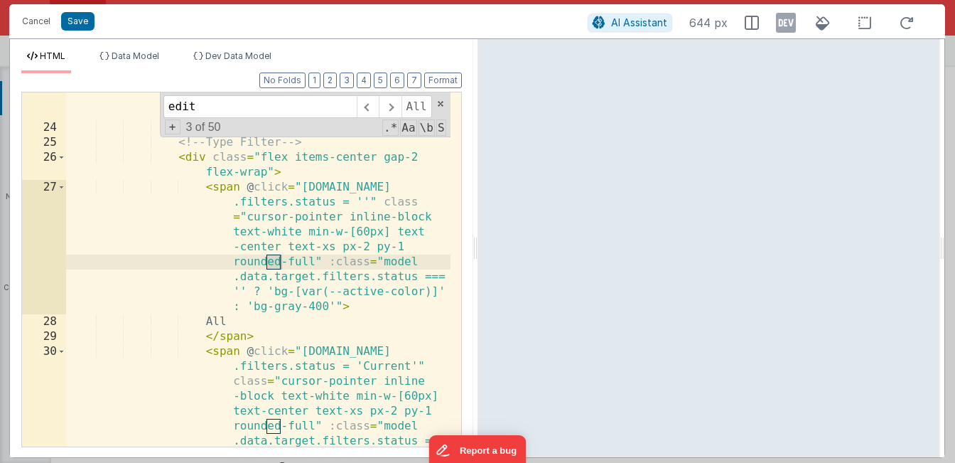
scroll to position [2180, 0]
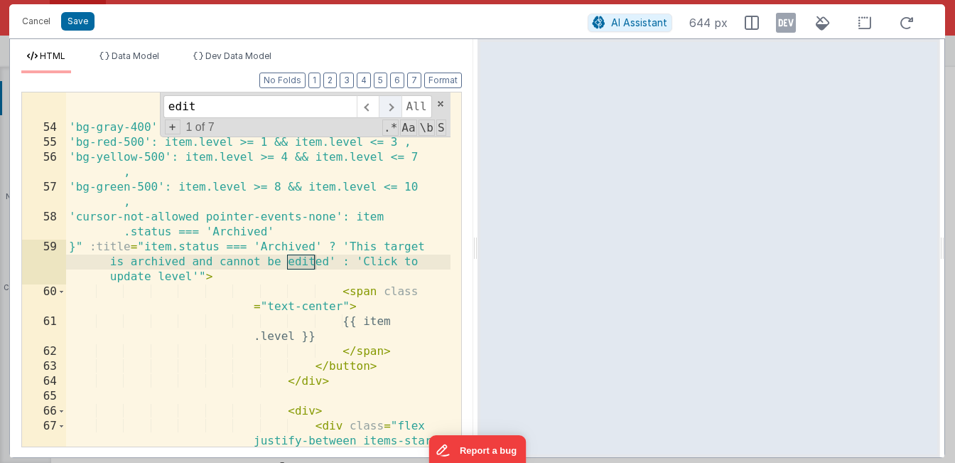
type input "edit"
click at [396, 105] on span at bounding box center [390, 106] width 22 height 23
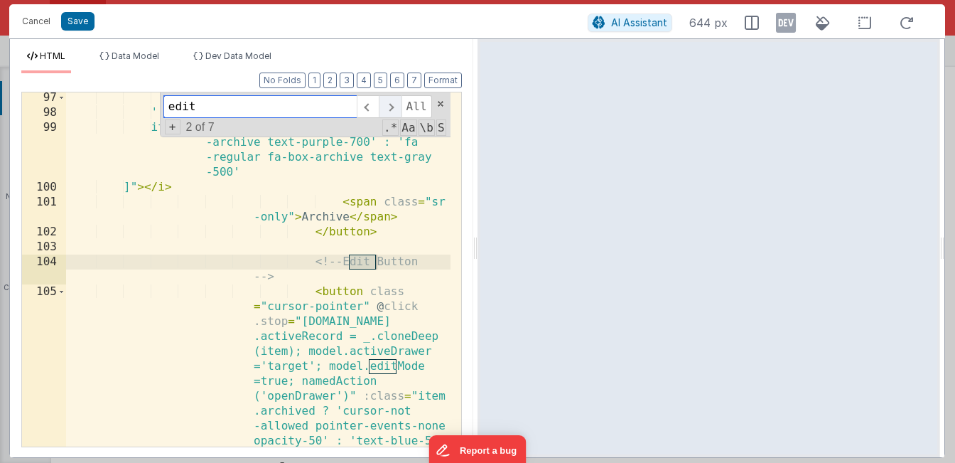
click at [394, 105] on span at bounding box center [390, 106] width 22 height 23
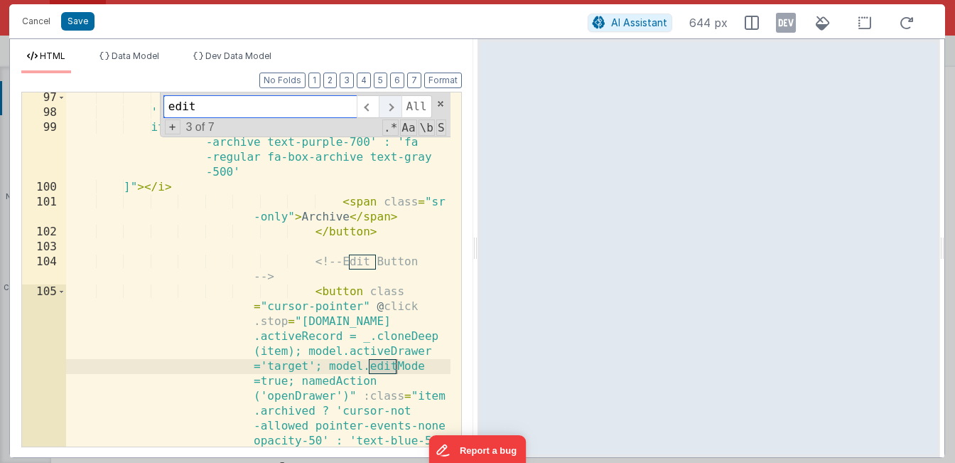
click at [394, 105] on span at bounding box center [390, 106] width 22 height 23
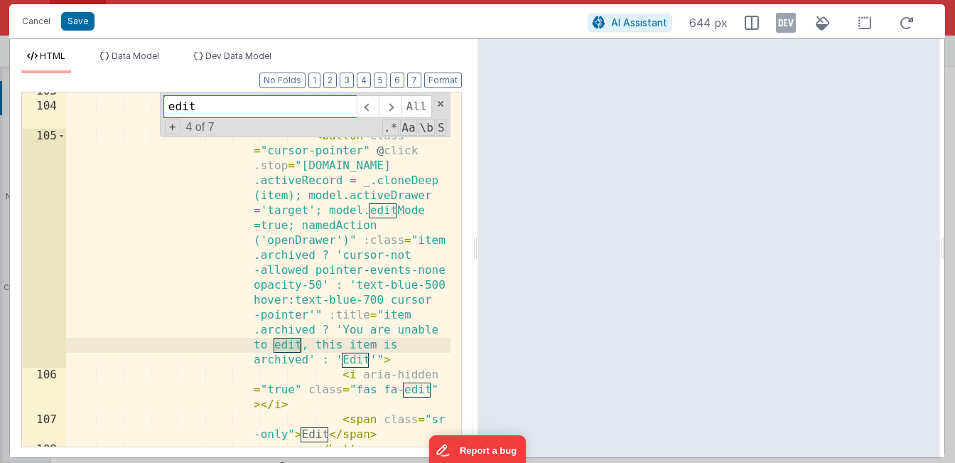
scroll to position [3734, 0]
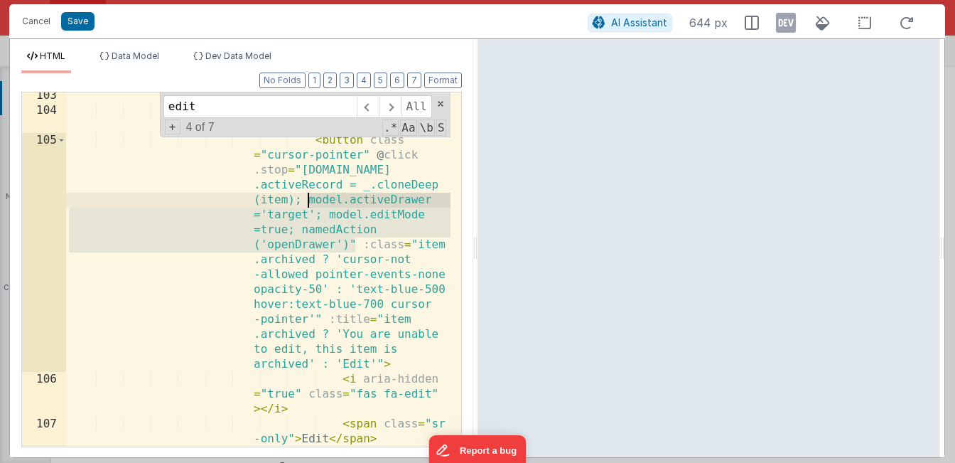
drag, startPoint x: 353, startPoint y: 241, endPoint x: 307, endPoint y: 202, distance: 60.0
click at [307, 202] on div "<!-- Edit Button --> < button class = "cursor-pointer" @ click .stop = "model.d…" at bounding box center [258, 280] width 384 height 384
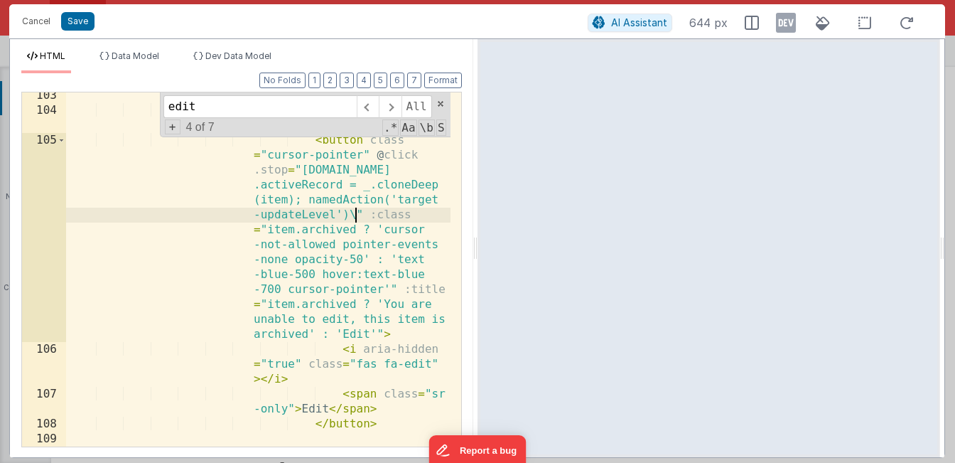
click at [353, 214] on div "<!-- Edit Button --> < button class = "cursor-pointer" @ click .stop = "model.d…" at bounding box center [258, 287] width 384 height 399
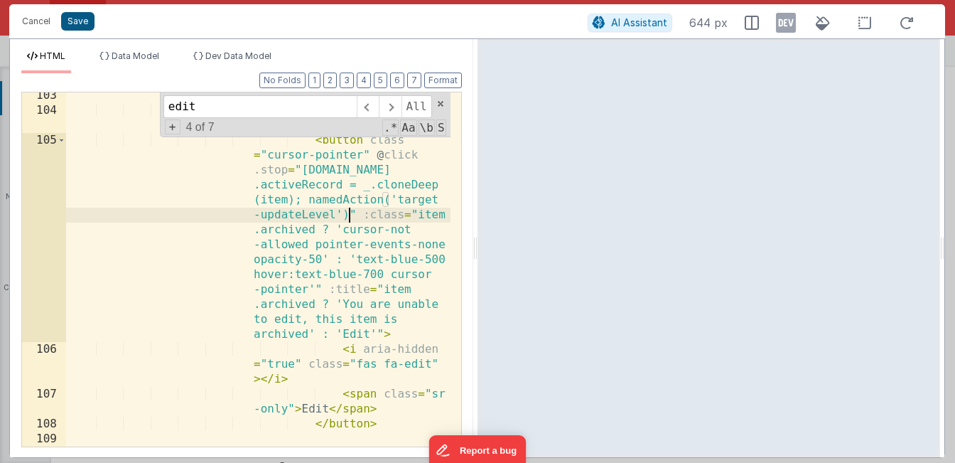
click at [73, 28] on button "Save" at bounding box center [77, 21] width 33 height 18
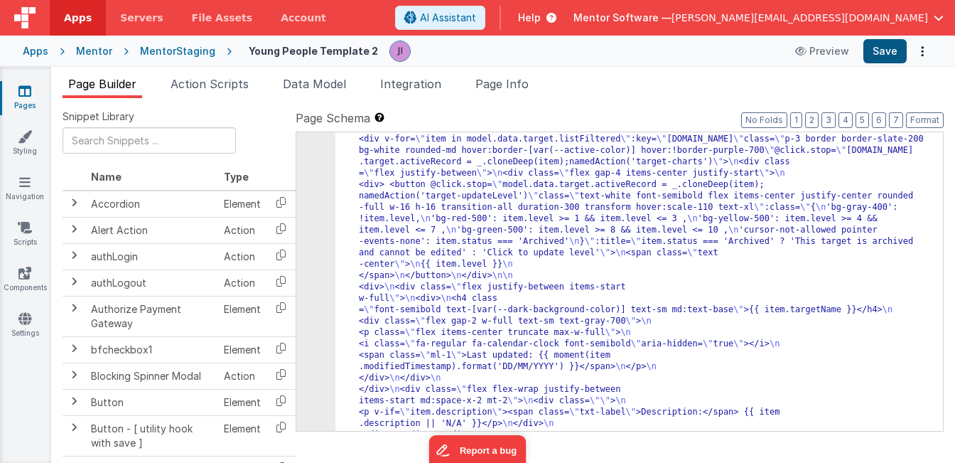
scroll to position [16448, 0]
click at [875, 56] on button "Save" at bounding box center [884, 51] width 43 height 24
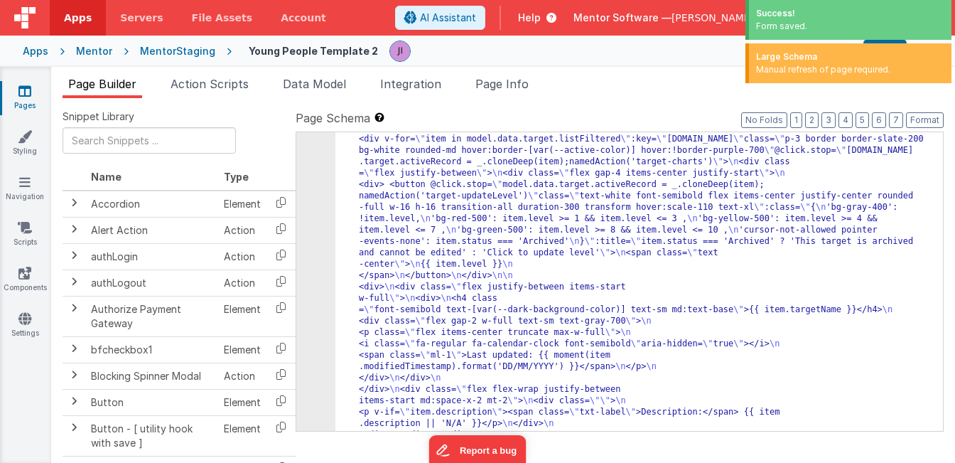
click at [30, 103] on link "Pages" at bounding box center [24, 98] width 51 height 28
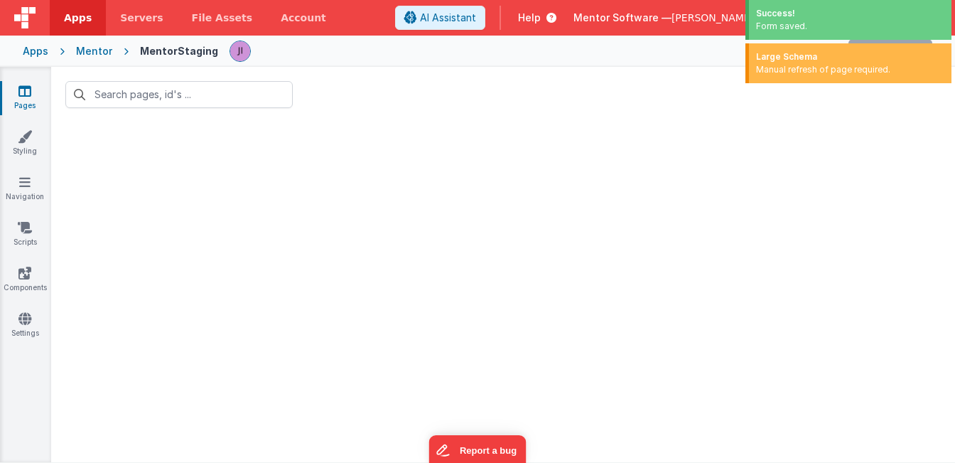
type input "young people"
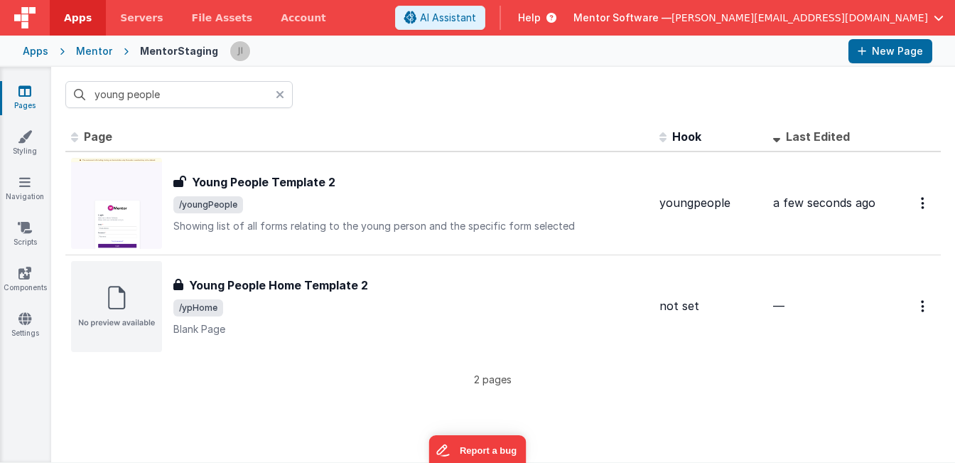
click at [33, 102] on link "Pages" at bounding box center [24, 98] width 51 height 28
click at [85, 48] on div "Mentor" at bounding box center [94, 51] width 36 height 14
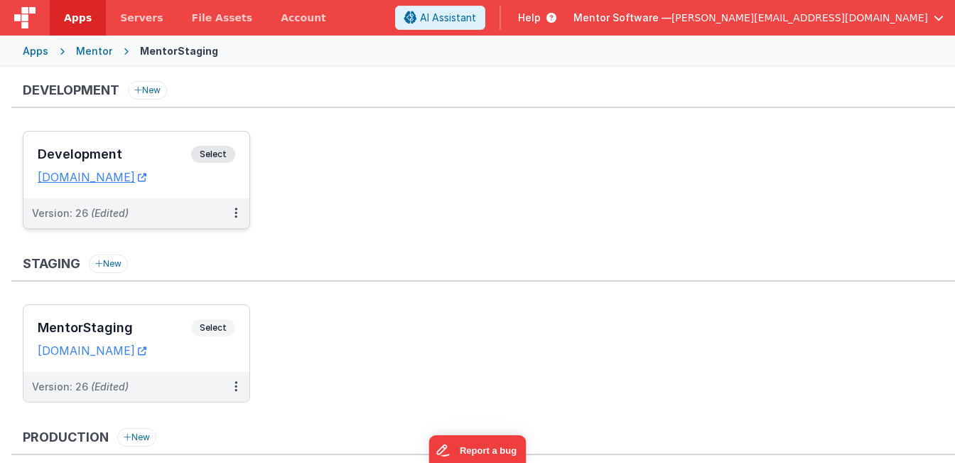
click at [214, 159] on span "Select" at bounding box center [213, 154] width 44 height 17
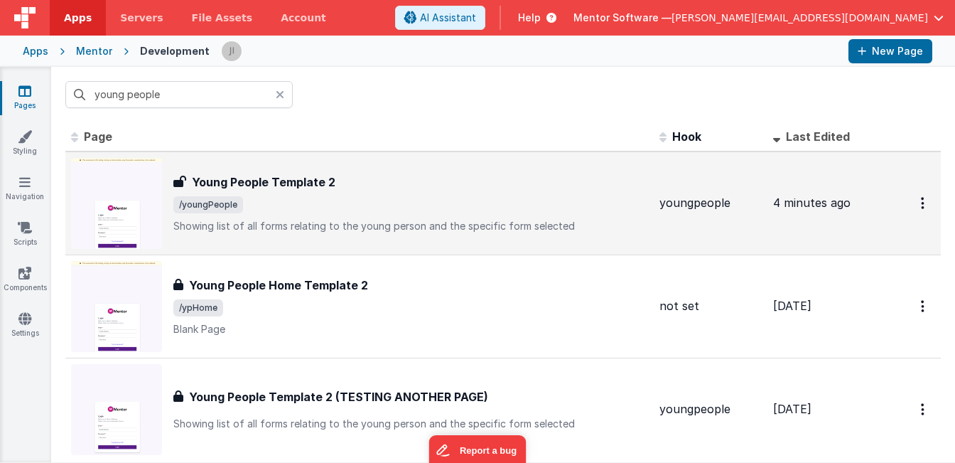
click at [340, 215] on div "Young People Template 2 Young People Template 2 /youngPeople Showing list of al…" at bounding box center [410, 203] width 475 height 60
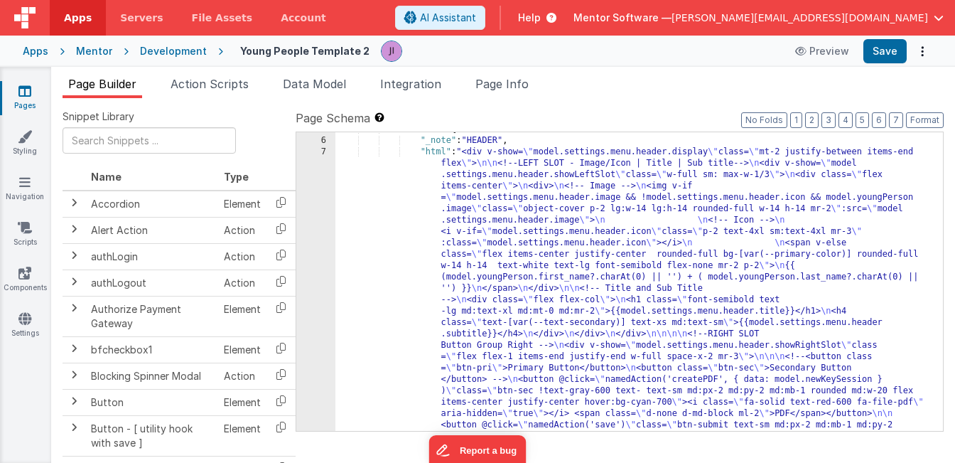
scroll to position [330, 0]
click at [490, 303] on div ""fields" : [{ "_note" : "HEADER" , "html" : "<div v-show= \" model.settings.men…" at bounding box center [633, 449] width 597 height 651
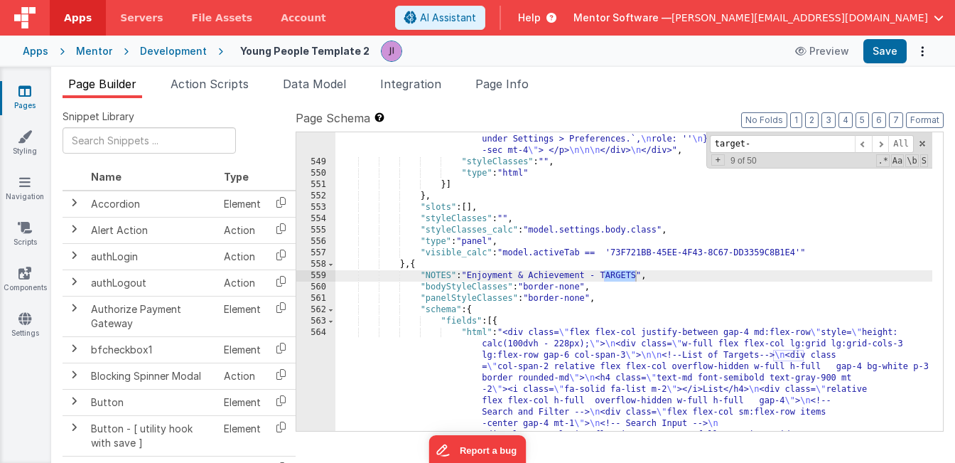
scroll to position [16340, 0]
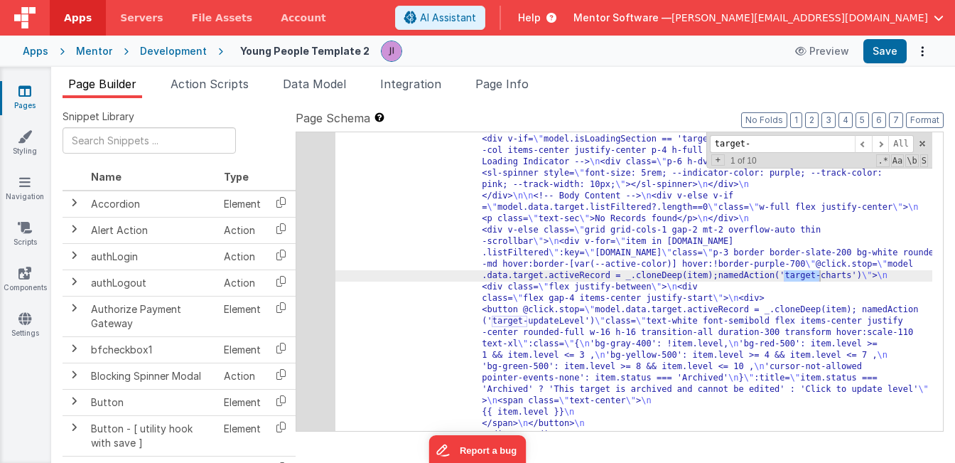
type input "target-u"
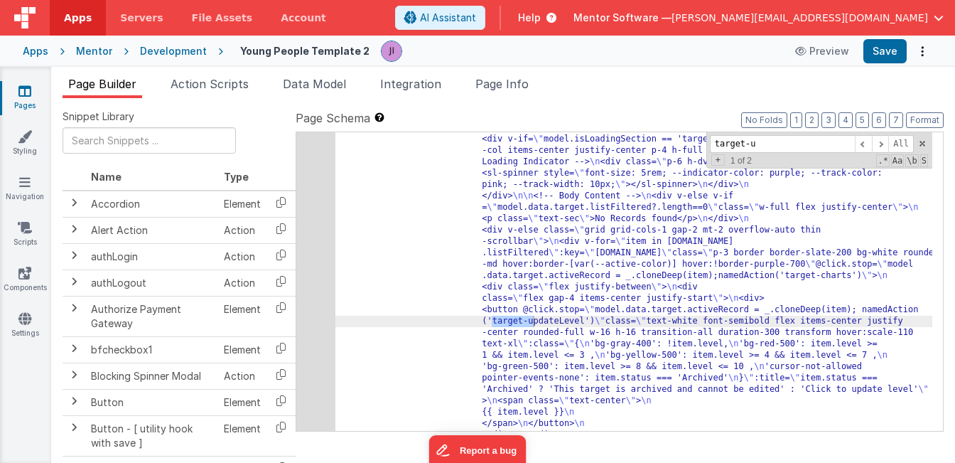
click at [308, 326] on div "564" at bounding box center [315, 407] width 39 height 1410
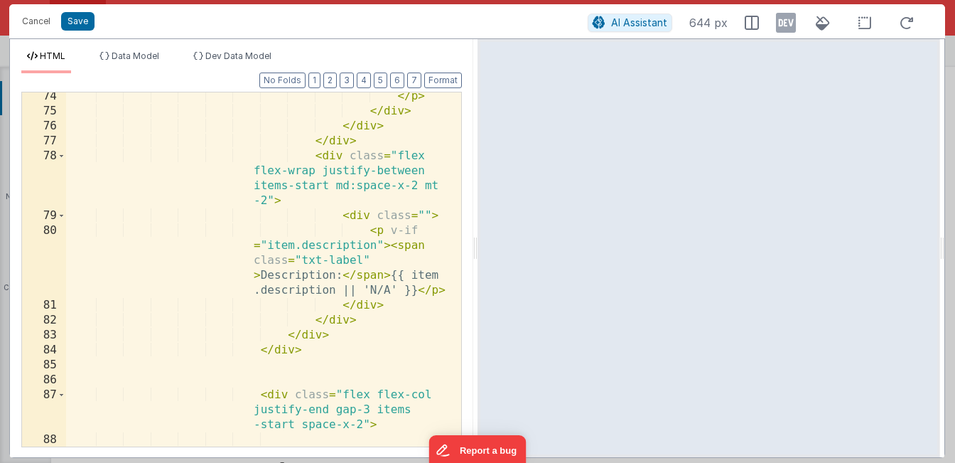
scroll to position [2377, 0]
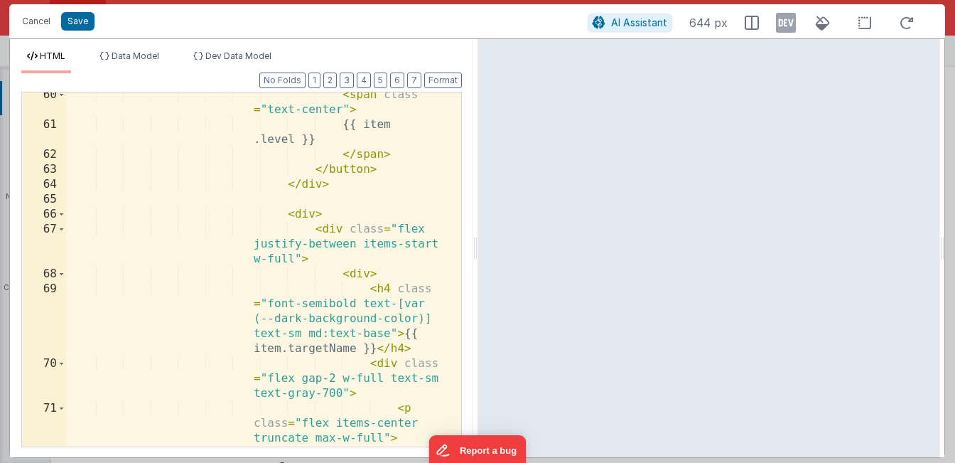
click at [217, 228] on div "< span class = "text-center" > {{ item .level }} </ span > </ button > </ div >…" at bounding box center [258, 316] width 384 height 458
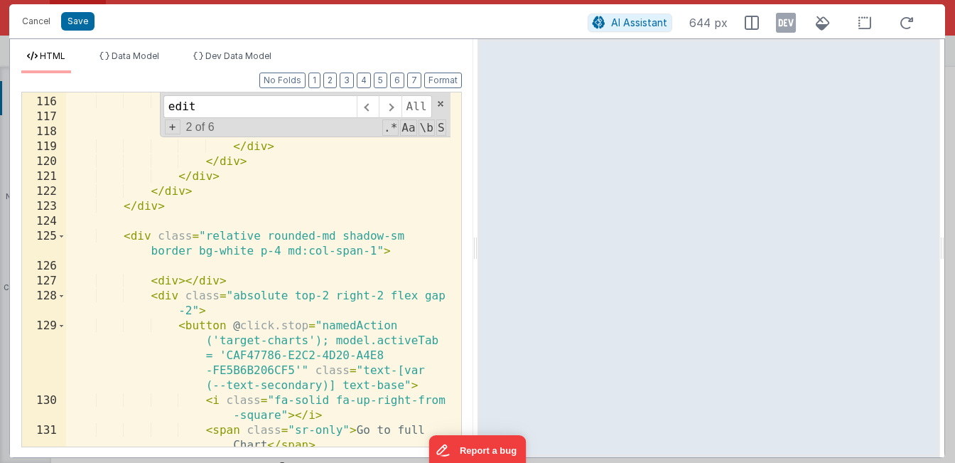
scroll to position [4555, 0]
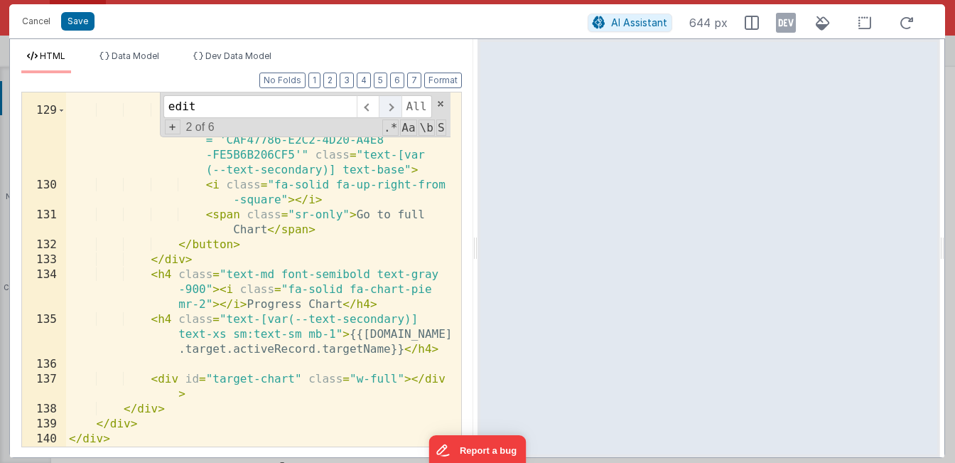
type input "edit"
click at [398, 104] on span at bounding box center [390, 106] width 22 height 23
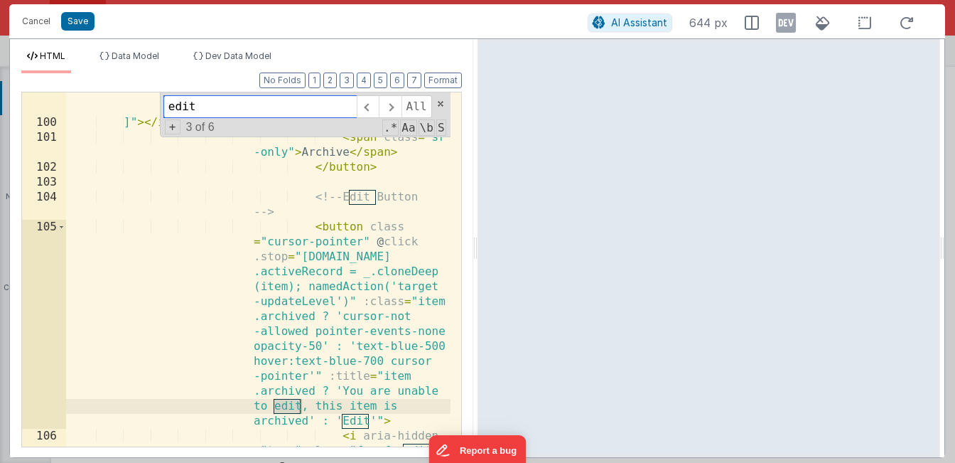
scroll to position [3860, 0]
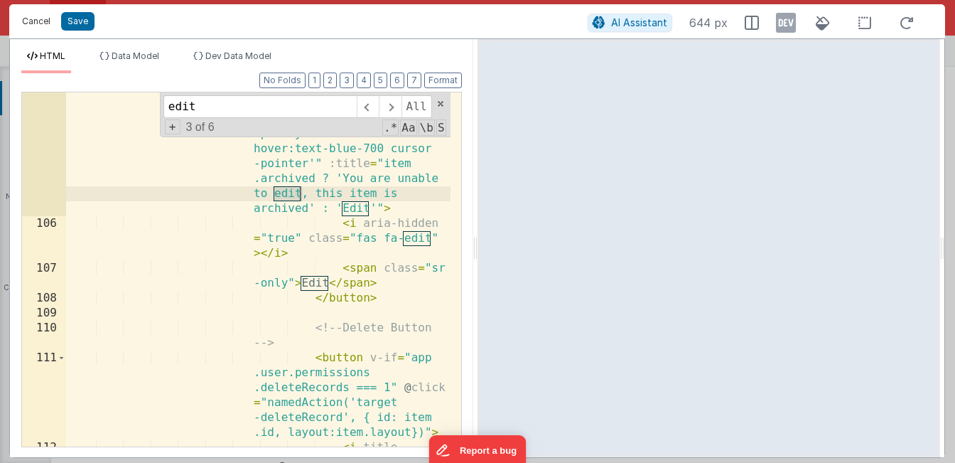
click at [32, 23] on button "Cancel" at bounding box center [36, 21] width 43 height 20
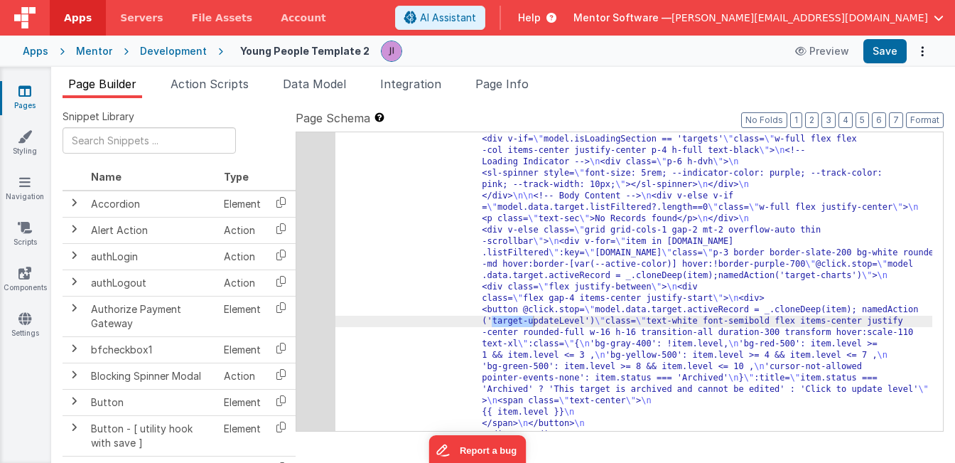
click at [86, 54] on div "Mentor" at bounding box center [94, 51] width 36 height 14
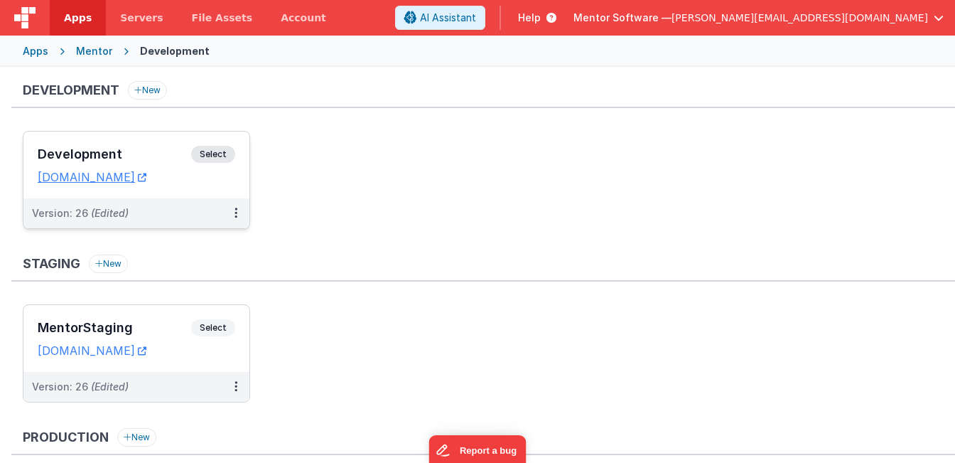
click at [208, 143] on div "Development Select URLs mentordev.fmbetterforms.com" at bounding box center [136, 164] width 226 height 67
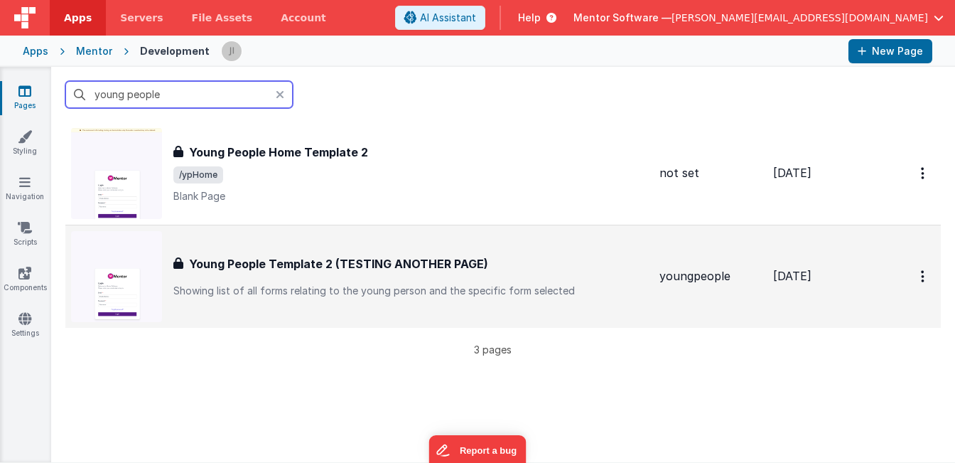
scroll to position [154, 0]
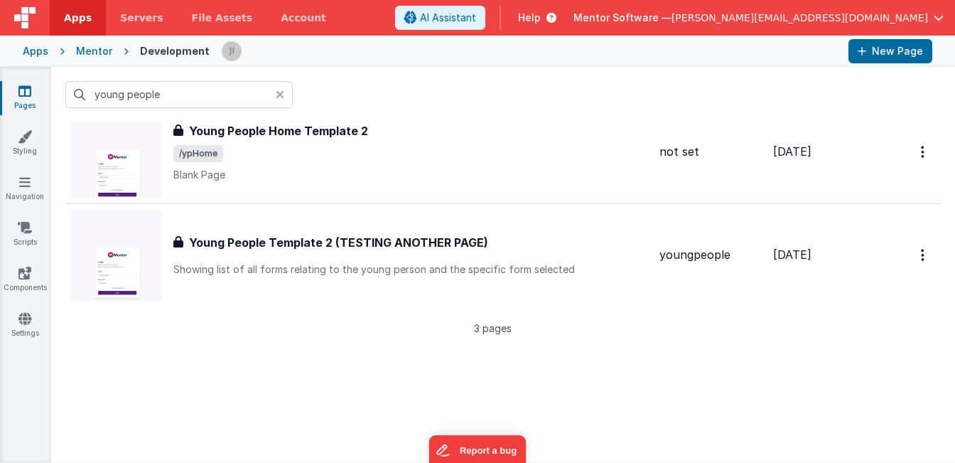
click at [283, 93] on div at bounding box center [284, 94] width 17 height 27
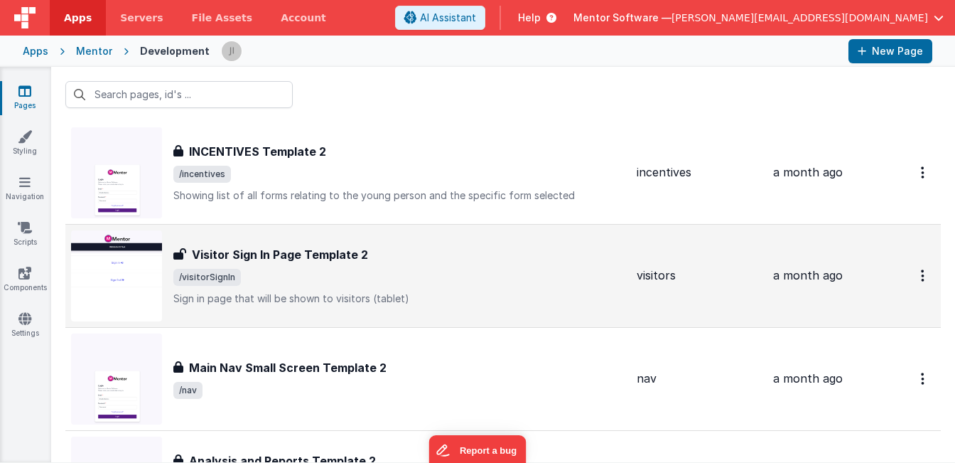
scroll to position [2915, 0]
click at [323, 288] on div "Visitor Sign In Page Template 2 Visitor Sign In Page Template 2 /visitorSignIn …" at bounding box center [399, 276] width 452 height 60
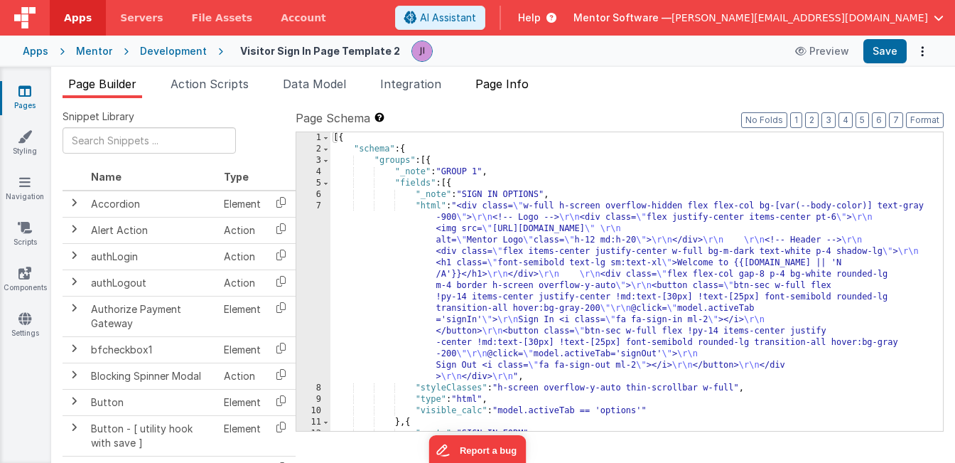
click at [514, 95] on li "Page Info" at bounding box center [502, 86] width 65 height 23
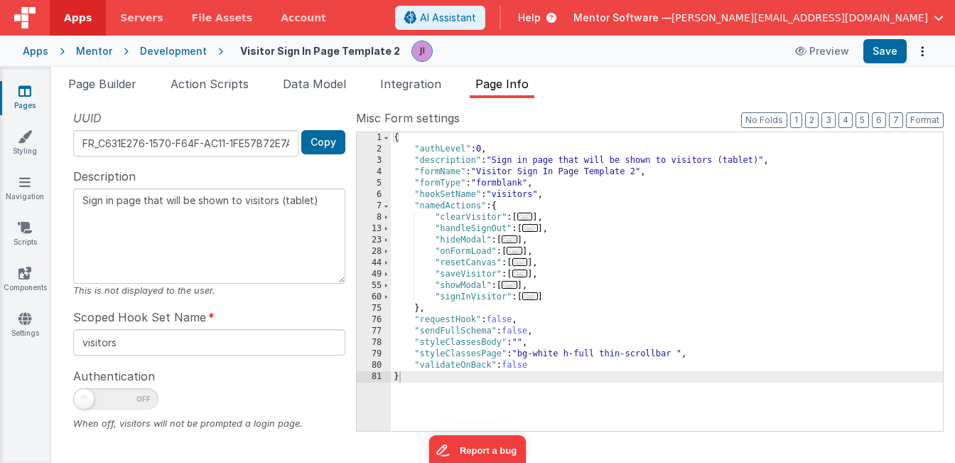
click at [577, 266] on div "{ "authLevel" : 0 , "description" : "Sign in page that will be shown to visitor…" at bounding box center [667, 292] width 552 height 321
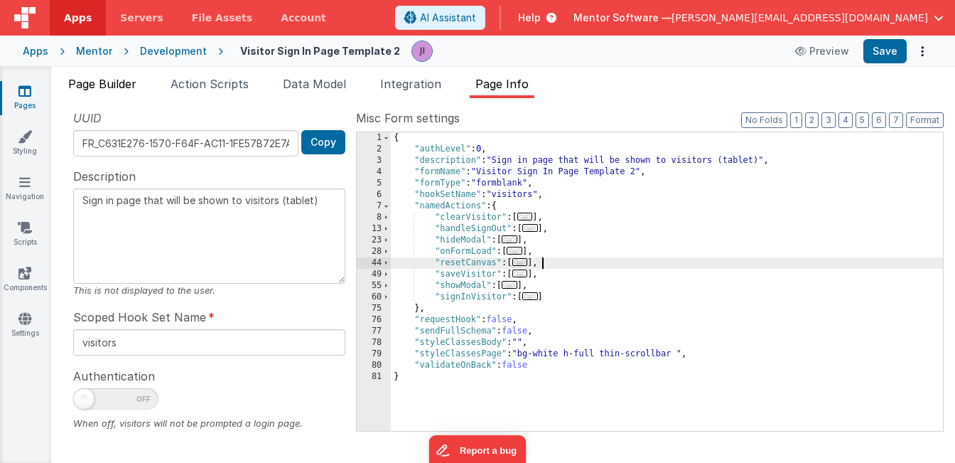
click at [125, 76] on li "Page Builder" at bounding box center [103, 86] width 80 height 23
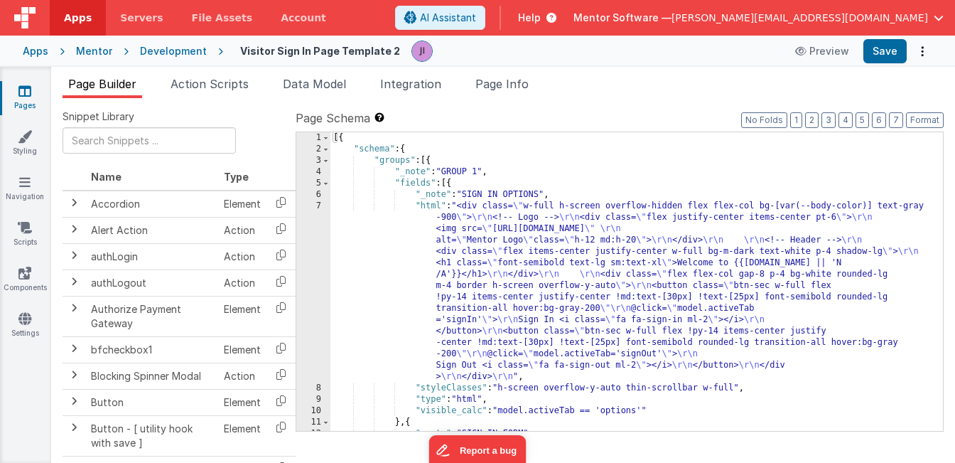
click at [25, 82] on div "Pages Styling Navigation Scripts Components Settings" at bounding box center [25, 265] width 51 height 396
click at [26, 87] on icon at bounding box center [24, 91] width 13 height 14
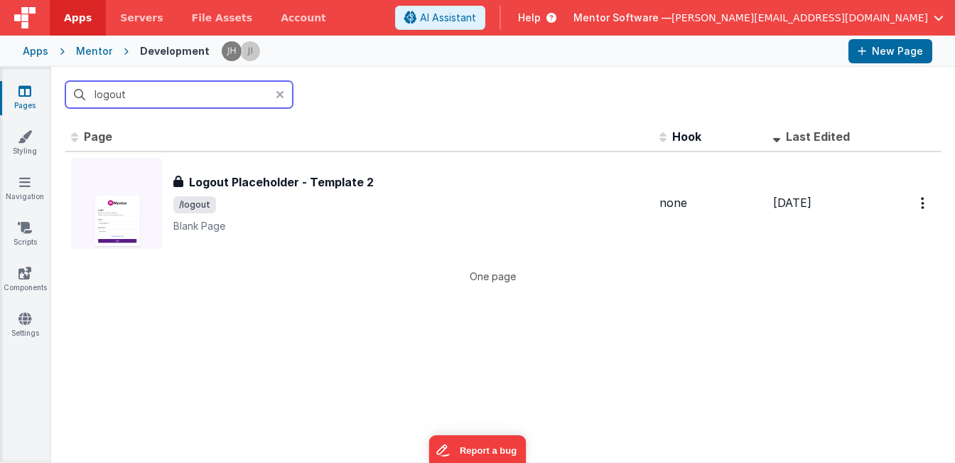
click at [275, 93] on input "logout" at bounding box center [178, 94] width 227 height 27
type input "logout"
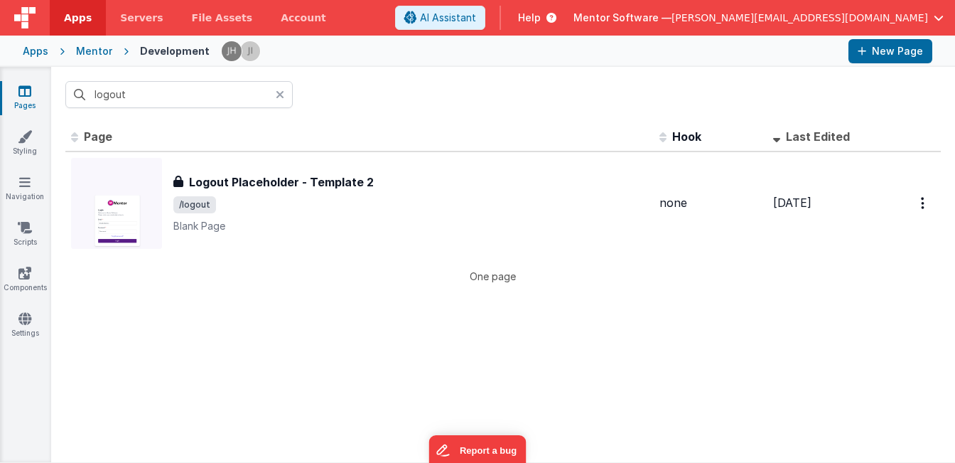
click at [281, 95] on icon at bounding box center [280, 94] width 9 height 11
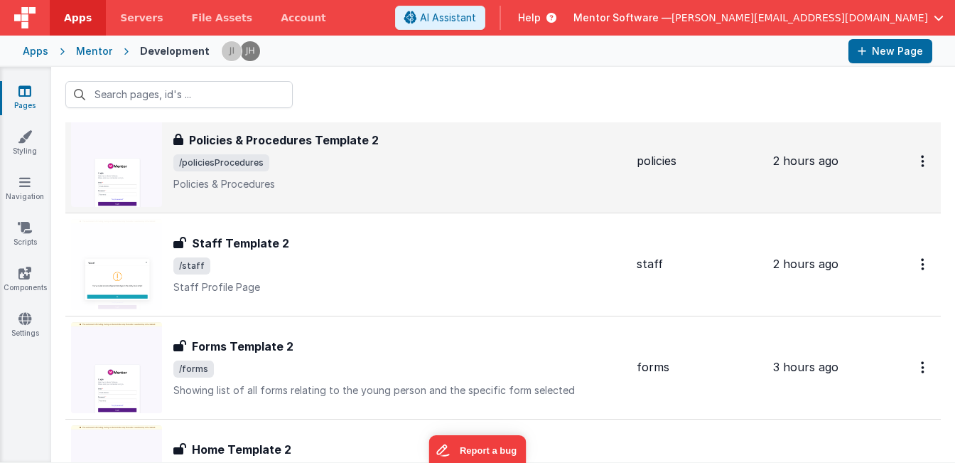
scroll to position [387, 0]
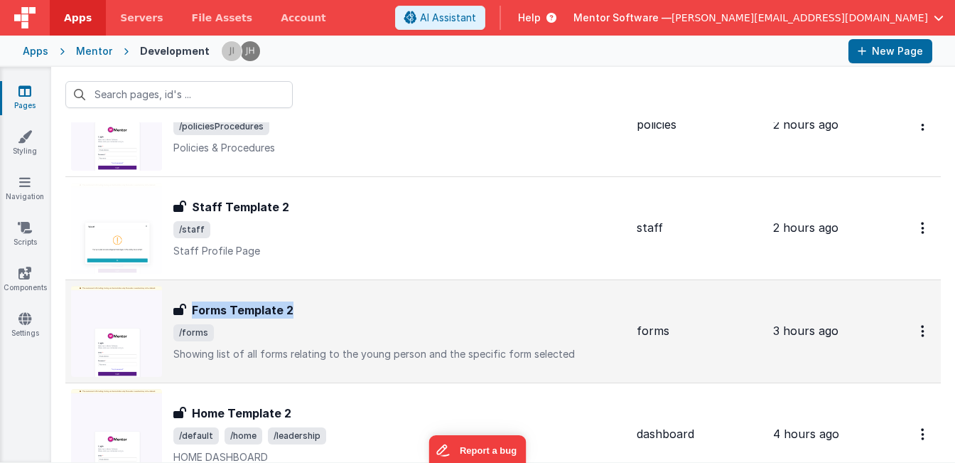
drag, startPoint x: 188, startPoint y: 310, endPoint x: 296, endPoint y: 314, distance: 108.1
click at [296, 314] on div "Forms Template 2" at bounding box center [399, 309] width 452 height 17
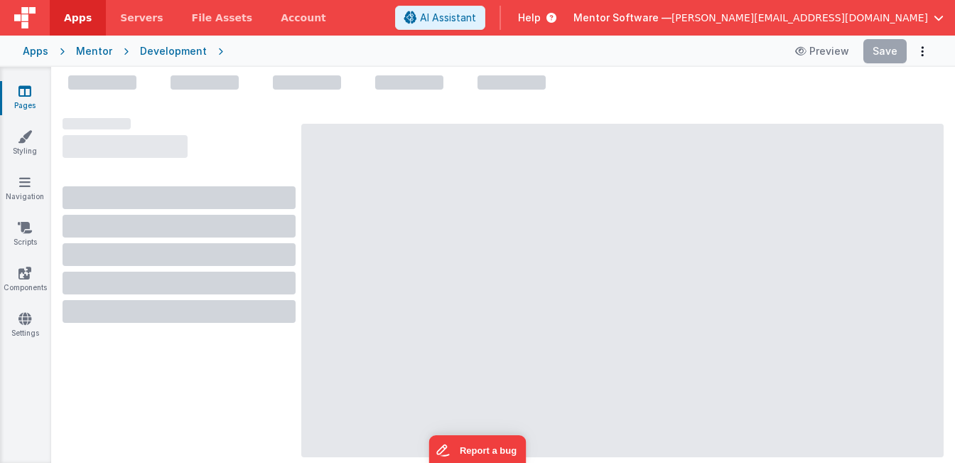
click at [18, 89] on icon at bounding box center [24, 91] width 13 height 14
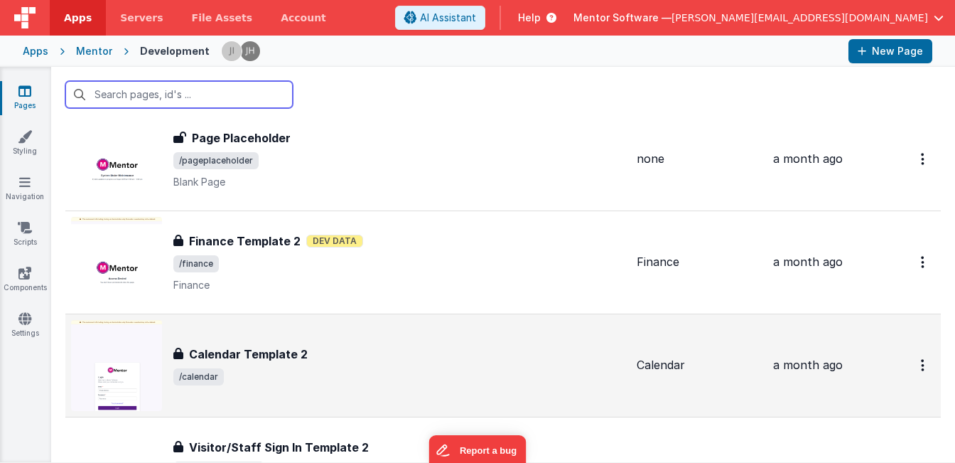
scroll to position [2519, 0]
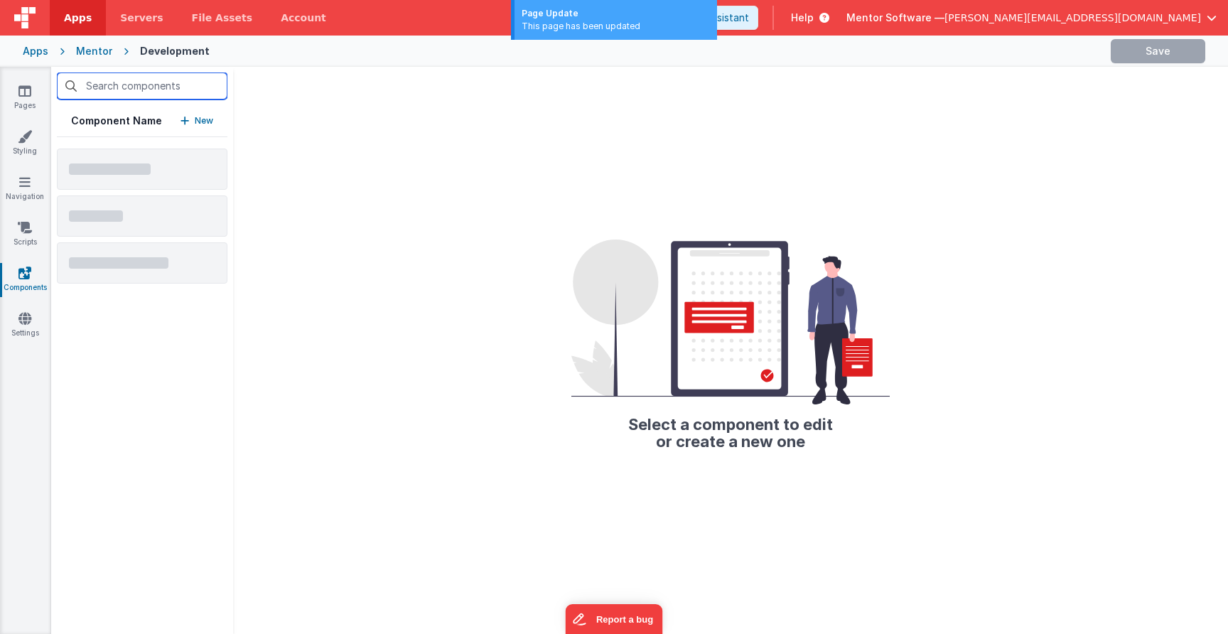
click at [156, 92] on input "text" at bounding box center [142, 85] width 171 height 27
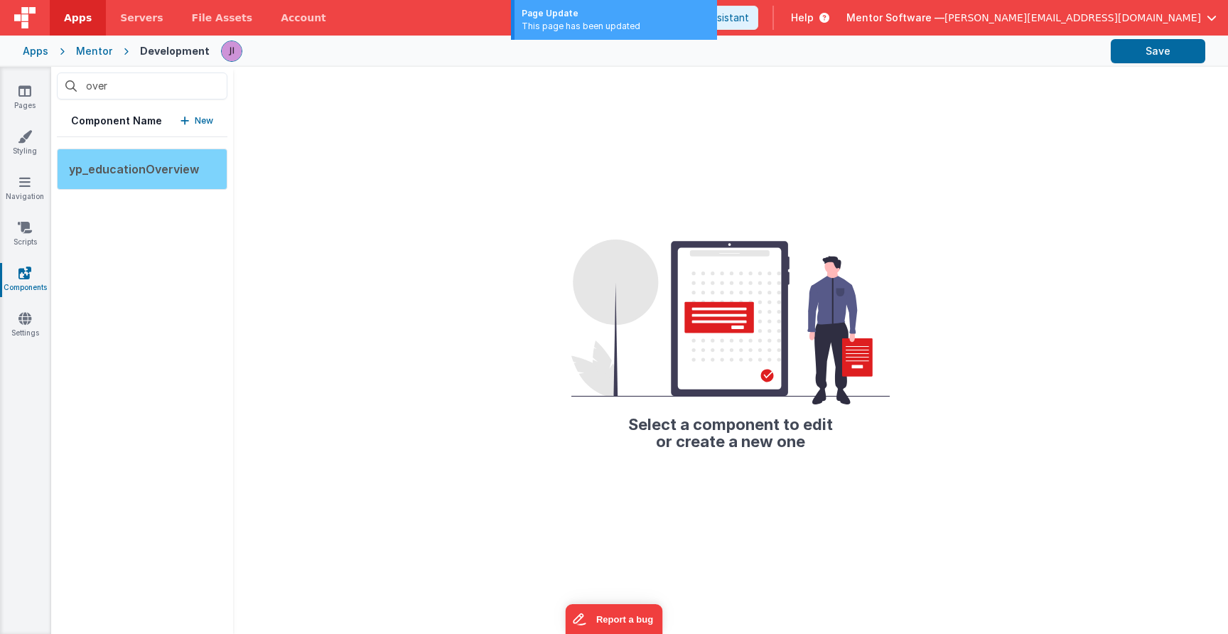
click at [114, 175] on span "yp_educationOverview" at bounding box center [134, 169] width 130 height 14
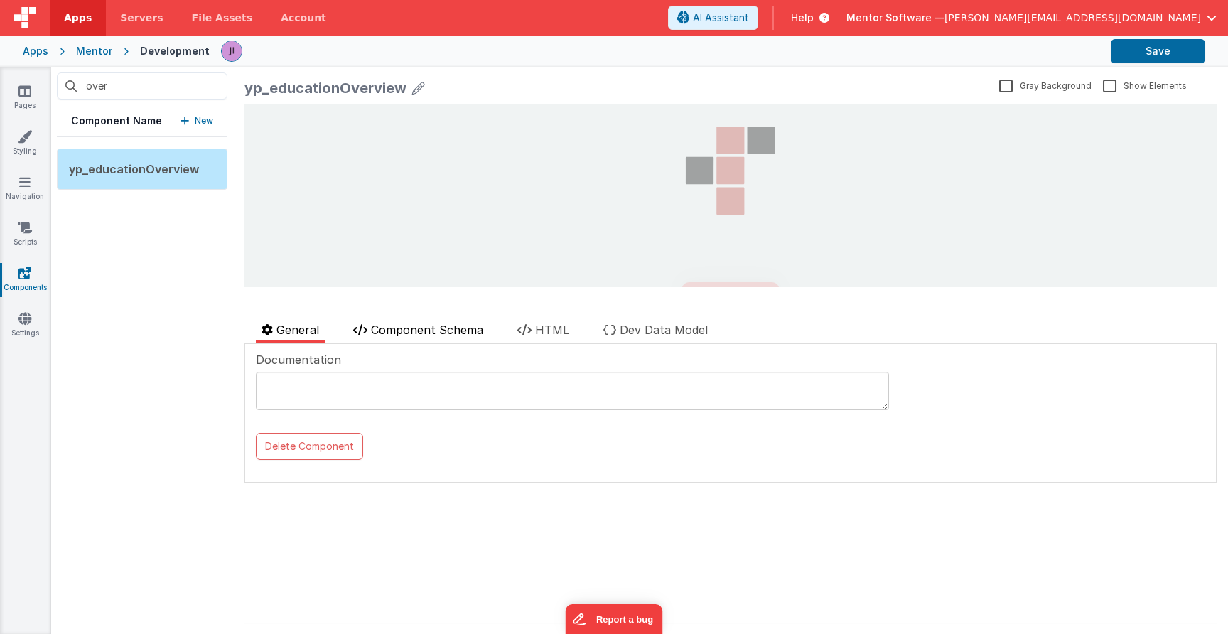
click at [398, 341] on li "Component Schema" at bounding box center [417, 332] width 141 height 22
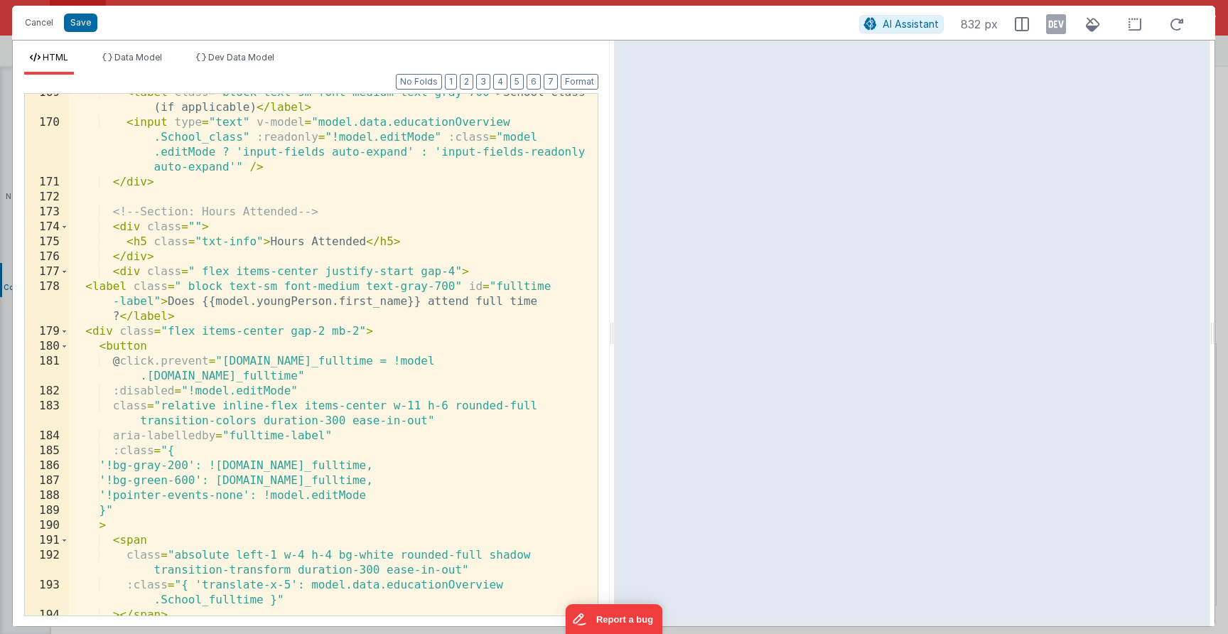
scroll to position [3380, 0]
click at [33, 21] on button "Cancel" at bounding box center [39, 23] width 43 height 20
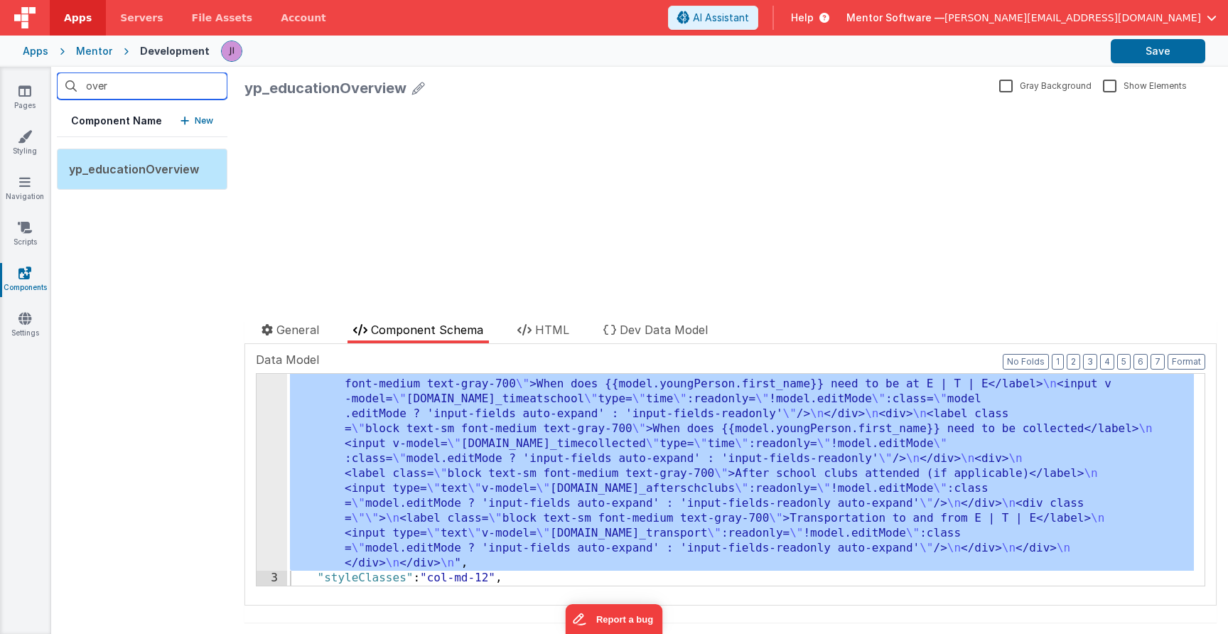
click at [168, 78] on input "over" at bounding box center [142, 85] width 171 height 27
click at [146, 98] on input "dar" at bounding box center [142, 85] width 171 height 27
click at [146, 97] on input "dar" at bounding box center [142, 85] width 171 height 27
click at [146, 94] on input "dar" at bounding box center [142, 85] width 171 height 27
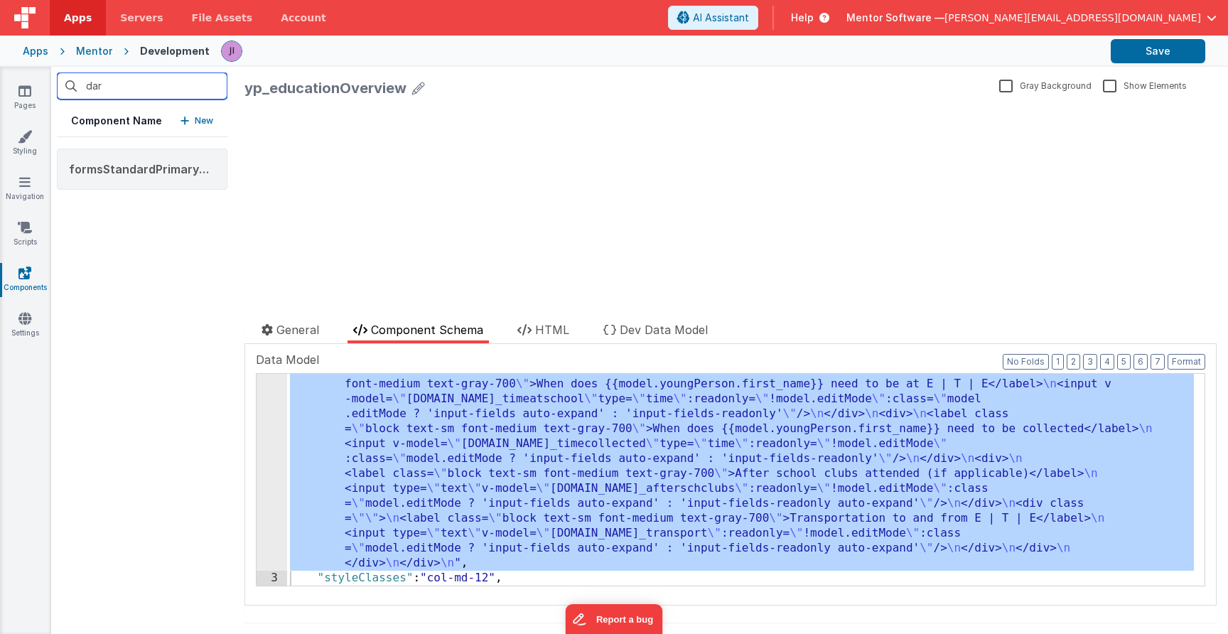
click at [146, 93] on input "dar" at bounding box center [142, 85] width 171 height 27
click at [146, 89] on input "dar" at bounding box center [142, 85] width 171 height 27
click at [145, 85] on input "dard" at bounding box center [142, 85] width 171 height 27
drag, startPoint x: 145, startPoint y: 85, endPoint x: 19, endPoint y: 69, distance: 126.8
click at [20, 70] on section "Pages Styling Navigation Scripts Components Settings dard Component Name New fo…" at bounding box center [614, 350] width 1228 height 567
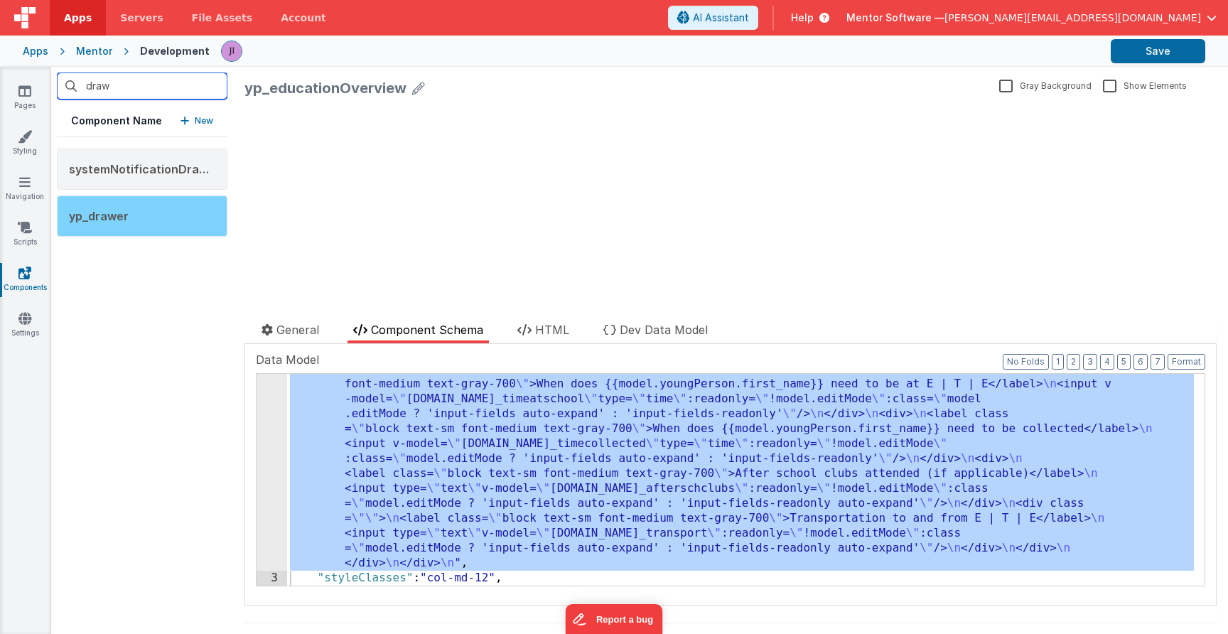
type input "draw"
click at [117, 222] on span "yp_drawer" at bounding box center [99, 216] width 60 height 14
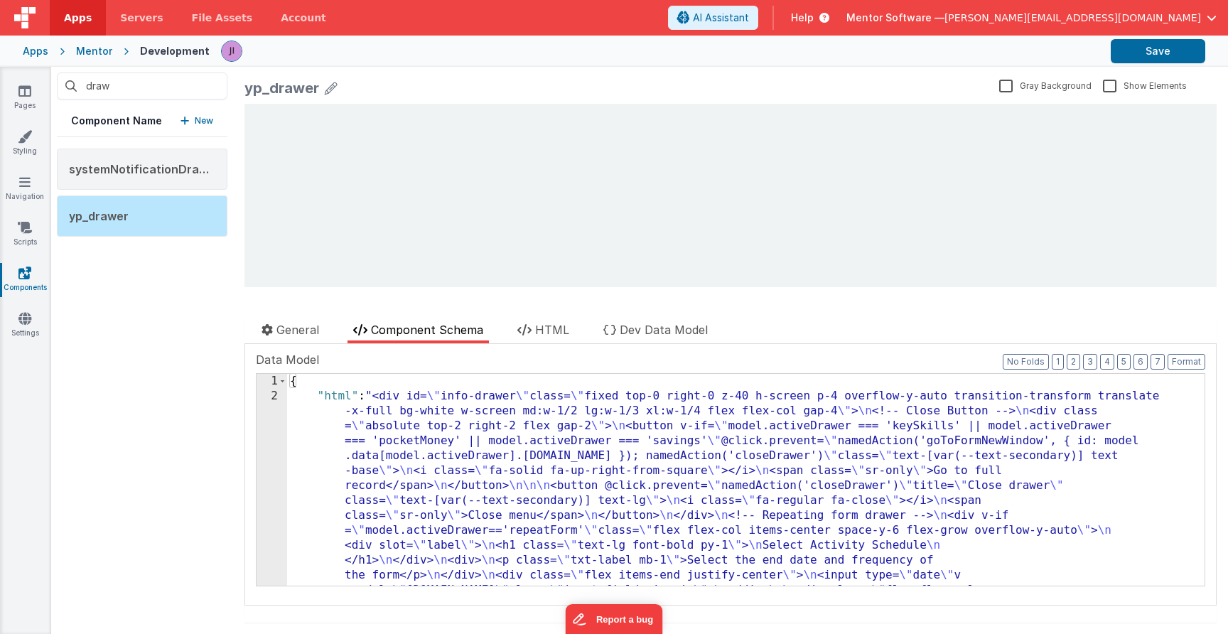
scroll to position [0, 0]
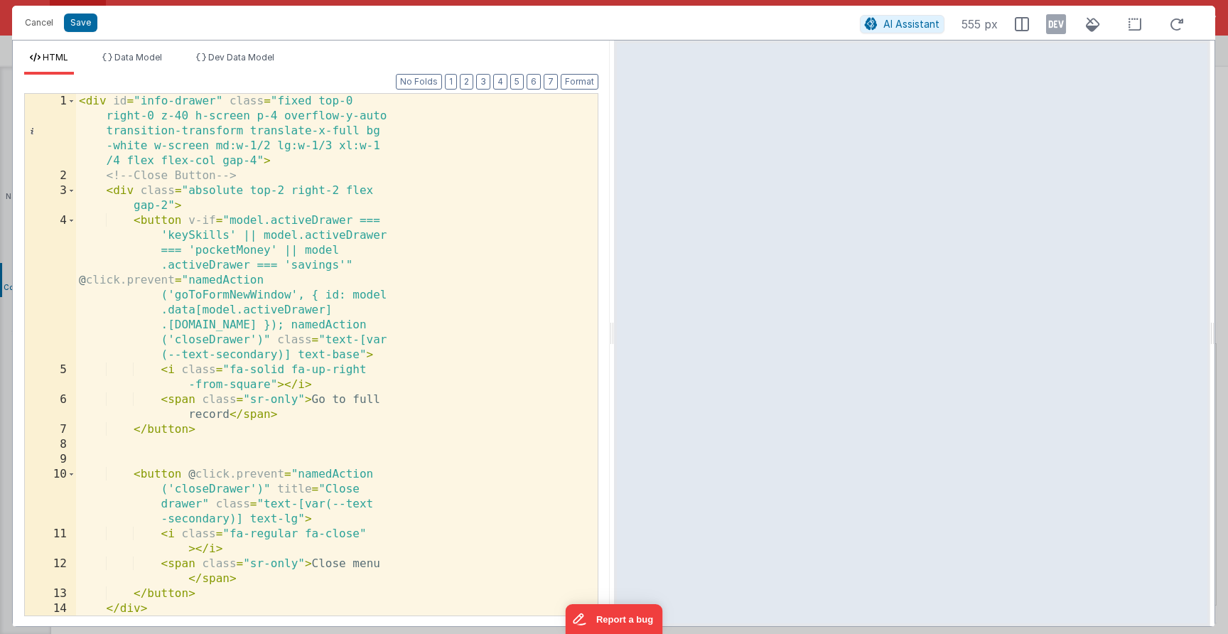
click at [288, 316] on div "< div id = "info-drawer" class = "fixed top-0 right-0 z-40 h-screen p-4 overflo…" at bounding box center [331, 399] width 511 height 611
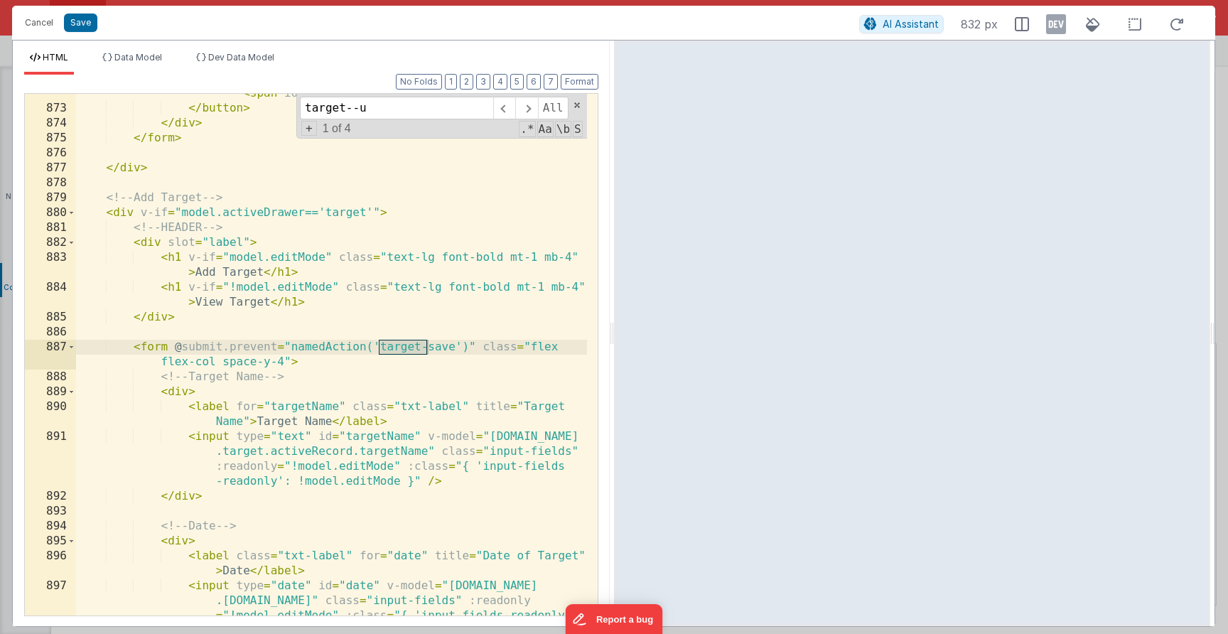
scroll to position [4346, 0]
type input "t"
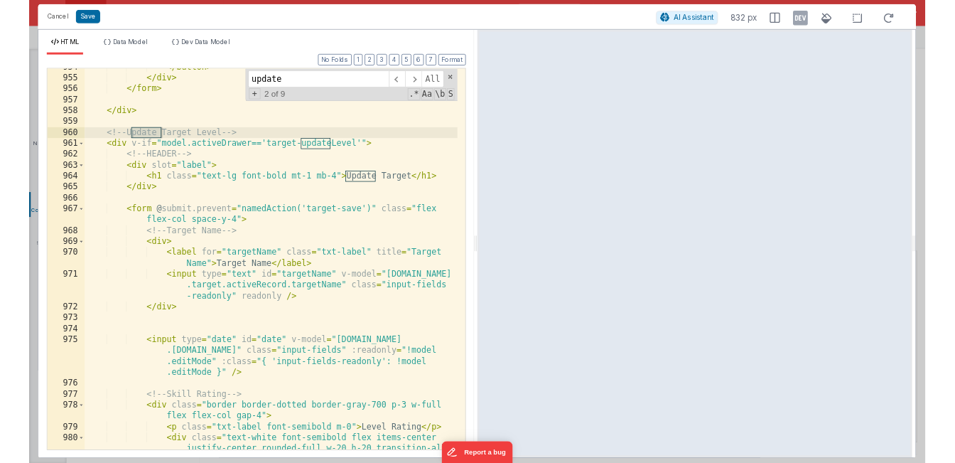
scroll to position [4720, 0]
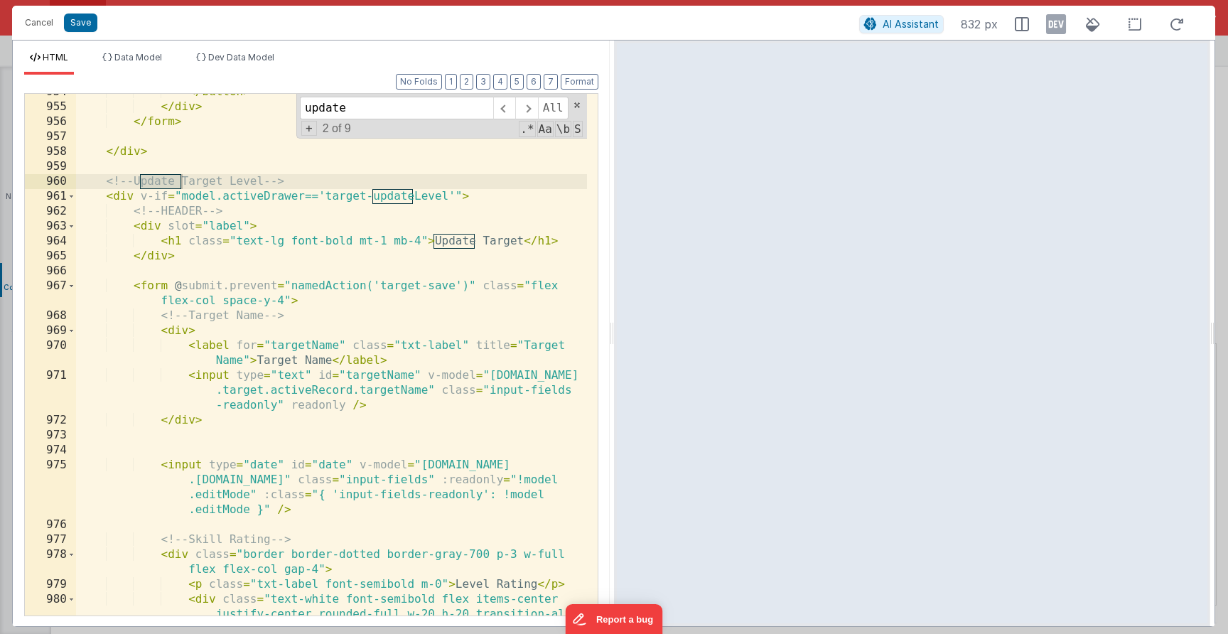
type input "update"
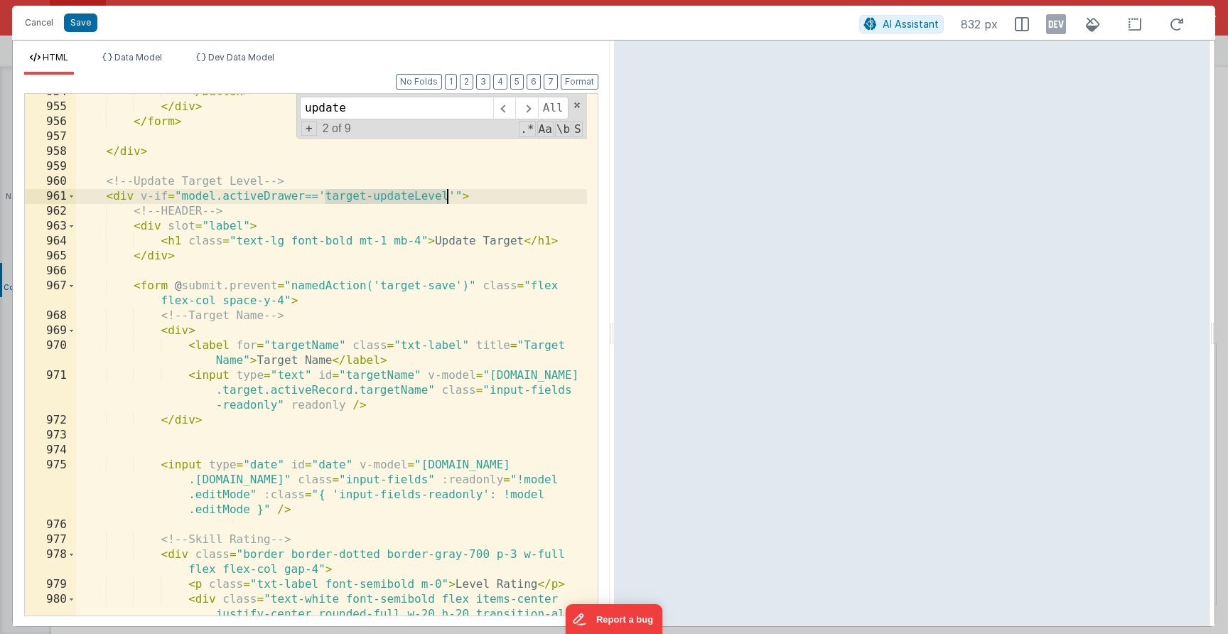
drag, startPoint x: 328, startPoint y: 198, endPoint x: 444, endPoint y: 195, distance: 115.8
click at [444, 195] on div "</ button > </ div > </ form > </ div > <!-- Update Target Level --> < div v-if…" at bounding box center [331, 375] width 511 height 581
click at [45, 28] on button "Cancel" at bounding box center [39, 23] width 43 height 20
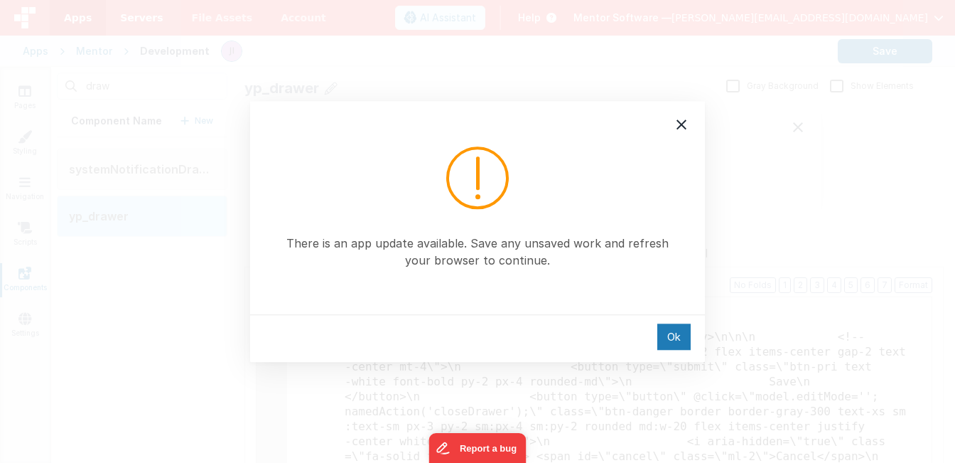
scroll to position [15427, 0]
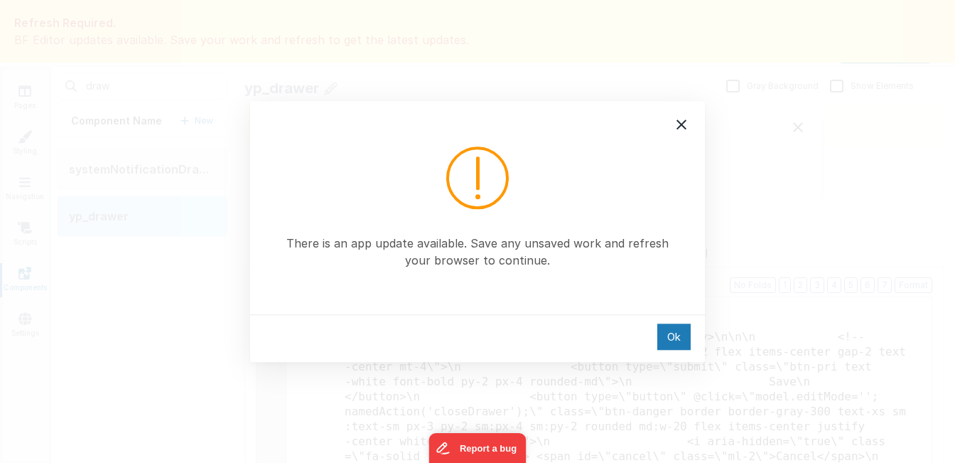
click at [697, 121] on div "There is an app update available. Save any unsaved work and refresh your browse…" at bounding box center [477, 207] width 455 height 213
click at [688, 124] on icon at bounding box center [681, 124] width 17 height 17
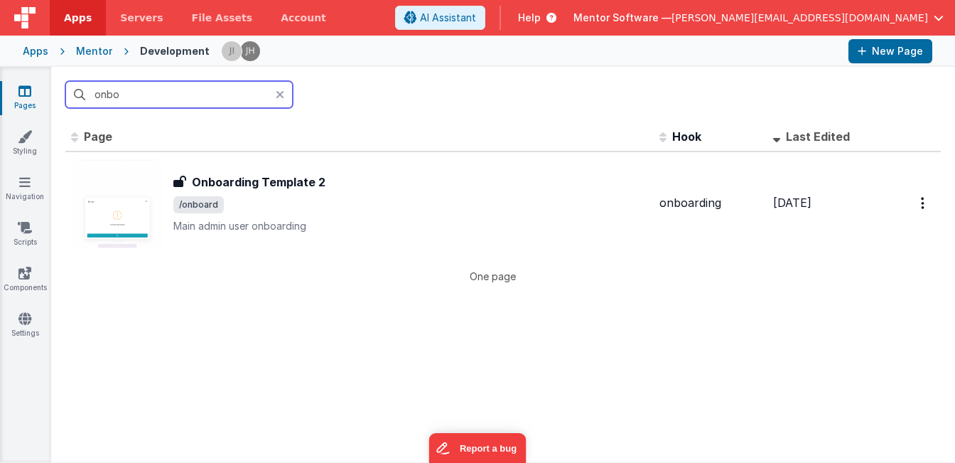
type input "onto"
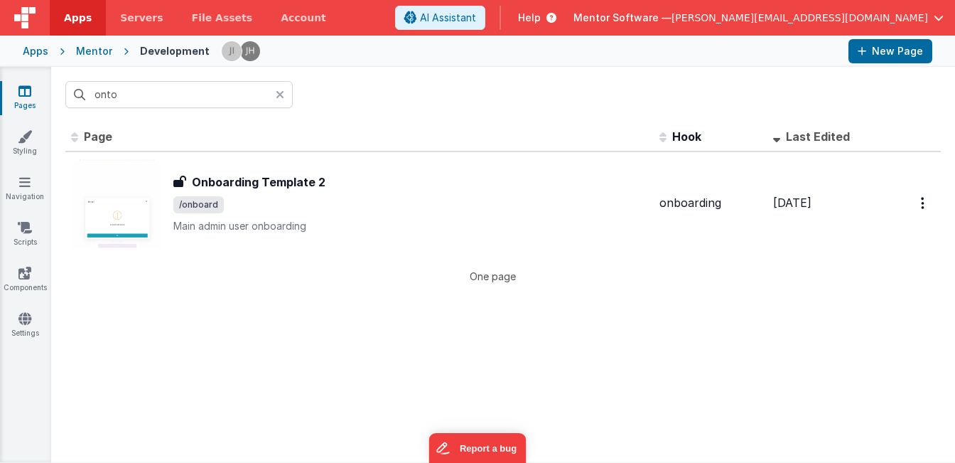
drag, startPoint x: 345, startPoint y: 109, endPoint x: 499, endPoint y: 61, distance: 161.4
click at [499, 61] on div at bounding box center [529, 51] width 616 height 24
click at [281, 99] on icon at bounding box center [280, 94] width 9 height 11
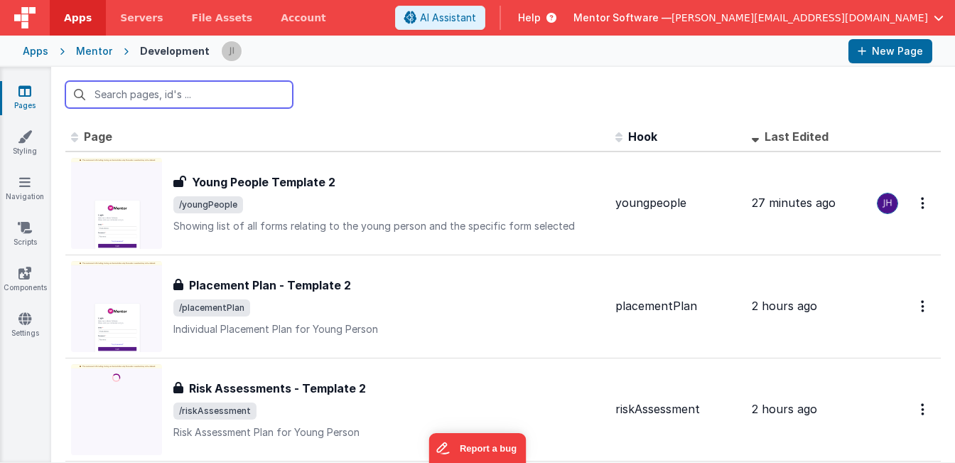
click at [247, 96] on input "text" at bounding box center [178, 94] width 227 height 27
type input "forms tem"
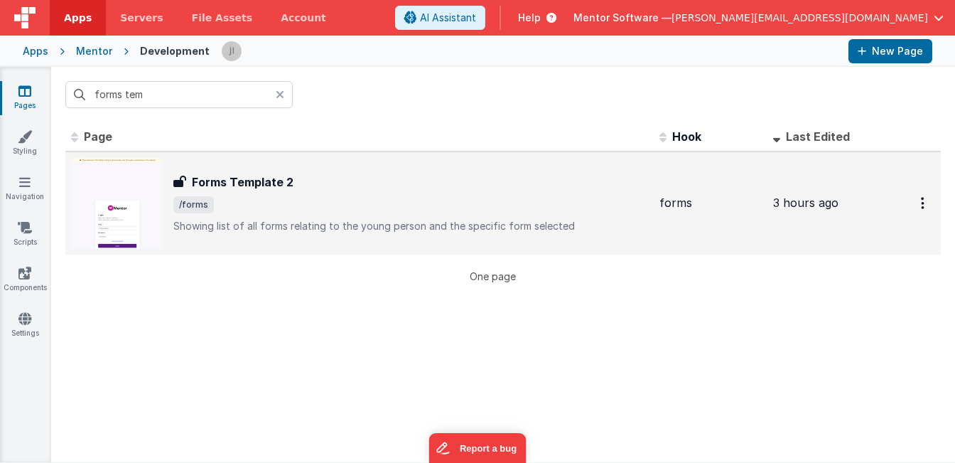
click at [319, 171] on div "Forms Template 2 Forms Template 2 /forms Showing list of all forms relating to …" at bounding box center [359, 203] width 577 height 91
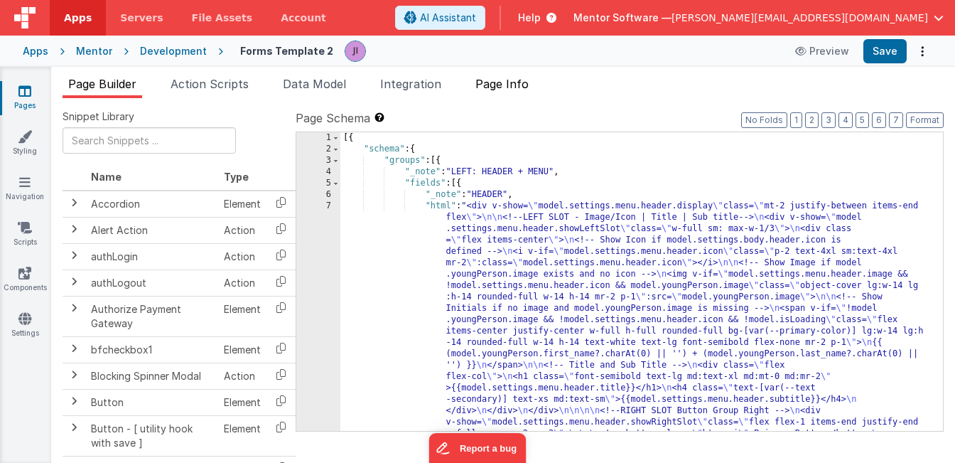
click at [504, 88] on span "Page Info" at bounding box center [501, 84] width 53 height 14
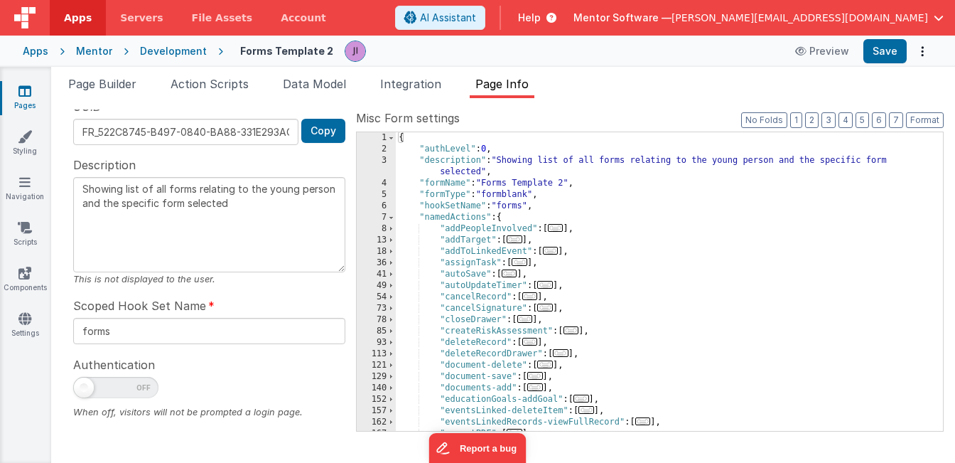
scroll to position [11, 0]
click at [108, 377] on span at bounding box center [115, 387] width 85 height 21
click at [85, 379] on input "checkbox" at bounding box center [78, 384] width 11 height 11
checkbox input "true"
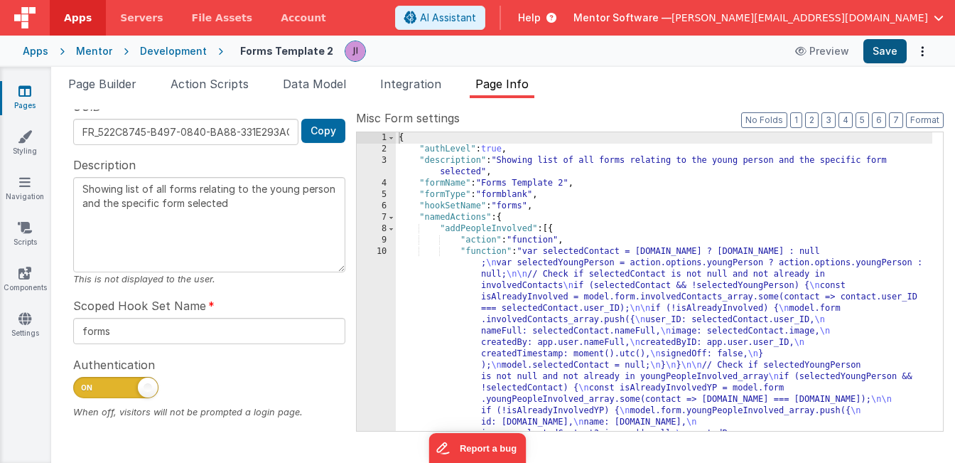
click at [880, 60] on button "Save" at bounding box center [884, 51] width 43 height 24
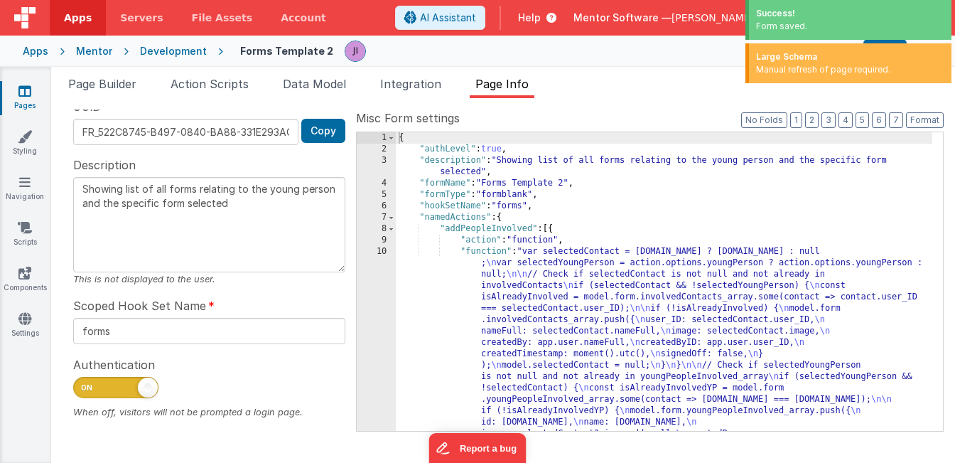
click at [836, 63] on div "Large Schema" at bounding box center [850, 56] width 188 height 13
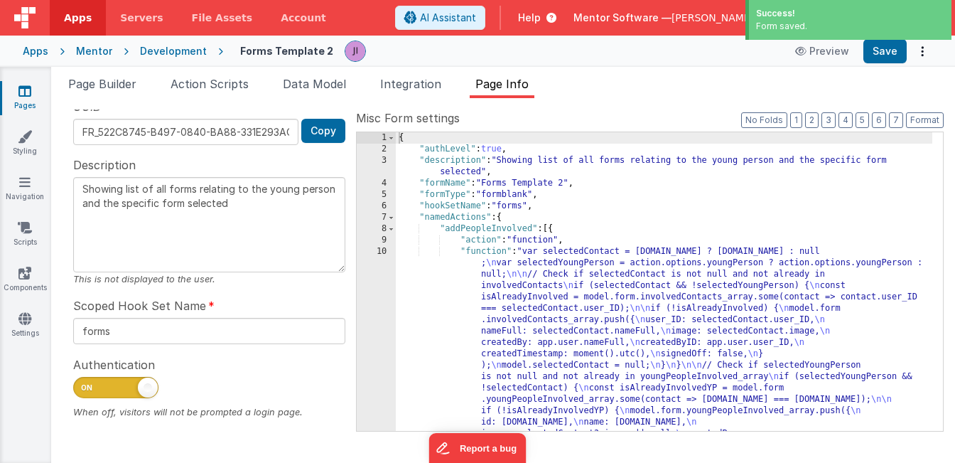
click at [828, 33] on div "Success! Form saved." at bounding box center [848, 20] width 206 height 40
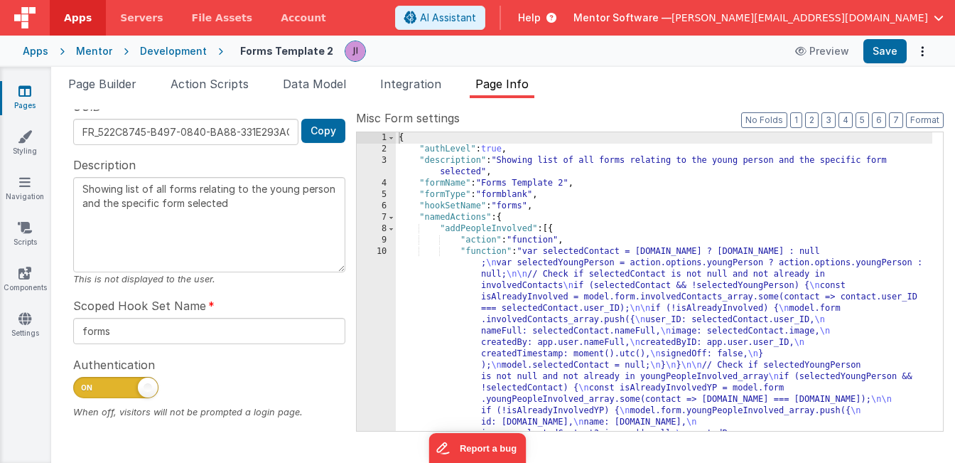
click at [28, 99] on link "Pages" at bounding box center [24, 98] width 51 height 28
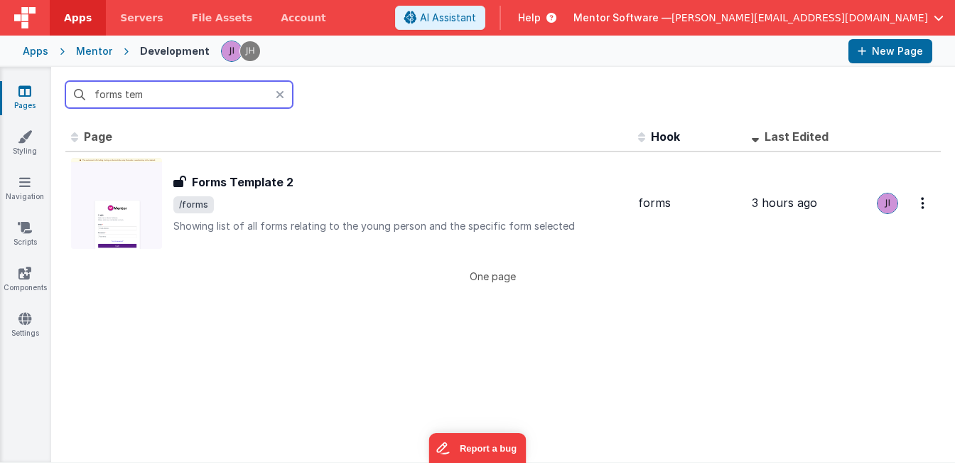
click at [118, 99] on input "forms tem" at bounding box center [178, 94] width 227 height 27
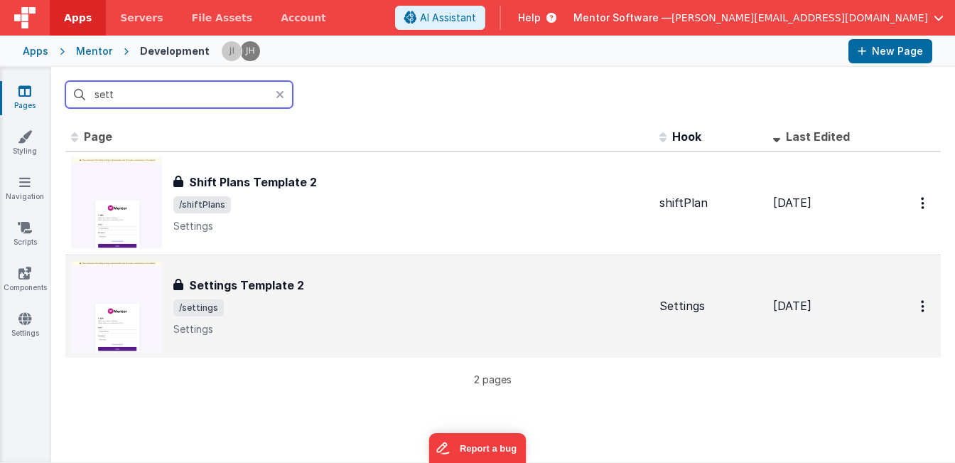
type input "sett"
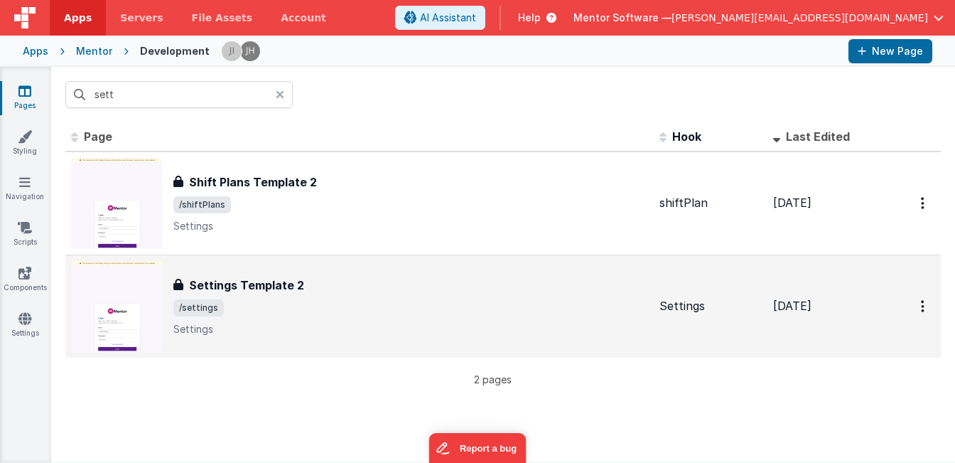
click at [282, 303] on span "/settings" at bounding box center [410, 307] width 475 height 17
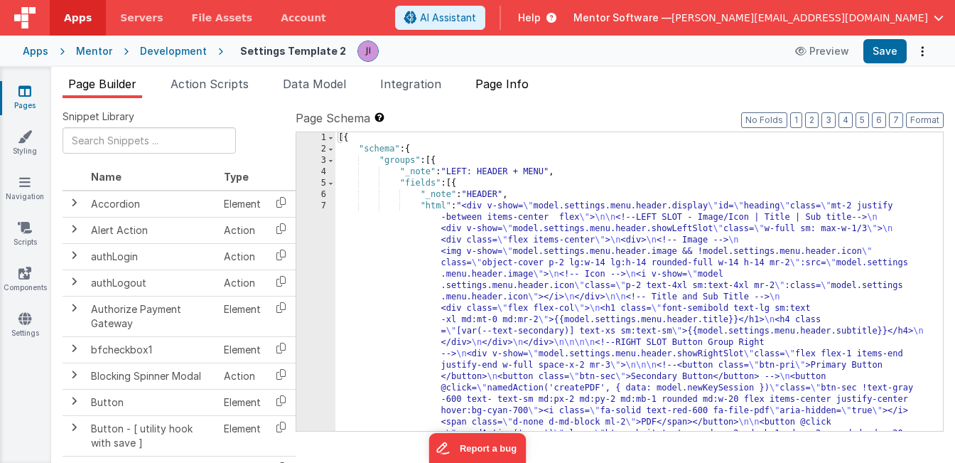
click at [504, 96] on li "Page Info" at bounding box center [502, 86] width 65 height 23
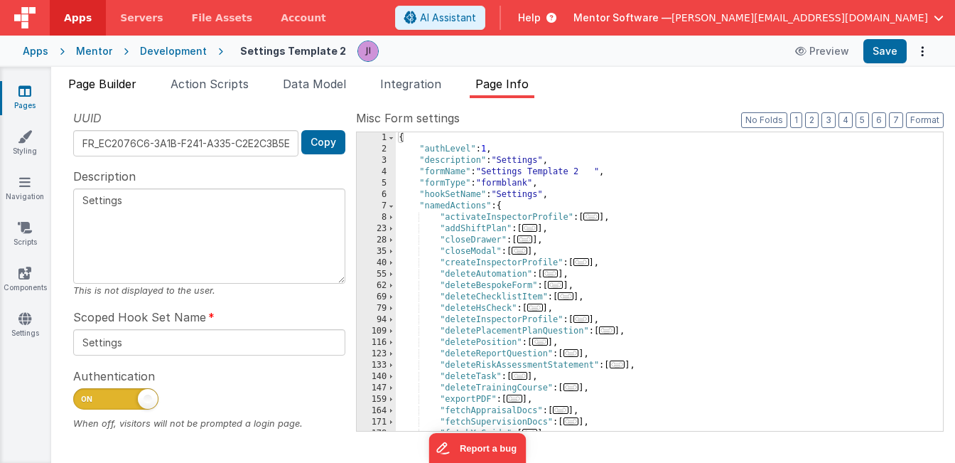
click at [106, 79] on span "Page Builder" at bounding box center [102, 84] width 68 height 14
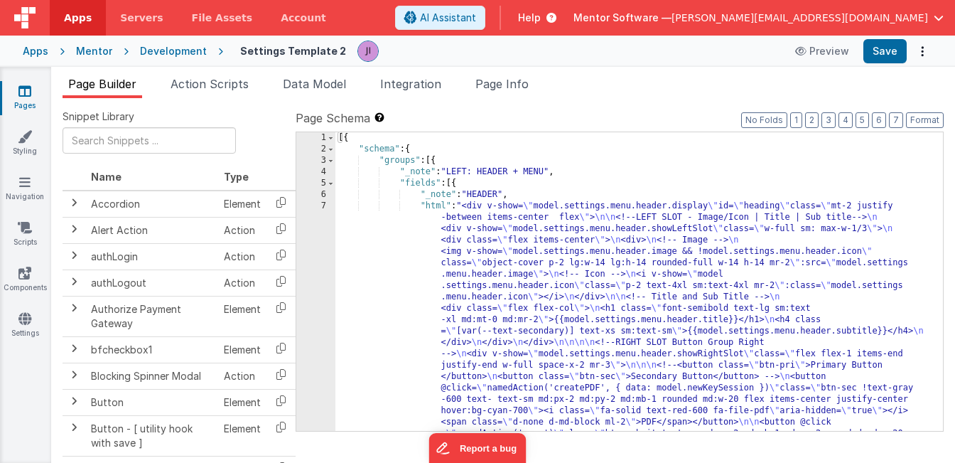
click at [33, 84] on link "Pages" at bounding box center [24, 98] width 51 height 28
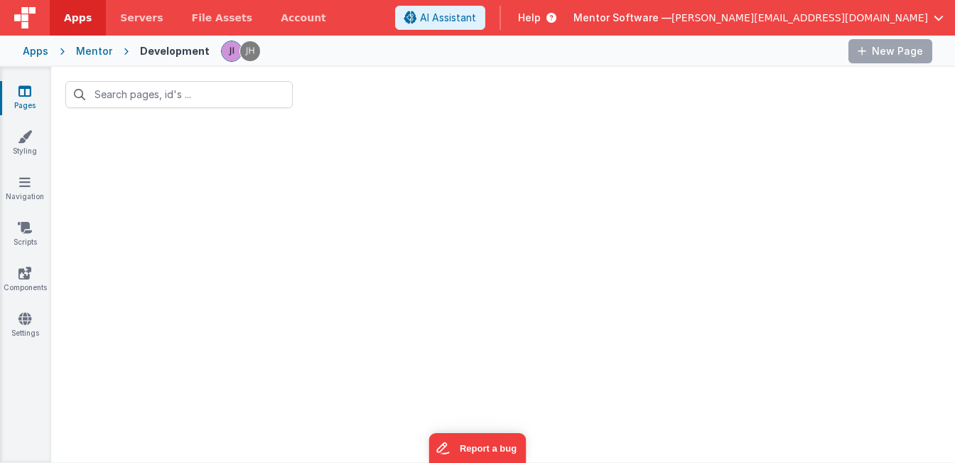
type input "sett"
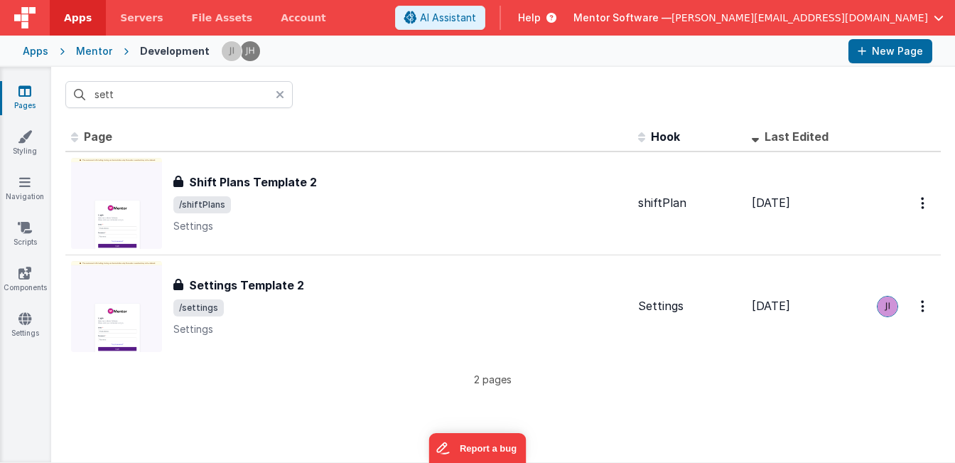
click at [31, 100] on link "Pages" at bounding box center [24, 98] width 51 height 28
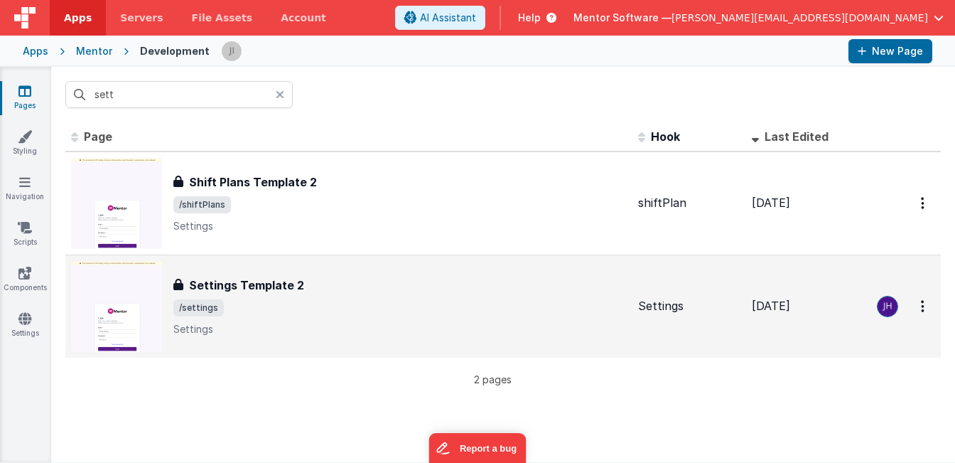
click at [341, 301] on span "/settings" at bounding box center [399, 307] width 453 height 17
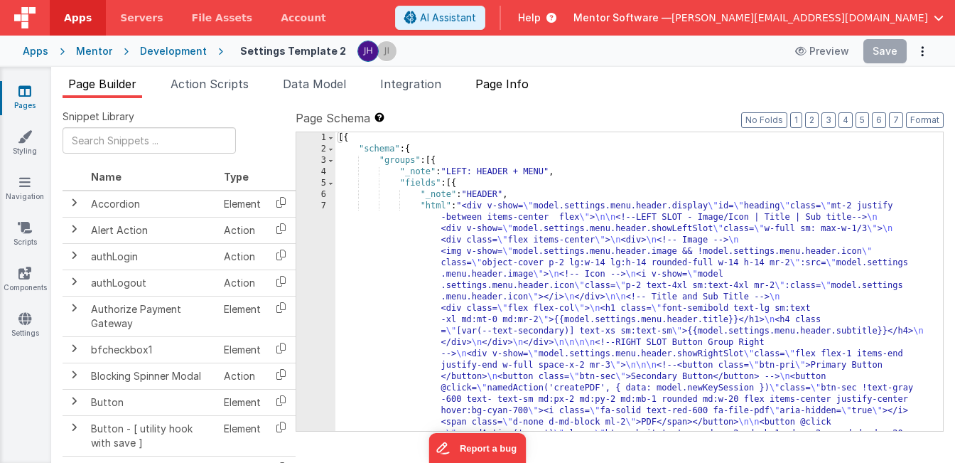
click at [507, 89] on span "Page Info" at bounding box center [501, 84] width 53 height 14
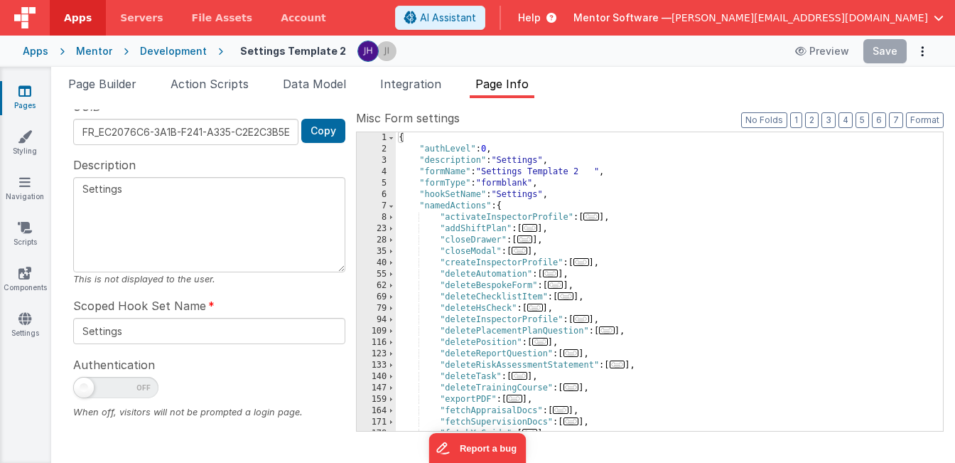
scroll to position [11, 0]
click at [32, 97] on link "Pages" at bounding box center [24, 98] width 51 height 28
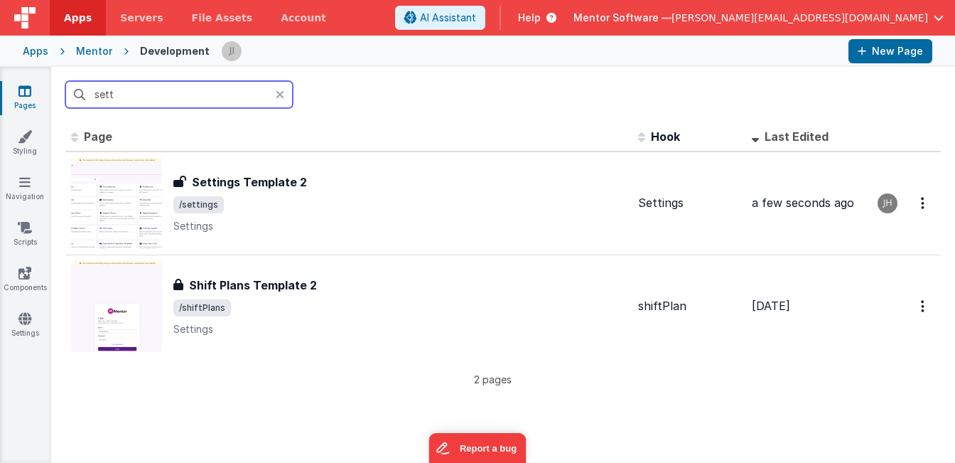
click at [148, 99] on input "sett" at bounding box center [178, 94] width 227 height 27
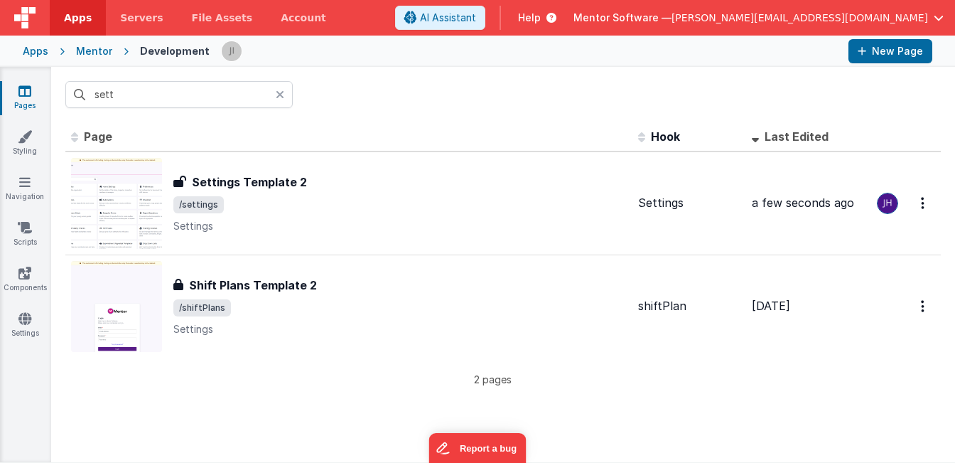
click at [287, 95] on div at bounding box center [284, 94] width 17 height 27
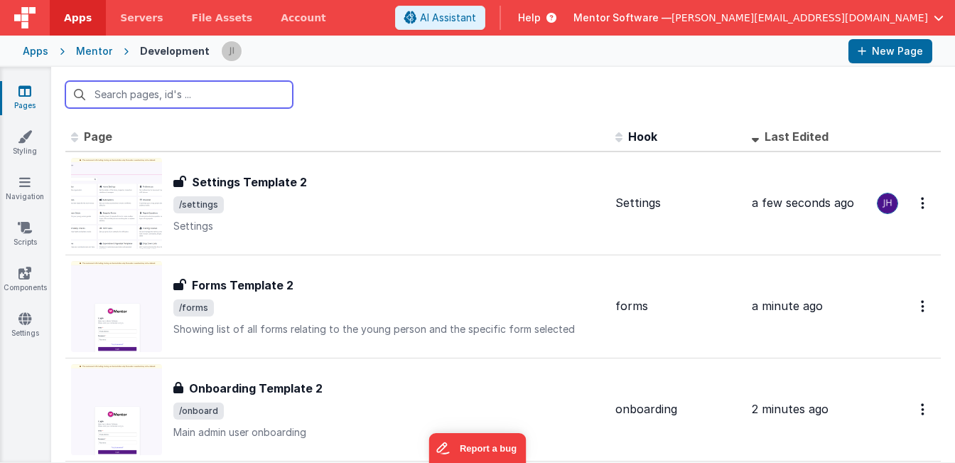
click at [275, 101] on input "text" at bounding box center [178, 94] width 227 height 27
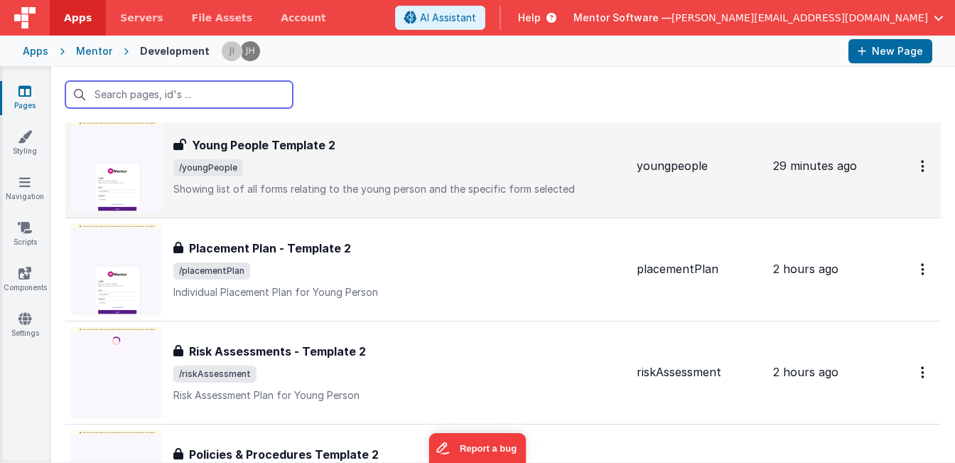
scroll to position [350, 0]
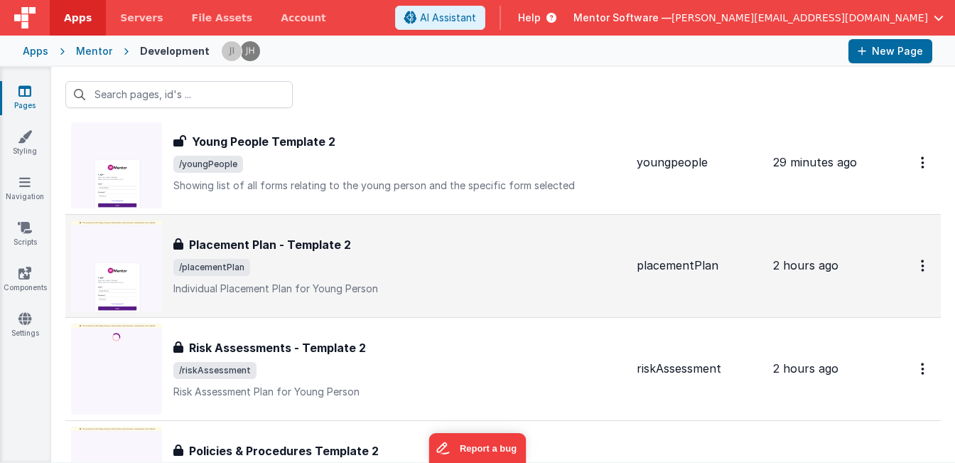
click at [485, 247] on div "Placement Plan - Template 2" at bounding box center [399, 244] width 452 height 17
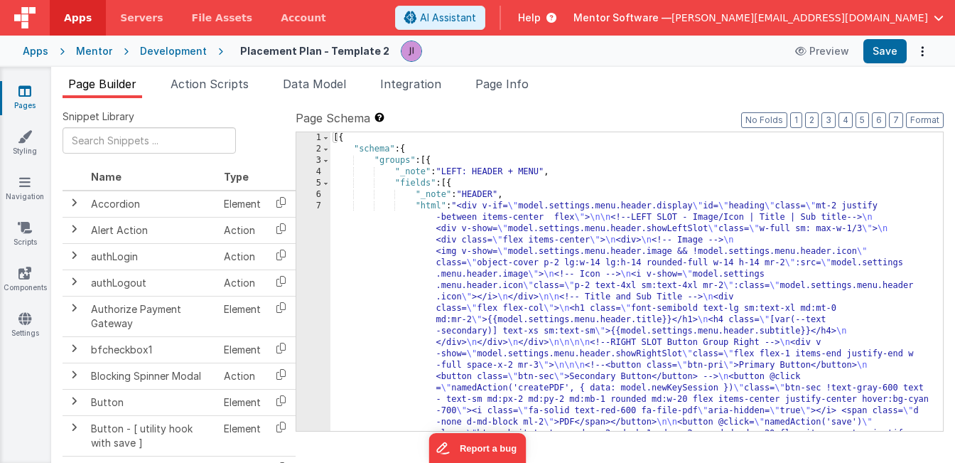
click at [514, 99] on div "Snippet Library Name Type Accordion Element Alert Action Action authLogin Actio…" at bounding box center [503, 291] width 904 height 387
click at [514, 94] on li "Page Info" at bounding box center [502, 86] width 65 height 23
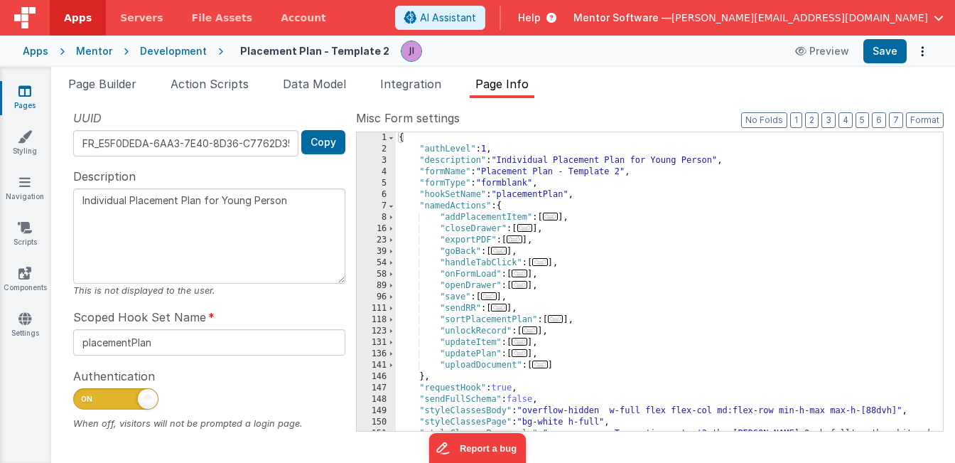
click at [30, 82] on div "Pages Styling Navigation Scripts Components Settings" at bounding box center [25, 265] width 51 height 396
click at [27, 94] on icon at bounding box center [24, 91] width 13 height 14
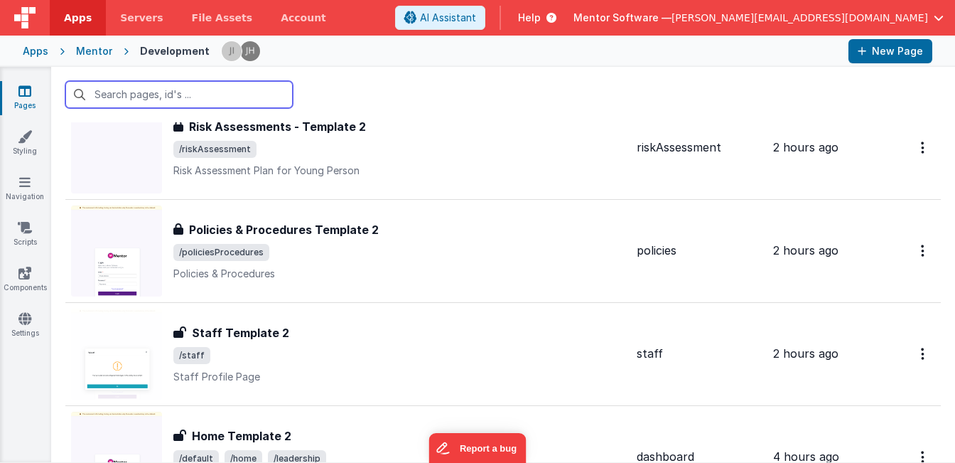
scroll to position [578, 0]
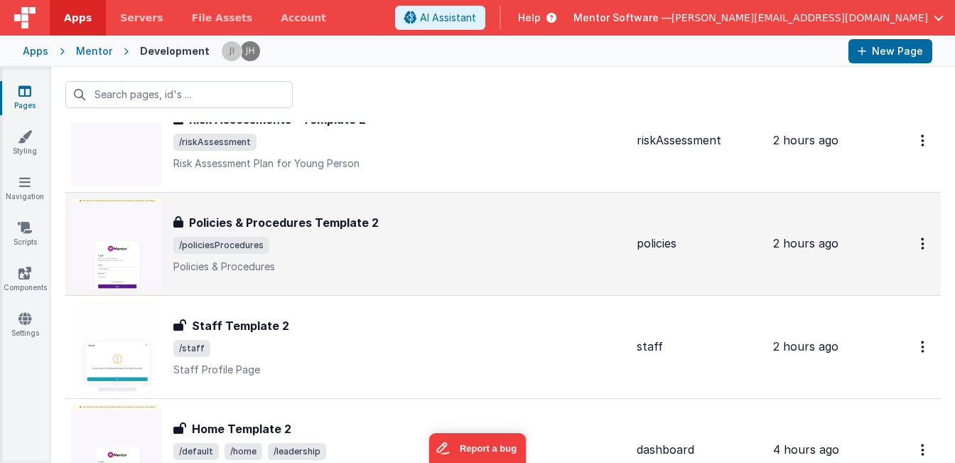
click at [359, 259] on p "Policies & Procedures" at bounding box center [399, 266] width 452 height 14
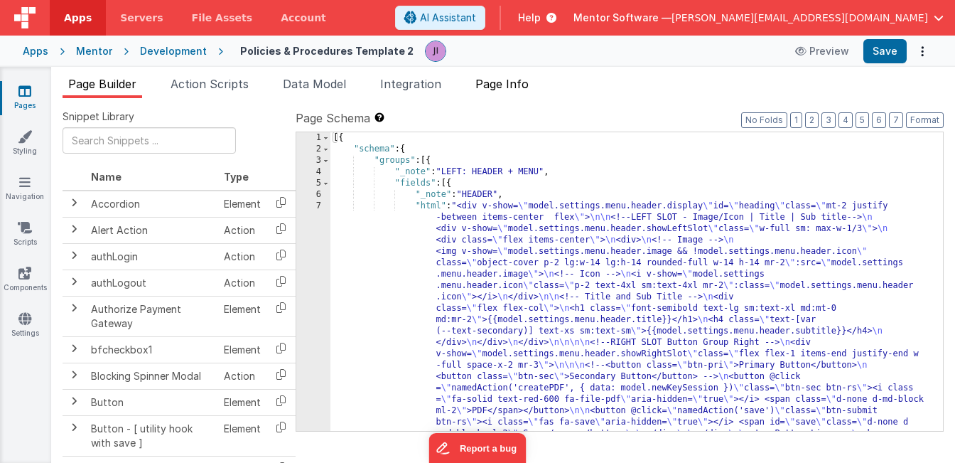
click at [504, 85] on span "Page Info" at bounding box center [501, 84] width 53 height 14
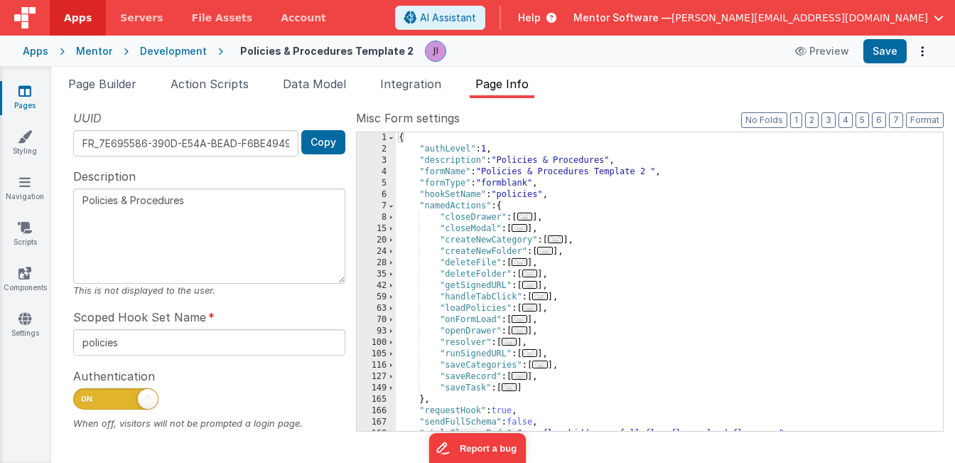
click at [215, 72] on div "Page Builder Action Scripts Data Model Integration Page Info Snippet Library Na…" at bounding box center [503, 265] width 904 height 396
click at [206, 97] on li "Action Scripts" at bounding box center [210, 86] width 90 height 23
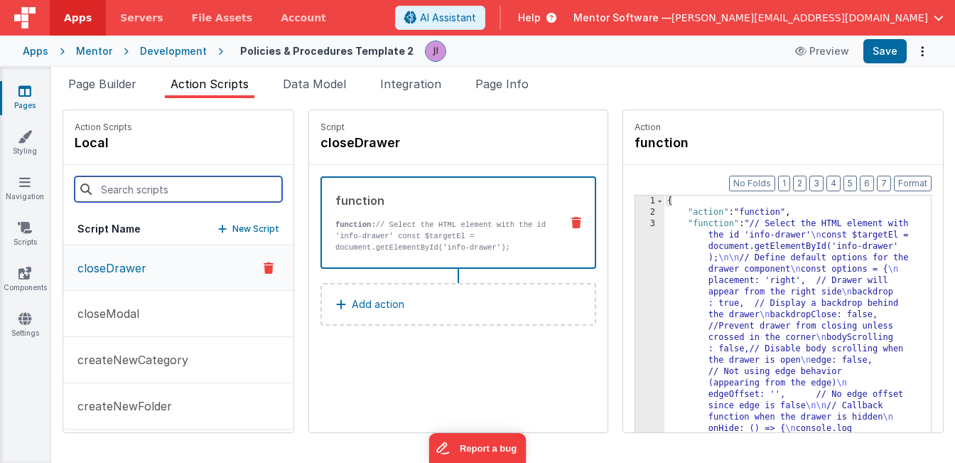
click at [217, 178] on input at bounding box center [178, 189] width 207 height 26
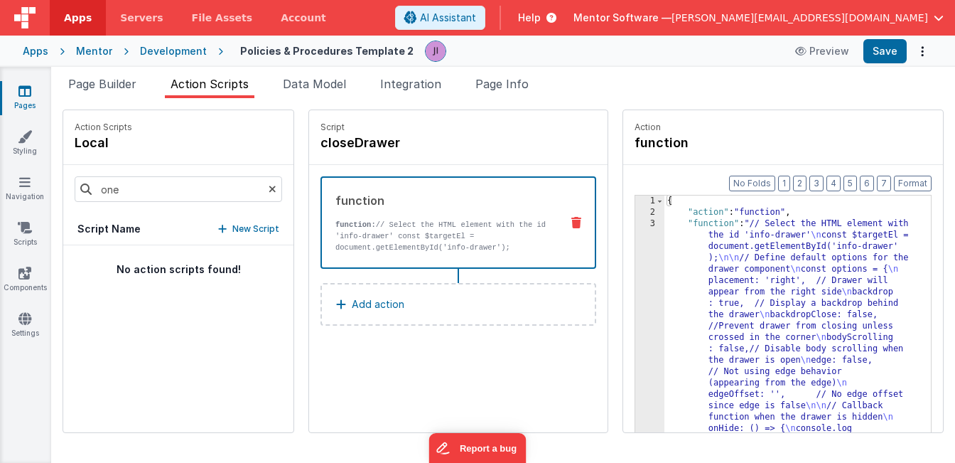
drag, startPoint x: 217, startPoint y: 182, endPoint x: 164, endPoint y: 279, distance: 110.6
click at [164, 279] on div "No action scripts found!" at bounding box center [178, 338] width 230 height 187
click at [149, 195] on input "one" at bounding box center [178, 189] width 207 height 26
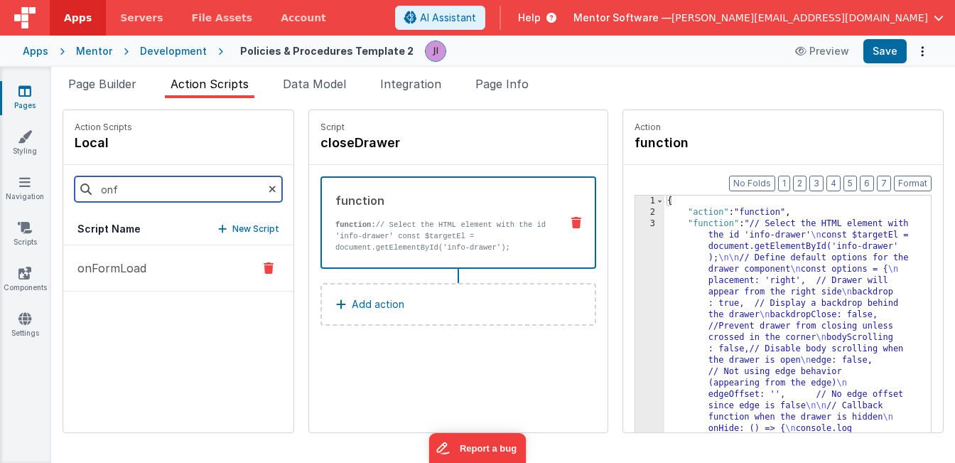
type input "onf"
click at [101, 269] on p "onFormLoad" at bounding box center [107, 267] width 77 height 17
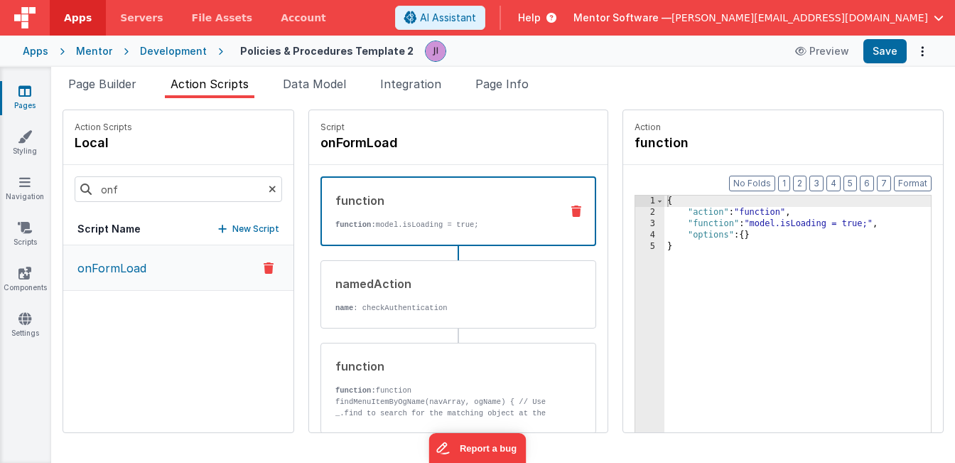
click at [31, 90] on link "Pages" at bounding box center [24, 98] width 51 height 28
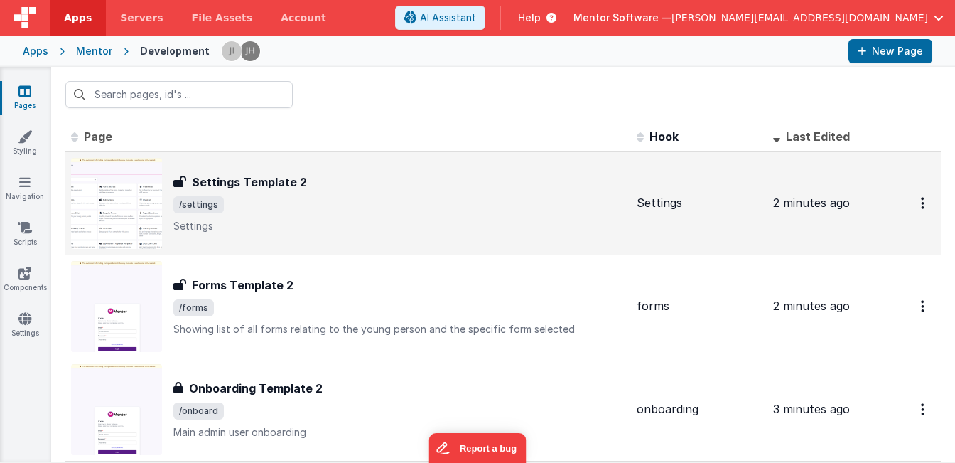
click at [313, 215] on div "Settings Template 2 Settings Template 2 /settings Settings" at bounding box center [399, 203] width 452 height 60
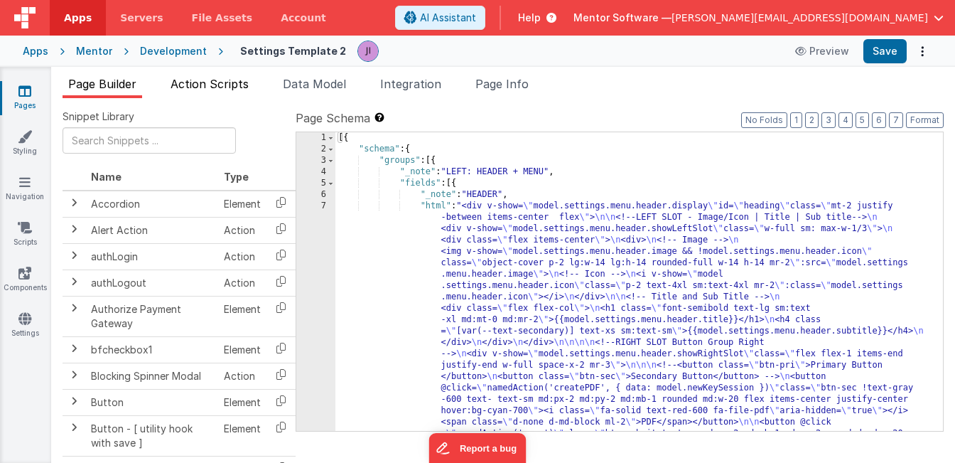
click at [214, 88] on span "Action Scripts" at bounding box center [210, 84] width 78 height 14
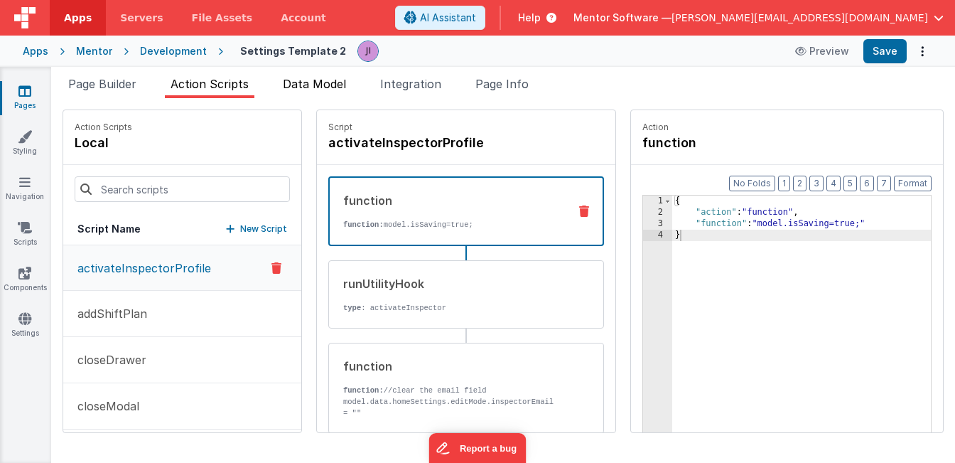
click at [303, 86] on span "Data Model" at bounding box center [314, 84] width 63 height 14
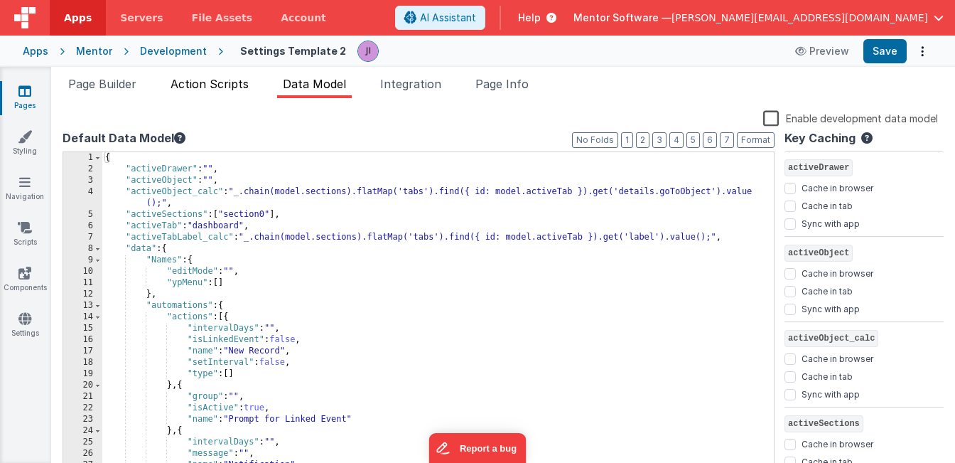
click at [254, 93] on li "Action Scripts" at bounding box center [210, 86] width 90 height 23
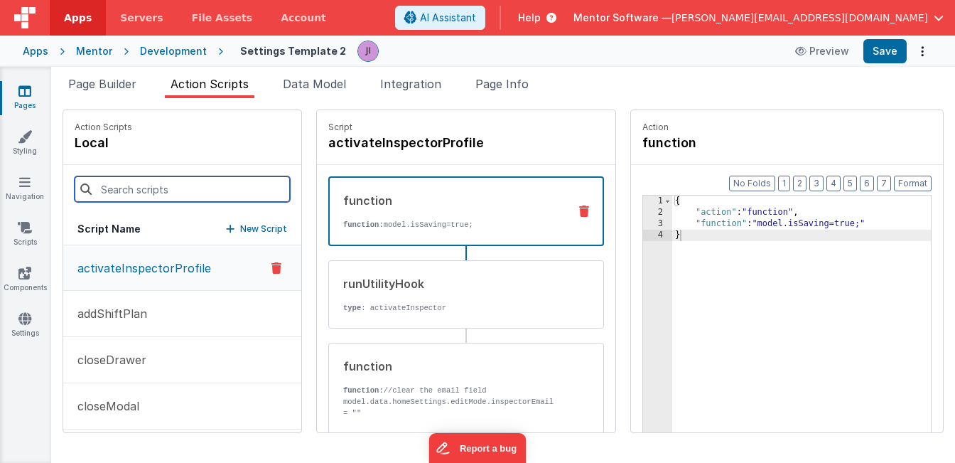
click at [131, 183] on input at bounding box center [182, 189] width 215 height 26
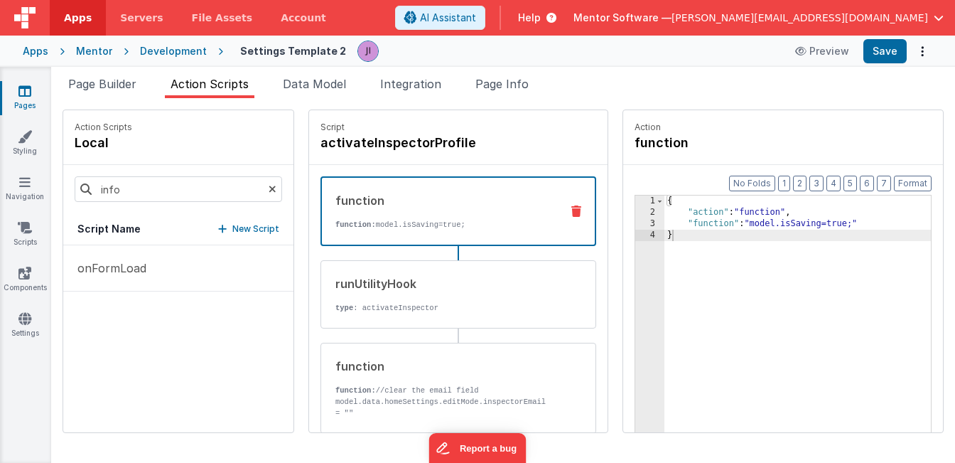
drag, startPoint x: 129, startPoint y: 215, endPoint x: 150, endPoint y: 260, distance: 49.6
click at [150, 260] on div "onFormLoad" at bounding box center [178, 338] width 230 height 187
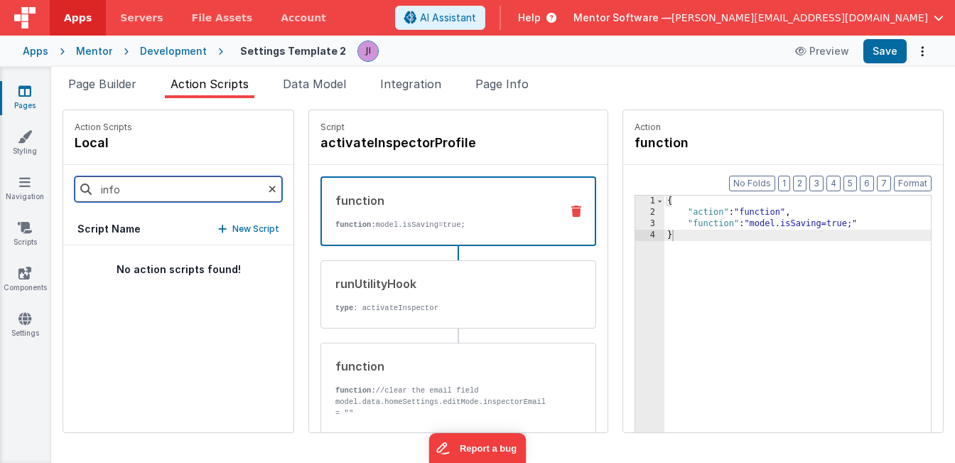
click at [145, 199] on input "info" at bounding box center [178, 189] width 207 height 26
type input "onfo"
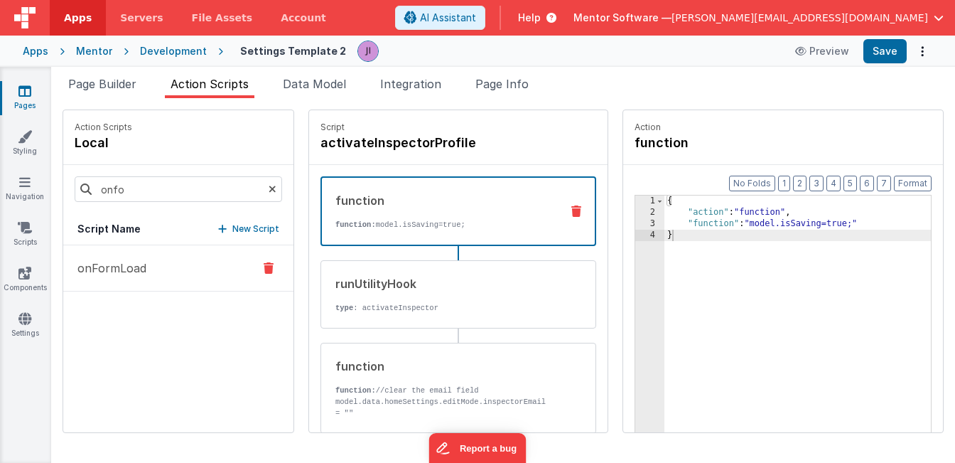
click at [114, 282] on button "onFormLoad" at bounding box center [178, 268] width 230 height 46
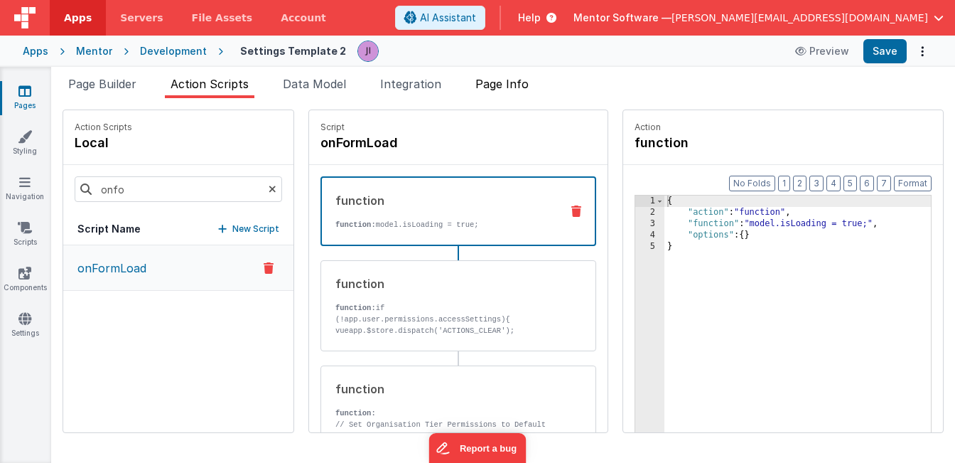
click at [517, 93] on li "Page Info" at bounding box center [502, 86] width 65 height 23
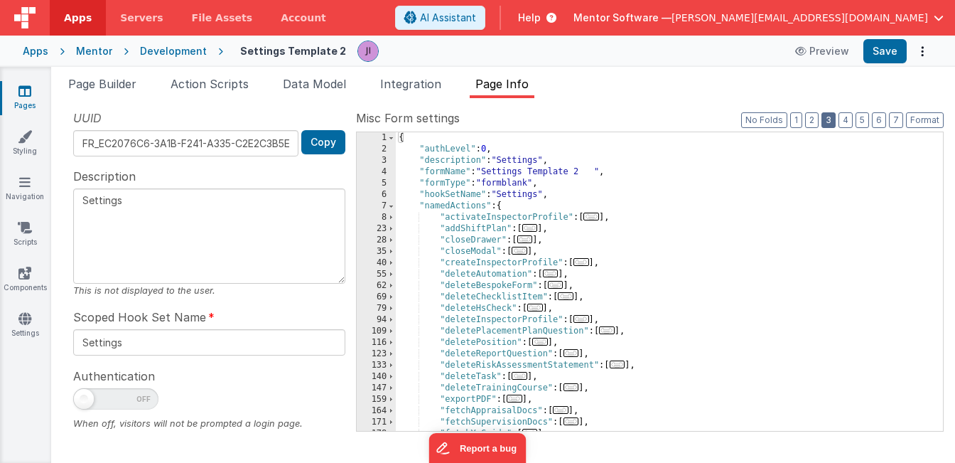
click at [836, 124] on button "3" at bounding box center [828, 120] width 14 height 16
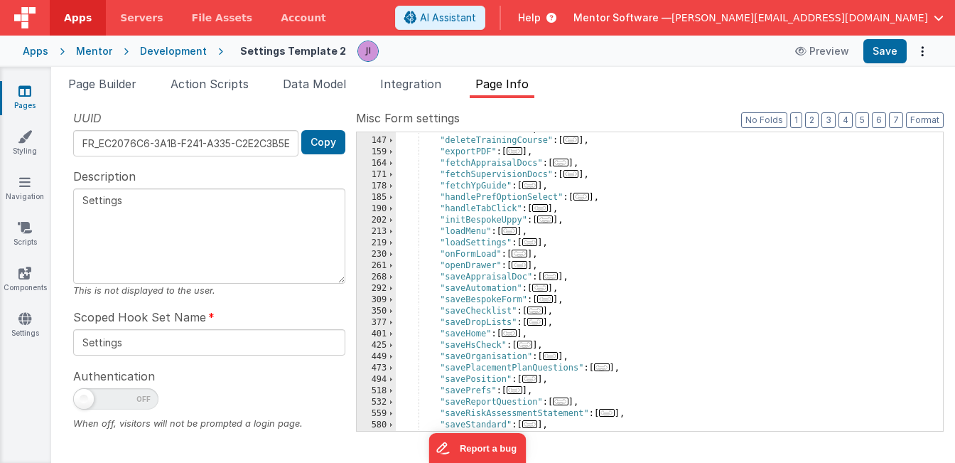
scroll to position [250, 0]
click at [522, 251] on span "..." at bounding box center [520, 251] width 16 height 8
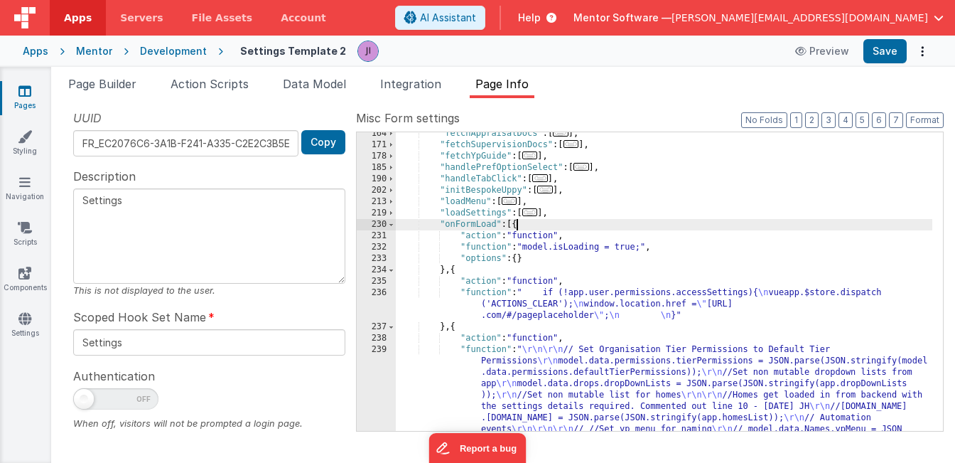
scroll to position [281, 0]
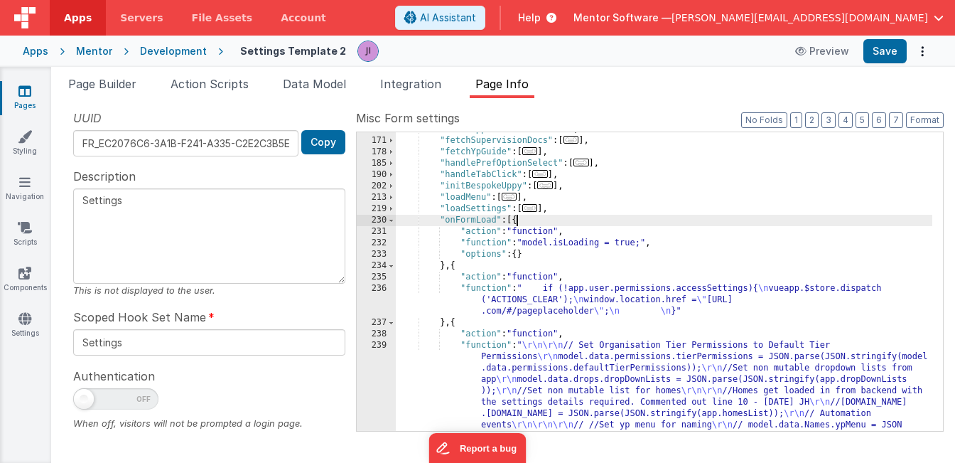
click at [455, 268] on div ""fetchAppraisalDocs" : [ ... ] , "fetchSupervisionDocs" : [ ... ] , "fetchYpGui…" at bounding box center [664, 455] width 536 height 662
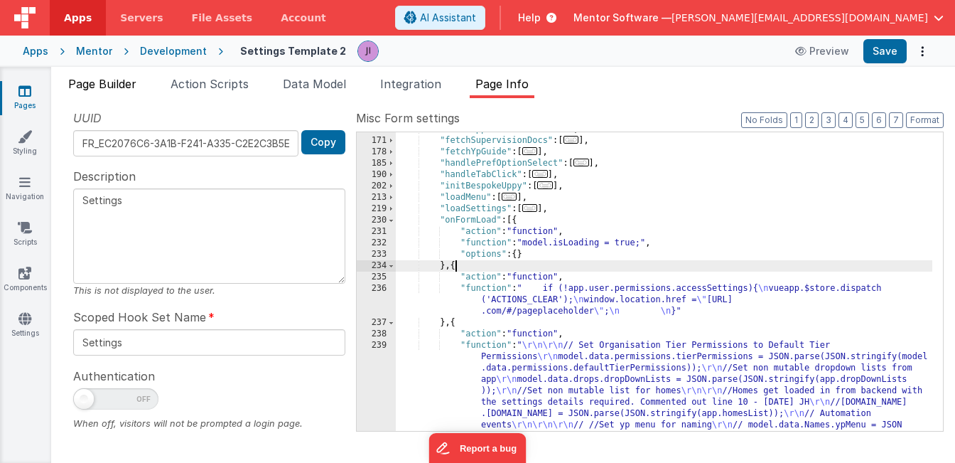
click at [132, 92] on li "Page Builder" at bounding box center [103, 86] width 80 height 23
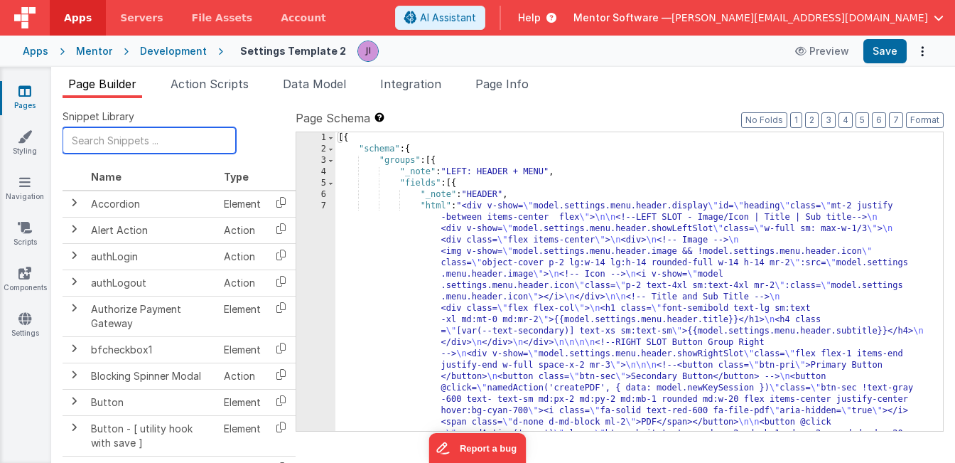
click at [126, 137] on input "text" at bounding box center [149, 140] width 173 height 26
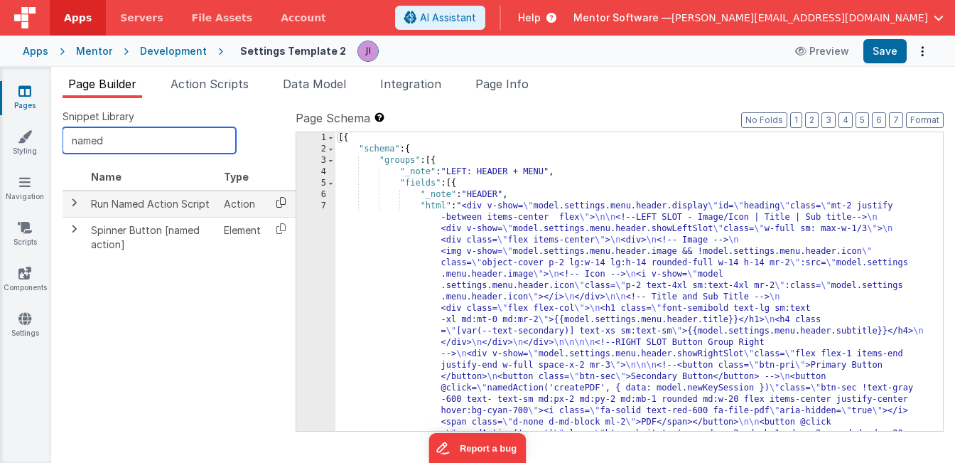
type input "named"
click at [282, 206] on icon at bounding box center [280, 202] width 29 height 22
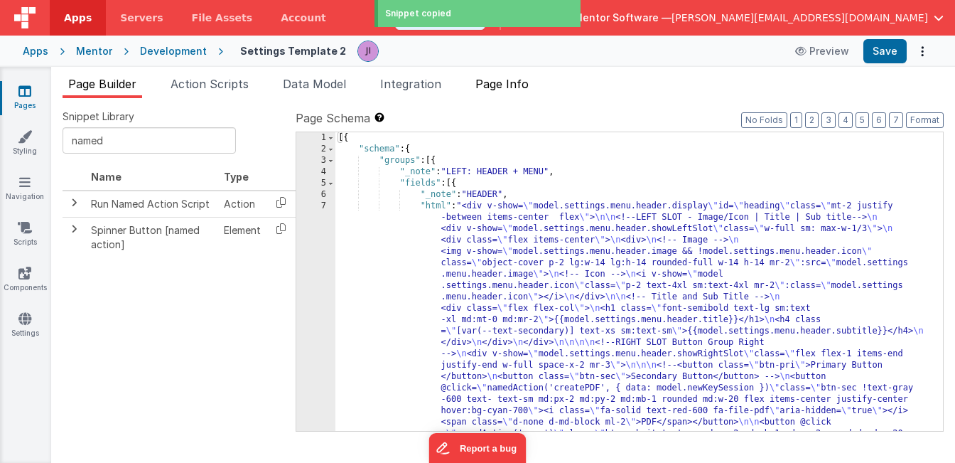
click at [497, 97] on li "Page Info" at bounding box center [502, 86] width 65 height 23
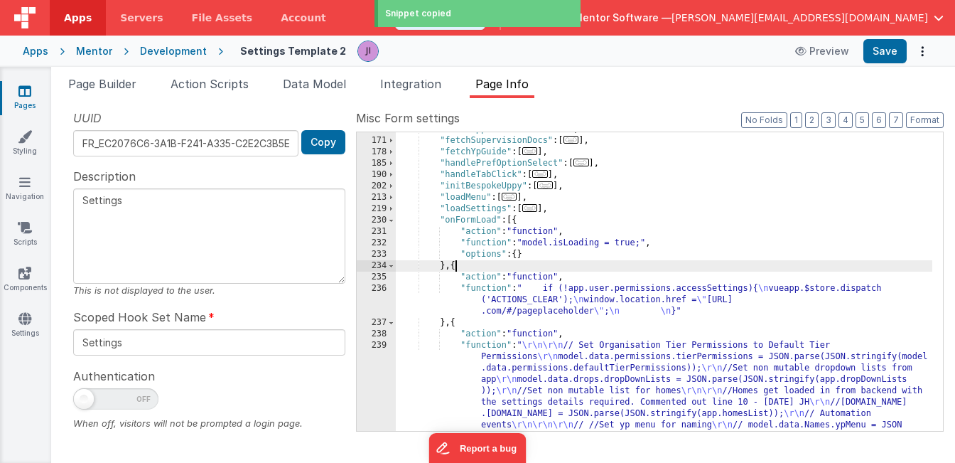
click at [455, 261] on div ""fetchAppraisalDocs" : [ ... ] , "fetchSupervisionDocs" : [ ... ] , "fetchYpGui…" at bounding box center [664, 455] width 536 height 662
paste textarea
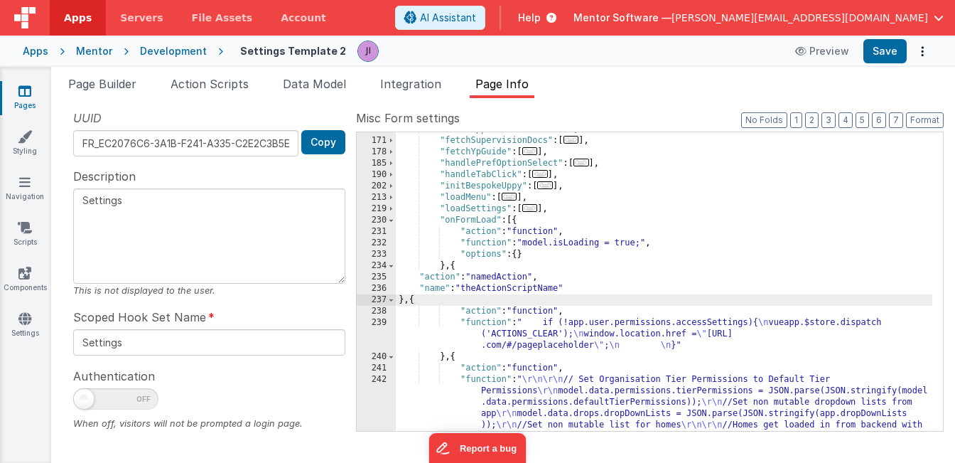
click at [507, 297] on div ""fetchAppraisalDocs" : [ ... ] , "fetchSupervisionDocs" : [ ... ] , "fetchYpGui…" at bounding box center [664, 455] width 536 height 662
click at [507, 286] on div ""fetchAppraisalDocs" : [ ... ] , "fetchSupervisionDocs" : [ ... ] , "fetchYpGui…" at bounding box center [664, 455] width 536 height 662
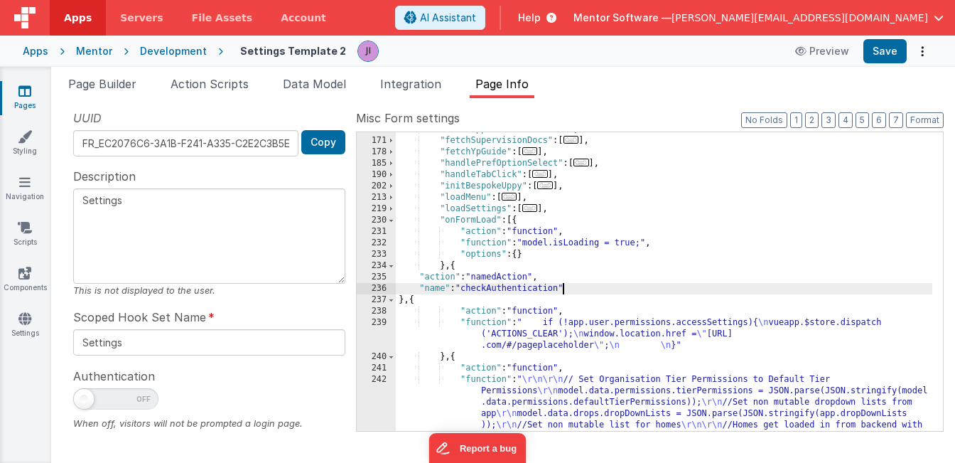
click at [502, 291] on div ""fetchAppraisalDocs" : [ ... ] , "fetchSupervisionDocs" : [ ... ] , "fetchYpGui…" at bounding box center [664, 455] width 536 height 662
click at [883, 52] on button "Save" at bounding box center [884, 51] width 43 height 24
click at [13, 236] on link "Scripts" at bounding box center [24, 234] width 51 height 28
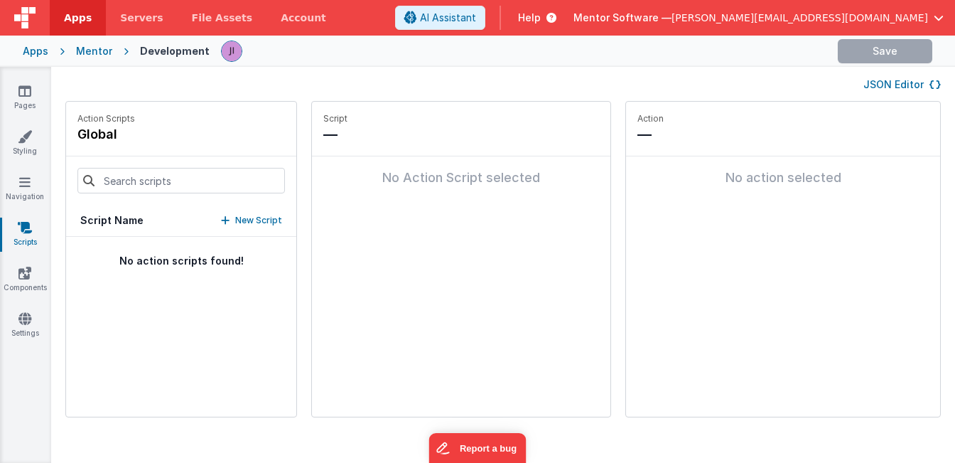
type input "chec"
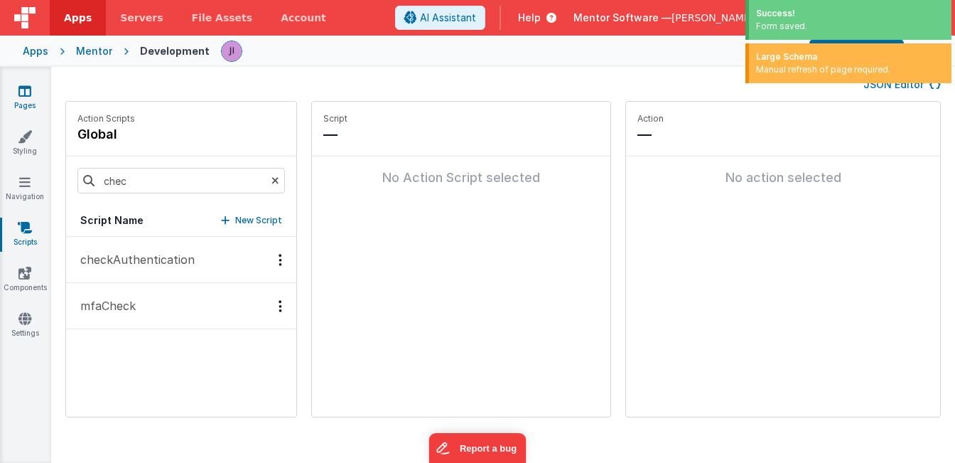
click at [32, 103] on link "Pages" at bounding box center [24, 98] width 51 height 28
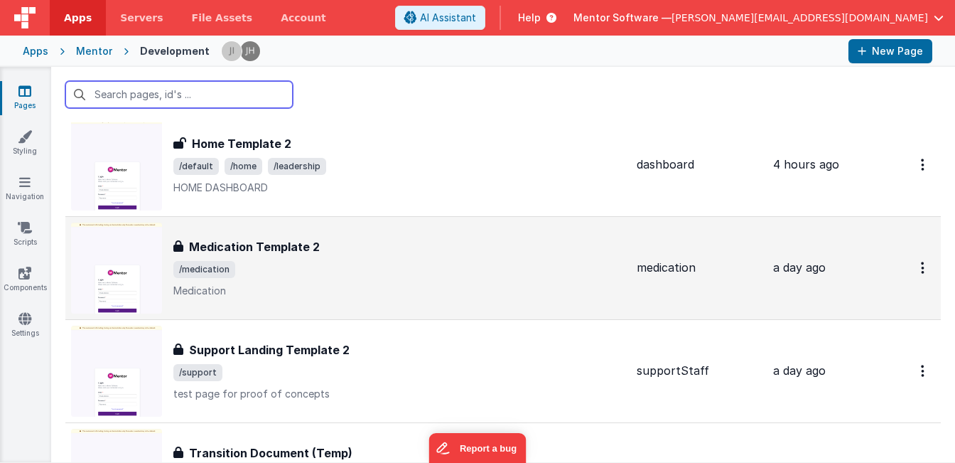
scroll to position [866, 0]
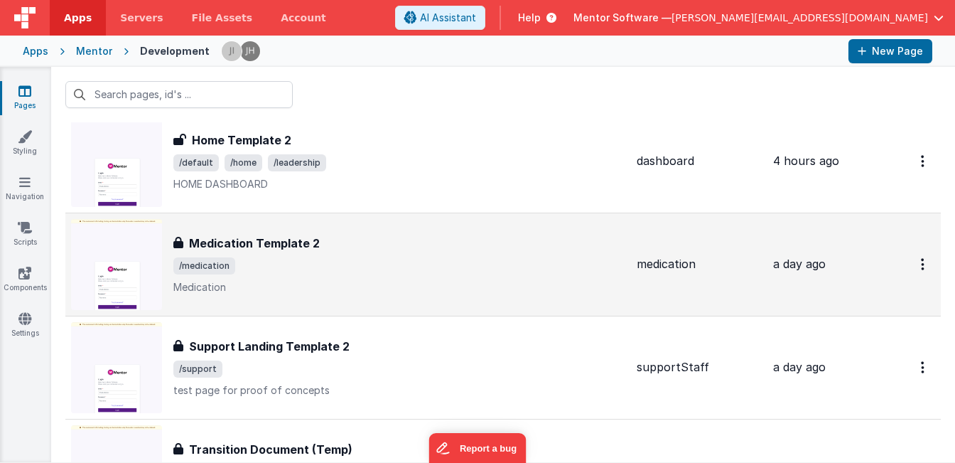
click at [341, 243] on div "Medication Template 2" at bounding box center [399, 242] width 452 height 17
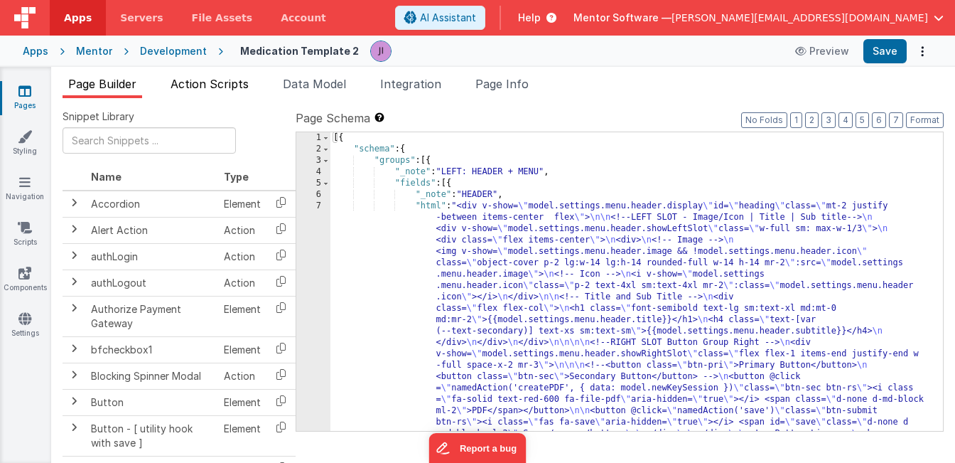
click at [222, 92] on li "Action Scripts" at bounding box center [210, 86] width 90 height 23
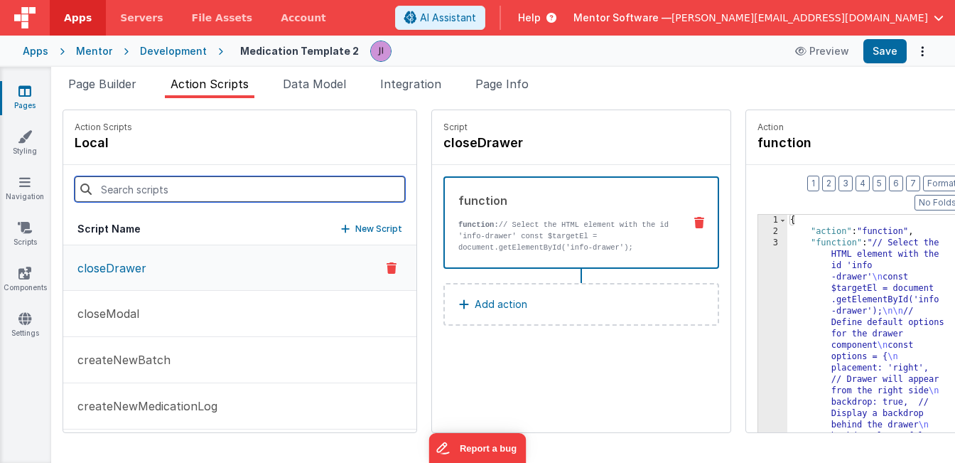
click at [161, 195] on input at bounding box center [240, 189] width 330 height 26
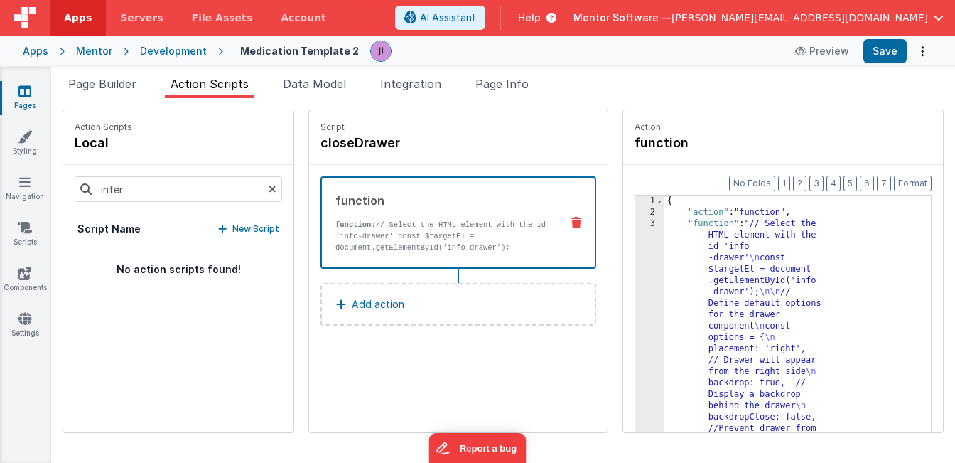
click at [136, 266] on p "No action scripts found!" at bounding box center [178, 269] width 230 height 14
click at [150, 207] on div "infer" at bounding box center [178, 189] width 230 height 48
click at [150, 198] on input "infer" at bounding box center [178, 189] width 207 height 26
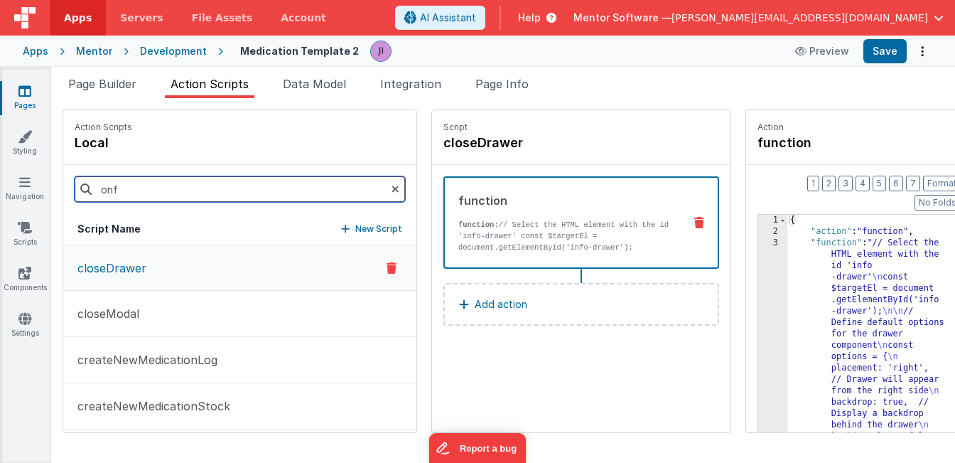
type input "onfo"
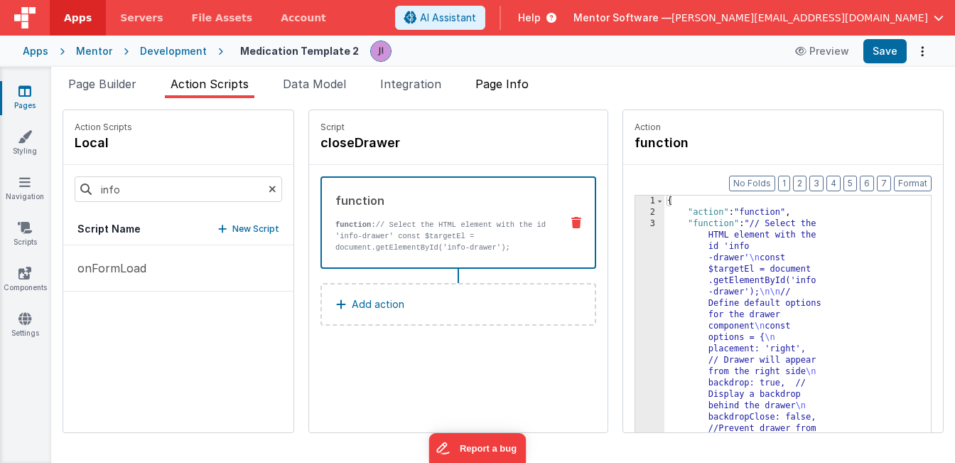
drag, startPoint x: 150, startPoint y: 198, endPoint x: 507, endPoint y: 85, distance: 374.3
click at [507, 78] on span "Page Info" at bounding box center [501, 84] width 53 height 14
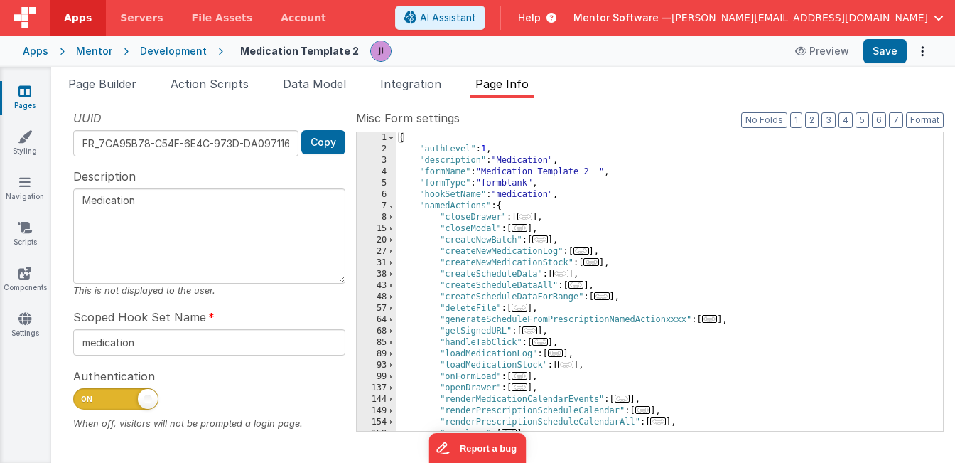
click at [507, 91] on li "Page Info" at bounding box center [502, 86] width 65 height 23
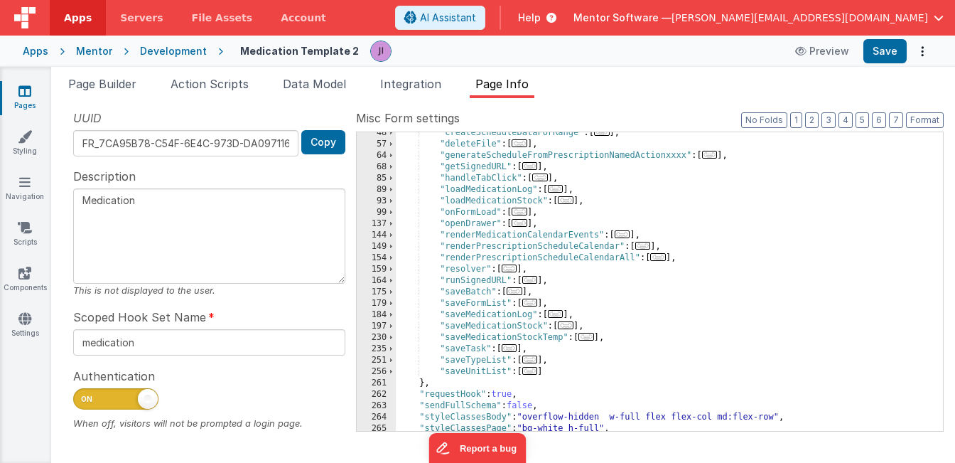
scroll to position [190, 0]
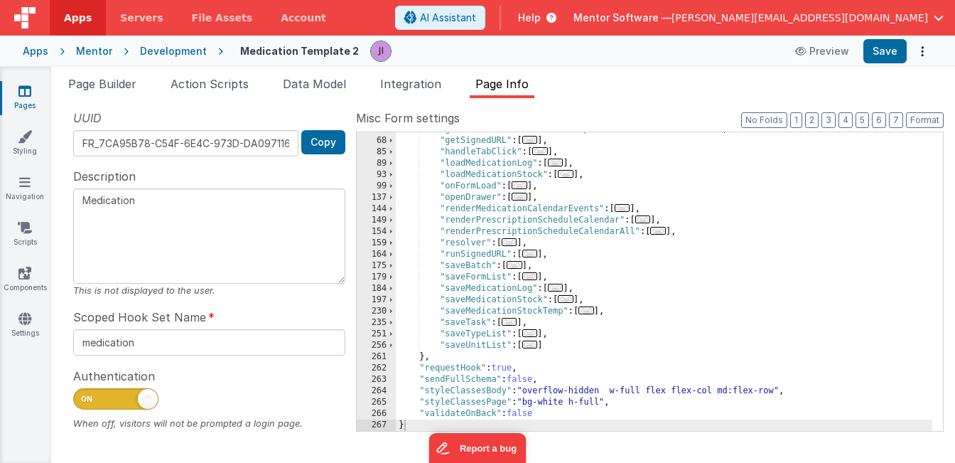
click at [519, 185] on span "..." at bounding box center [520, 185] width 16 height 8
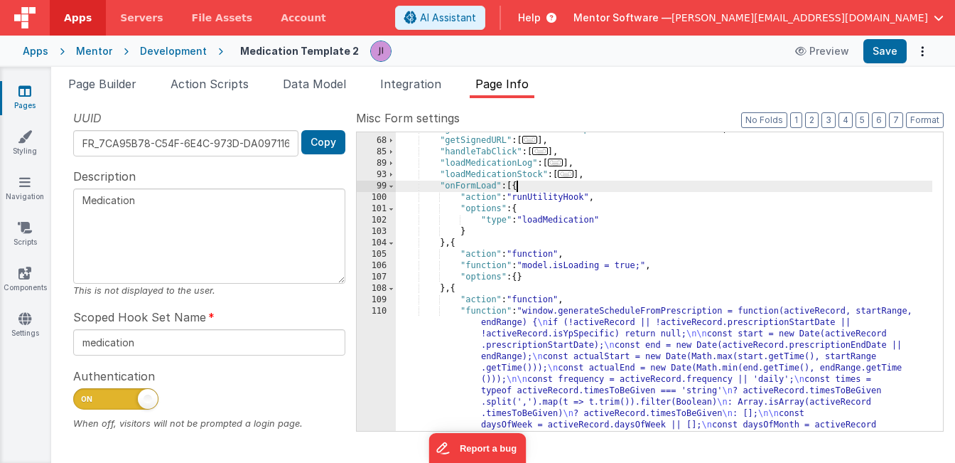
click at [520, 185] on div ""generateScheduleFromPrescriptionNamedActionxxxx" : [ ... ] , "getSignedURL" : …" at bounding box center [664, 472] width 536 height 696
click at [514, 188] on div ""generateScheduleFromPrescriptionNamedActionxxxx" : [ ... ] , "getSignedURL" : …" at bounding box center [664, 472] width 536 height 696
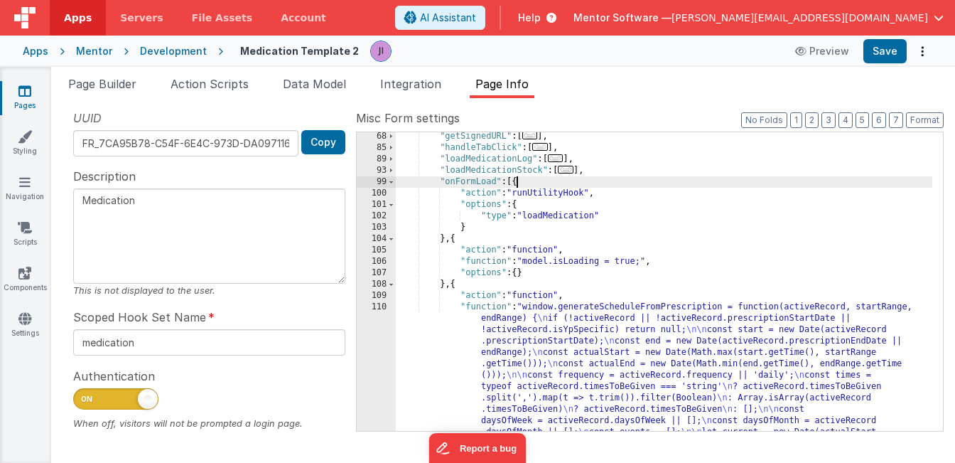
scroll to position [195, 0]
paste textarea
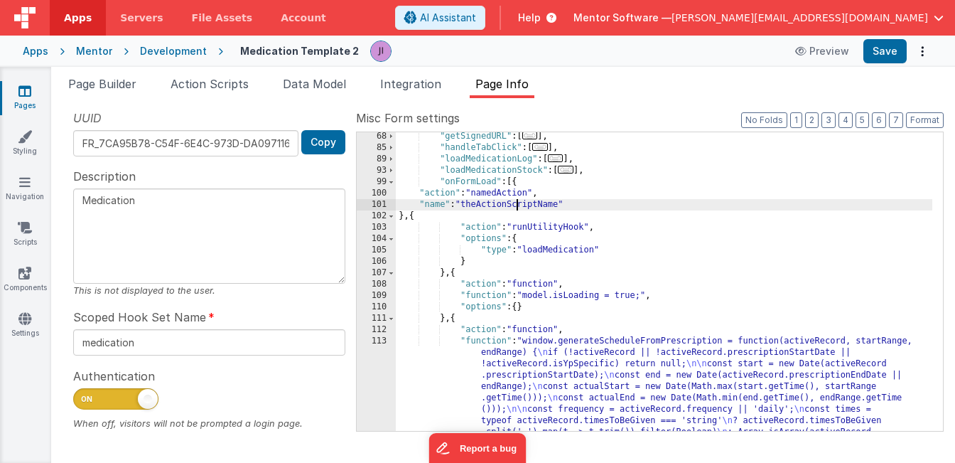
click at [874, 50] on button "Save" at bounding box center [884, 51] width 43 height 24
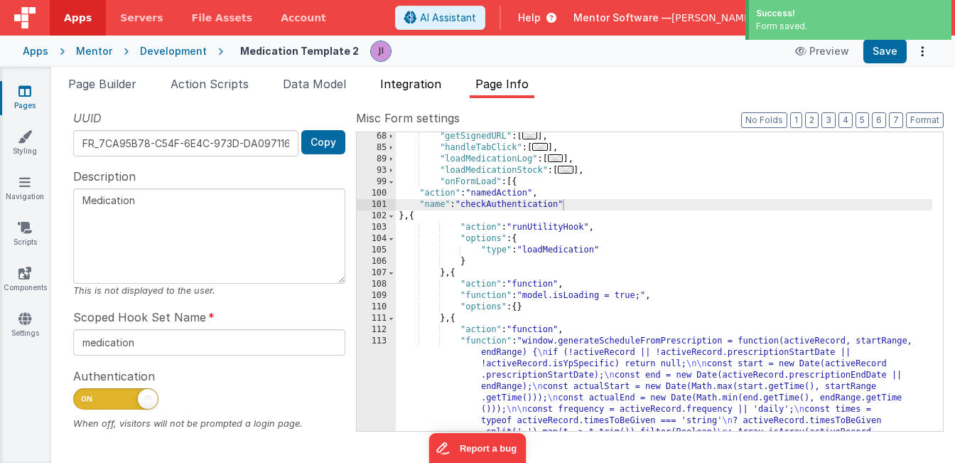
click at [428, 84] on span "Integration" at bounding box center [410, 84] width 61 height 14
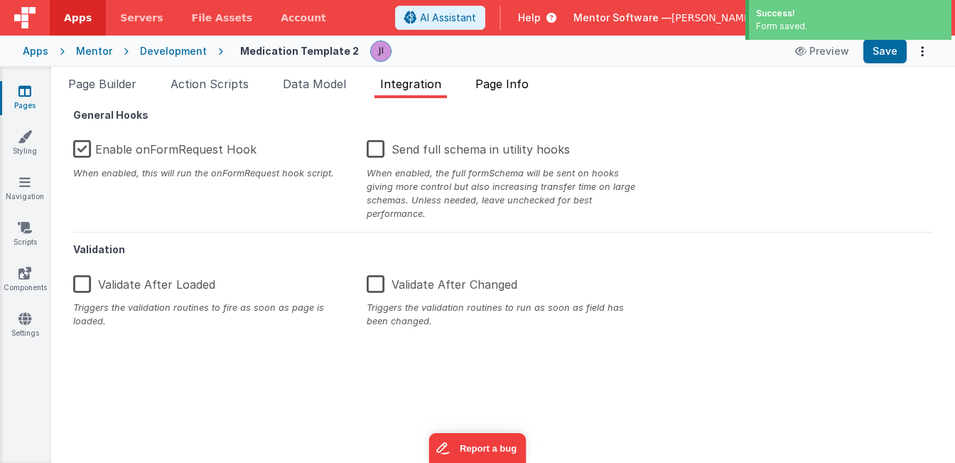
click at [525, 95] on li "Page Info" at bounding box center [502, 86] width 65 height 23
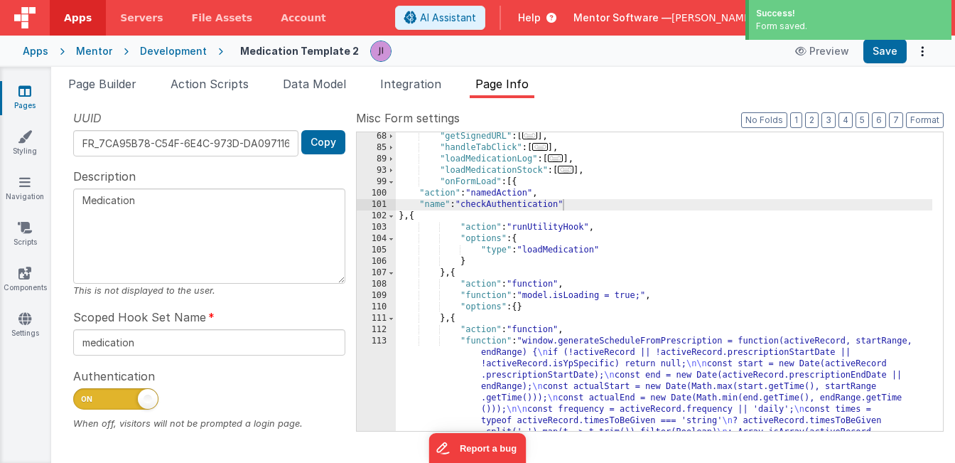
scroll to position [0, 0]
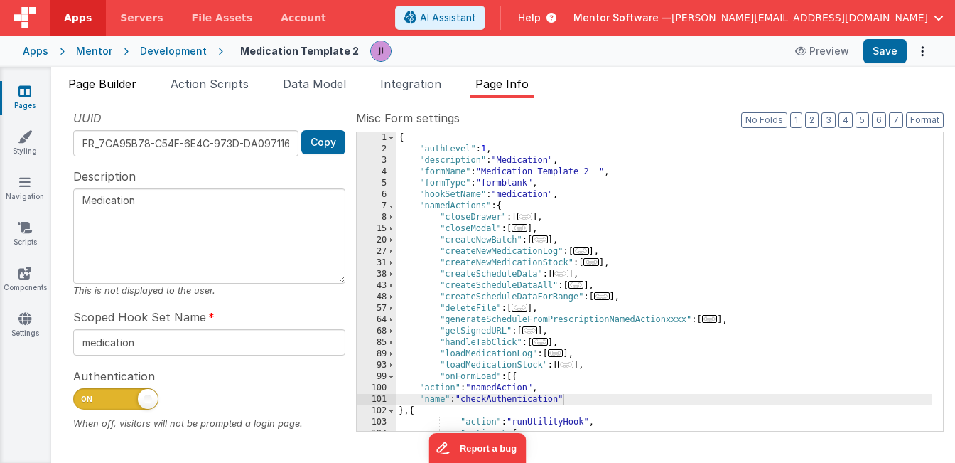
click at [136, 90] on span "Page Builder" at bounding box center [102, 84] width 68 height 14
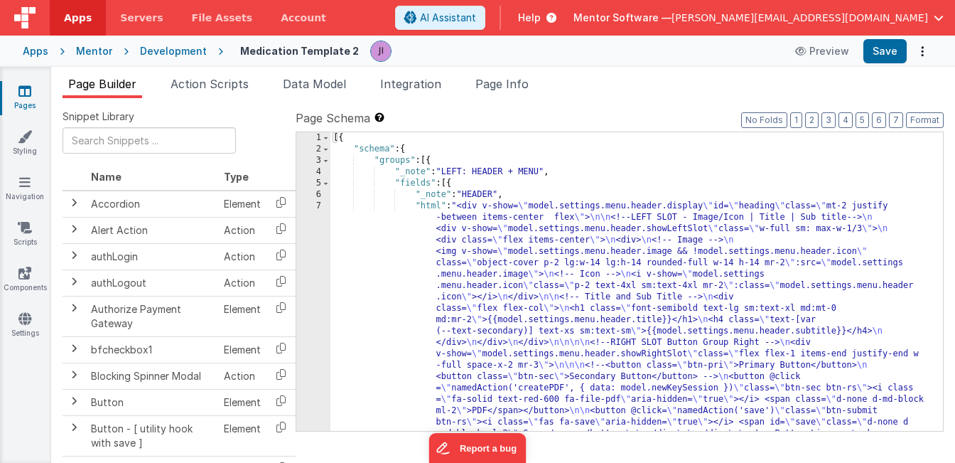
click at [517, 60] on div "Medication Template 2 Preview Save" at bounding box center [577, 51] width 709 height 24
click at [517, 68] on div "Page Builder Action Scripts Data Model Integration Page Info Snippet Library Na…" at bounding box center [503, 265] width 904 height 396
click at [517, 77] on span "Page Info" at bounding box center [501, 84] width 53 height 14
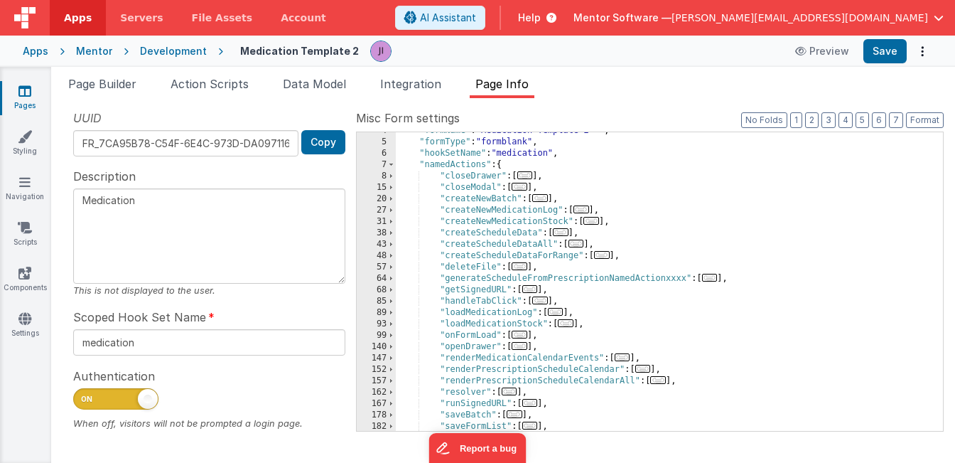
scroll to position [190, 0]
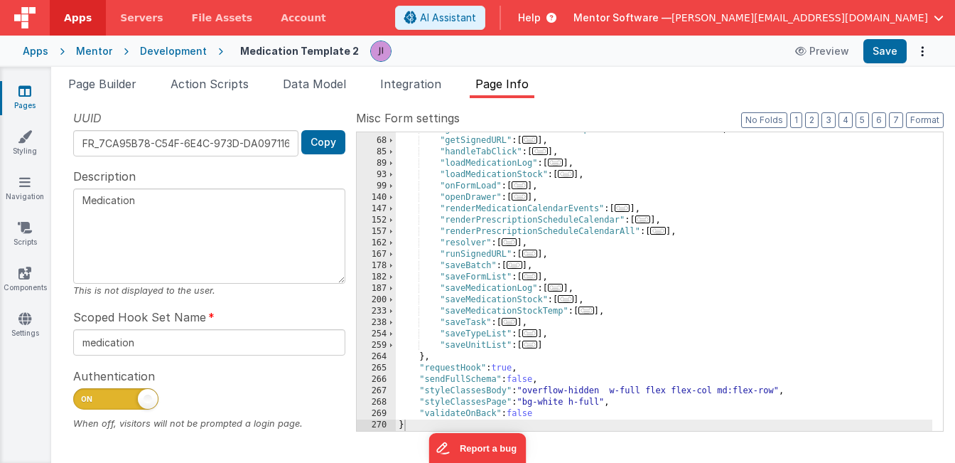
click at [521, 185] on span "..." at bounding box center [520, 185] width 16 height 8
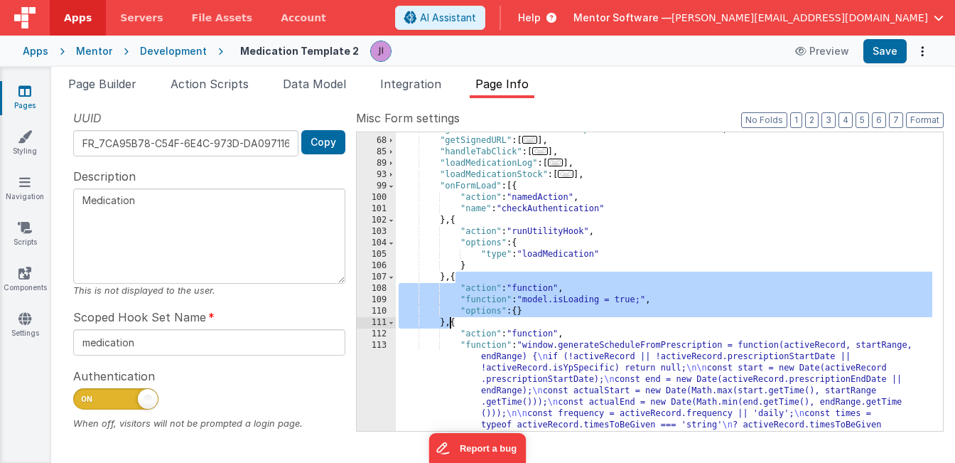
drag, startPoint x: 455, startPoint y: 285, endPoint x: 449, endPoint y: 322, distance: 37.5
click at [449, 322] on div ""generateScheduleFromPrescriptionNamedActionxxxx" : [ ... ] , "getSignedURL" : …" at bounding box center [664, 472] width 536 height 696
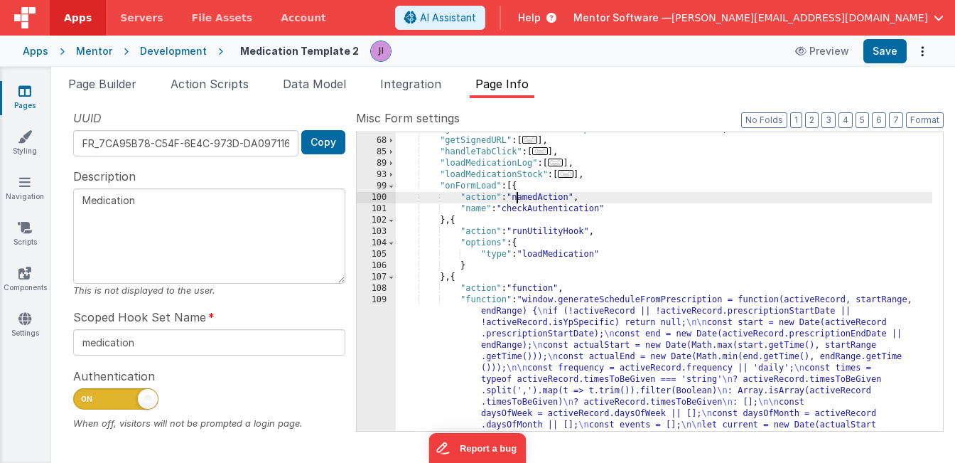
click at [517, 193] on div ""generateScheduleFromPrescriptionNamedActionxxxx" : [ ... ] , "getSignedURL" : …" at bounding box center [664, 472] width 536 height 696
click at [519, 187] on div ""generateScheduleFromPrescriptionNamedActionxxxx" : [ ... ] , "getSignedURL" : …" at bounding box center [664, 472] width 536 height 696
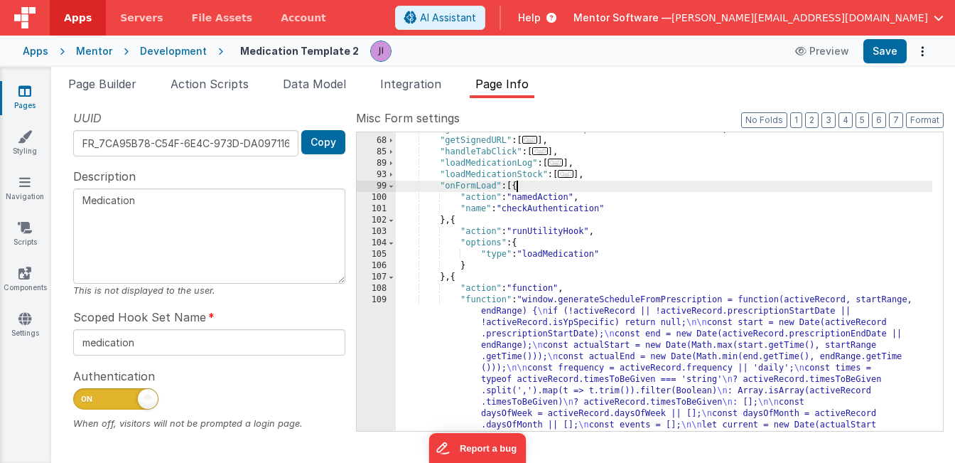
paste textarea
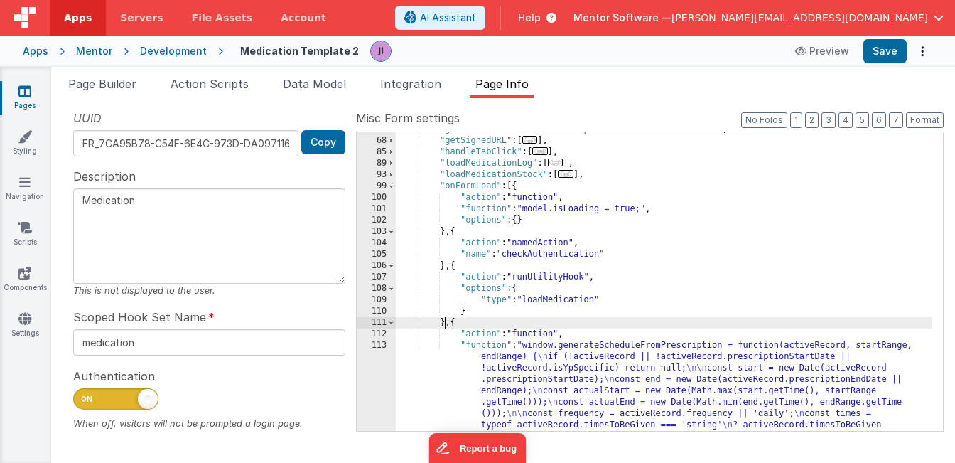
click at [445, 323] on div ""generateScheduleFromPrescriptionNamedActionxxxx" : [ ... ] , "getSignedURL" : …" at bounding box center [664, 472] width 536 height 696
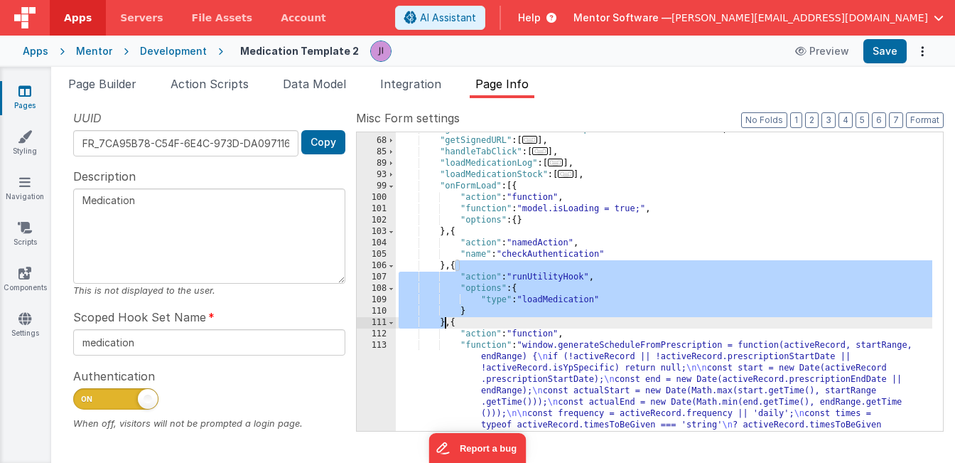
click at [443, 265] on div ""generateScheduleFromPrescriptionNamedActionxxxx" : [ ... ] , "getSignedURL" : …" at bounding box center [664, 472] width 536 height 696
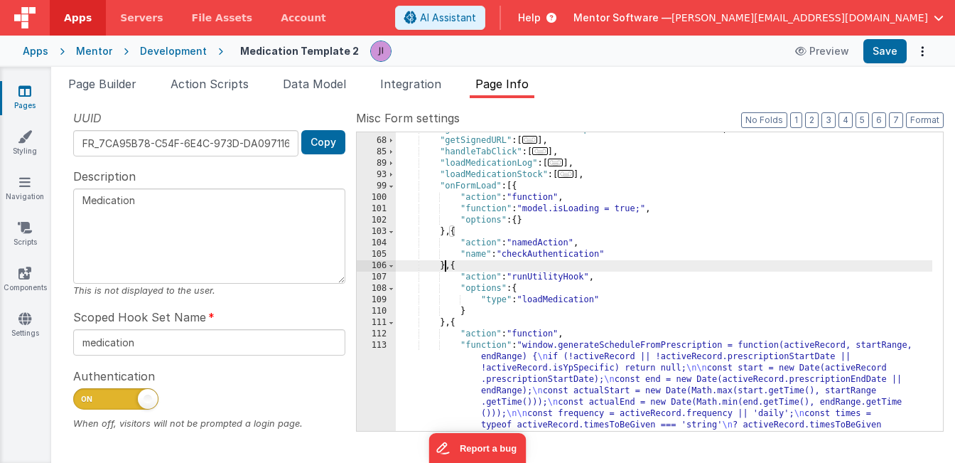
click at [443, 265] on div ""generateScheduleFromPrescriptionNamedActionxxxx" : [ ... ] , "getSignedURL" : …" at bounding box center [664, 472] width 536 height 696
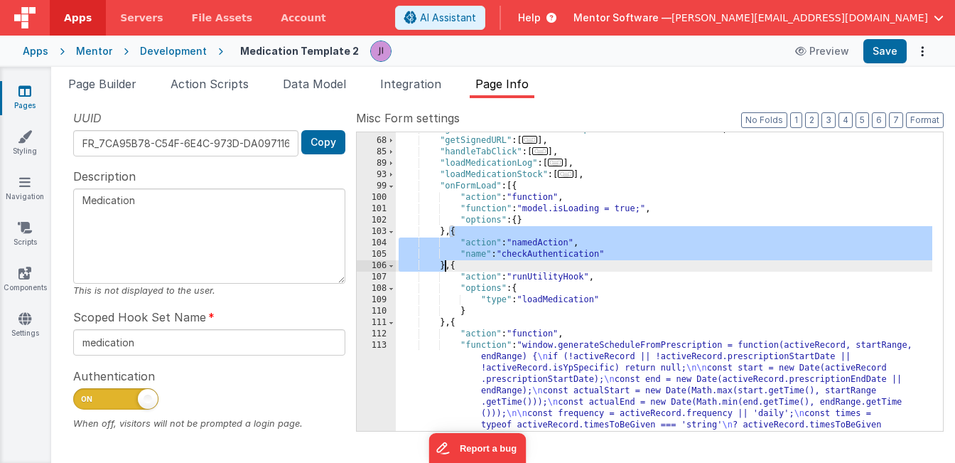
click at [877, 61] on button "Save" at bounding box center [884, 51] width 43 height 24
click at [31, 86] on link "Pages" at bounding box center [24, 98] width 51 height 28
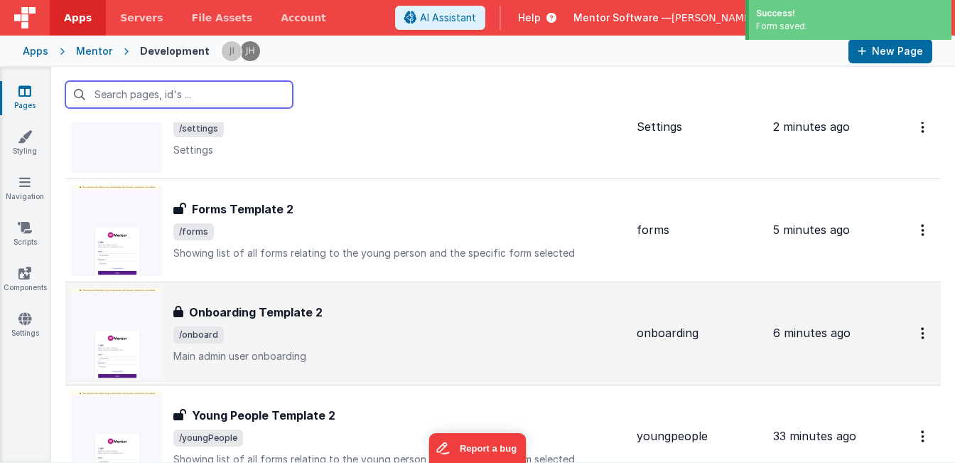
scroll to position [182, 0]
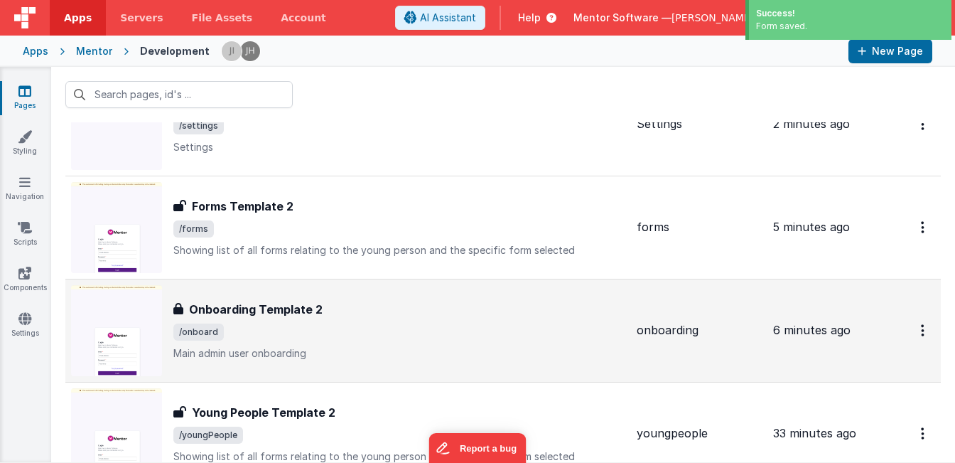
click at [337, 336] on span "/onboard" at bounding box center [399, 331] width 452 height 17
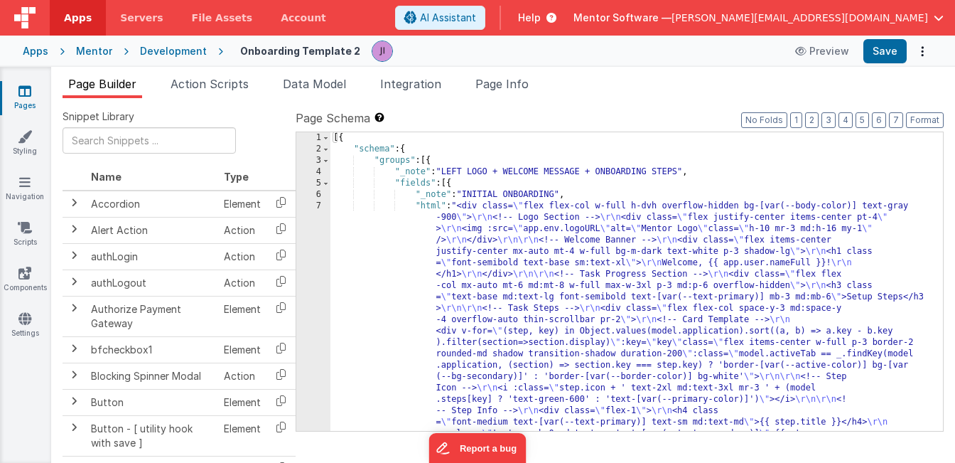
click at [225, 71] on div "Page Builder Action Scripts Data Model Integration Page Info Snippet Library Na…" at bounding box center [503, 265] width 904 height 396
click at [220, 77] on span "Action Scripts" at bounding box center [210, 84] width 78 height 14
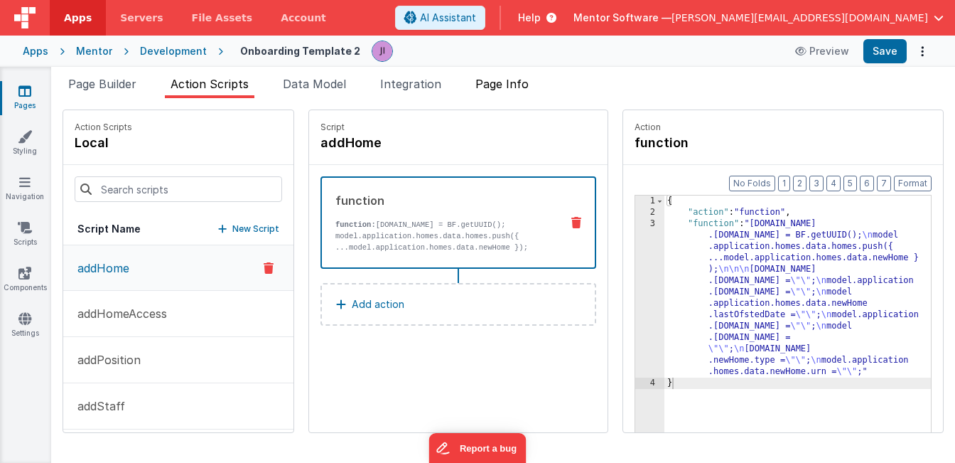
click at [487, 81] on span "Page Info" at bounding box center [501, 84] width 53 height 14
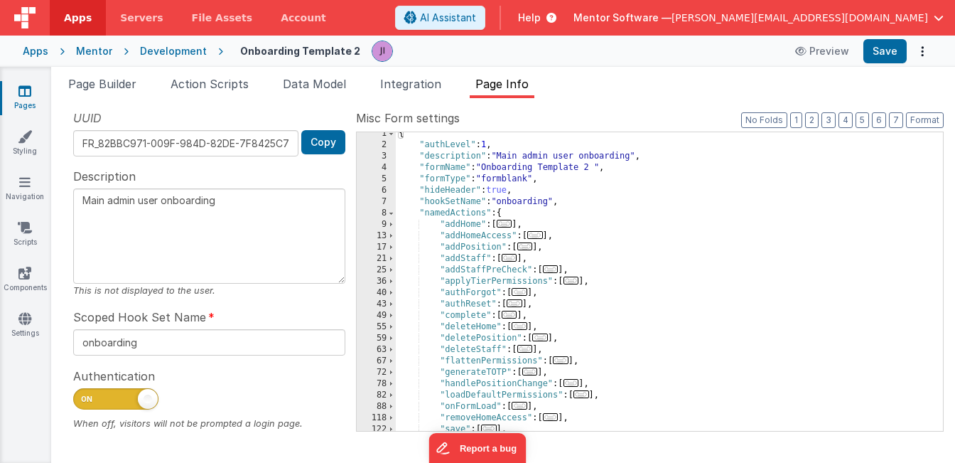
scroll to position [134, 0]
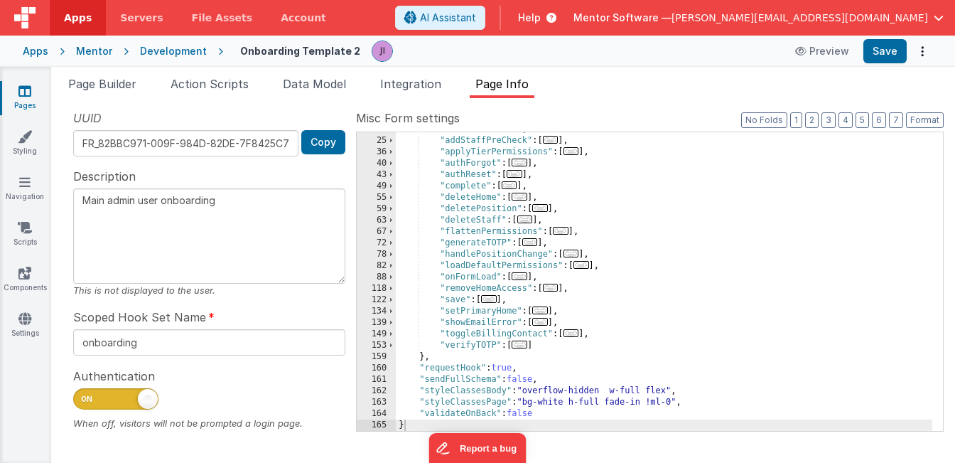
click at [524, 279] on span "..." at bounding box center [520, 276] width 16 height 8
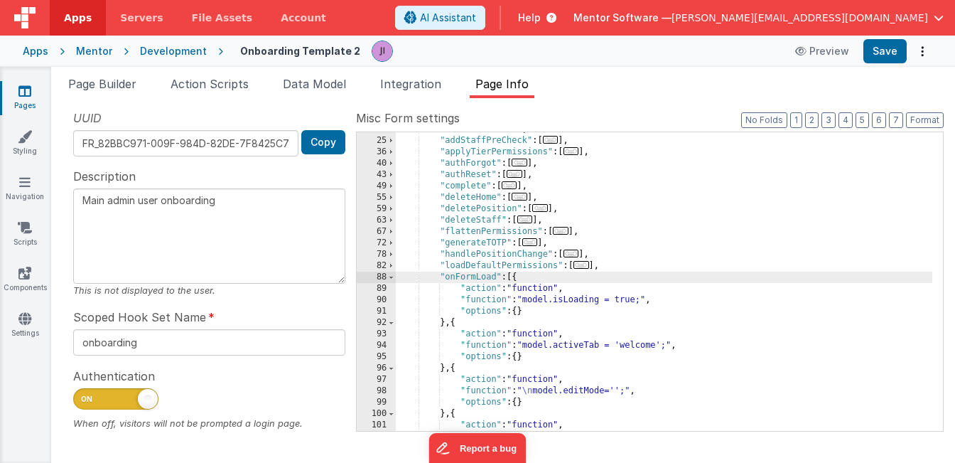
click at [456, 321] on div ""addStaff" : [ ... ] , "addStaffPreCheck" : [ ... ] , "applyTierPermissions" : …" at bounding box center [664, 301] width 536 height 355
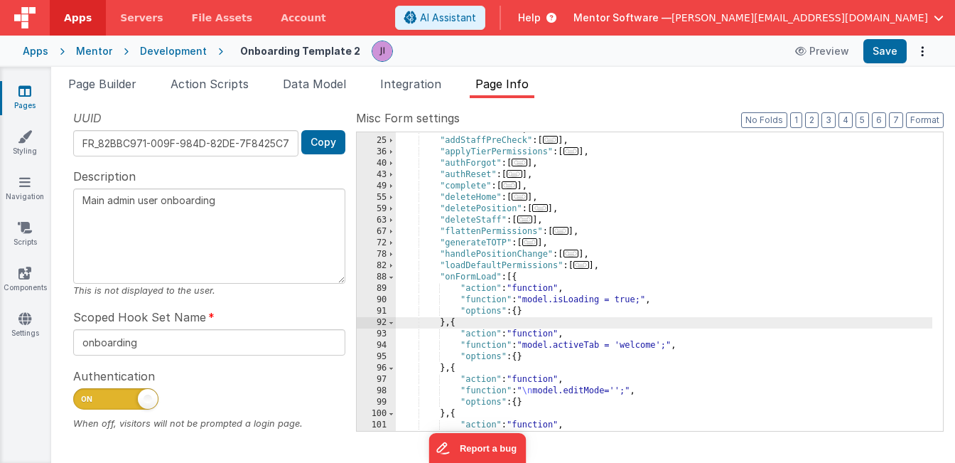
paste textarea
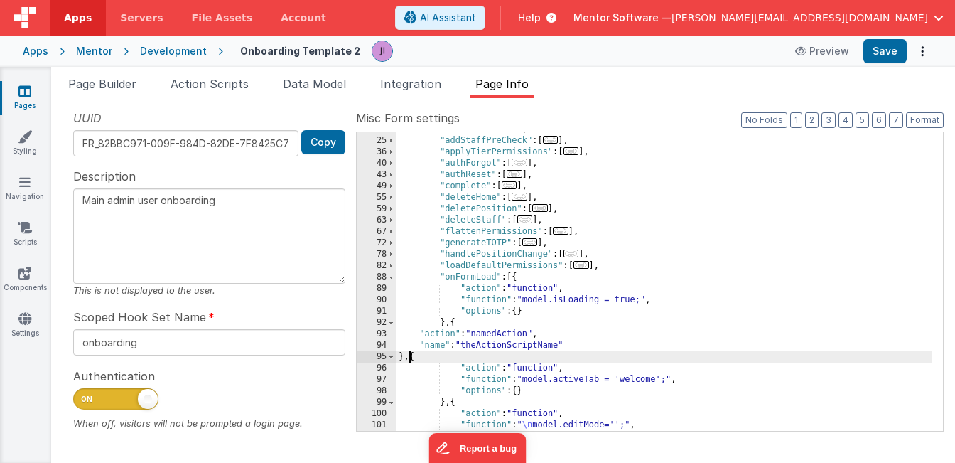
click at [479, 343] on div ""addStaff" : [ ... ] , "addStaffPreCheck" : [ ... ] , "applyTierPermissions" : …" at bounding box center [664, 284] width 536 height 321
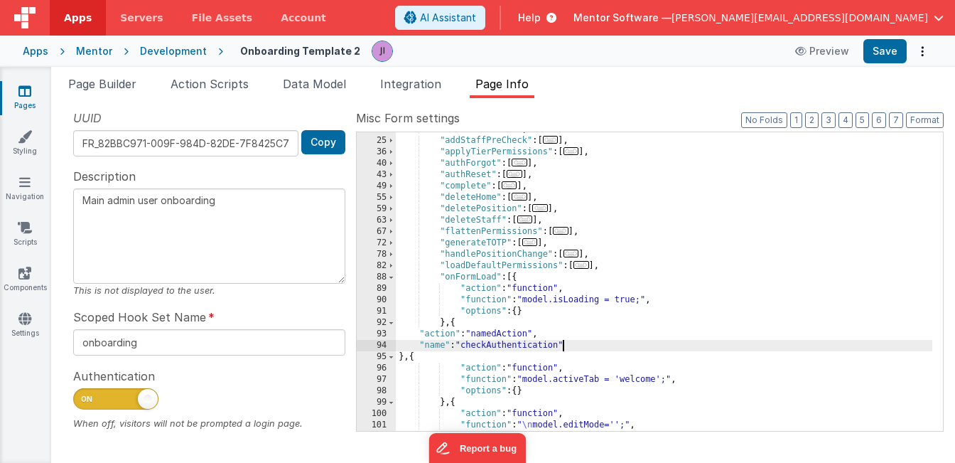
click at [403, 357] on div ""addStaff" : [ ... ] , "addStaffPreCheck" : [ ... ] , "applyTierPermissions" : …" at bounding box center [664, 284] width 536 height 321
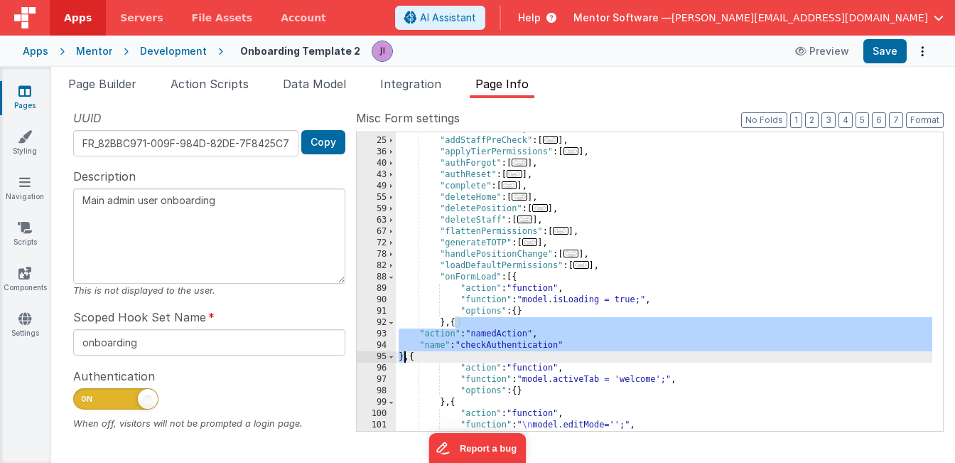
click at [403, 357] on div ""addStaff" : [ ... ] , "addStaffPreCheck" : [ ... ] , "applyTierPermissions" : …" at bounding box center [664, 284] width 536 height 321
click at [869, 45] on button "Save" at bounding box center [884, 51] width 43 height 24
click at [24, 97] on icon at bounding box center [24, 91] width 13 height 14
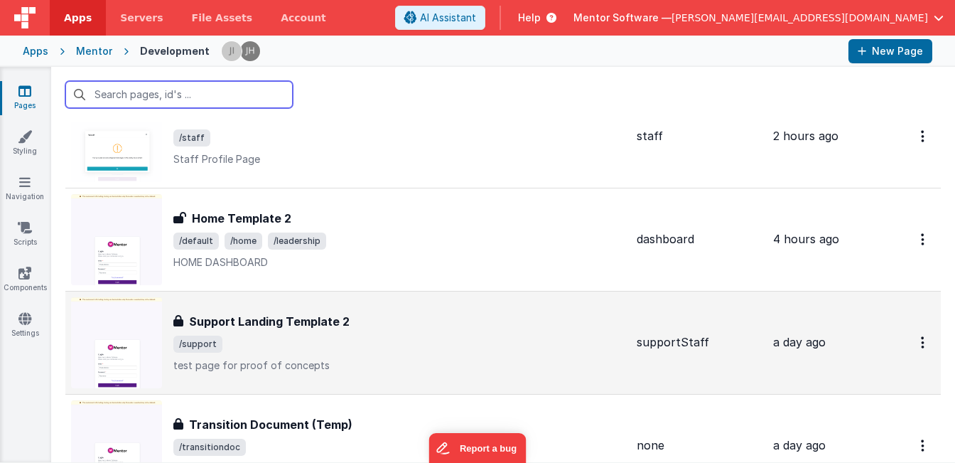
scroll to position [924, 0]
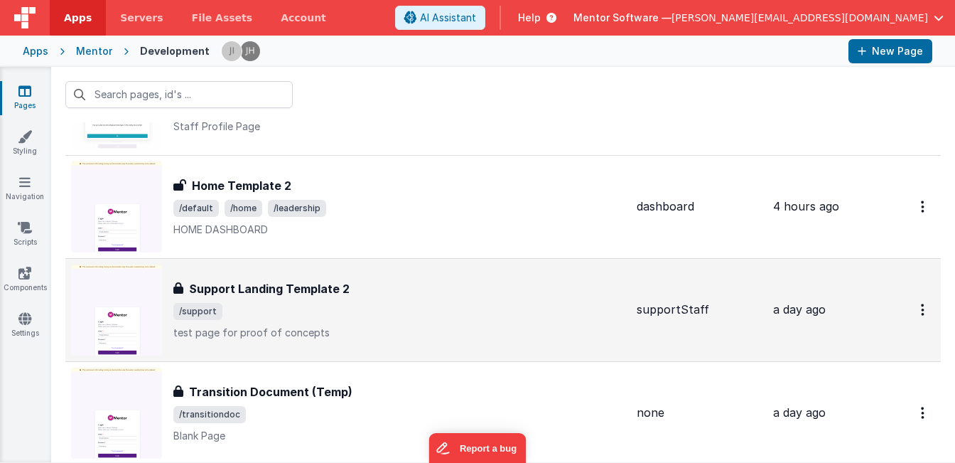
click at [331, 294] on h3 "Support Landing Template 2" at bounding box center [269, 288] width 161 height 17
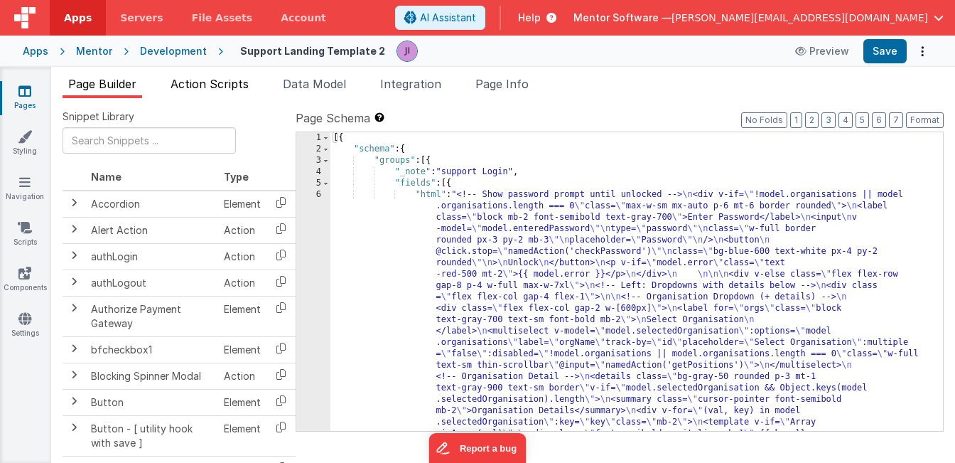
click at [215, 92] on li "Action Scripts" at bounding box center [210, 86] width 90 height 23
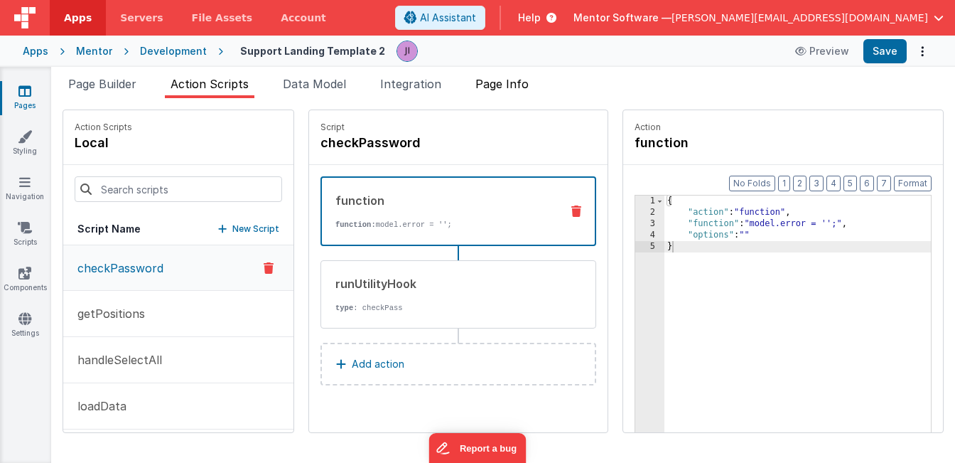
click at [501, 82] on span "Page Info" at bounding box center [501, 84] width 53 height 14
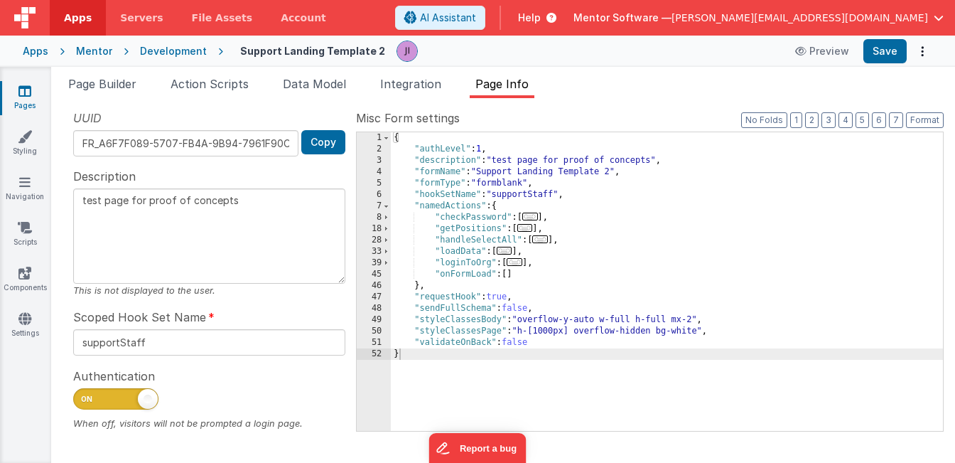
click at [512, 271] on div "{ "authLevel" : 1 , "description" : "test page for proof of concepts" , "formNa…" at bounding box center [667, 292] width 552 height 321
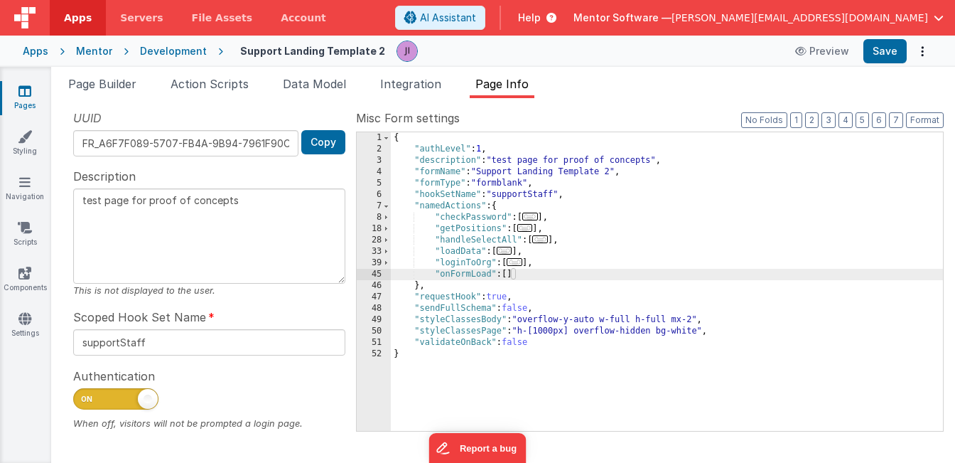
click at [23, 87] on icon at bounding box center [24, 91] width 13 height 14
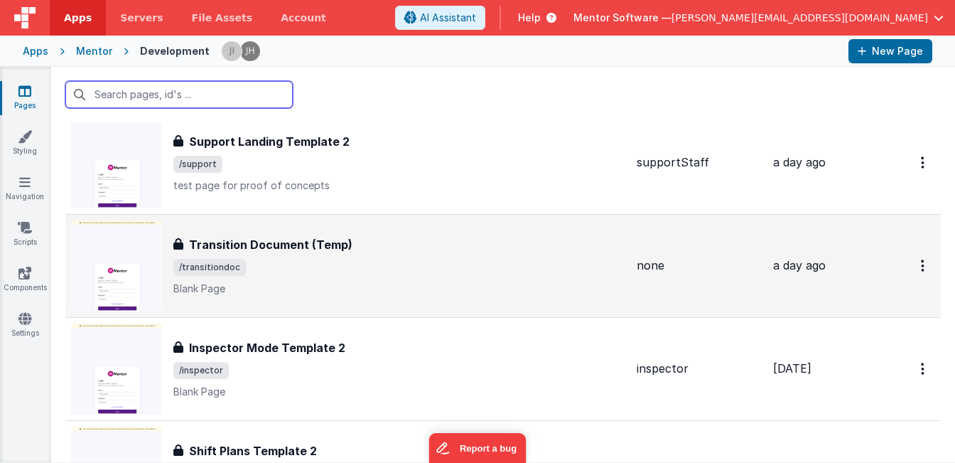
scroll to position [1107, 0]
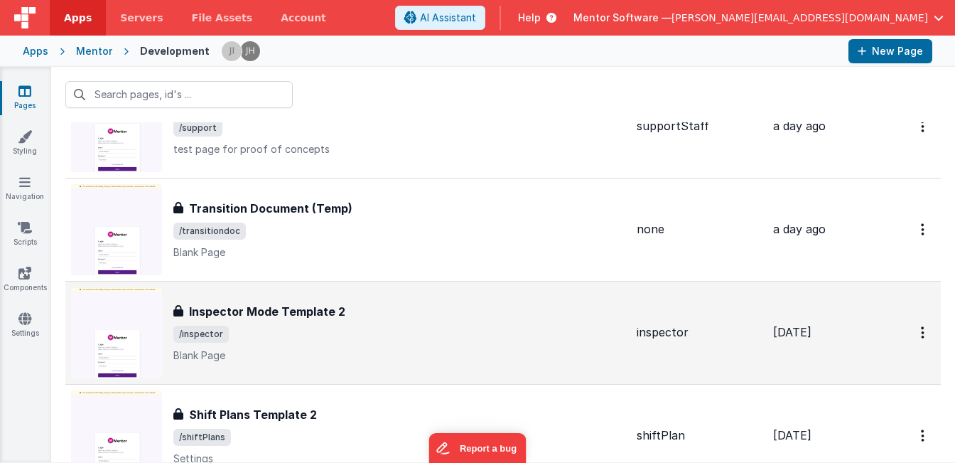
click at [341, 324] on div "Inspector Mode Template 2 Inspector Mode Template 2 /inspector Blank Page" at bounding box center [399, 333] width 452 height 60
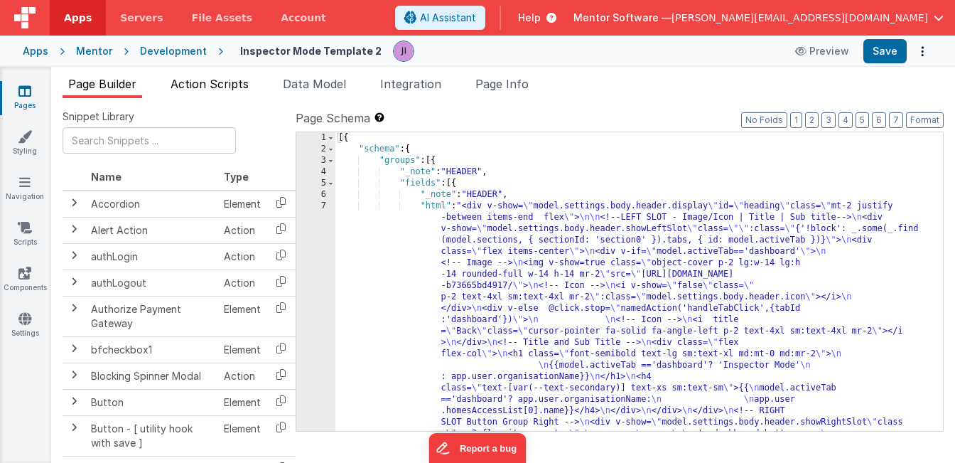
click at [234, 89] on span "Action Scripts" at bounding box center [210, 84] width 78 height 14
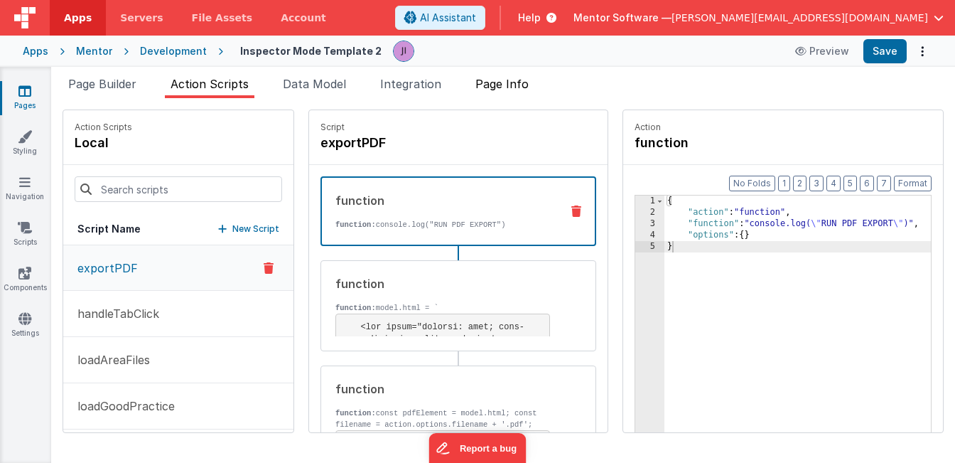
click at [504, 90] on span "Page Info" at bounding box center [501, 84] width 53 height 14
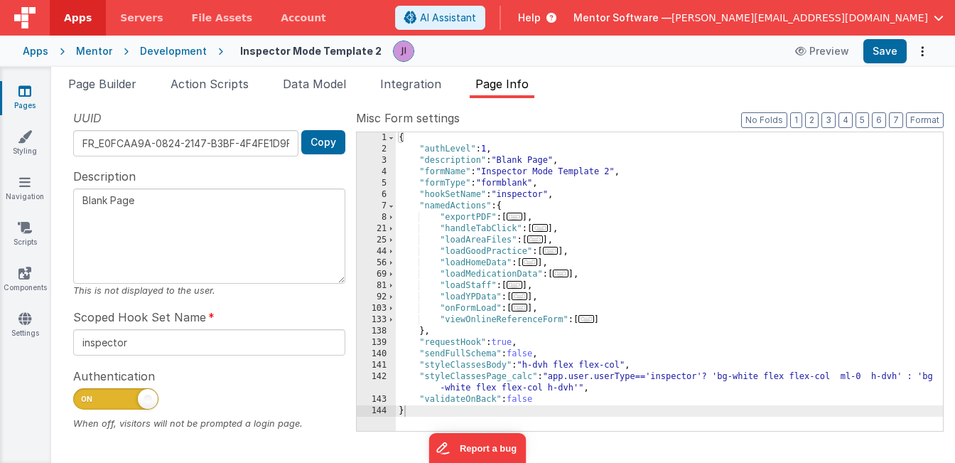
click at [526, 308] on span "..." at bounding box center [520, 307] width 16 height 8
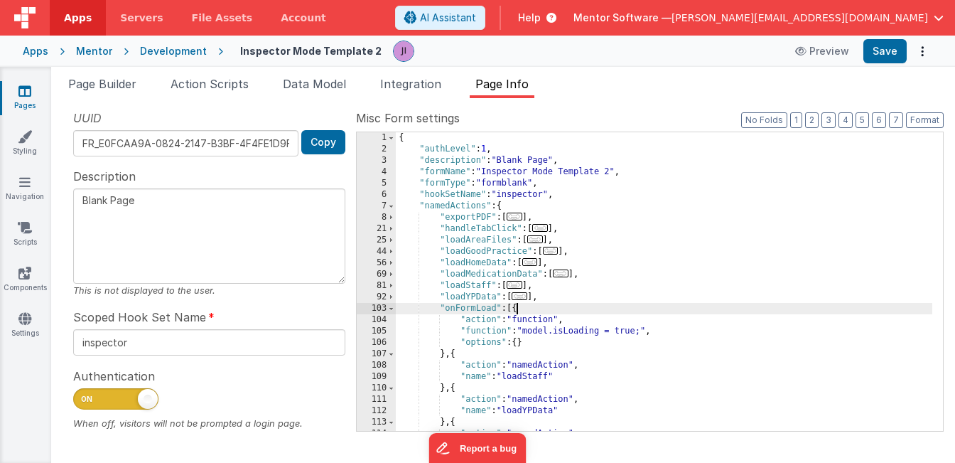
click at [454, 351] on div "{ "authLevel" : 1 , "description" : "Blank Page" , "formName" : "Inspector Mode…" at bounding box center [664, 292] width 536 height 321
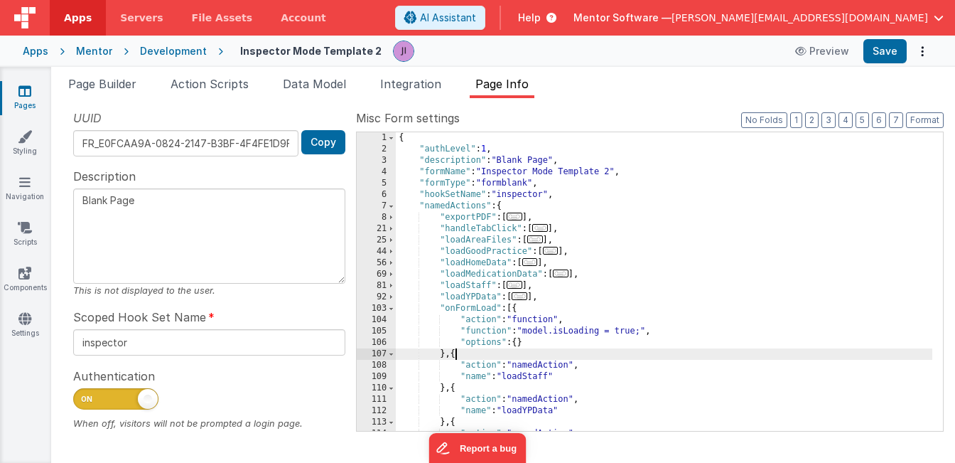
paste textarea
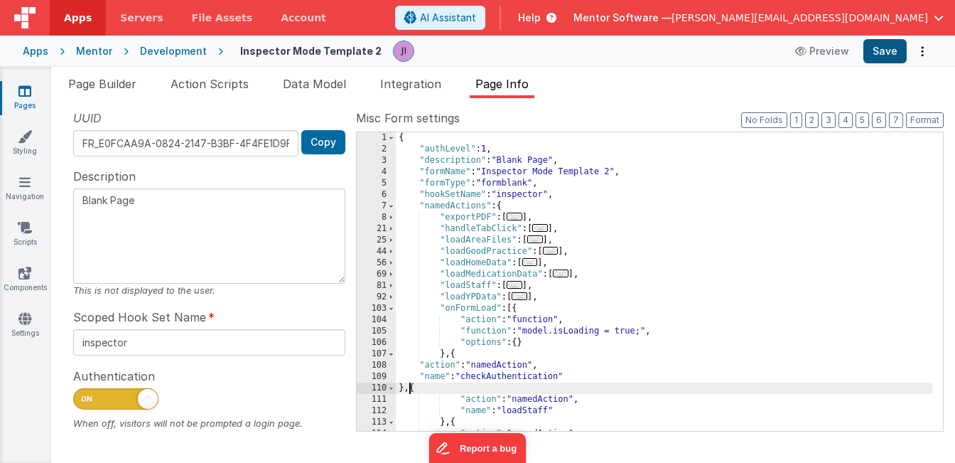
click at [884, 51] on button "Save" at bounding box center [884, 51] width 43 height 24
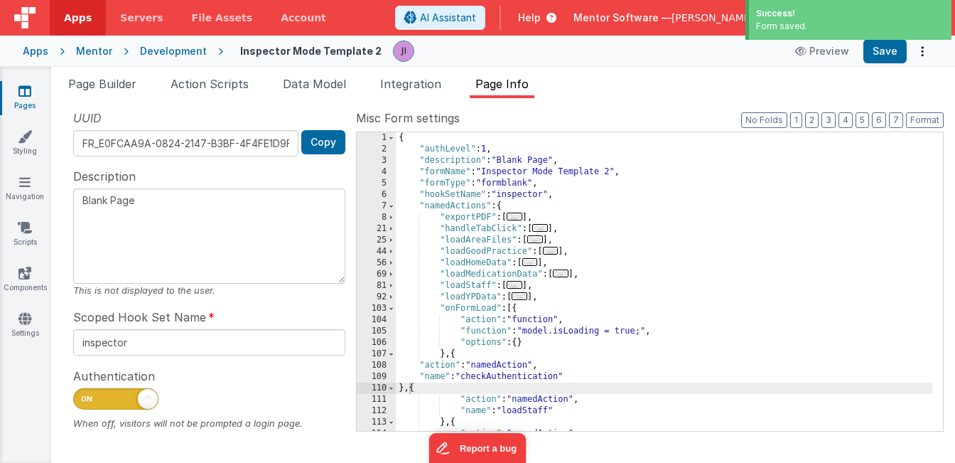
click at [24, 97] on icon at bounding box center [24, 91] width 13 height 14
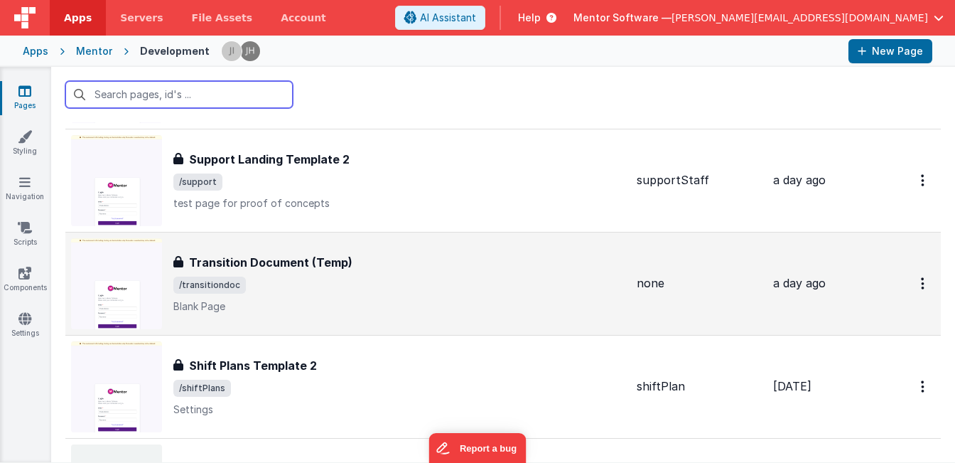
scroll to position [1299, 0]
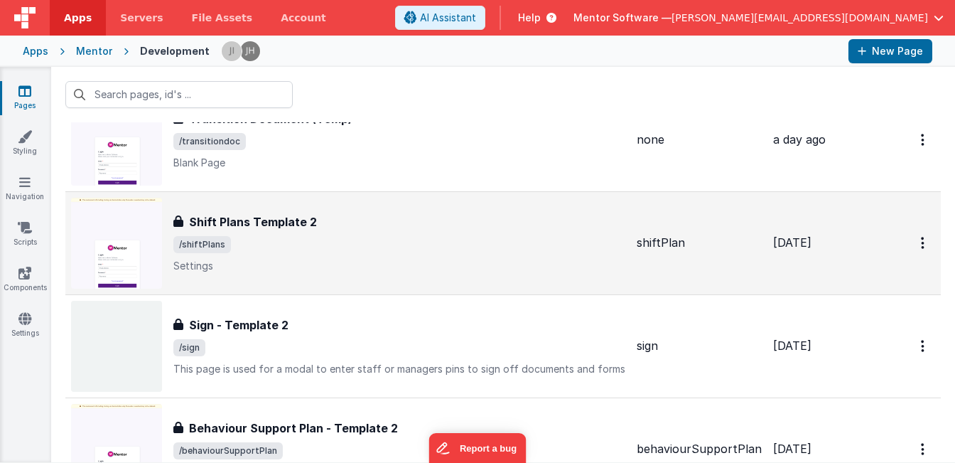
click at [343, 245] on span "/shiftPlans" at bounding box center [399, 244] width 452 height 17
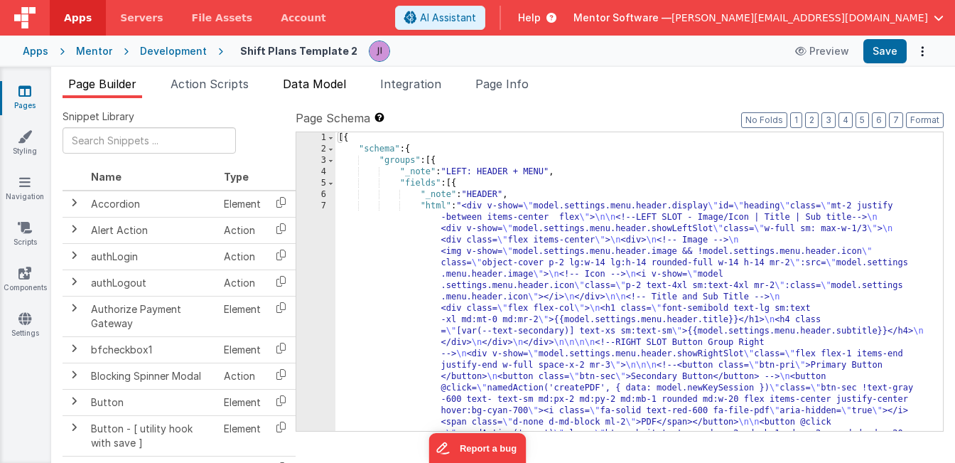
click at [320, 77] on span "Data Model" at bounding box center [314, 84] width 63 height 14
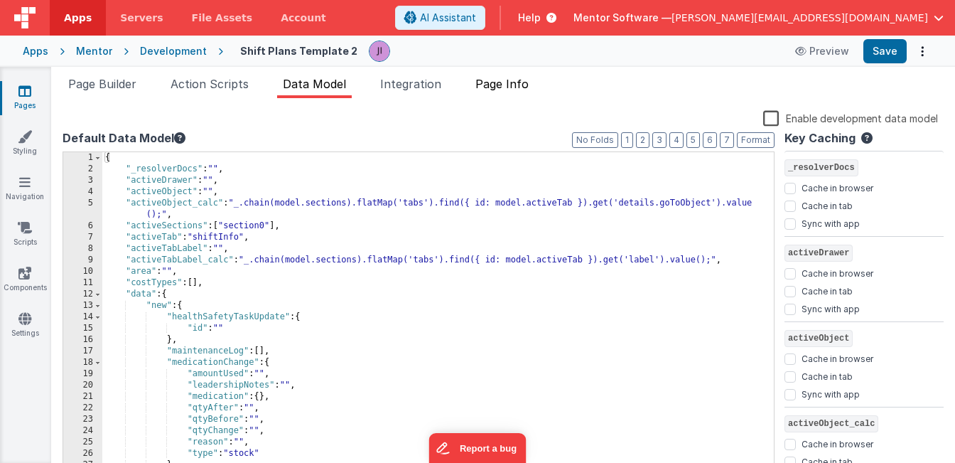
click at [508, 83] on span "Page Info" at bounding box center [501, 84] width 53 height 14
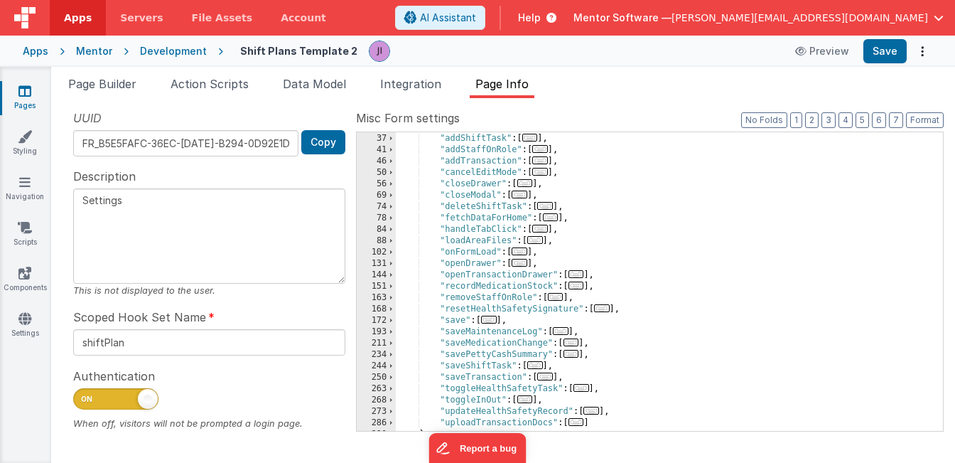
scroll to position [102, 0]
click at [521, 252] on span "..." at bounding box center [520, 251] width 16 height 8
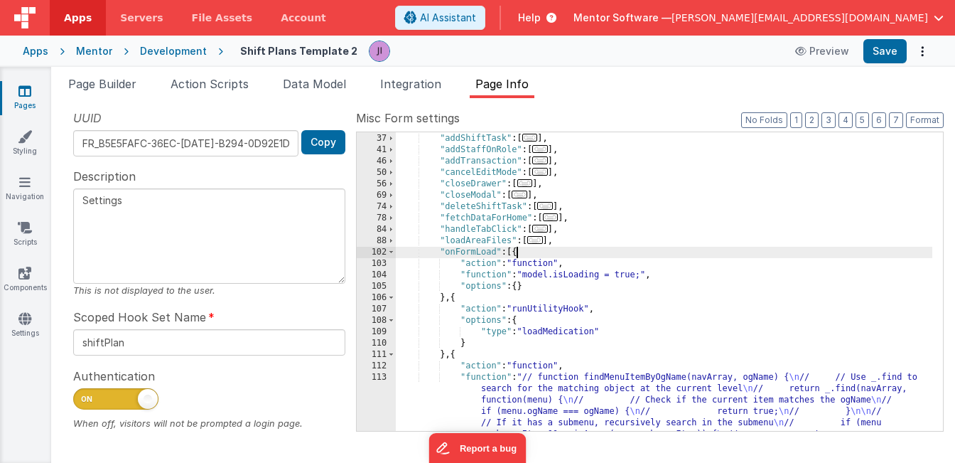
click at [454, 296] on div ""addNewShiftPlan" : [ ... ] , "addShiftTask" : [ ... ] , "addStaffOnRole" : [ .…" at bounding box center [664, 355] width 536 height 469
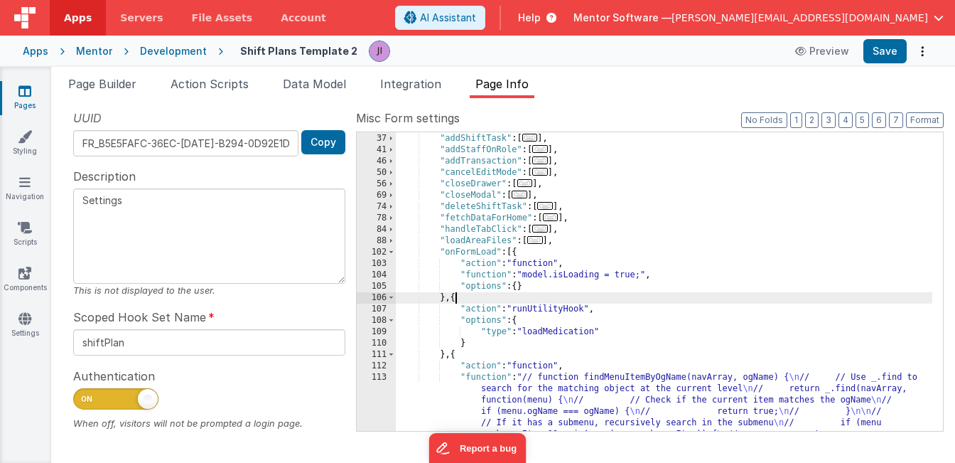
paste textarea
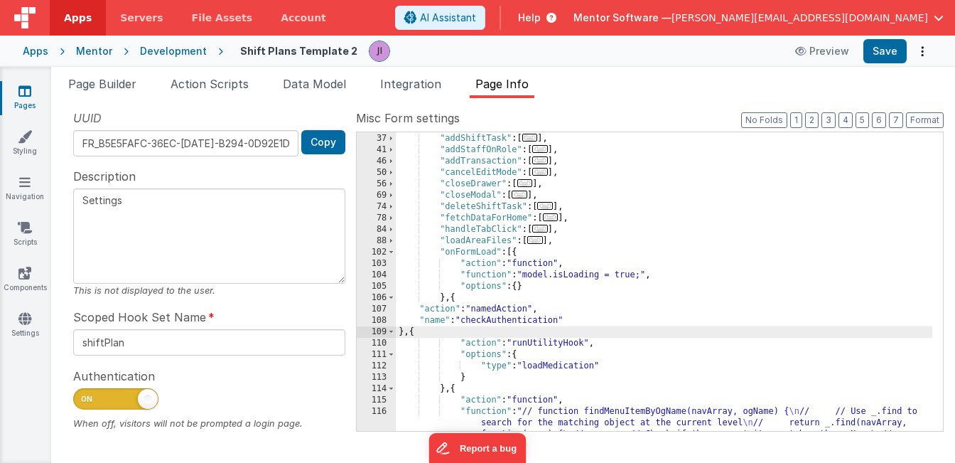
scroll to position [150, 0]
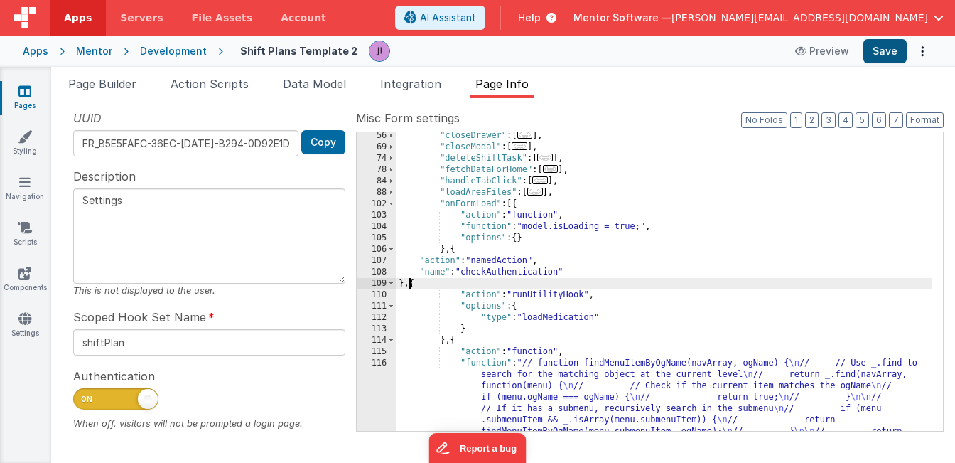
click at [876, 60] on button "Save" at bounding box center [884, 51] width 43 height 24
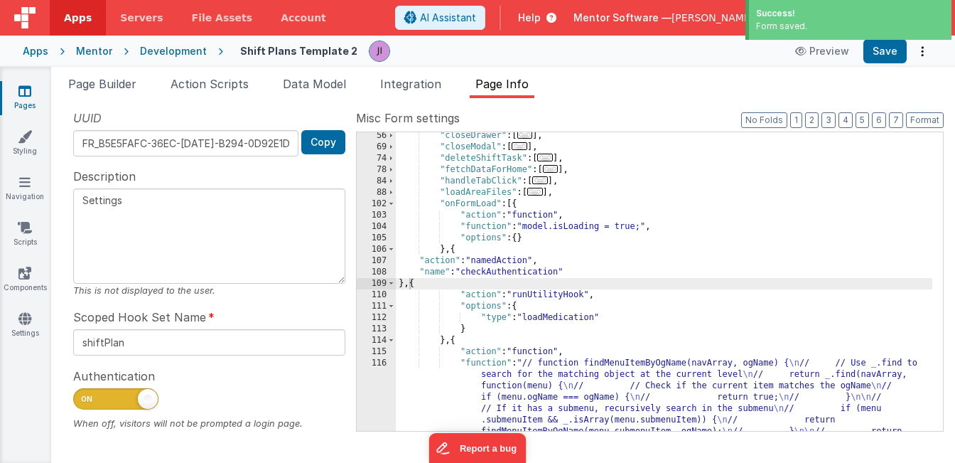
click at [32, 92] on link "Pages" at bounding box center [24, 98] width 51 height 28
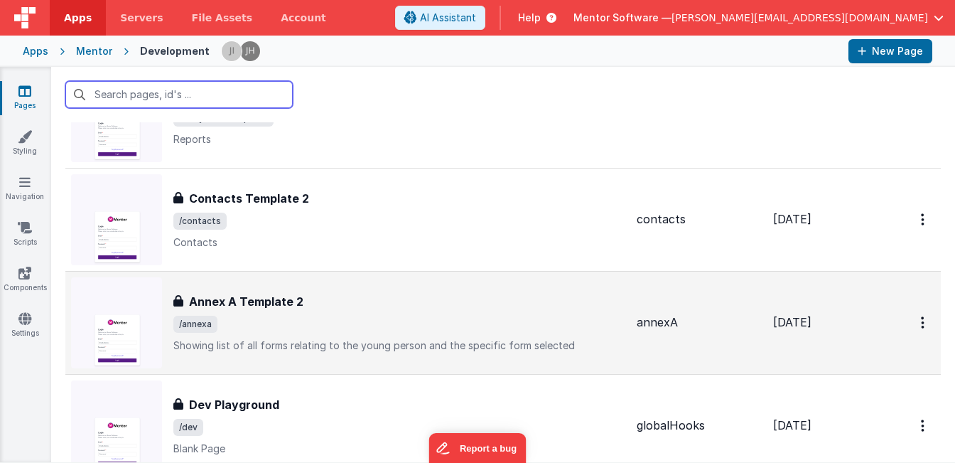
scroll to position [3259, 0]
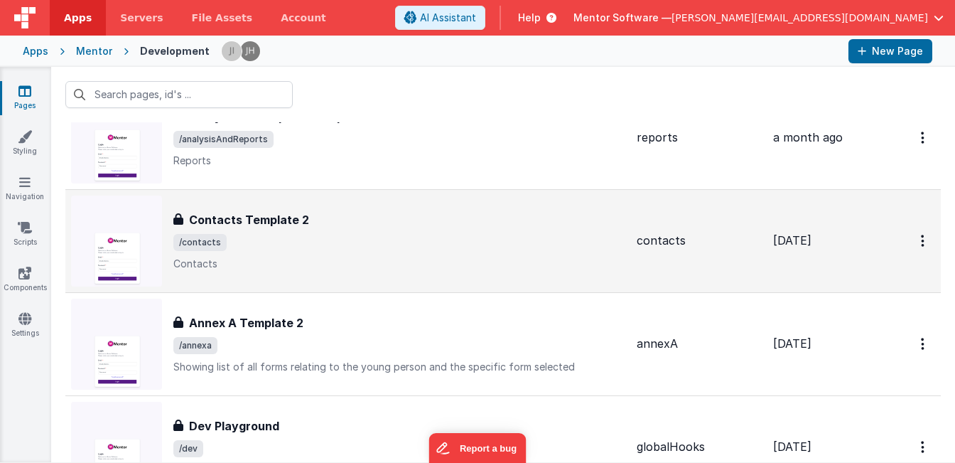
click at [272, 224] on h3 "Contacts Template 2" at bounding box center [249, 219] width 120 height 17
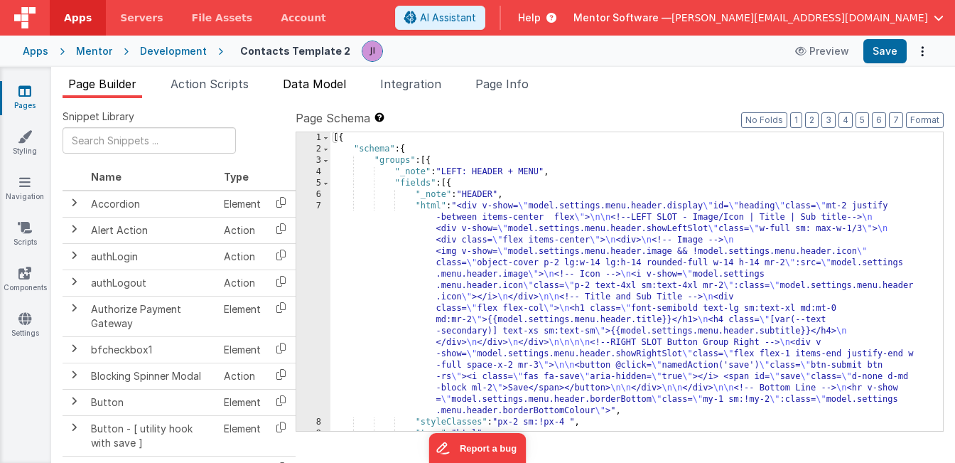
click at [314, 90] on span "Data Model" at bounding box center [314, 84] width 63 height 14
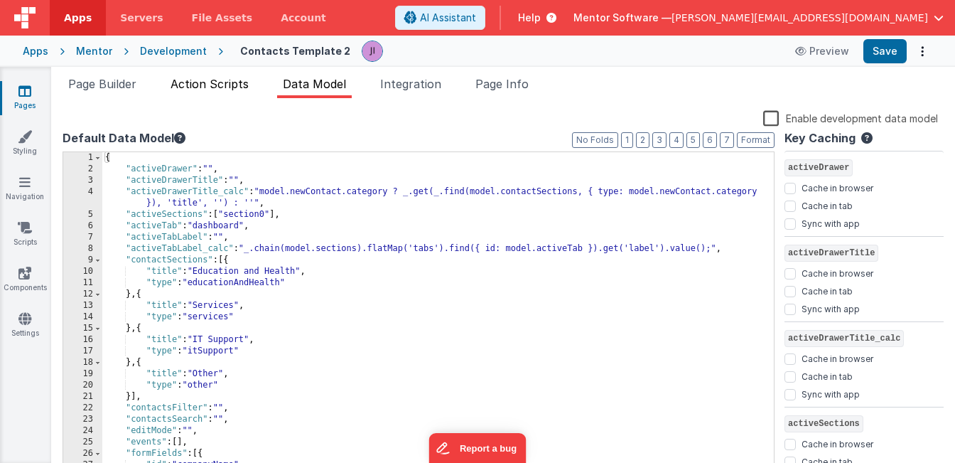
click at [228, 84] on span "Action Scripts" at bounding box center [210, 84] width 78 height 14
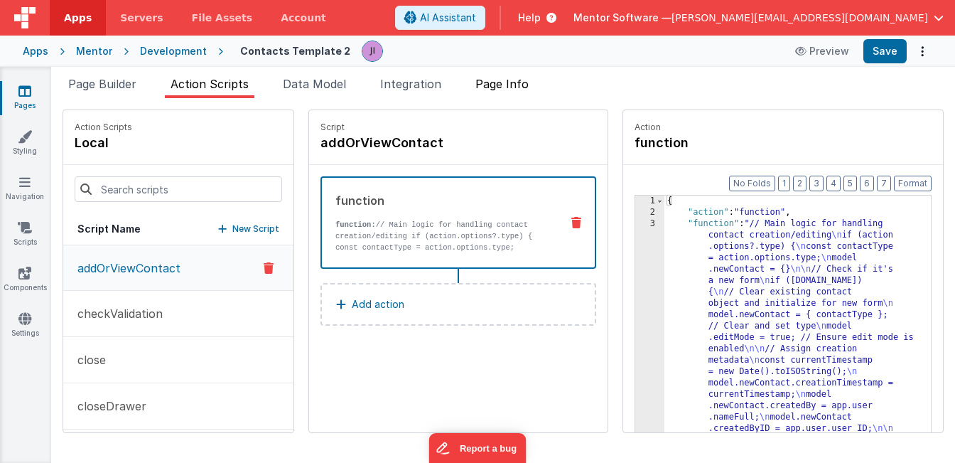
click at [503, 90] on span "Page Info" at bounding box center [501, 84] width 53 height 14
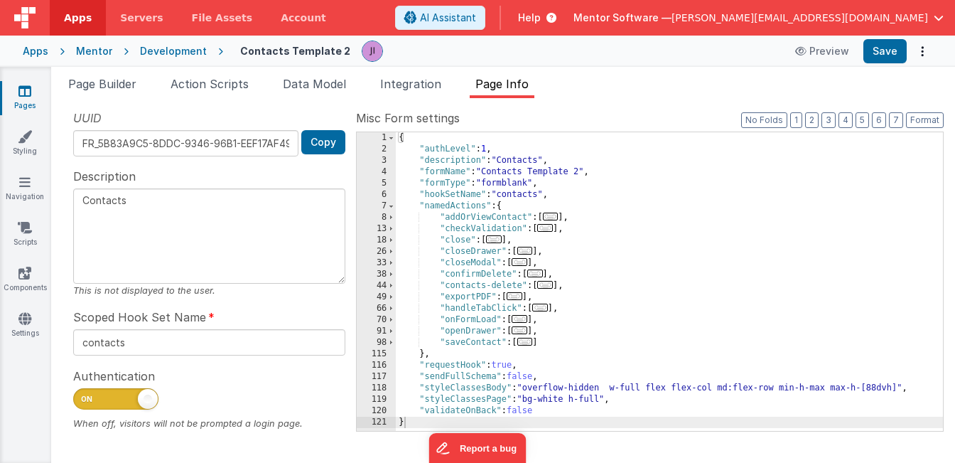
click at [519, 312] on div "{ "authLevel" : 1 , "description" : "Contacts" , "formName" : "Contacts Templat…" at bounding box center [669, 292] width 547 height 321
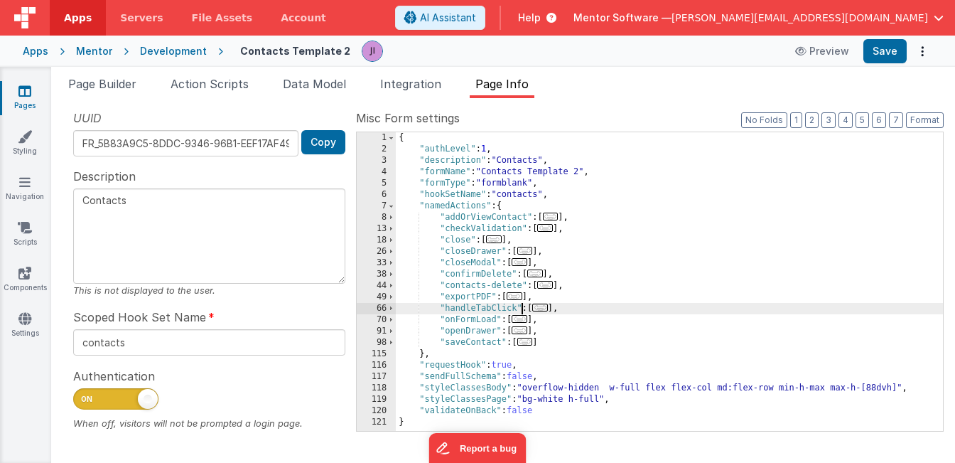
click at [521, 316] on span "..." at bounding box center [520, 319] width 16 height 8
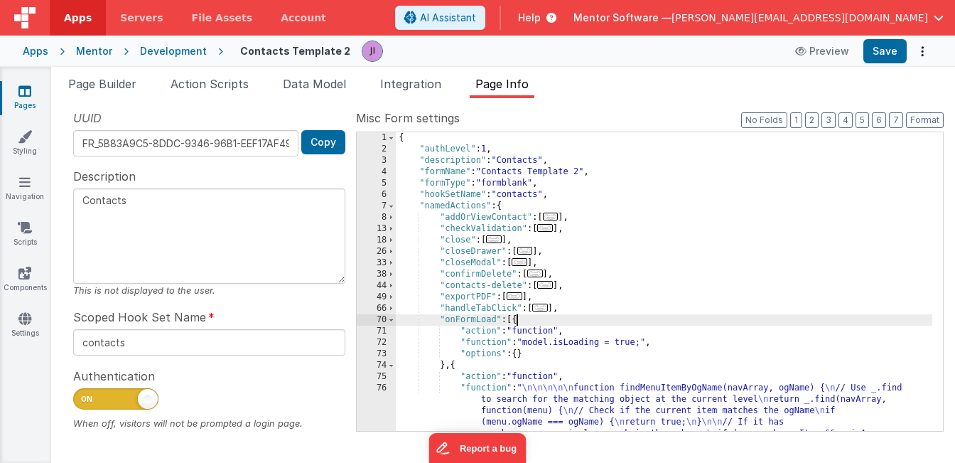
click at [455, 364] on div "{ "authLevel" : 1 , "description" : "Contacts" , "formName" : "Contacts Templat…" at bounding box center [664, 355] width 536 height 446
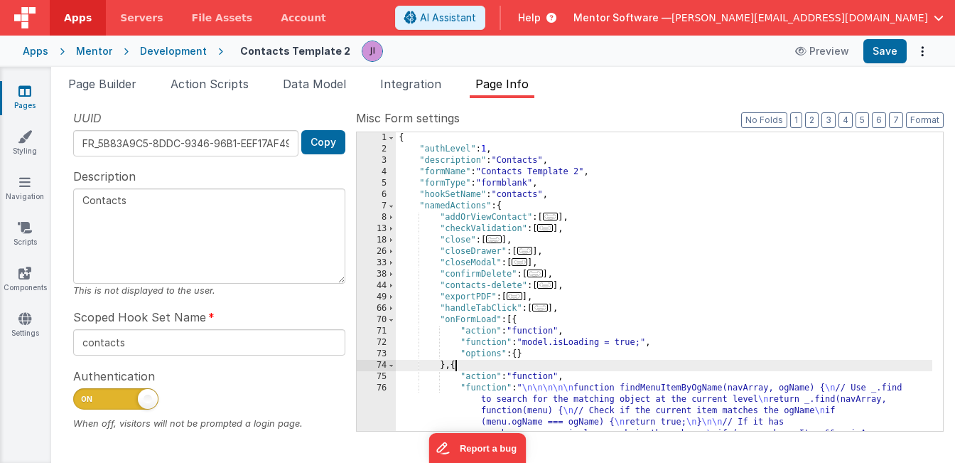
paste textarea
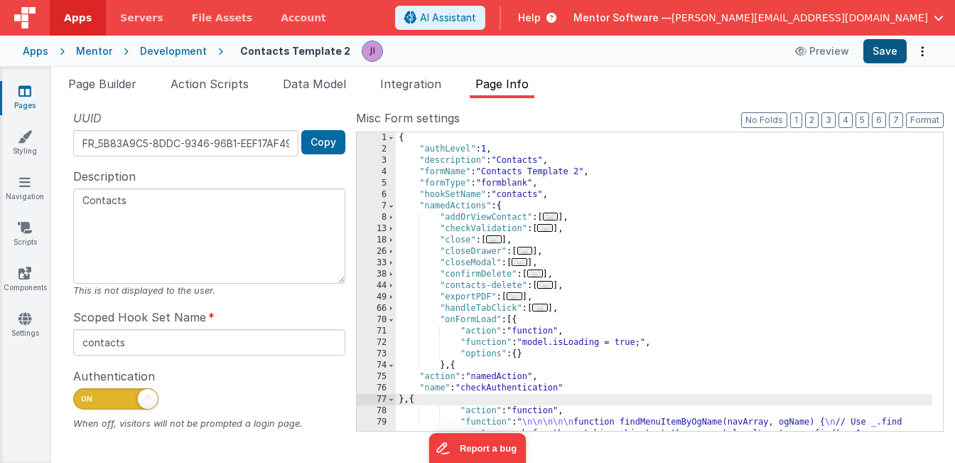
click at [892, 52] on button "Save" at bounding box center [884, 51] width 43 height 24
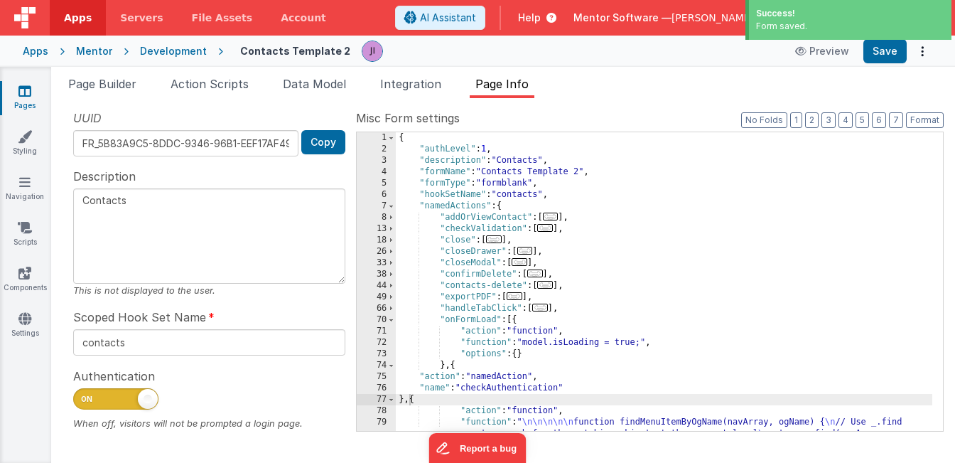
click at [18, 94] on icon at bounding box center [24, 91] width 13 height 14
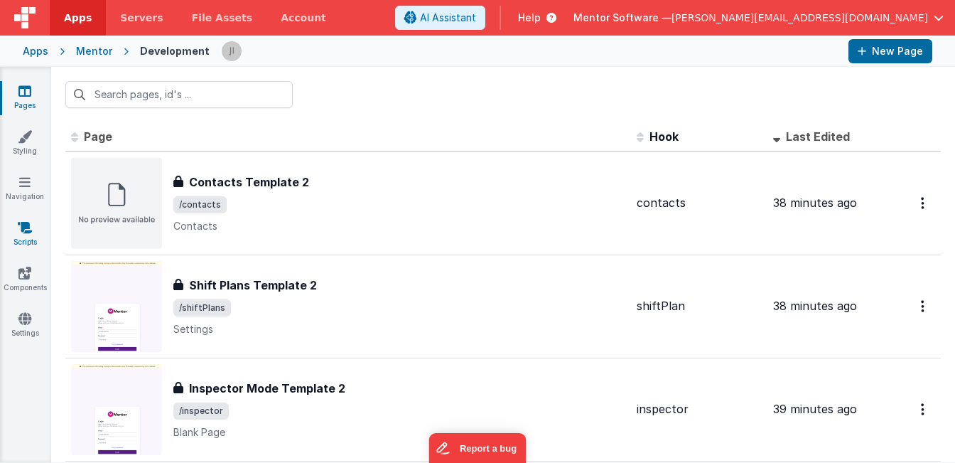
click at [34, 232] on link "Scripts" at bounding box center [24, 234] width 51 height 28
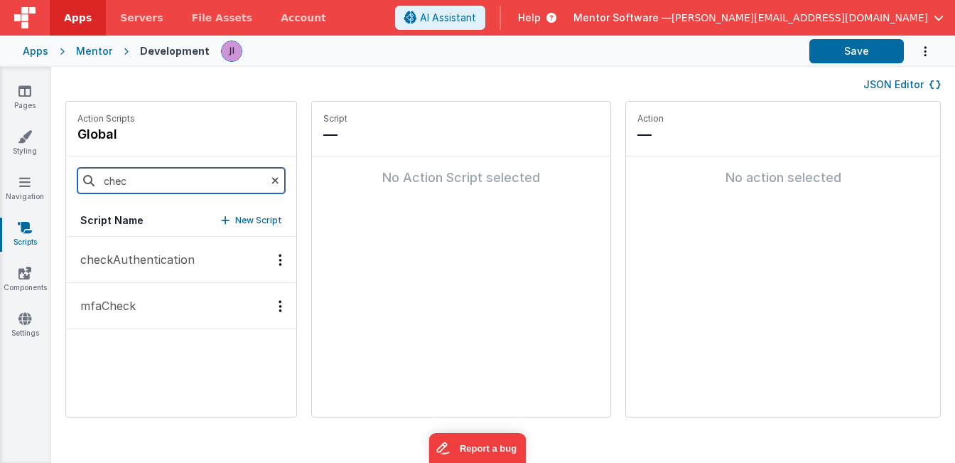
click at [137, 184] on input "chec" at bounding box center [180, 181] width 207 height 26
type input "task"
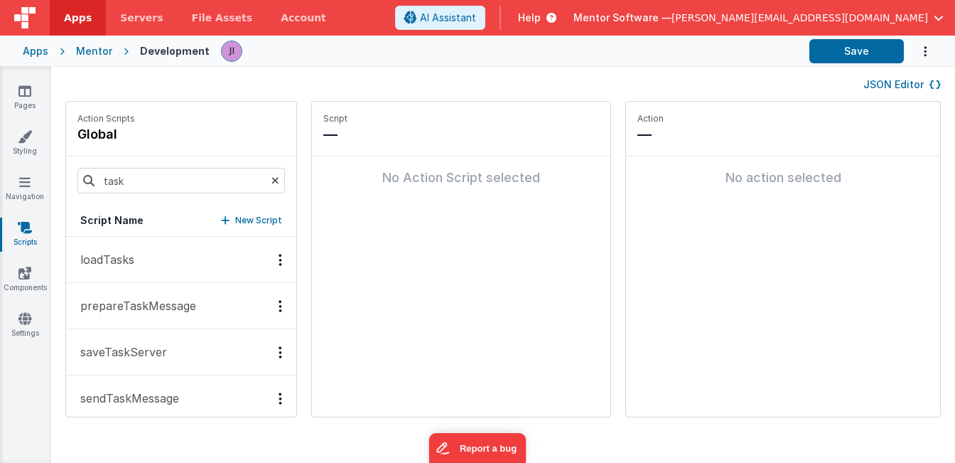
click at [130, 353] on p "saveTaskServer" at bounding box center [119, 351] width 95 height 17
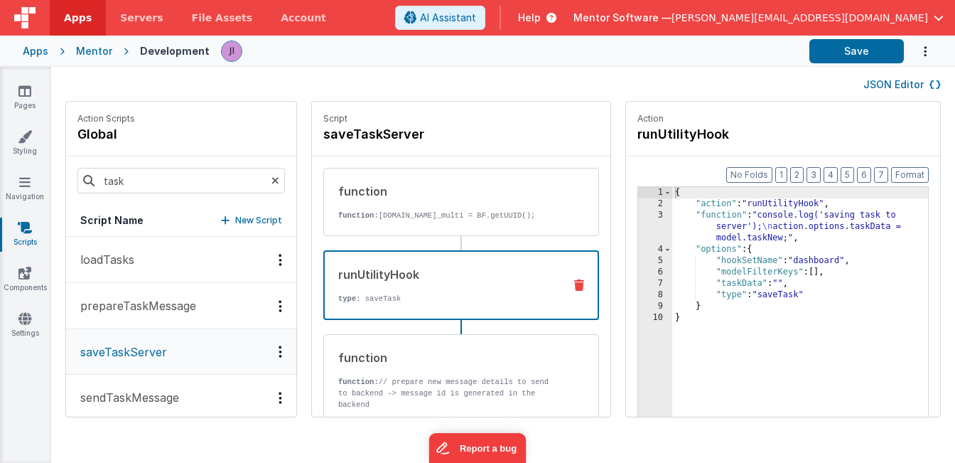
click at [505, 304] on div "runUtilityHook type : saveTask" at bounding box center [438, 285] width 227 height 38
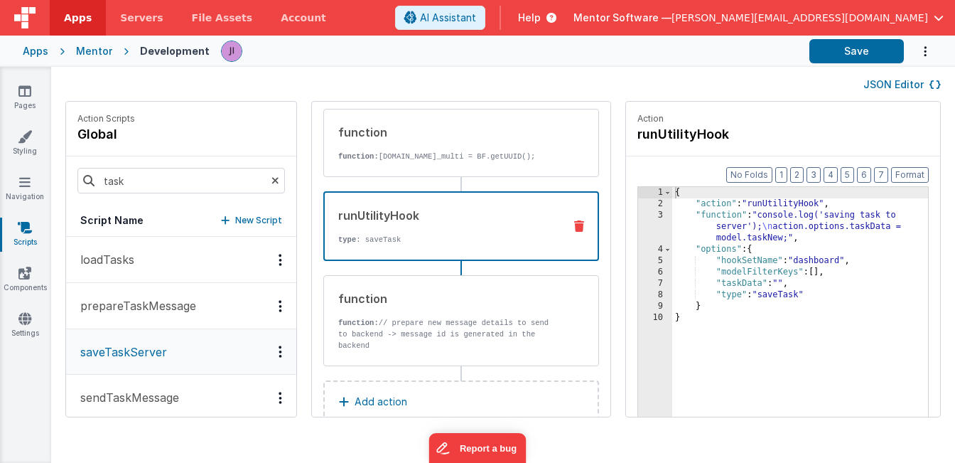
scroll to position [39, 0]
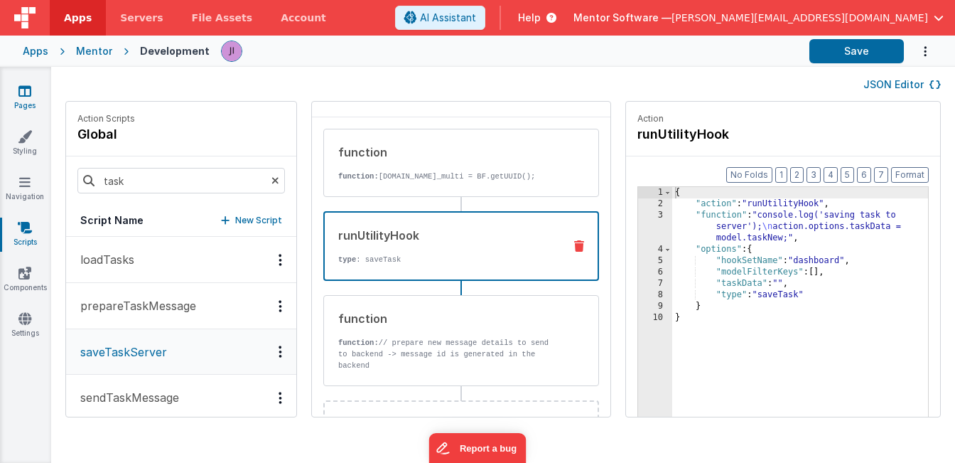
click at [30, 107] on link "Pages" at bounding box center [24, 98] width 51 height 28
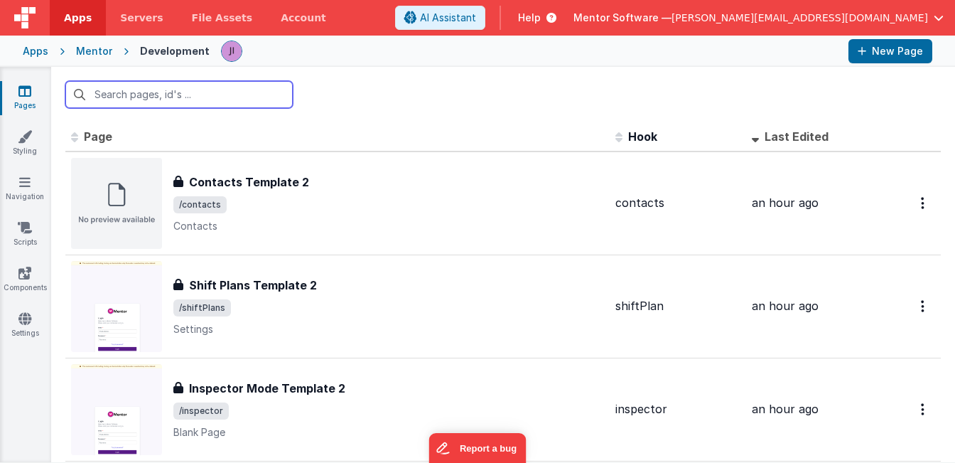
click at [114, 95] on input "text" at bounding box center [178, 94] width 227 height 27
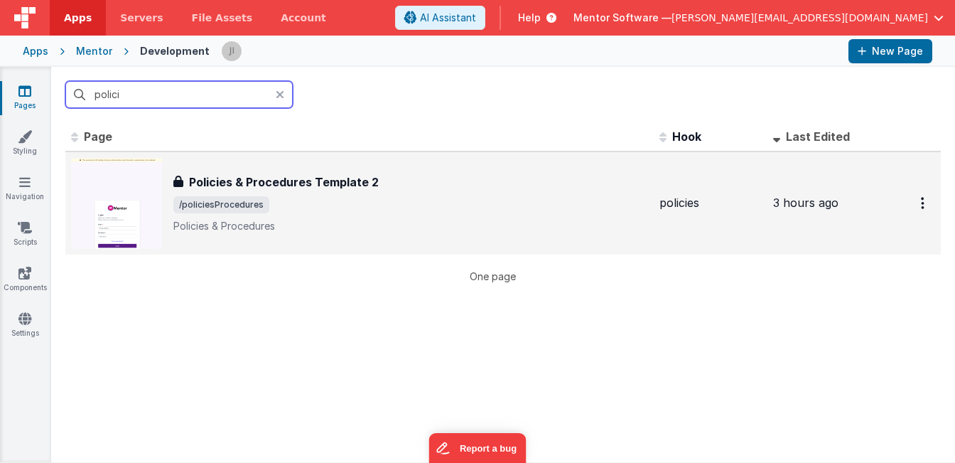
type input "polici"
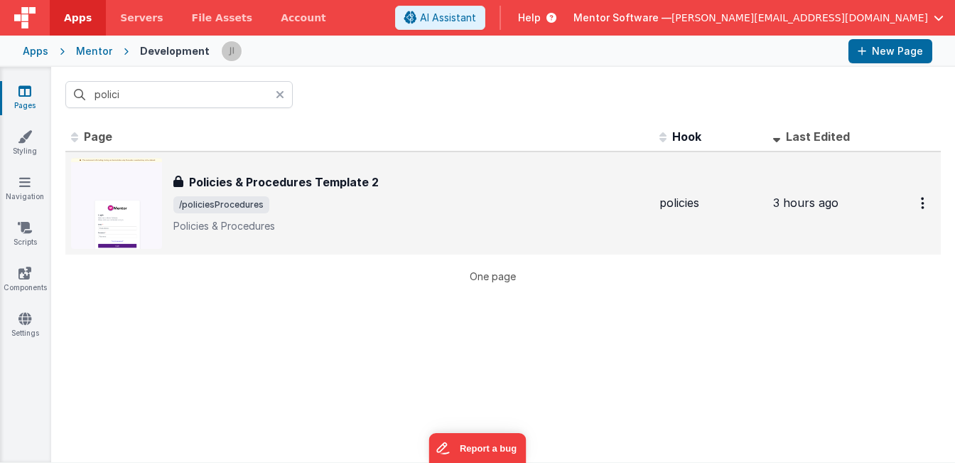
click at [422, 185] on div "Policies & Procedures Template 2" at bounding box center [410, 181] width 475 height 17
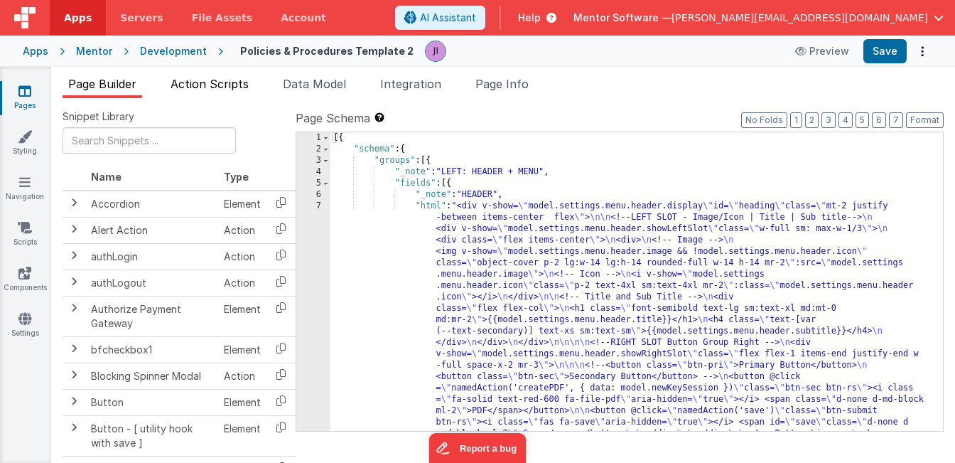
click at [201, 90] on span "Action Scripts" at bounding box center [210, 84] width 78 height 14
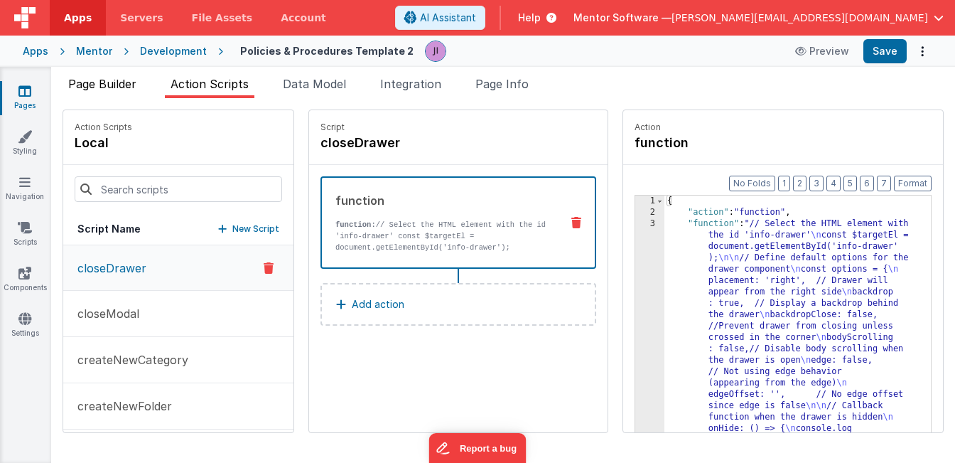
click at [117, 88] on span "Page Builder" at bounding box center [102, 84] width 68 height 14
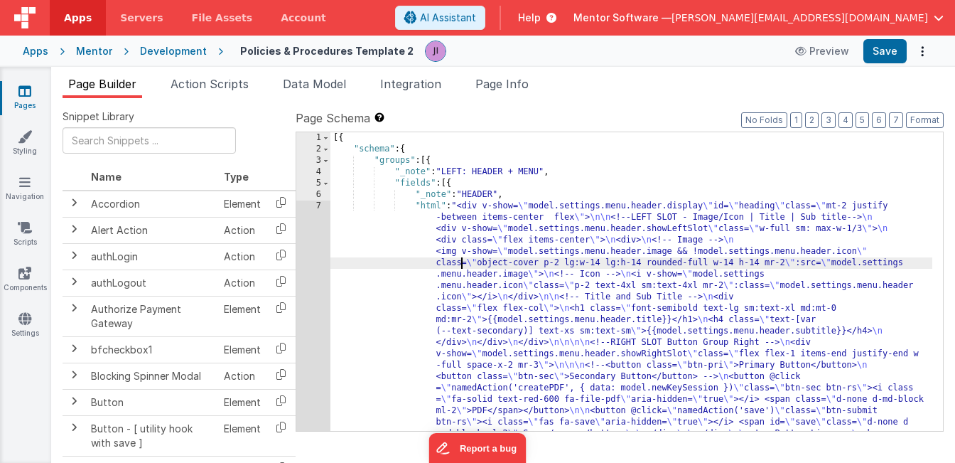
click at [463, 267] on div "[{ "schema" : { "groups" : [{ "_note" : "LEFT: HEADER + MENU" , "fields" : [{ "…" at bounding box center [631, 417] width 602 height 571
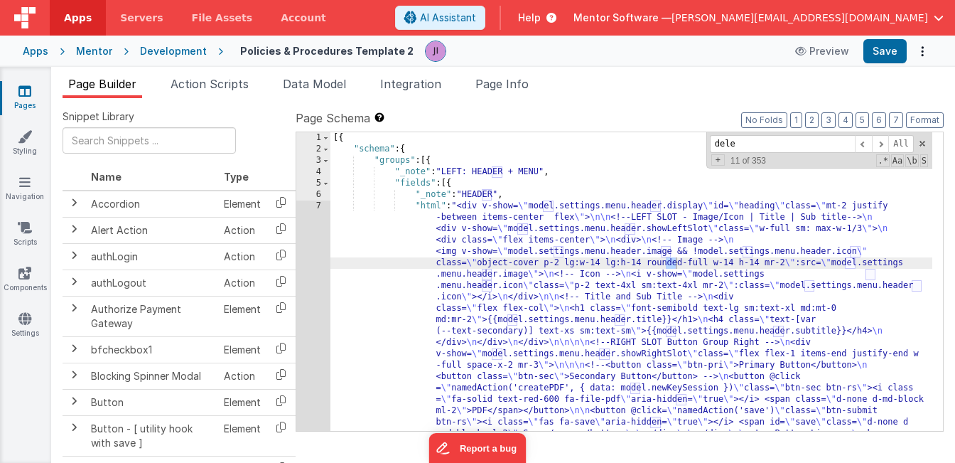
scroll to position [2852, 0]
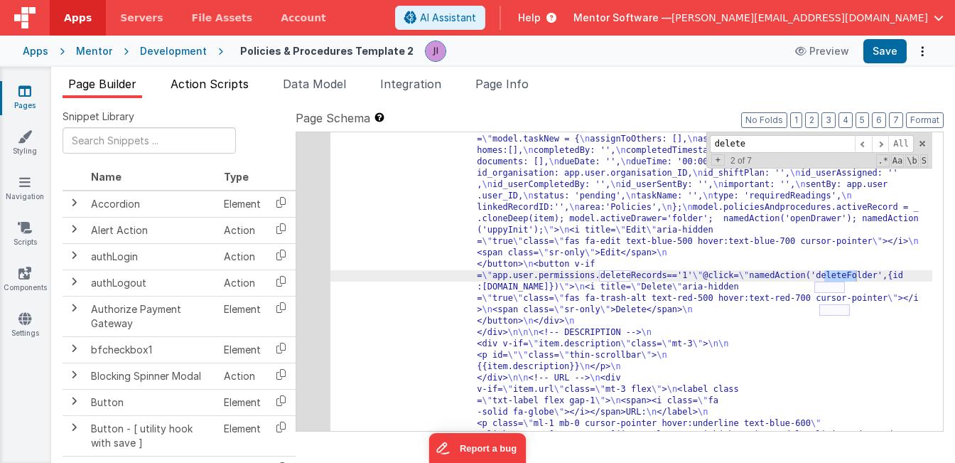
type input "delete"
click at [205, 84] on span "Action Scripts" at bounding box center [210, 84] width 78 height 14
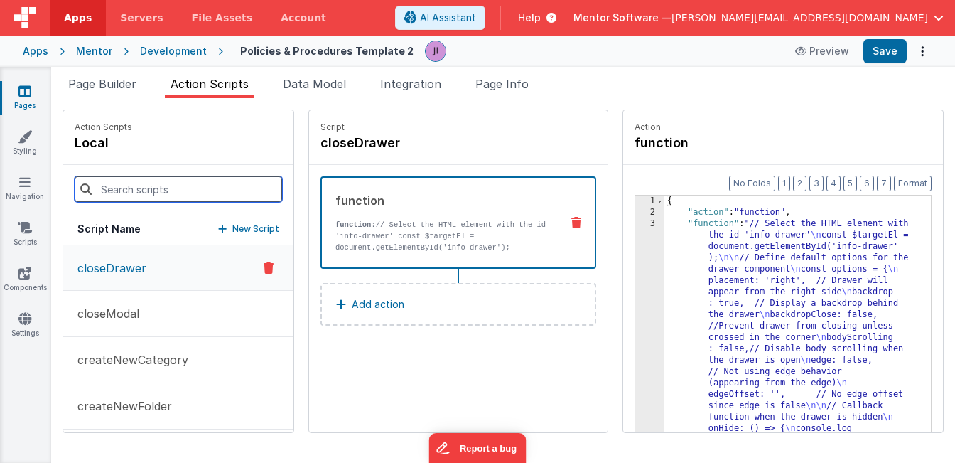
click at [177, 179] on input at bounding box center [178, 189] width 207 height 26
type input "delete"
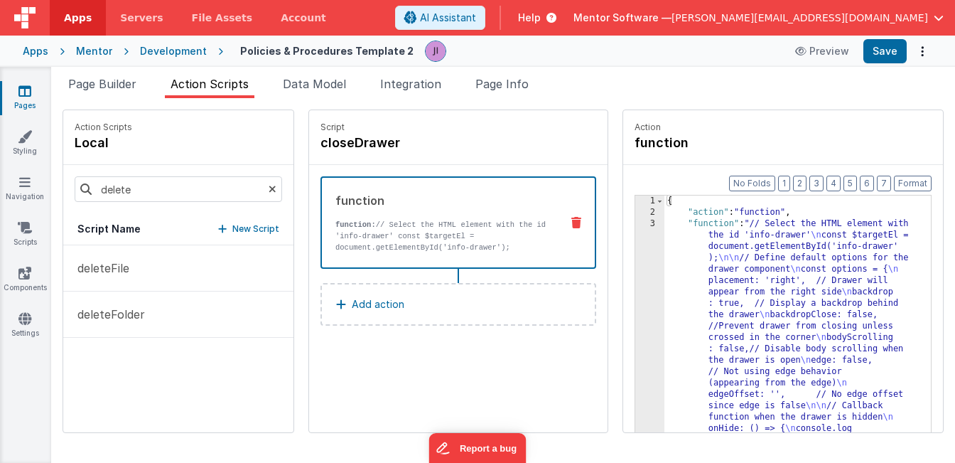
click at [158, 341] on div "deleteFile deleteFolder" at bounding box center [178, 338] width 230 height 187
click at [158, 329] on button "deleteFolder" at bounding box center [178, 314] width 230 height 46
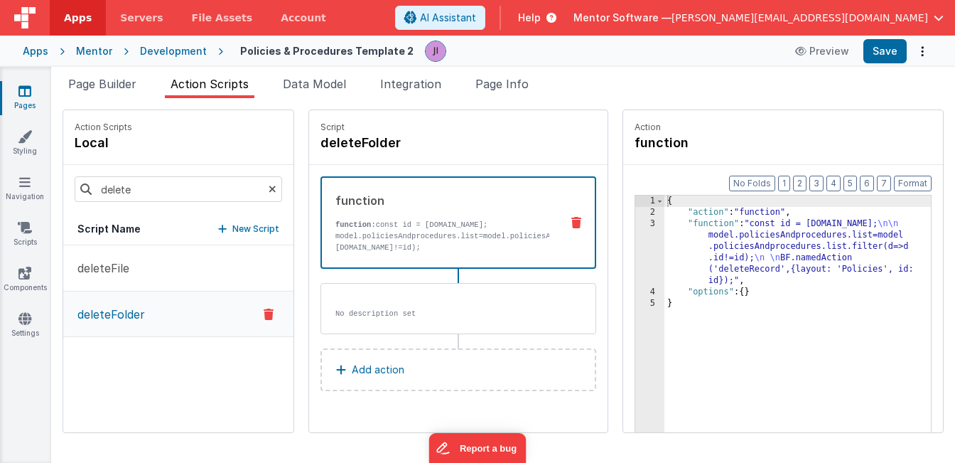
click at [734, 228] on div "{ "action" : "function" , "function" : "const id = action.options.id; \n\n mode…" at bounding box center [797, 346] width 266 height 303
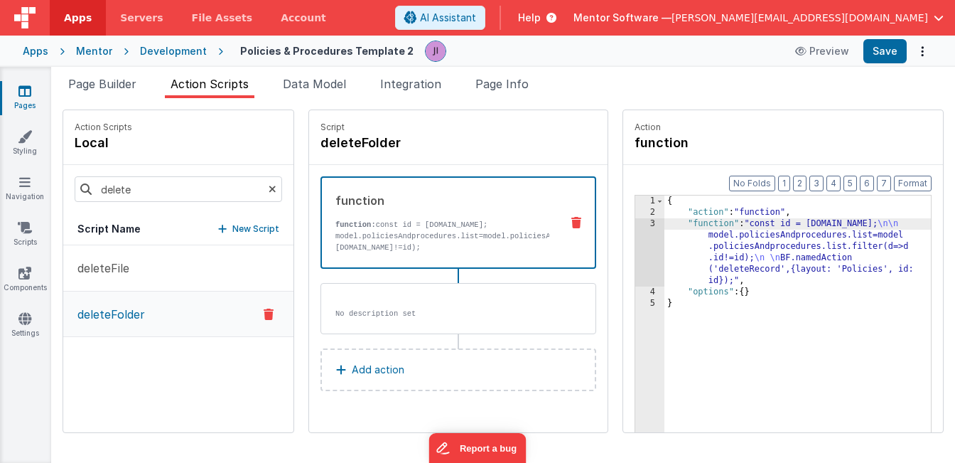
click at [642, 238] on div "3" at bounding box center [649, 252] width 29 height 68
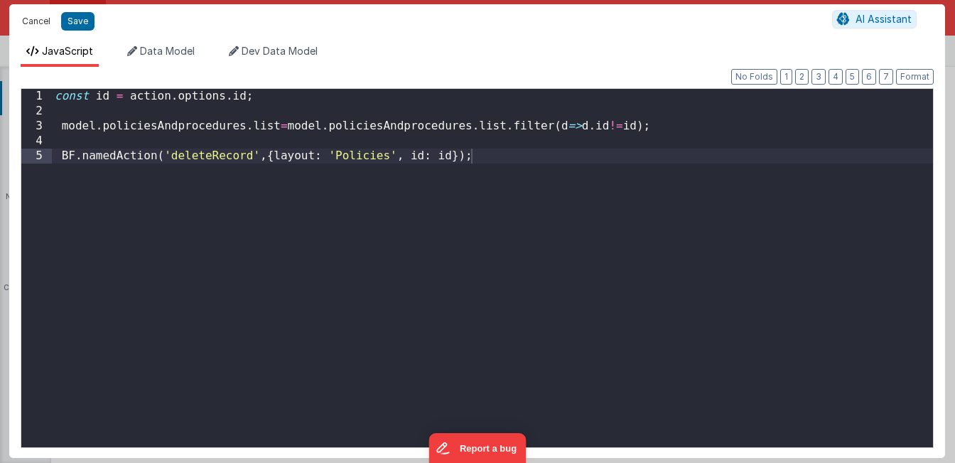
click at [35, 21] on button "Cancel" at bounding box center [36, 21] width 43 height 20
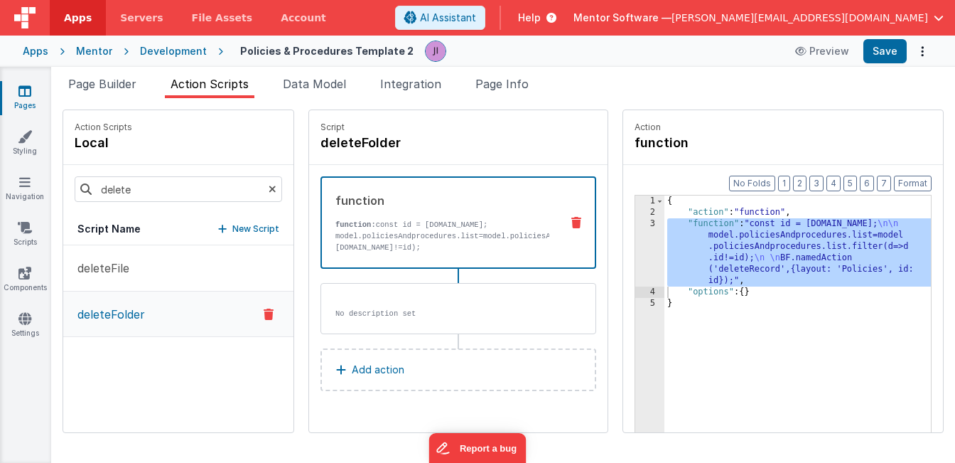
click at [695, 237] on div "{ "action" : "function" , "function" : "const id = action.options.id; \n\n mode…" at bounding box center [797, 346] width 266 height 303
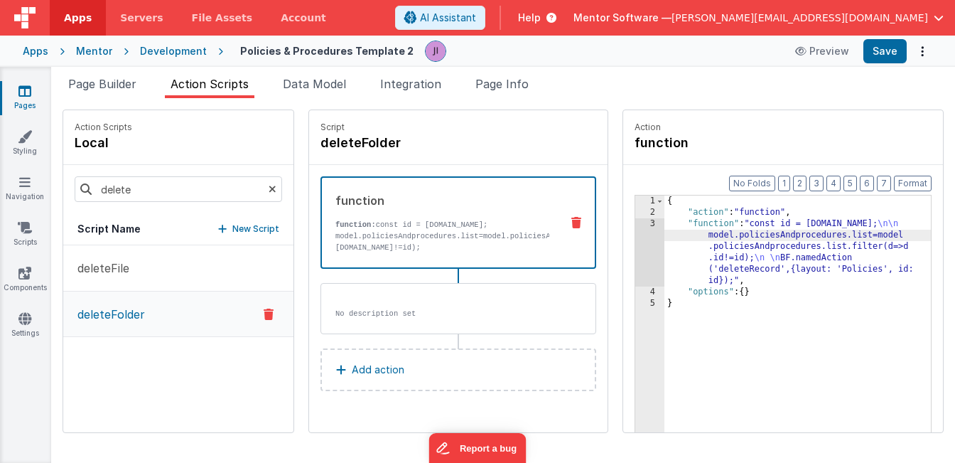
click at [653, 244] on div "3" at bounding box center [649, 252] width 29 height 68
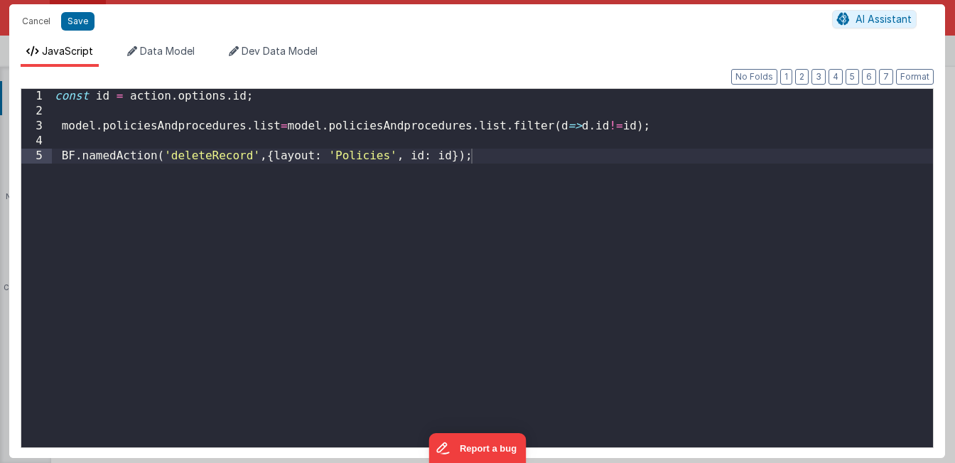
click at [228, 148] on div "const id = action . options . id ; model . policiesAndprocedures . list = model…" at bounding box center [492, 283] width 881 height 388
click at [364, 151] on div "const id = action . options . id ; model . policiesAndprocedures . list = model…" at bounding box center [492, 283] width 881 height 388
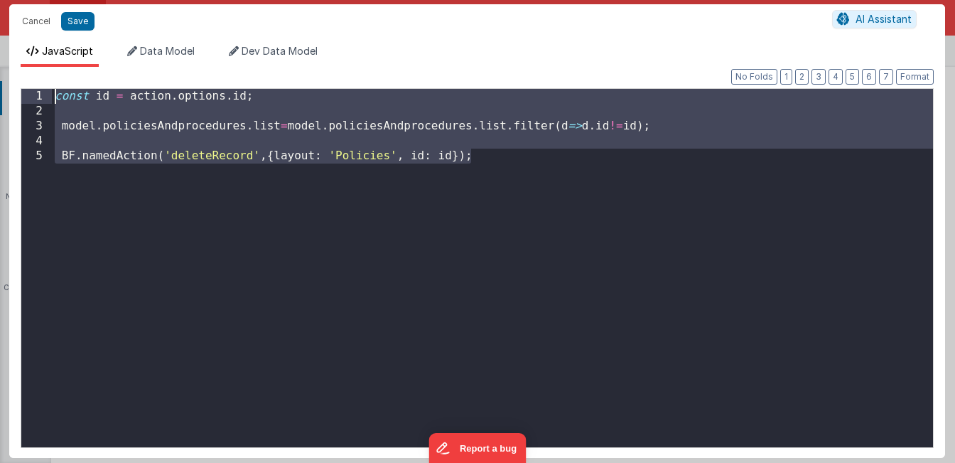
drag, startPoint x: 524, startPoint y: 170, endPoint x: -151, endPoint y: 92, distance: 678.8
click at [0, 92] on html "Cancel Save AI Assistant JavaScript Data Model Dev Data Model Format 7 6 5 4 3 …" at bounding box center [477, 231] width 955 height 463
click at [44, 22] on button "Cancel" at bounding box center [36, 21] width 43 height 20
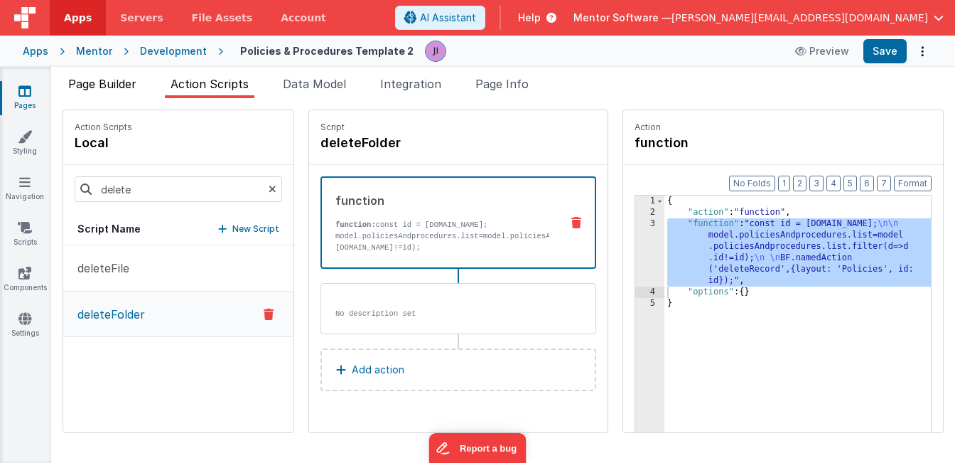
click at [126, 90] on span "Page Builder" at bounding box center [102, 84] width 68 height 14
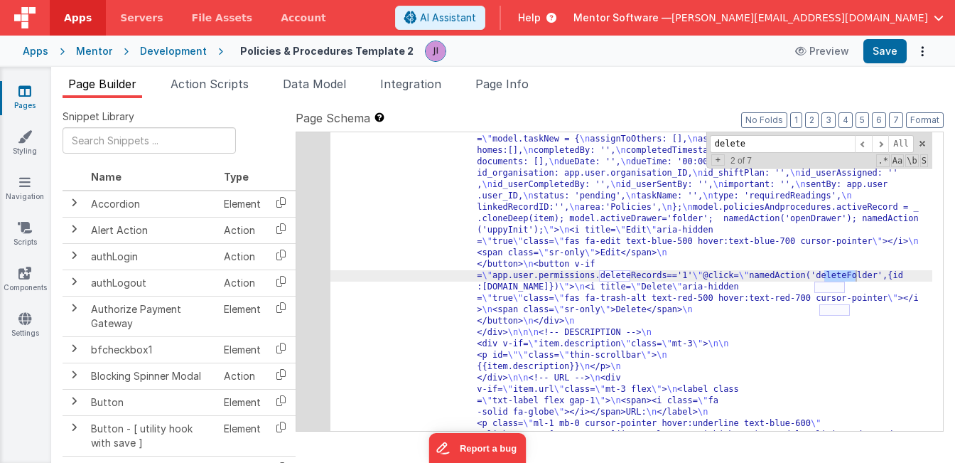
click at [206, 84] on span "Action Scripts" at bounding box center [210, 84] width 78 height 14
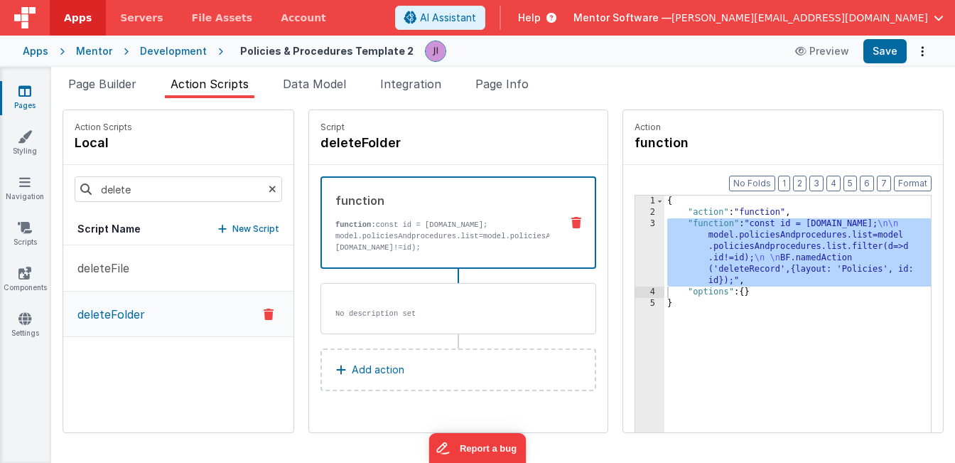
click at [733, 247] on div "{ "action" : "function" , "function" : "const id = action.options.id; \n\n mode…" at bounding box center [797, 346] width 266 height 303
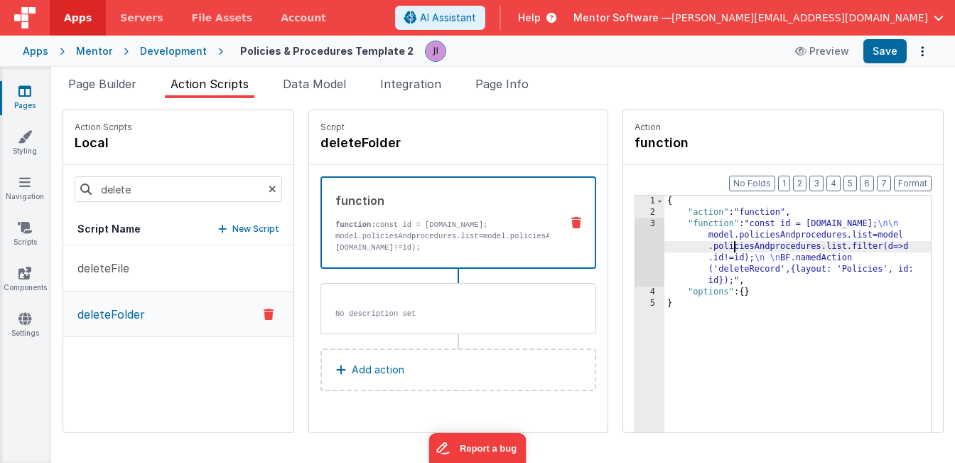
click at [748, 262] on div "{ "action" : "function" , "function" : "const id = action.options.id; \n\n mode…" at bounding box center [797, 346] width 266 height 303
click at [750, 267] on div "{ "action" : "function" , "function" : "const id = action.options.id; \n\n mode…" at bounding box center [797, 346] width 266 height 303
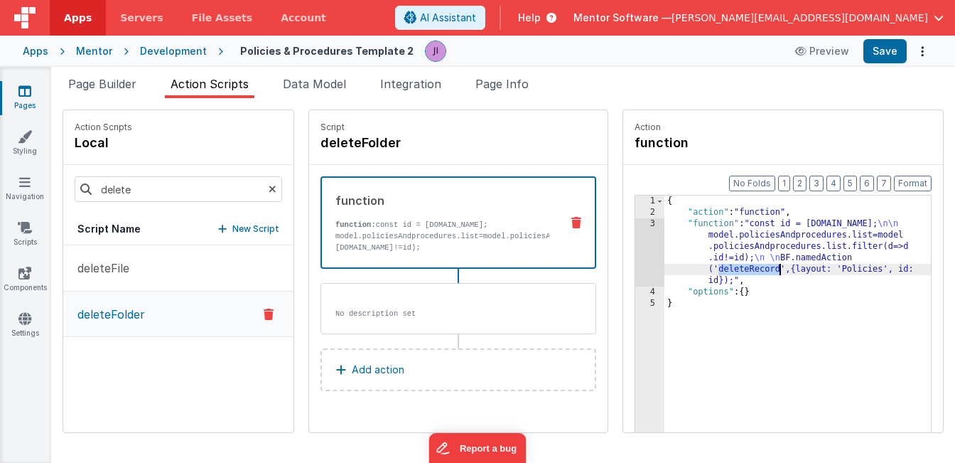
click at [647, 257] on div "3" at bounding box center [649, 252] width 29 height 68
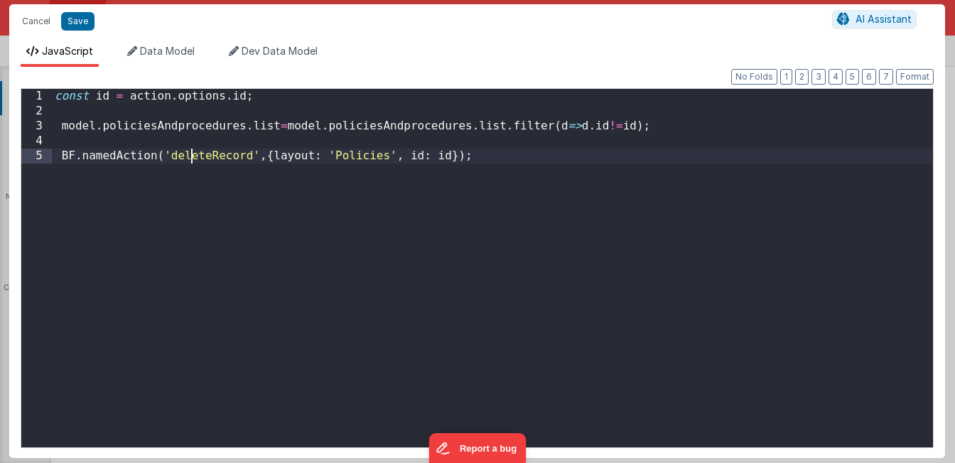
click at [193, 151] on div "const id = action . options . id ; model . policiesAndprocedures . list = model…" at bounding box center [492, 283] width 881 height 388
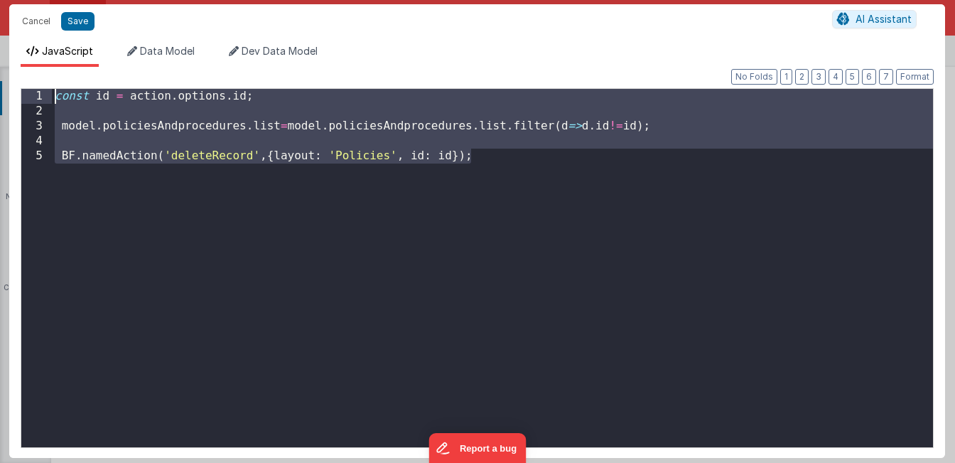
drag, startPoint x: 437, startPoint y: 162, endPoint x: 13, endPoint y: 57, distance: 437.0
click at [13, 57] on div "JavaScript Data Model Dev Data Model Format 7 6 5 4 3 2 1 No Folds 1 2 3 4 5 co…" at bounding box center [477, 250] width 936 height 413
click at [34, 21] on button "Cancel" at bounding box center [36, 21] width 43 height 20
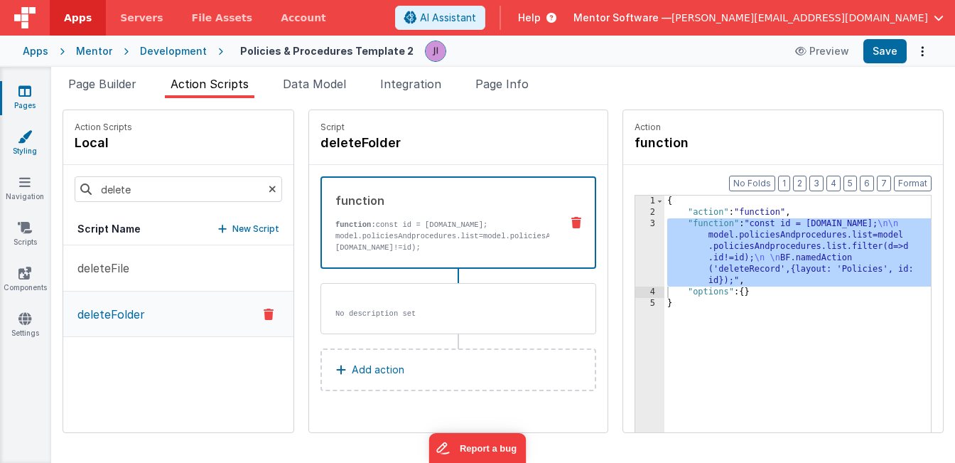
click at [24, 144] on link "Styling" at bounding box center [24, 143] width 51 height 28
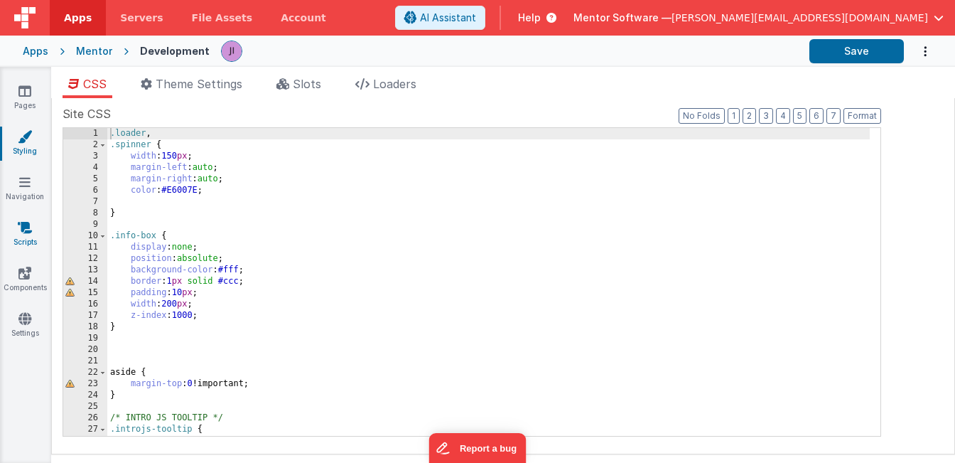
click at [26, 238] on link "Scripts" at bounding box center [24, 234] width 51 height 28
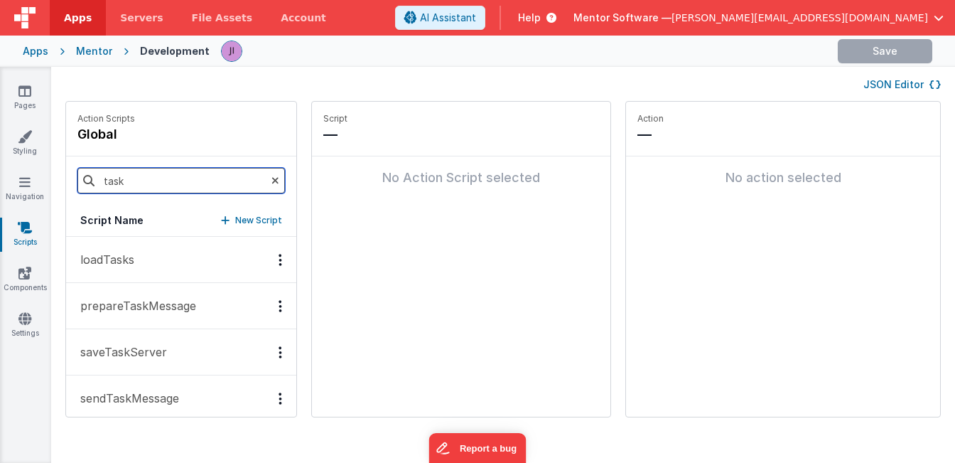
click at [156, 175] on input "task" at bounding box center [180, 181] width 207 height 26
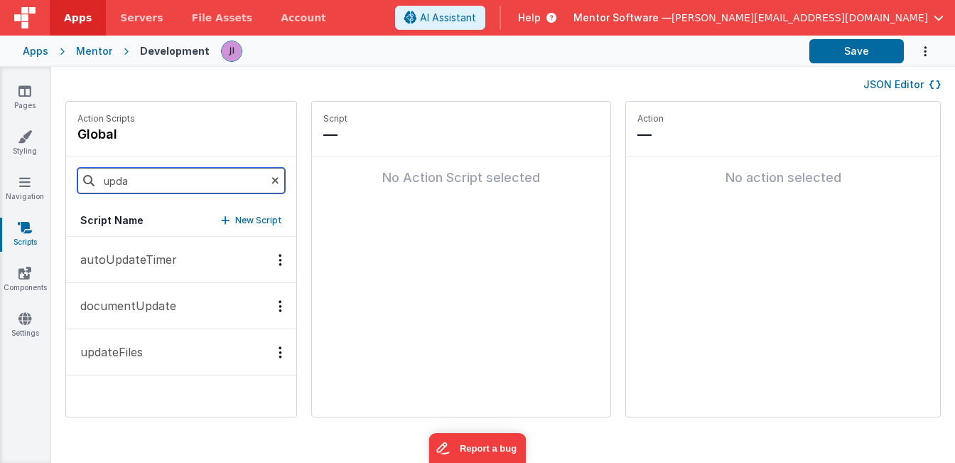
type input "update"
drag, startPoint x: 153, startPoint y: 195, endPoint x: 166, endPoint y: 308, distance: 113.0
click at [167, 306] on p "documentUpdate" at bounding box center [124, 305] width 104 height 17
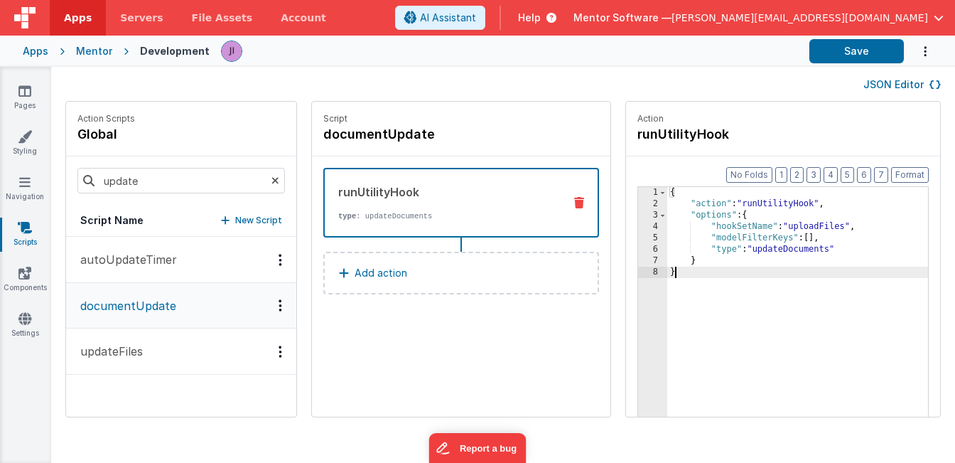
drag, startPoint x: 737, startPoint y: 376, endPoint x: 580, endPoint y: 126, distance: 294.3
click at [580, 126] on div "Action Scripts global update Script Name New Script autoUpdateTimer documentUpd…" at bounding box center [503, 266] width 904 height 330
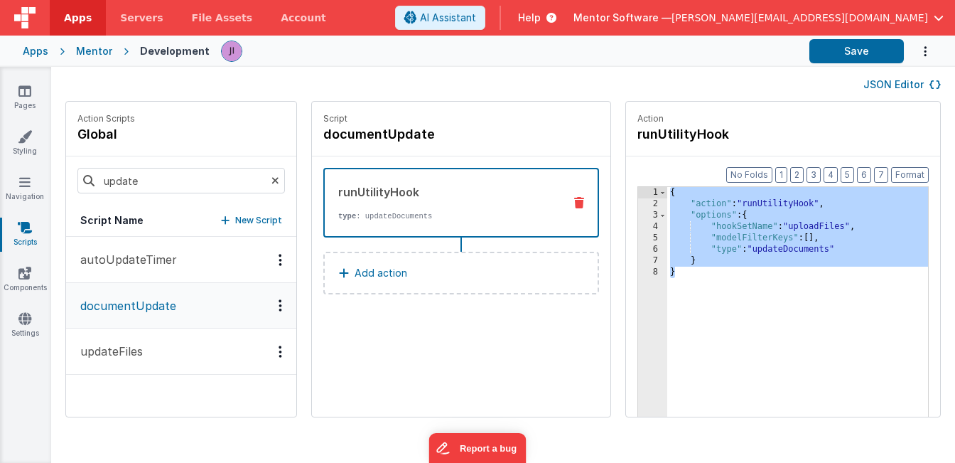
click at [713, 288] on div "{ "action" : "runUtilityHook" , "options" : { "hookSetName" : "uploadFiles" , "…" at bounding box center [797, 335] width 261 height 296
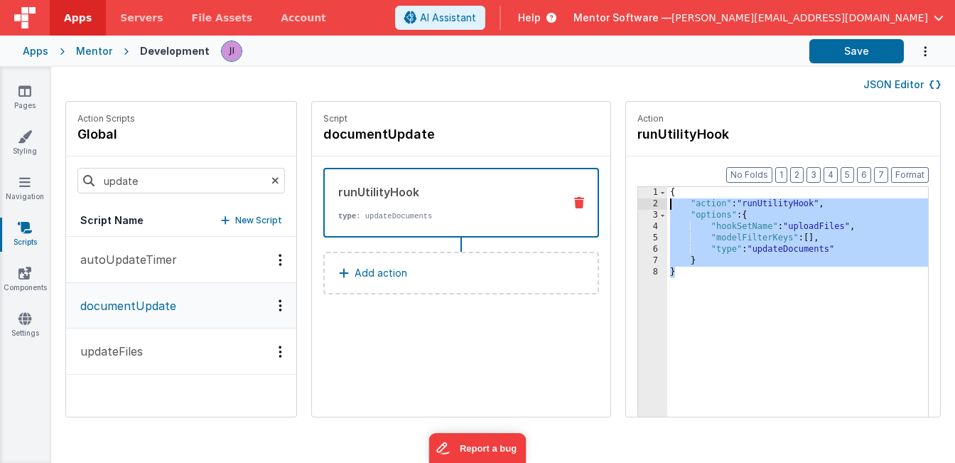
drag, startPoint x: 677, startPoint y: 238, endPoint x: 611, endPoint y: 158, distance: 104.0
click at [611, 158] on div "Action Scripts global update Script Name New Script autoUpdateTimer documentUpd…" at bounding box center [503, 266] width 904 height 330
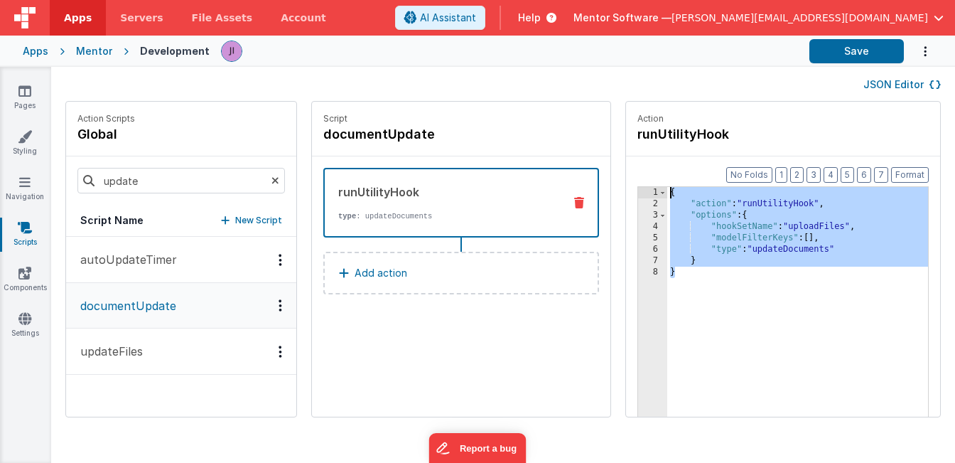
click at [803, 249] on div "{ "action" : "runUtilityHook" , "options" : { "hookSetName" : "uploadFiles" , "…" at bounding box center [797, 335] width 261 height 296
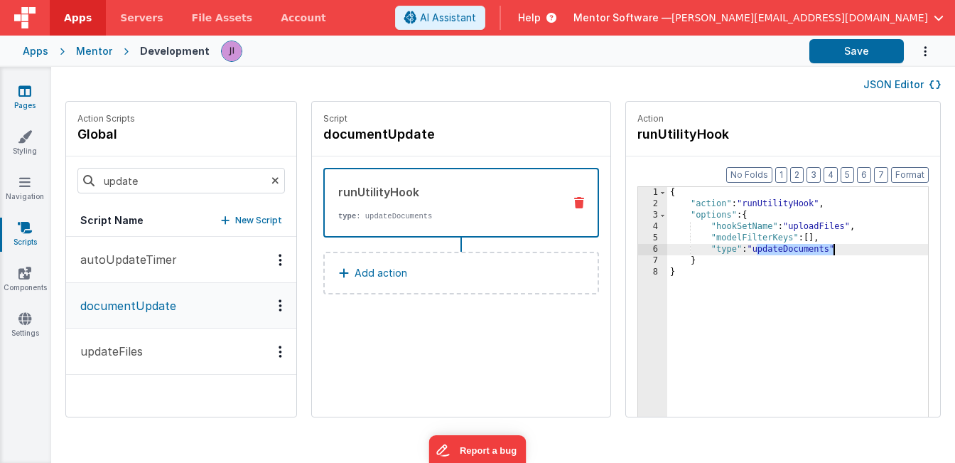
click at [31, 99] on link "Pages" at bounding box center [24, 98] width 51 height 28
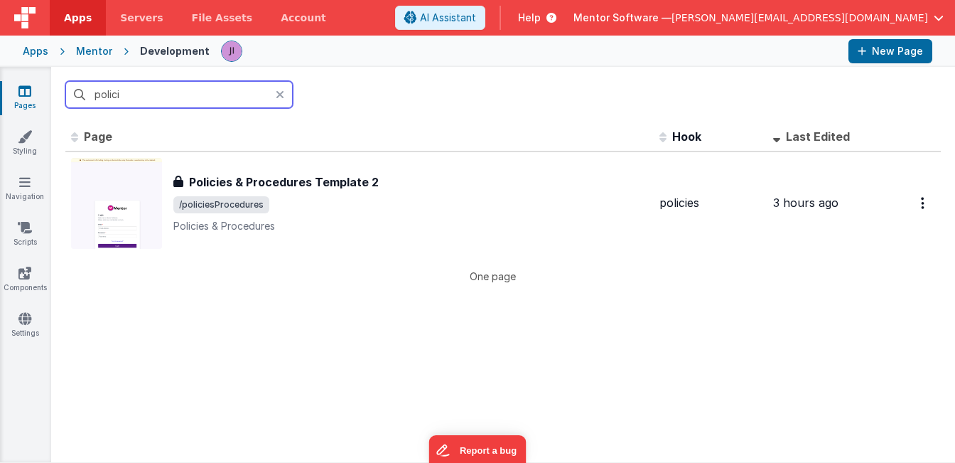
click at [159, 104] on input "polici" at bounding box center [178, 94] width 227 height 27
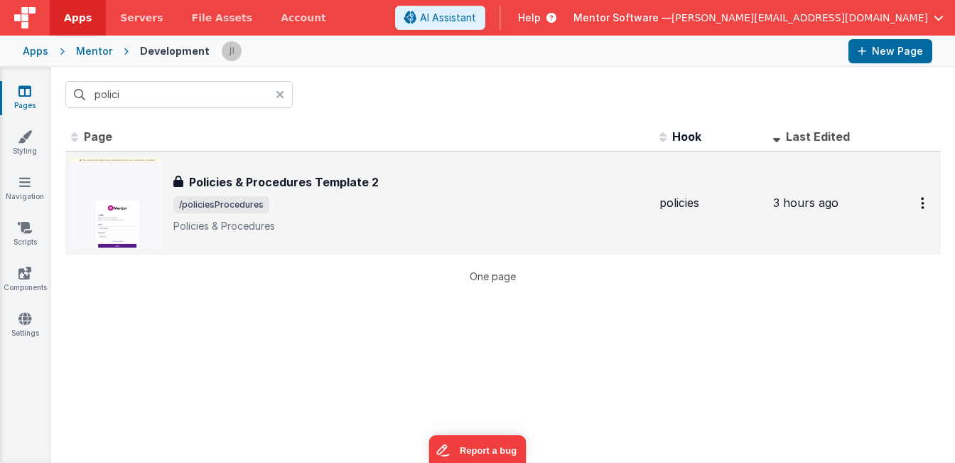
click at [360, 212] on span "/policiesProcedures" at bounding box center [410, 204] width 475 height 17
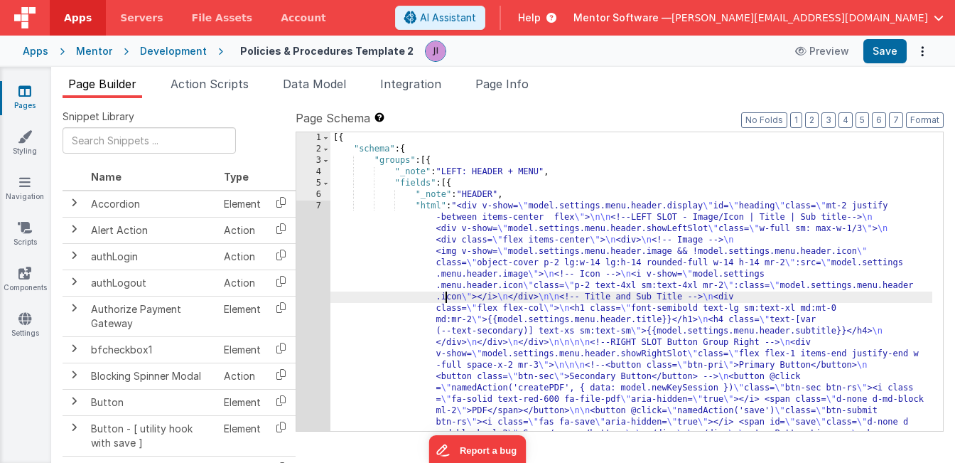
drag, startPoint x: 446, startPoint y: 300, endPoint x: 460, endPoint y: 299, distance: 13.5
click at [446, 299] on div "[{ "schema" : { "groups" : [{ "_note" : "LEFT: HEADER + MENU" , "fields" : [{ "…" at bounding box center [631, 417] width 602 height 571
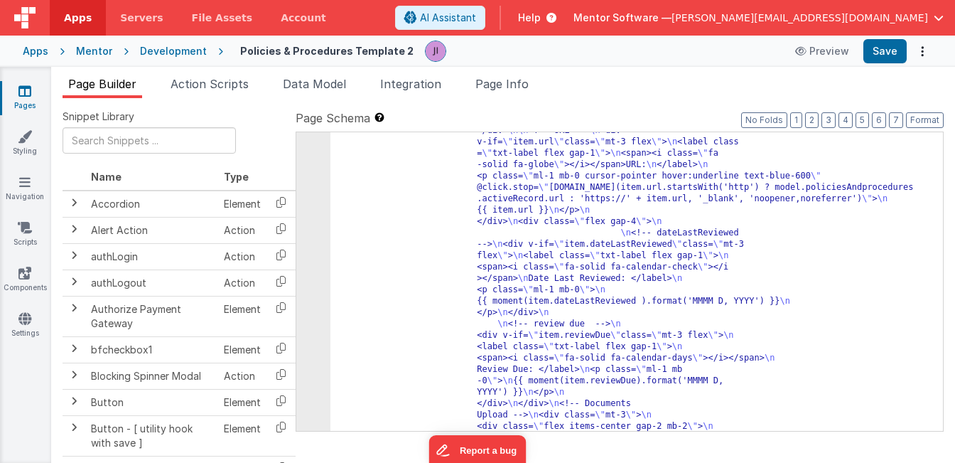
scroll to position [5545, 0]
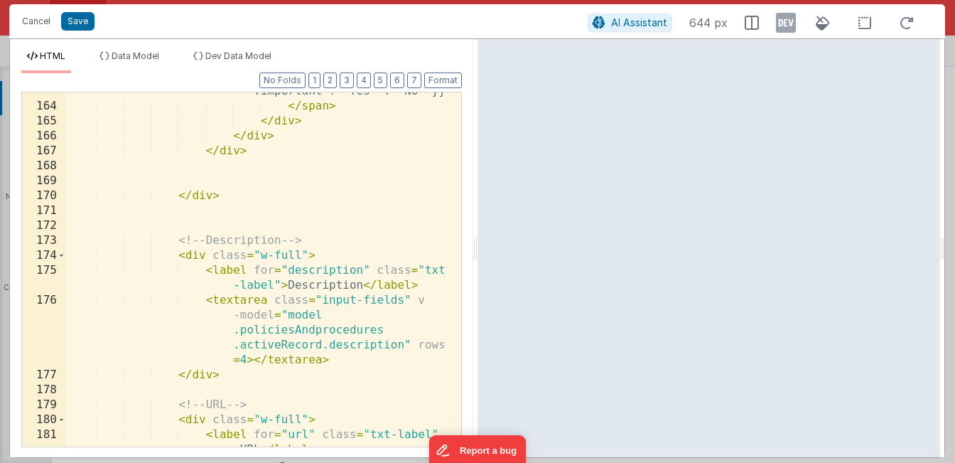
click at [399, 308] on div "{{ model.taskNew .important ? "Yes" : "No" }} </ span > </ div > </ div > </ di…" at bounding box center [258, 275] width 384 height 413
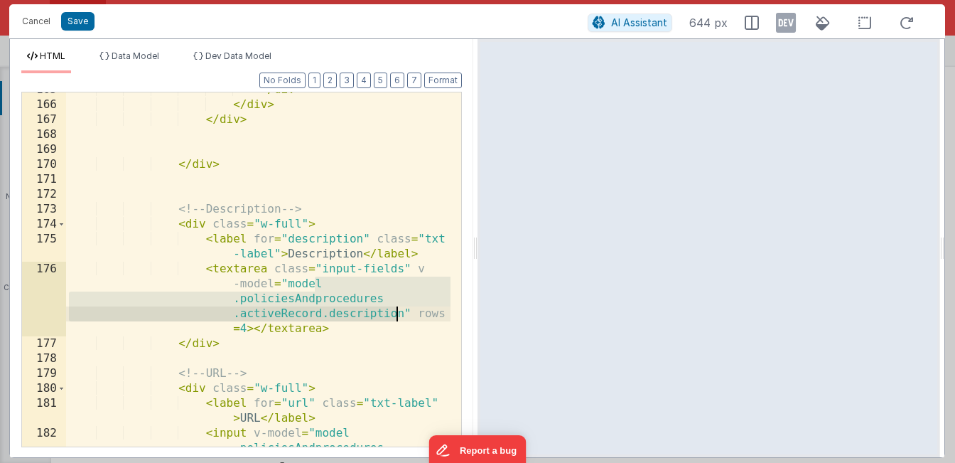
click at [389, 294] on div "</ div > </ div > </ div > </ div > <!-- Description --> < div class = "w-full"…" at bounding box center [258, 296] width 384 height 428
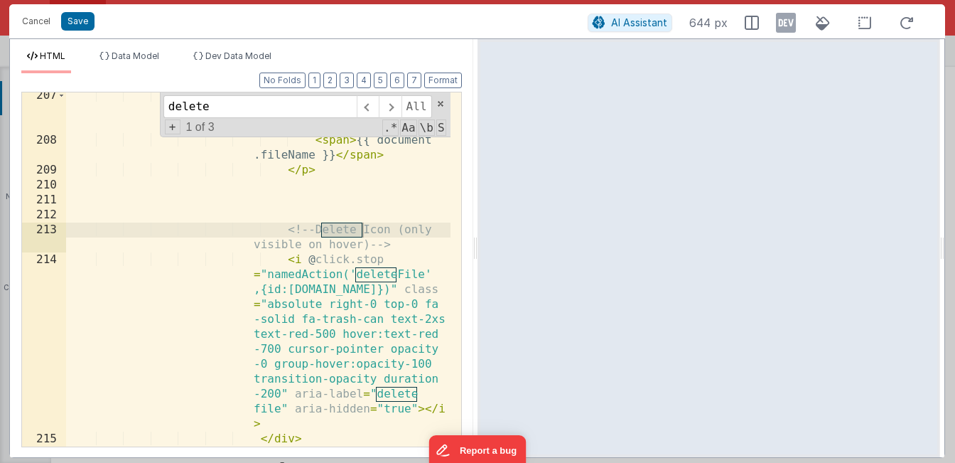
scroll to position [6661, 0]
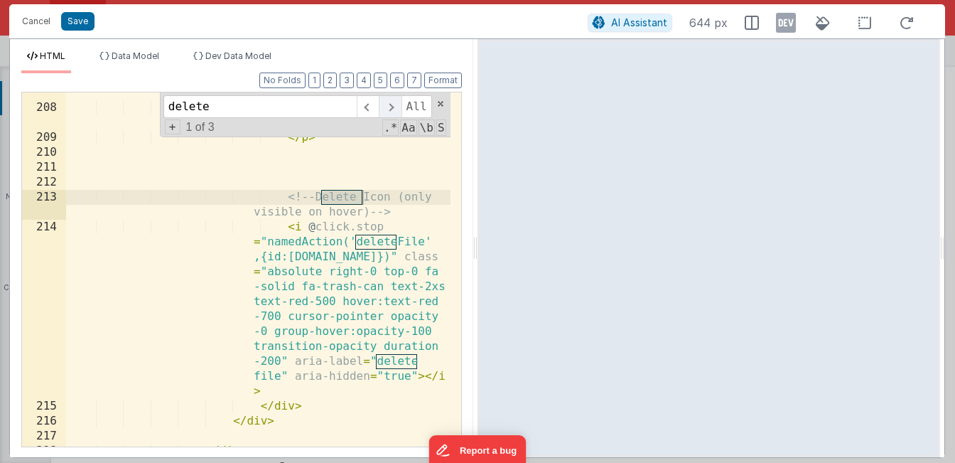
type input "delete"
click at [391, 110] on span at bounding box center [390, 106] width 22 height 23
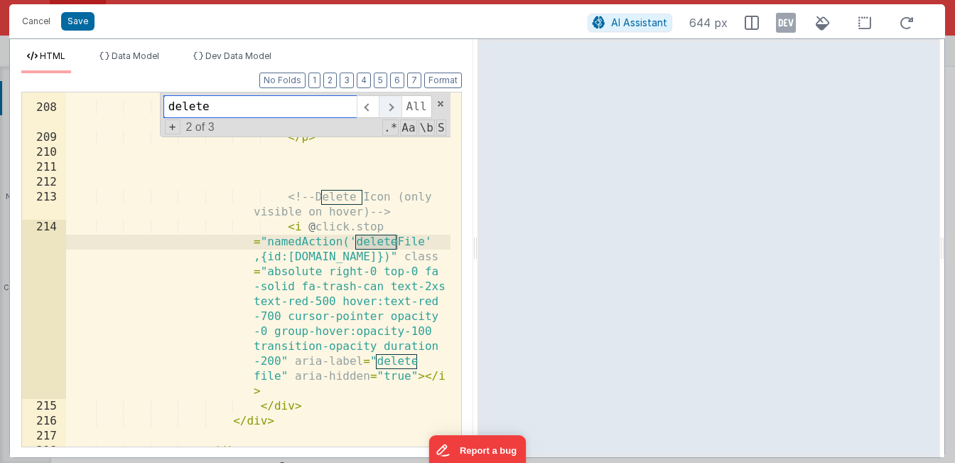
click at [391, 110] on span at bounding box center [390, 106] width 22 height 23
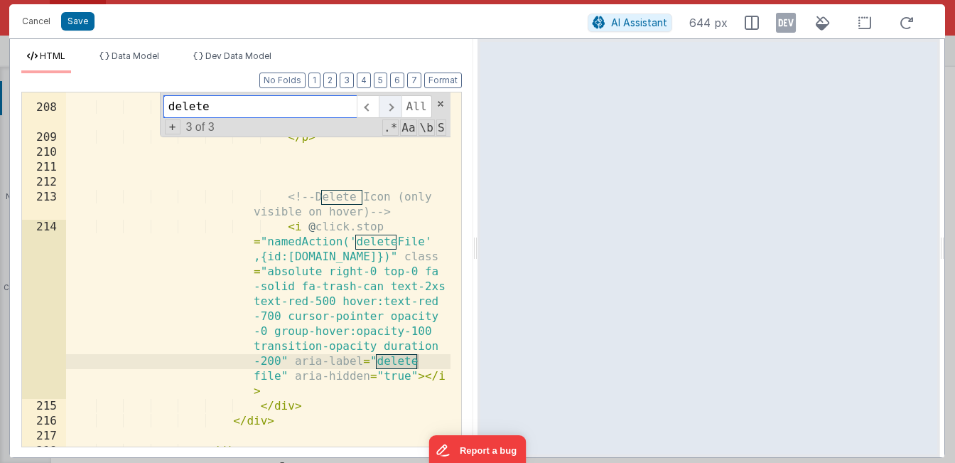
click at [391, 110] on span at bounding box center [390, 106] width 22 height 23
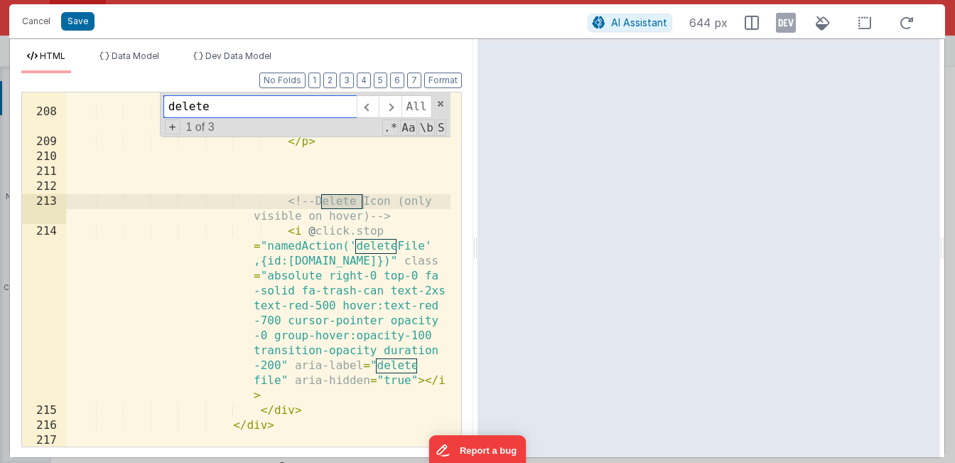
scroll to position [6657, 0]
click at [39, 26] on button "Cancel" at bounding box center [36, 21] width 43 height 20
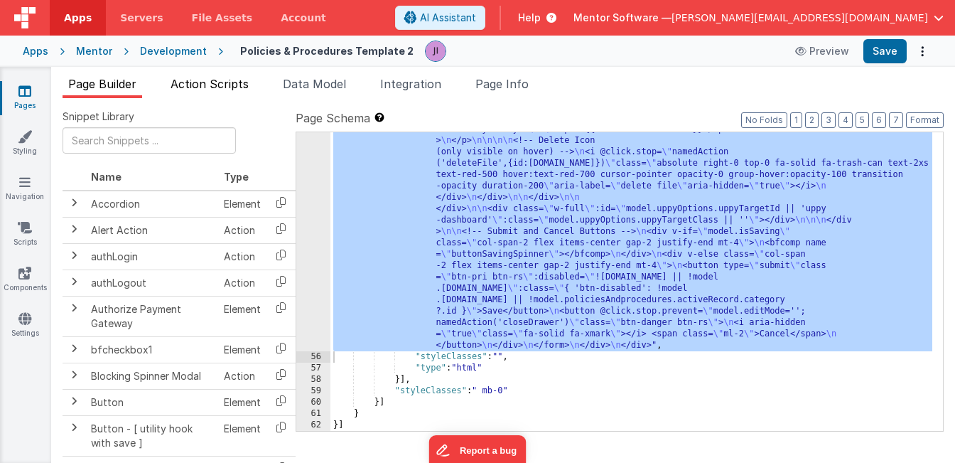
click at [216, 92] on li "Action Scripts" at bounding box center [210, 86] width 90 height 23
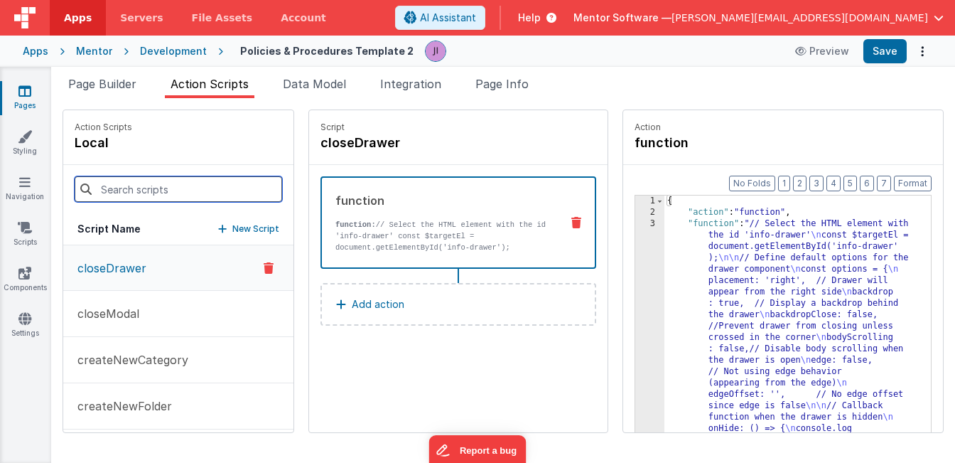
click at [227, 180] on input at bounding box center [178, 189] width 207 height 26
type input "dele"
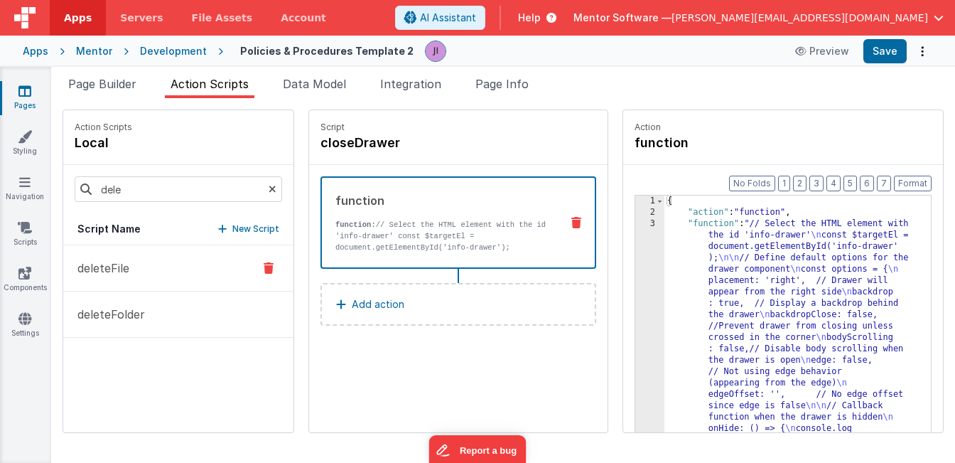
click at [150, 251] on button "deleteFile" at bounding box center [178, 268] width 230 height 46
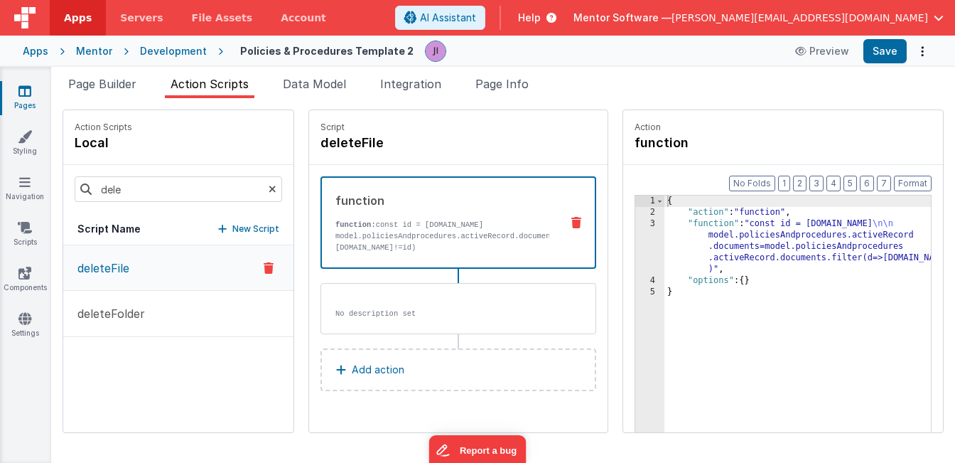
click at [721, 244] on div "{ "action" : "function" , "function" : "const id = action.options.id \n\n model…" at bounding box center [797, 346] width 266 height 303
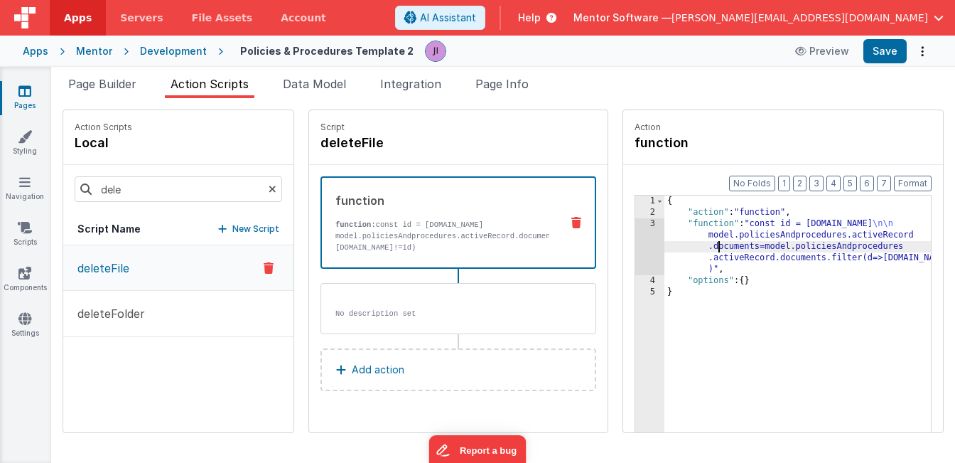
click at [653, 242] on div "3" at bounding box center [649, 246] width 29 height 57
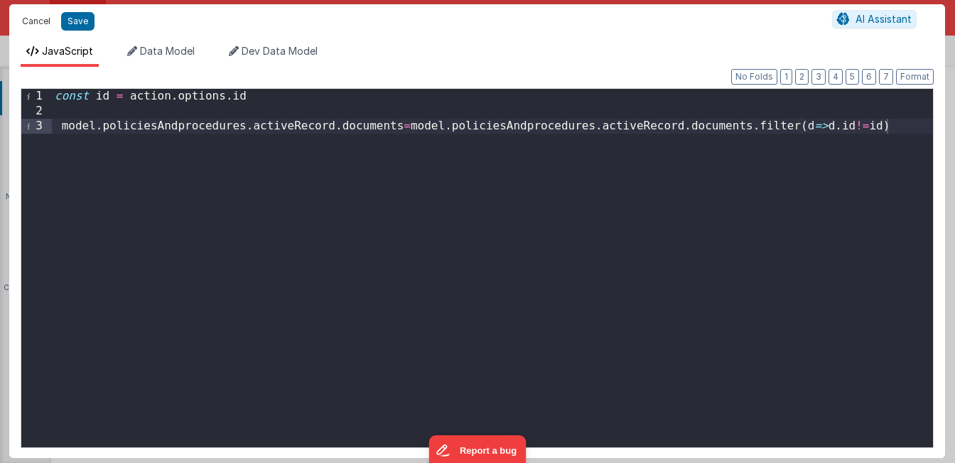
click at [40, 24] on button "Cancel" at bounding box center [36, 21] width 43 height 20
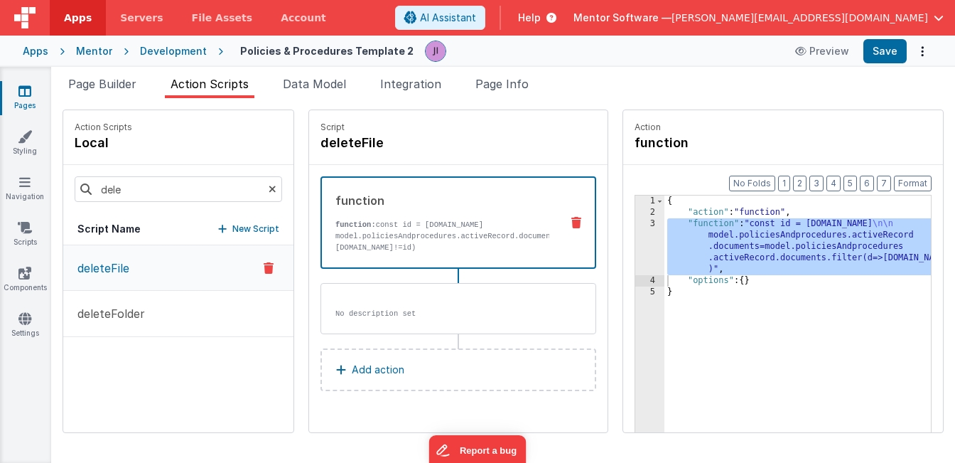
click at [697, 251] on div "{ "action" : "function" , "function" : "const id = action.options.id \n\n model…" at bounding box center [797, 346] width 266 height 303
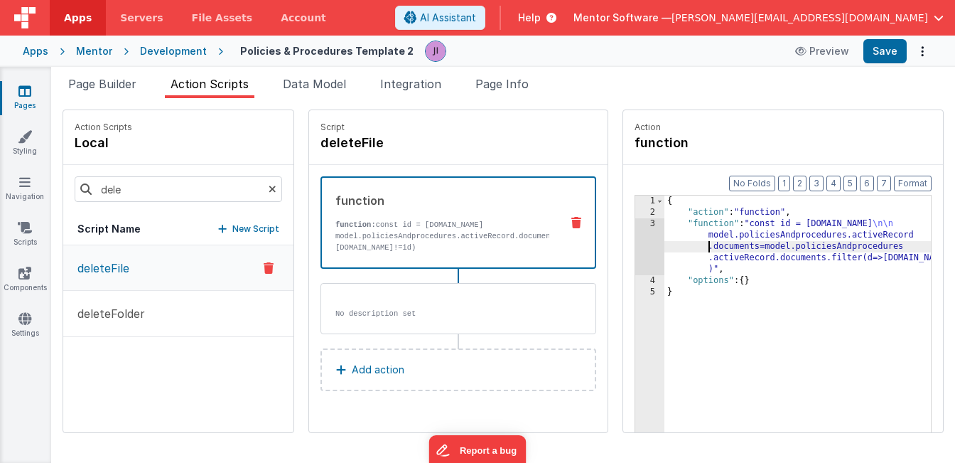
click at [674, 248] on div "{ "action" : "function" , "function" : "const id = action.options.id \n\n model…" at bounding box center [797, 346] width 266 height 303
click at [653, 244] on div "3" at bounding box center [649, 246] width 29 height 57
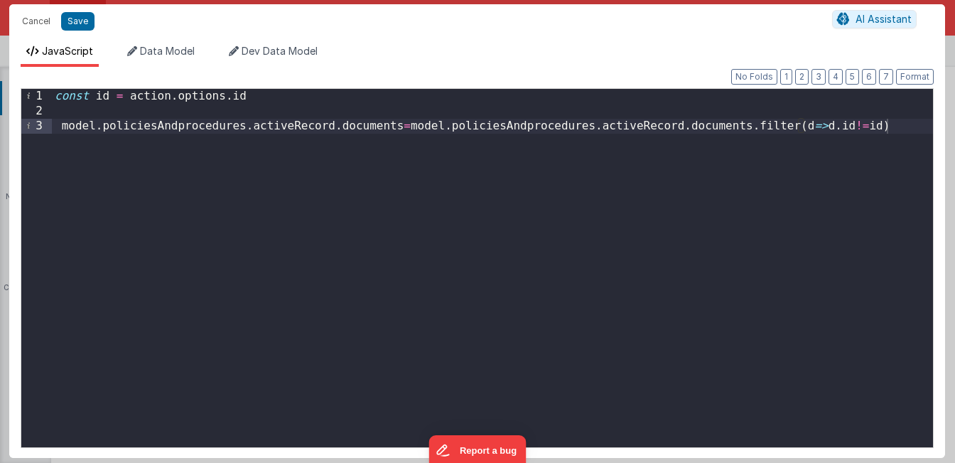
click at [569, 175] on div "const id = action . options . id model . policiesAndprocedures . activeRecord .…" at bounding box center [492, 283] width 881 height 388
click at [900, 129] on div "const id = action . options . id model . policiesAndprocedures . activeRecord .…" at bounding box center [492, 283] width 881 height 388
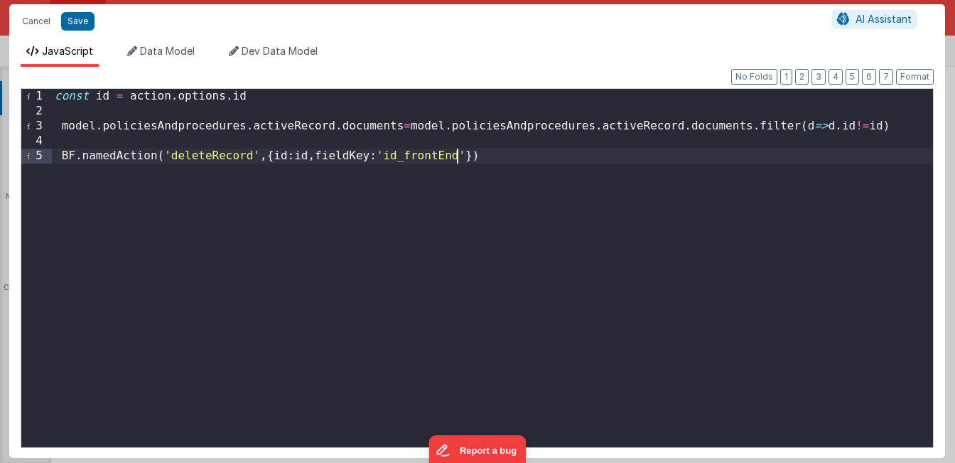
click at [374, 244] on div "const id = action . options . id model . policiesAndprocedures . activeRecord .…" at bounding box center [492, 283] width 881 height 388
click at [472, 190] on div "const id = action . options . id model . policiesAndprocedures . activeRecord .…" at bounding box center [492, 283] width 881 height 388
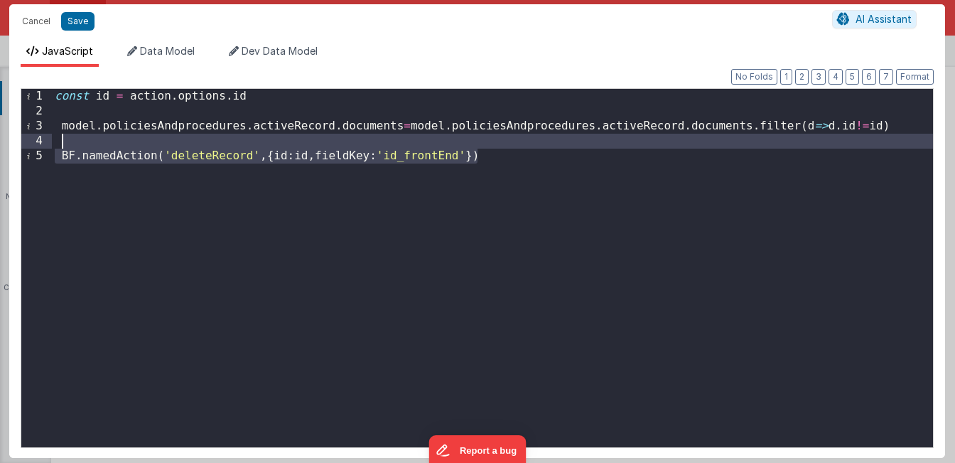
drag, startPoint x: 475, startPoint y: 158, endPoint x: 77, endPoint y: 140, distance: 398.3
click at [77, 140] on div "const id = action . options . id model . policiesAndprocedures . activeRecord .…" at bounding box center [492, 283] width 881 height 388
click at [74, 26] on button "Save" at bounding box center [77, 21] width 33 height 18
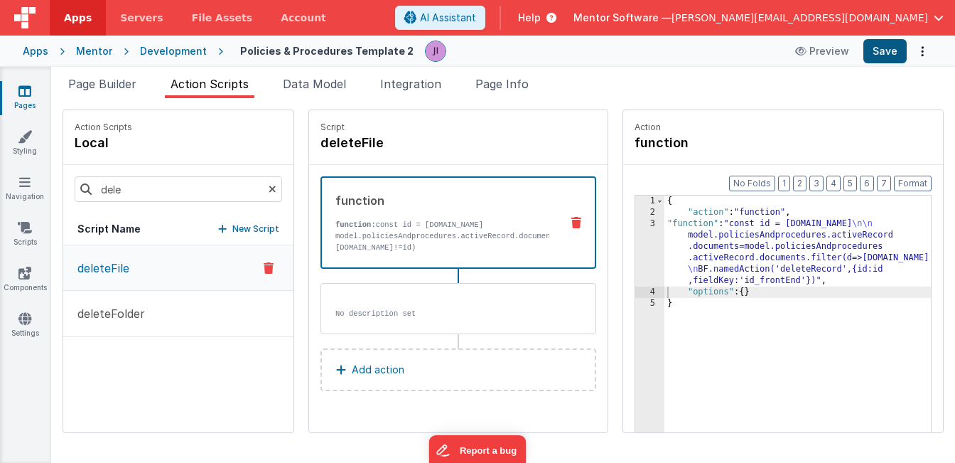
click at [894, 57] on button "Save" at bounding box center [884, 51] width 43 height 24
click at [26, 234] on icon at bounding box center [25, 227] width 14 height 14
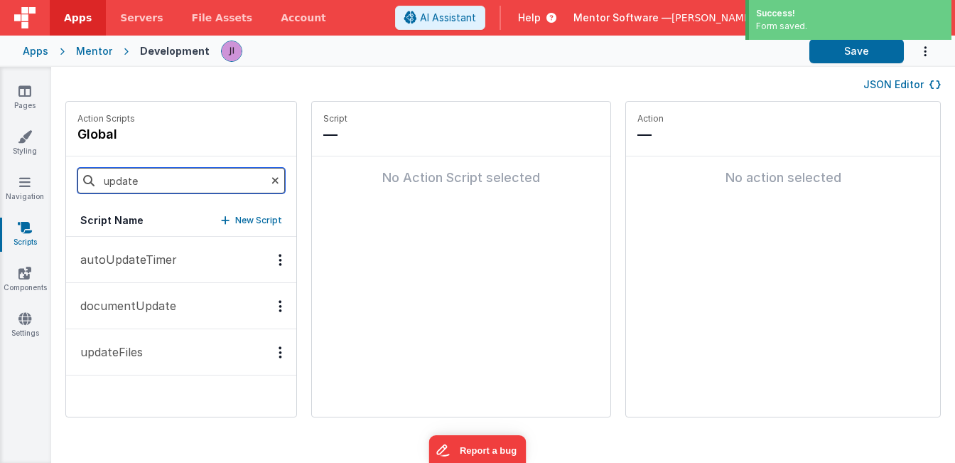
click at [153, 183] on input "update" at bounding box center [180, 181] width 207 height 26
type input "delete"
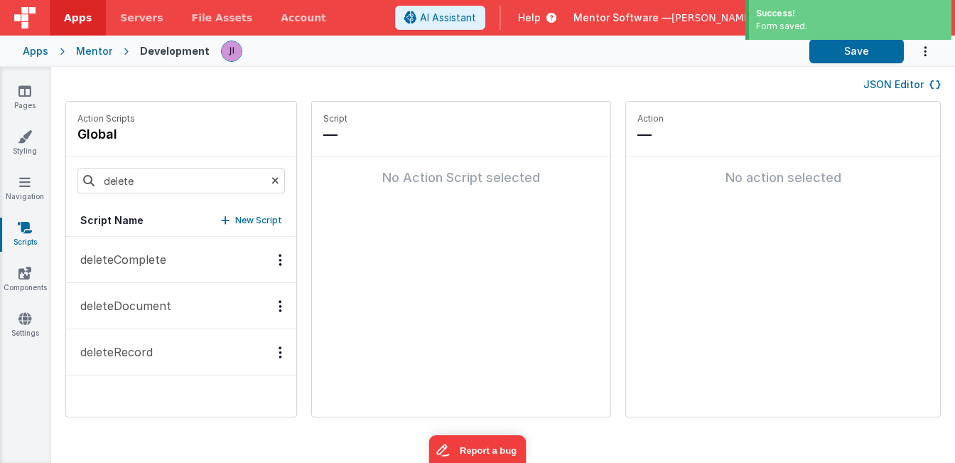
click at [176, 357] on button "deleteRecord" at bounding box center [181, 352] width 230 height 46
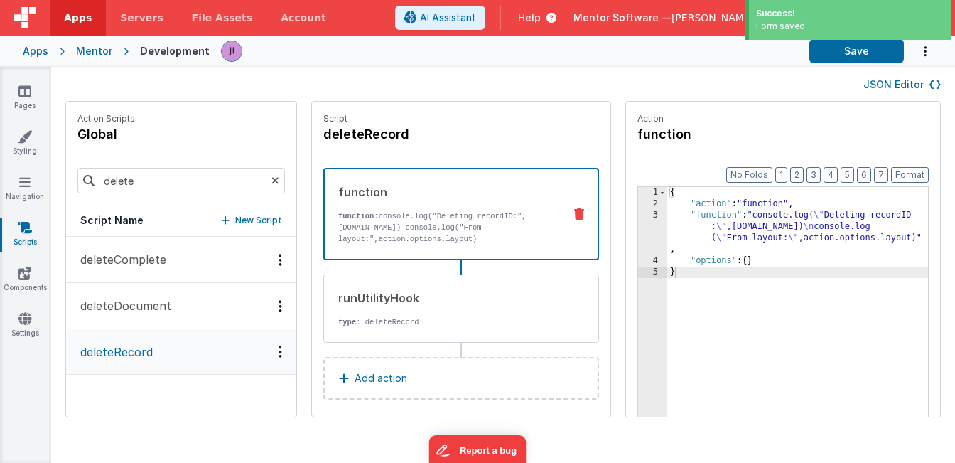
click at [740, 219] on div "{ "action" : "function" , "function" : "console.log( \" Deleting recordID : \" …" at bounding box center [797, 335] width 261 height 296
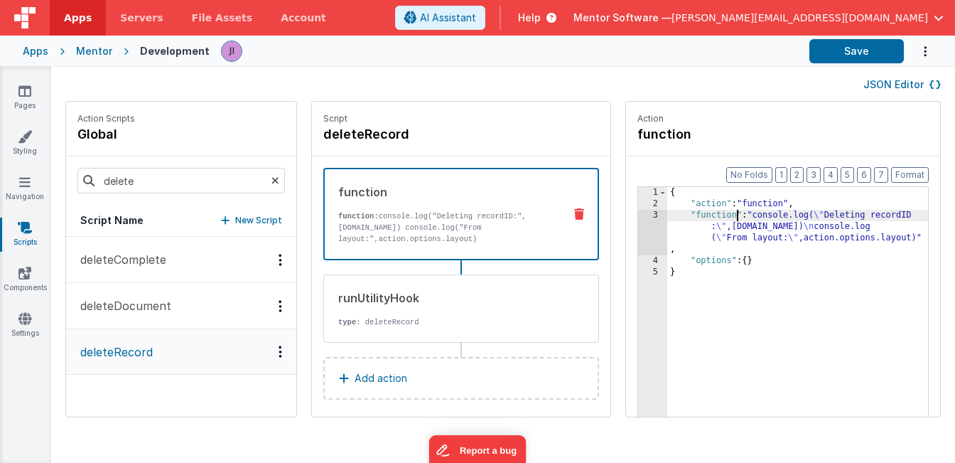
click at [690, 231] on div "{ "action" : "function" , "function" : "console.log( \" Deleting recordID : \" …" at bounding box center [797, 335] width 261 height 296
click at [628, 230] on div "Format 7 6 5 4 3 2 1 No Folds 1 2 3 4 5 { "action" : "function" , "function" : …" at bounding box center [783, 313] width 314 height 315
click at [638, 229] on div "Format 7 6 5 4 3 2 1 No Folds 1 2 3 4 5 { "action" : "function" , "function" : …" at bounding box center [783, 313] width 314 height 315
click at [623, 223] on div "Action Scripts global delete Script Name New Script deleteComplete deleteDocume…" at bounding box center [503, 266] width 904 height 330
click at [631, 223] on div "Format 7 6 5 4 3 2 1 No Folds 1 2 3 4 5 { "action" : "function" , "function" : …" at bounding box center [783, 313] width 314 height 315
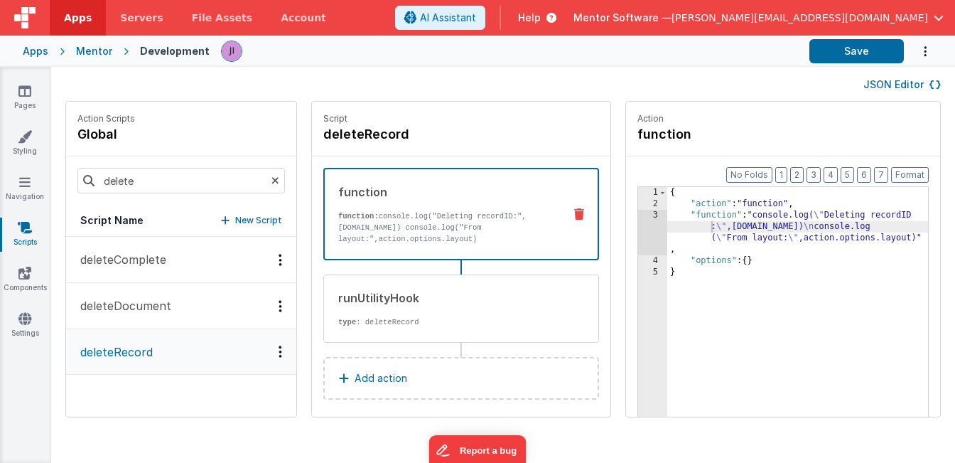
click at [637, 224] on div "Format 7 6 5 4 3 2 1 No Folds 1 2 3 4 5 { "action" : "function" , "function" : …" at bounding box center [783, 313] width 314 height 315
click at [647, 228] on div "3" at bounding box center [652, 232] width 29 height 45
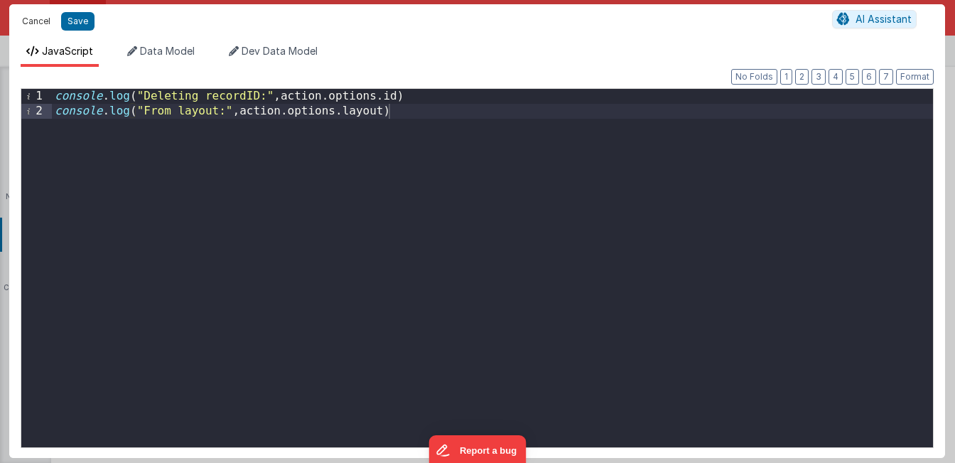
click at [21, 18] on button "Cancel" at bounding box center [36, 21] width 43 height 20
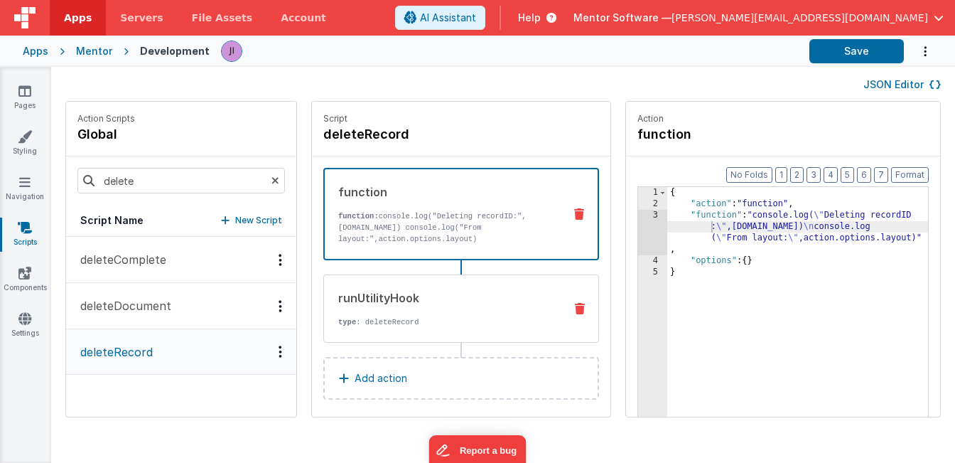
click at [458, 325] on p "type : deleteRecord" at bounding box center [445, 321] width 215 height 11
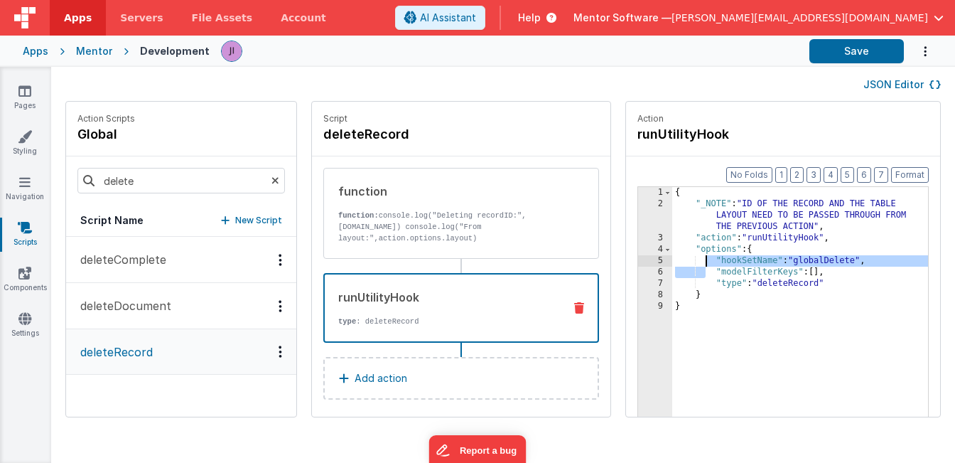
click at [708, 266] on div "{ "_NOTE" : "ID OF THE RECORD AND THE TABLE LAYOUT NEED TO BE PASSED THROUGH FR…" at bounding box center [800, 335] width 256 height 296
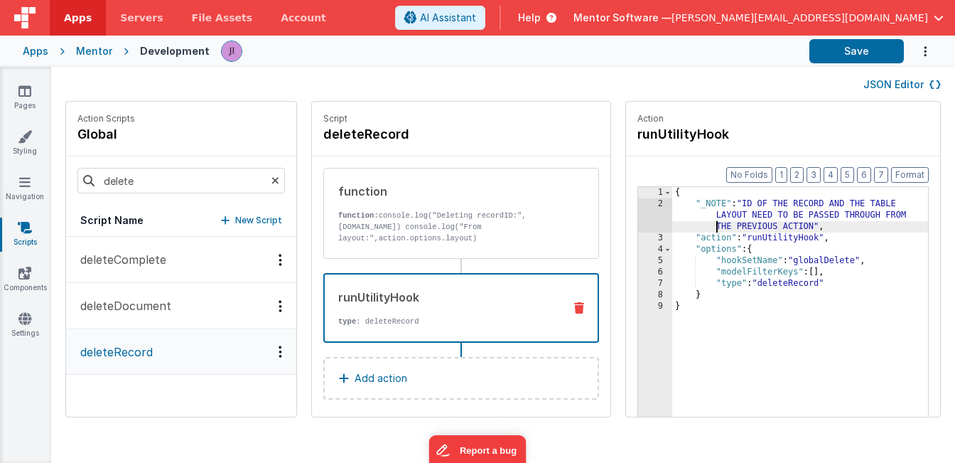
click at [698, 223] on div "{ "_NOTE" : "ID OF THE RECORD AND THE TABLE LAYOUT NEED TO BE PASSED THROUGH FR…" at bounding box center [800, 335] width 256 height 296
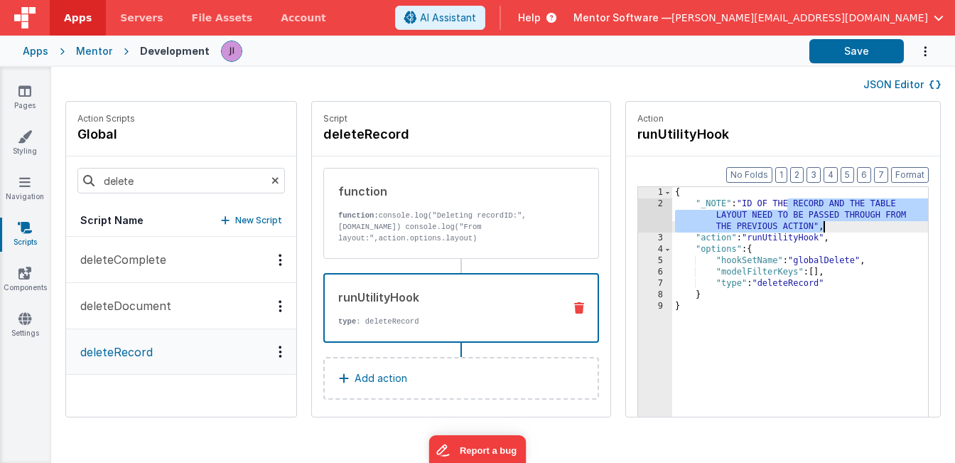
drag, startPoint x: 789, startPoint y: 200, endPoint x: 880, endPoint y: 225, distance: 94.3
click at [880, 225] on div "{ "_NOTE" : "ID OF THE RECORD AND THE TABLE LAYOUT NEED TO BE PASSED THROUGH FR…" at bounding box center [800, 335] width 256 height 296
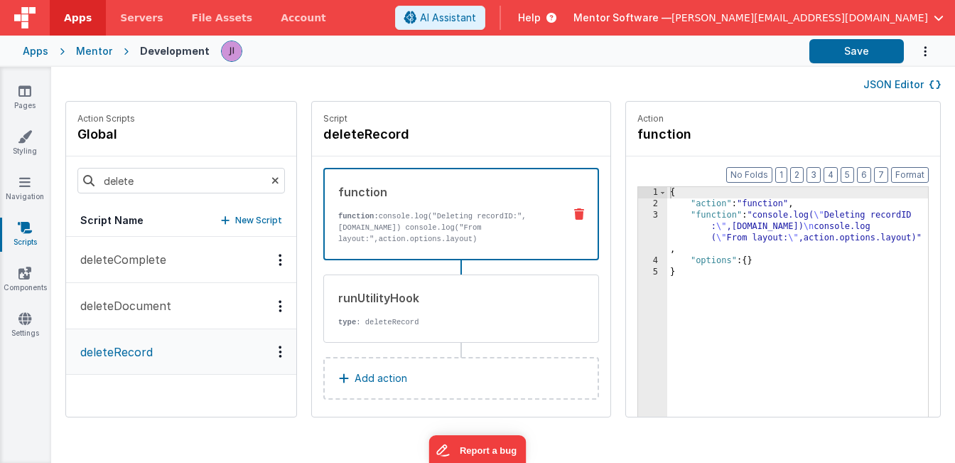
click at [451, 216] on p "function: console.log("Deleting recordID:",action.options.id) console.log("From…" at bounding box center [445, 227] width 214 height 34
click at [24, 99] on link "Pages" at bounding box center [24, 98] width 51 height 28
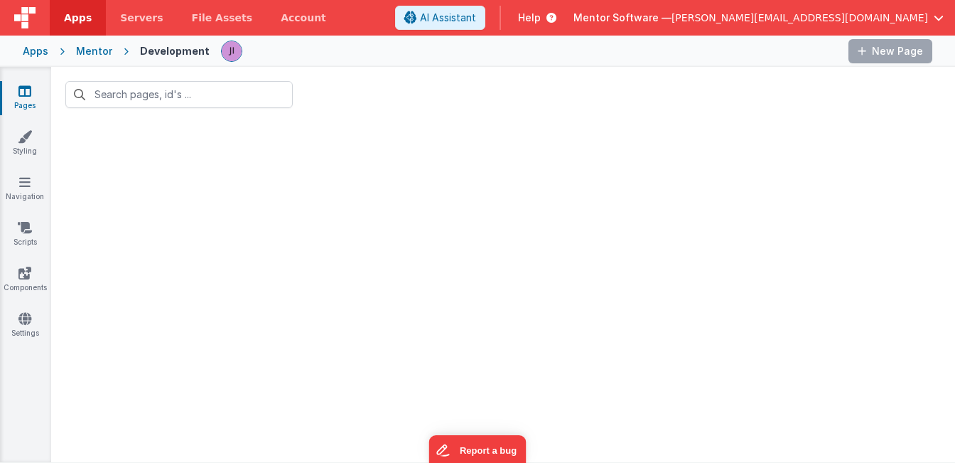
type input "polici"
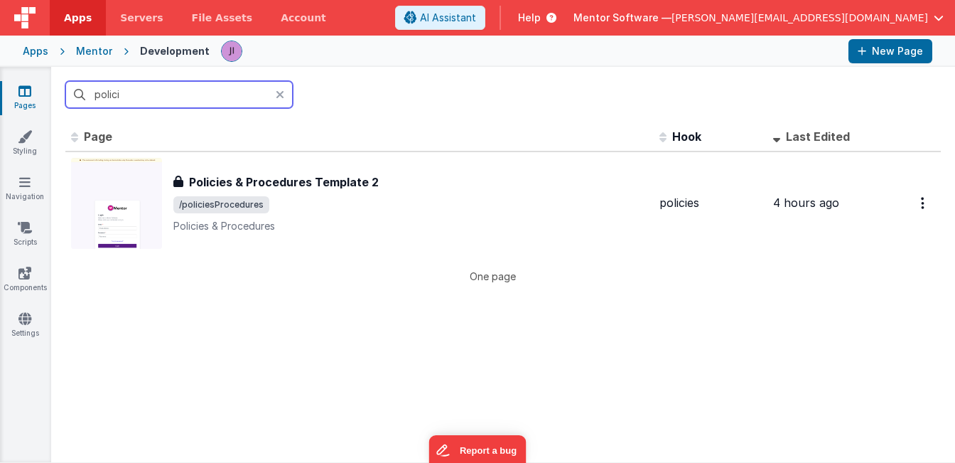
click at [171, 97] on input "polici" at bounding box center [178, 94] width 227 height 27
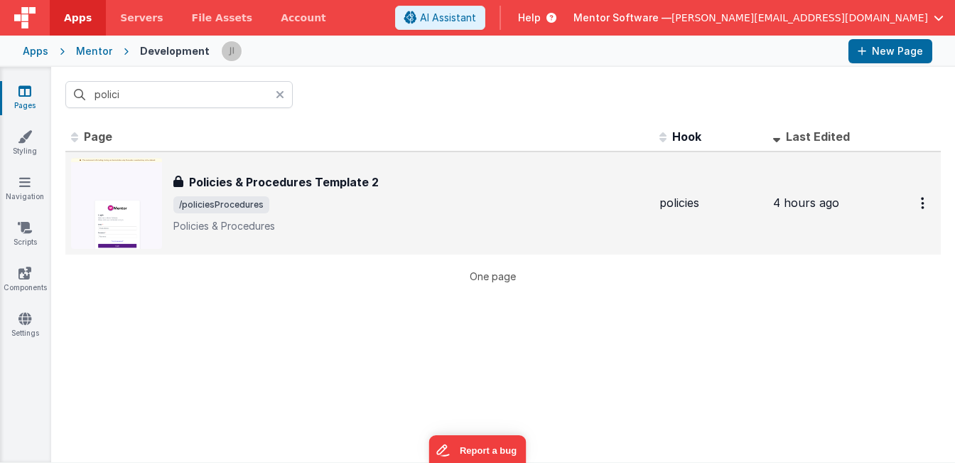
click at [380, 221] on p "Policies & Procedures" at bounding box center [410, 226] width 475 height 14
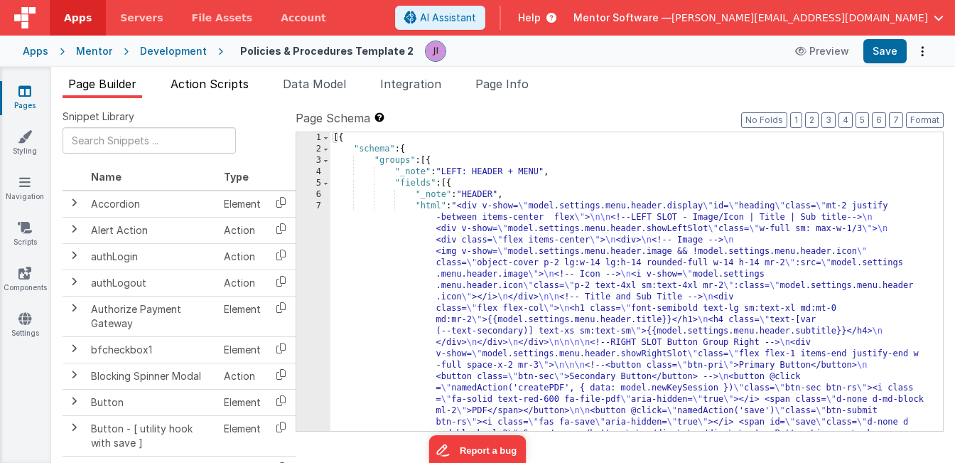
click at [201, 86] on span "Action Scripts" at bounding box center [210, 84] width 78 height 14
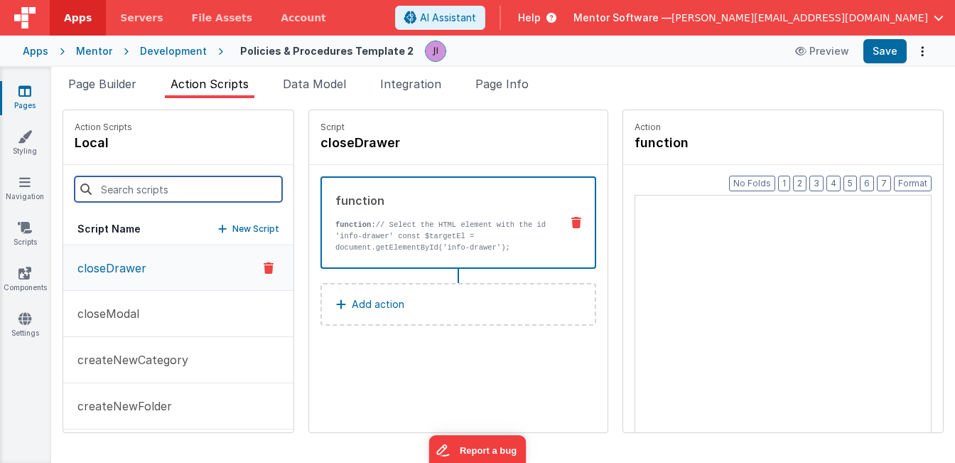
click at [172, 182] on input at bounding box center [178, 189] width 207 height 26
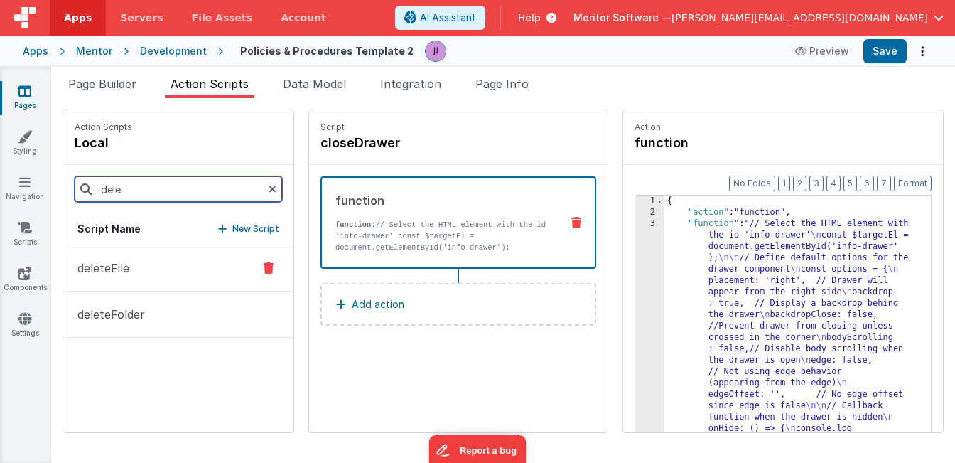
type input "dele"
click at [176, 261] on button "deleteFile" at bounding box center [178, 268] width 230 height 46
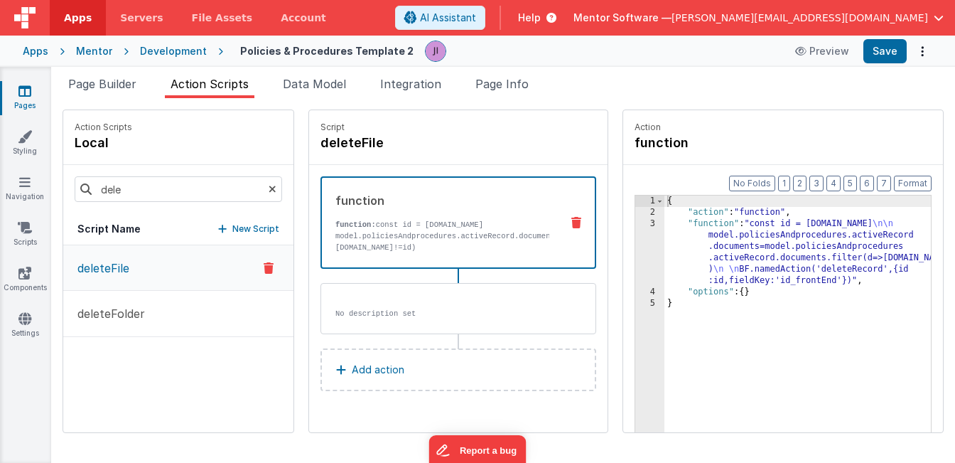
click at [757, 250] on div "{ "action" : "function" , "function" : "const id = action.options.id \n\n model…" at bounding box center [797, 346] width 266 height 303
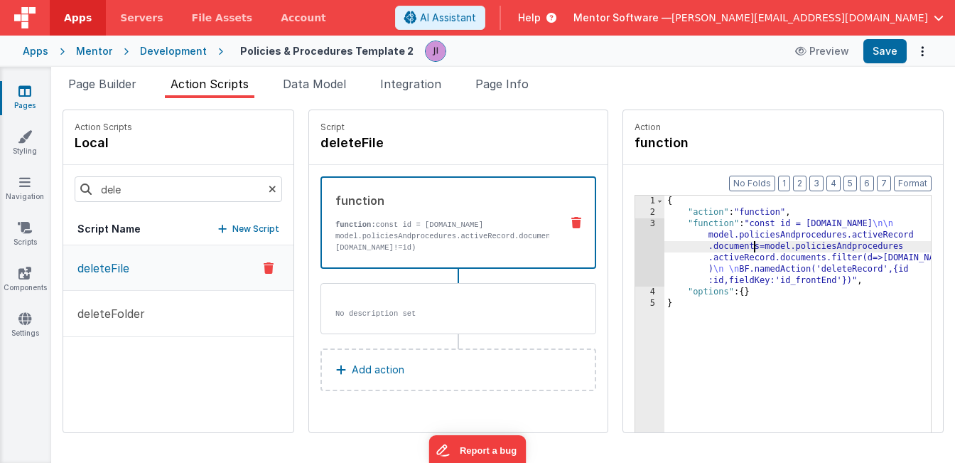
click at [664, 266] on div "3" at bounding box center [649, 252] width 29 height 68
click at [659, 264] on div "3" at bounding box center [649, 252] width 29 height 68
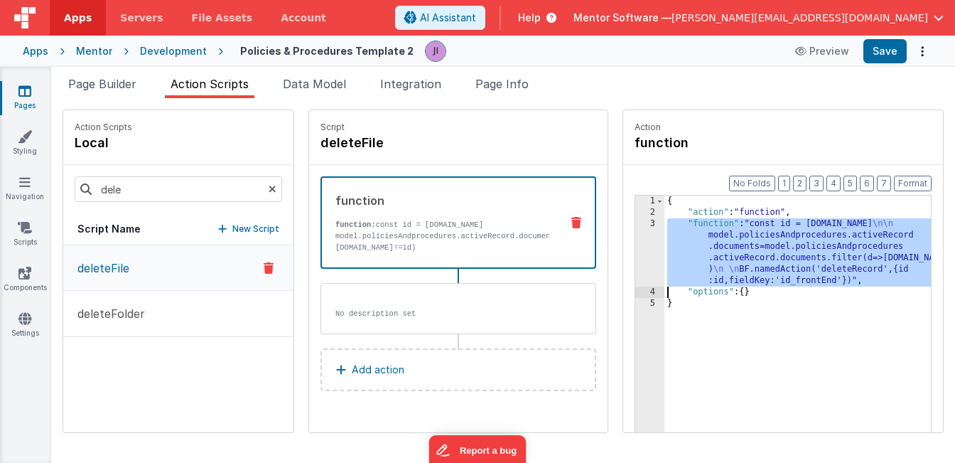
click at [652, 259] on div "3" at bounding box center [649, 252] width 29 height 68
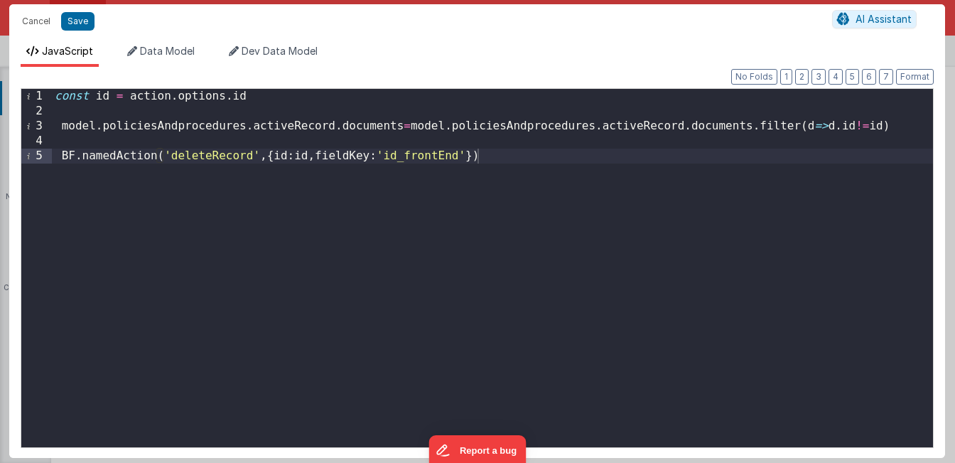
drag, startPoint x: 313, startPoint y: 152, endPoint x: 327, endPoint y: 156, distance: 14.2
click at [313, 153] on div "const id = action . options . id model . policiesAndprocedures . activeRecord .…" at bounding box center [492, 283] width 881 height 388
click at [83, 23] on button "Save" at bounding box center [77, 21] width 33 height 18
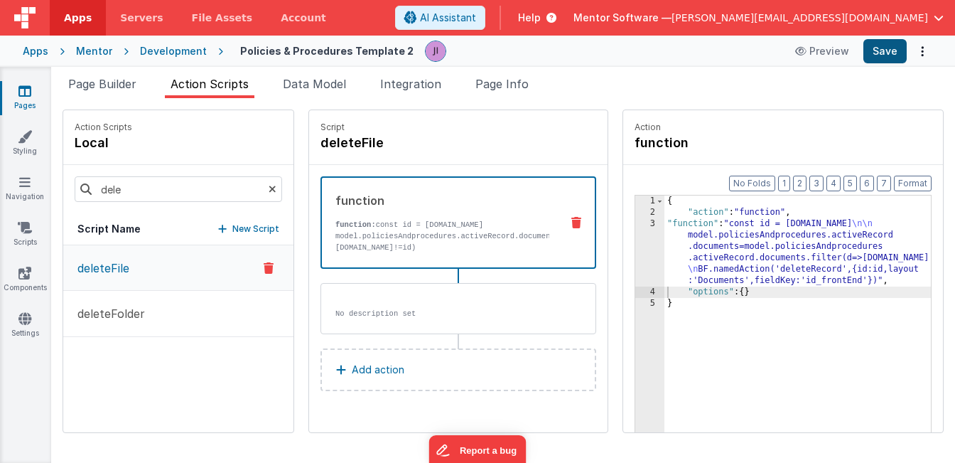
click at [903, 56] on button "Save" at bounding box center [884, 51] width 43 height 24
click at [796, 266] on div "{ "action" : "function" , "function" : "const id = action.options.id \n\n model…" at bounding box center [797, 346] width 266 height 303
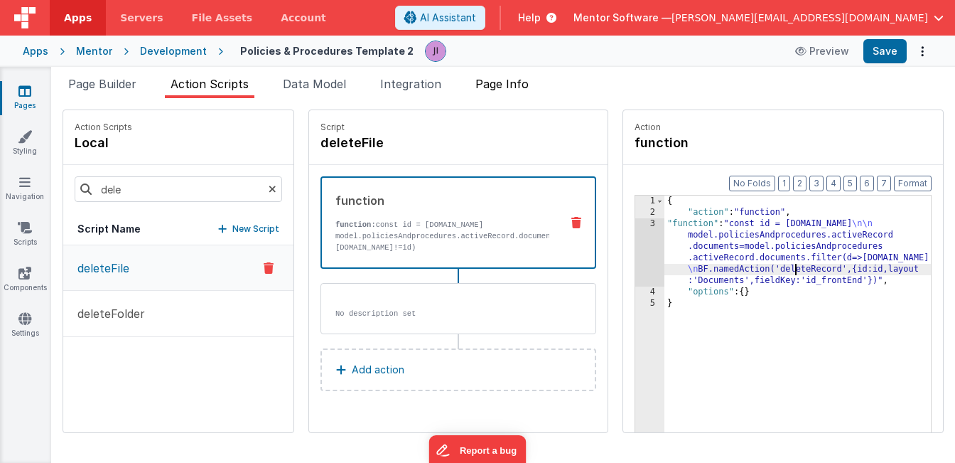
click at [517, 87] on span "Page Info" at bounding box center [501, 84] width 53 height 14
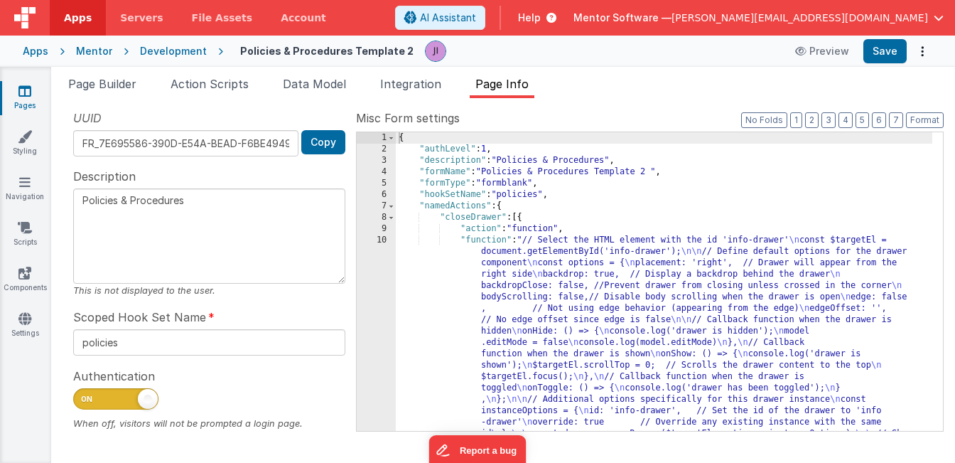
click at [698, 208] on div "{ "authLevel" : 1 , "description" : "Policies & Procedures" , "formName" : "Pol…" at bounding box center [664, 395] width 536 height 526
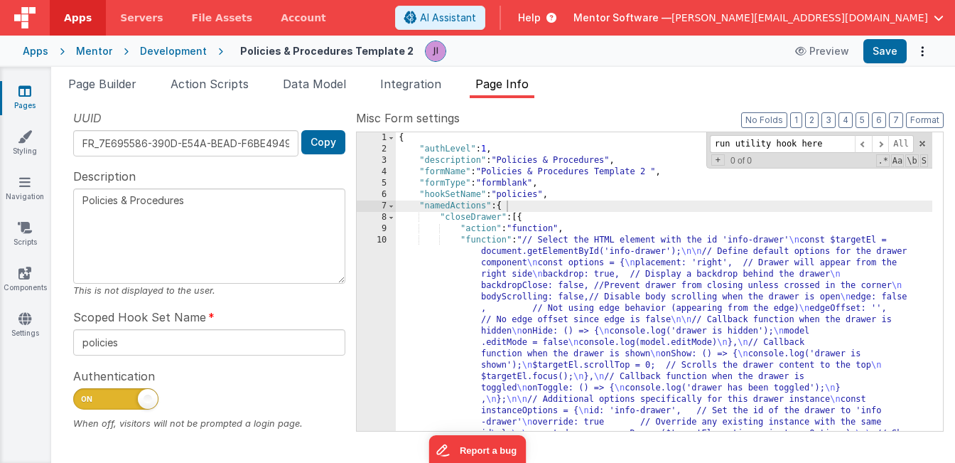
scroll to position [737, 0]
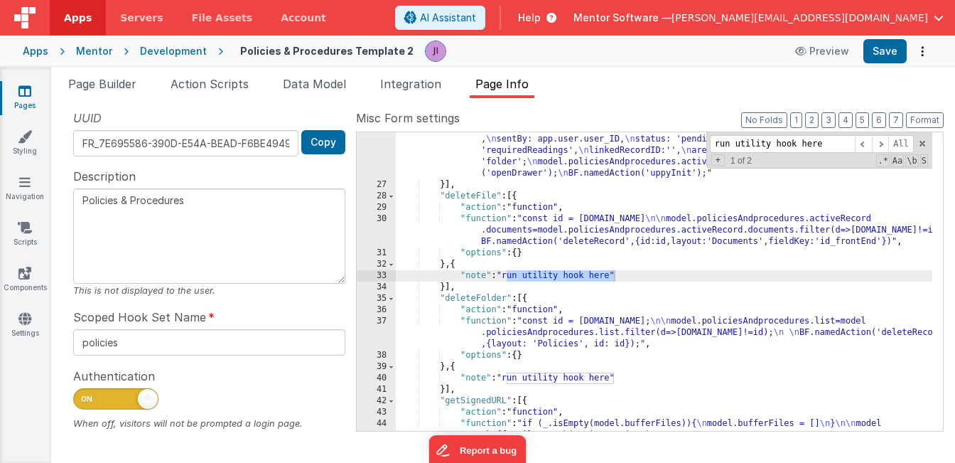
type input "run utility hook here"
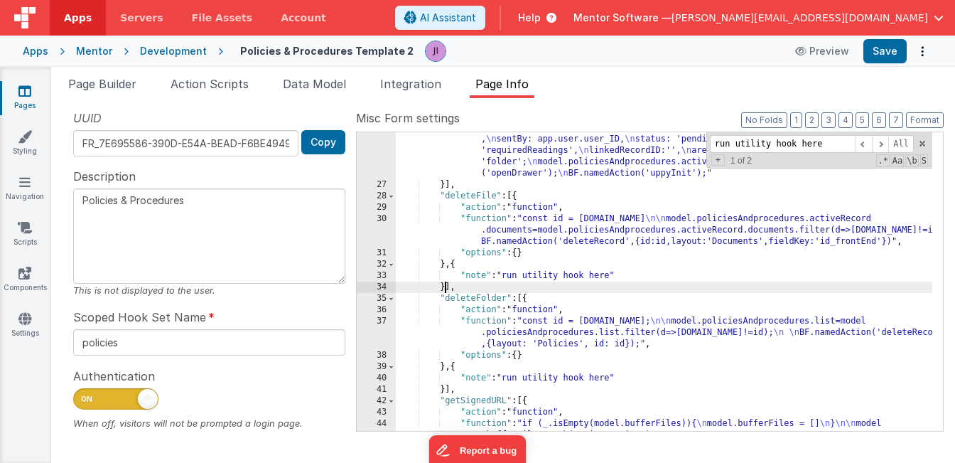
click at [445, 288] on div ""function" : " \n const category = action.options.category \n const newFolder =…" at bounding box center [664, 248] width 536 height 503
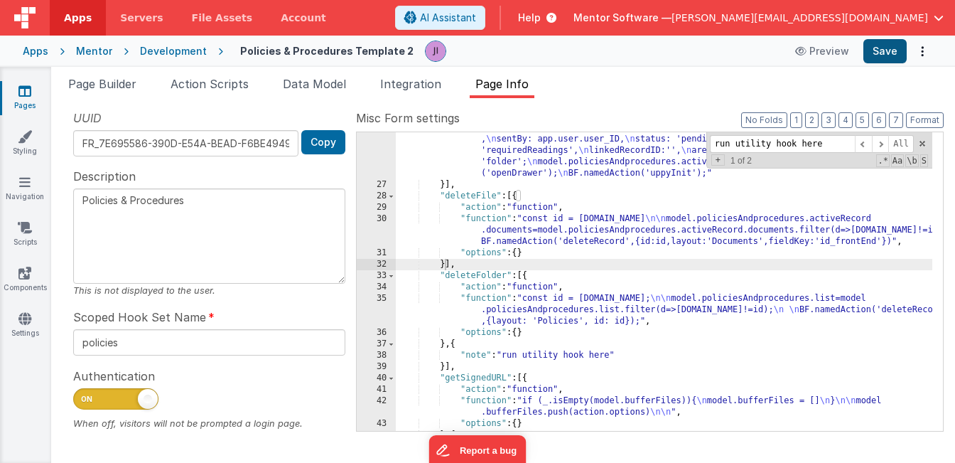
click at [874, 56] on button "Save" at bounding box center [884, 51] width 43 height 24
